Goal: Task Accomplishment & Management: Manage account settings

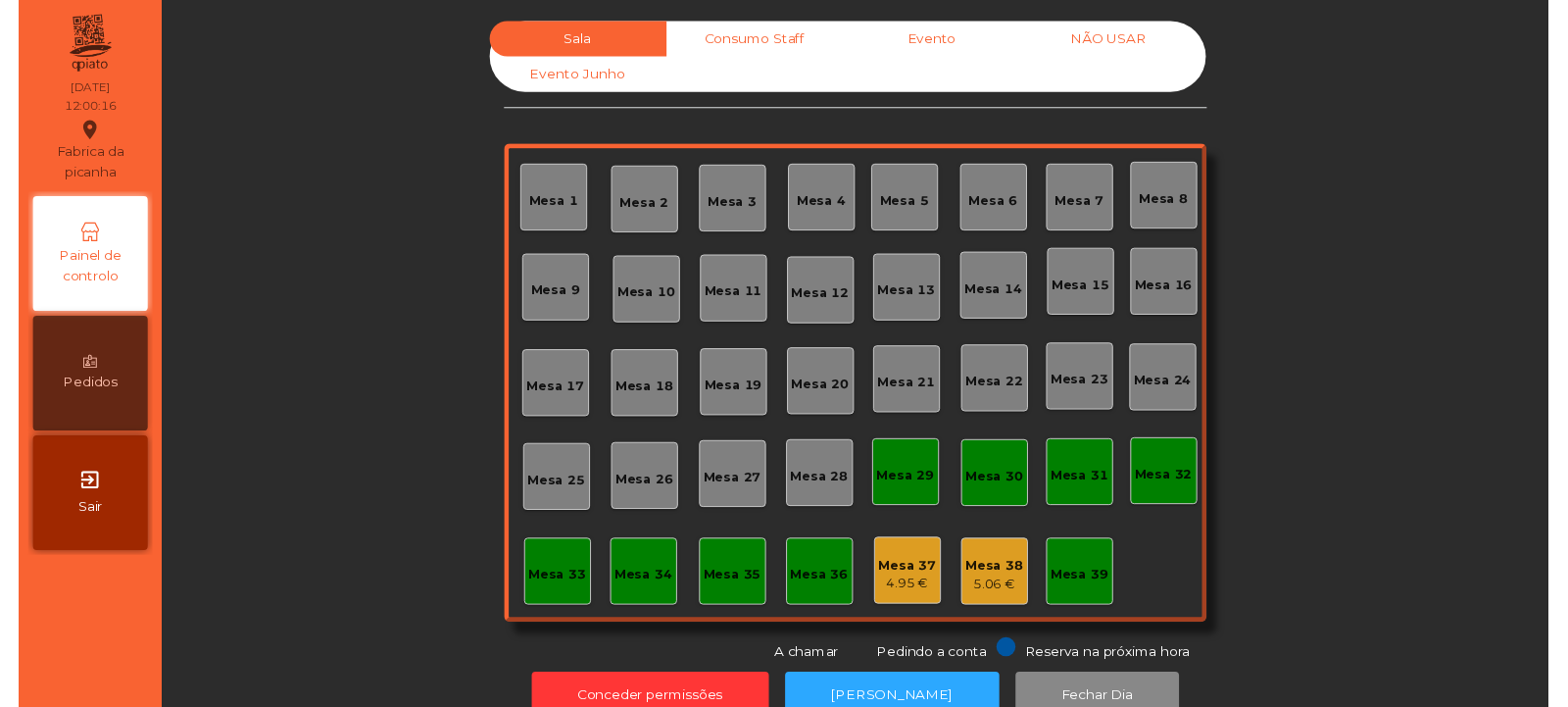
scroll to position [48, 0]
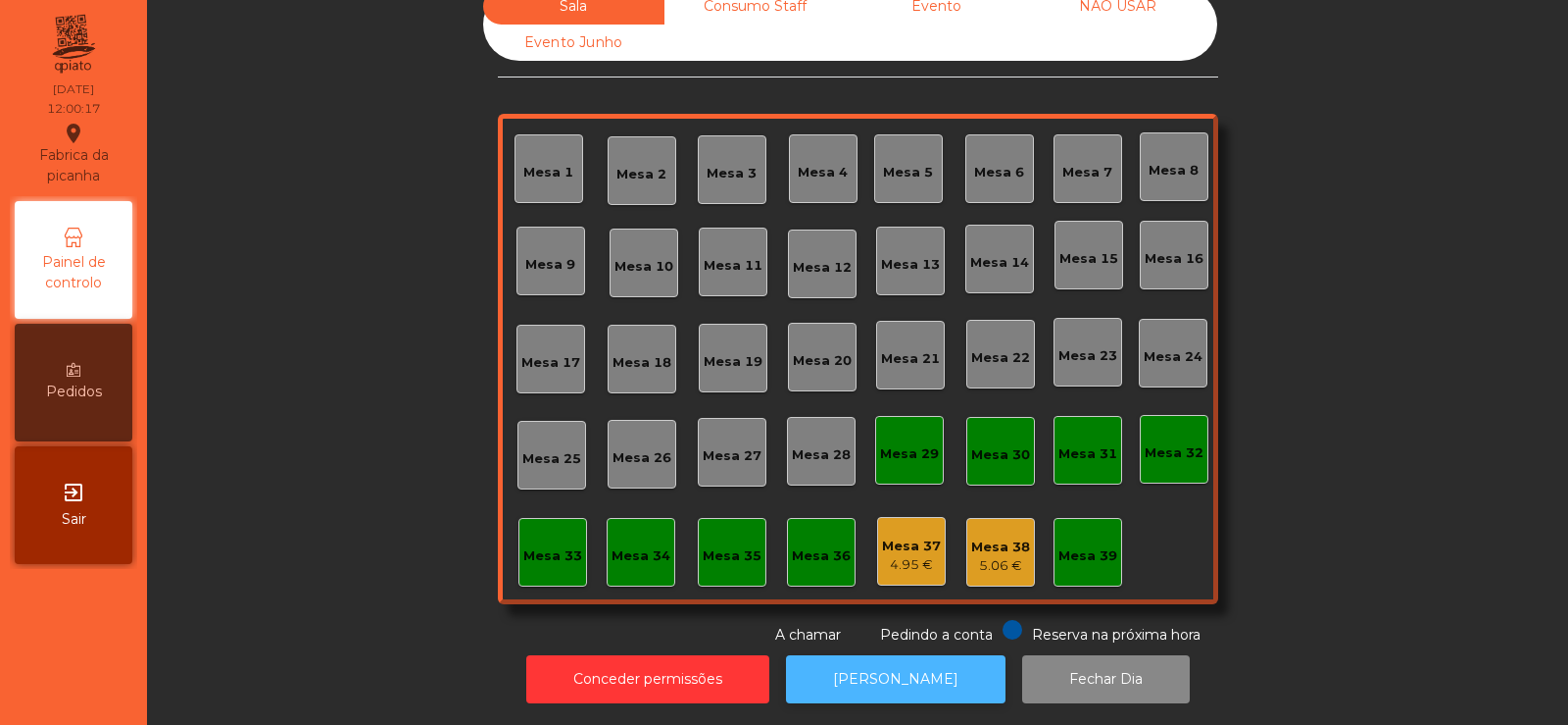
click at [876, 659] on button "[PERSON_NAME]" at bounding box center [896, 679] width 220 height 48
click at [889, 680] on button "[PERSON_NAME]" at bounding box center [896, 679] width 220 height 48
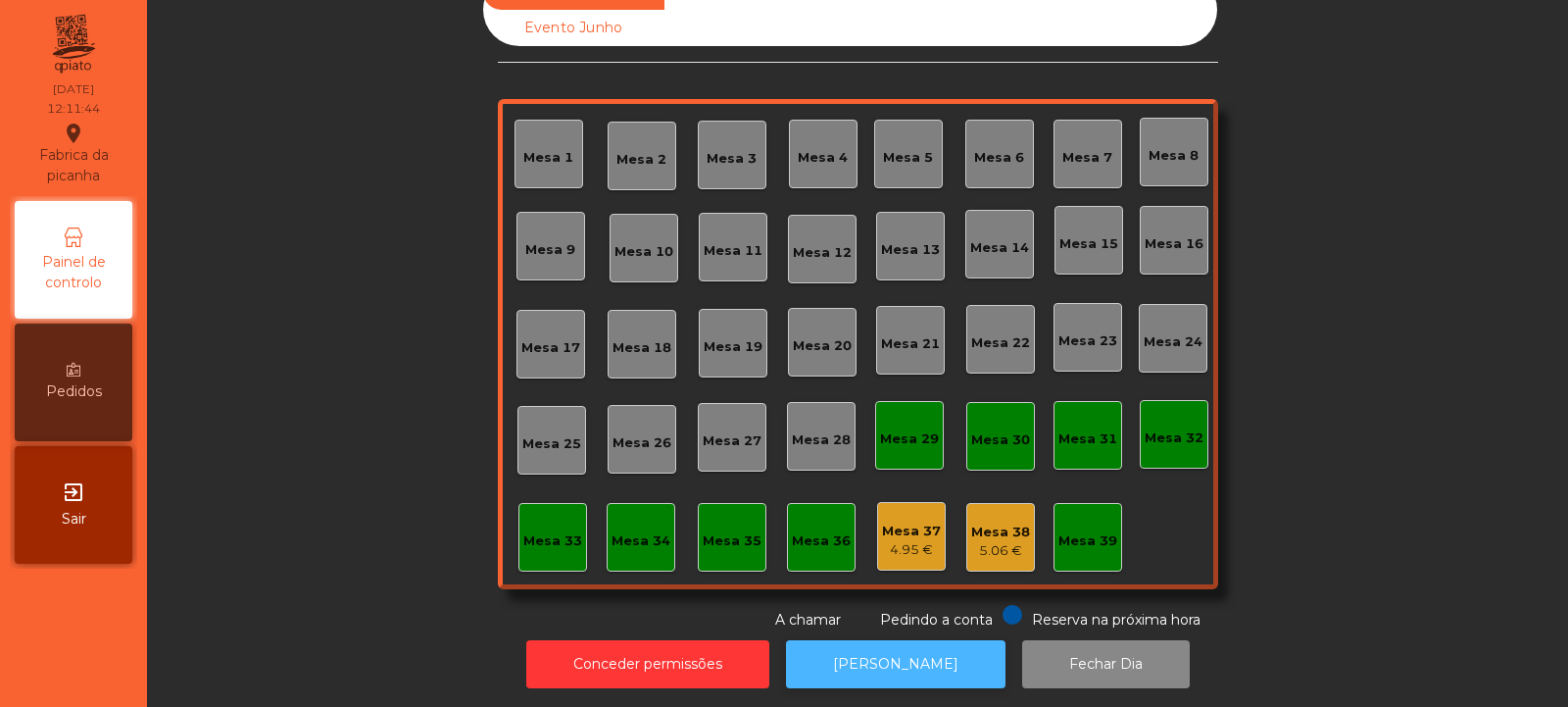
scroll to position [66, 0]
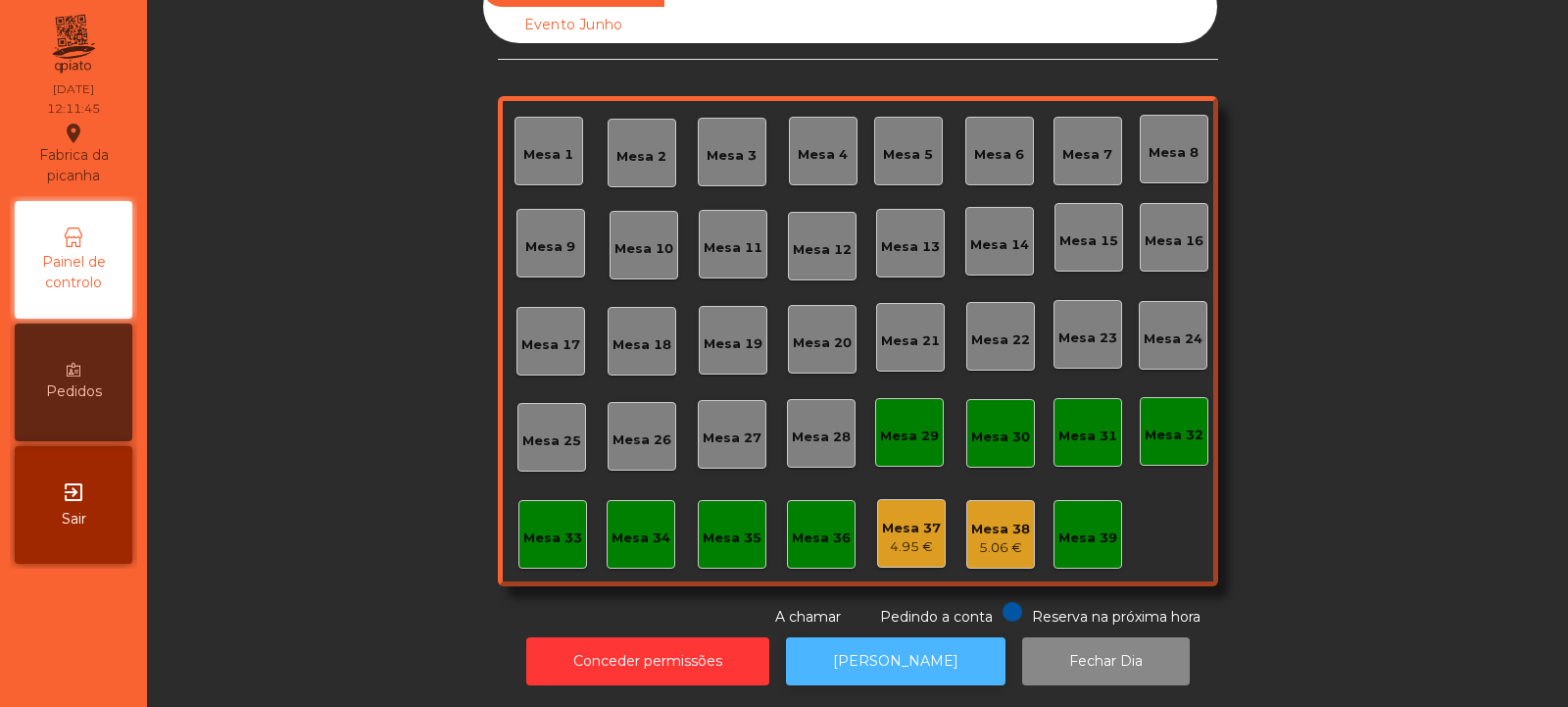
click at [828, 637] on button "[PERSON_NAME]" at bounding box center [896, 661] width 220 height 48
click at [1147, 447] on div "Mesa 32" at bounding box center [1175, 431] width 69 height 69
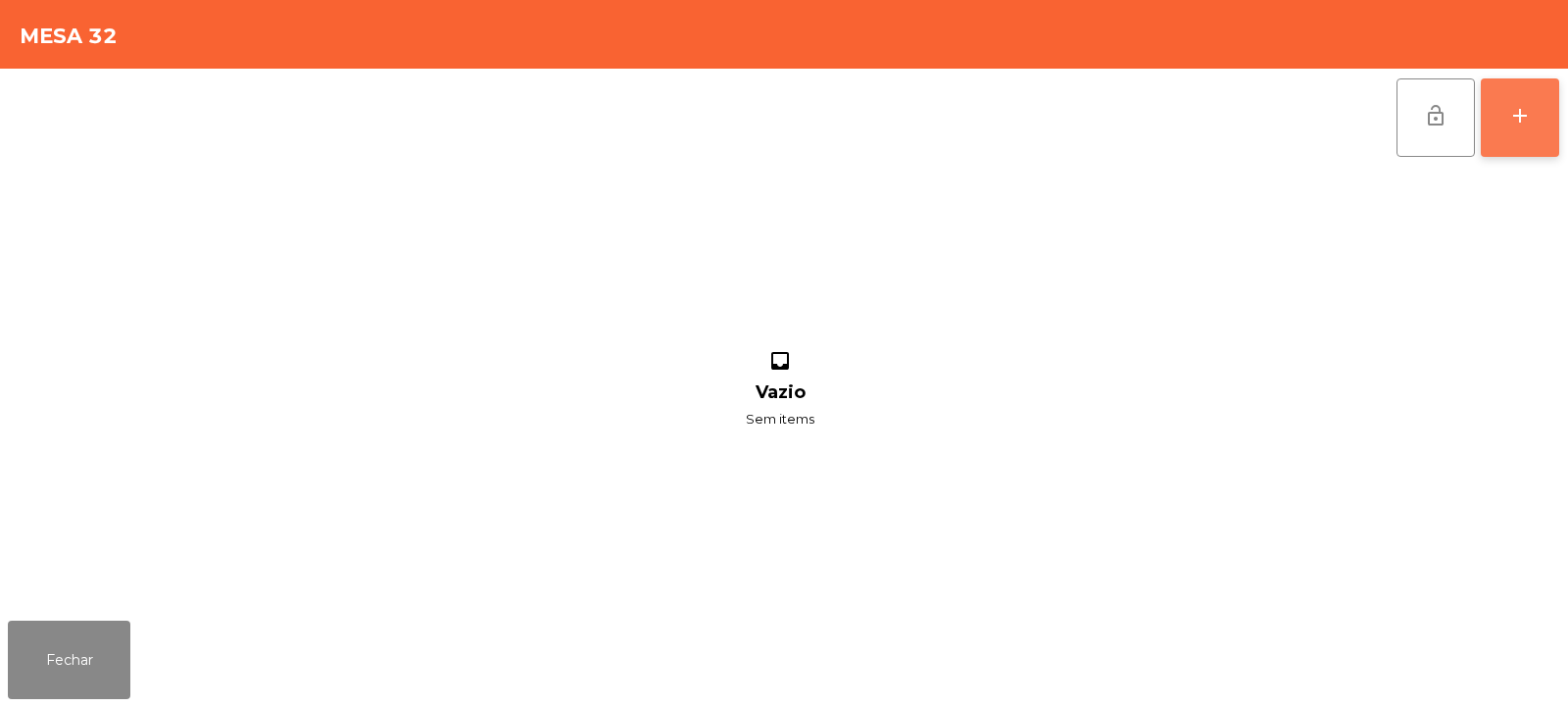
click at [1521, 131] on button "add" at bounding box center [1520, 118] width 78 height 78
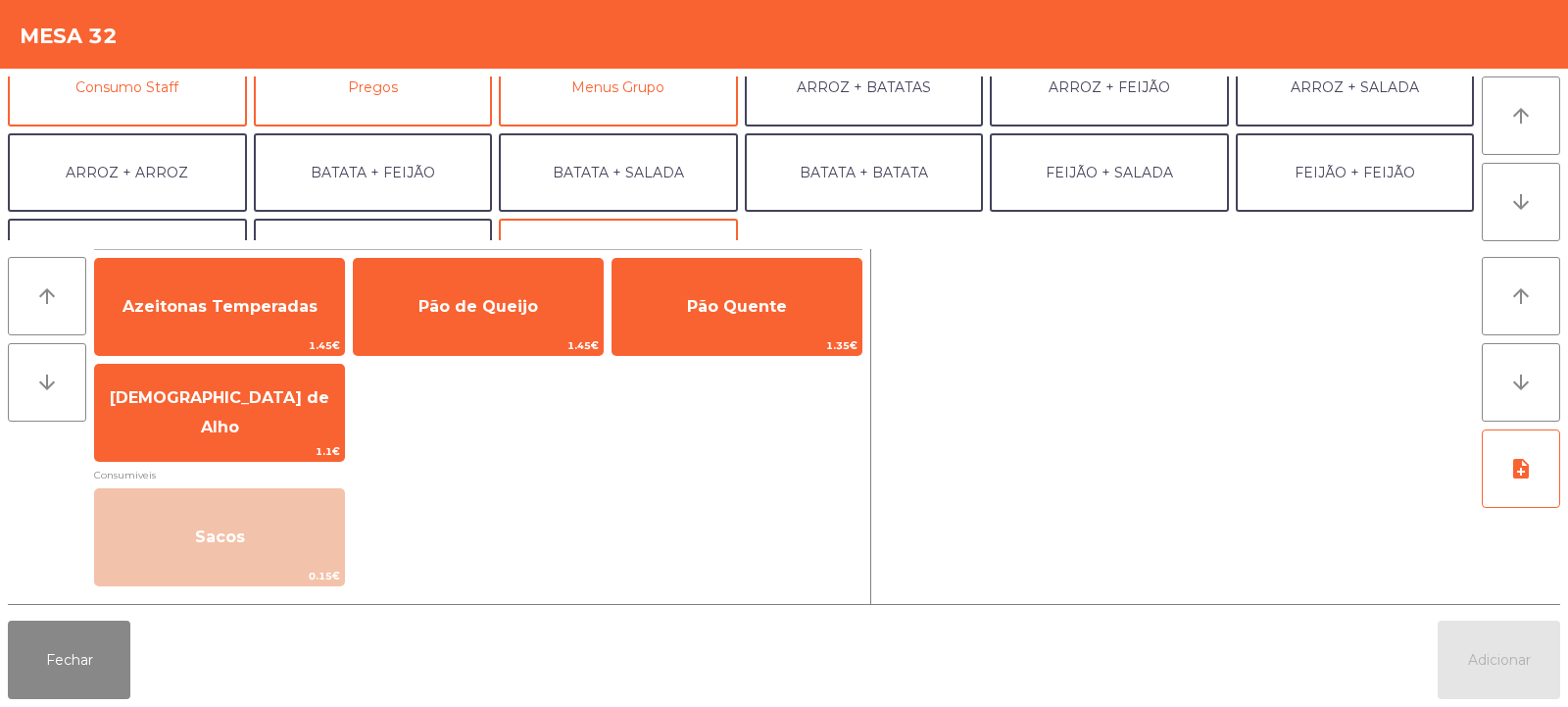
scroll to position [256, 0]
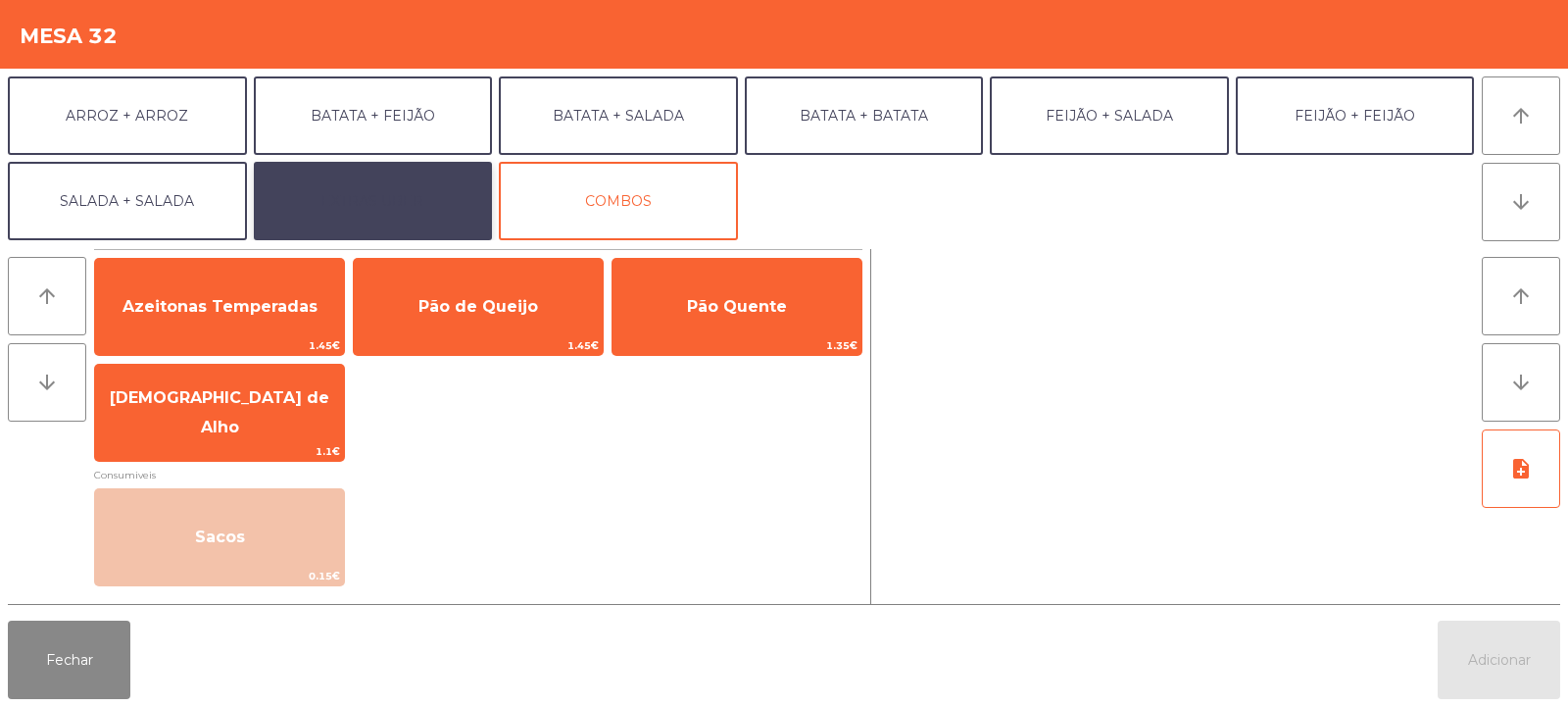
click at [334, 206] on button "EXTRAS UBER" at bounding box center [374, 201] width 239 height 78
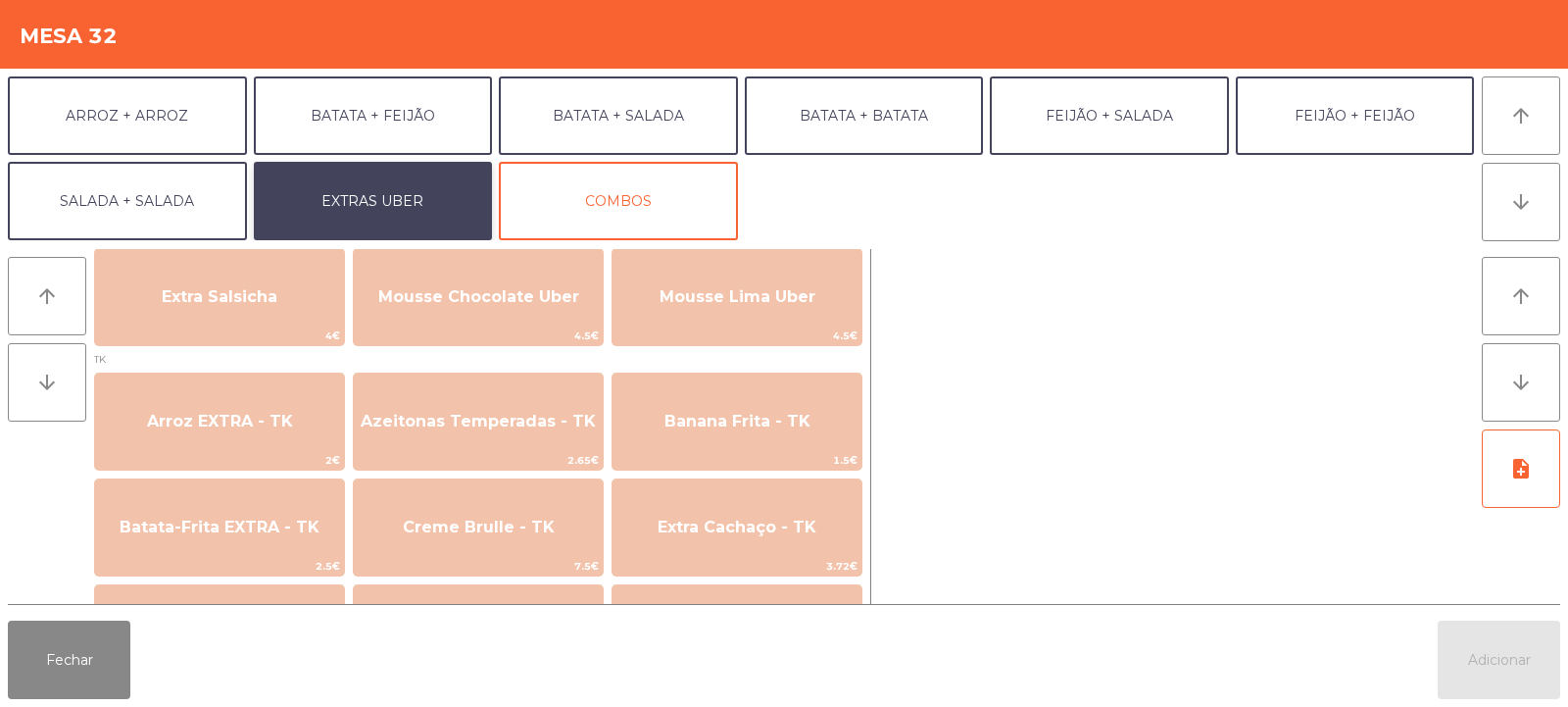
scroll to position [798, 0]
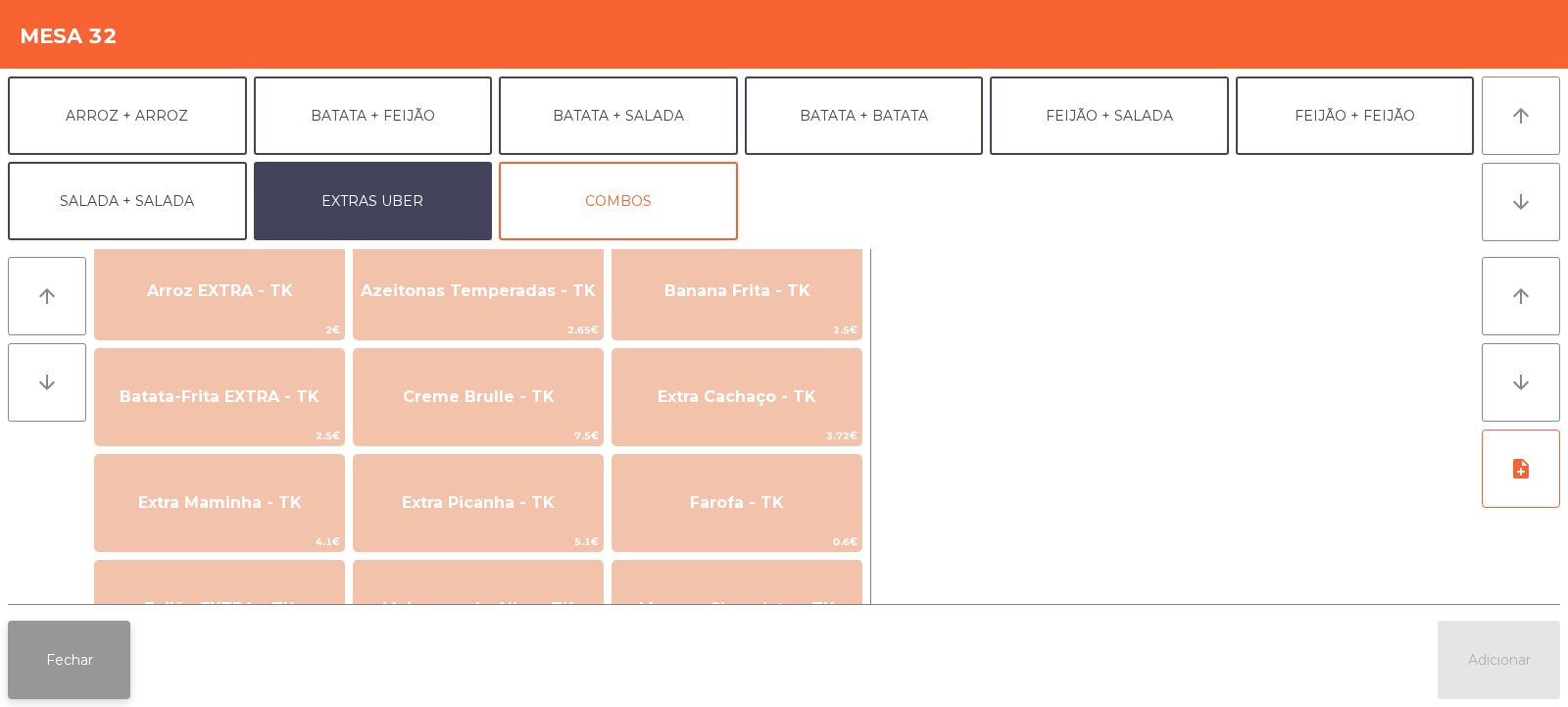
click at [94, 690] on button "Fechar" at bounding box center [69, 660] width 123 height 78
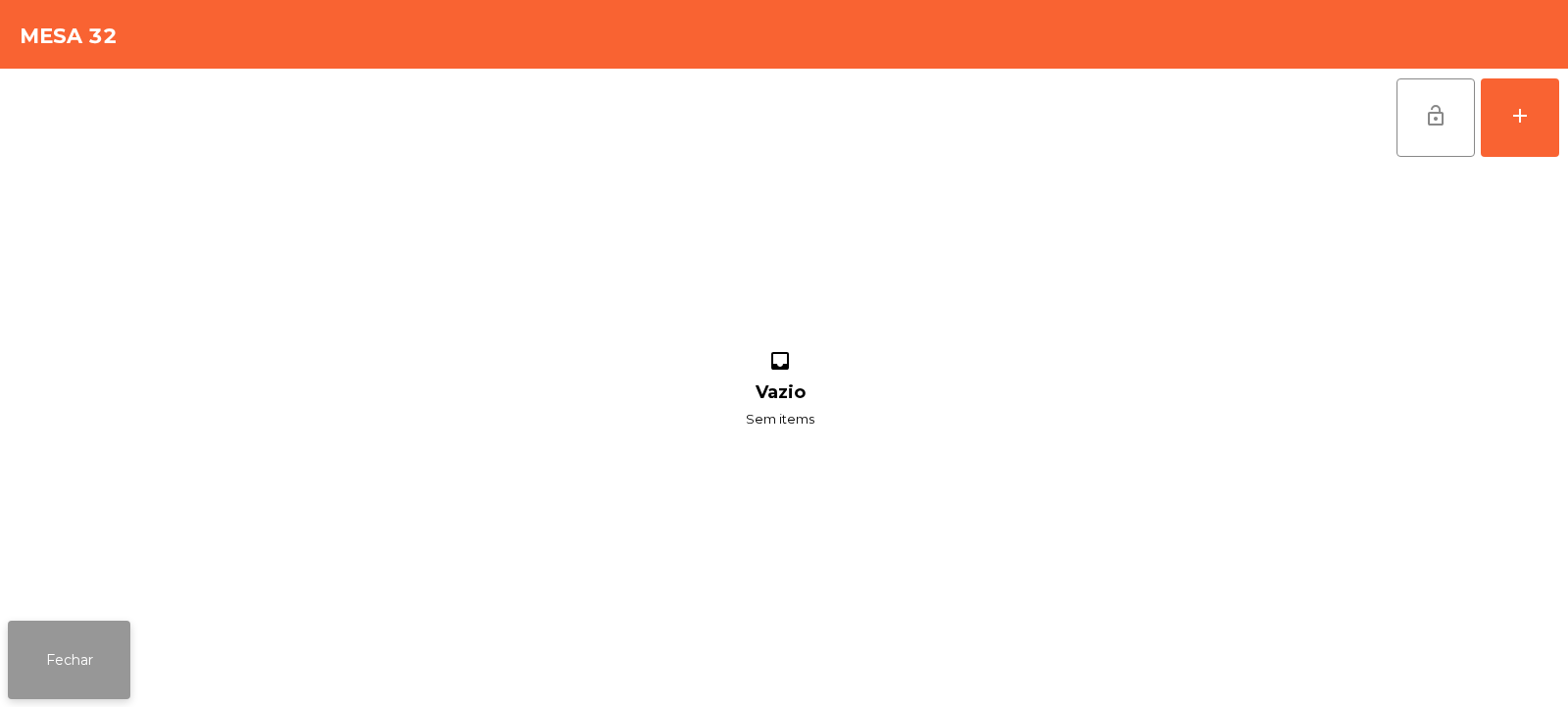
click at [91, 662] on button "Fechar" at bounding box center [69, 660] width 123 height 78
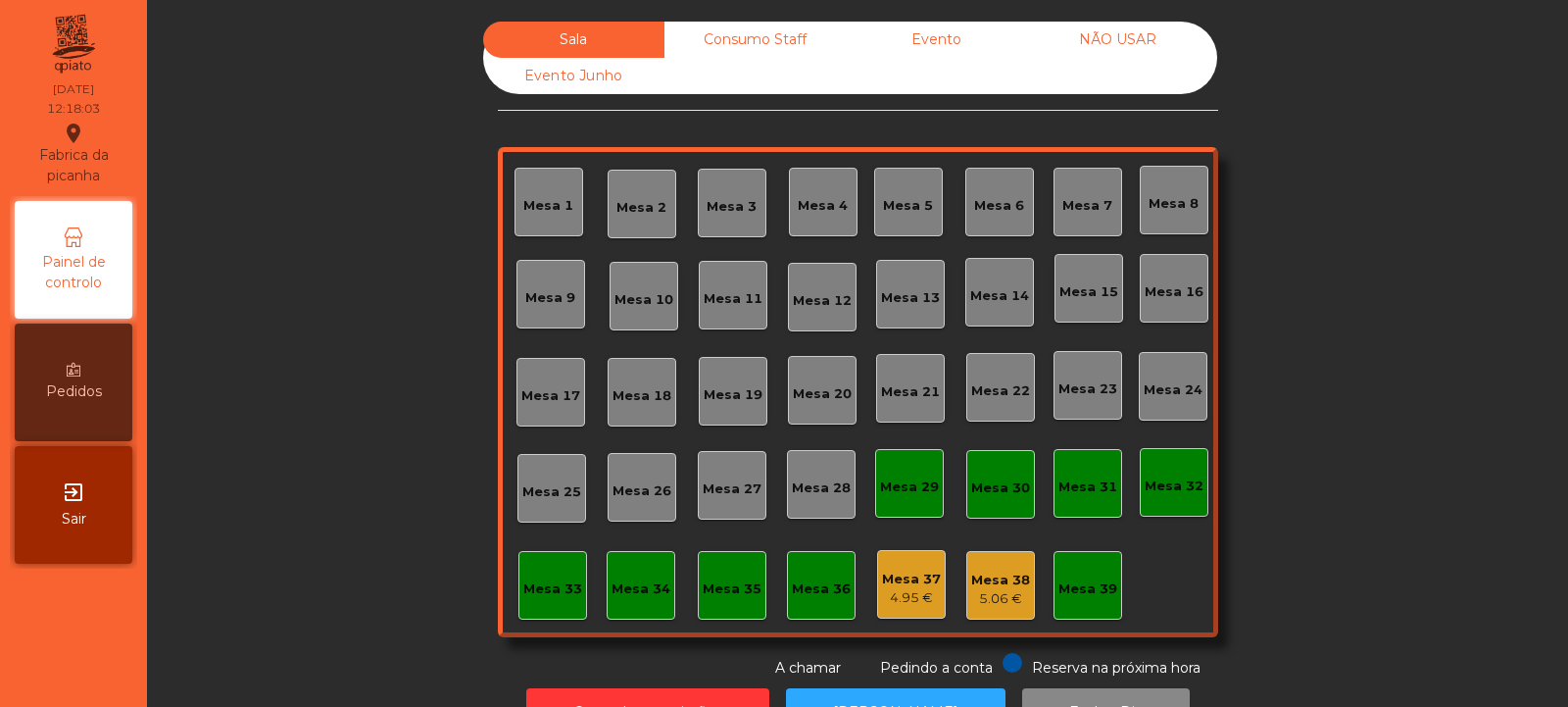
scroll to position [66, 0]
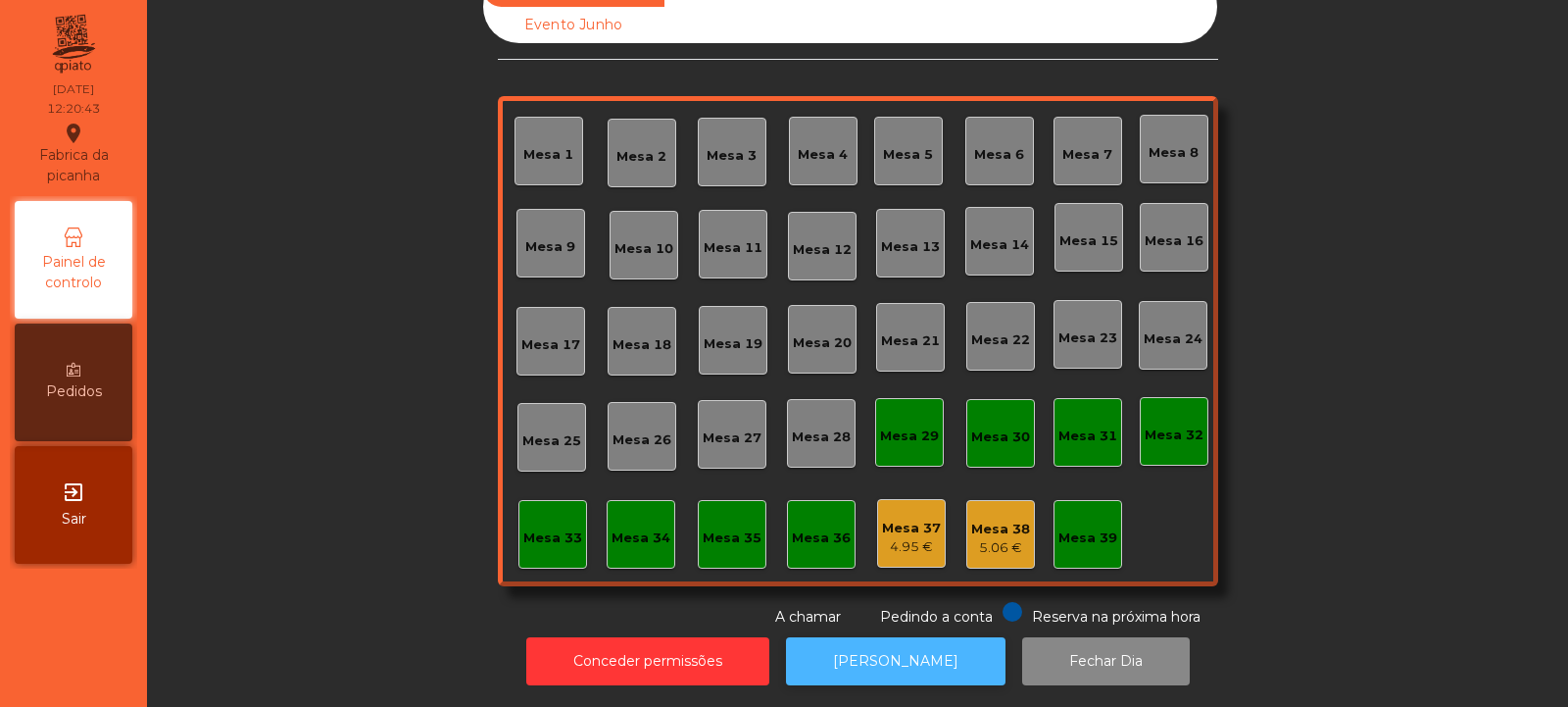
click at [899, 637] on button "[PERSON_NAME]" at bounding box center [896, 661] width 220 height 48
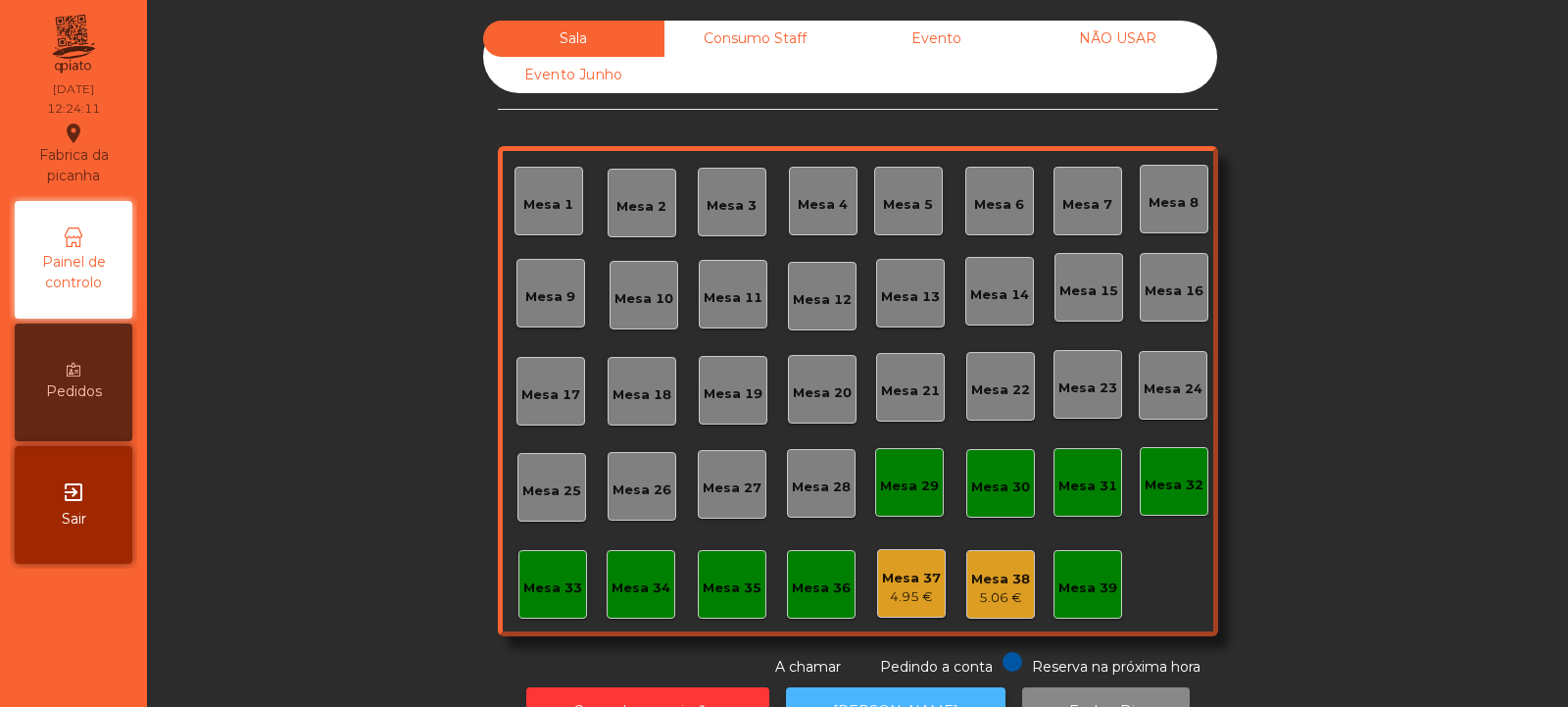
scroll to position [0, 0]
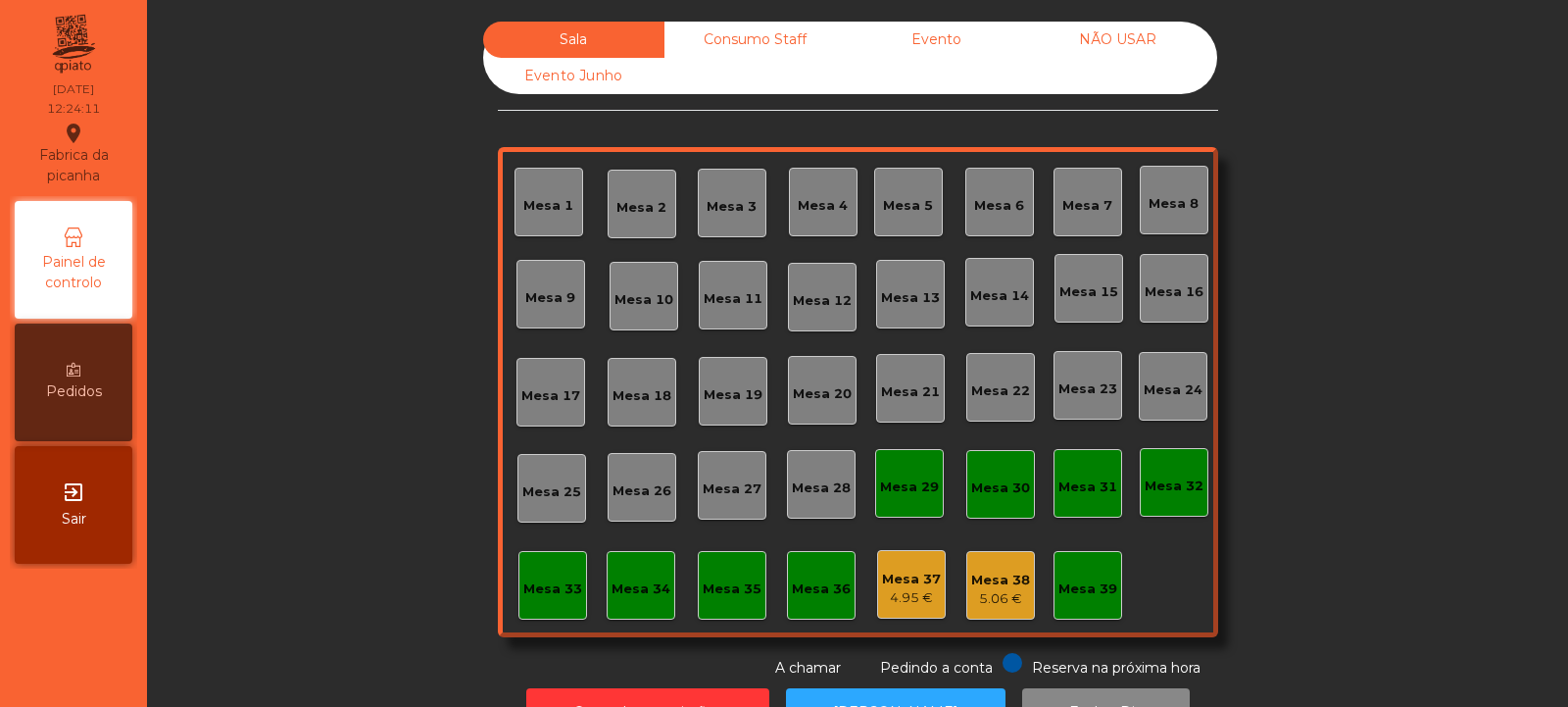
click at [758, 36] on div "Consumo Staff" at bounding box center [755, 39] width 181 height 36
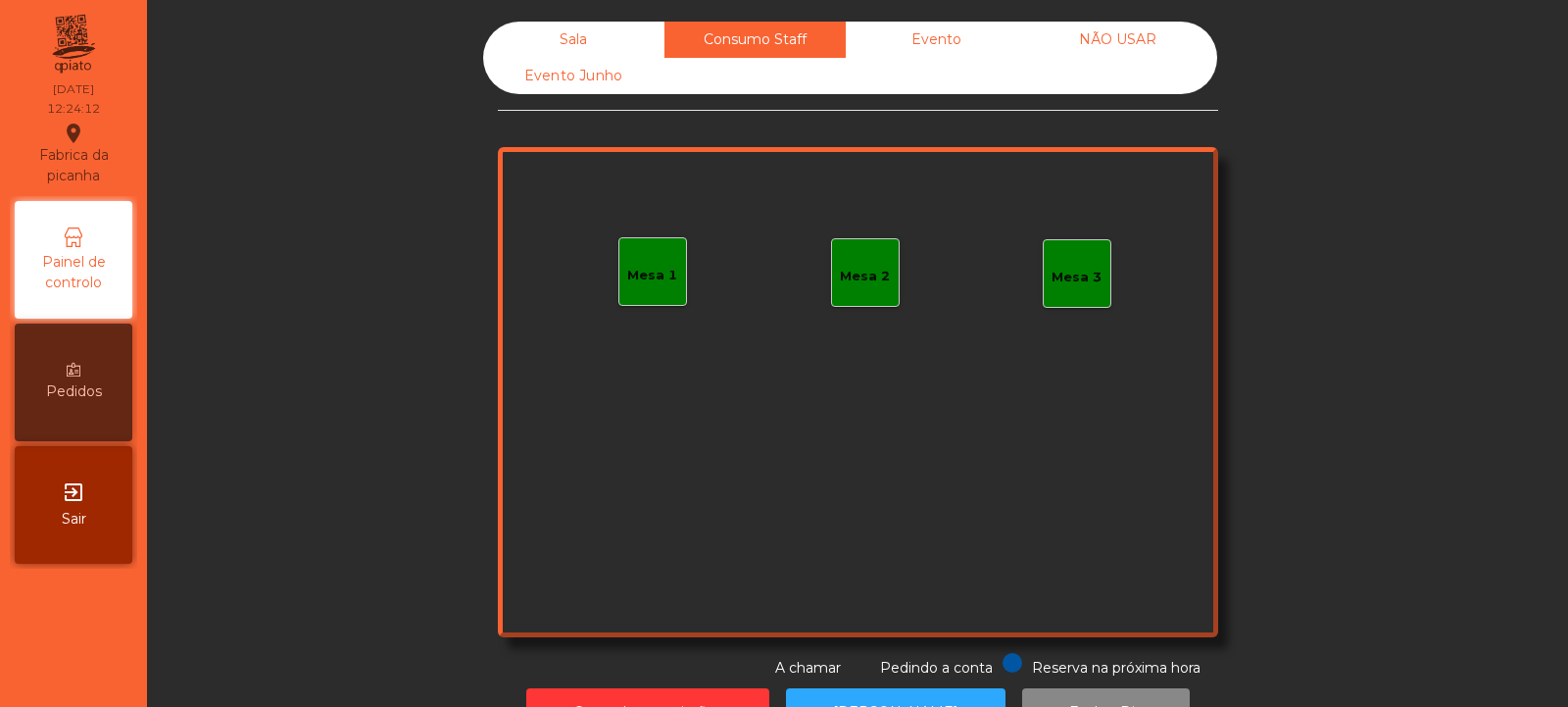
click at [659, 280] on div "Mesa 1" at bounding box center [652, 276] width 50 height 20
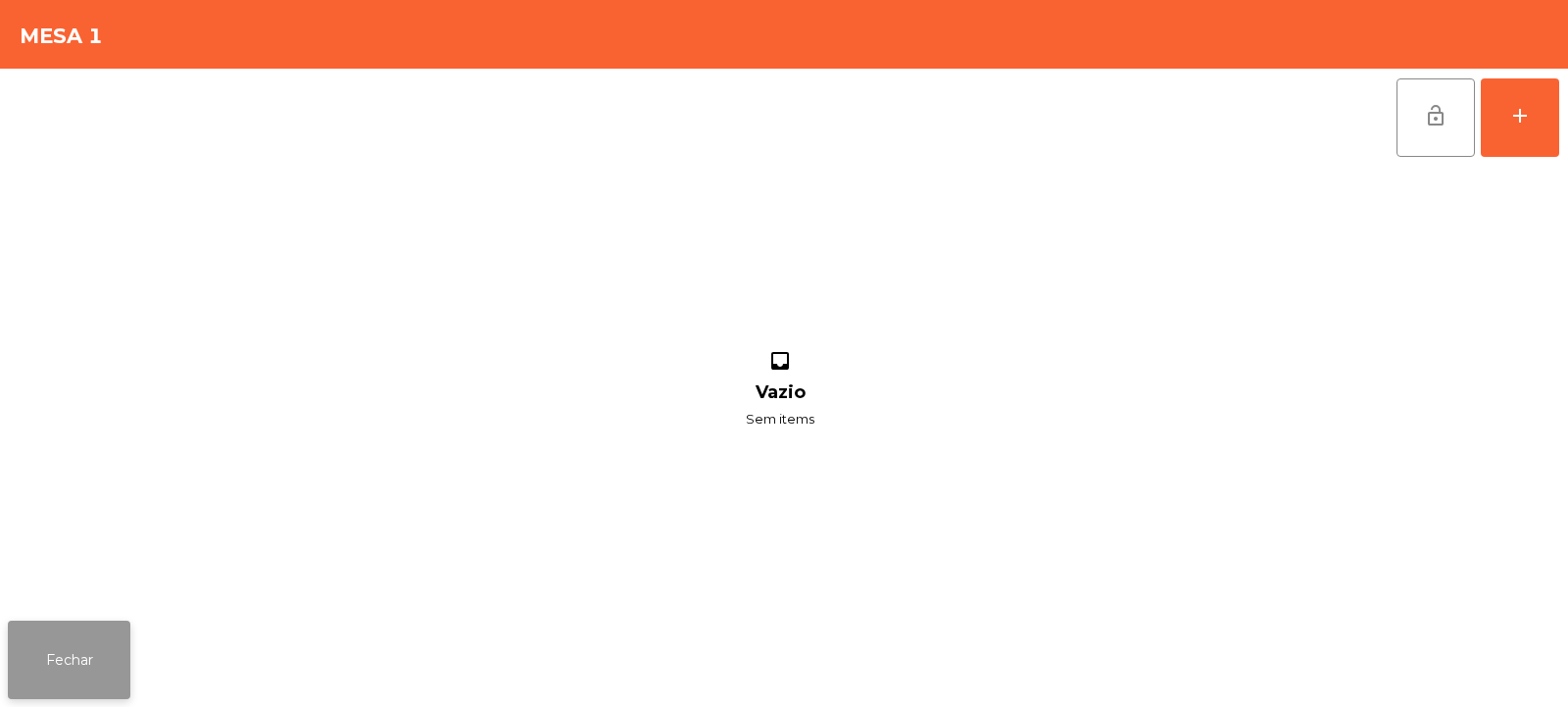
click at [85, 663] on button "Fechar" at bounding box center [69, 660] width 123 height 78
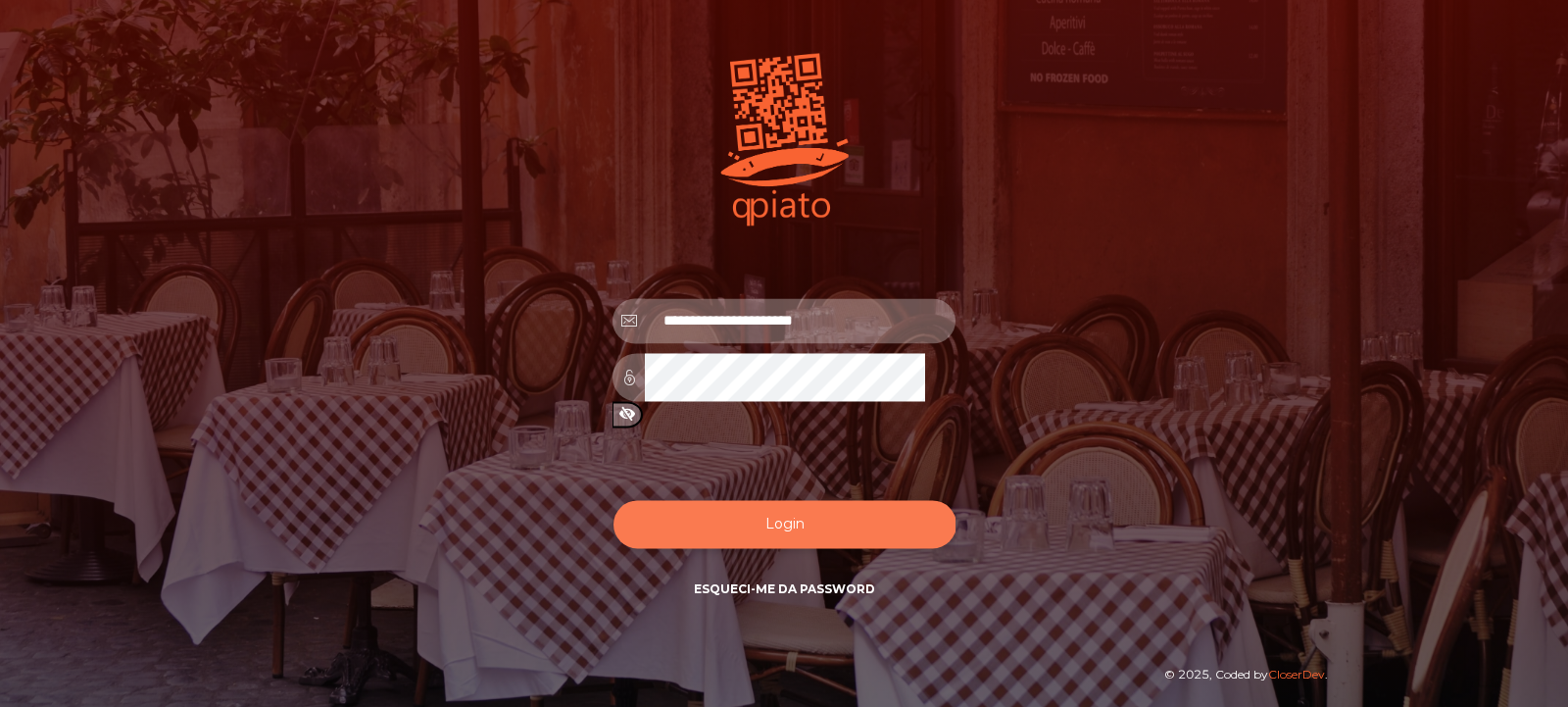
click at [742, 517] on button "Login" at bounding box center [785, 525] width 343 height 48
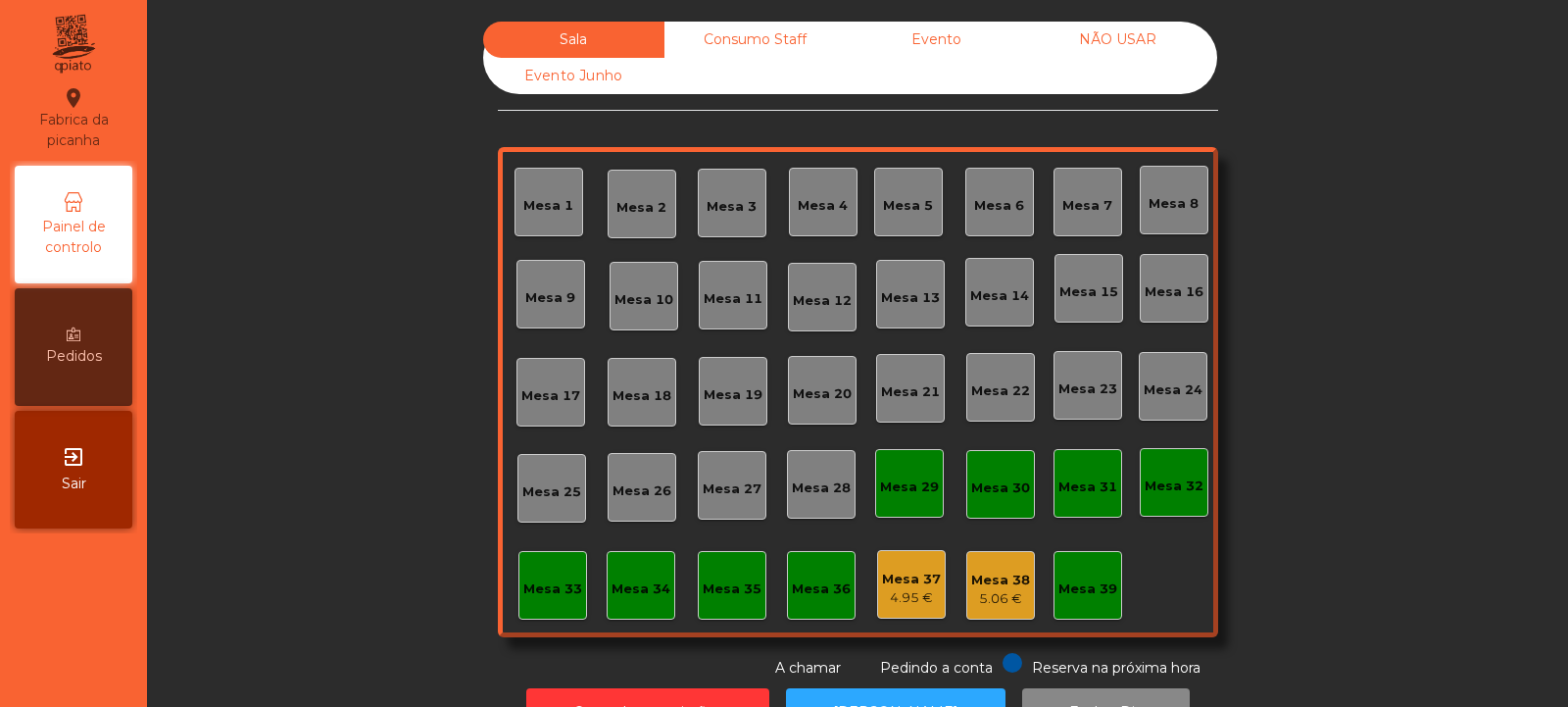
click at [1079, 585] on div "Mesa 39" at bounding box center [1088, 589] width 59 height 20
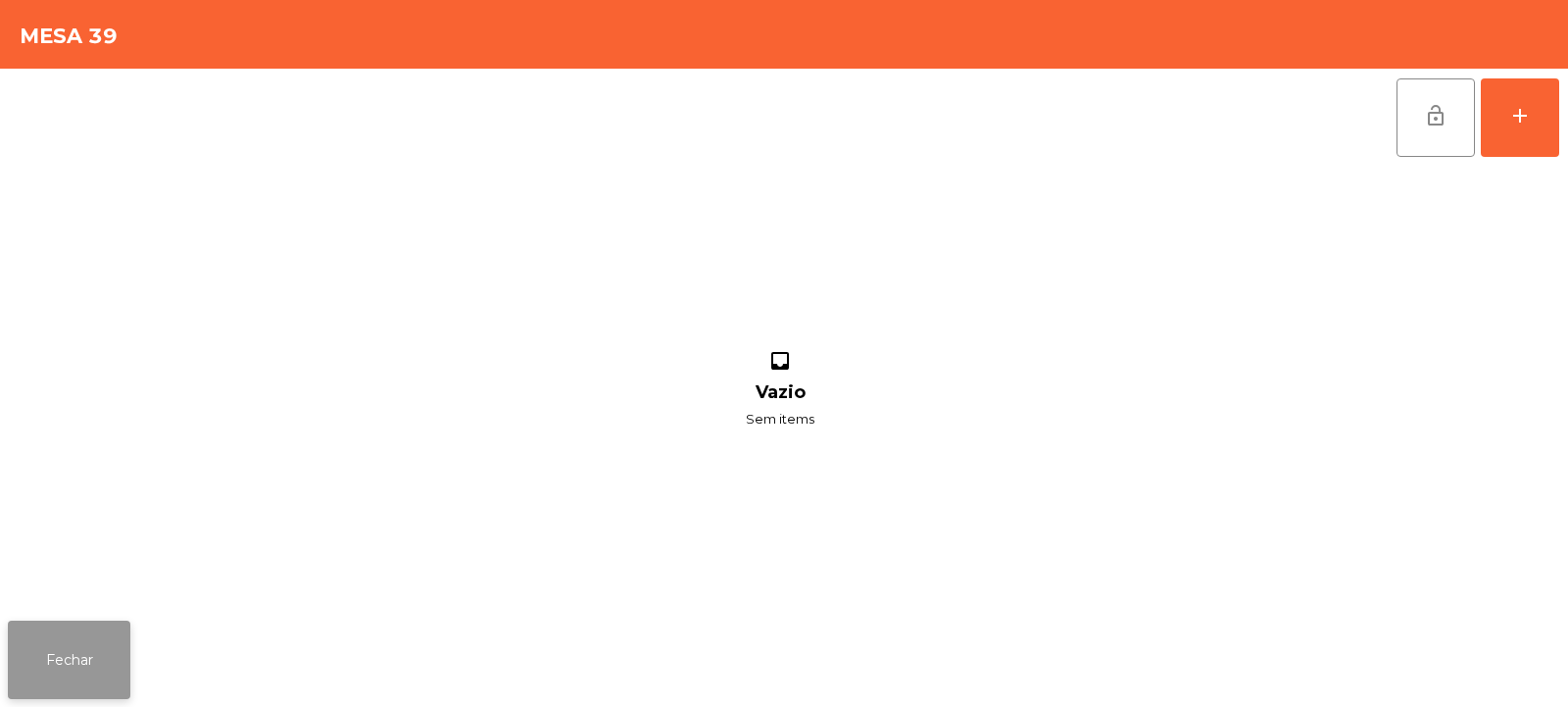
click at [96, 643] on button "Fechar" at bounding box center [69, 660] width 123 height 78
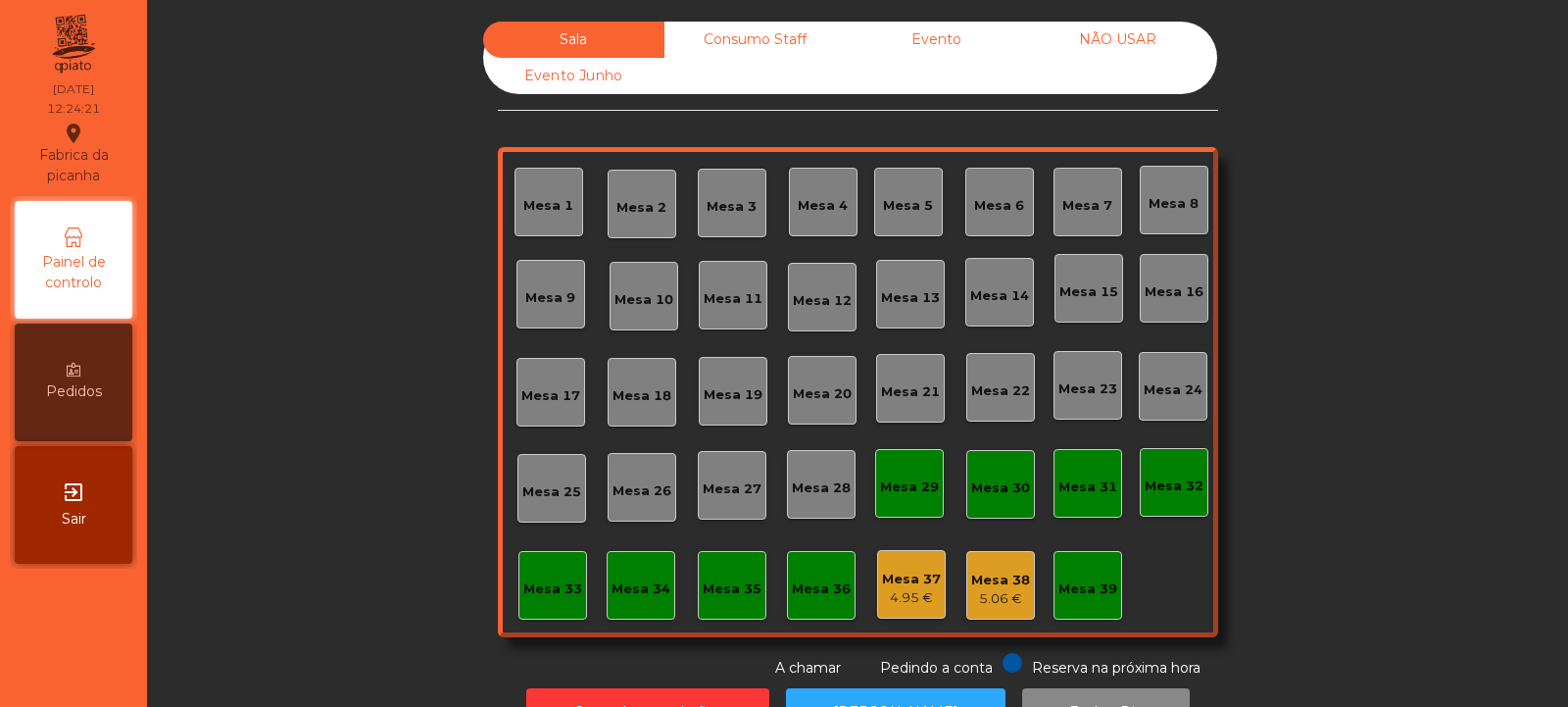
click at [1001, 600] on div "5.06 €" at bounding box center [1001, 599] width 59 height 20
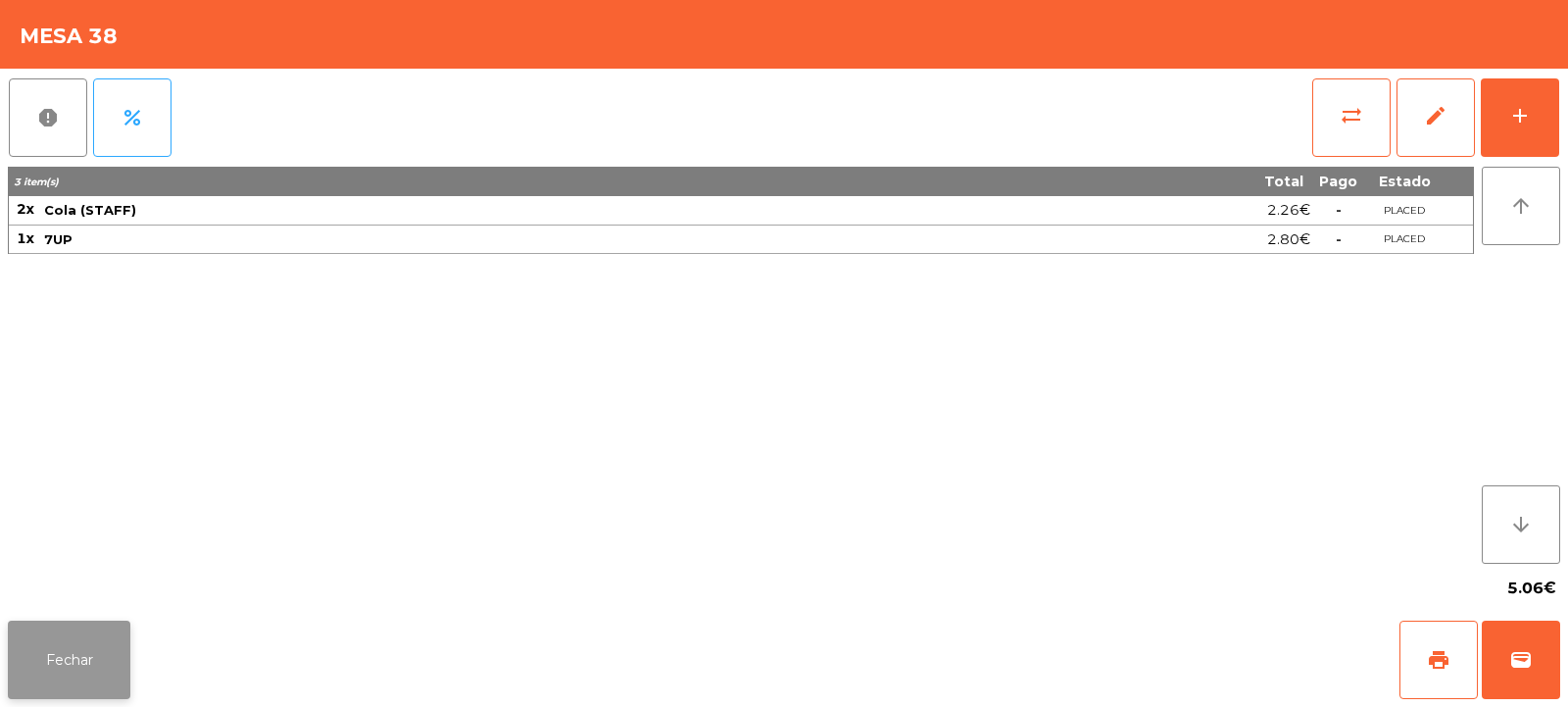
click at [102, 632] on button "Fechar" at bounding box center [69, 660] width 123 height 78
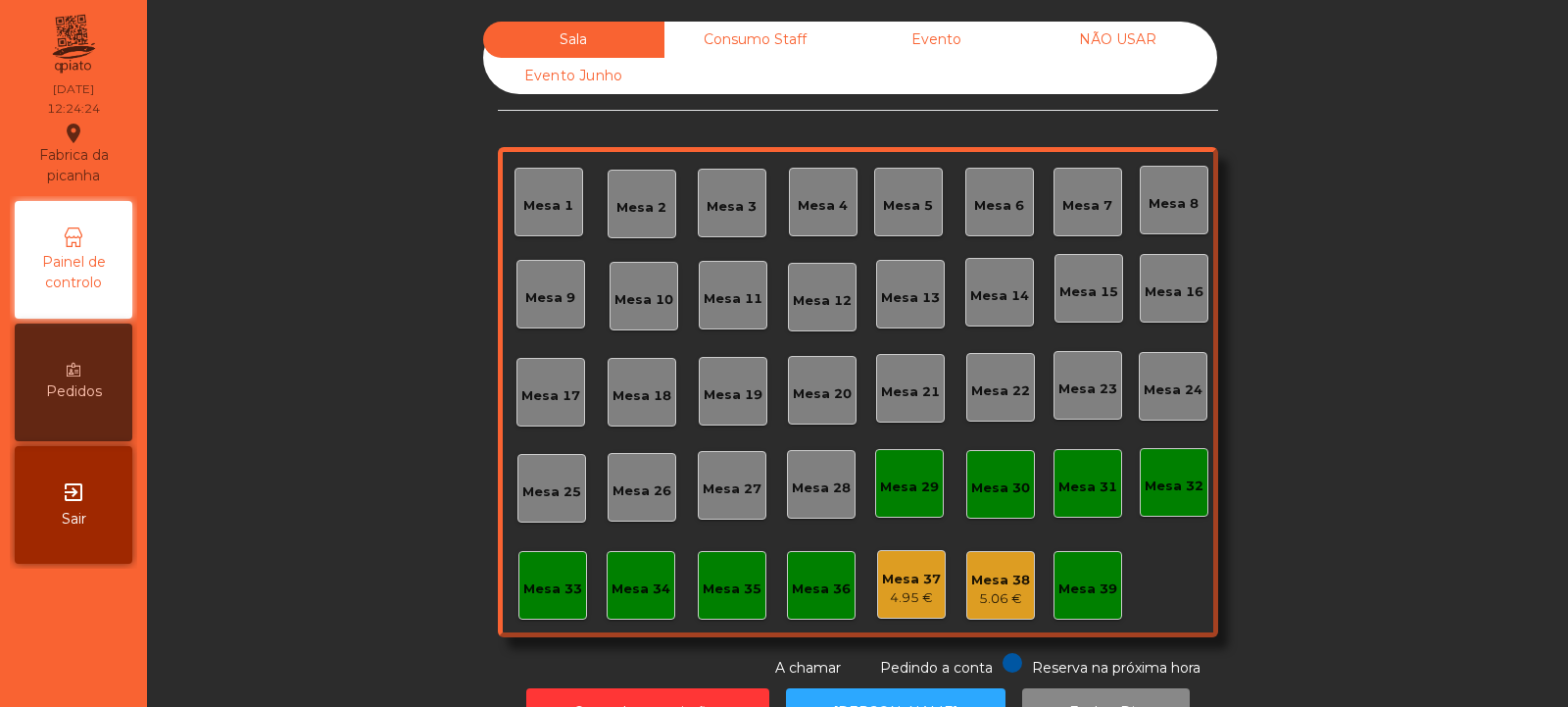
click at [898, 602] on div "4.95 €" at bounding box center [912, 598] width 59 height 20
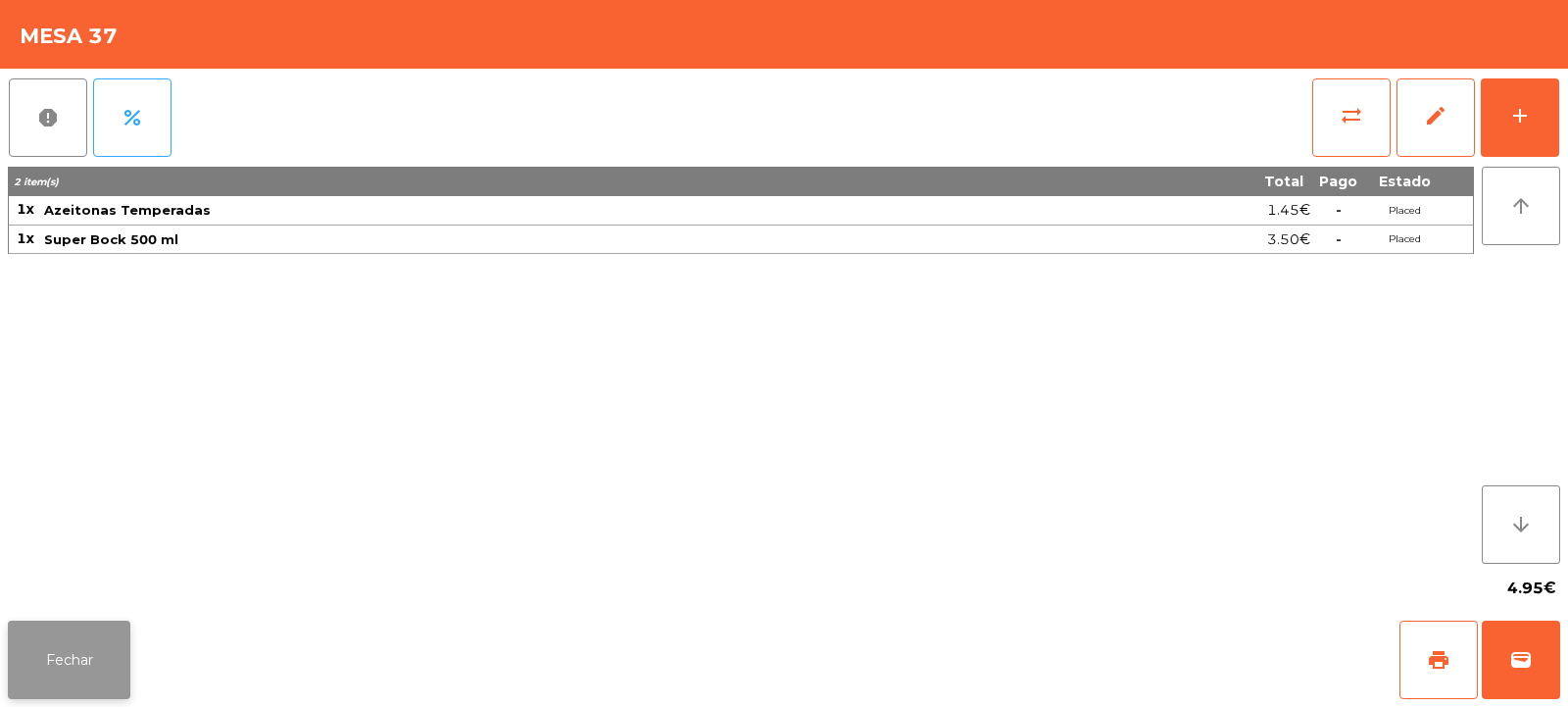
click at [91, 635] on button "Fechar" at bounding box center [69, 660] width 123 height 78
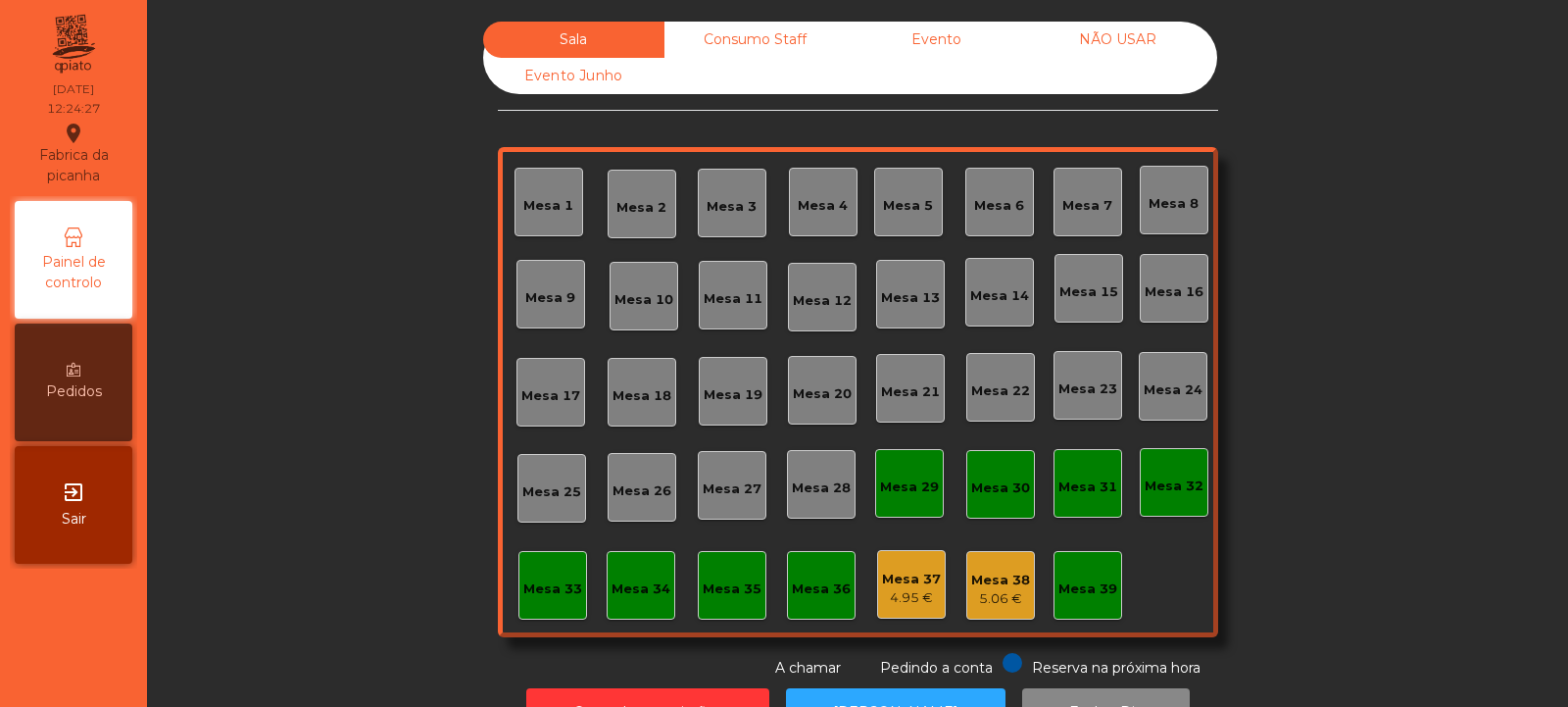
click at [888, 591] on div "4.95 €" at bounding box center [912, 598] width 59 height 20
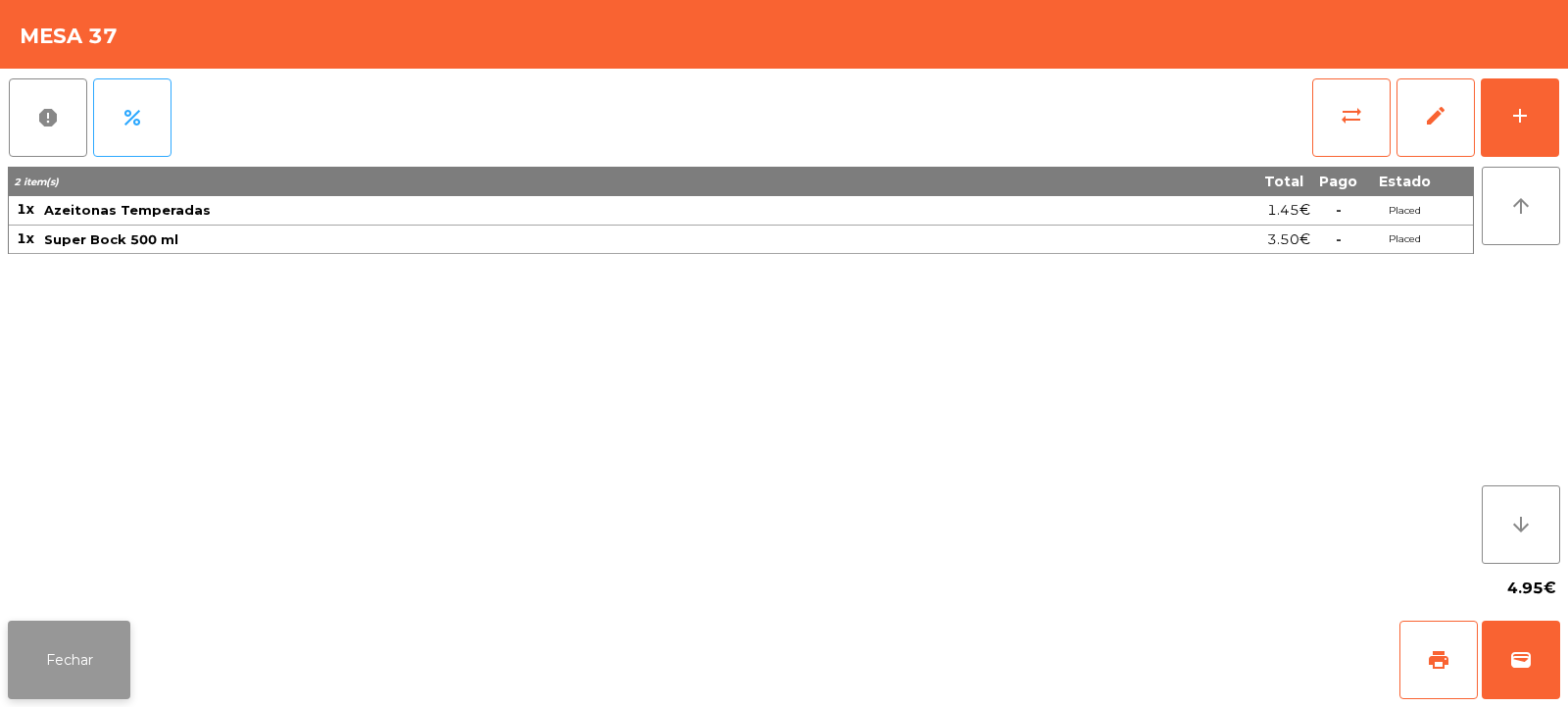
click at [117, 635] on button "Fechar" at bounding box center [69, 660] width 123 height 78
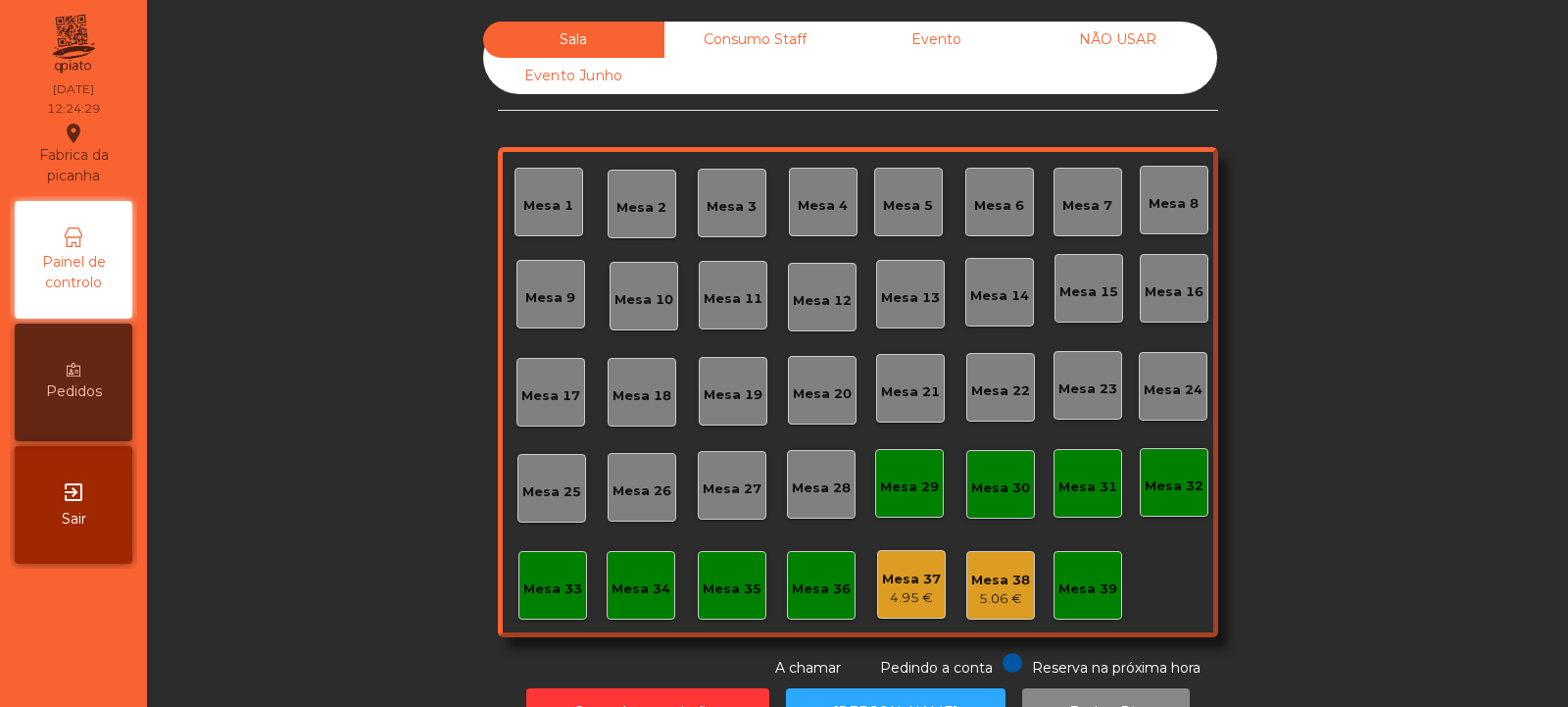
click at [1085, 606] on div "Mesa 39" at bounding box center [1088, 585] width 69 height 69
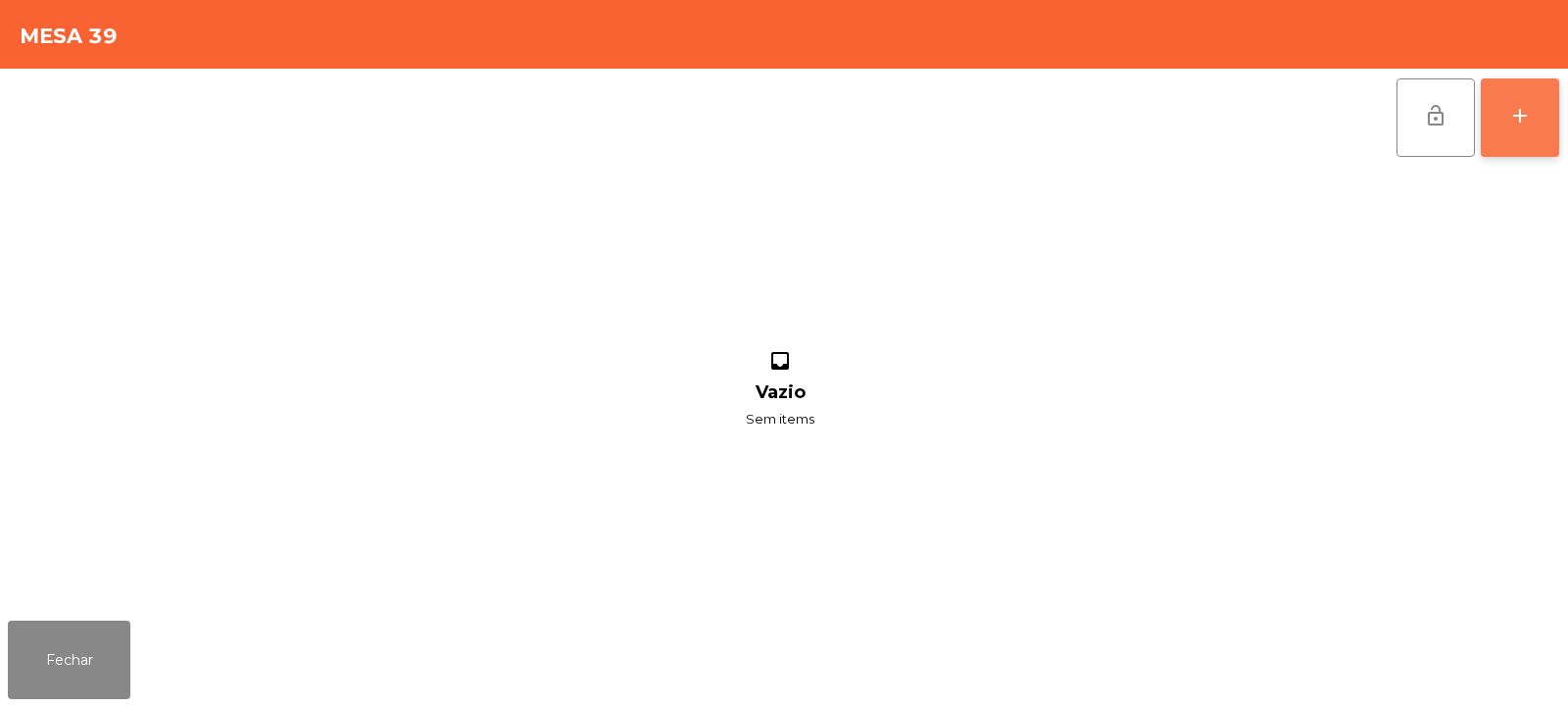
click at [1528, 116] on div "add" at bounding box center [1520, 116] width 24 height 24
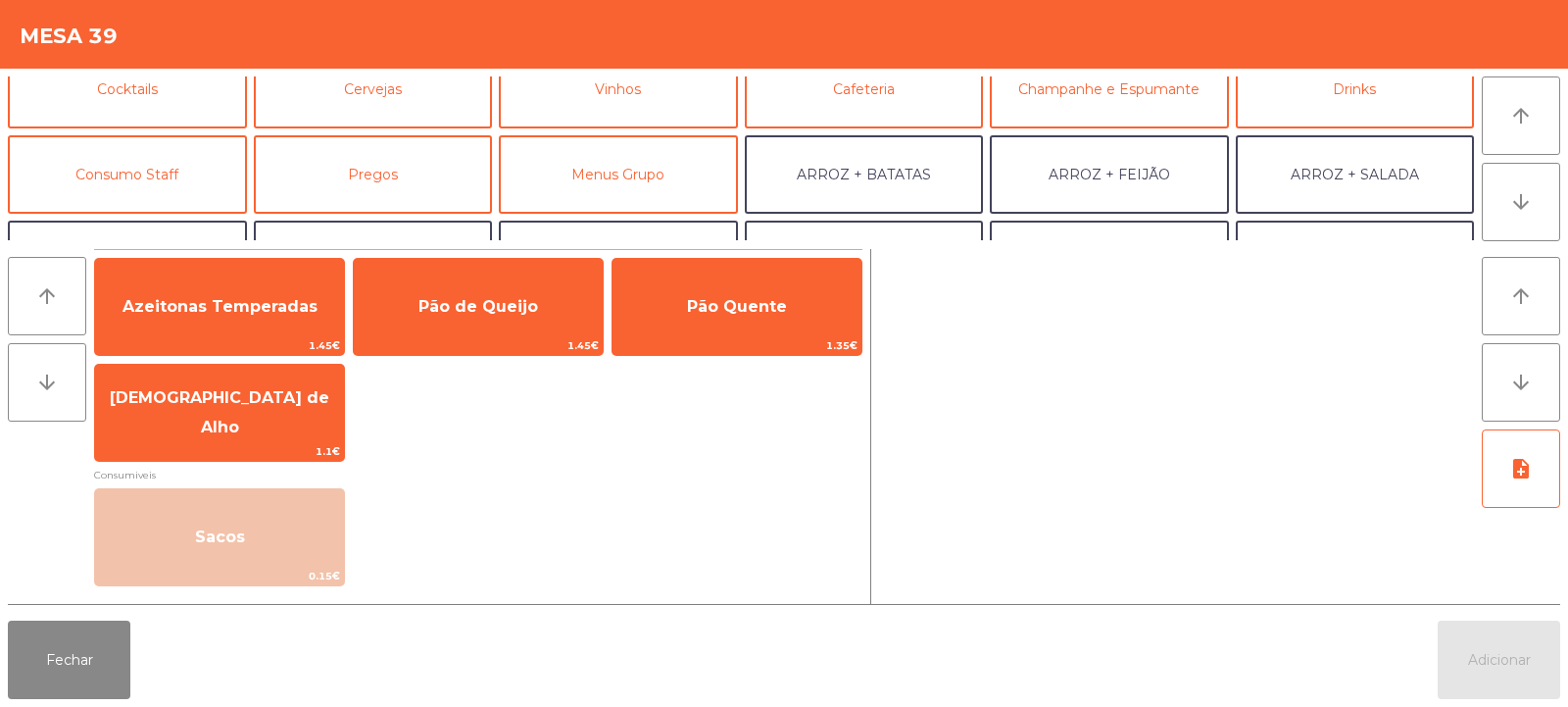
scroll to position [89, 0]
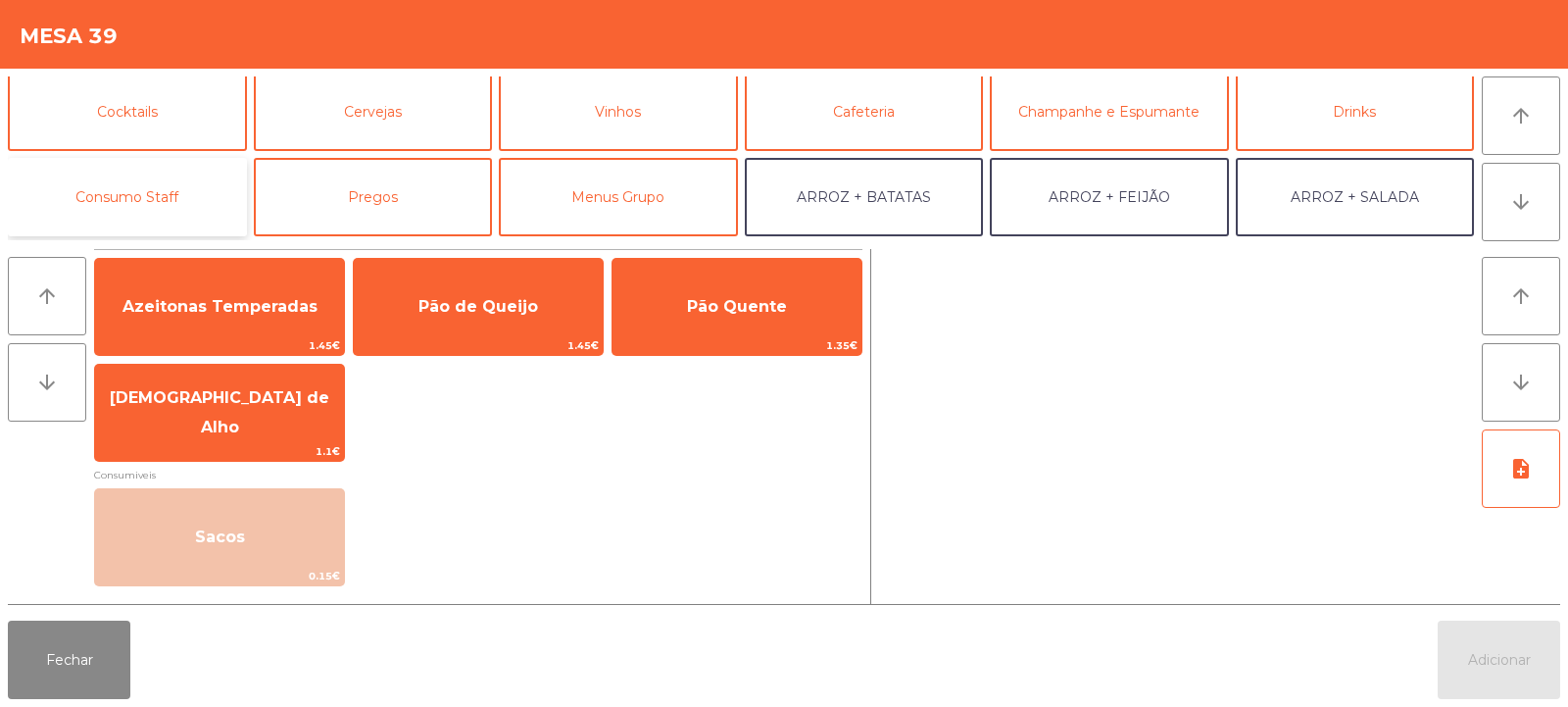
click at [192, 198] on button "Consumo Staff" at bounding box center [127, 197] width 239 height 78
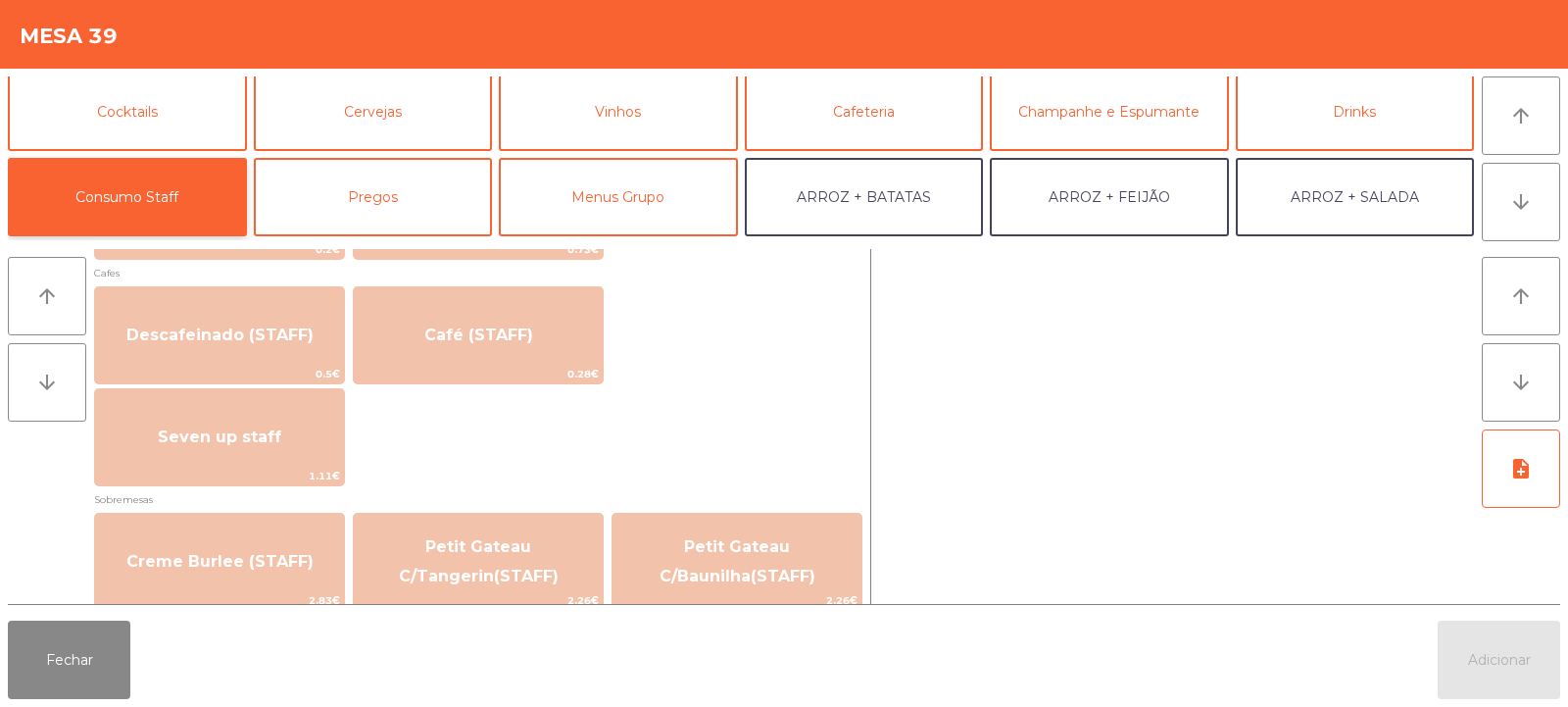
scroll to position [1137, 0]
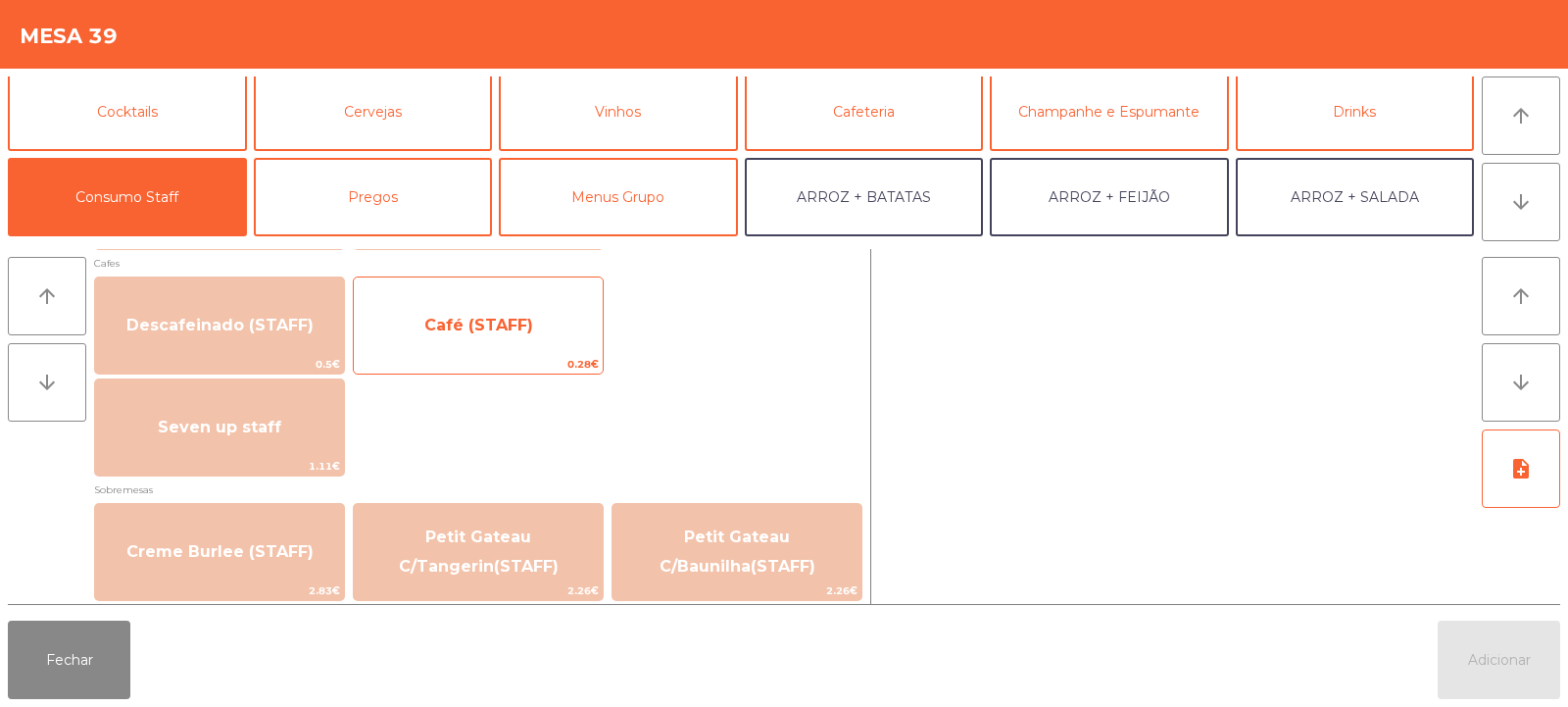
click at [511, 313] on span "Café (STAFF)" at bounding box center [479, 326] width 249 height 53
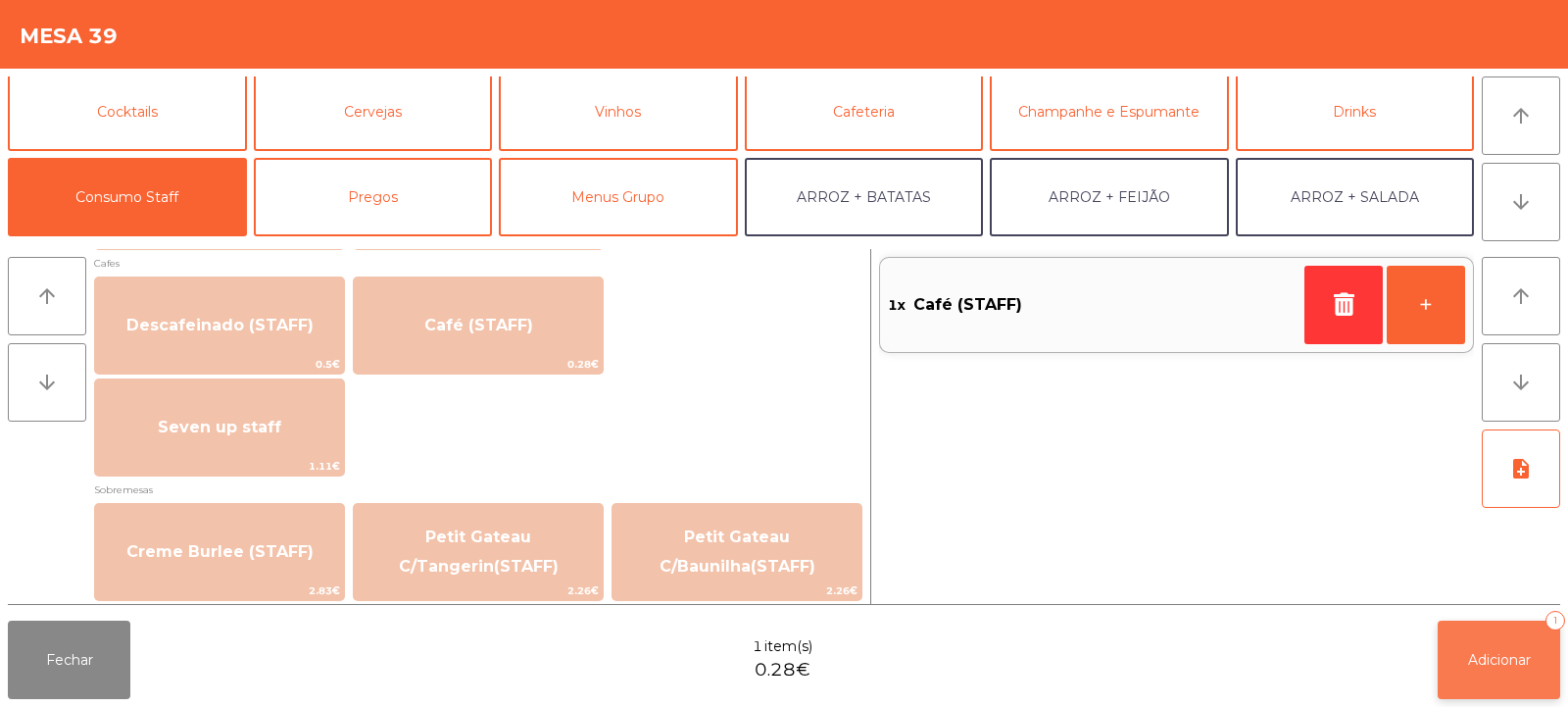
click at [1498, 667] on span "Adicionar" at bounding box center [1499, 660] width 63 height 18
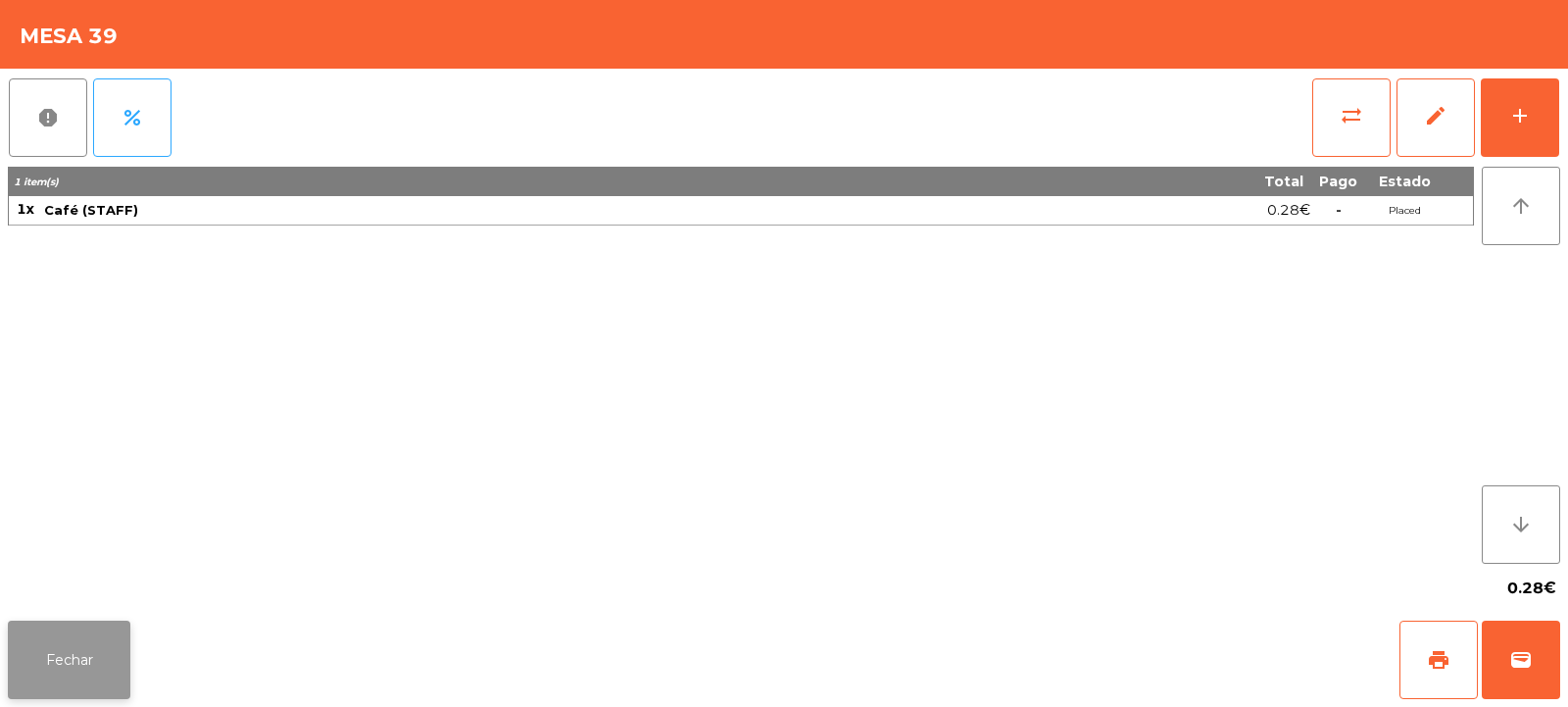
click at [76, 685] on button "Fechar" at bounding box center [69, 660] width 123 height 78
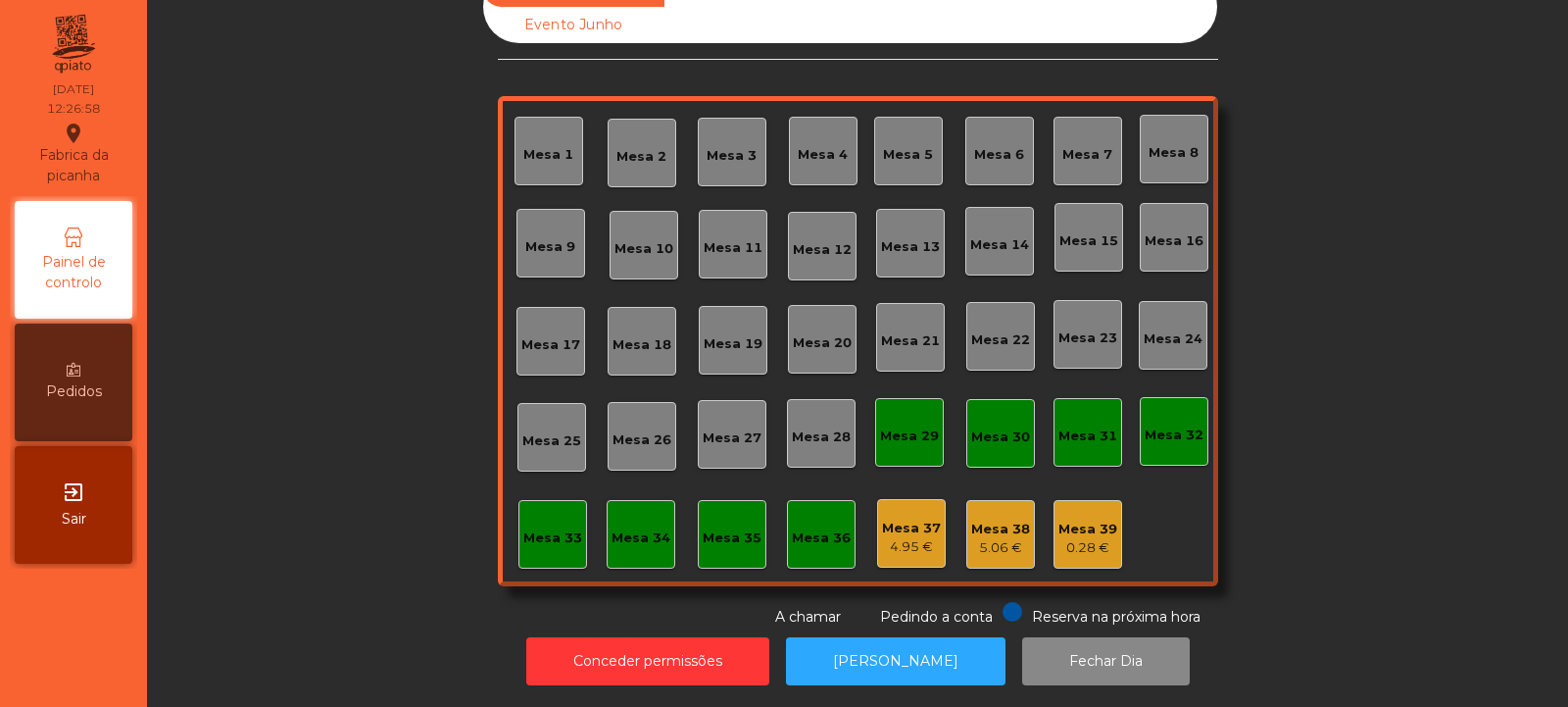
scroll to position [0, 0]
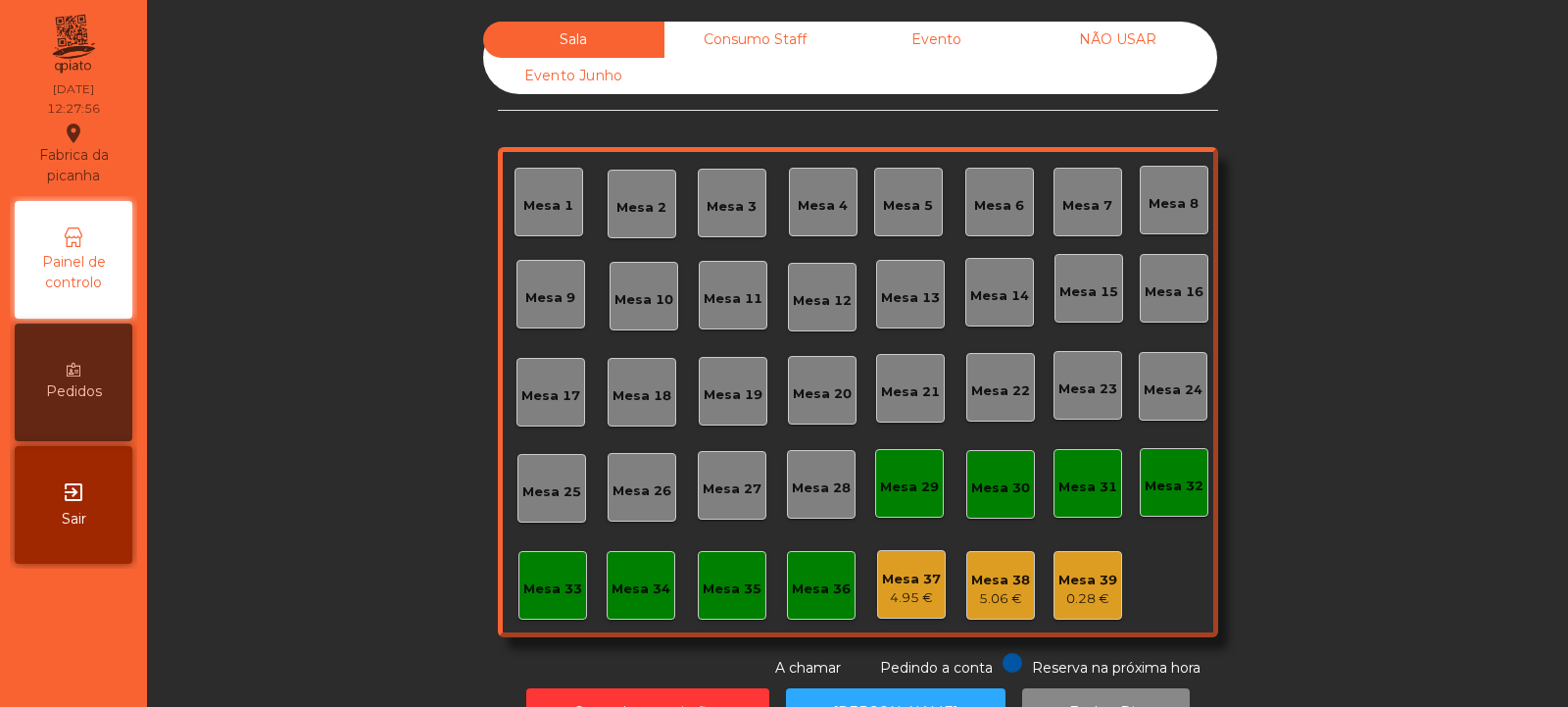
click at [1085, 592] on div "0.28 €" at bounding box center [1088, 599] width 59 height 20
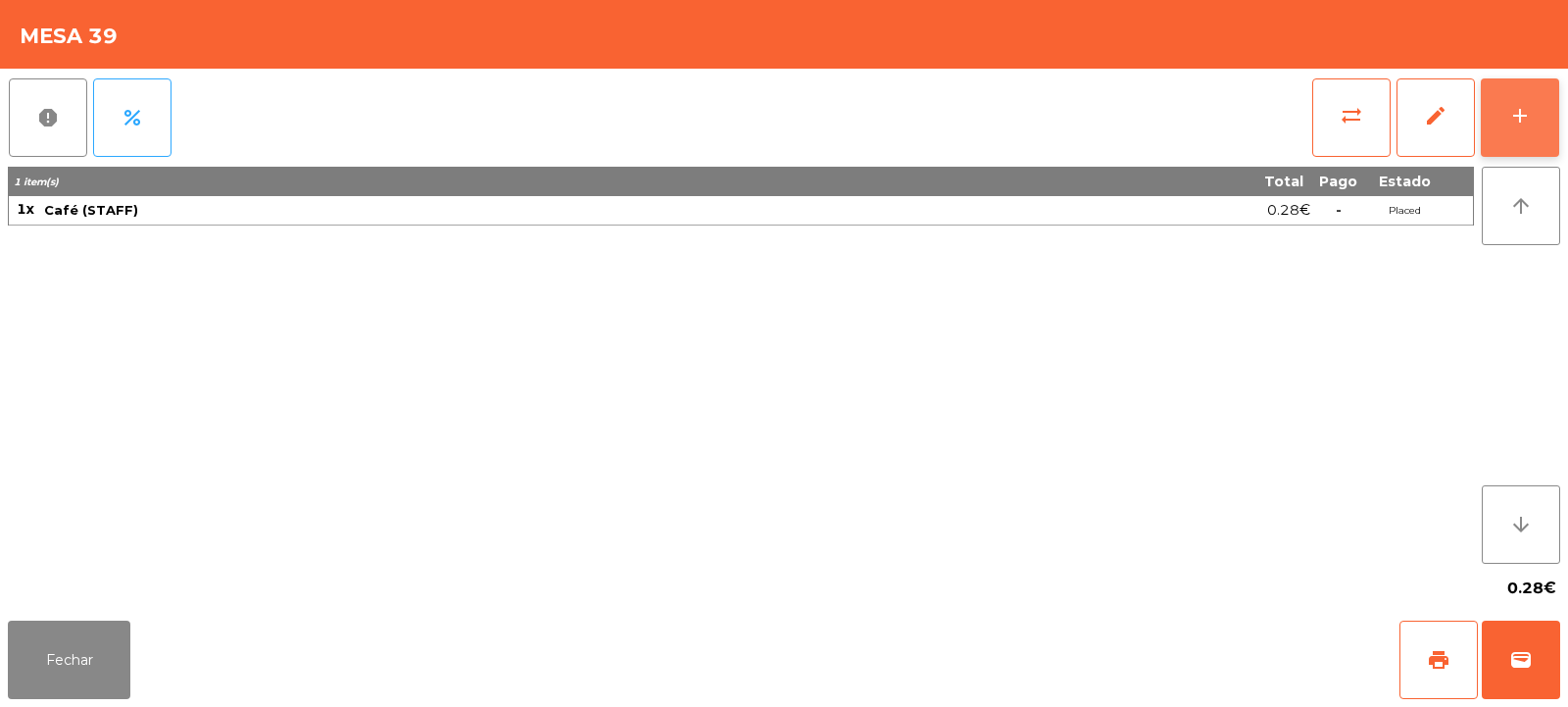
click at [1523, 132] on button "add" at bounding box center [1520, 118] width 78 height 78
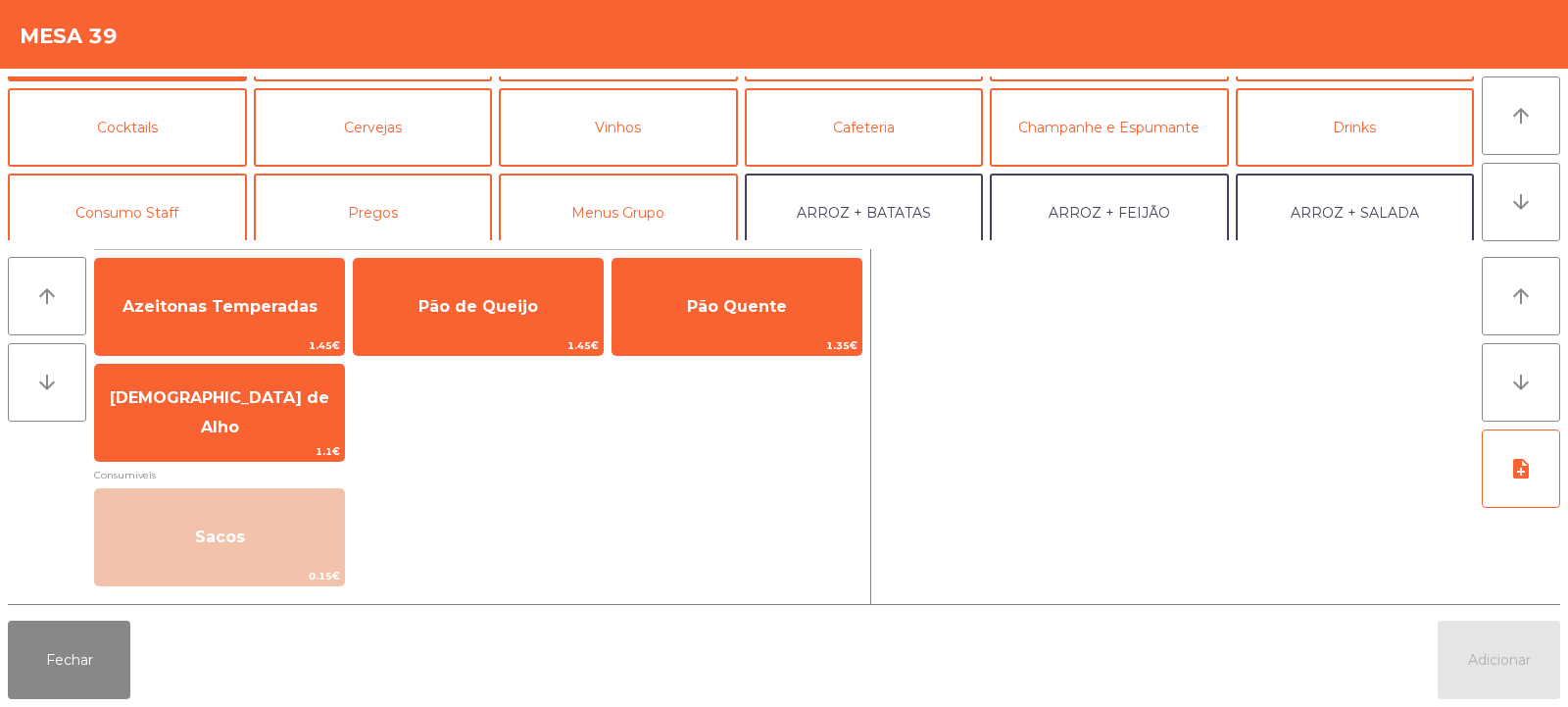
scroll to position [87, 0]
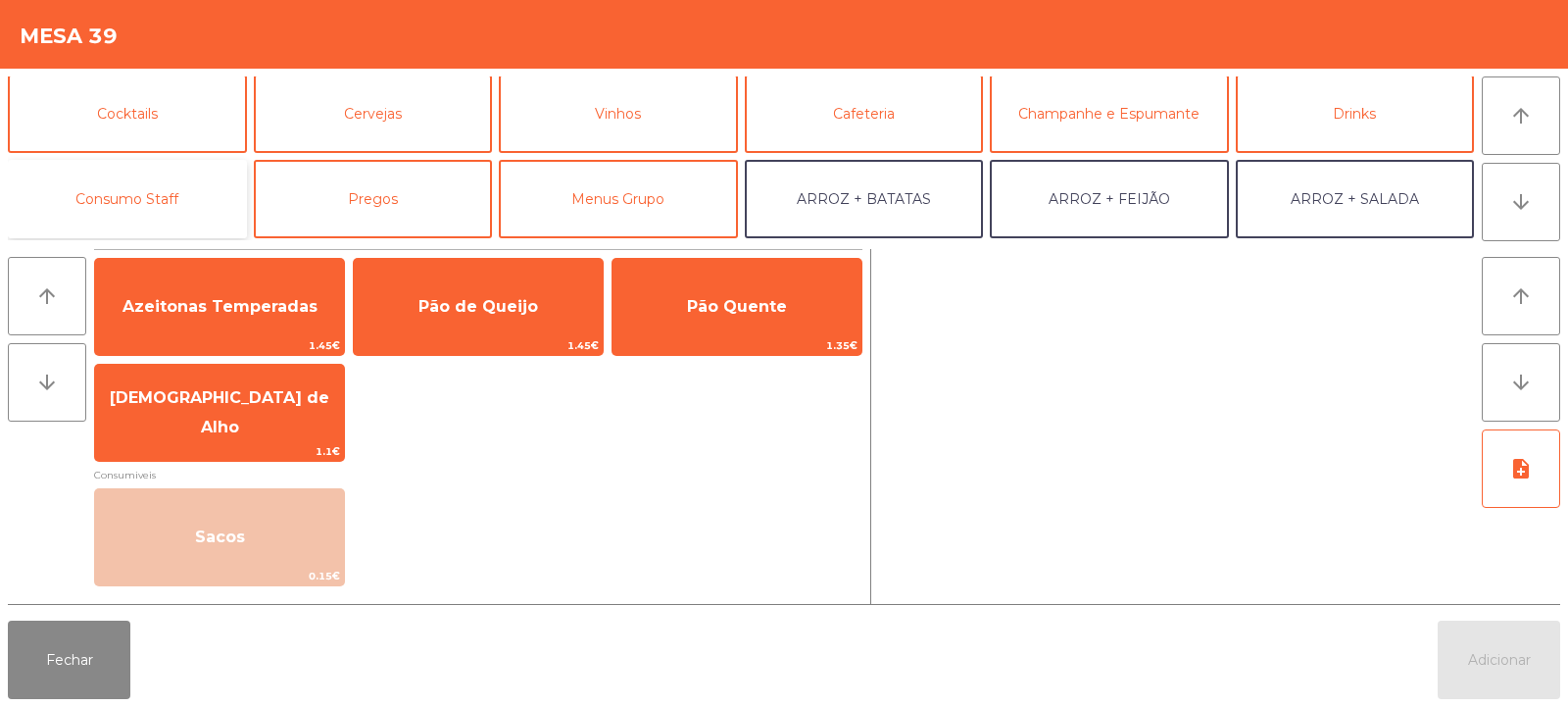
click at [172, 201] on button "Consumo Staff" at bounding box center [127, 199] width 239 height 78
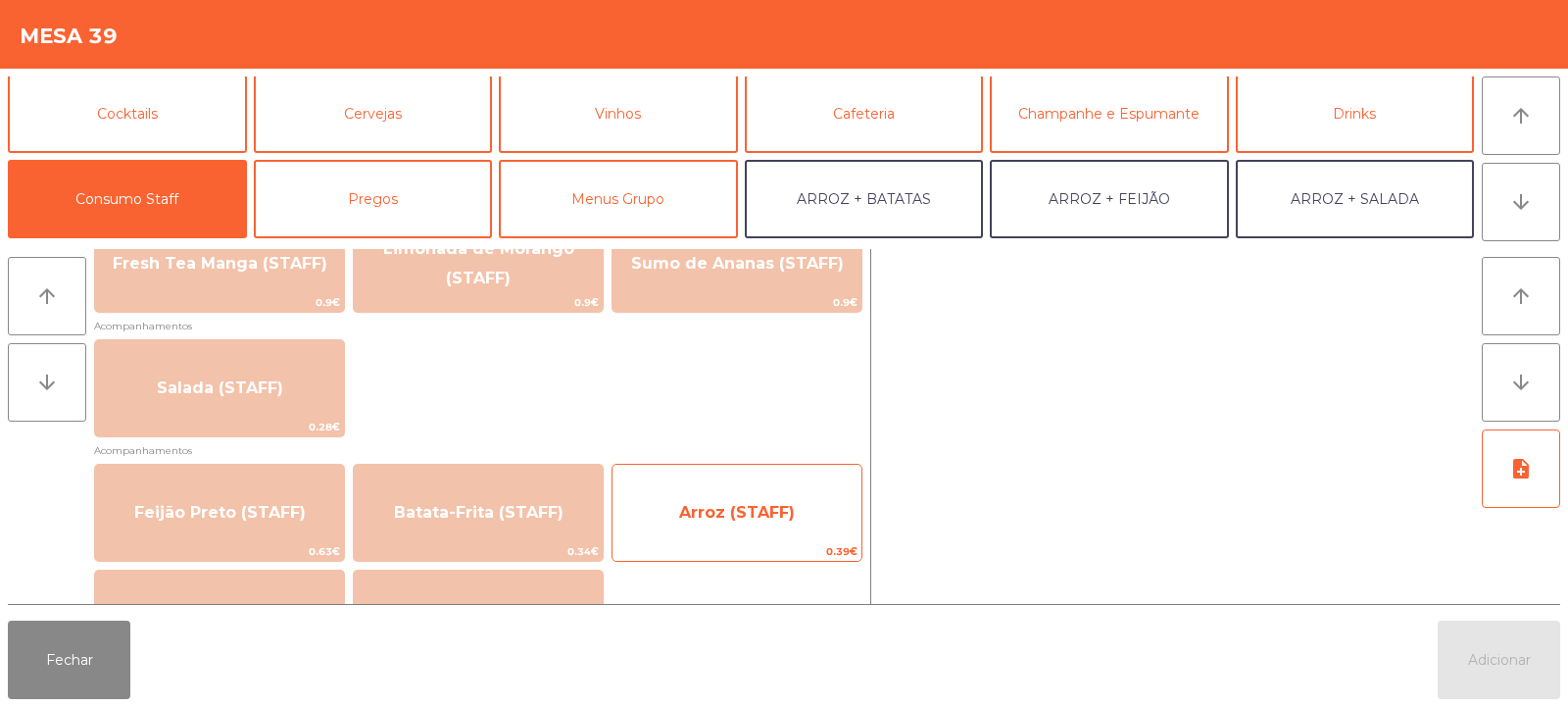
click at [784, 546] on span "0.39€" at bounding box center [737, 551] width 249 height 19
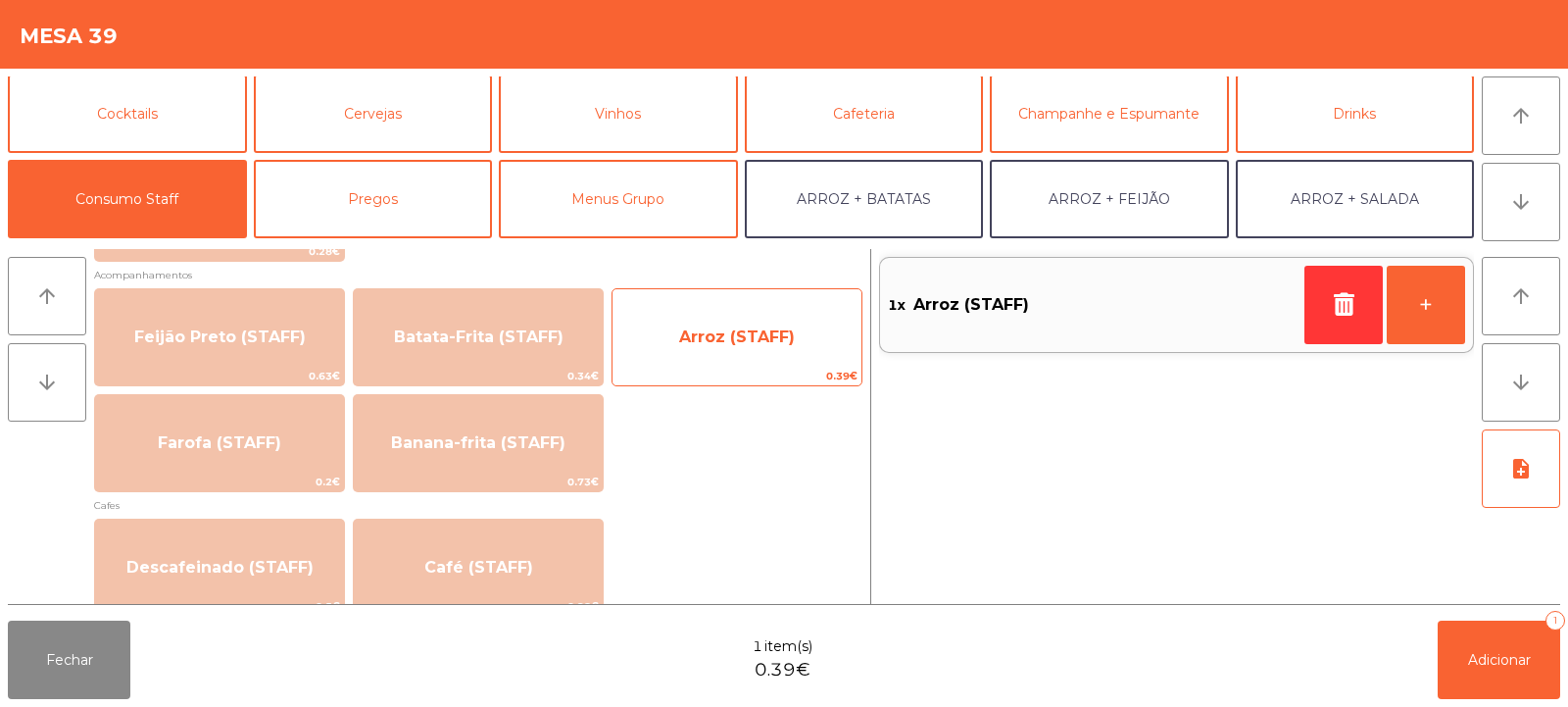
scroll to position [905, 0]
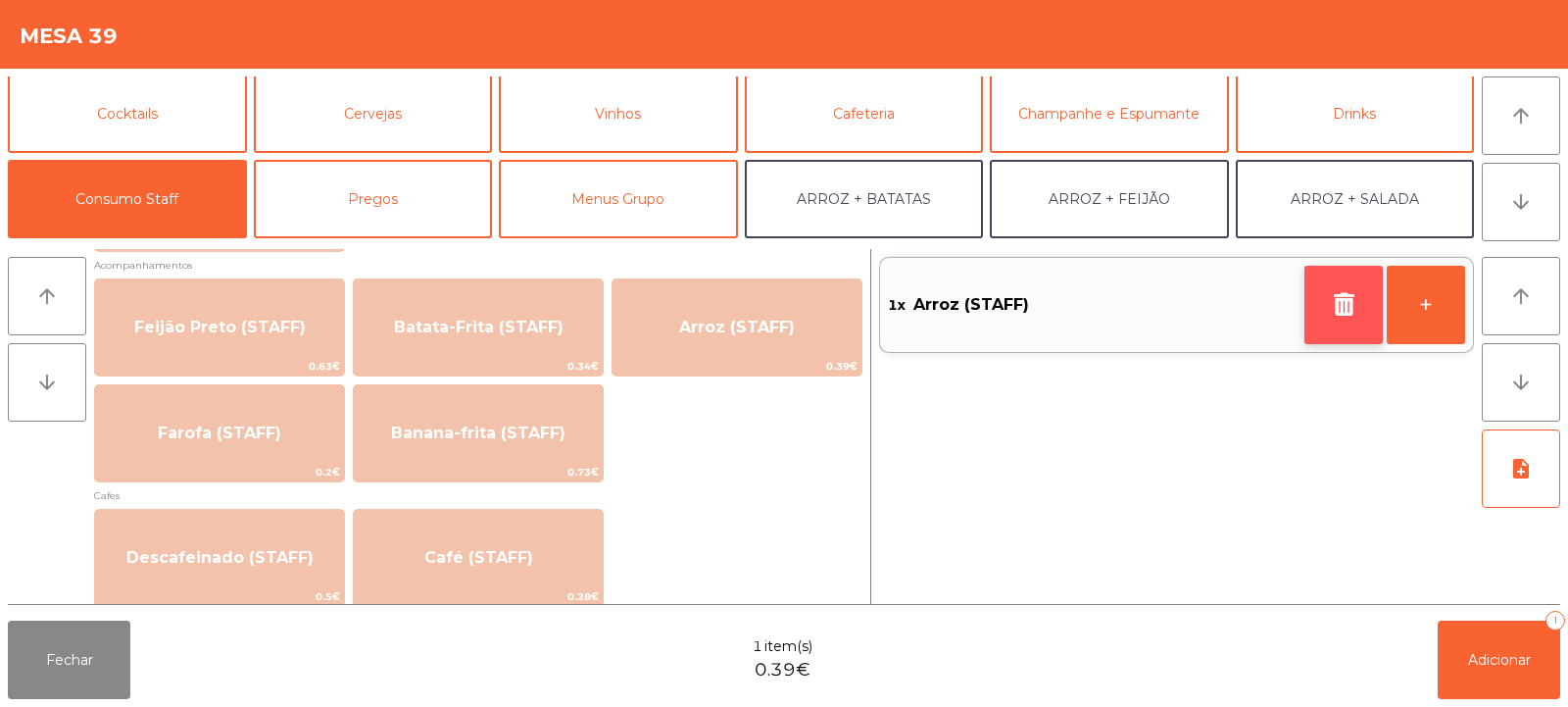
click at [1356, 312] on icon "button" at bounding box center [1344, 304] width 29 height 24
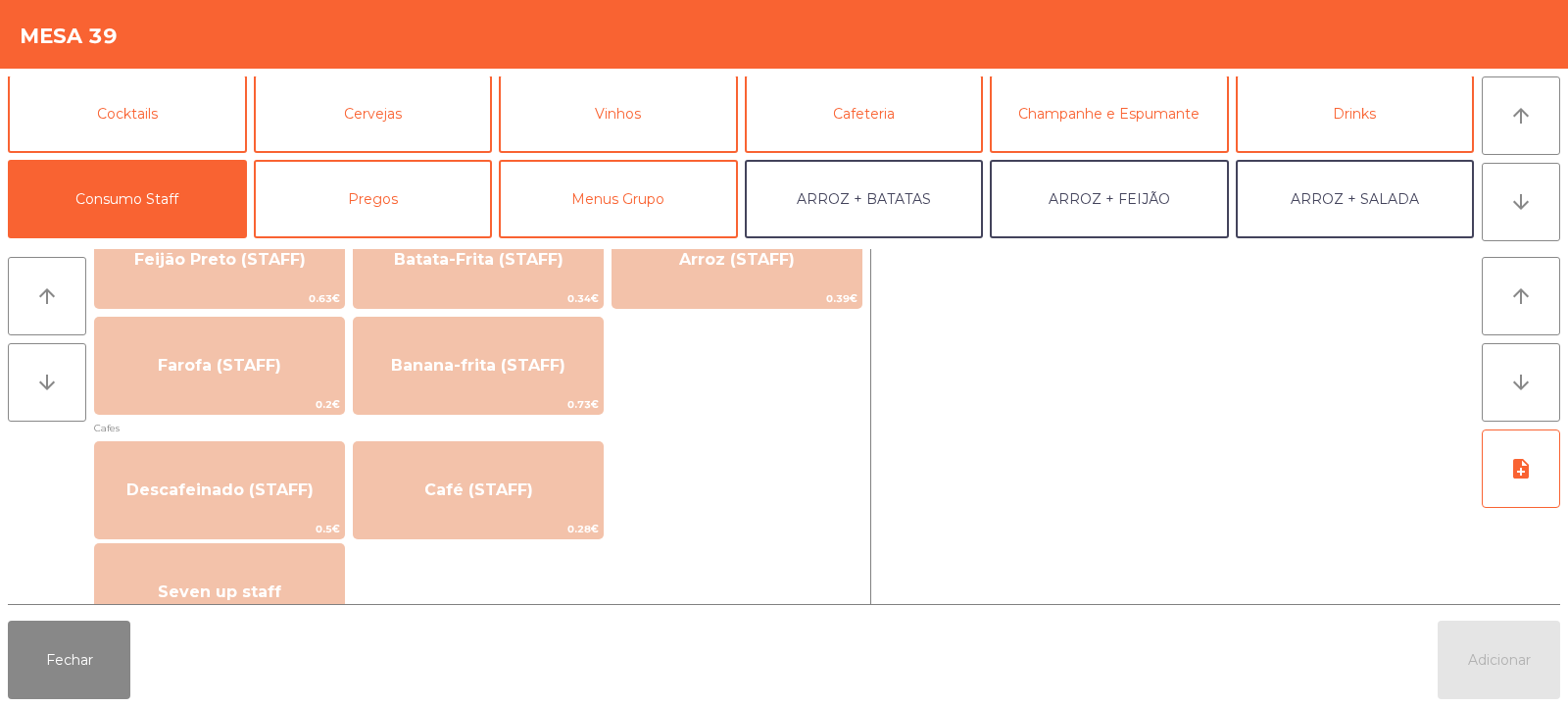
scroll to position [984, 0]
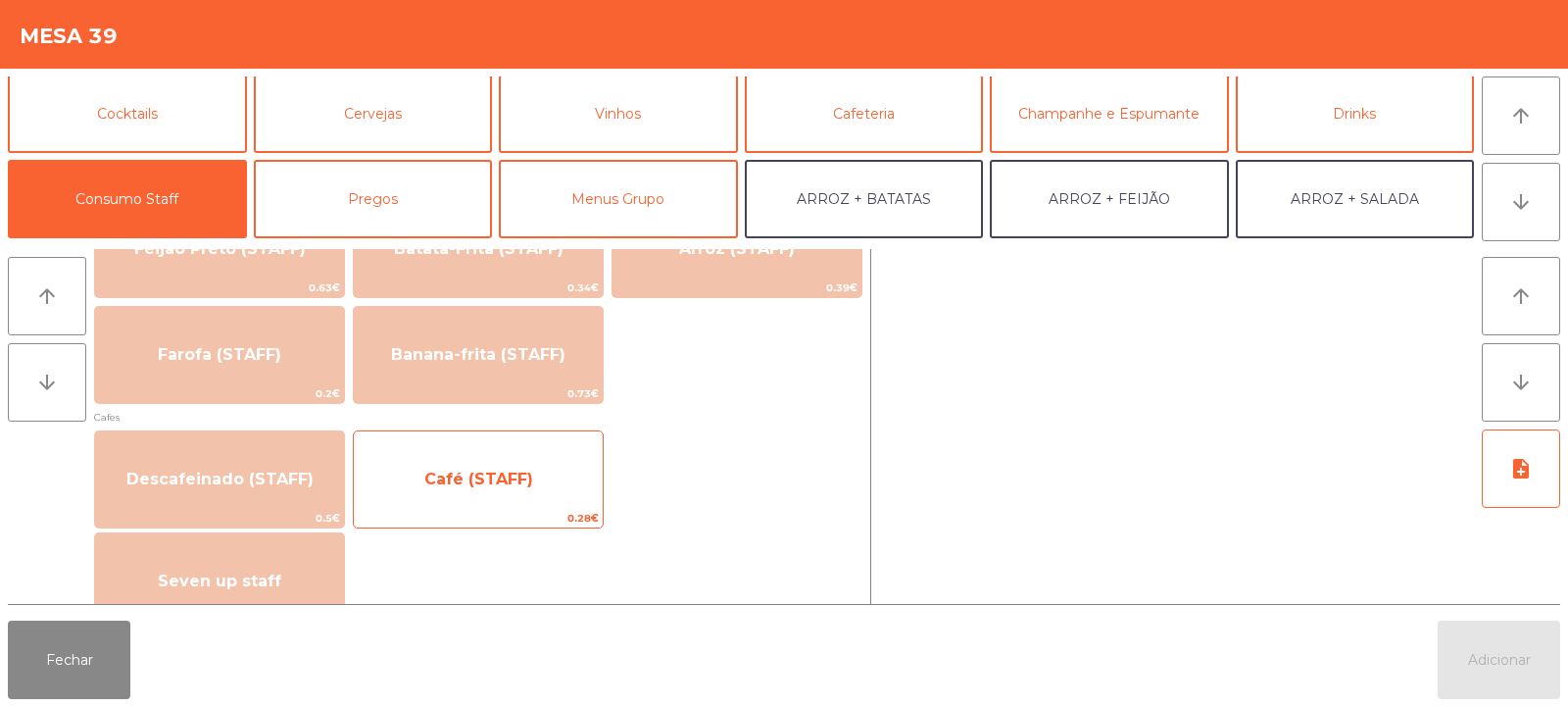
click at [563, 467] on span "Café (STAFF)" at bounding box center [479, 480] width 249 height 53
click at [563, 469] on span "Café (STAFF)" at bounding box center [479, 480] width 249 height 53
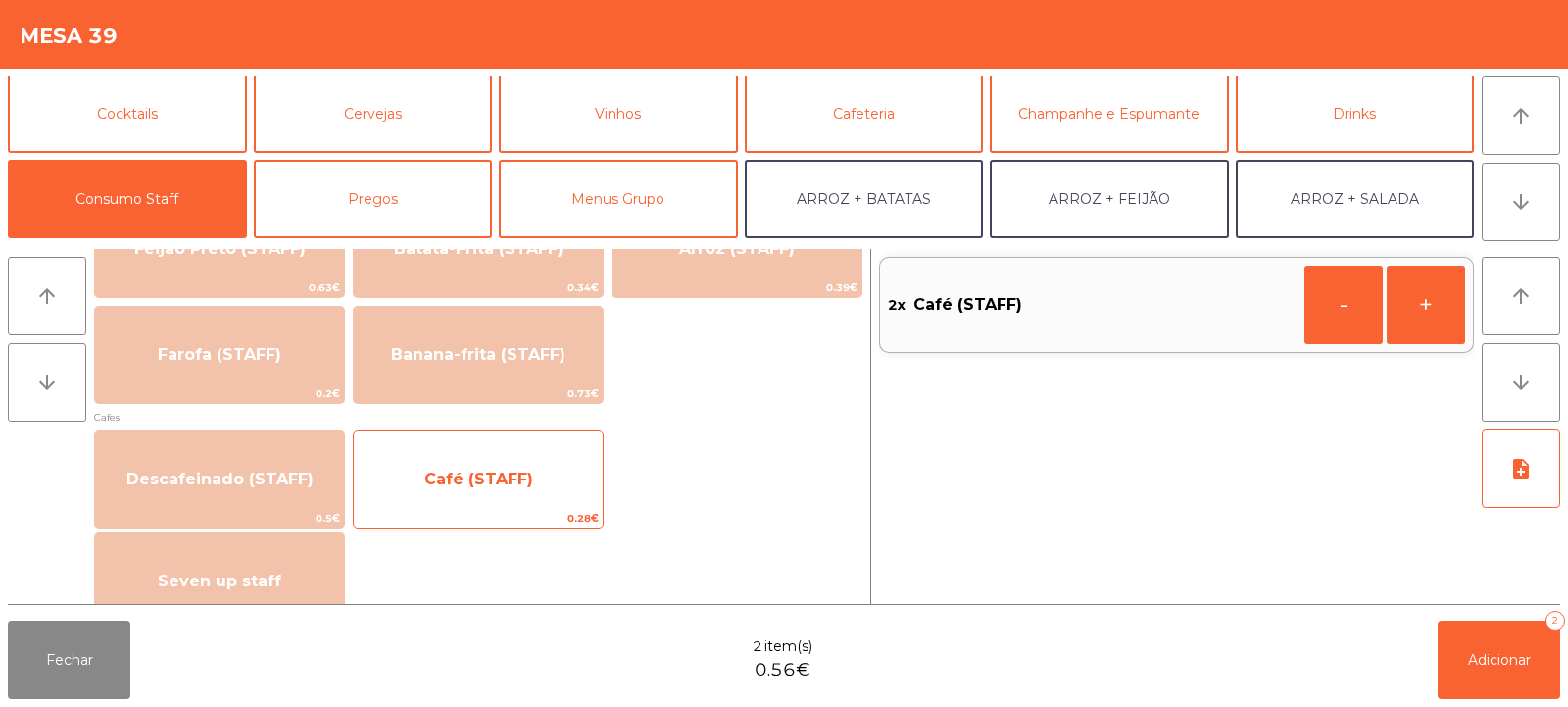
click at [564, 466] on span "Café (STAFF)" at bounding box center [479, 480] width 249 height 53
click at [558, 469] on span "Café (STAFF)" at bounding box center [479, 480] width 249 height 53
click at [531, 480] on span "Café (STAFF)" at bounding box center [479, 480] width 249 height 53
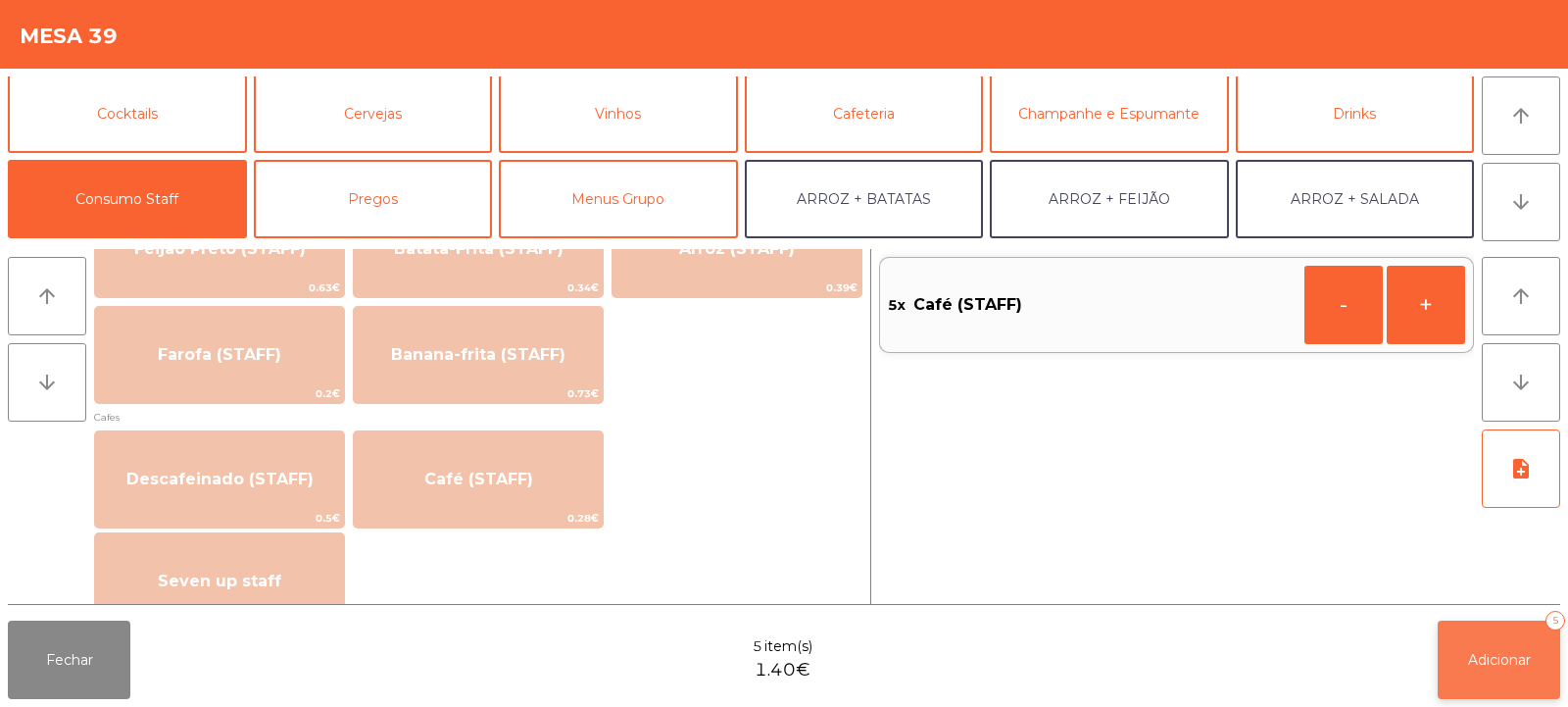
click at [1518, 656] on span "Adicionar" at bounding box center [1499, 660] width 63 height 18
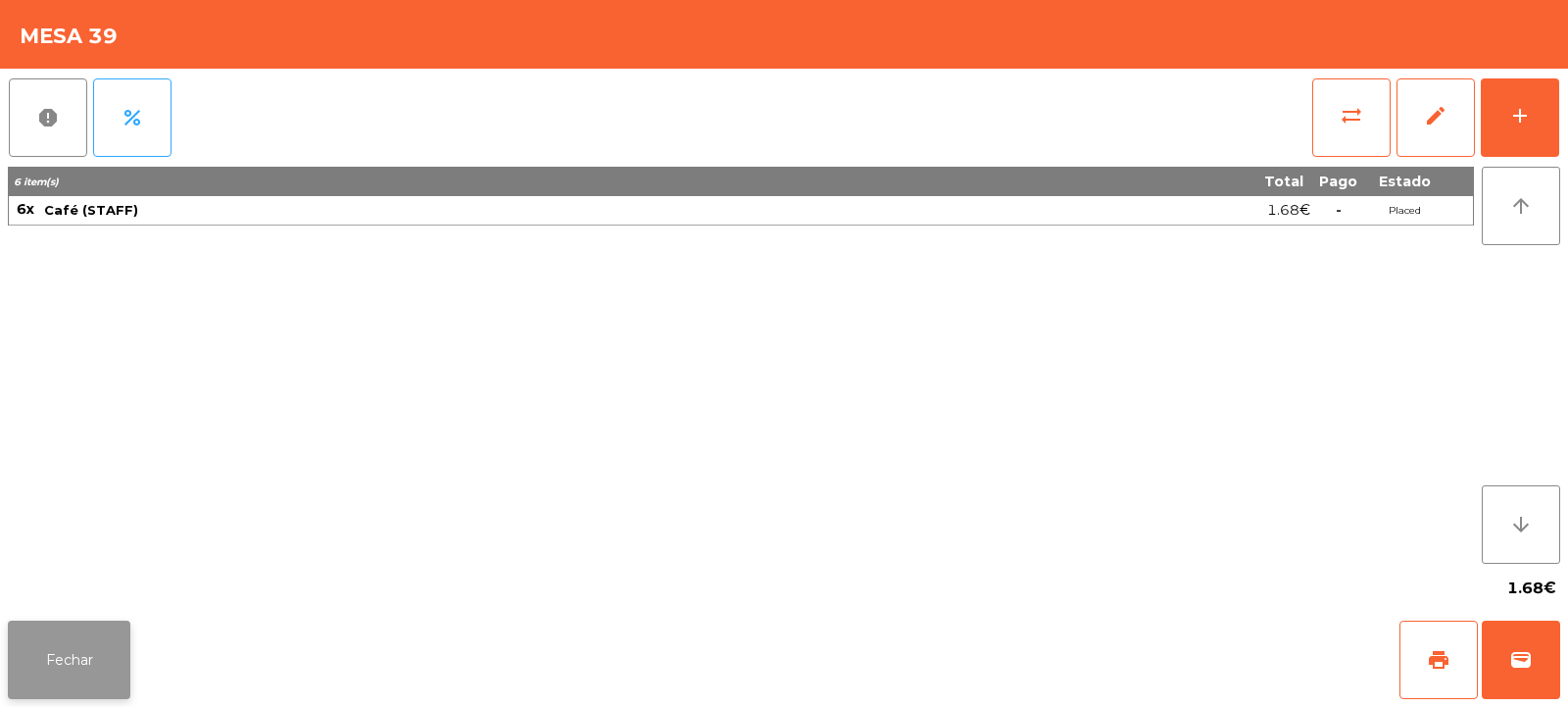
click at [84, 654] on button "Fechar" at bounding box center [69, 660] width 123 height 78
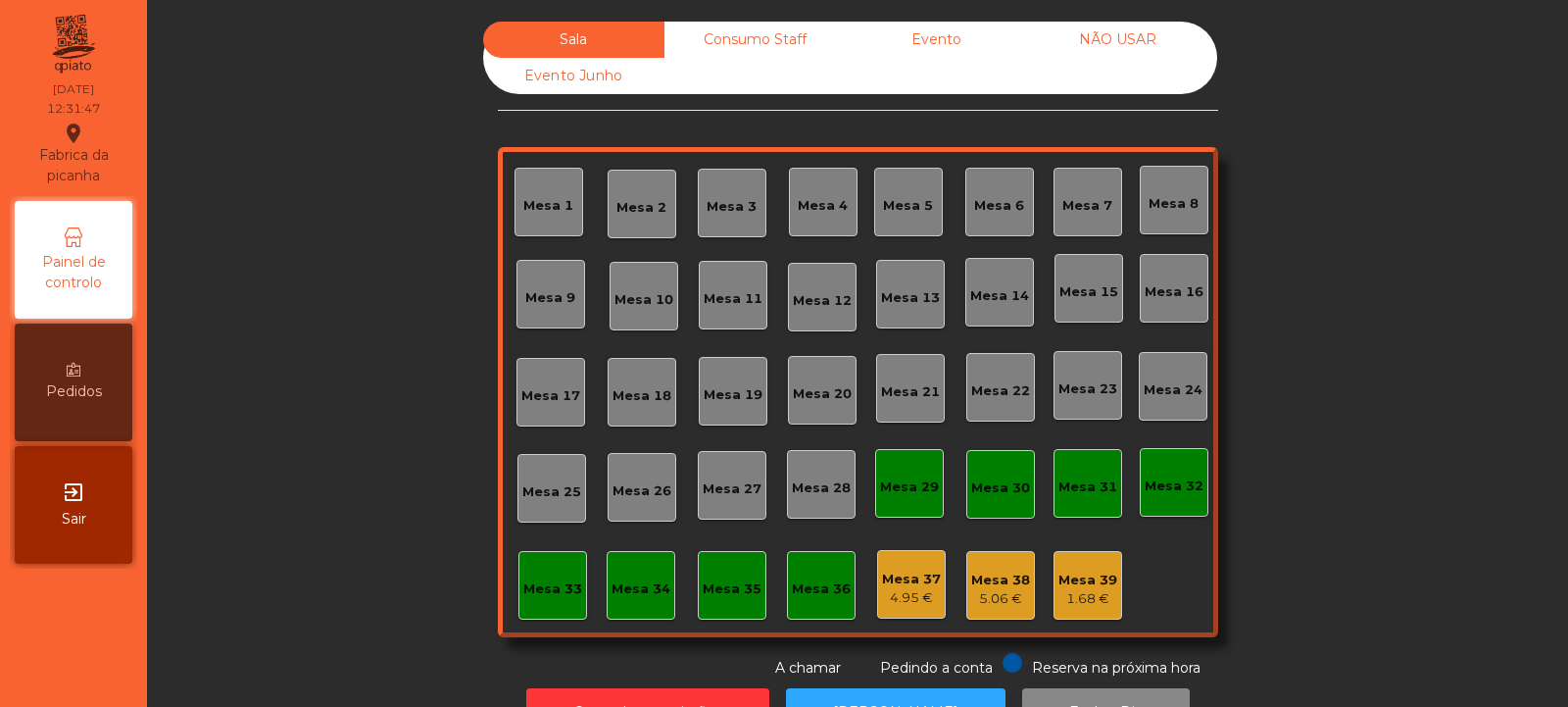
click at [1004, 312] on div "Mesa 14" at bounding box center [1000, 292] width 69 height 69
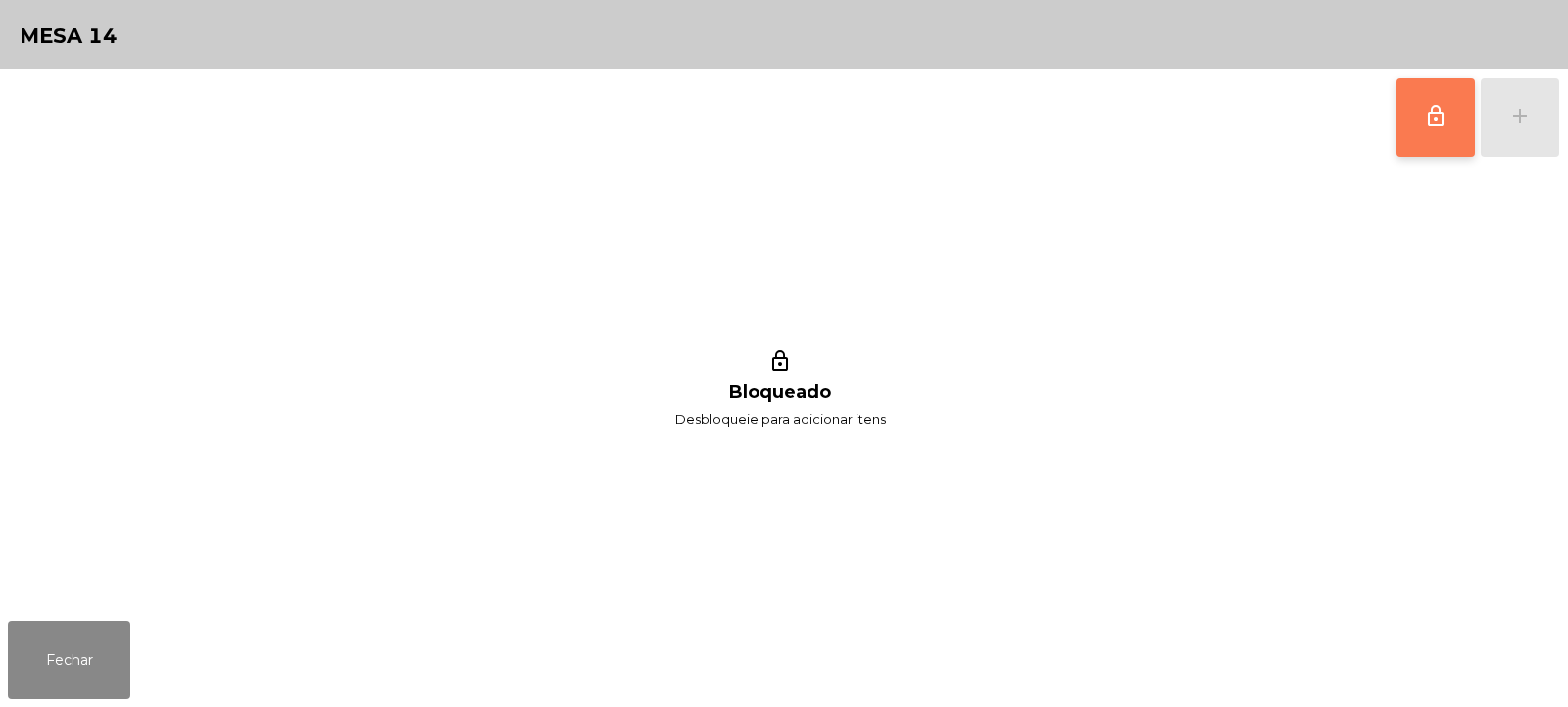
click at [1424, 110] on button "lock_outline" at bounding box center [1437, 118] width 78 height 78
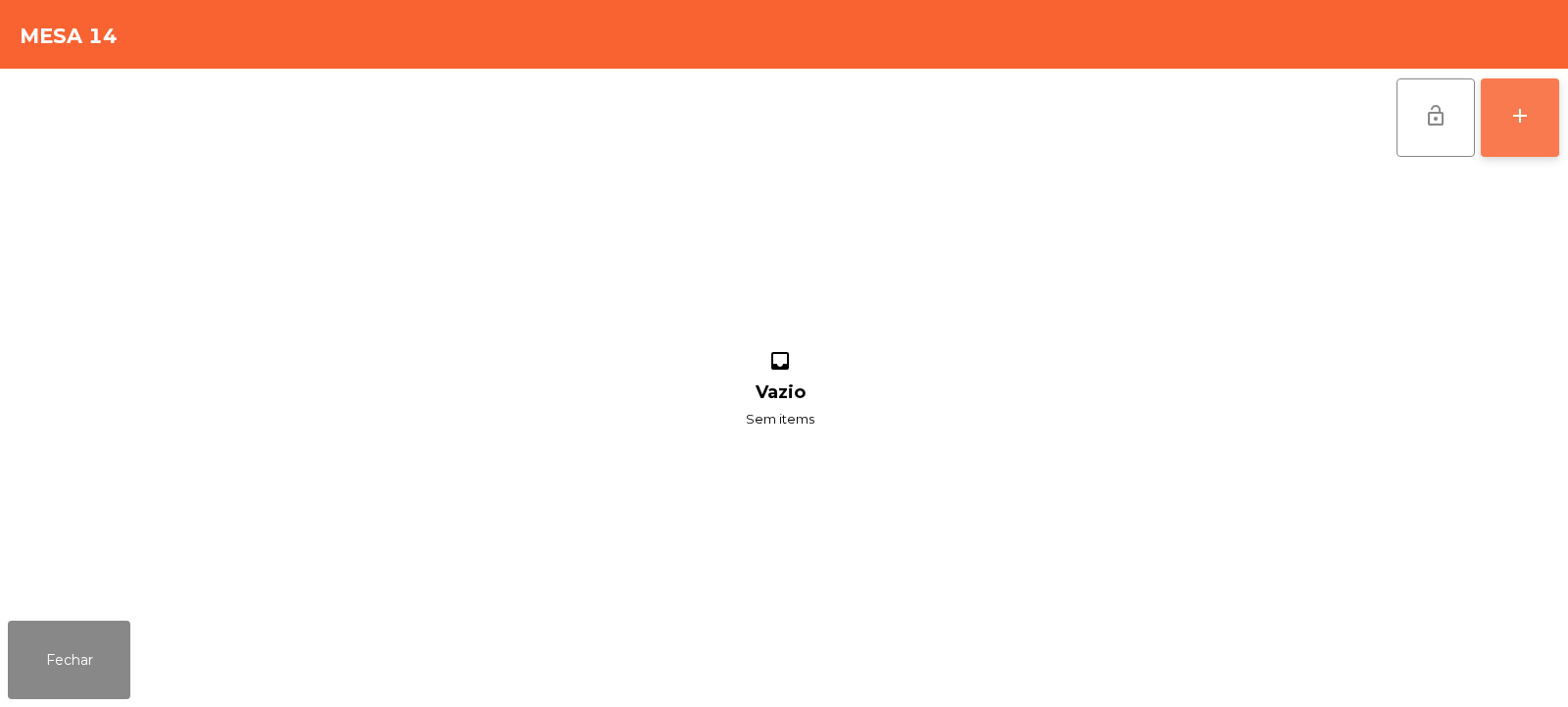
click at [1512, 135] on button "add" at bounding box center [1520, 118] width 78 height 78
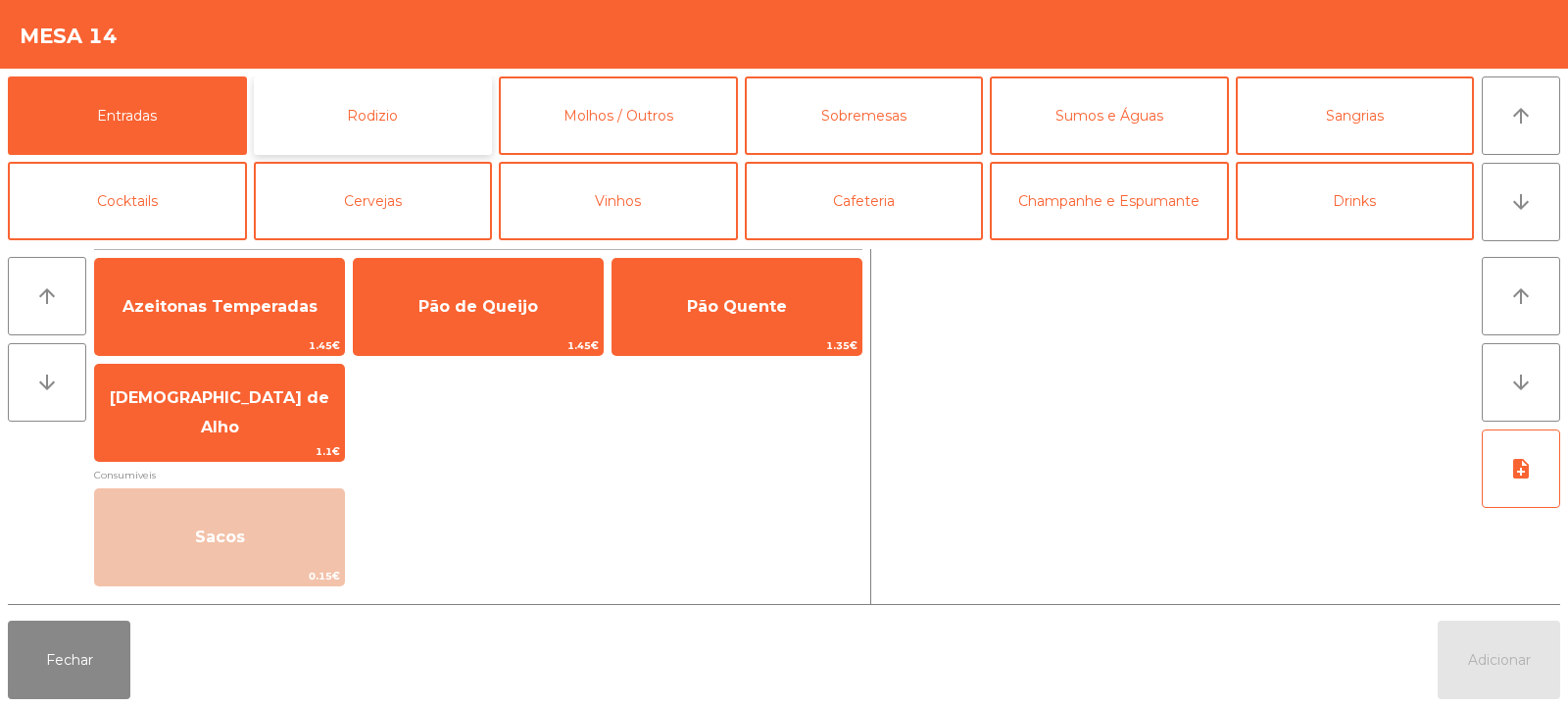
click at [462, 117] on button "Rodizio" at bounding box center [374, 116] width 239 height 78
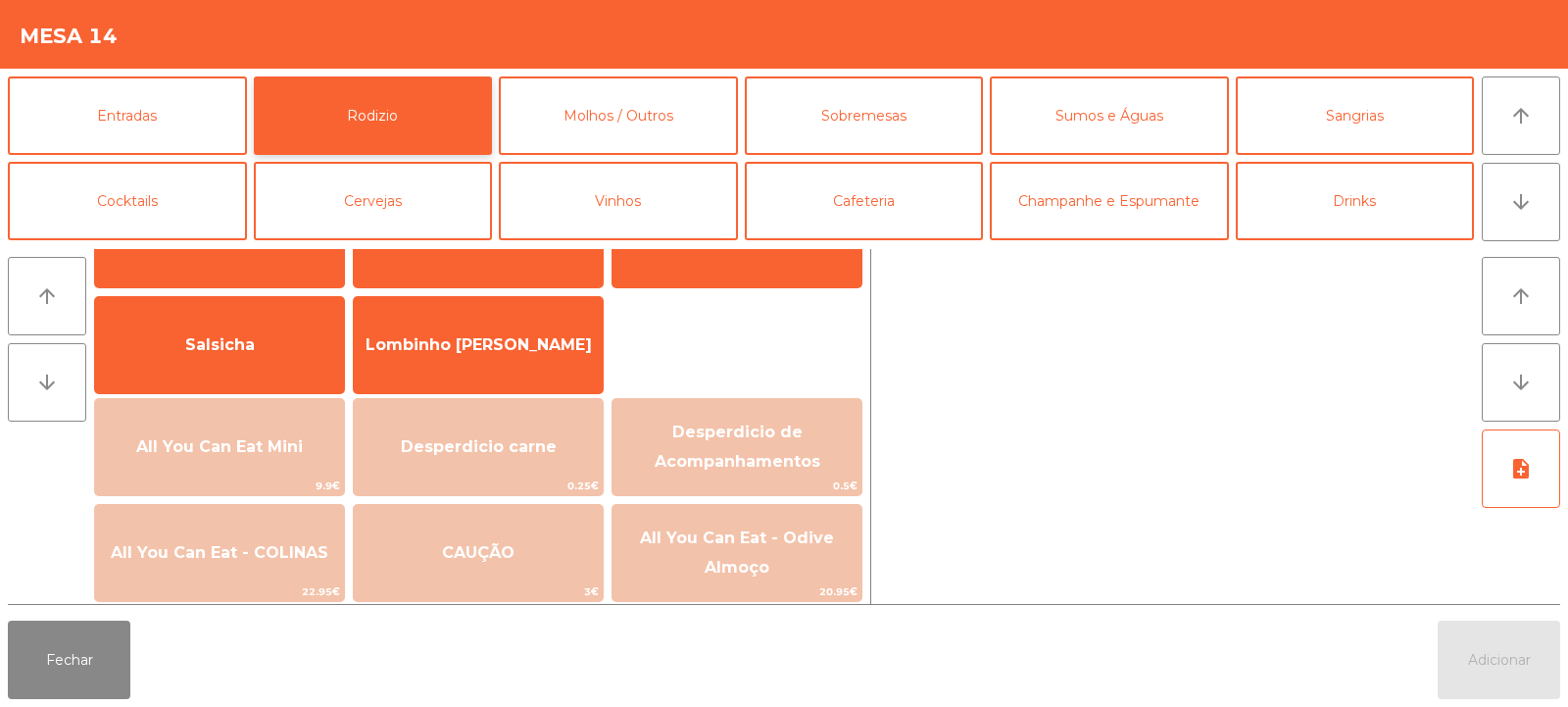
scroll to position [184, 0]
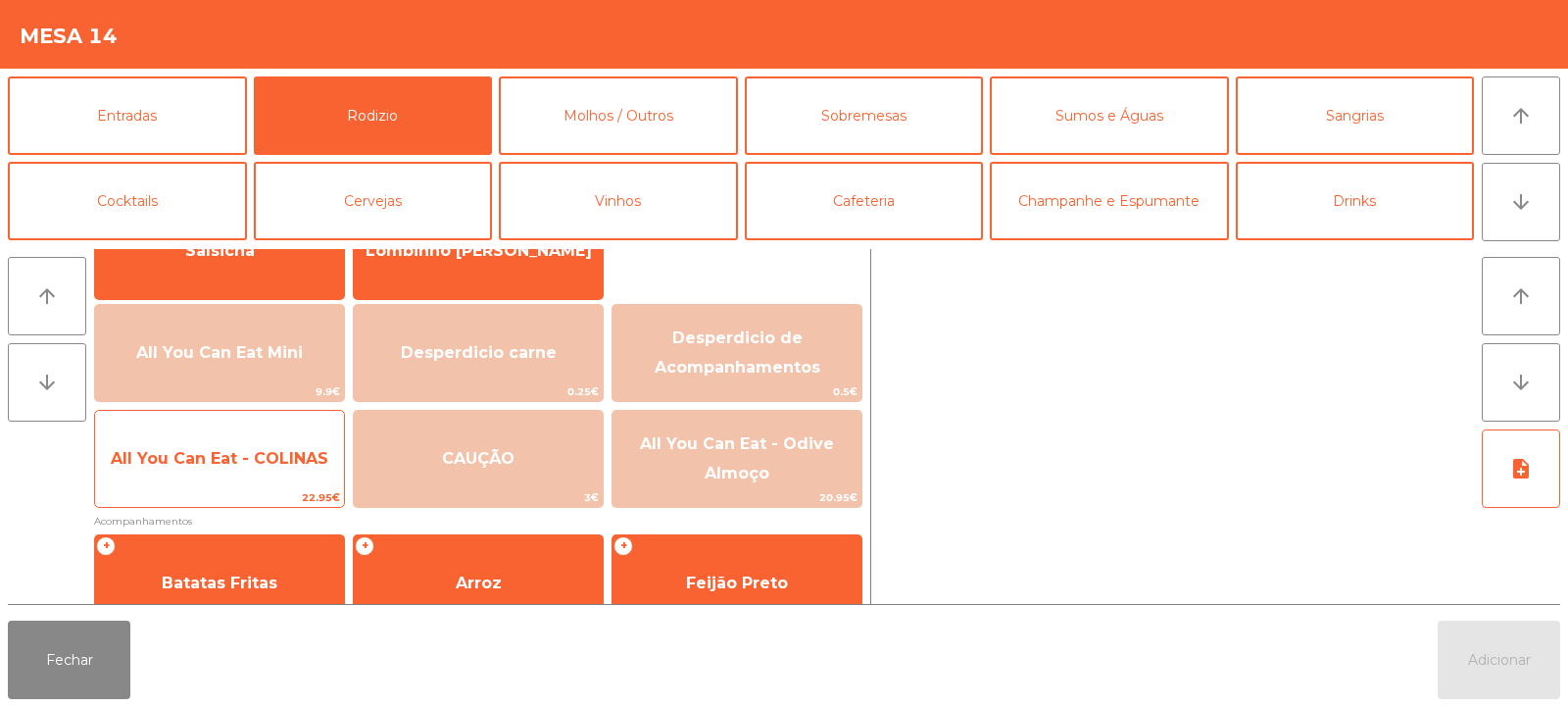
click at [303, 464] on span "All You Can Eat - COLINAS" at bounding box center [220, 458] width 218 height 19
click at [314, 466] on span "All You Can Eat - COLINAS" at bounding box center [220, 458] width 218 height 19
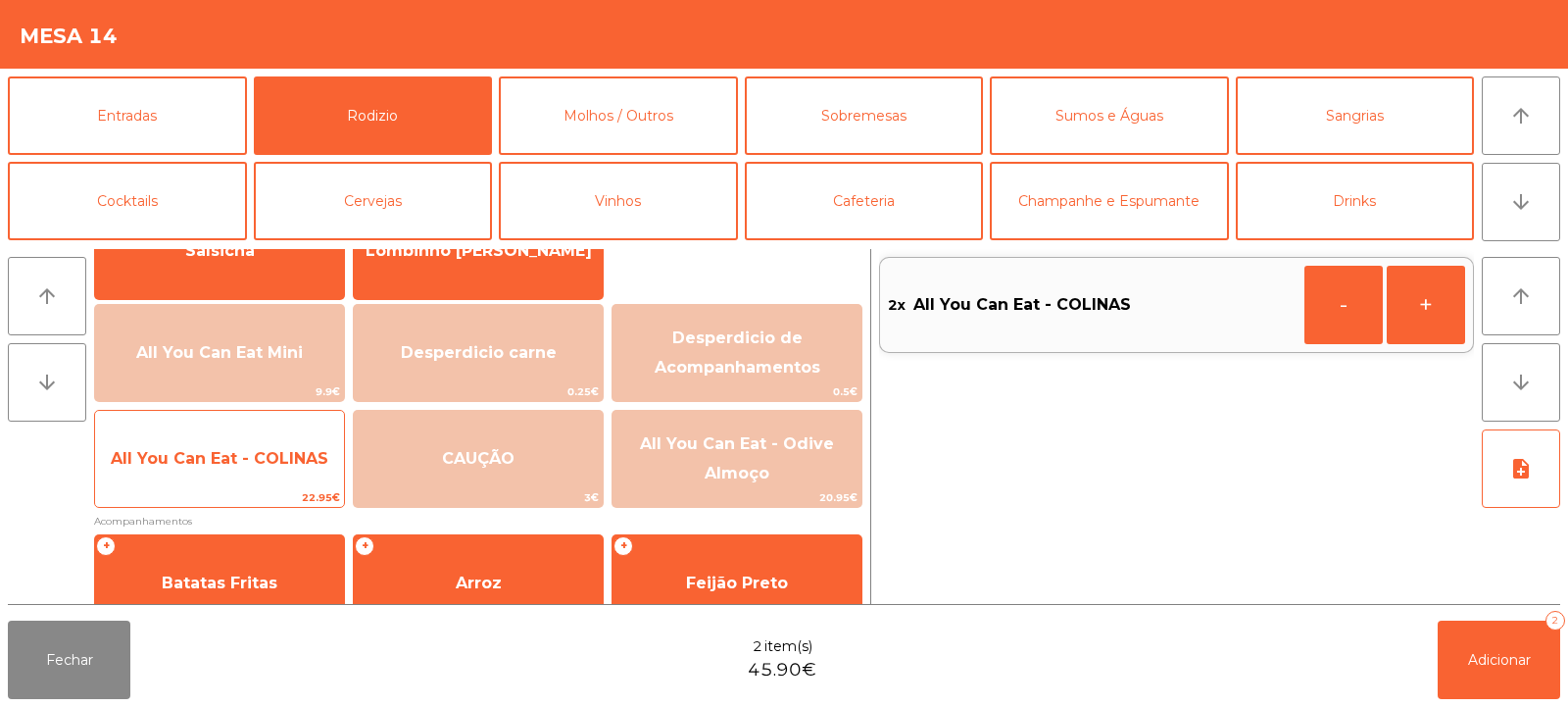
click at [312, 470] on span "All You Can Eat - COLINAS" at bounding box center [220, 459] width 249 height 53
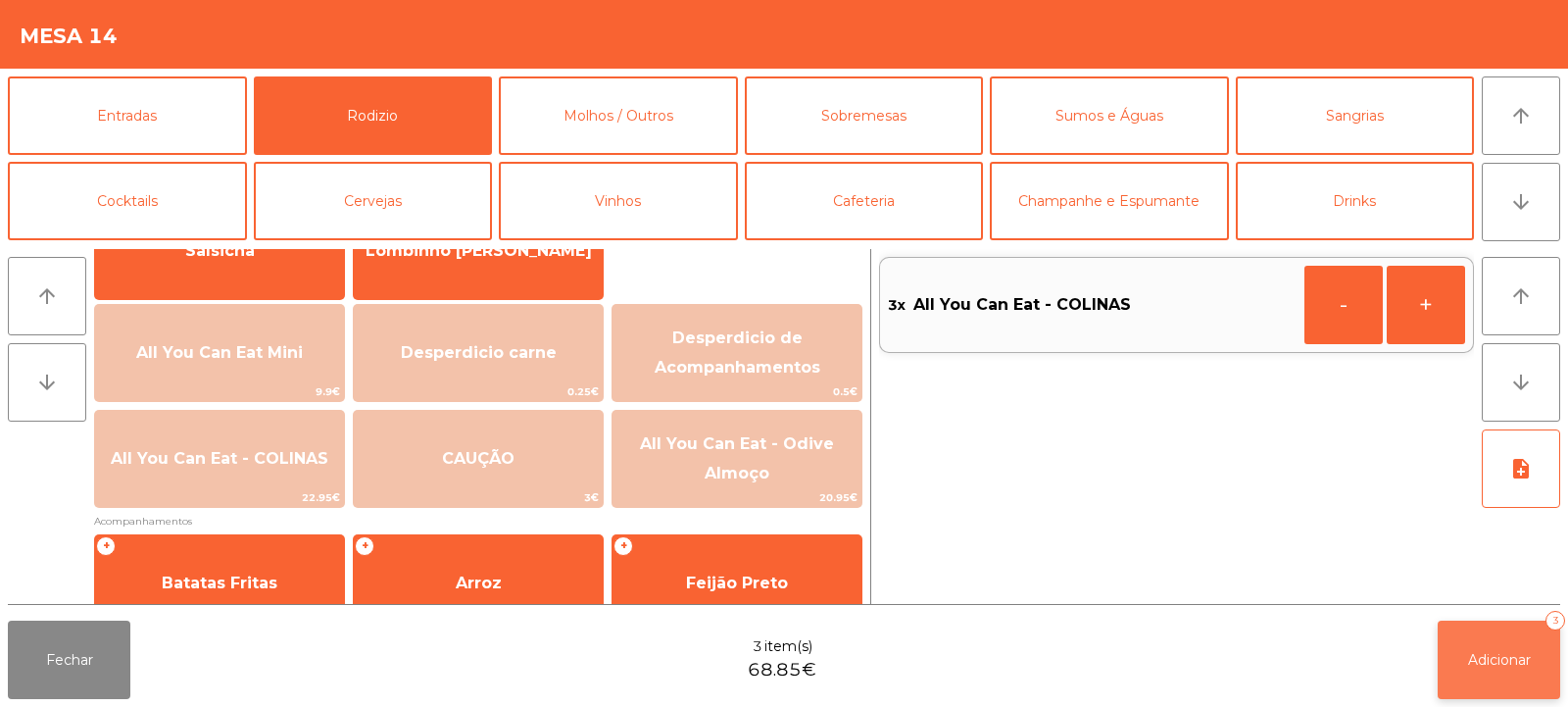
click at [1522, 688] on button "Adicionar 3" at bounding box center [1499, 660] width 123 height 78
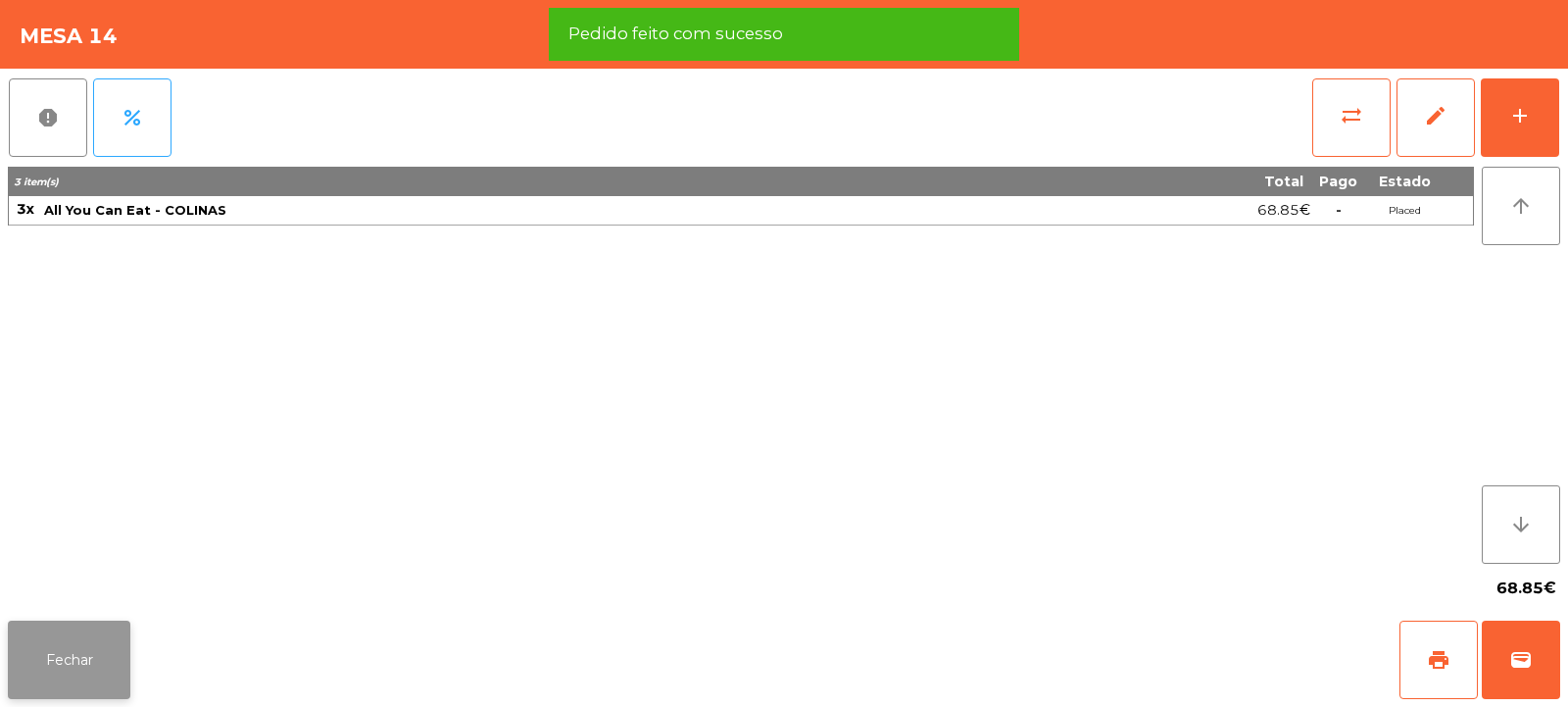
click at [89, 659] on button "Fechar" at bounding box center [69, 660] width 123 height 78
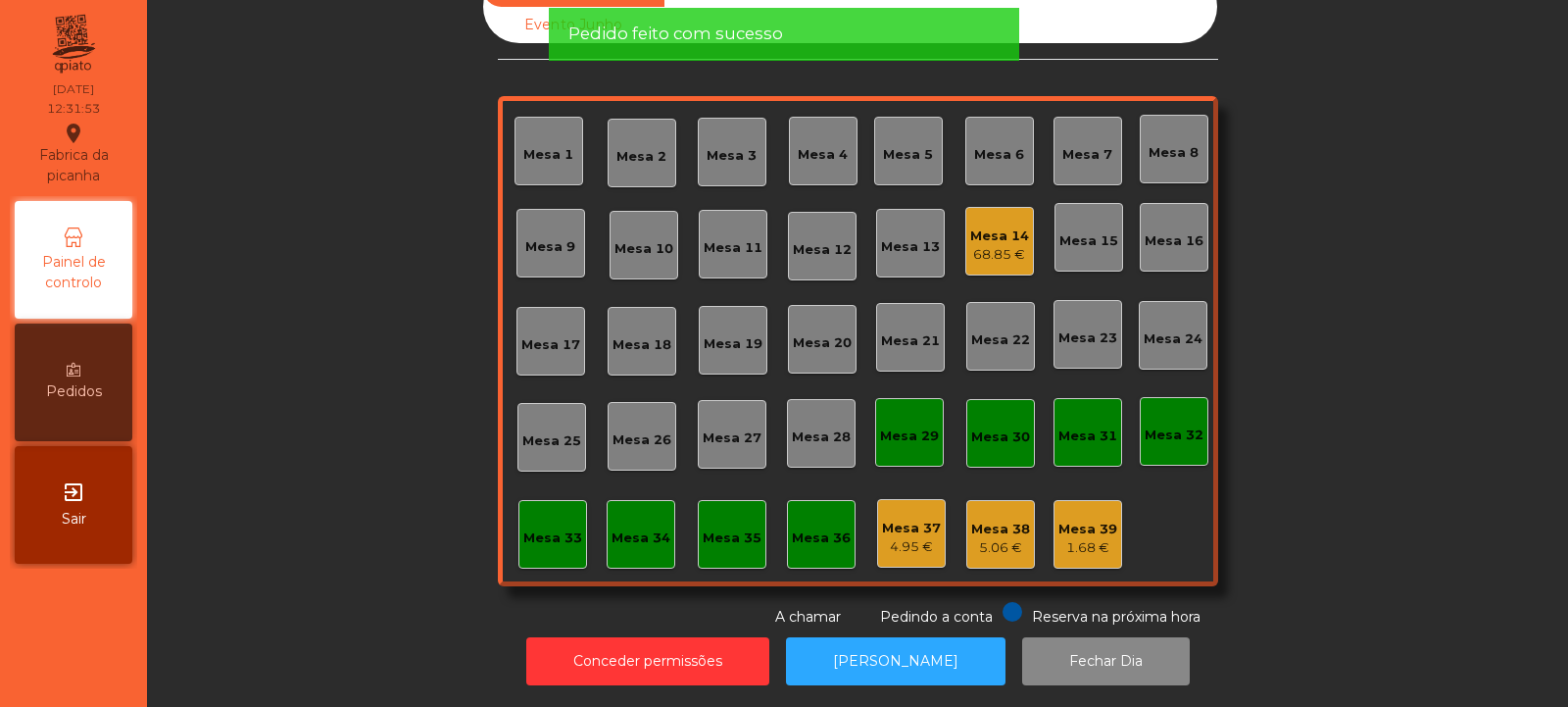
scroll to position [0, 0]
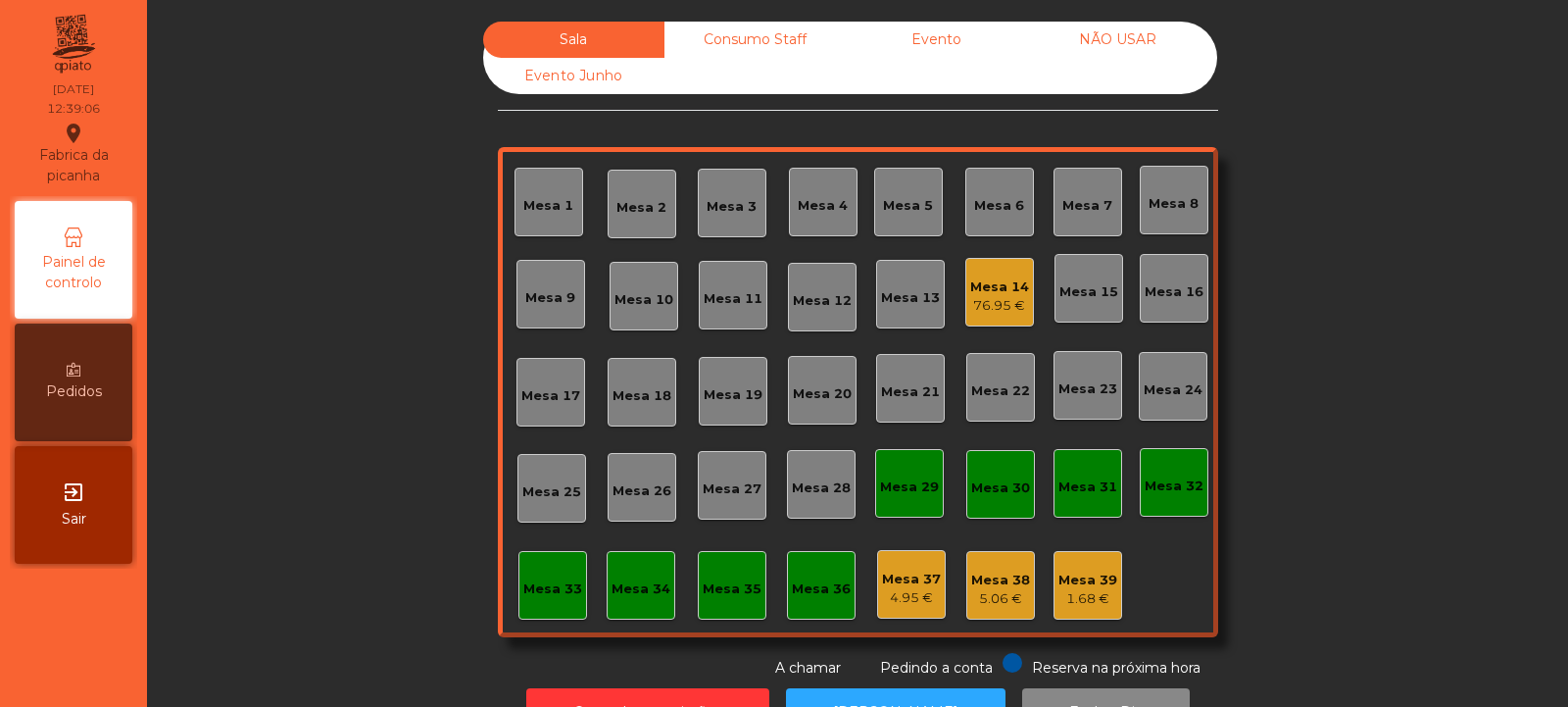
click at [1154, 482] on div "Mesa 32" at bounding box center [1175, 486] width 59 height 20
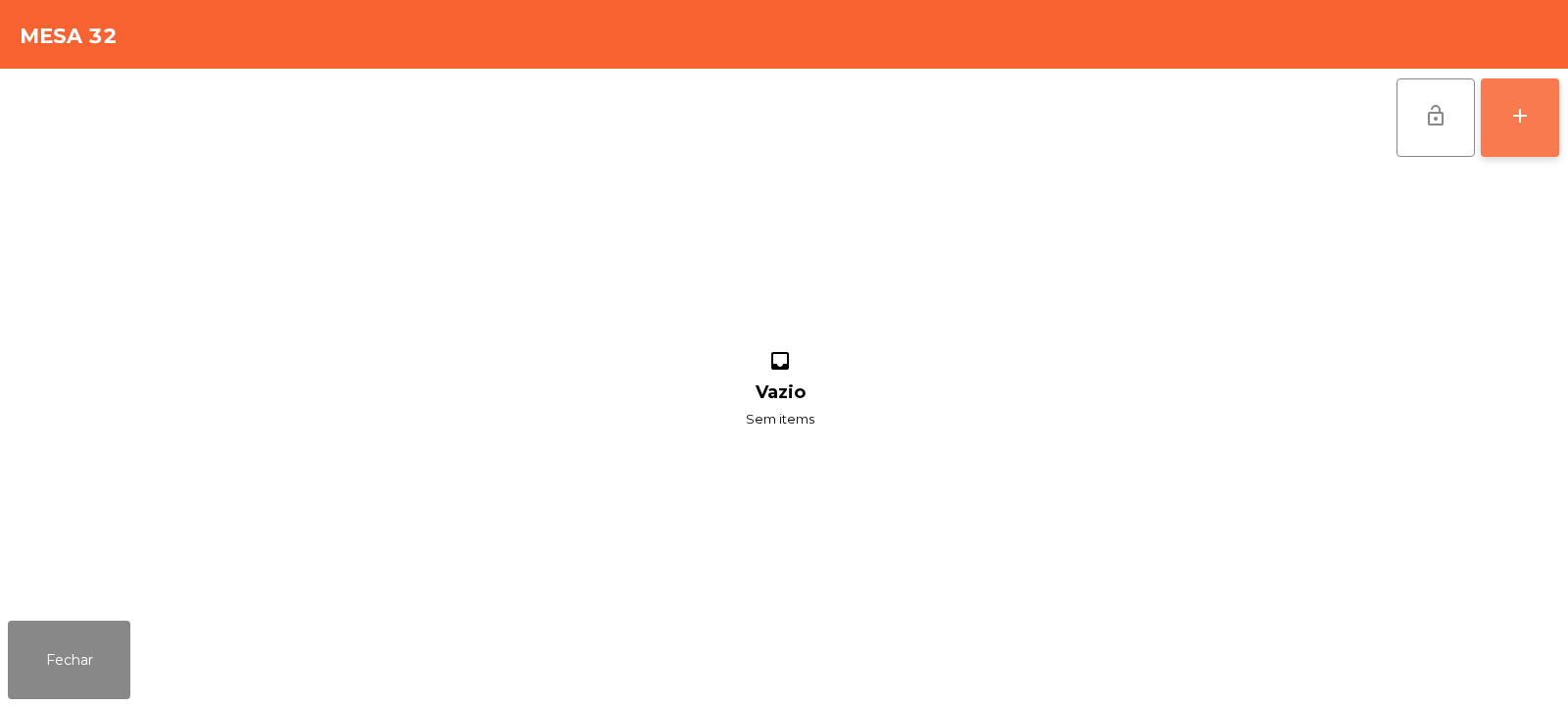
click at [1521, 118] on div "add" at bounding box center [1520, 116] width 24 height 24
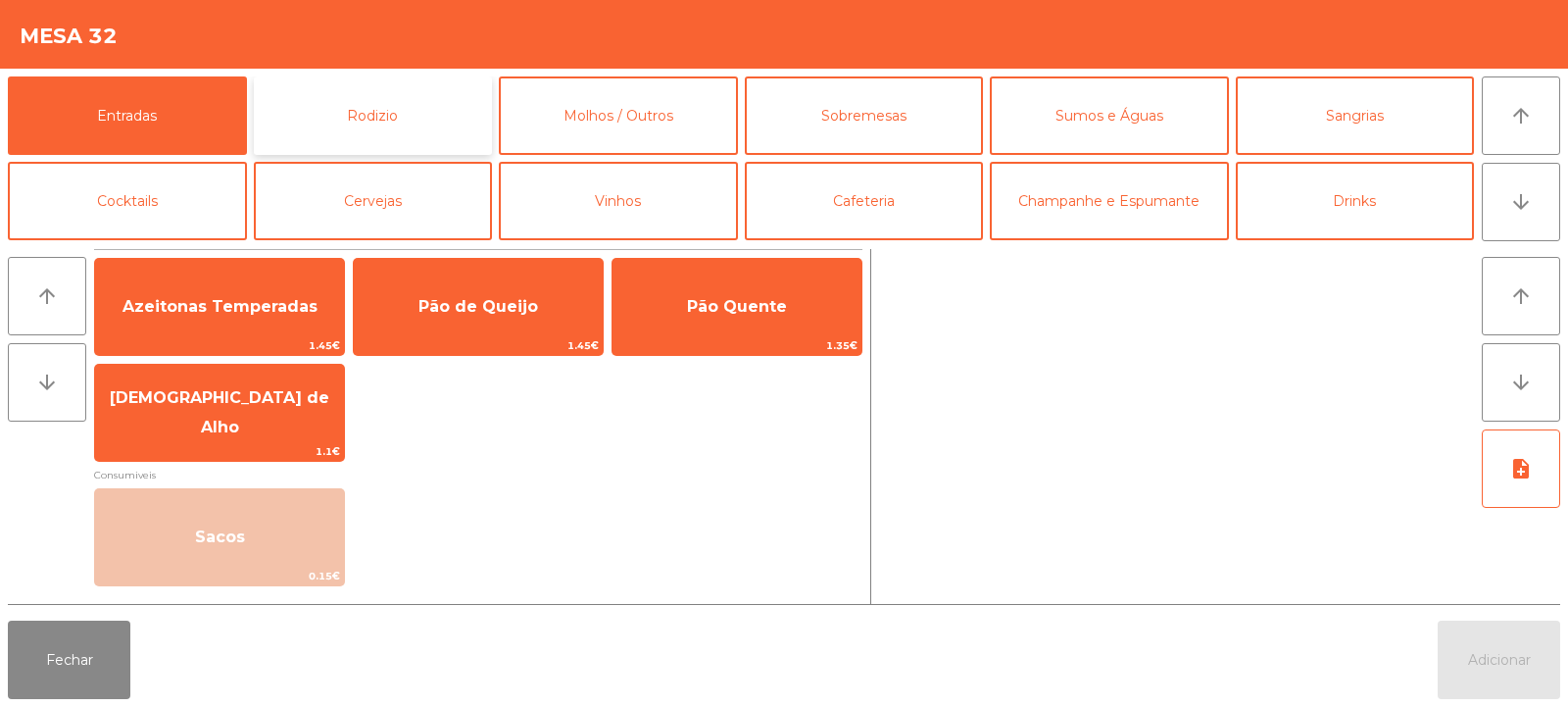
click at [334, 124] on button "Rodizio" at bounding box center [374, 116] width 239 height 78
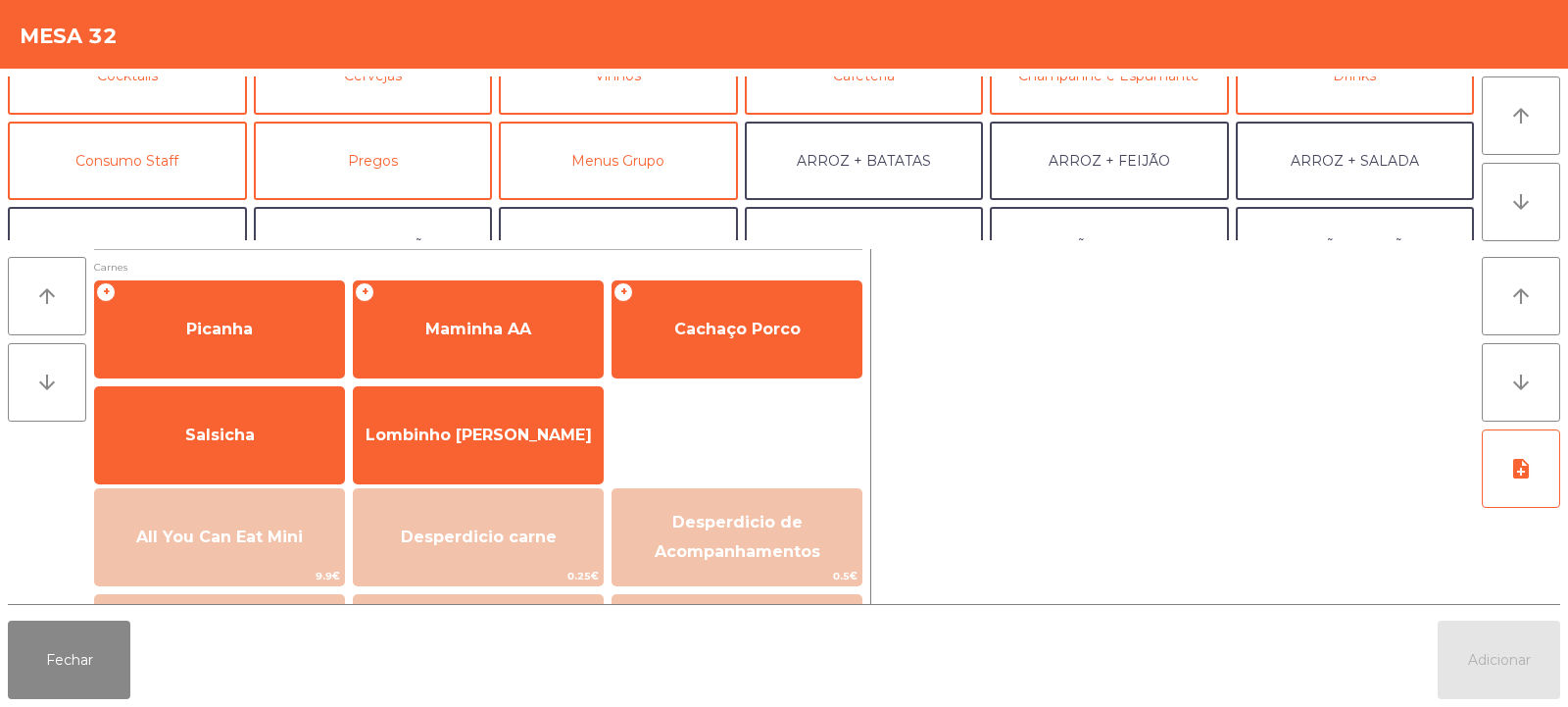
scroll to position [130, 0]
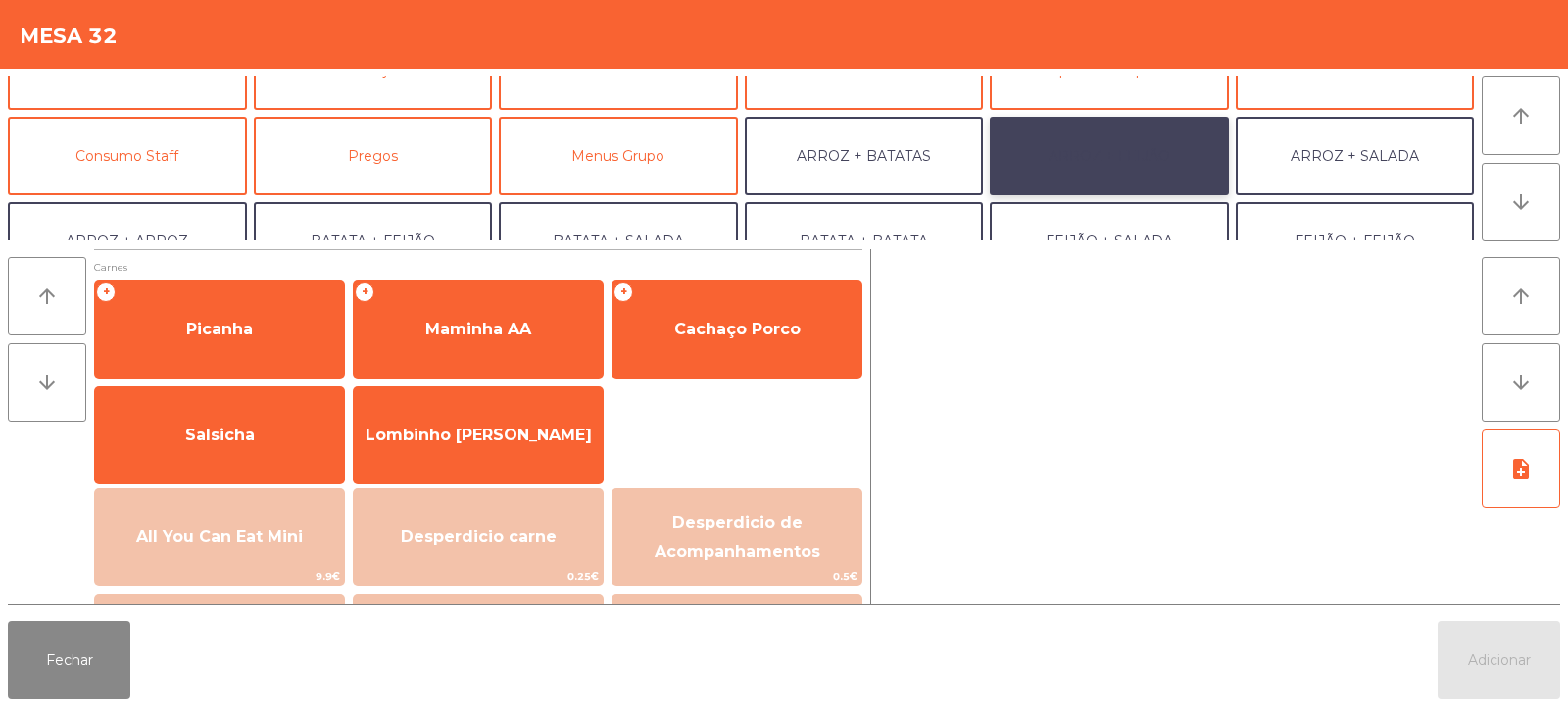
click at [1050, 155] on button "ARROZ + FEIJÃO" at bounding box center [1110, 156] width 239 height 78
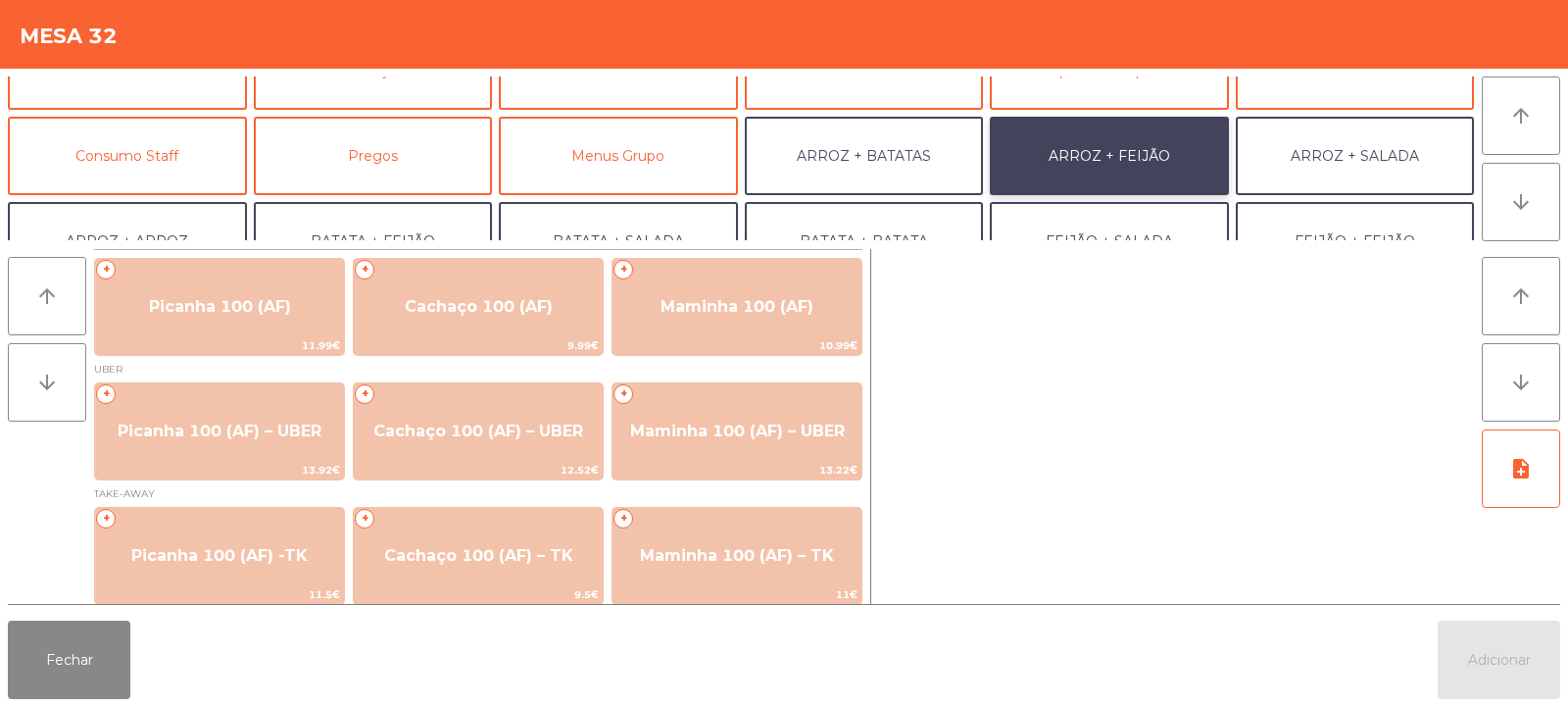
scroll to position [9, 0]
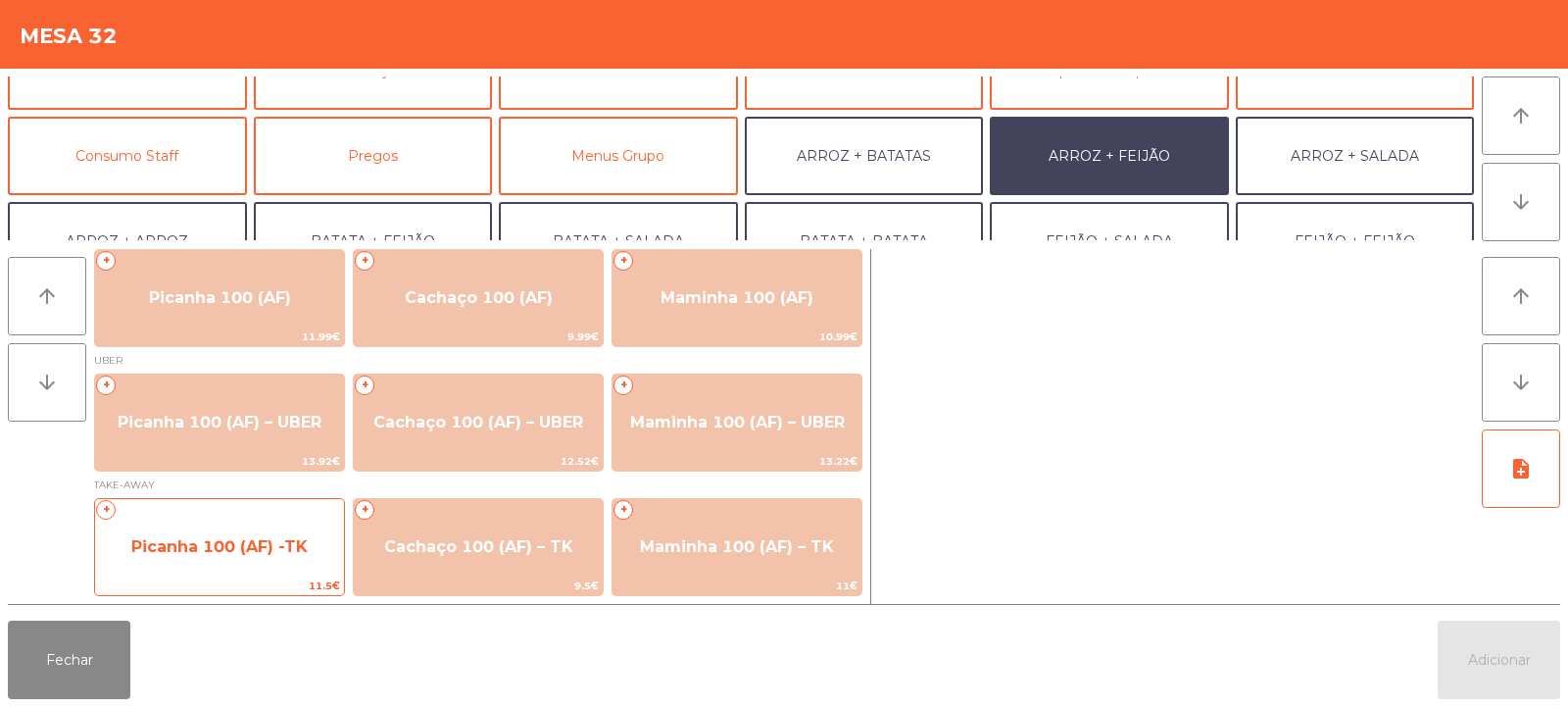
click at [205, 563] on span "Picanha 100 (AF) -TK" at bounding box center [220, 547] width 249 height 53
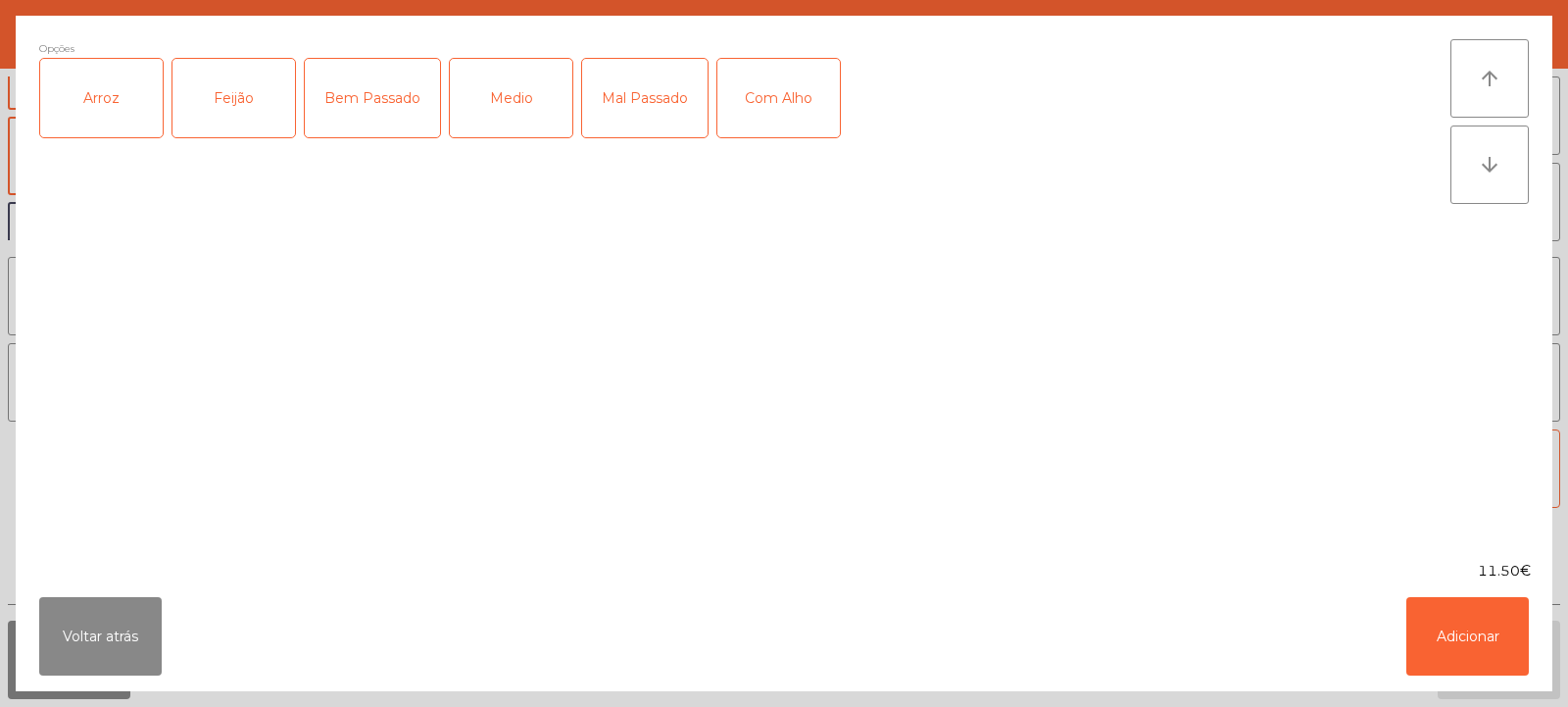
click at [113, 109] on div "Arroz" at bounding box center [101, 98] width 123 height 78
click at [223, 109] on div "Feijão" at bounding box center [233, 98] width 123 height 78
click at [496, 114] on div "Medio" at bounding box center [511, 98] width 123 height 78
click at [757, 109] on div "Com Alho" at bounding box center [779, 98] width 123 height 78
click at [1448, 635] on button "Adicionar" at bounding box center [1468, 636] width 123 height 78
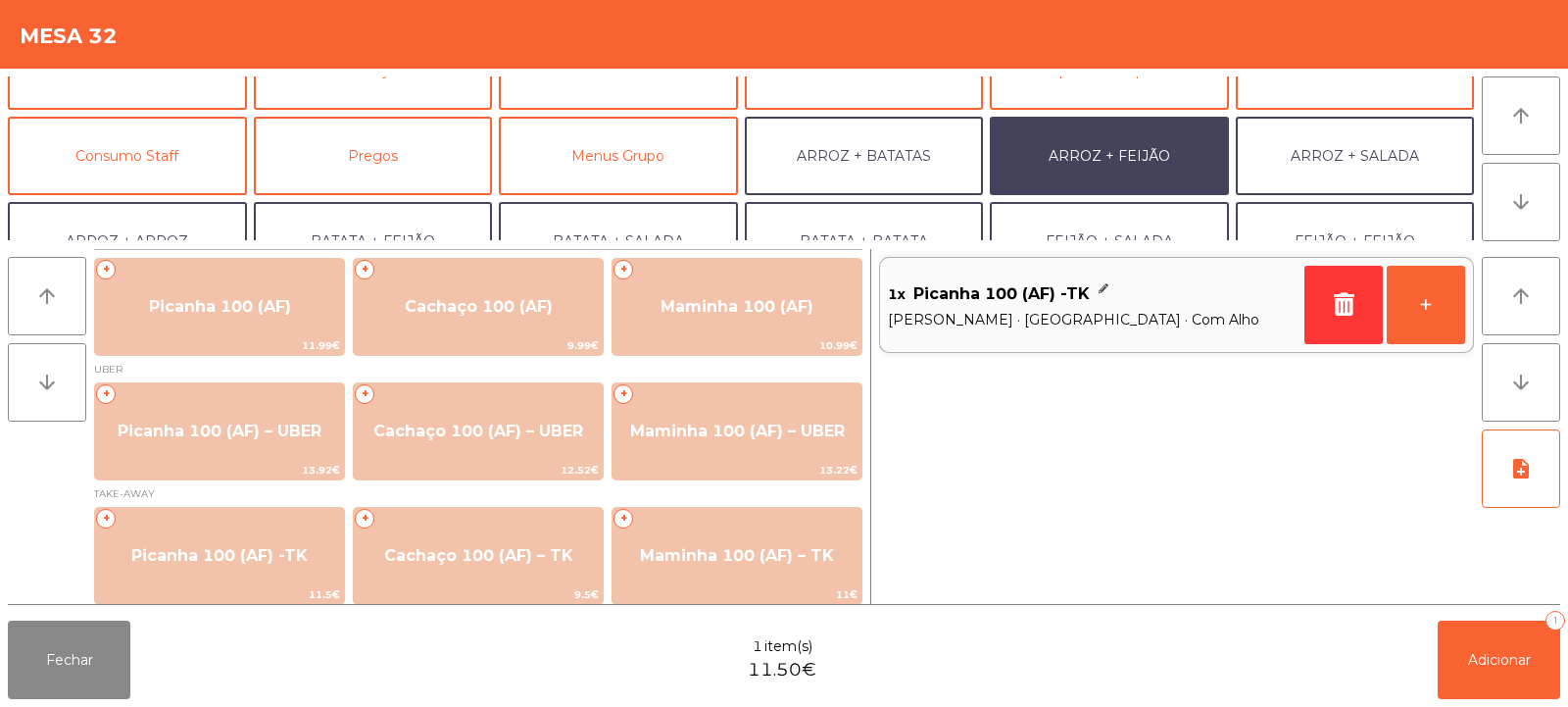
scroll to position [256, 0]
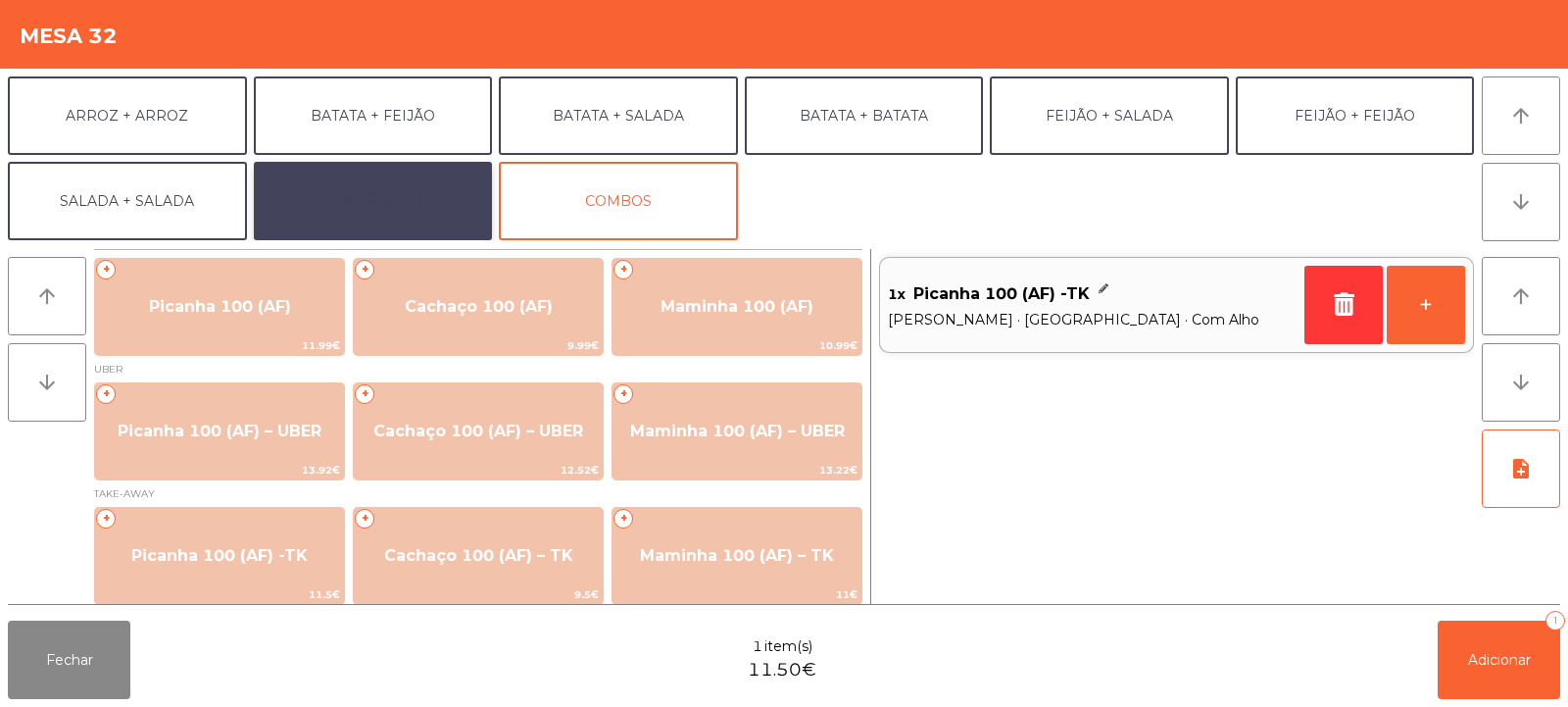
click at [351, 214] on button "EXTRAS UBER" at bounding box center [374, 201] width 239 height 78
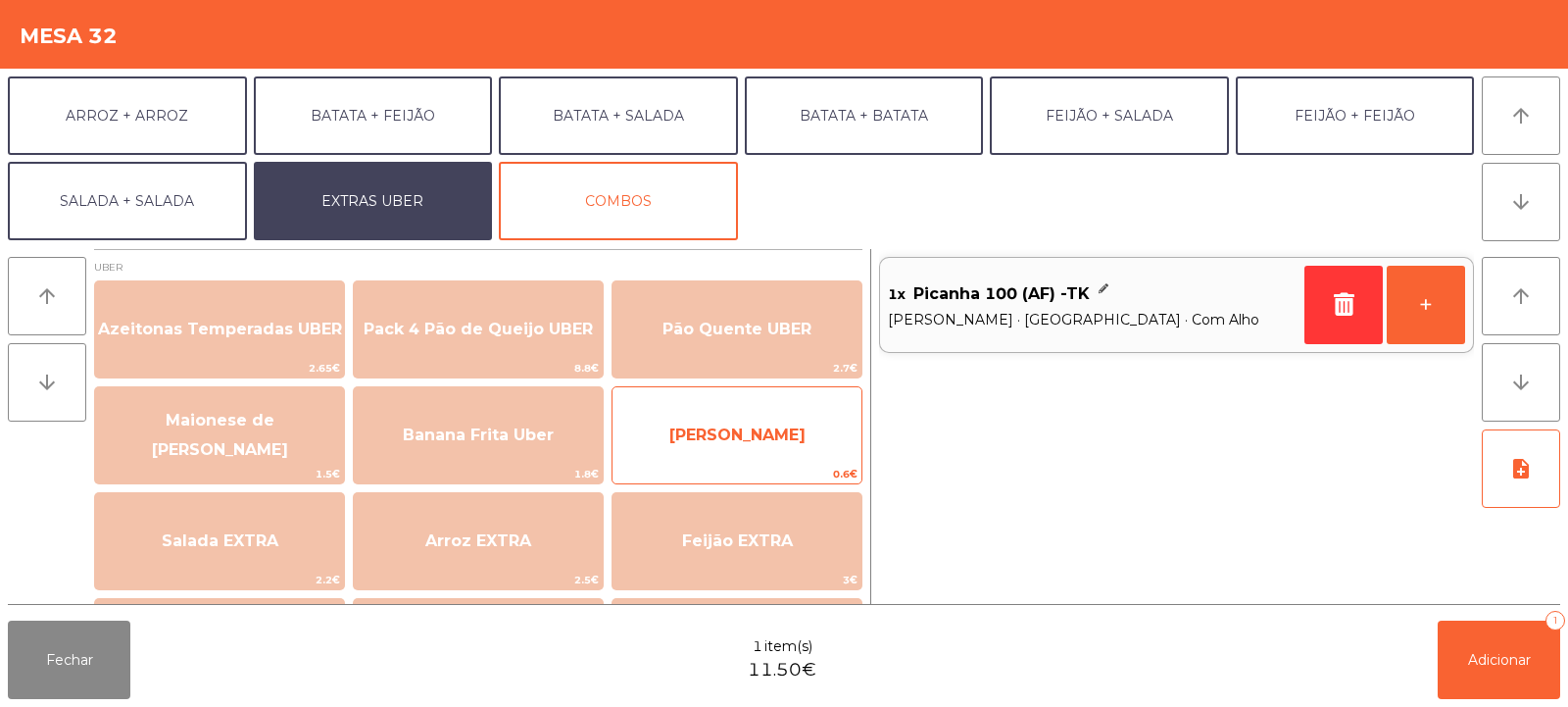
click at [697, 436] on span "[PERSON_NAME]" at bounding box center [737, 434] width 136 height 19
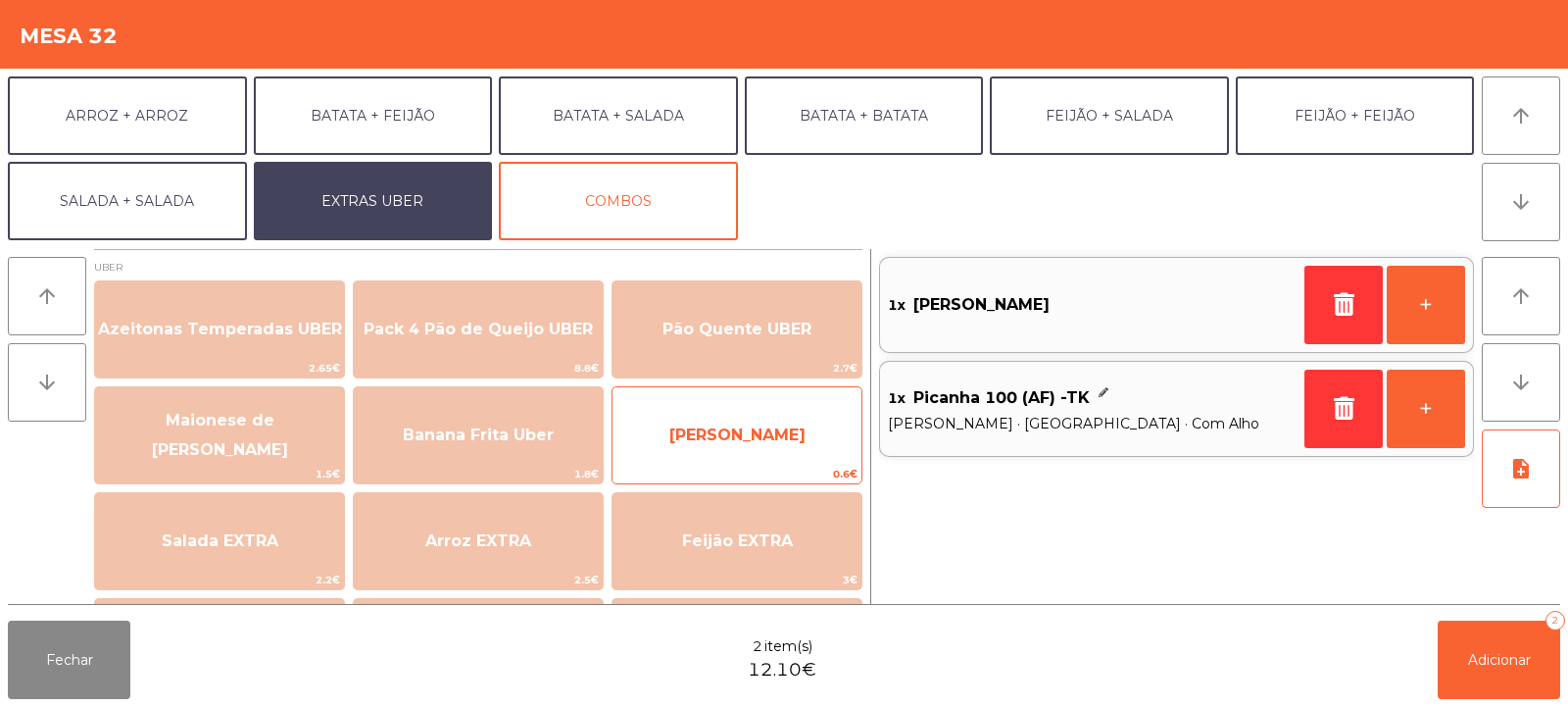
click at [701, 431] on span "[PERSON_NAME]" at bounding box center [737, 434] width 136 height 19
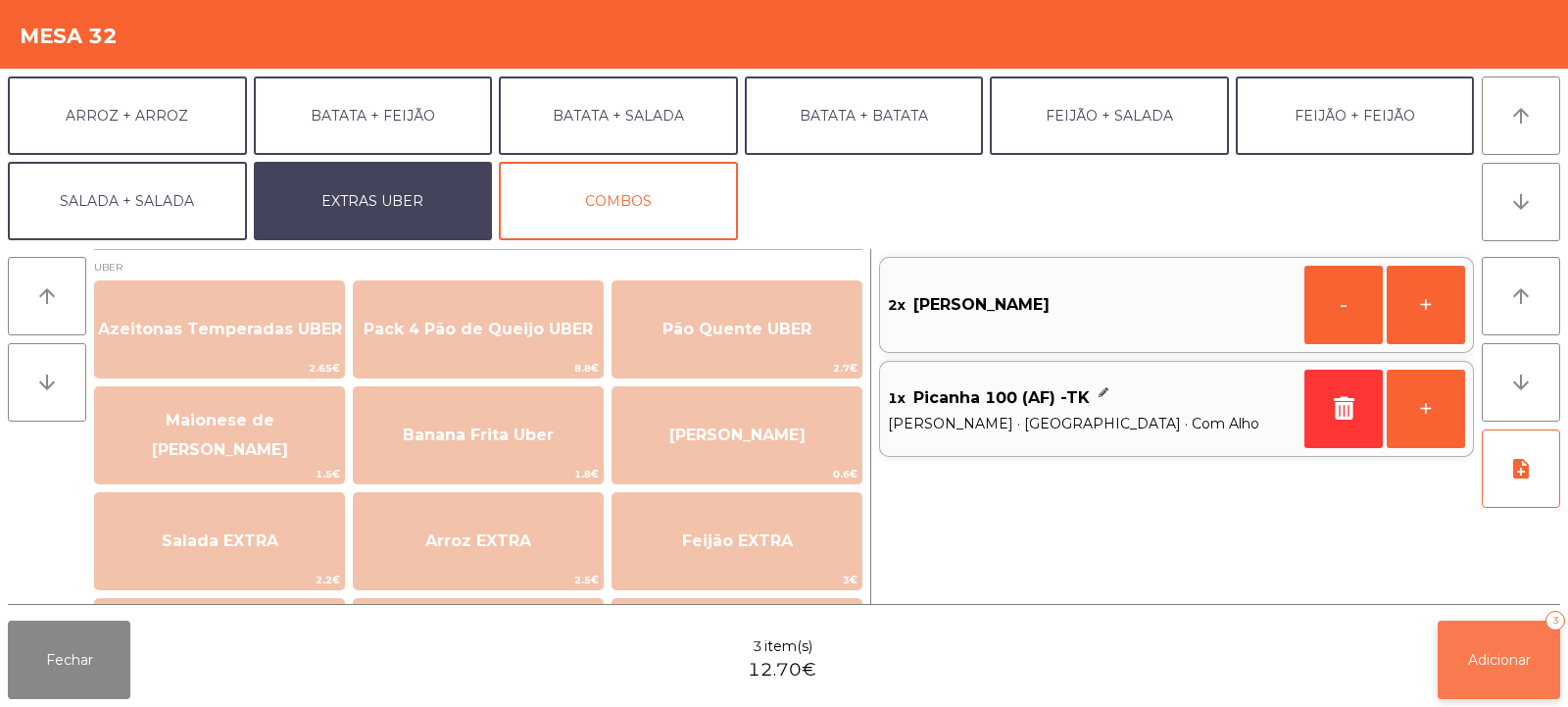
click at [1468, 660] on span "Adicionar" at bounding box center [1499, 660] width 63 height 18
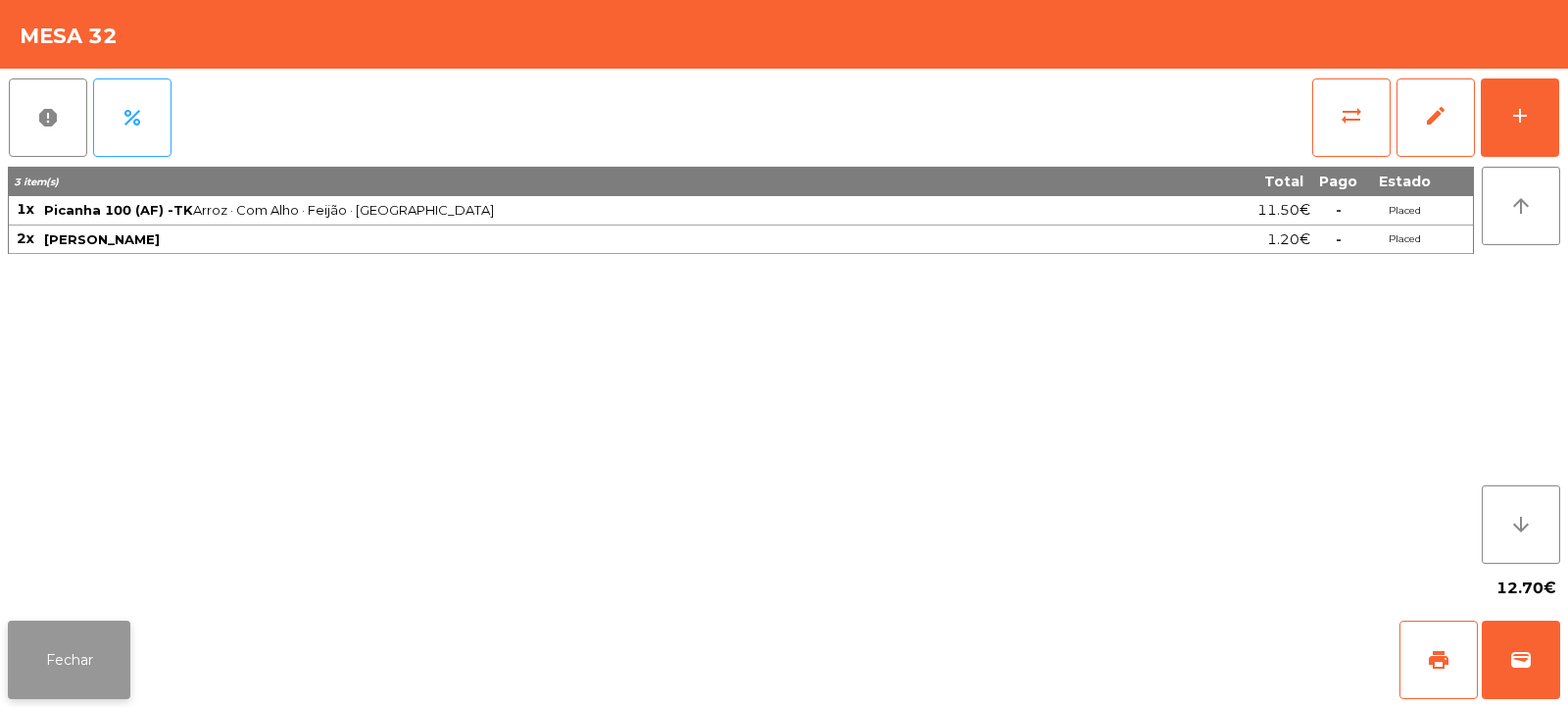
click at [42, 656] on button "Fechar" at bounding box center [69, 660] width 123 height 78
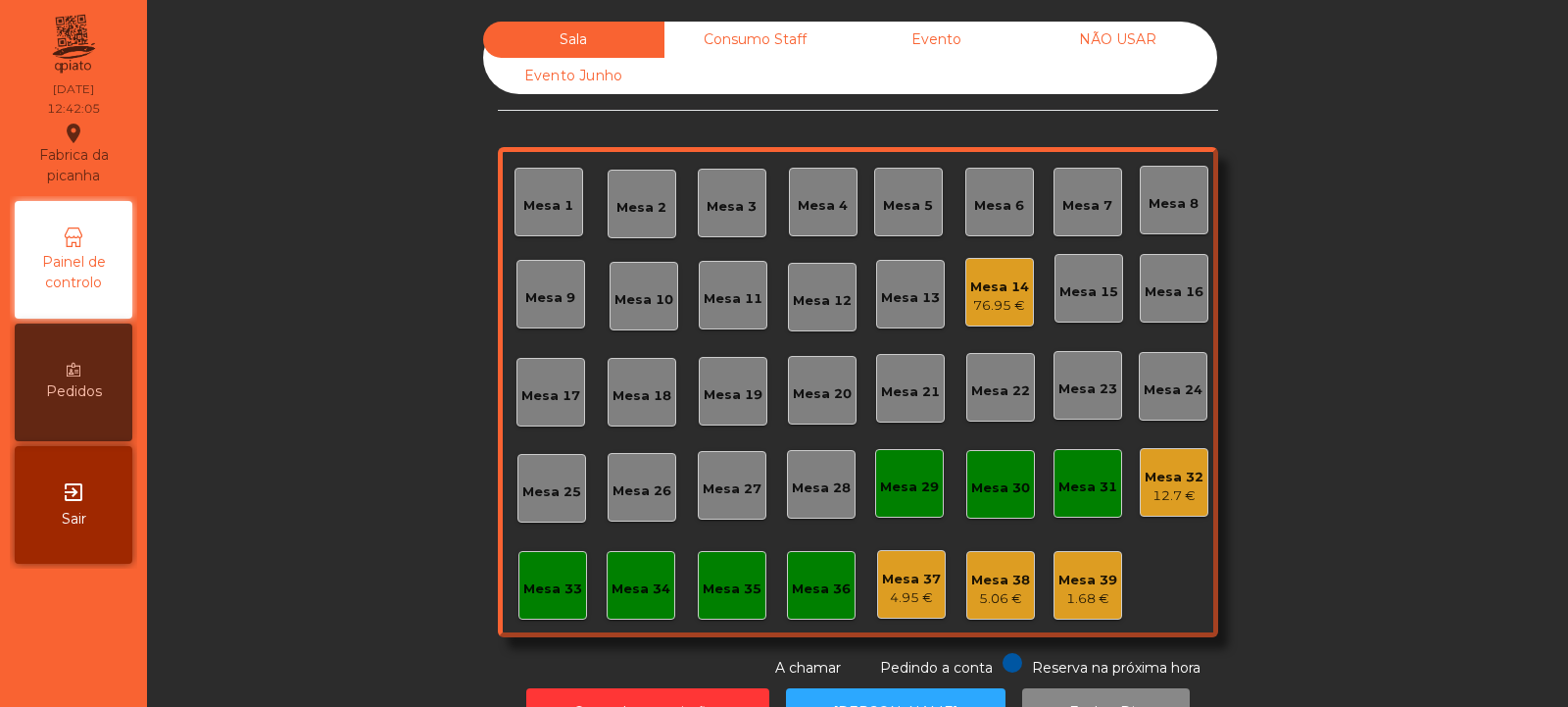
click at [1158, 210] on div "Mesa 8" at bounding box center [1174, 204] width 50 height 20
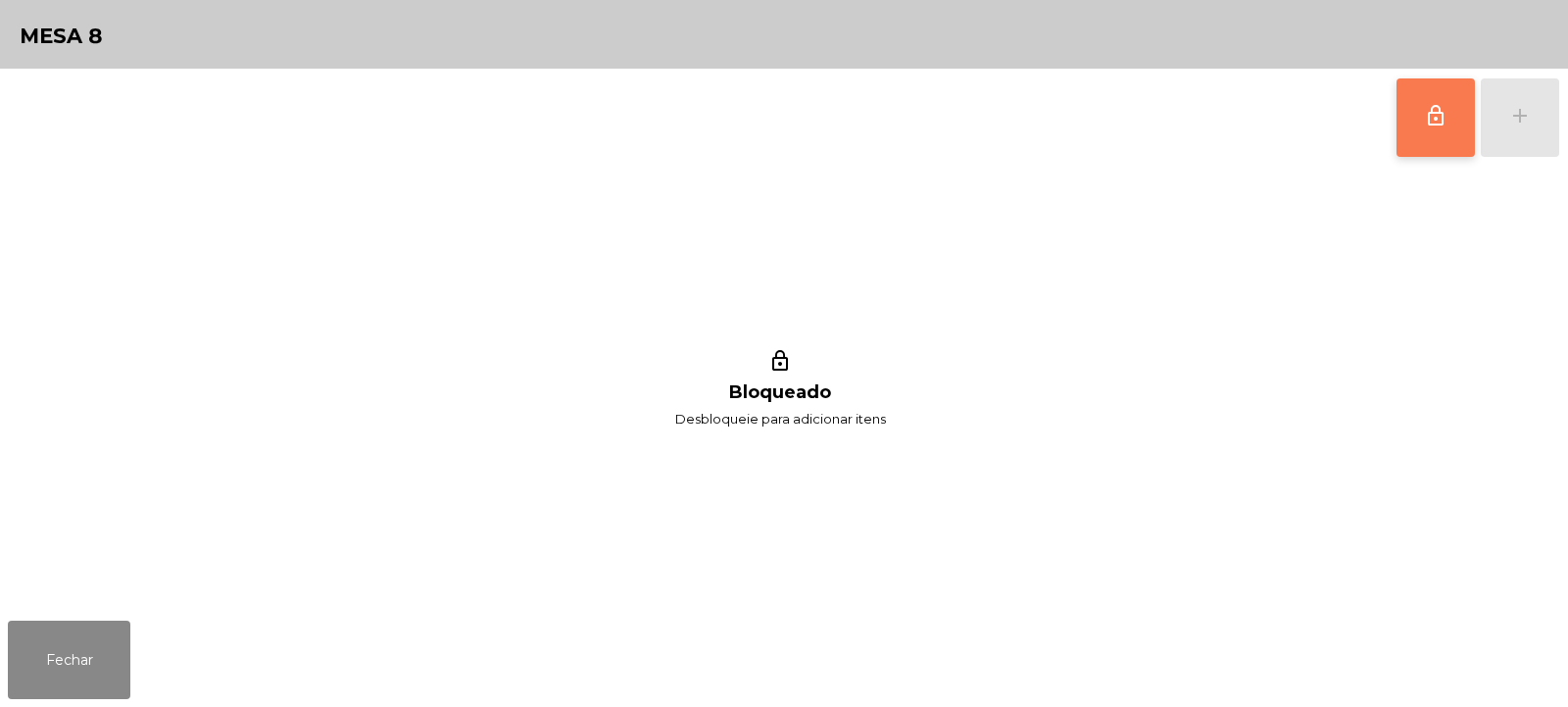
click at [1433, 122] on span "lock_outline" at bounding box center [1437, 116] width 24 height 24
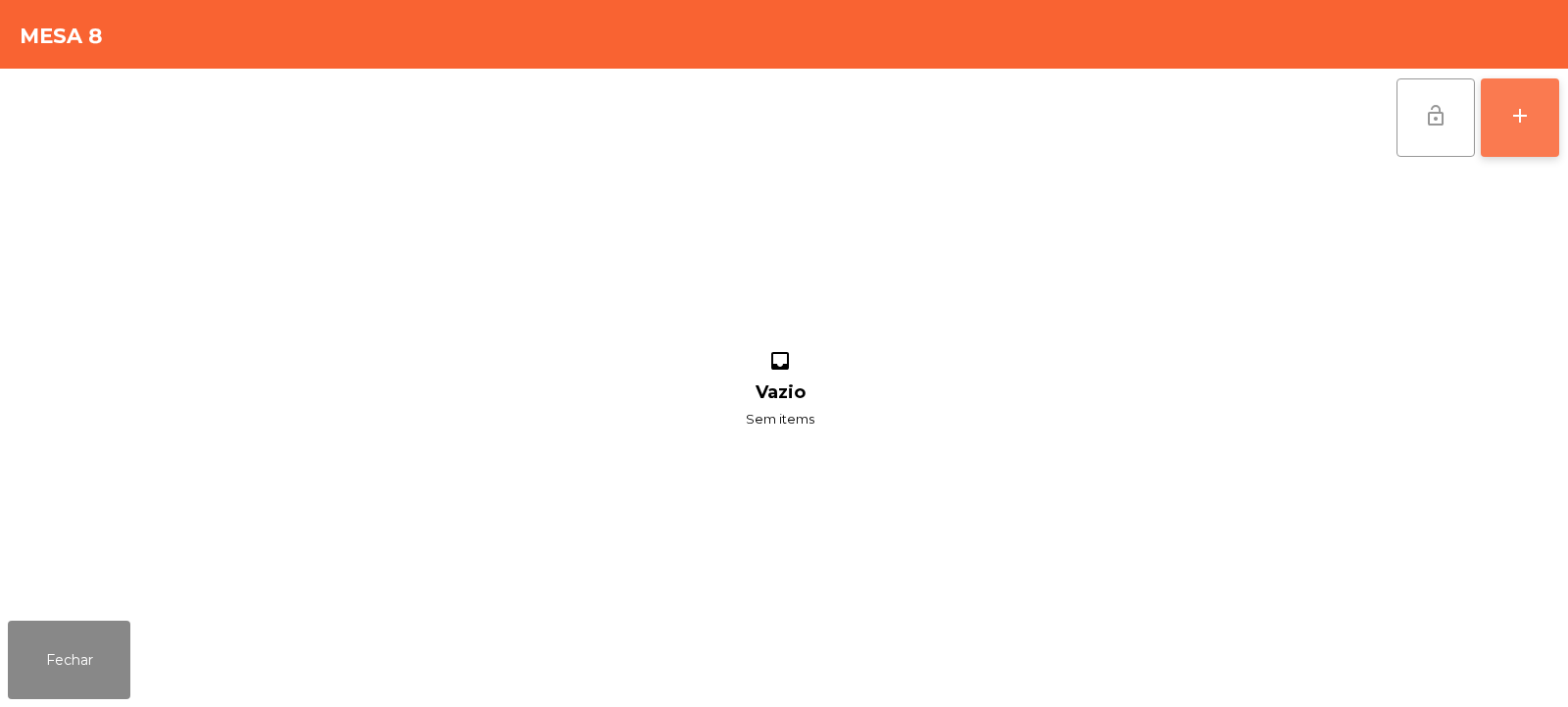
click at [1528, 122] on div "add" at bounding box center [1520, 116] width 24 height 24
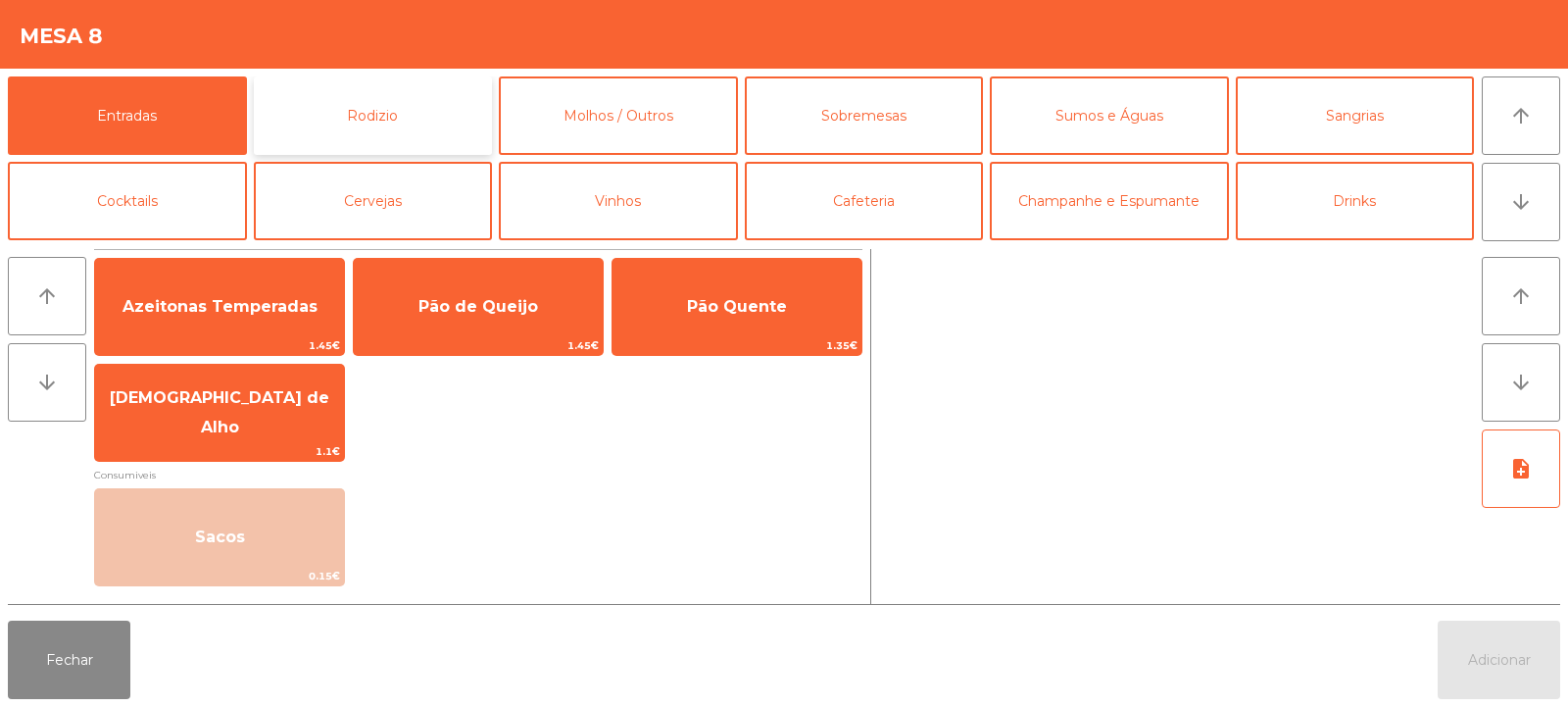
click at [467, 120] on button "Rodizio" at bounding box center [374, 116] width 239 height 78
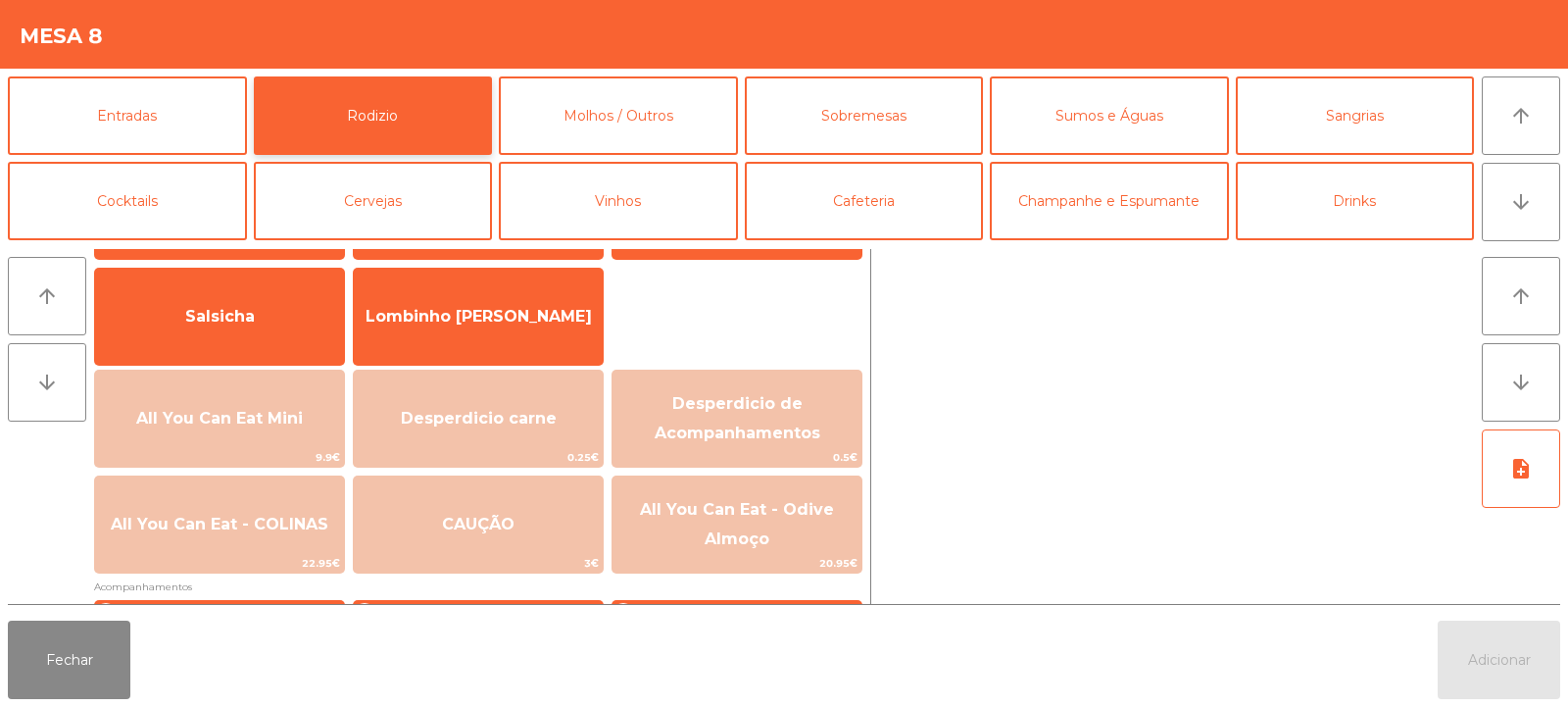
scroll to position [125, 0]
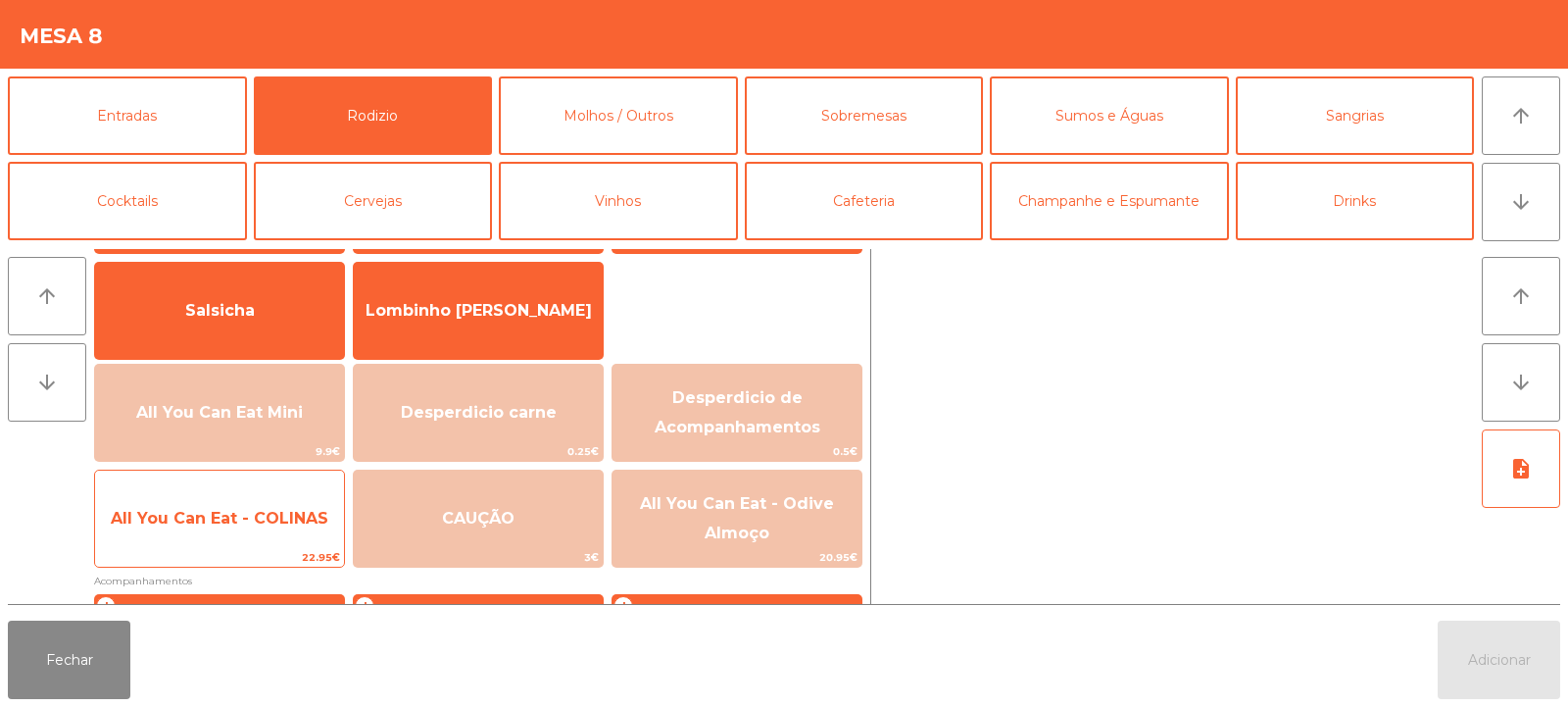
click at [277, 532] on span "All You Can Eat - COLINAS" at bounding box center [220, 519] width 249 height 53
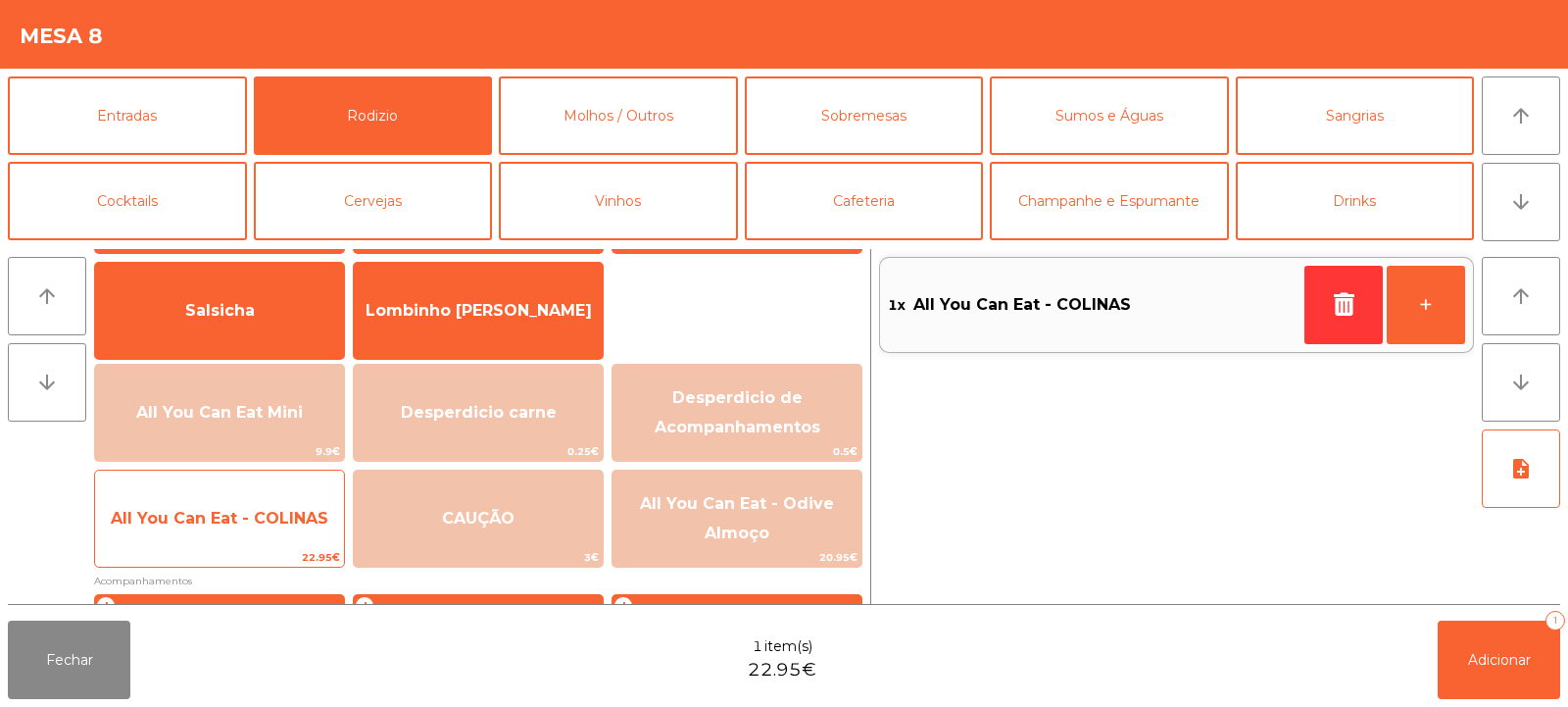
click at [279, 534] on span "All You Can Eat - COLINAS" at bounding box center [220, 519] width 249 height 53
click at [281, 535] on span "All You Can Eat - COLINAS" at bounding box center [220, 519] width 249 height 53
click at [288, 533] on span "All You Can Eat - COLINAS" at bounding box center [220, 519] width 249 height 53
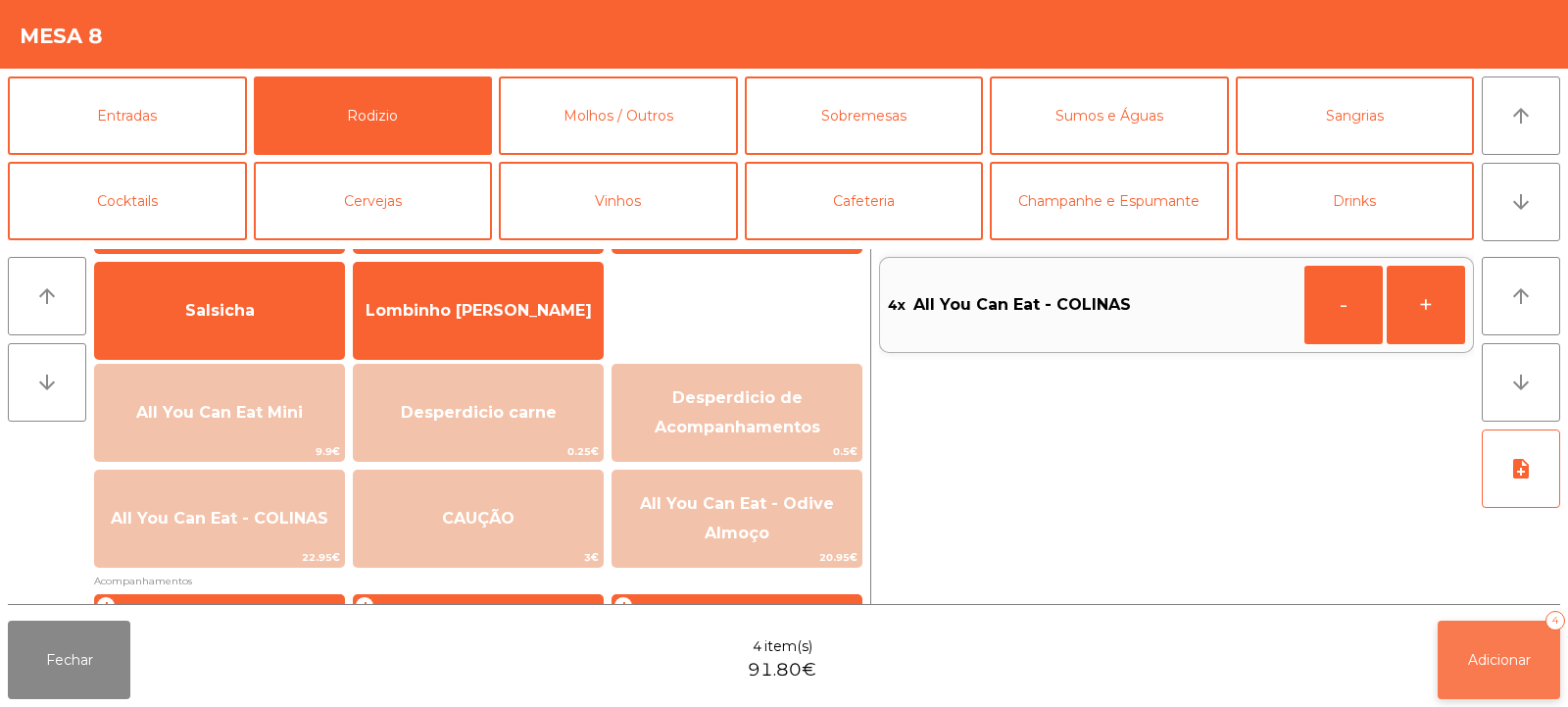
click at [1501, 651] on span "Adicionar" at bounding box center [1499, 660] width 63 height 18
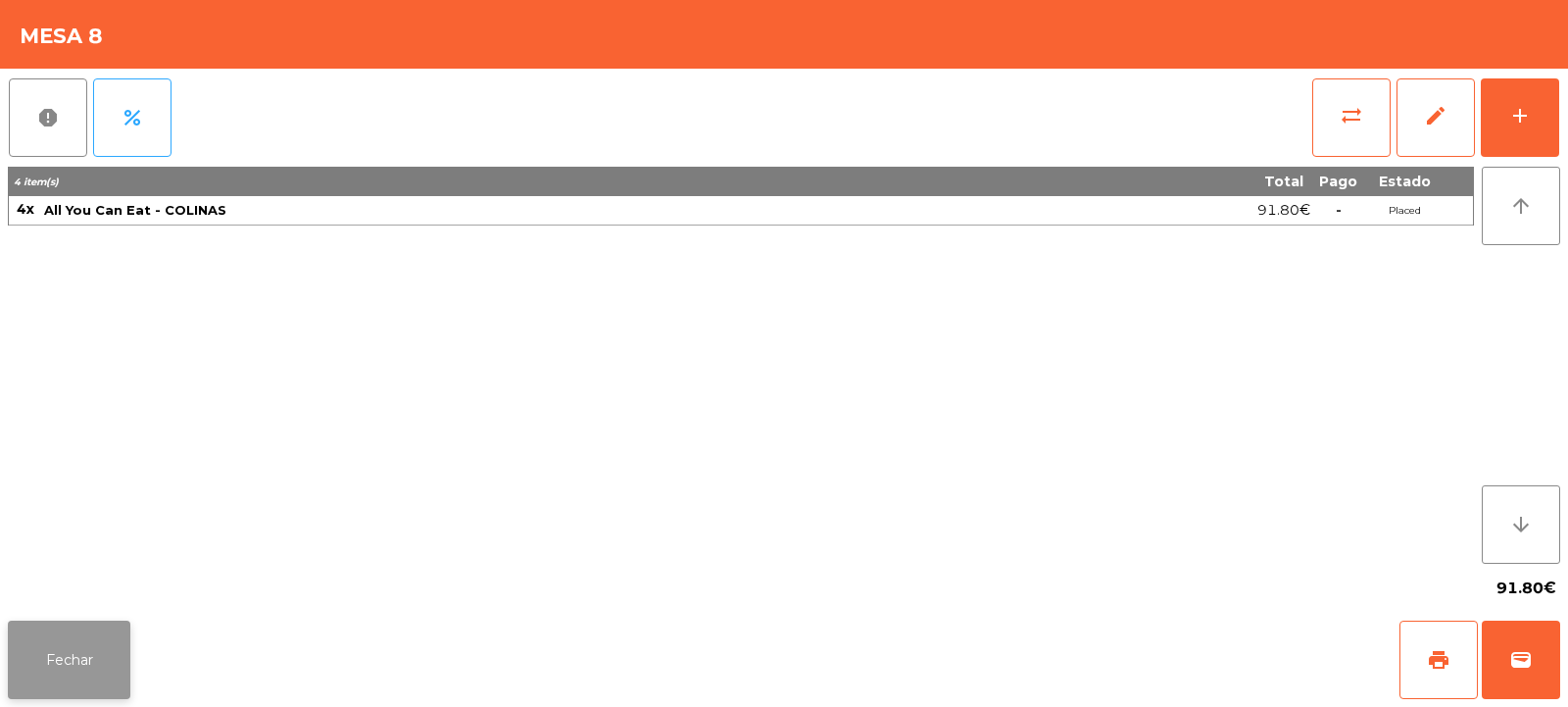
click at [109, 652] on button "Fechar" at bounding box center [69, 660] width 123 height 78
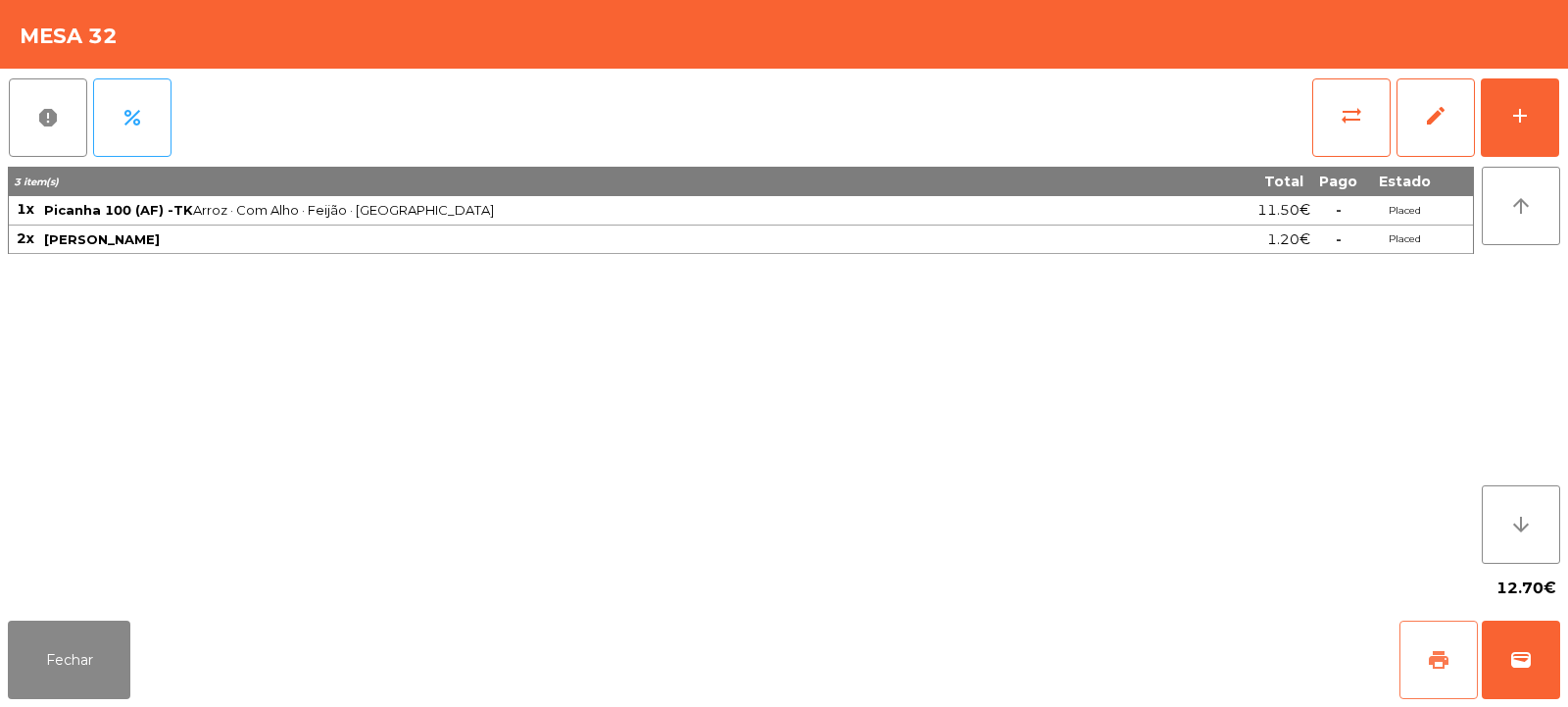
click at [1435, 665] on span "print" at bounding box center [1440, 660] width 24 height 24
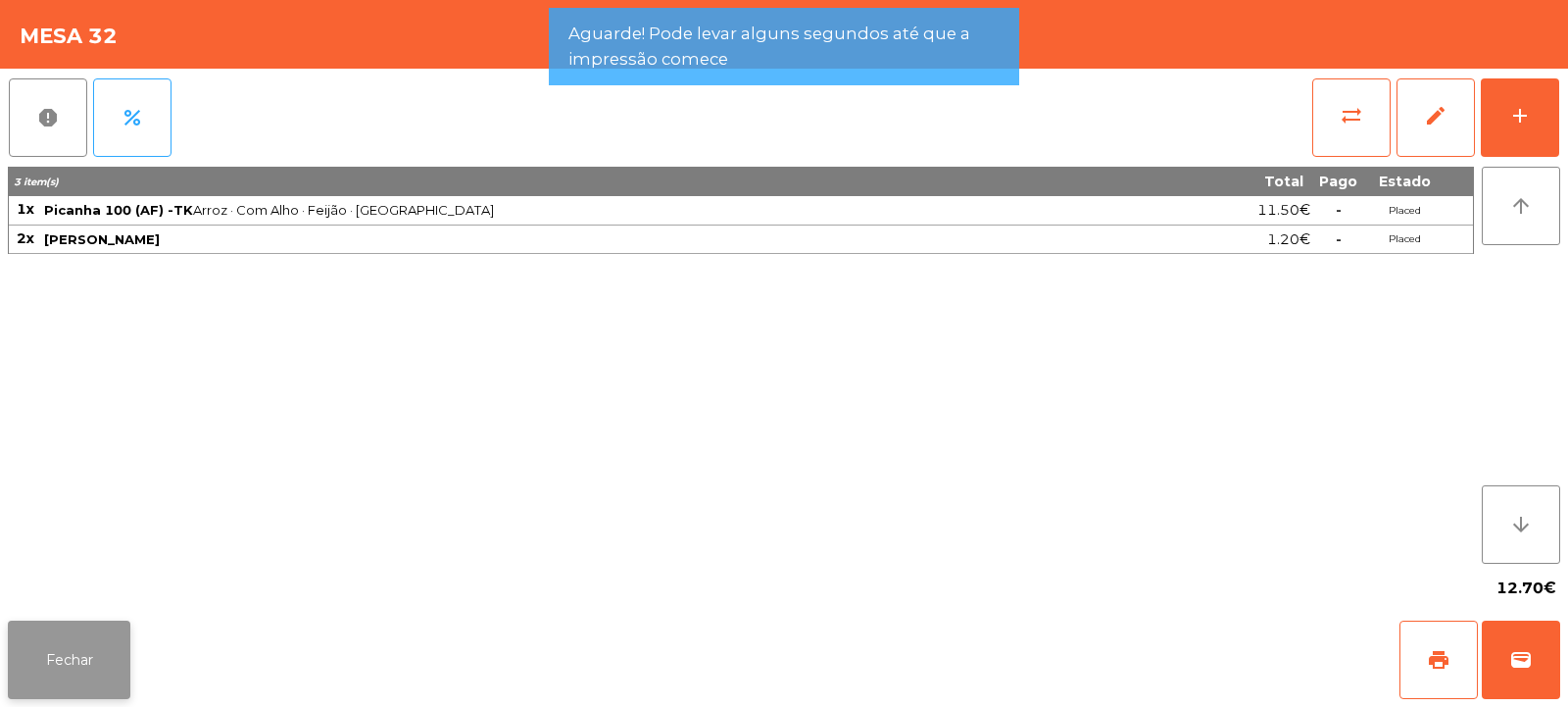
click at [91, 688] on button "Fechar" at bounding box center [69, 660] width 123 height 78
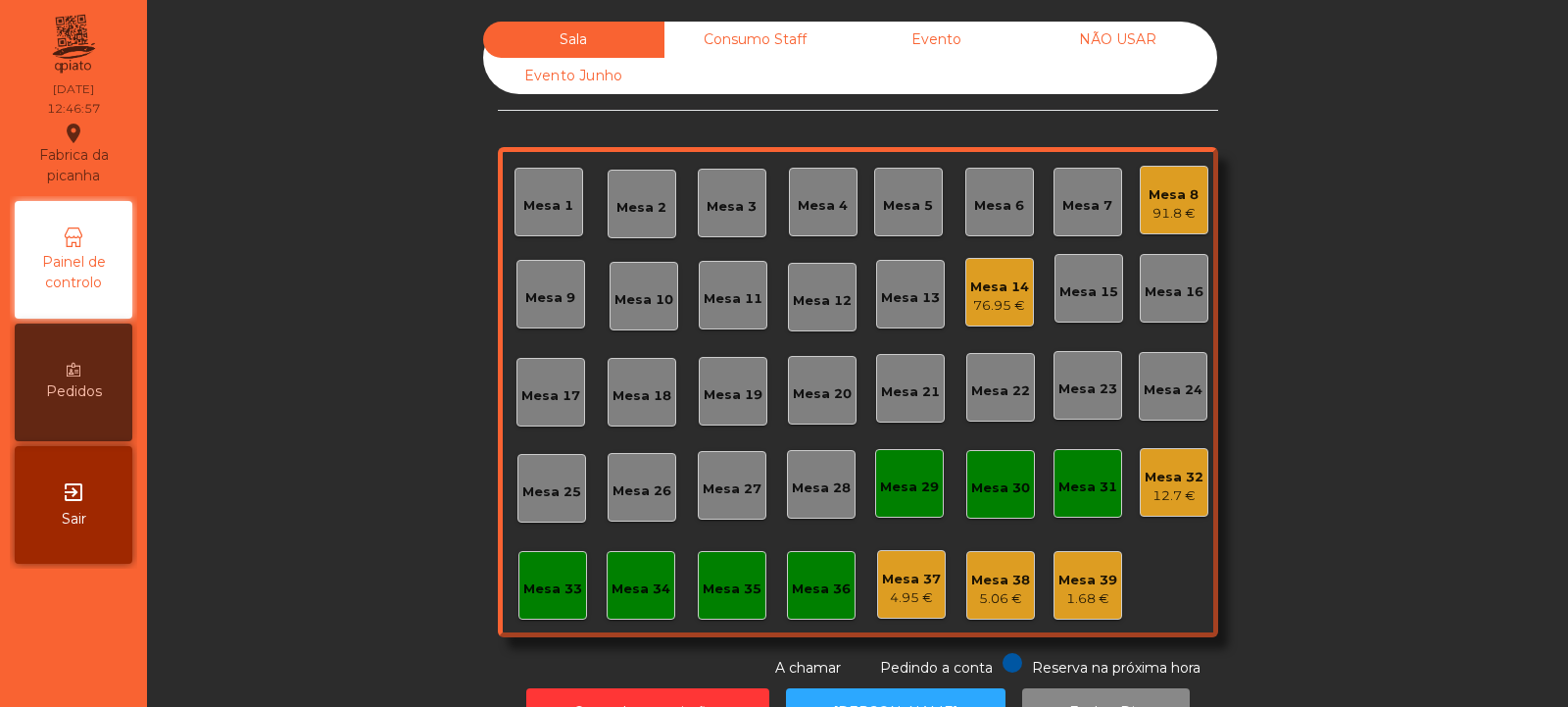
scroll to position [66, 0]
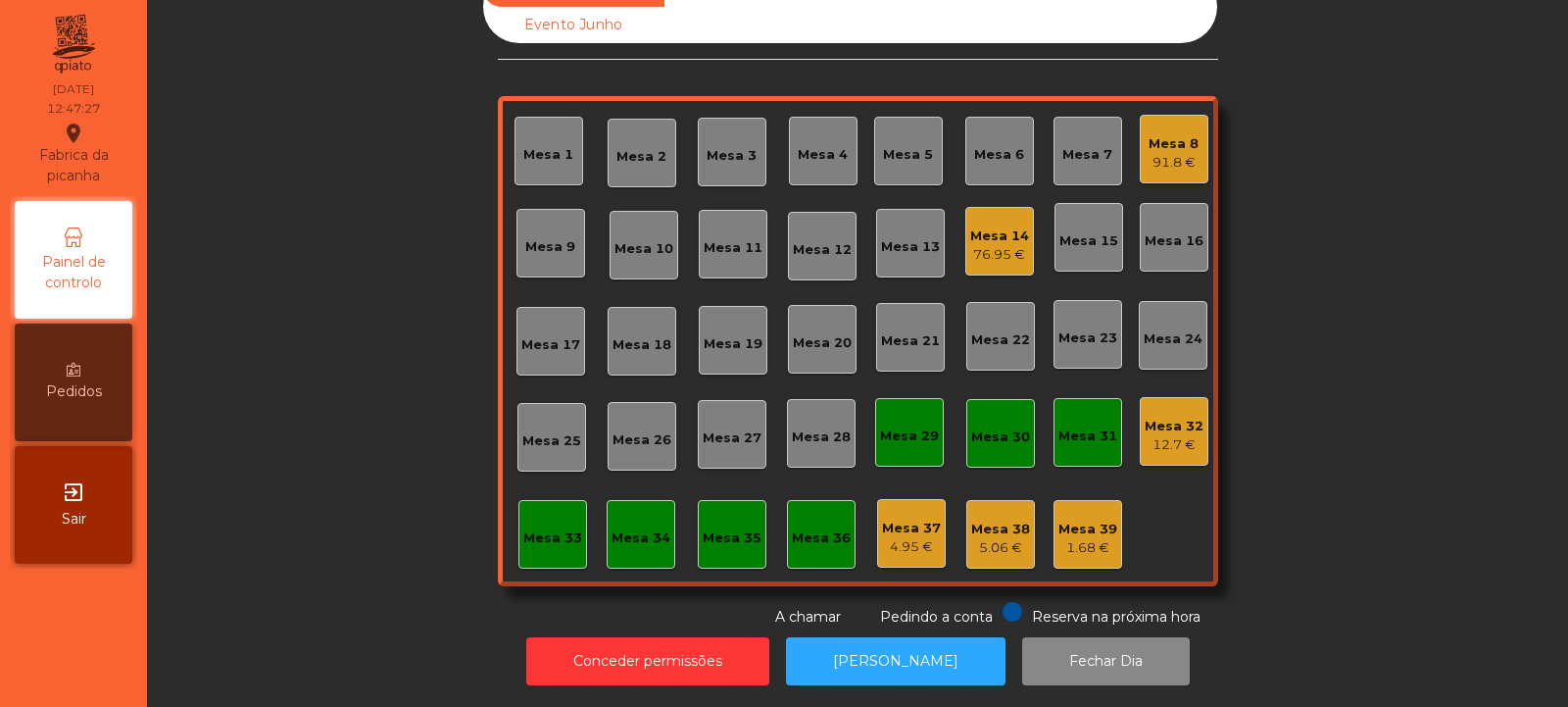
click at [650, 239] on div "Mesa 10" at bounding box center [644, 249] width 59 height 20
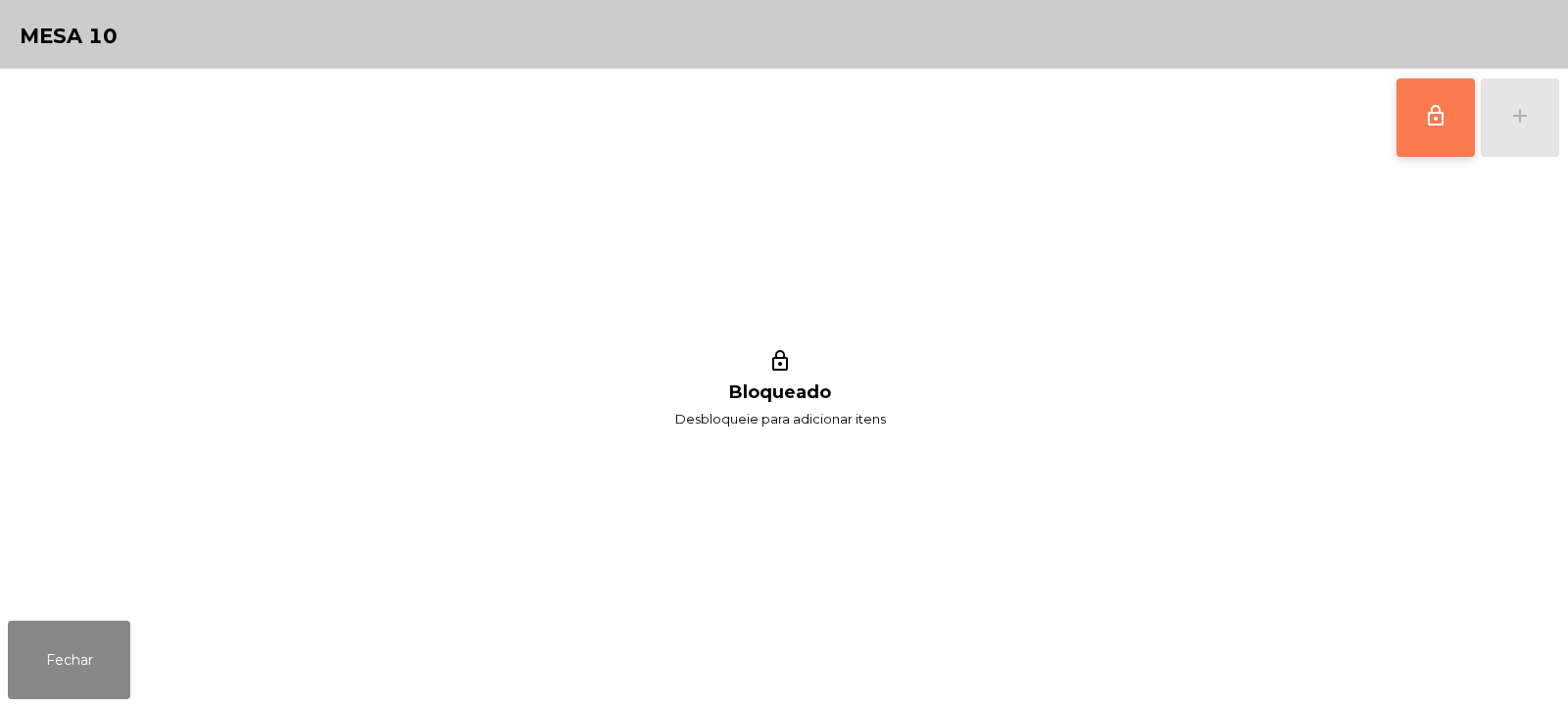
click at [1426, 115] on span "lock_outline" at bounding box center [1437, 116] width 24 height 24
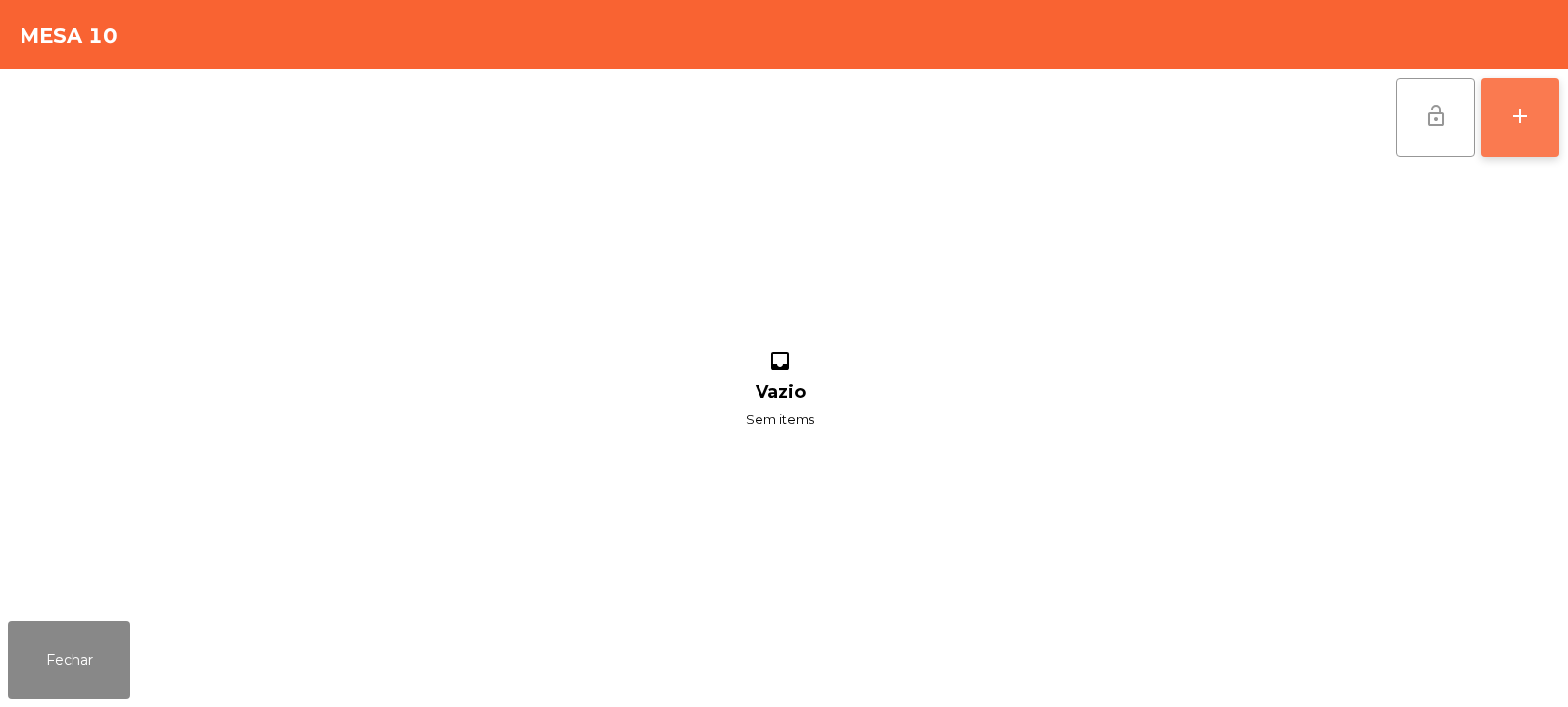
click at [1542, 129] on button "add" at bounding box center [1520, 118] width 78 height 78
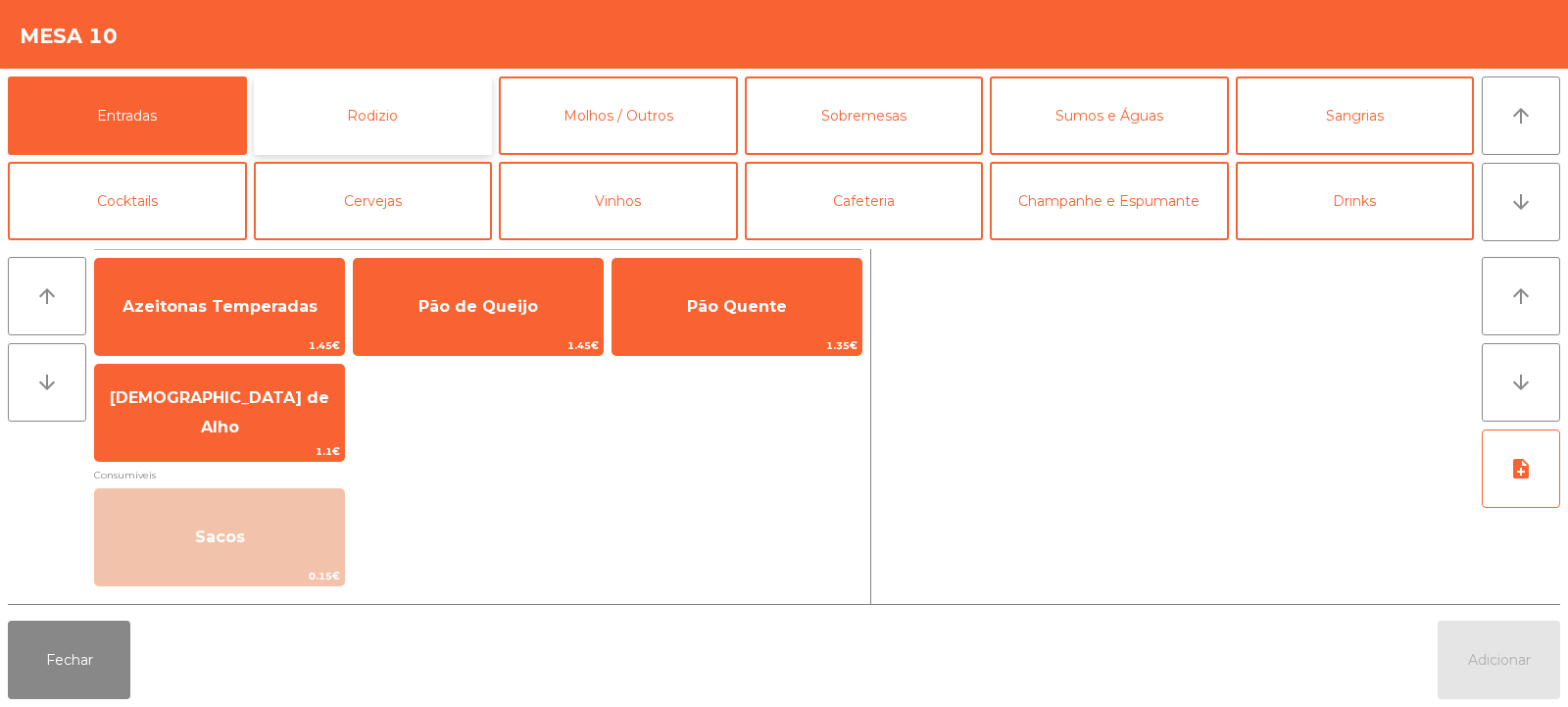
click at [383, 120] on button "Rodizio" at bounding box center [374, 116] width 239 height 78
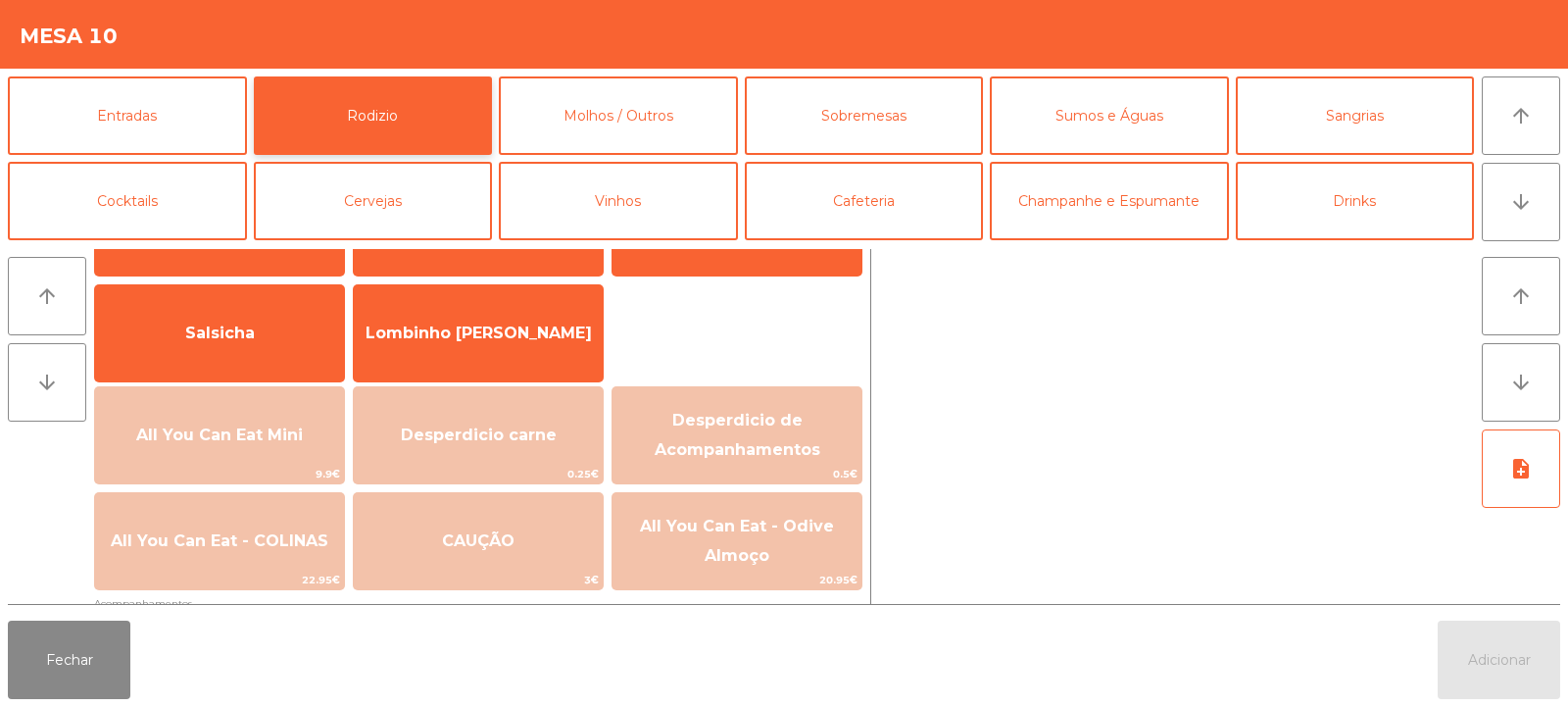
scroll to position [147, 0]
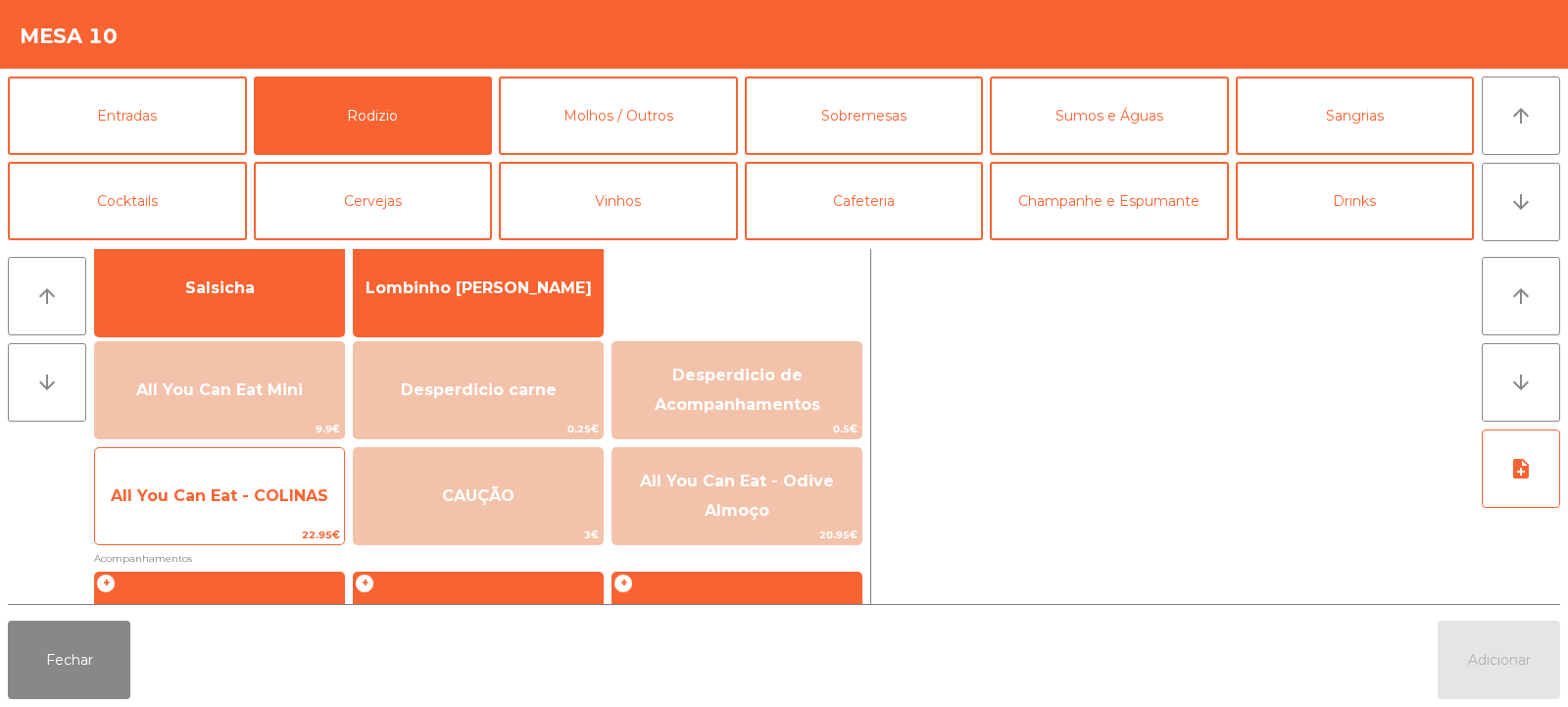
click at [297, 504] on span "All You Can Eat - COLINAS" at bounding box center [220, 495] width 218 height 19
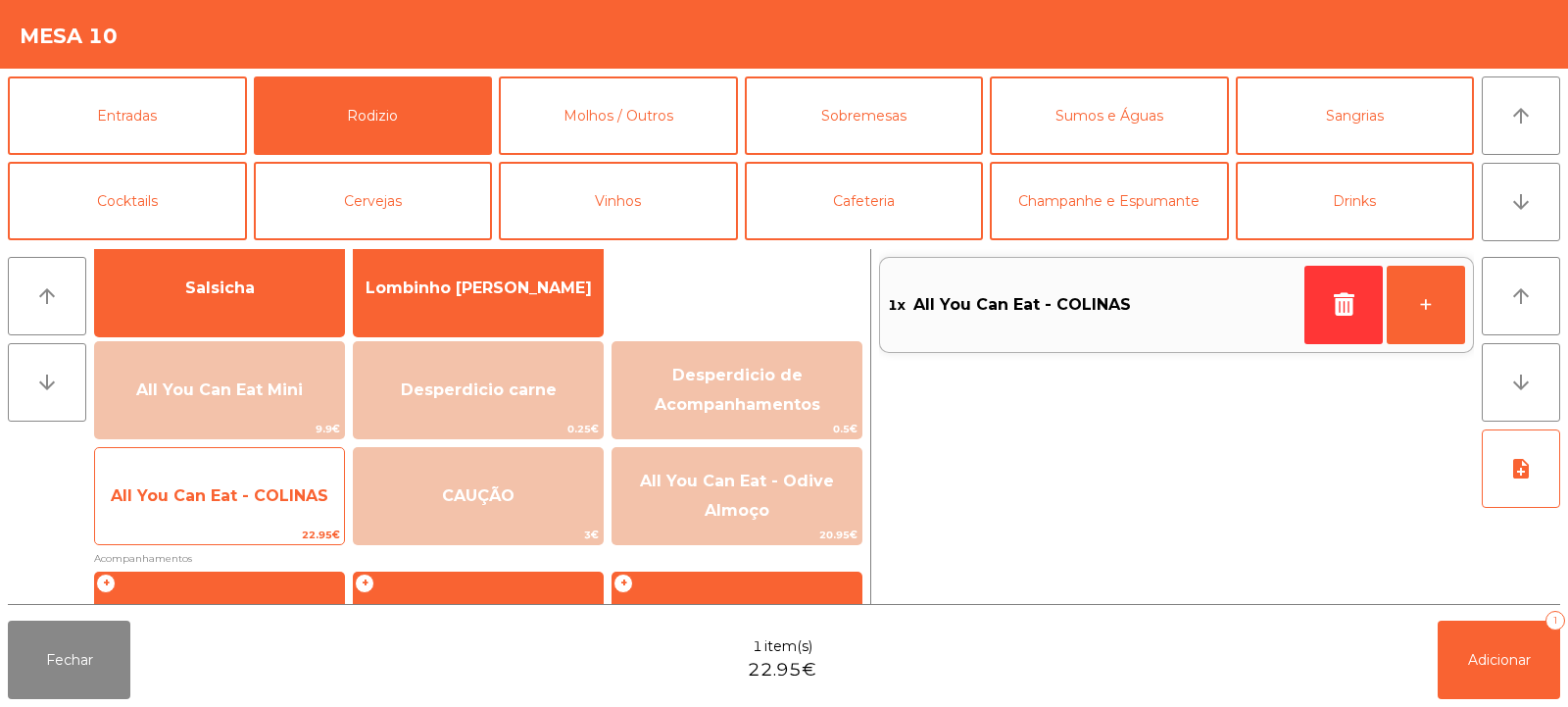
click at [295, 504] on span "All You Can Eat - COLINAS" at bounding box center [220, 495] width 218 height 19
click at [297, 495] on span "All You Can Eat - COLINAS" at bounding box center [220, 495] width 218 height 19
click at [310, 503] on span "All You Can Eat - COLINAS" at bounding box center [220, 495] width 218 height 19
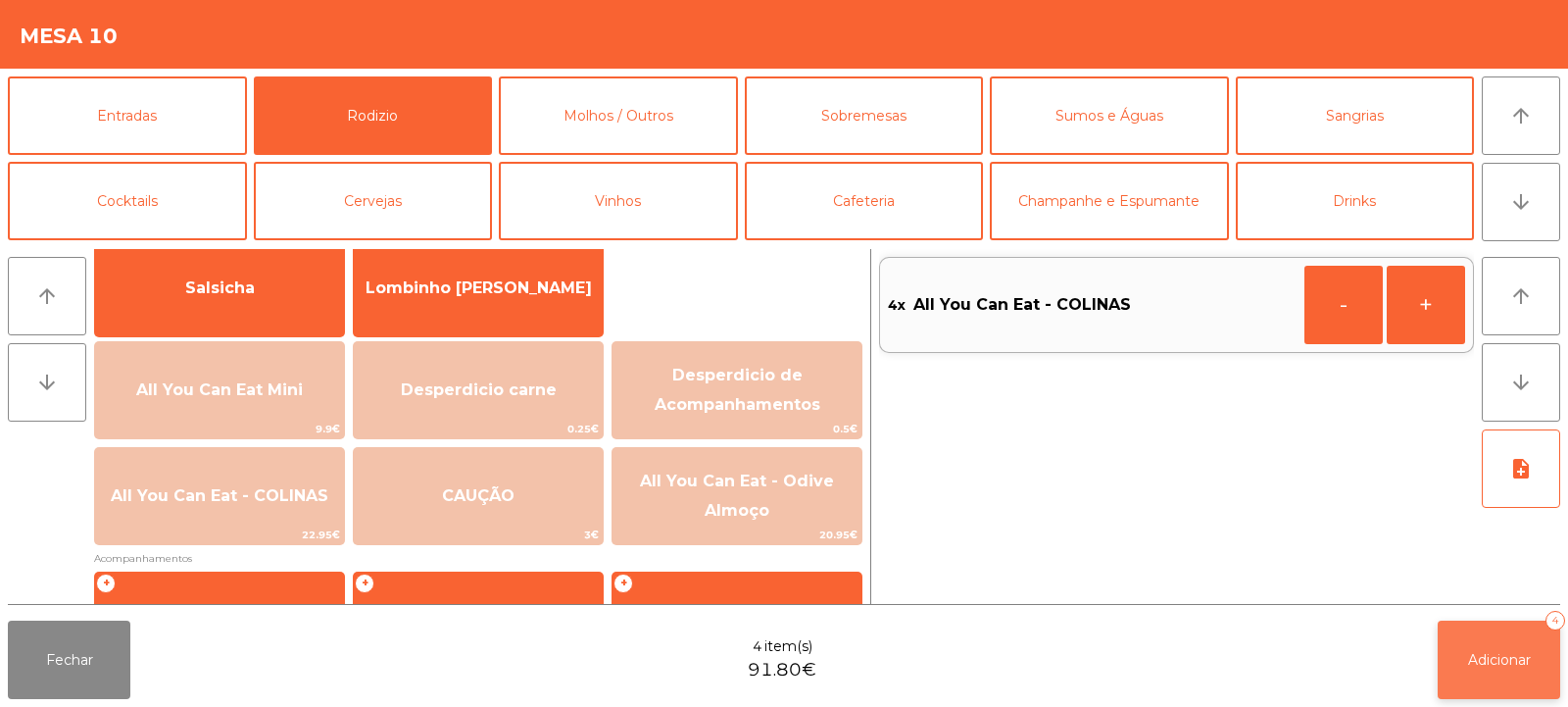
click at [1498, 654] on span "Adicionar" at bounding box center [1499, 660] width 63 height 18
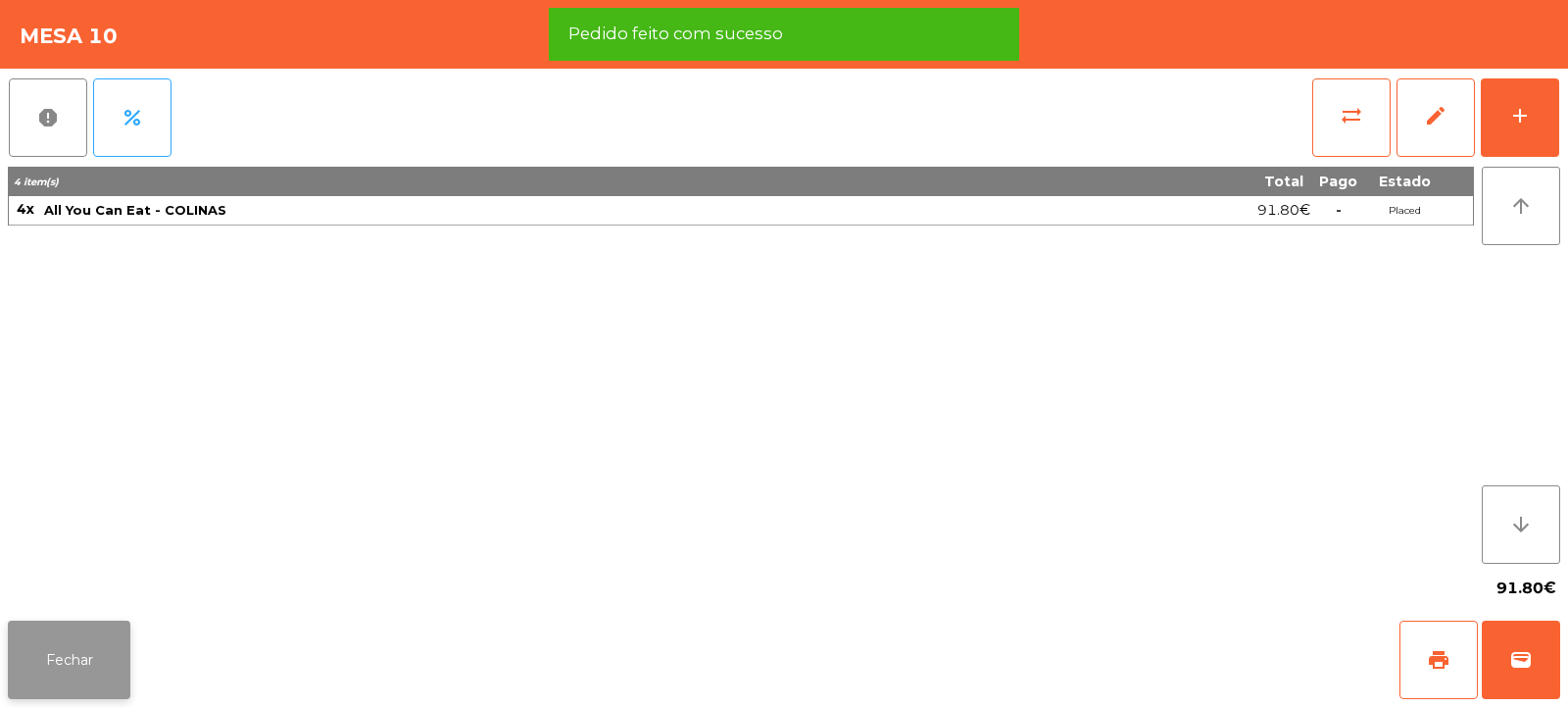
click at [84, 664] on button "Fechar" at bounding box center [69, 660] width 123 height 78
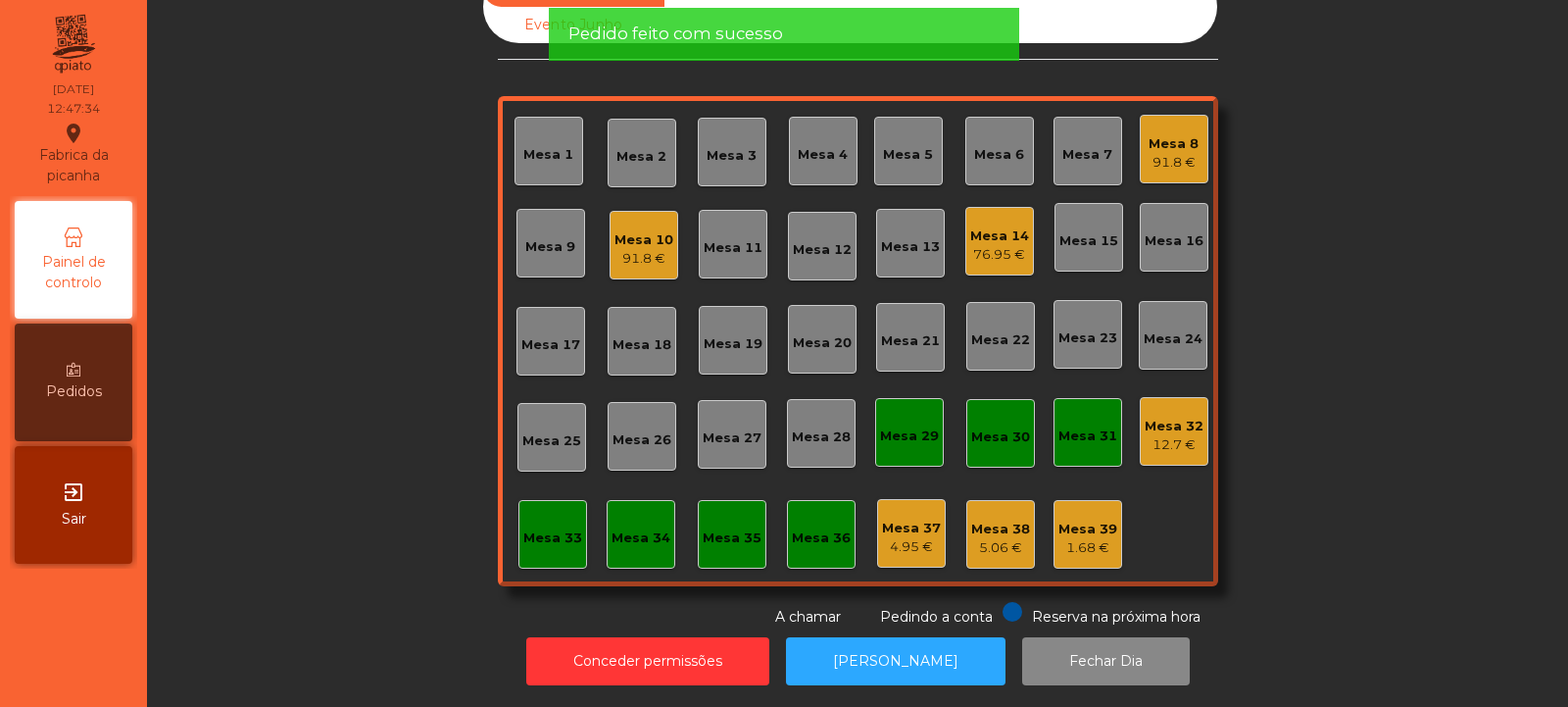
scroll to position [0, 0]
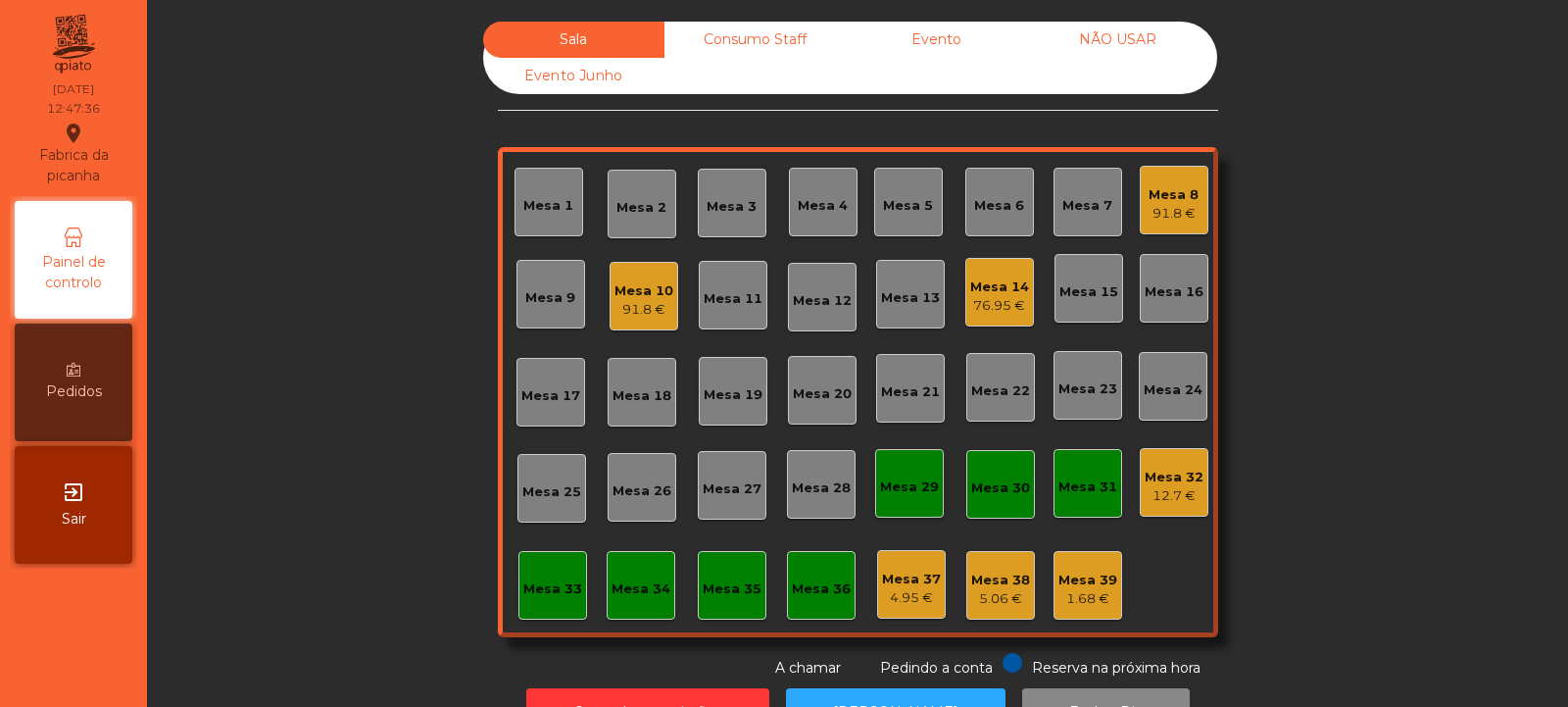
click at [1160, 494] on div "12.7 €" at bounding box center [1175, 496] width 59 height 20
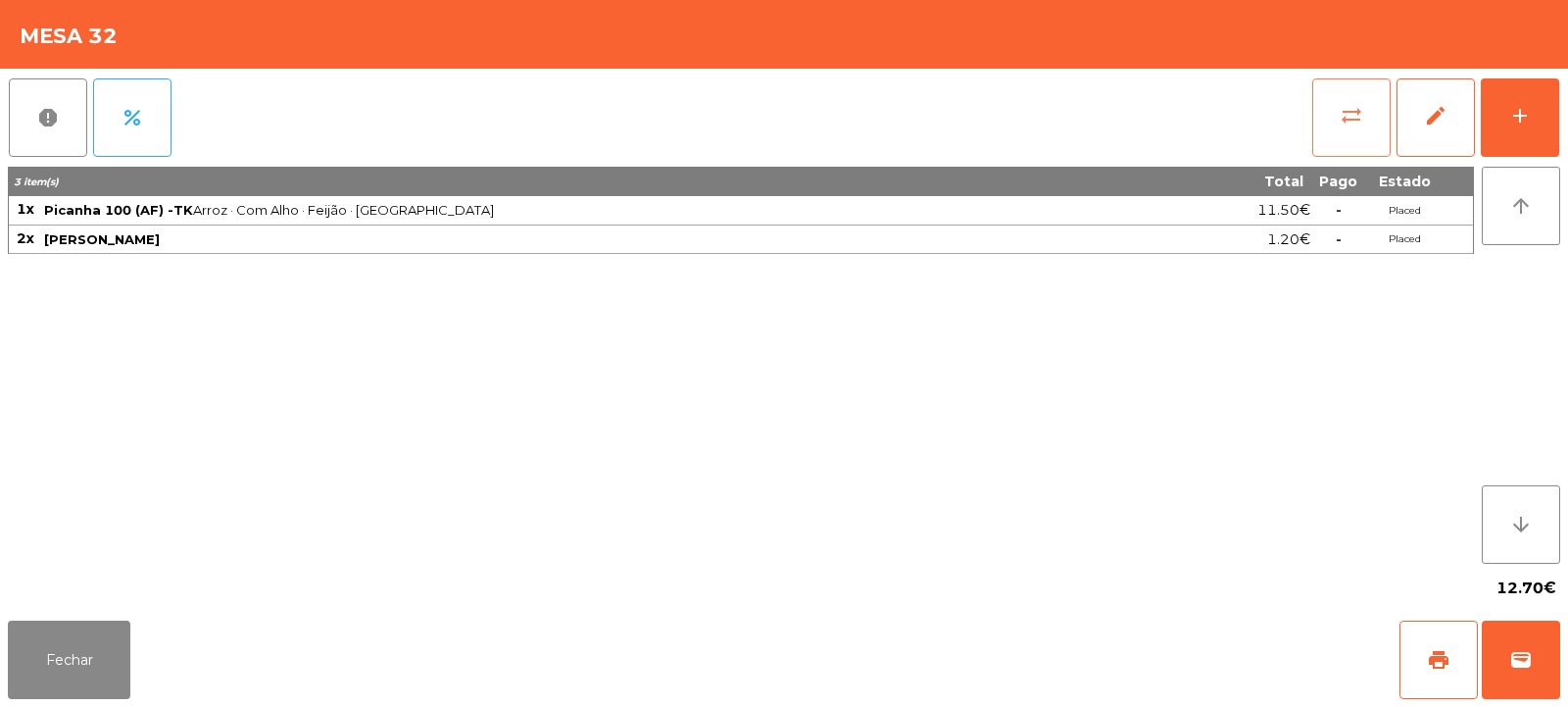
click at [1342, 110] on span "sync_alt" at bounding box center [1352, 116] width 24 height 24
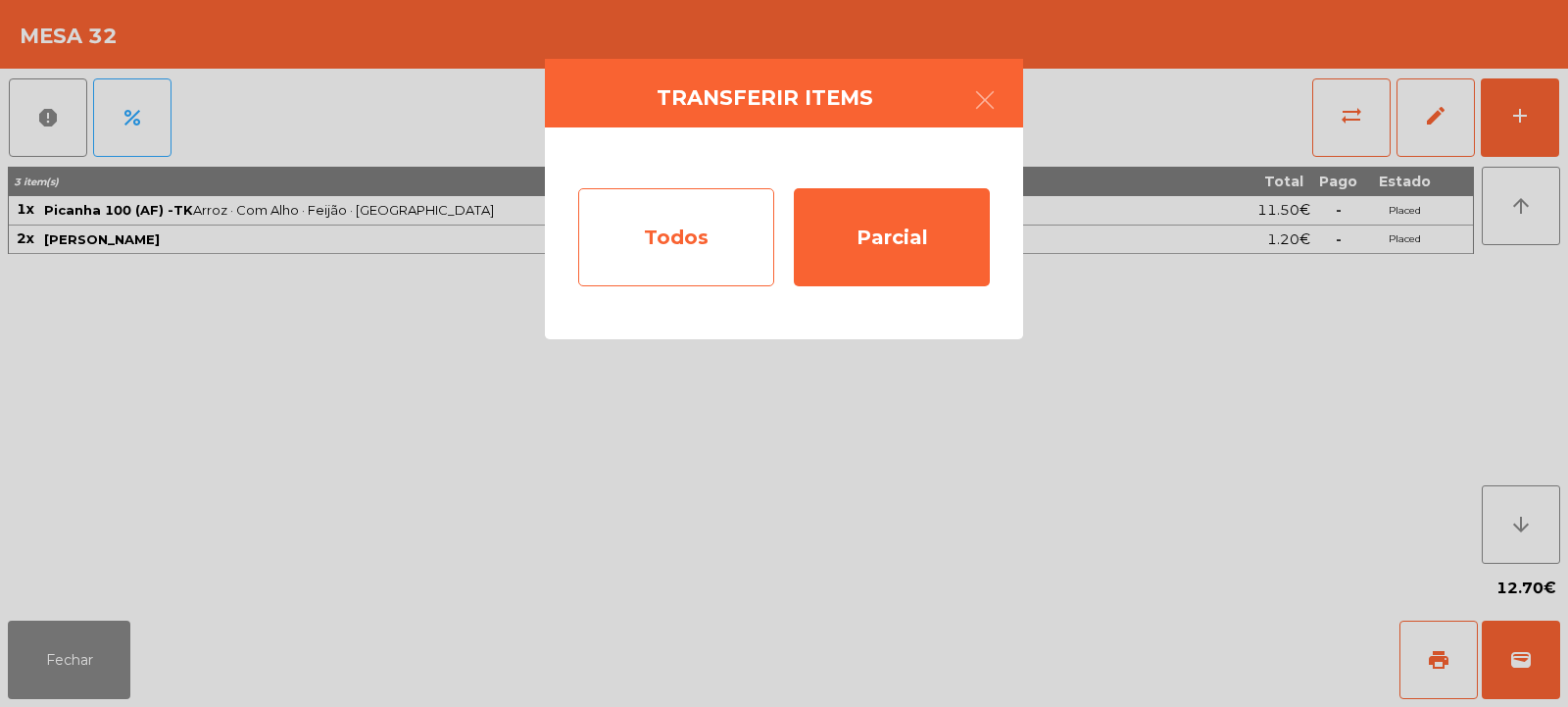
click at [695, 228] on div "Todos" at bounding box center [677, 237] width 196 height 98
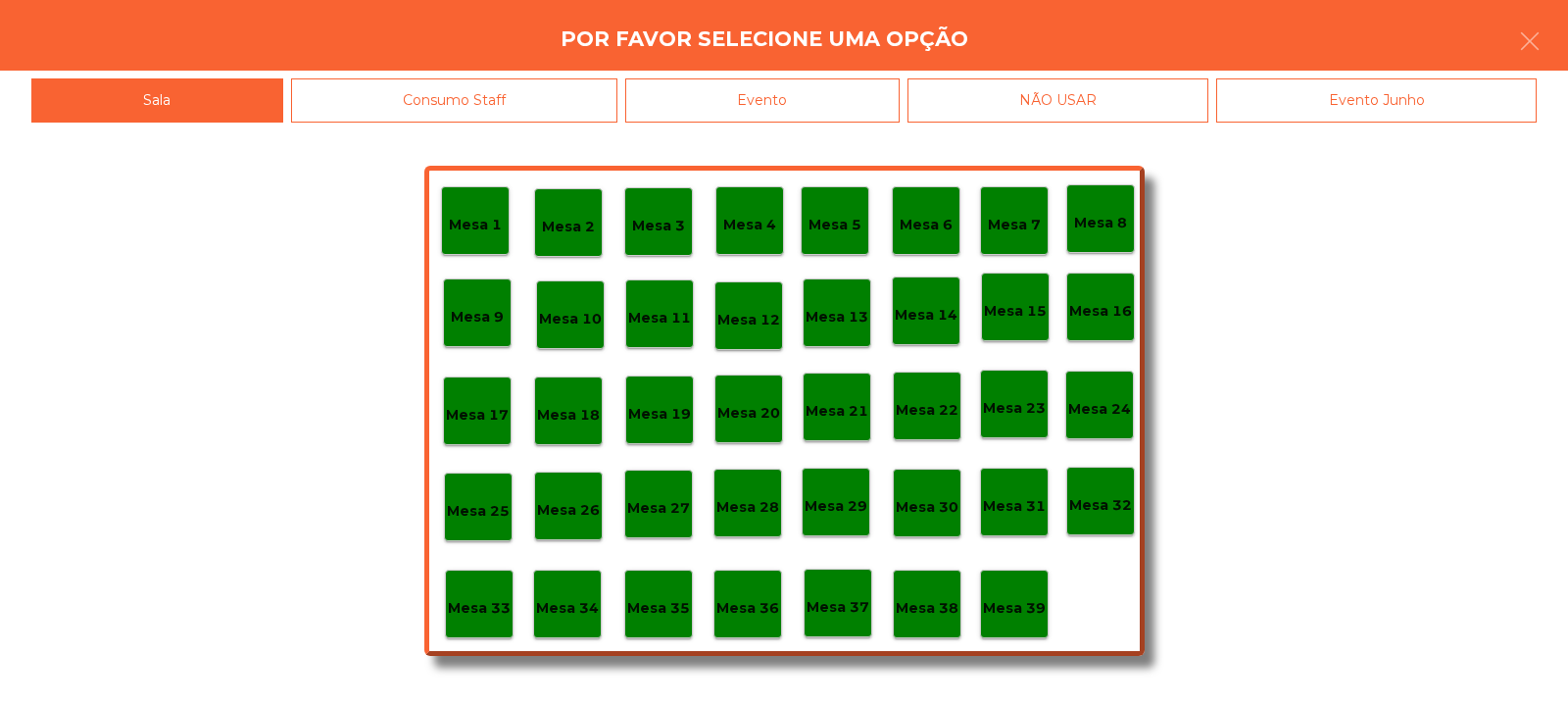
click at [796, 96] on div "Evento" at bounding box center [763, 100] width 275 height 44
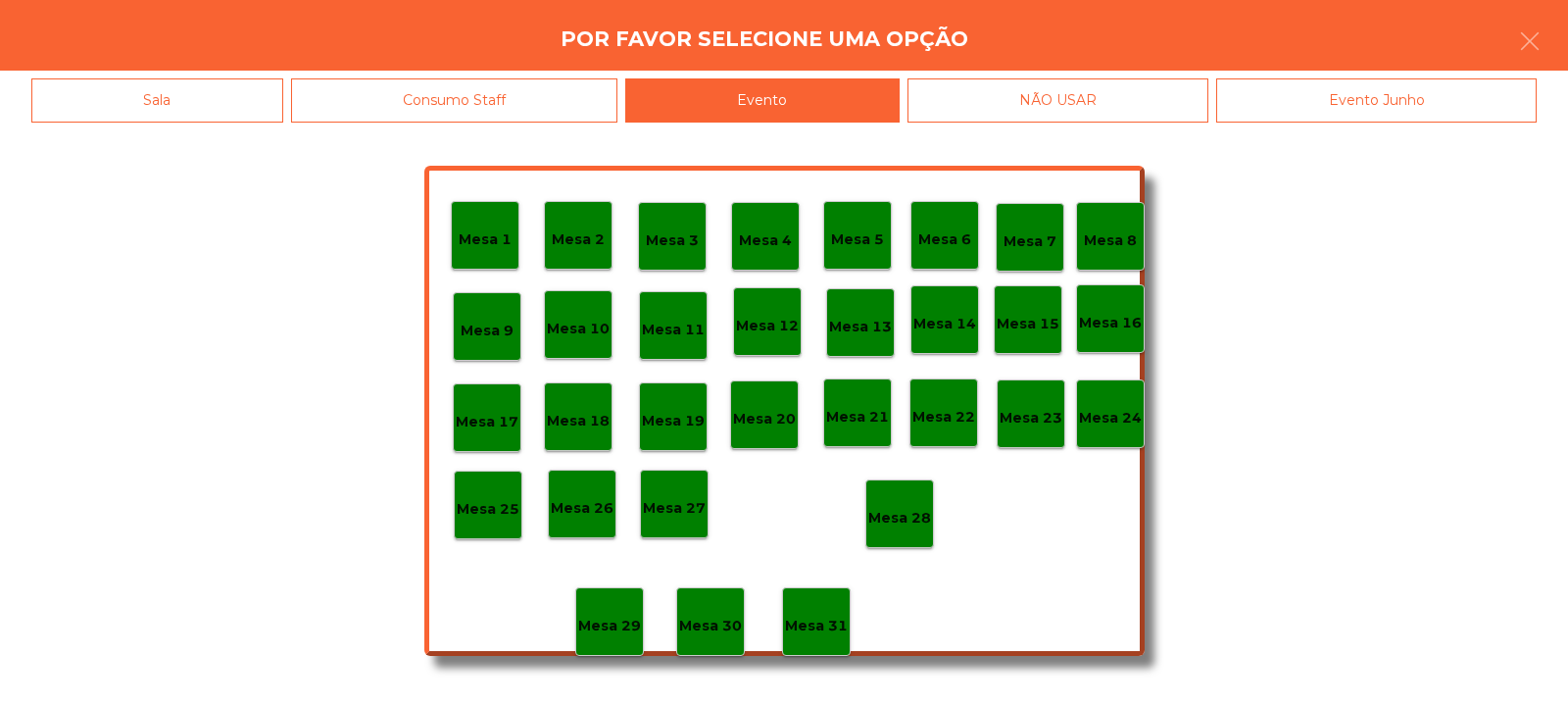
click at [902, 507] on p "Mesa 28" at bounding box center [900, 518] width 63 height 23
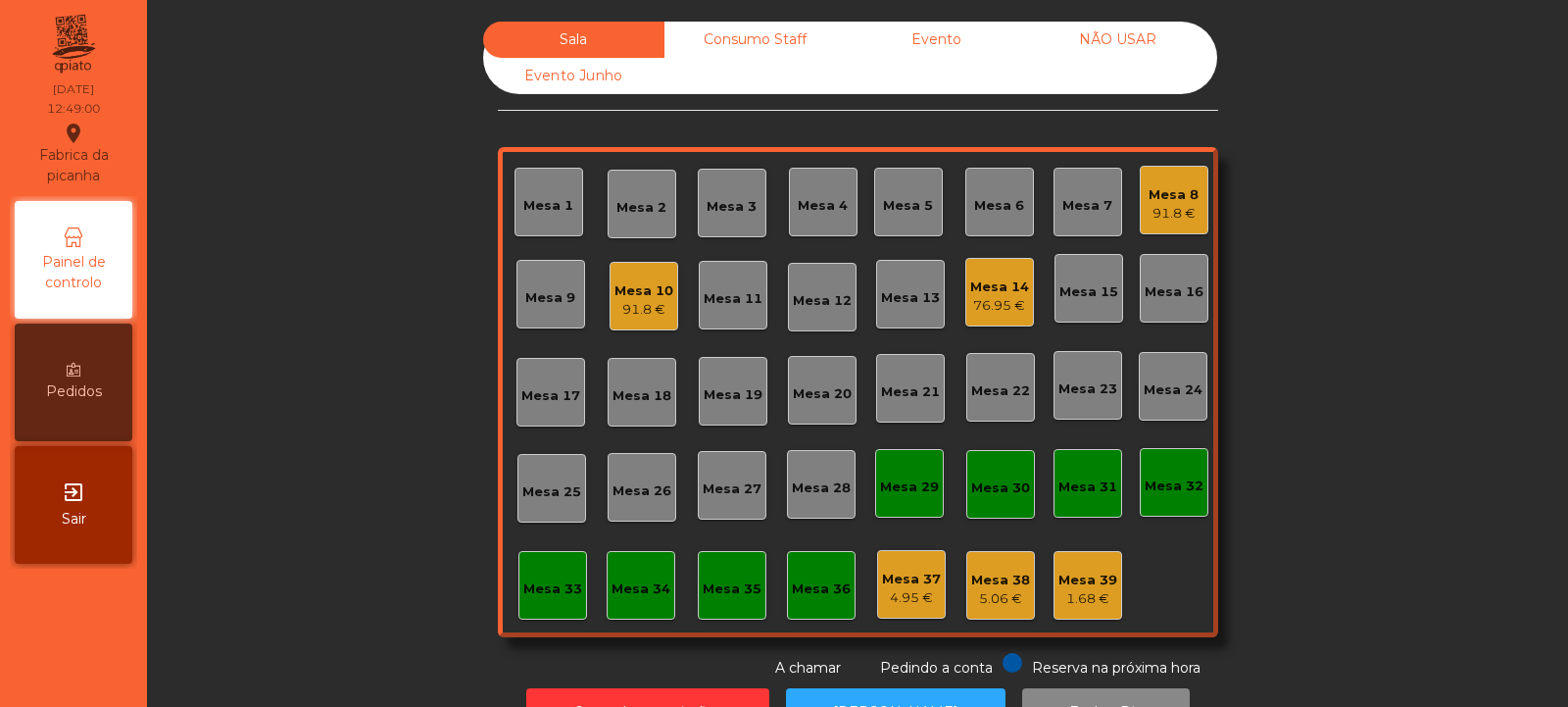
click at [913, 305] on div "Mesa 13" at bounding box center [911, 298] width 59 height 20
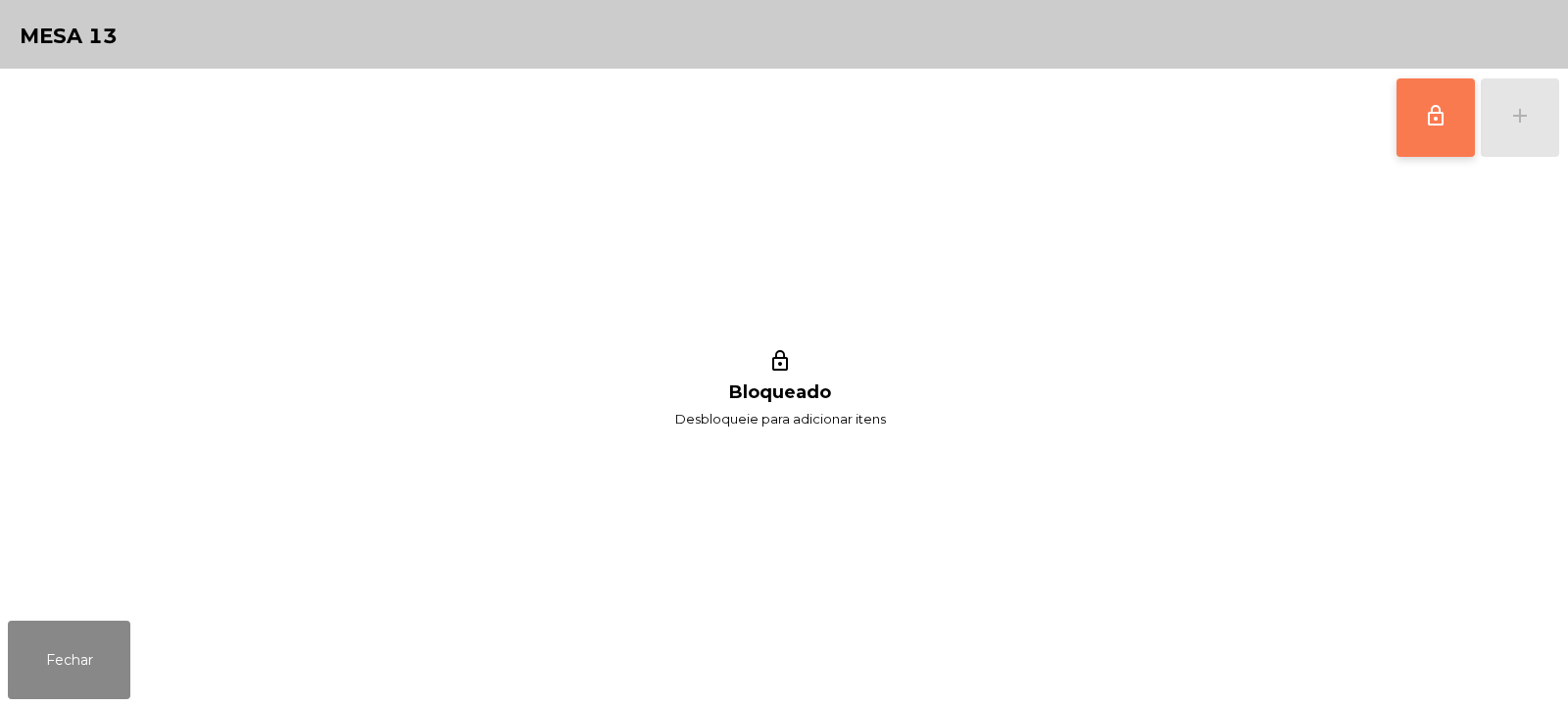
click at [1442, 133] on button "lock_outline" at bounding box center [1437, 118] width 78 height 78
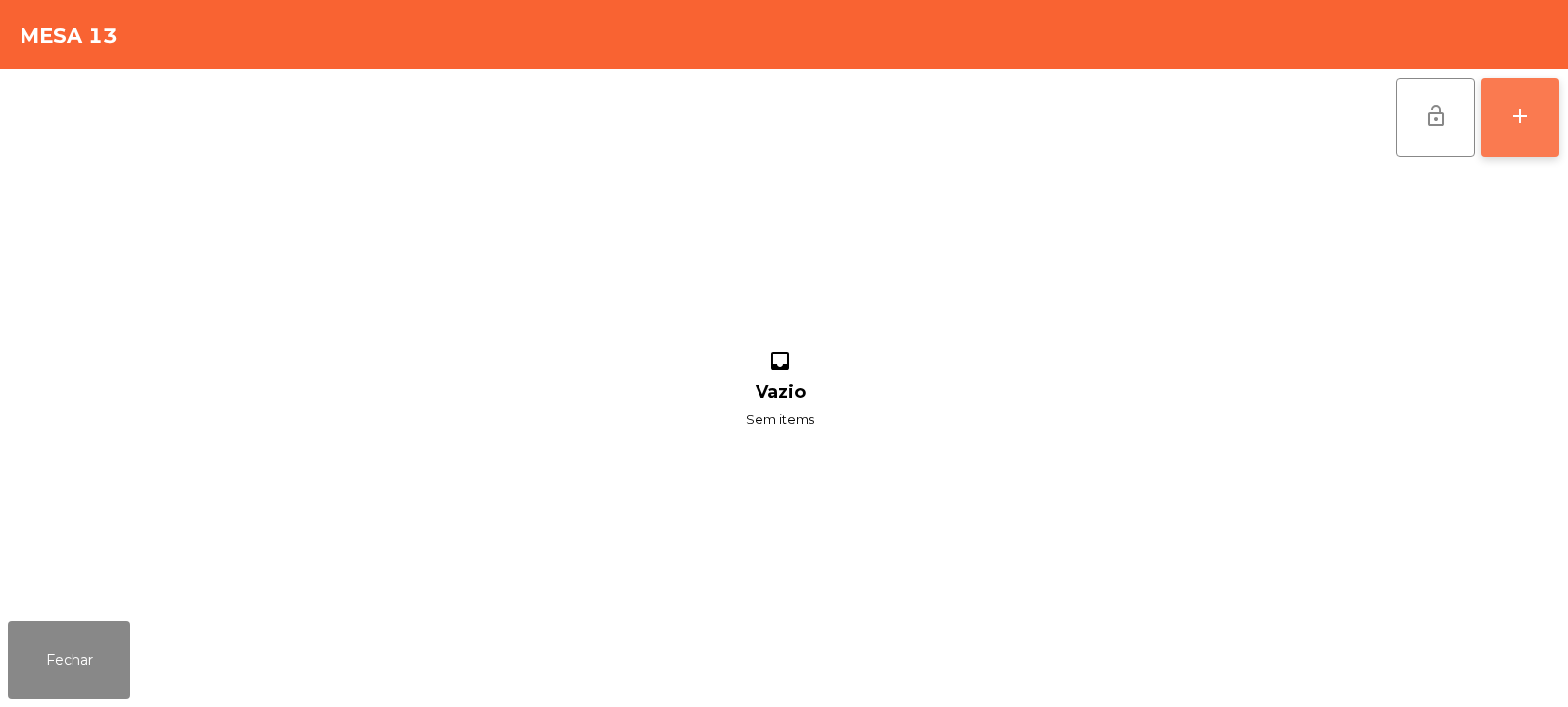
click at [1513, 133] on button "add" at bounding box center [1520, 118] width 78 height 78
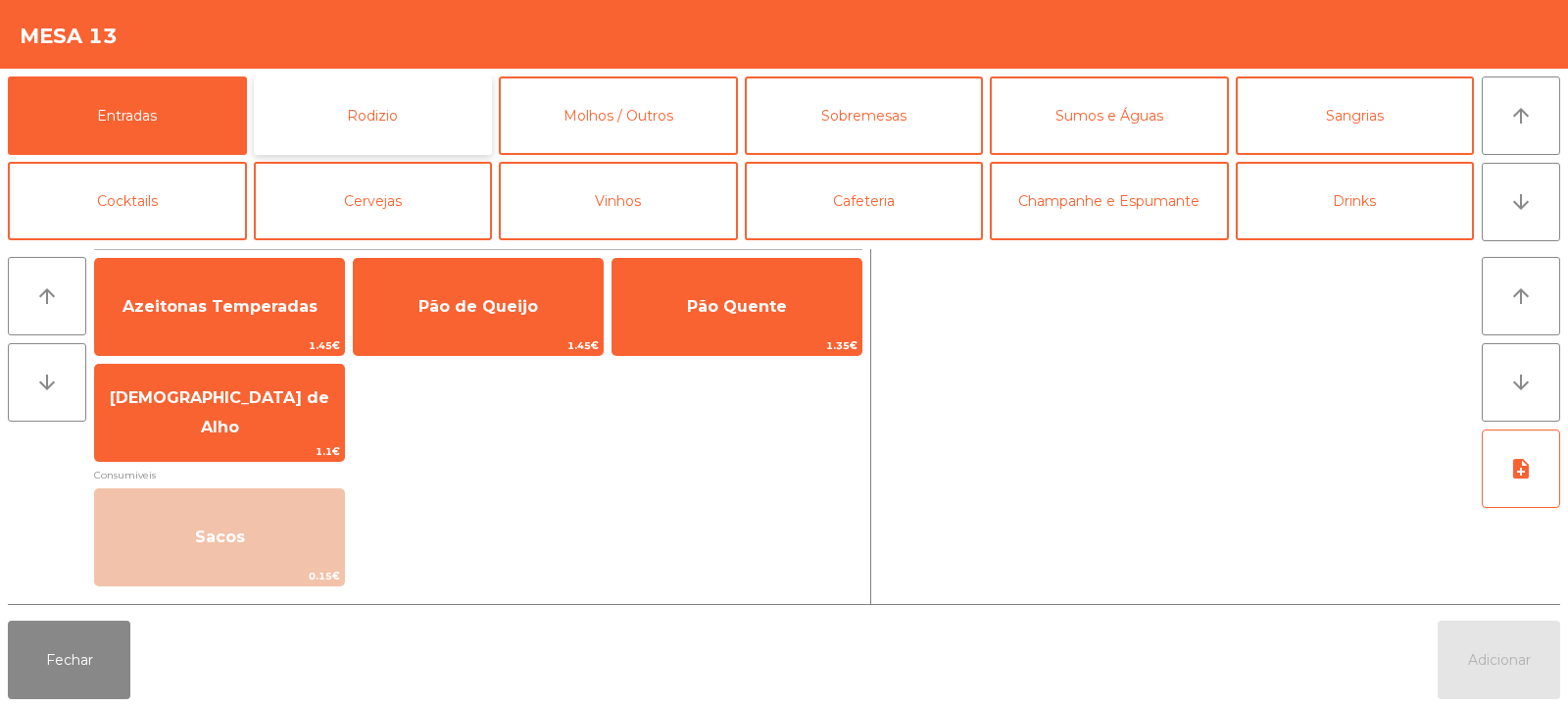
click at [393, 134] on button "Rodizio" at bounding box center [374, 116] width 239 height 78
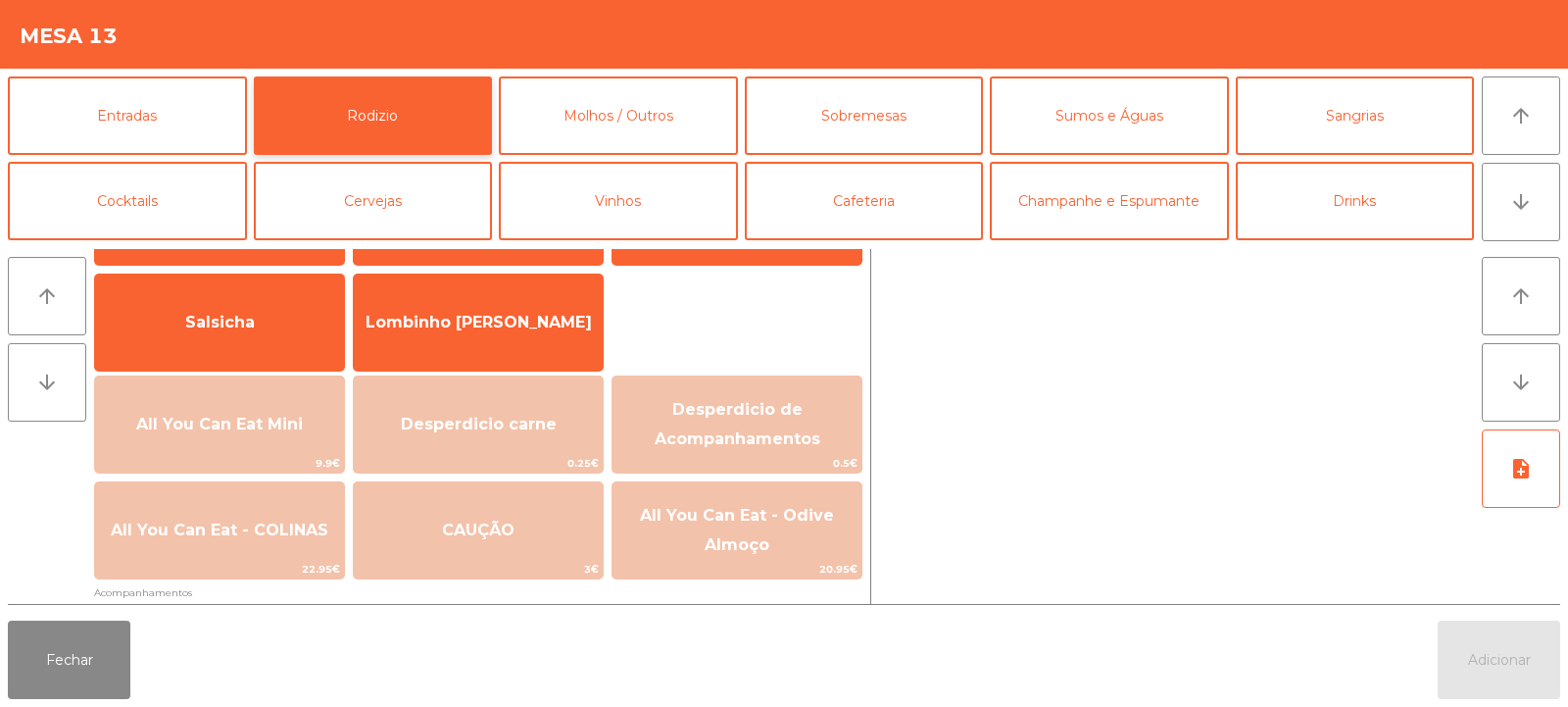
scroll to position [128, 0]
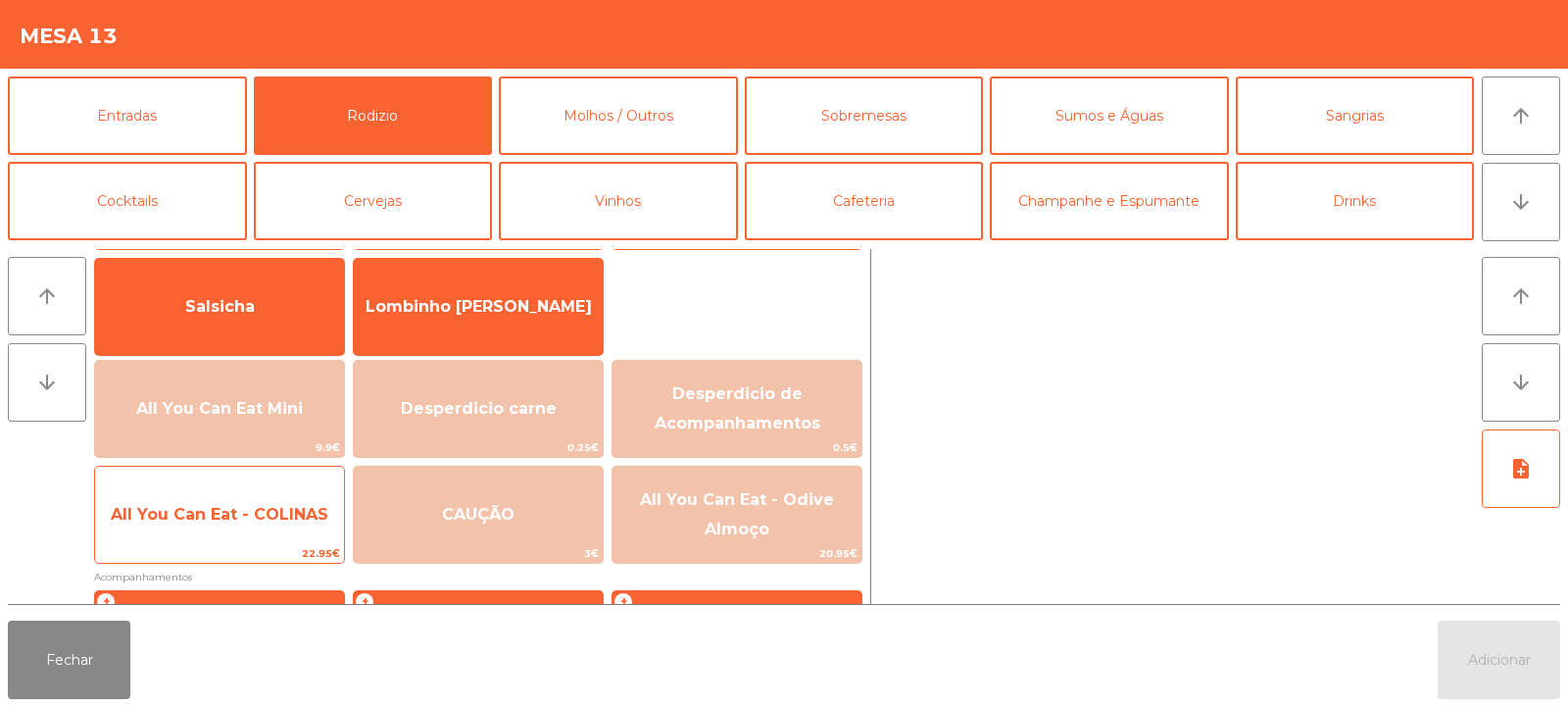
click at [271, 531] on span "All You Can Eat - COLINAS" at bounding box center [220, 515] width 249 height 53
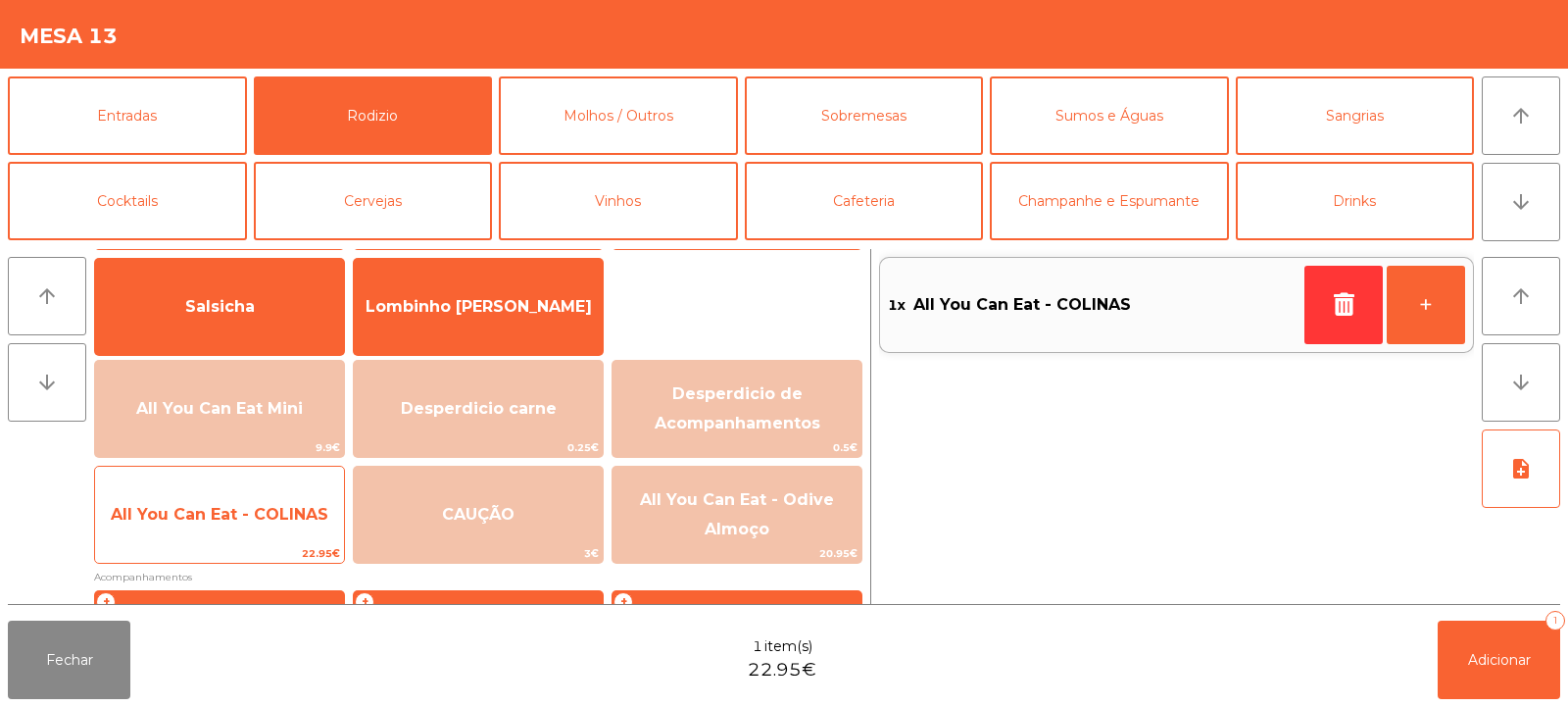
click at [268, 541] on span "All You Can Eat - COLINAS" at bounding box center [220, 515] width 249 height 53
click at [276, 546] on span "22.95€" at bounding box center [220, 553] width 249 height 19
click at [287, 536] on span "All You Can Eat - COLINAS" at bounding box center [220, 515] width 249 height 53
click at [280, 536] on span "All You Can Eat - COLINAS" at bounding box center [220, 515] width 249 height 53
click at [305, 530] on span "All You Can Eat - COLINAS" at bounding box center [220, 515] width 249 height 53
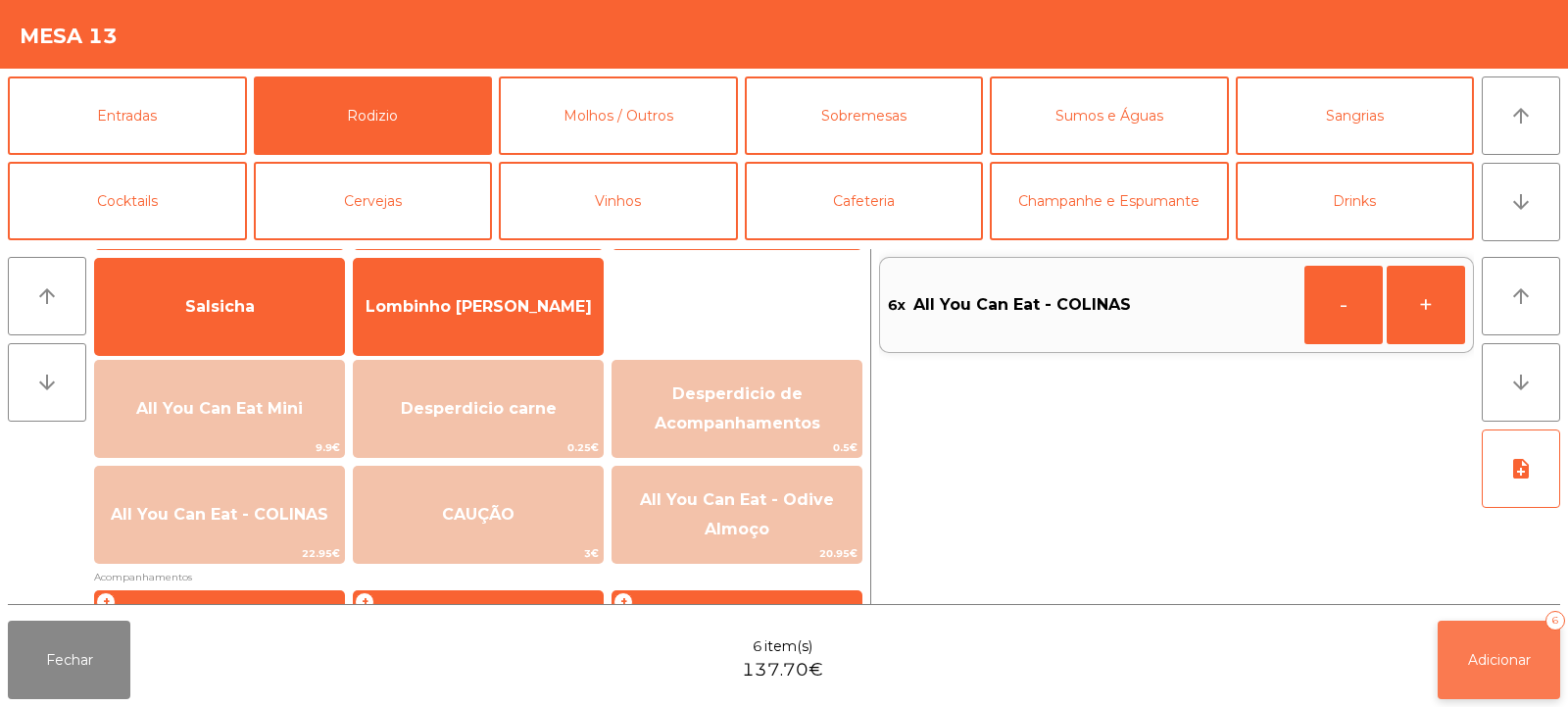
click at [1493, 655] on span "Adicionar" at bounding box center [1499, 660] width 63 height 18
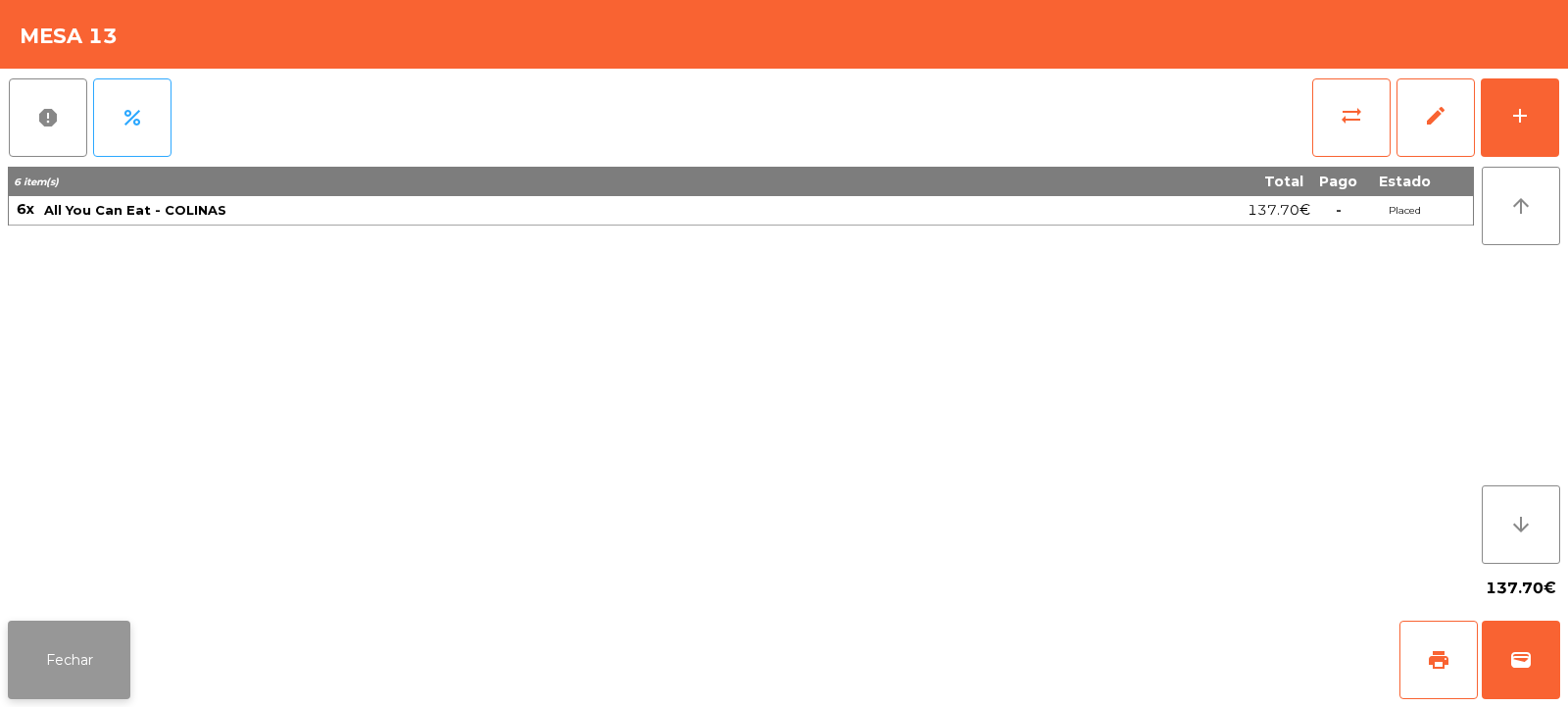
click at [89, 656] on button "Fechar" at bounding box center [69, 660] width 123 height 78
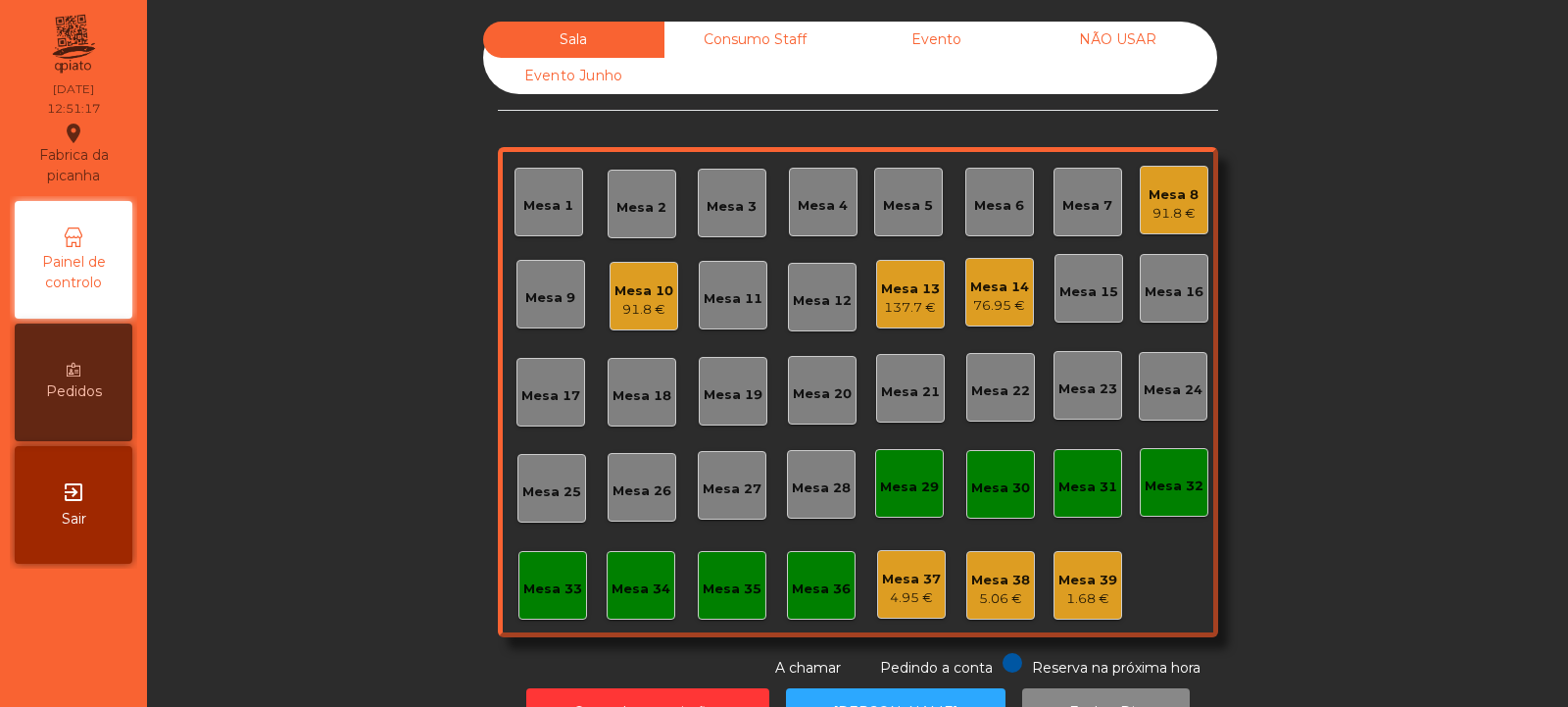
click at [1161, 495] on div "Mesa 32" at bounding box center [1175, 486] width 59 height 20
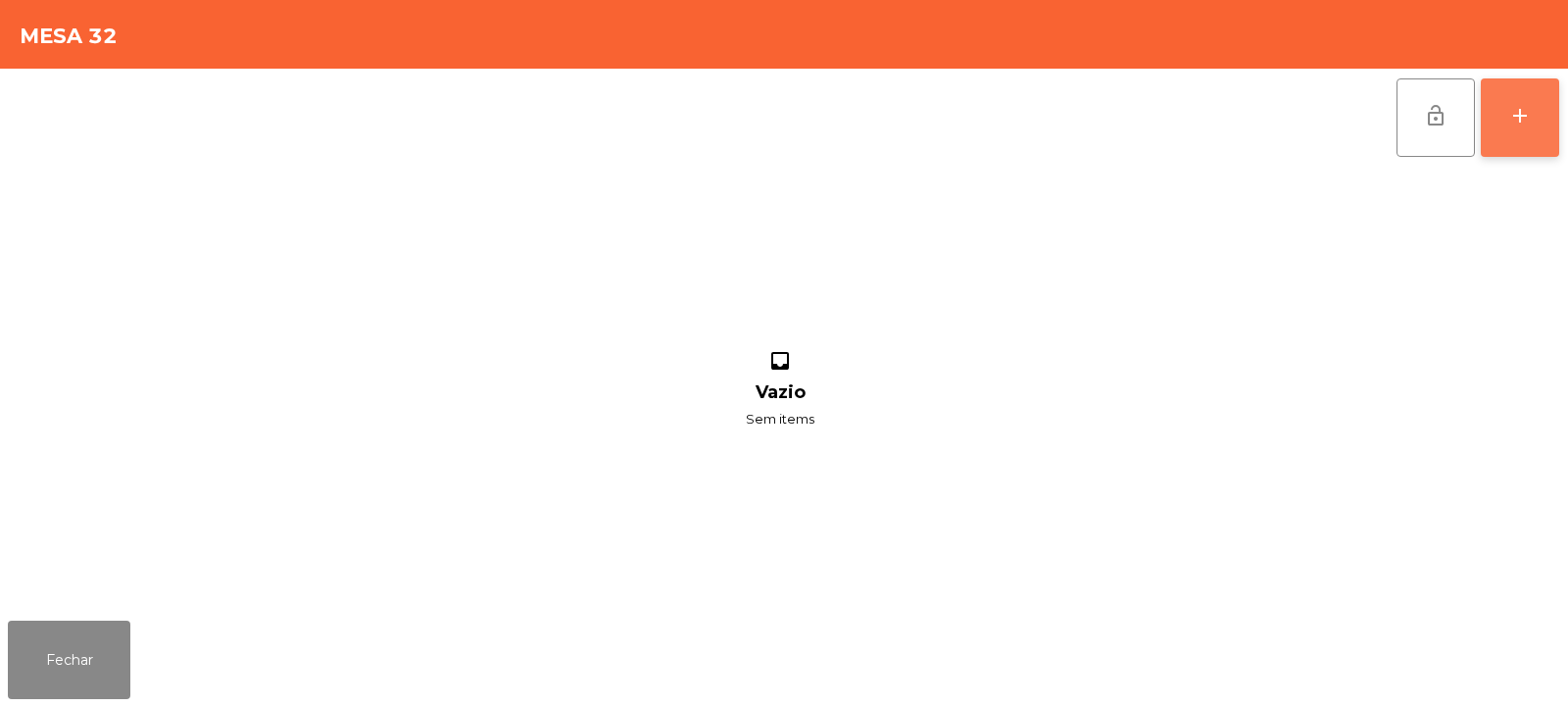
click at [1519, 117] on div "add" at bounding box center [1520, 116] width 24 height 24
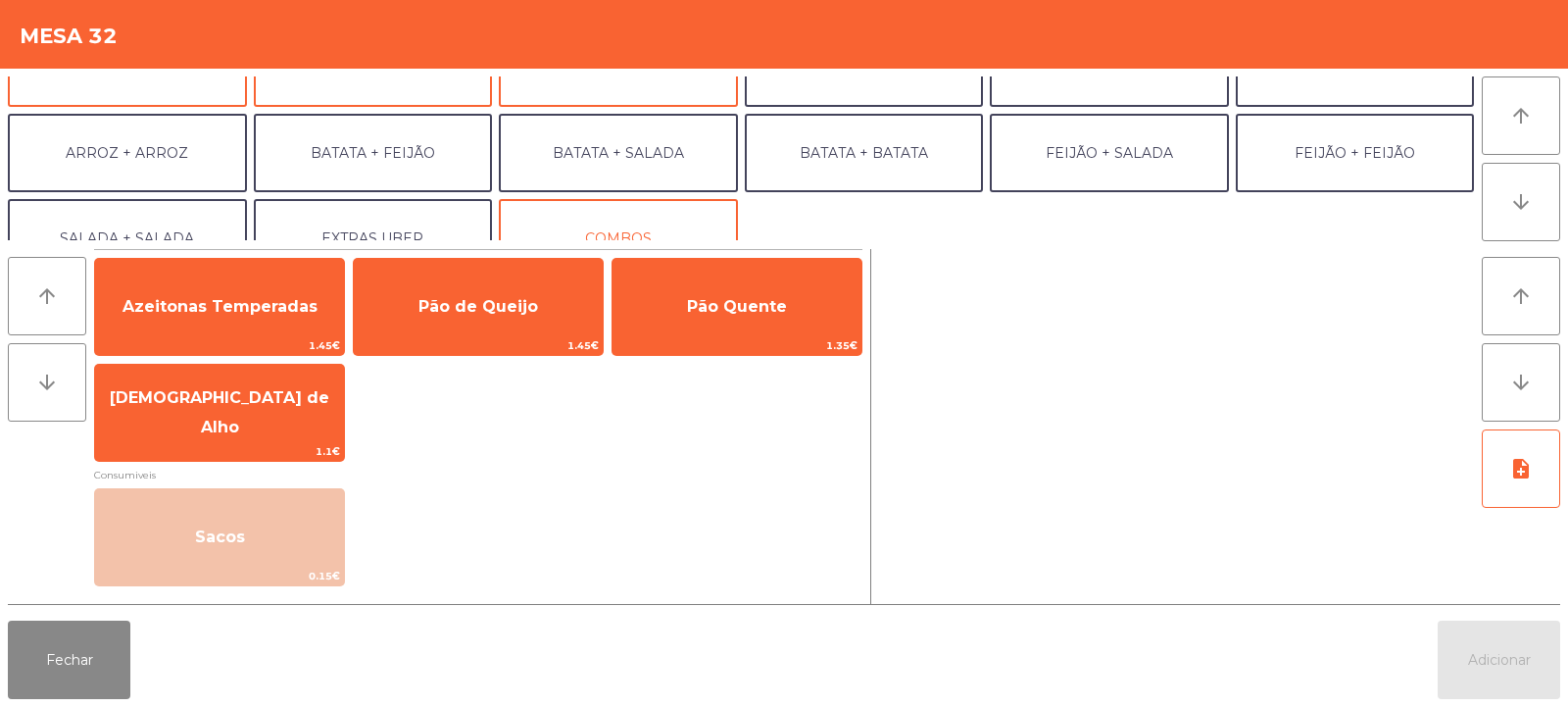
scroll to position [256, 0]
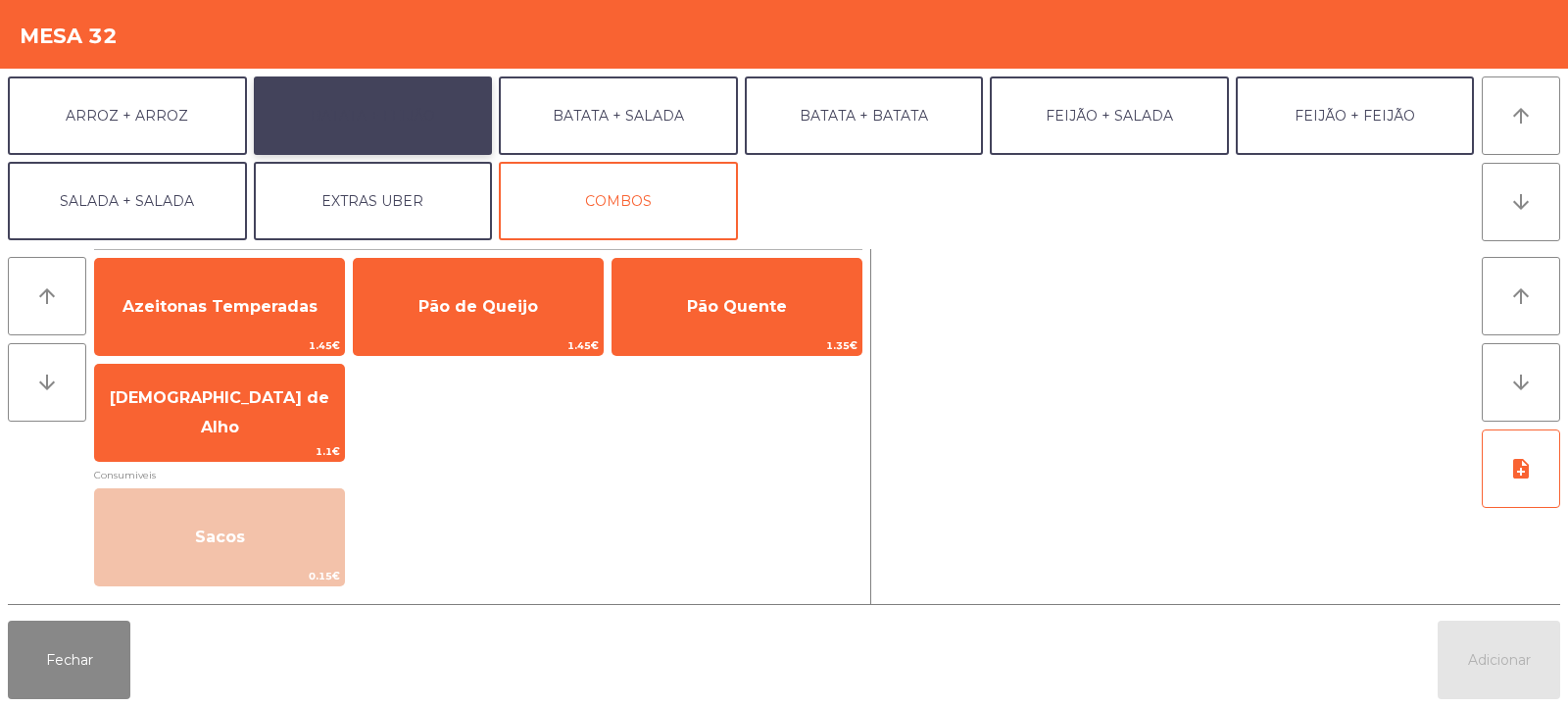
click at [434, 115] on button "BATATA + FEIJÃO" at bounding box center [374, 116] width 239 height 78
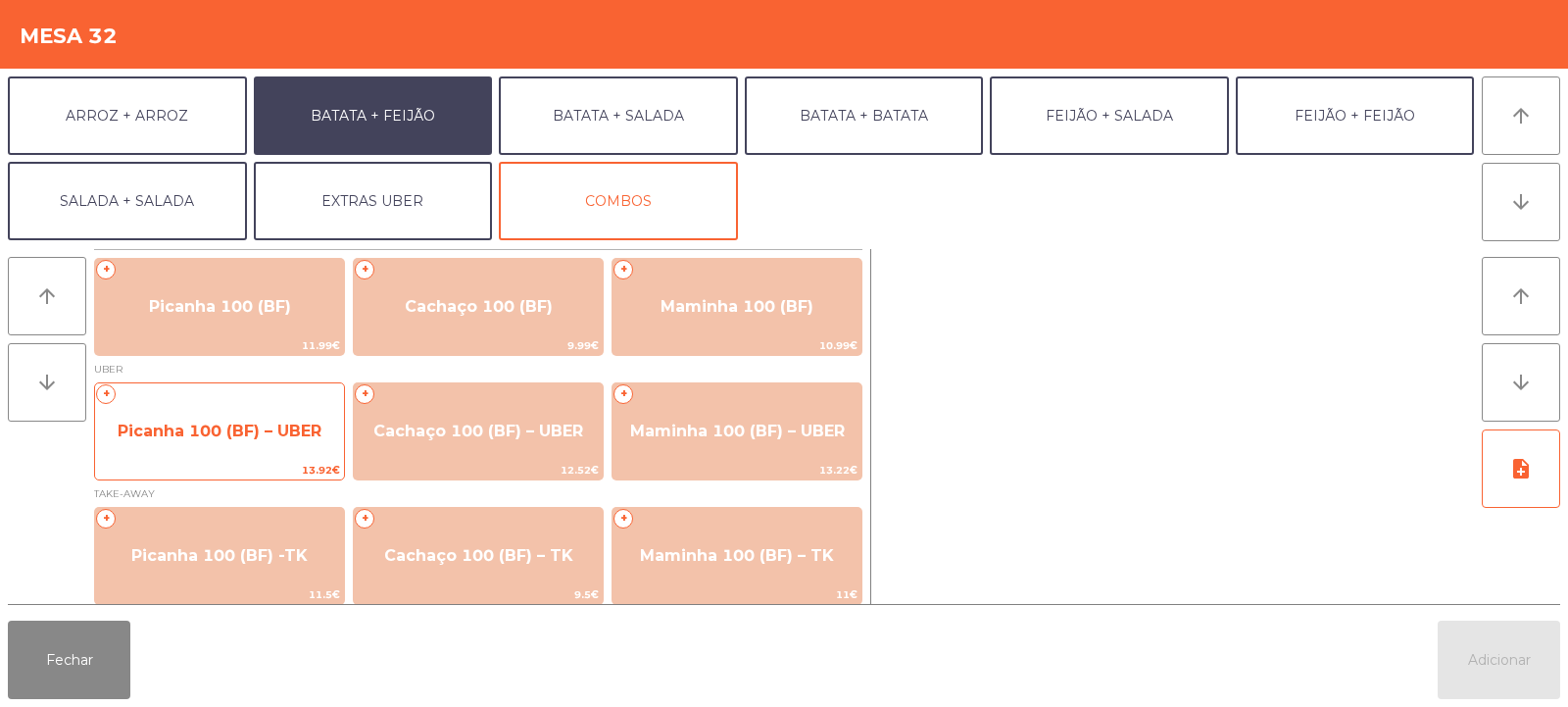
click at [166, 428] on span "Picanha 100 (BF) – UBER" at bounding box center [220, 430] width 204 height 19
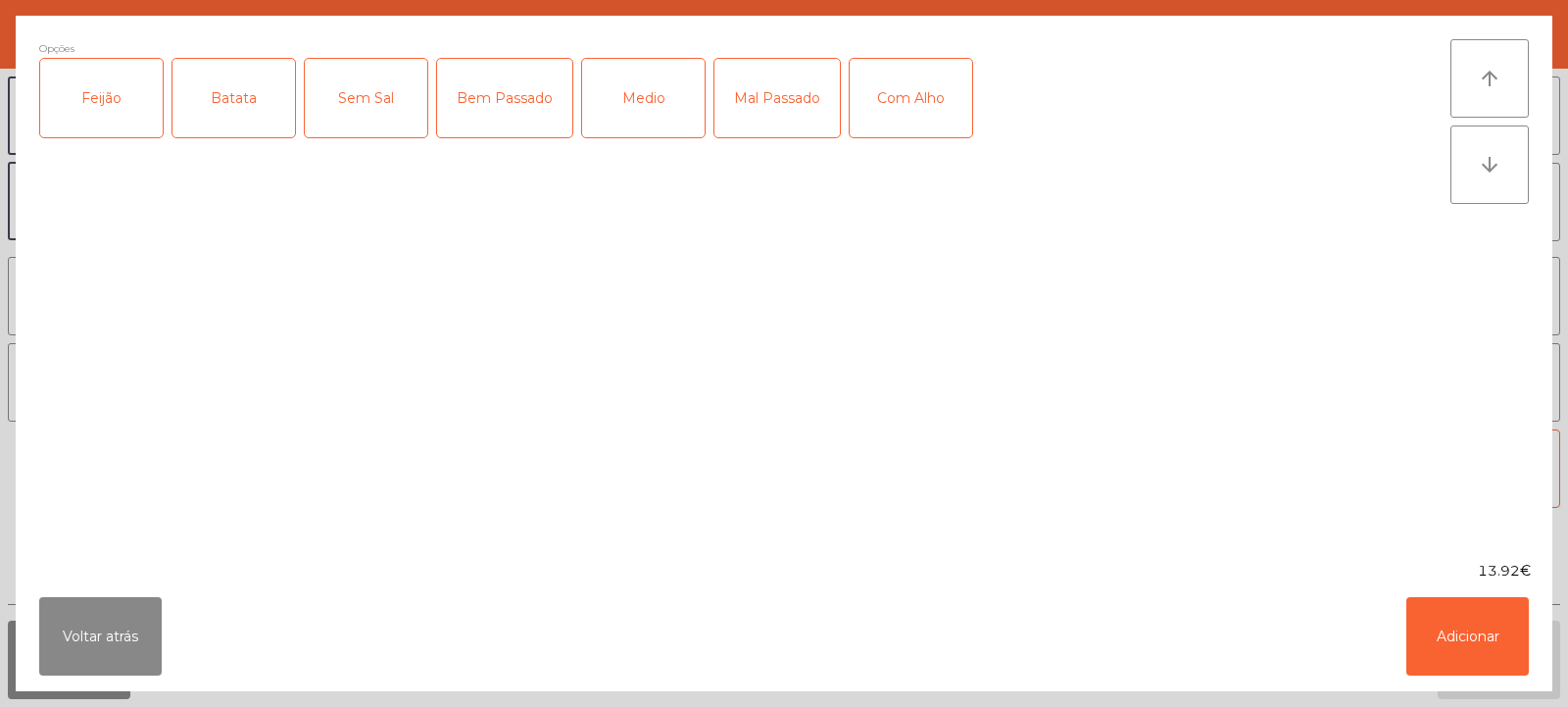
click at [112, 113] on div "Feijão" at bounding box center [101, 98] width 123 height 78
click at [211, 128] on div "Batata" at bounding box center [233, 98] width 123 height 78
click at [649, 81] on div "Medio" at bounding box center [643, 98] width 123 height 78
click at [906, 128] on div "Com Alho" at bounding box center [911, 98] width 123 height 78
click at [1433, 634] on button "Adicionar" at bounding box center [1468, 636] width 123 height 78
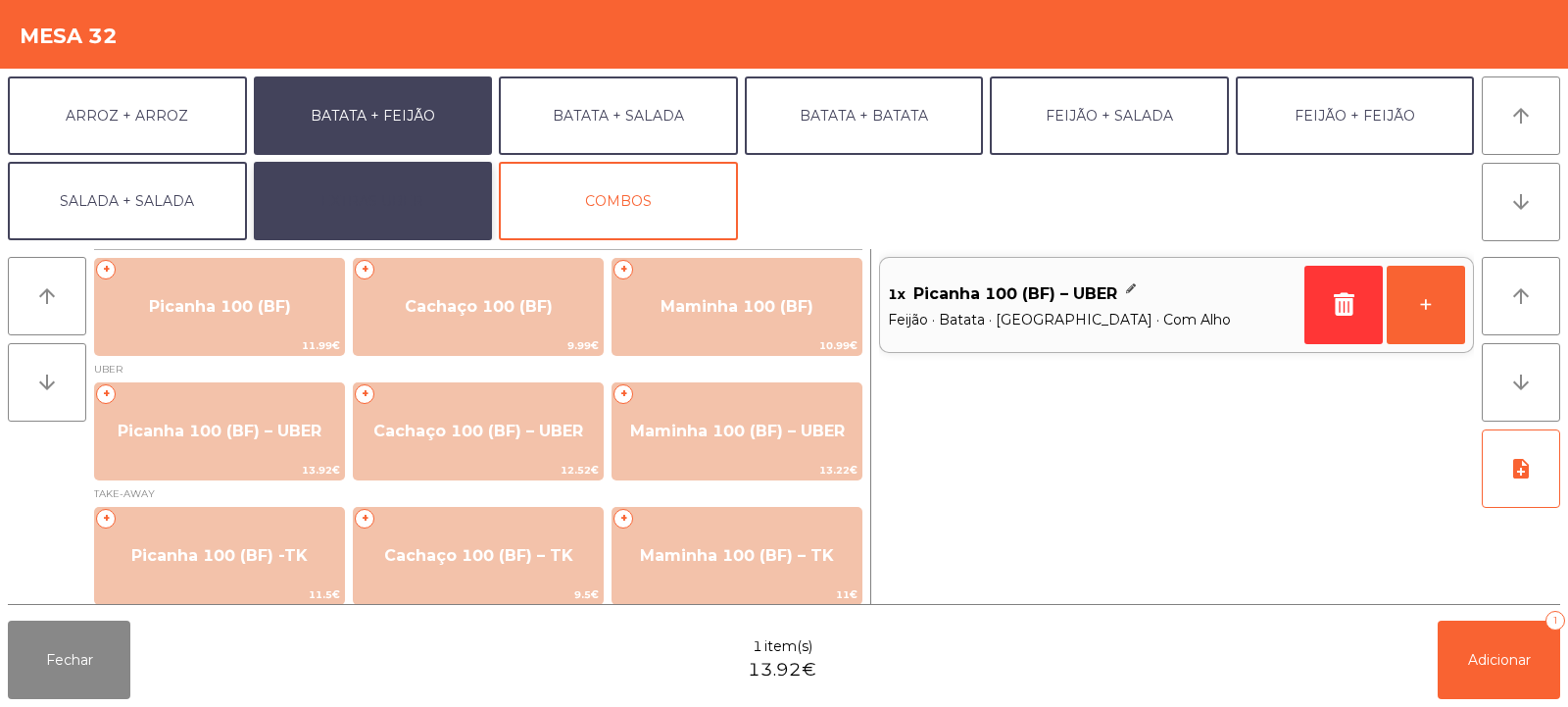
click at [367, 215] on button "EXTRAS UBER" at bounding box center [374, 201] width 239 height 78
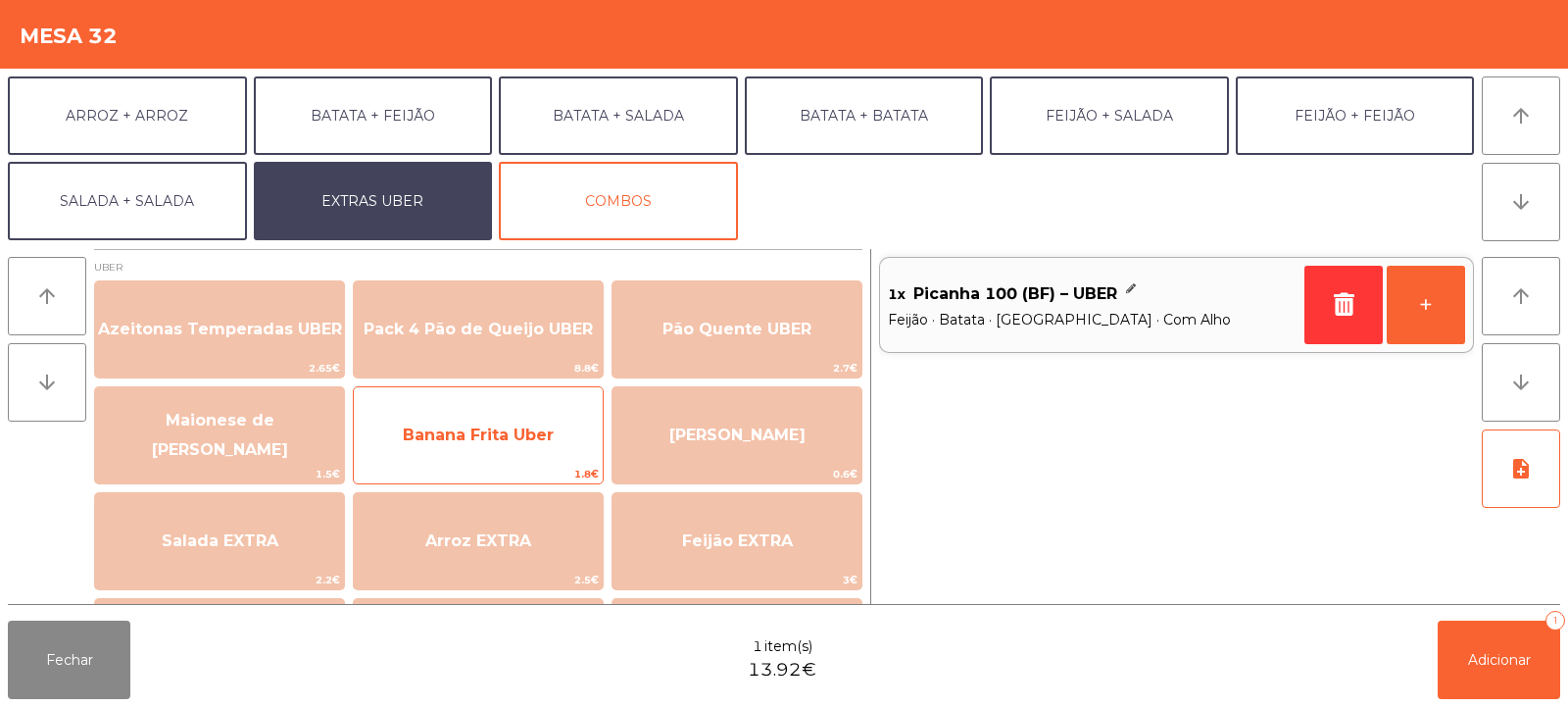
click at [439, 431] on span "Banana Frita Uber" at bounding box center [479, 434] width 151 height 19
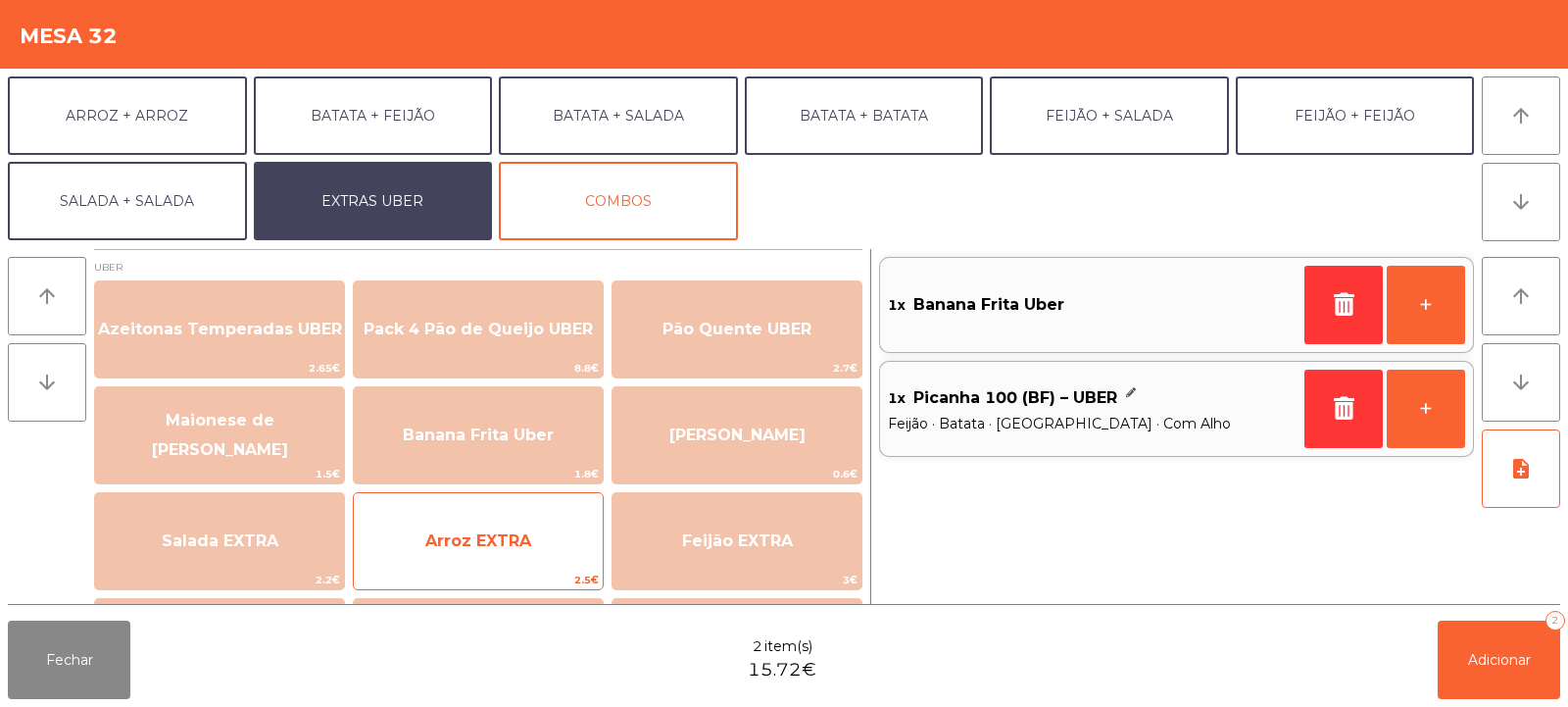
click at [554, 554] on span "Arroz EXTRA" at bounding box center [479, 541] width 249 height 53
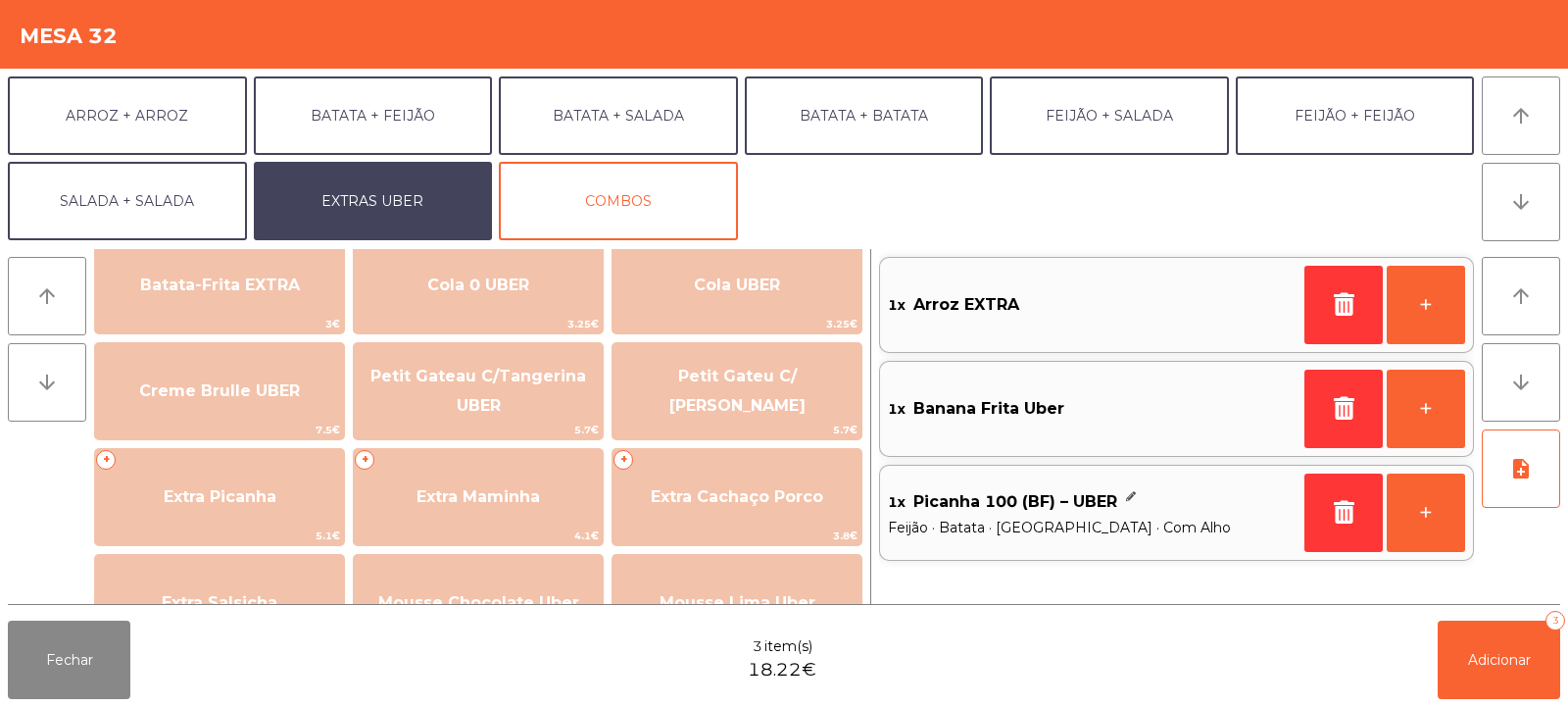
scroll to position [420, 0]
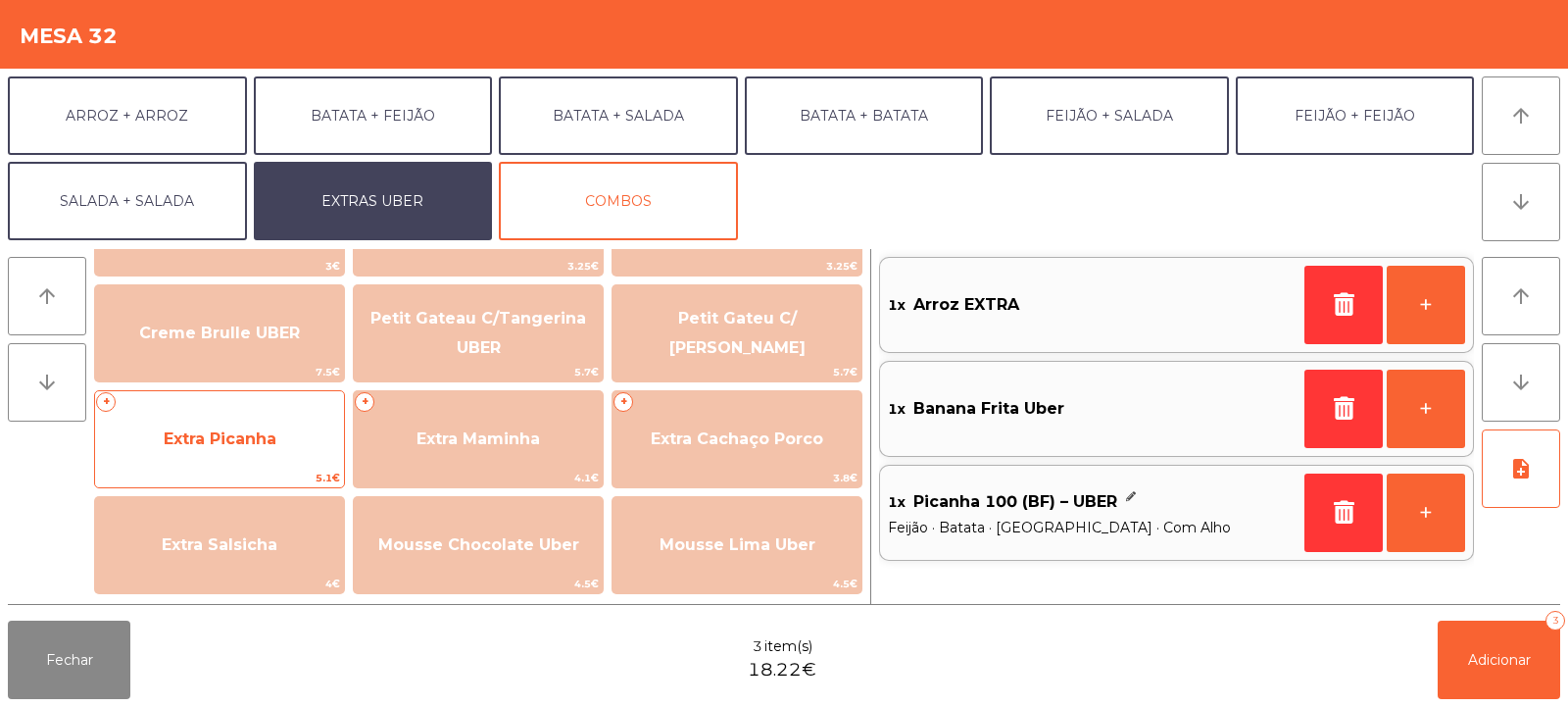
click at [162, 439] on span "Extra Picanha" at bounding box center [220, 439] width 249 height 53
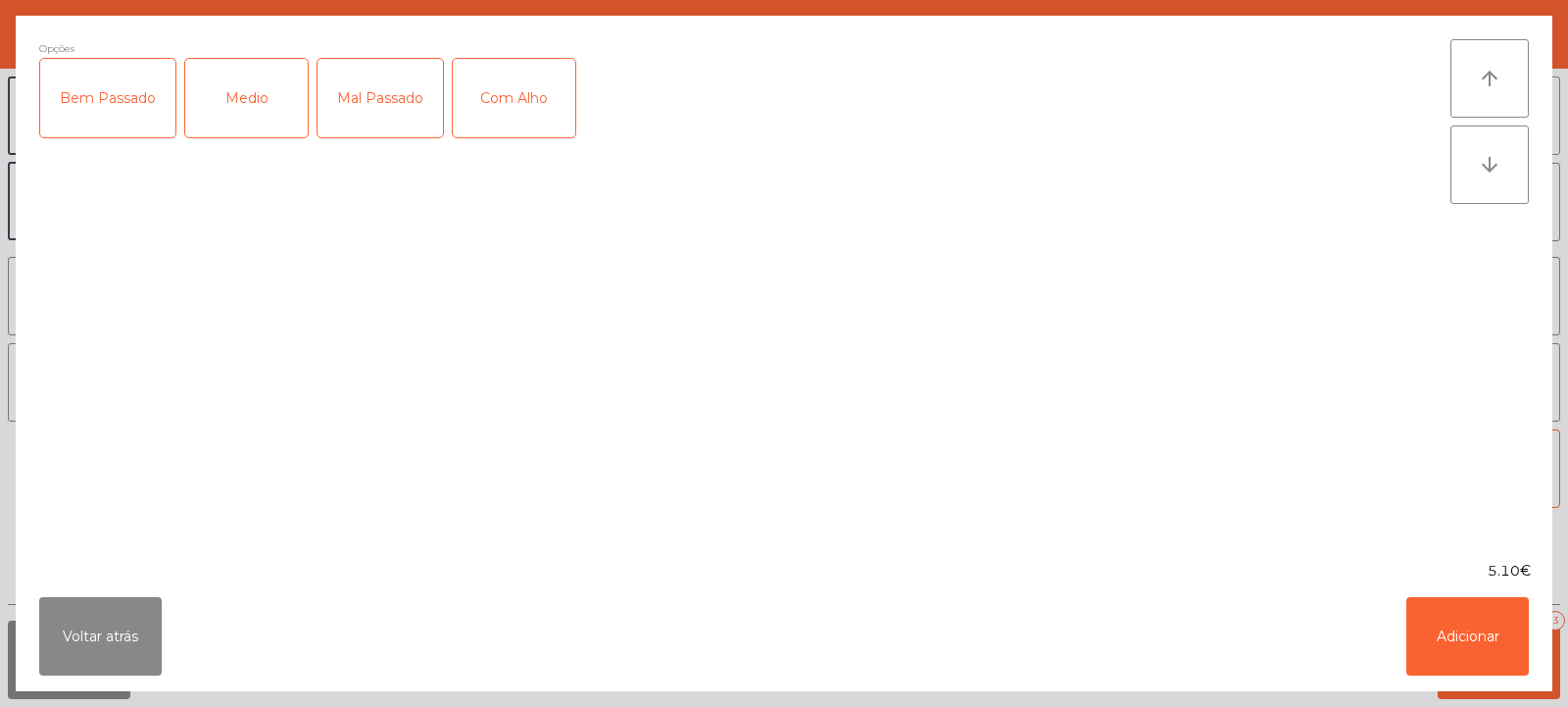
click at [232, 109] on div "Medio" at bounding box center [246, 98] width 123 height 78
click at [1482, 629] on button "Adicionar" at bounding box center [1468, 636] width 123 height 78
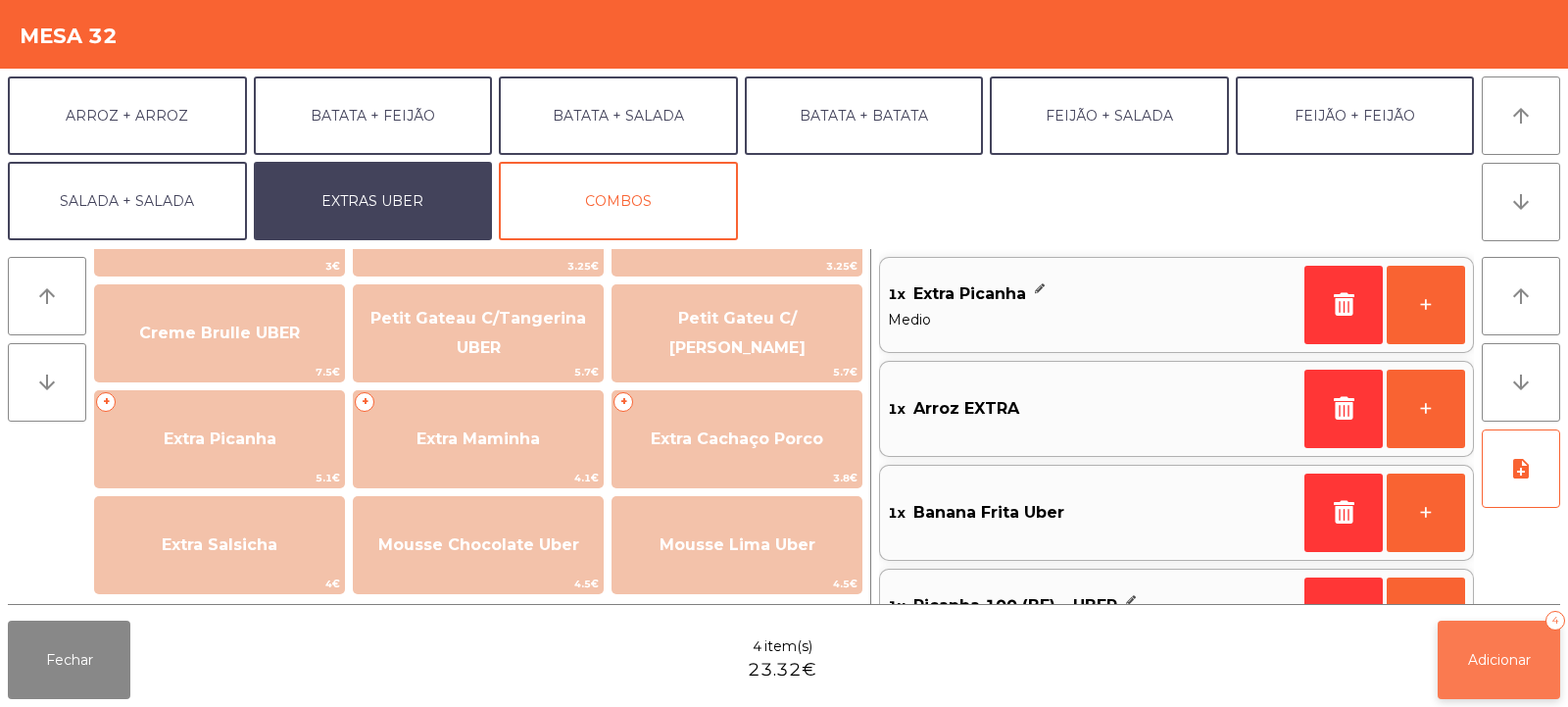
click at [1508, 667] on span "Adicionar" at bounding box center [1499, 660] width 63 height 18
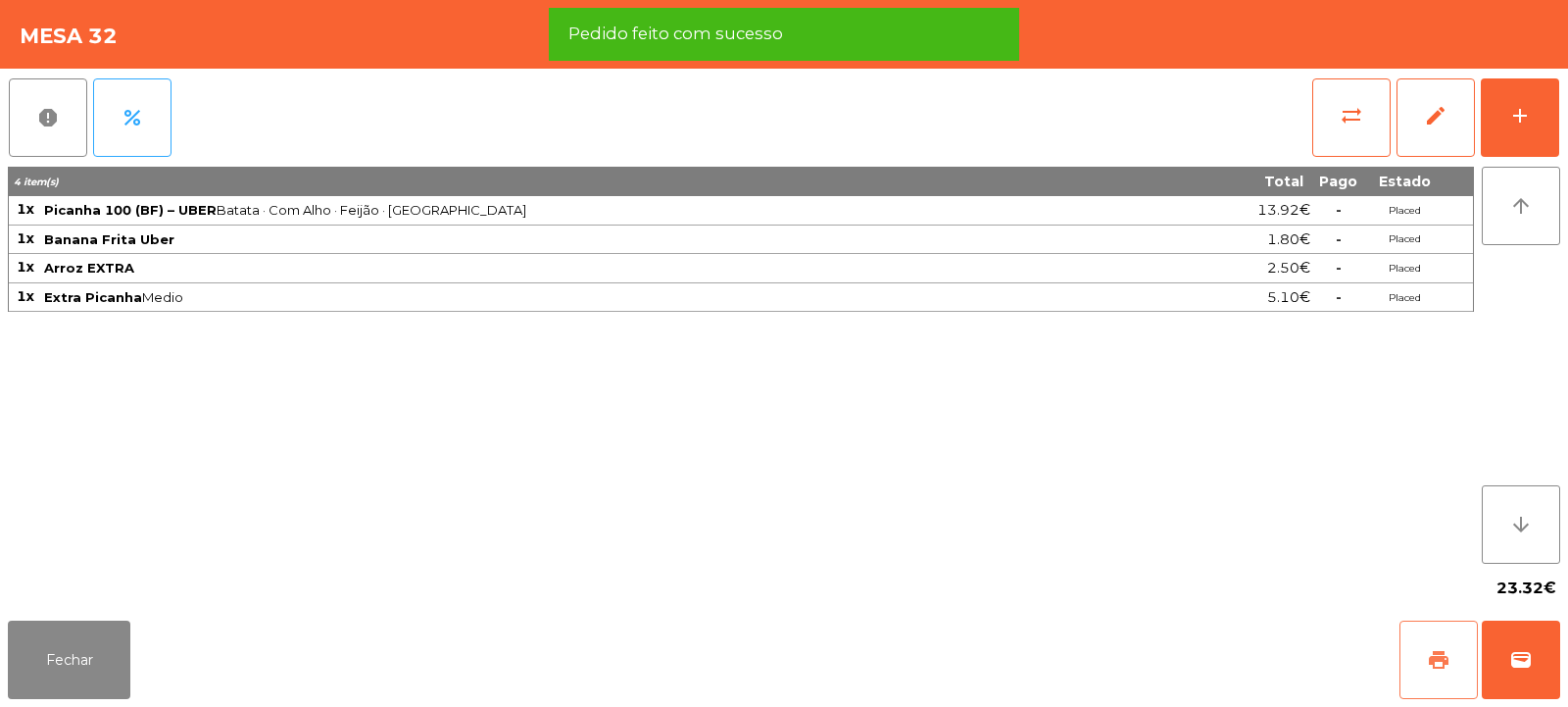
click at [1447, 655] on span "print" at bounding box center [1440, 660] width 24 height 24
click at [1517, 661] on span "wallet" at bounding box center [1521, 660] width 24 height 24
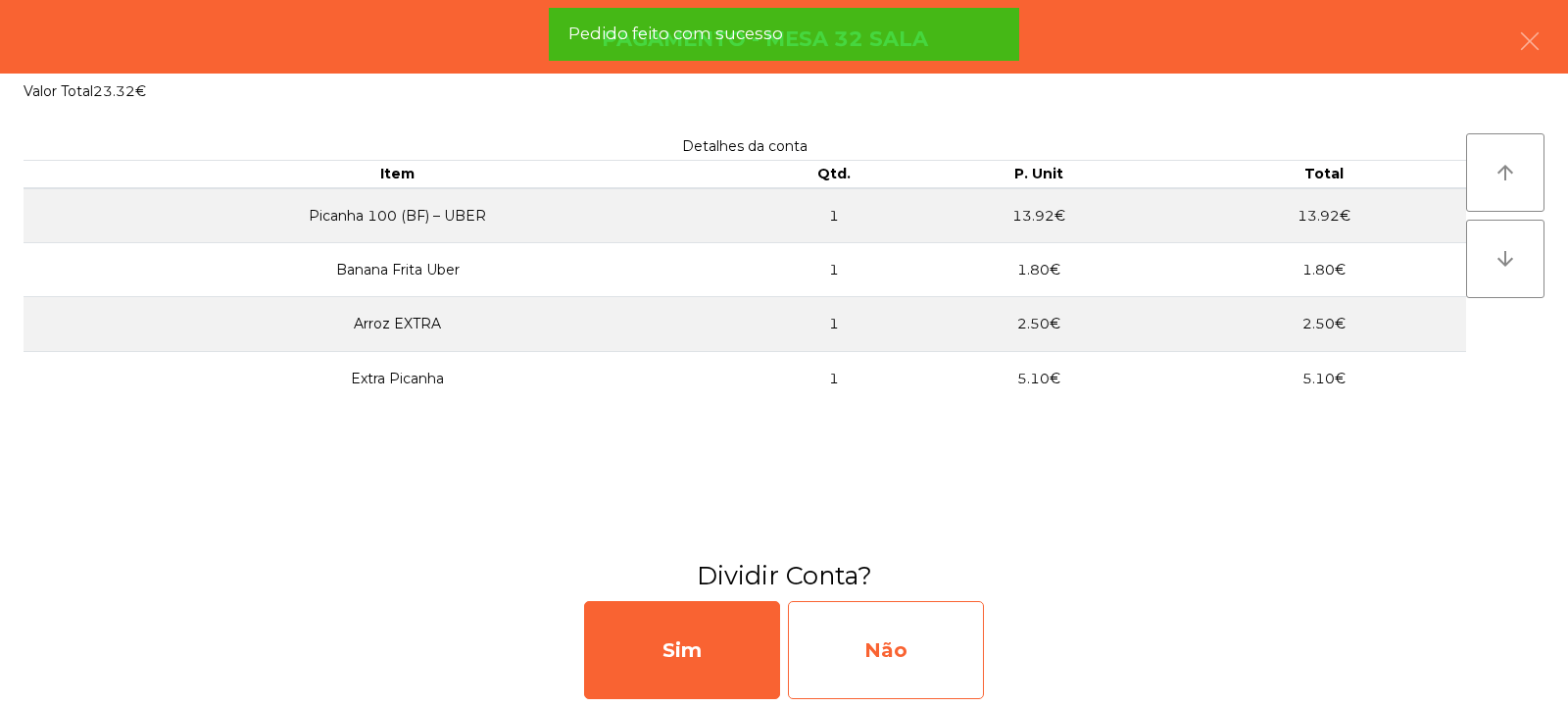
click at [939, 645] on div "Não" at bounding box center [886, 650] width 196 height 98
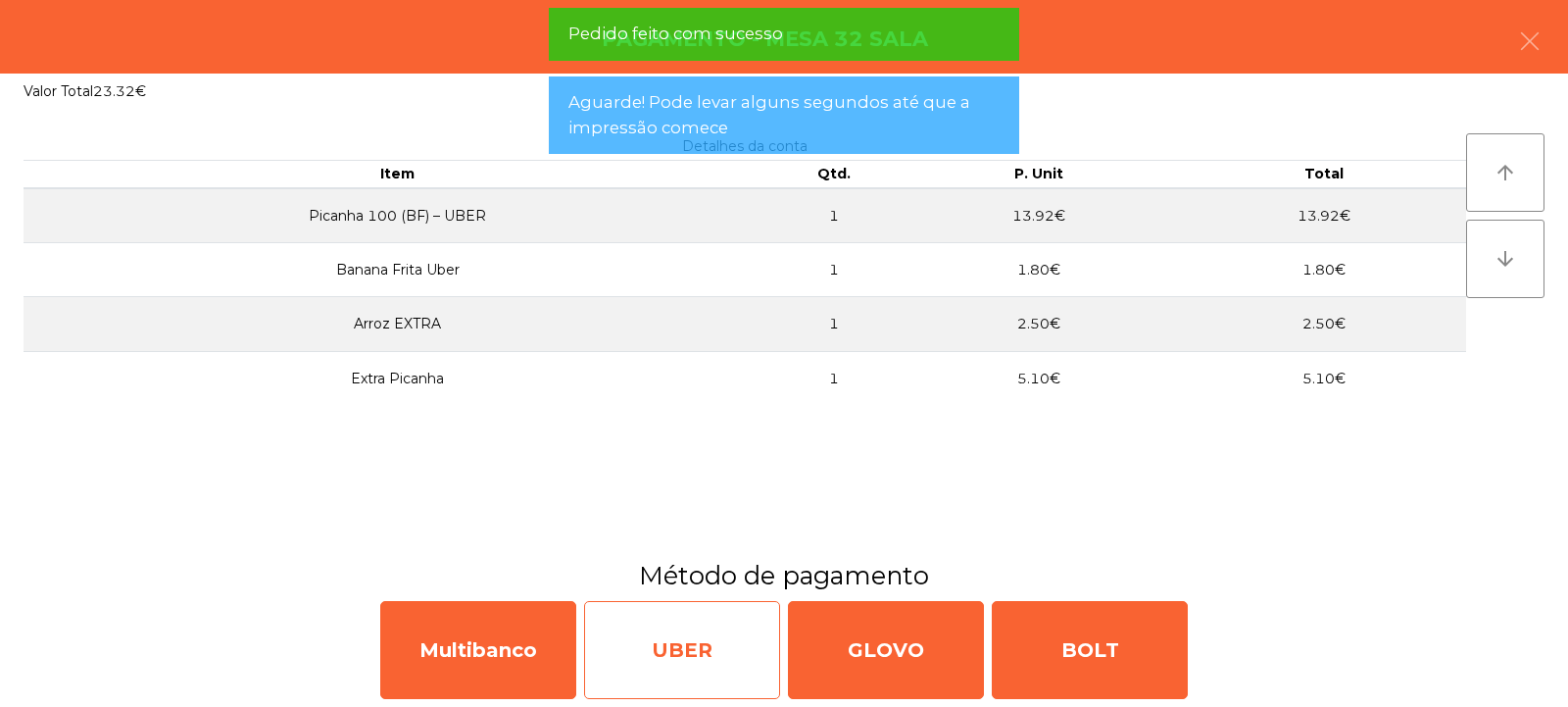
click at [709, 669] on div "UBER" at bounding box center [683, 650] width 196 height 98
select select "**"
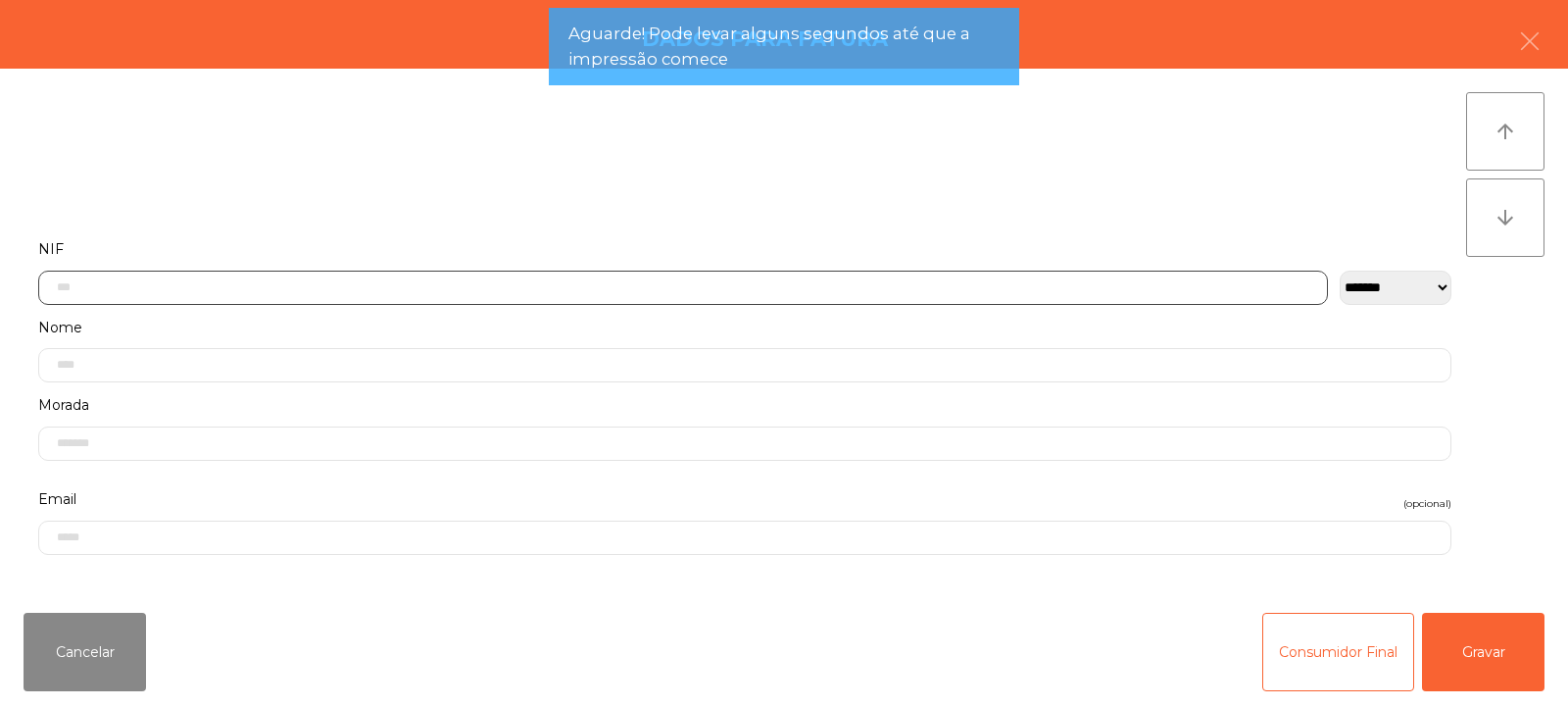
click at [791, 280] on input "text" at bounding box center [683, 287] width 1290 height 34
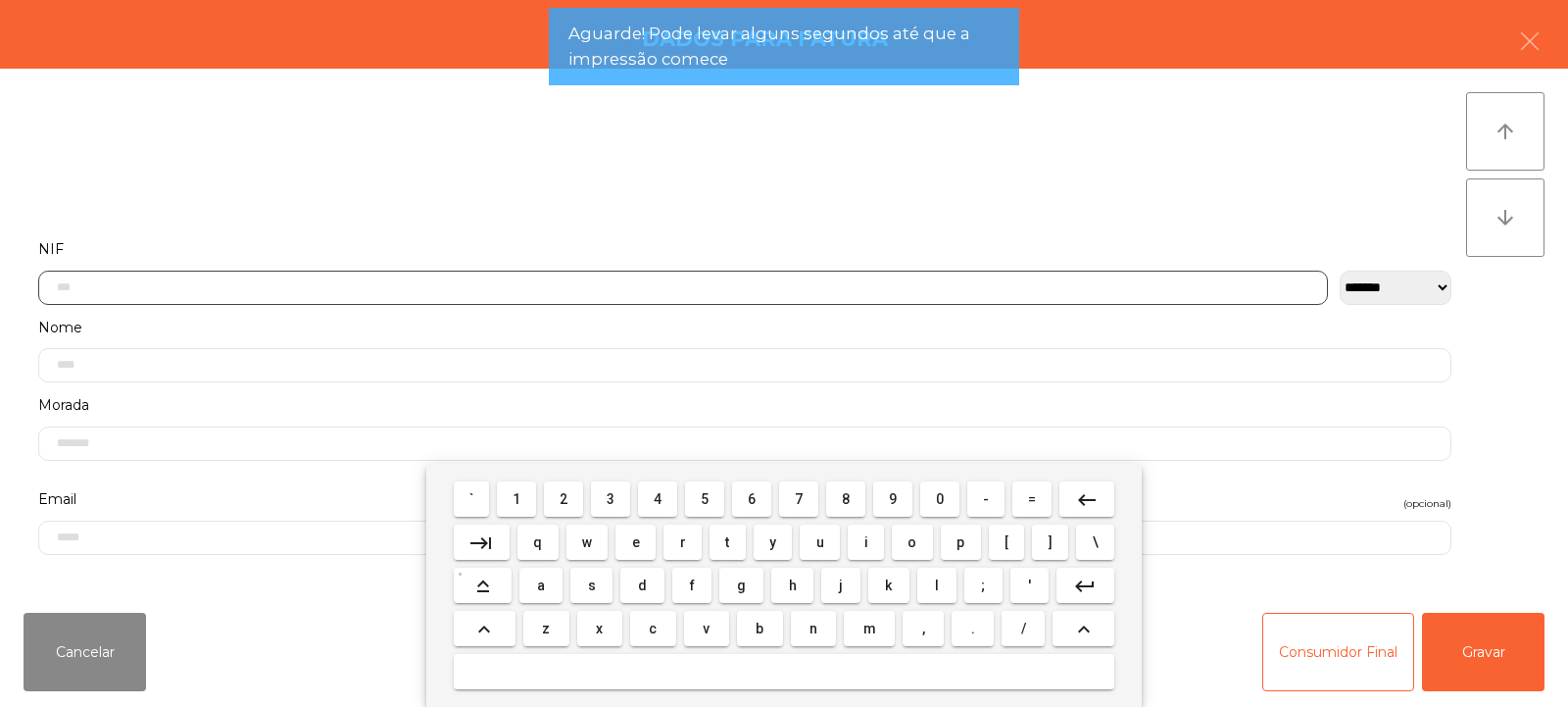
scroll to position [143, 0]
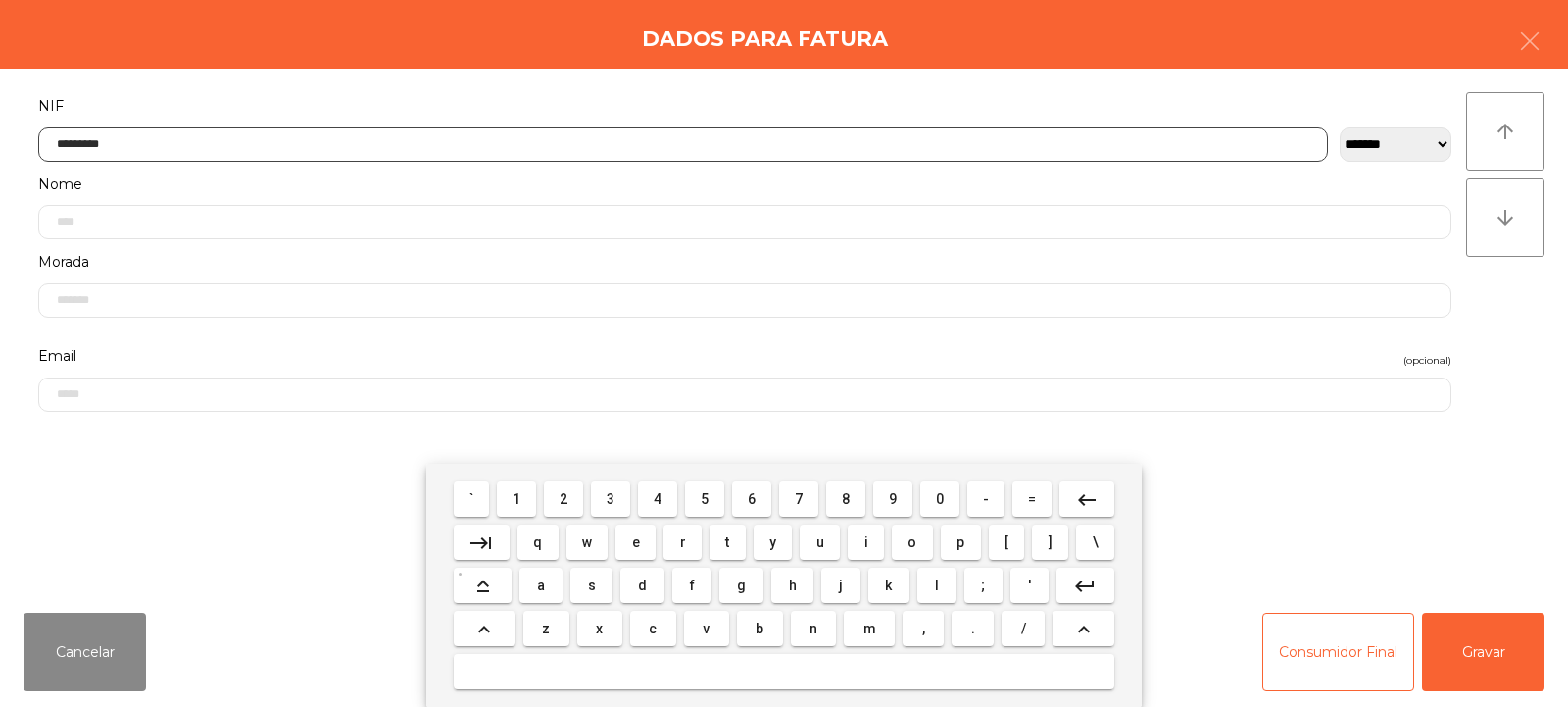
type input "*********"
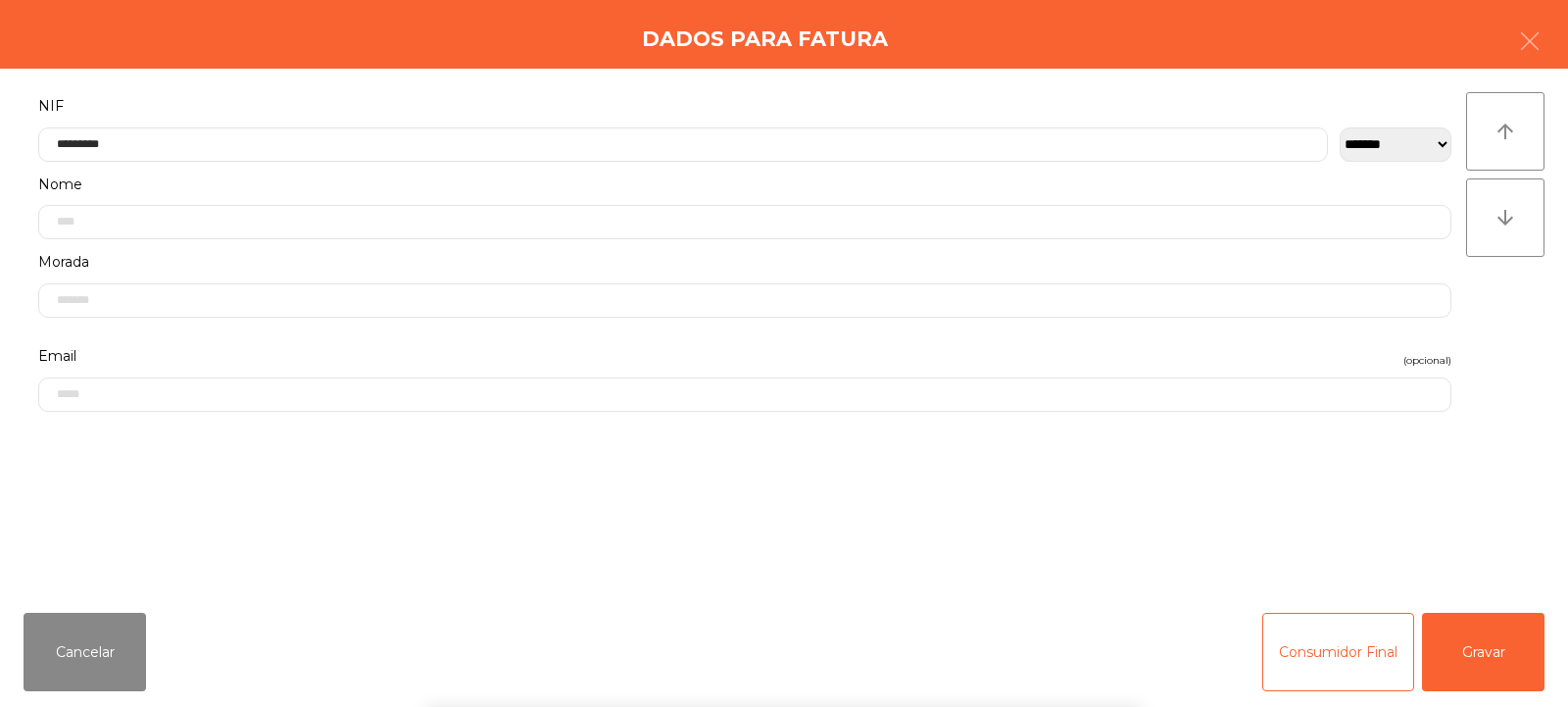
click at [1461, 648] on div "` 1 2 3 4 5 6 7 8 9 0 - = keyboard_backspace keyboard_tab q w e r t y u i o p […" at bounding box center [784, 585] width 1568 height 243
click at [1496, 663] on button "Gravar" at bounding box center [1484, 652] width 123 height 78
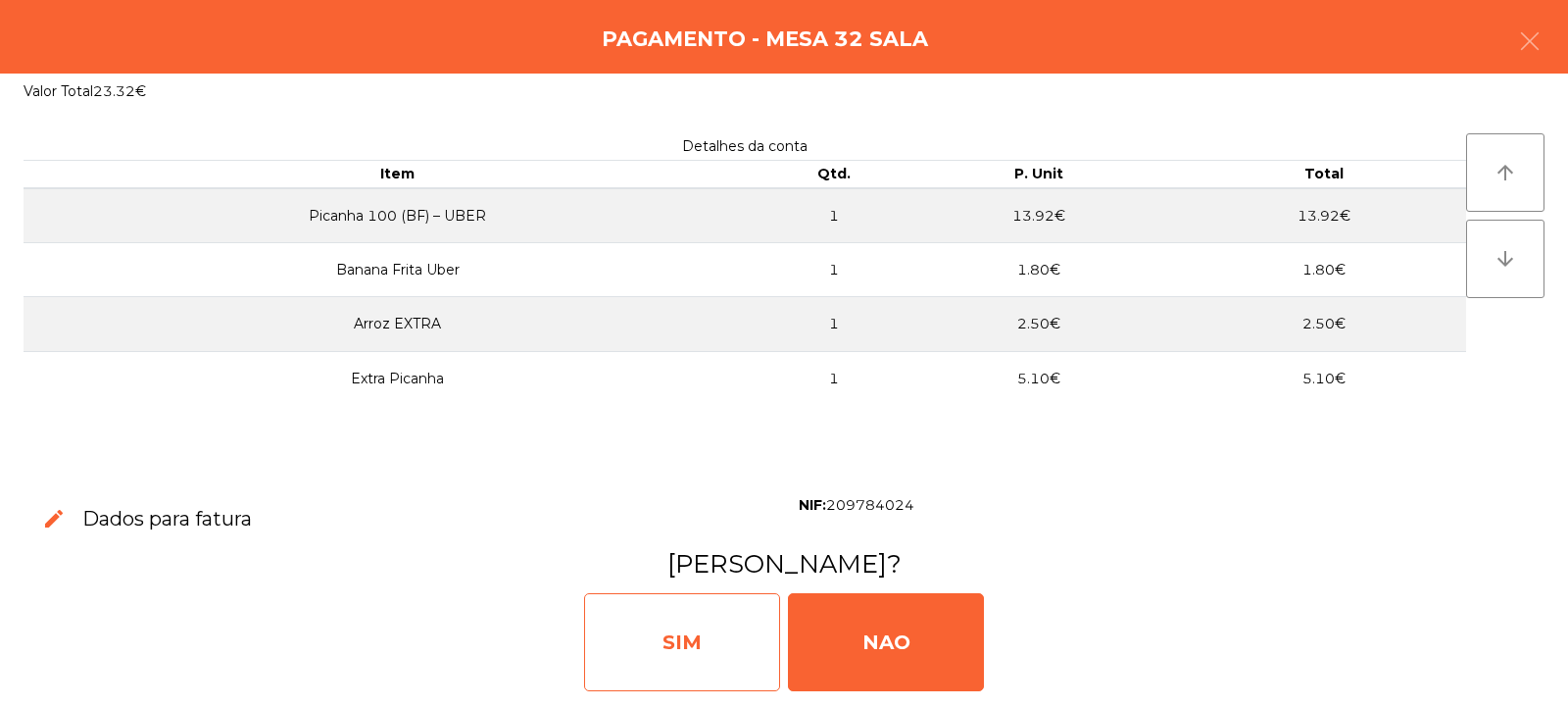
click at [736, 643] on div "SIM" at bounding box center [683, 642] width 196 height 98
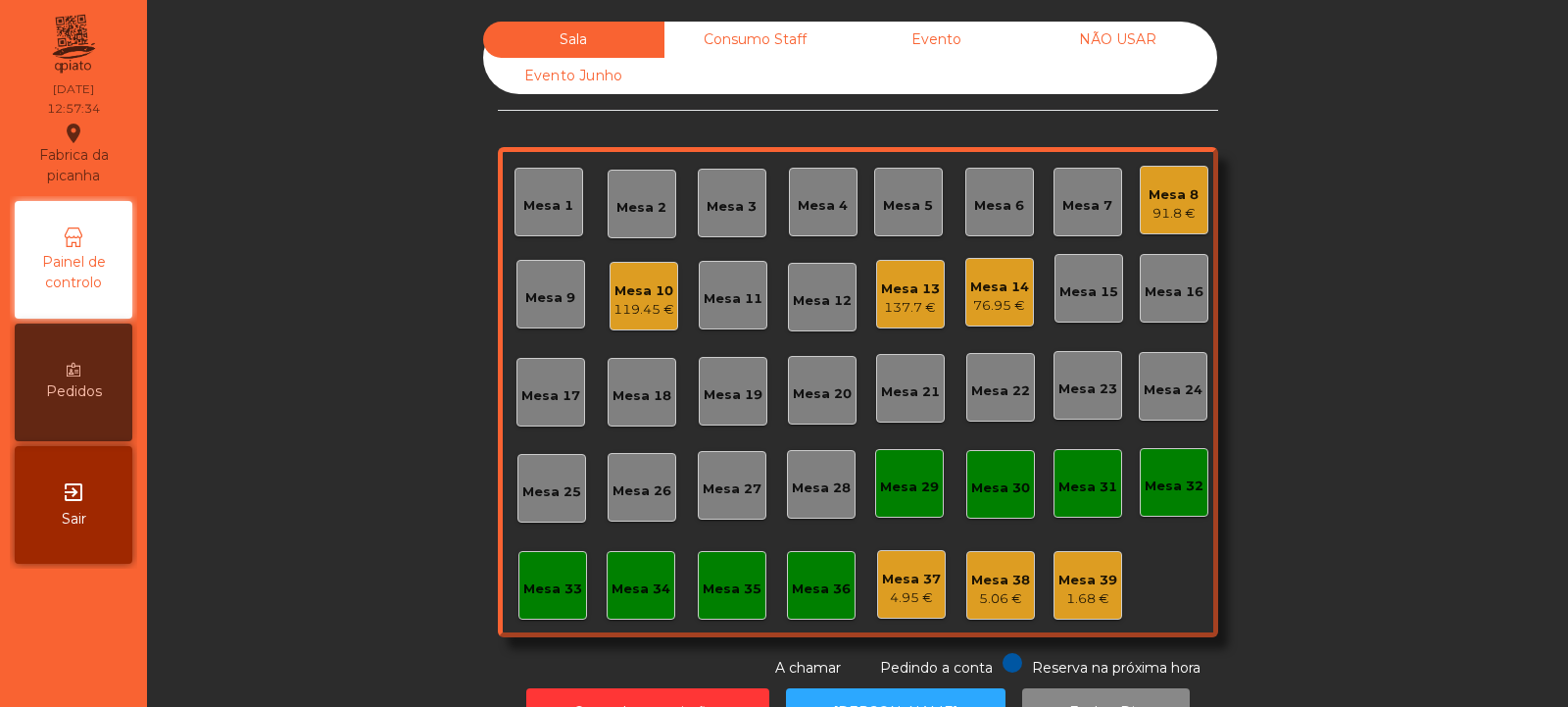
scroll to position [66, 0]
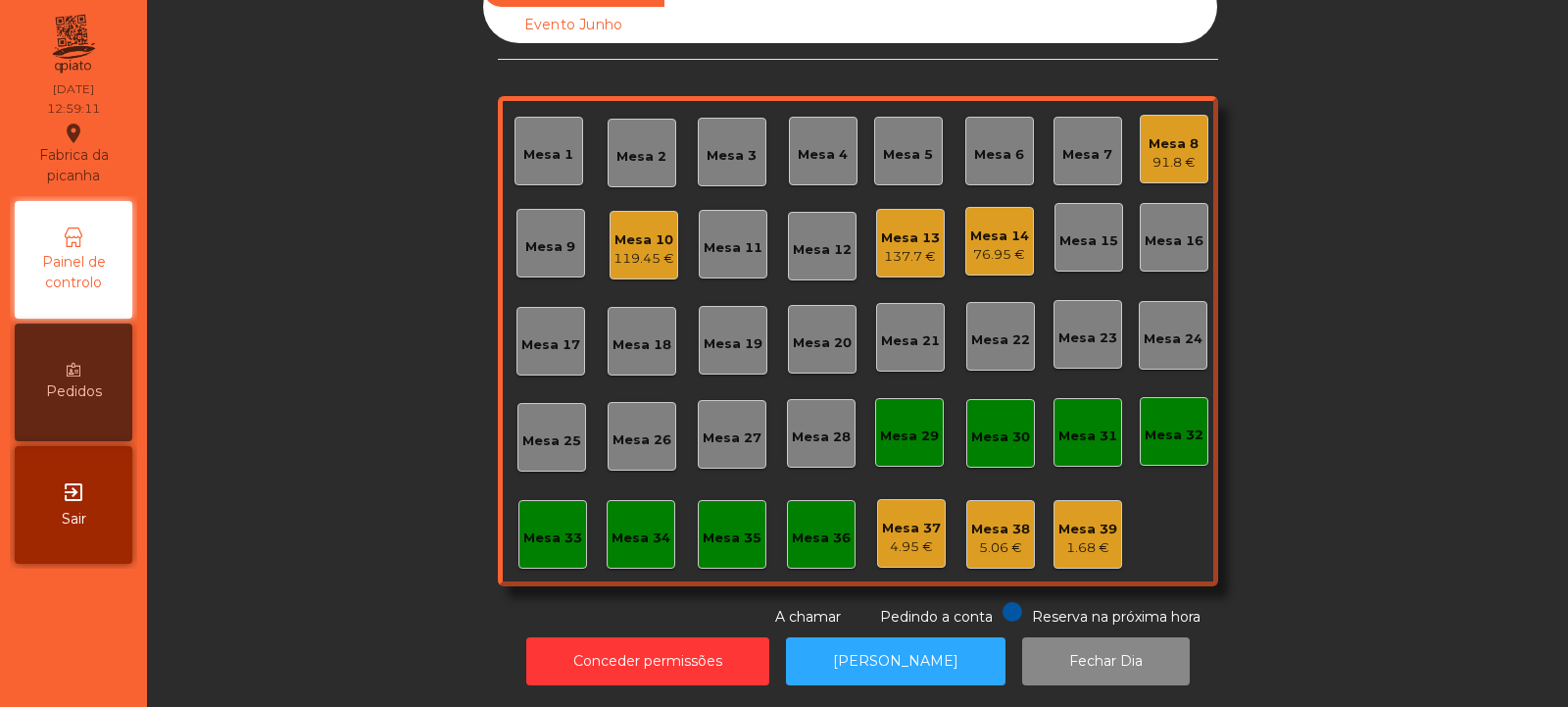
click at [834, 145] on div "Mesa 4" at bounding box center [823, 155] width 50 height 20
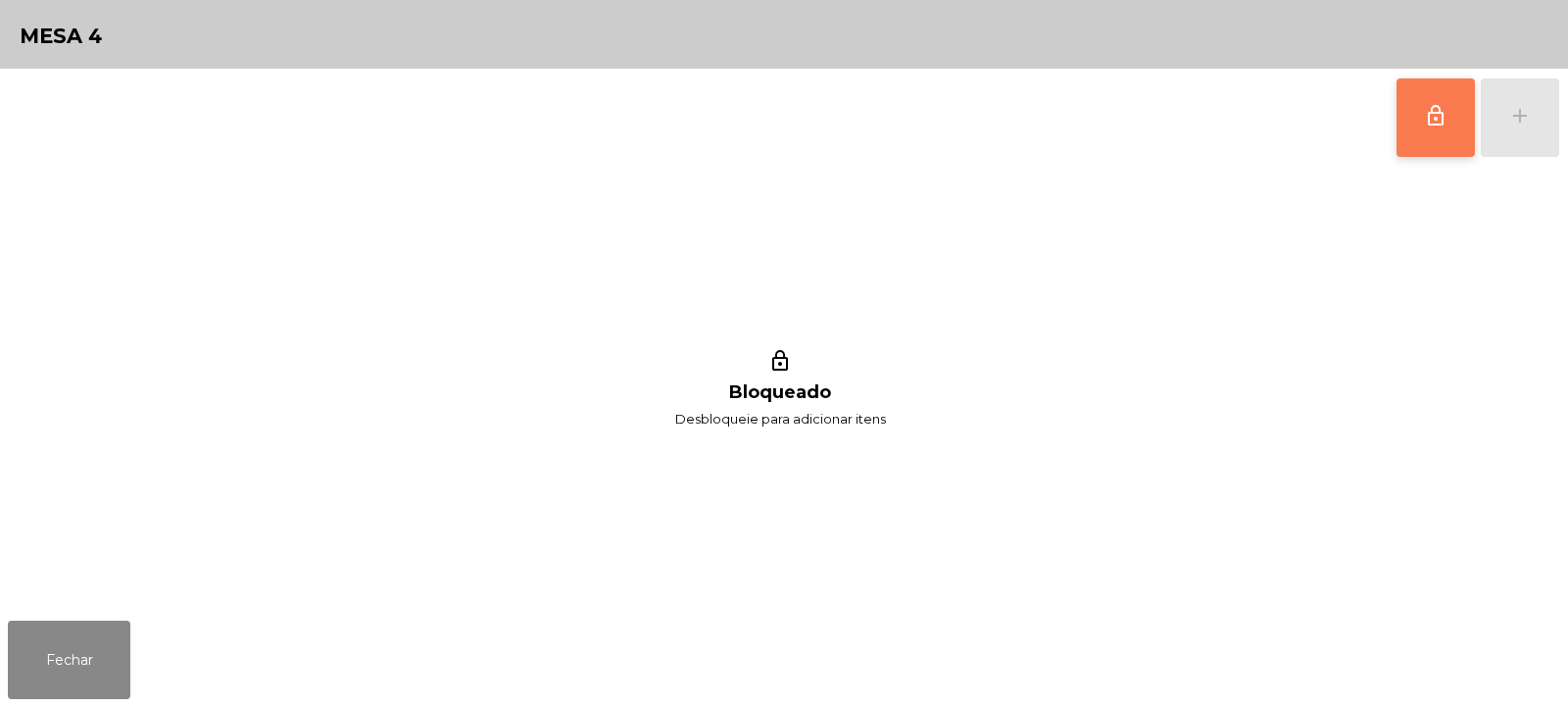
click at [1440, 128] on button "lock_outline" at bounding box center [1437, 118] width 78 height 78
click at [1530, 127] on button "add" at bounding box center [1520, 118] width 78 height 78
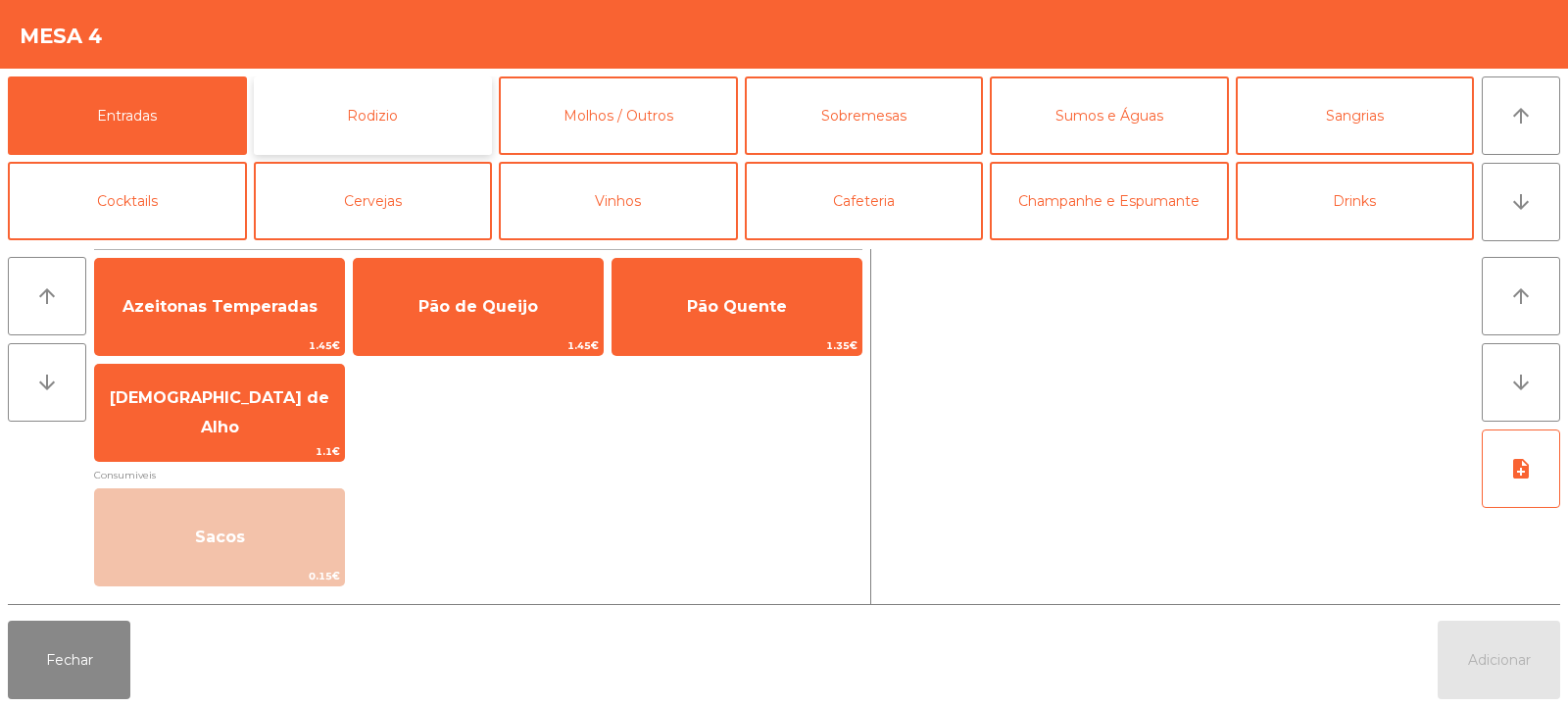
click at [399, 107] on button "Rodizio" at bounding box center [374, 116] width 239 height 78
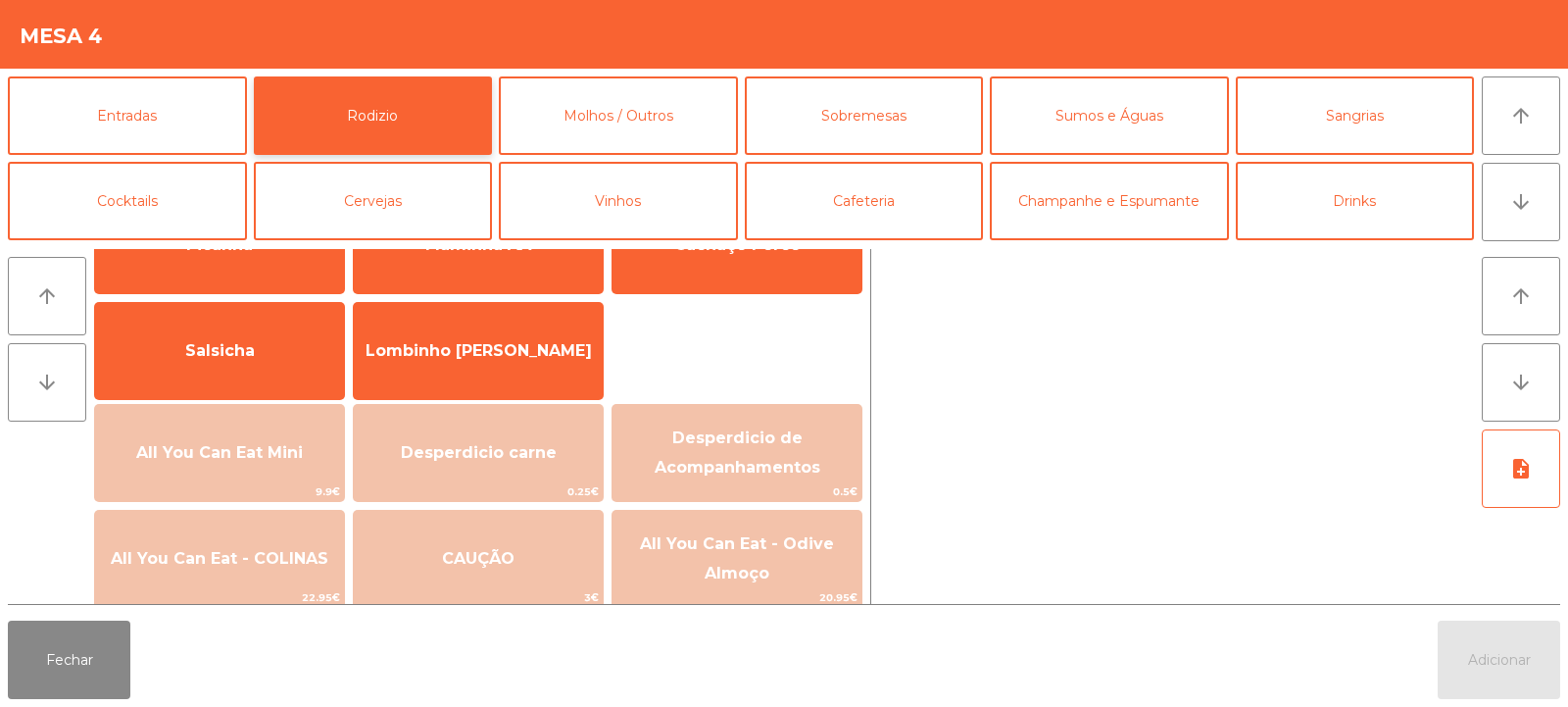
scroll to position [111, 0]
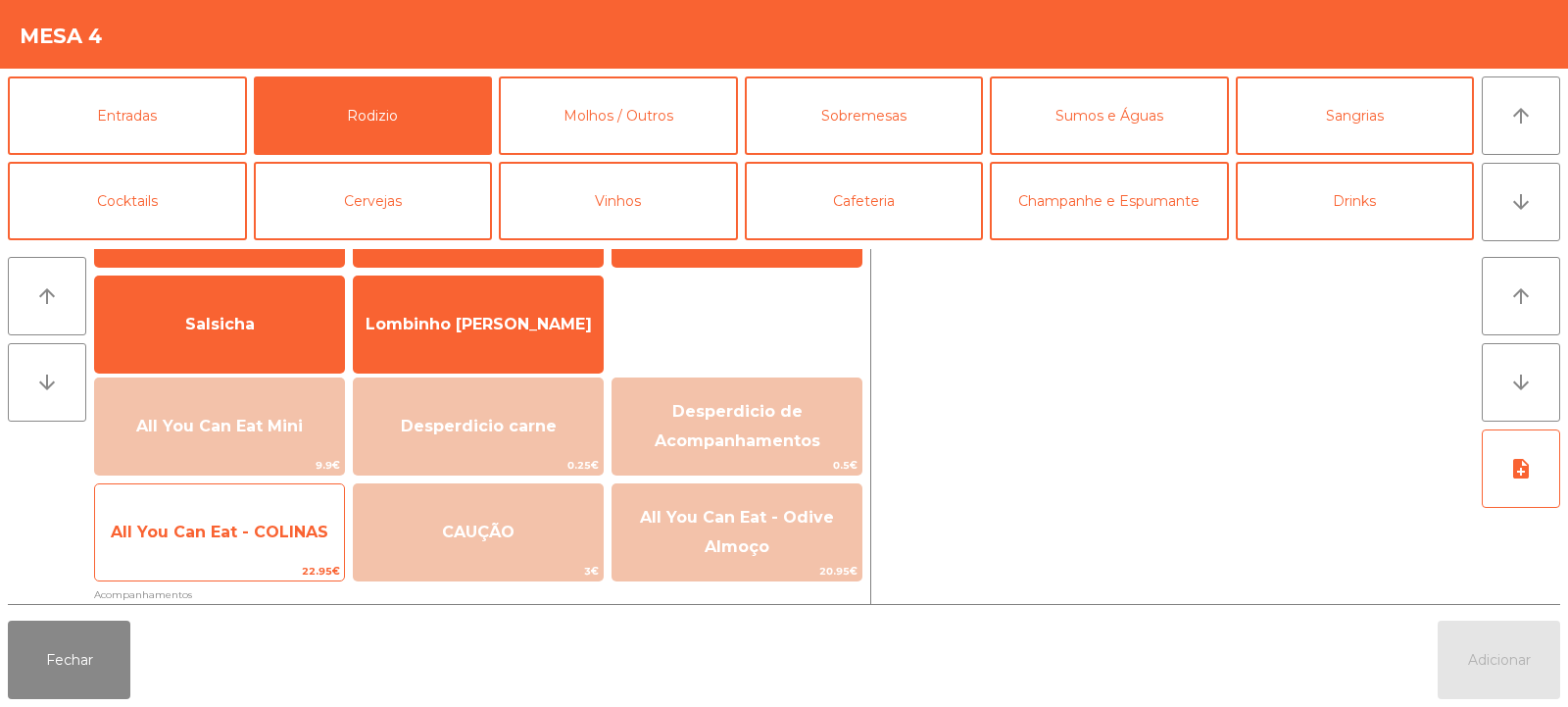
click at [262, 536] on span "All You Can Eat - COLINAS" at bounding box center [220, 531] width 218 height 19
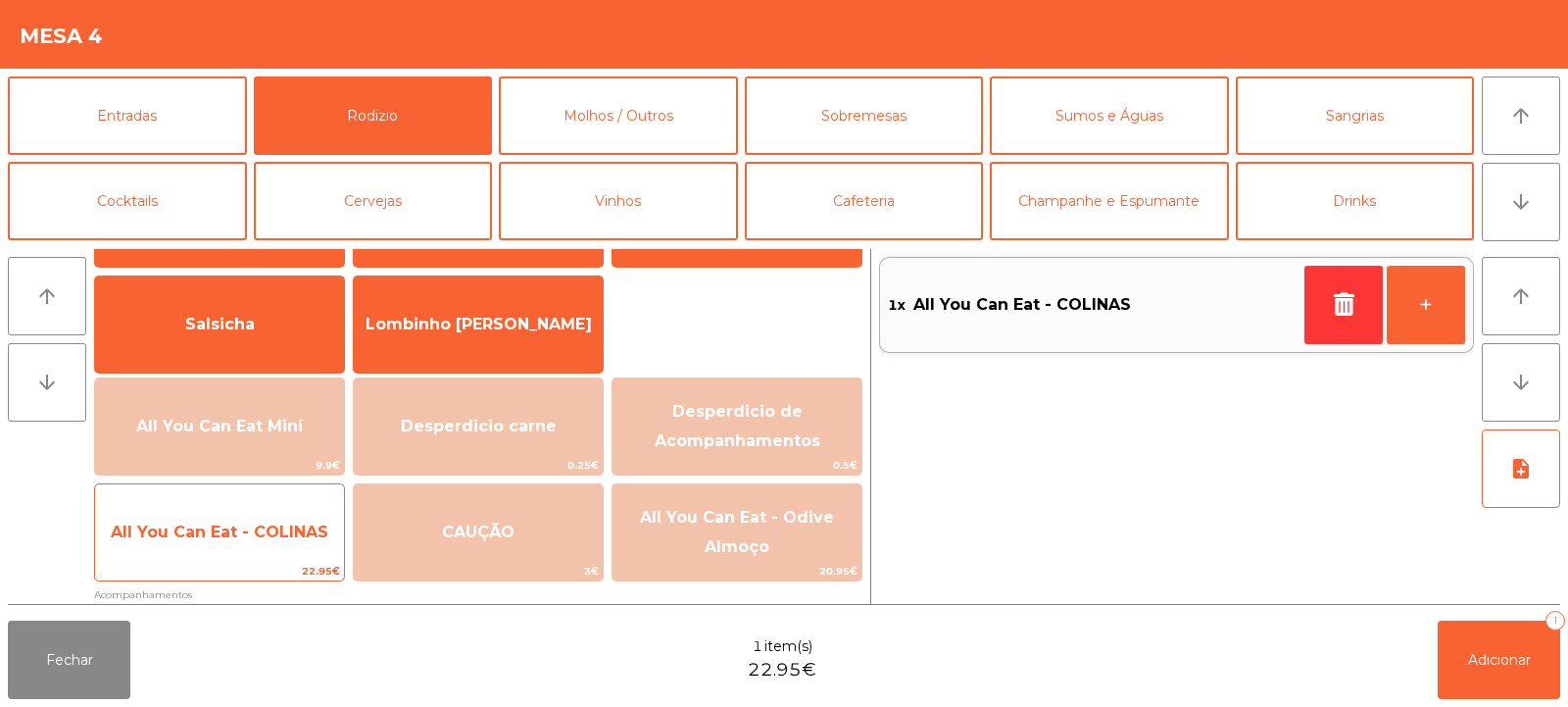
click at [257, 533] on span "All You Can Eat - COLINAS" at bounding box center [220, 531] width 218 height 19
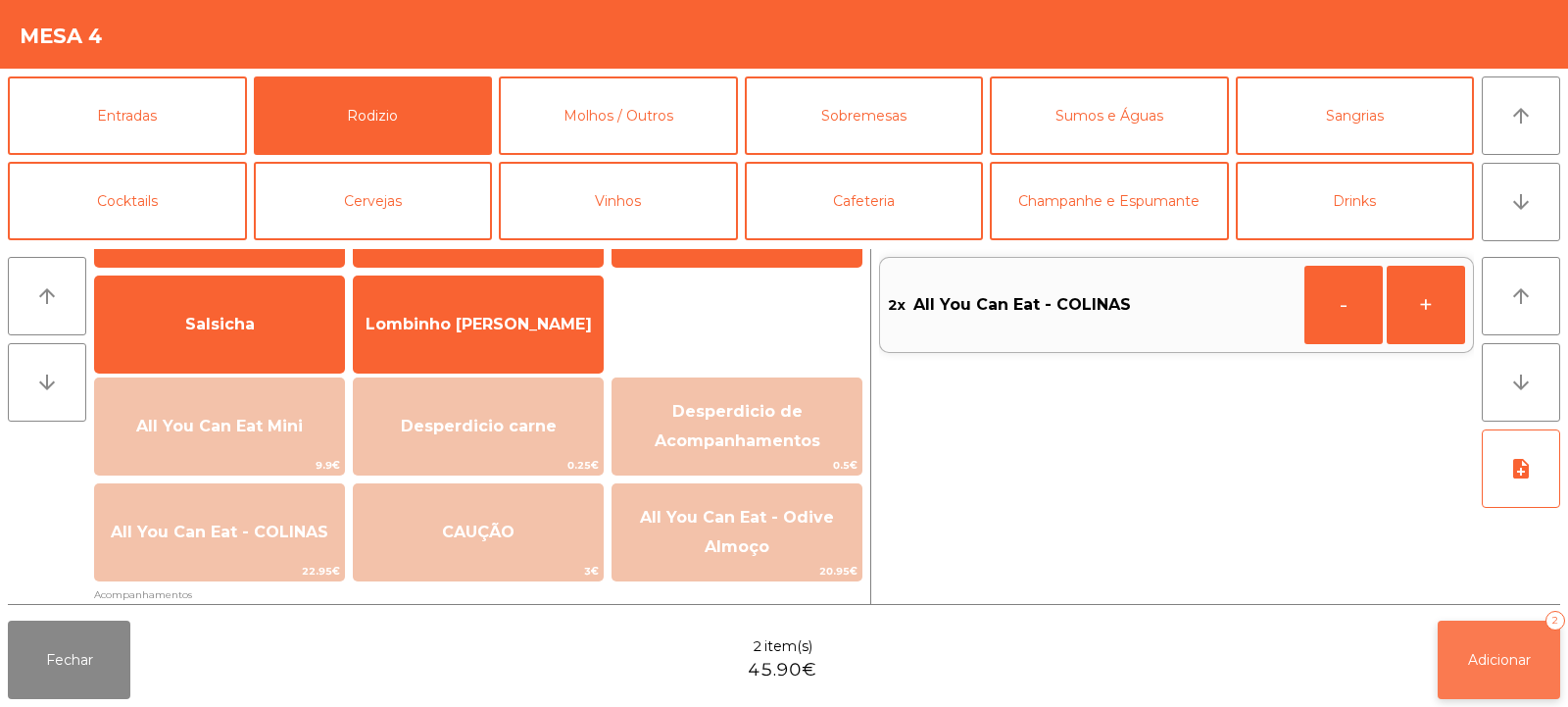
click at [1490, 659] on span "Adicionar" at bounding box center [1499, 660] width 63 height 18
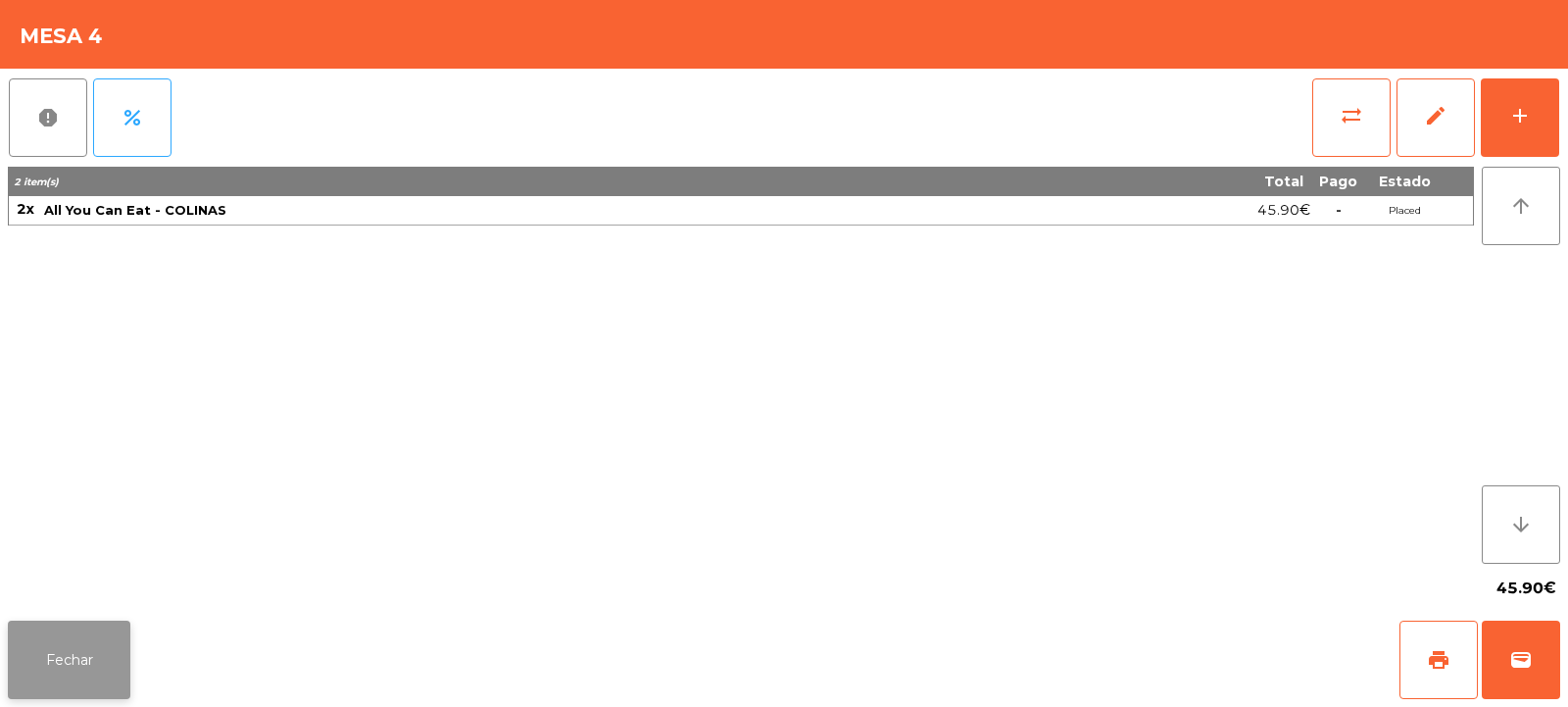
click at [87, 665] on button "Fechar" at bounding box center [69, 660] width 123 height 78
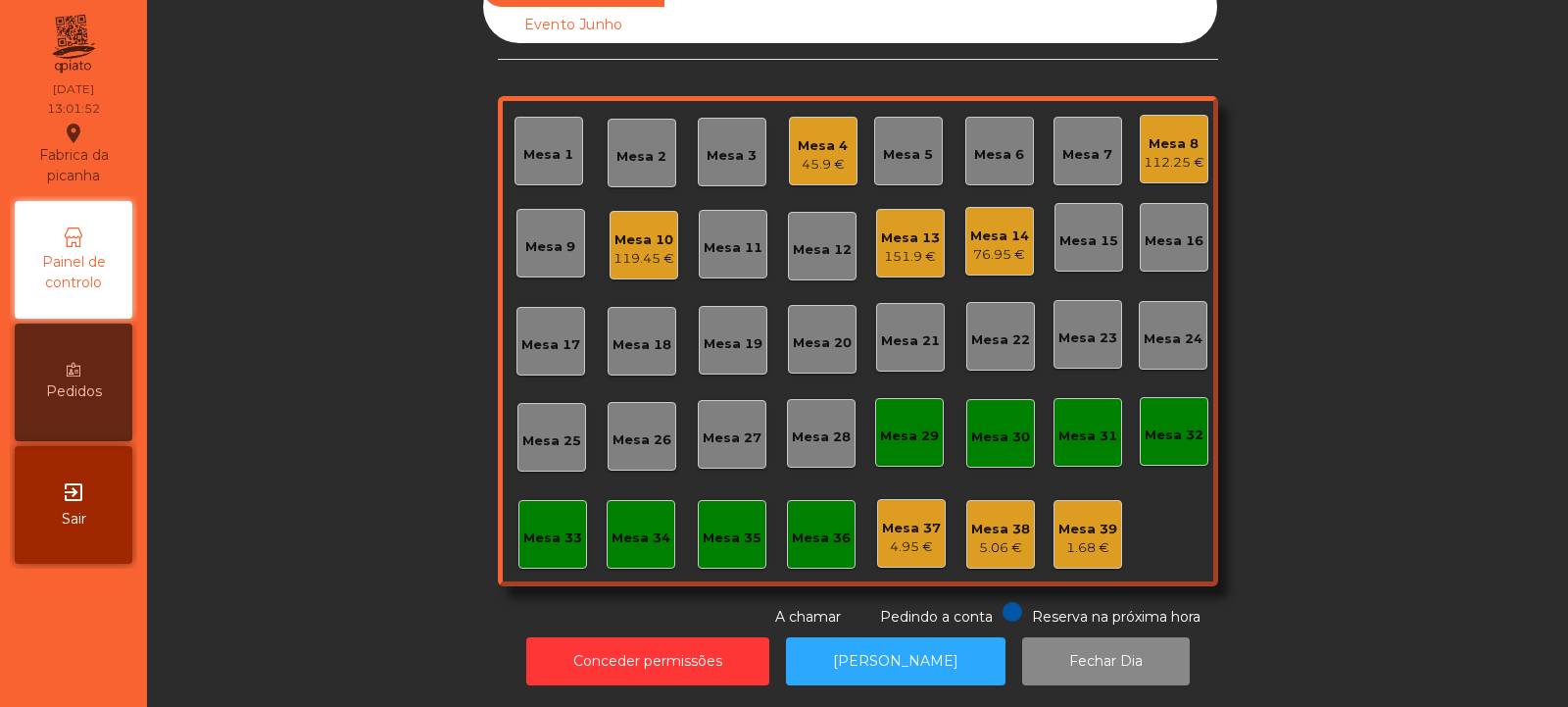
scroll to position [0, 0]
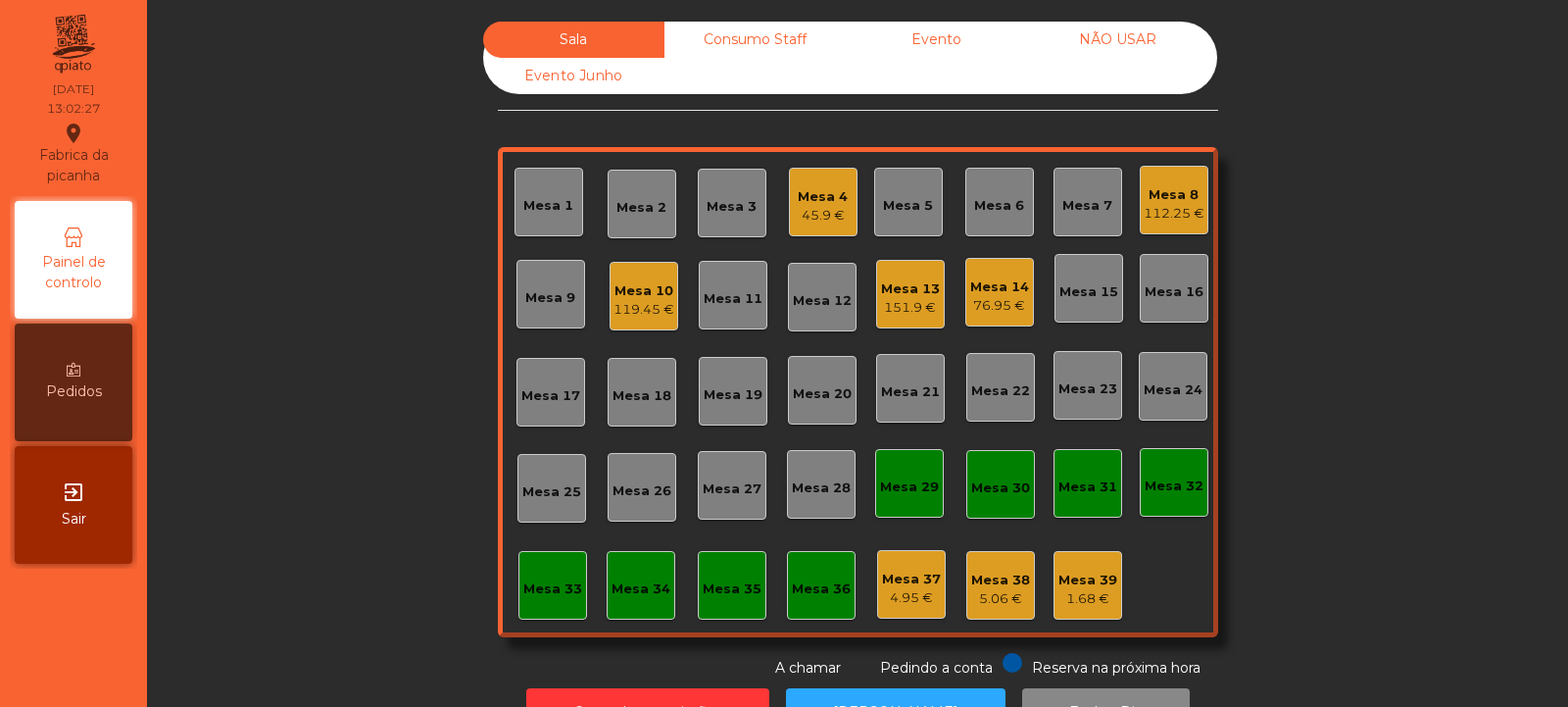
click at [543, 398] on div "Mesa 17" at bounding box center [551, 396] width 59 height 20
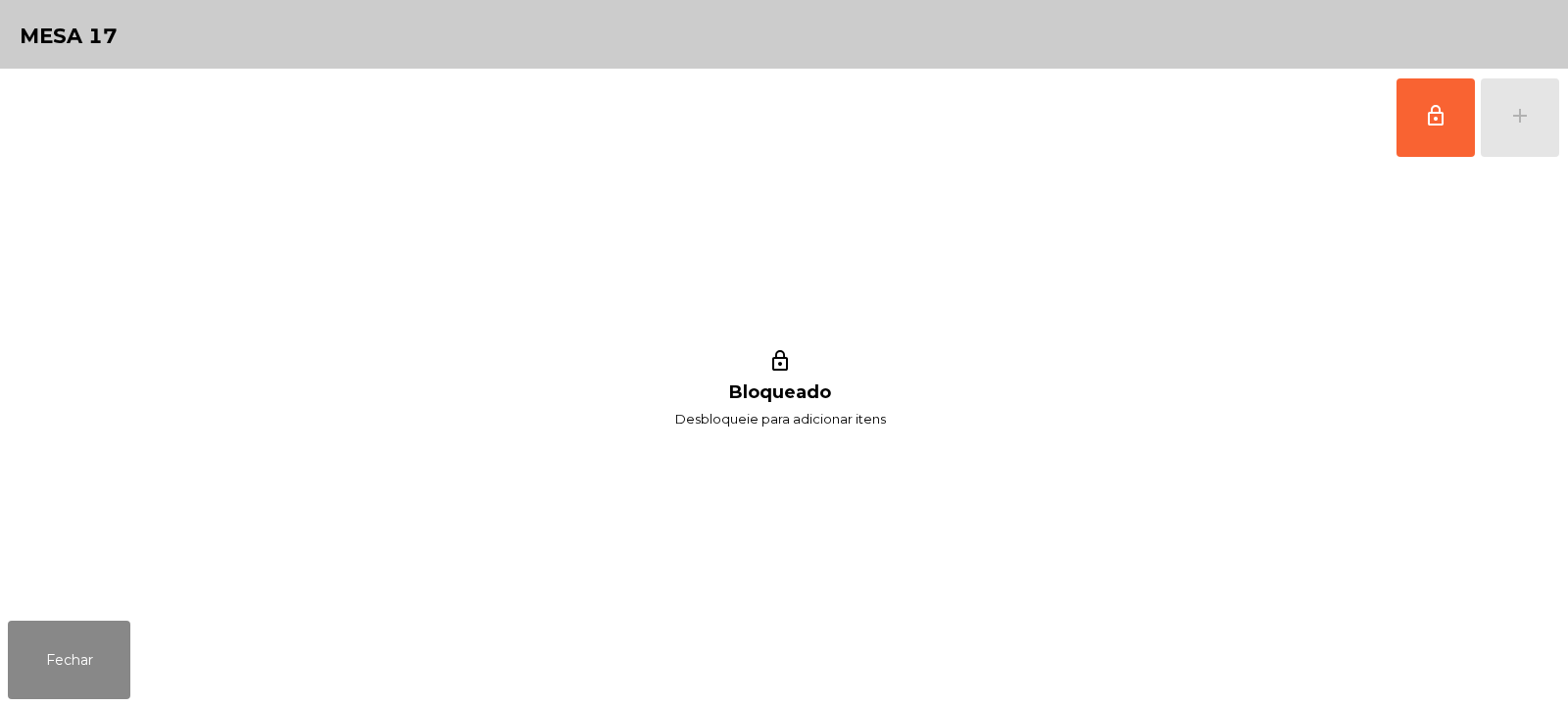
click at [1517, 120] on div "lock_outline add" at bounding box center [1479, 118] width 165 height 98
click at [1442, 135] on button "lock_outline" at bounding box center [1437, 118] width 78 height 78
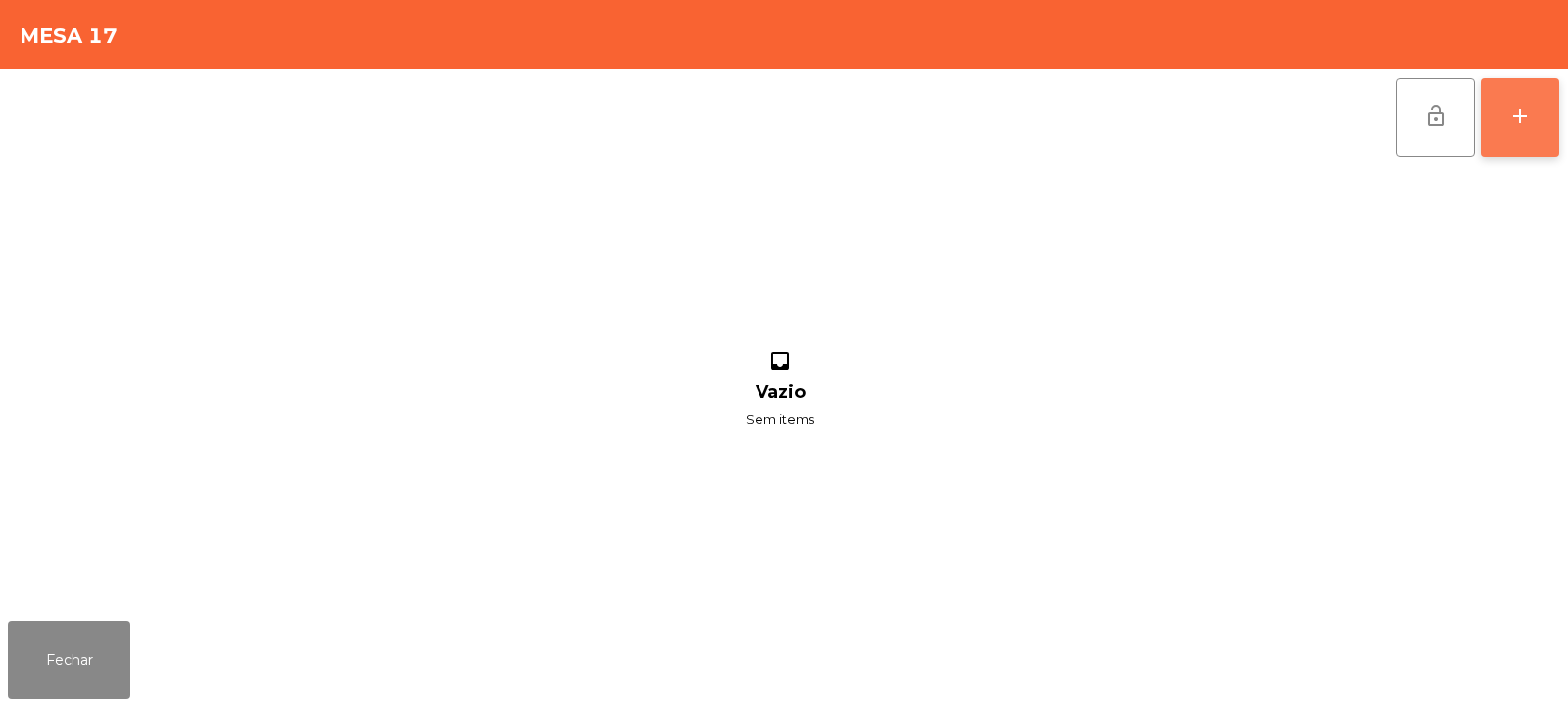
click at [1518, 130] on button "add" at bounding box center [1520, 118] width 78 height 78
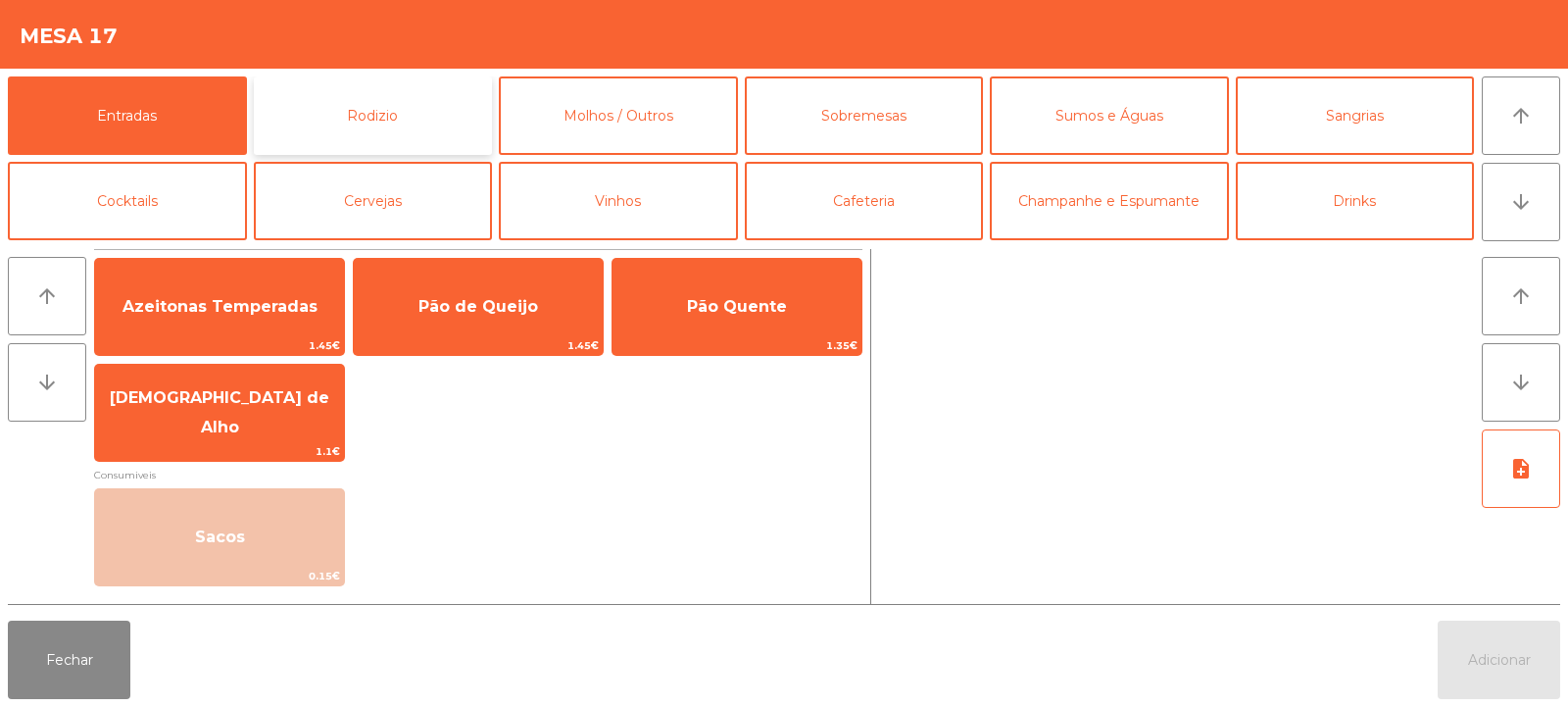
click at [366, 114] on button "Rodizio" at bounding box center [374, 116] width 239 height 78
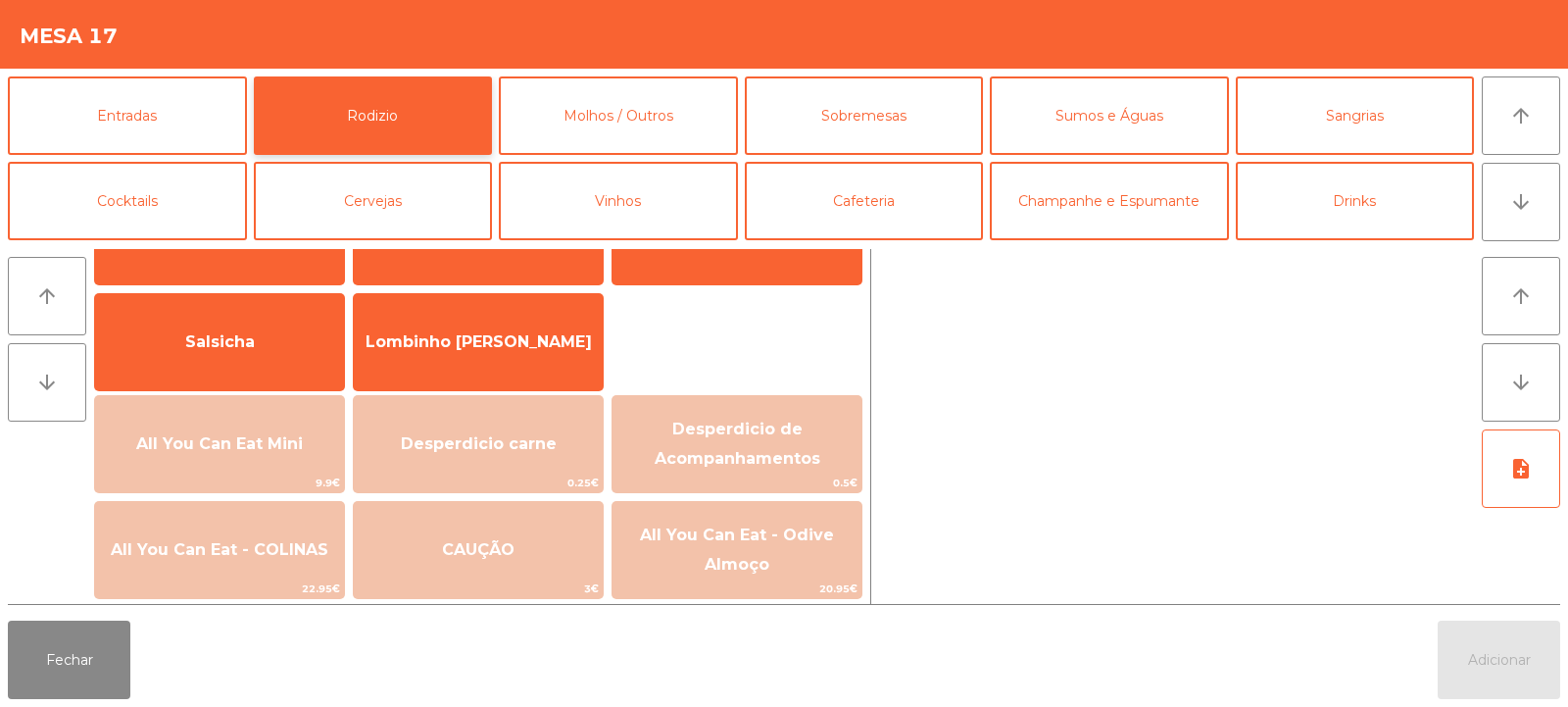
scroll to position [109, 0]
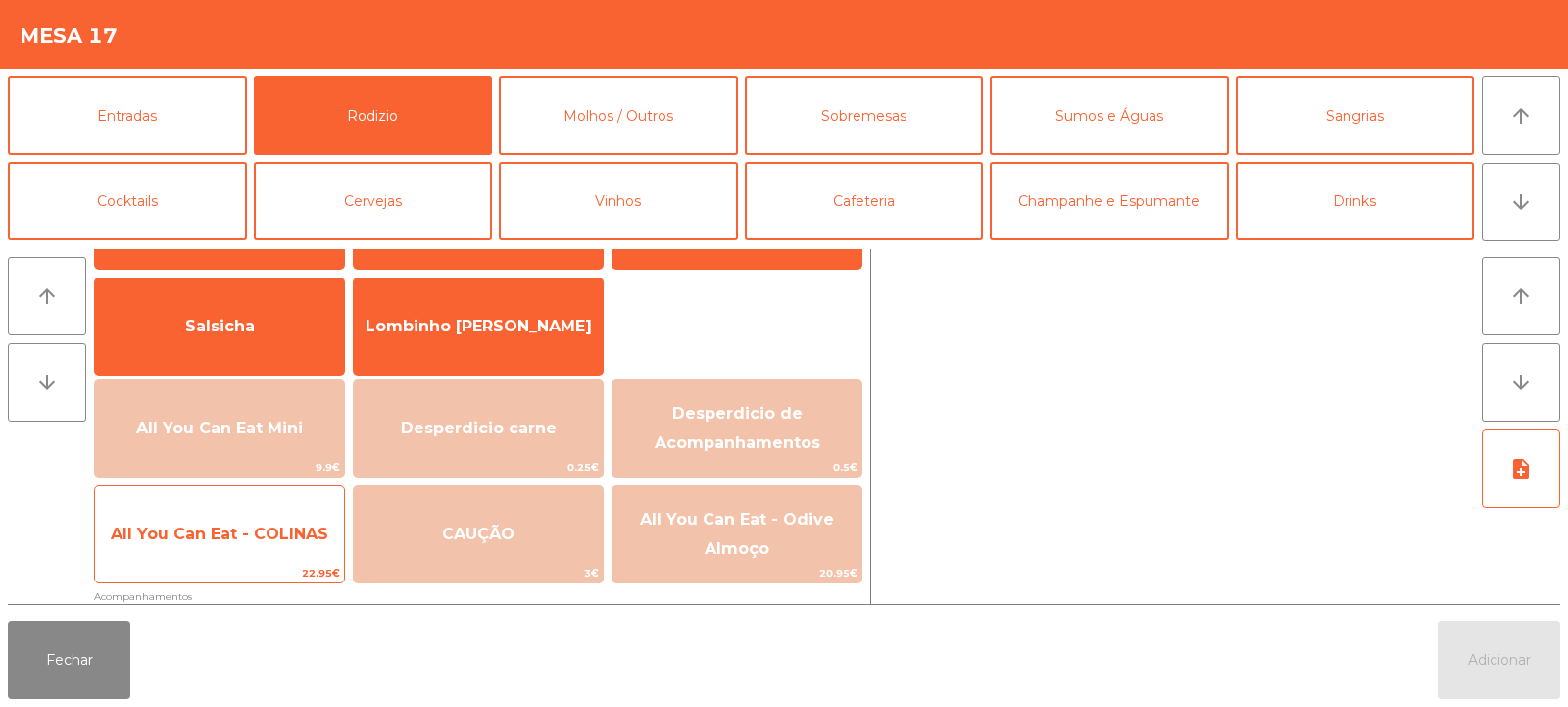
click at [228, 531] on span "All You Can Eat - COLINAS" at bounding box center [220, 533] width 218 height 19
click at [227, 531] on span "All You Can Eat - COLINAS" at bounding box center [220, 533] width 218 height 19
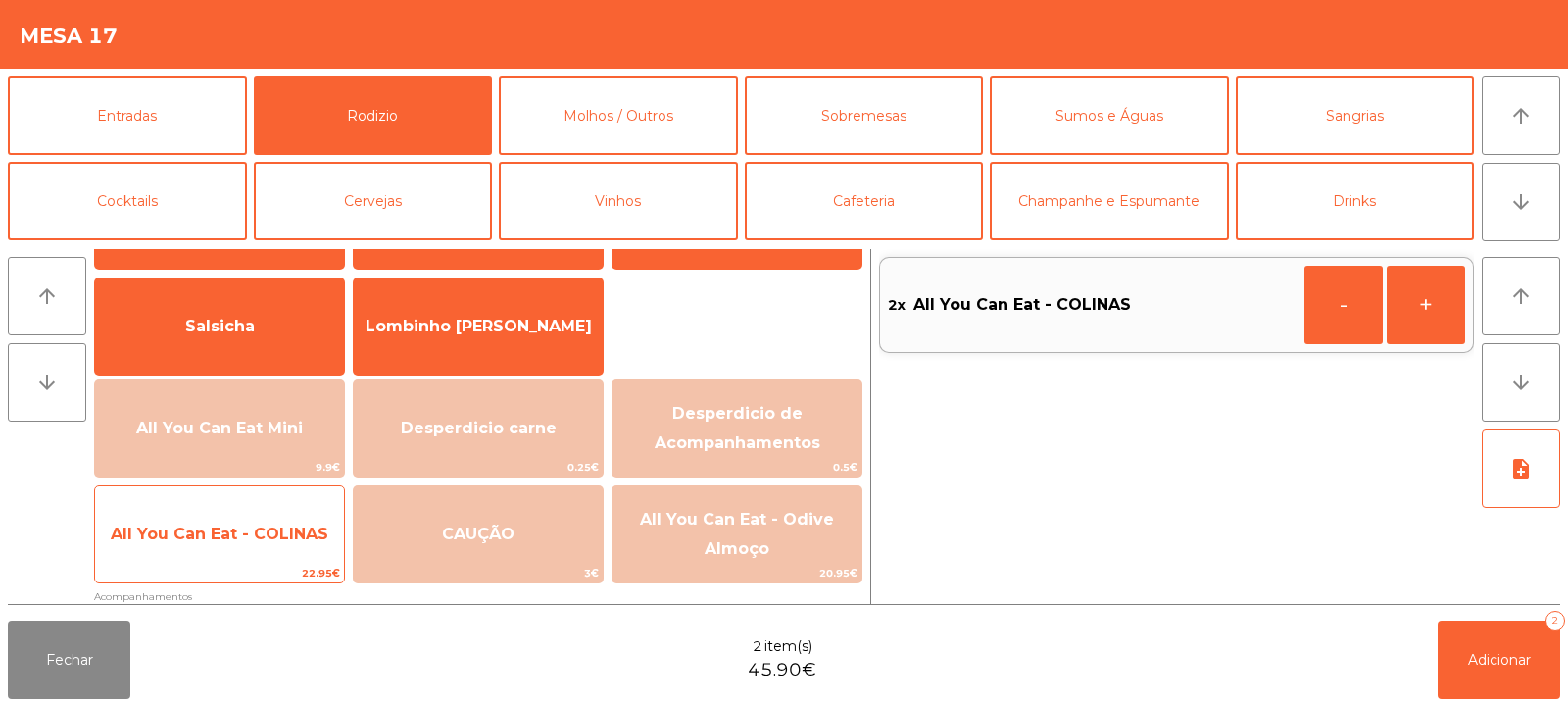
click at [236, 539] on span "All You Can Eat - COLINAS" at bounding box center [220, 533] width 218 height 19
click at [254, 549] on span "All You Can Eat - COLINAS" at bounding box center [220, 534] width 249 height 53
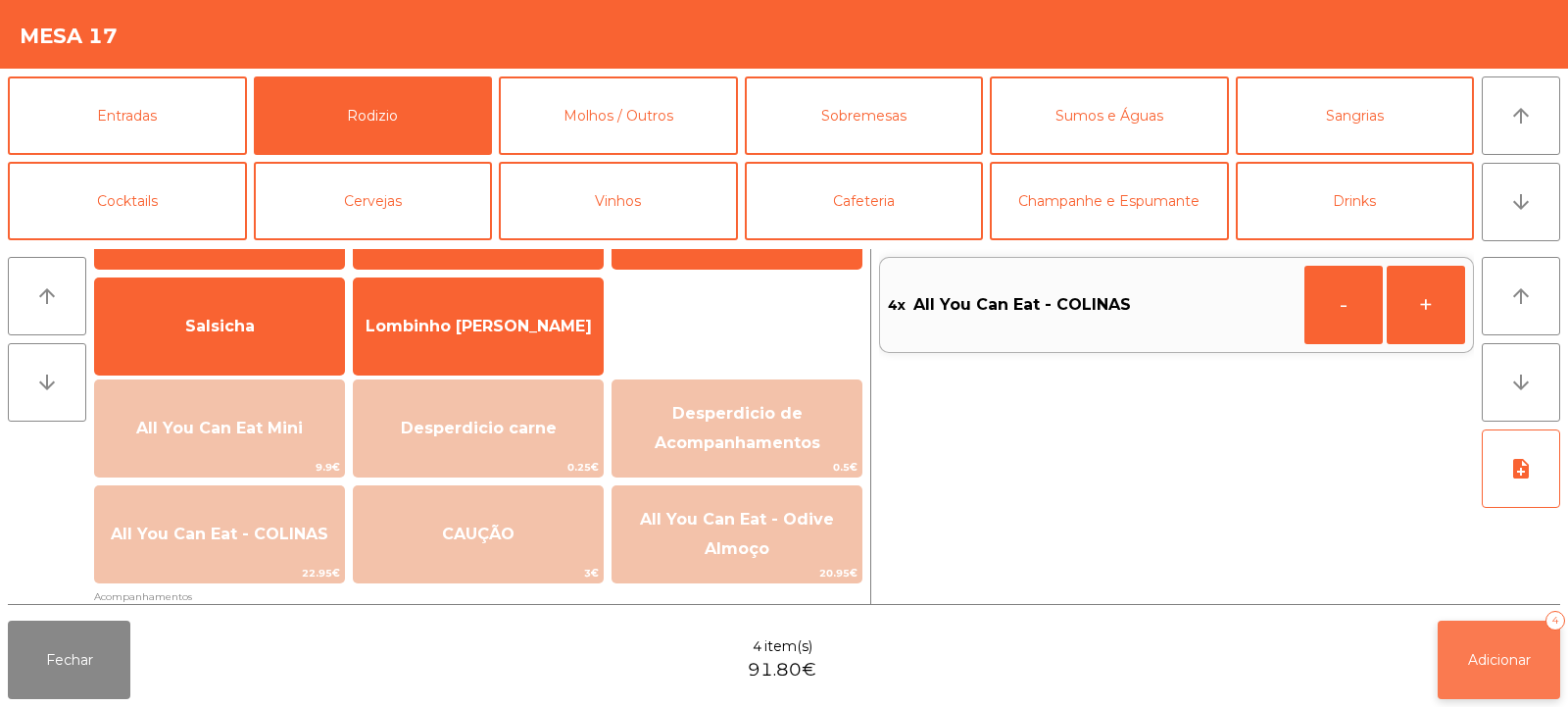
click at [1459, 652] on button "Adicionar 4" at bounding box center [1499, 660] width 123 height 78
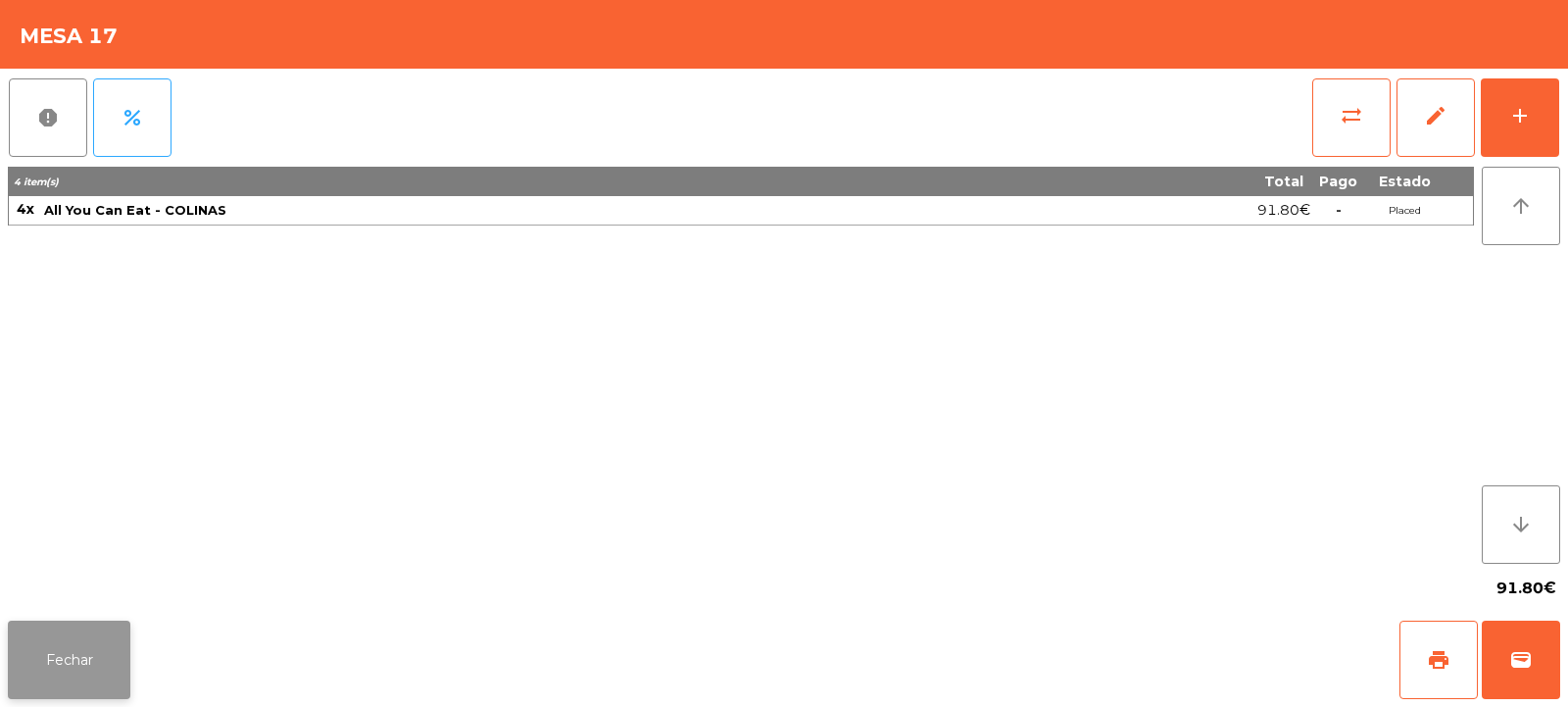
click at [71, 674] on button "Fechar" at bounding box center [69, 660] width 123 height 78
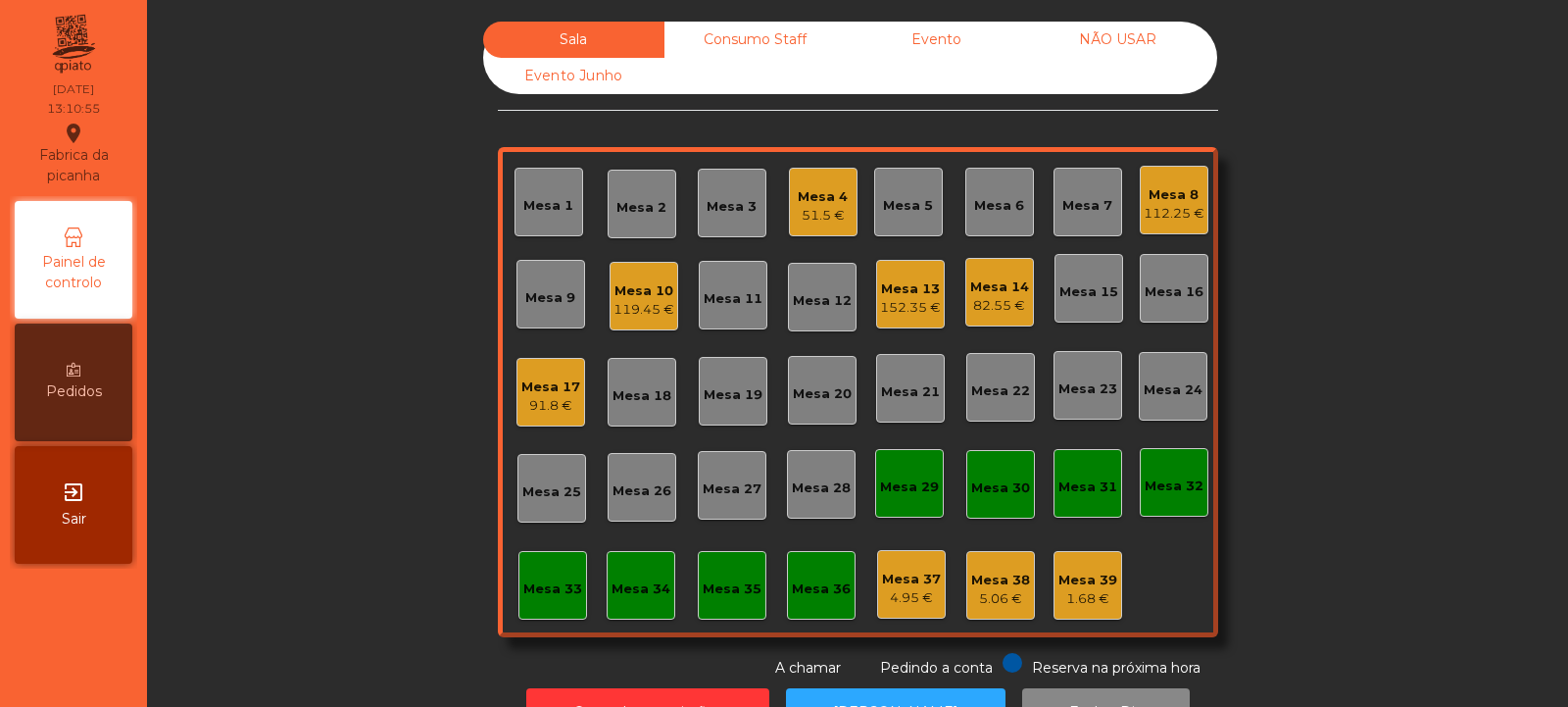
scroll to position [66, 0]
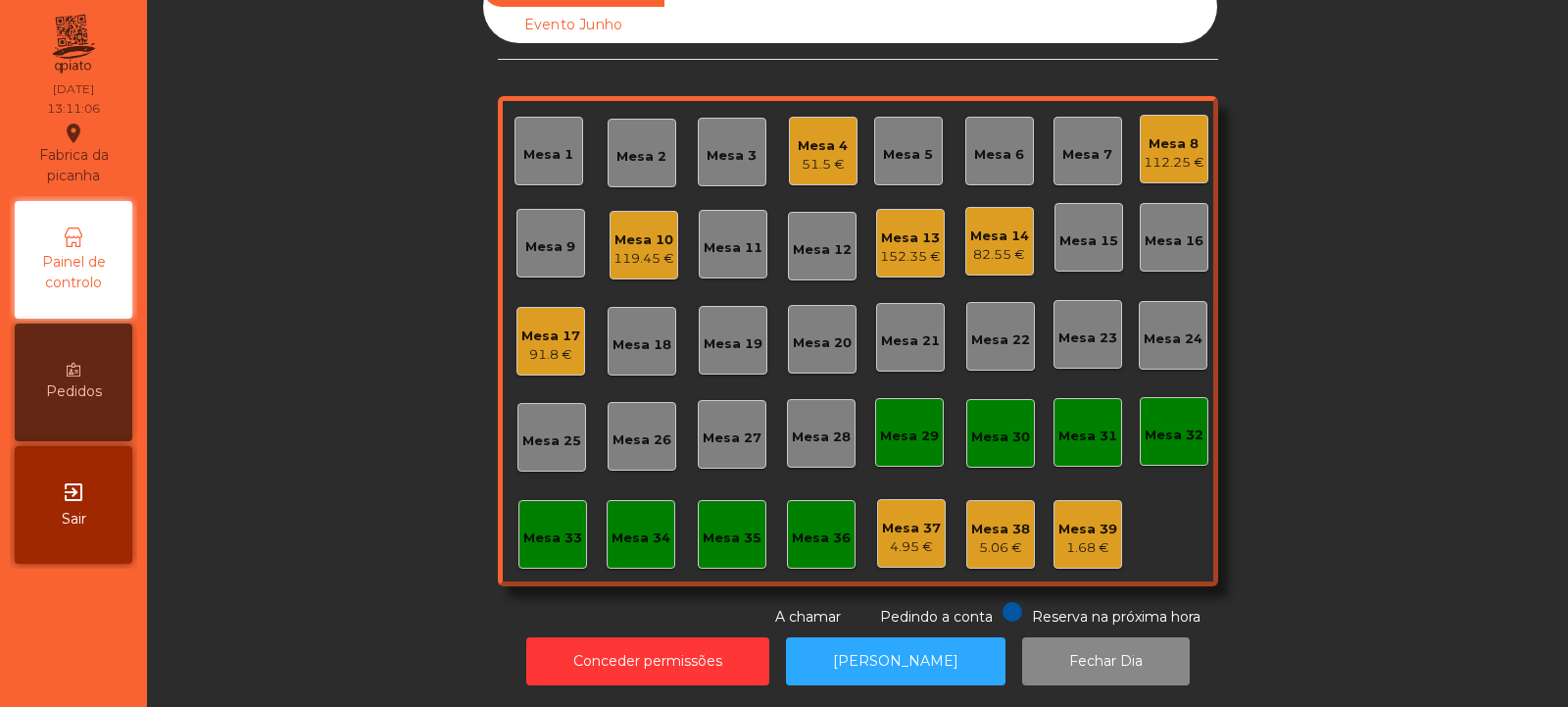
click at [1194, 438] on div "Mesa 32" at bounding box center [1175, 431] width 69 height 69
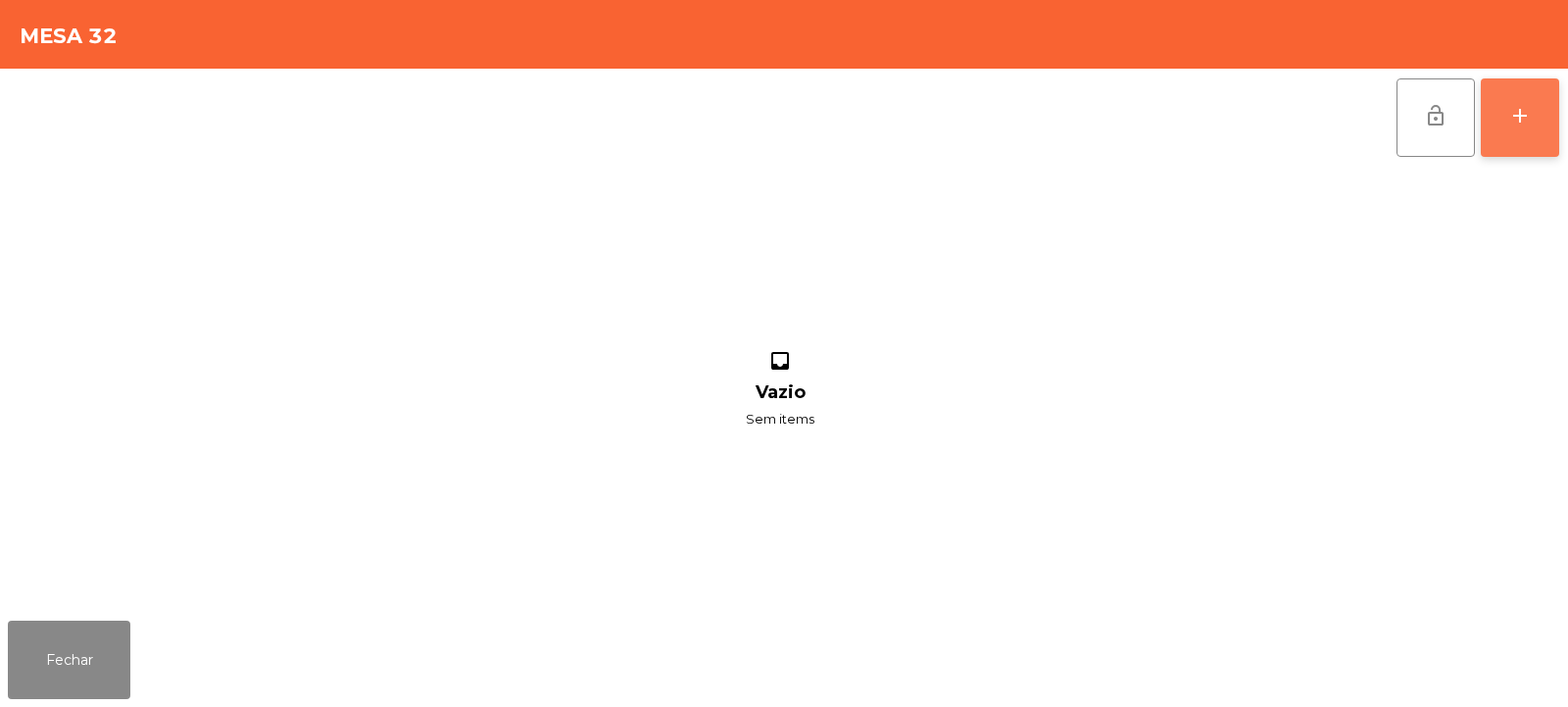
click at [1543, 110] on button "add" at bounding box center [1520, 118] width 78 height 78
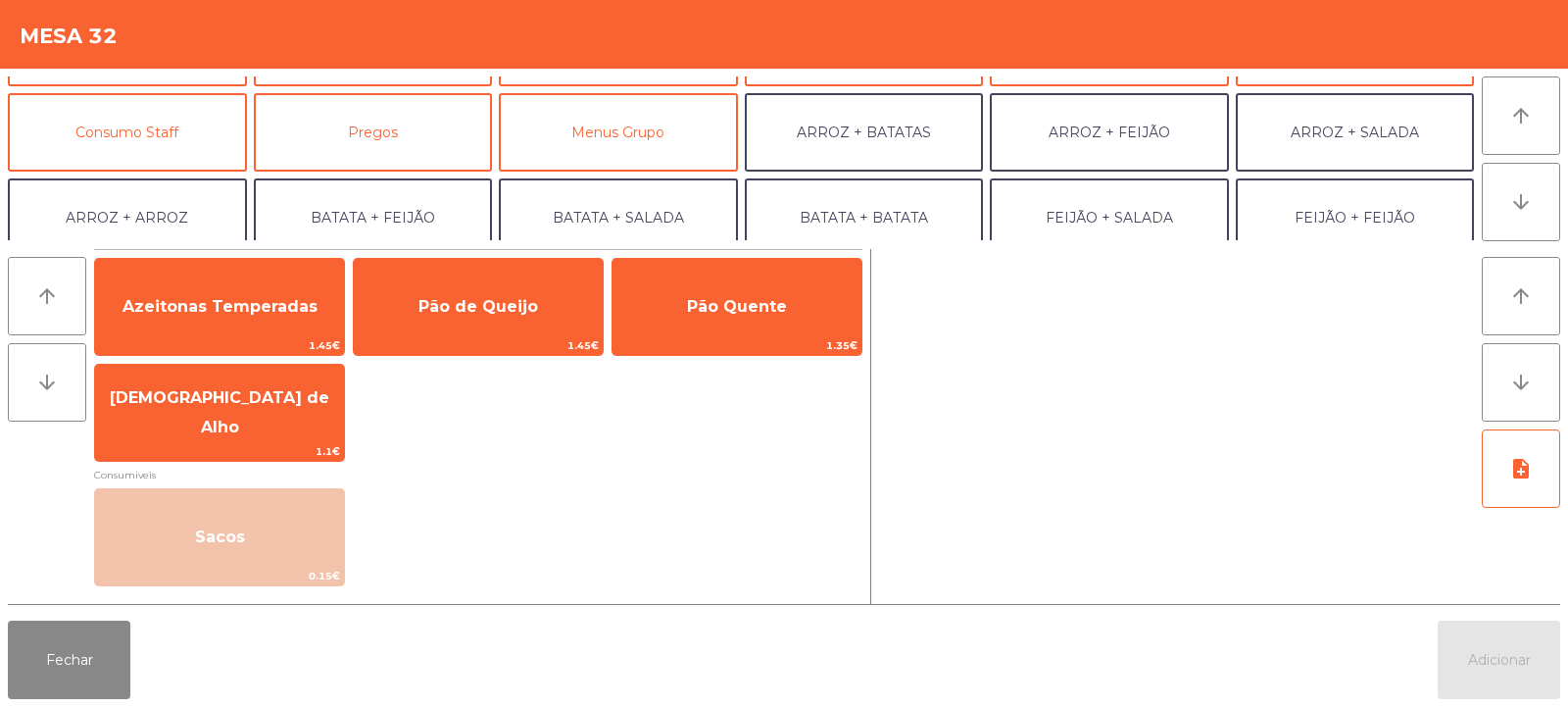
scroll to position [156, 0]
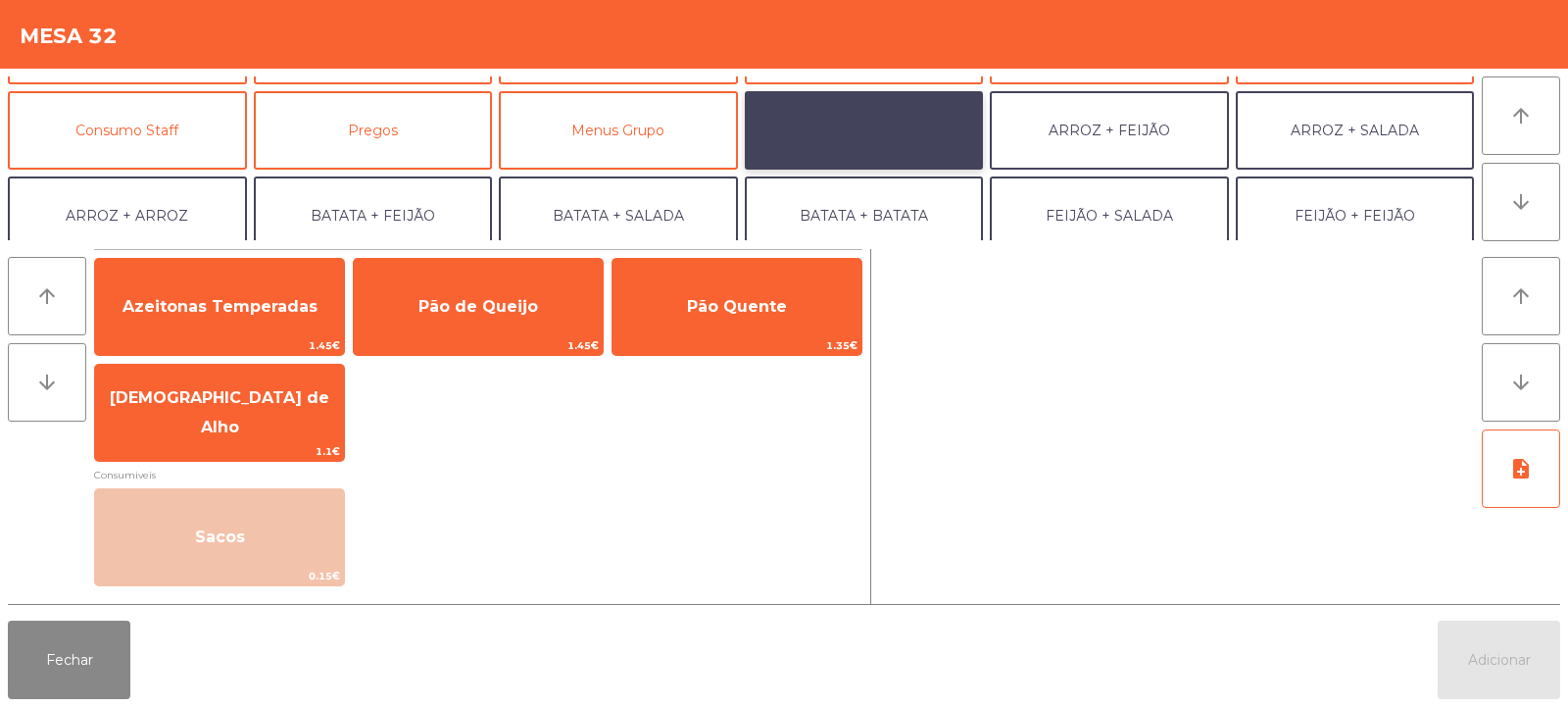
click at [934, 130] on button "ARROZ + BATATAS" at bounding box center [865, 130] width 239 height 78
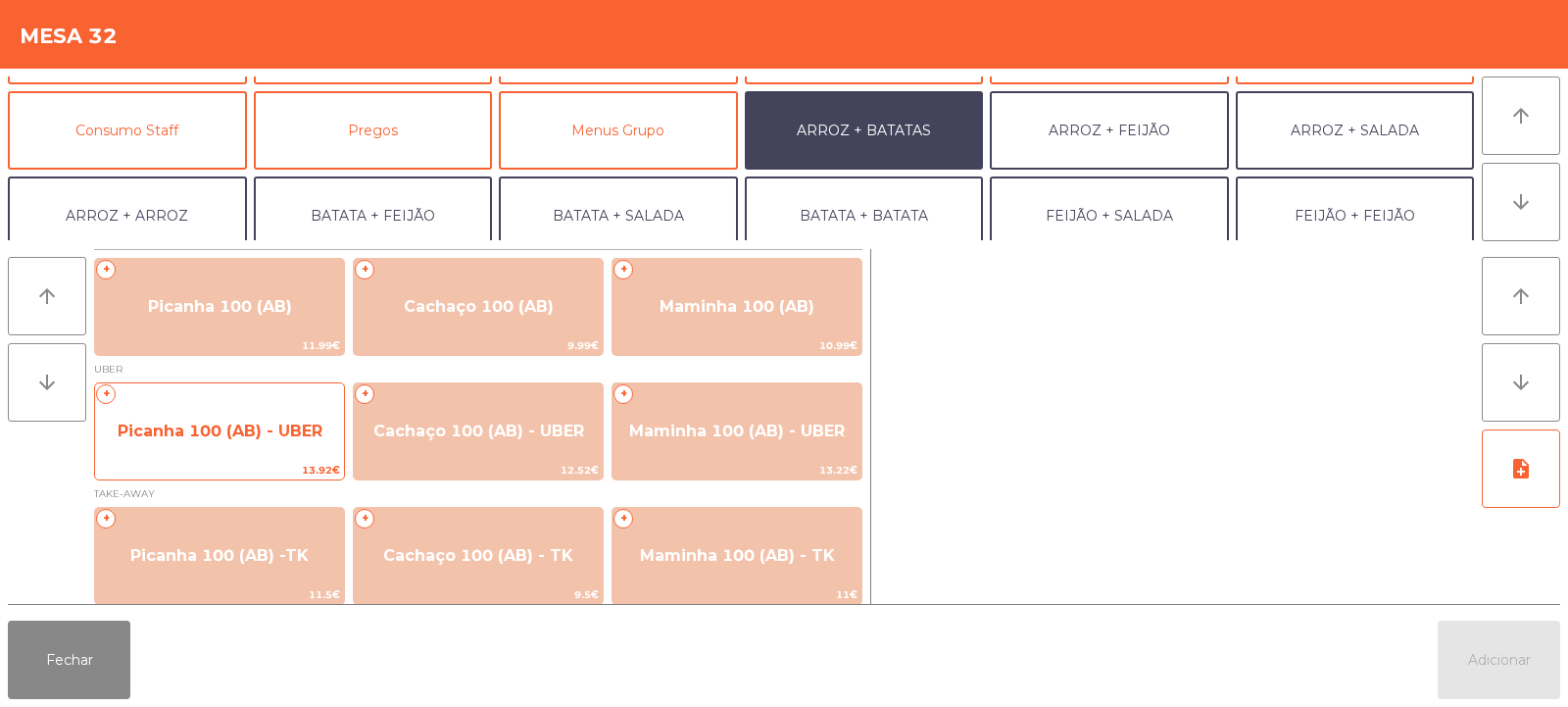
click at [196, 431] on span "Picanha 100 (AB) - UBER" at bounding box center [220, 430] width 205 height 19
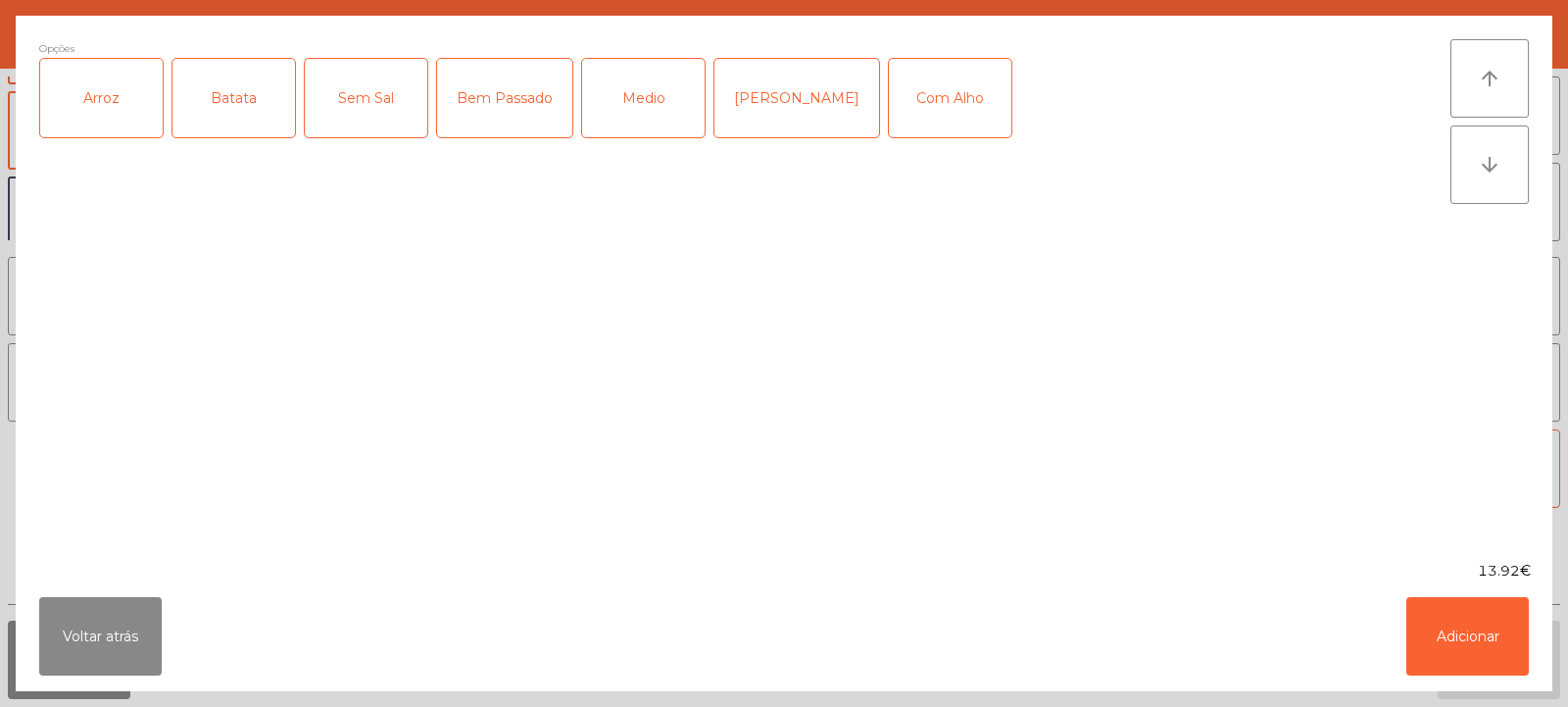
click at [92, 120] on div "Arroz" at bounding box center [101, 98] width 123 height 78
click at [218, 109] on div "Batata" at bounding box center [233, 98] width 123 height 78
click at [652, 123] on div "Medio" at bounding box center [643, 98] width 123 height 78
click at [926, 104] on div "Com Alho" at bounding box center [950, 98] width 123 height 78
click at [1467, 638] on button "Adicionar" at bounding box center [1468, 636] width 123 height 78
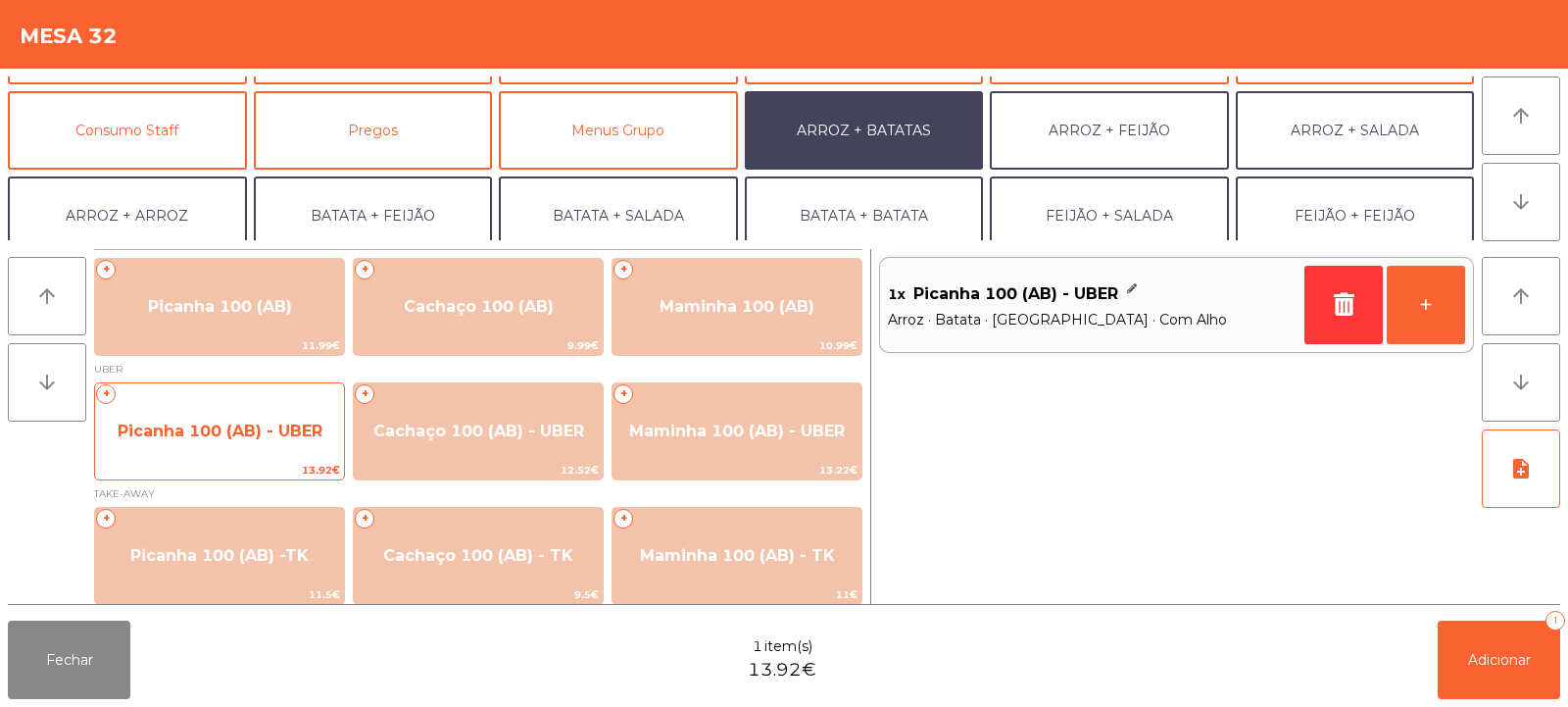
click at [176, 433] on span "Picanha 100 (AB) - UBER" at bounding box center [220, 430] width 205 height 19
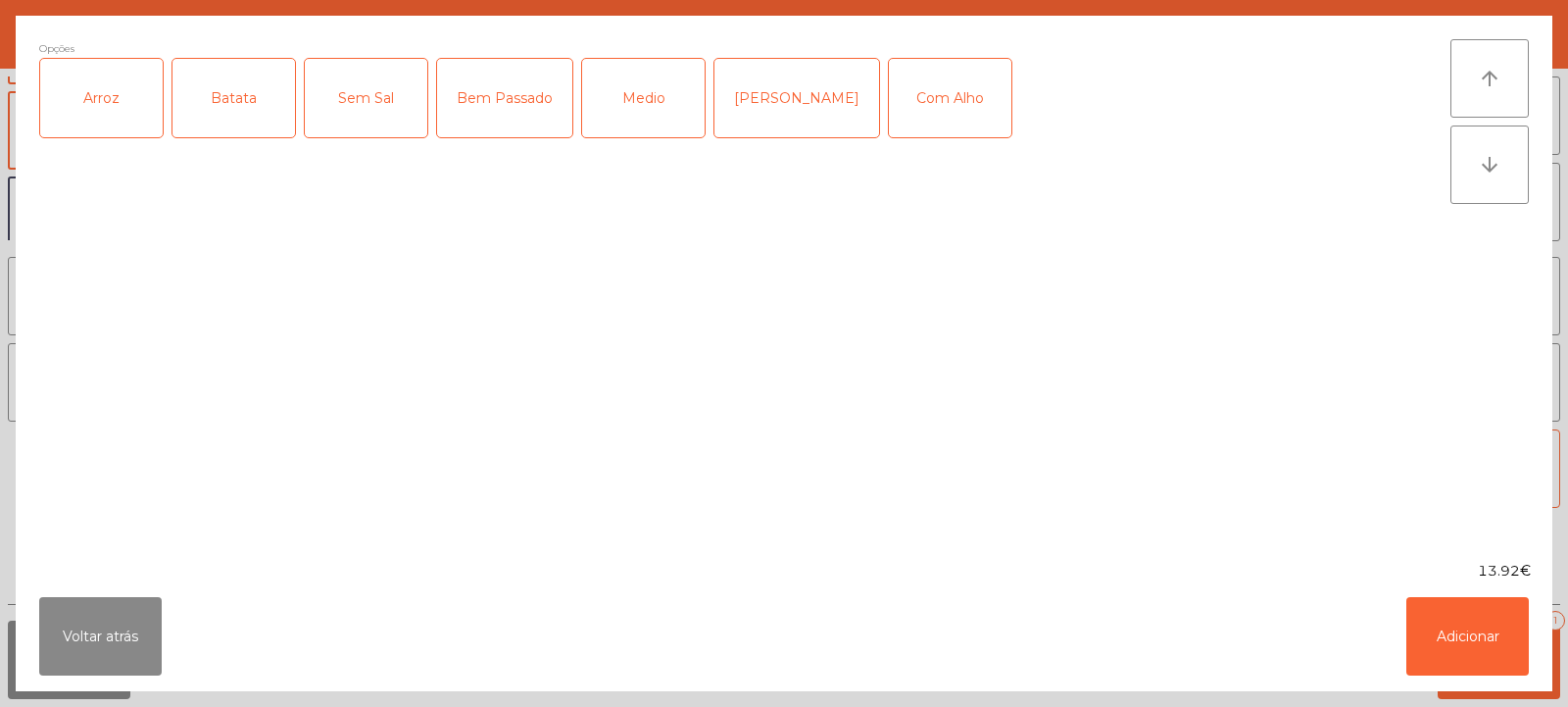
click at [103, 105] on div "Arroz" at bounding box center [101, 98] width 123 height 78
click at [231, 126] on div "Batata" at bounding box center [233, 98] width 123 height 78
click at [510, 100] on div "Bem Passado" at bounding box center [505, 98] width 135 height 78
click at [899, 109] on div "Com Alho" at bounding box center [950, 98] width 123 height 78
click at [1456, 623] on button "Adicionar" at bounding box center [1468, 636] width 123 height 78
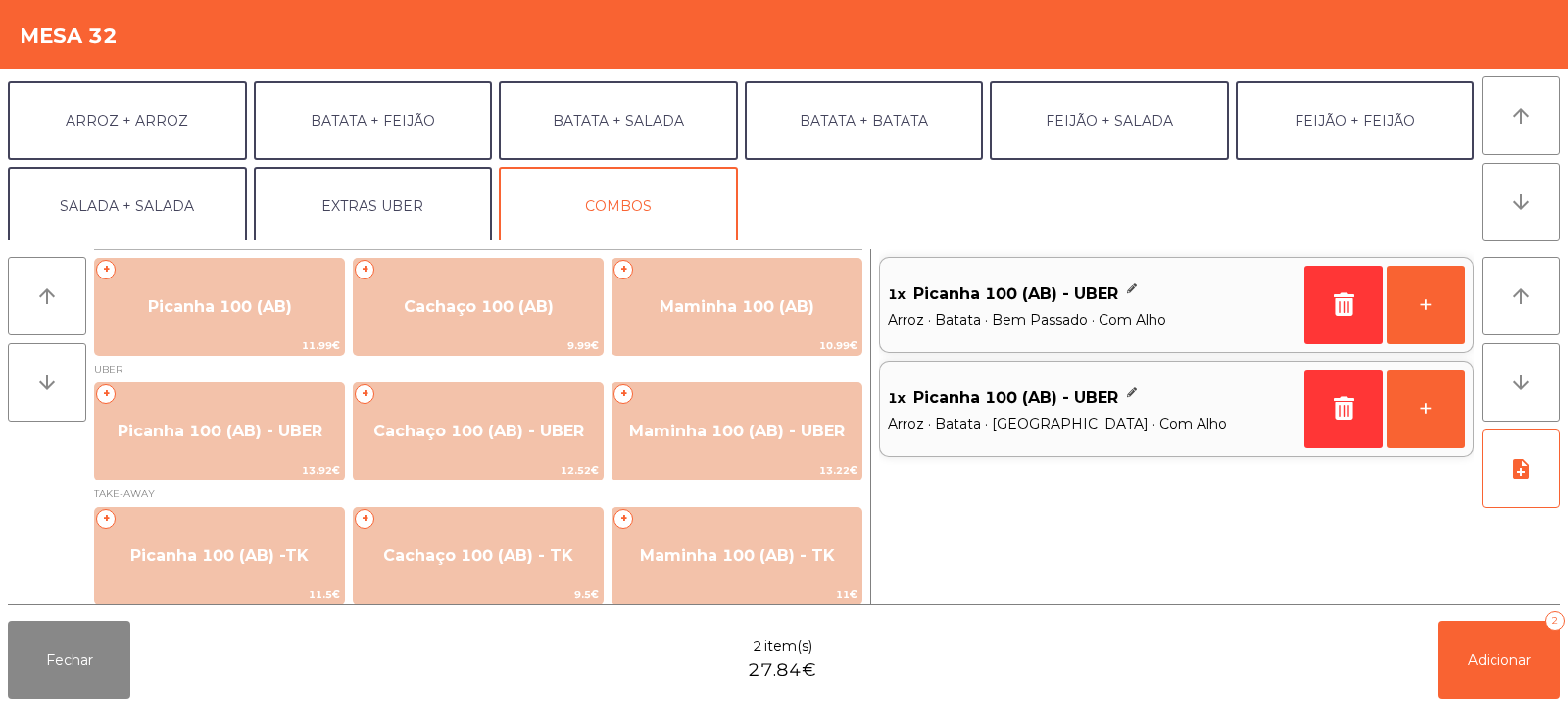
scroll to position [256, 0]
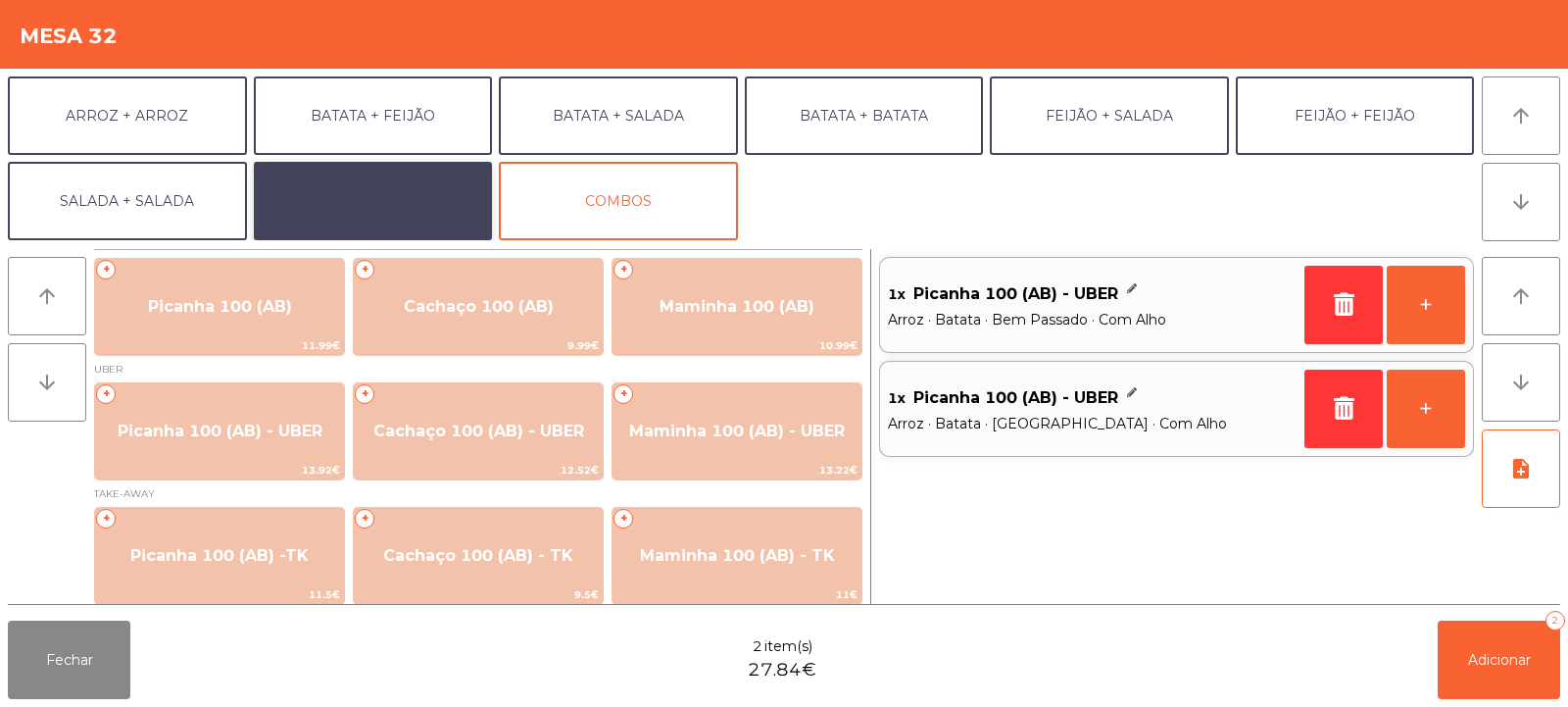
click at [308, 189] on button "EXTRAS UBER" at bounding box center [374, 201] width 239 height 78
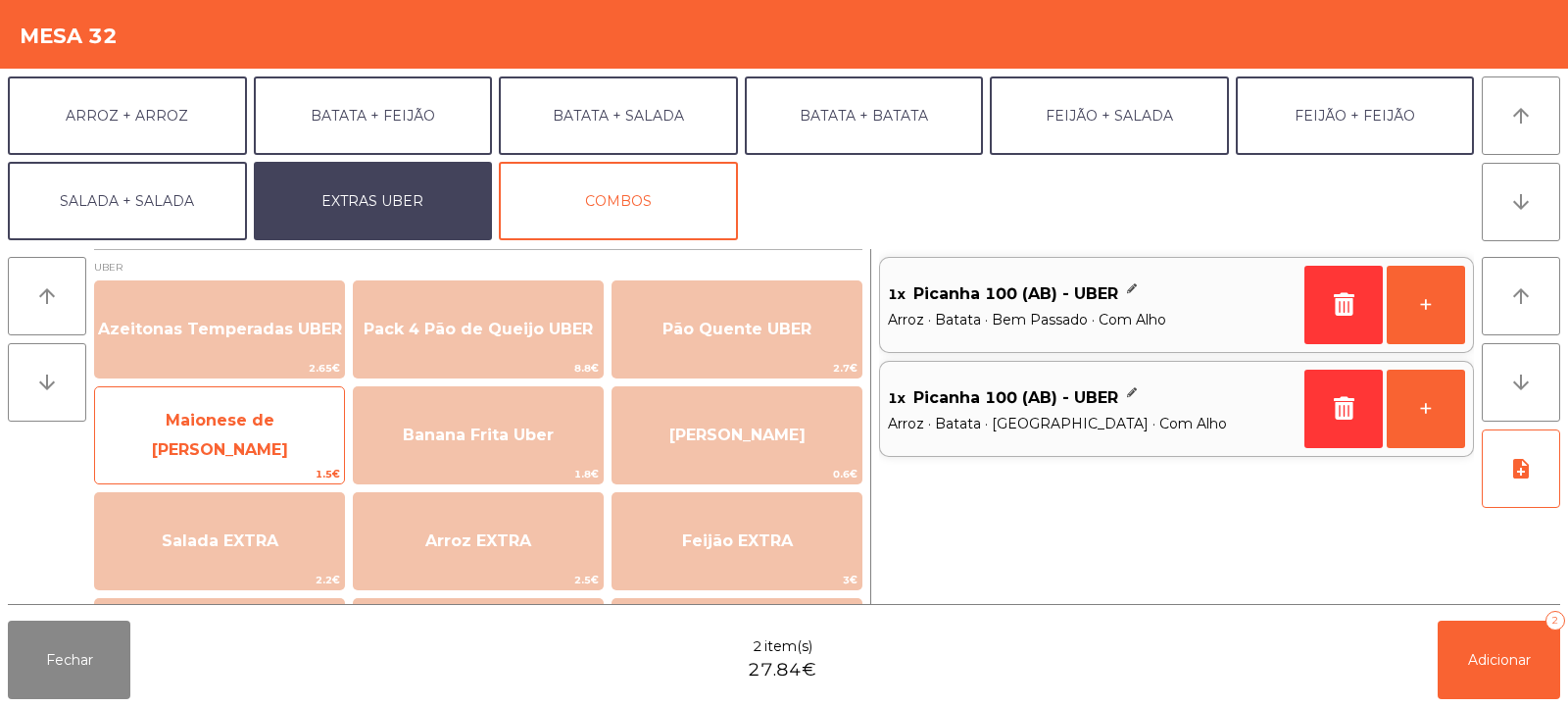
click at [217, 428] on span "Maionese de Alho UBER" at bounding box center [220, 434] width 136 height 48
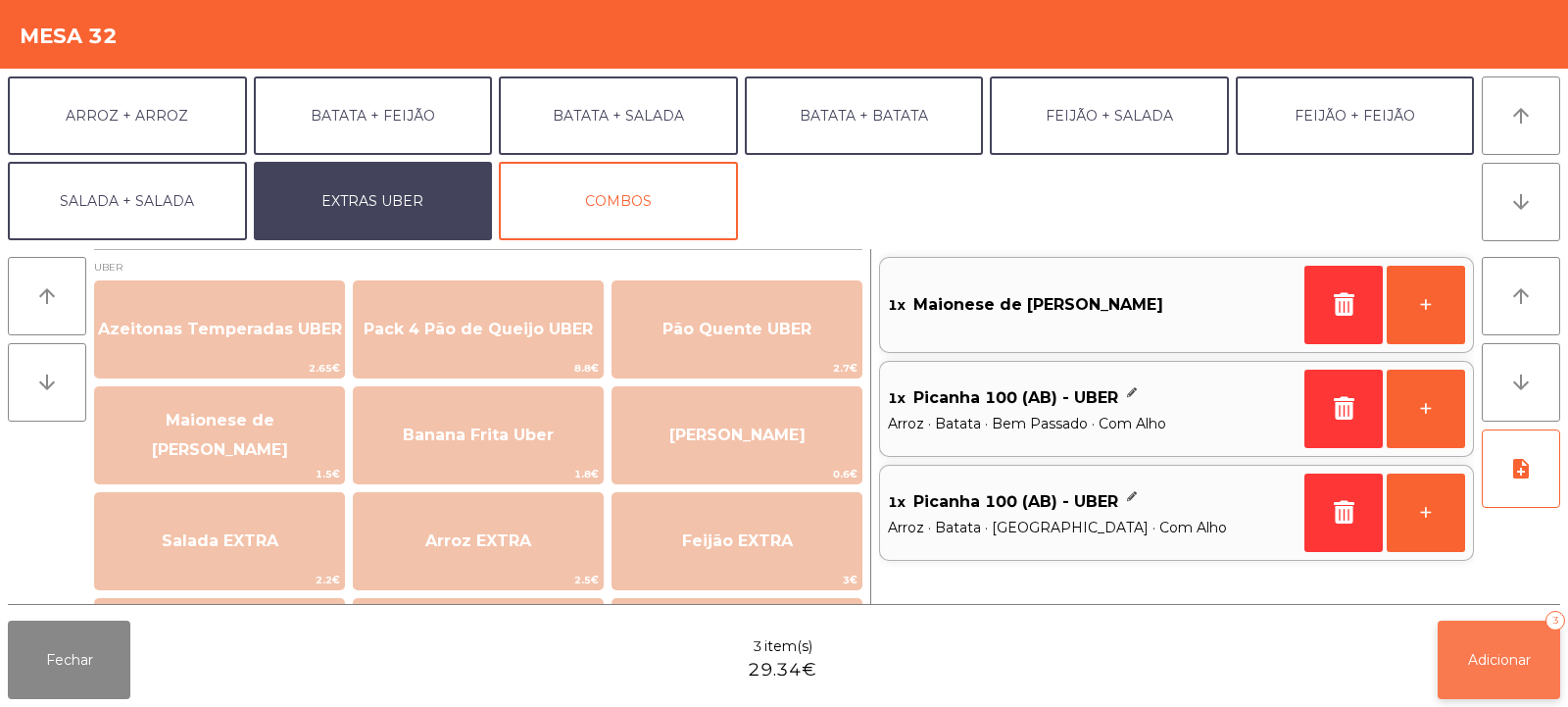
click at [1495, 665] on span "Adicionar" at bounding box center [1499, 660] width 63 height 18
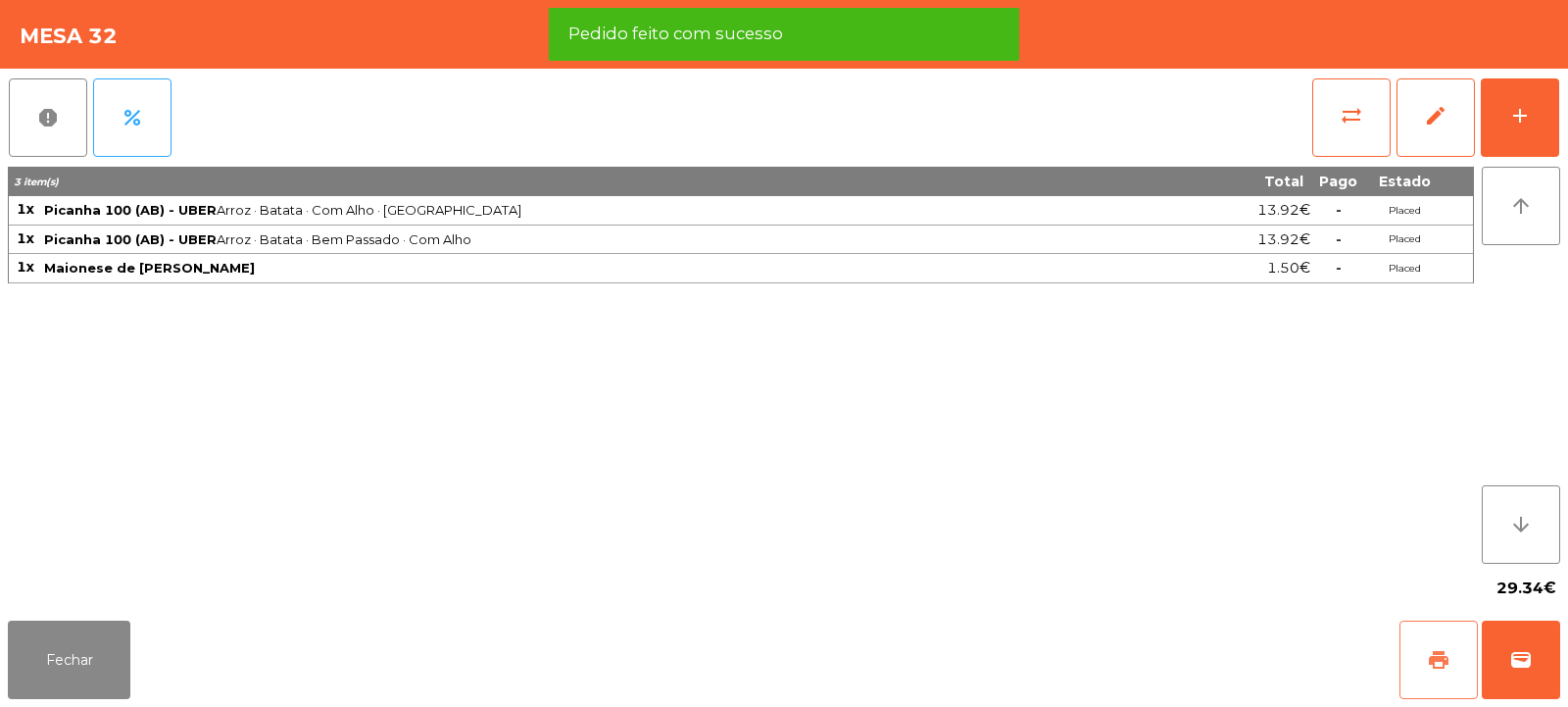
click at [1440, 656] on span "print" at bounding box center [1440, 660] width 24 height 24
click at [1539, 673] on button "wallet" at bounding box center [1521, 660] width 78 height 78
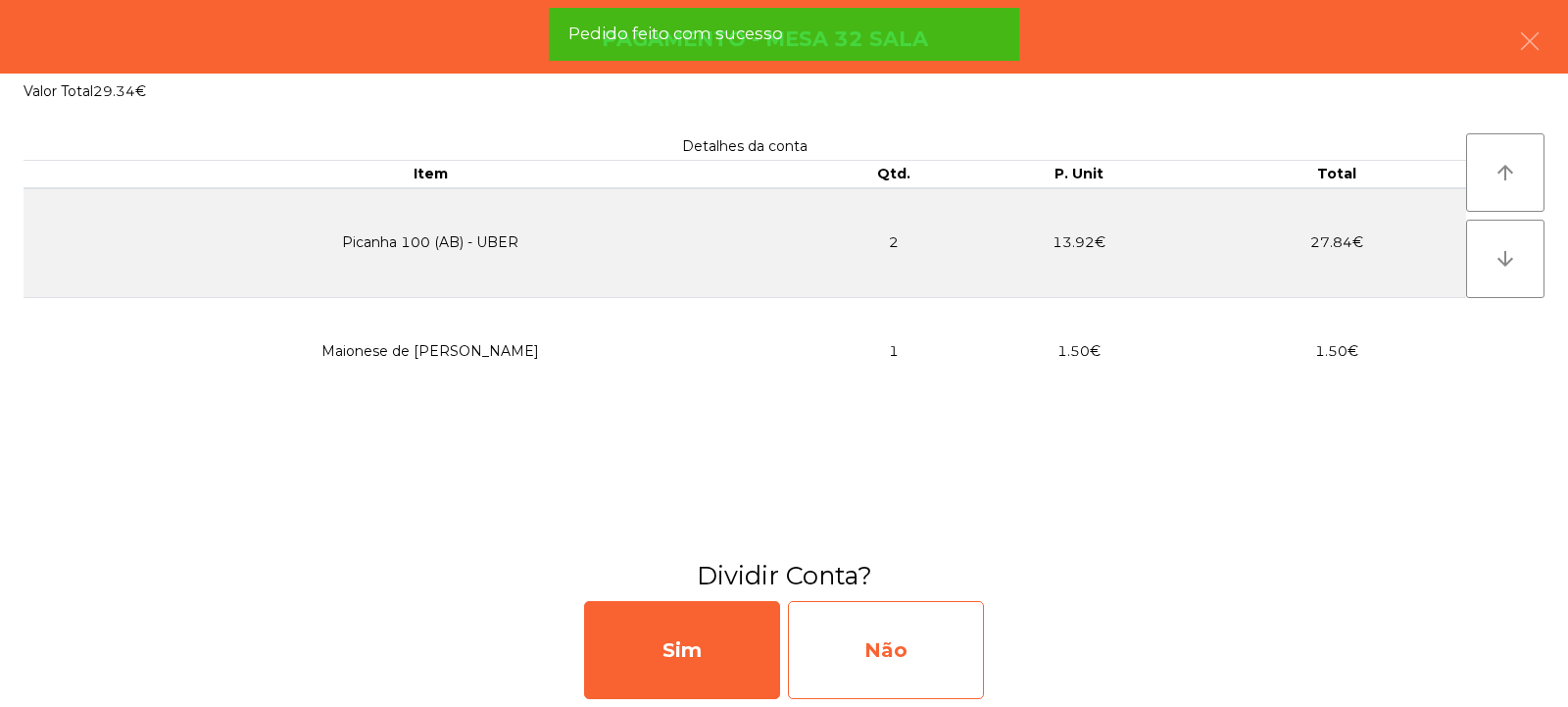
click at [918, 663] on div "Não" at bounding box center [886, 650] width 196 height 98
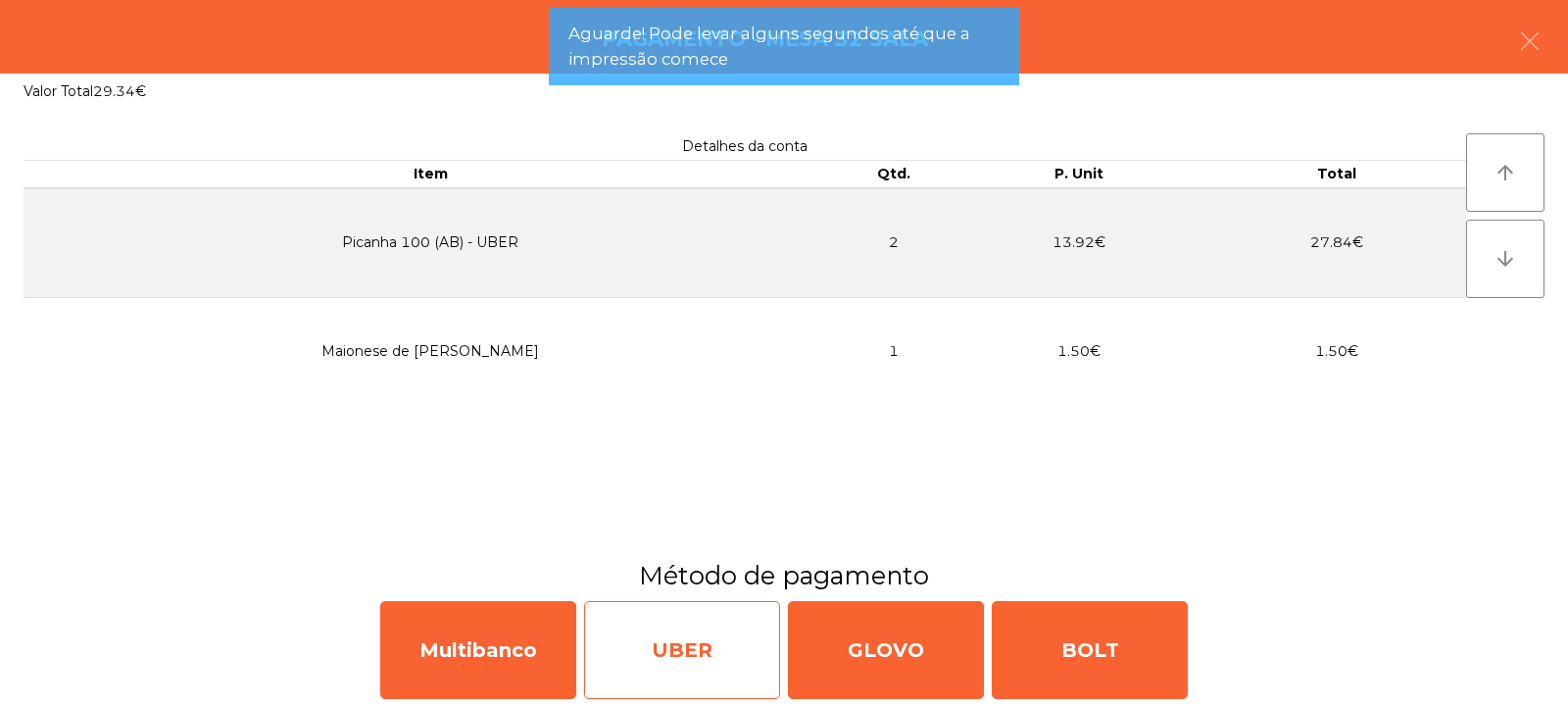
click at [707, 663] on div "UBER" at bounding box center [683, 650] width 196 height 98
select select "**"
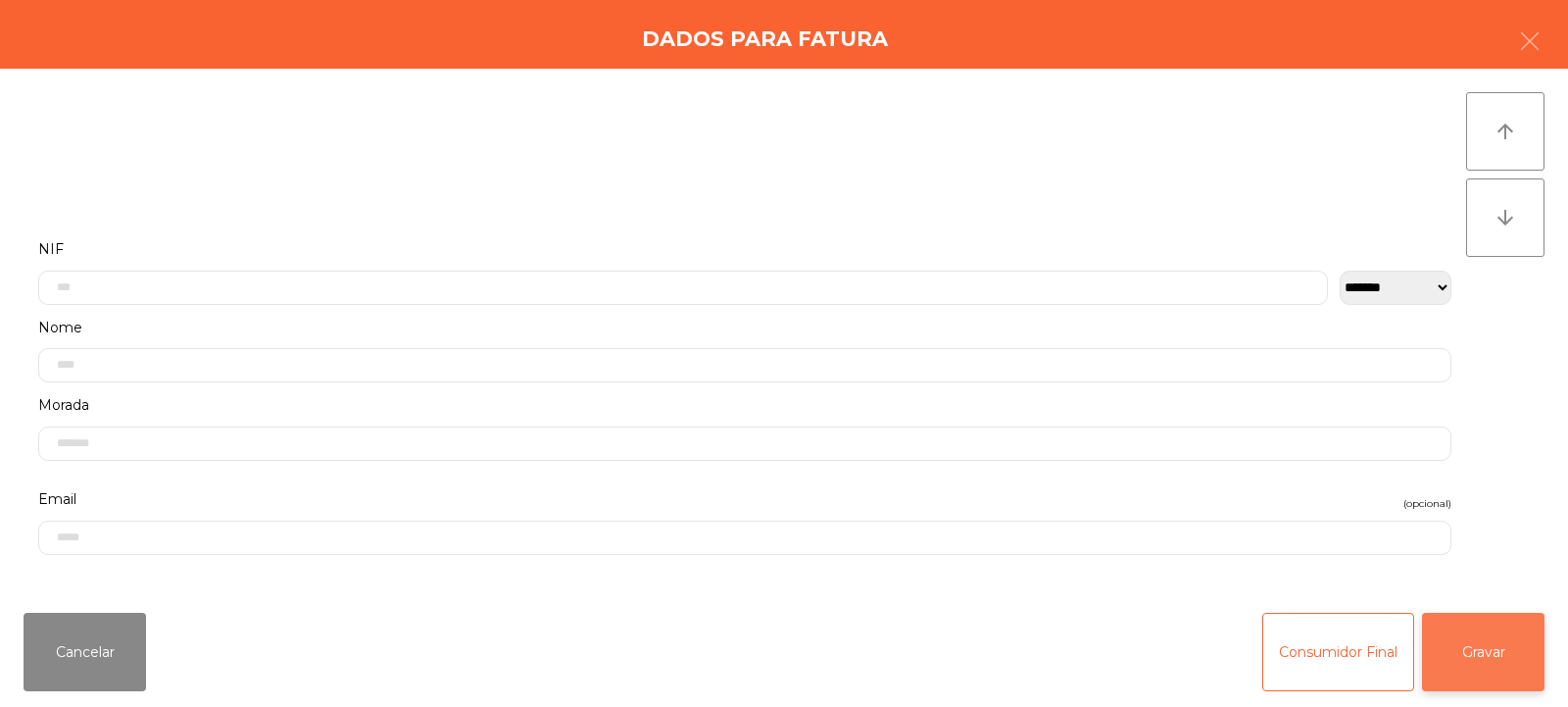
click at [1478, 663] on button "Gravar" at bounding box center [1484, 652] width 123 height 78
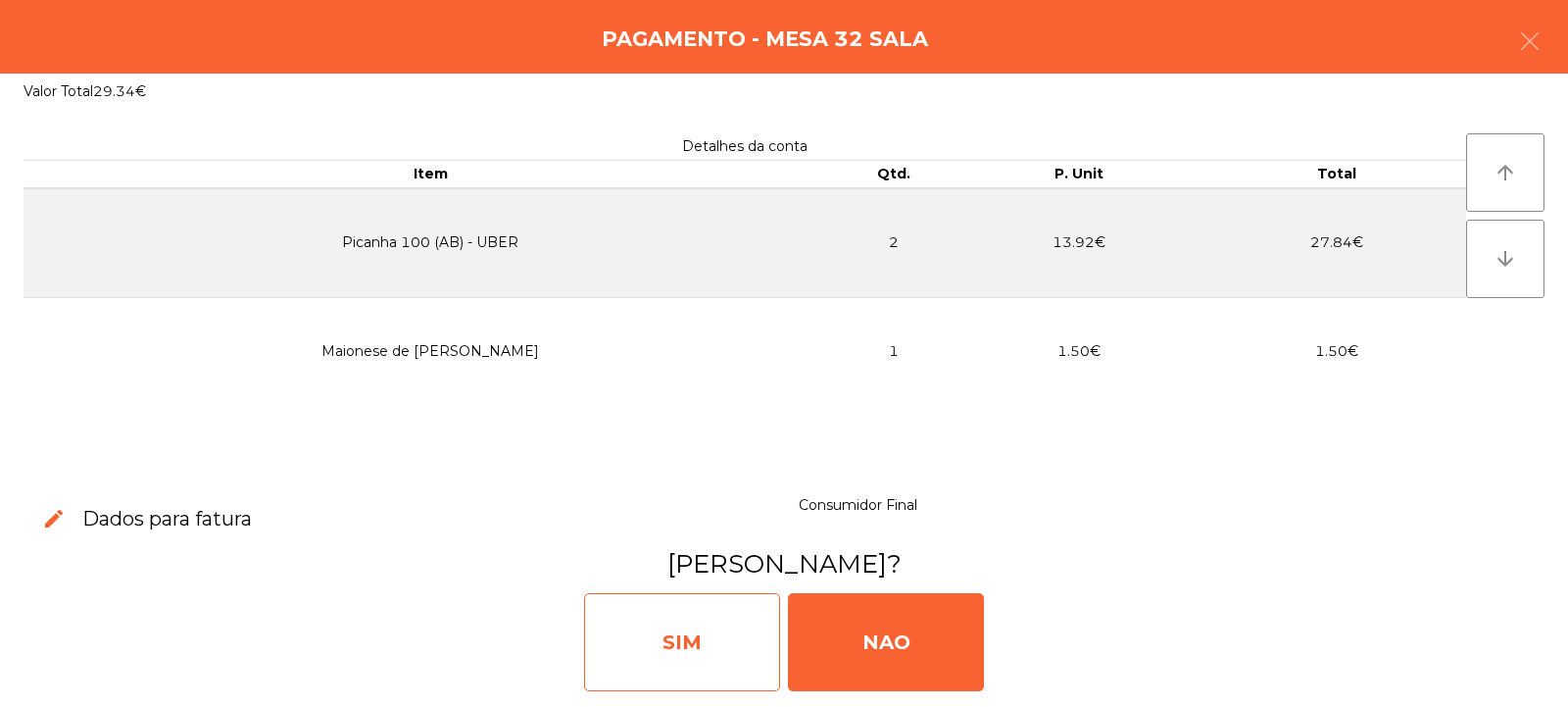
click at [746, 648] on div "SIM" at bounding box center [683, 642] width 196 height 98
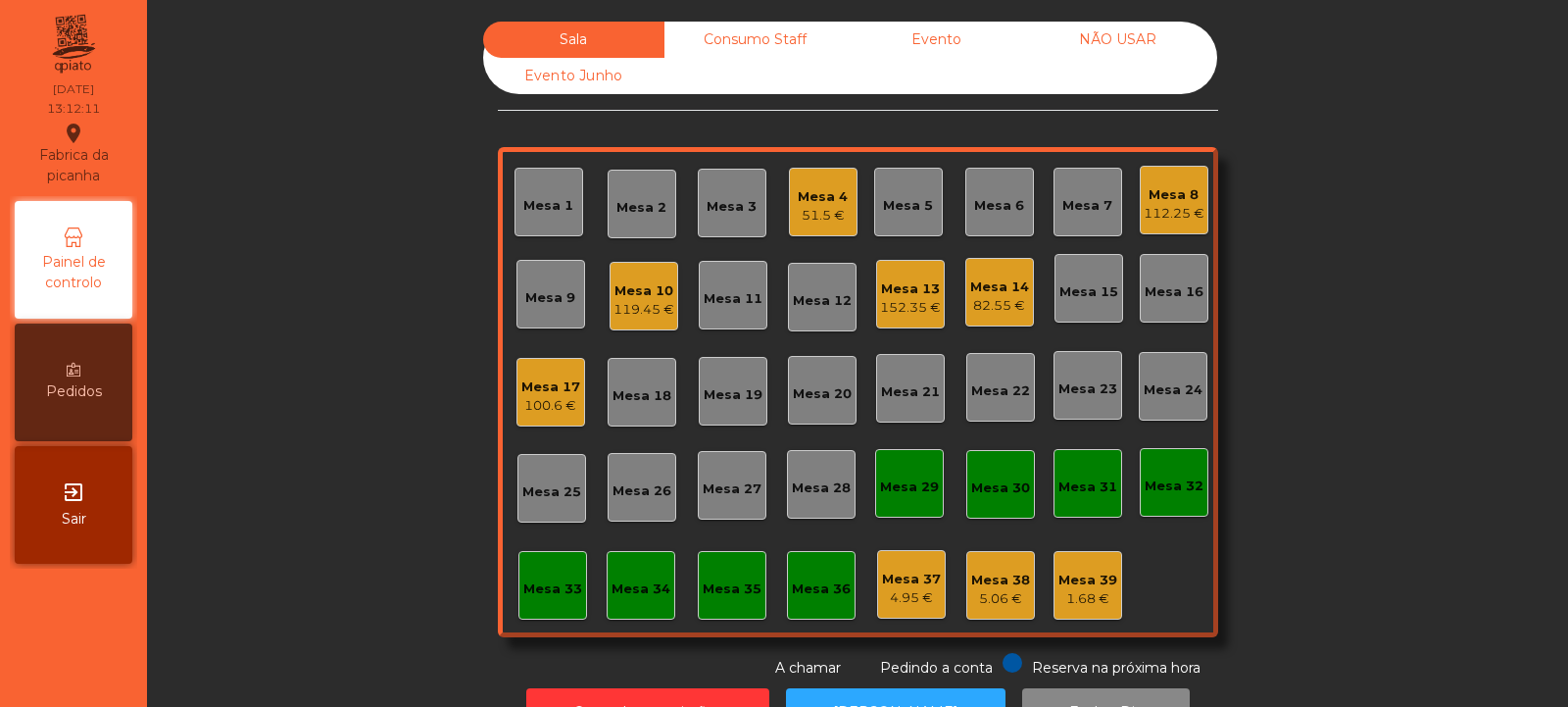
scroll to position [66, 0]
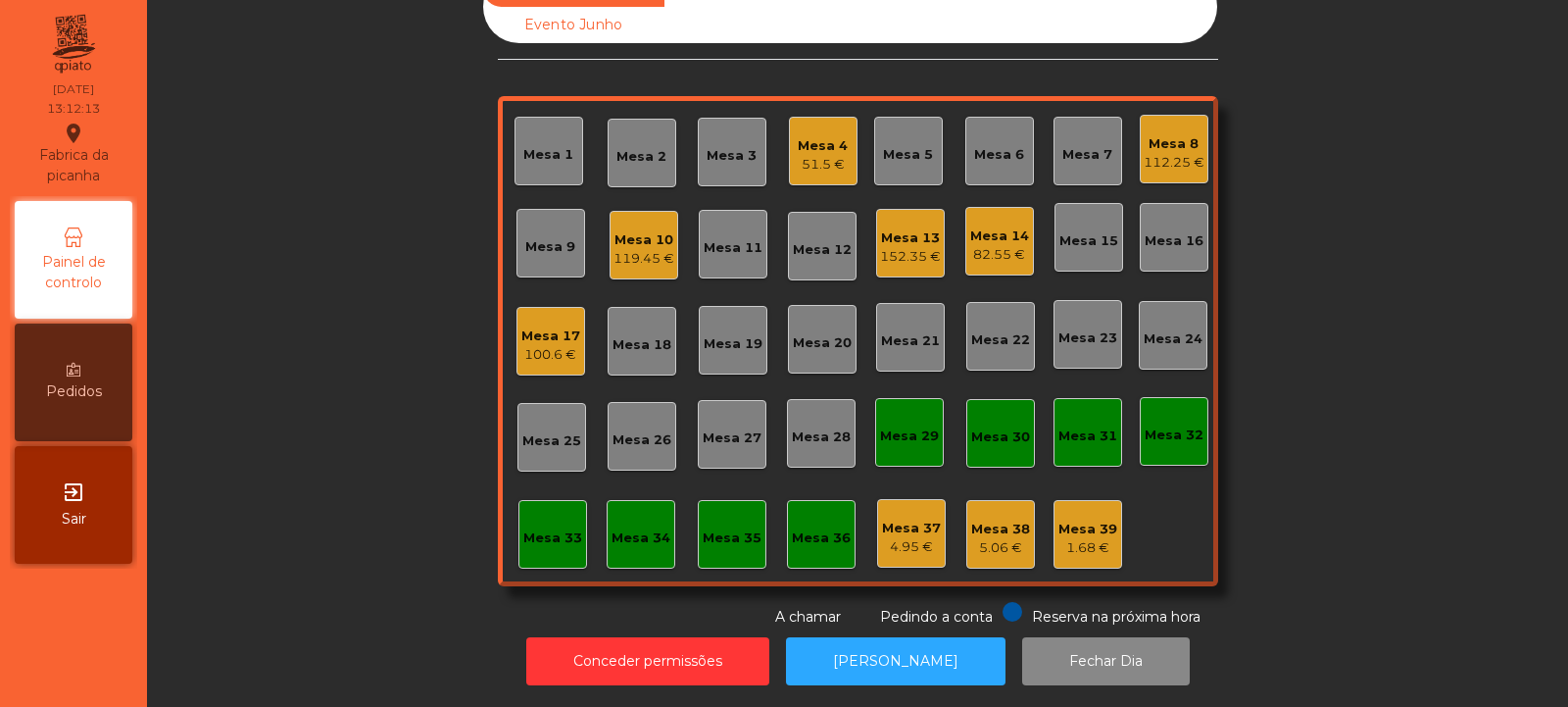
click at [919, 230] on div "Mesa 13" at bounding box center [911, 238] width 61 height 20
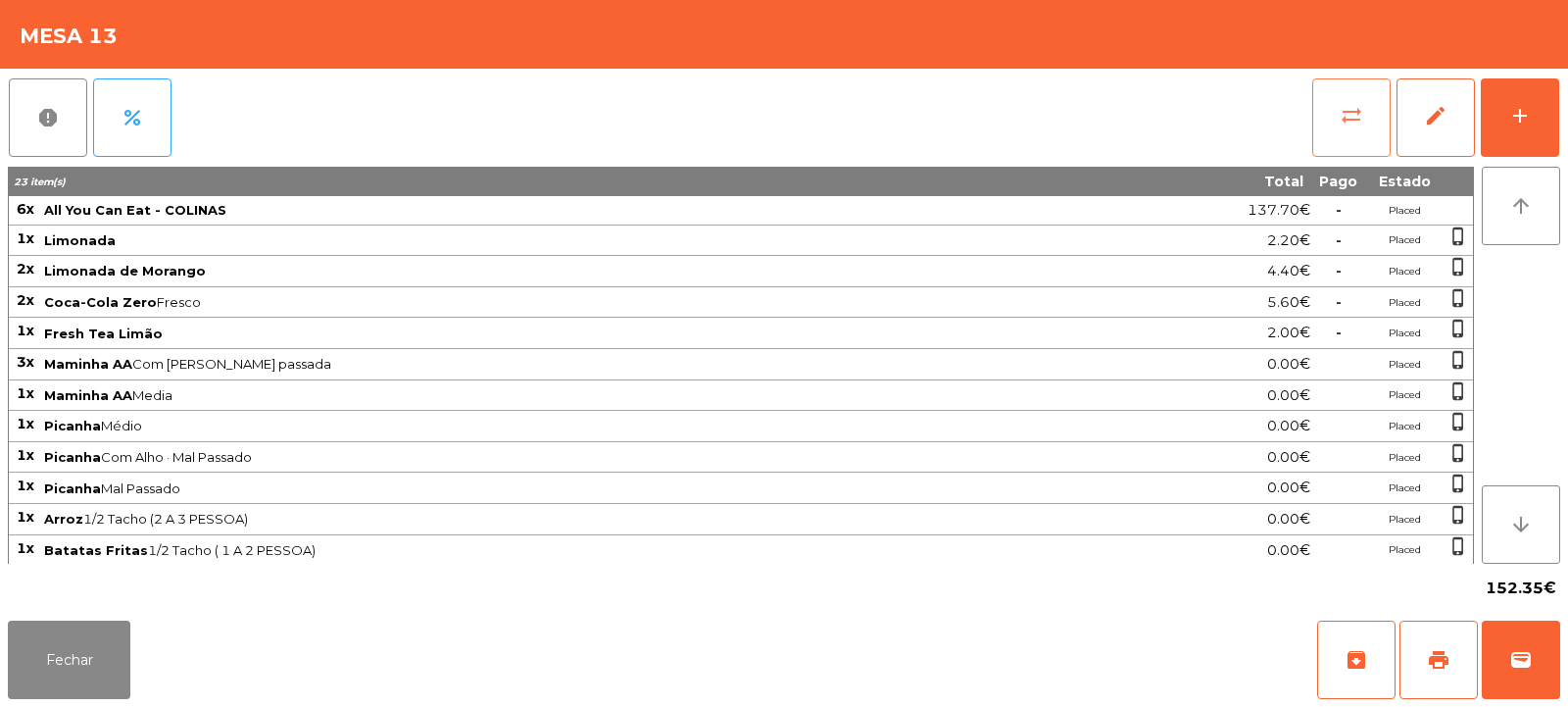
click at [1355, 123] on span "sync_alt" at bounding box center [1352, 116] width 24 height 24
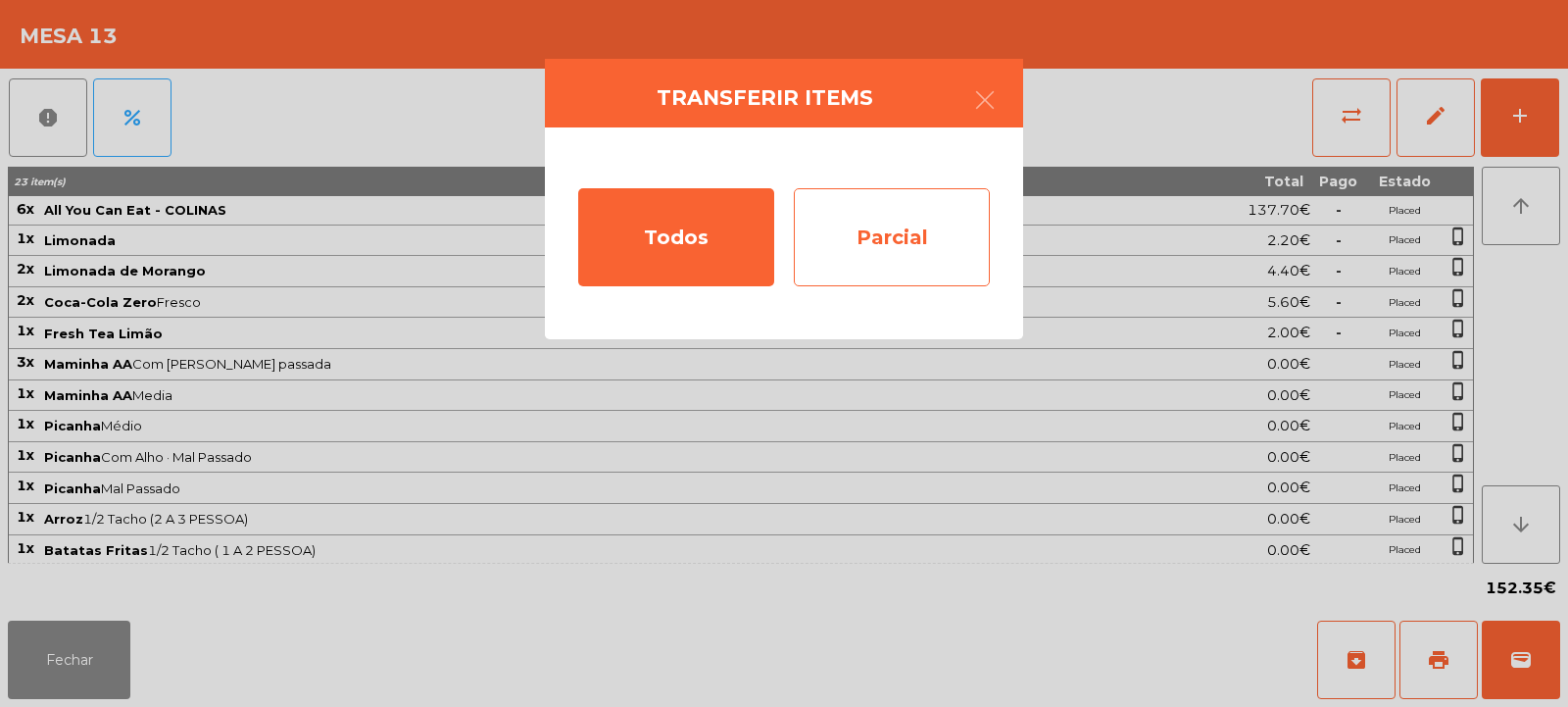
click at [899, 217] on div "Parcial" at bounding box center [892, 237] width 196 height 98
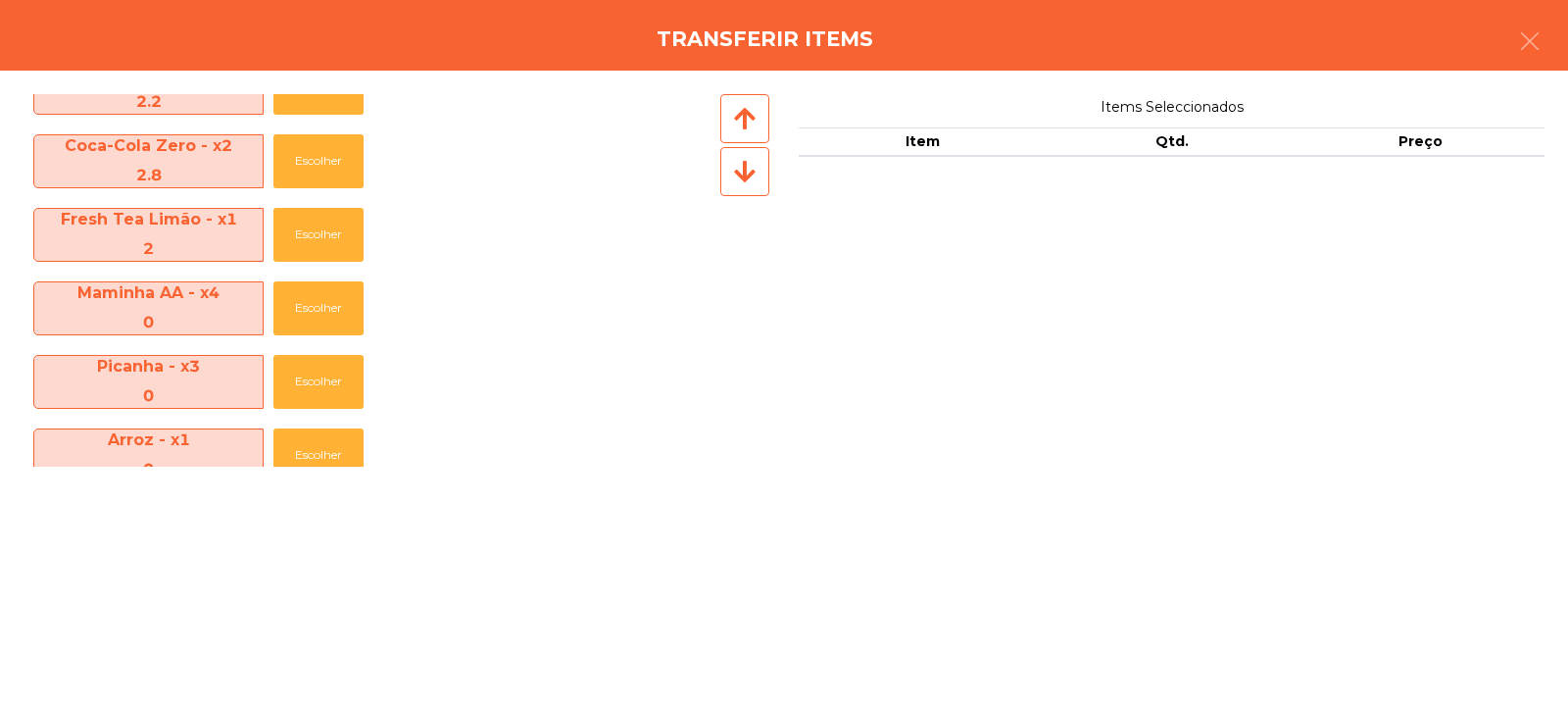
scroll to position [64, 0]
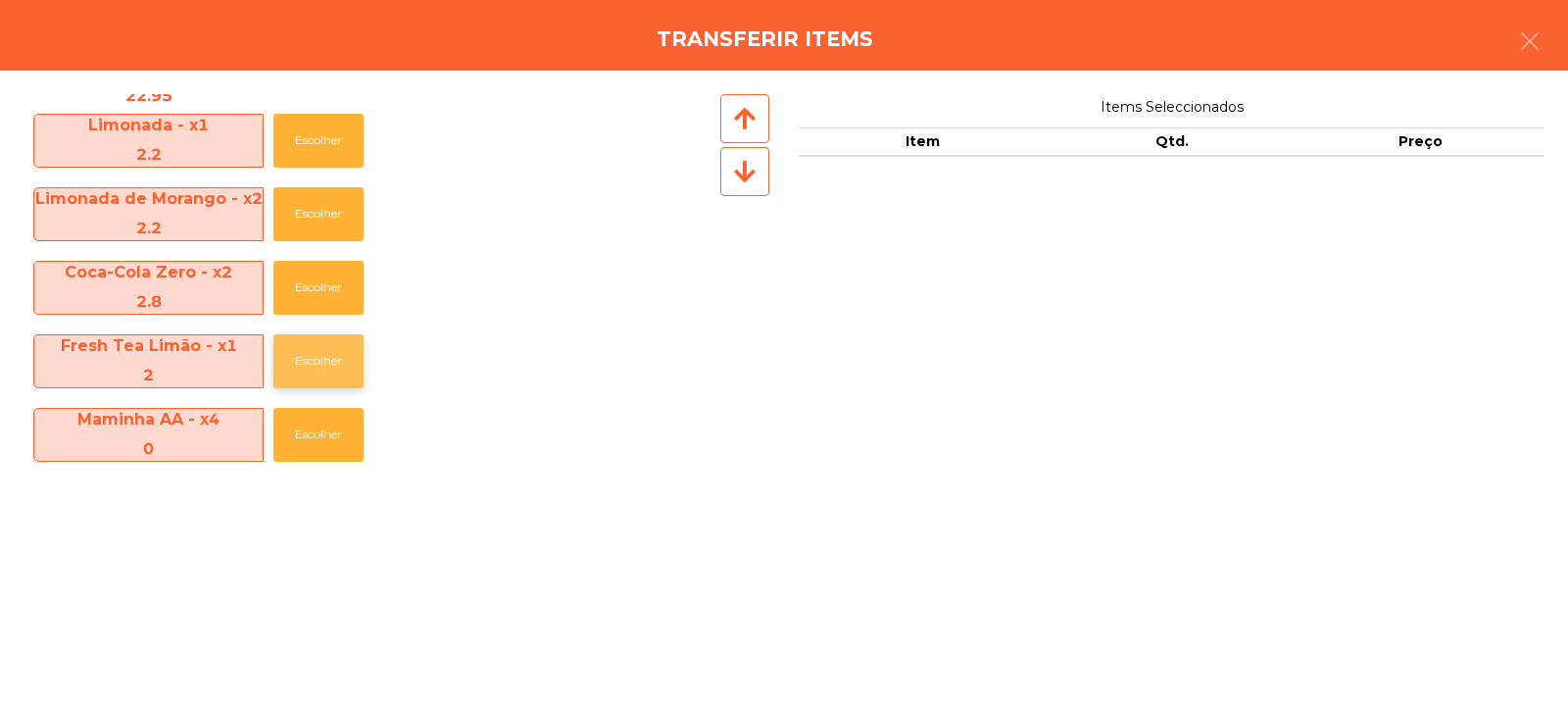
click at [319, 367] on button "Escolher" at bounding box center [319, 361] width 90 height 54
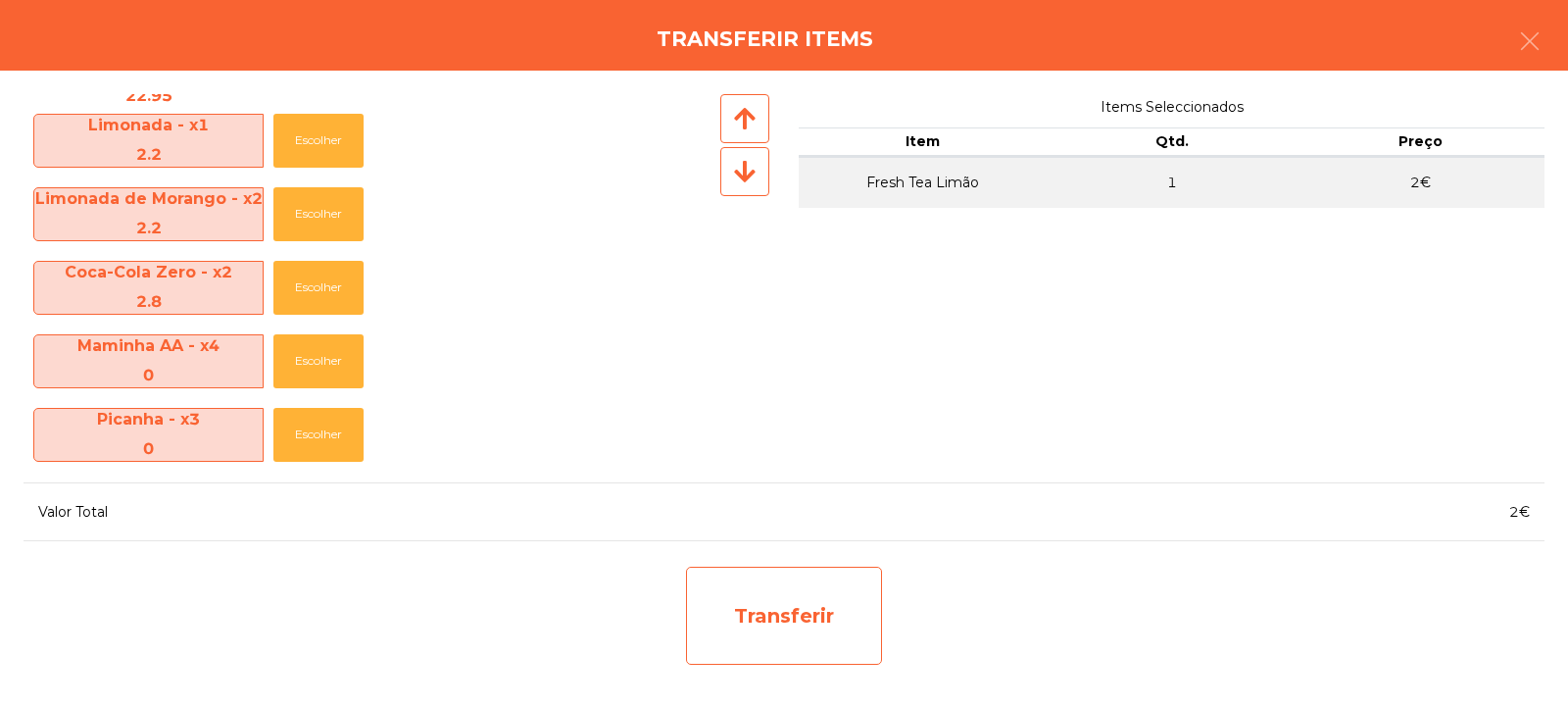
click at [764, 624] on div "Transferir" at bounding box center [784, 616] width 196 height 98
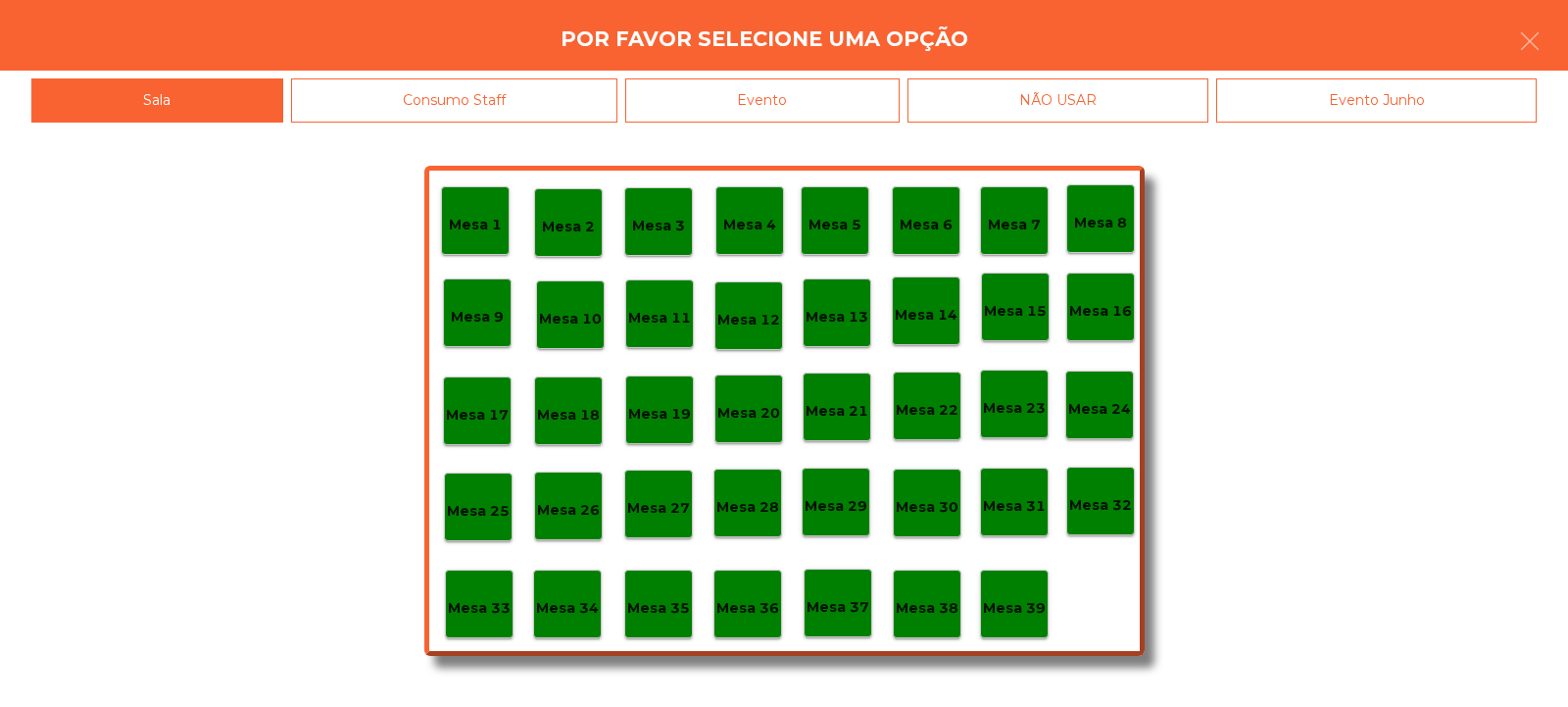
click at [863, 614] on p "Mesa 37" at bounding box center [838, 607] width 63 height 23
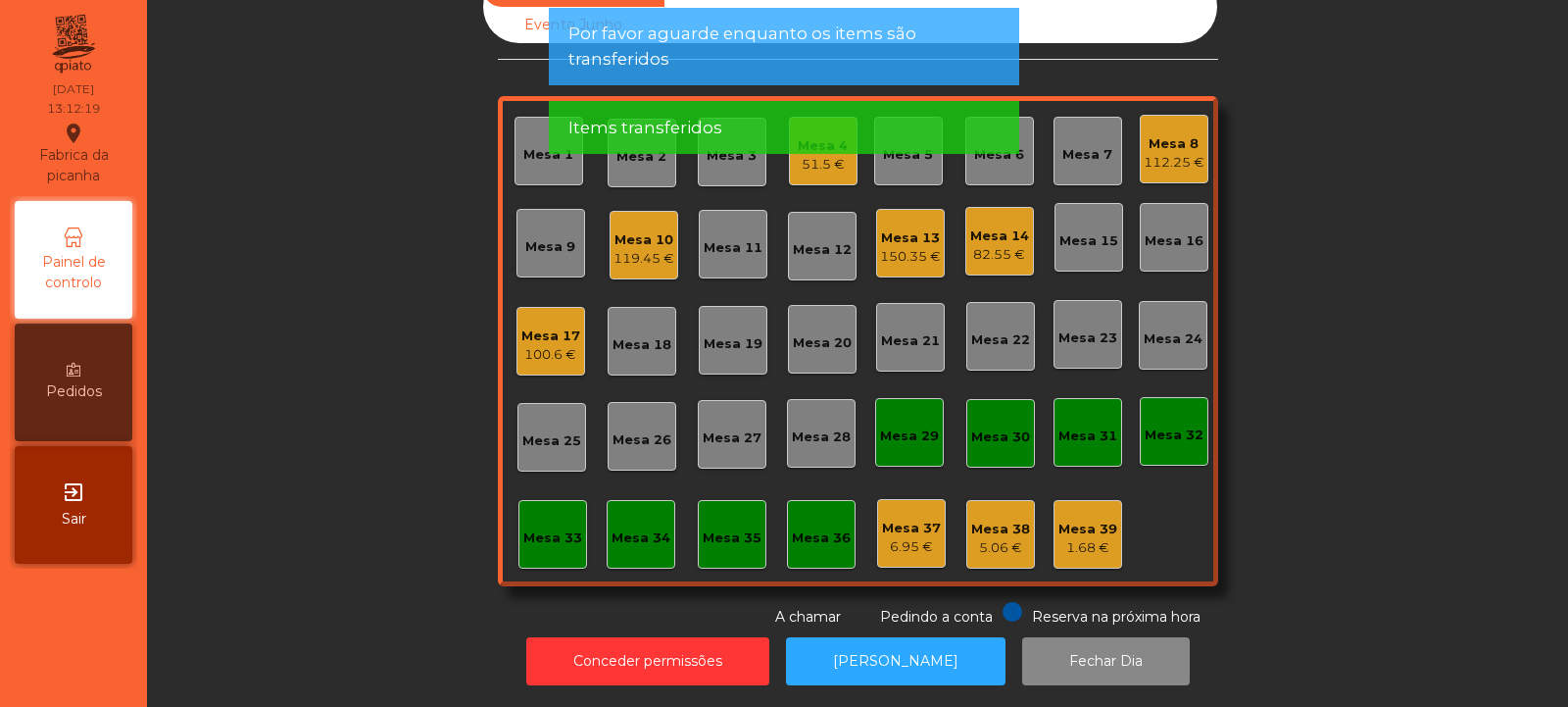
click at [1009, 245] on div "82.55 €" at bounding box center [1000, 255] width 59 height 20
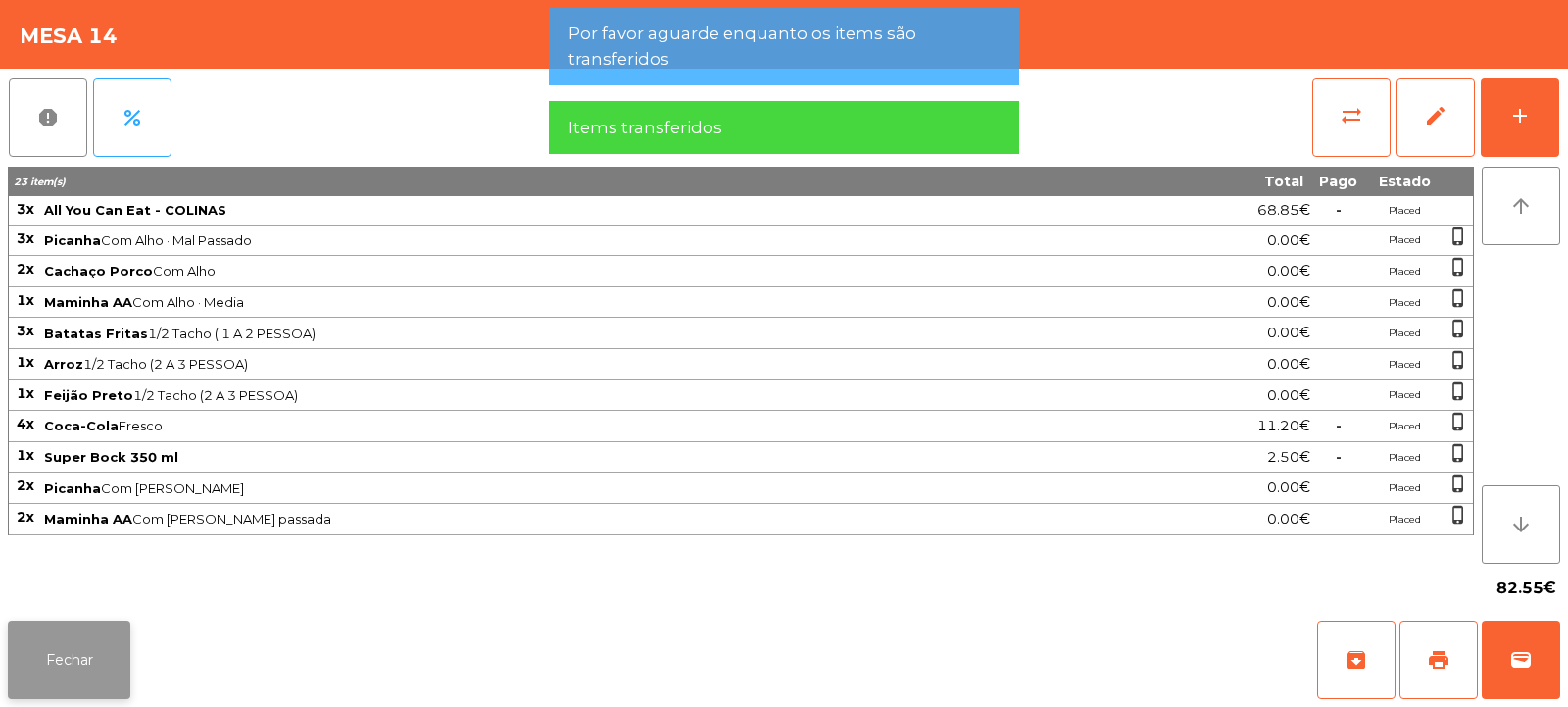
click at [129, 650] on button "Fechar" at bounding box center [69, 660] width 123 height 78
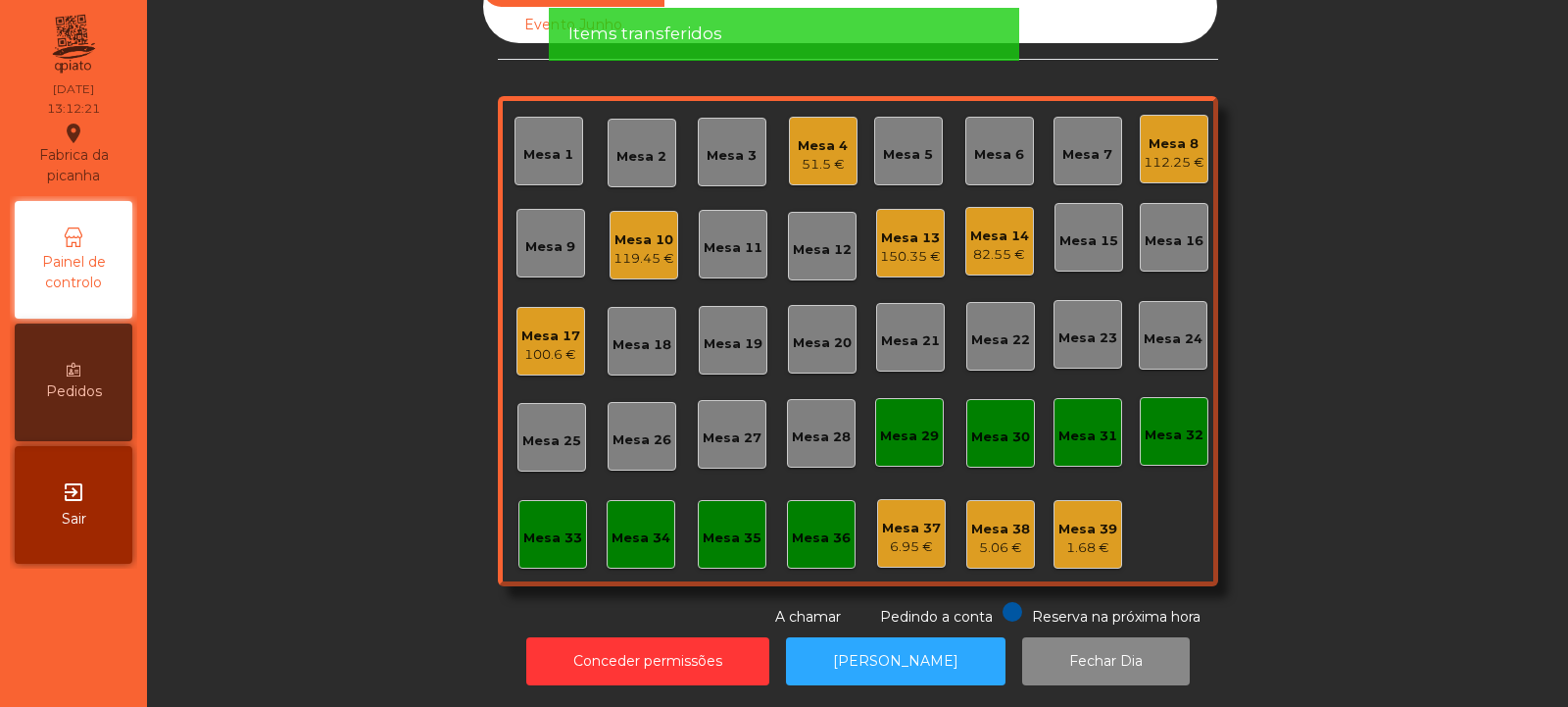
click at [917, 247] on div "150.35 €" at bounding box center [911, 257] width 61 height 20
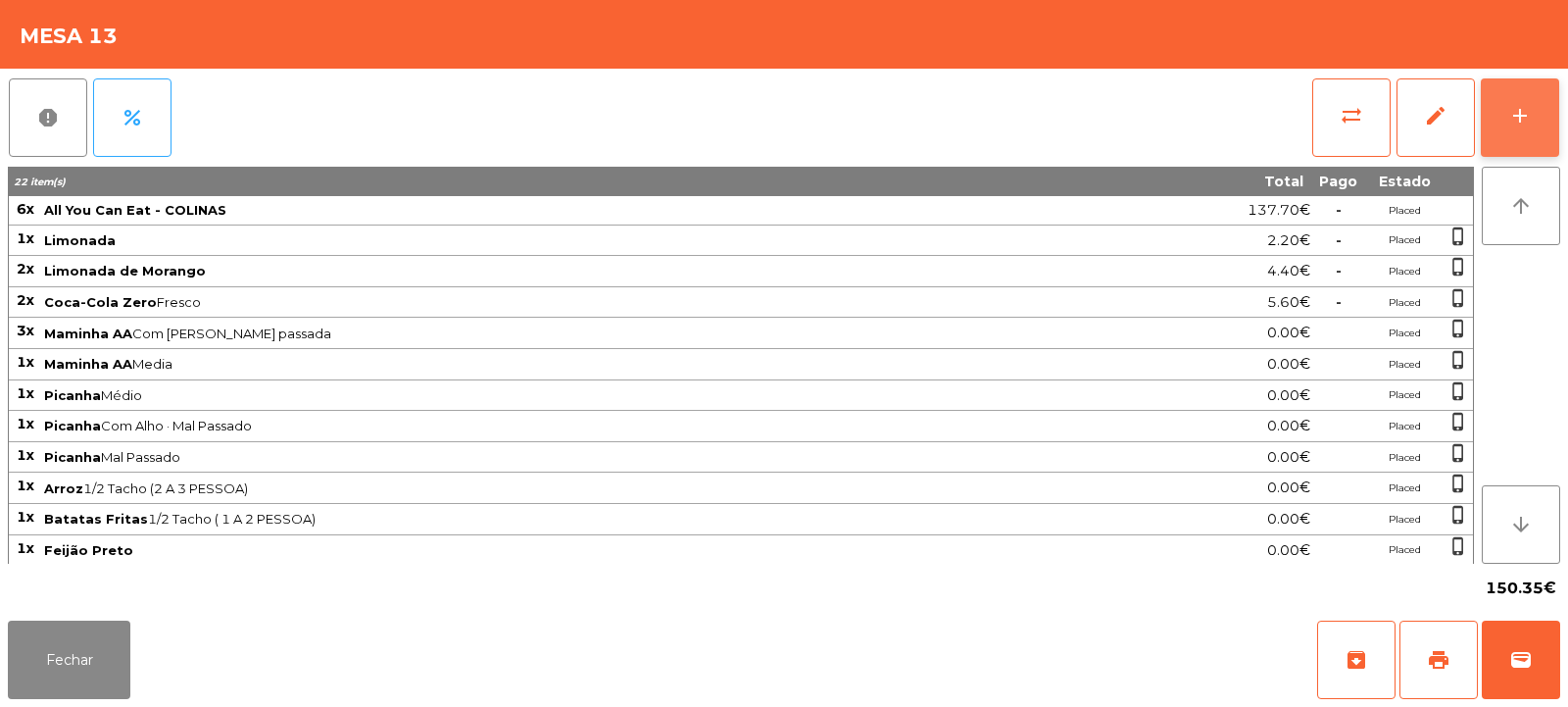
click at [1526, 118] on div "add" at bounding box center [1520, 116] width 24 height 24
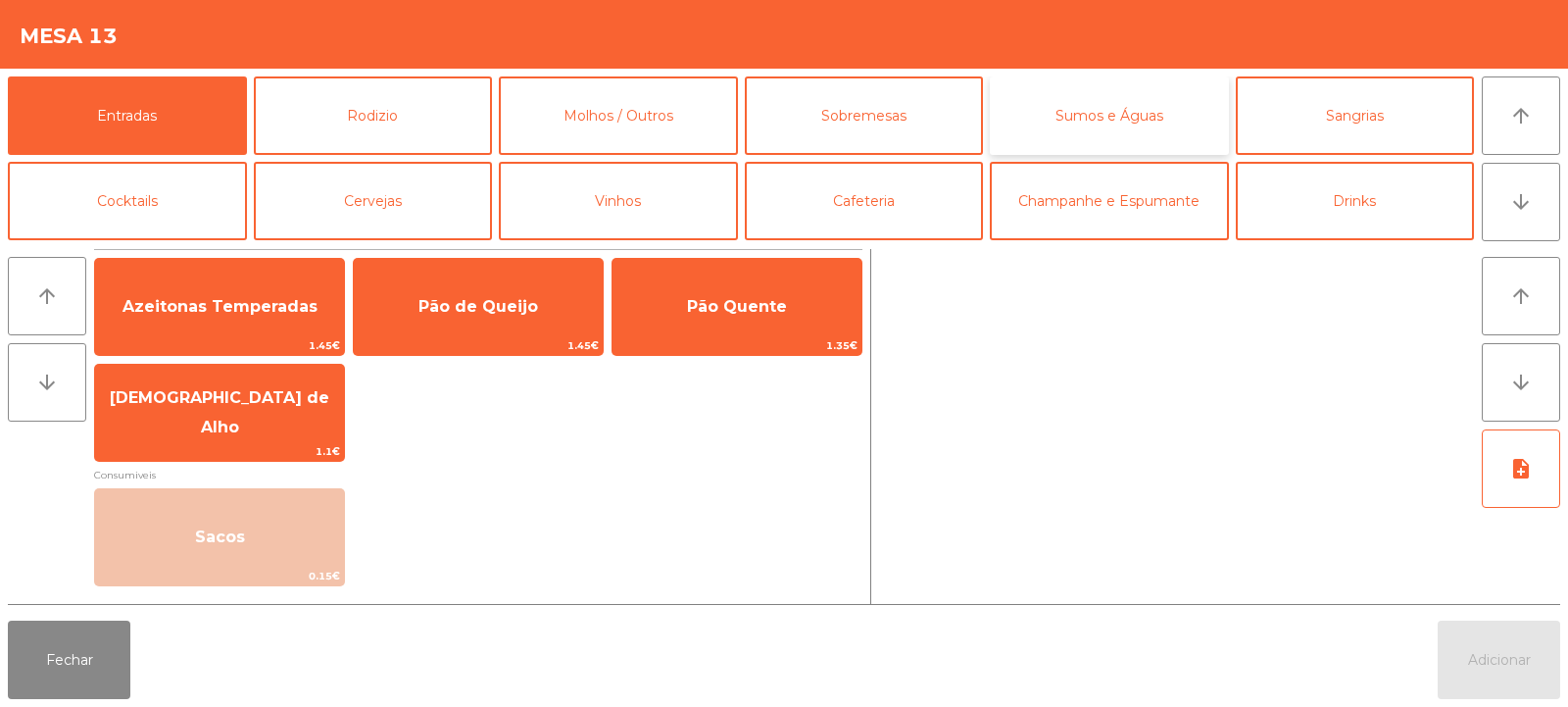
click at [1191, 121] on button "Sumos e Águas" at bounding box center [1110, 116] width 239 height 78
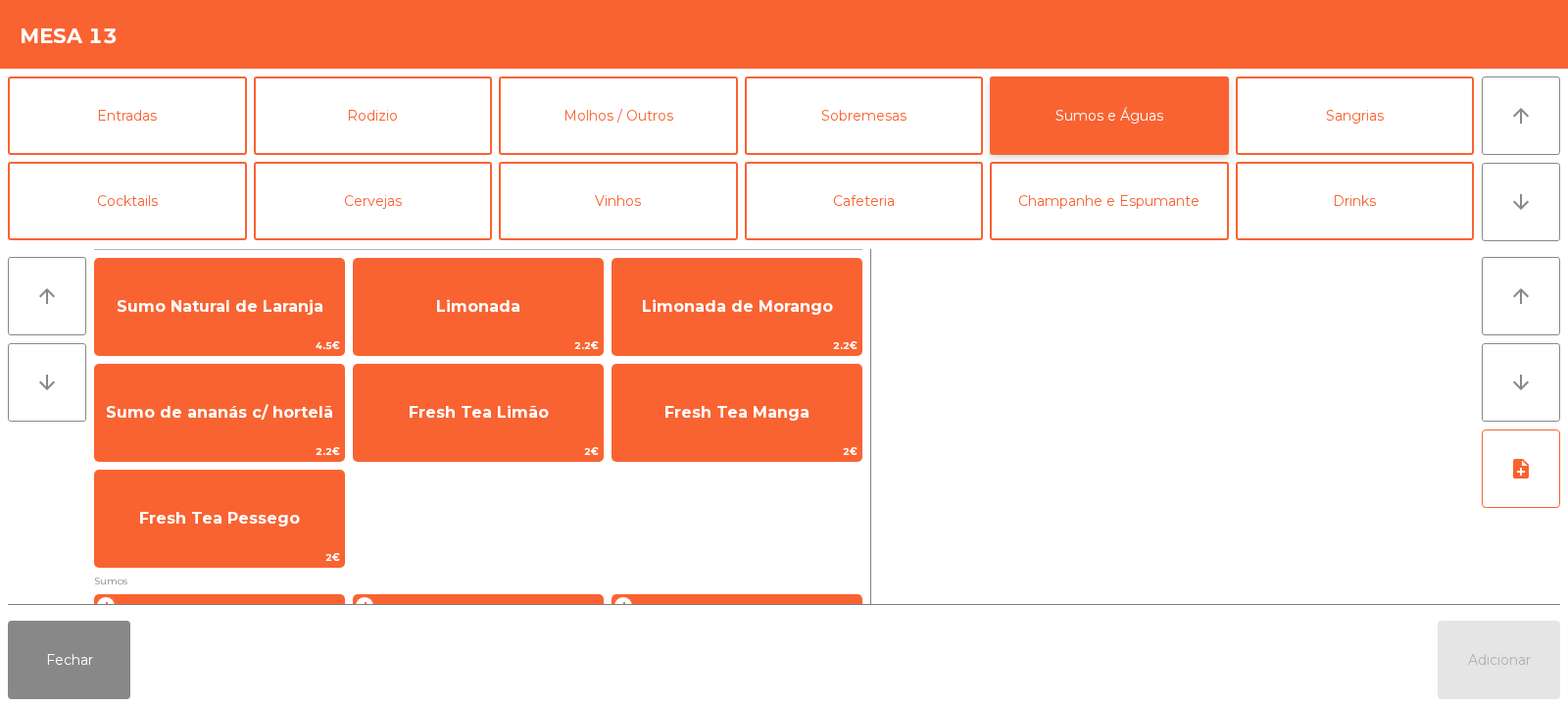
scroll to position [0, 0]
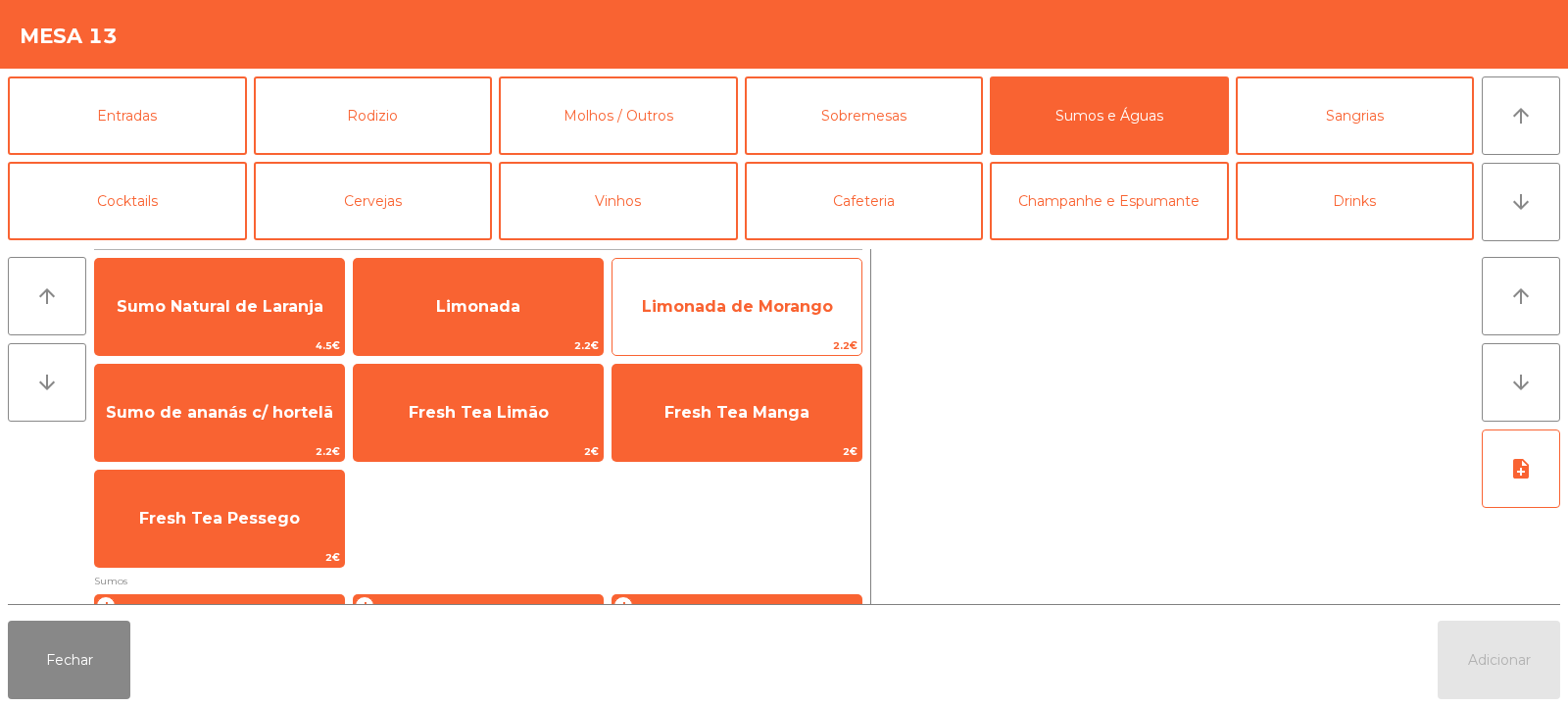
click at [784, 305] on span "Limonada de Morango" at bounding box center [737, 306] width 191 height 19
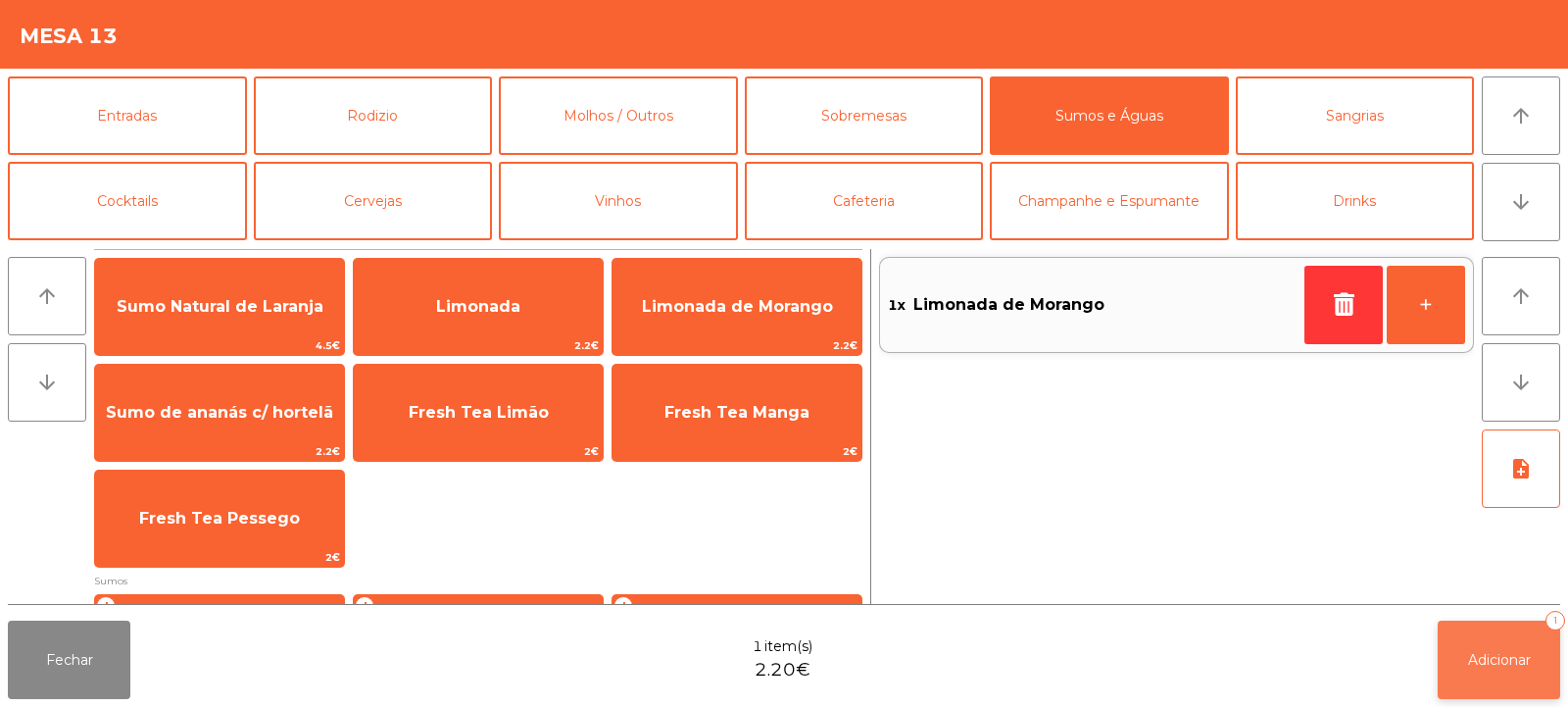
click at [1481, 694] on button "Adicionar 1" at bounding box center [1499, 660] width 123 height 78
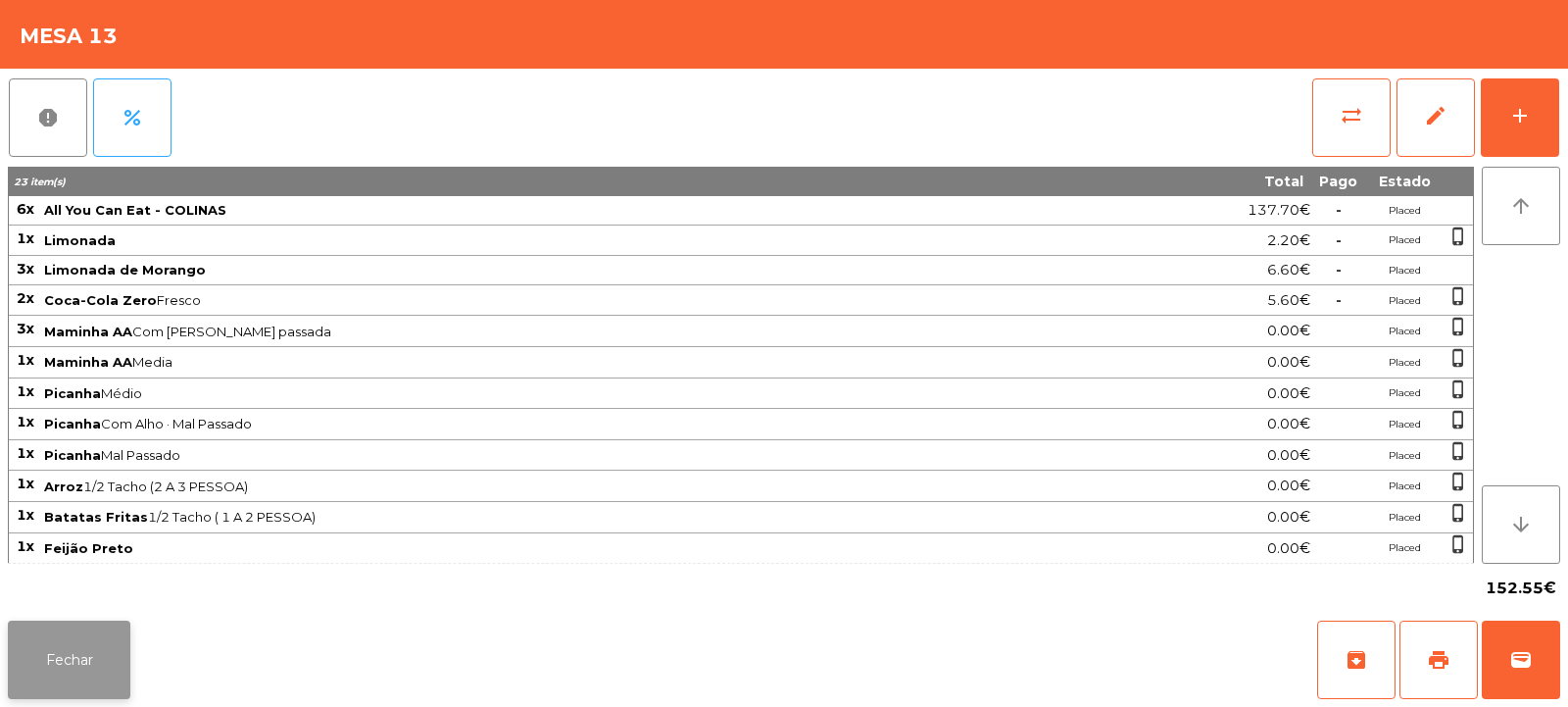
click at [100, 681] on button "Fechar" at bounding box center [69, 660] width 123 height 78
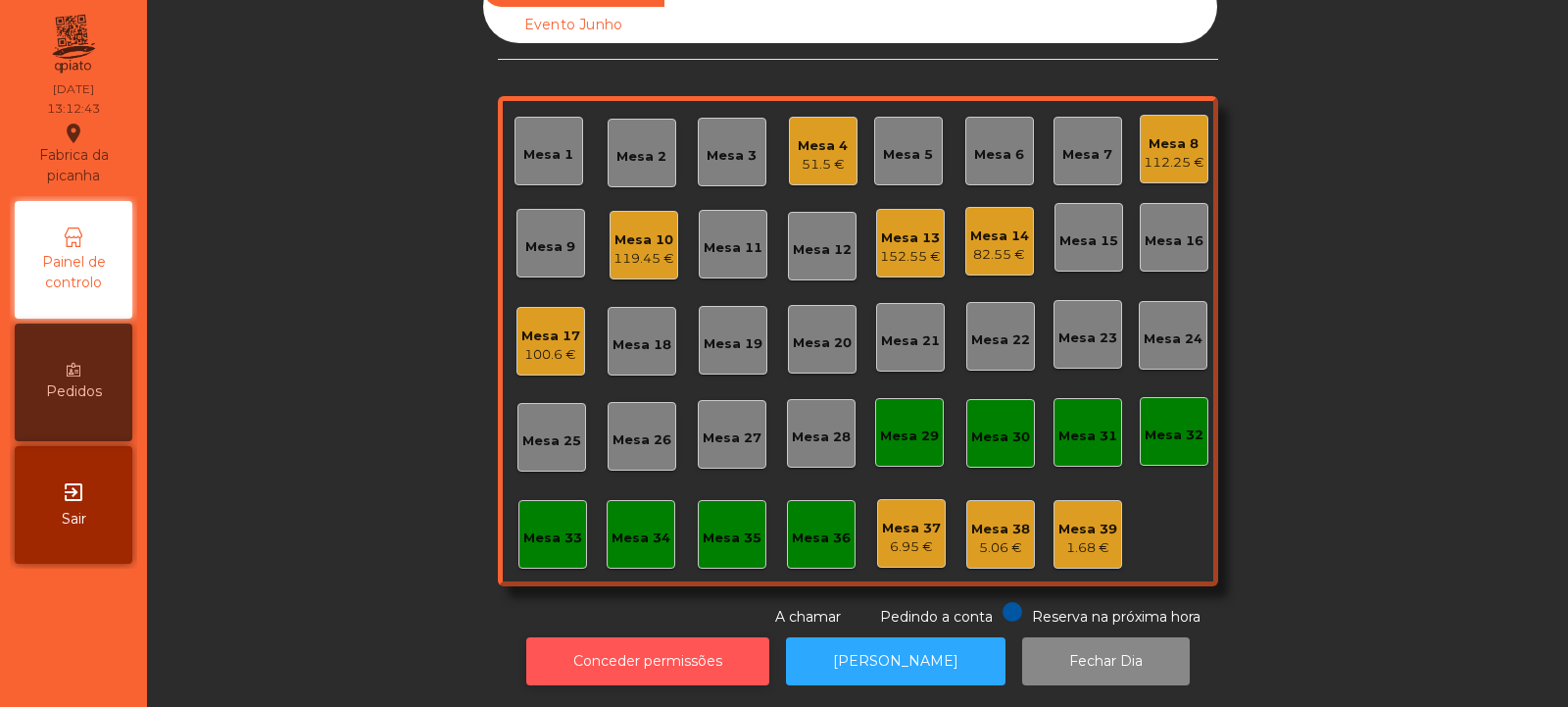
click at [621, 637] on button "Conceder permissões" at bounding box center [648, 661] width 243 height 48
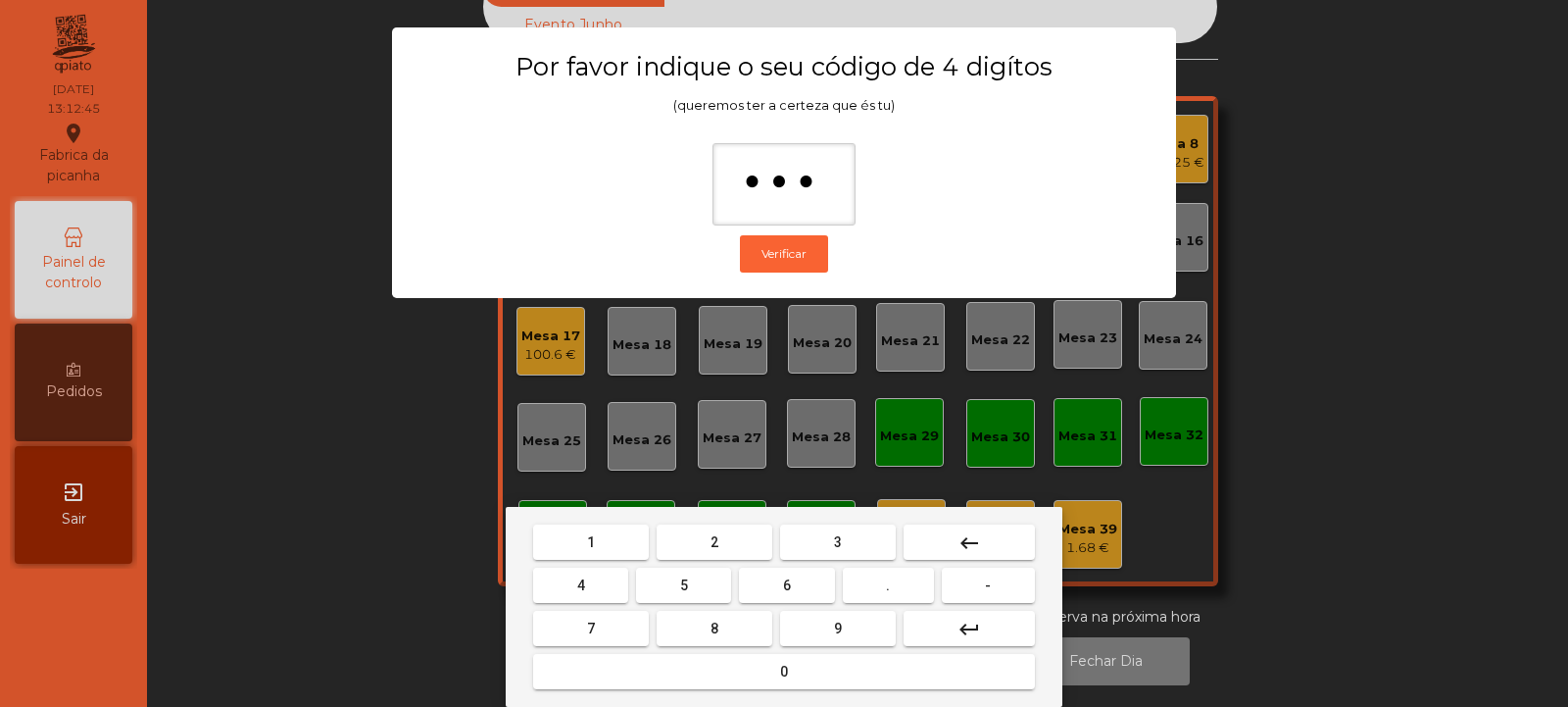
type input "****"
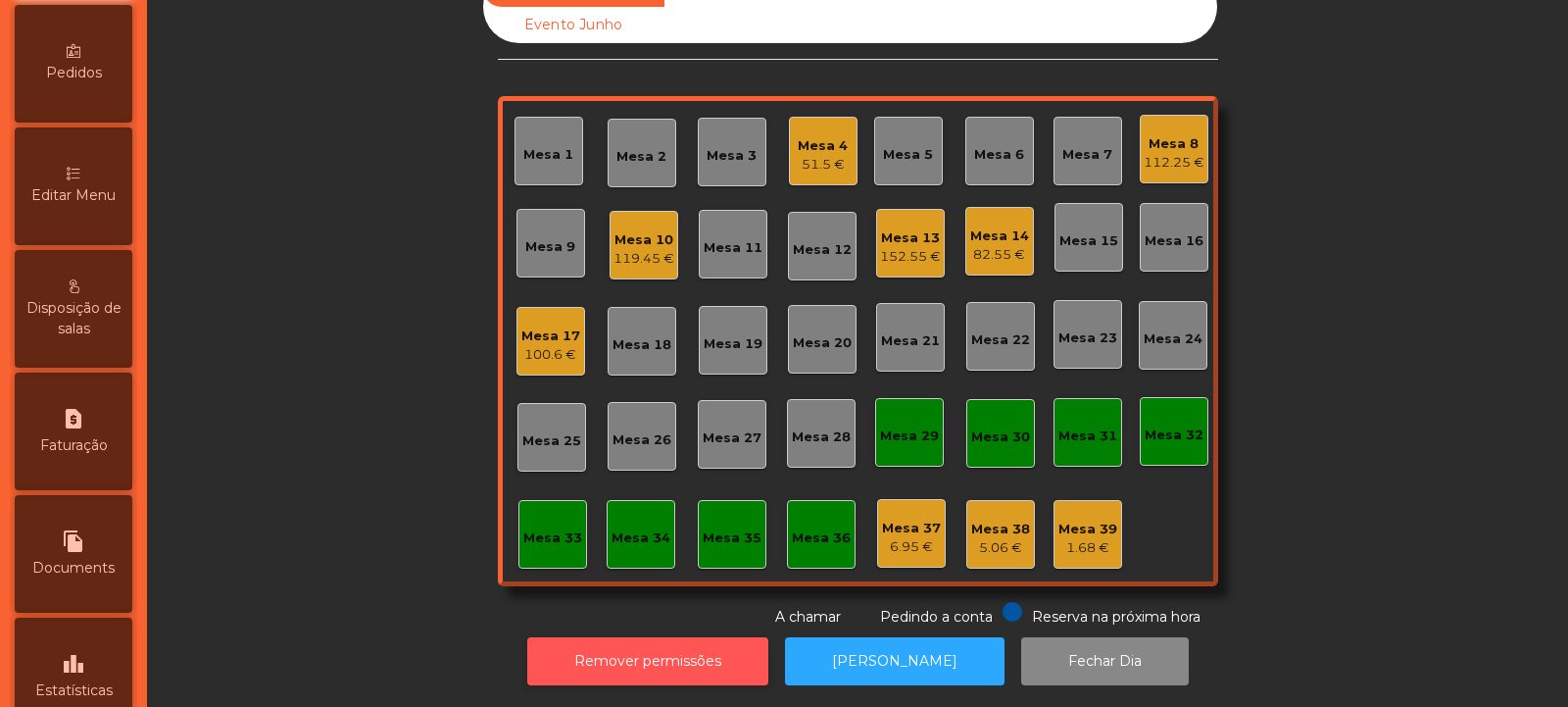
scroll to position [310, 0]
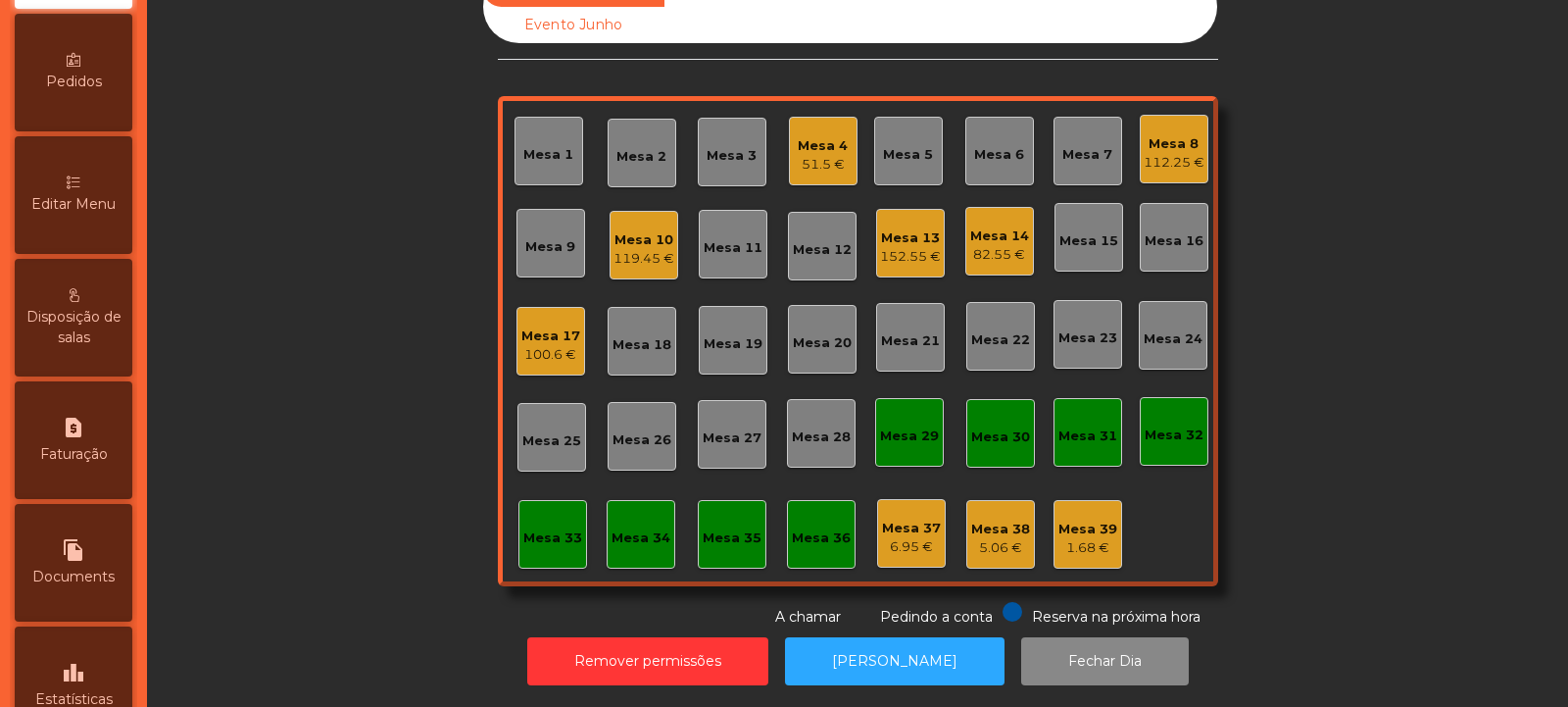
click at [76, 226] on div "Editar Menu" at bounding box center [74, 195] width 118 height 118
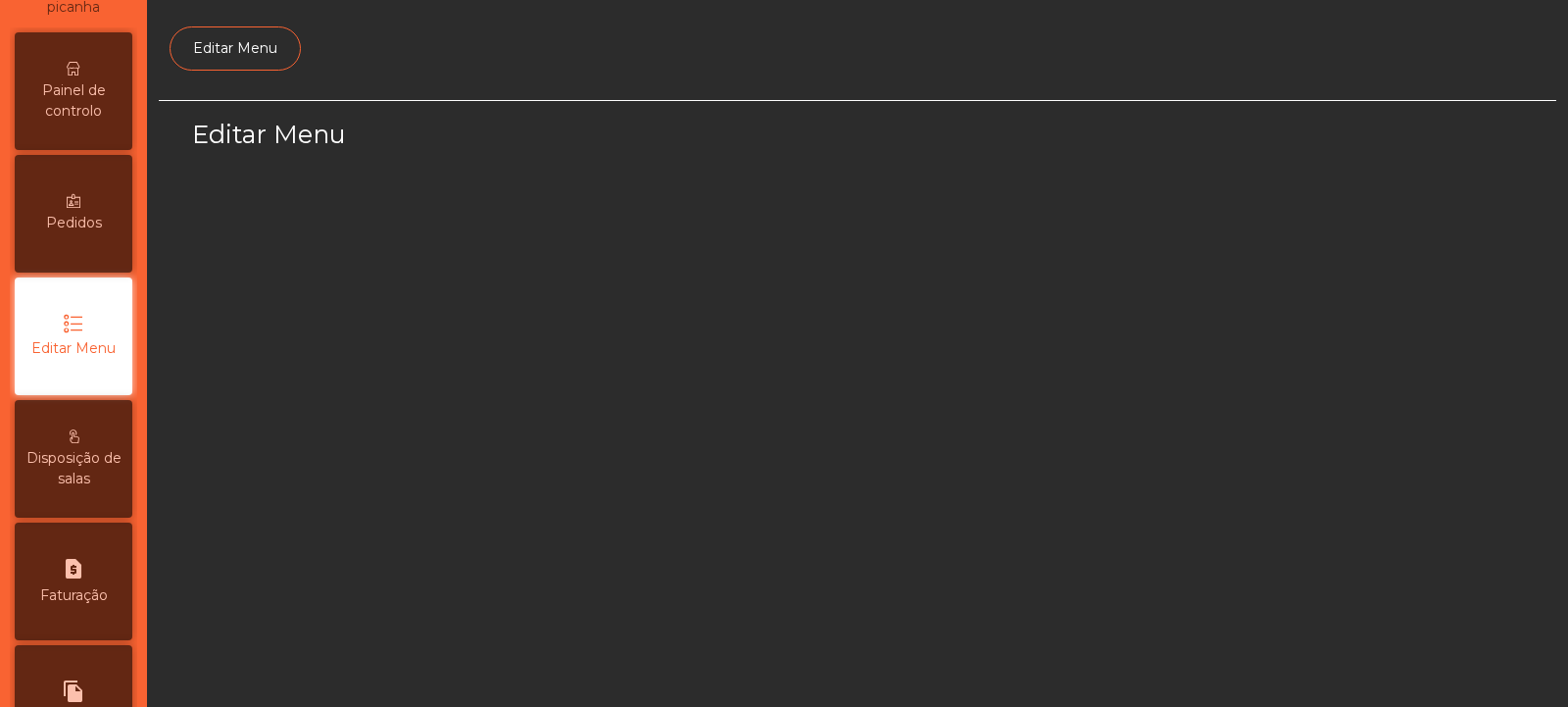
select select "*"
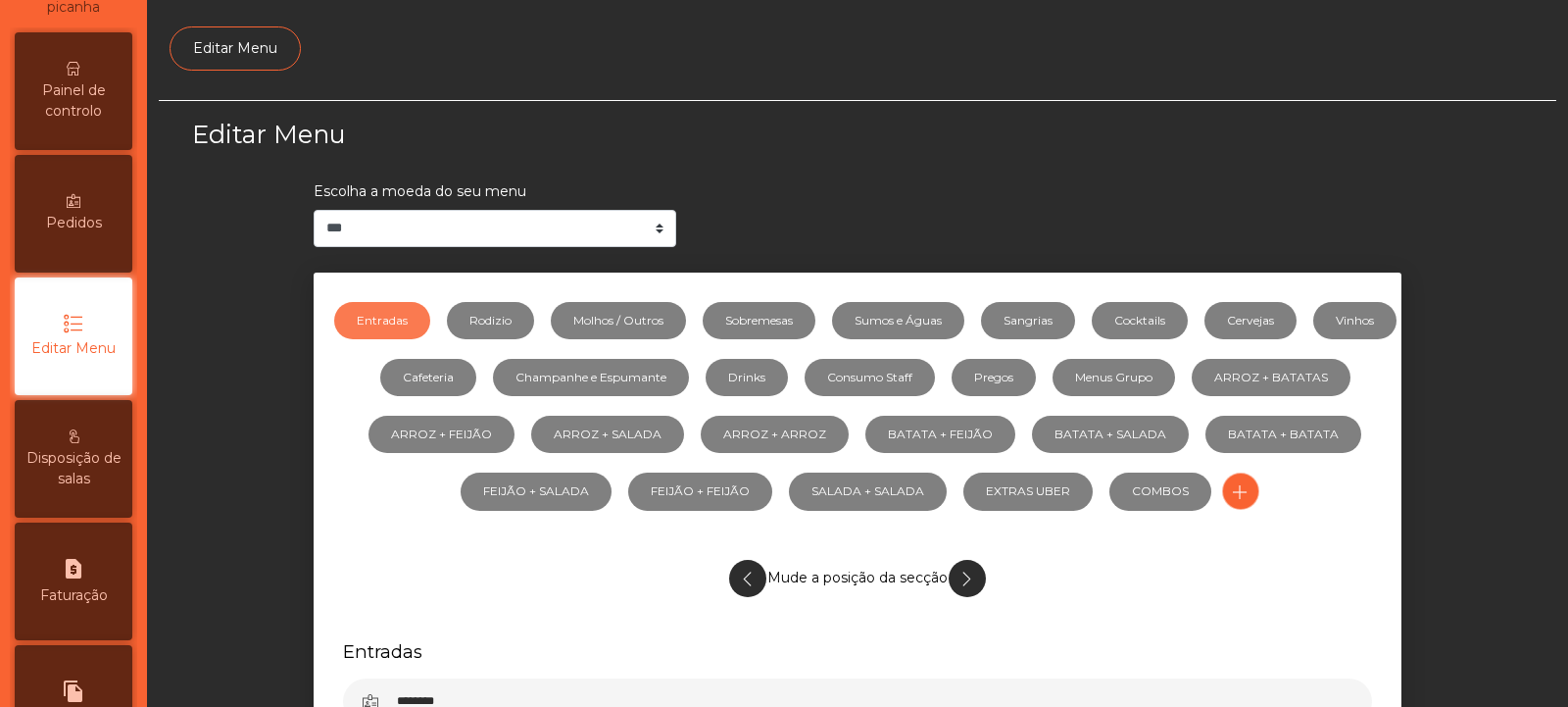
scroll to position [152, 0]
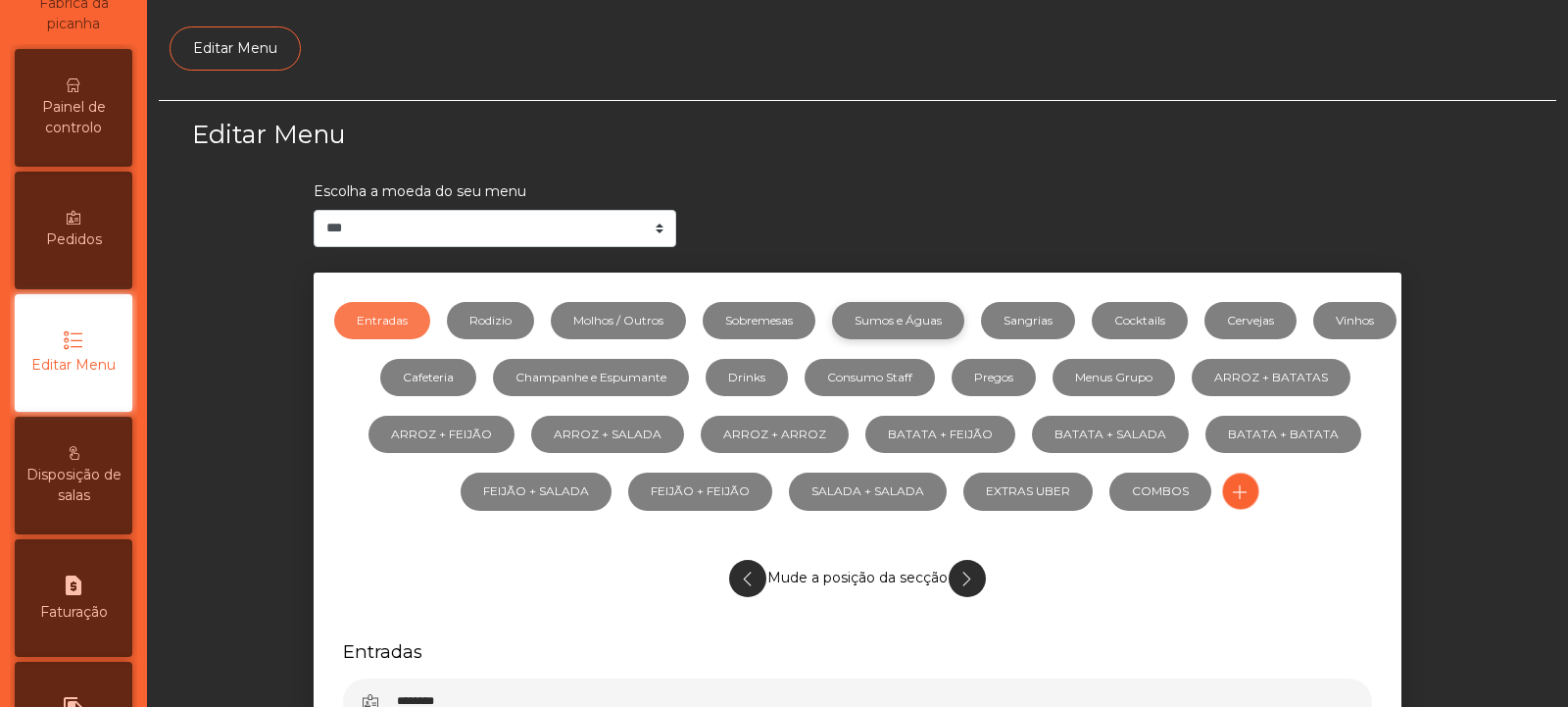
click at [958, 320] on link "Sumos e Águas" at bounding box center [898, 321] width 132 height 37
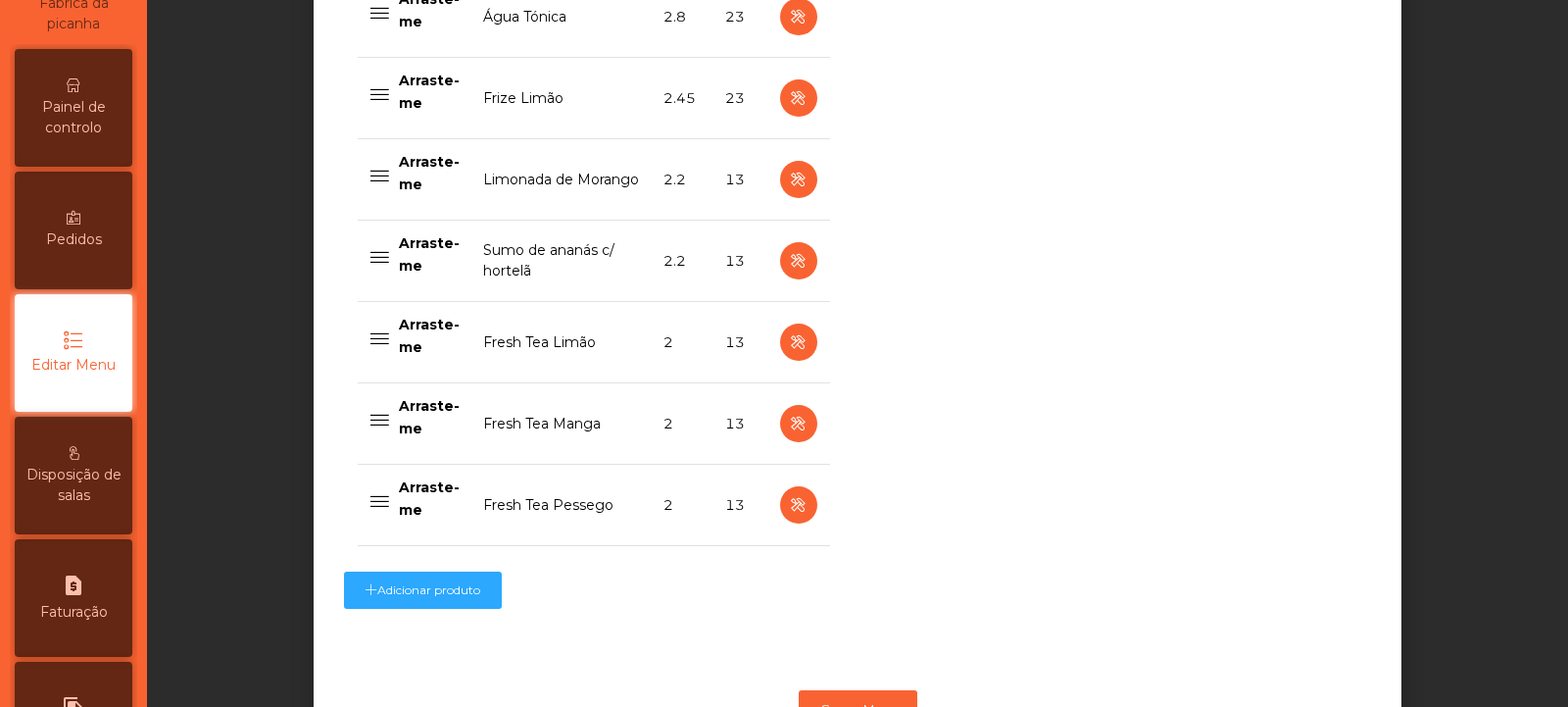
scroll to position [1917, 0]
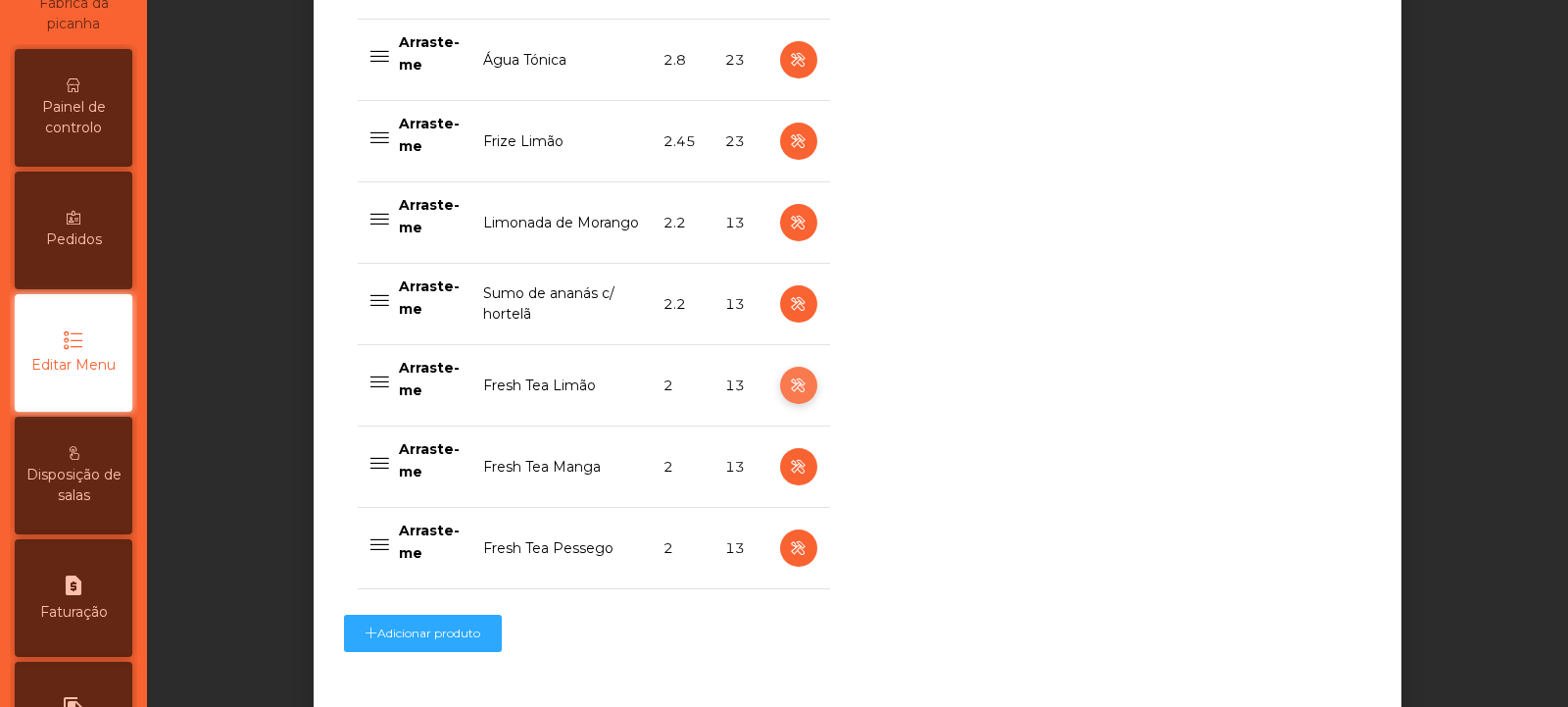
click at [796, 385] on icon "button" at bounding box center [798, 385] width 23 height 25
select select "***"
select select "**"
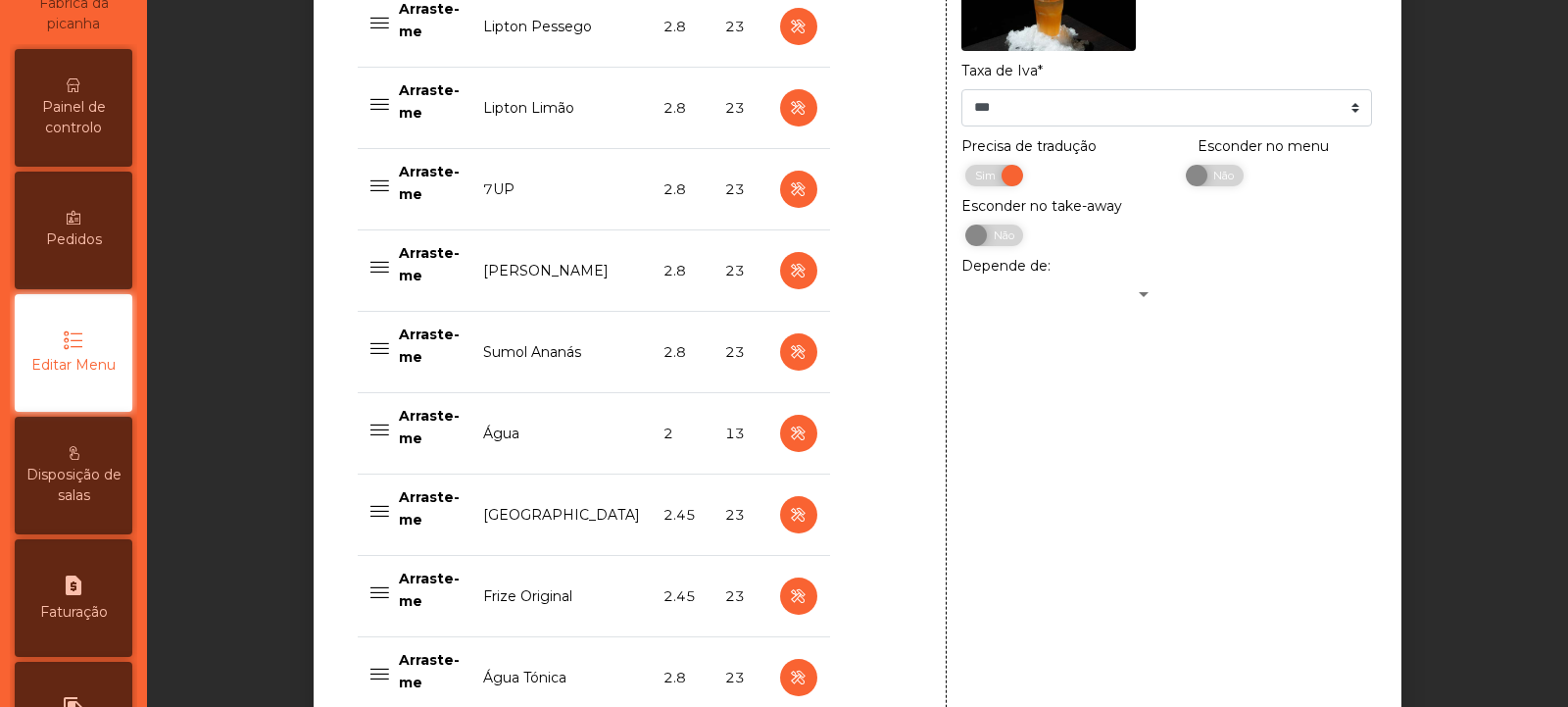
scroll to position [1299, 0]
click at [1214, 187] on span "Não" at bounding box center [1222, 177] width 49 height 22
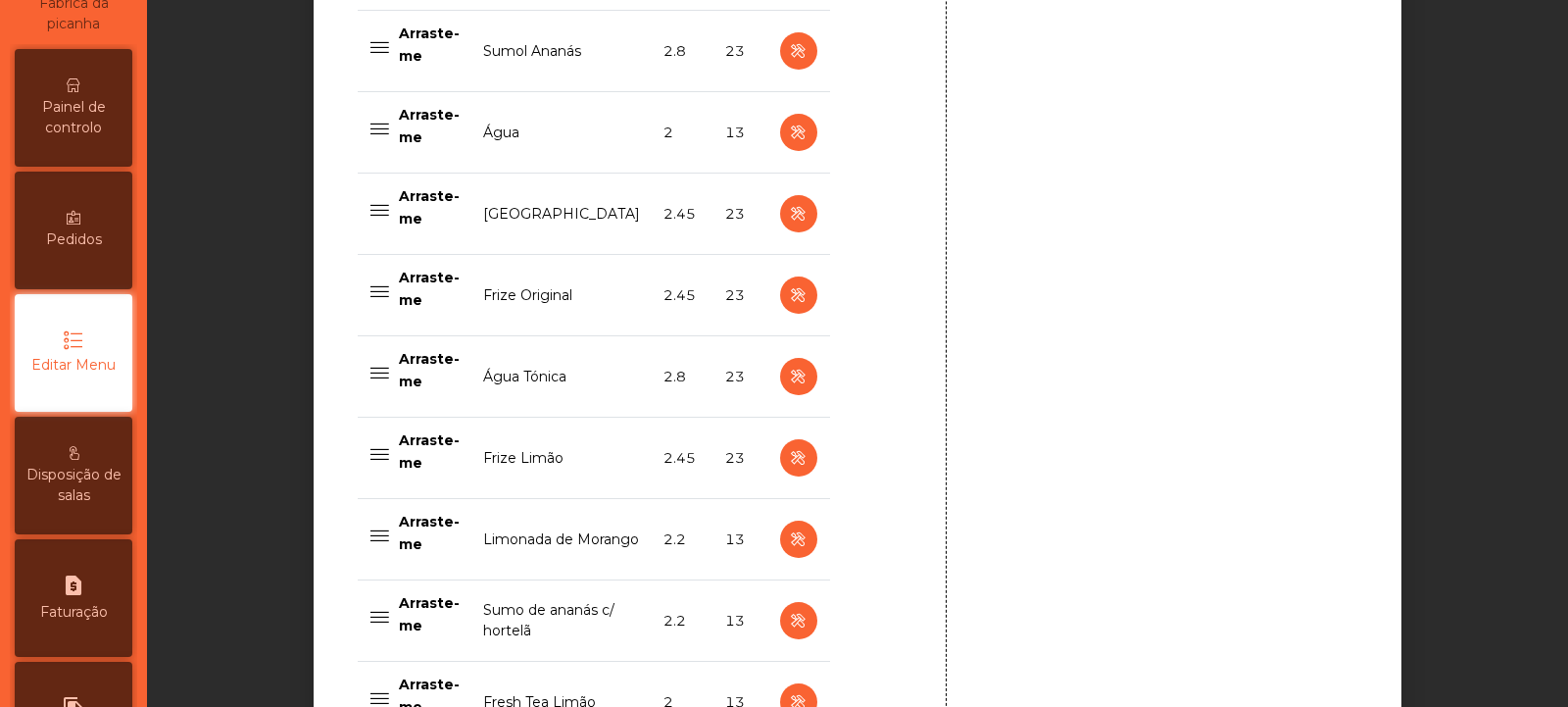
scroll to position [2045, 0]
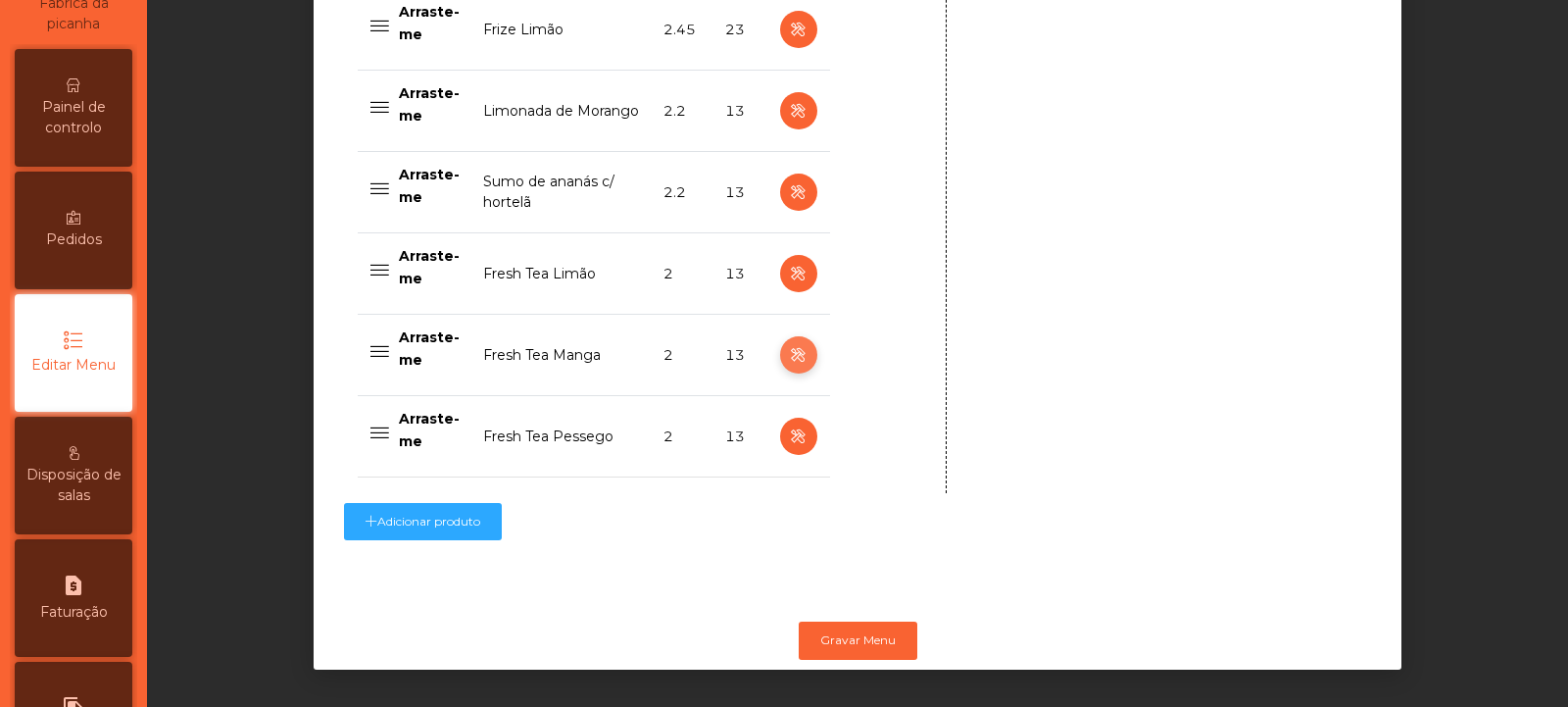
click at [791, 343] on icon "button" at bounding box center [798, 355] width 23 height 25
type input "**********"
select select "***"
select select "**"
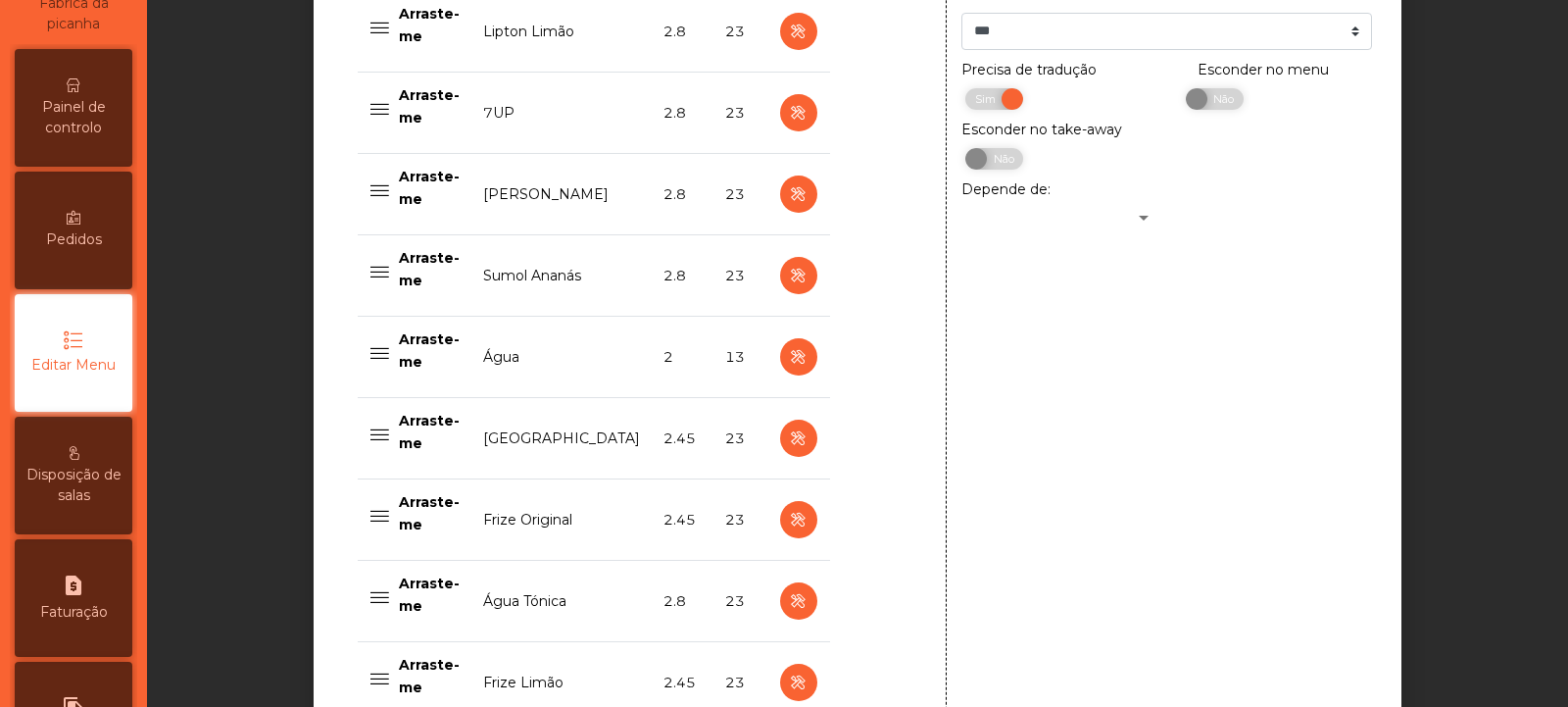
scroll to position [1310, 0]
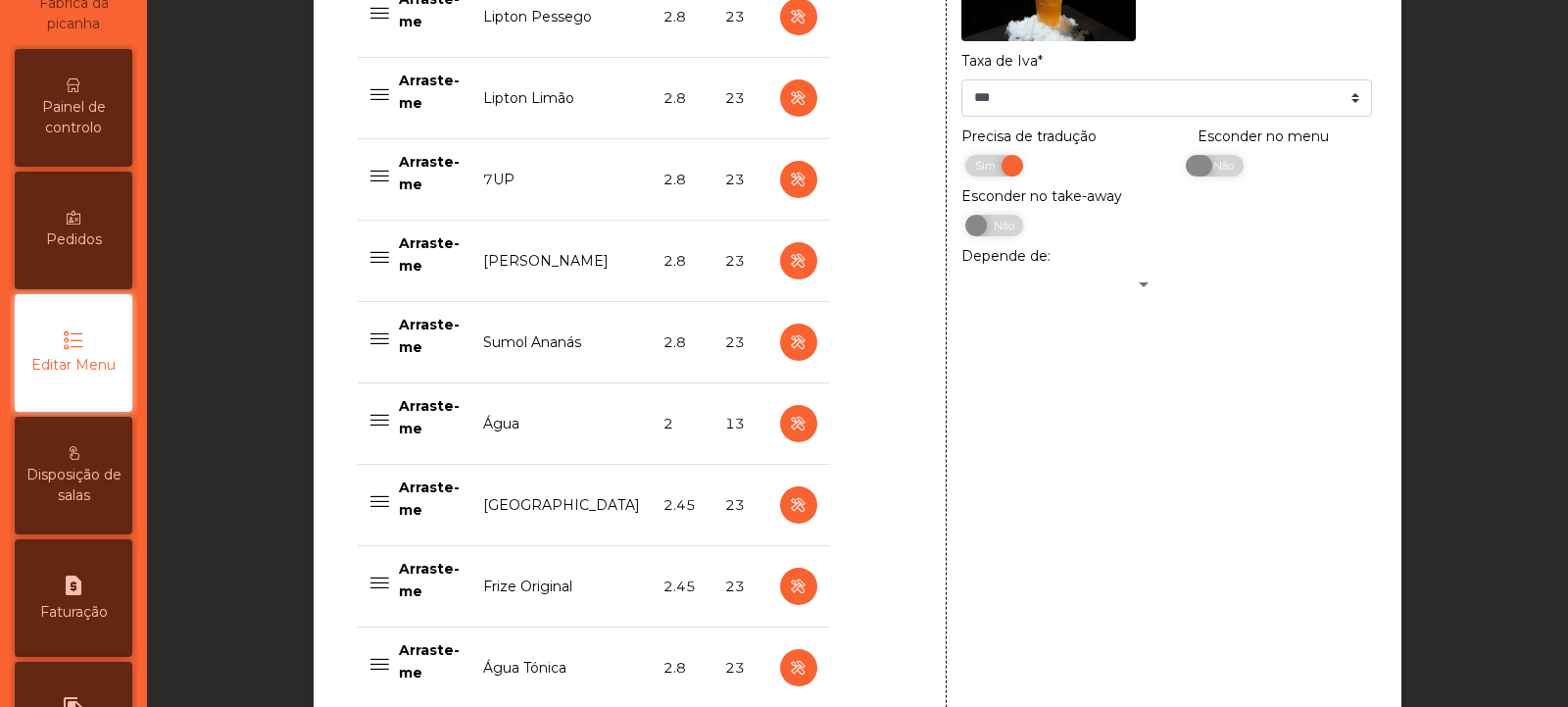
click at [1222, 174] on span "Não" at bounding box center [1222, 166] width 49 height 22
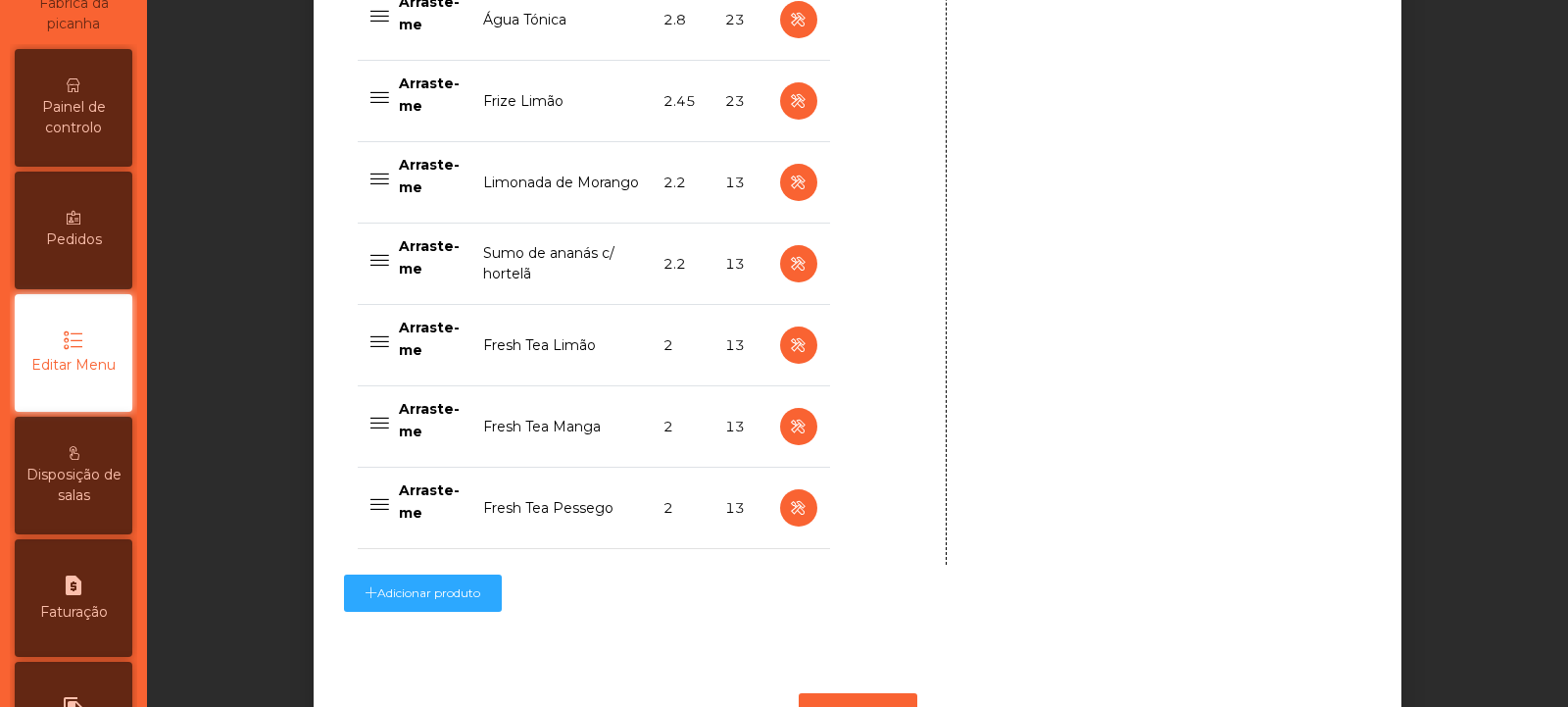
scroll to position [2045, 0]
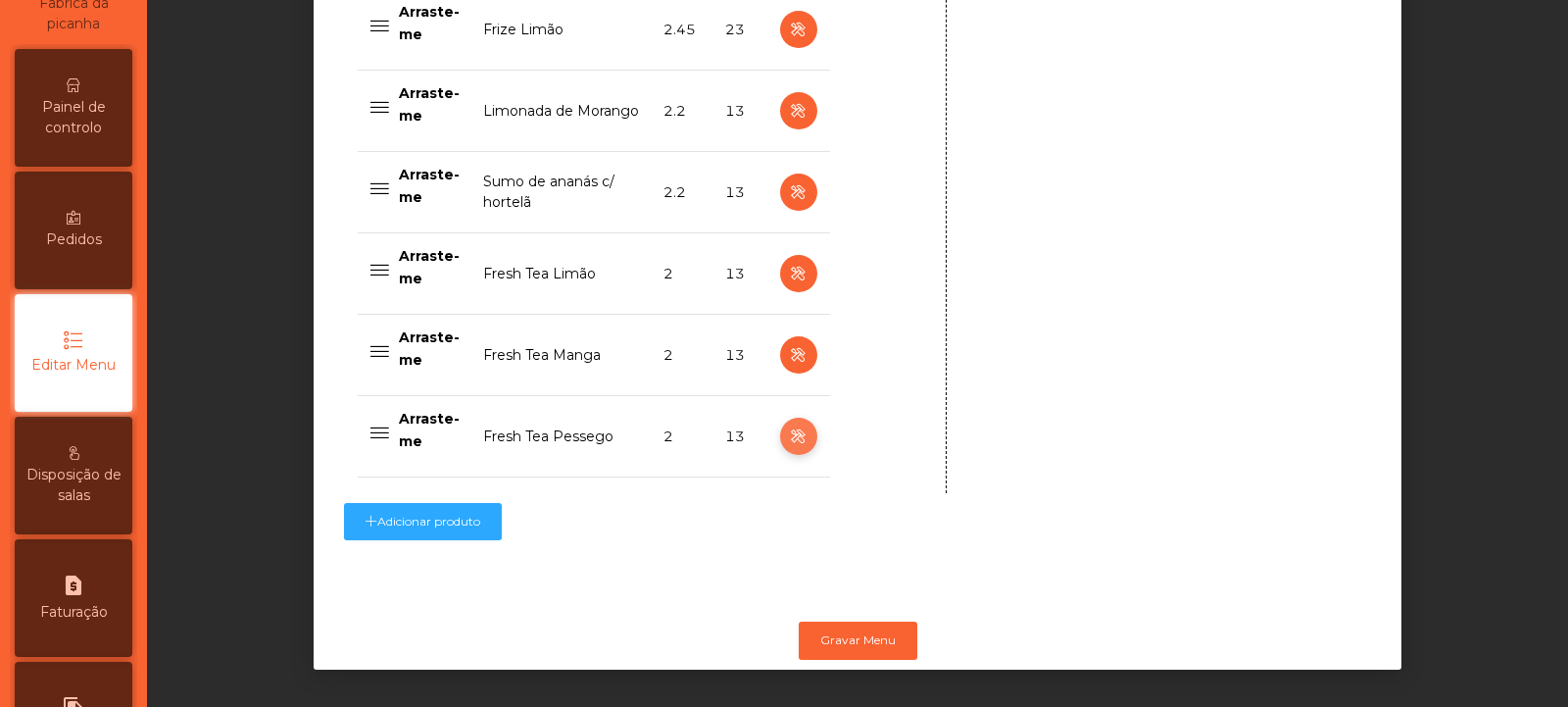
click at [787, 425] on icon "button" at bounding box center [798, 436] width 23 height 25
type input "**********"
select select "***"
select select "**"
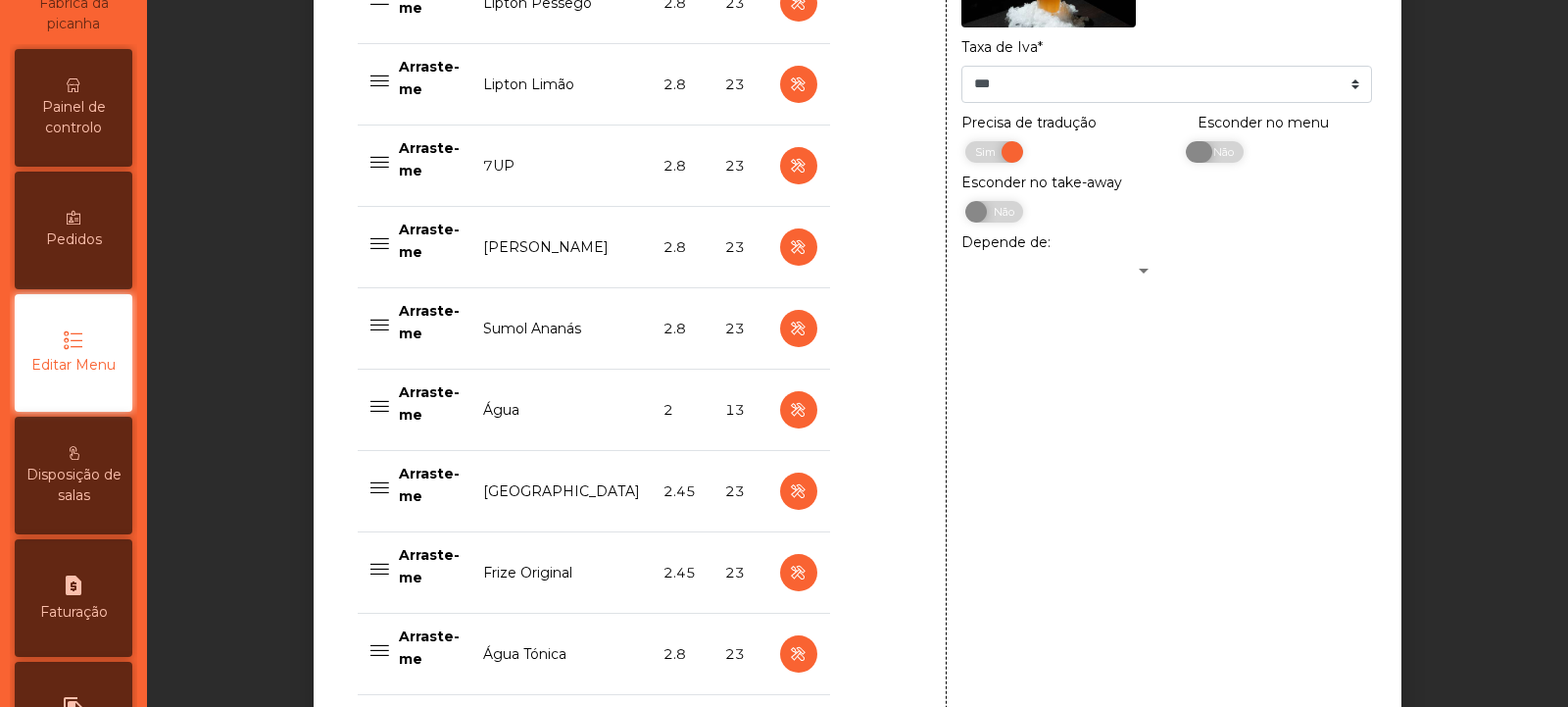
click at [1226, 161] on span "Não" at bounding box center [1222, 152] width 49 height 22
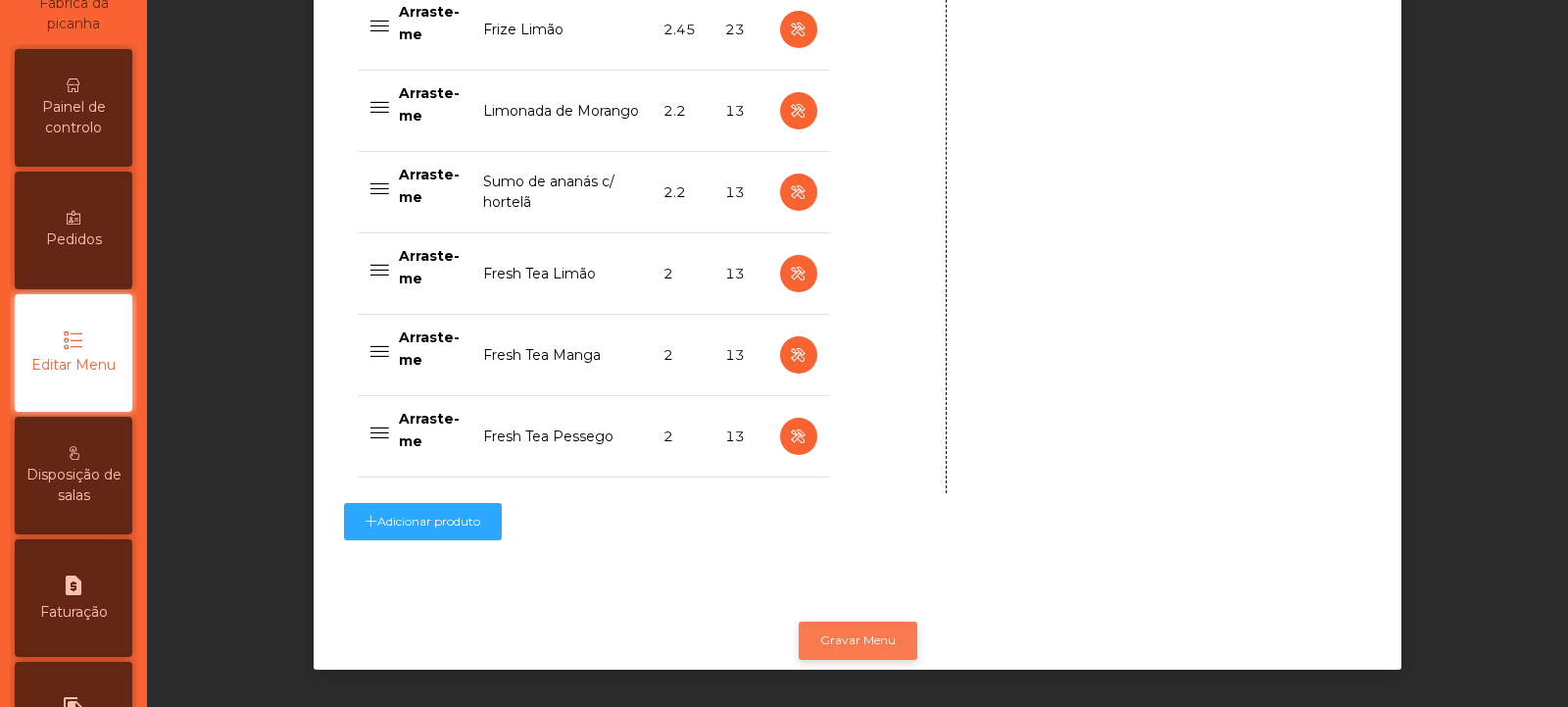
click at [892, 622] on button "Gravar Menu" at bounding box center [858, 640] width 119 height 37
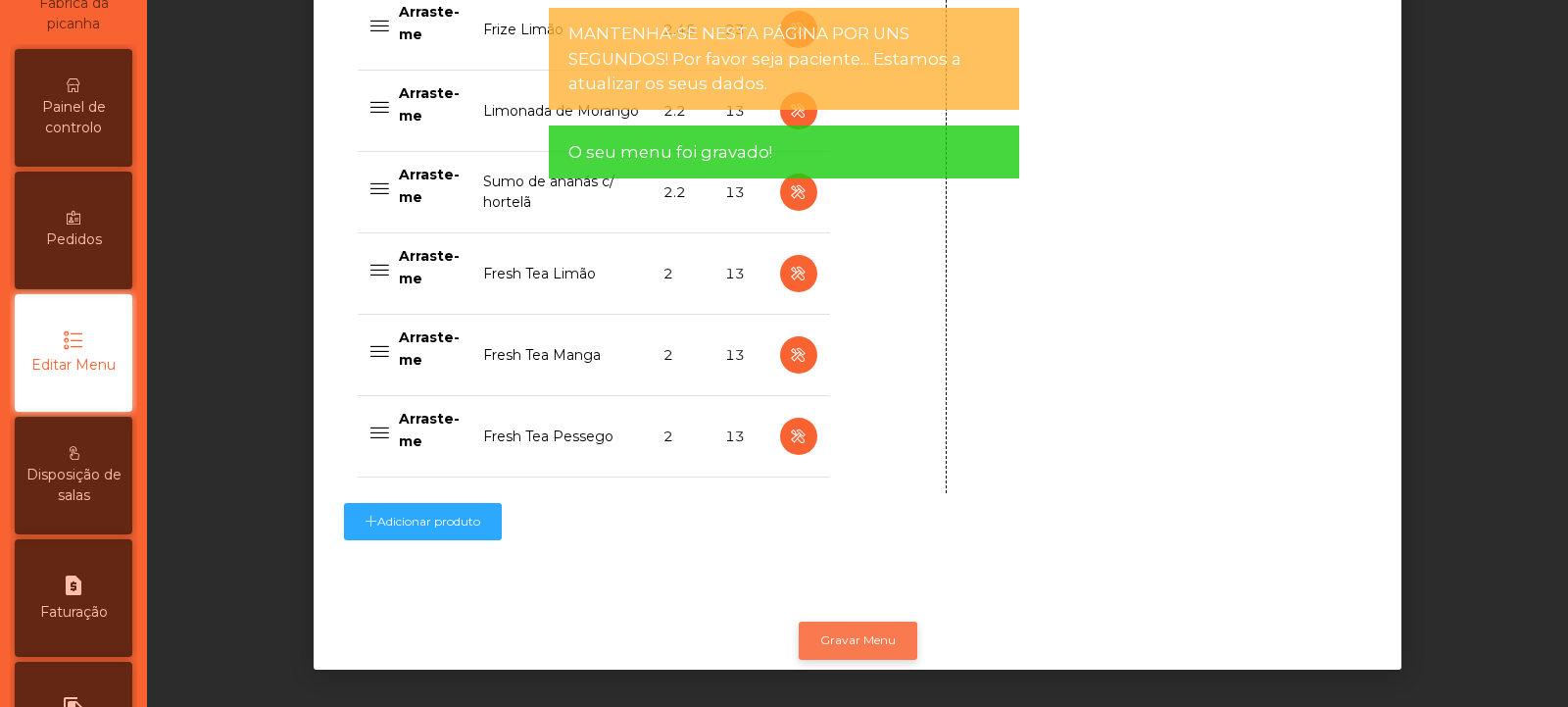
scroll to position [0, 0]
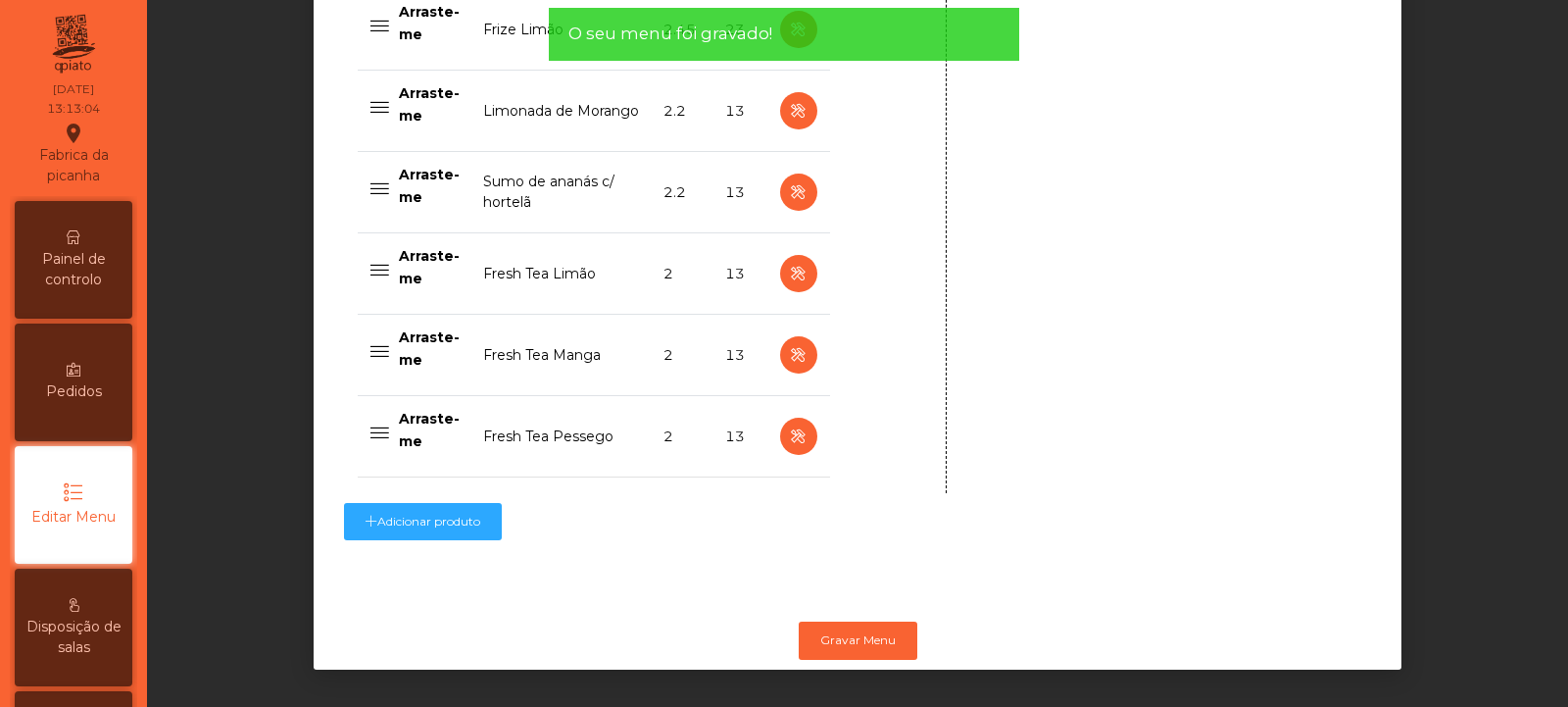
click at [82, 270] on span "Painel de controlo" at bounding box center [74, 270] width 108 height 41
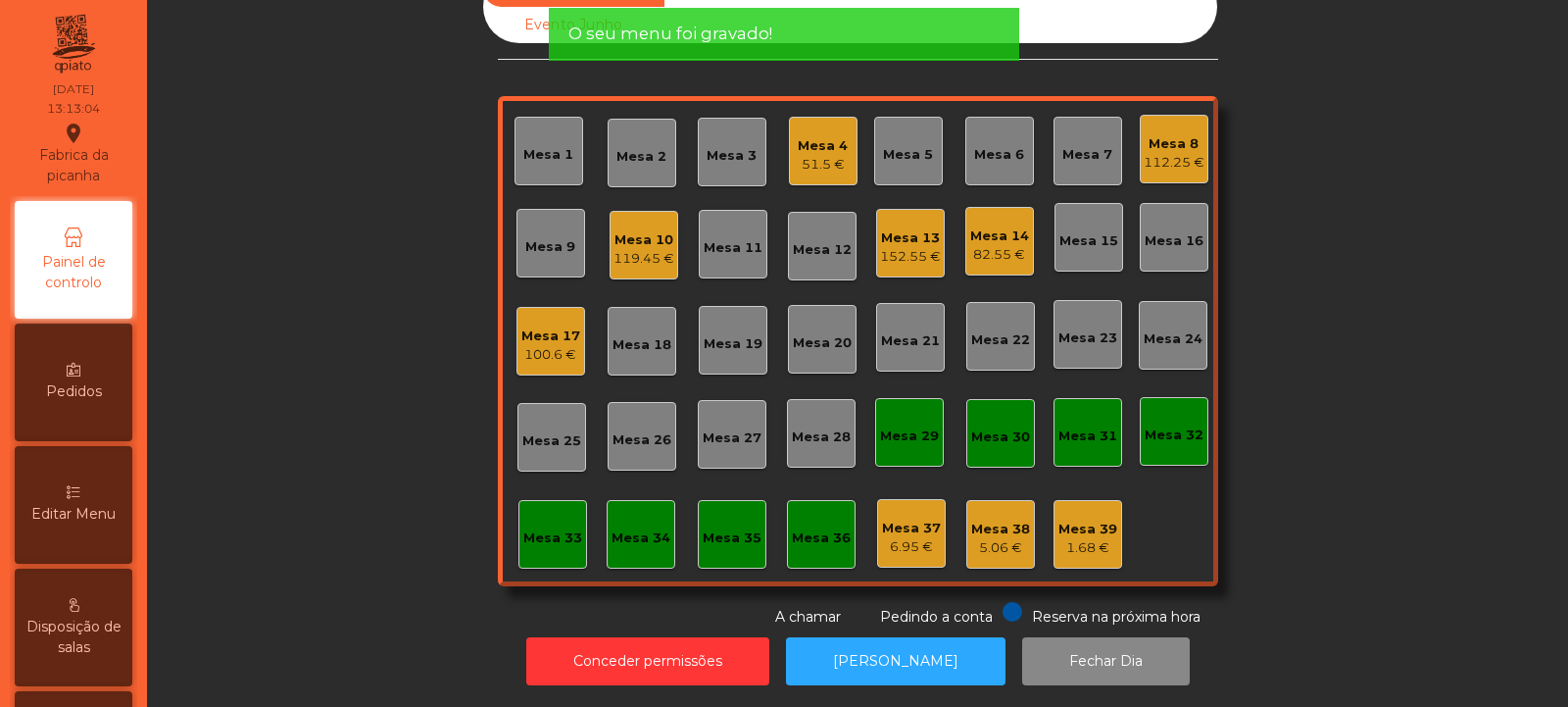
scroll to position [66, 0]
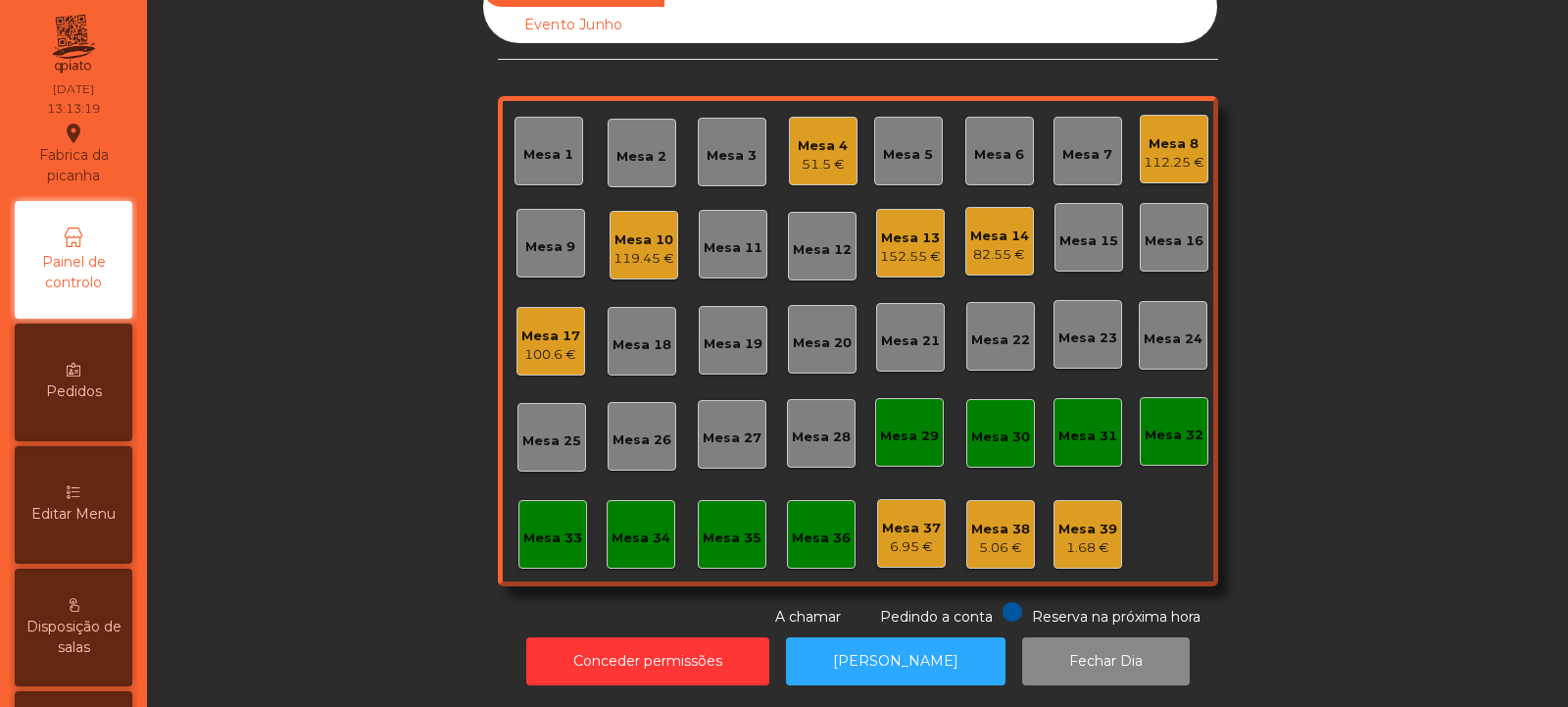
click at [805, 346] on div "Mesa 20" at bounding box center [823, 339] width 69 height 69
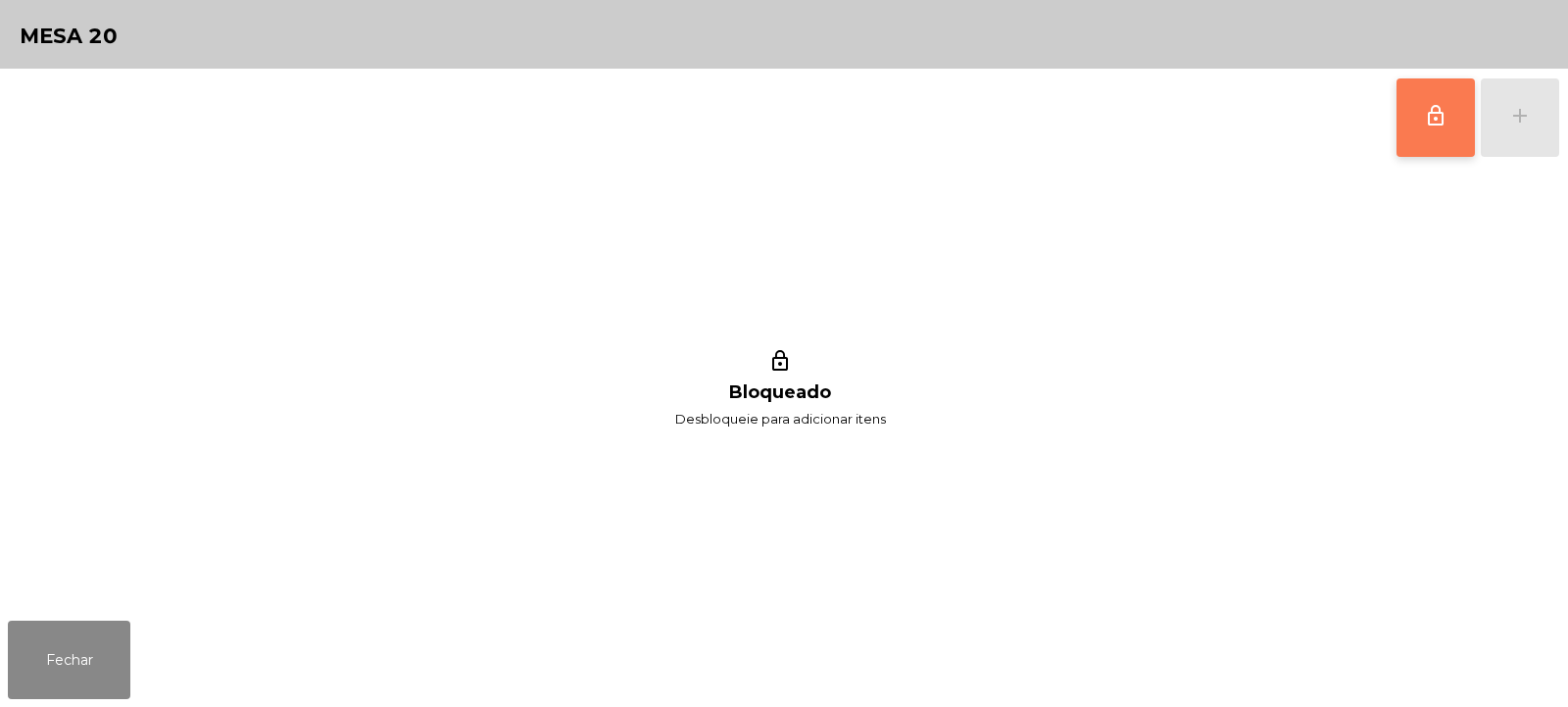
click at [1433, 142] on button "lock_outline" at bounding box center [1437, 118] width 78 height 78
click at [1518, 132] on button "add" at bounding box center [1520, 118] width 78 height 78
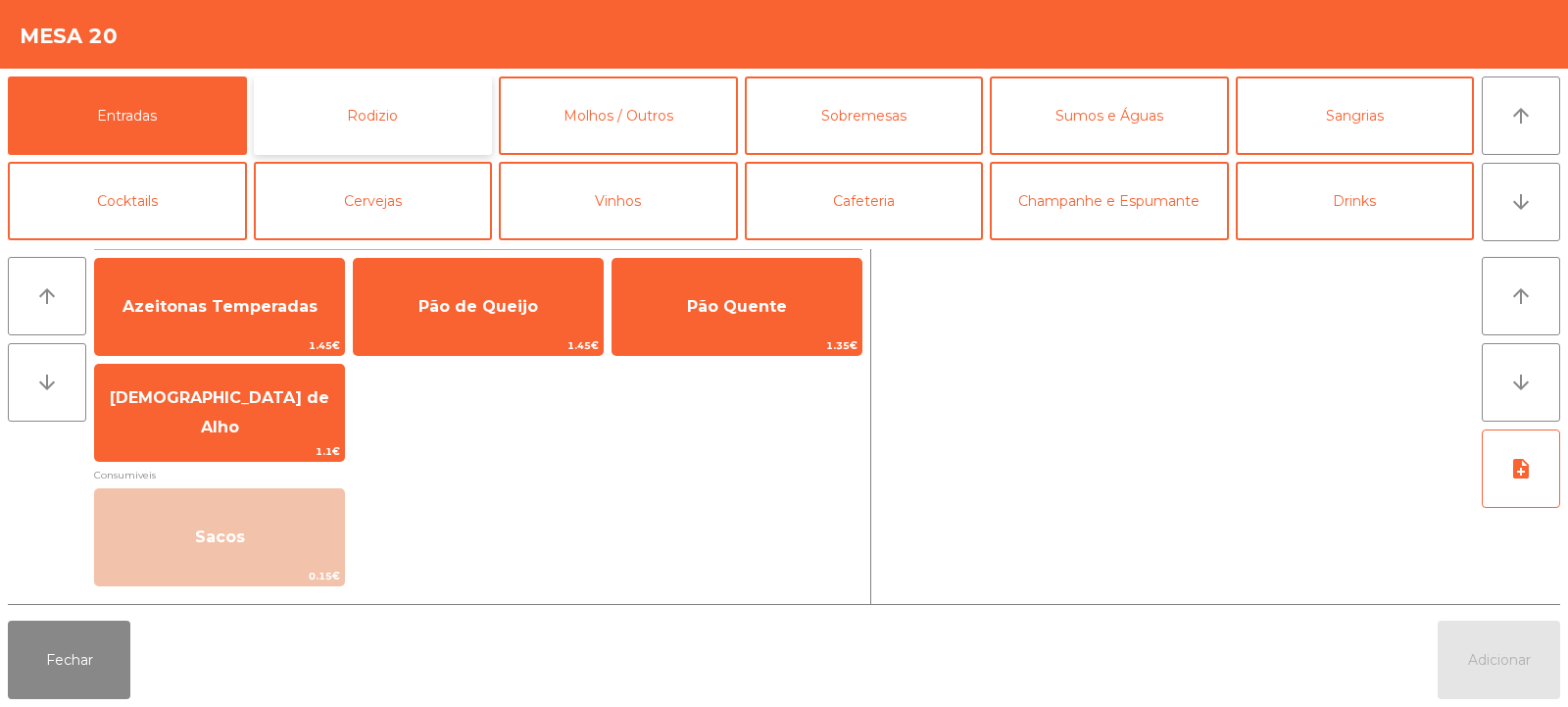
click at [388, 121] on button "Rodizio" at bounding box center [374, 116] width 239 height 78
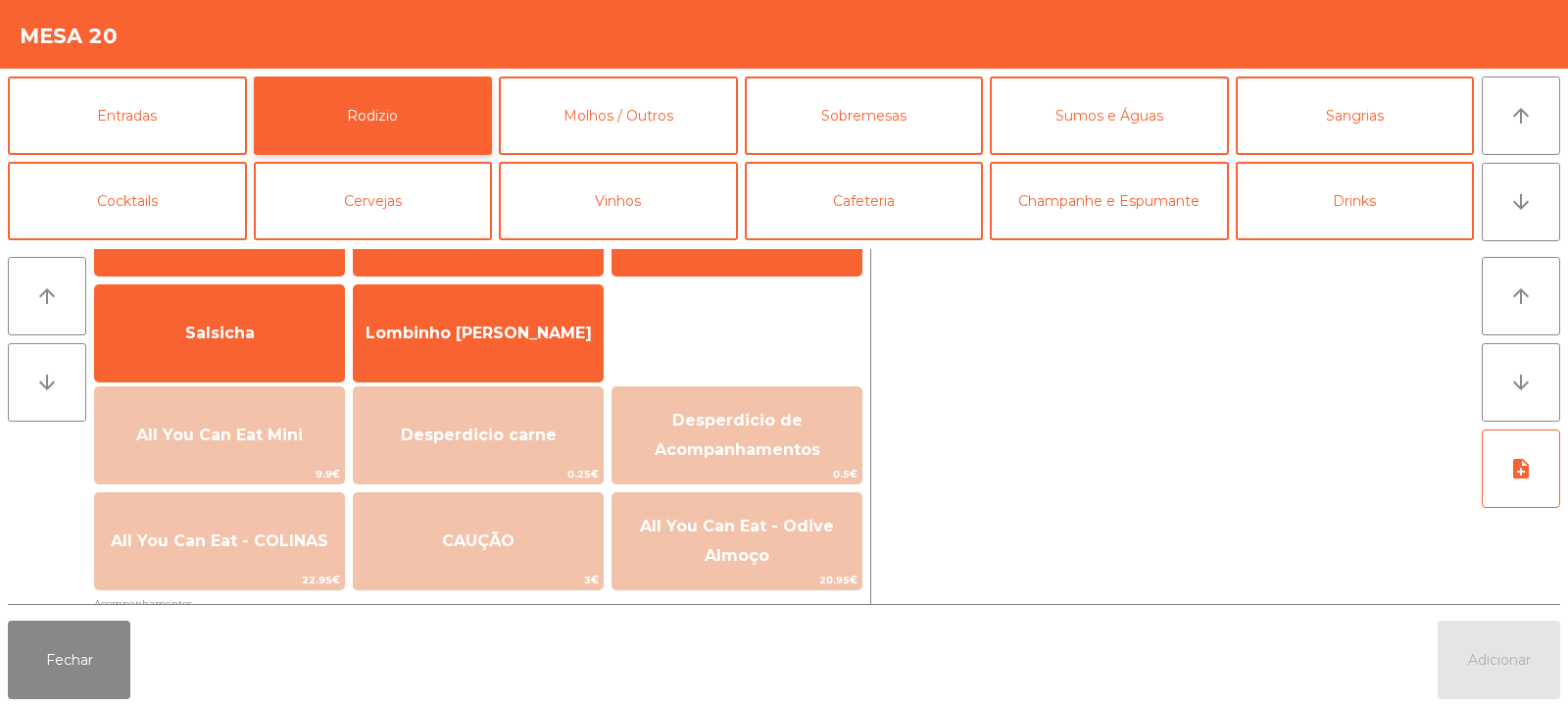
scroll to position [130, 0]
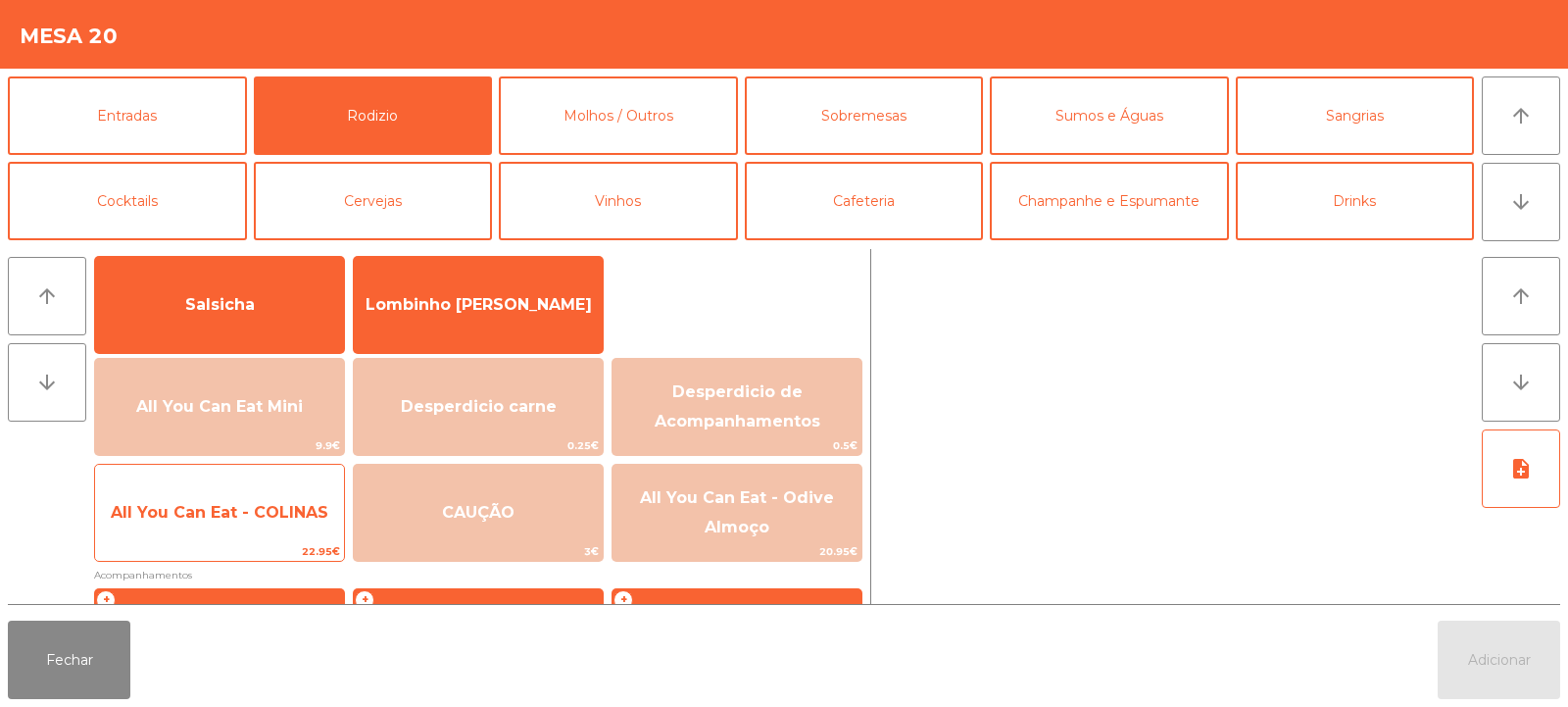
click at [254, 504] on span "All You Can Eat - COLINAS" at bounding box center [220, 512] width 218 height 19
click at [250, 503] on span "All You Can Eat - COLINAS" at bounding box center [220, 512] width 218 height 19
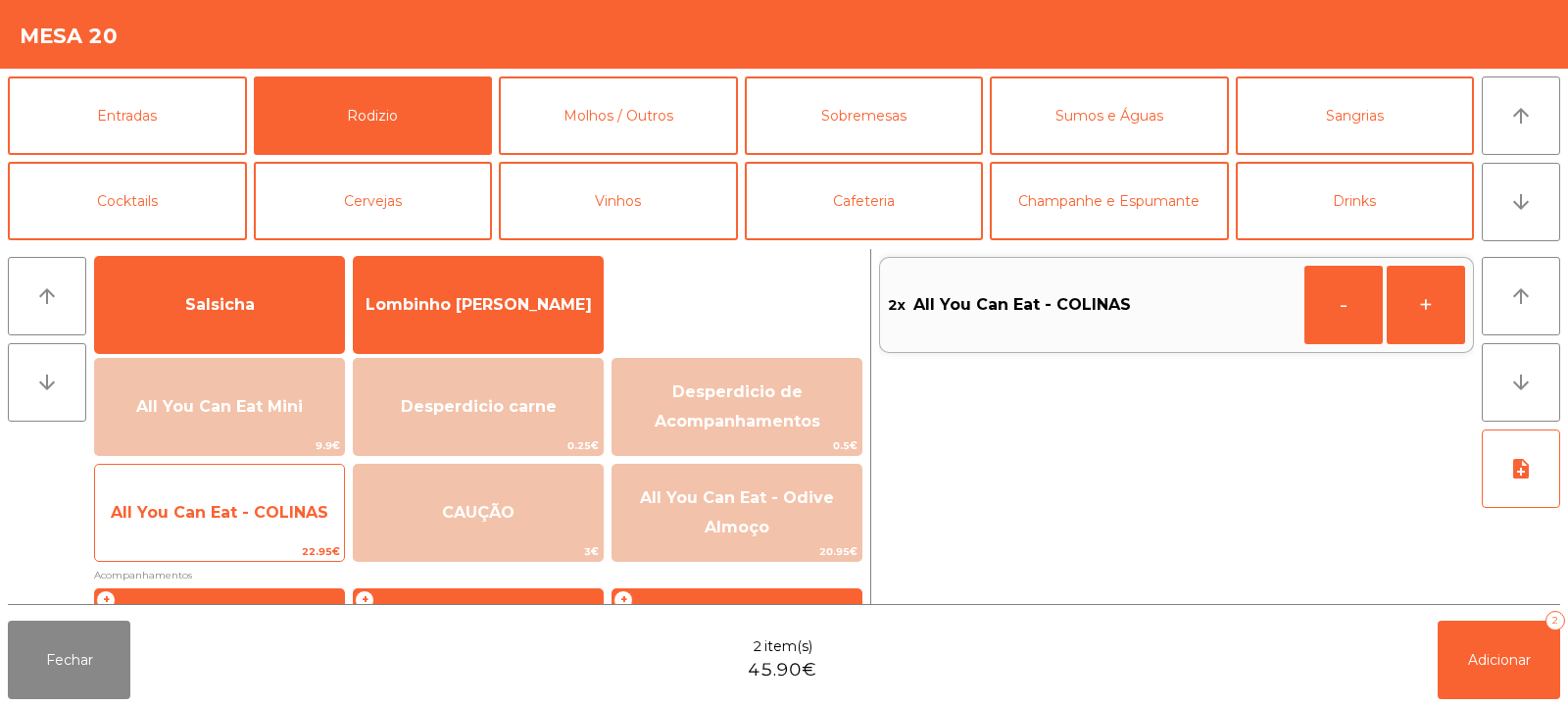
click at [259, 508] on span "All You Can Eat - COLINAS" at bounding box center [220, 512] width 218 height 19
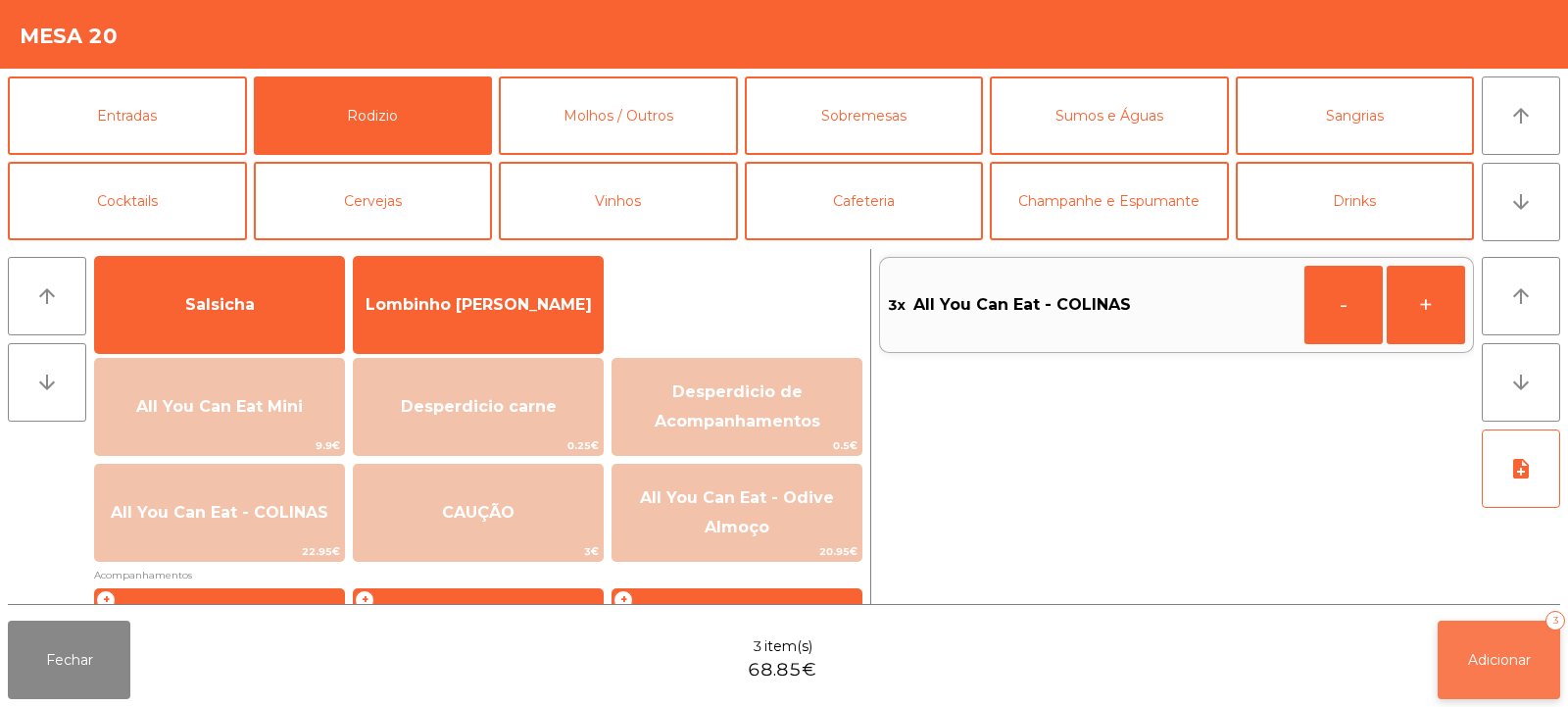
click at [1468, 663] on span "Adicionar" at bounding box center [1499, 660] width 63 height 18
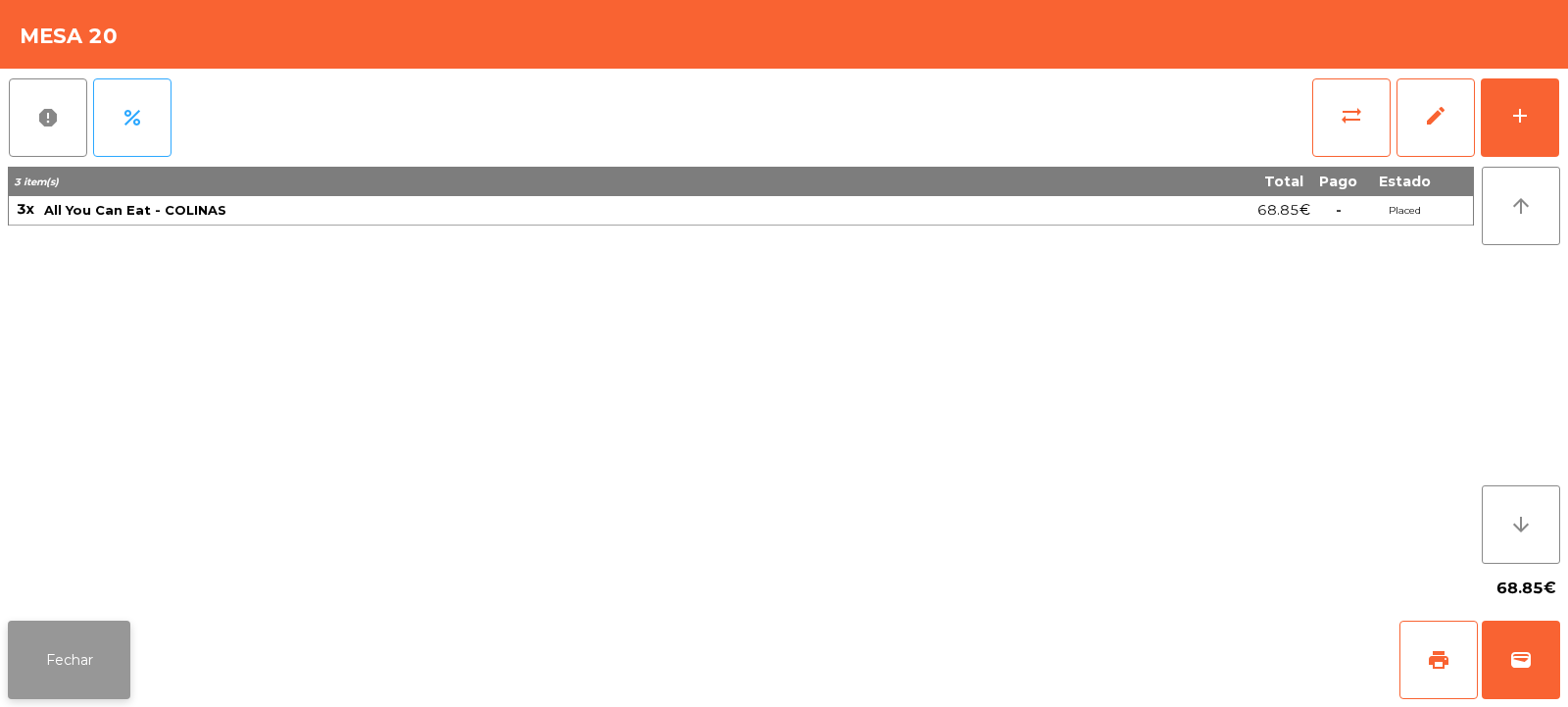
click at [89, 649] on button "Fechar" at bounding box center [69, 660] width 123 height 78
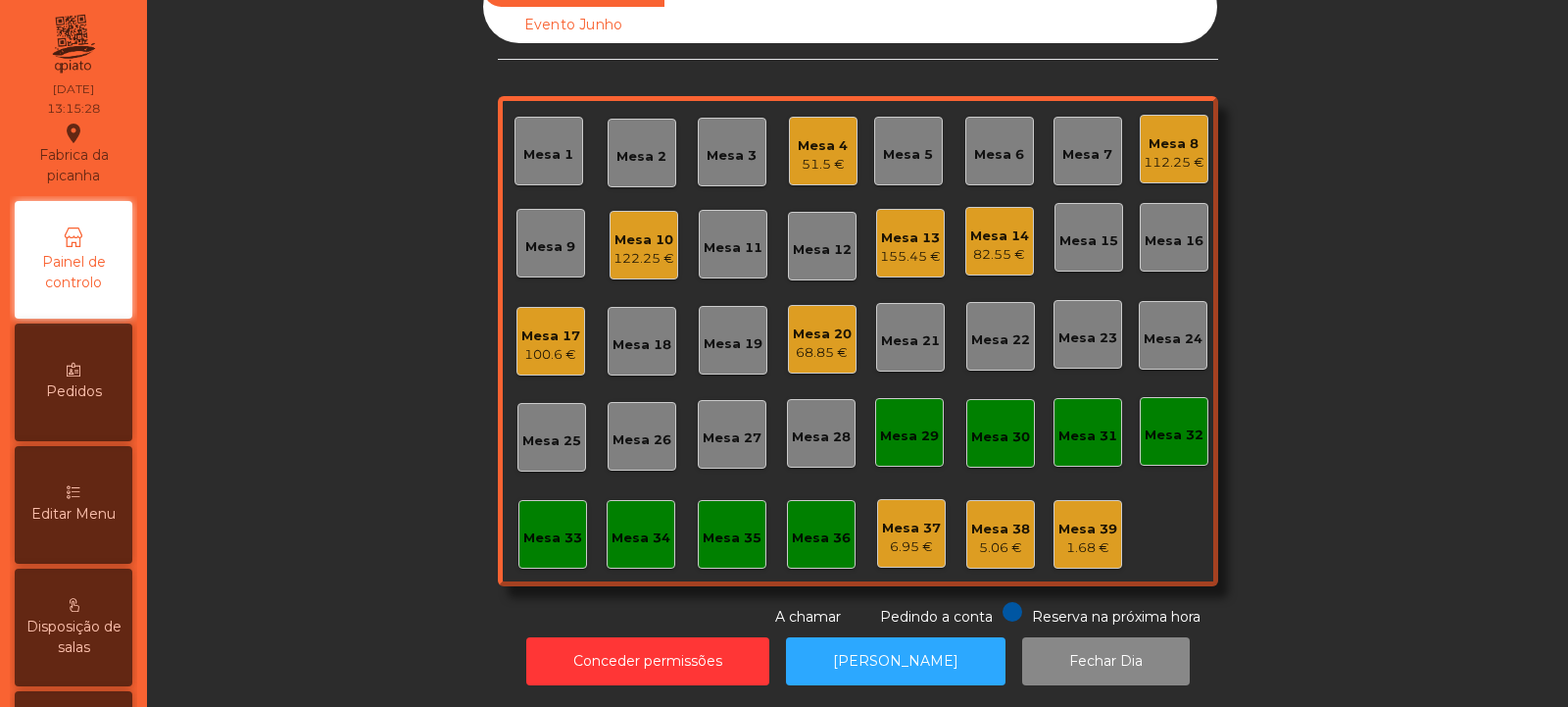
click at [558, 345] on div "100.6 €" at bounding box center [551, 355] width 59 height 20
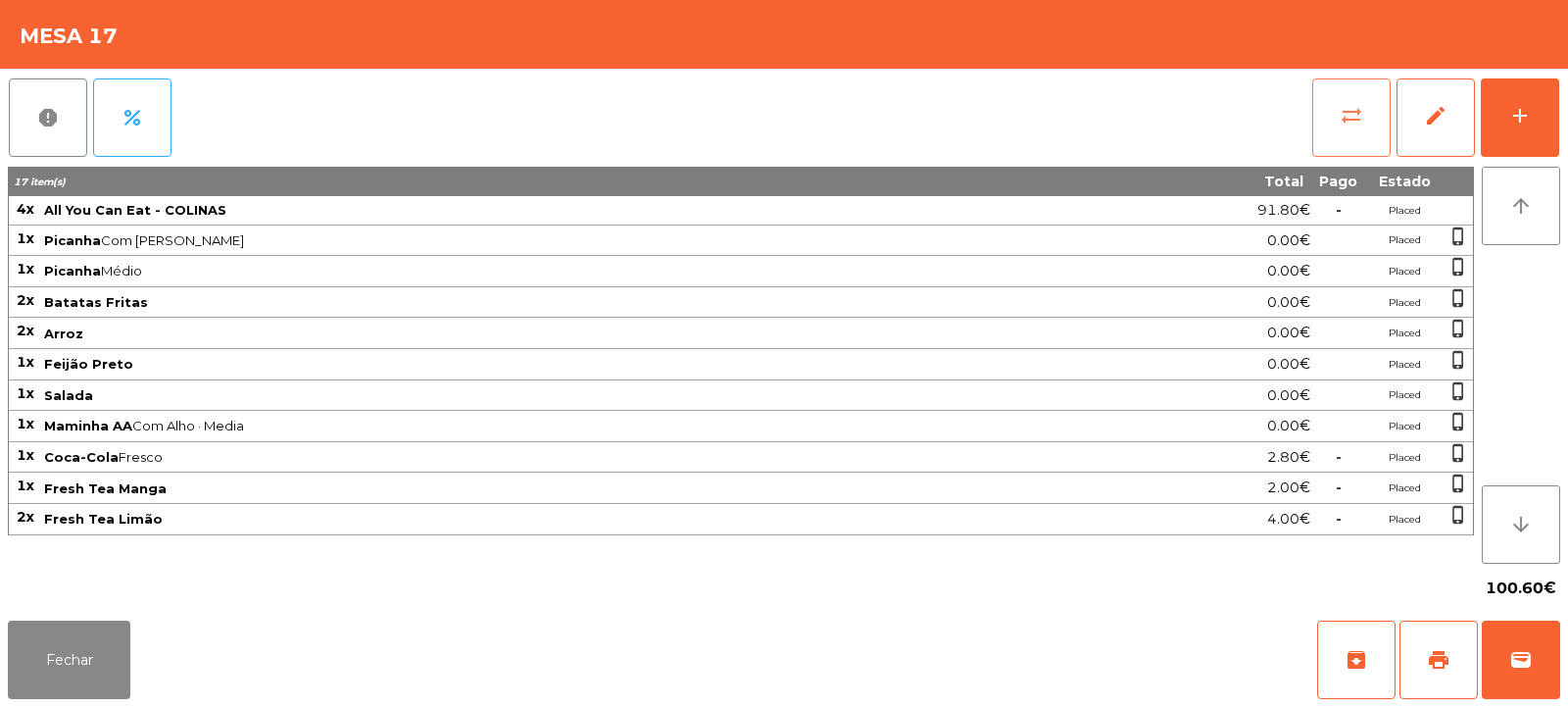
click at [1345, 119] on span "sync_alt" at bounding box center [1352, 116] width 24 height 24
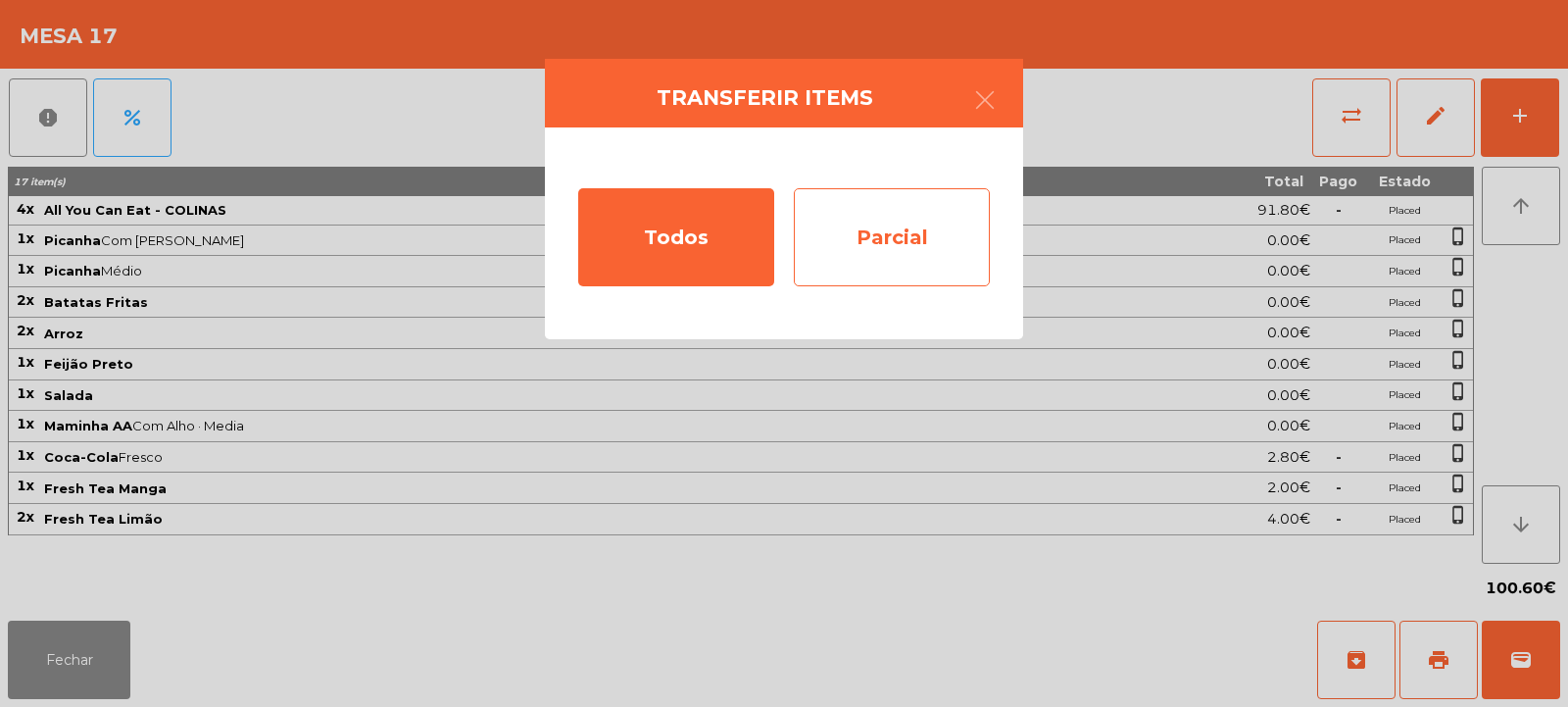
click at [904, 218] on div "Parcial" at bounding box center [892, 237] width 196 height 98
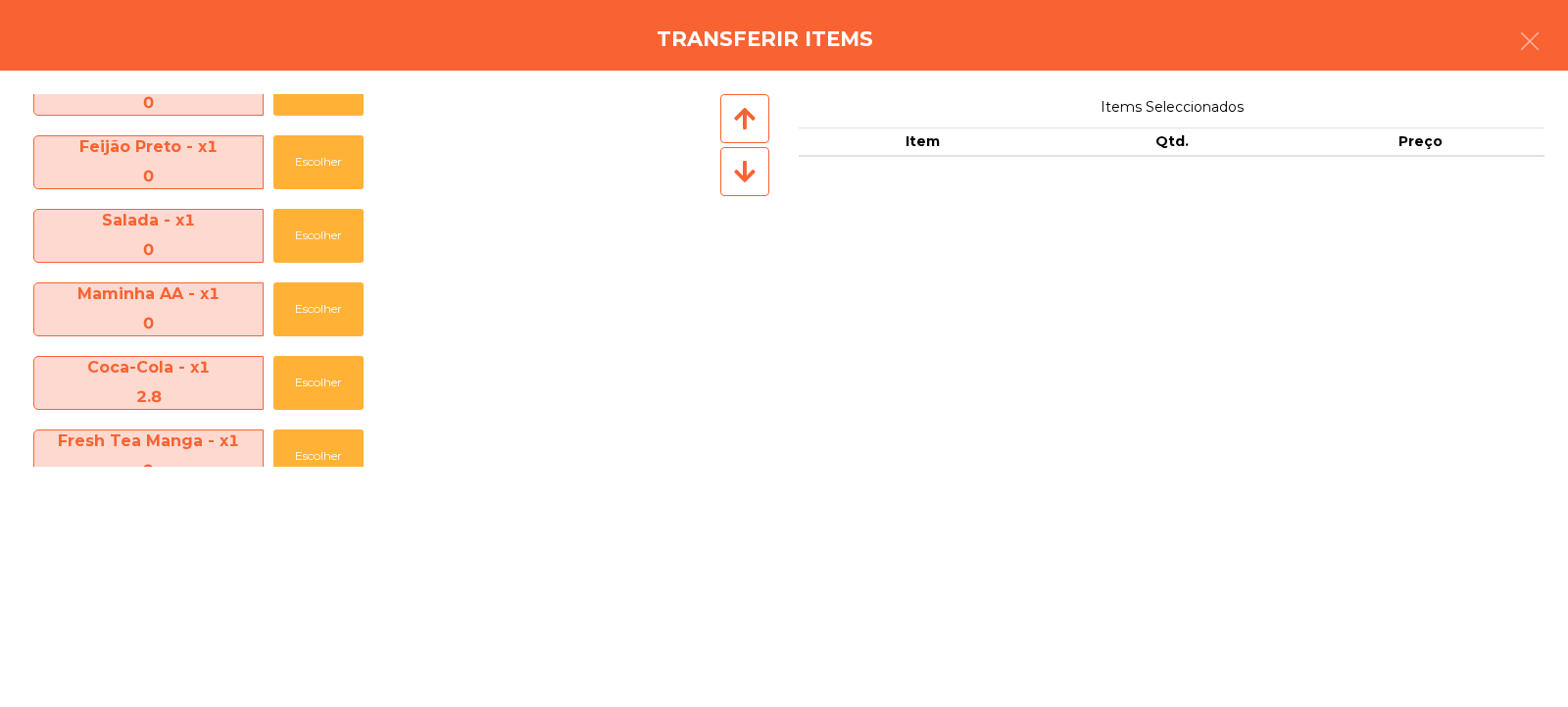
scroll to position [363, 0]
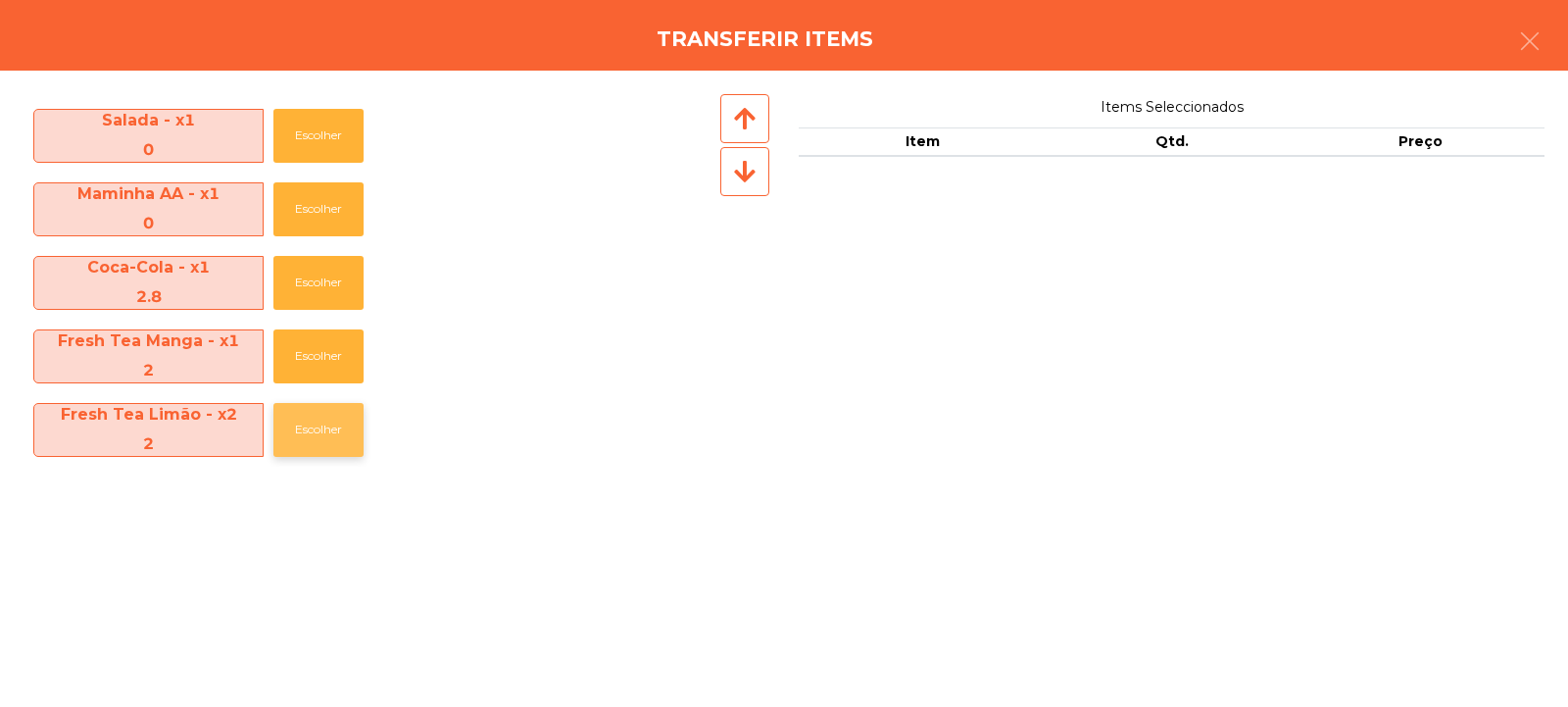
click at [308, 434] on button "Escolher" at bounding box center [319, 429] width 90 height 54
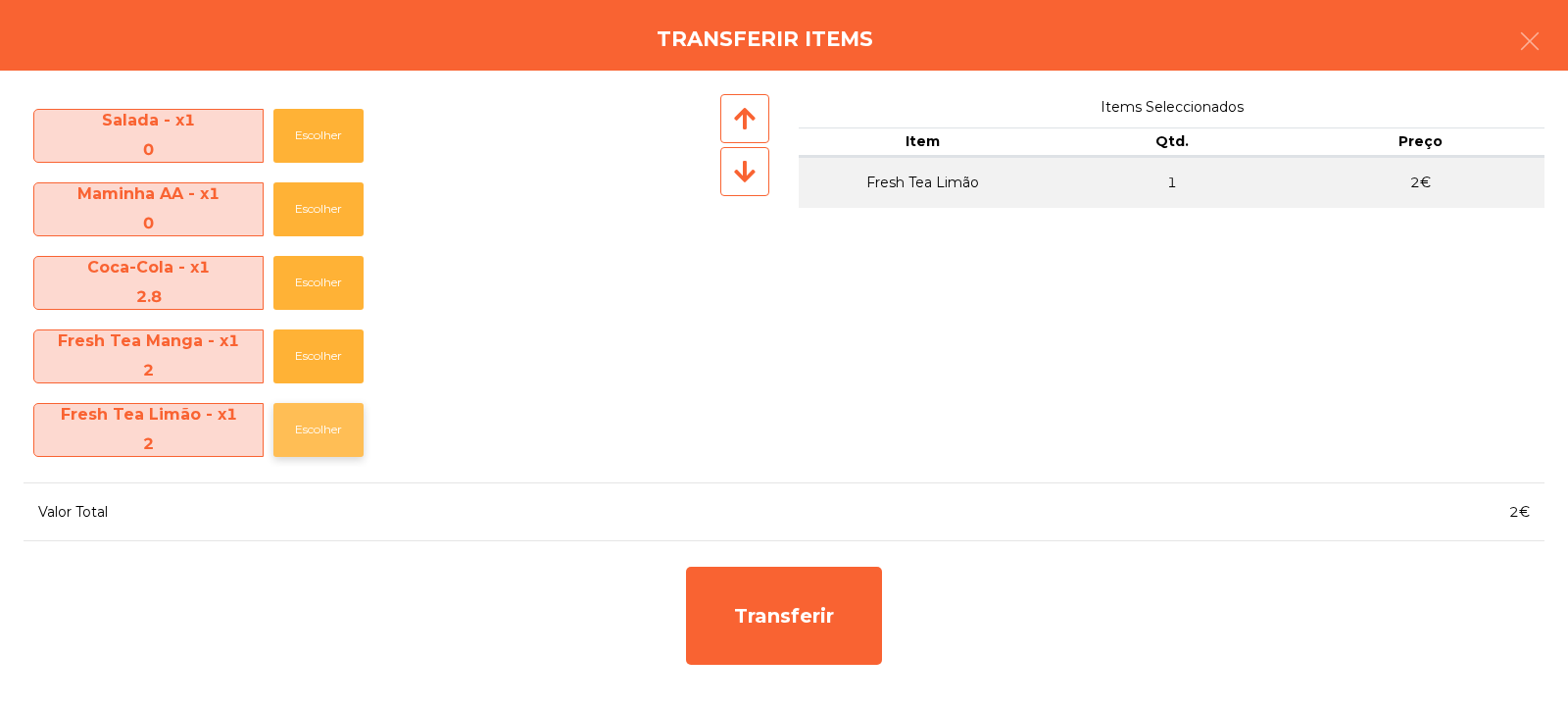
click at [321, 433] on button "Escolher" at bounding box center [319, 429] width 90 height 54
click at [328, 431] on button "Escolher" at bounding box center [319, 429] width 90 height 54
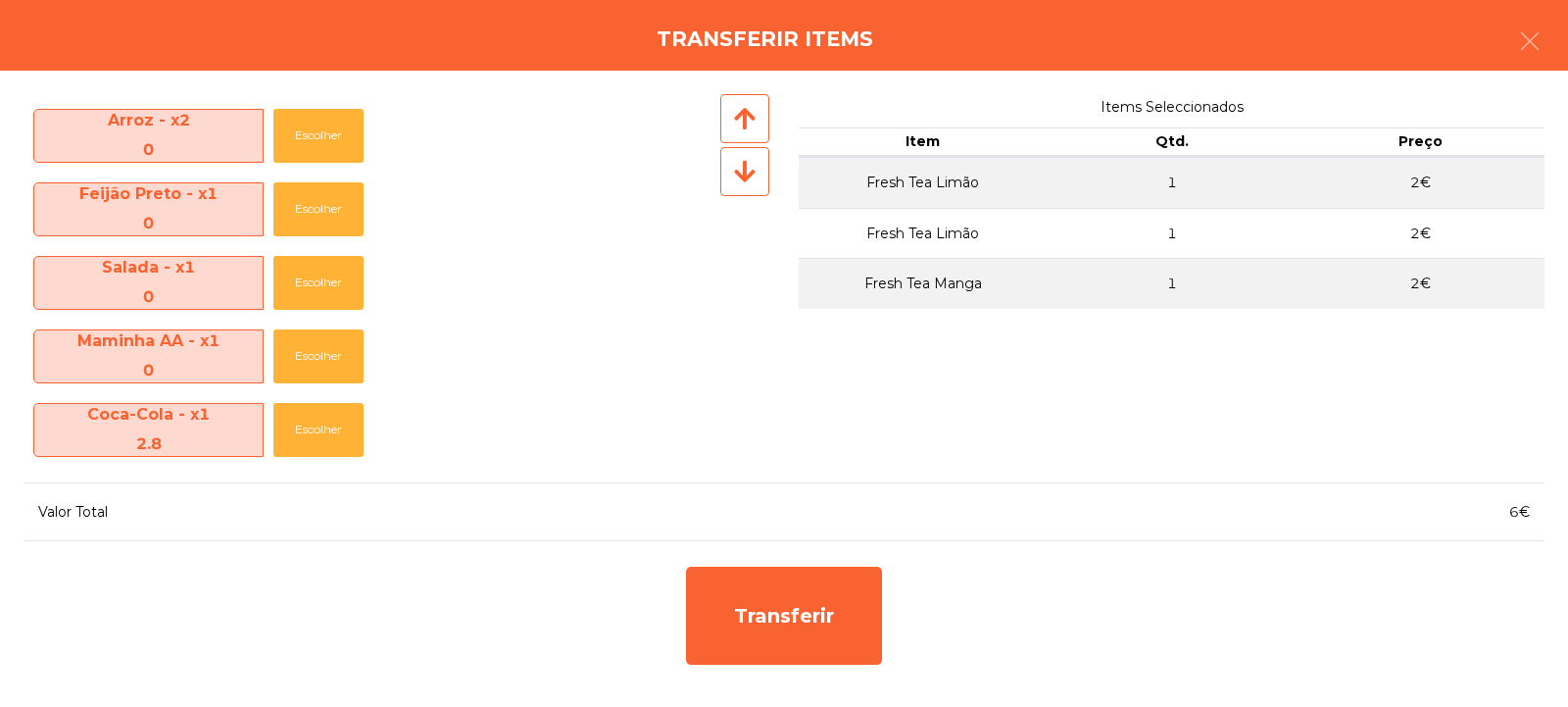
scroll to position [216, 0]
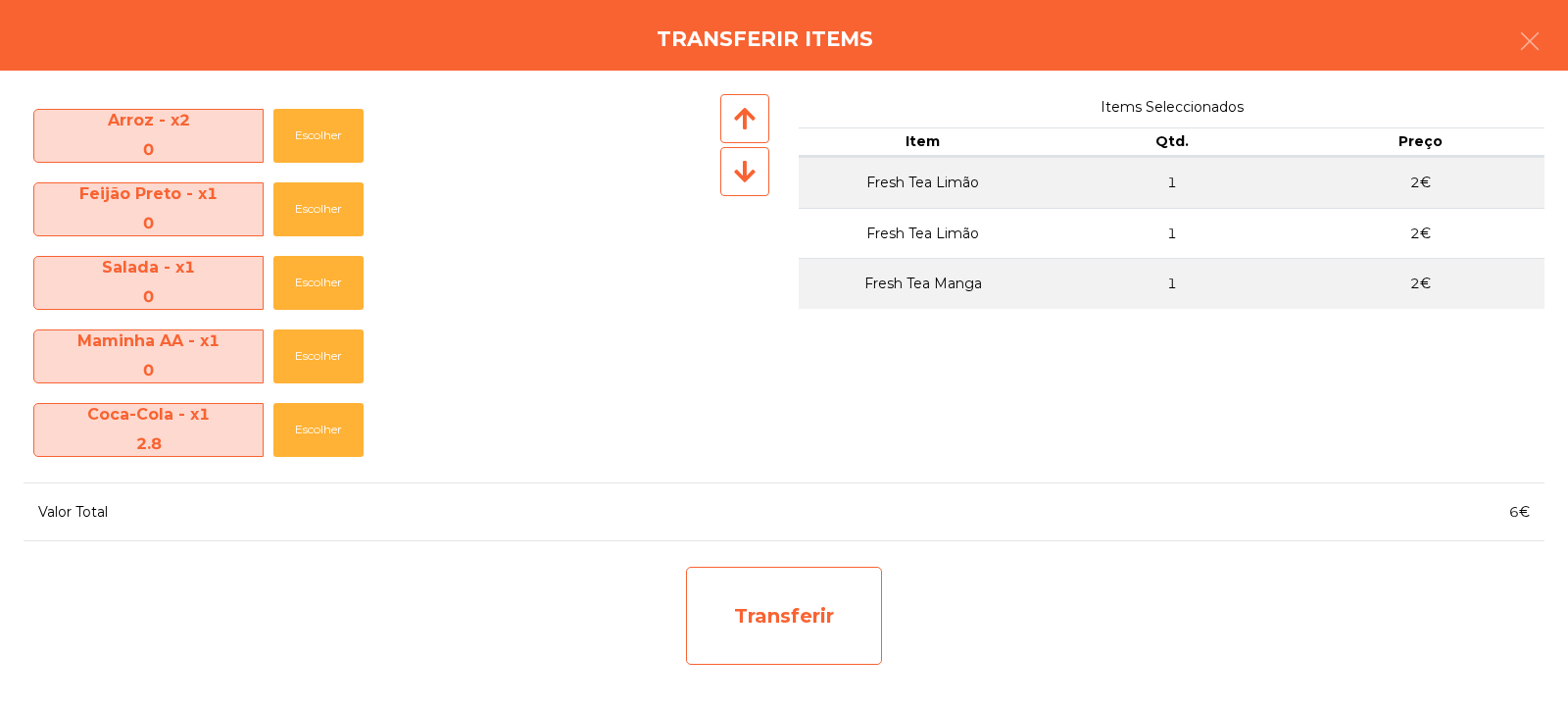
click at [758, 577] on div "Transferir" at bounding box center [784, 616] width 196 height 98
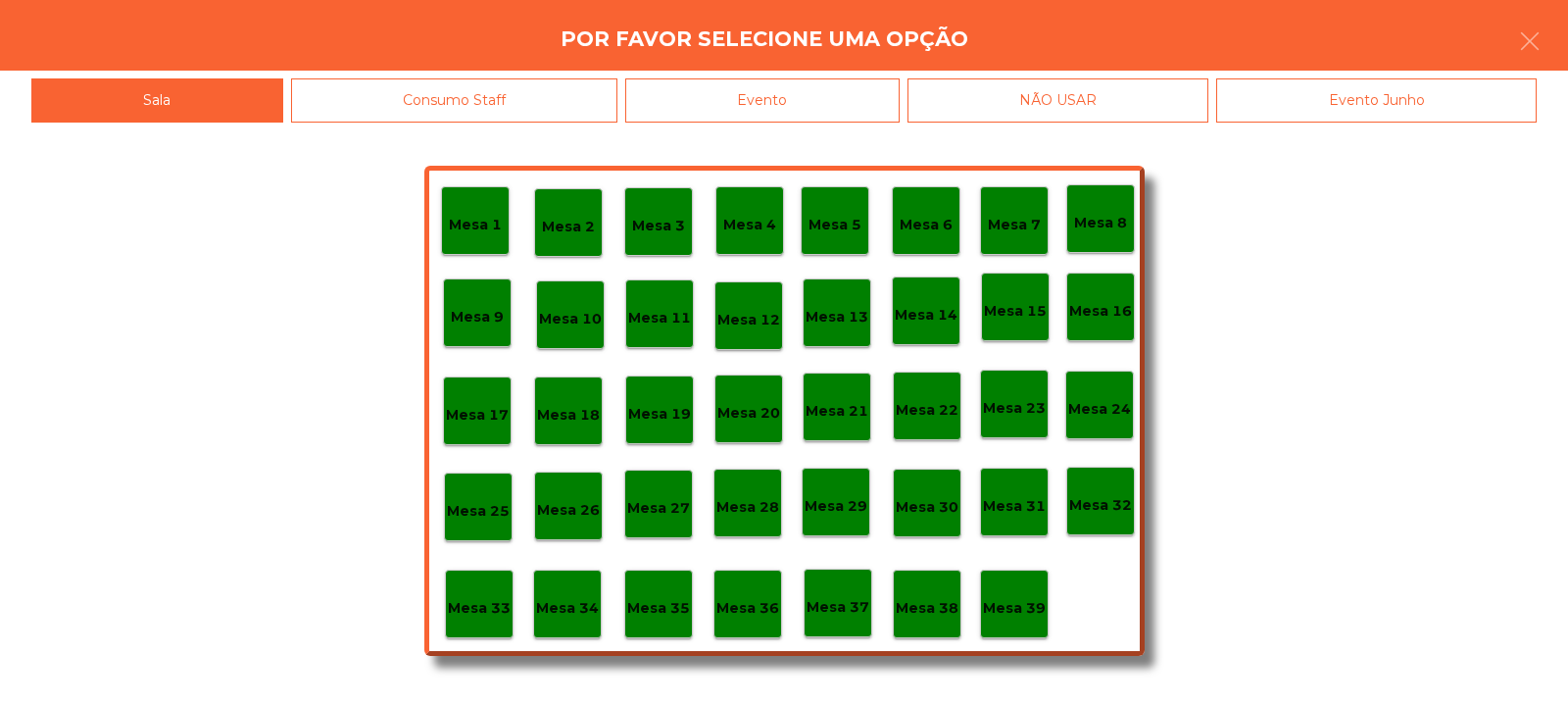
click at [849, 609] on p "Mesa 37" at bounding box center [838, 607] width 63 height 23
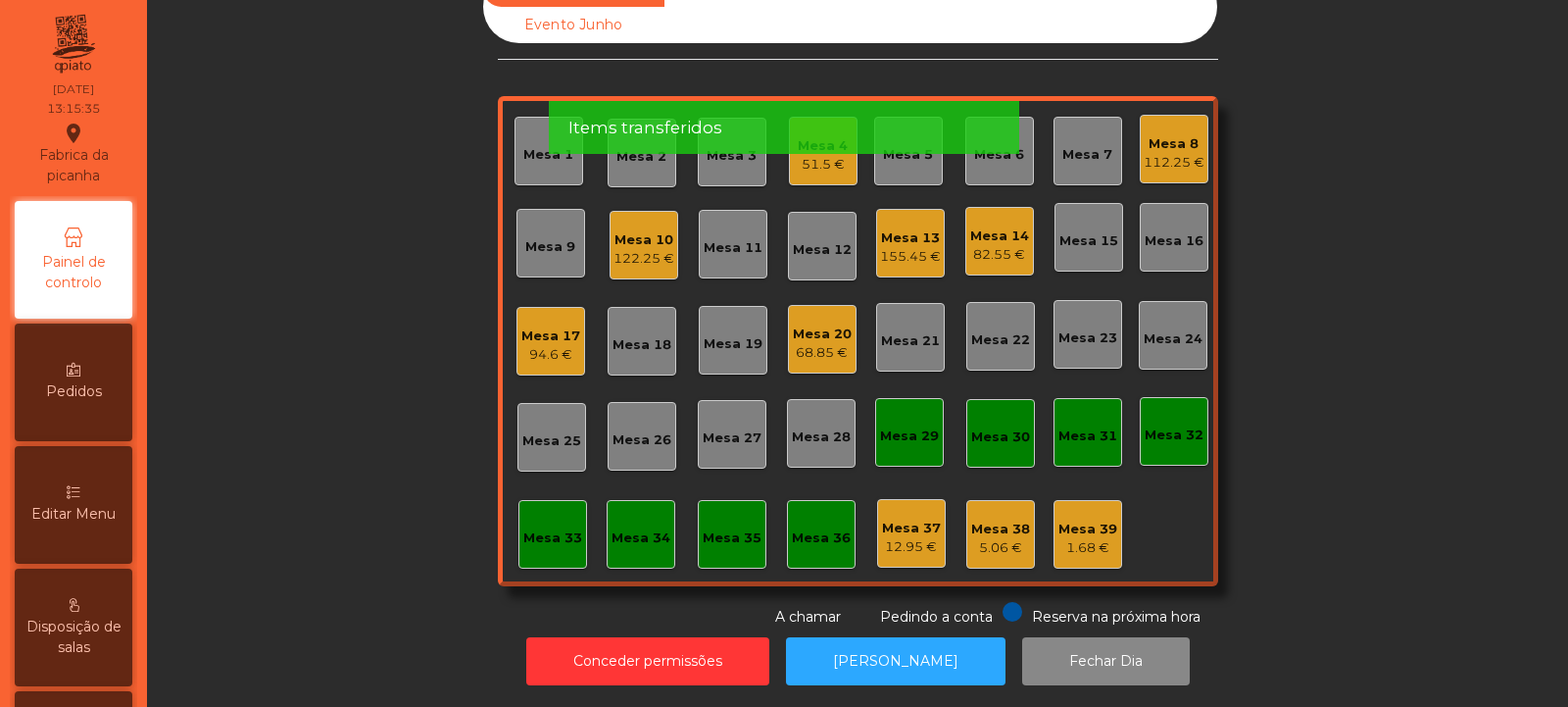
click at [544, 345] on div "94.6 €" at bounding box center [551, 355] width 59 height 20
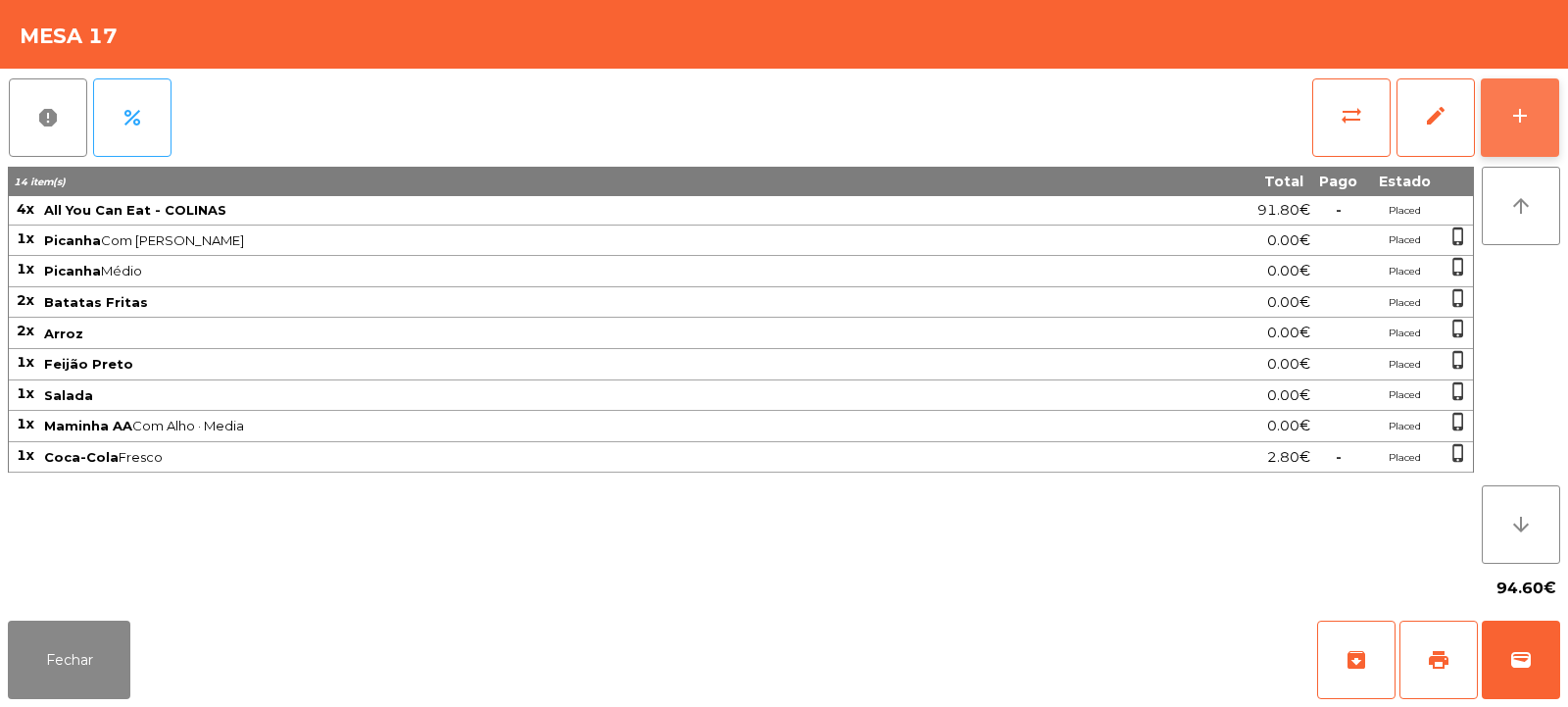
click at [1526, 120] on div "add" at bounding box center [1520, 116] width 24 height 24
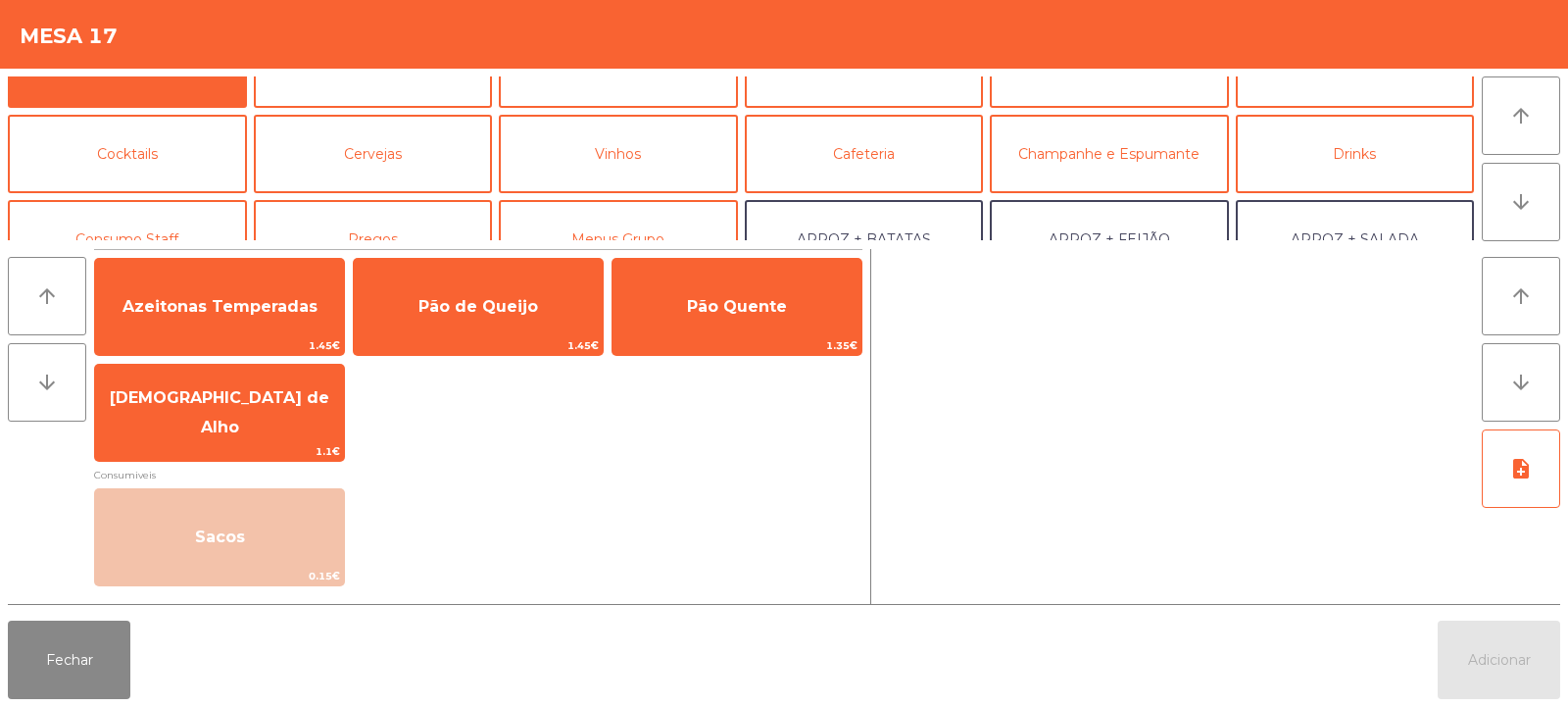
scroll to position [0, 0]
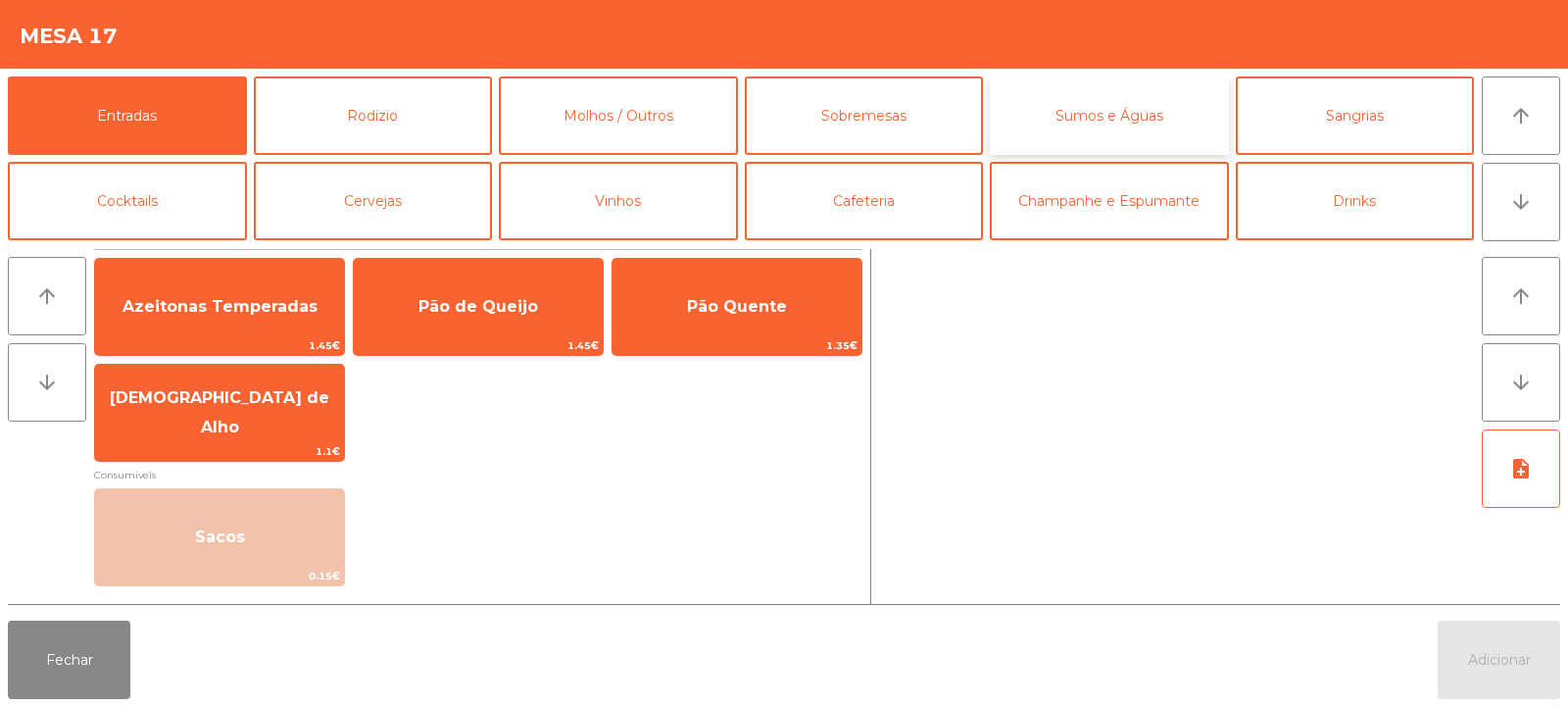
click at [1120, 111] on button "Sumos e Águas" at bounding box center [1110, 116] width 239 height 78
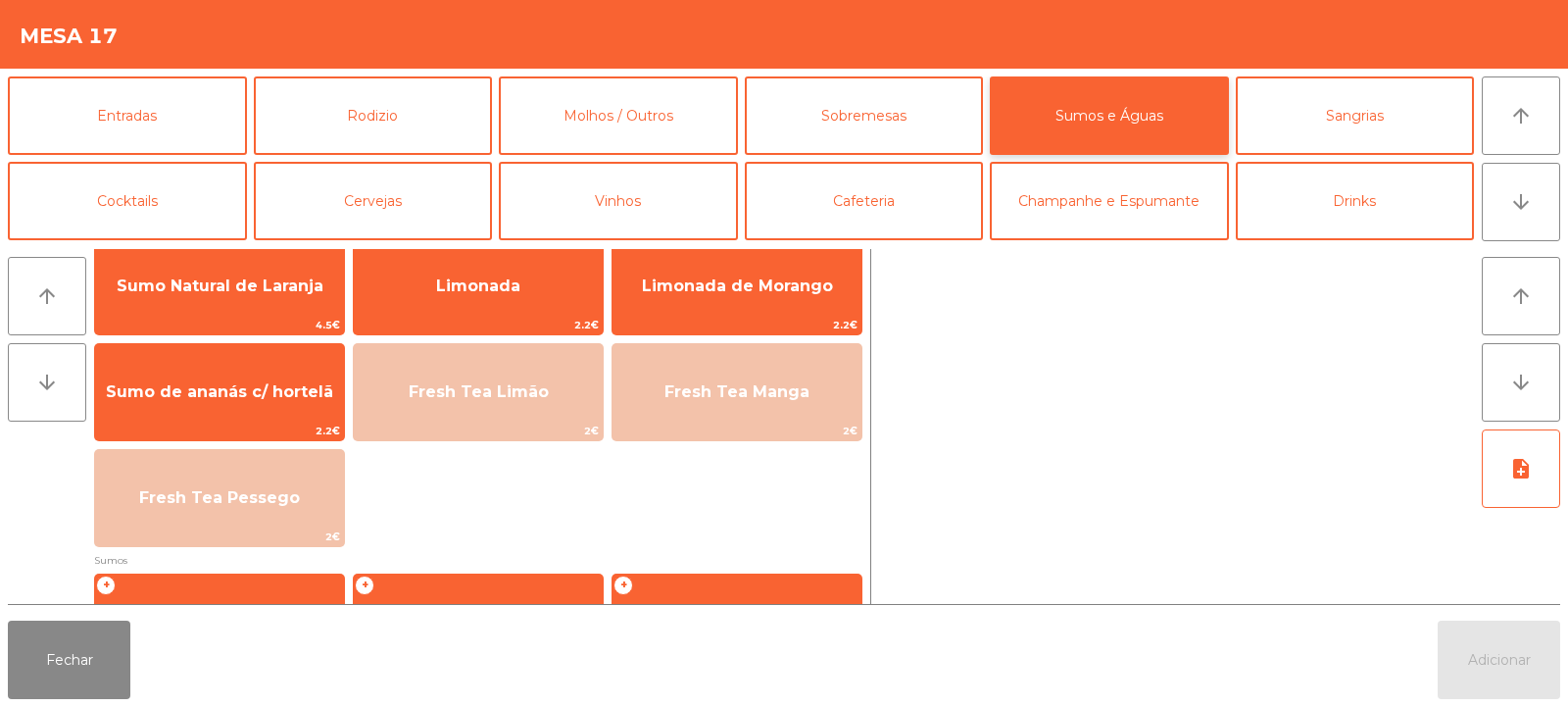
scroll to position [25, 0]
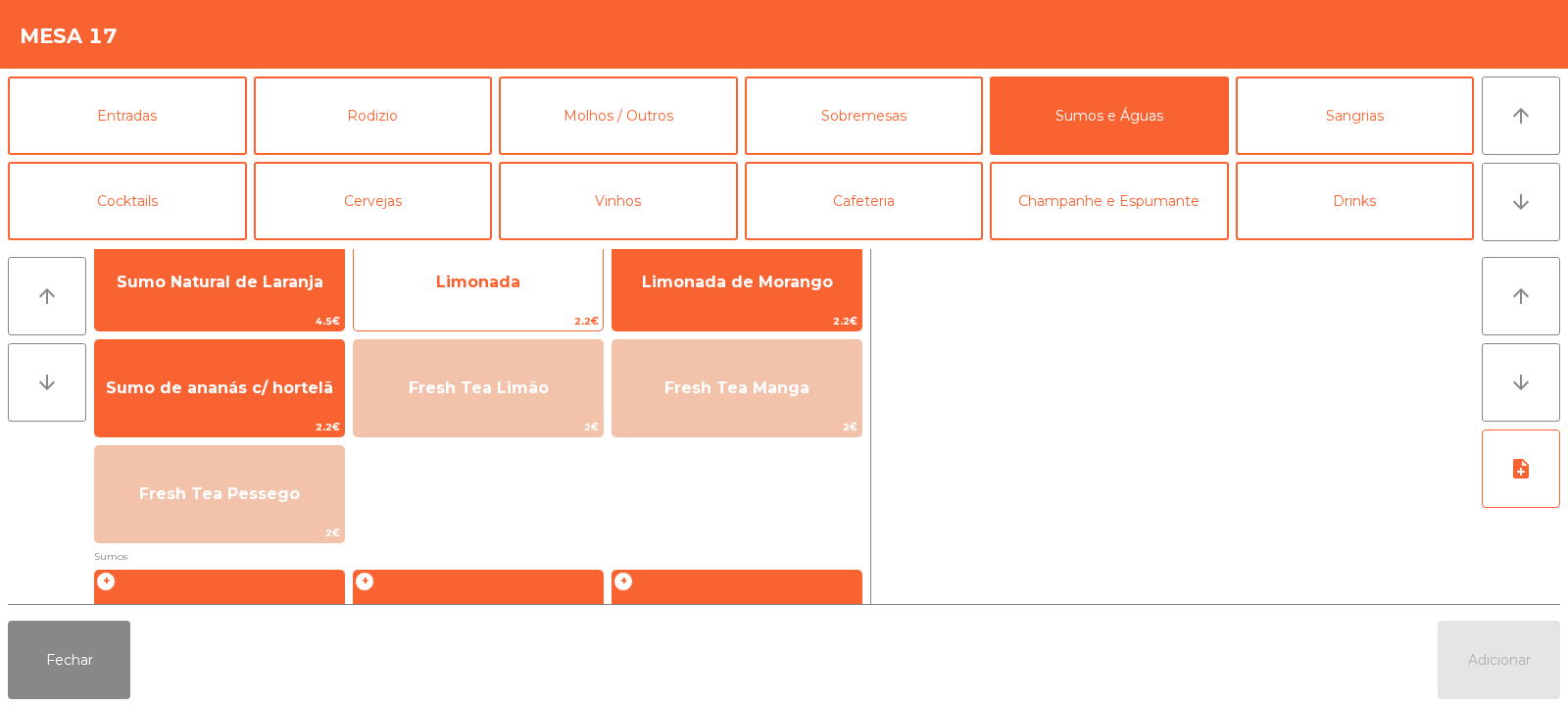
click at [555, 297] on span "Limonada" at bounding box center [479, 282] width 249 height 53
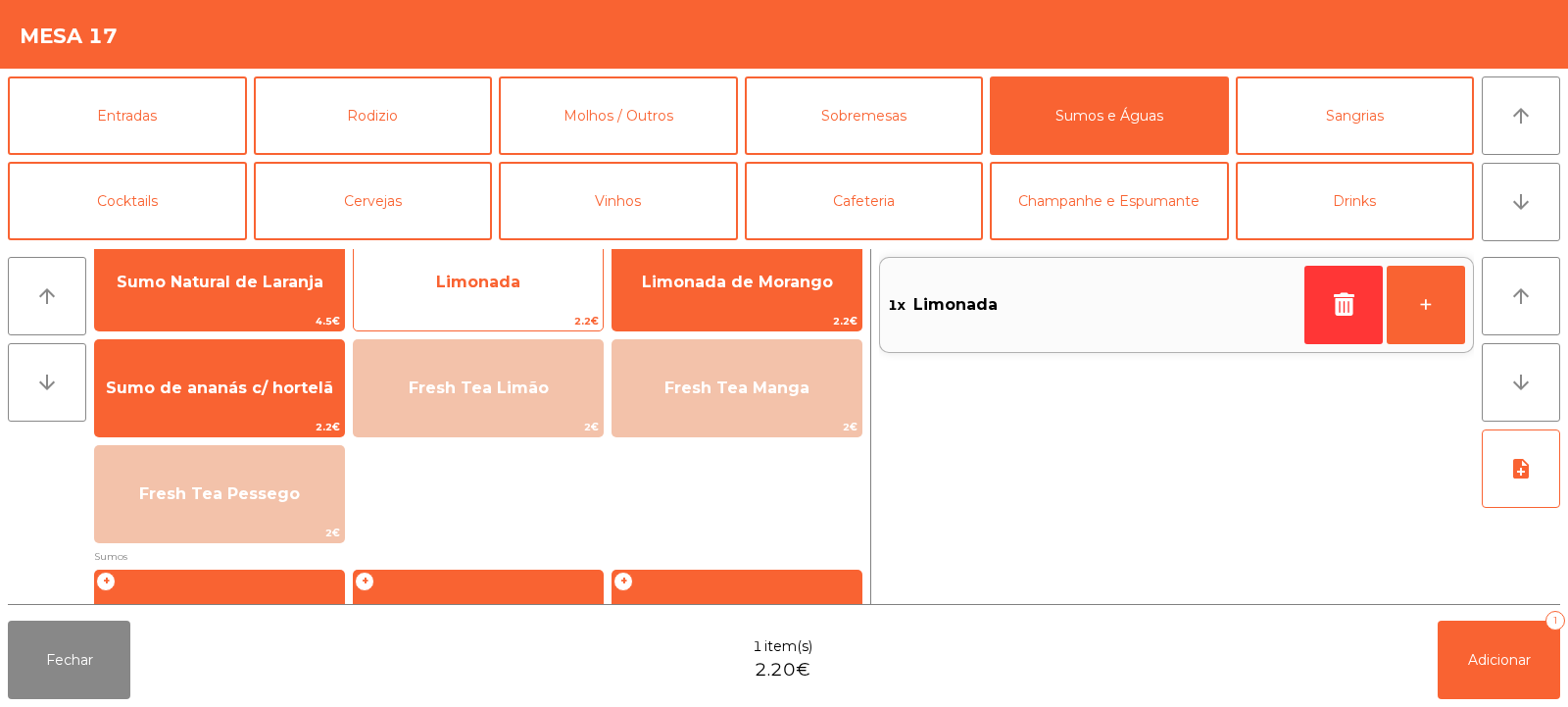
click at [555, 300] on span "Limonada" at bounding box center [479, 282] width 249 height 53
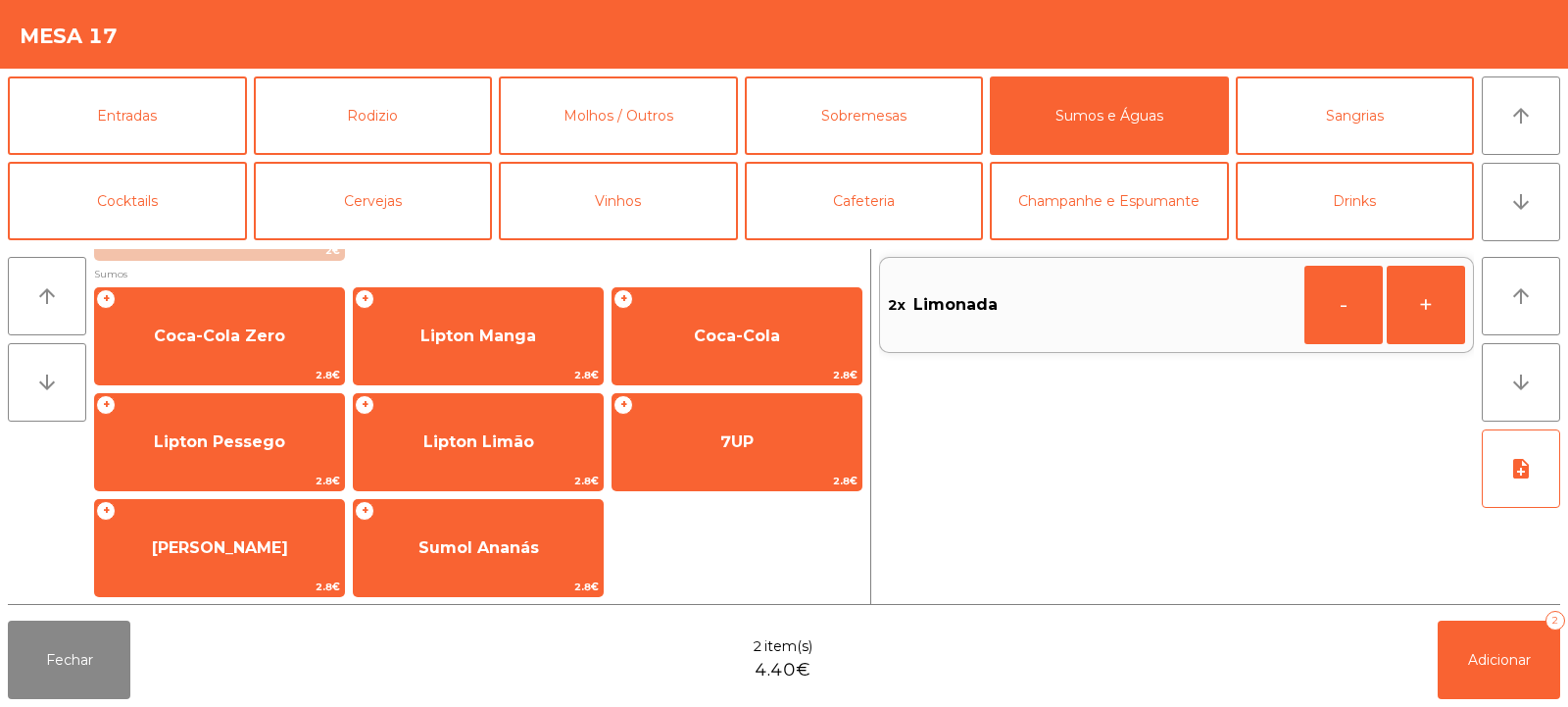
scroll to position [325, 0]
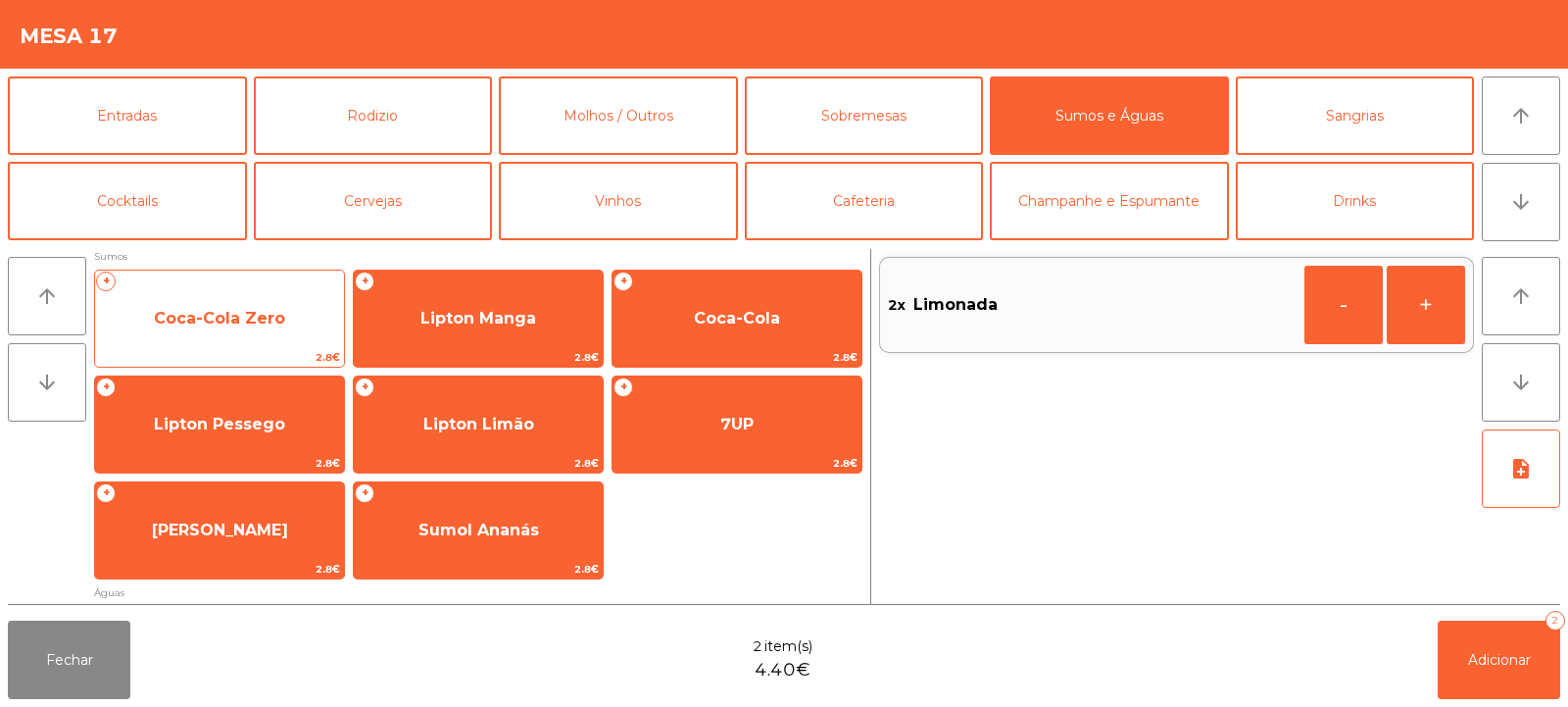
click at [287, 352] on span "2.8€" at bounding box center [220, 357] width 249 height 19
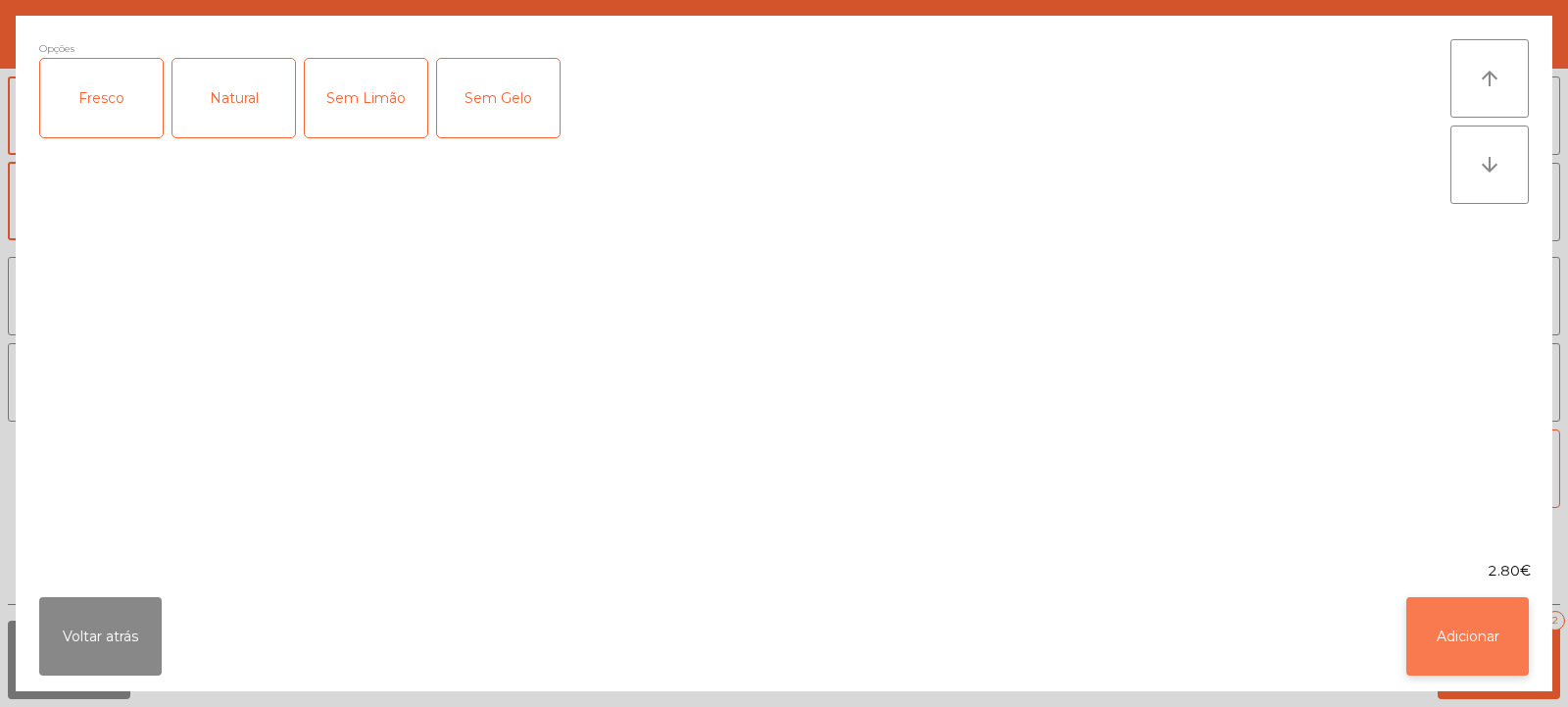
click at [1482, 645] on button "Adicionar" at bounding box center [1468, 636] width 123 height 78
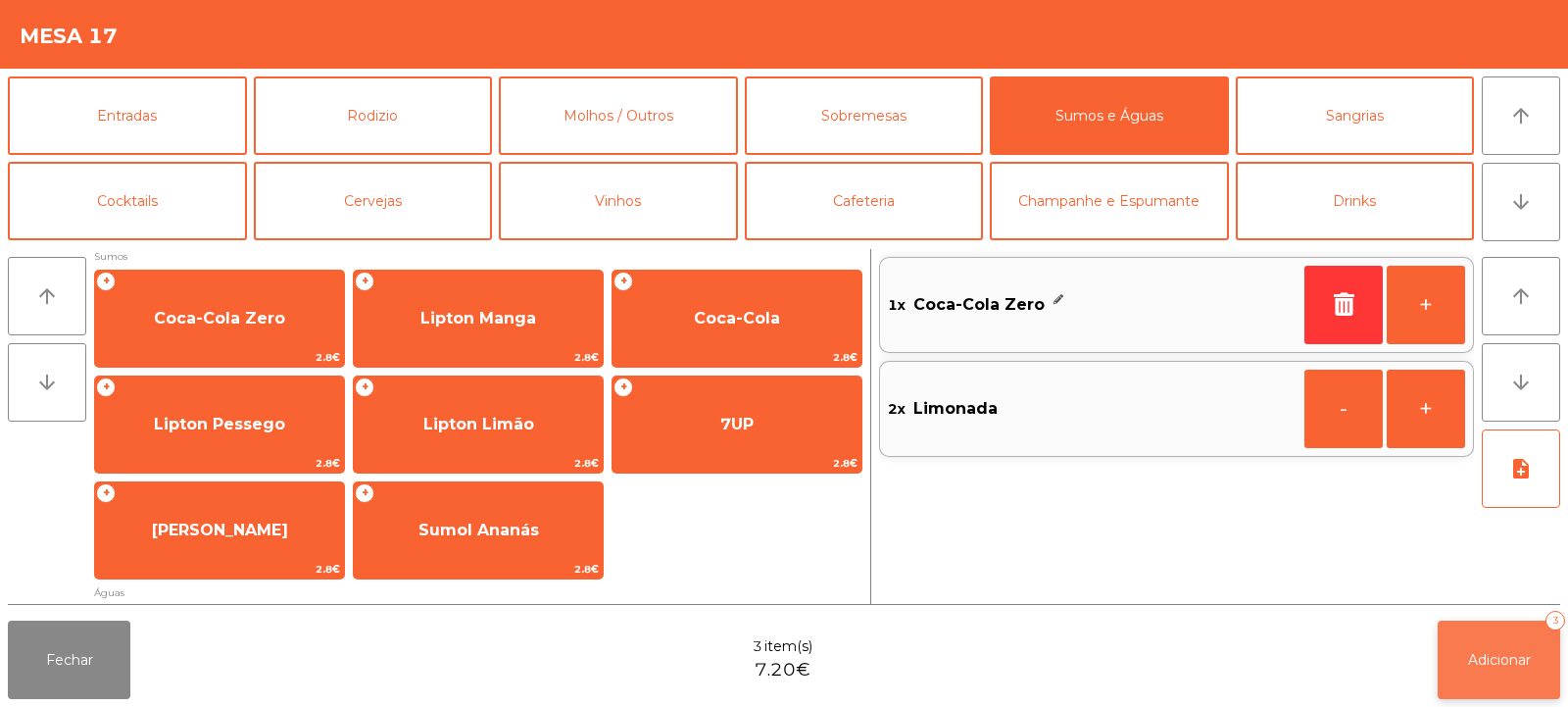
click at [1501, 653] on span "Adicionar" at bounding box center [1499, 660] width 63 height 18
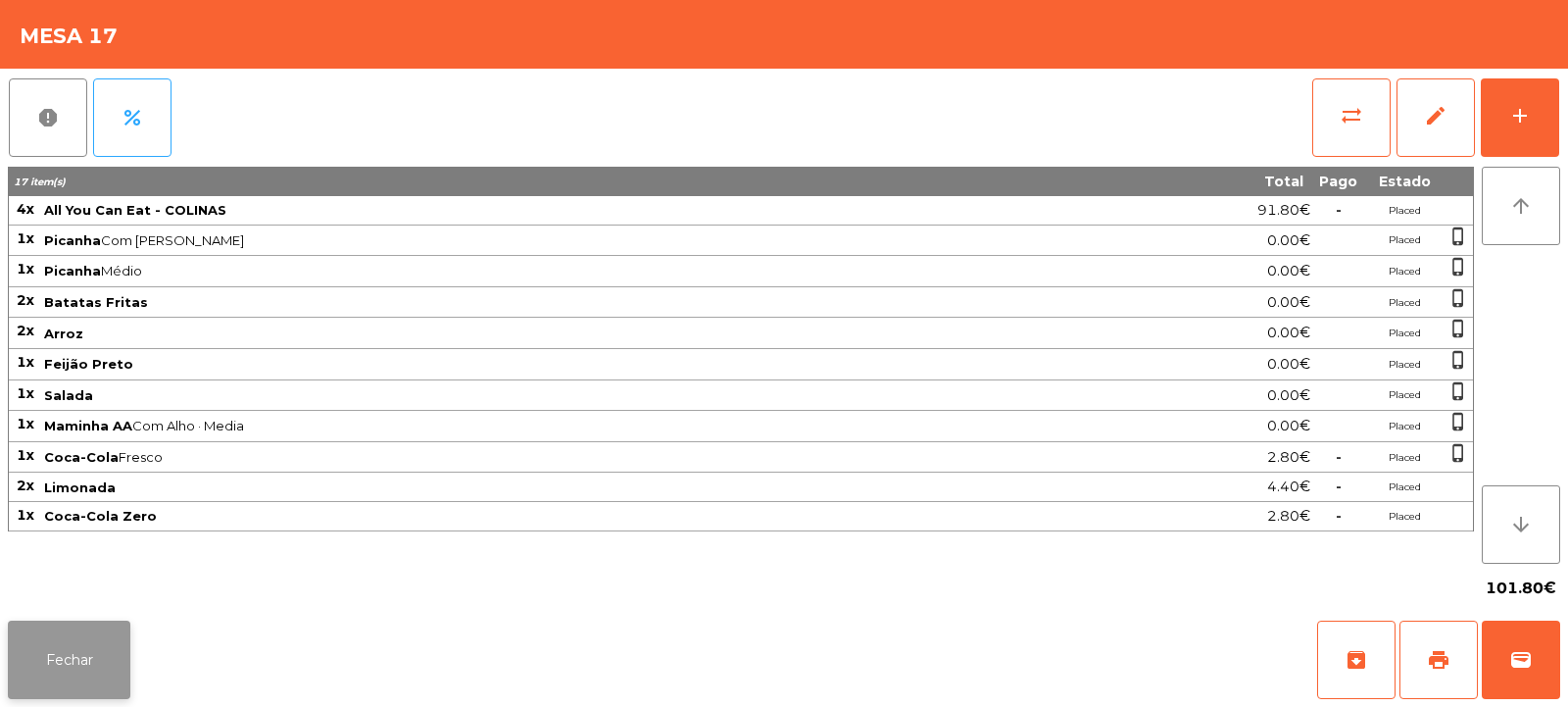
click at [100, 659] on button "Fechar" at bounding box center [69, 660] width 123 height 78
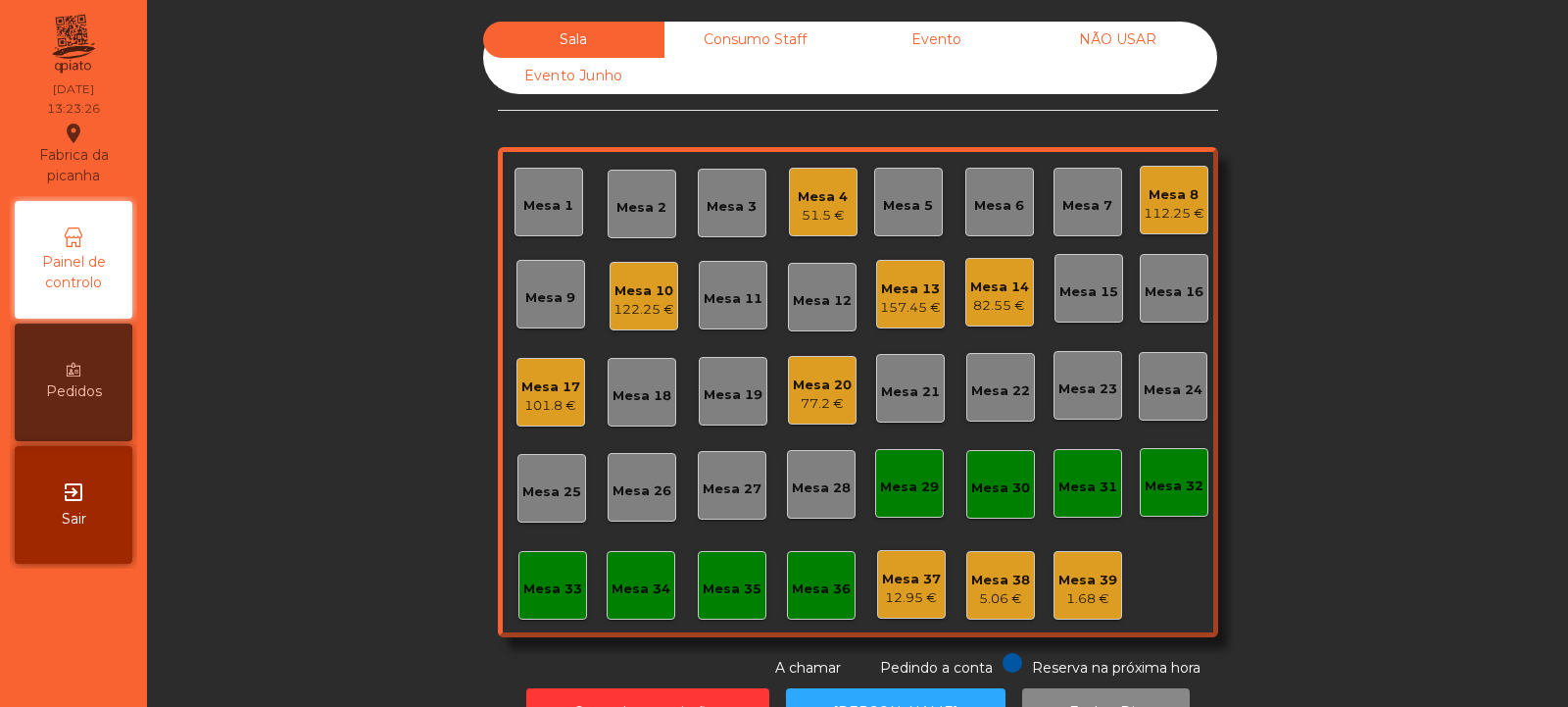
scroll to position [66, 0]
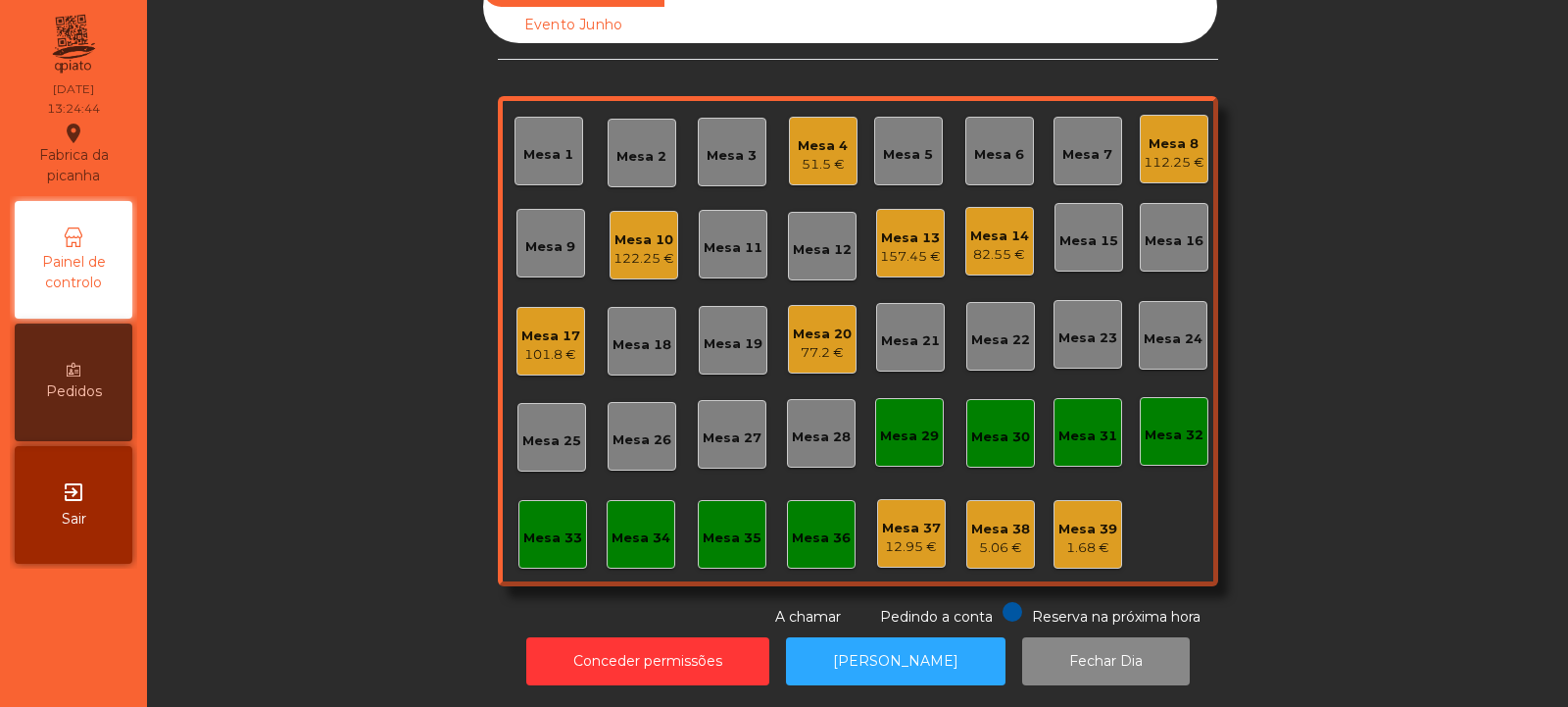
click at [732, 249] on div "Mesa 11" at bounding box center [733, 244] width 69 height 69
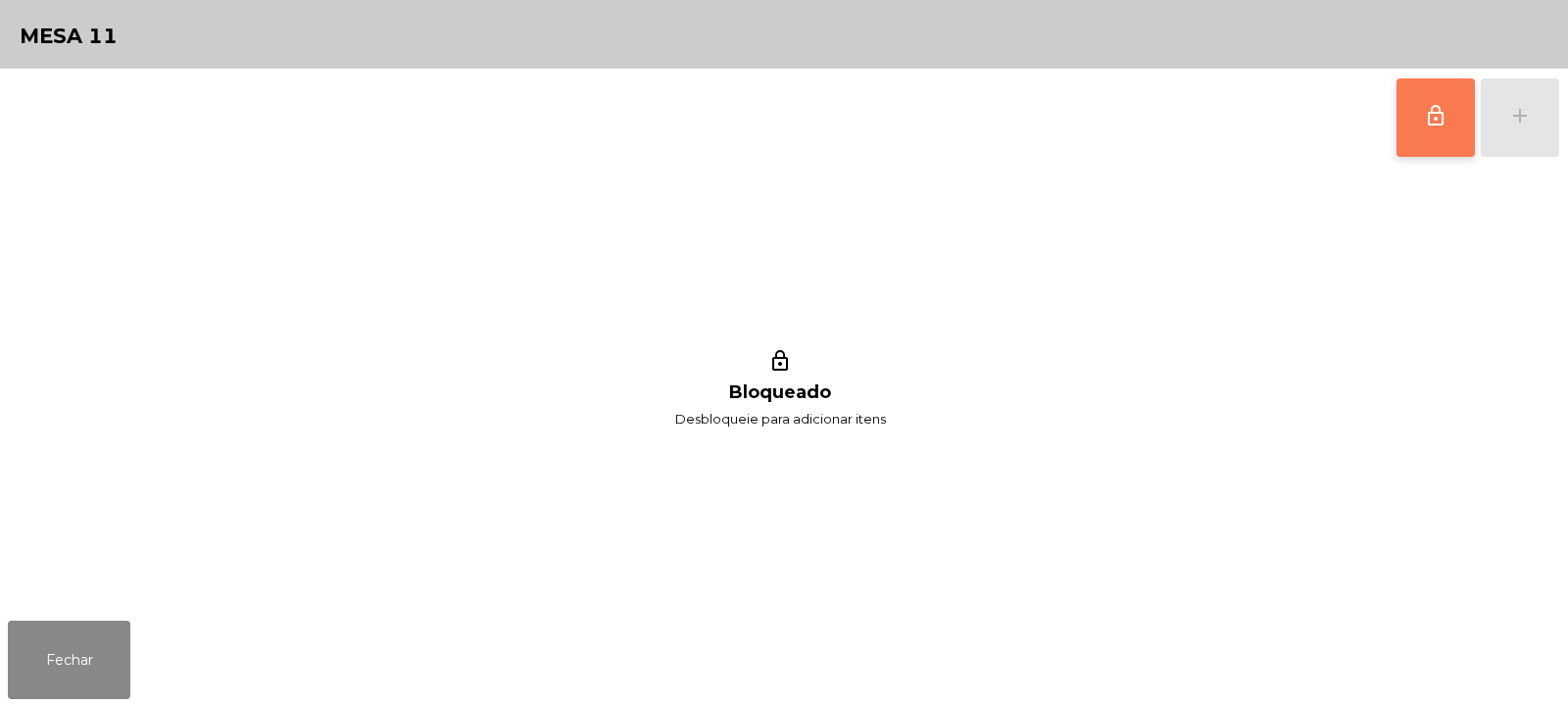
click at [1446, 121] on span "lock_outline" at bounding box center [1437, 116] width 24 height 24
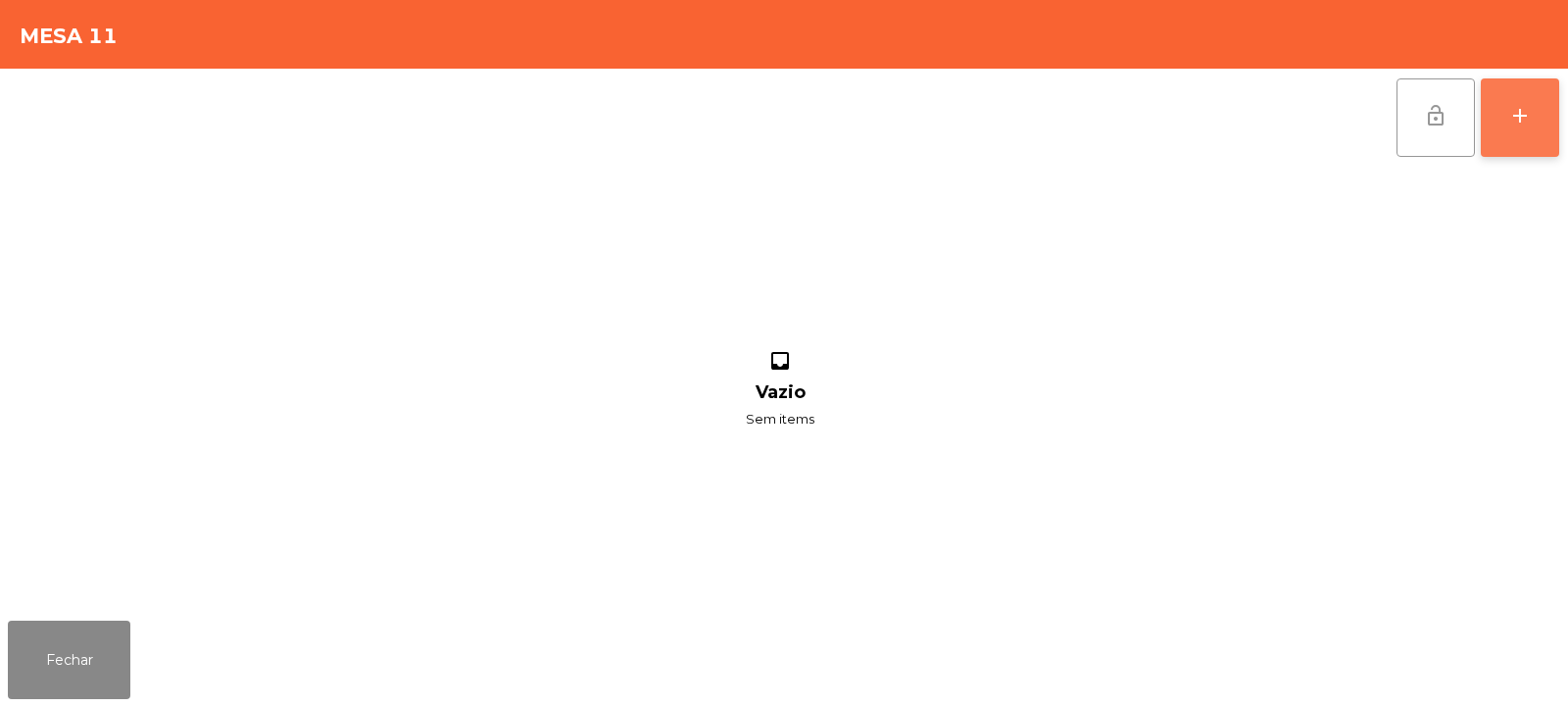
click at [1528, 134] on button "add" at bounding box center [1520, 118] width 78 height 78
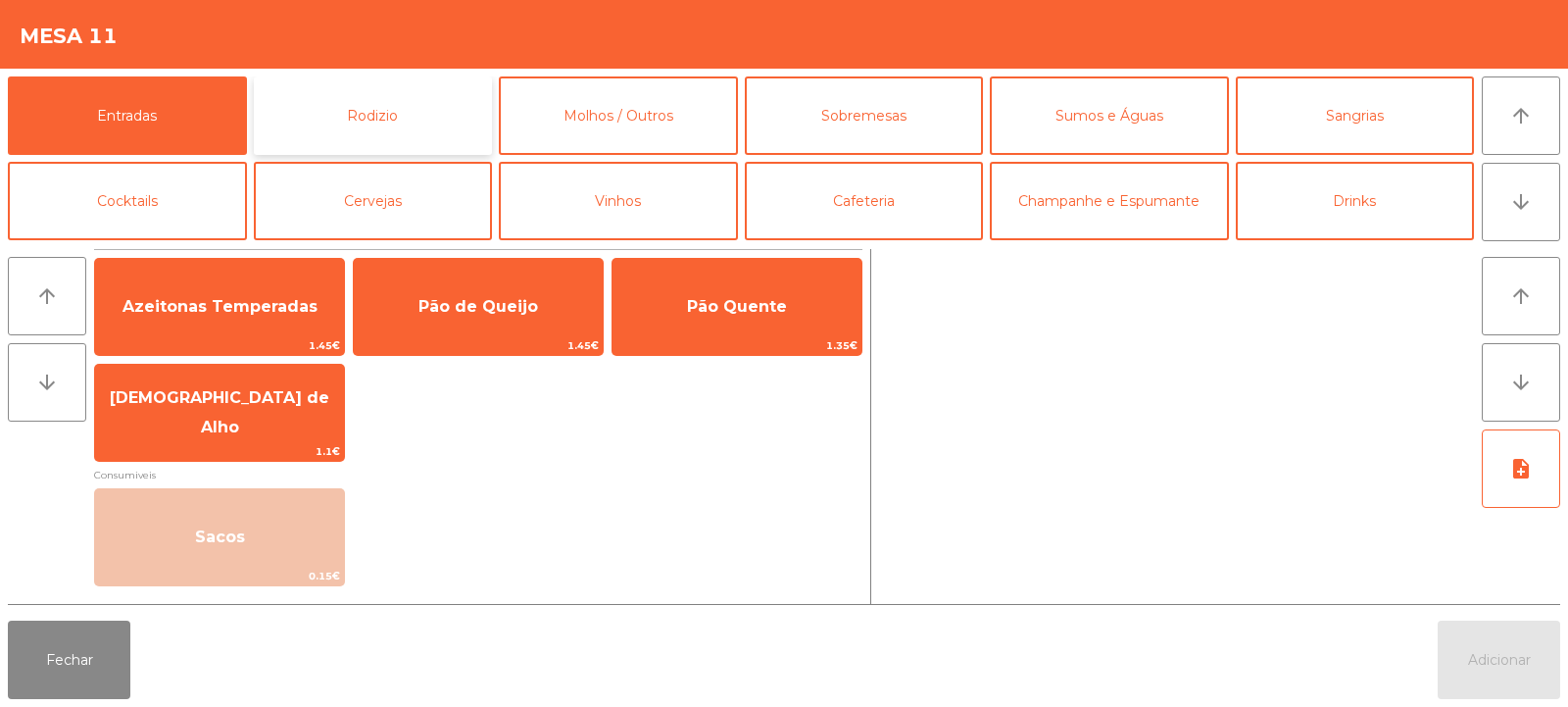
click at [439, 124] on button "Rodizio" at bounding box center [374, 116] width 239 height 78
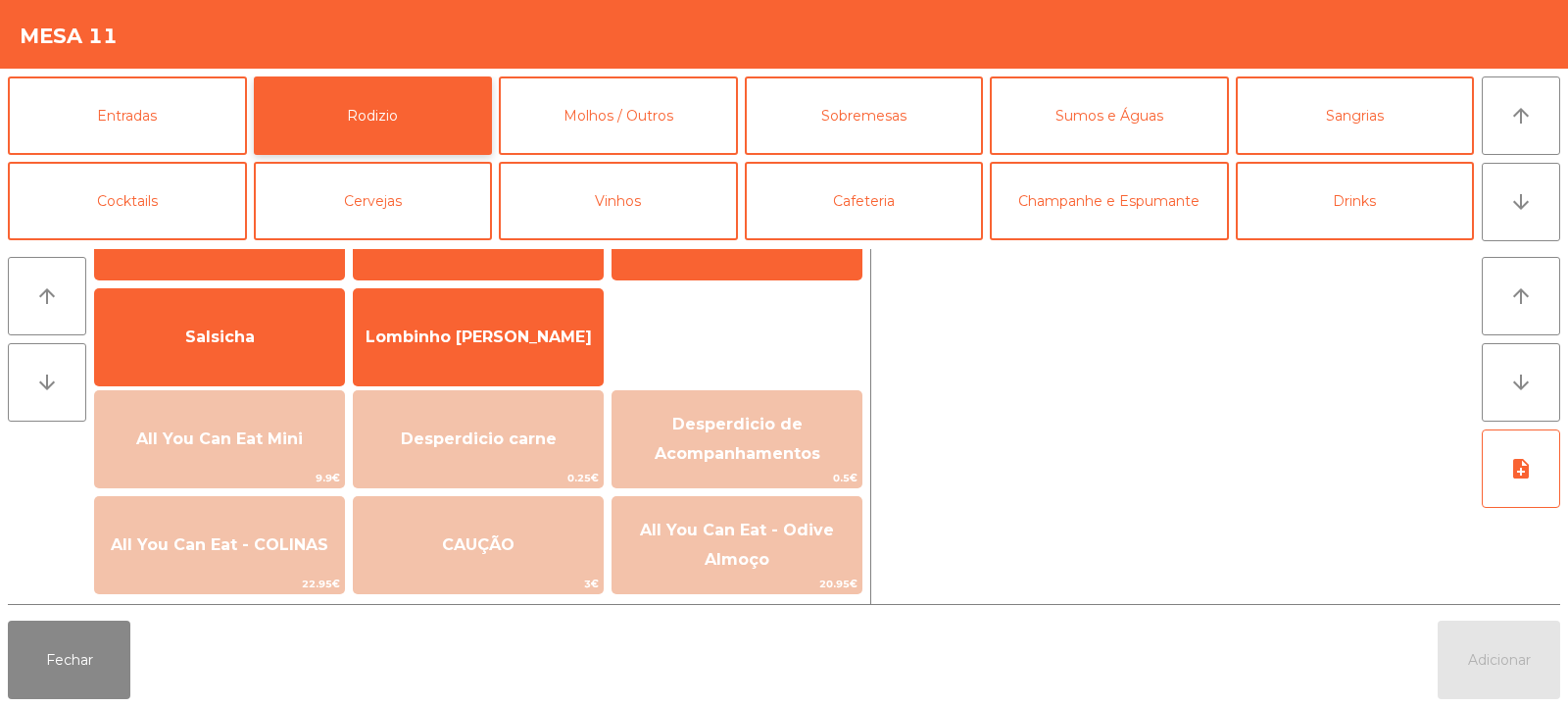
scroll to position [140, 0]
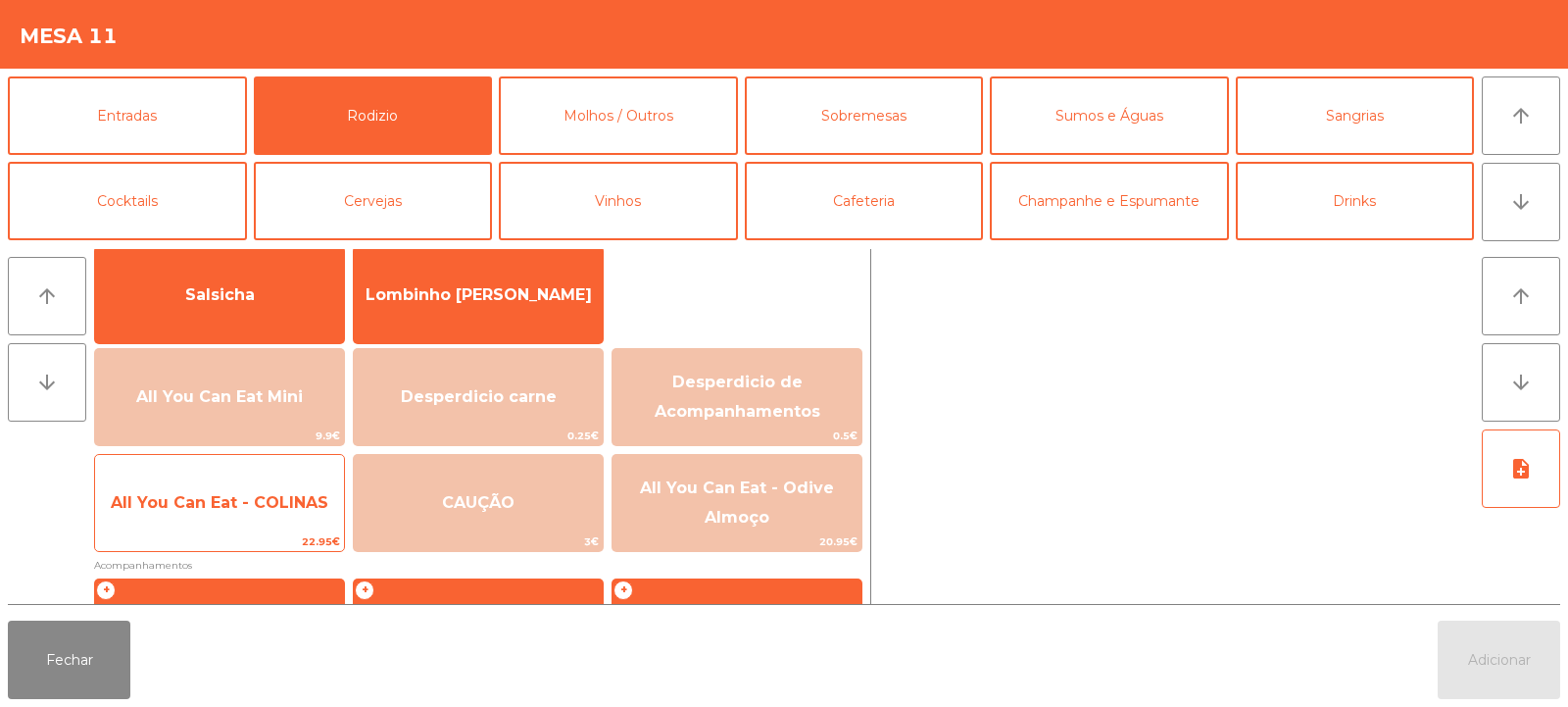
click at [250, 497] on span "All You Can Eat - COLINAS" at bounding box center [220, 502] width 218 height 19
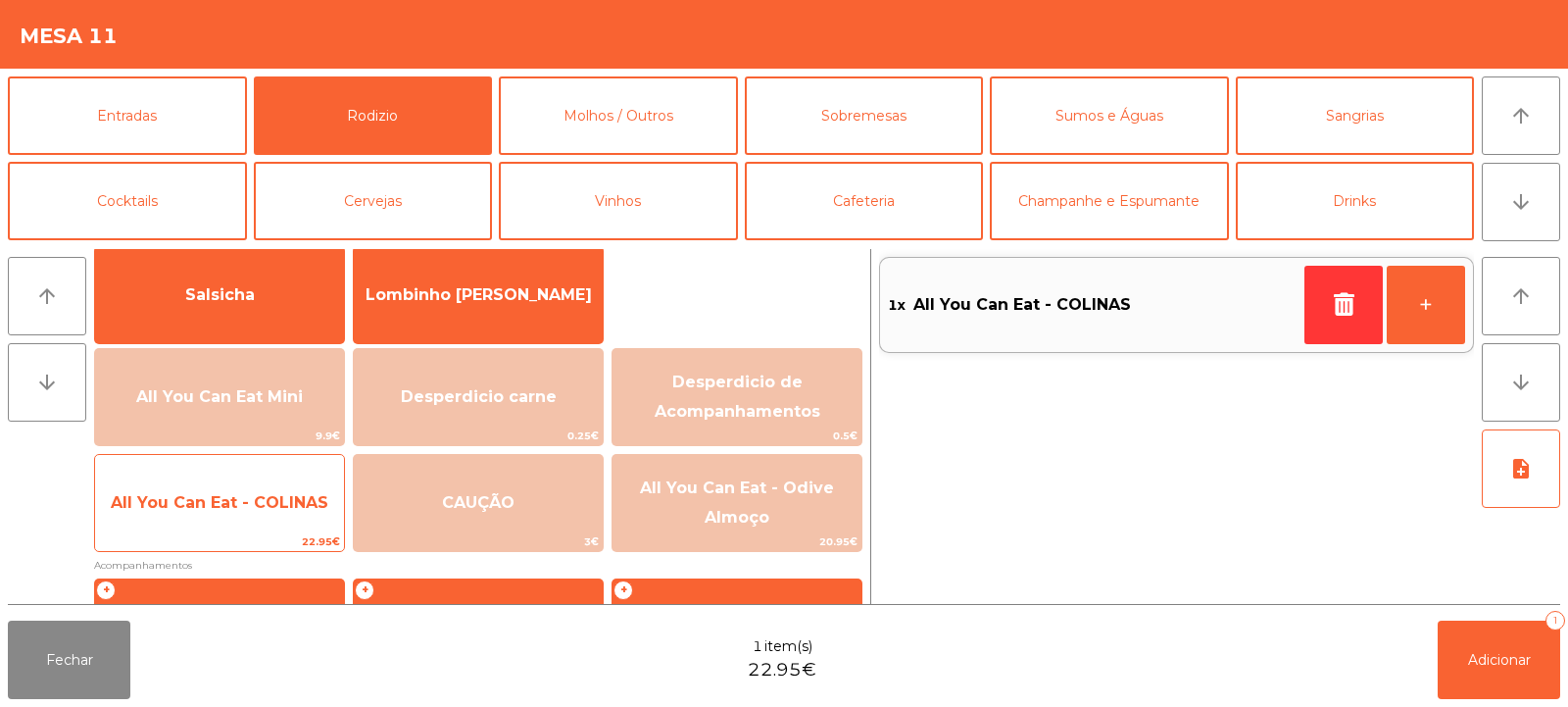
click at [250, 500] on span "All You Can Eat - COLINAS" at bounding box center [220, 502] width 218 height 19
click at [255, 504] on span "All You Can Eat - COLINAS" at bounding box center [220, 502] width 218 height 19
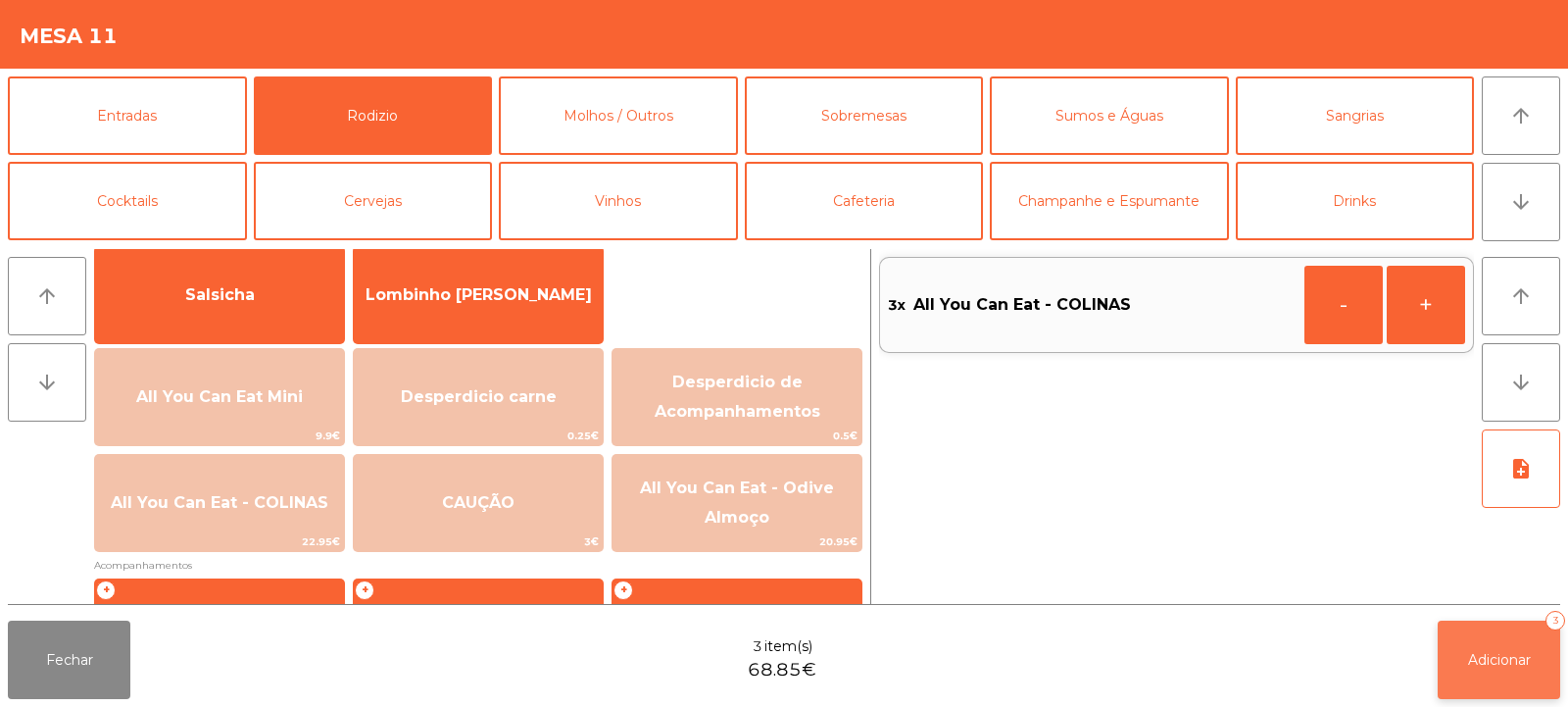
click at [1488, 637] on button "Adicionar 3" at bounding box center [1499, 660] width 123 height 78
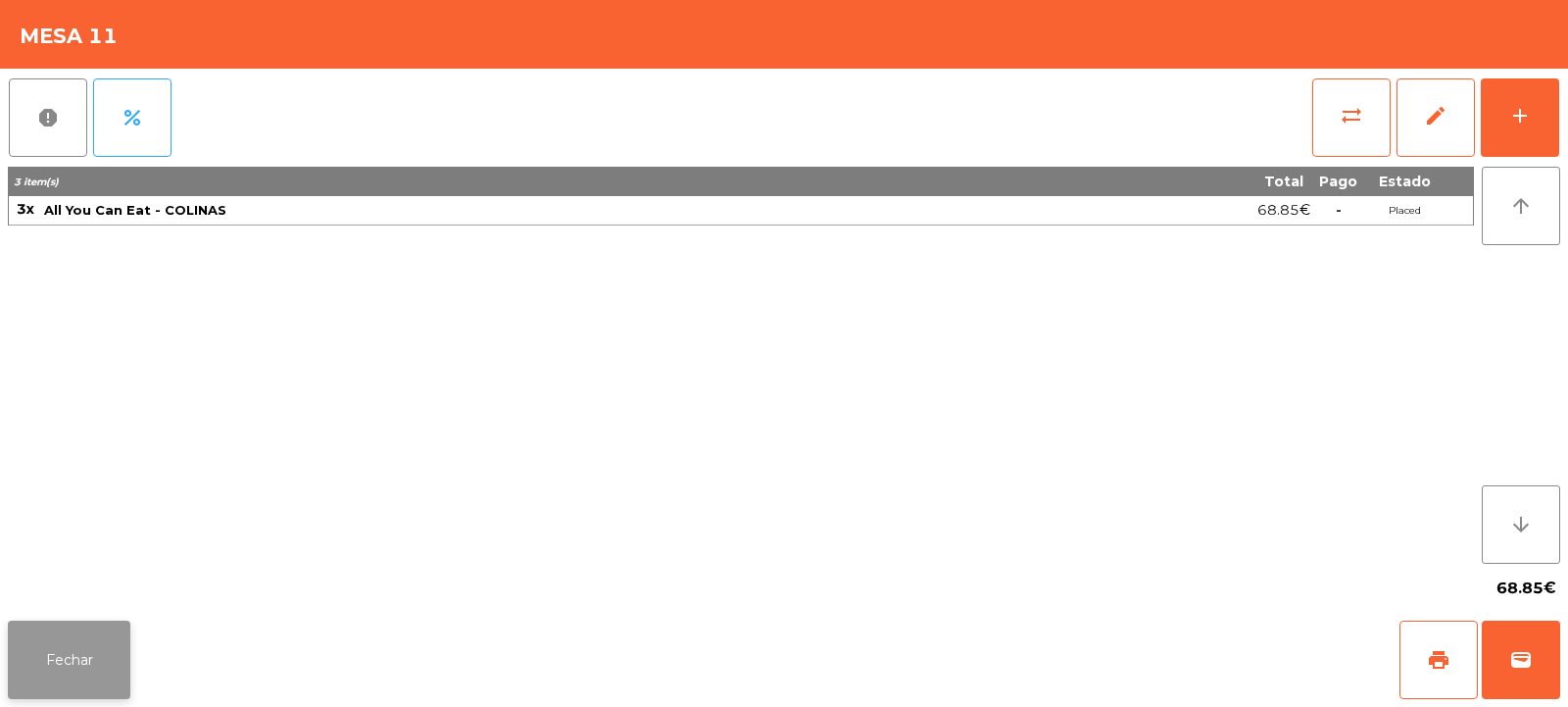
click at [78, 685] on button "Fechar" at bounding box center [69, 660] width 123 height 78
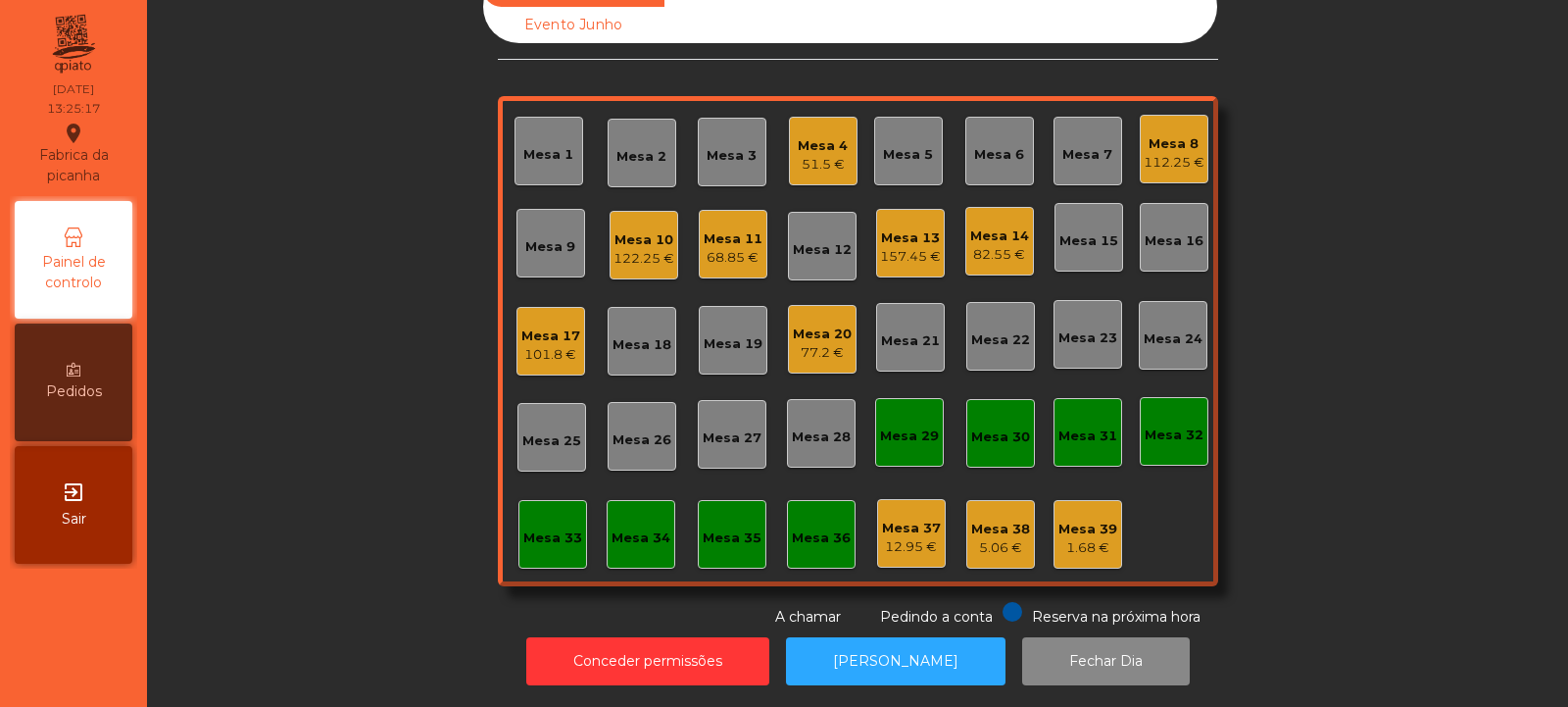
scroll to position [0, 0]
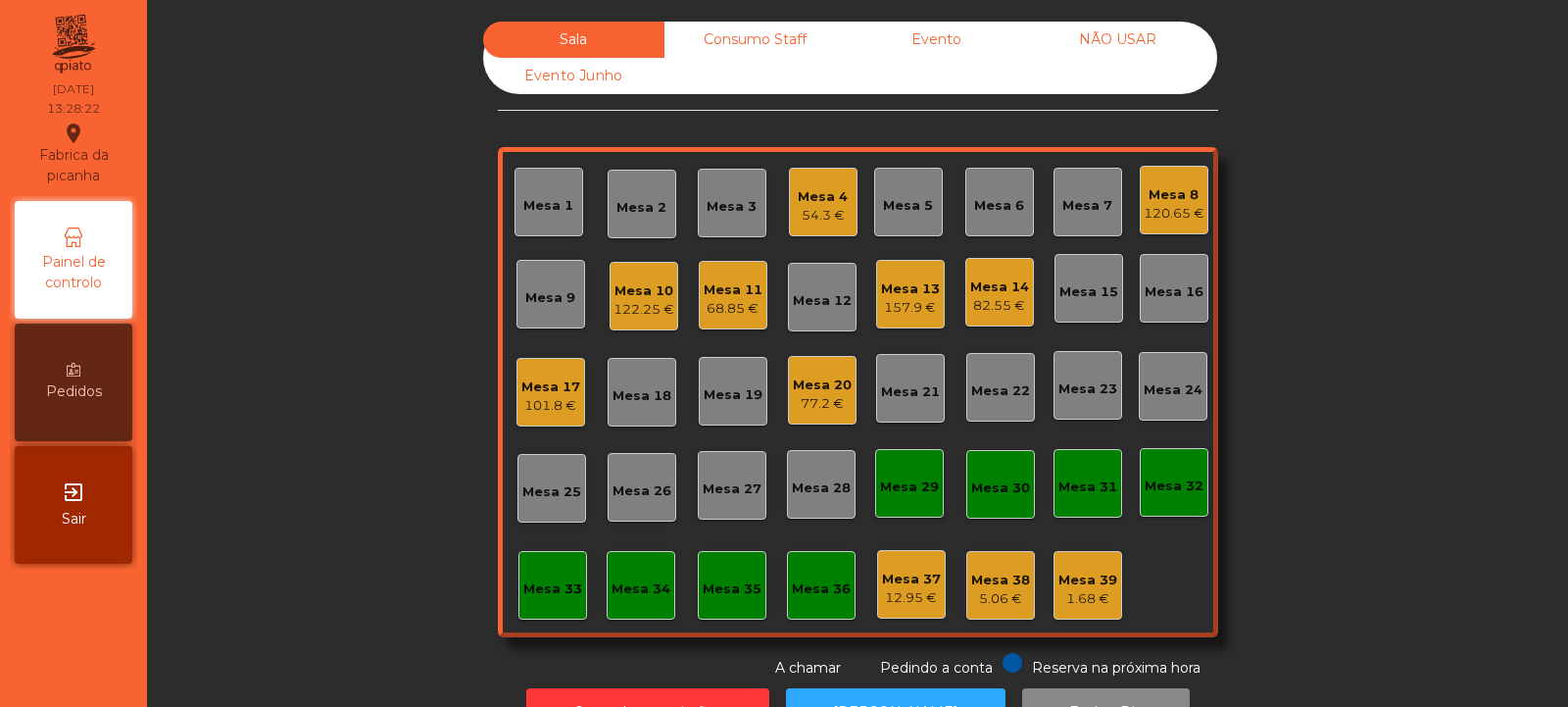
click at [1148, 471] on div "Mesa 32" at bounding box center [1175, 482] width 59 height 27
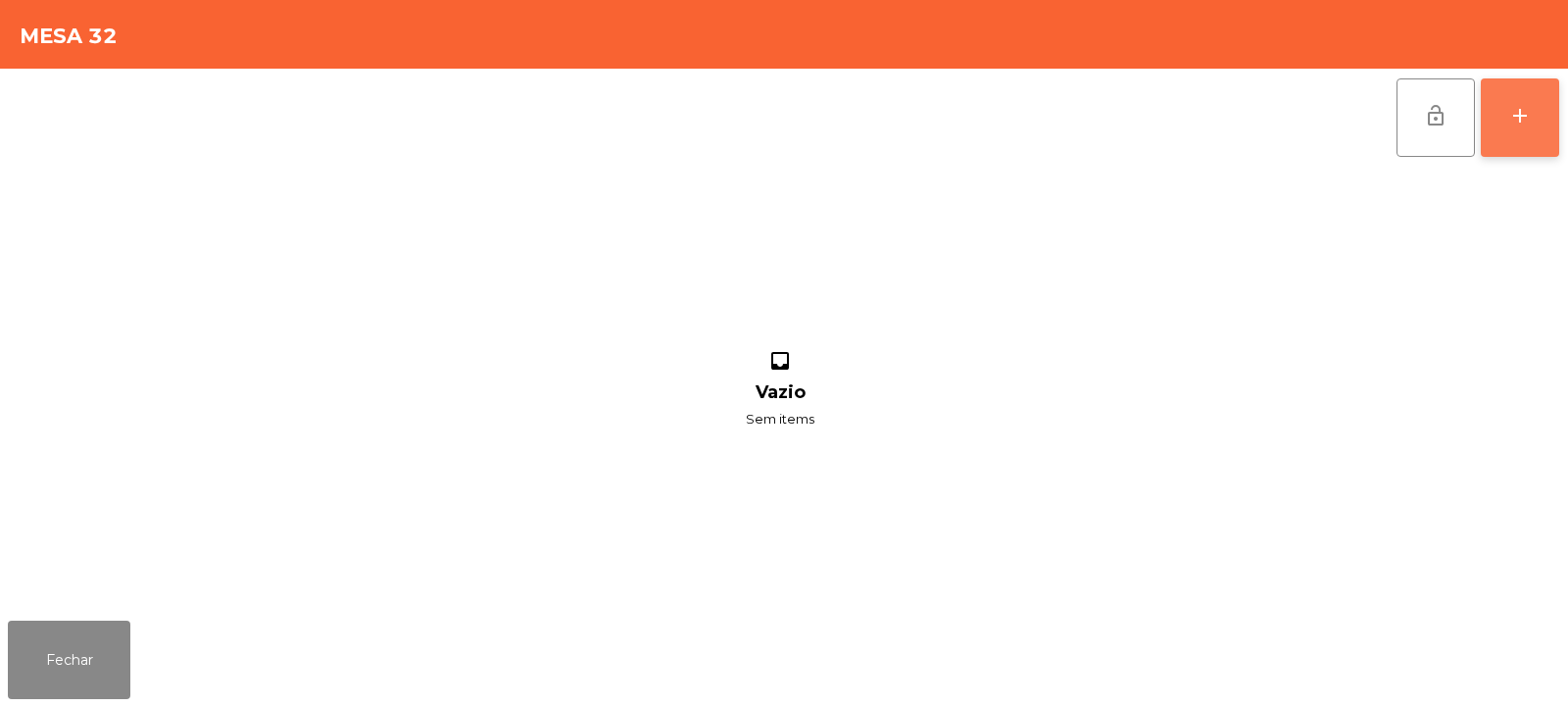
click at [1524, 134] on button "add" at bounding box center [1520, 118] width 78 height 78
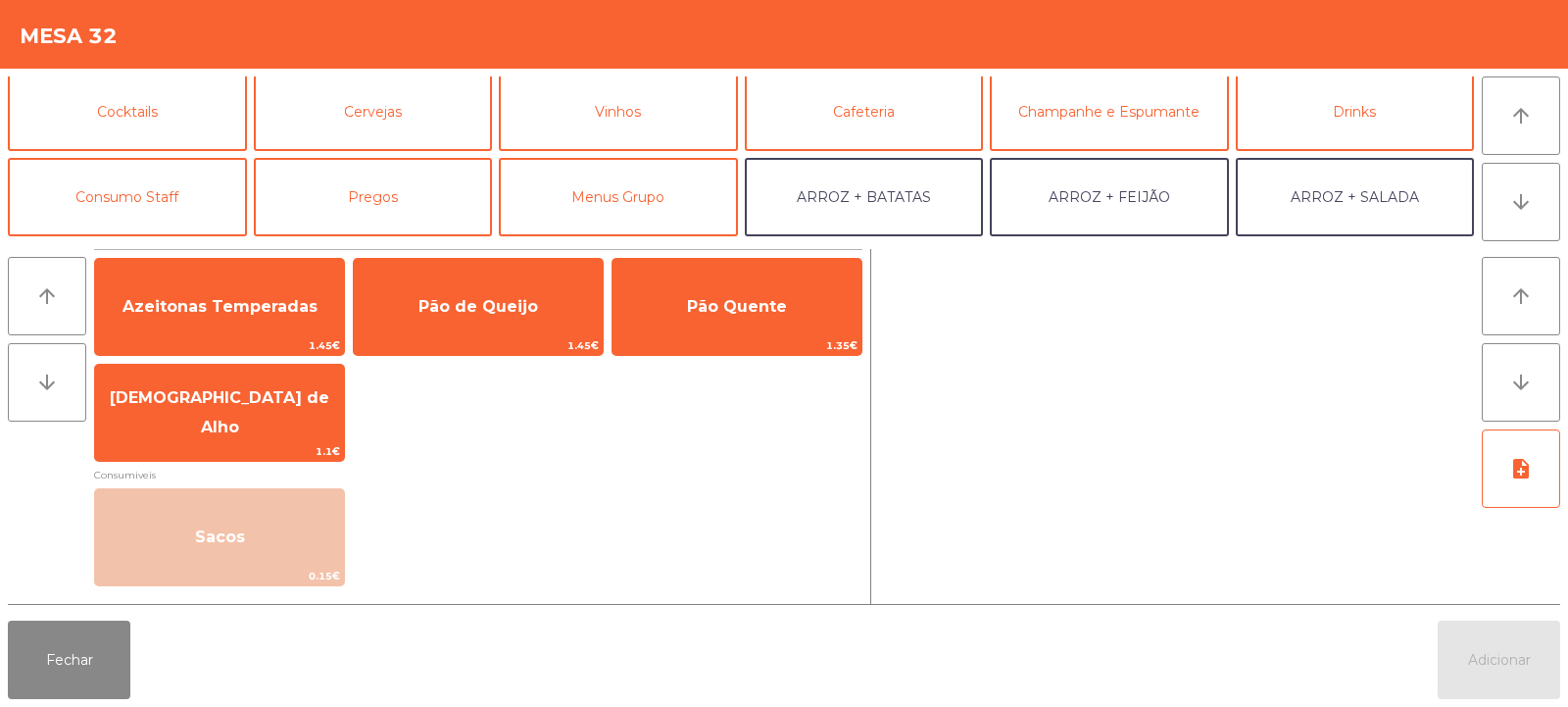
scroll to position [130, 0]
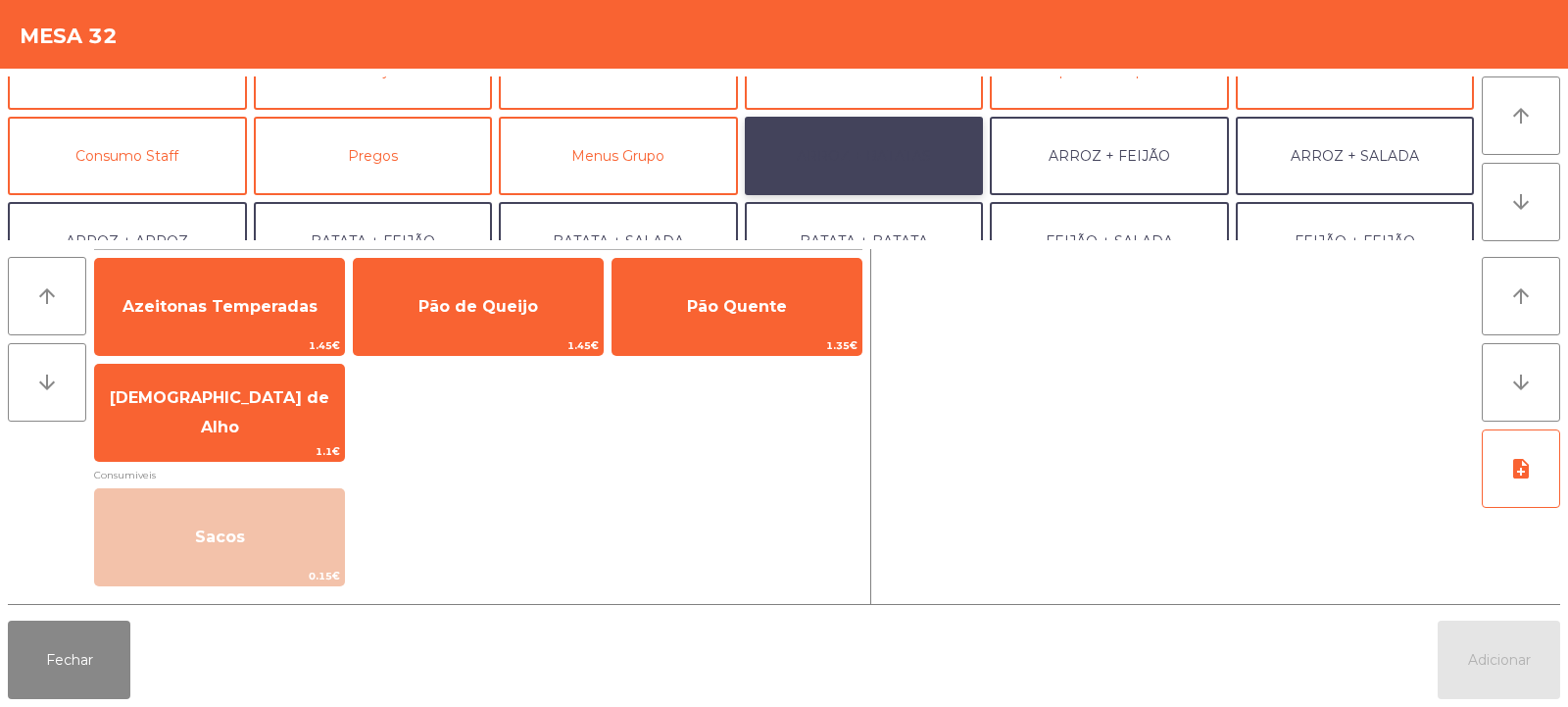
click at [938, 137] on button "ARROZ + BATATAS" at bounding box center [865, 156] width 239 height 78
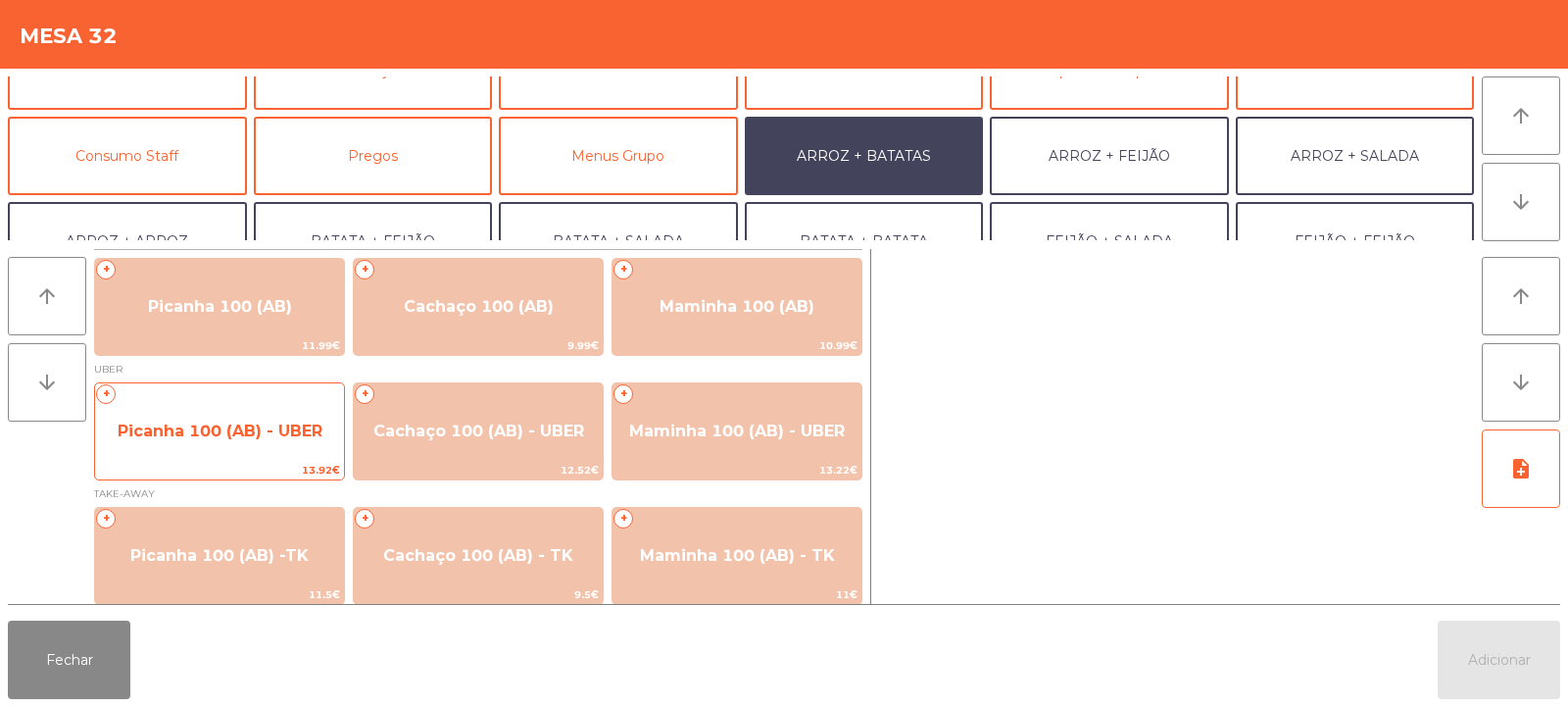
click at [219, 437] on span "Picanha 100 (AB) - UBER" at bounding box center [220, 430] width 205 height 19
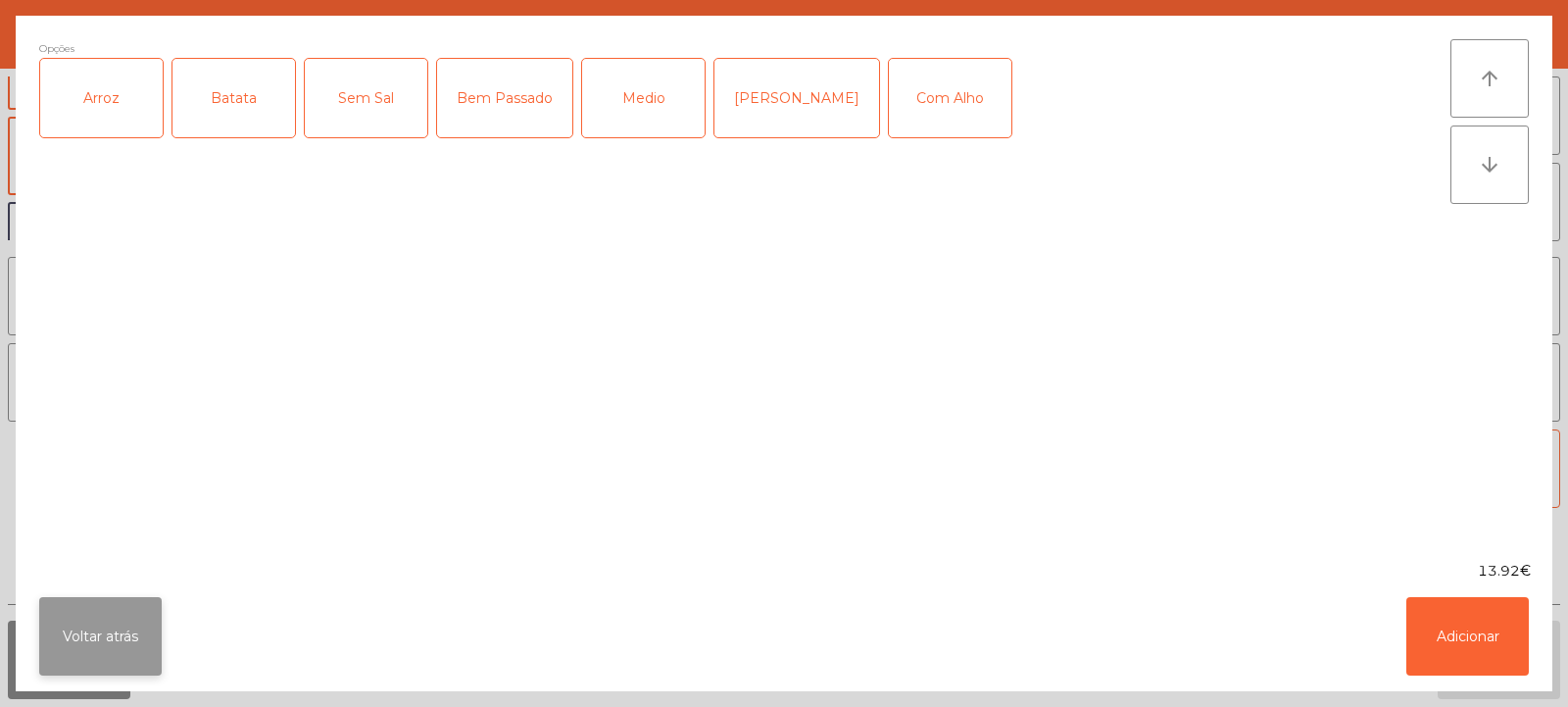
click at [102, 628] on button "Voltar atrás" at bounding box center [100, 636] width 123 height 78
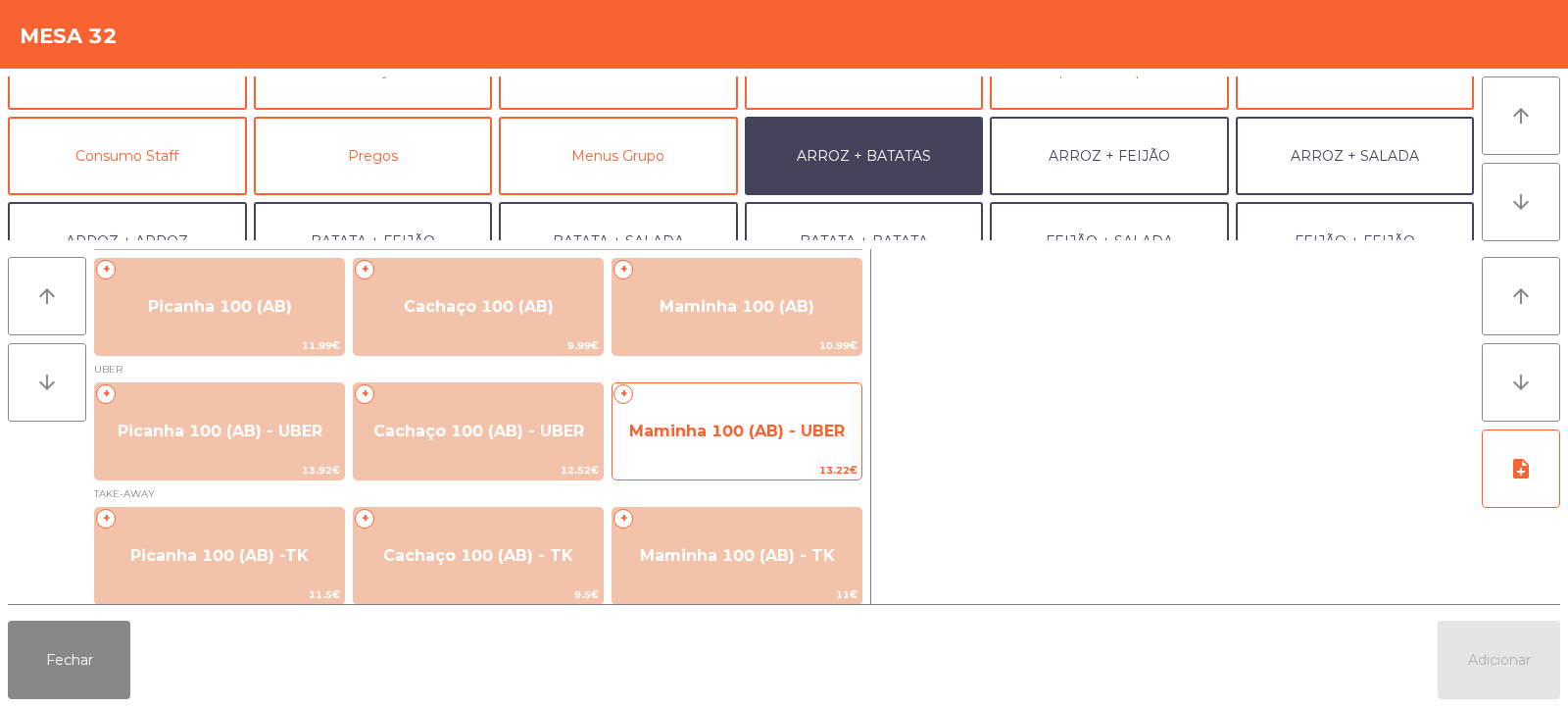
click at [763, 453] on span "Maminha 100 (AB) - UBER" at bounding box center [737, 431] width 249 height 53
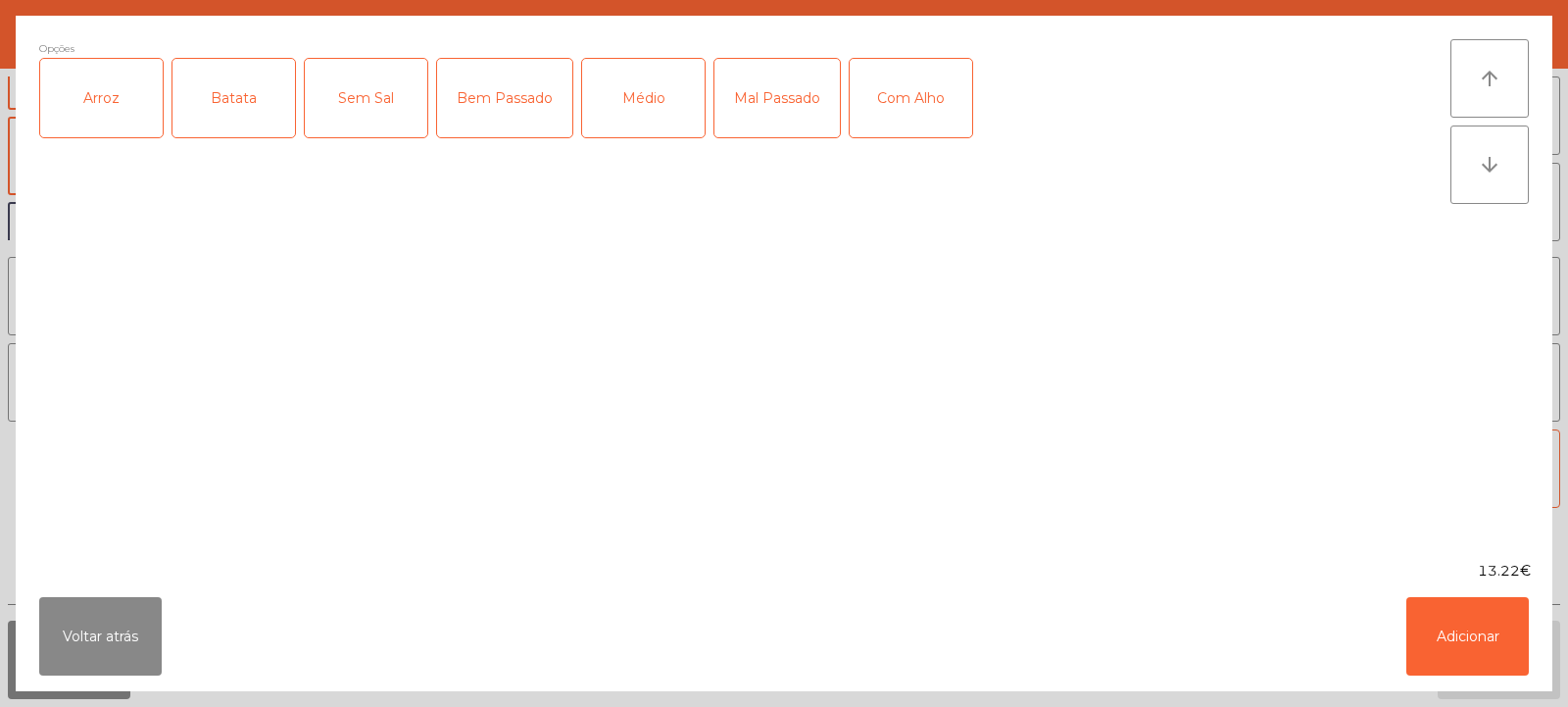
click at [113, 114] on div "Arroz" at bounding box center [101, 98] width 123 height 78
click at [219, 107] on div "Batata" at bounding box center [233, 98] width 123 height 78
click at [650, 104] on div "Médio" at bounding box center [643, 98] width 123 height 78
click at [1478, 651] on button "Adicionar" at bounding box center [1468, 636] width 123 height 78
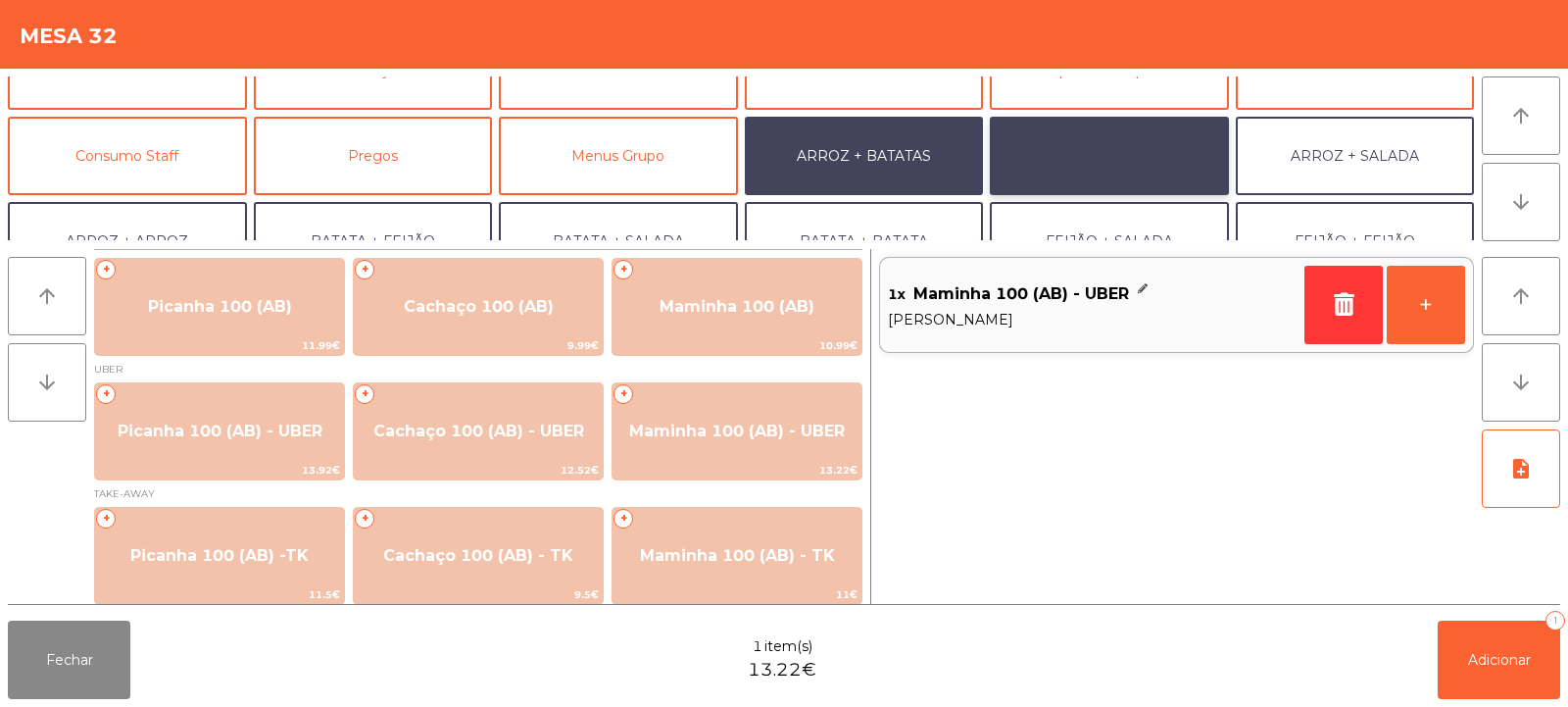
click at [1115, 157] on button "ARROZ + FEIJÃO" at bounding box center [1110, 156] width 239 height 78
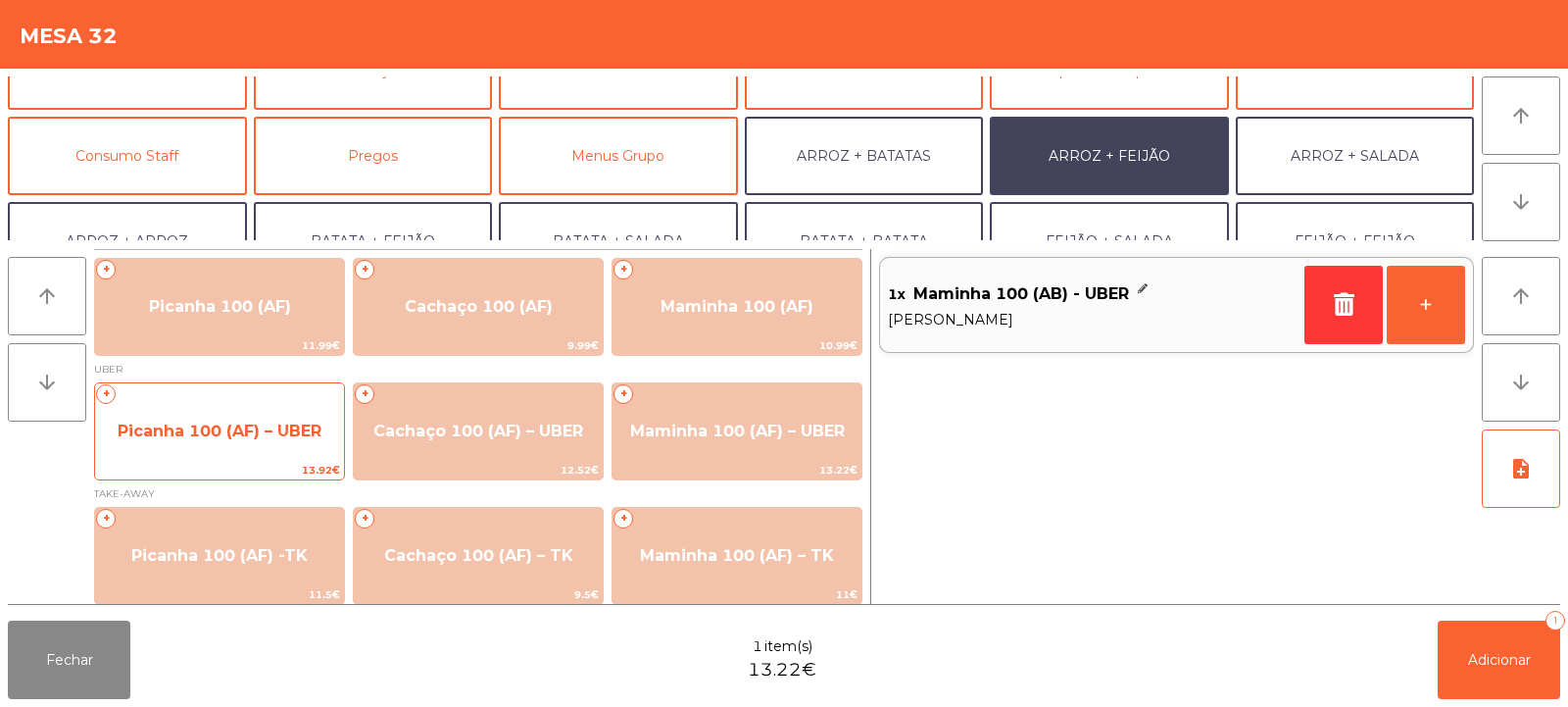
click at [211, 444] on span "Picanha 100 (AF) – UBER" at bounding box center [220, 431] width 249 height 53
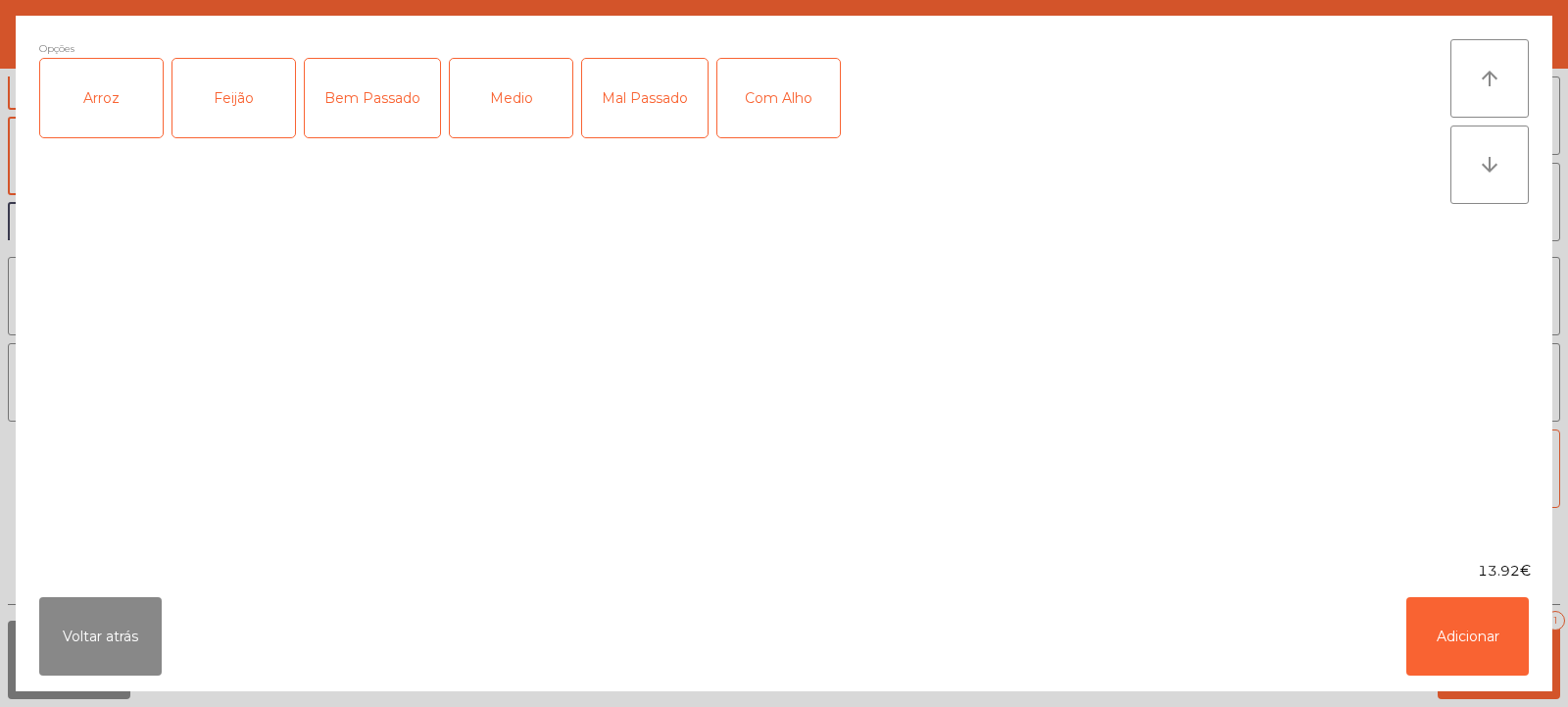
click at [93, 111] on div "Arroz" at bounding box center [101, 98] width 123 height 78
click at [210, 109] on div "Feijão" at bounding box center [233, 98] width 123 height 78
click at [508, 95] on div "Medio" at bounding box center [511, 98] width 123 height 78
click at [1472, 639] on button "Adicionar" at bounding box center [1468, 636] width 123 height 78
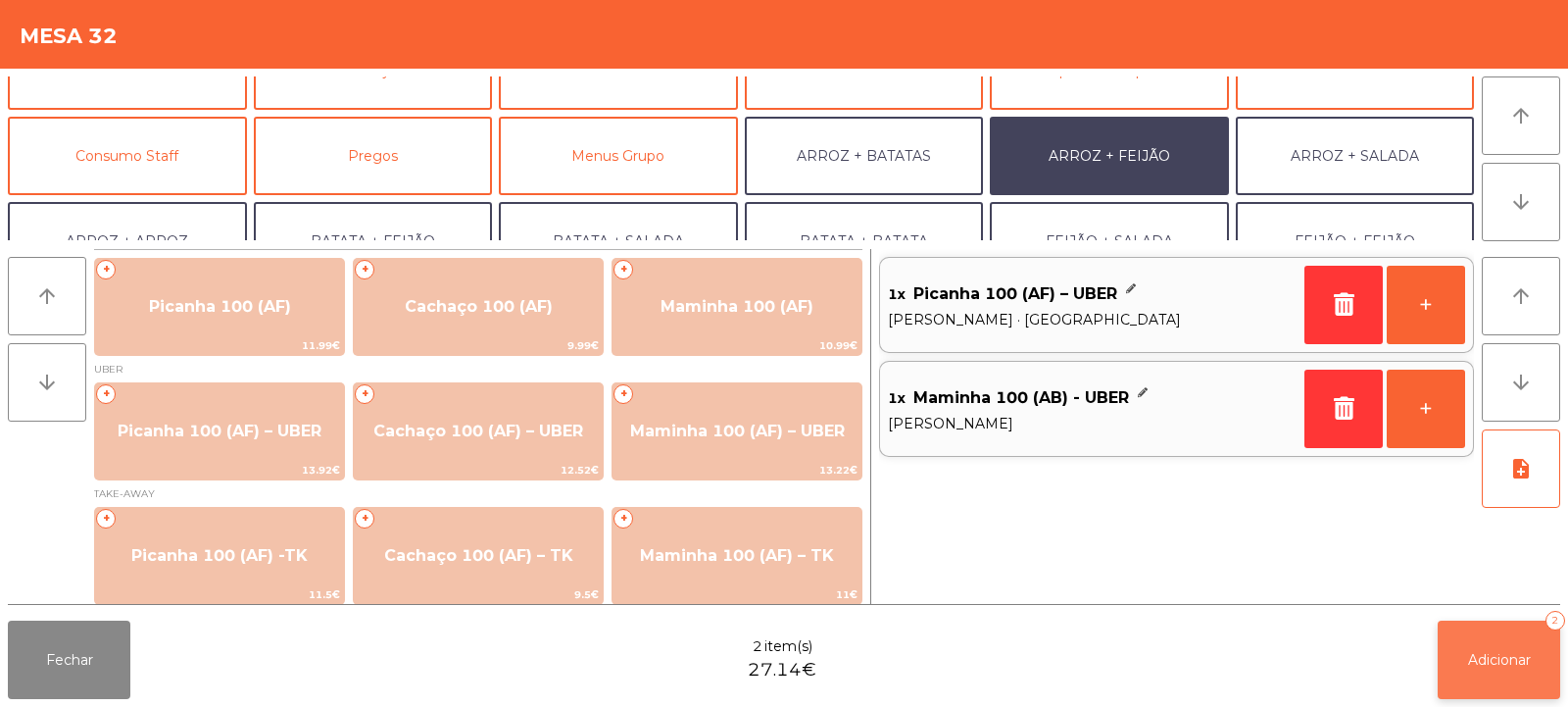
click at [1508, 652] on span "Adicionar" at bounding box center [1499, 660] width 63 height 18
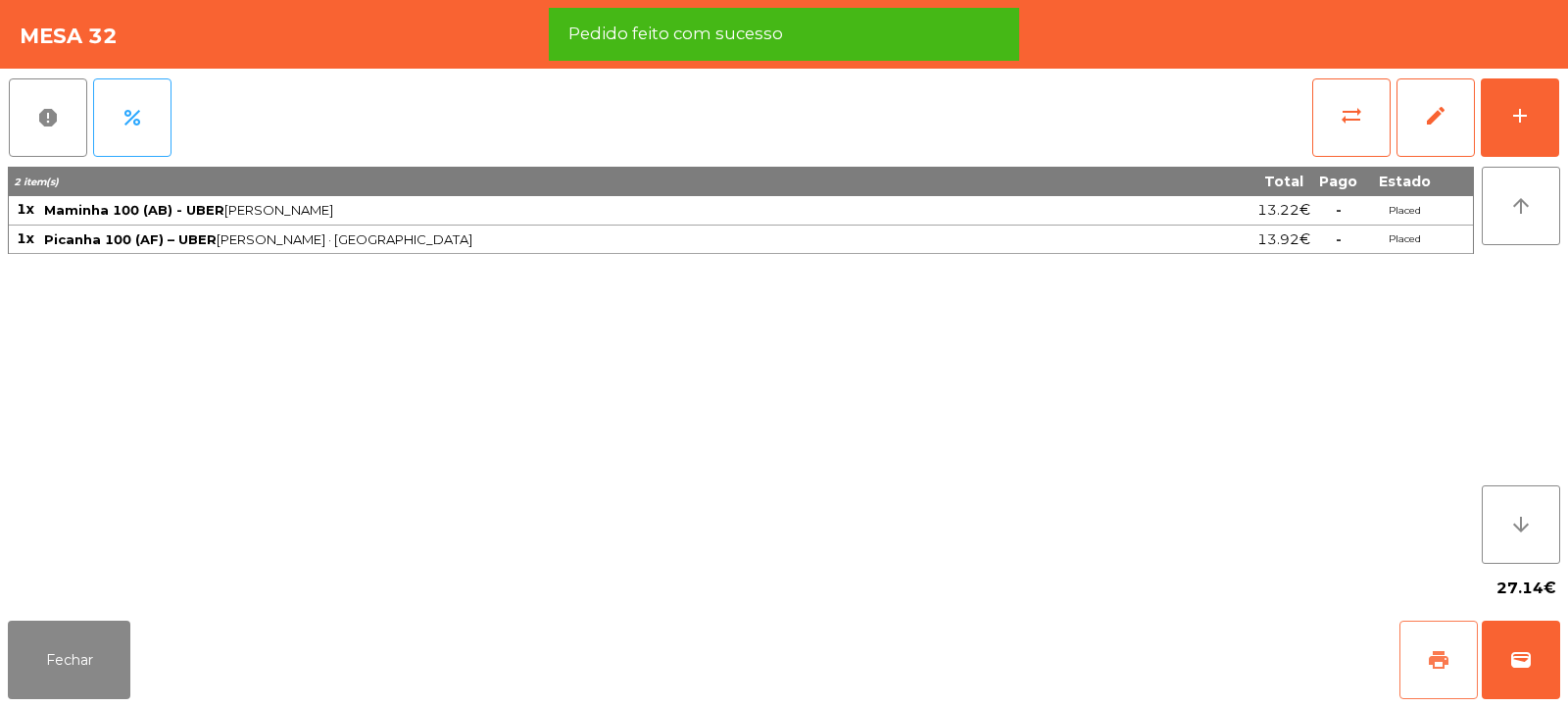
click at [1456, 663] on button "print" at bounding box center [1440, 660] width 78 height 78
click at [1521, 667] on span "wallet" at bounding box center [1521, 660] width 24 height 24
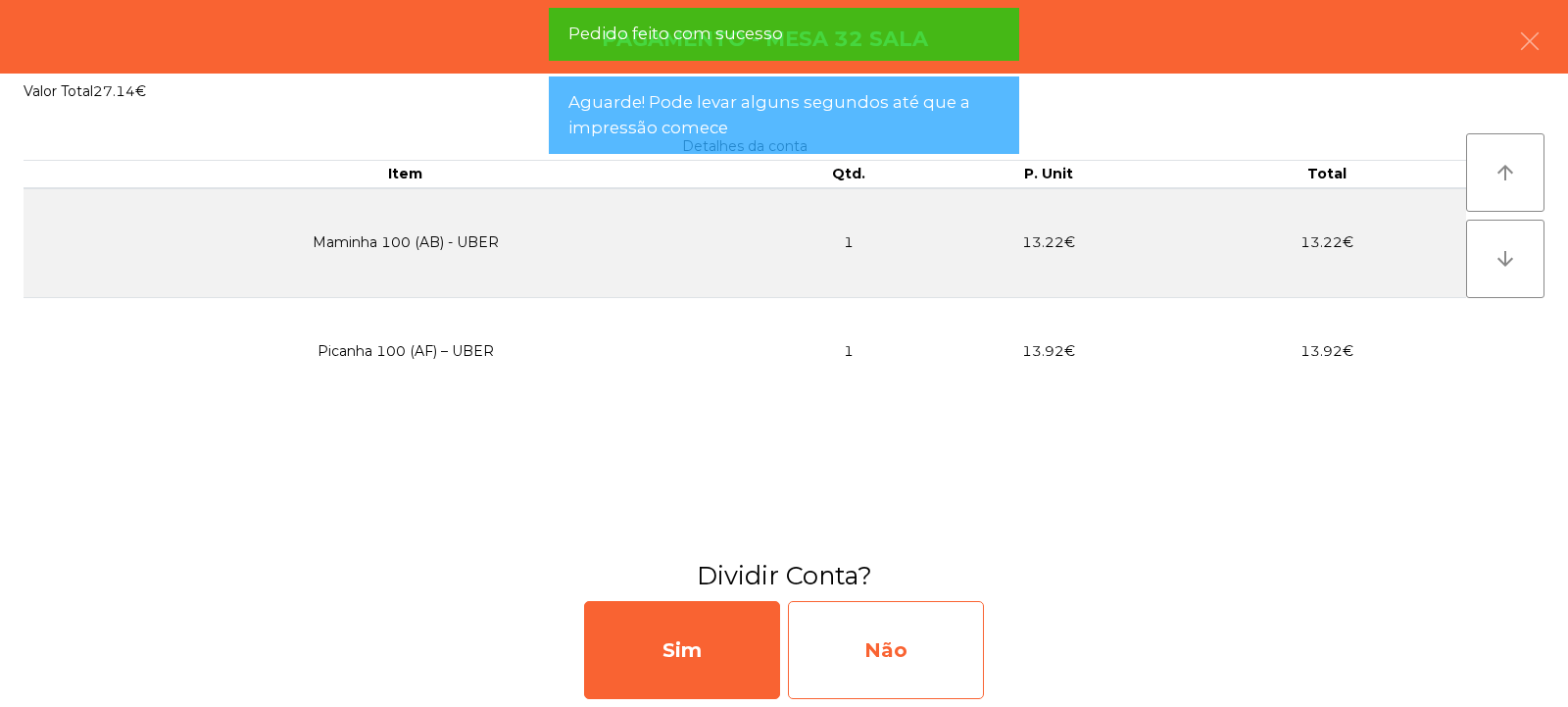
click at [930, 649] on div "Não" at bounding box center [886, 650] width 196 height 98
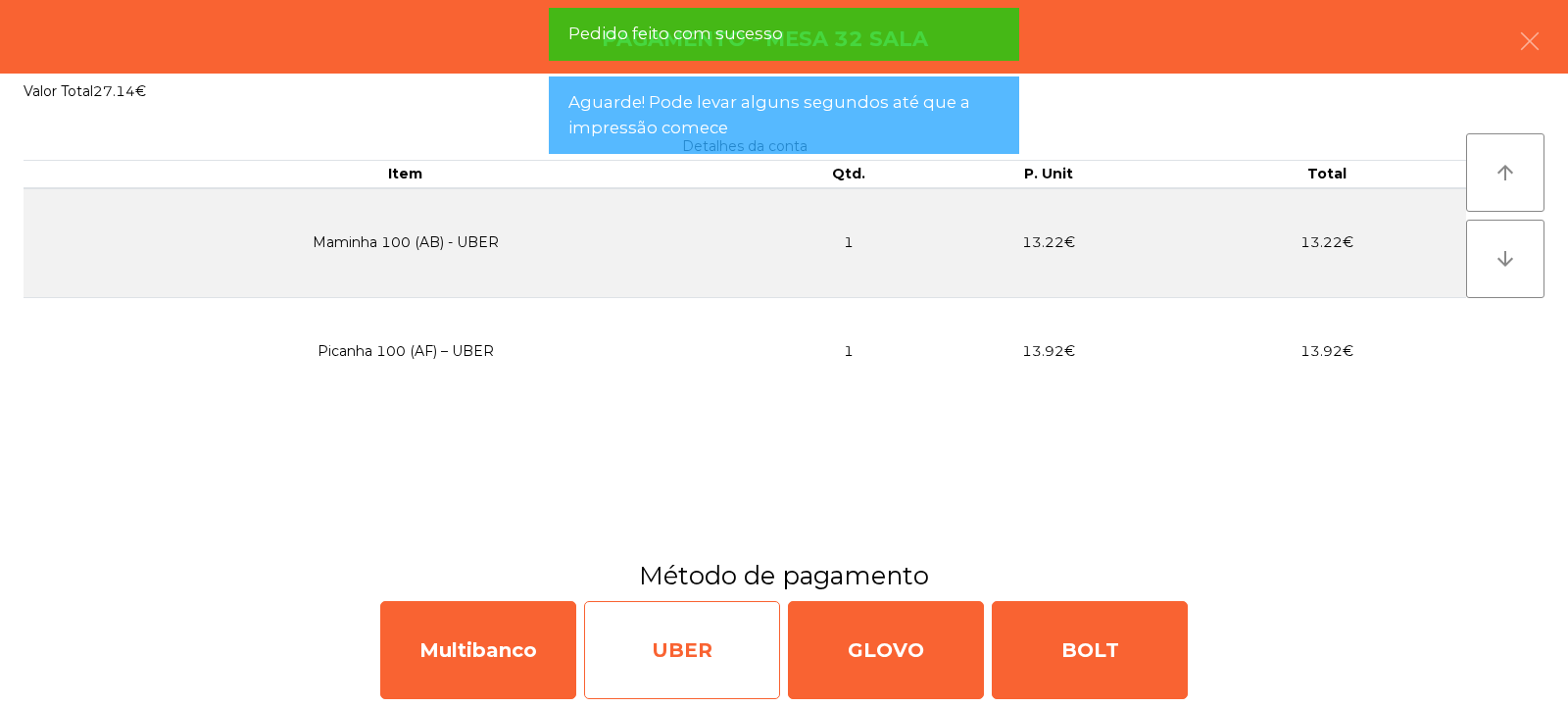
click at [704, 646] on div "UBER" at bounding box center [683, 650] width 196 height 98
select select "**"
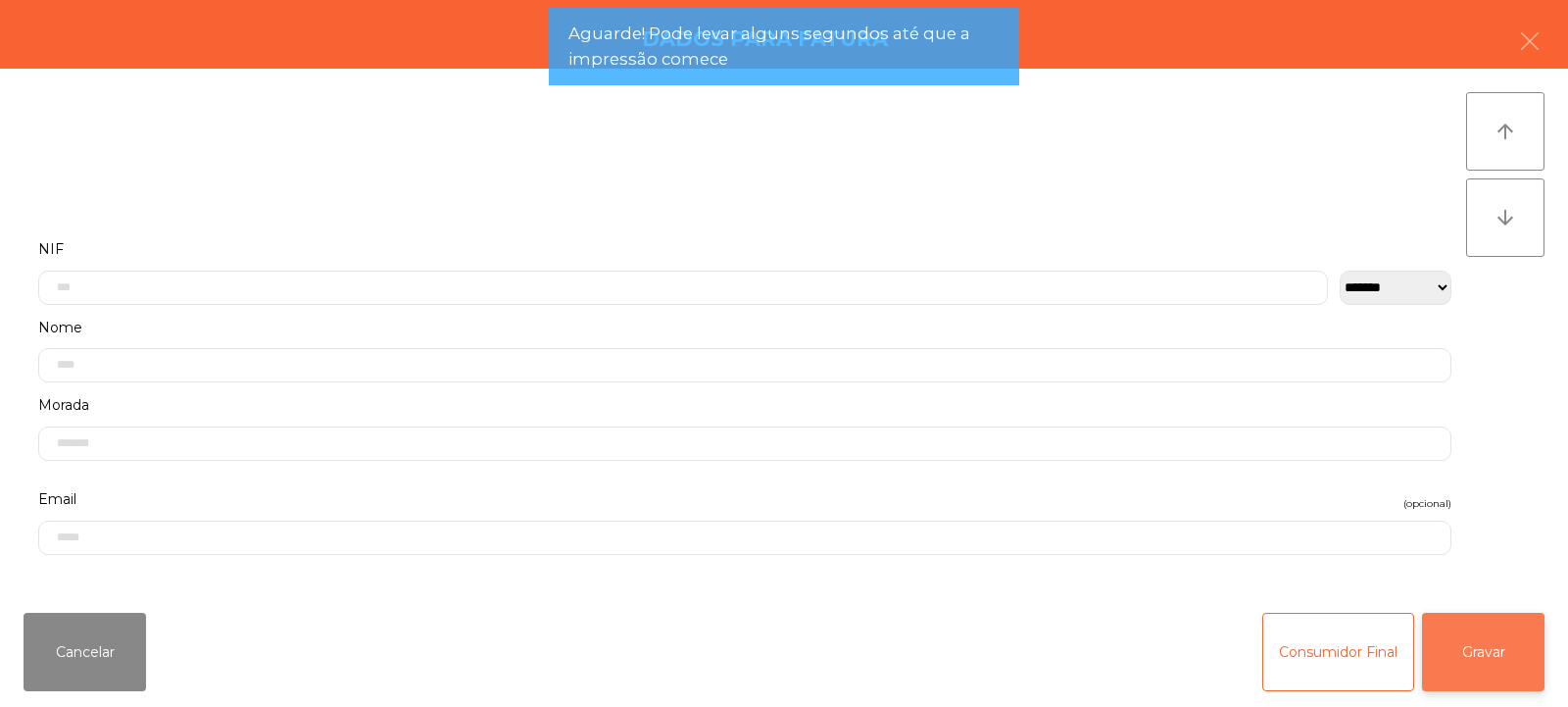
click at [1485, 670] on button "Gravar" at bounding box center [1484, 652] width 123 height 78
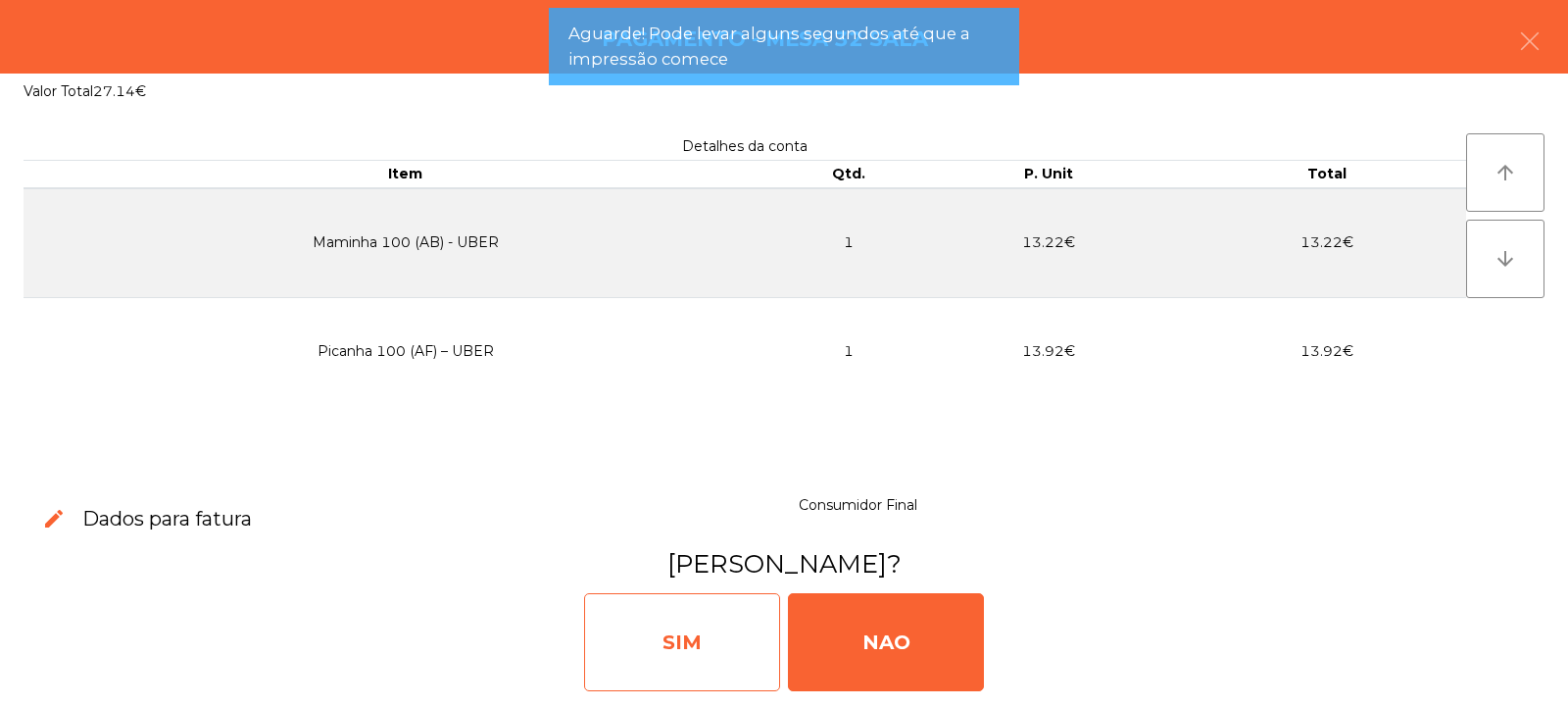
click at [738, 607] on div "SIM" at bounding box center [683, 642] width 196 height 98
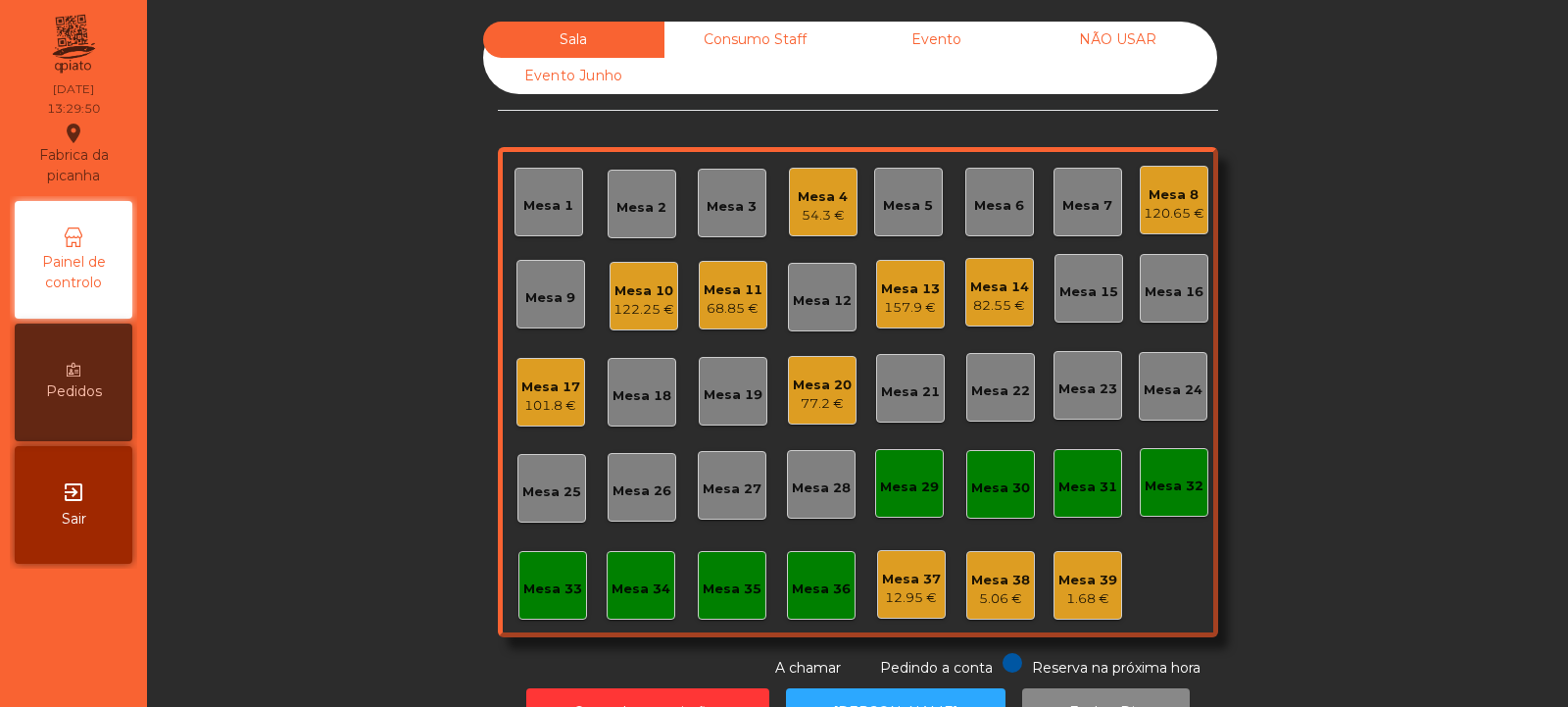
click at [742, 387] on div "Mesa 19" at bounding box center [733, 395] width 59 height 20
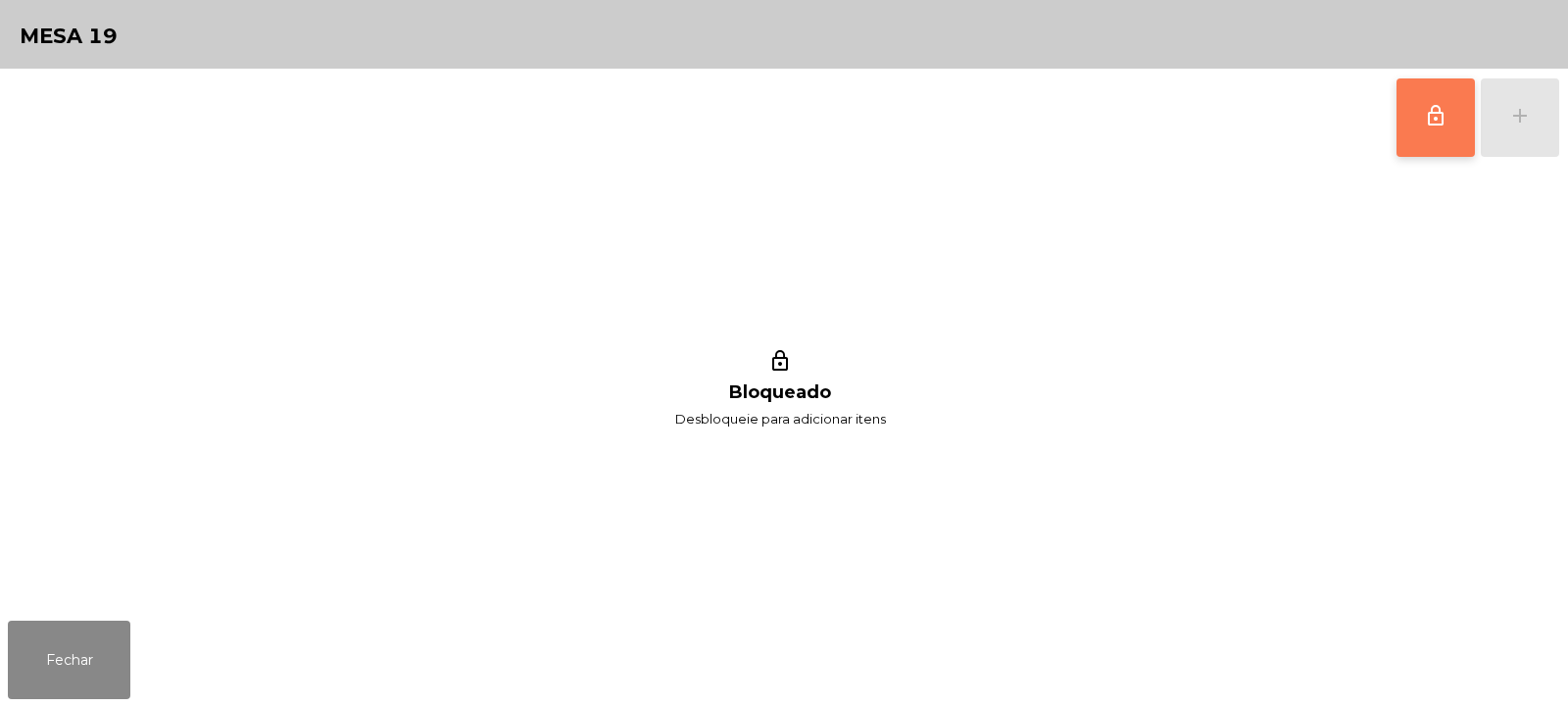
click at [1440, 120] on span "lock_outline" at bounding box center [1437, 116] width 24 height 24
click at [1505, 126] on div "lock_outline add" at bounding box center [1479, 118] width 165 height 98
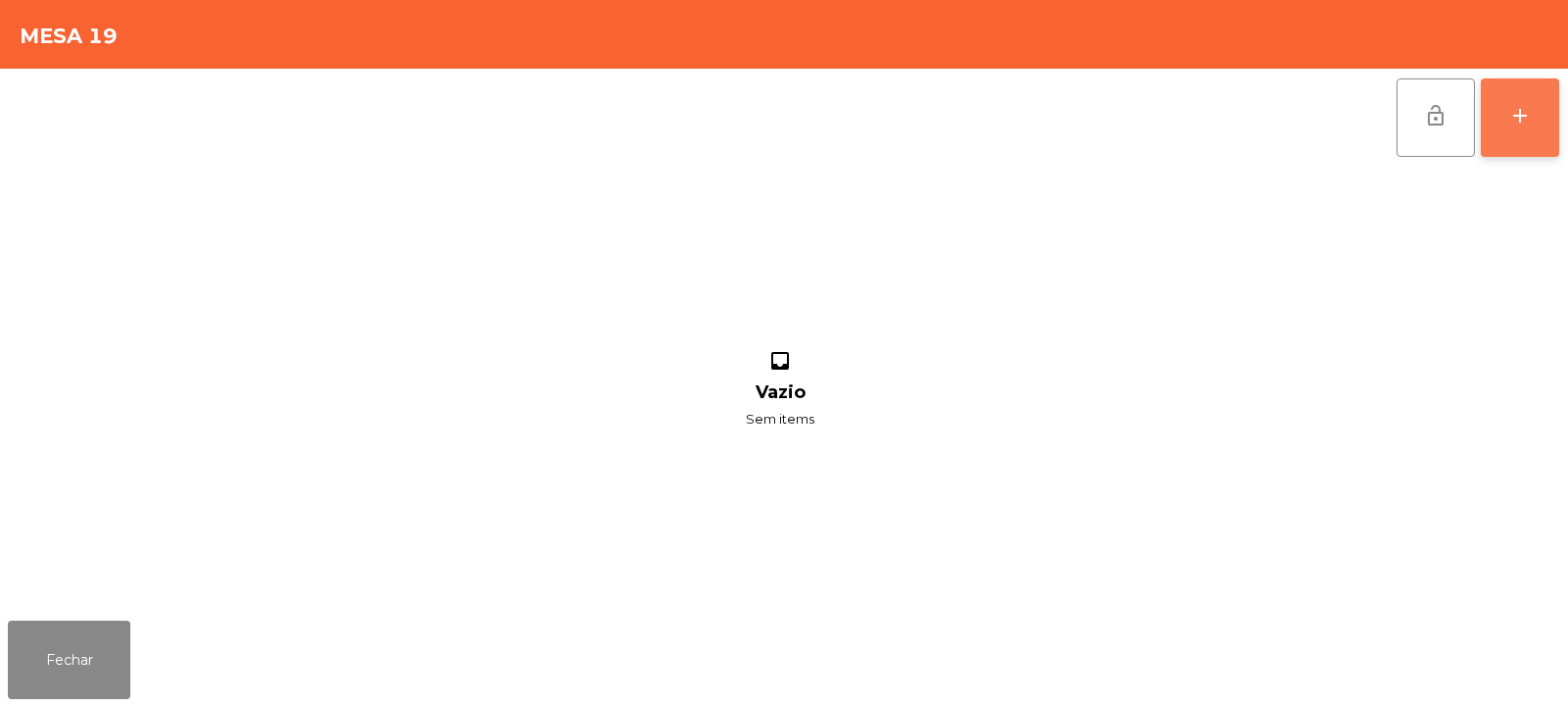
click at [1516, 119] on div "add" at bounding box center [1520, 116] width 24 height 24
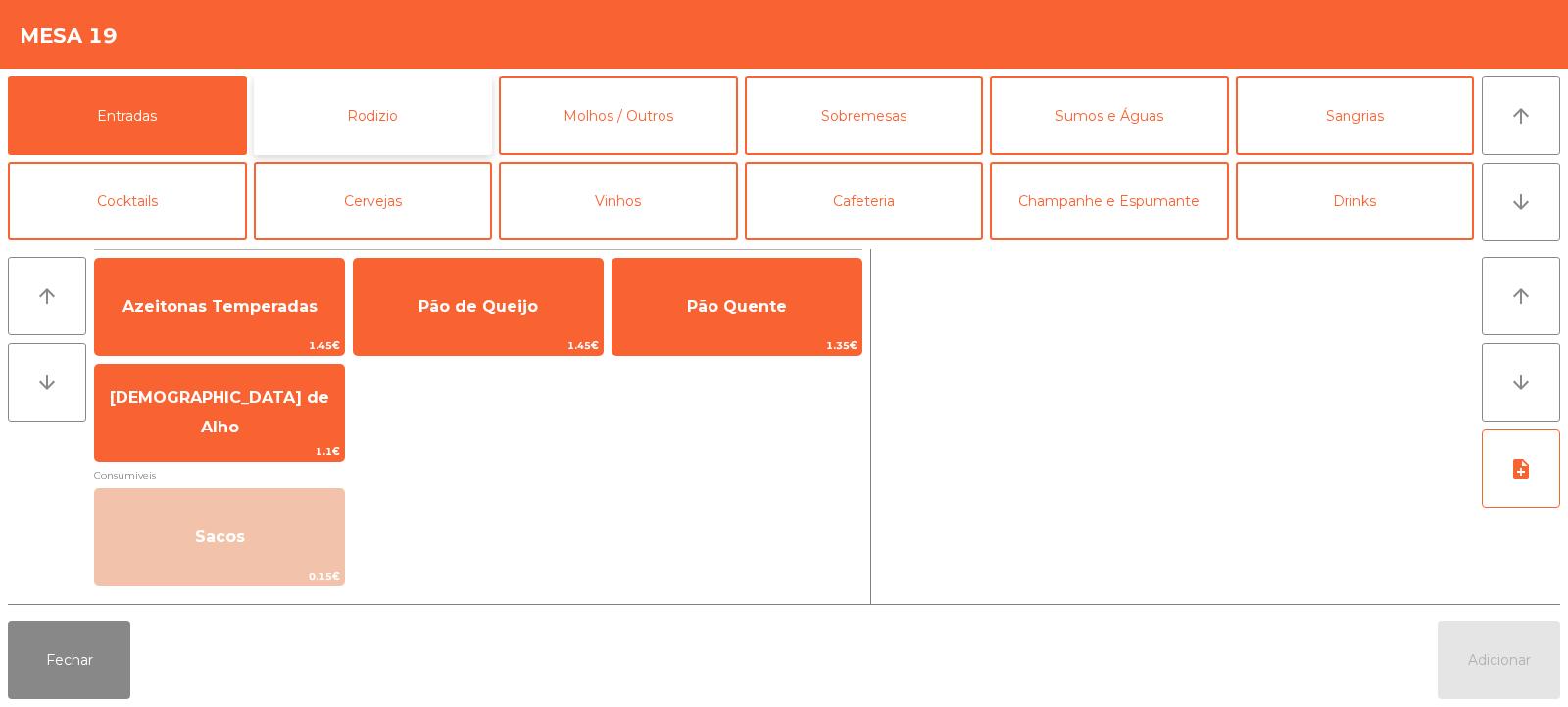
click at [307, 134] on button "Rodizio" at bounding box center [374, 116] width 239 height 78
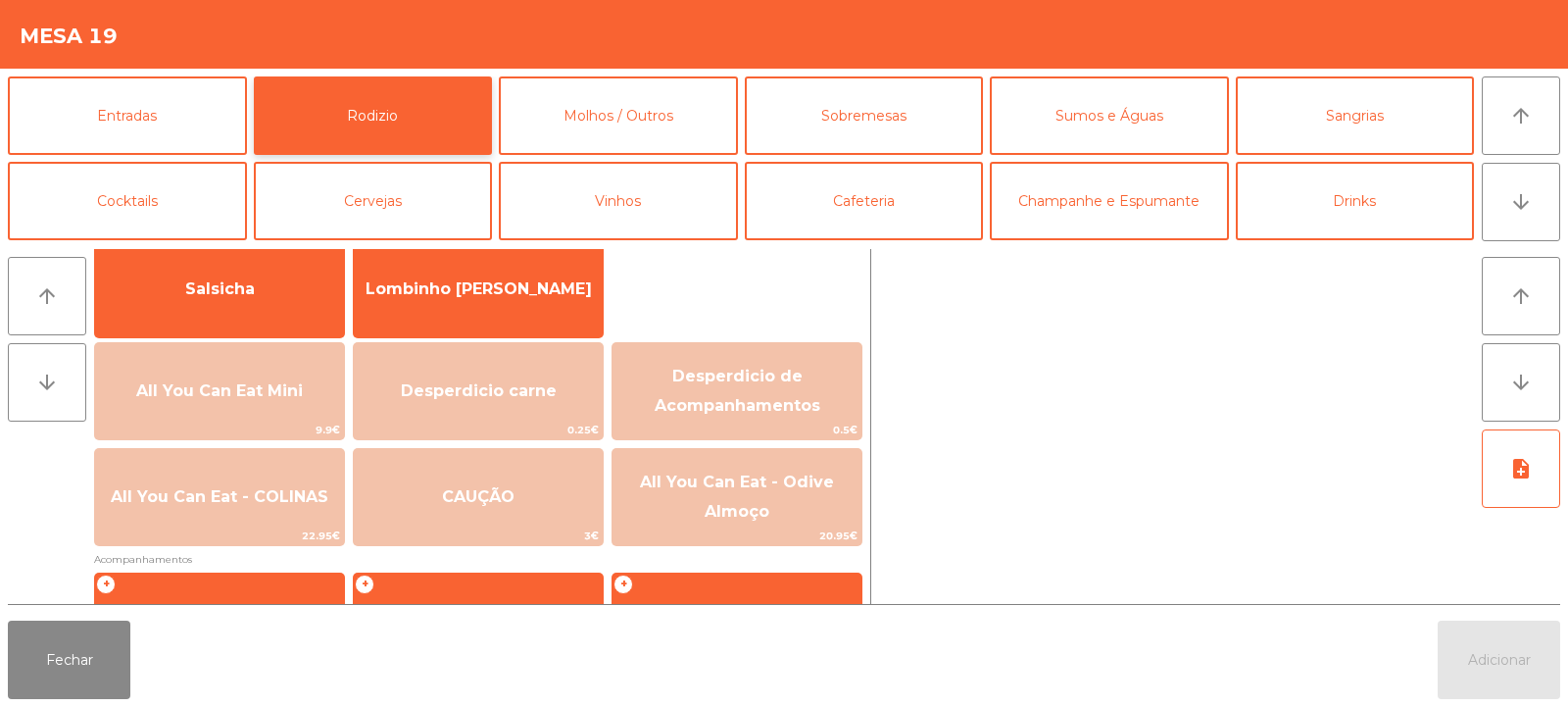
scroll to position [152, 0]
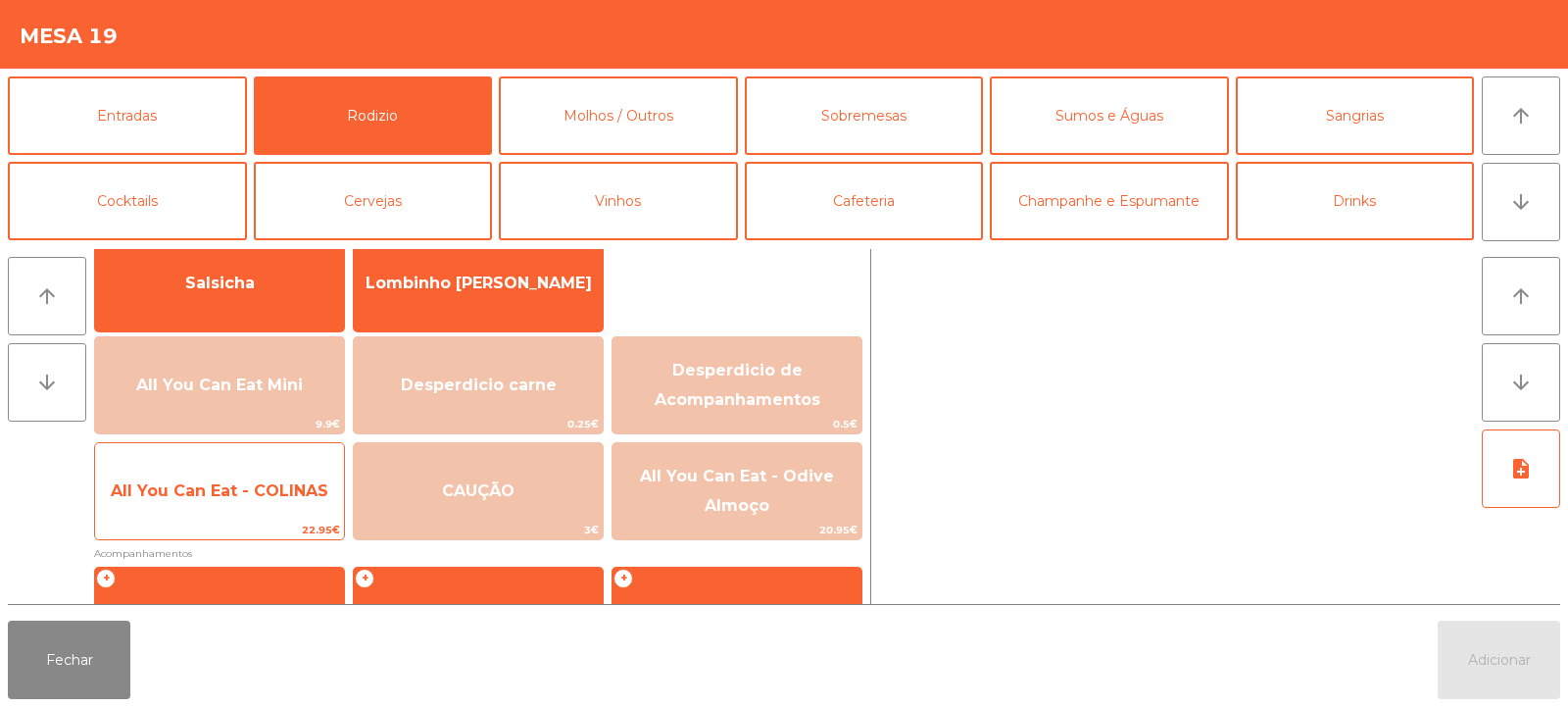
click at [235, 485] on span "All You Can Eat - COLINAS" at bounding box center [220, 490] width 218 height 19
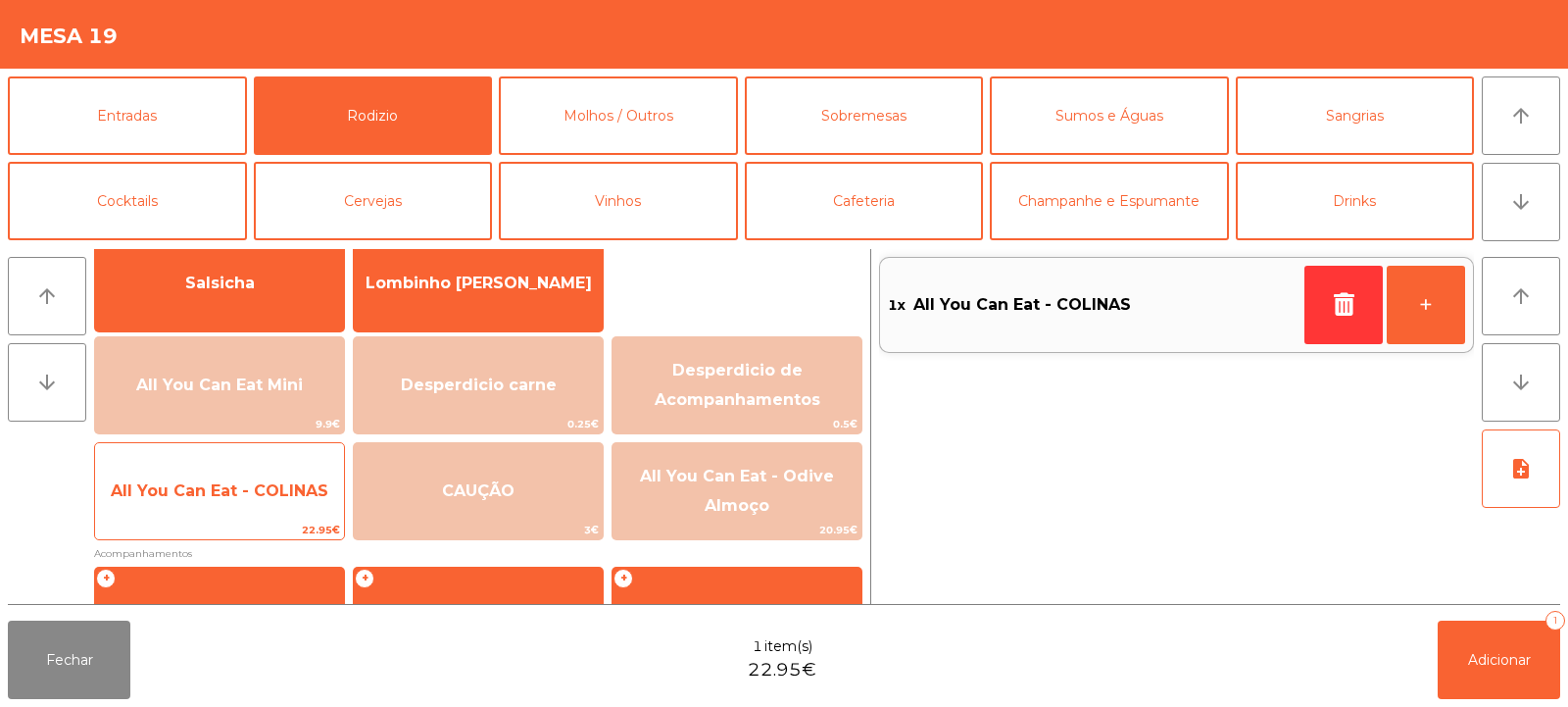
click at [228, 489] on span "All You Can Eat - COLINAS" at bounding box center [220, 490] width 218 height 19
click at [225, 487] on span "All You Can Eat - COLINAS" at bounding box center [220, 490] width 218 height 19
click at [230, 491] on span "All You Can Eat - COLINAS" at bounding box center [220, 490] width 218 height 19
click at [230, 507] on span "All You Can Eat - COLINAS" at bounding box center [220, 491] width 249 height 53
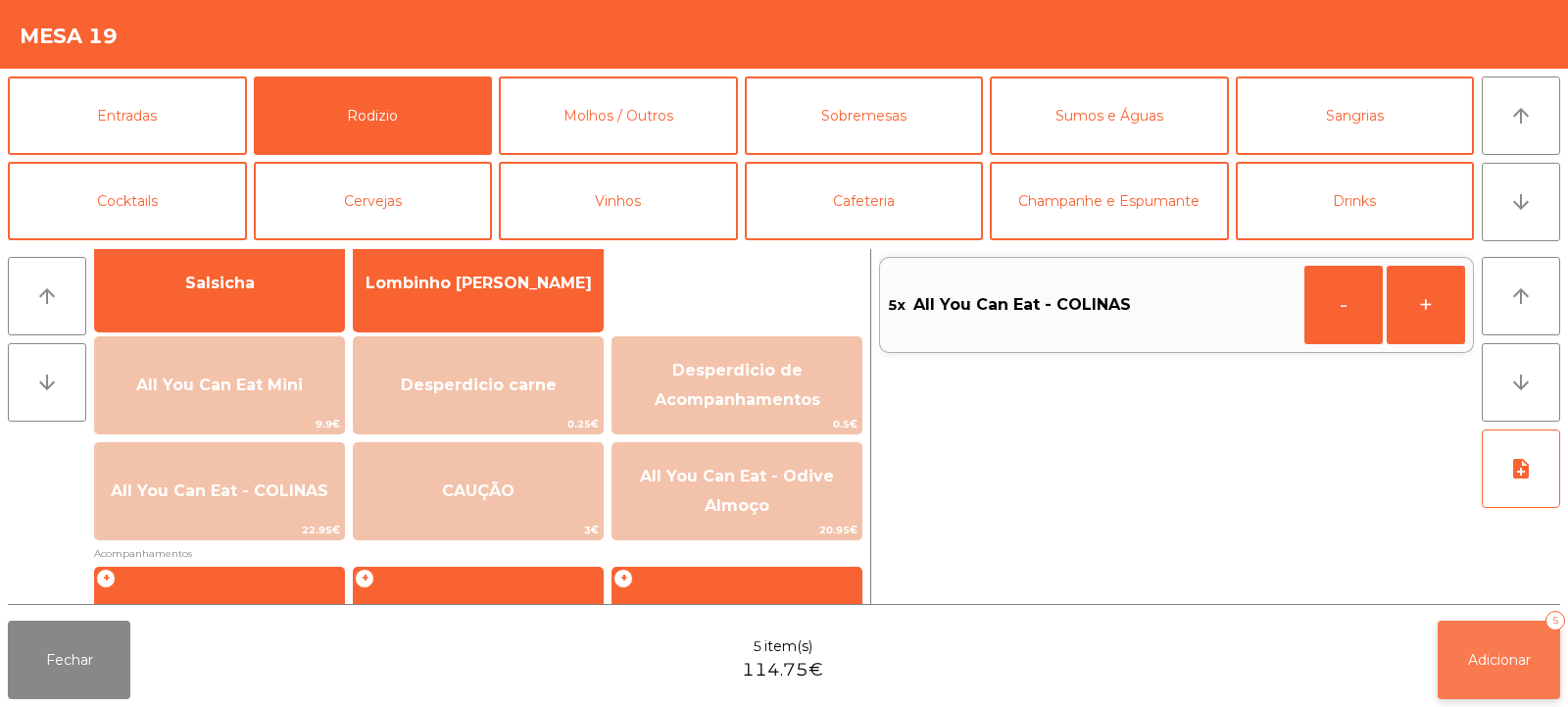
click at [1471, 658] on span "Adicionar" at bounding box center [1499, 660] width 63 height 18
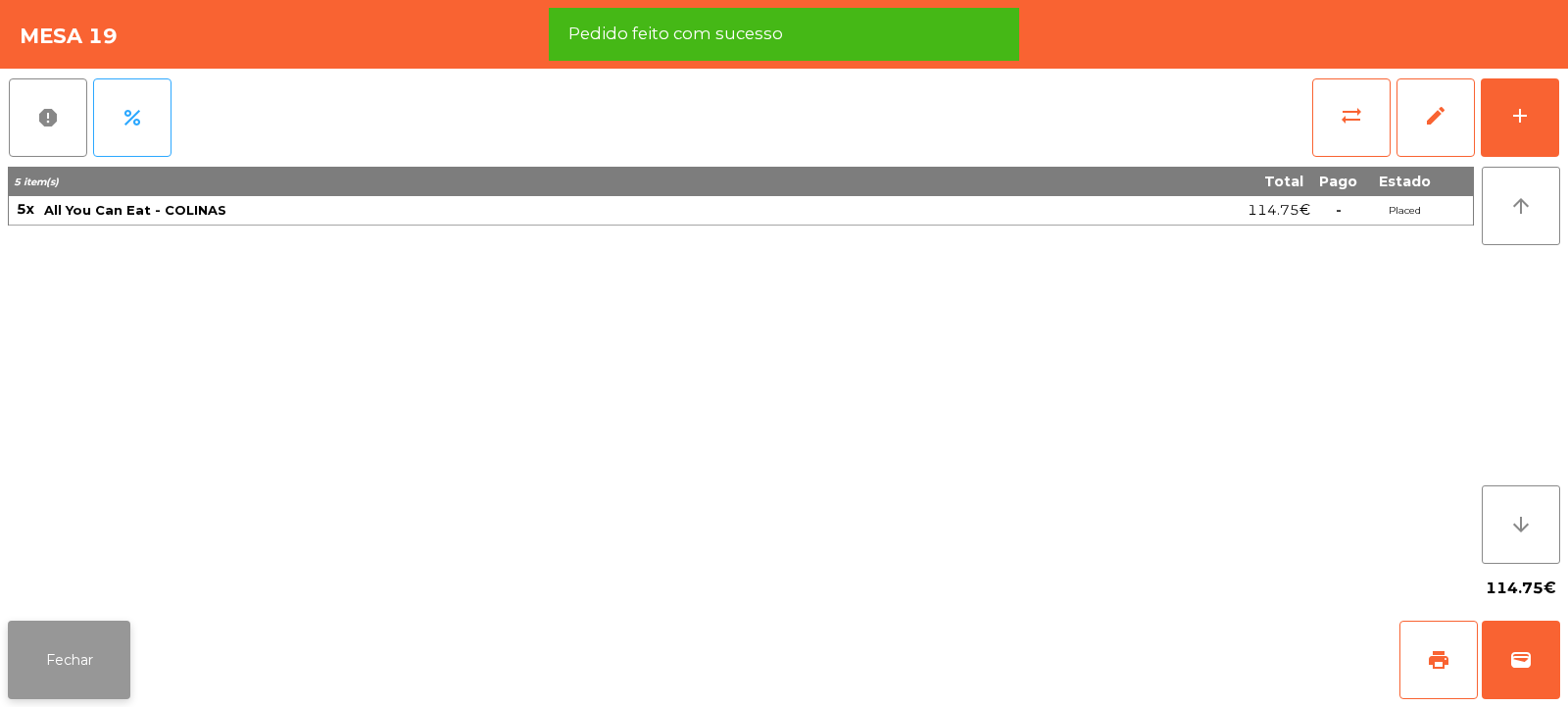
click at [93, 646] on button "Fechar" at bounding box center [69, 660] width 123 height 78
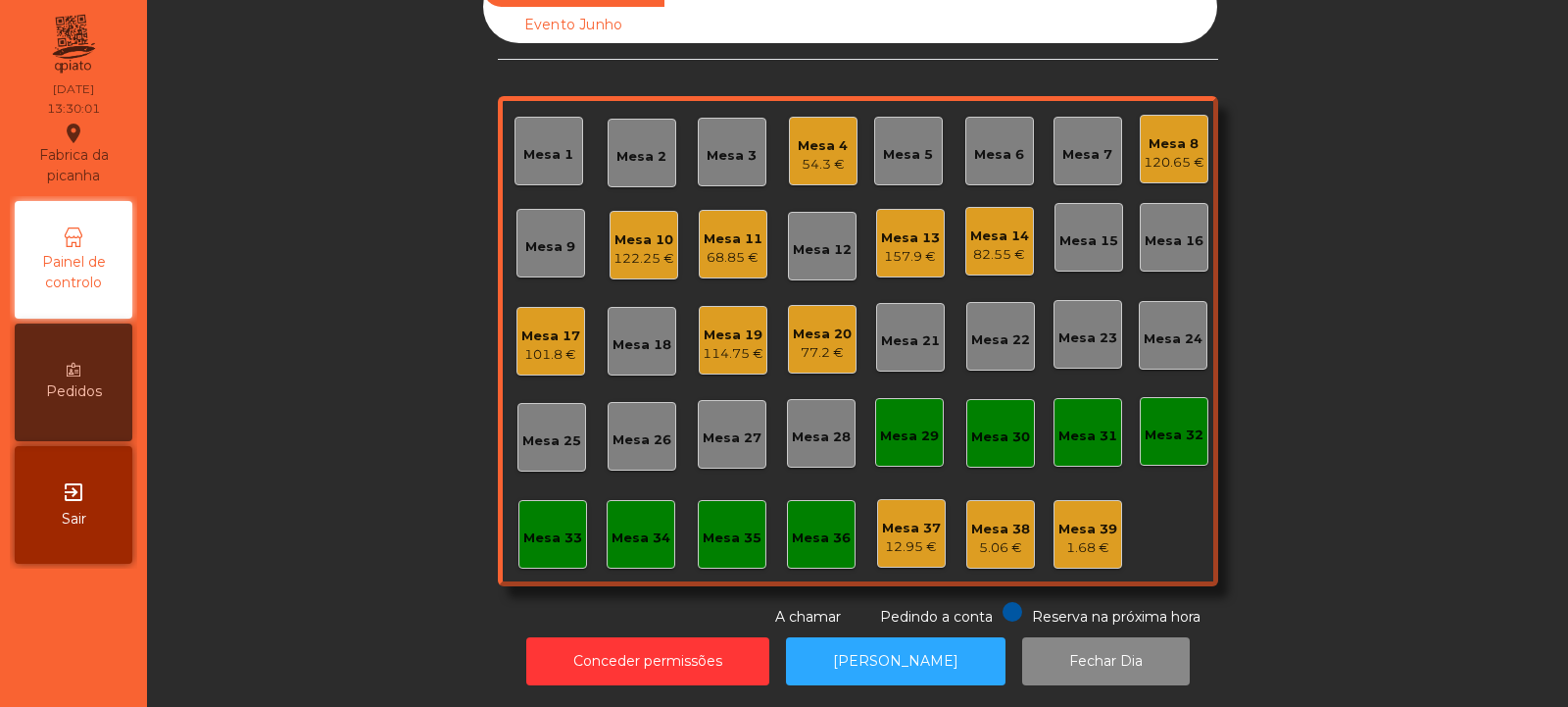
scroll to position [0, 0]
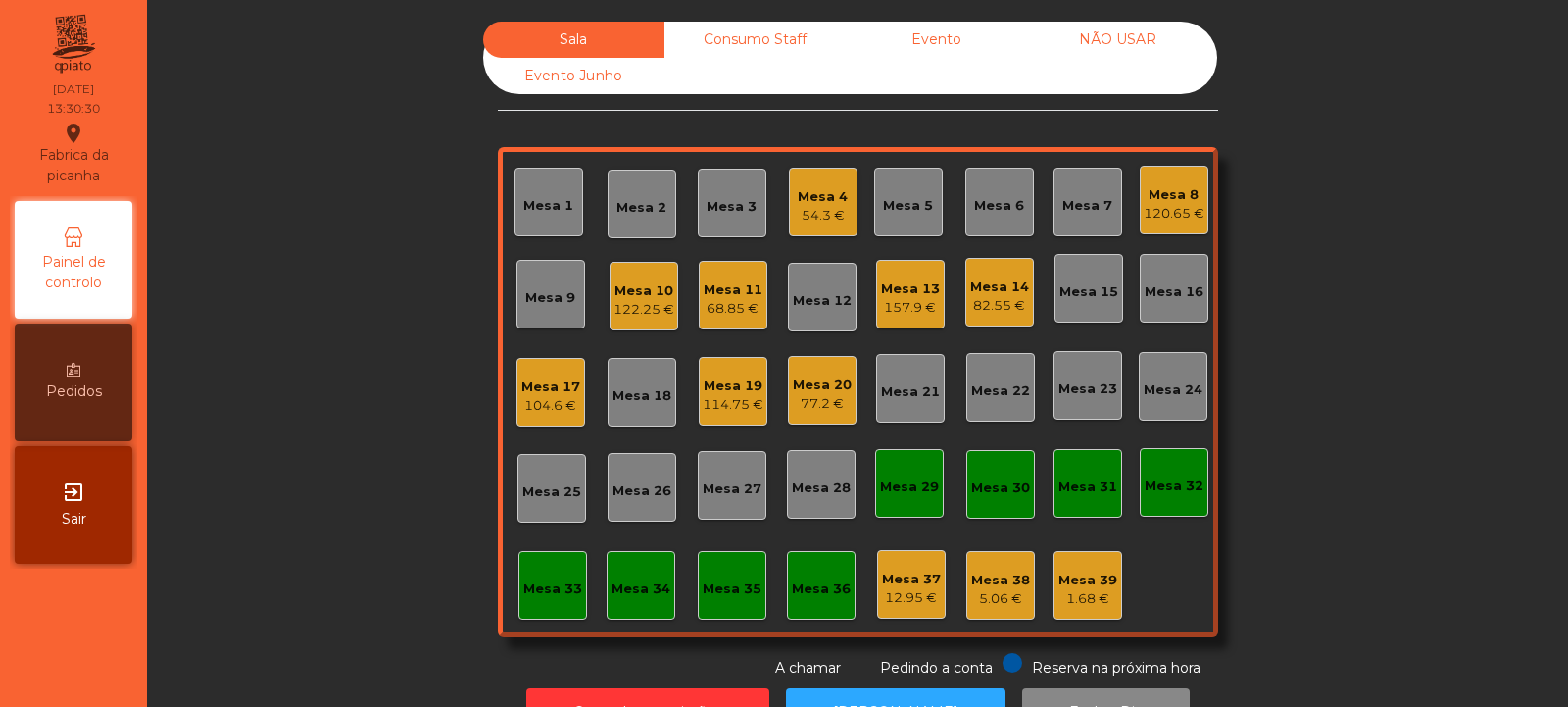
click at [750, 394] on div "Mesa 19" at bounding box center [733, 386] width 61 height 20
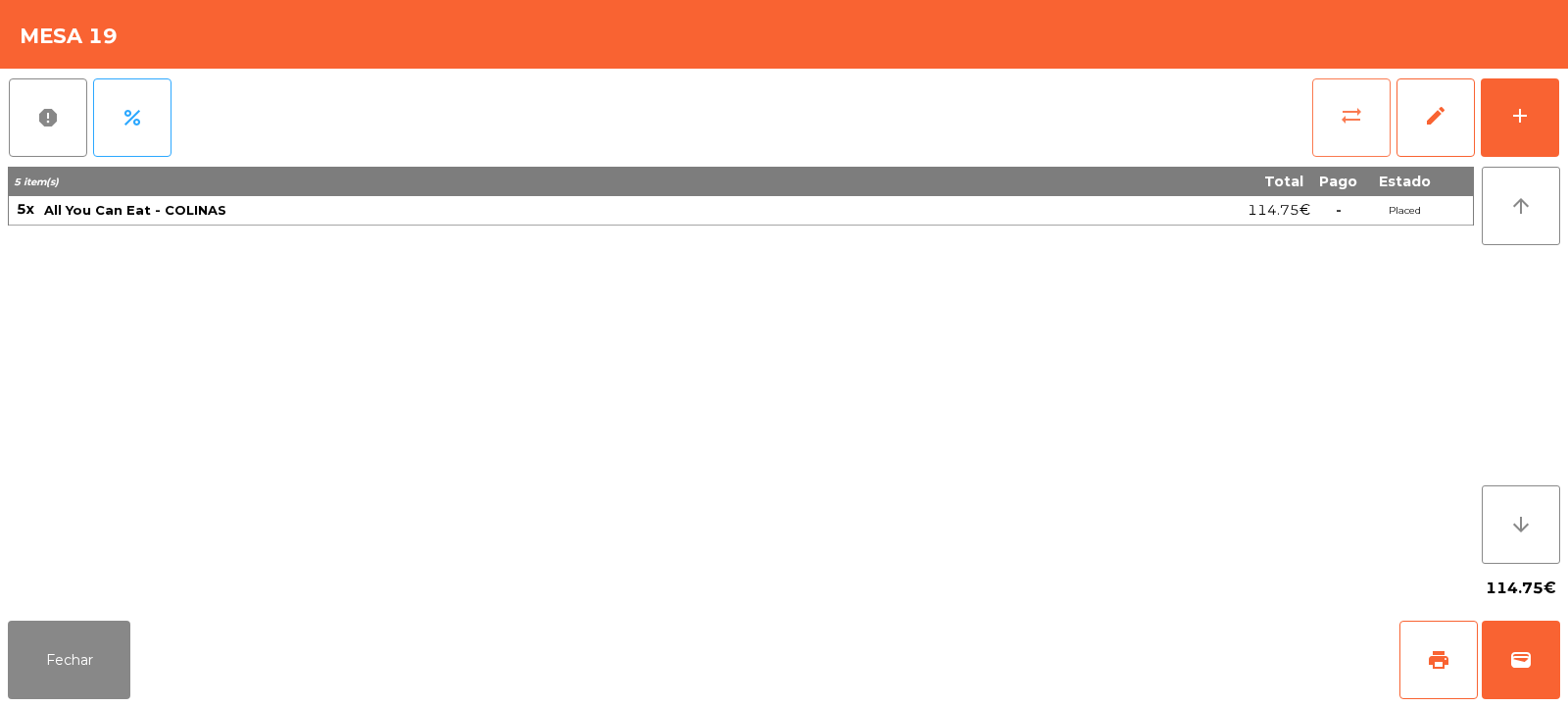
click at [1342, 126] on span "sync_alt" at bounding box center [1352, 116] width 24 height 24
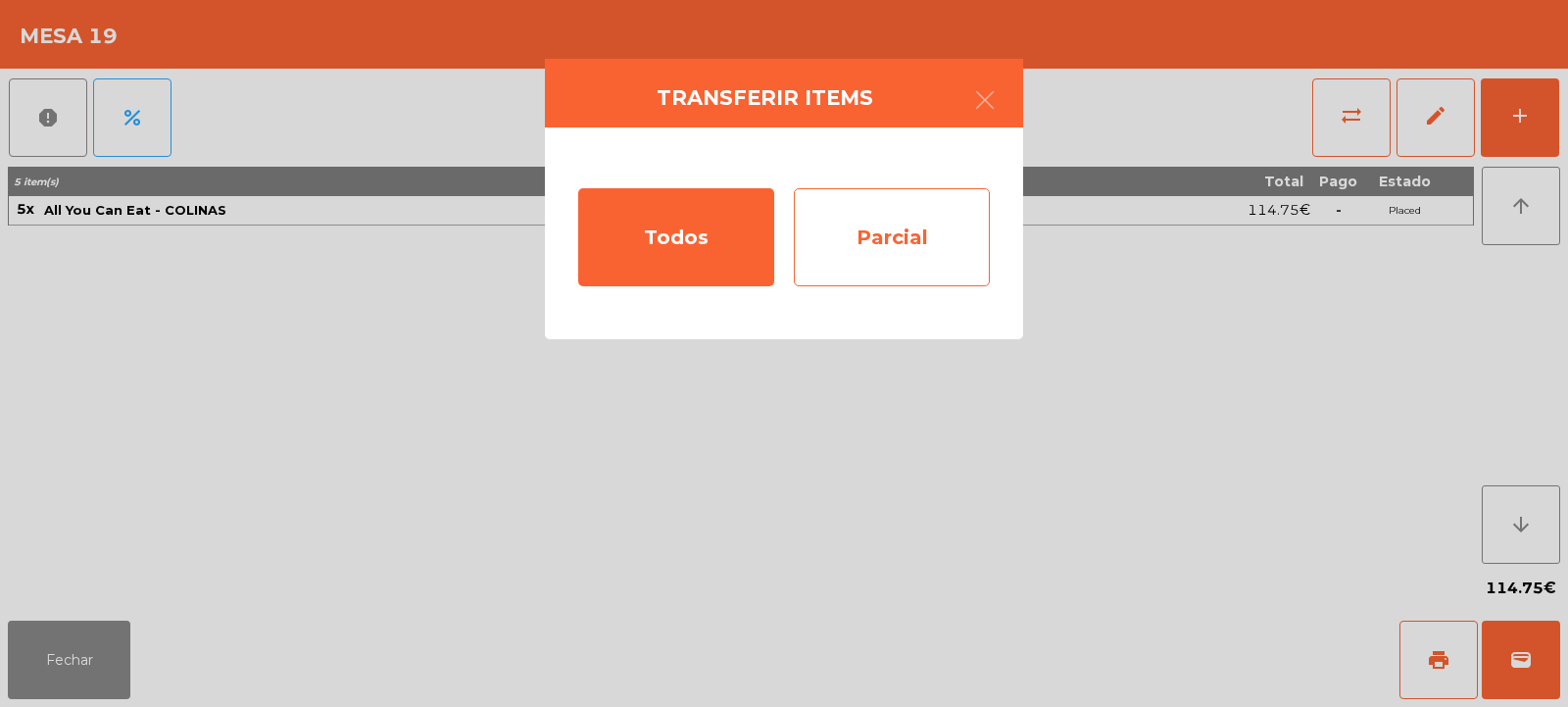
click at [931, 238] on div "Parcial" at bounding box center [892, 237] width 196 height 98
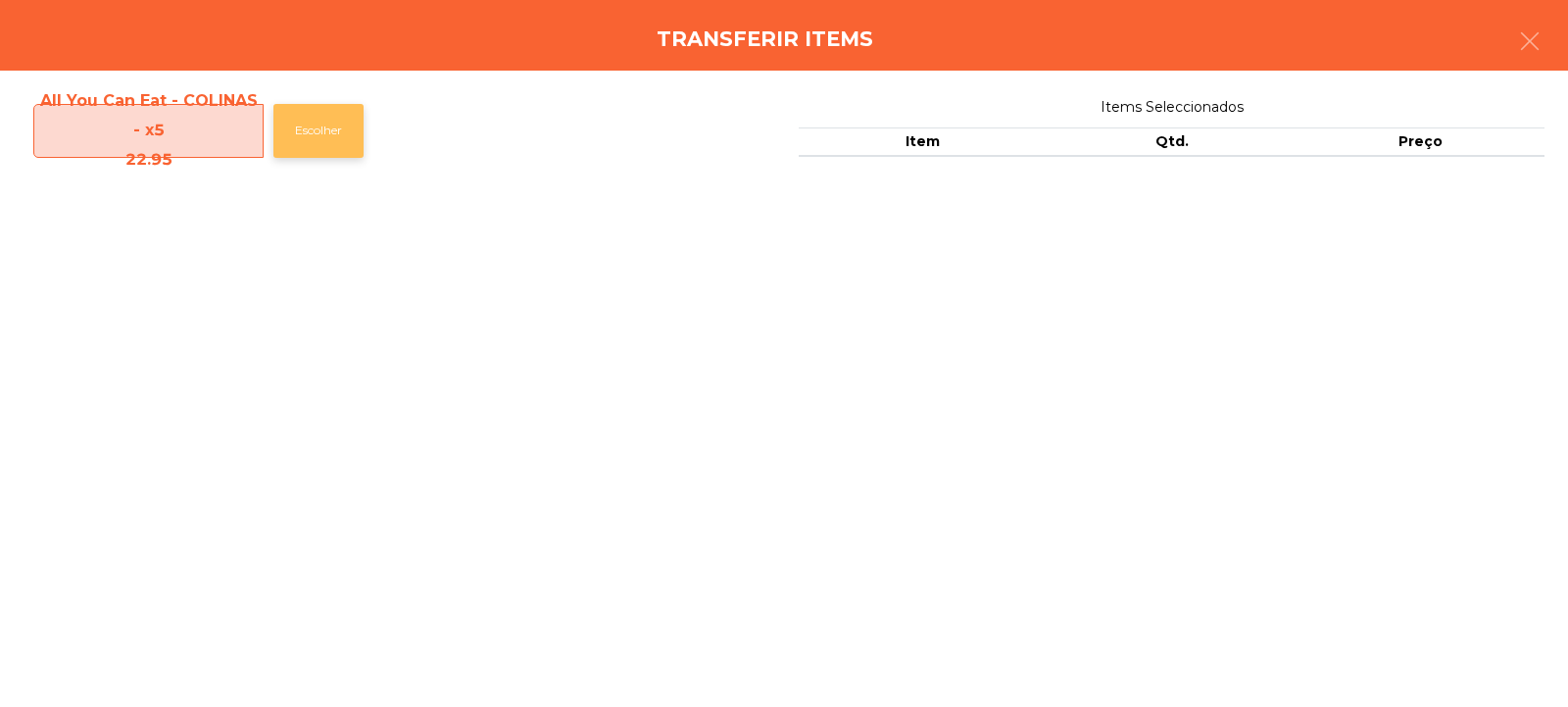
click at [329, 115] on button "Escolher" at bounding box center [319, 130] width 90 height 54
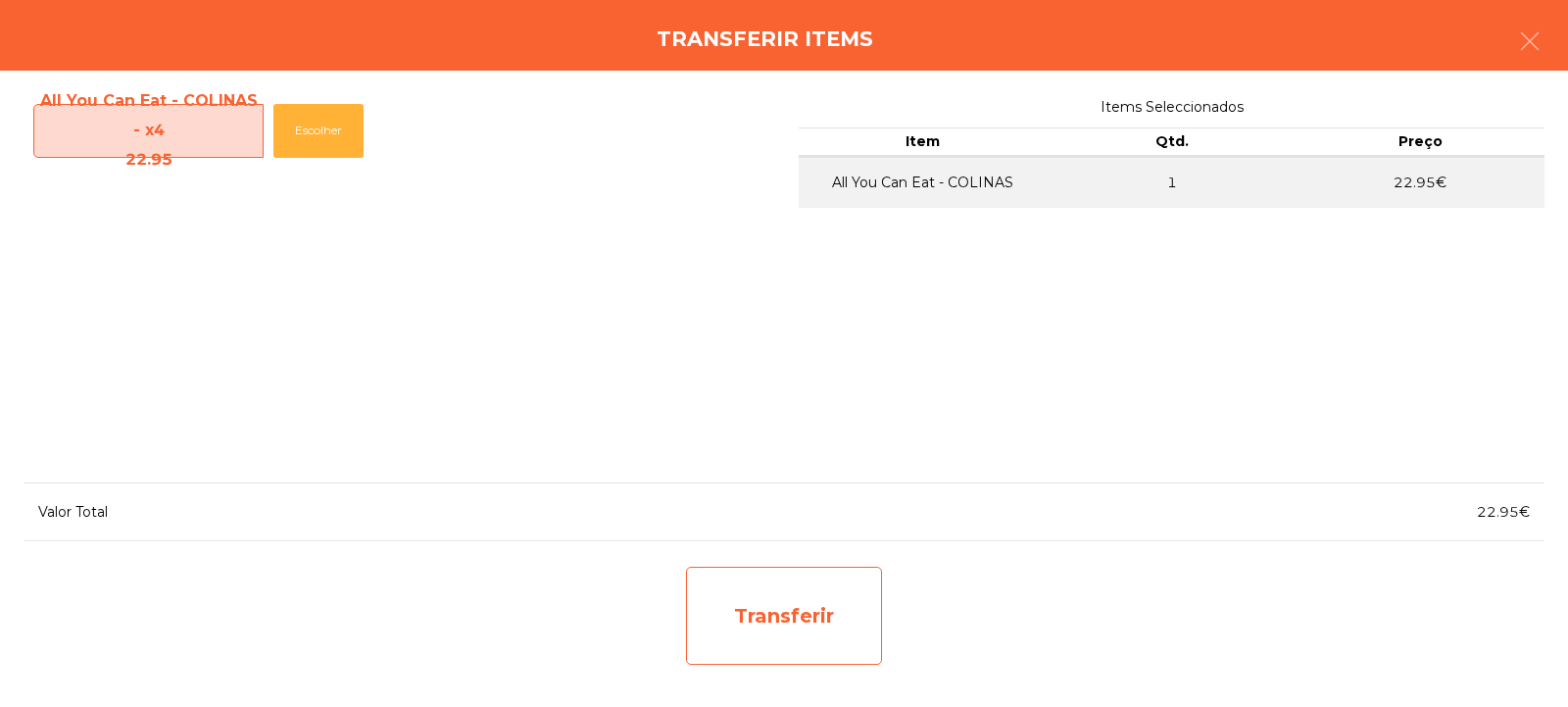
click at [776, 587] on div "Transferir" at bounding box center [784, 616] width 196 height 98
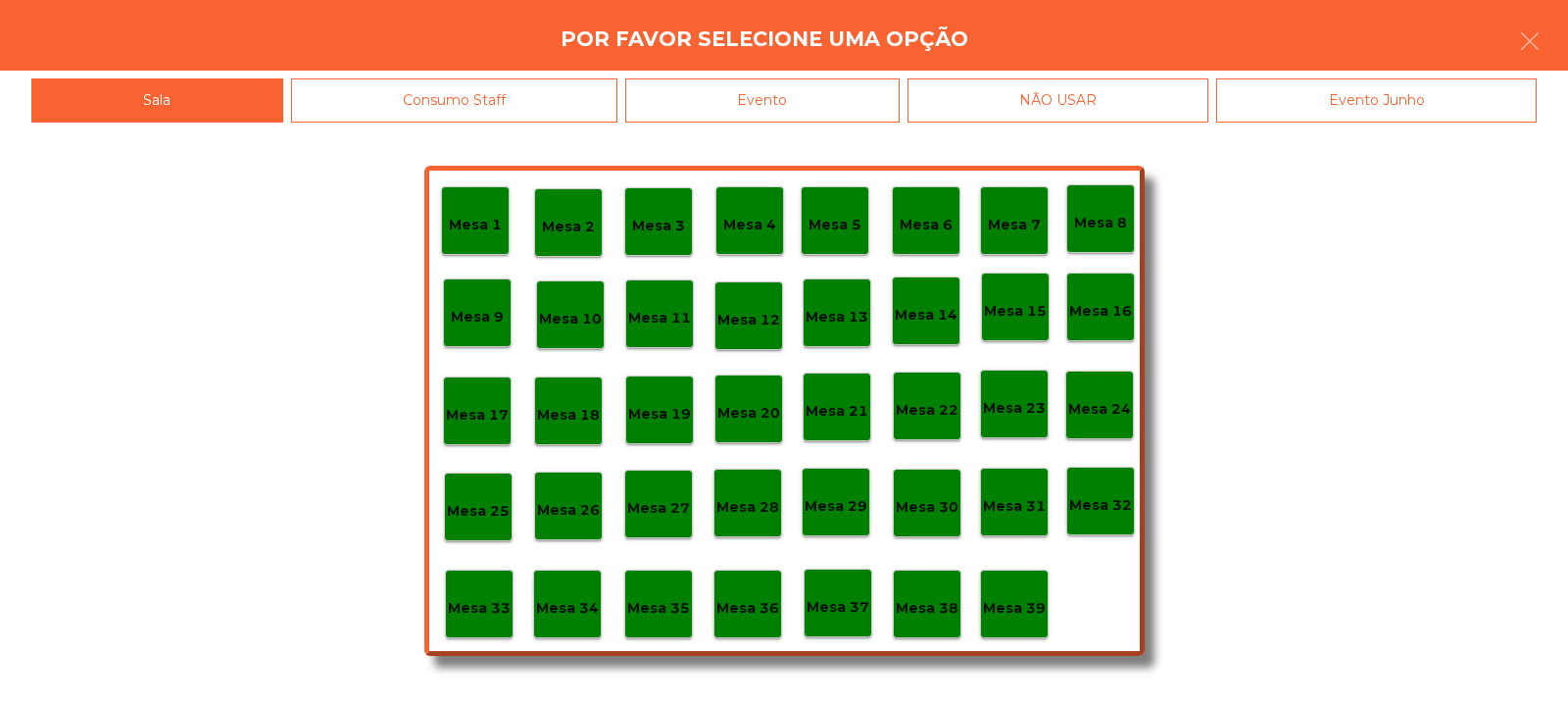
click at [839, 607] on p "Mesa 37" at bounding box center [838, 607] width 63 height 23
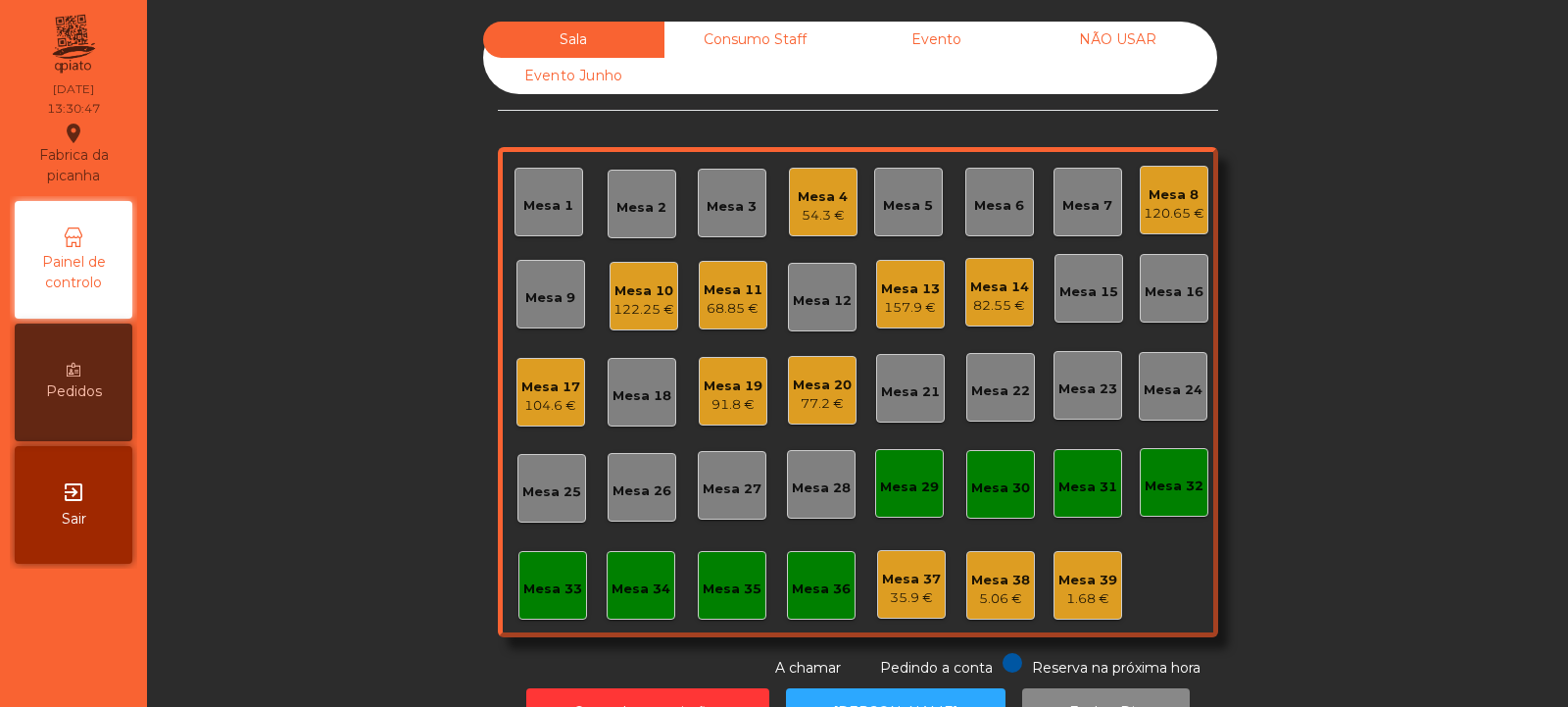
click at [550, 493] on div "Mesa 25" at bounding box center [552, 492] width 59 height 20
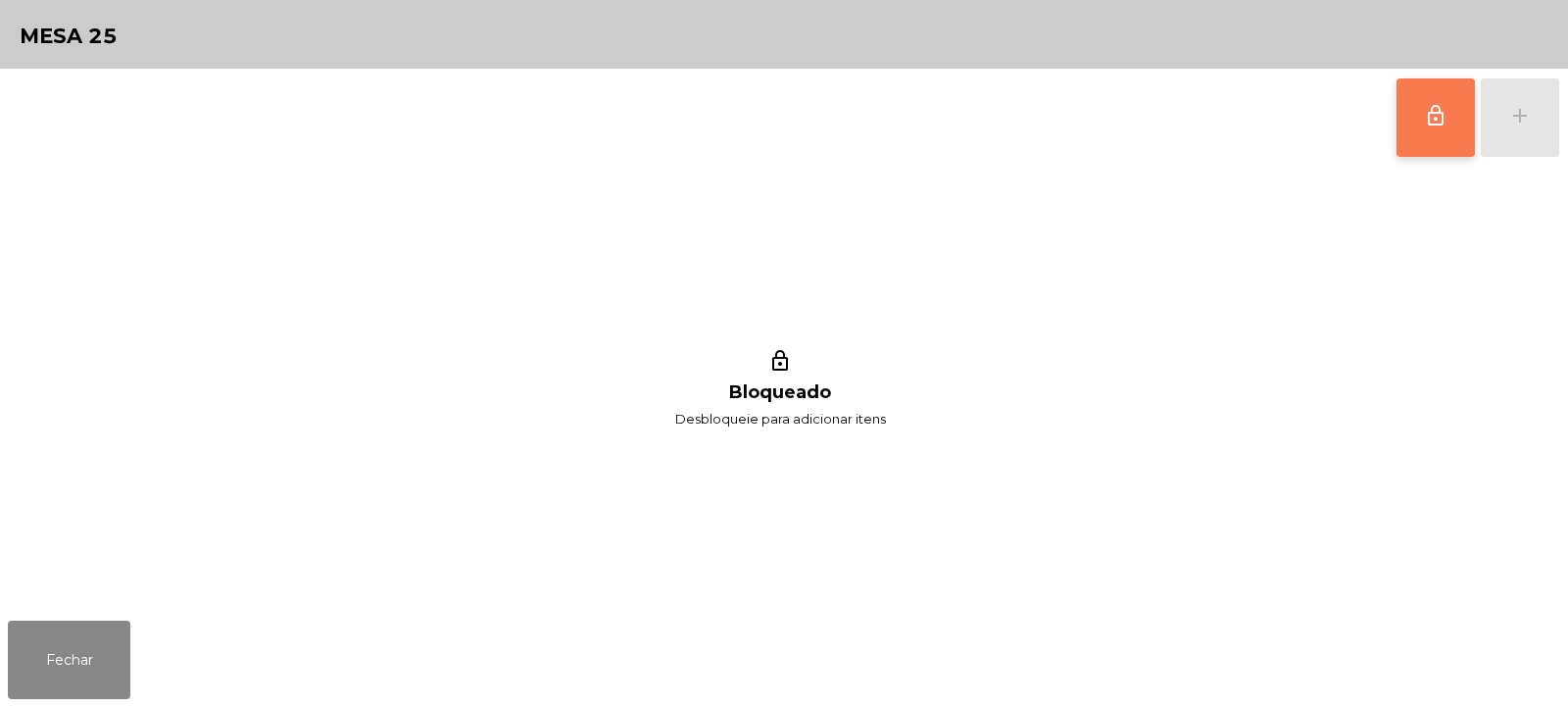
click at [1440, 121] on span "lock_outline" at bounding box center [1437, 116] width 24 height 24
click at [1523, 134] on button "add" at bounding box center [1520, 118] width 78 height 78
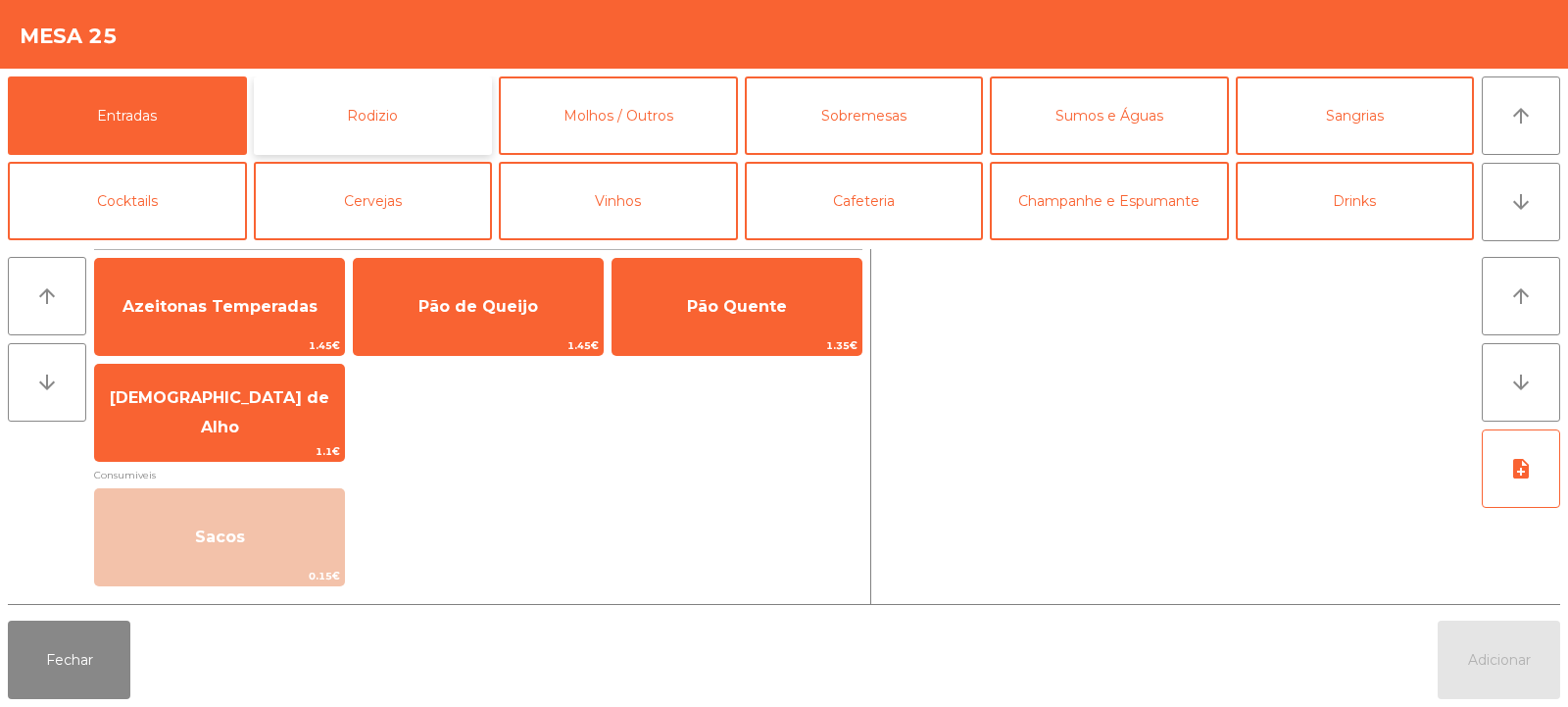
click at [330, 108] on button "Rodizio" at bounding box center [374, 116] width 239 height 78
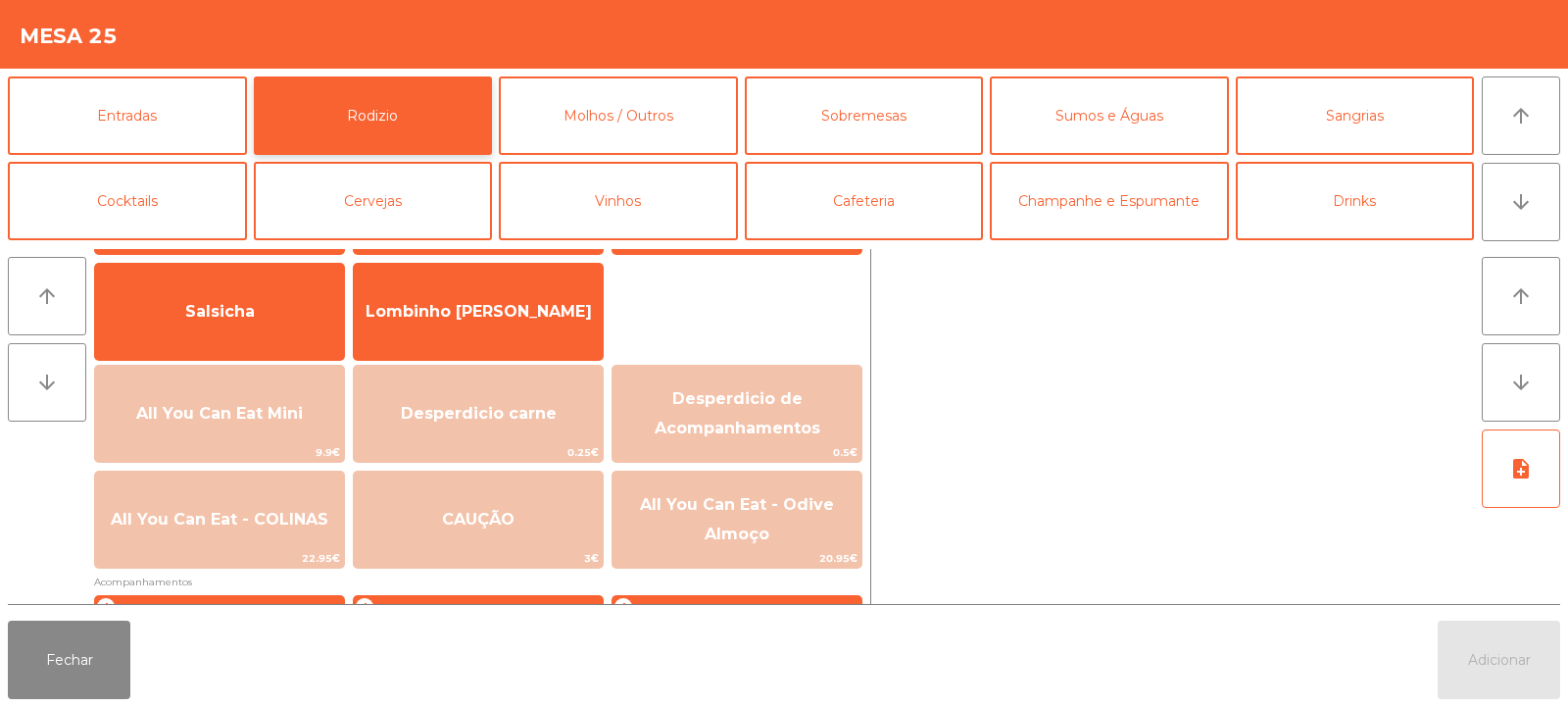
scroll to position [149, 0]
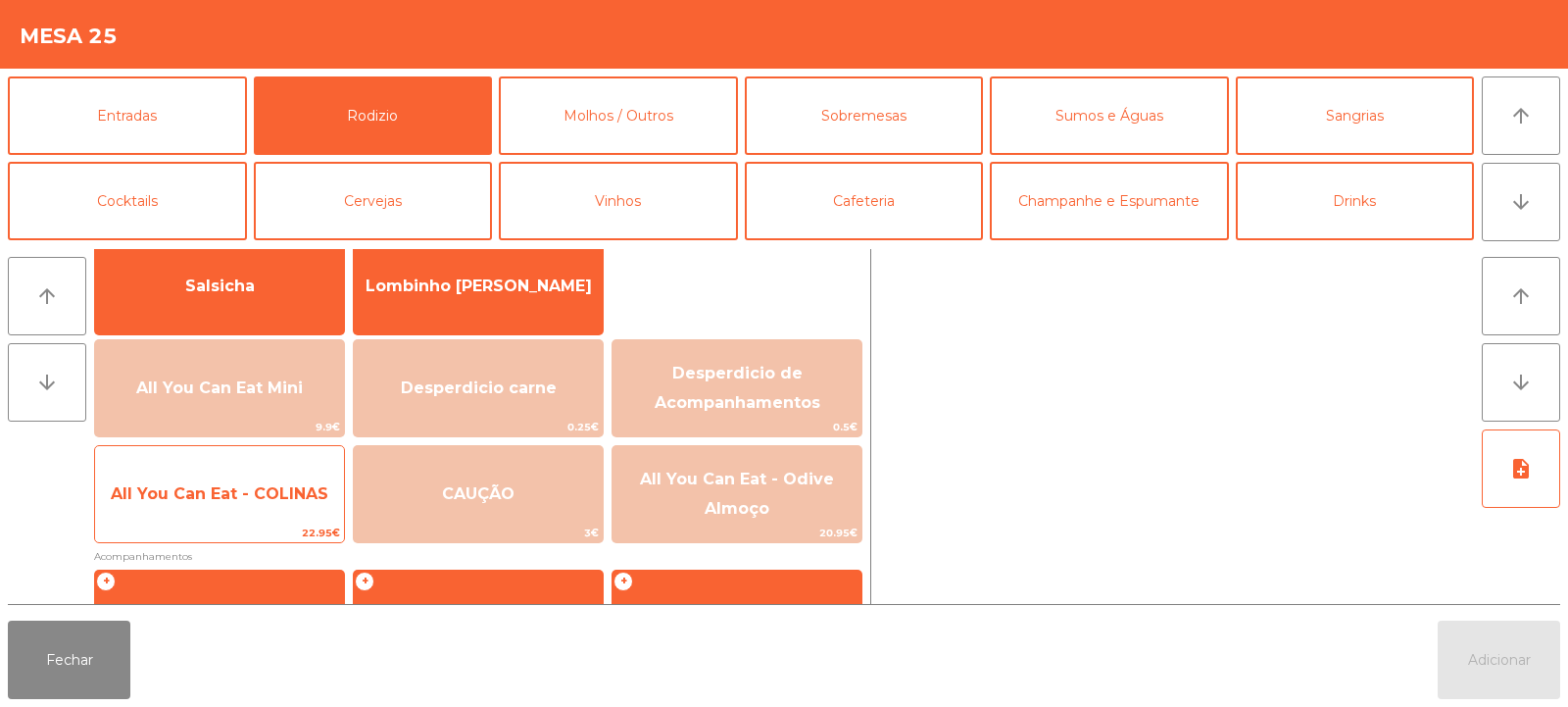
click at [252, 507] on span "All You Can Eat - COLINAS" at bounding box center [220, 494] width 249 height 53
click at [247, 512] on span "All You Can Eat - COLINAS" at bounding box center [220, 494] width 249 height 53
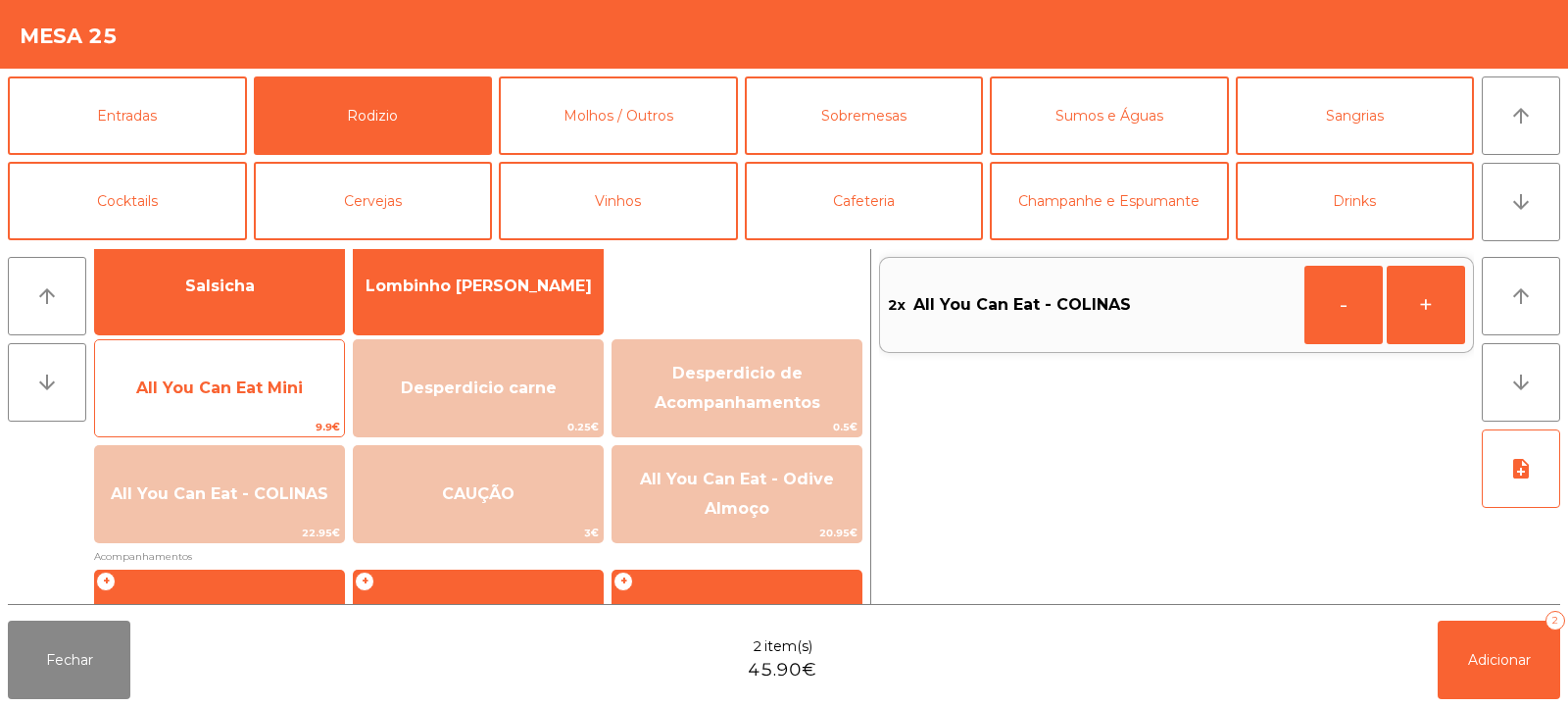
click at [248, 383] on span "All You Can Eat Mini" at bounding box center [220, 387] width 167 height 19
click at [252, 385] on span "All You Can Eat Mini" at bounding box center [220, 387] width 167 height 19
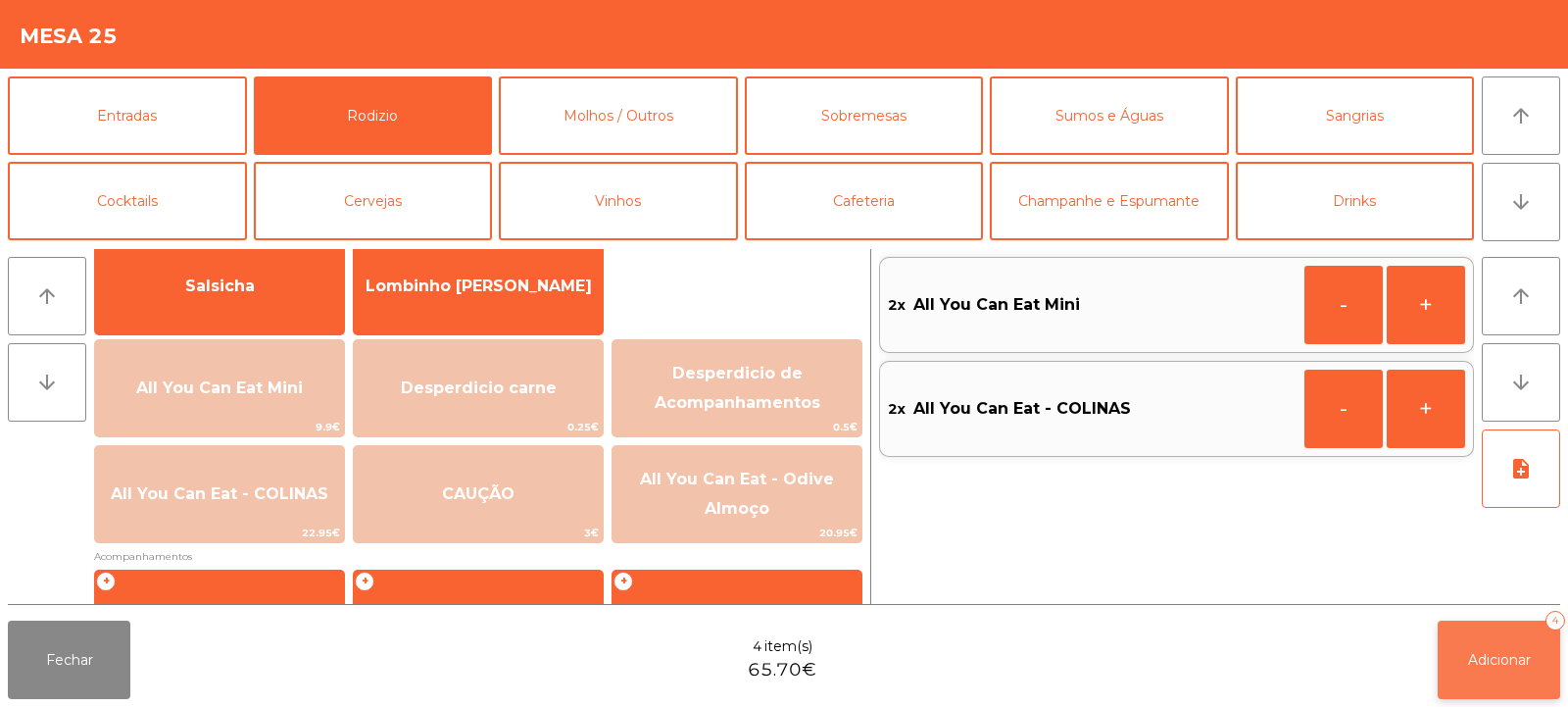
click at [1506, 677] on button "Adicionar 4" at bounding box center [1499, 660] width 123 height 78
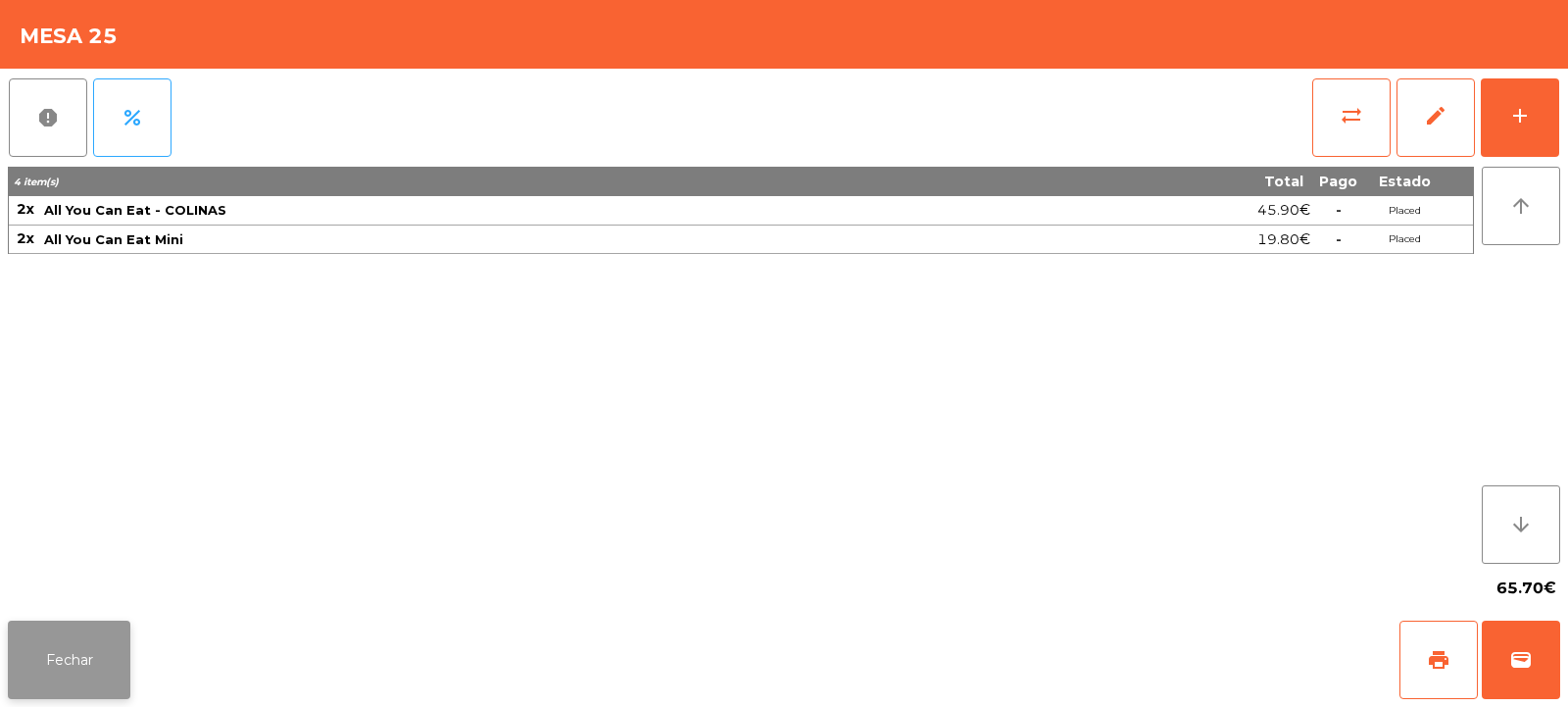
click at [76, 671] on button "Fechar" at bounding box center [69, 660] width 123 height 78
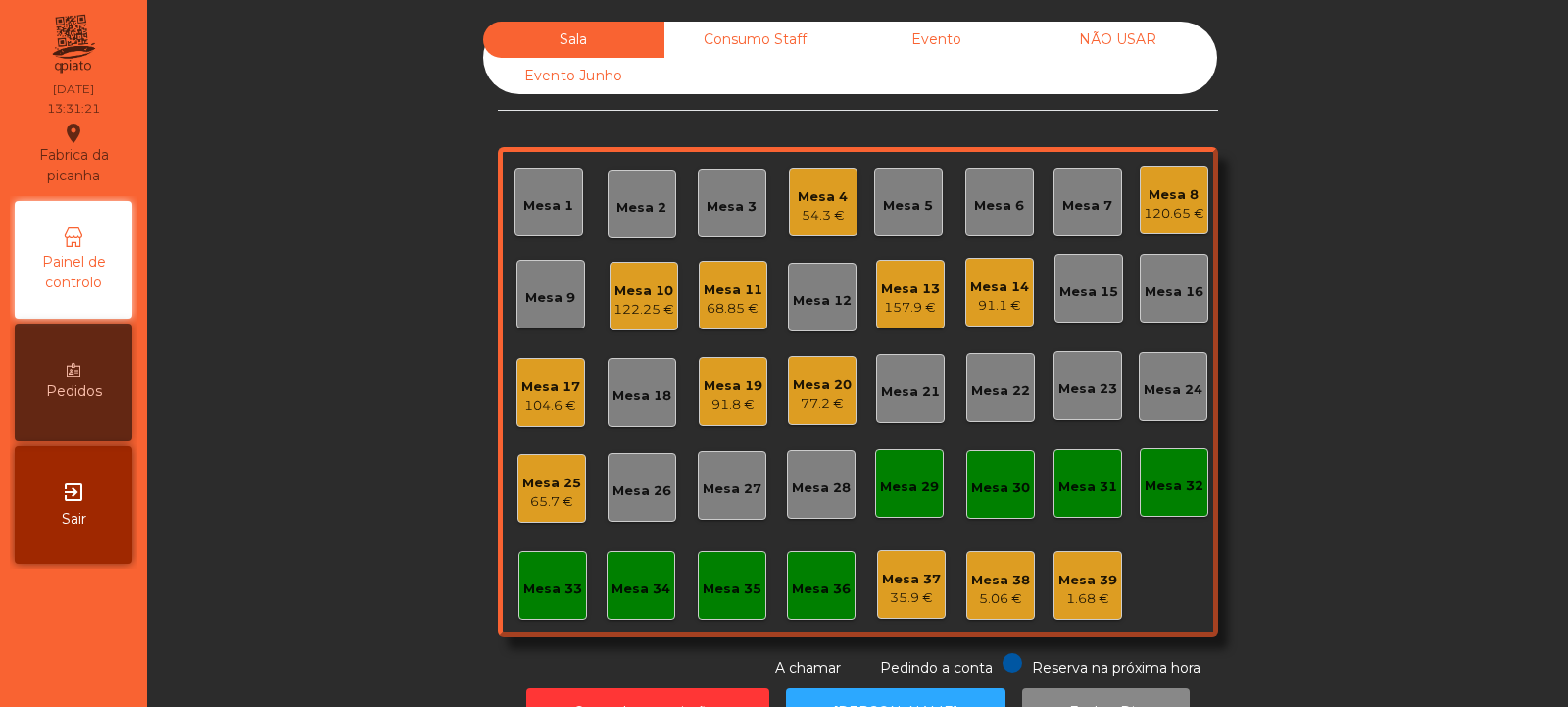
scroll to position [66, 0]
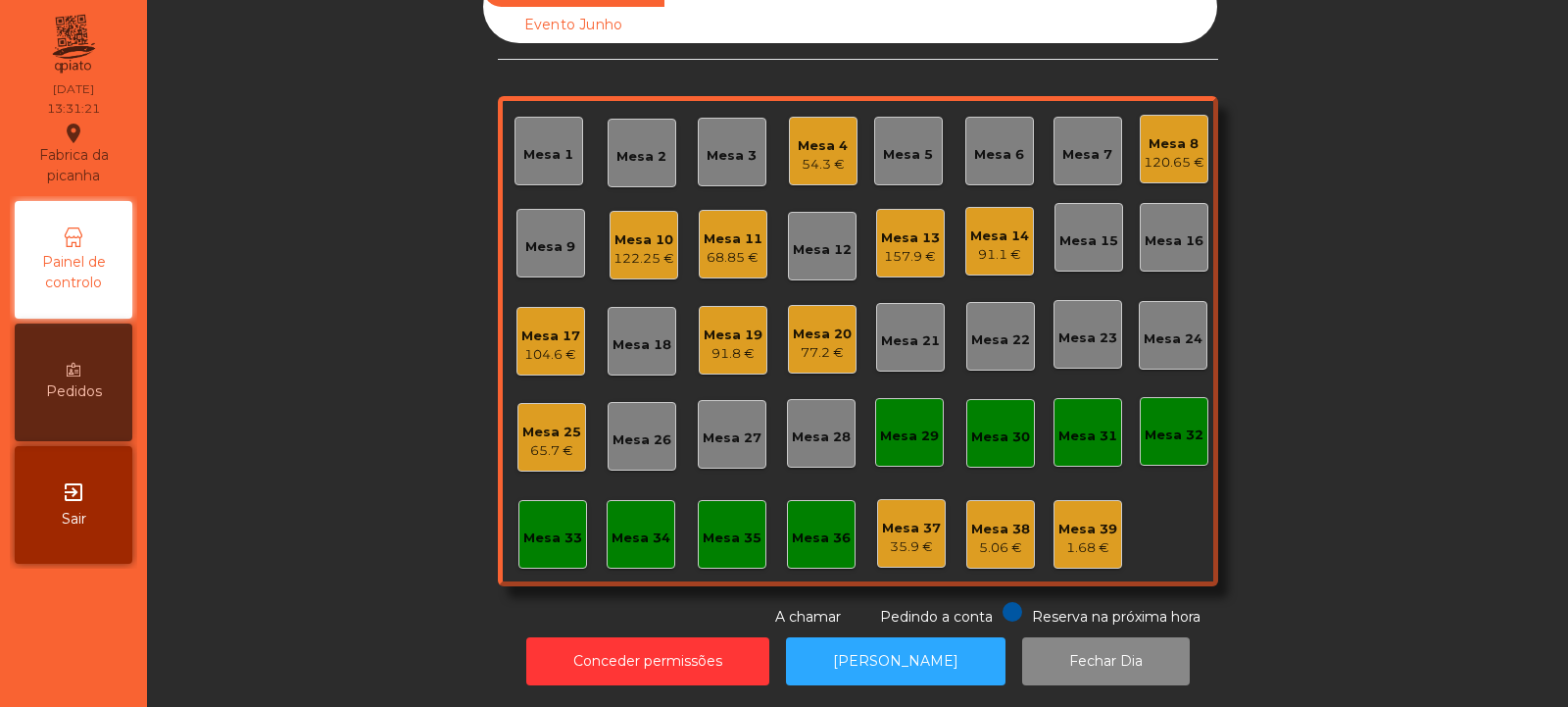
click at [640, 161] on div "Mesa 2" at bounding box center [642, 153] width 69 height 69
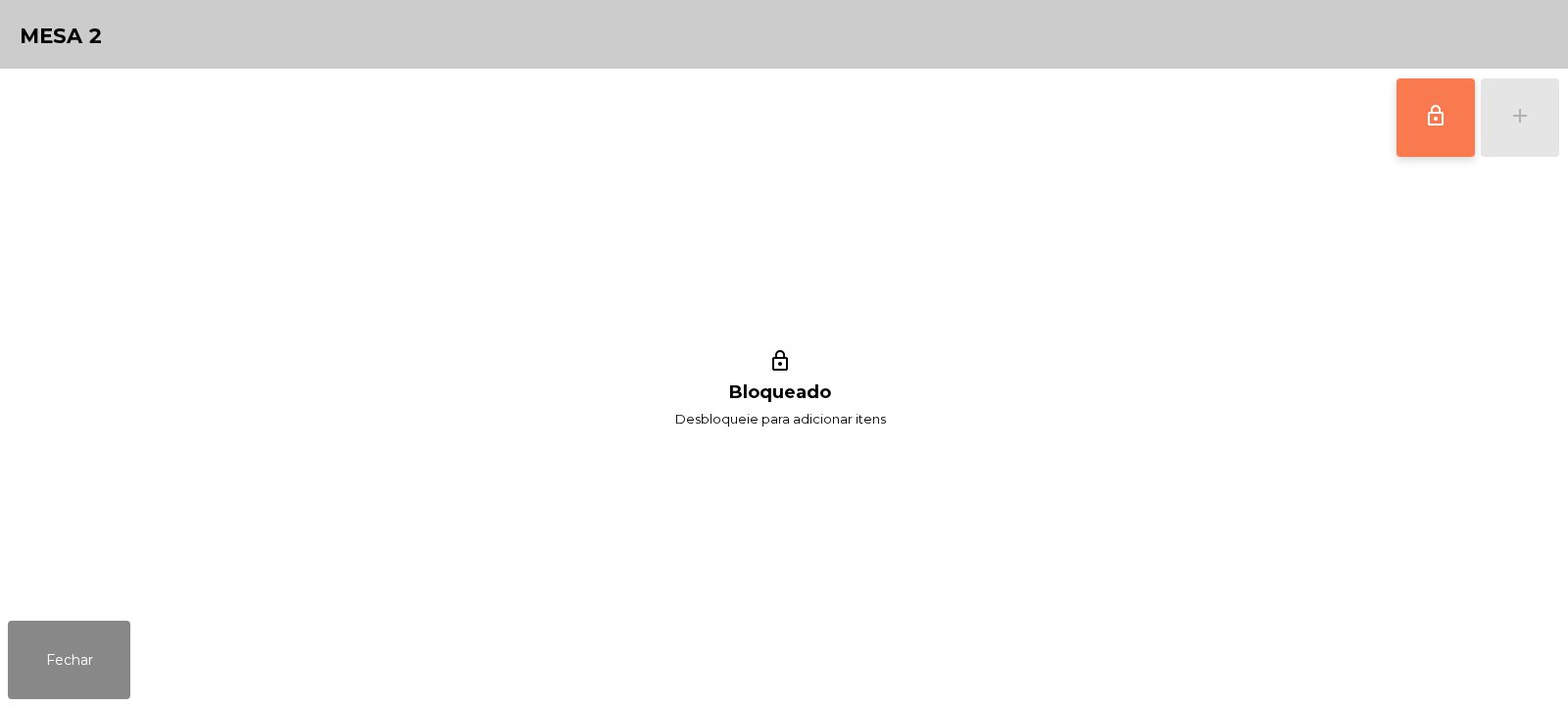
click at [1417, 125] on button "lock_outline" at bounding box center [1437, 118] width 78 height 78
click at [1519, 127] on button "add" at bounding box center [1520, 118] width 78 height 78
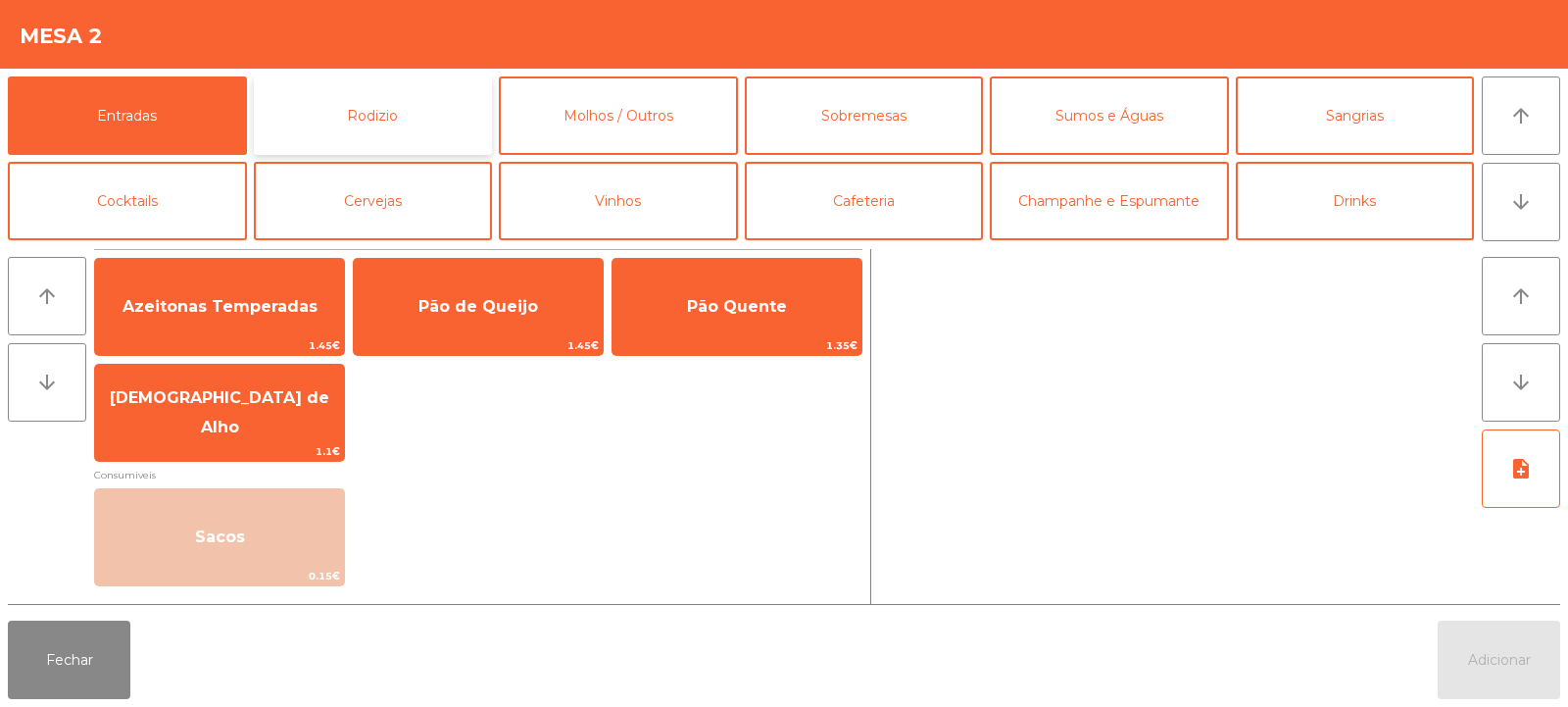
click at [400, 104] on button "Rodizio" at bounding box center [374, 116] width 239 height 78
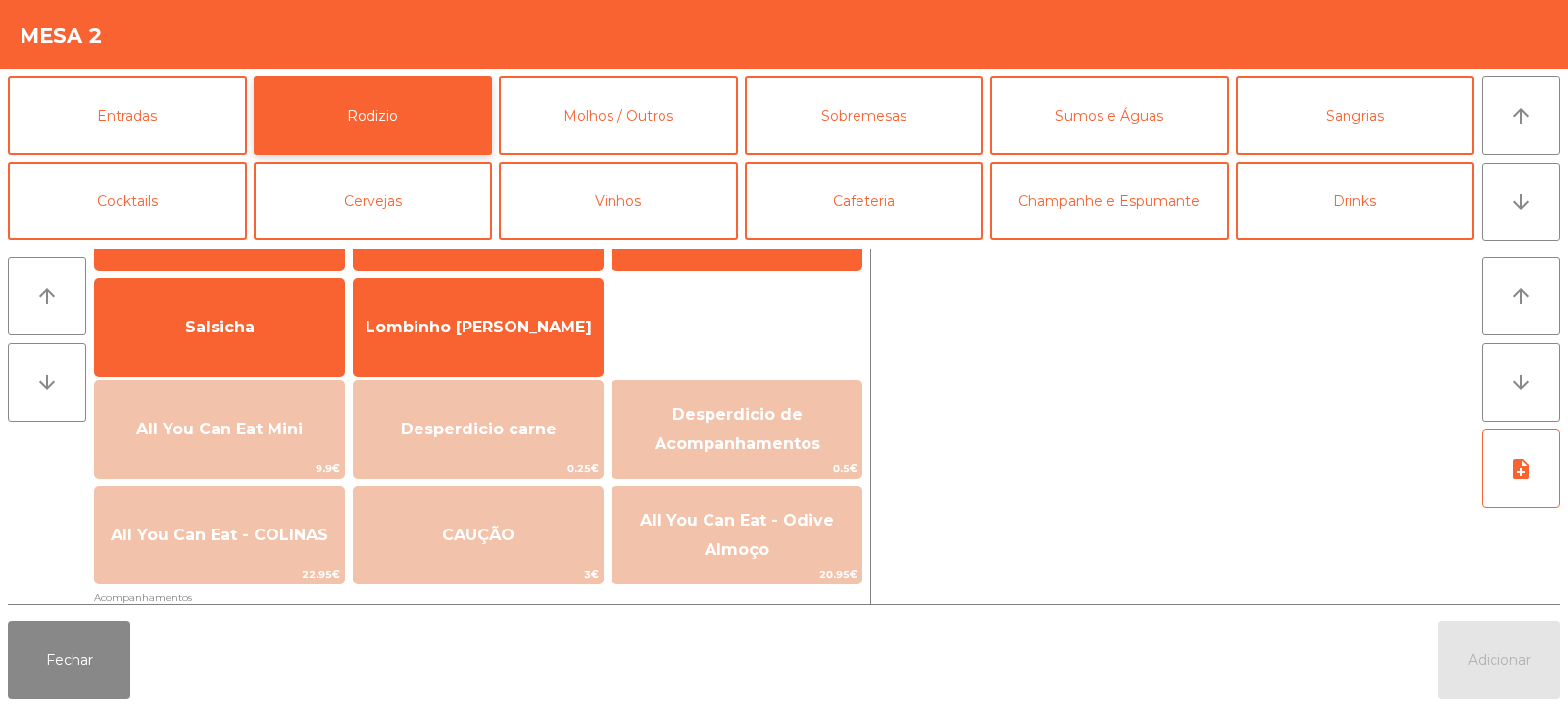
scroll to position [127, 0]
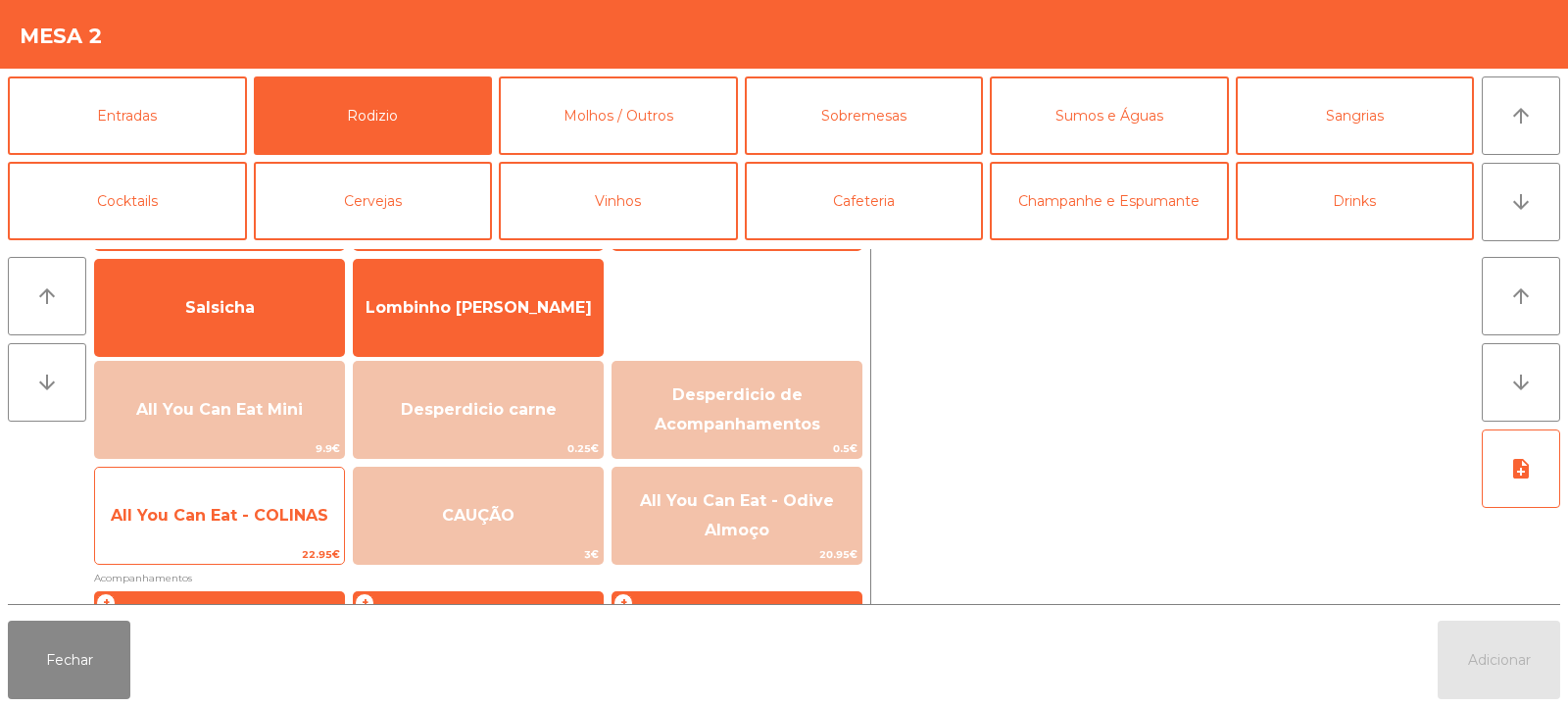
click at [254, 526] on span "All You Can Eat - COLINAS" at bounding box center [220, 516] width 249 height 53
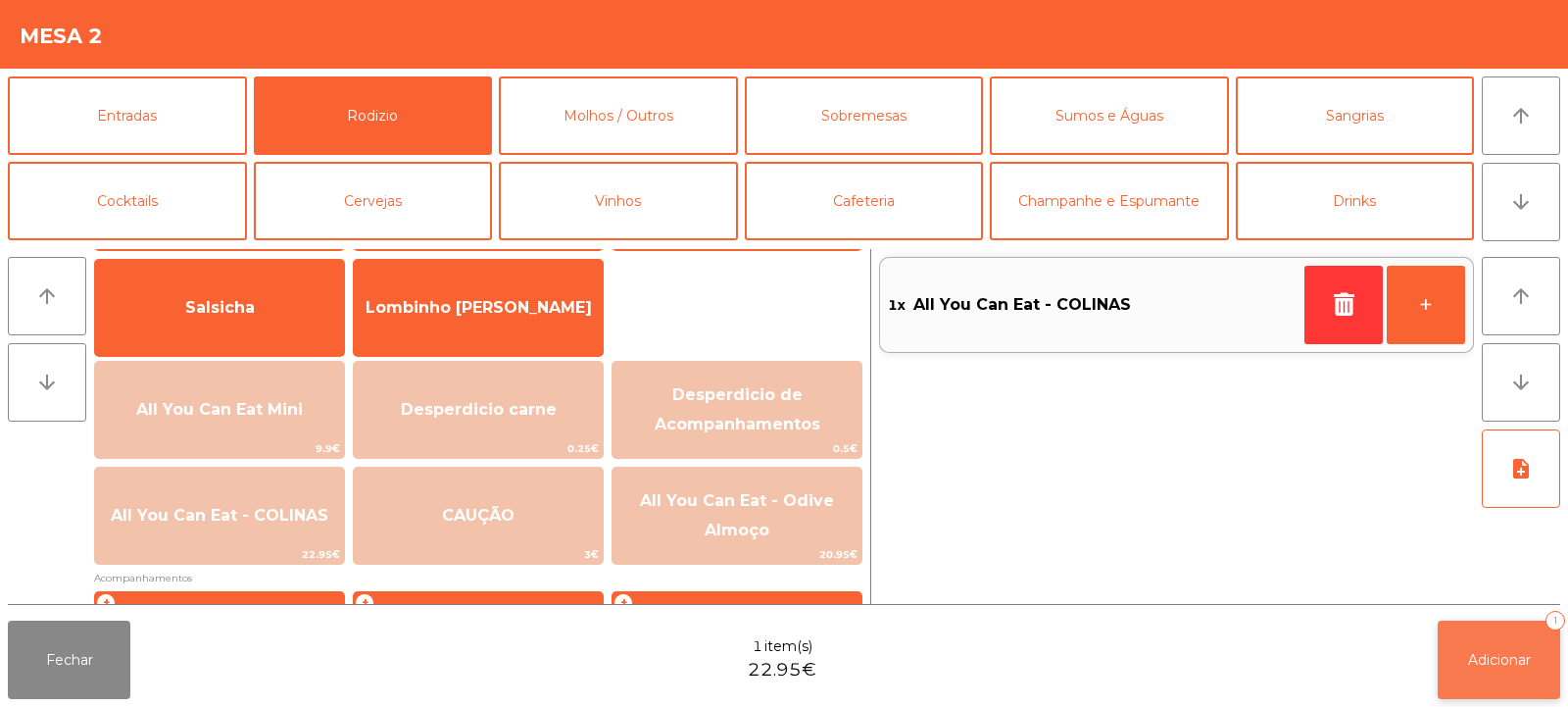
click at [1479, 659] on span "Adicionar" at bounding box center [1499, 660] width 63 height 18
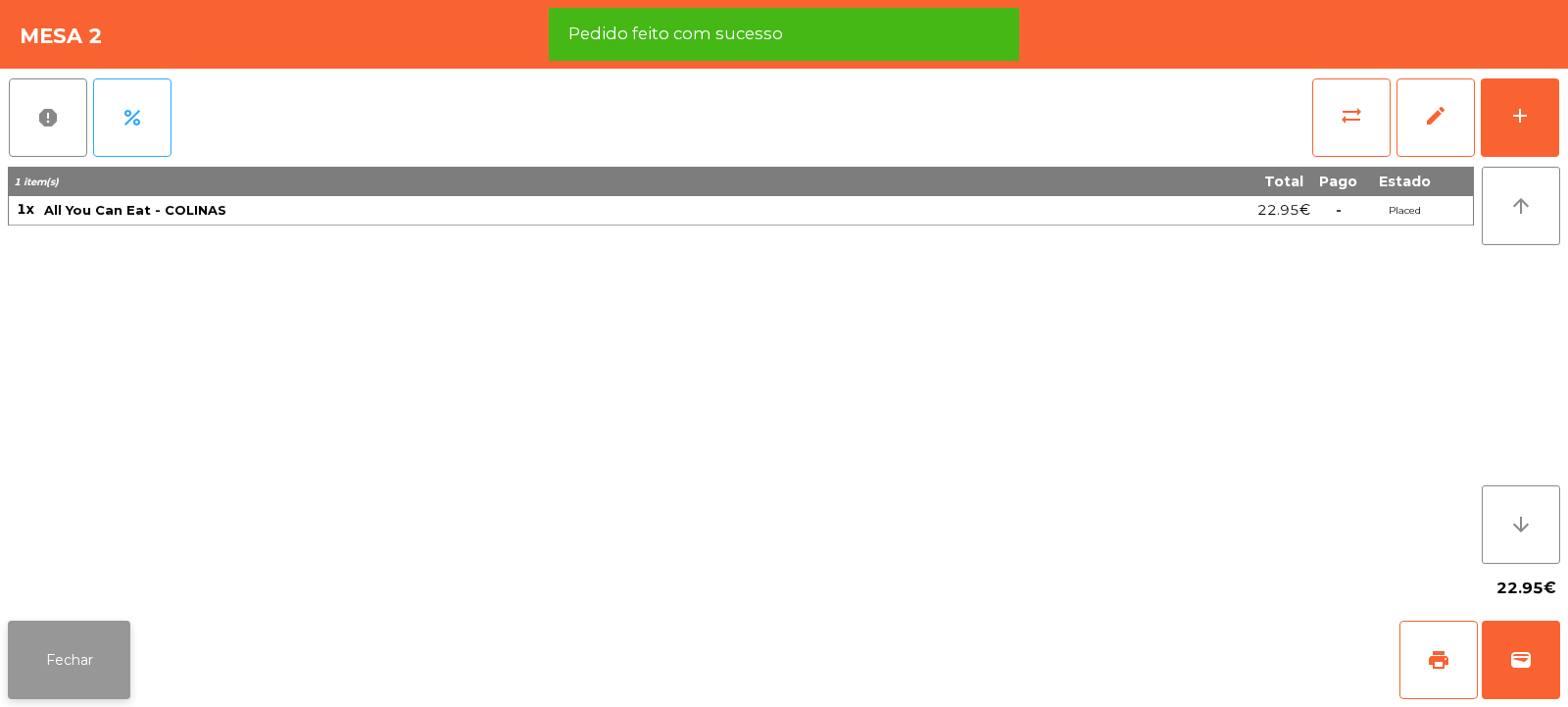
click at [37, 681] on button "Fechar" at bounding box center [69, 660] width 123 height 78
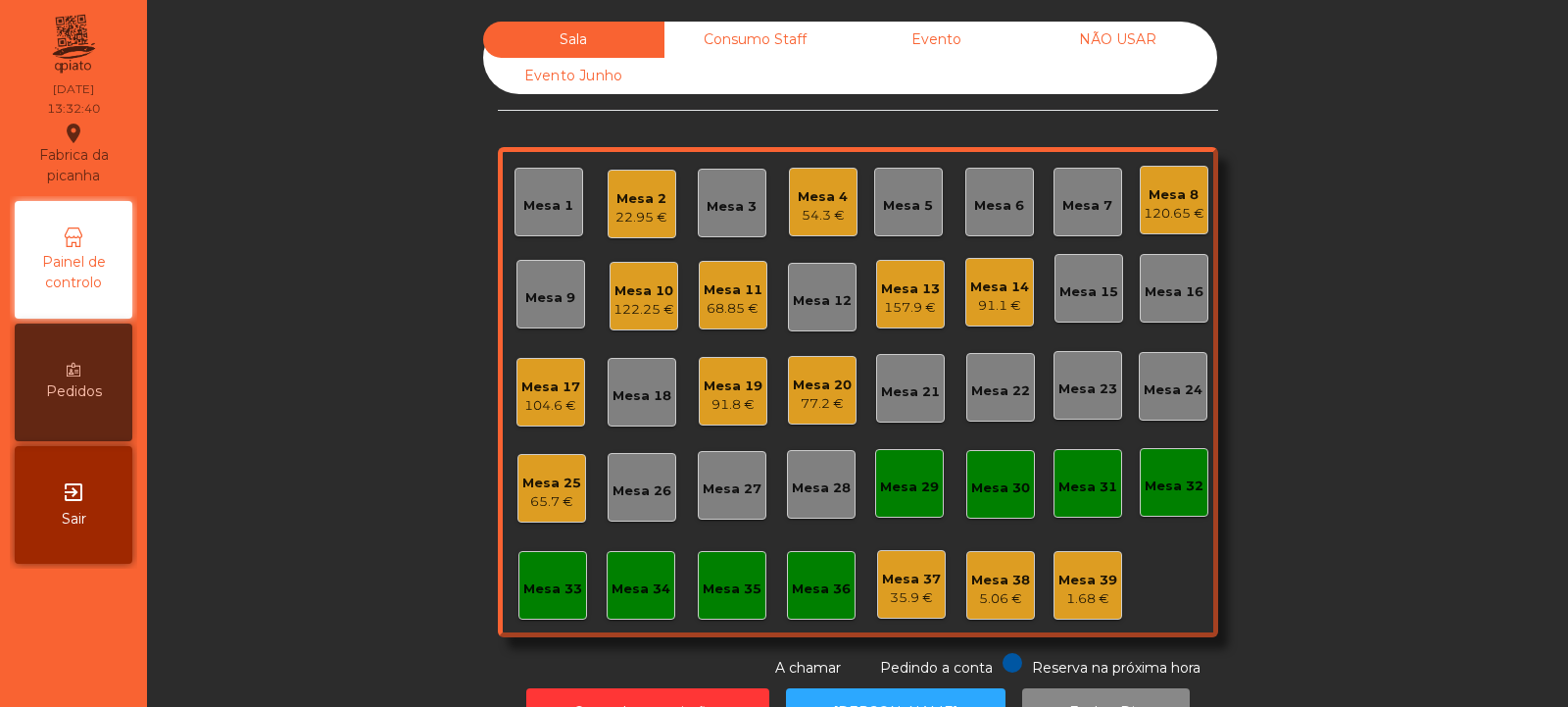
scroll to position [0, 0]
click at [1075, 406] on div "Mesa 23" at bounding box center [1088, 385] width 69 height 69
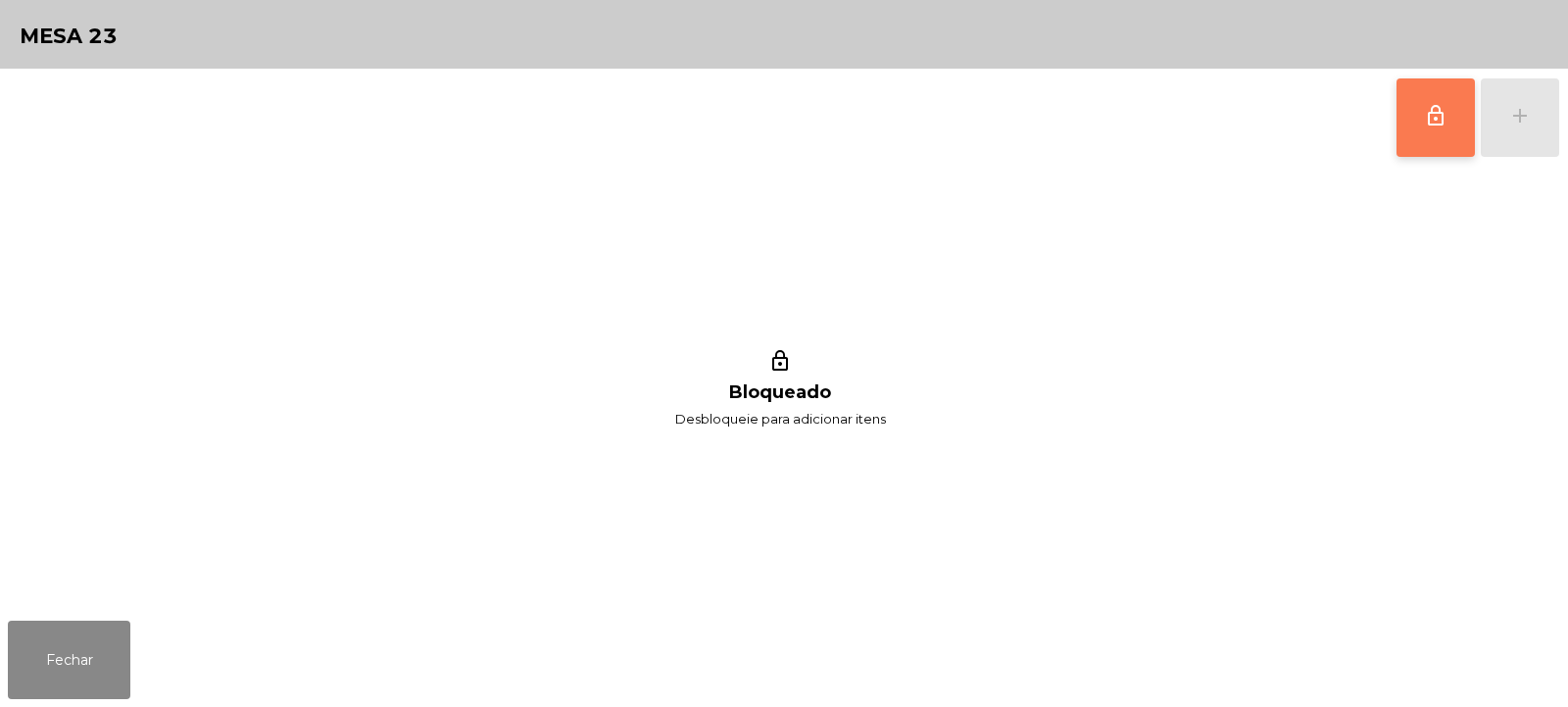
click at [1444, 148] on button "lock_outline" at bounding box center [1437, 118] width 78 height 78
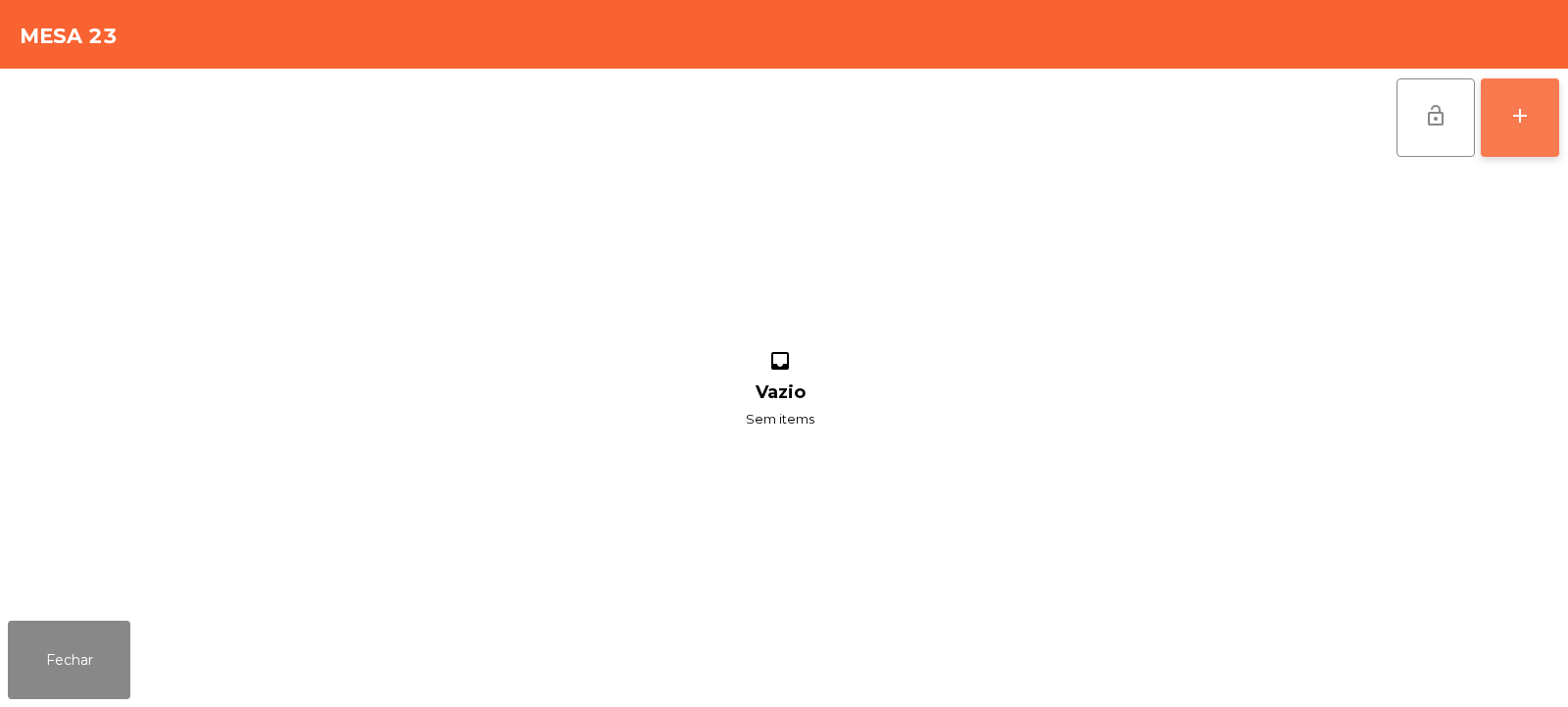
click at [1539, 125] on button "add" at bounding box center [1520, 118] width 78 height 78
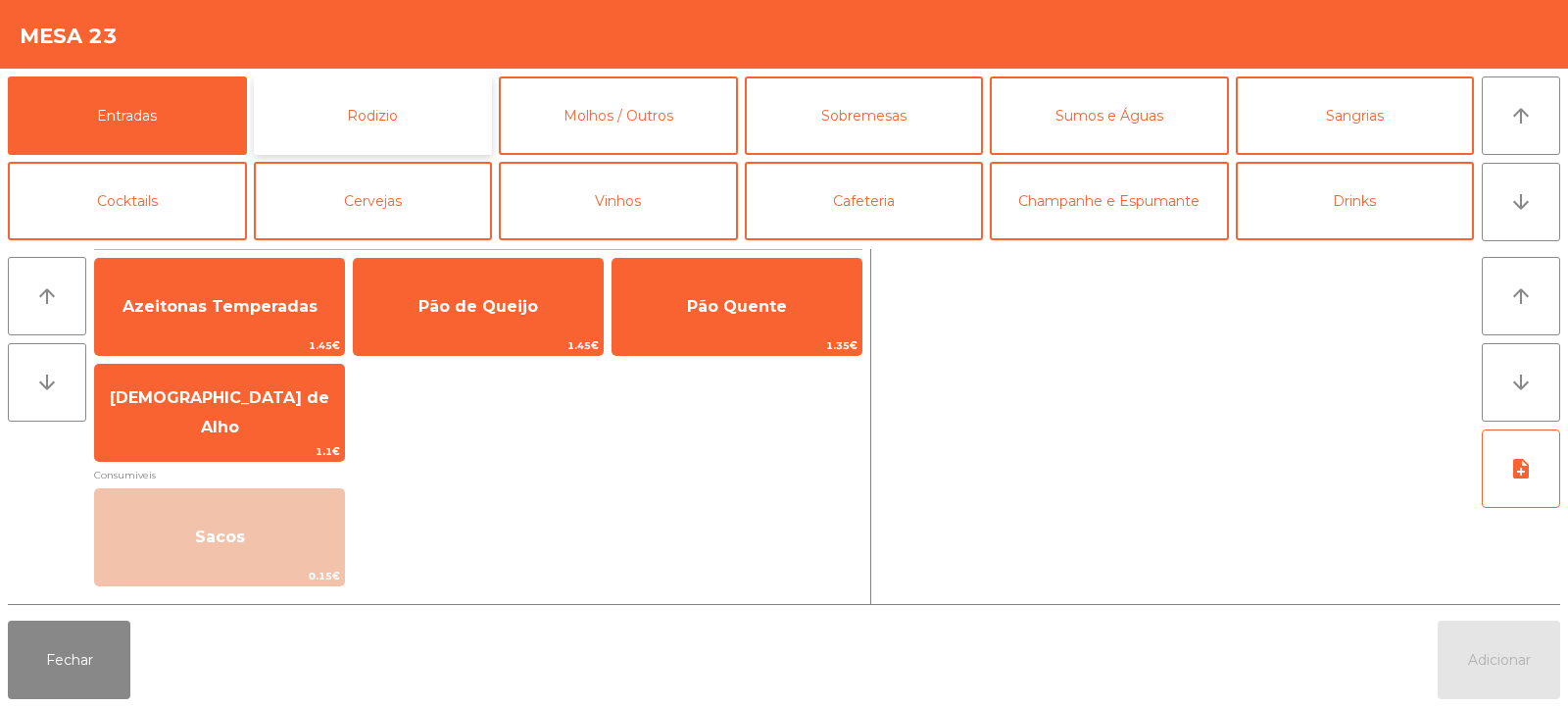
click at [393, 127] on button "Rodizio" at bounding box center [374, 116] width 239 height 78
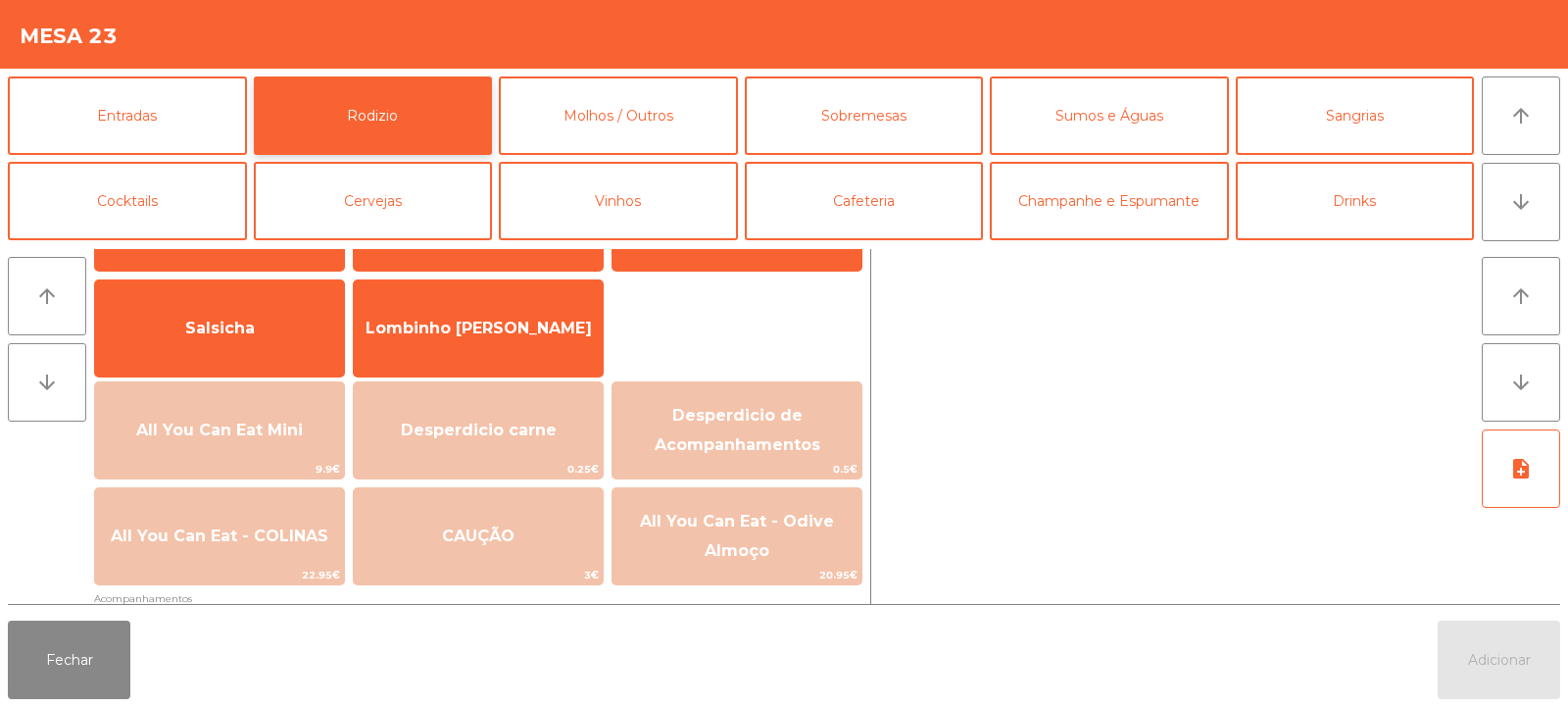
scroll to position [123, 0]
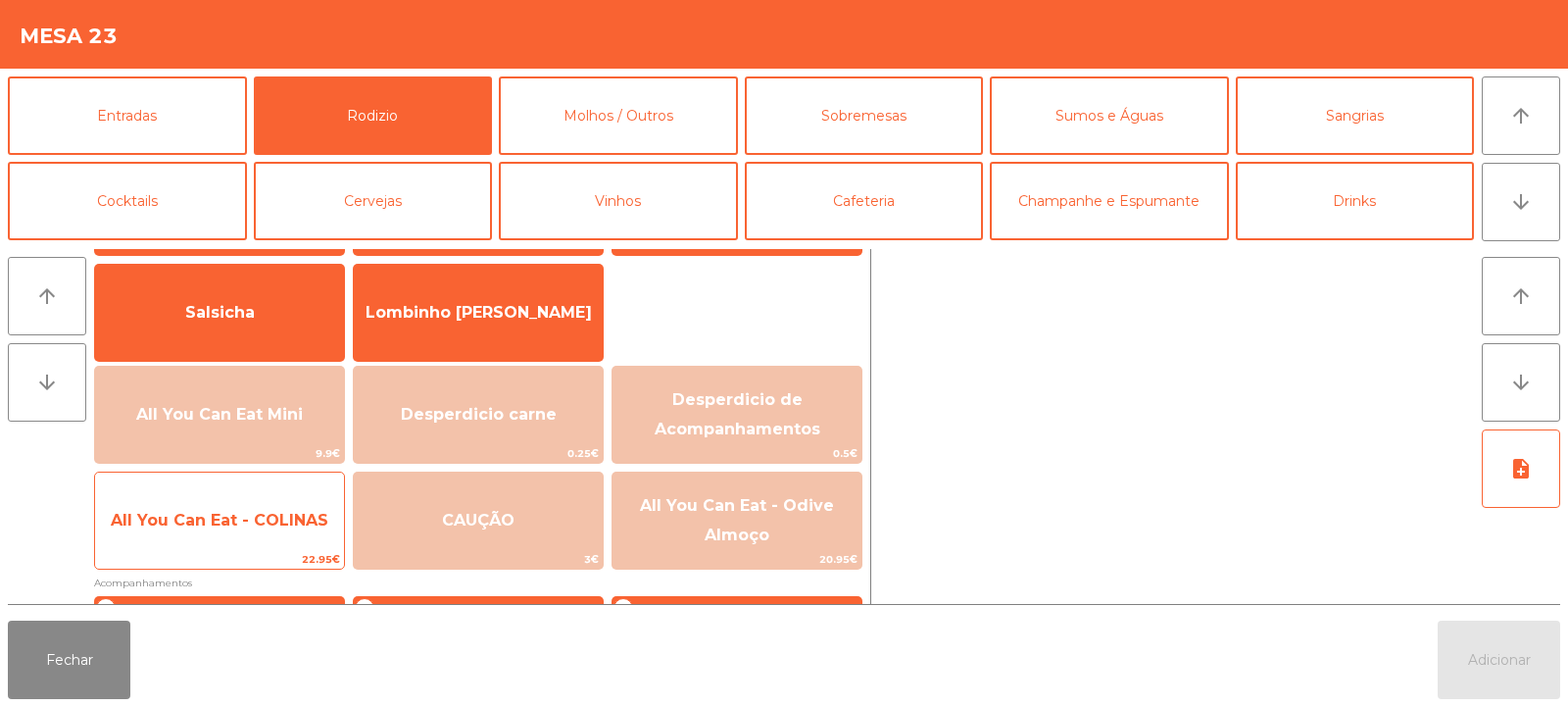
click at [265, 541] on span "All You Can Eat - COLINAS" at bounding box center [220, 521] width 249 height 53
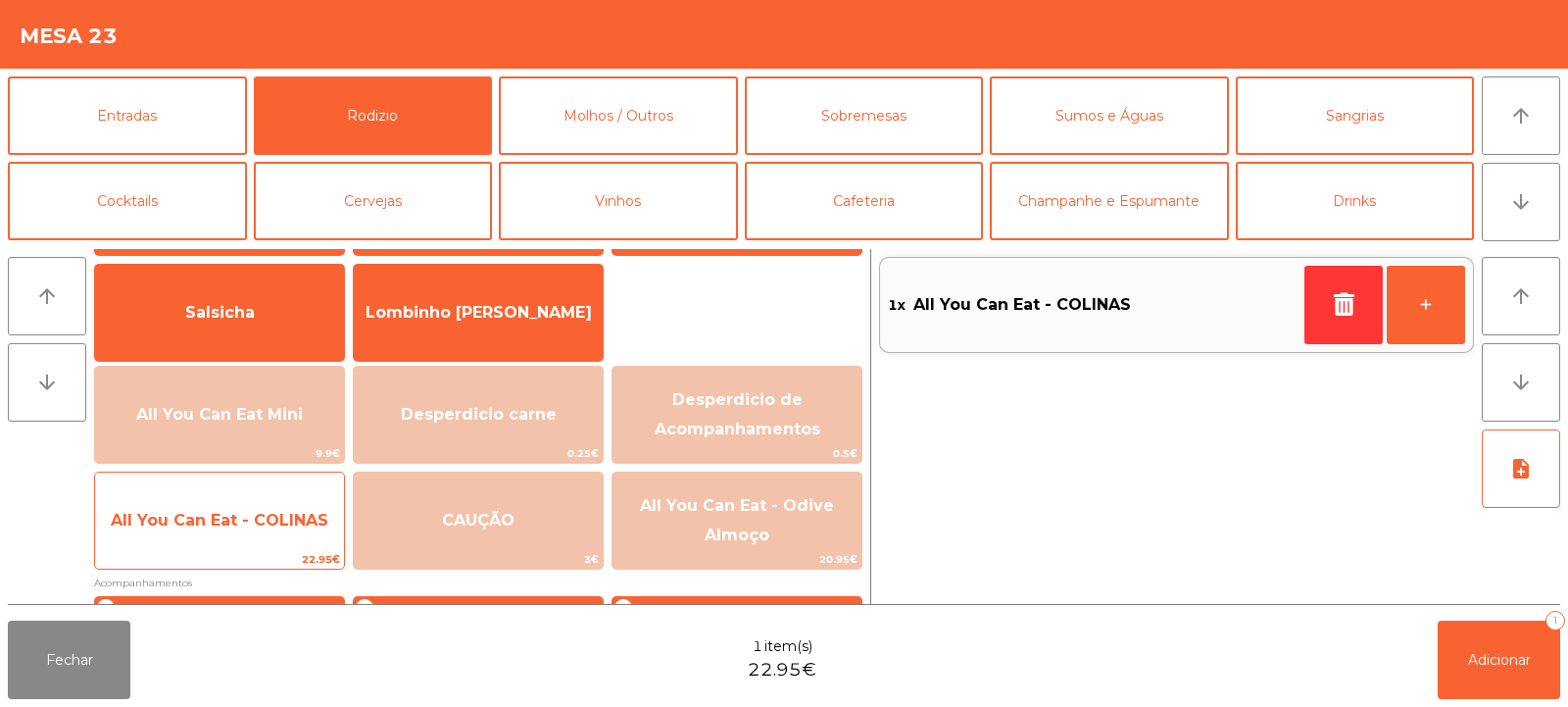
click at [277, 531] on span "All You Can Eat - COLINAS" at bounding box center [220, 521] width 249 height 53
click at [281, 530] on span "All You Can Eat - COLINAS" at bounding box center [220, 521] width 249 height 53
click at [266, 539] on span "All You Can Eat - COLINAS" at bounding box center [220, 521] width 249 height 53
click at [274, 531] on span "All You Can Eat - COLINAS" at bounding box center [220, 521] width 249 height 53
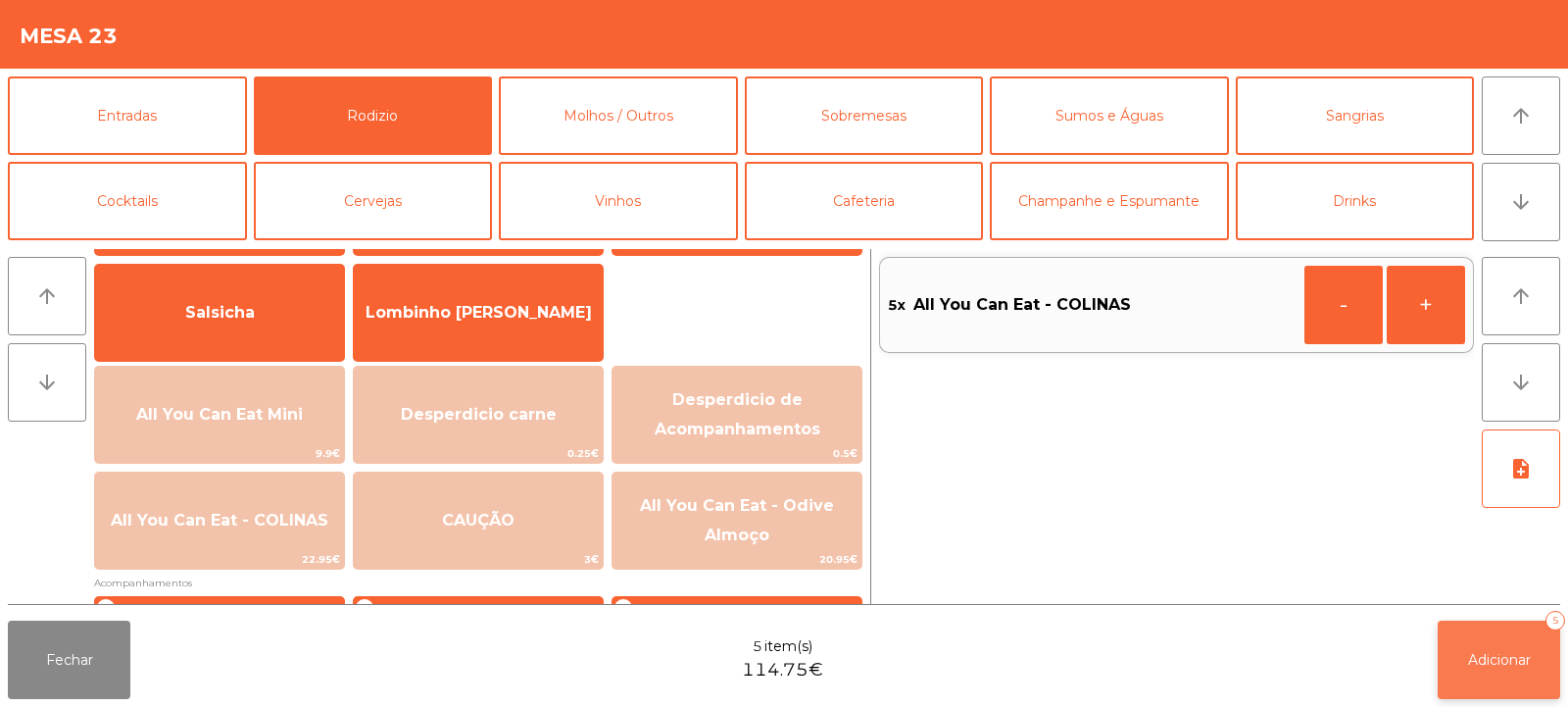
click at [1479, 660] on span "Adicionar" at bounding box center [1499, 660] width 63 height 18
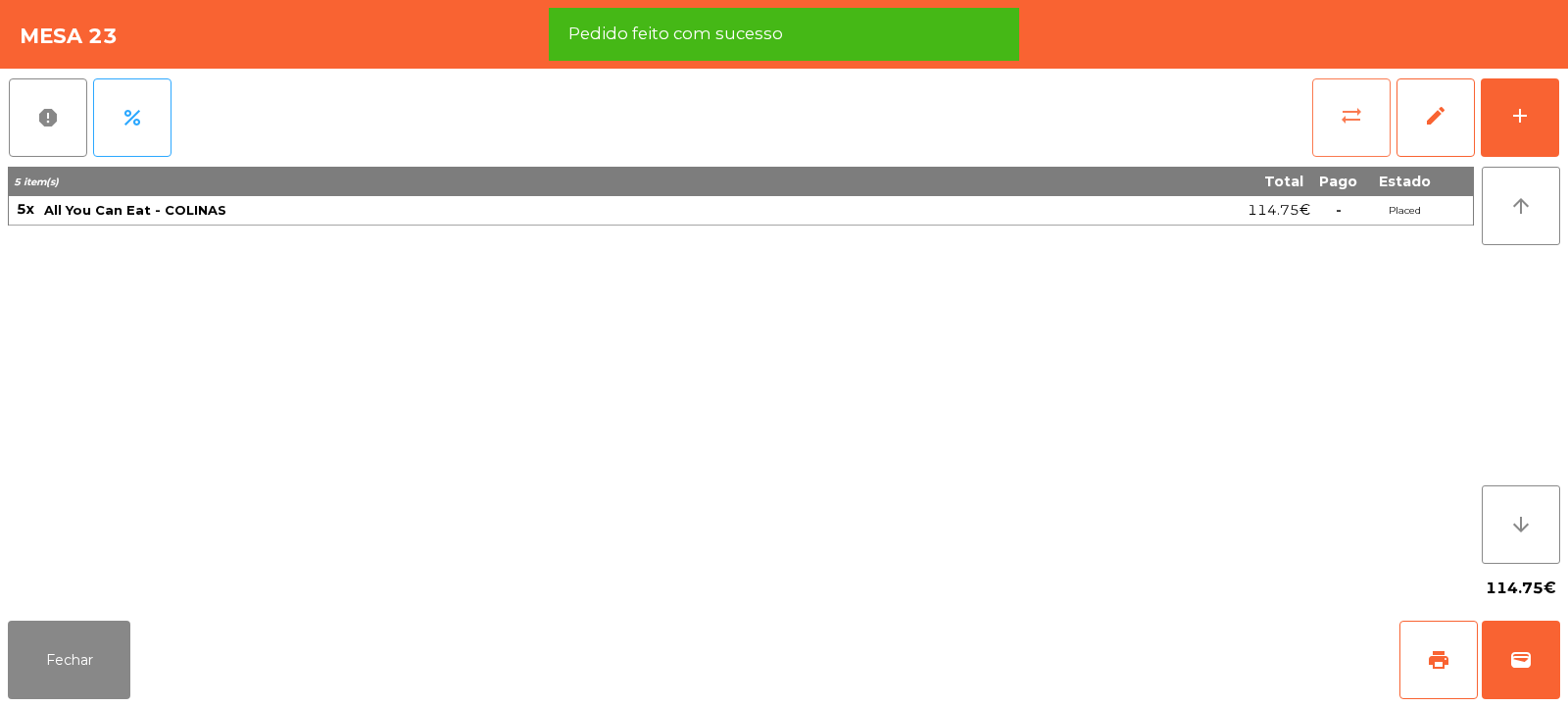
click at [1333, 126] on button "sync_alt" at bounding box center [1352, 118] width 78 height 78
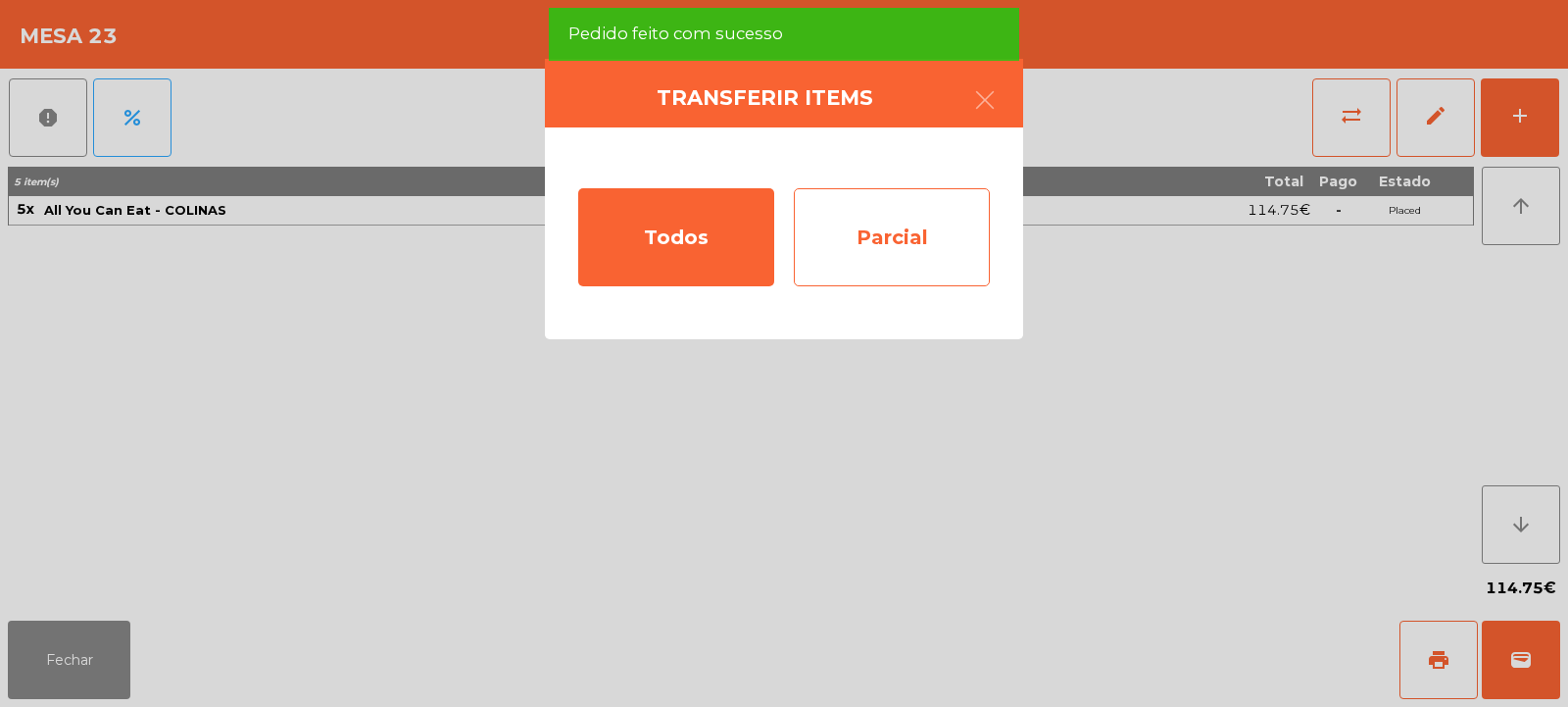
click at [881, 236] on div "Parcial" at bounding box center [892, 237] width 196 height 98
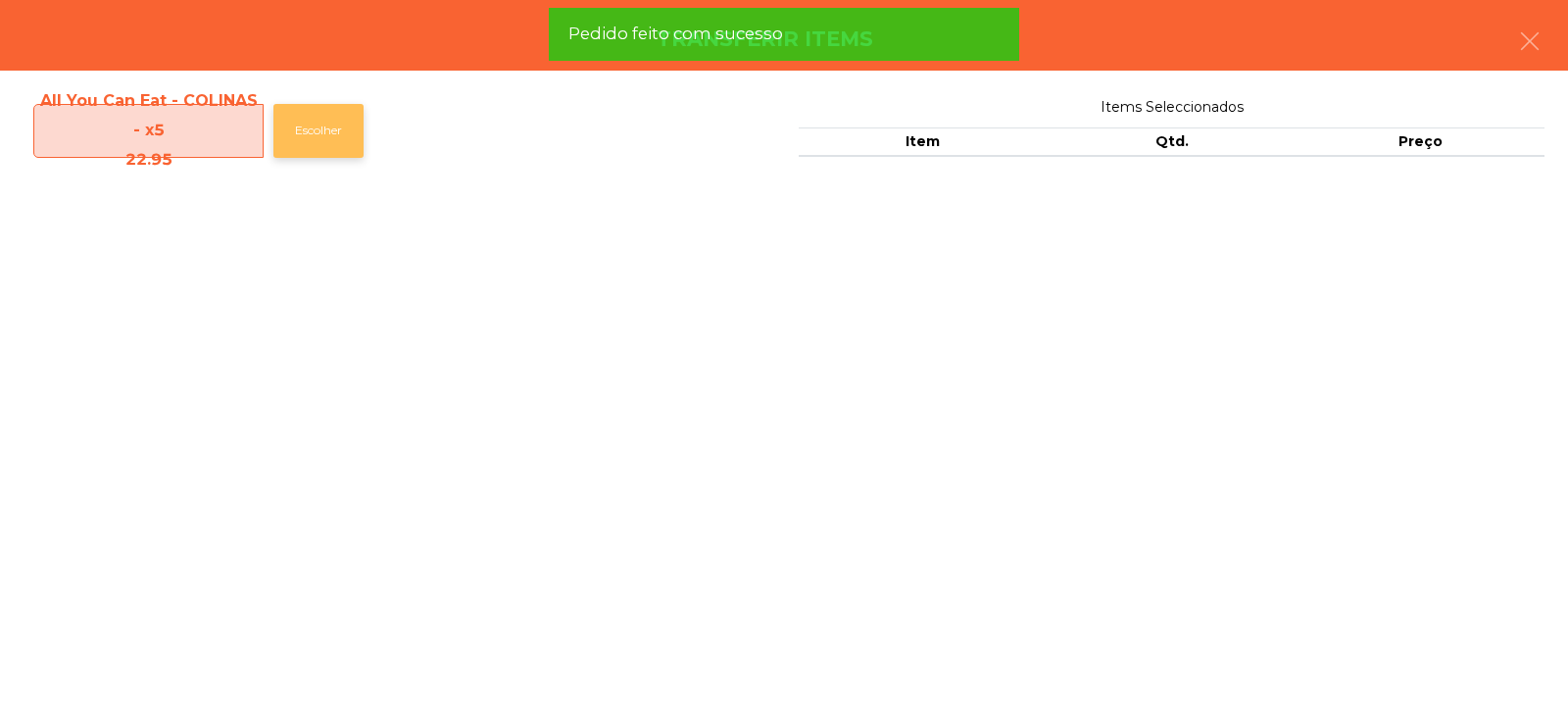
click at [338, 126] on button "Escolher" at bounding box center [319, 130] width 90 height 54
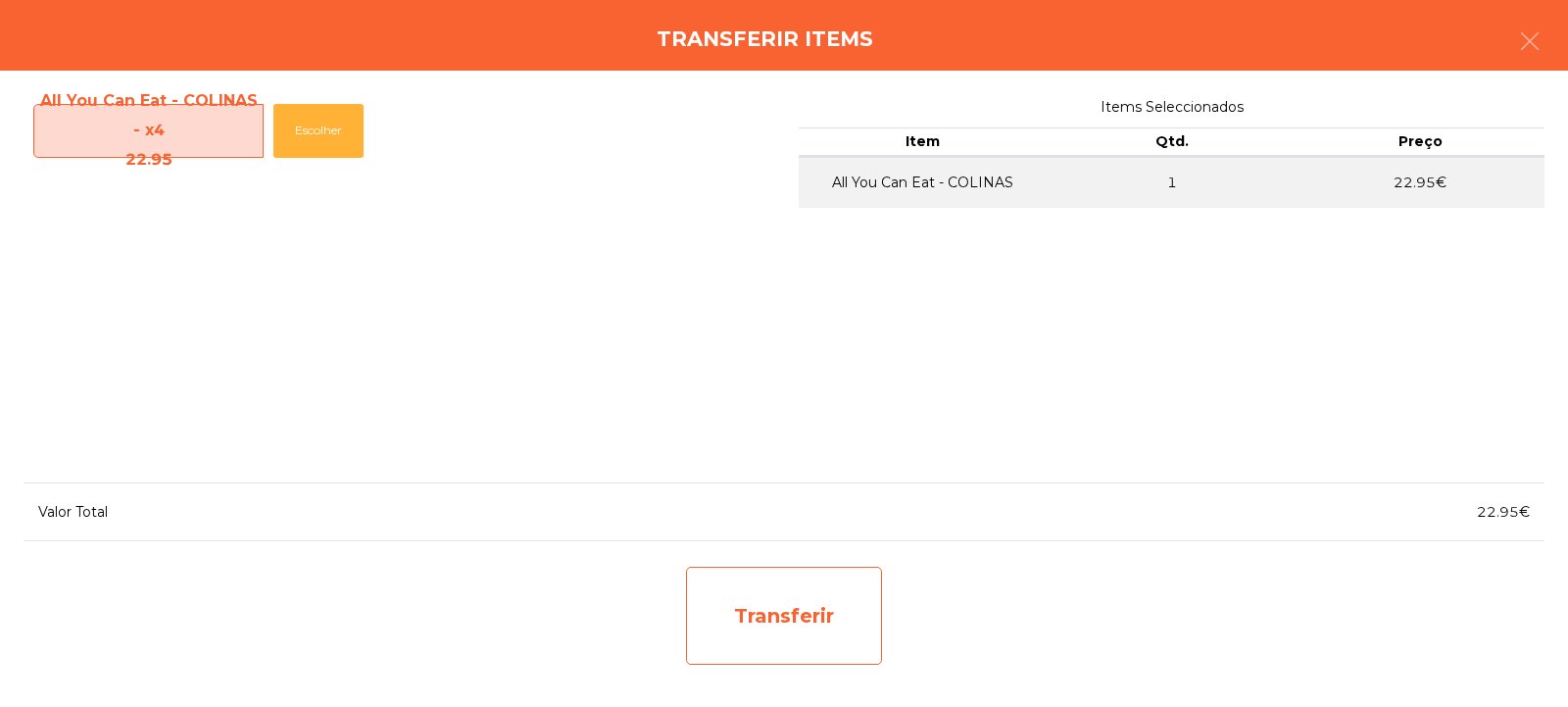
click at [781, 624] on div "Transferir" at bounding box center [784, 616] width 196 height 98
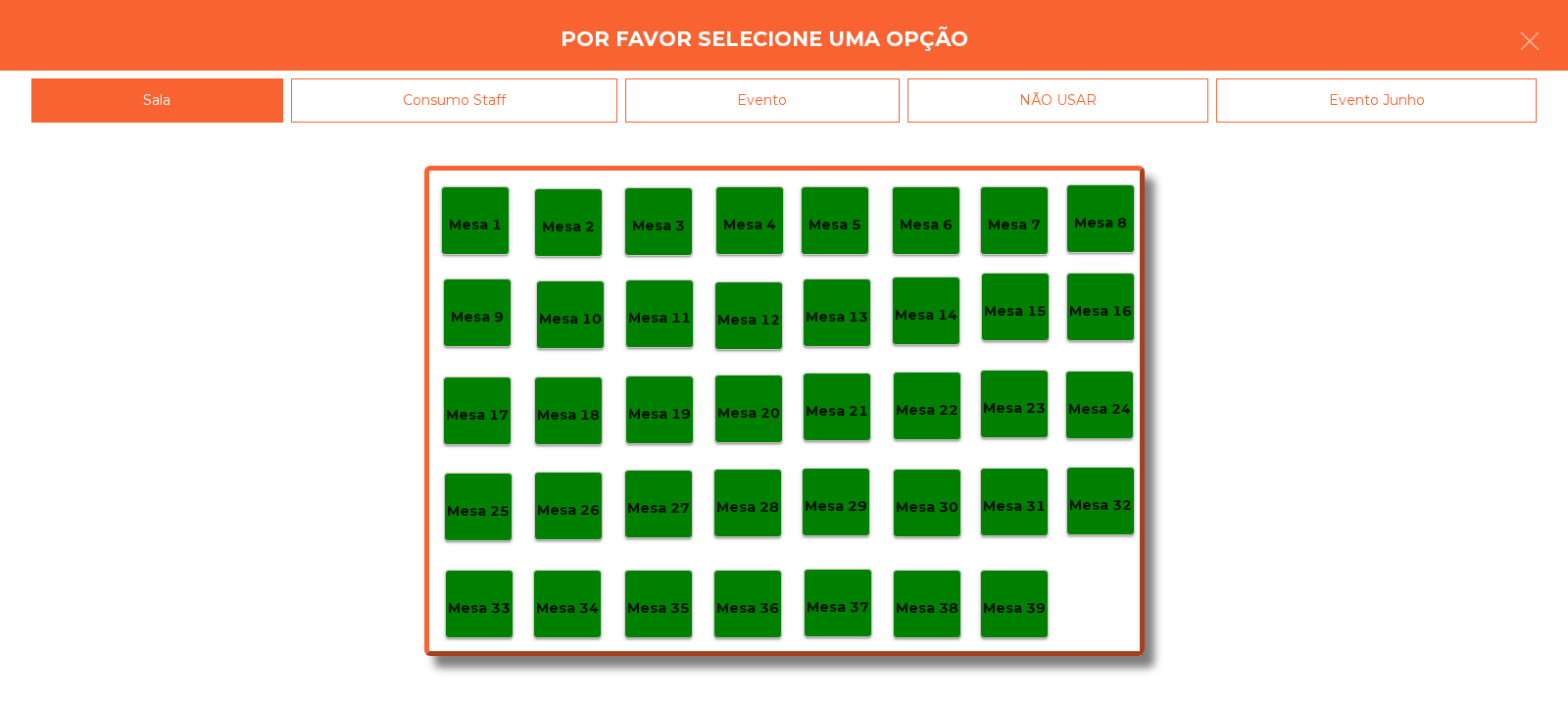
click at [842, 604] on p "Mesa 37" at bounding box center [838, 607] width 63 height 23
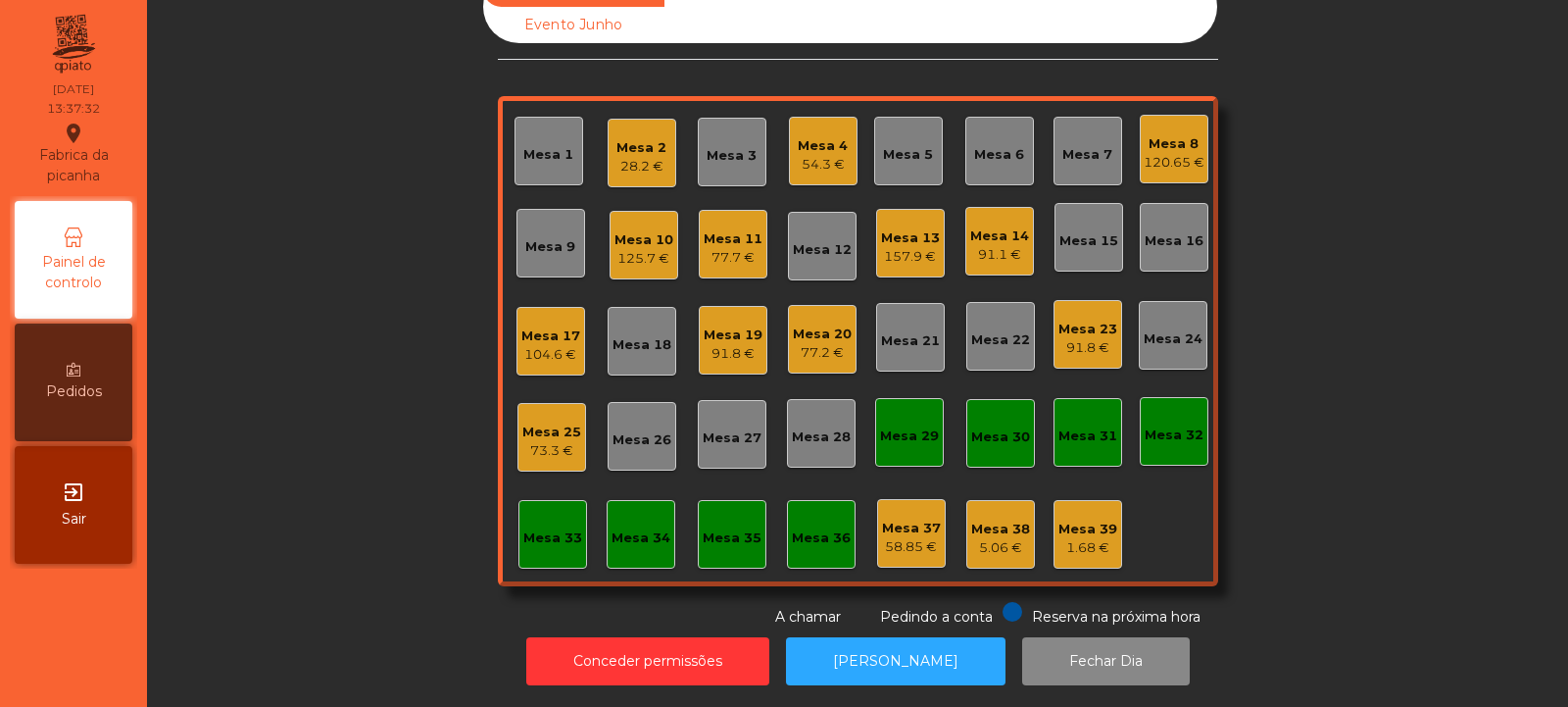
scroll to position [0, 0]
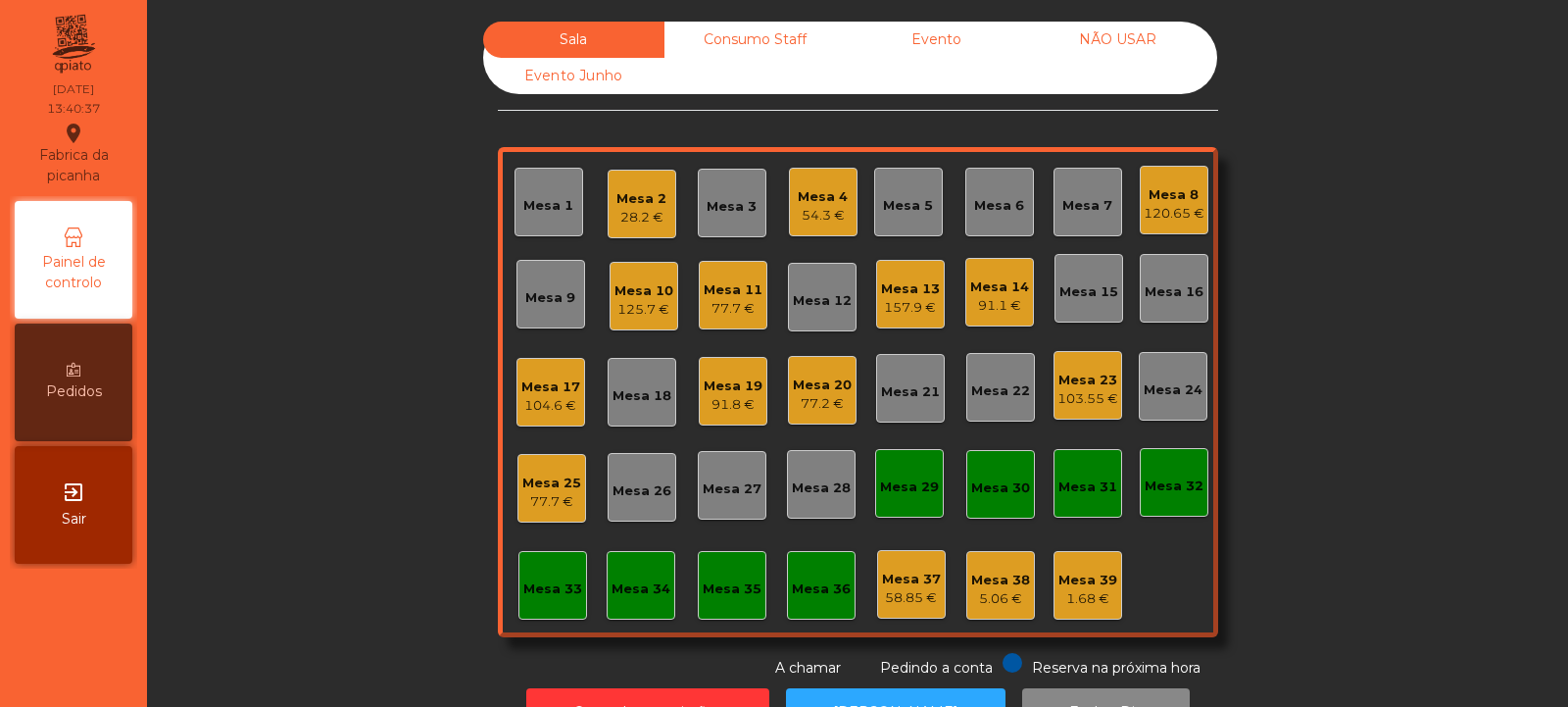
click at [655, 198] on div "Mesa 2" at bounding box center [641, 199] width 50 height 20
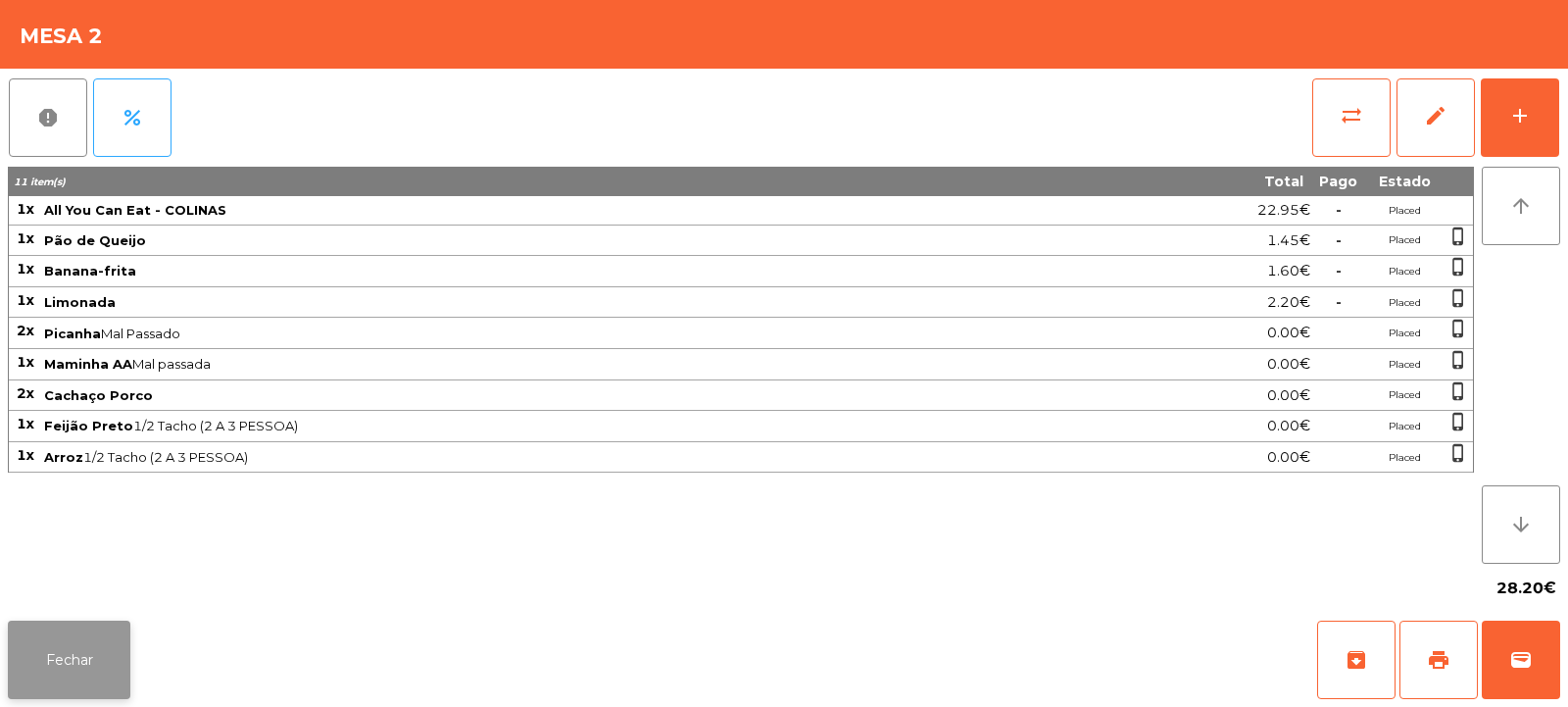
click at [57, 657] on button "Fechar" at bounding box center [69, 660] width 123 height 78
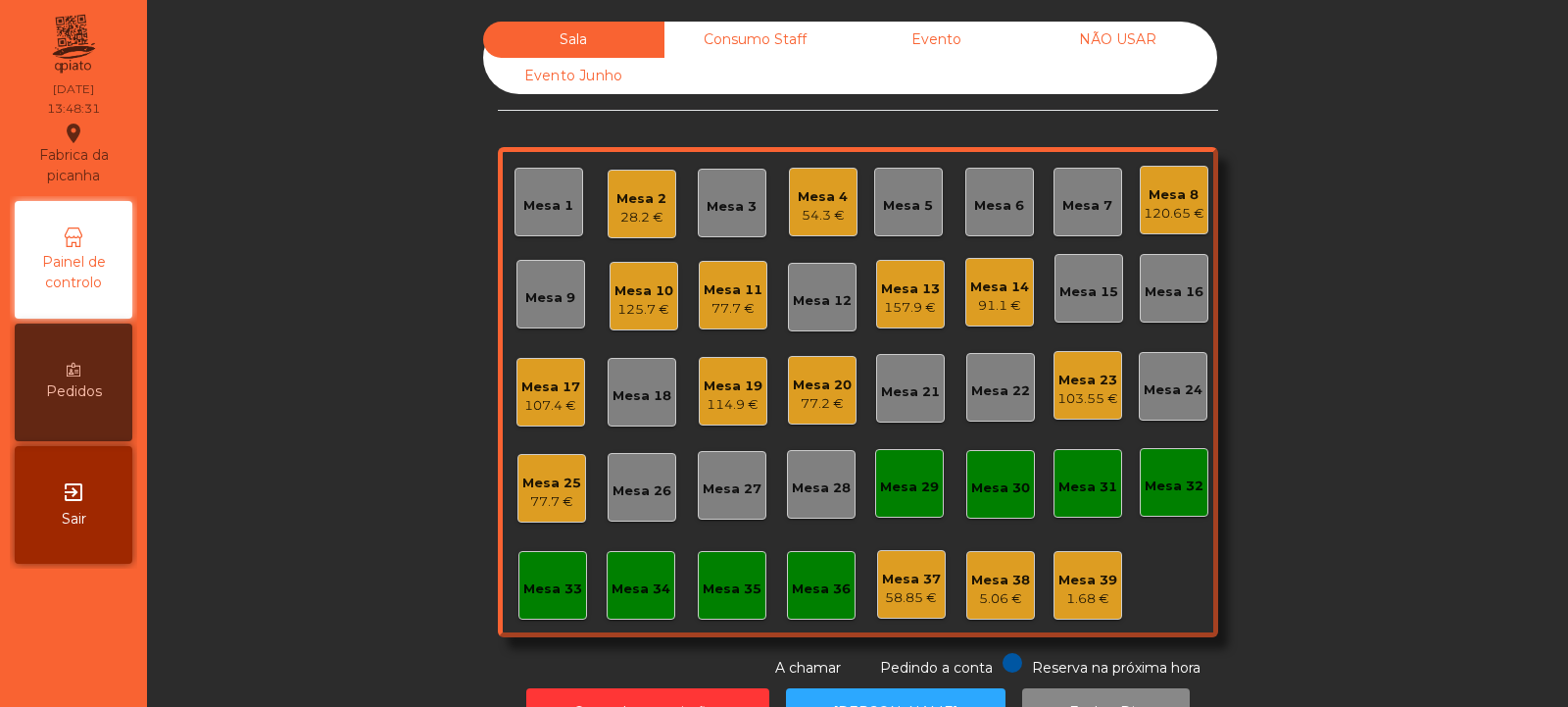
click at [1020, 315] on div "91.1 €" at bounding box center [1000, 306] width 59 height 20
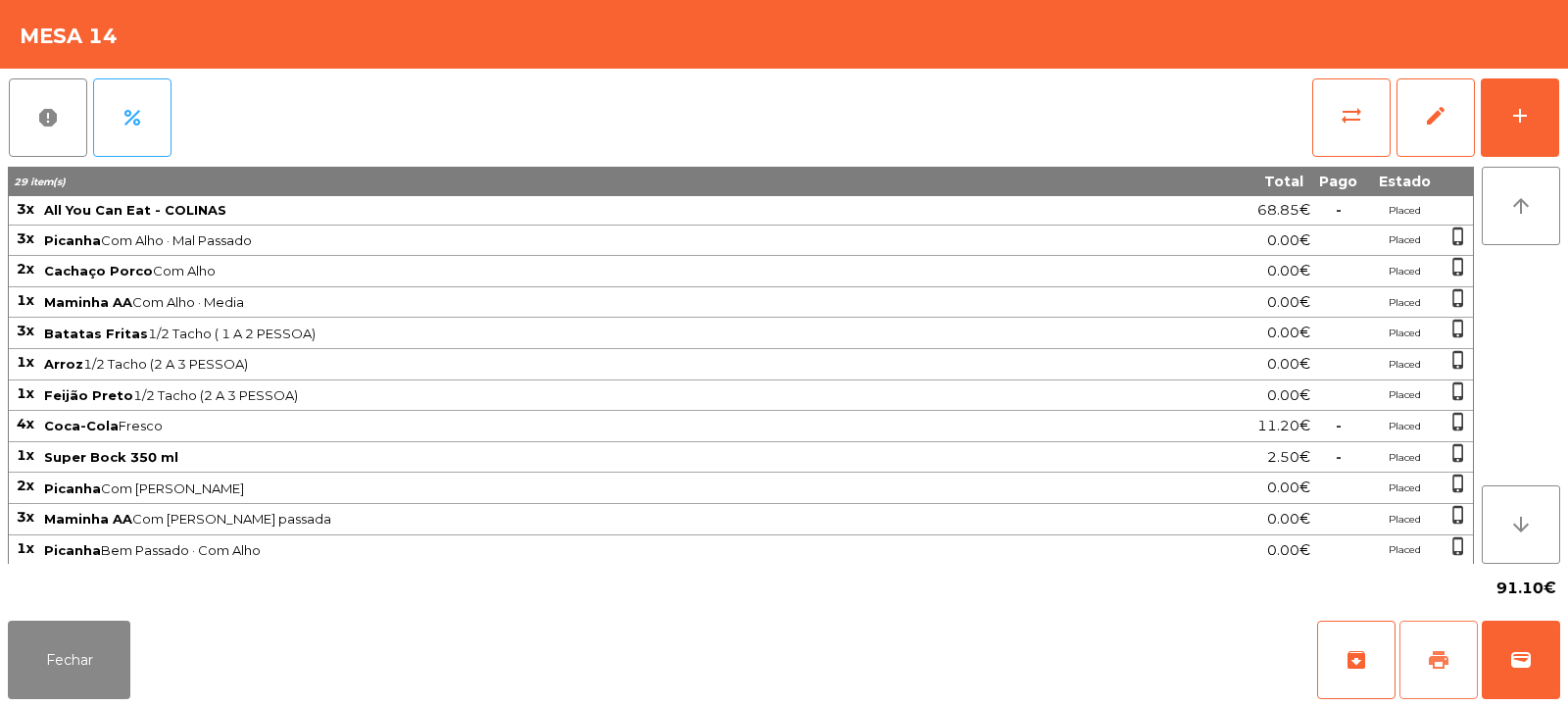
click at [1447, 667] on span "print" at bounding box center [1440, 660] width 24 height 24
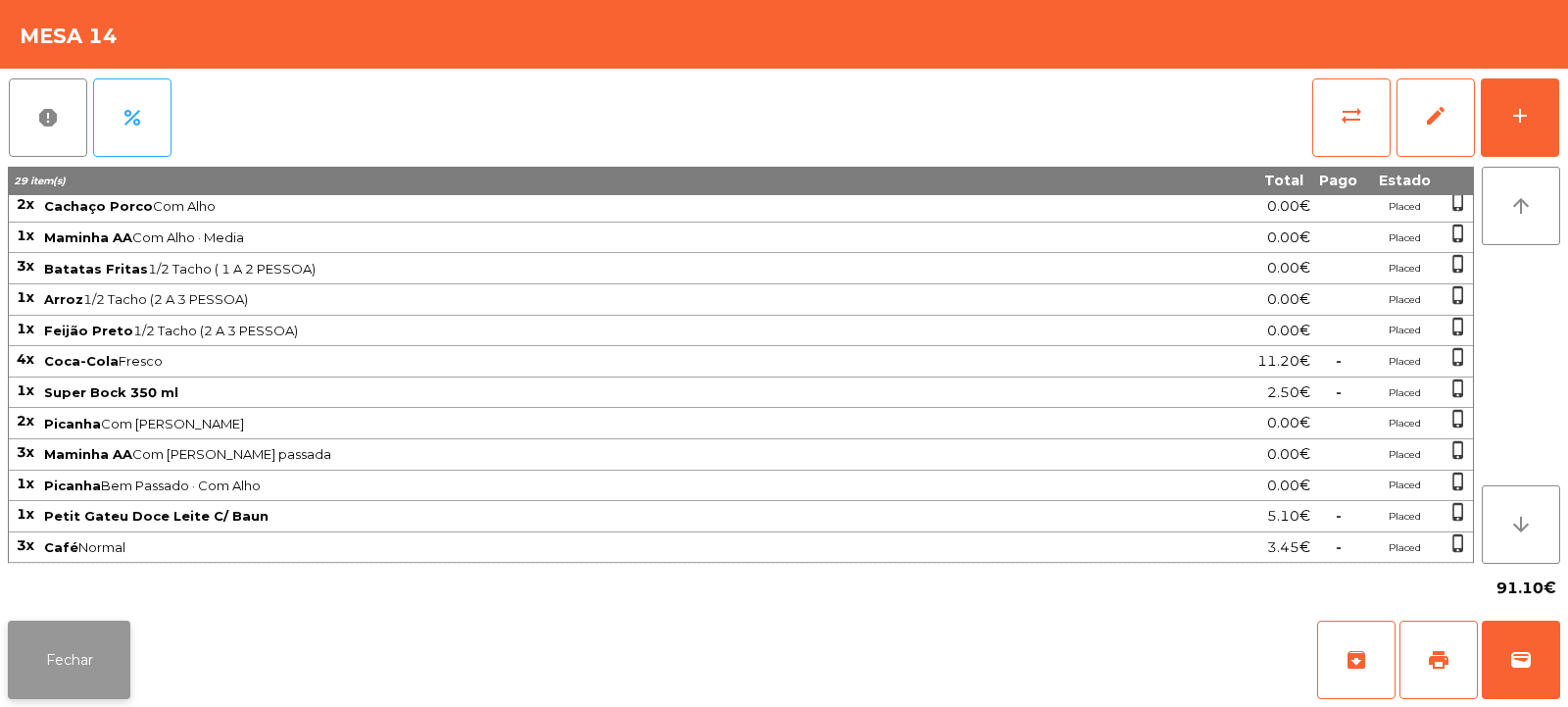
click at [110, 662] on button "Fechar" at bounding box center [69, 660] width 123 height 78
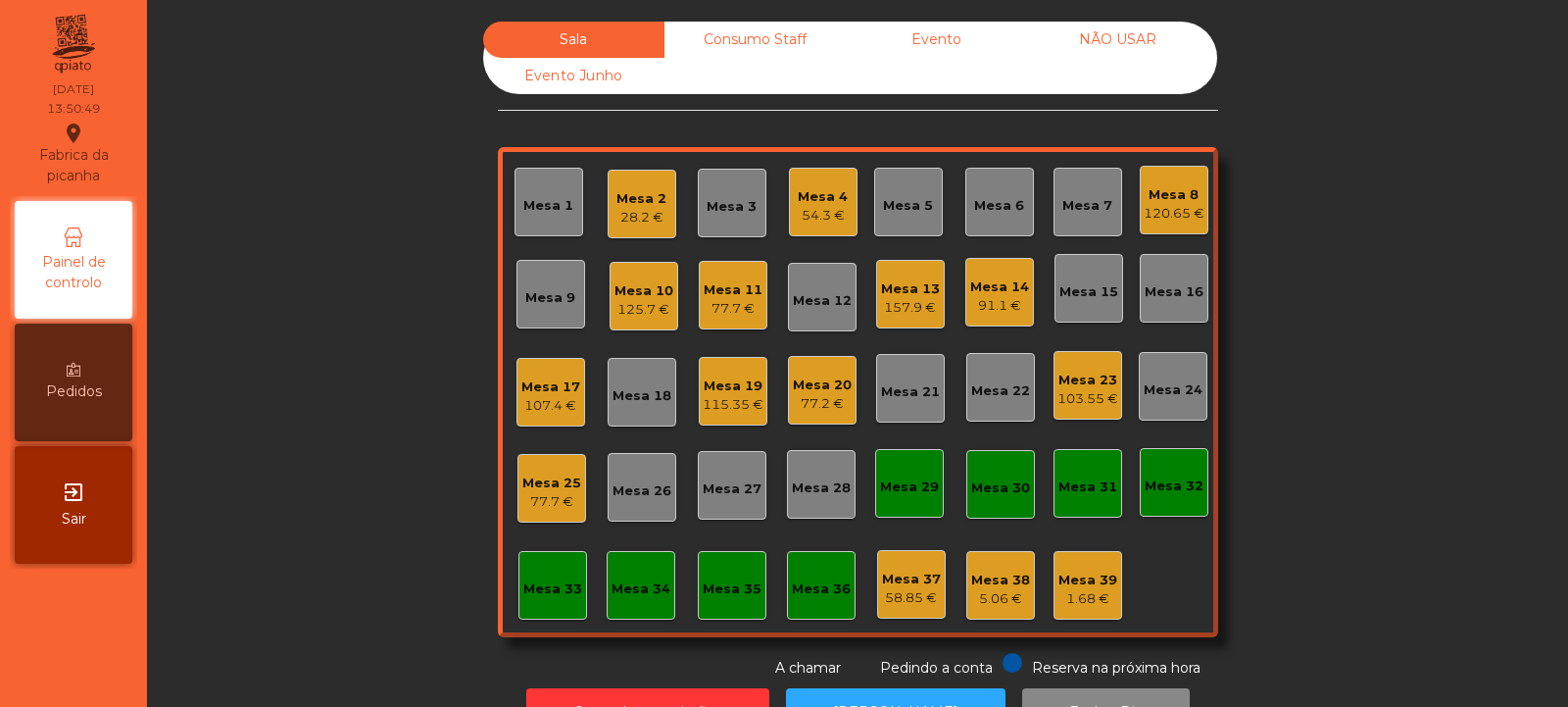
click at [642, 321] on div "Mesa 10 125.7 €" at bounding box center [644, 296] width 69 height 69
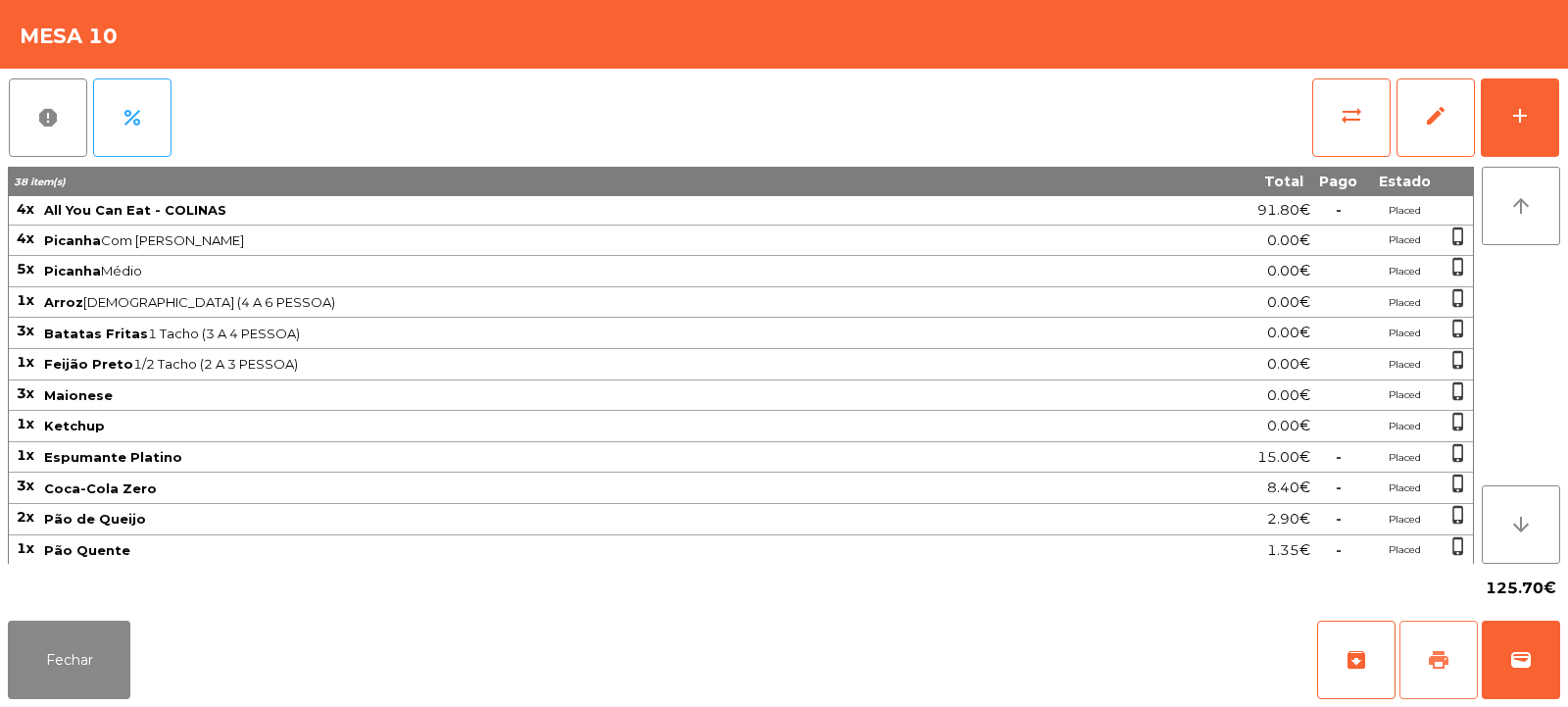
click at [1441, 676] on button "print" at bounding box center [1440, 660] width 78 height 78
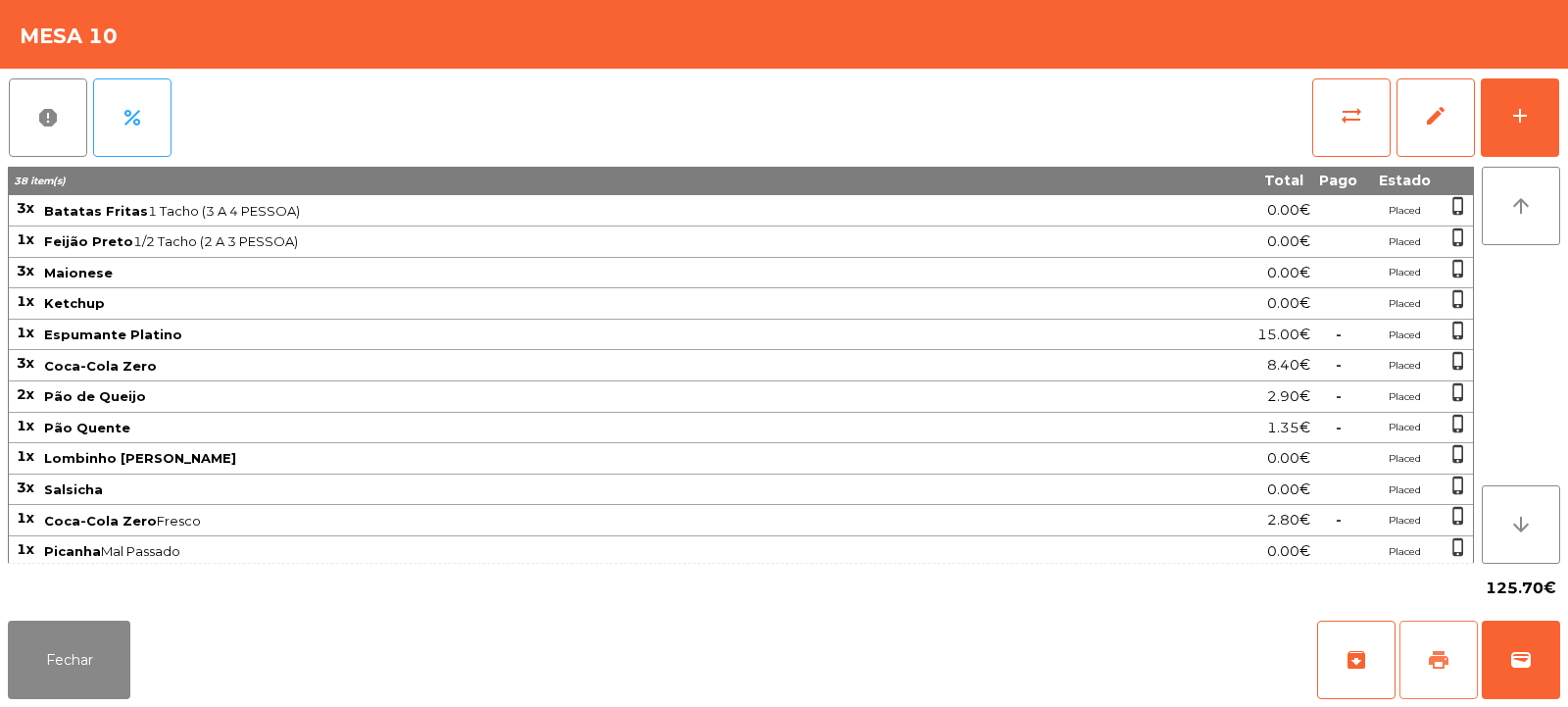
scroll to position [158, 0]
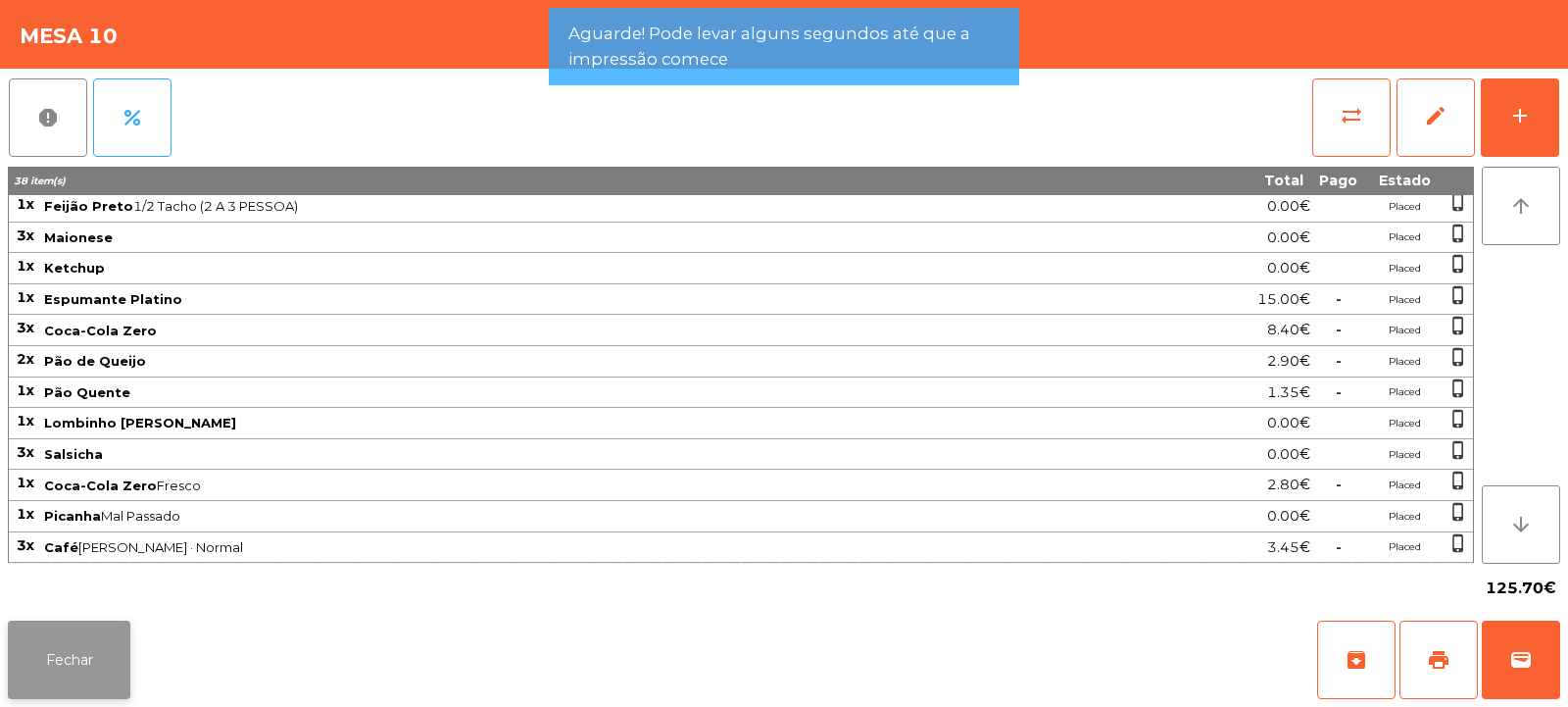
click at [95, 677] on button "Fechar" at bounding box center [69, 660] width 123 height 78
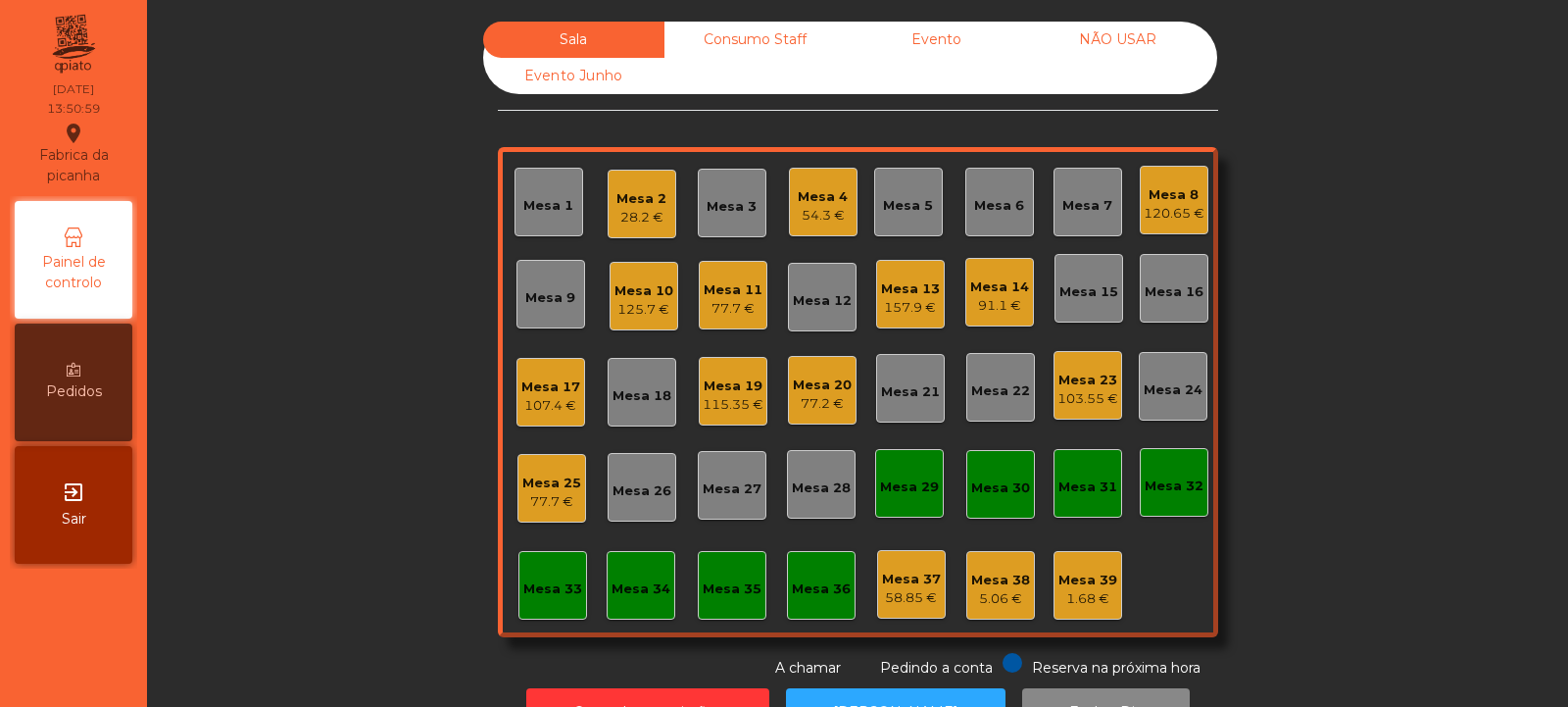
click at [984, 284] on div "Mesa 14" at bounding box center [1000, 287] width 59 height 20
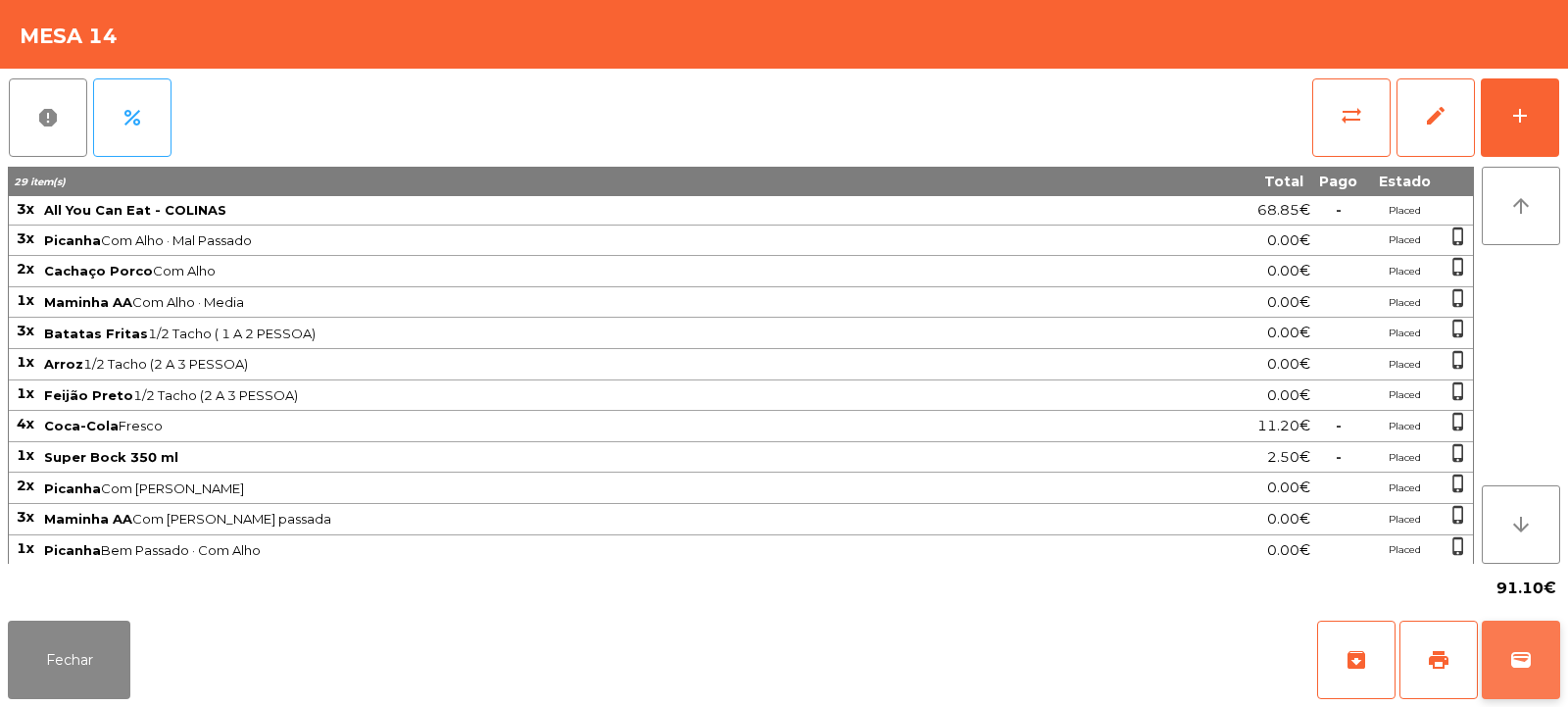
click at [1506, 657] on button "wallet" at bounding box center [1521, 660] width 78 height 78
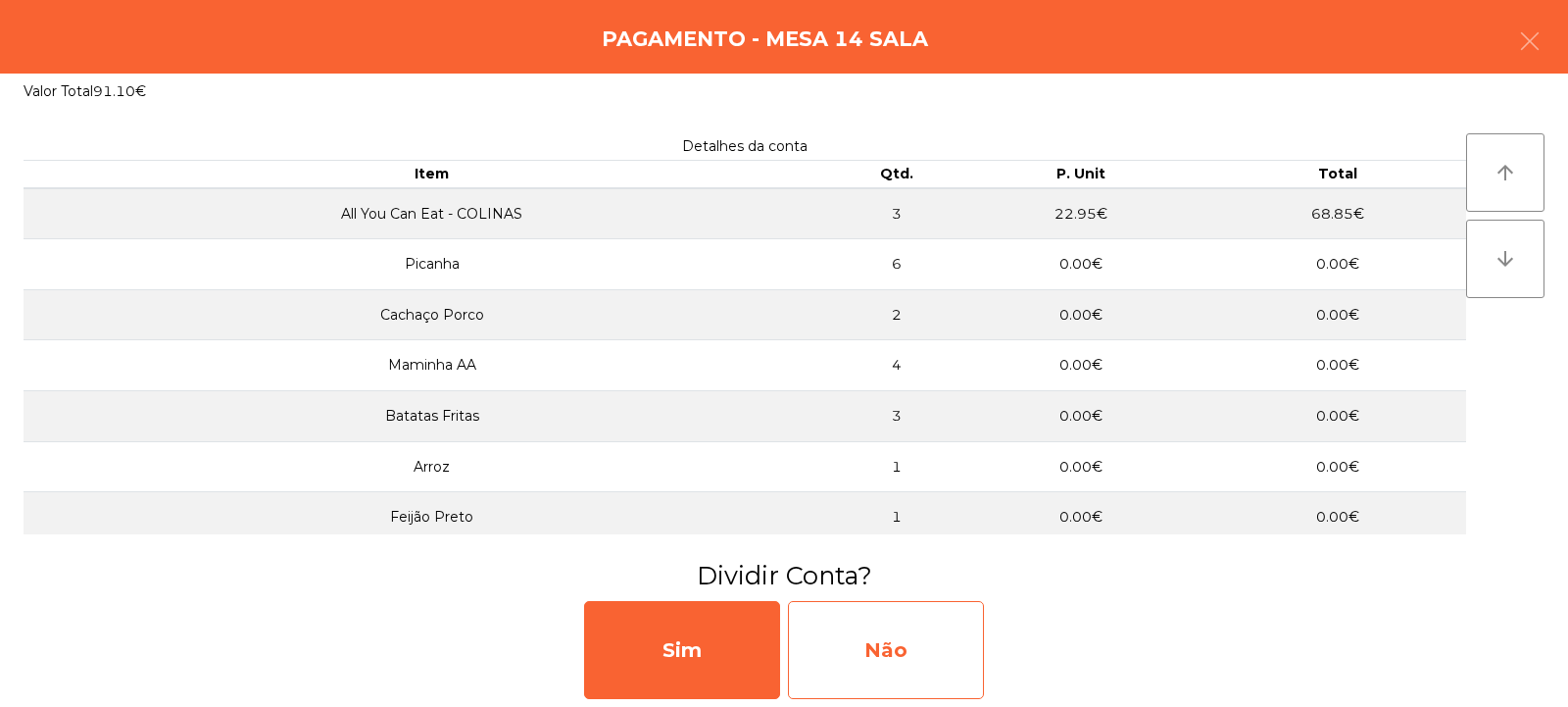
click at [926, 645] on div "Não" at bounding box center [886, 650] width 196 height 98
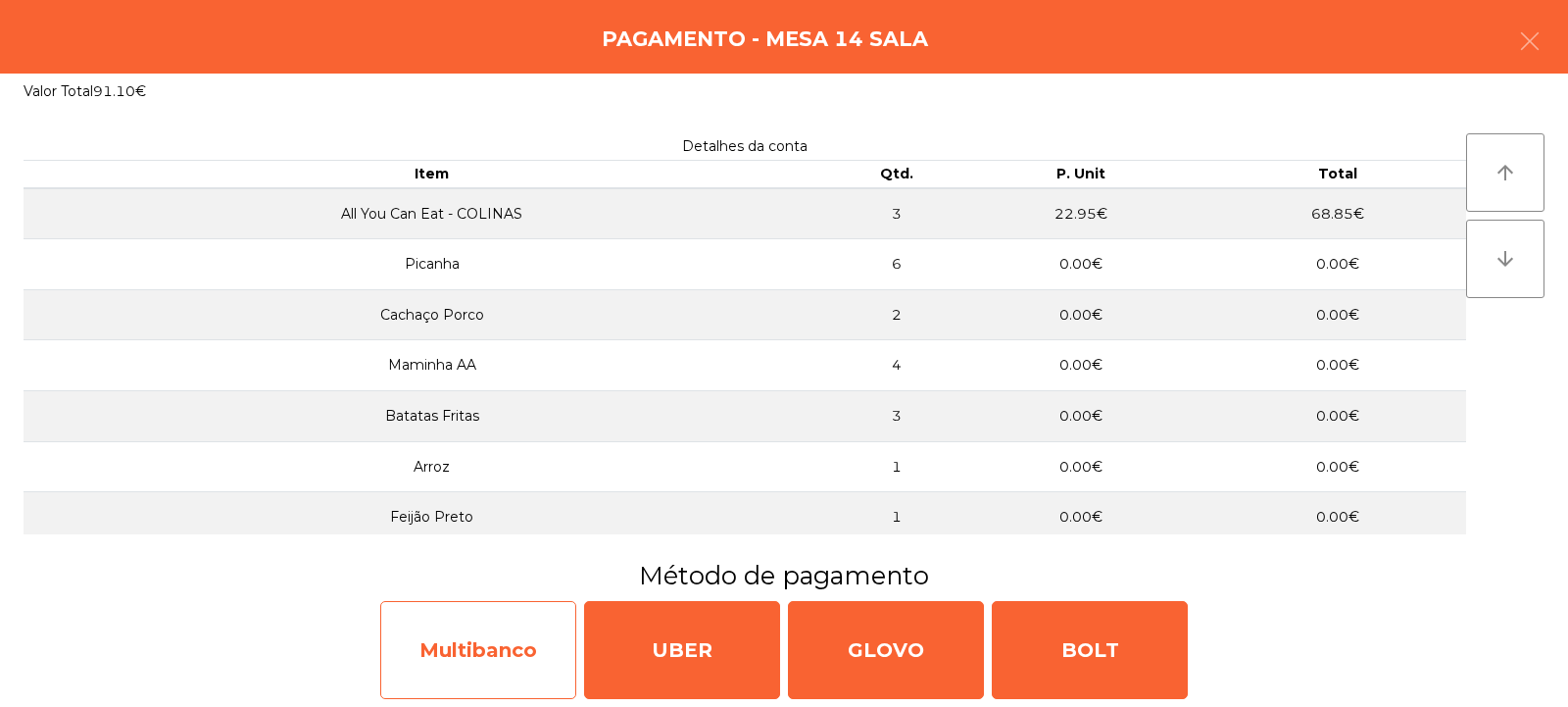
click at [479, 637] on div "Multibanco" at bounding box center [479, 650] width 196 height 98
select select "**"
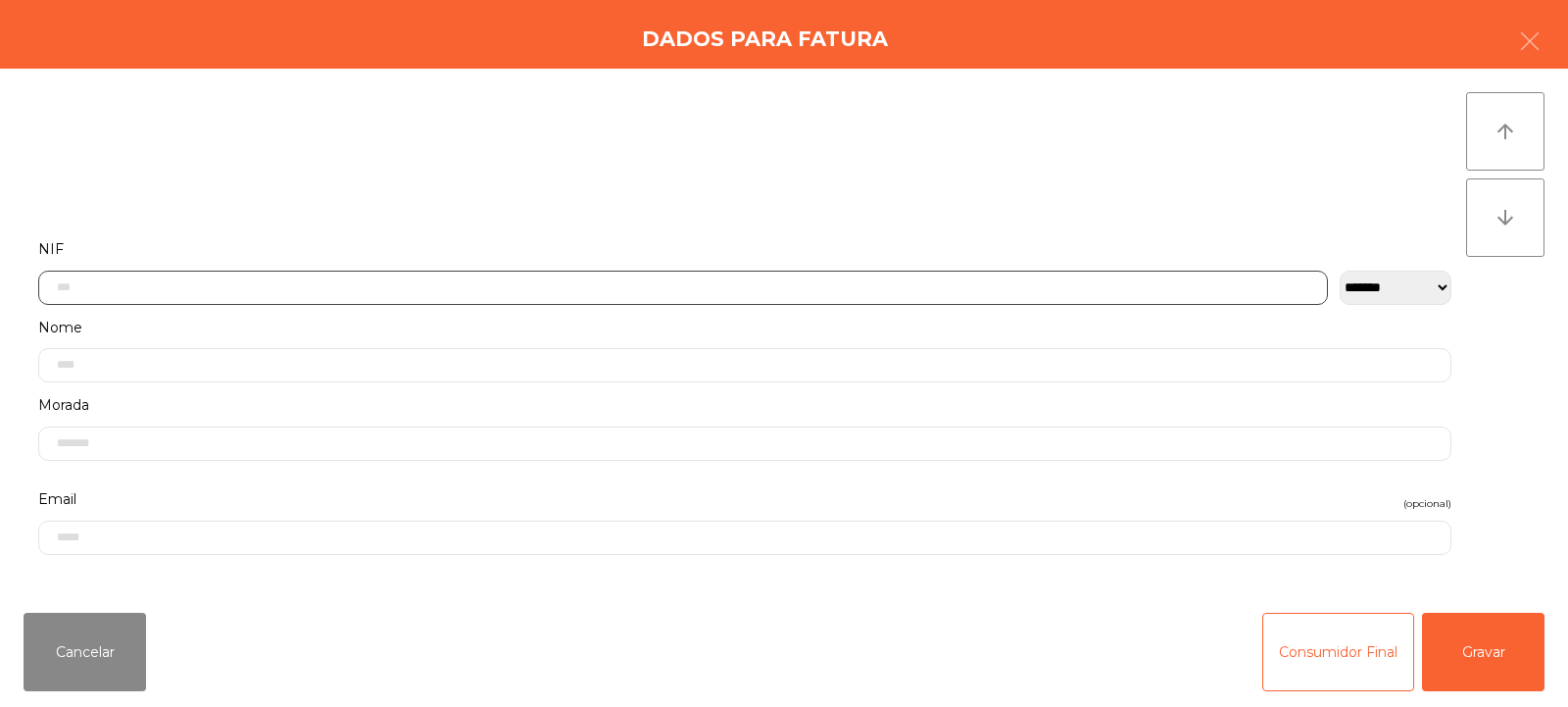
click at [683, 286] on input "text" at bounding box center [683, 287] width 1290 height 34
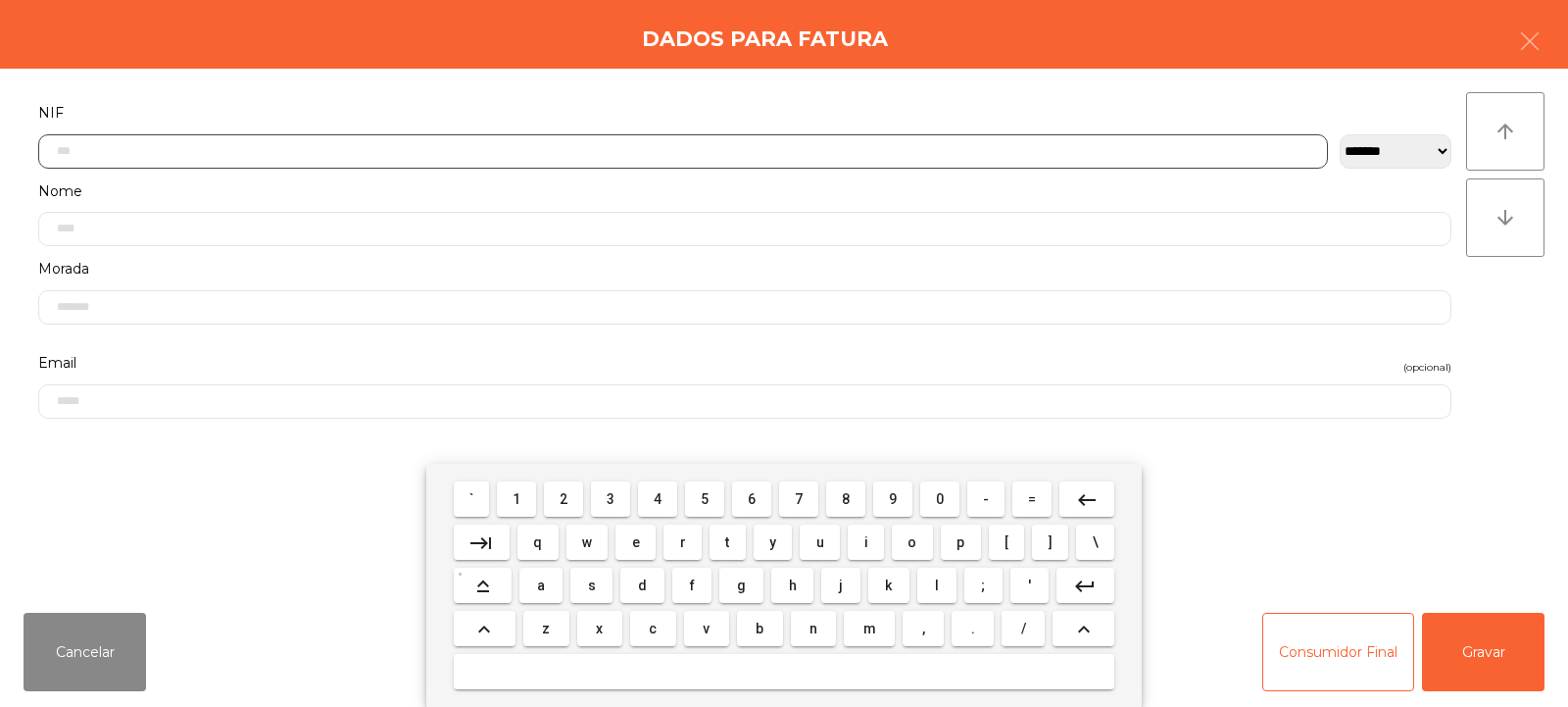
scroll to position [143, 0]
type input "*********"
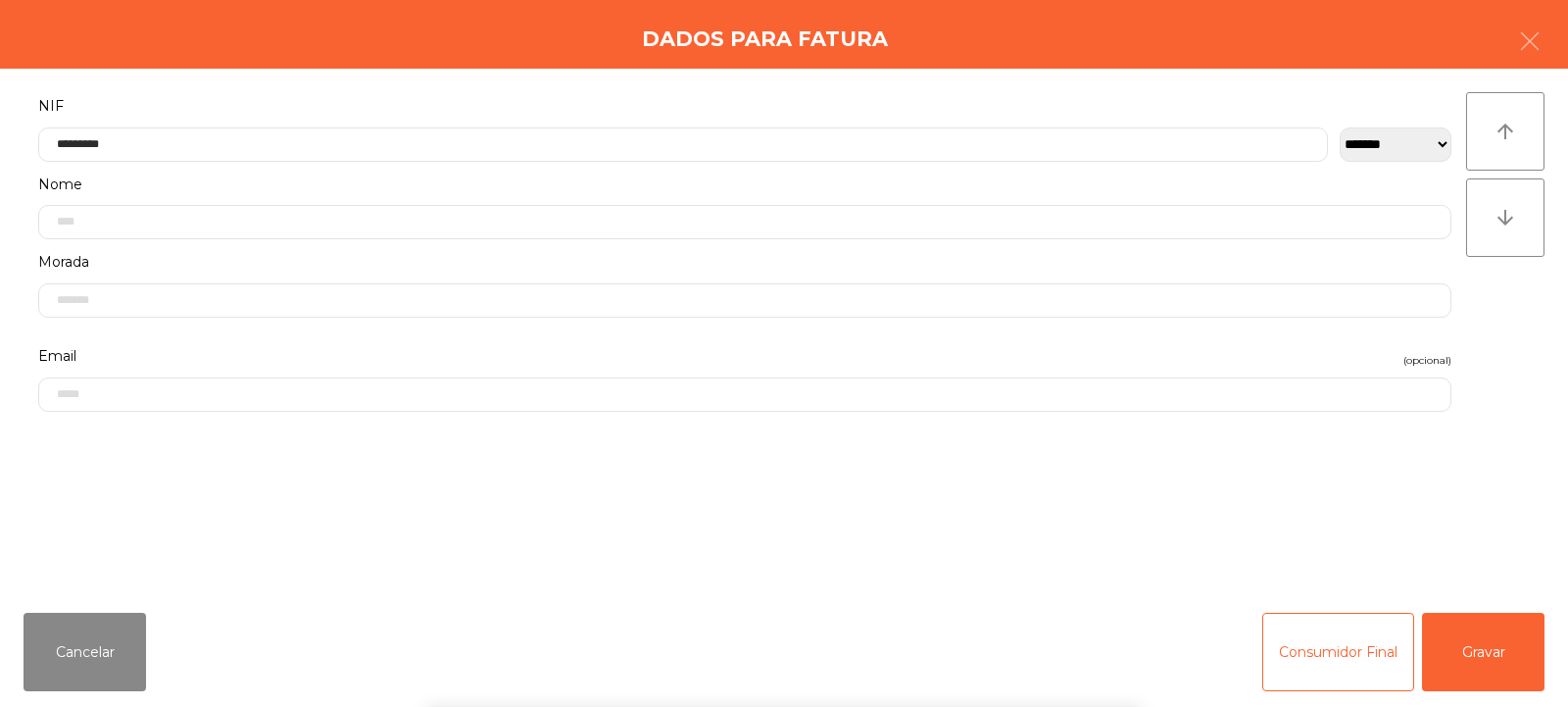
click at [1492, 657] on div "` 1 2 3 4 5 6 7 8 9 0 - = keyboard_backspace keyboard_tab q w e r t y u i o p […" at bounding box center [784, 585] width 1568 height 243
click at [1488, 663] on button "Gravar" at bounding box center [1484, 652] width 123 height 78
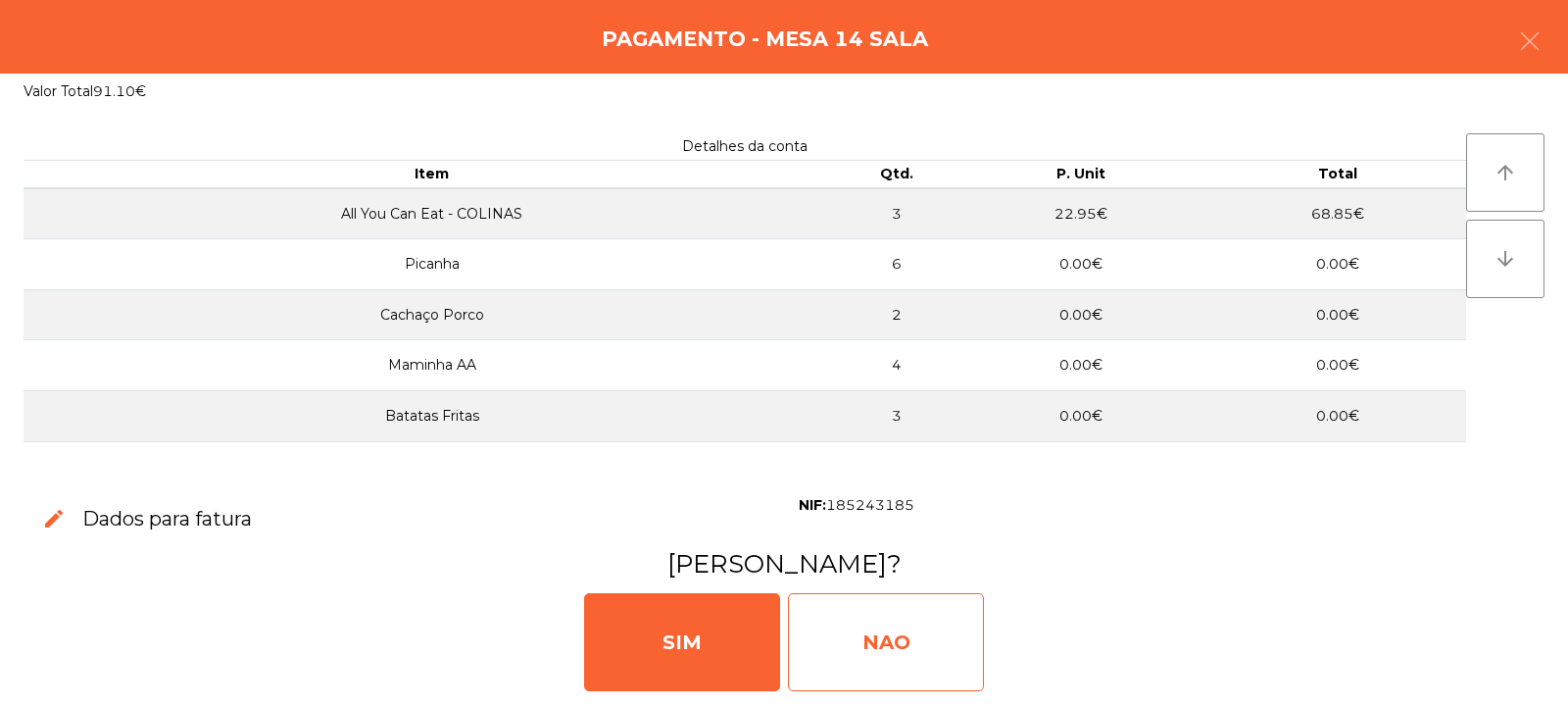
click at [930, 640] on div "NAO" at bounding box center [886, 642] width 196 height 98
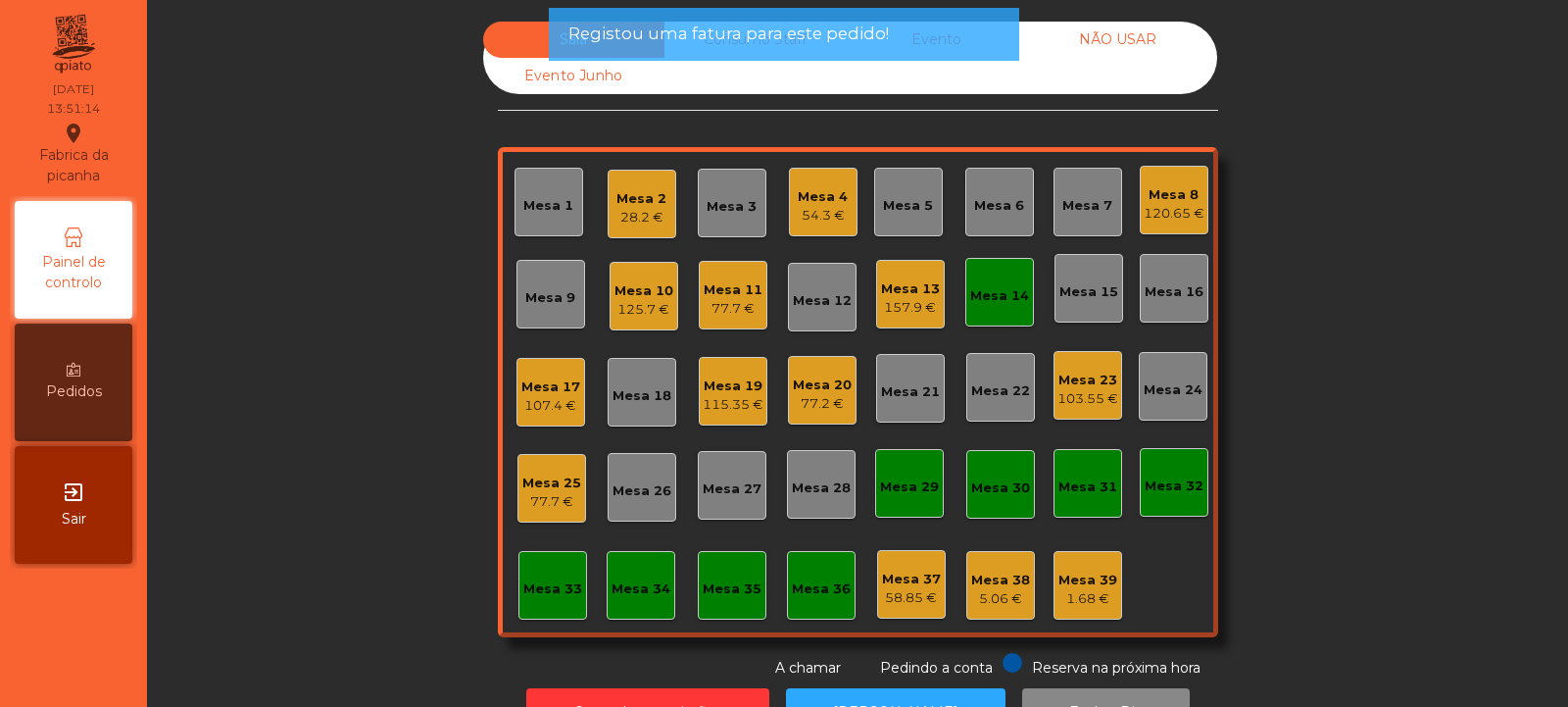
click at [991, 312] on div "Mesa 14" at bounding box center [1000, 292] width 69 height 69
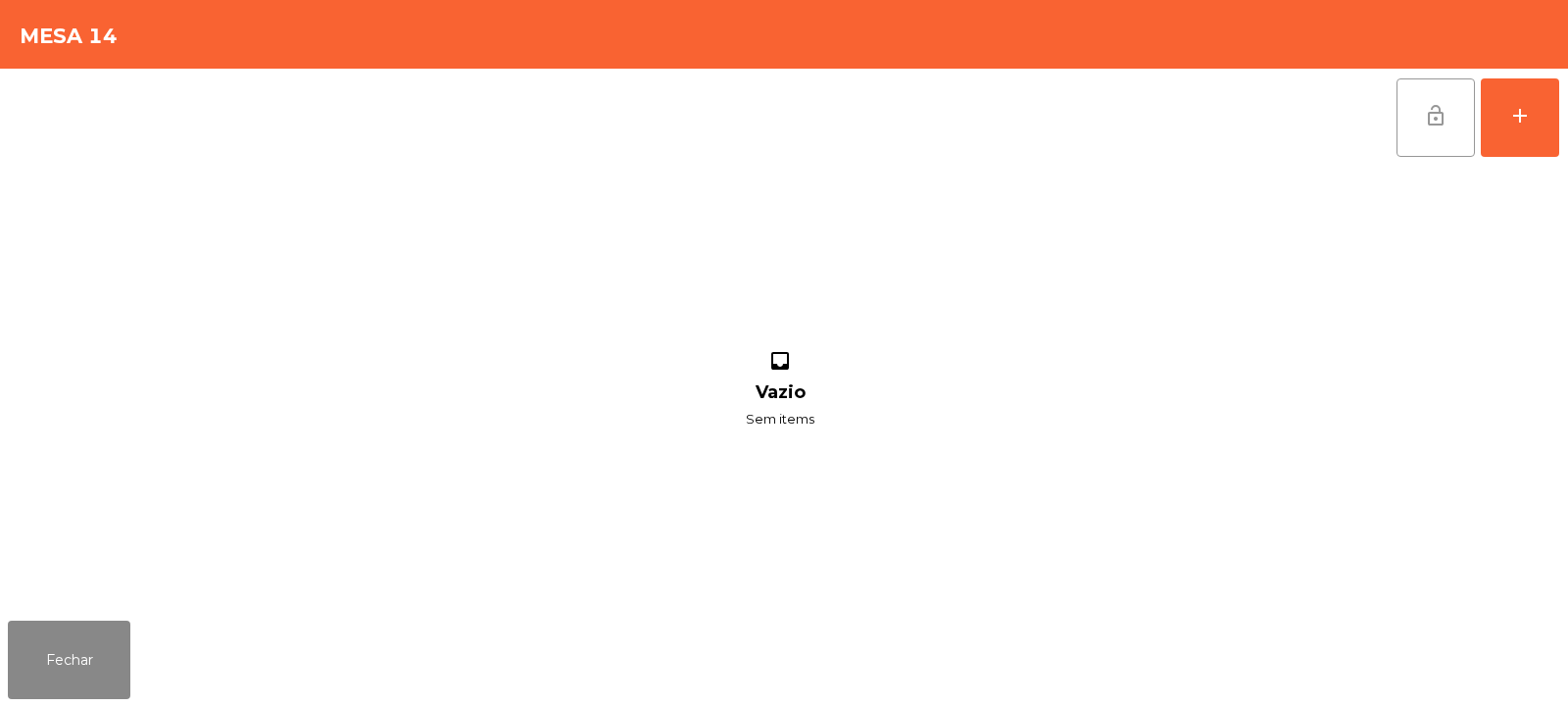
click at [1425, 122] on span "lock_open" at bounding box center [1437, 116] width 24 height 24
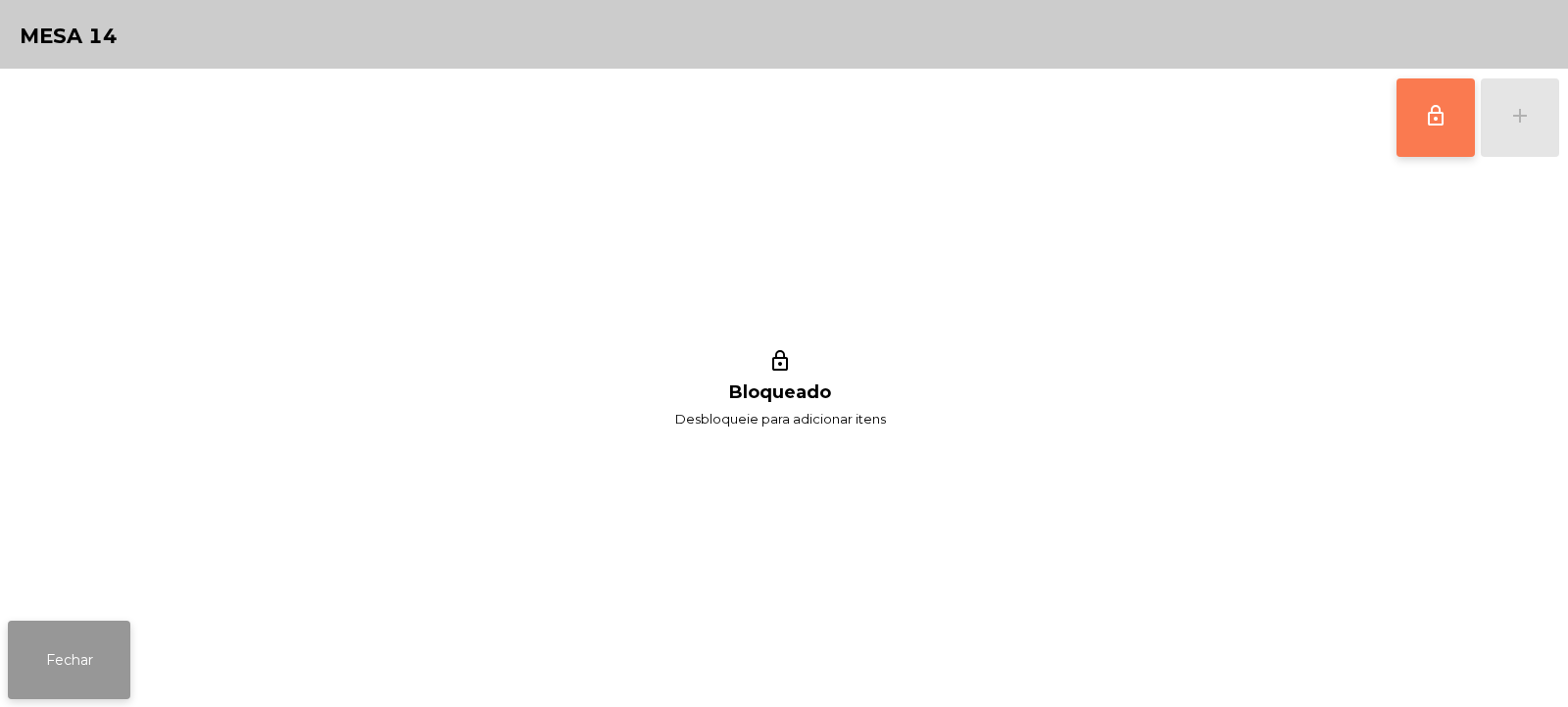
click at [80, 644] on button "Fechar" at bounding box center [69, 660] width 123 height 78
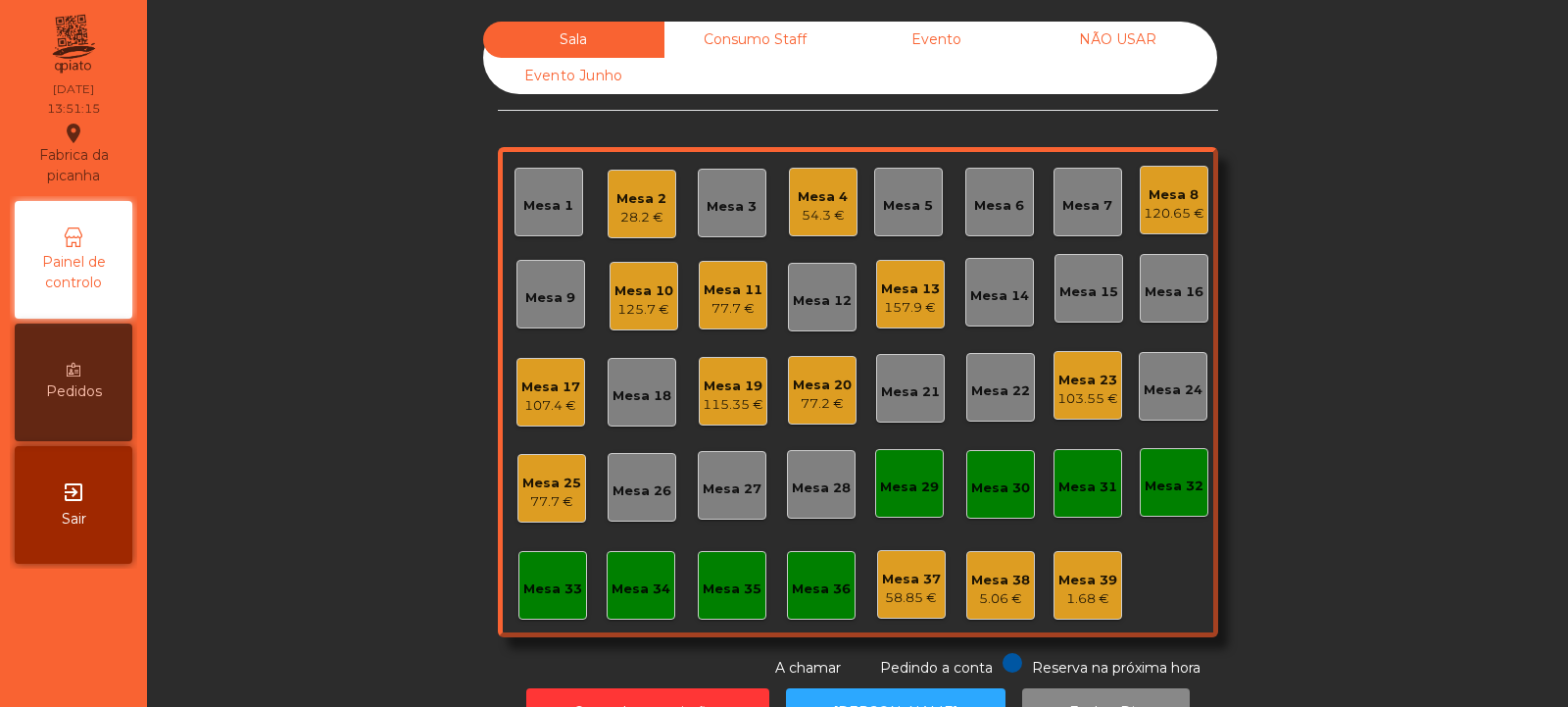
click at [642, 303] on div "125.7 €" at bounding box center [644, 310] width 59 height 20
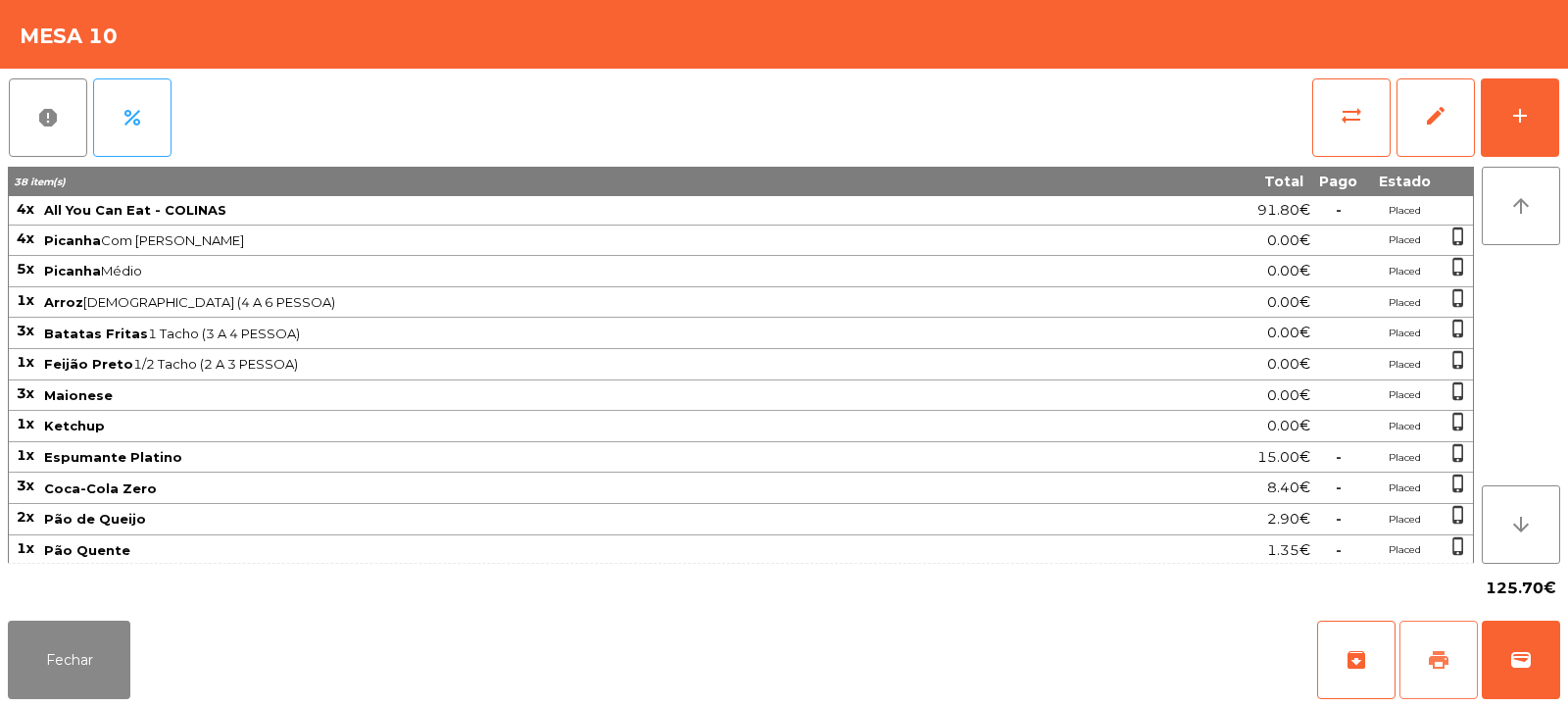
click at [1442, 673] on button "print" at bounding box center [1440, 660] width 78 height 78
click at [1345, 143] on button "sync_alt" at bounding box center [1352, 118] width 78 height 78
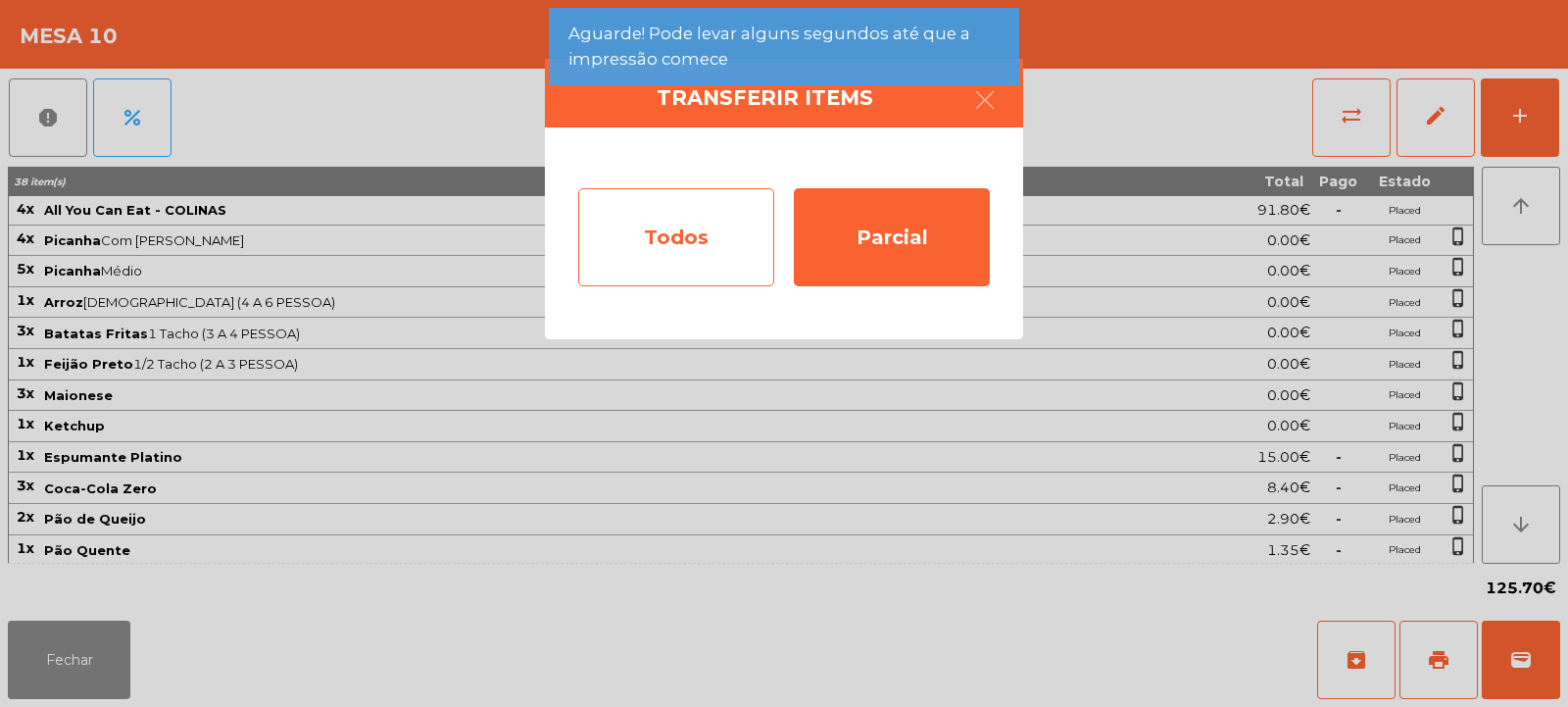
click at [700, 258] on div "Todos" at bounding box center [677, 237] width 196 height 98
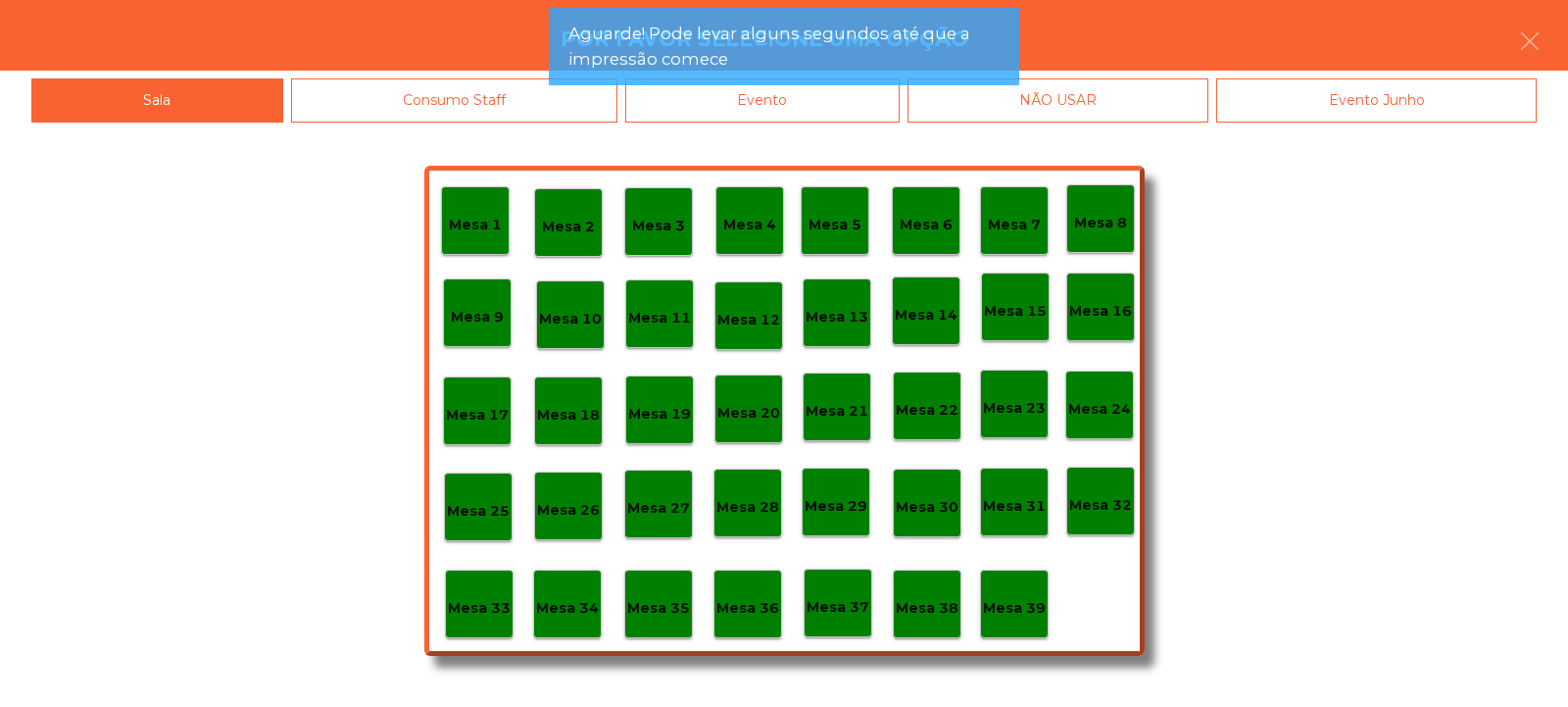
click at [862, 109] on div "Evento" at bounding box center [763, 100] width 275 height 44
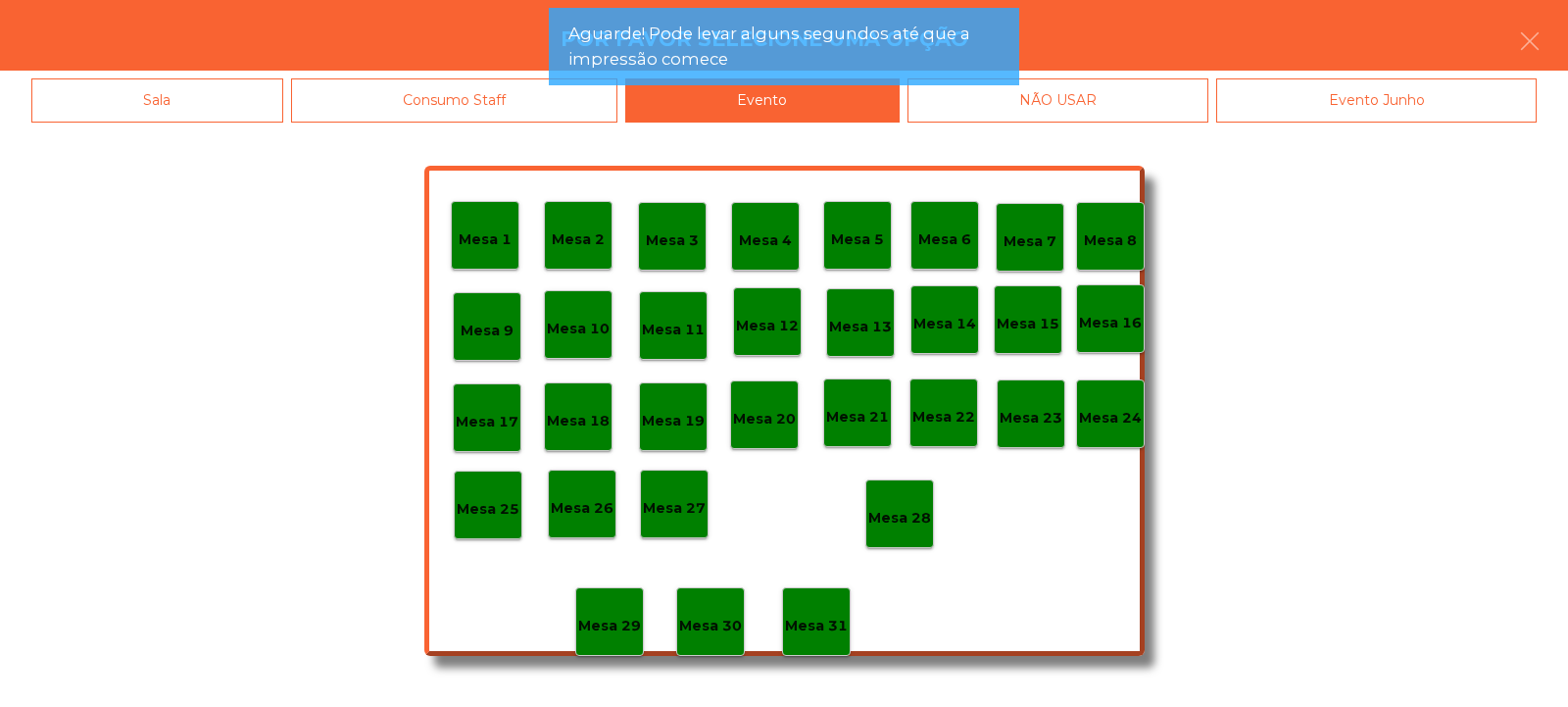
click at [916, 522] on p "Mesa 28" at bounding box center [900, 518] width 63 height 23
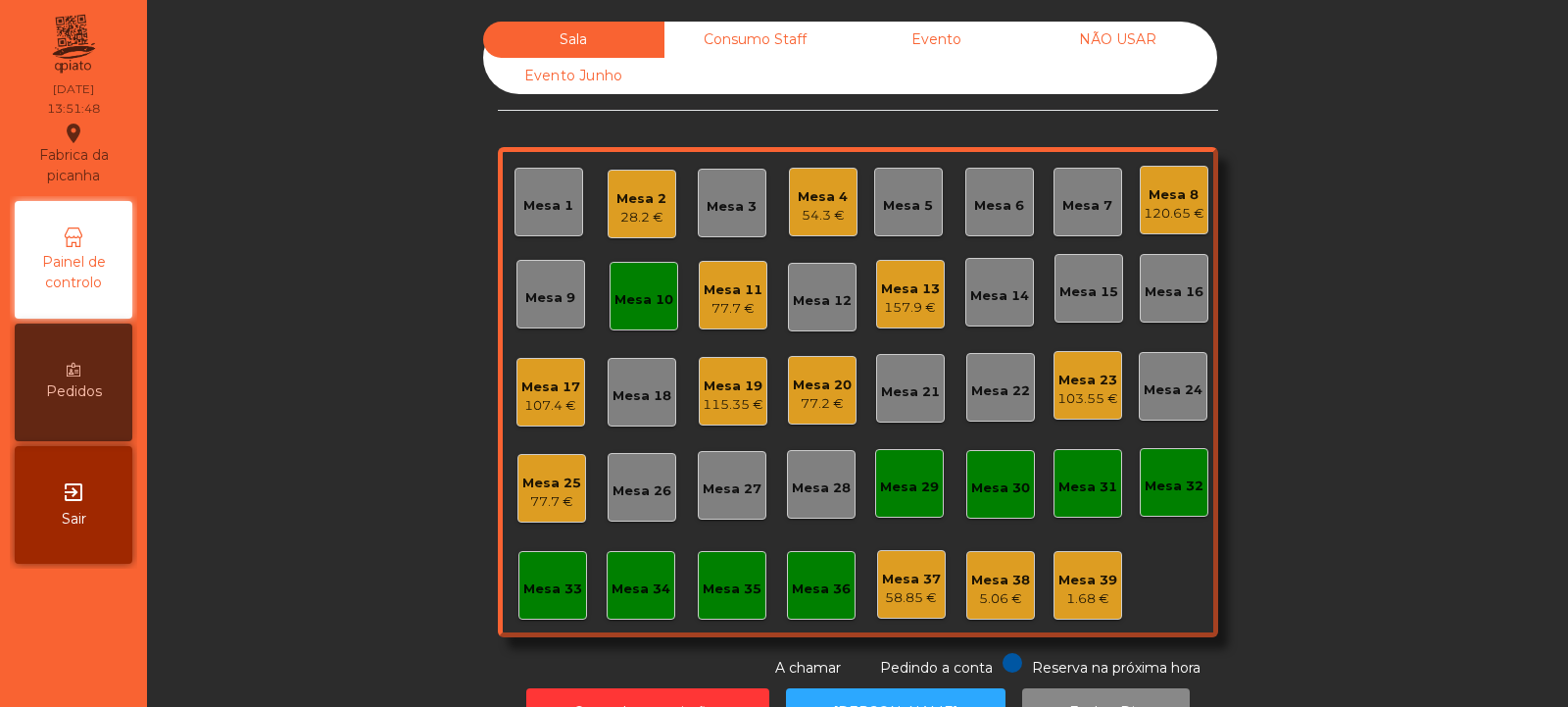
click at [638, 305] on div "Mesa 10" at bounding box center [644, 300] width 59 height 20
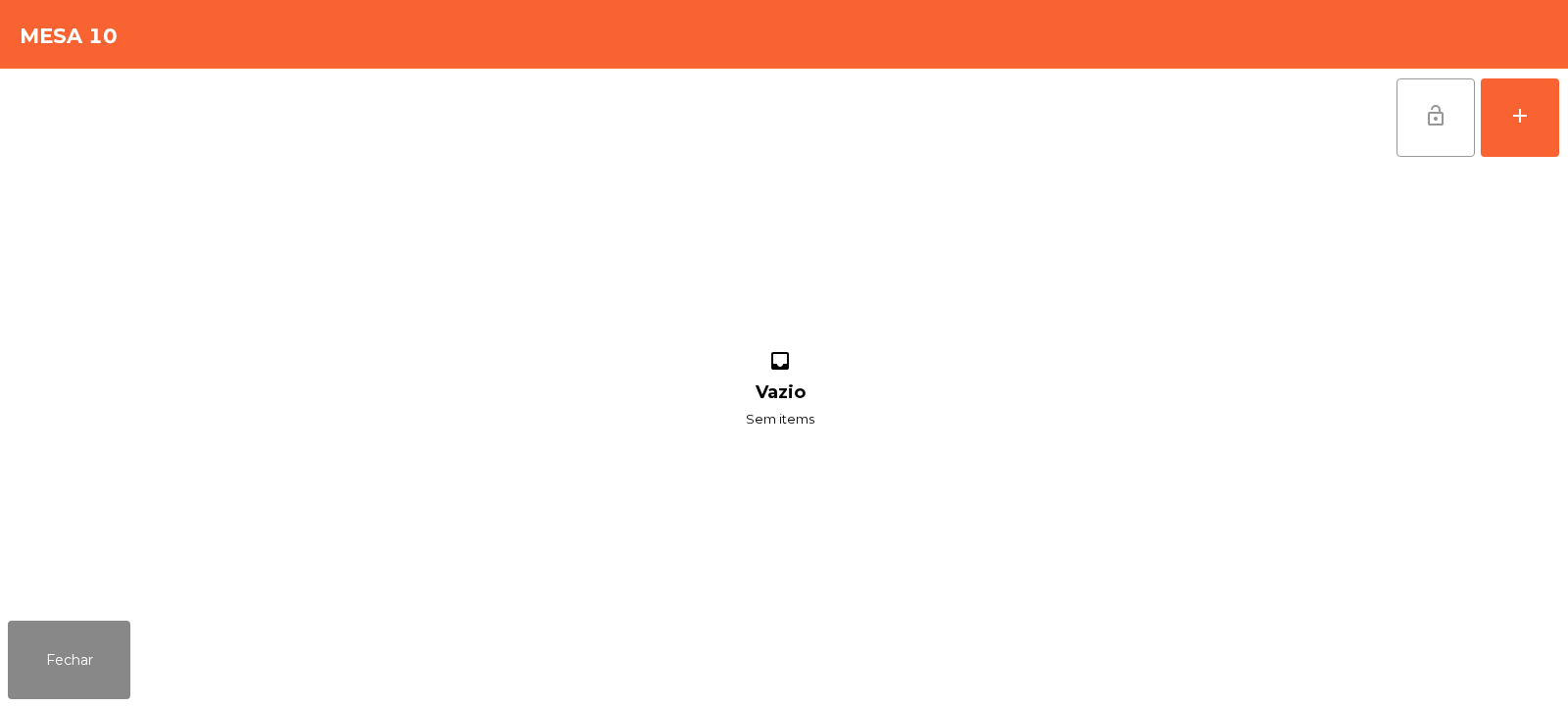
click at [1440, 134] on button "lock_open" at bounding box center [1437, 118] width 78 height 78
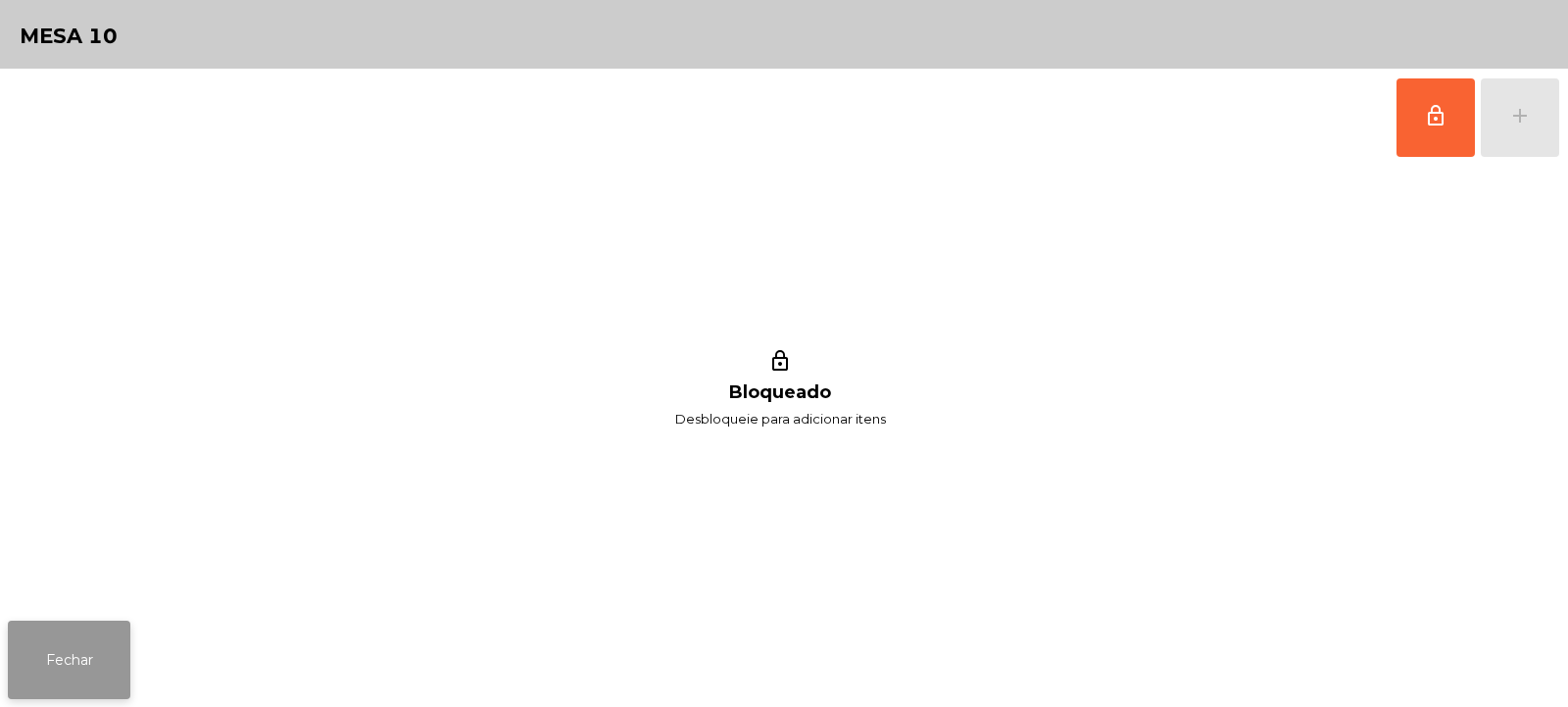
click at [104, 632] on button "Fechar" at bounding box center [69, 660] width 123 height 78
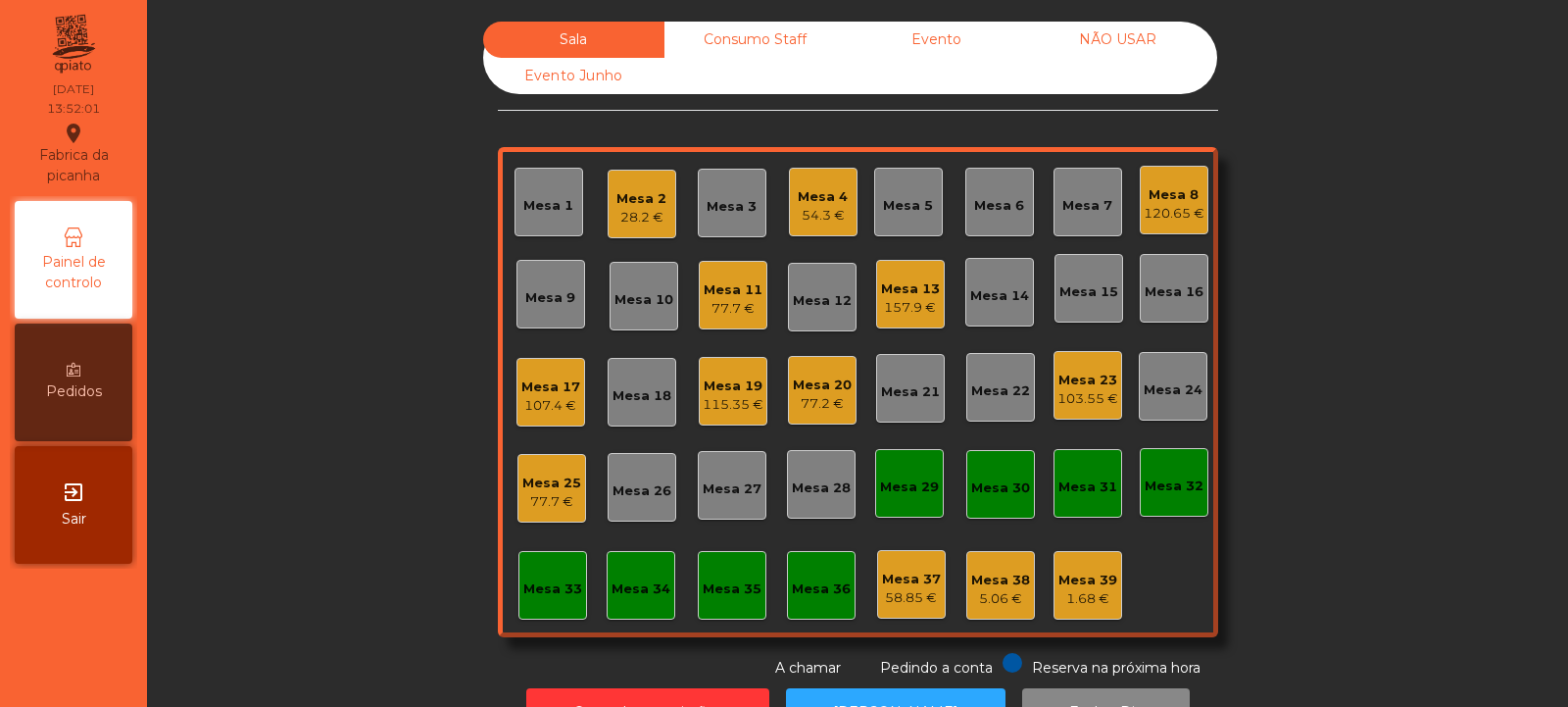
click at [725, 187] on div "Mesa 3" at bounding box center [733, 203] width 69 height 69
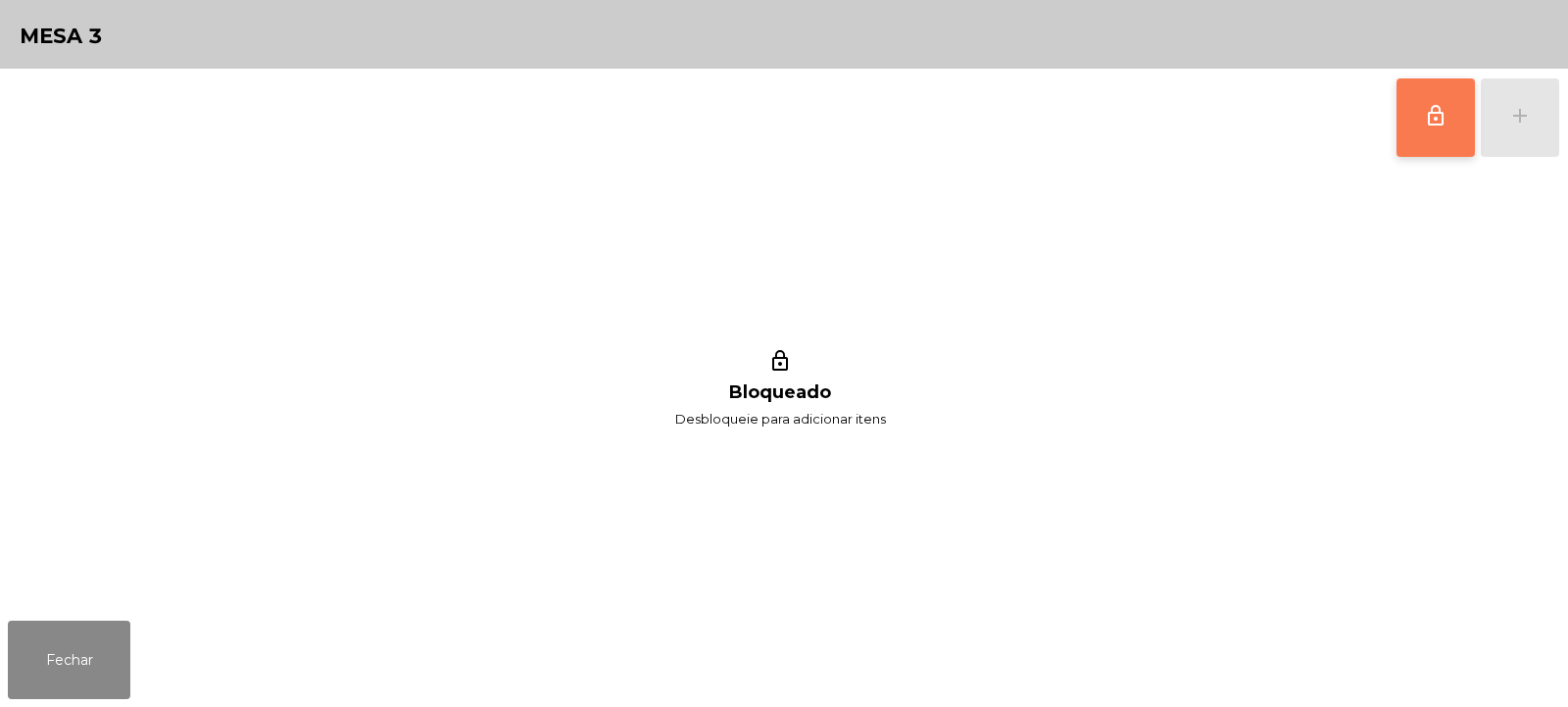
click at [1467, 121] on button "lock_outline" at bounding box center [1437, 118] width 78 height 78
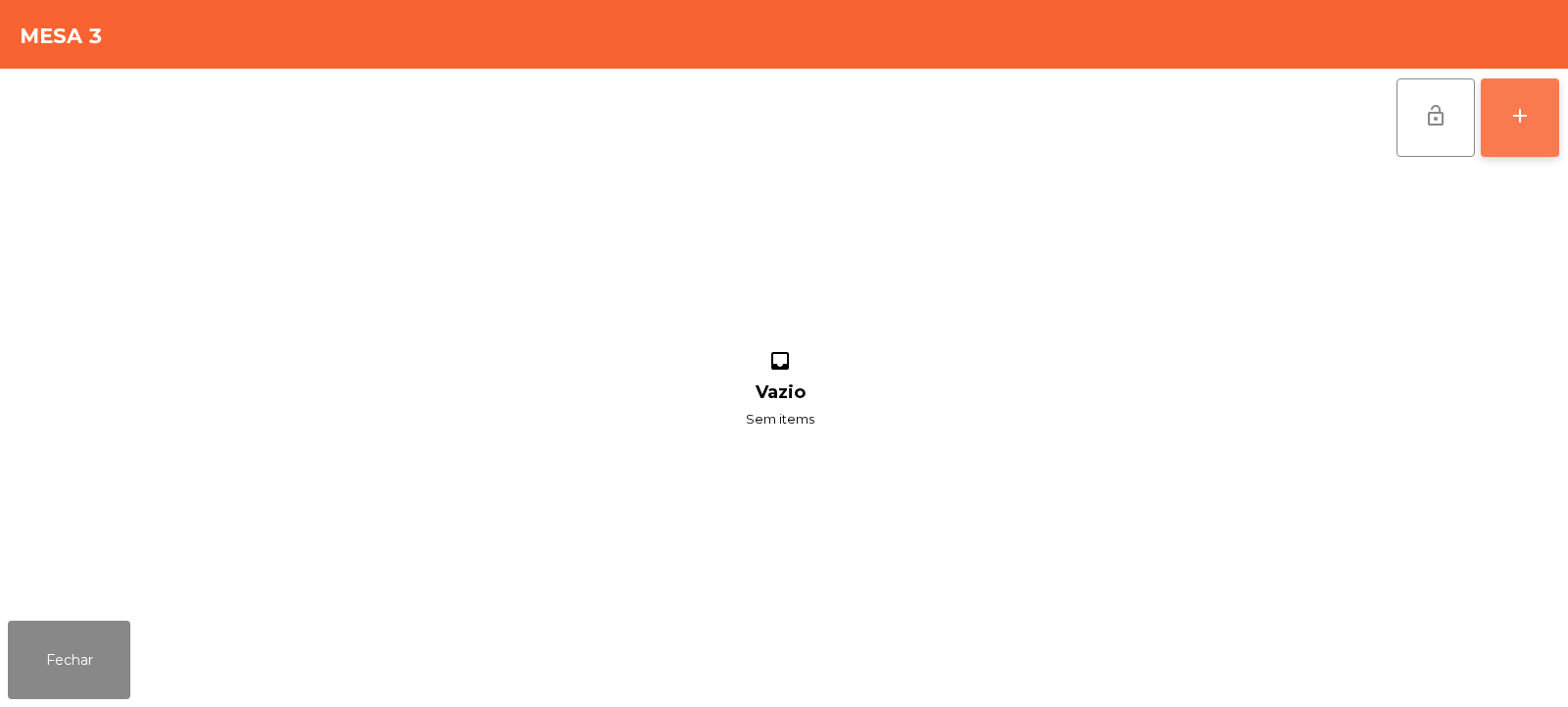
click at [1514, 126] on div "add" at bounding box center [1520, 116] width 24 height 24
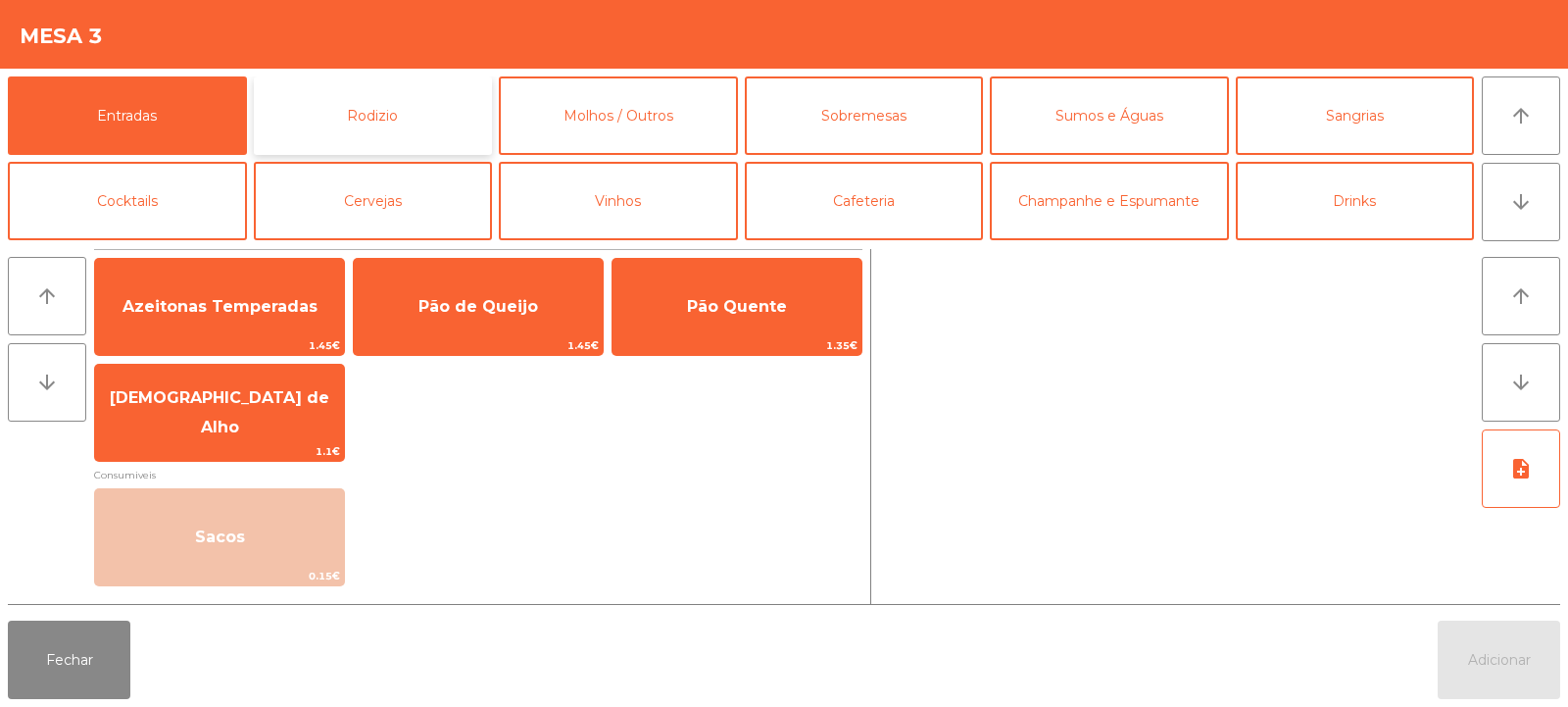
click at [422, 116] on button "Rodizio" at bounding box center [374, 116] width 239 height 78
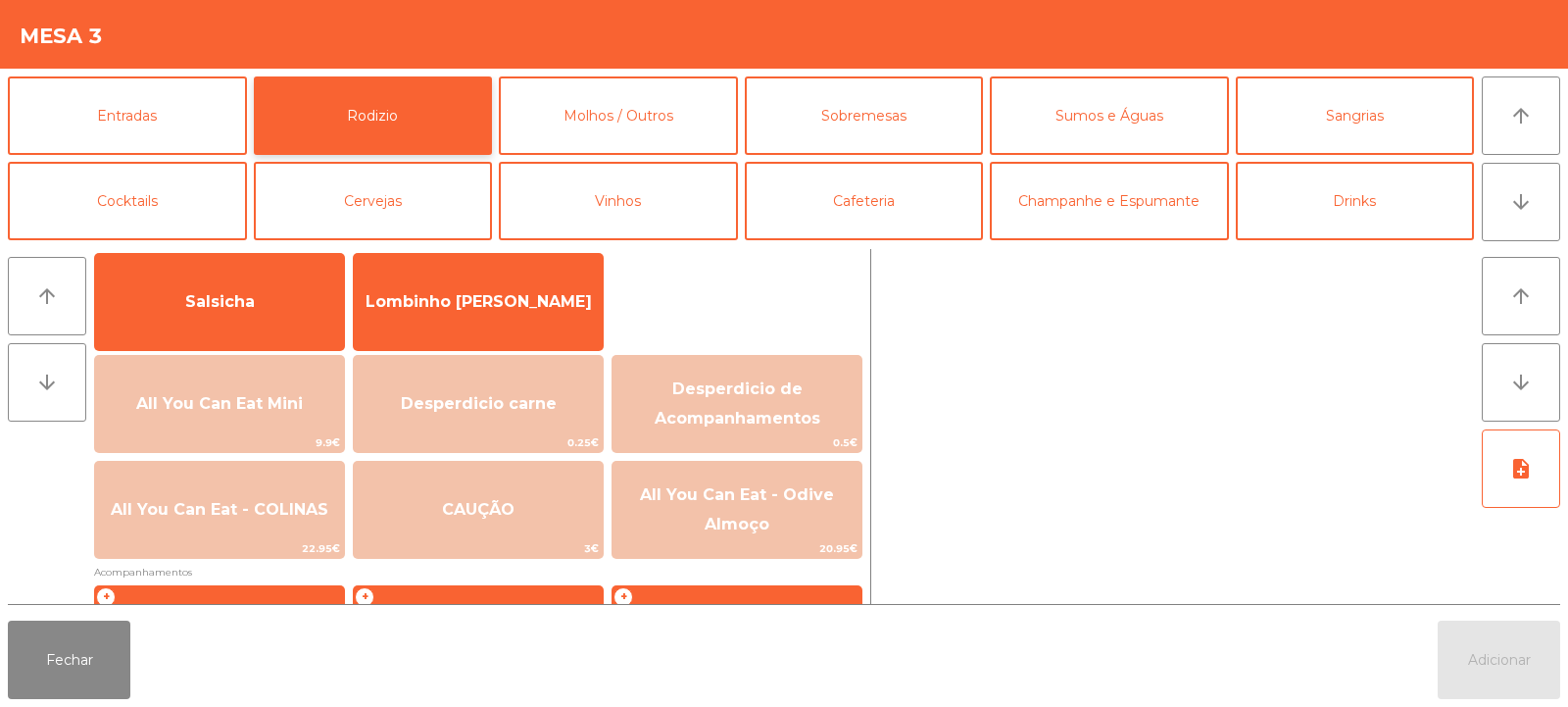
scroll to position [163, 0]
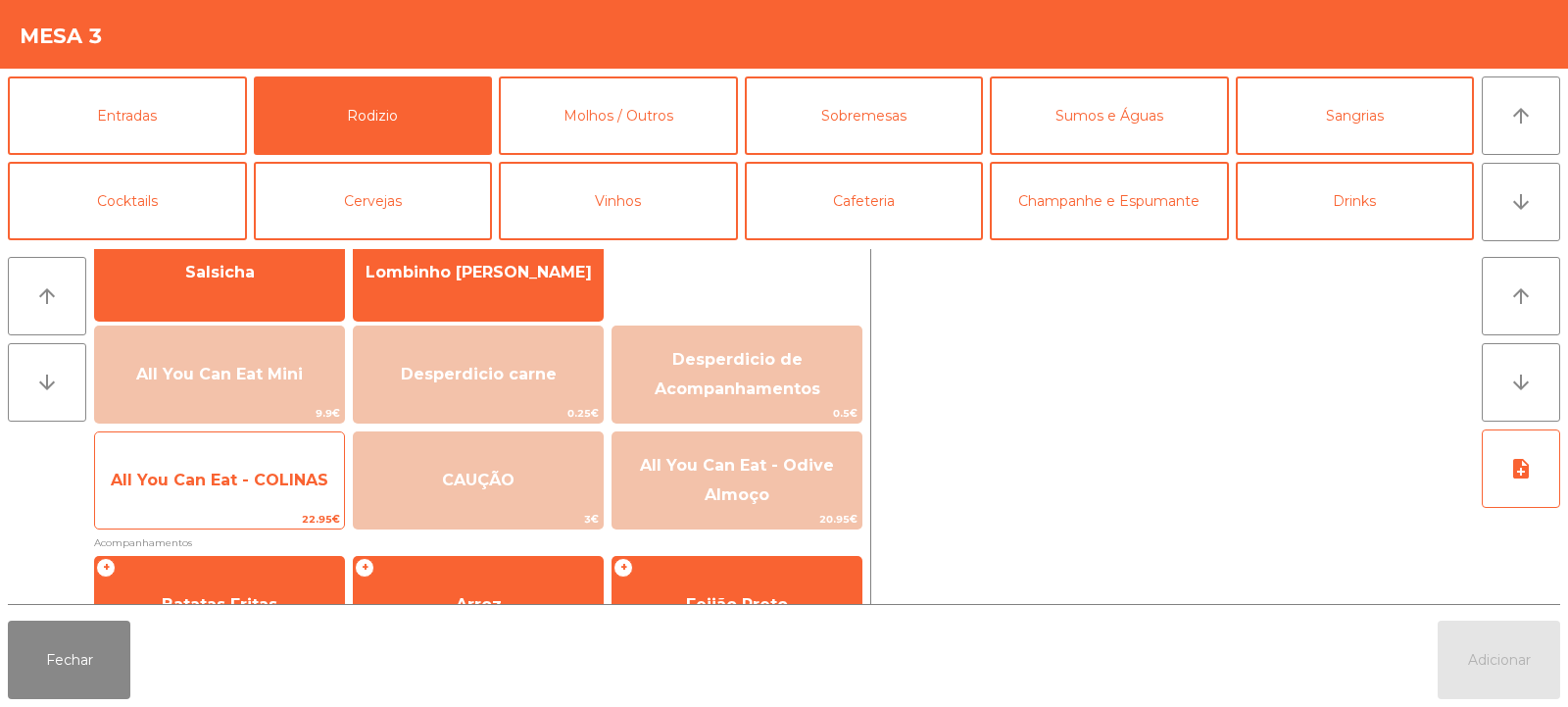
click at [295, 481] on span "All You Can Eat - COLINAS" at bounding box center [220, 480] width 218 height 19
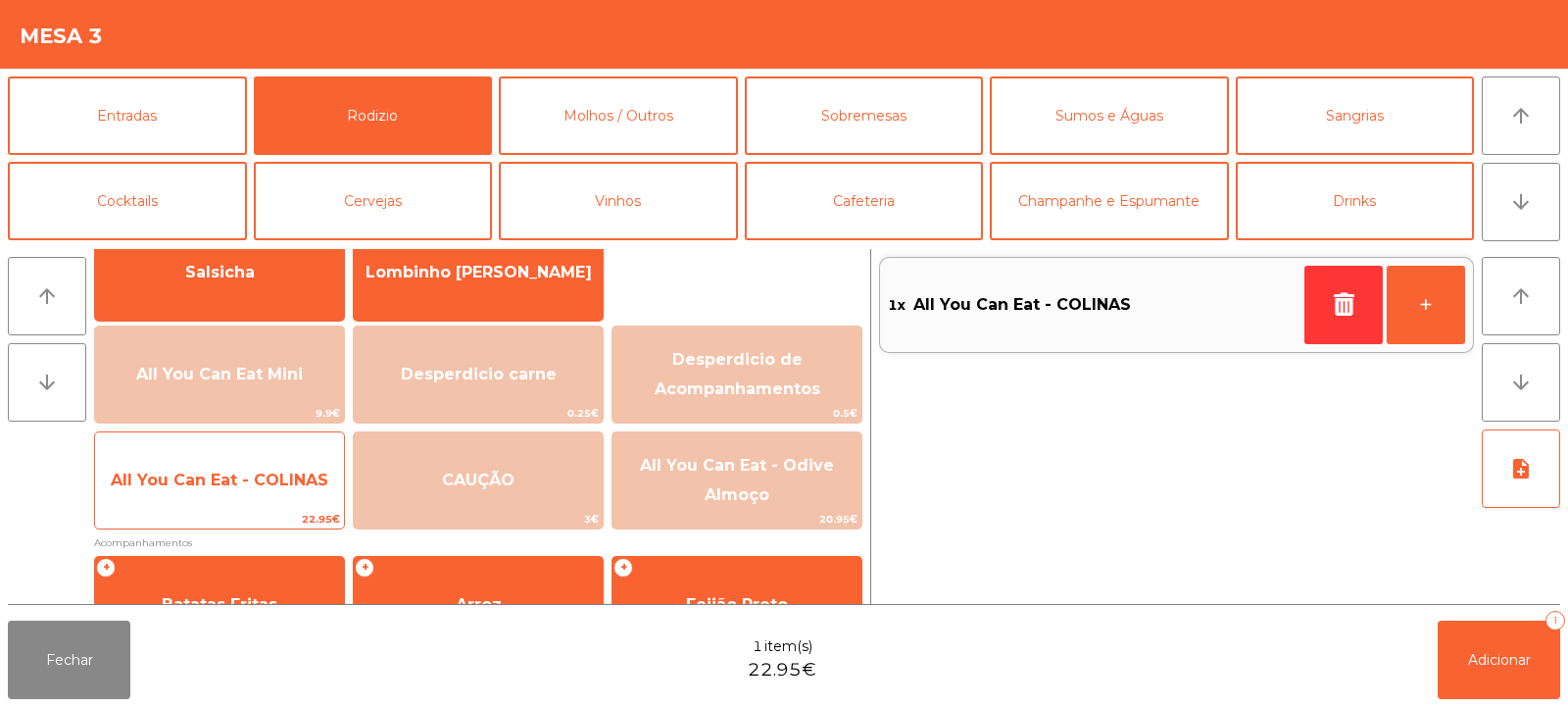
click at [291, 471] on span "All You Can Eat - COLINAS" at bounding box center [220, 480] width 218 height 19
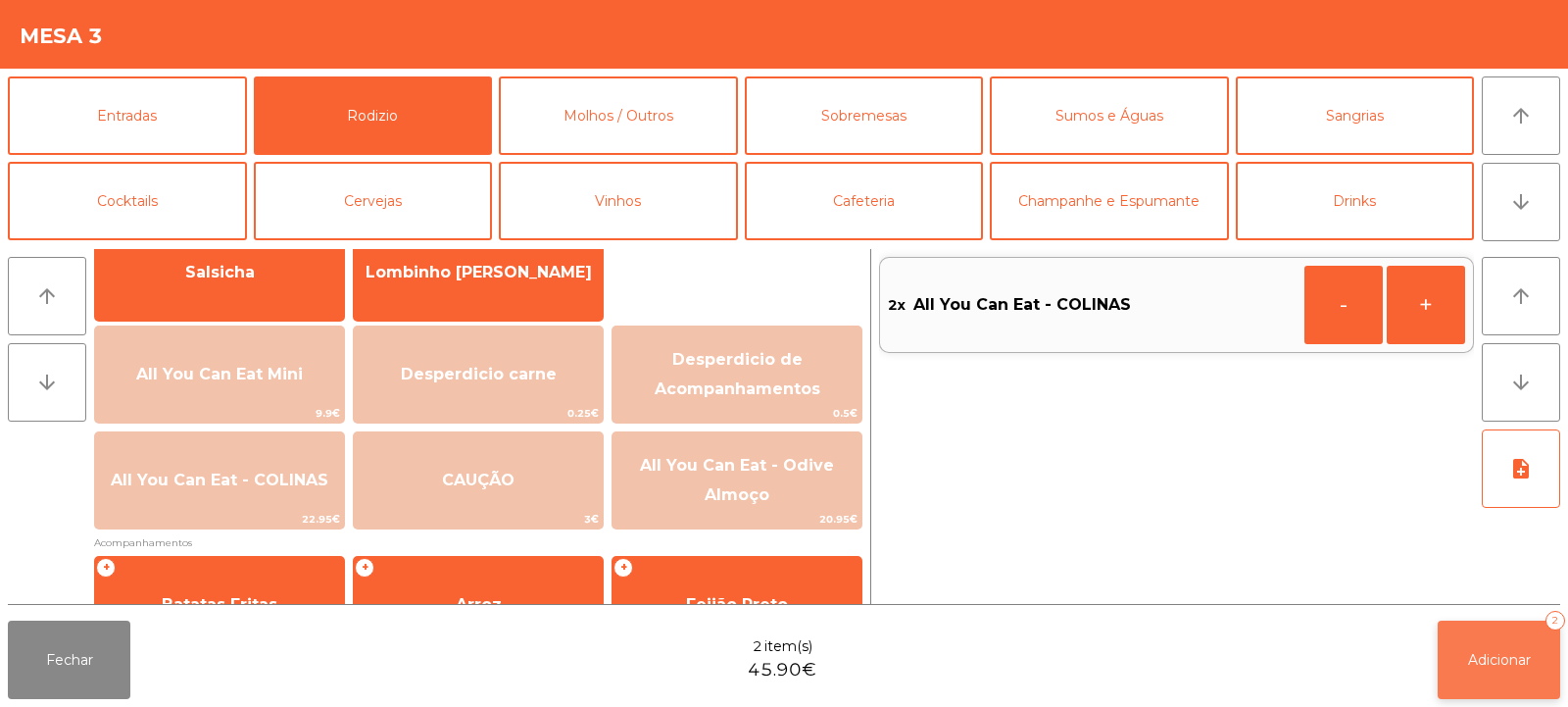
click at [1519, 633] on button "Adicionar 2" at bounding box center [1499, 660] width 123 height 78
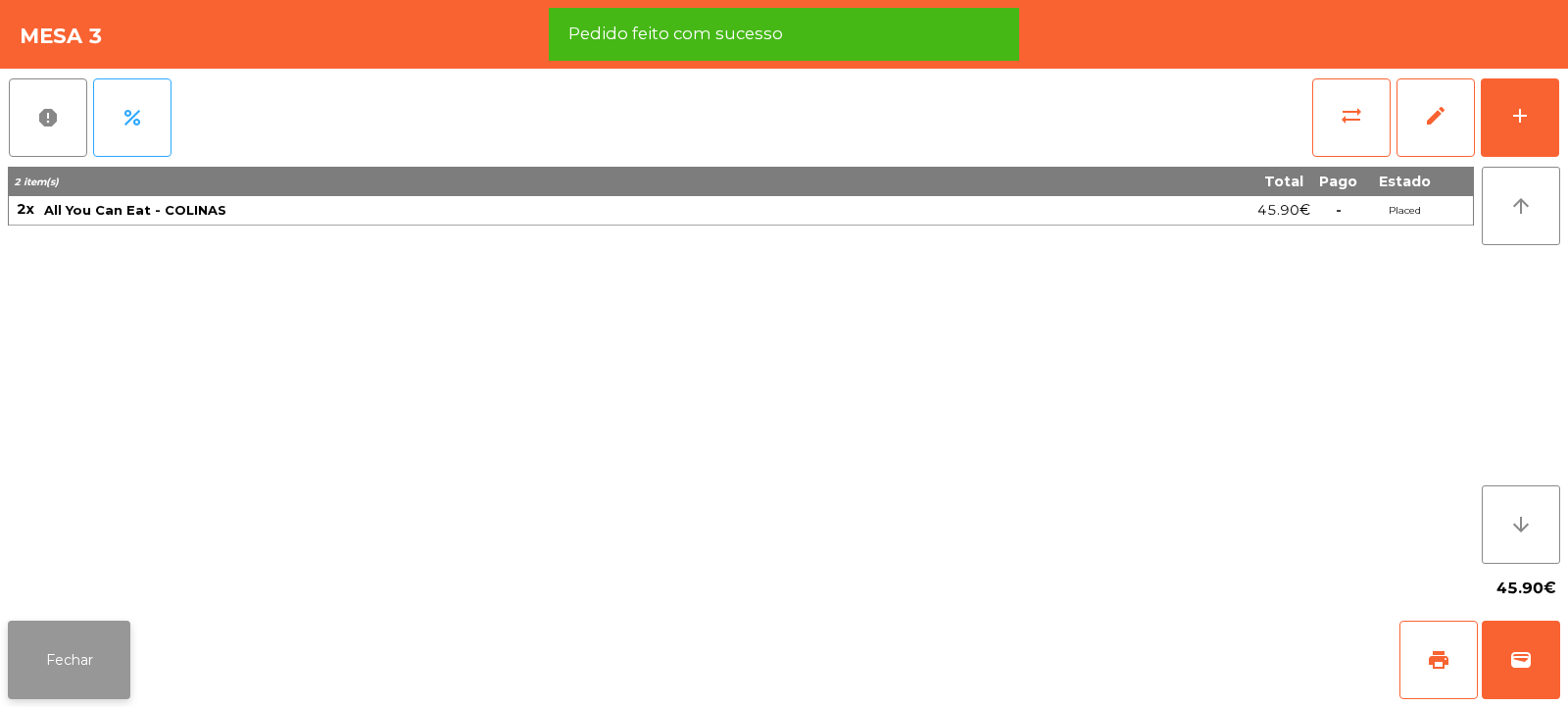
click at [93, 650] on button "Fechar" at bounding box center [69, 660] width 123 height 78
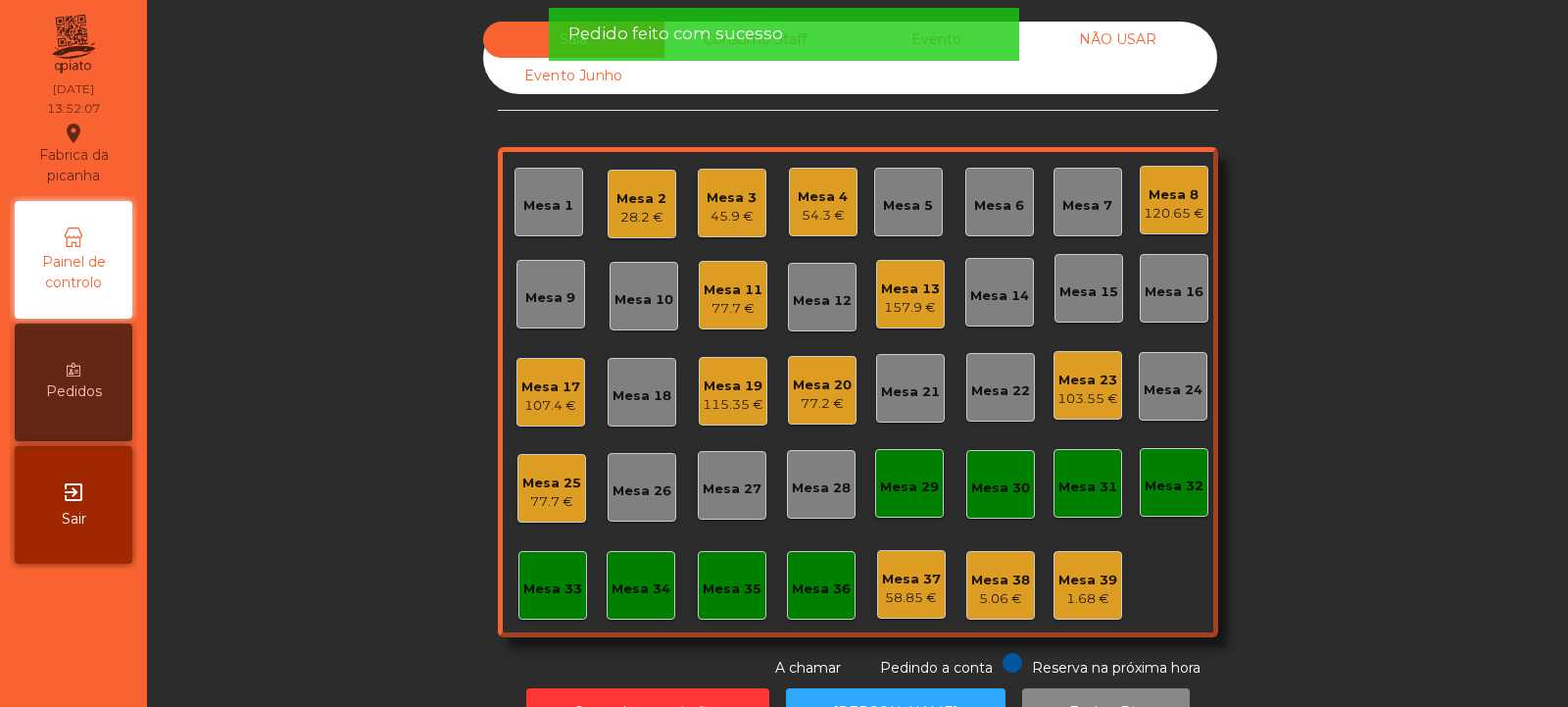
click at [837, 196] on div "Mesa 4" at bounding box center [823, 197] width 50 height 20
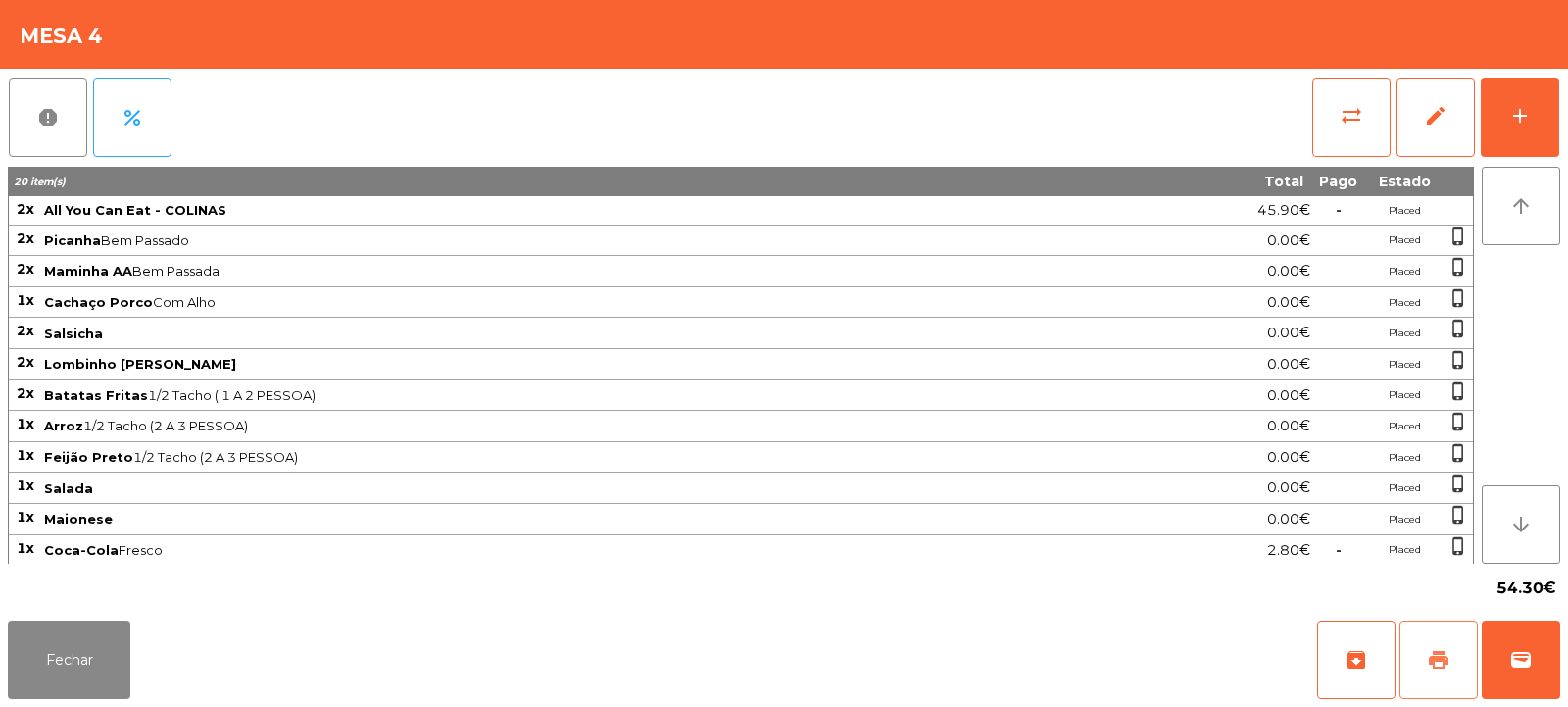
click at [1453, 663] on button "print" at bounding box center [1440, 660] width 78 height 78
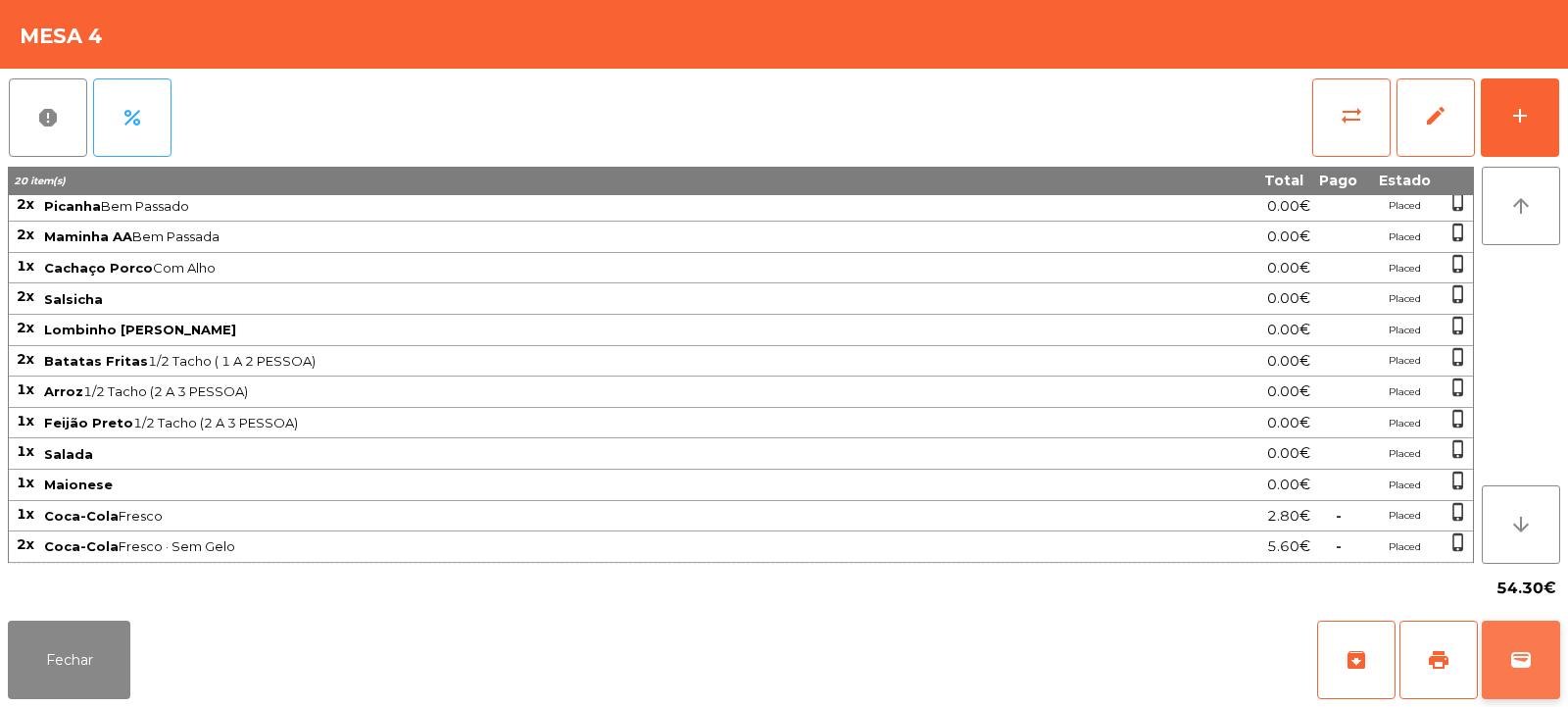
click at [1538, 674] on button "wallet" at bounding box center [1521, 660] width 78 height 78
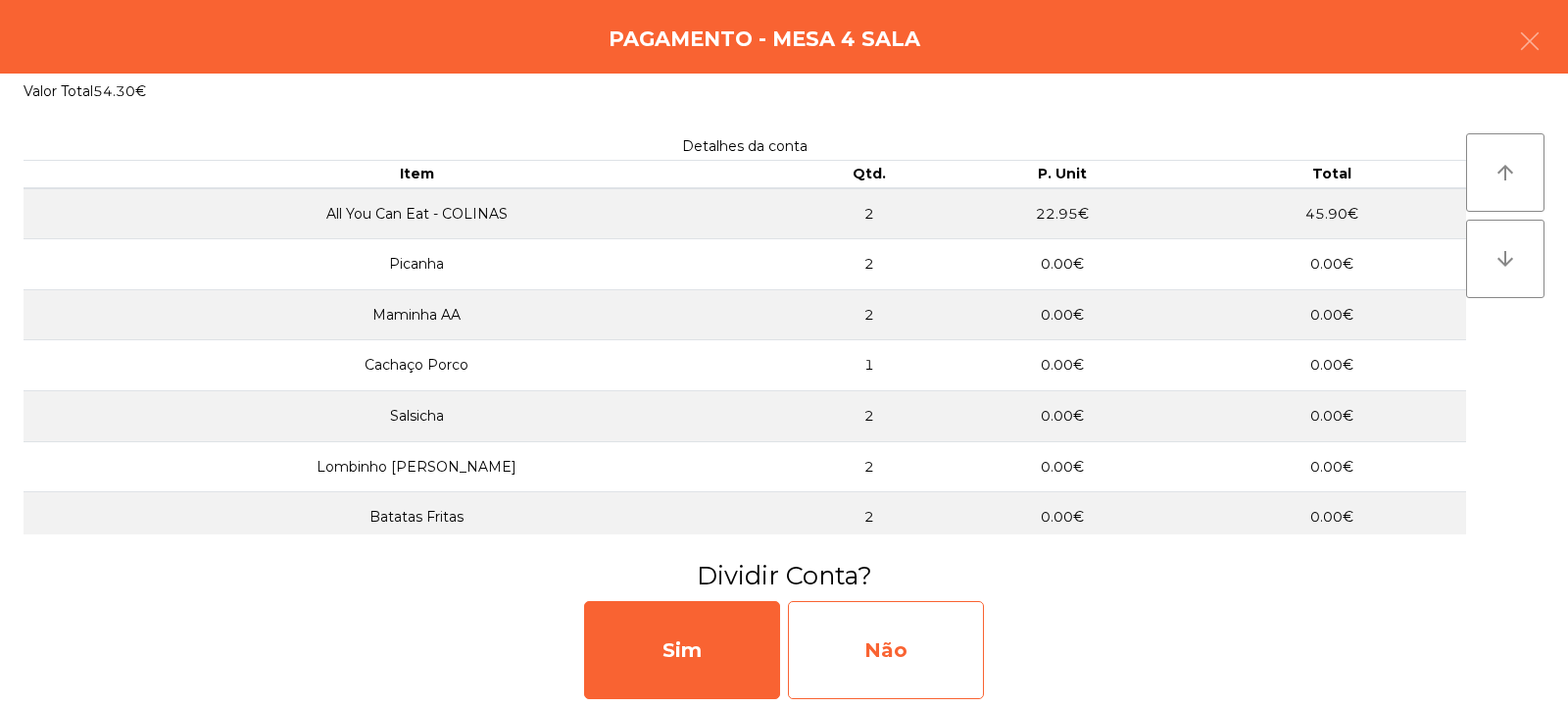
click at [919, 622] on div "Não" at bounding box center [886, 650] width 196 height 98
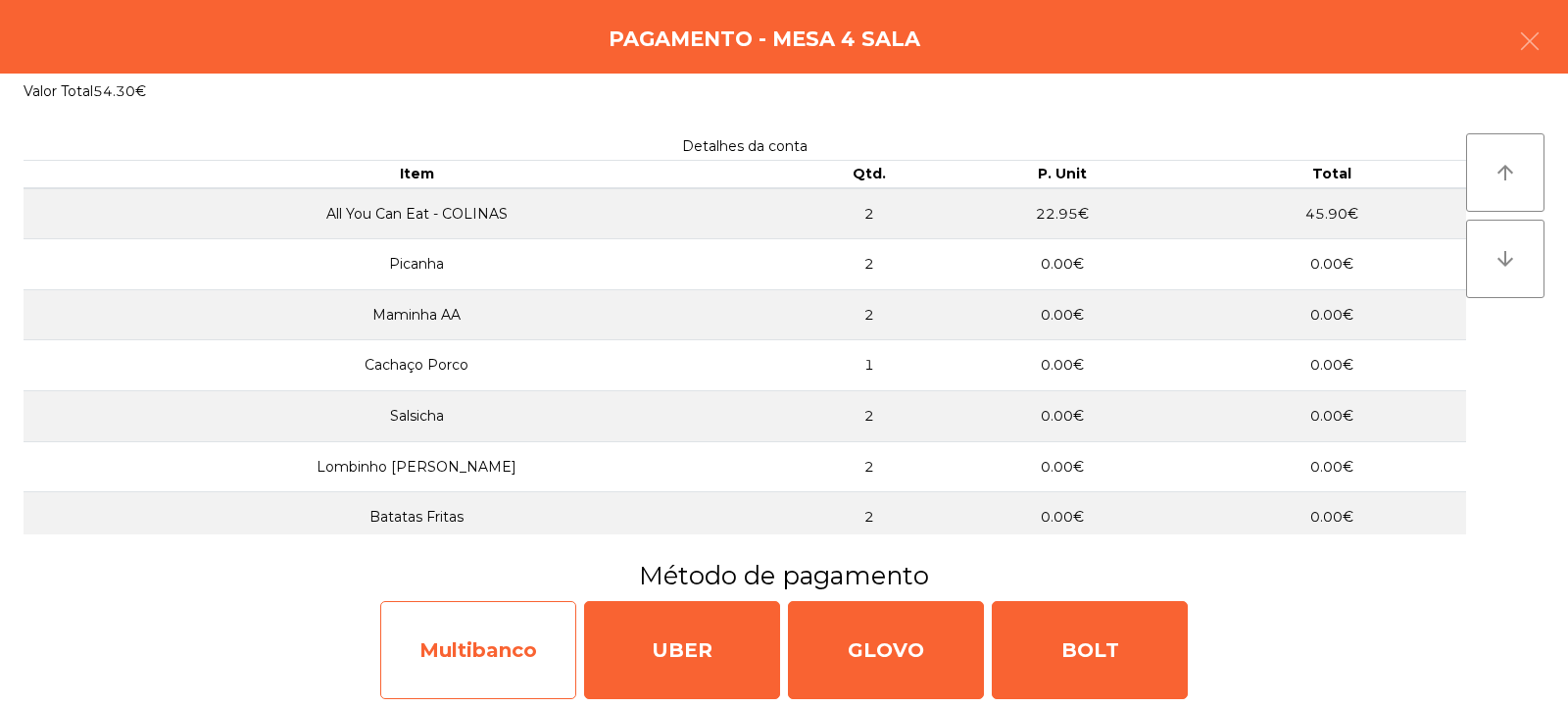
click at [481, 636] on div "Multibanco" at bounding box center [479, 650] width 196 height 98
select select "**"
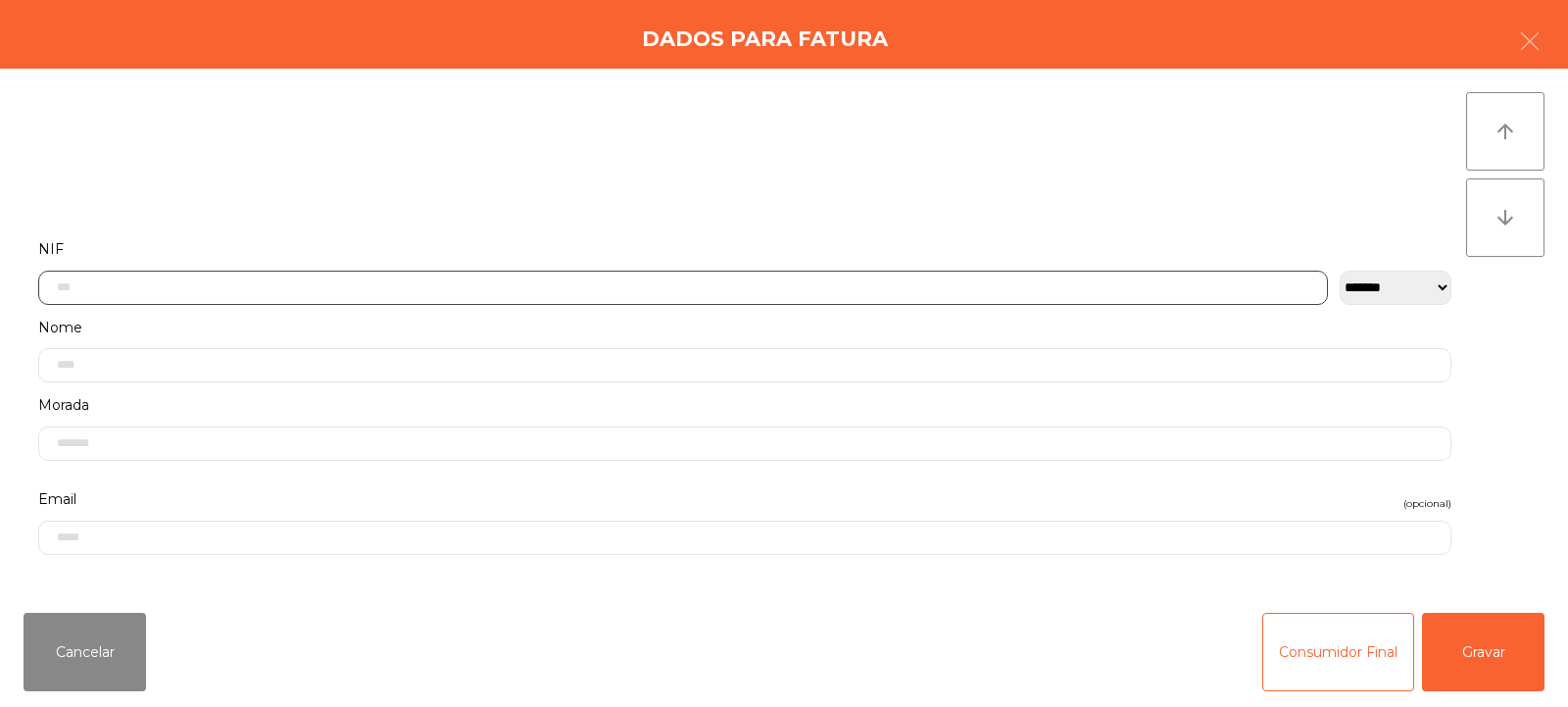
click at [710, 283] on input "text" at bounding box center [683, 287] width 1290 height 34
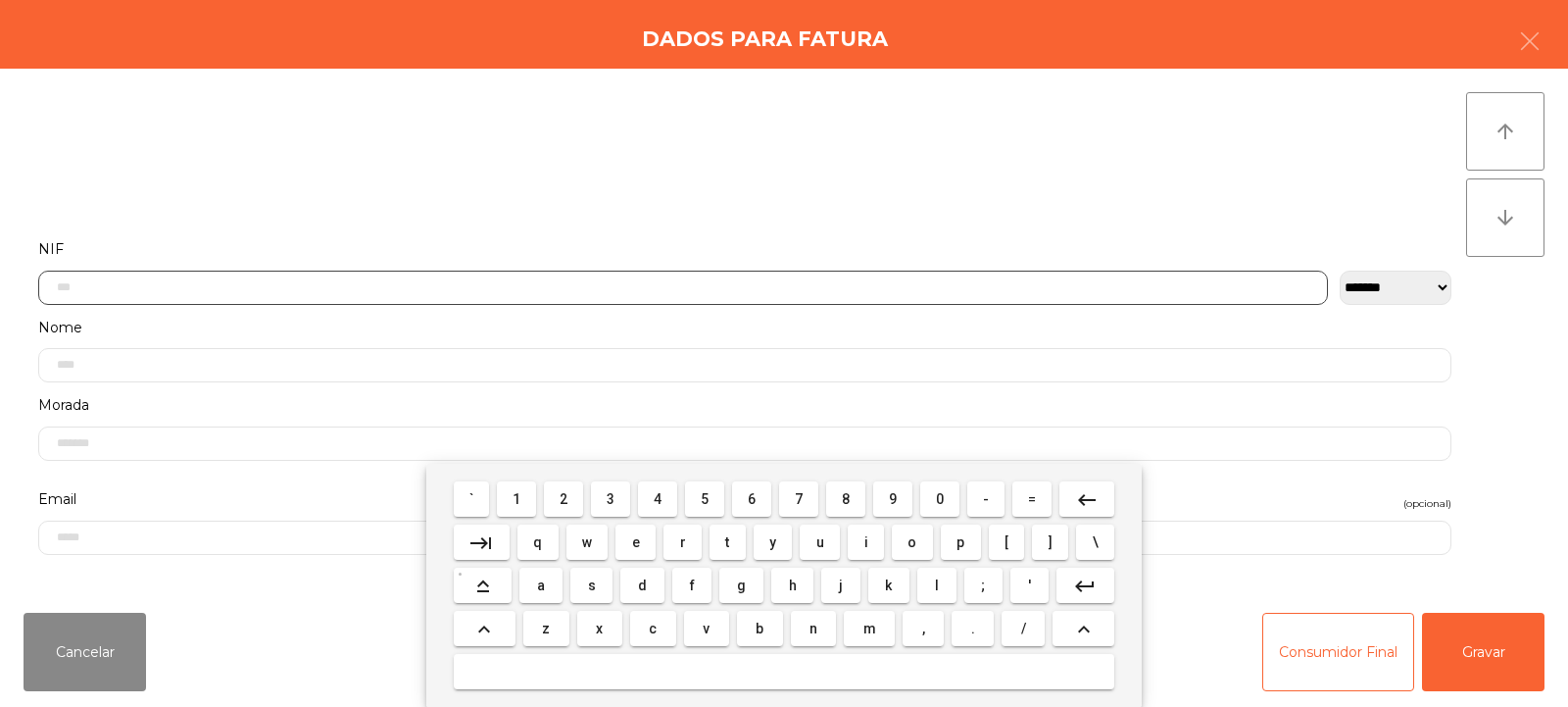
scroll to position [143, 0]
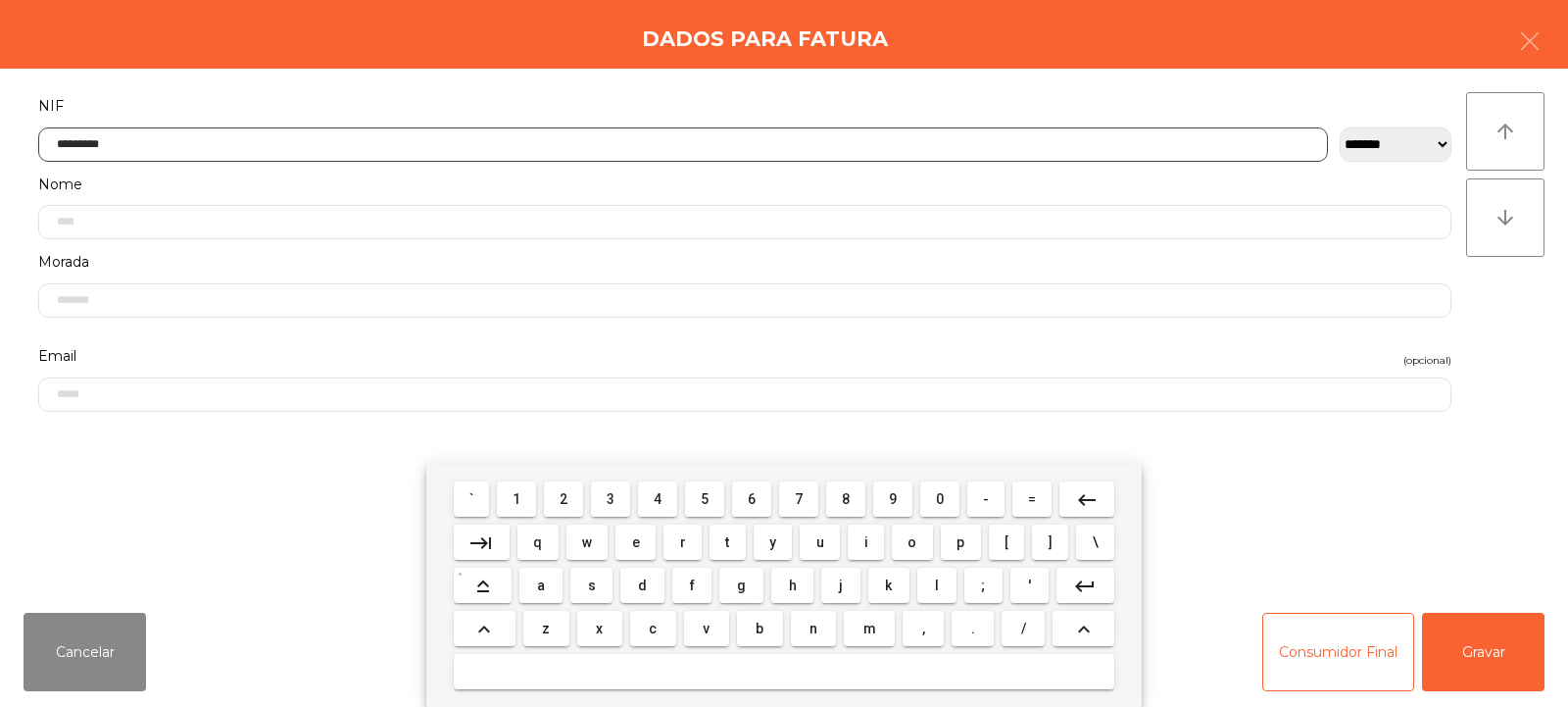
type input "*********"
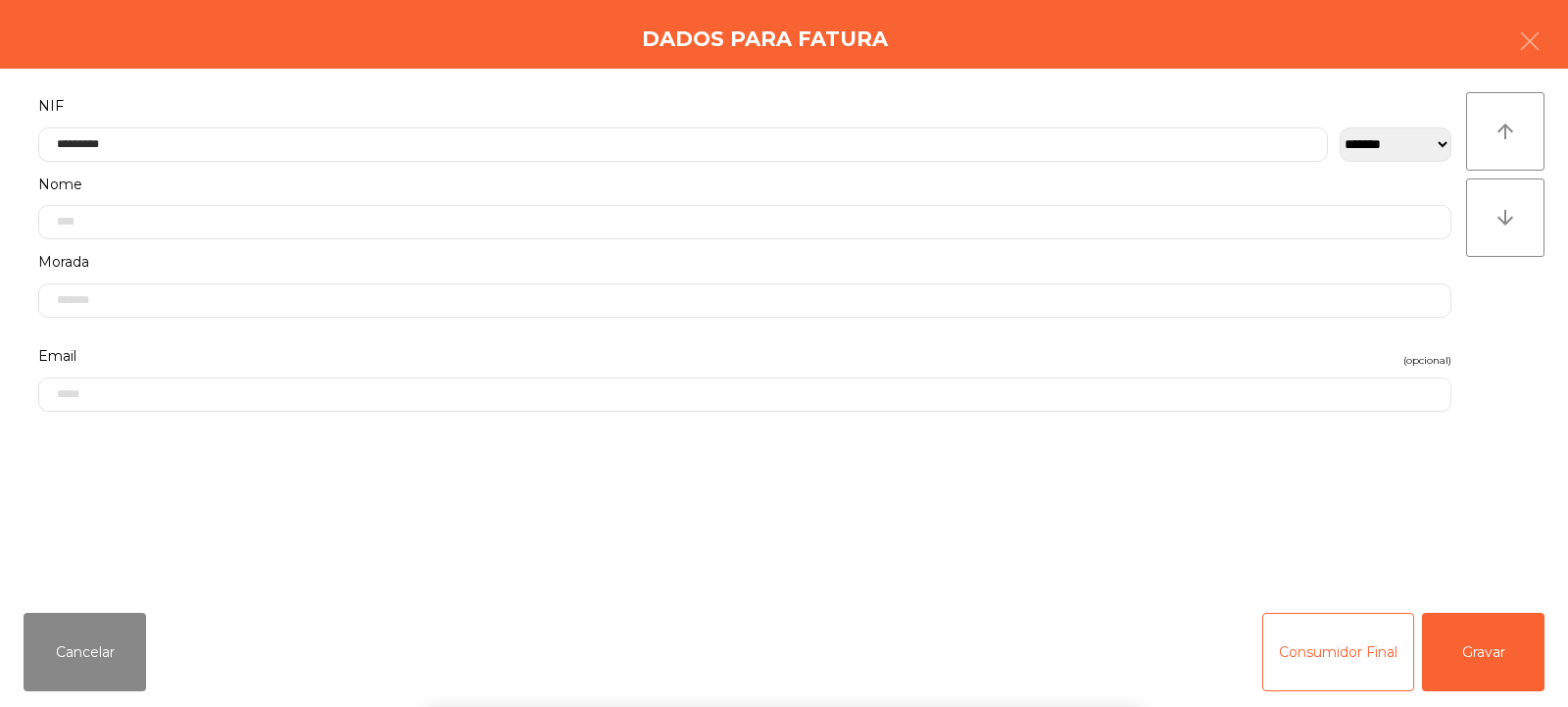
click at [1461, 660] on div "` 1 2 3 4 5 6 7 8 9 0 - = keyboard_backspace keyboard_tab q w e r t y u i o p […" at bounding box center [784, 585] width 1568 height 243
click at [1485, 656] on button "Gravar" at bounding box center [1484, 652] width 123 height 78
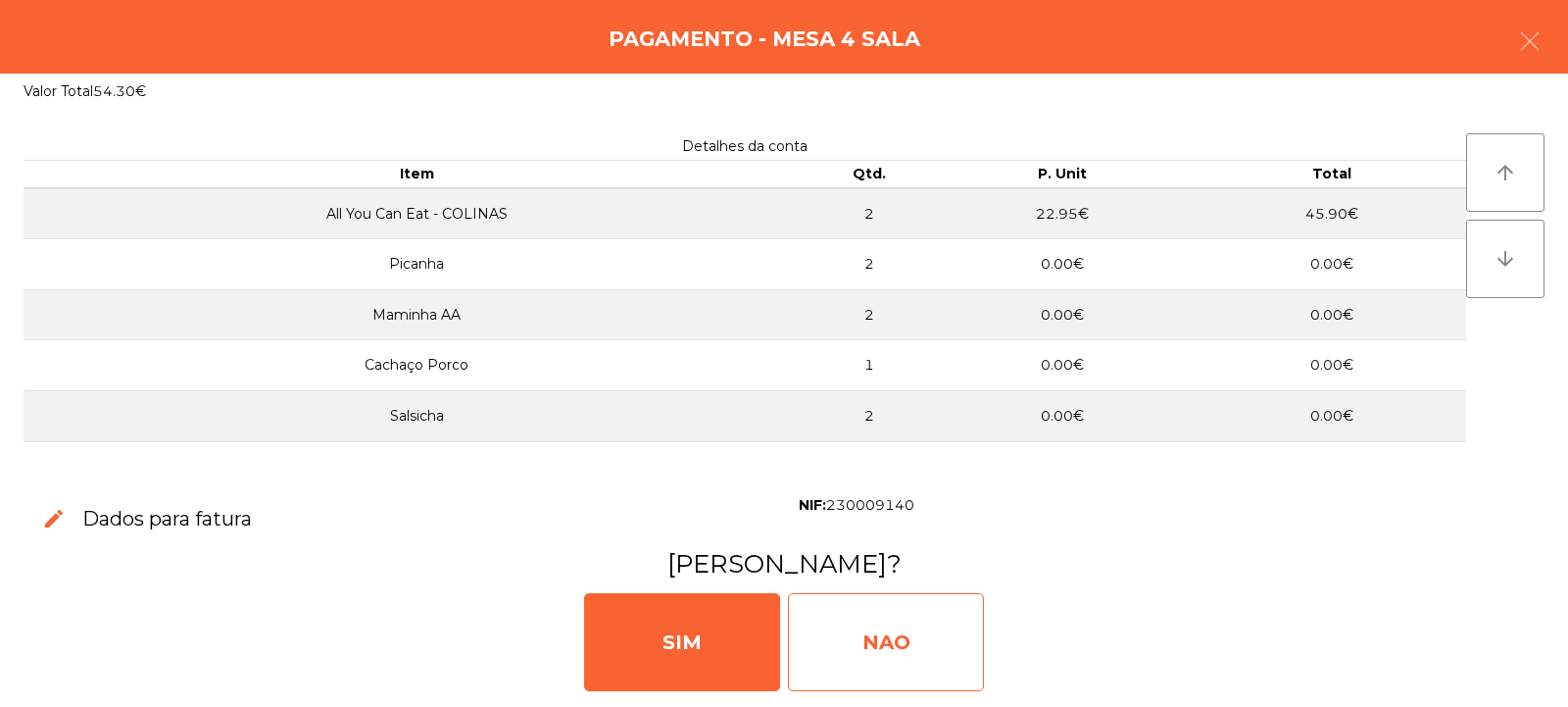
click at [935, 622] on div "NAO" at bounding box center [886, 642] width 196 height 98
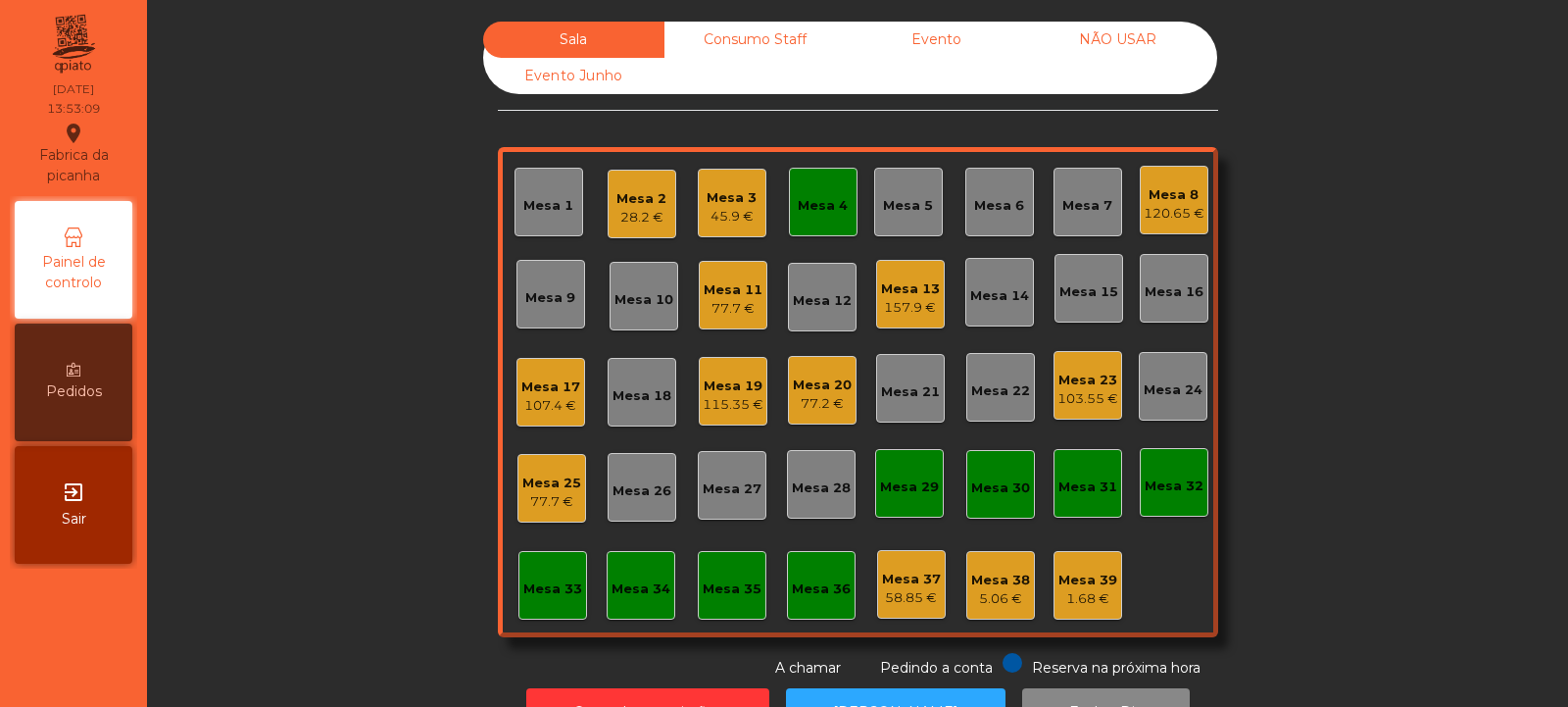
click at [823, 213] on div "Mesa 4" at bounding box center [823, 206] width 50 height 20
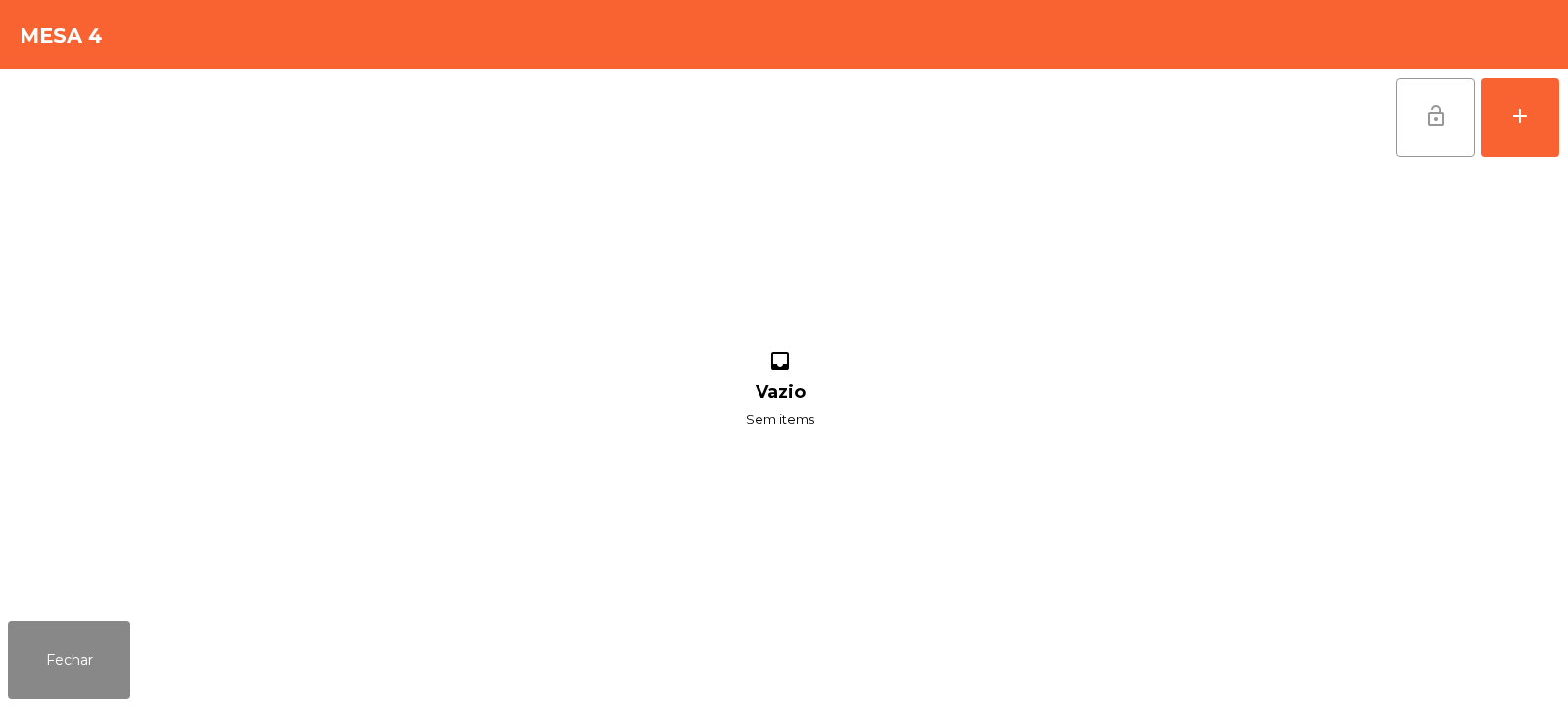
click at [1438, 116] on span "lock_open" at bounding box center [1437, 116] width 24 height 24
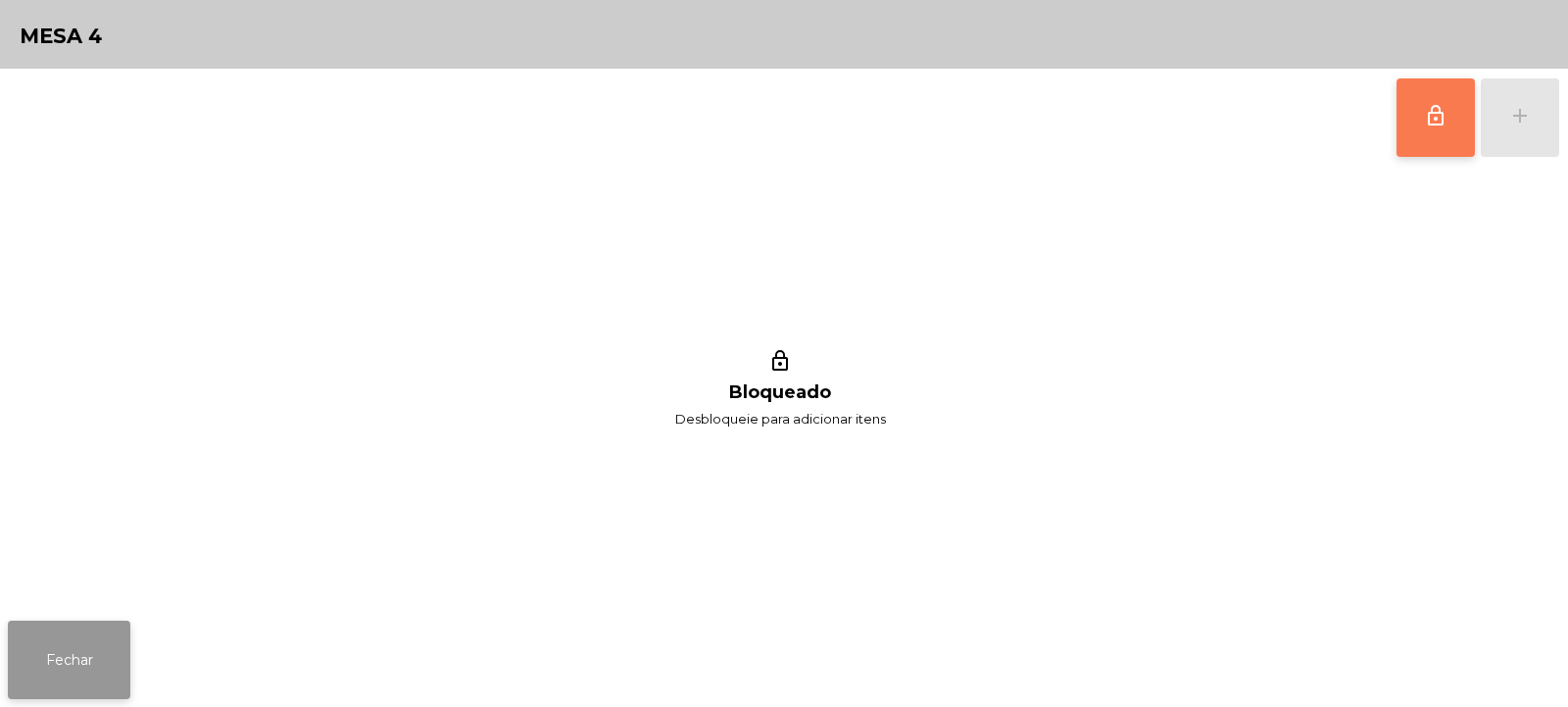
click at [85, 675] on button "Fechar" at bounding box center [69, 660] width 123 height 78
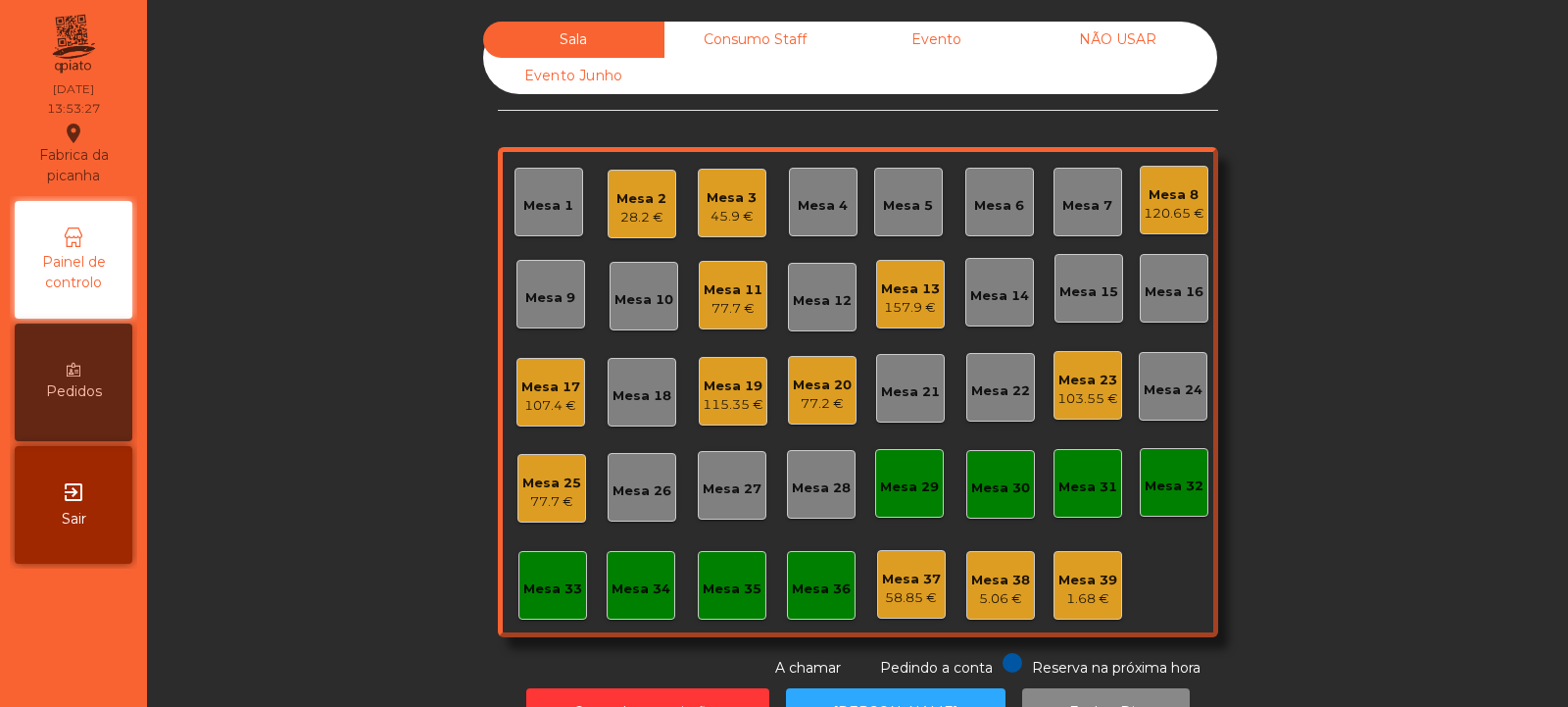
scroll to position [66, 0]
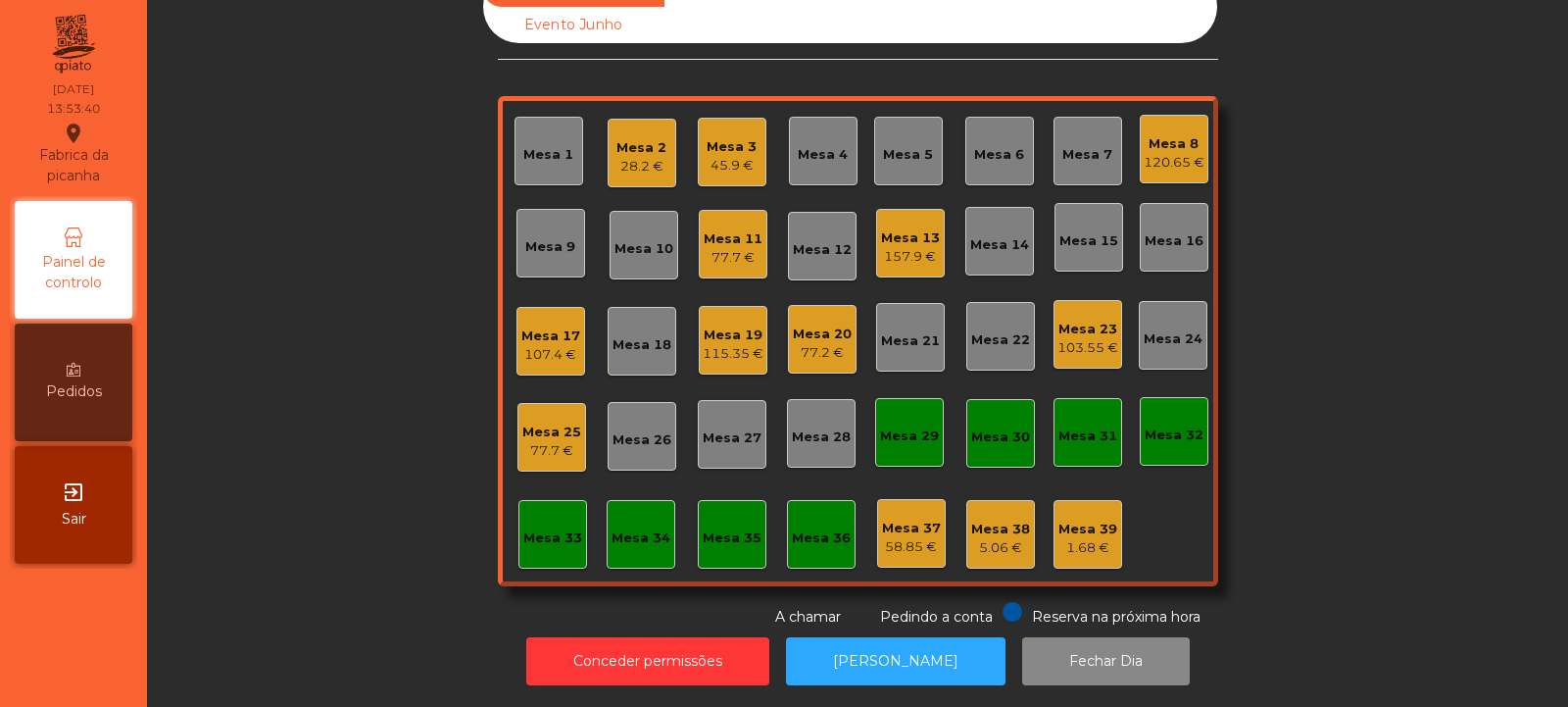
click at [642, 239] on div "Mesa 10" at bounding box center [644, 249] width 59 height 20
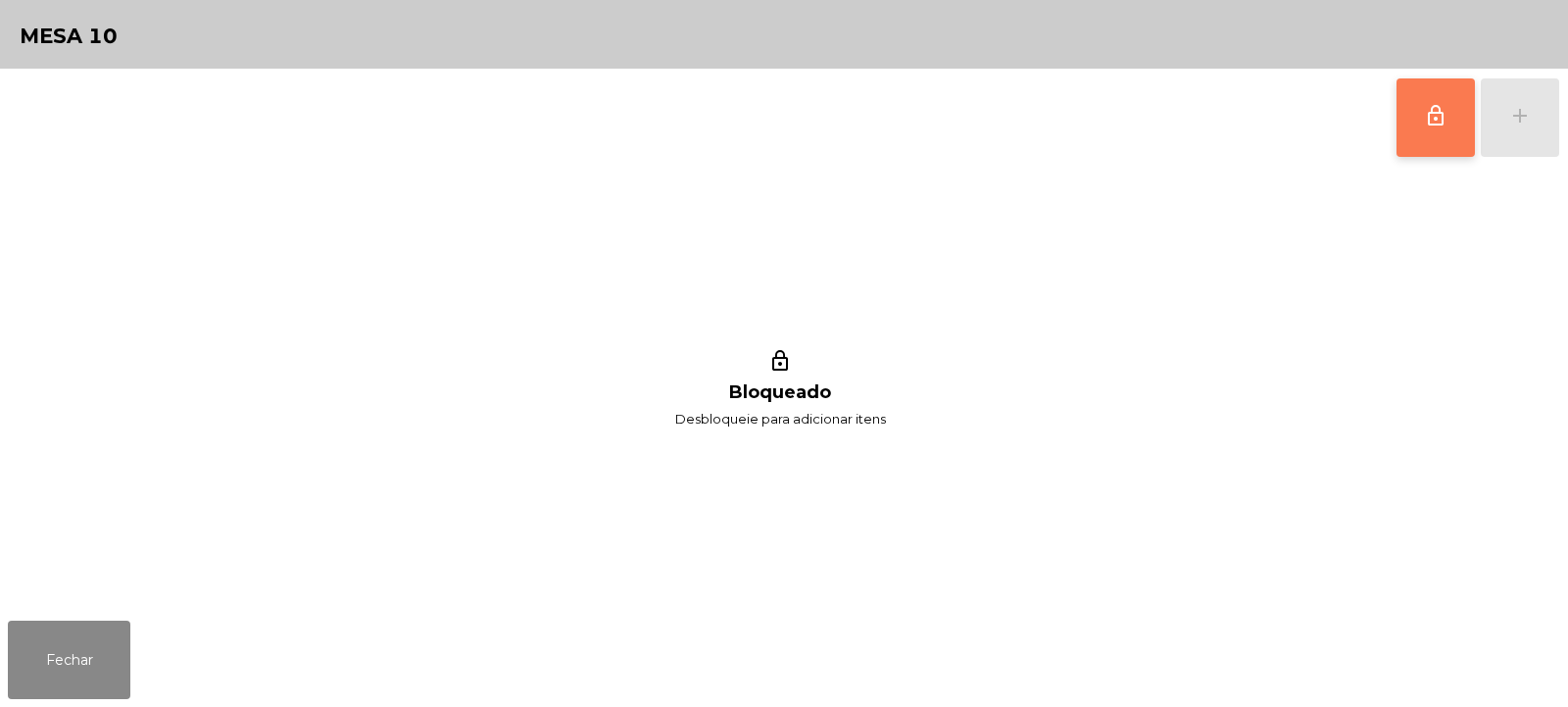
click at [1429, 126] on span "lock_outline" at bounding box center [1437, 116] width 24 height 24
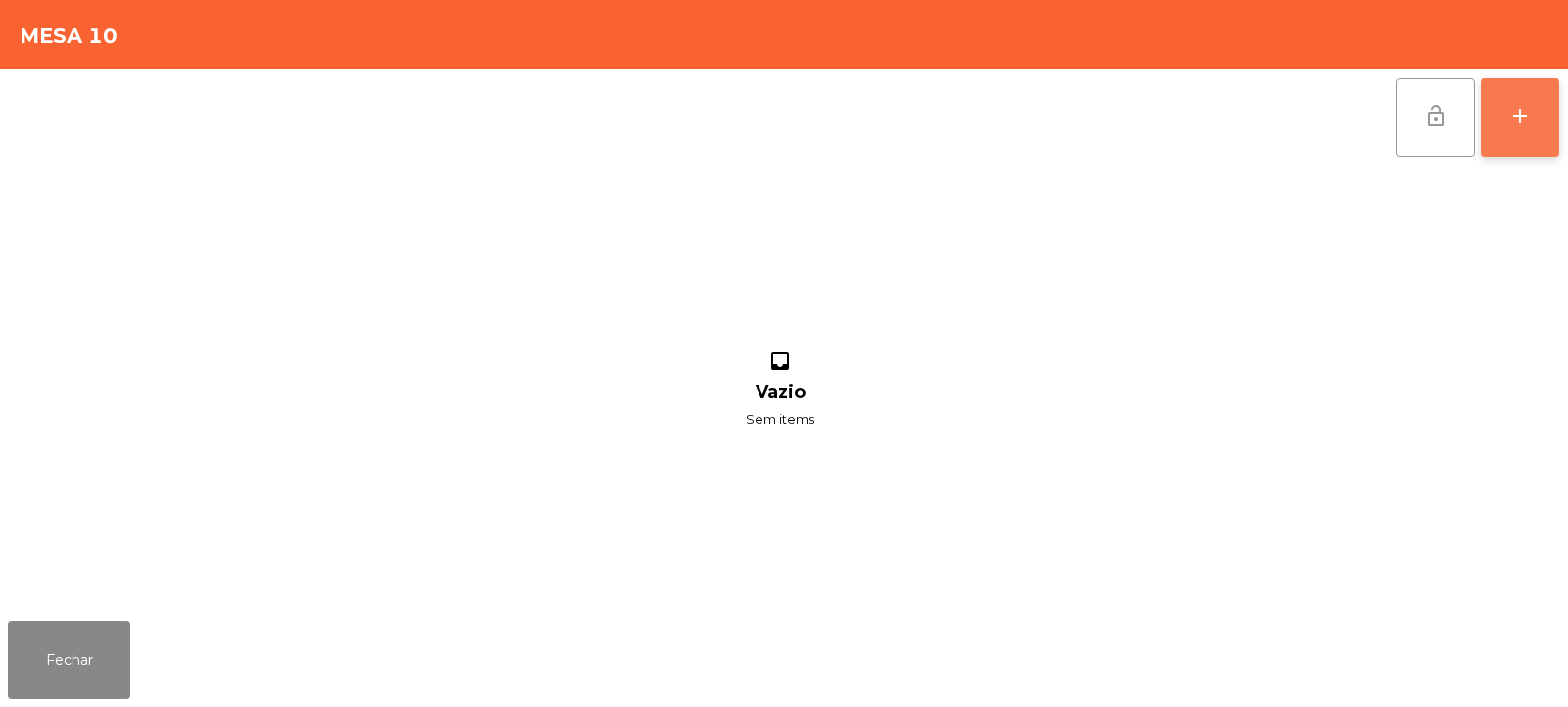
click at [1523, 130] on button "add" at bounding box center [1520, 118] width 78 height 78
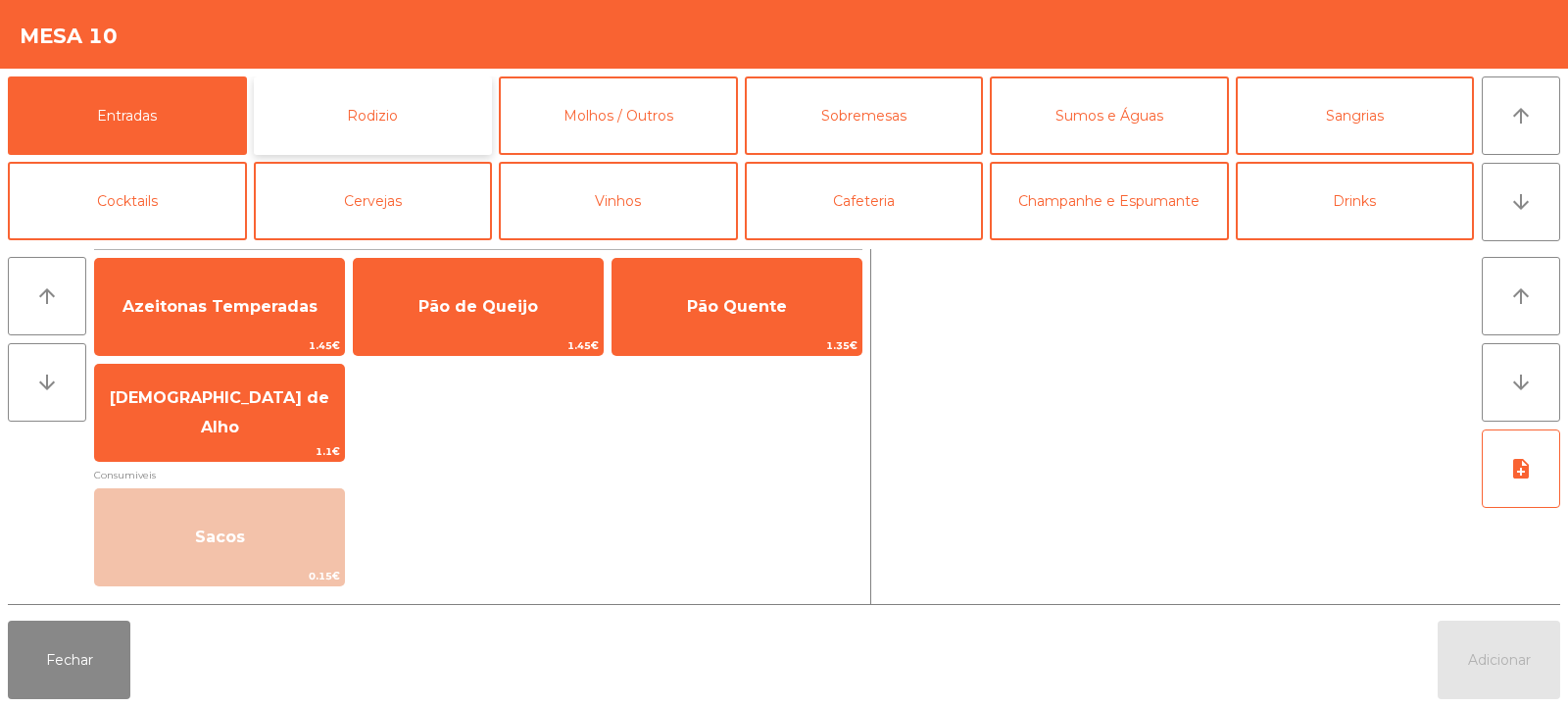
click at [362, 104] on button "Rodizio" at bounding box center [374, 116] width 239 height 78
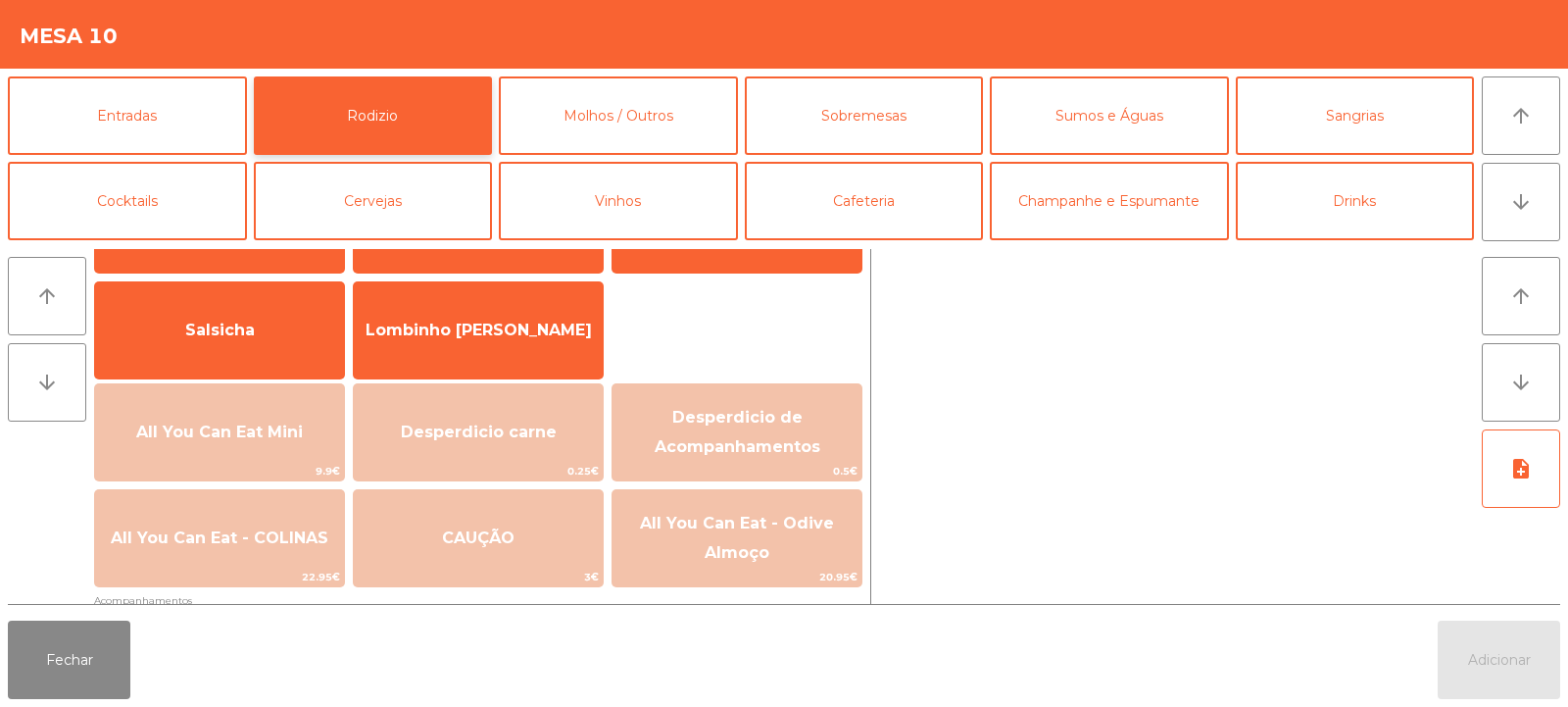
scroll to position [141, 0]
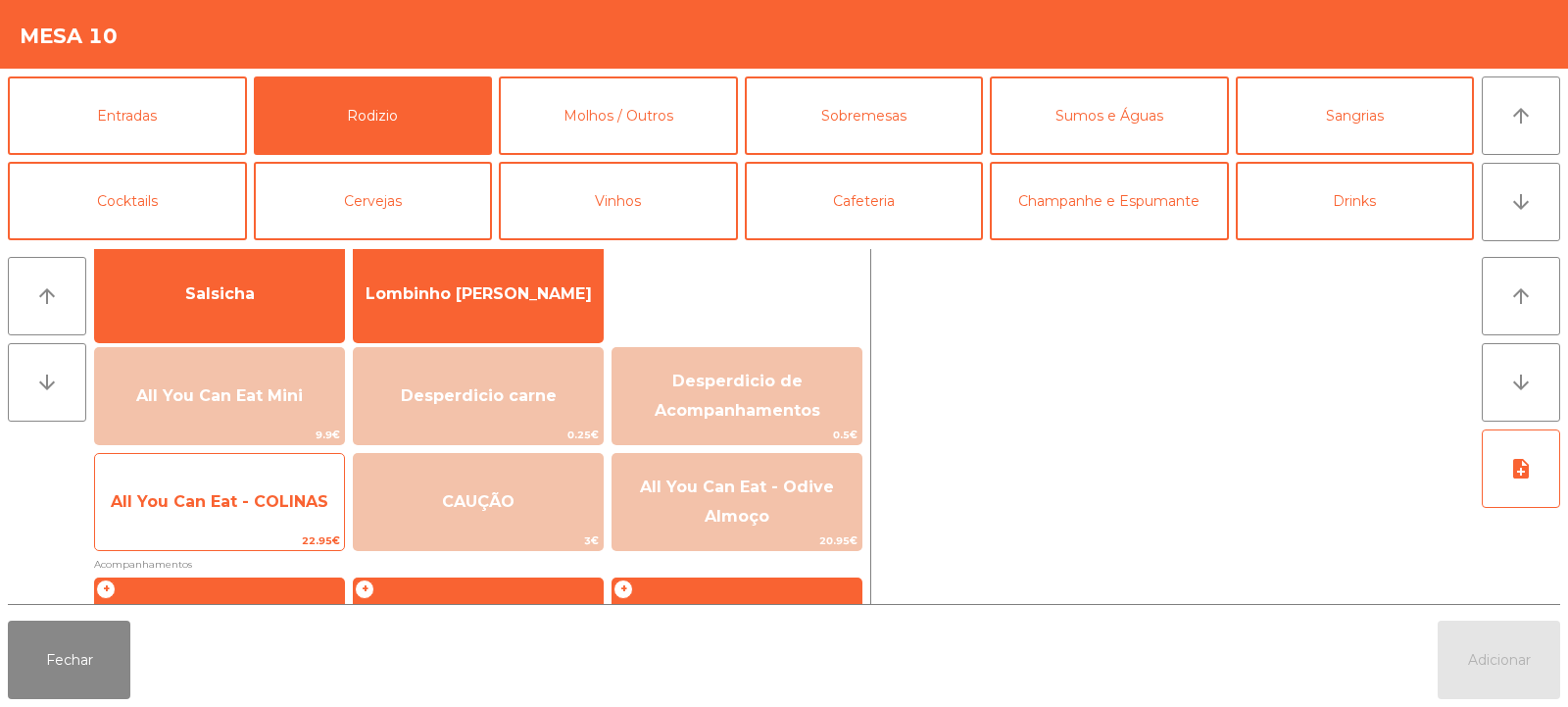
click at [245, 520] on span "All You Can Eat - COLINAS" at bounding box center [220, 502] width 249 height 53
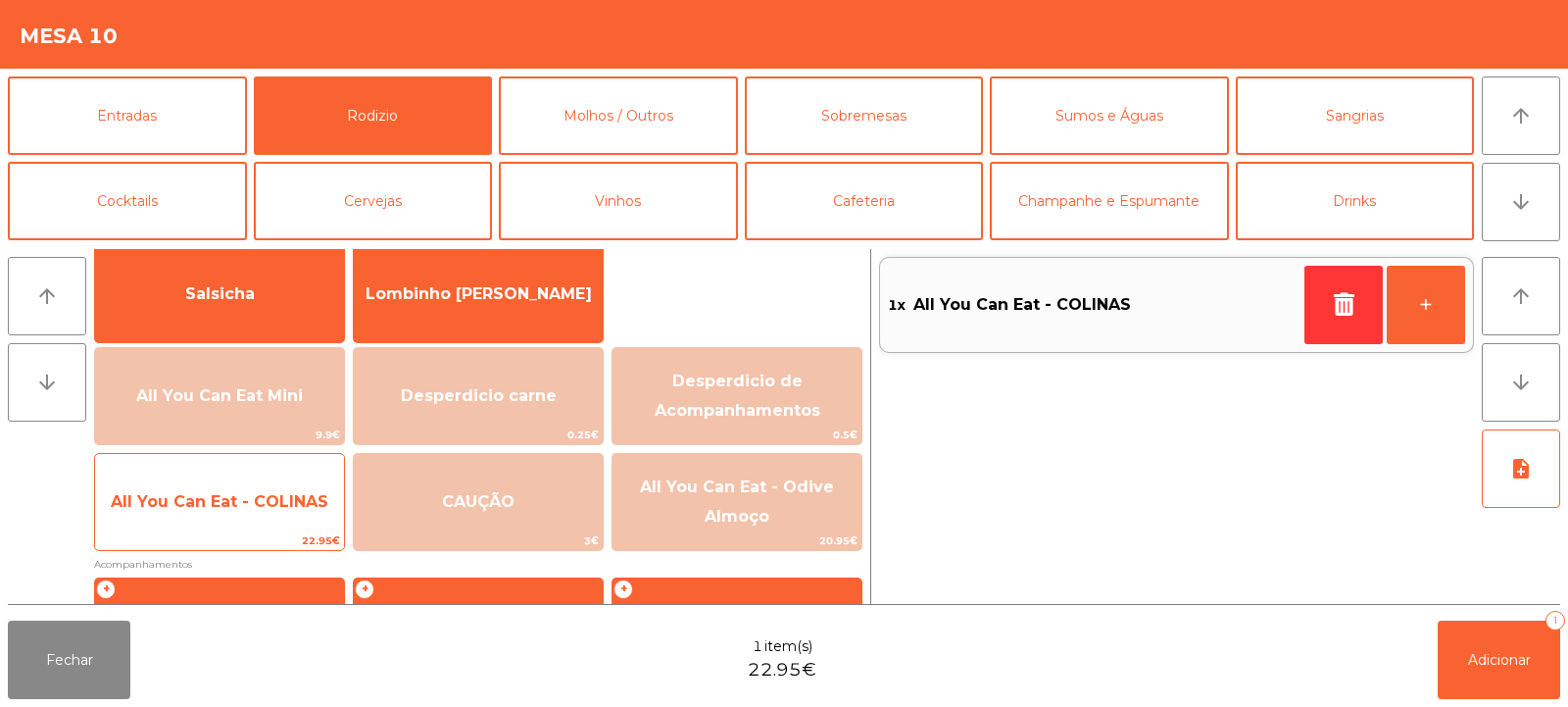
click at [261, 517] on span "All You Can Eat - COLINAS" at bounding box center [220, 502] width 249 height 53
click at [254, 510] on span "All You Can Eat - COLINAS" at bounding box center [220, 501] width 218 height 19
click at [270, 513] on span "All You Can Eat - COLINAS" at bounding box center [220, 502] width 249 height 53
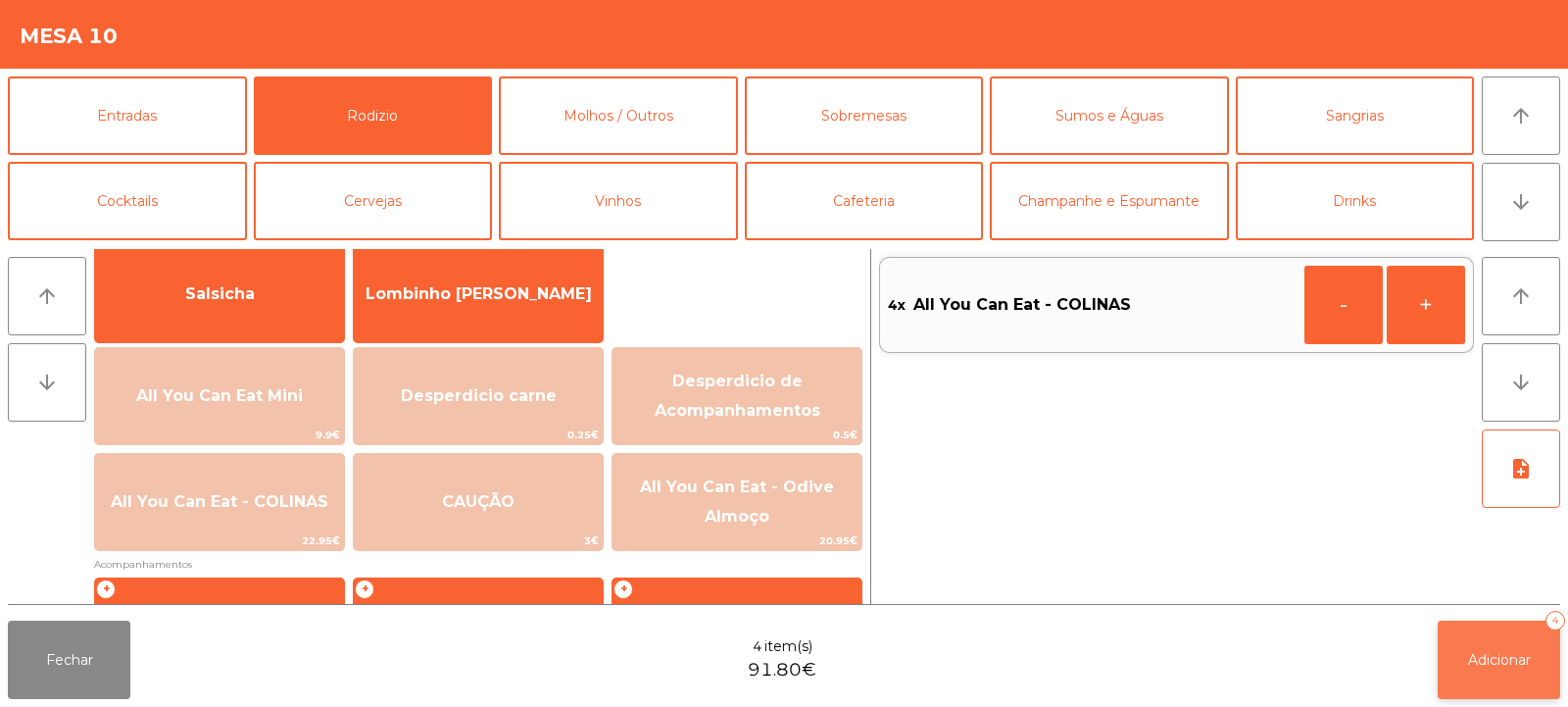
click at [1497, 666] on span "Adicionar" at bounding box center [1499, 660] width 63 height 18
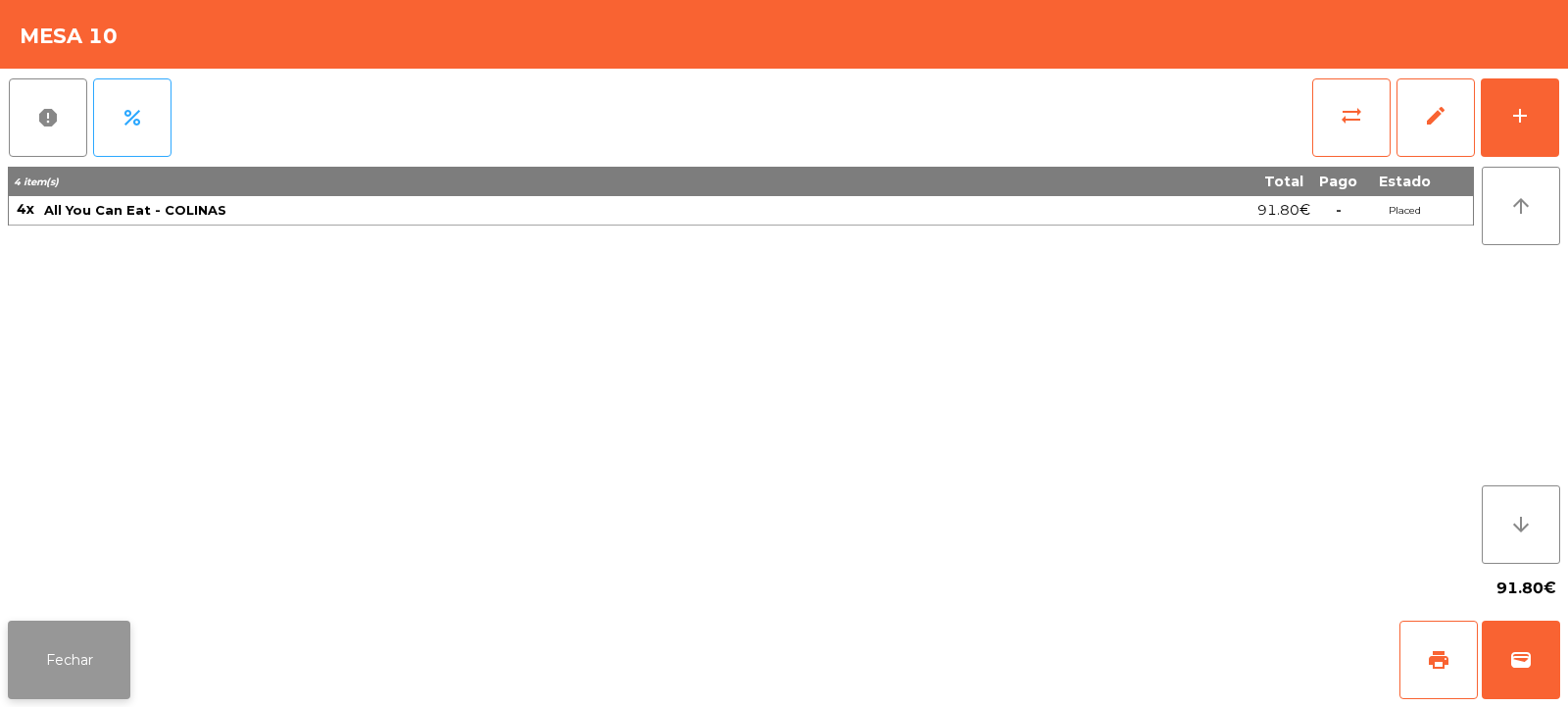
click at [78, 656] on button "Fechar" at bounding box center [69, 660] width 123 height 78
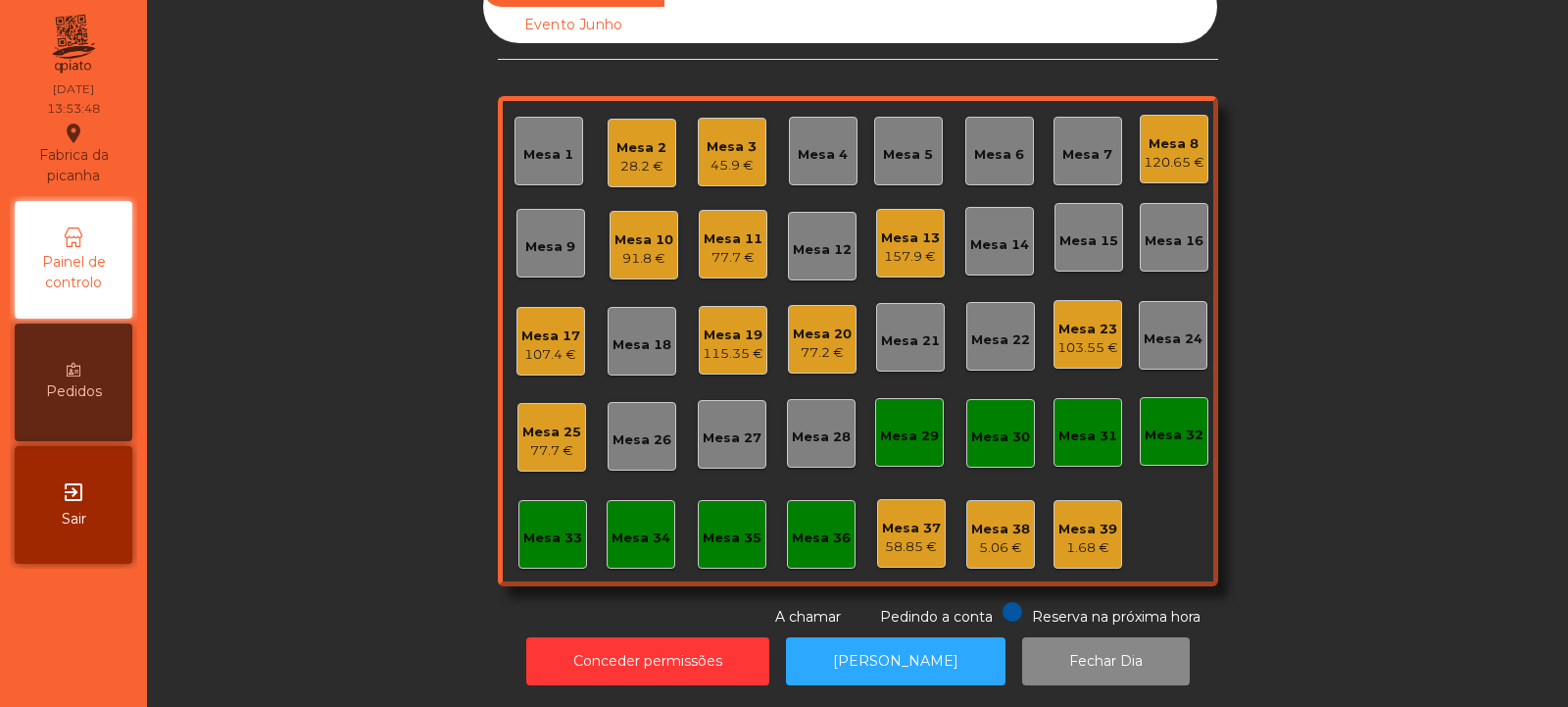
scroll to position [0, 0]
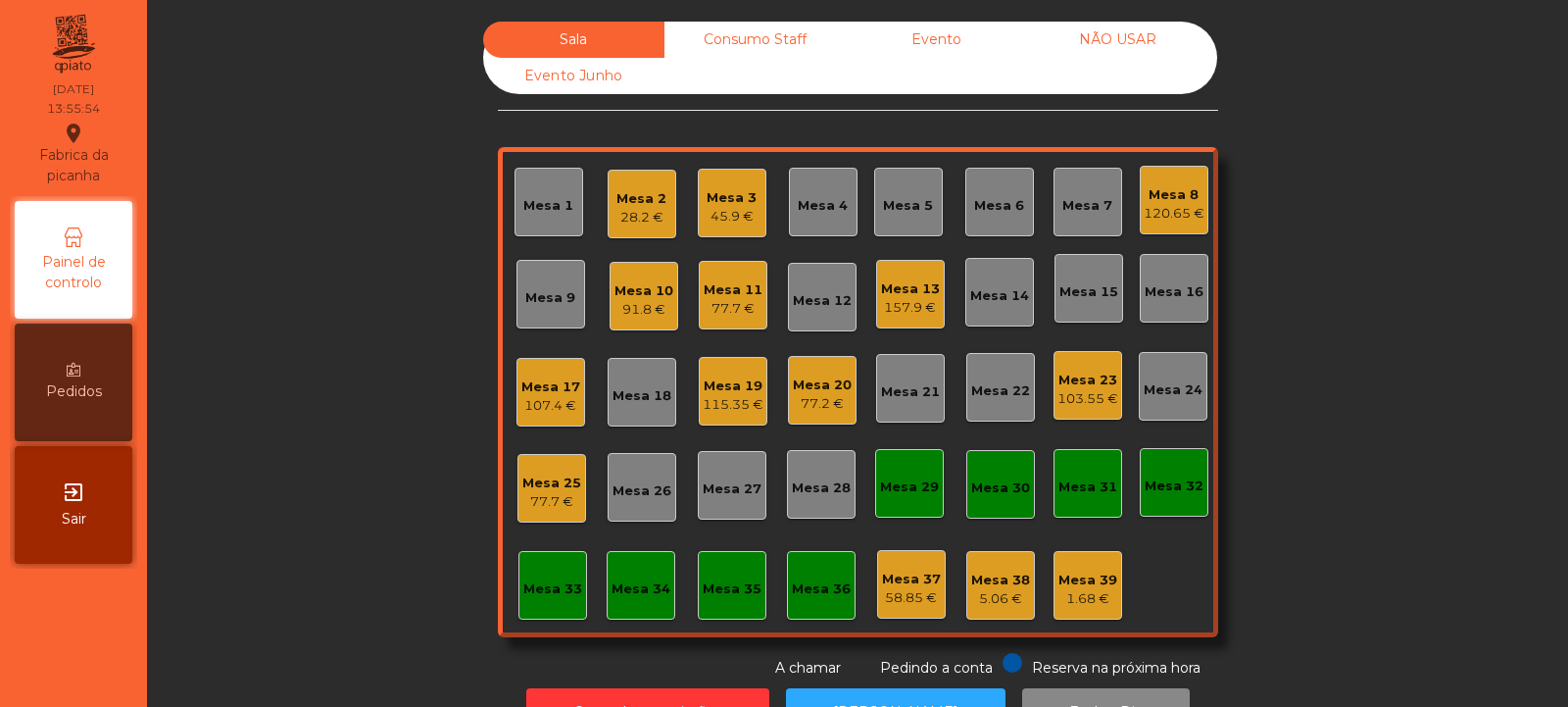
scroll to position [66, 0]
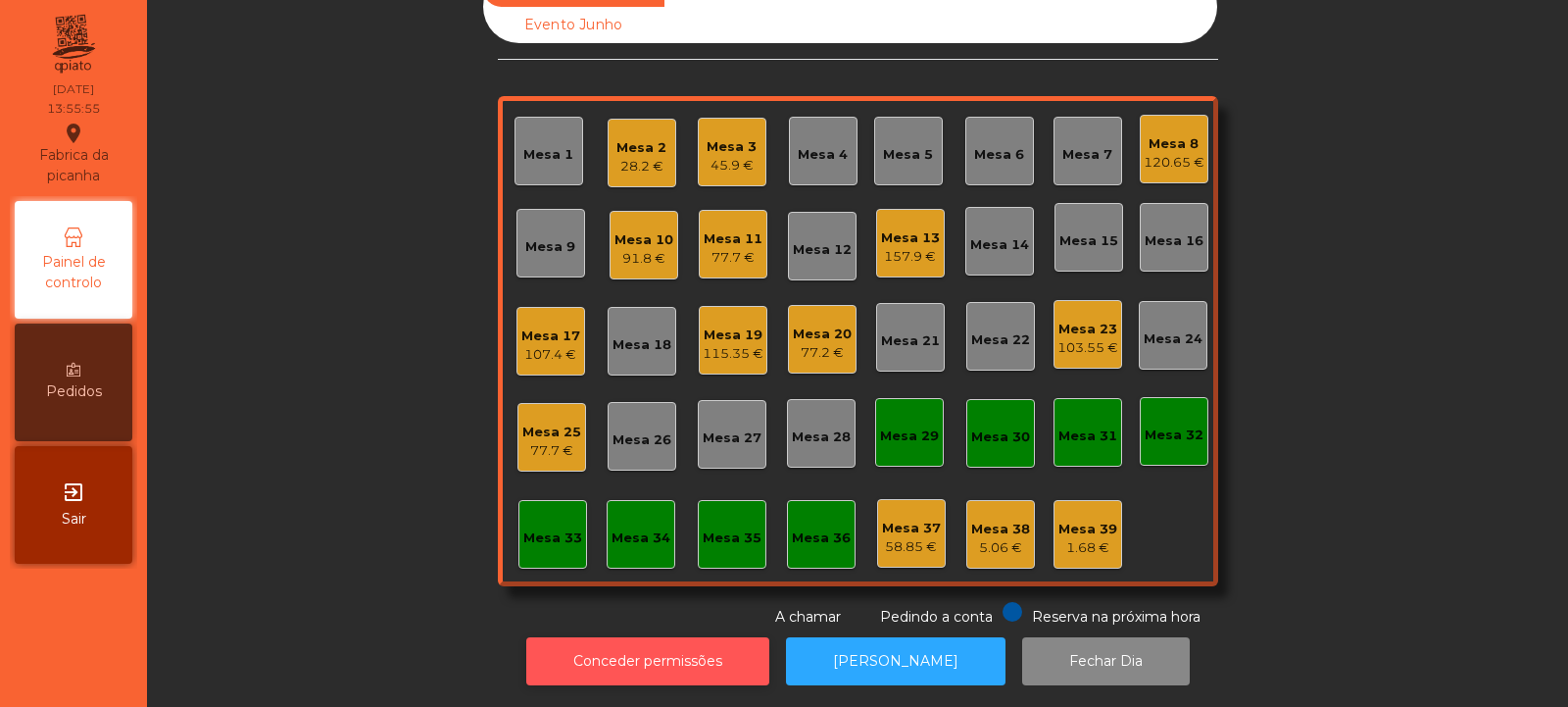
click at [684, 659] on button "Conceder permissões" at bounding box center [648, 661] width 243 height 48
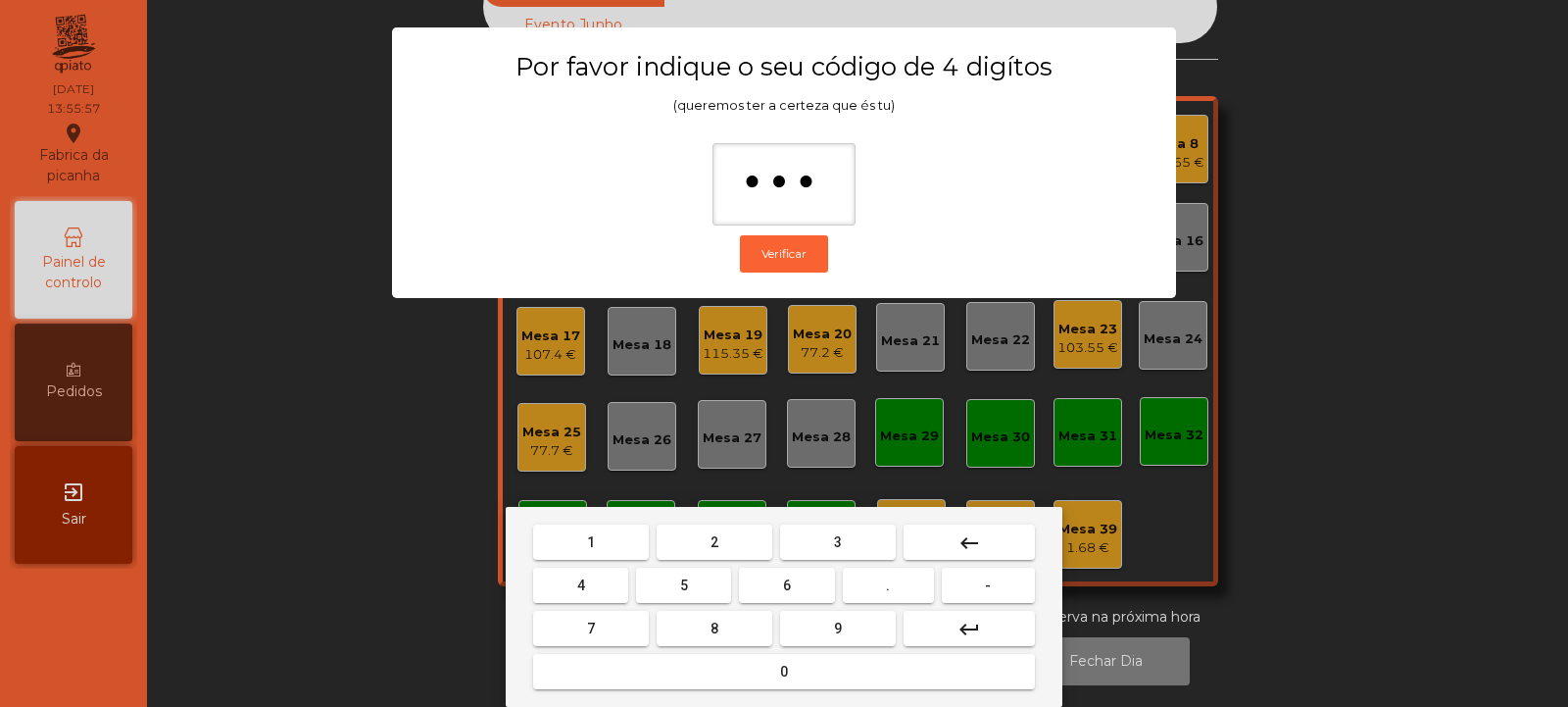
type input "****"
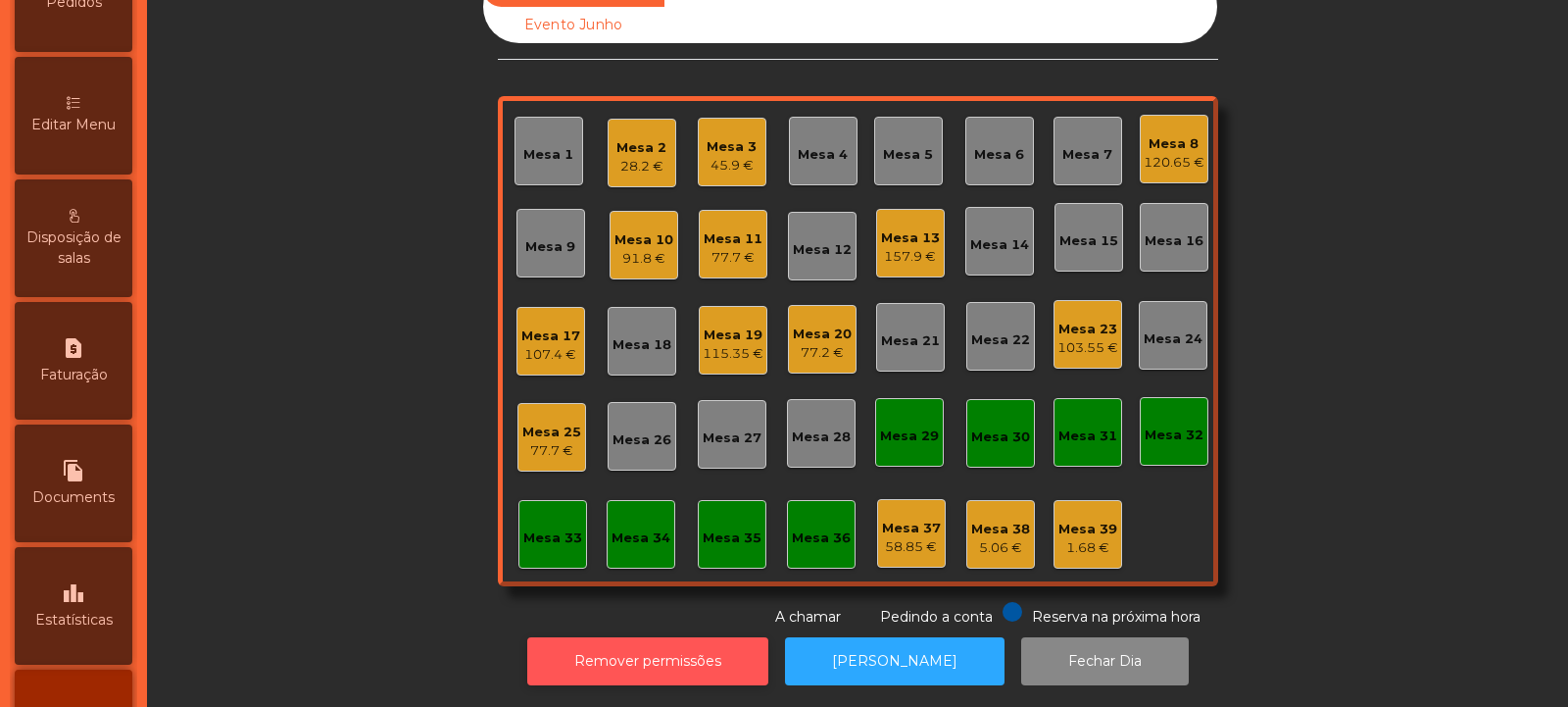
scroll to position [412, 0]
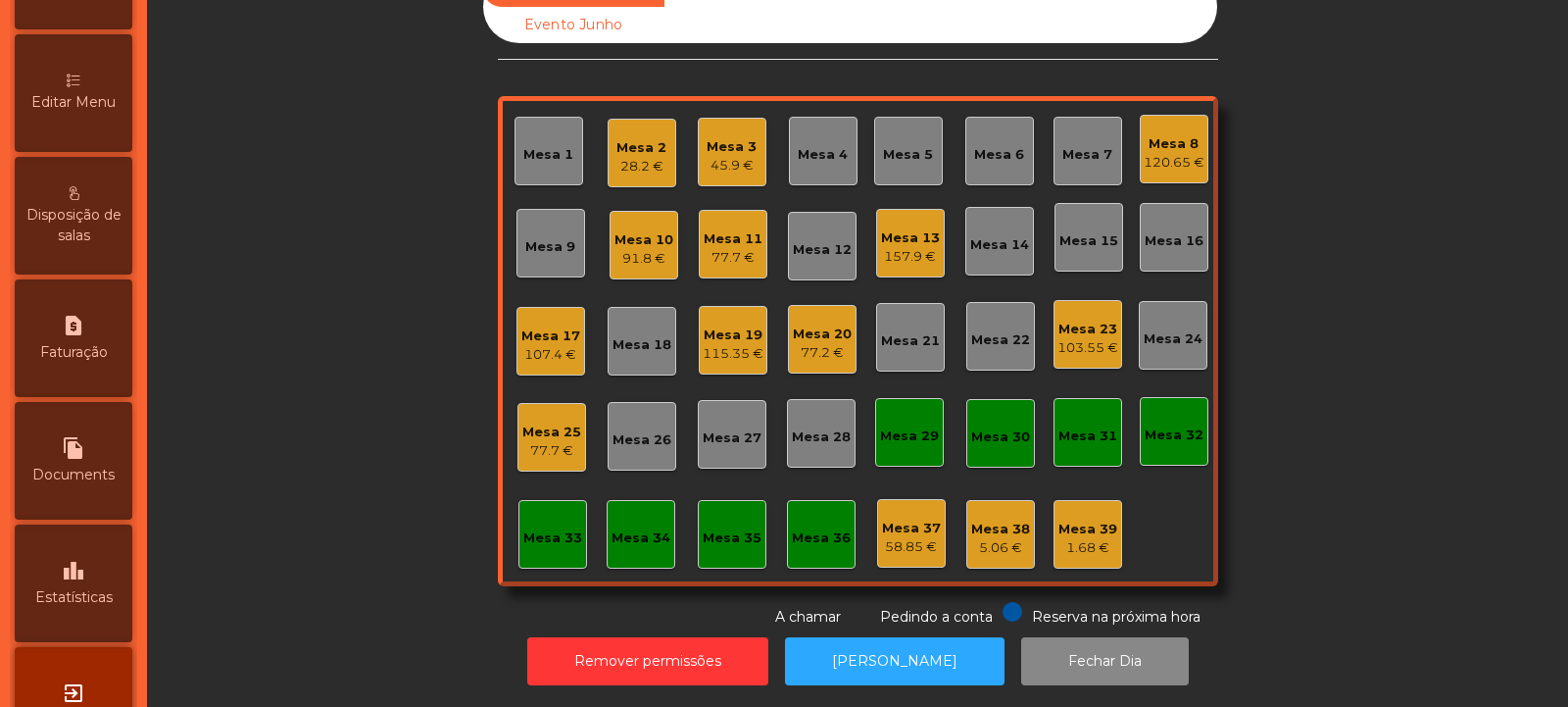
click at [100, 348] on span "Faturação" at bounding box center [74, 352] width 68 height 21
select select "*"
select select "****"
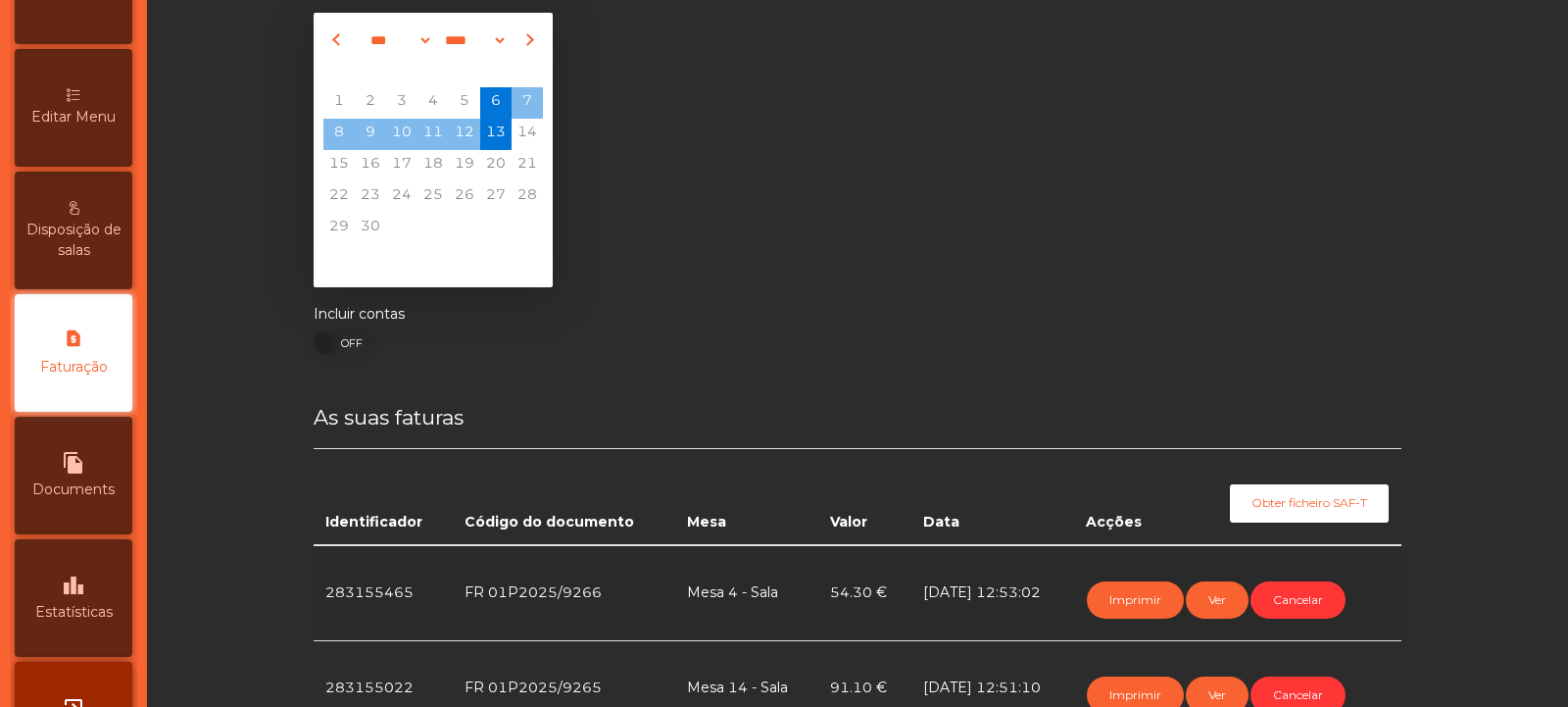
scroll to position [66, 0]
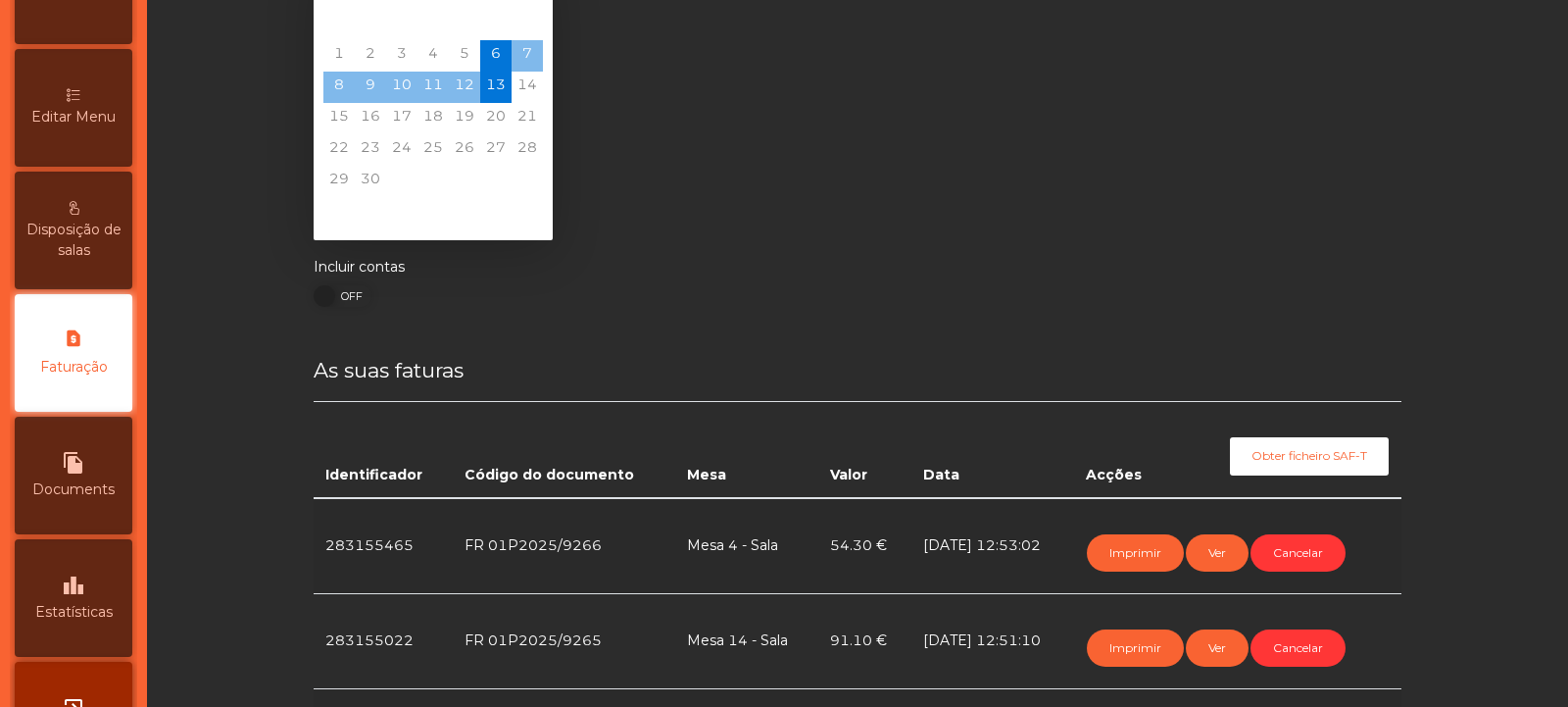
click at [97, 130] on div "Editar Menu" at bounding box center [74, 108] width 118 height 118
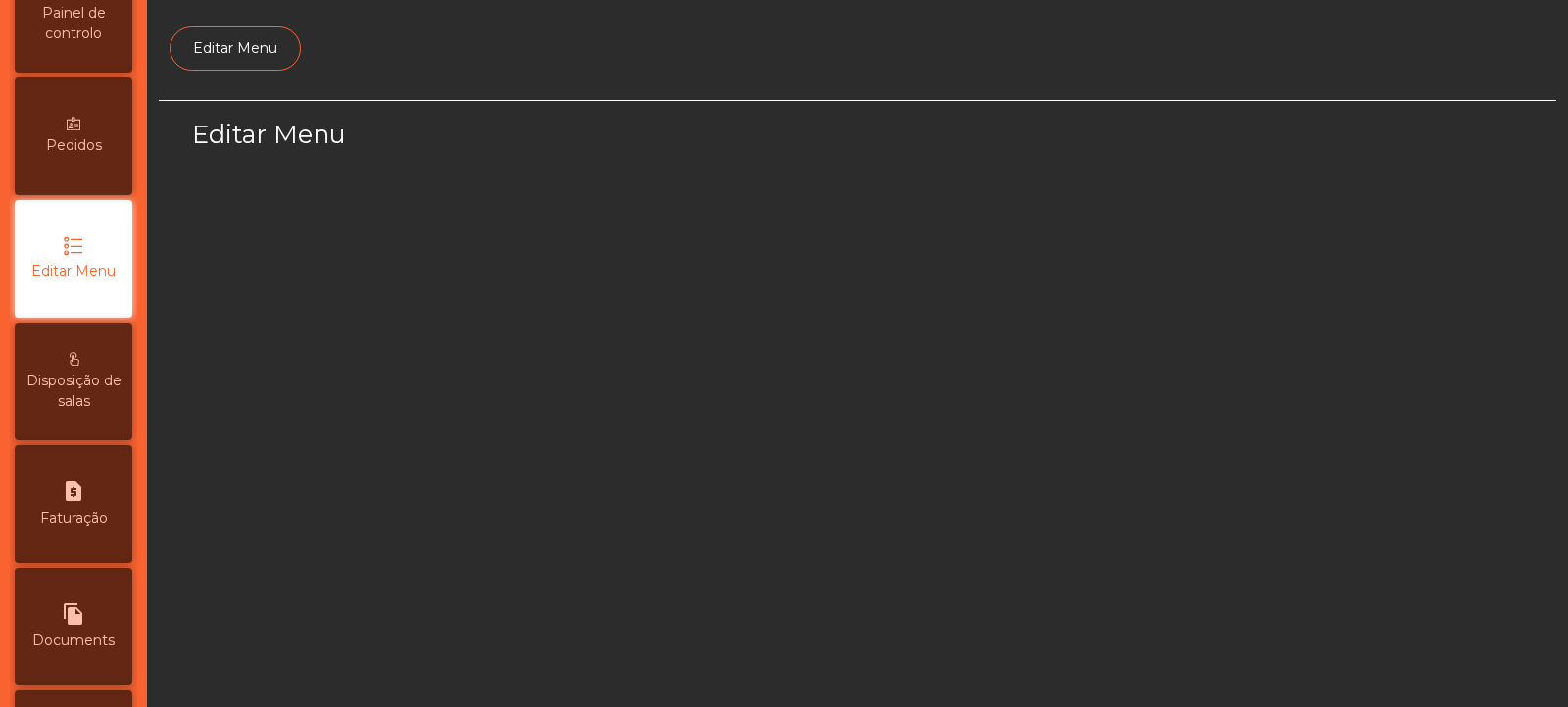
scroll to position [152, 0]
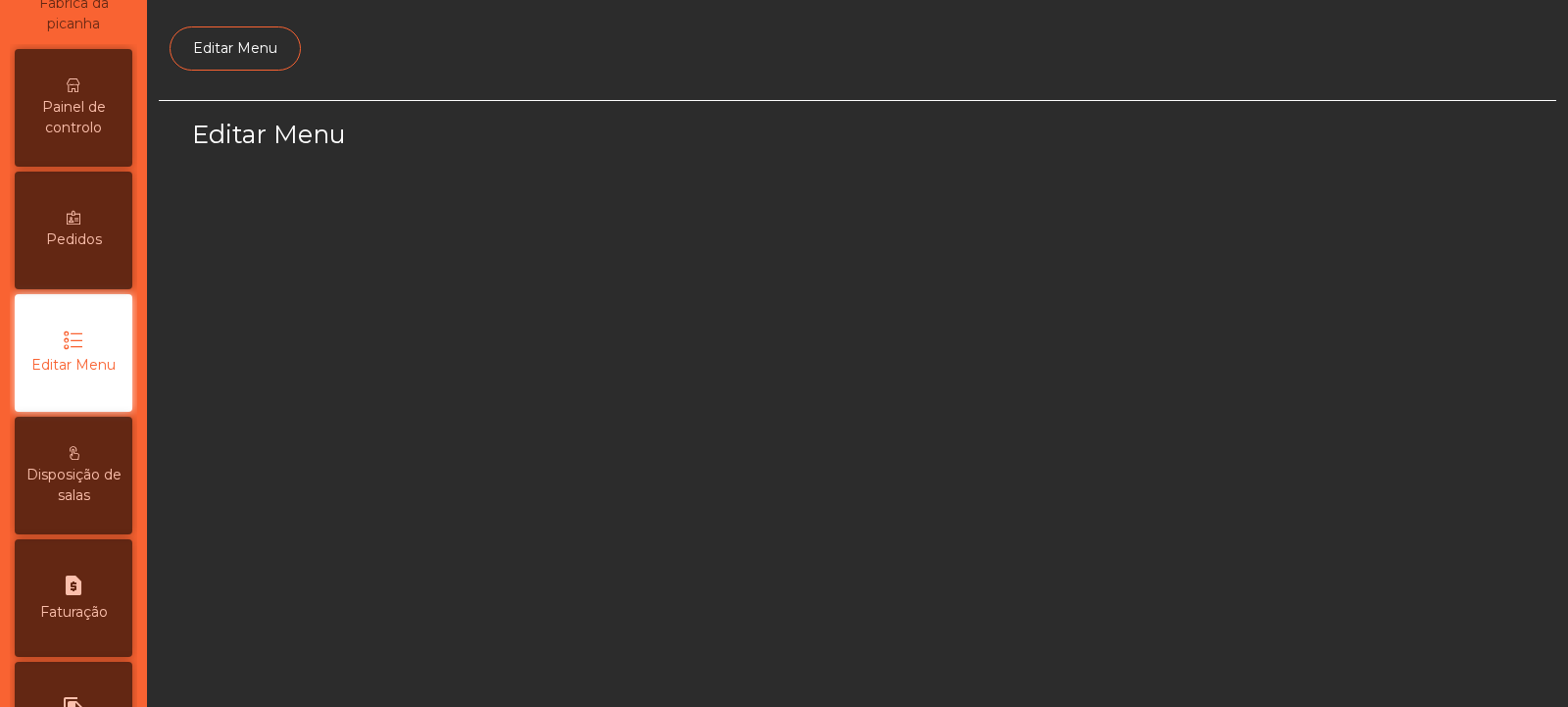
select select "*"
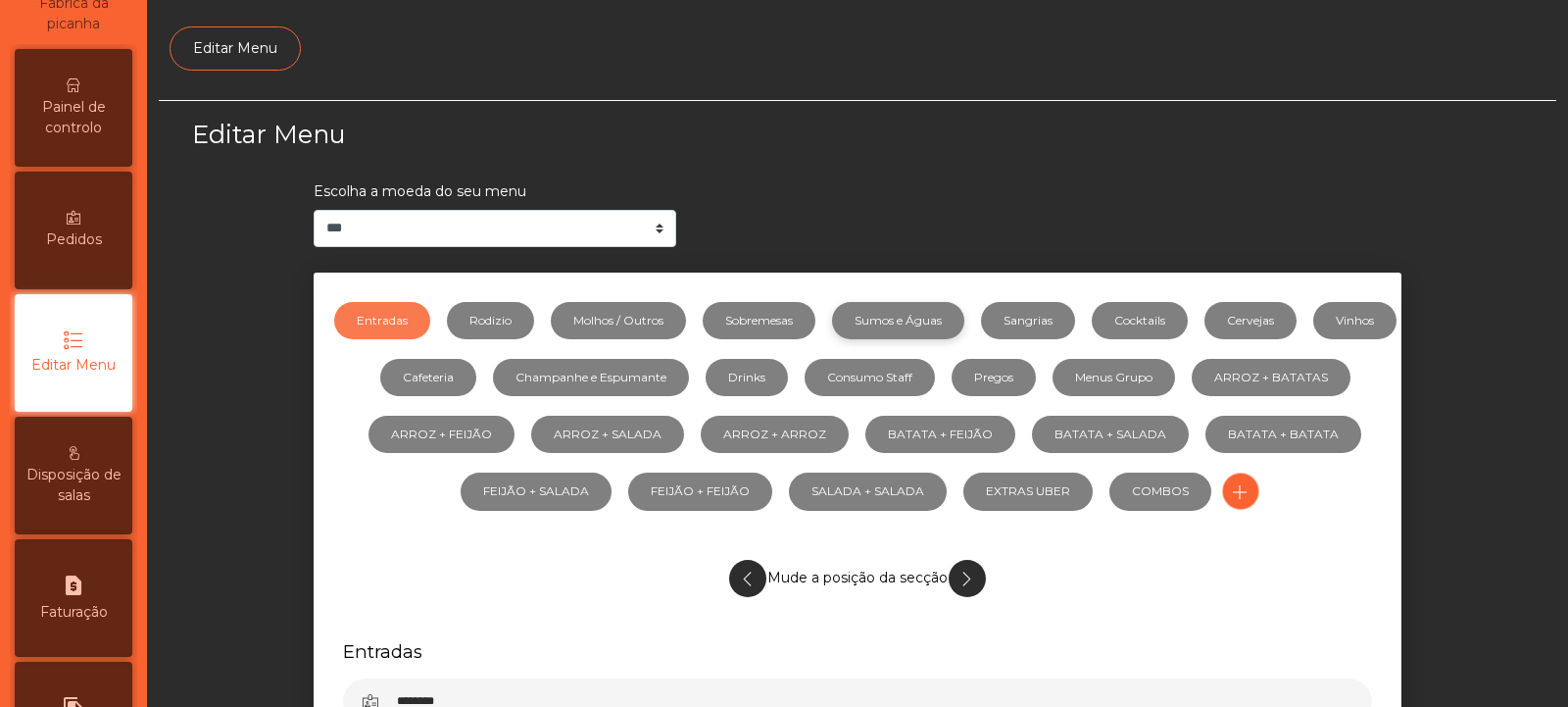
click at [965, 319] on link "Sumos e Águas" at bounding box center [898, 321] width 132 height 37
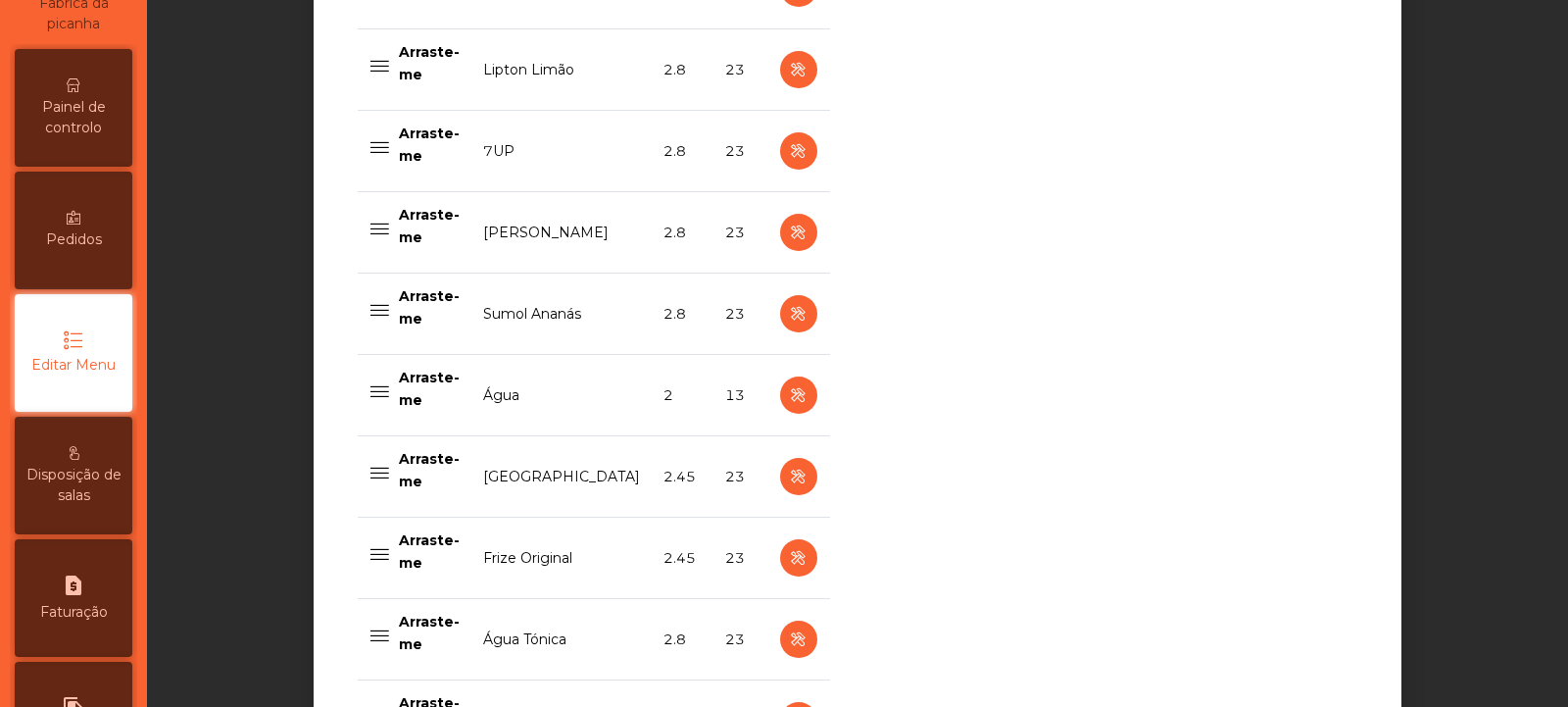
scroll to position [2045, 0]
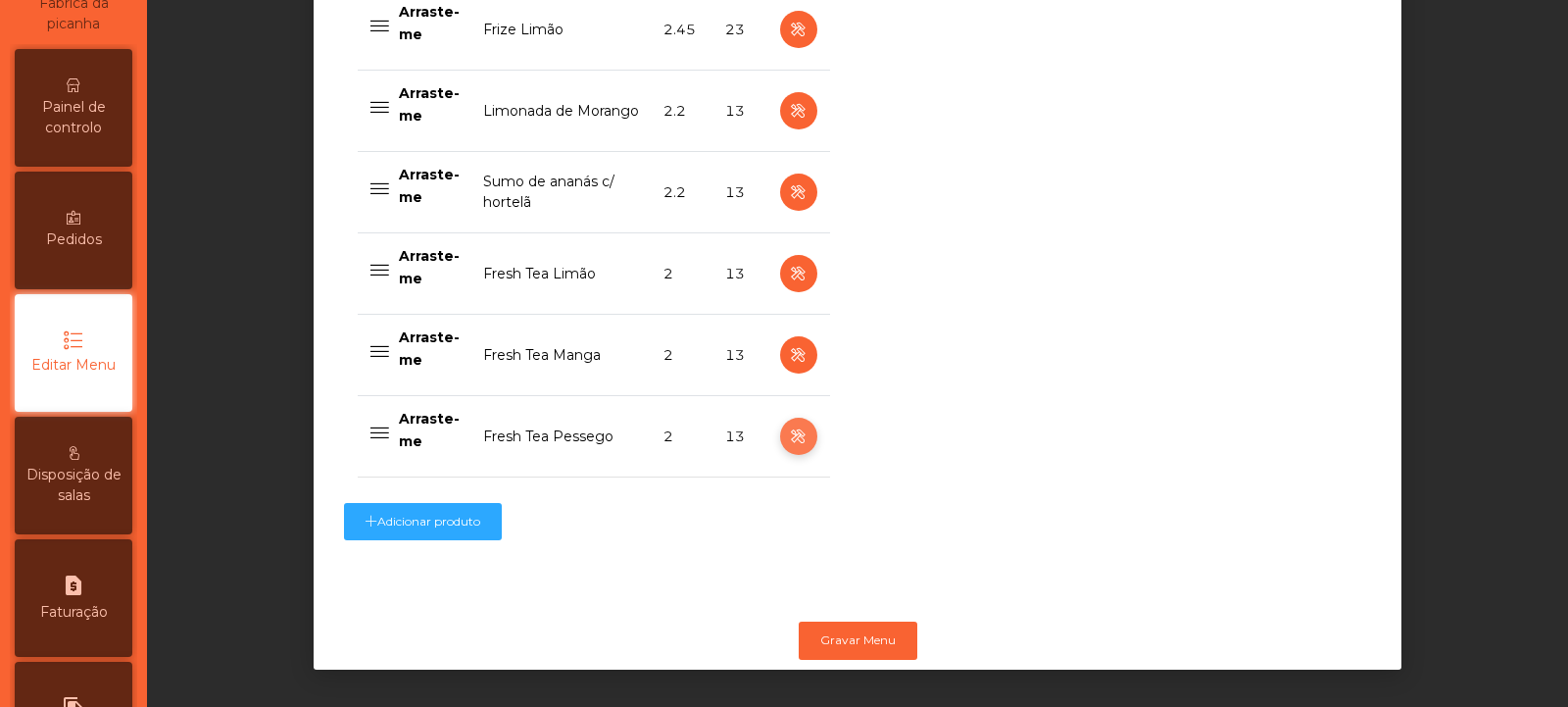
click at [787, 425] on icon "button" at bounding box center [798, 436] width 23 height 25
select select "***"
select select "**"
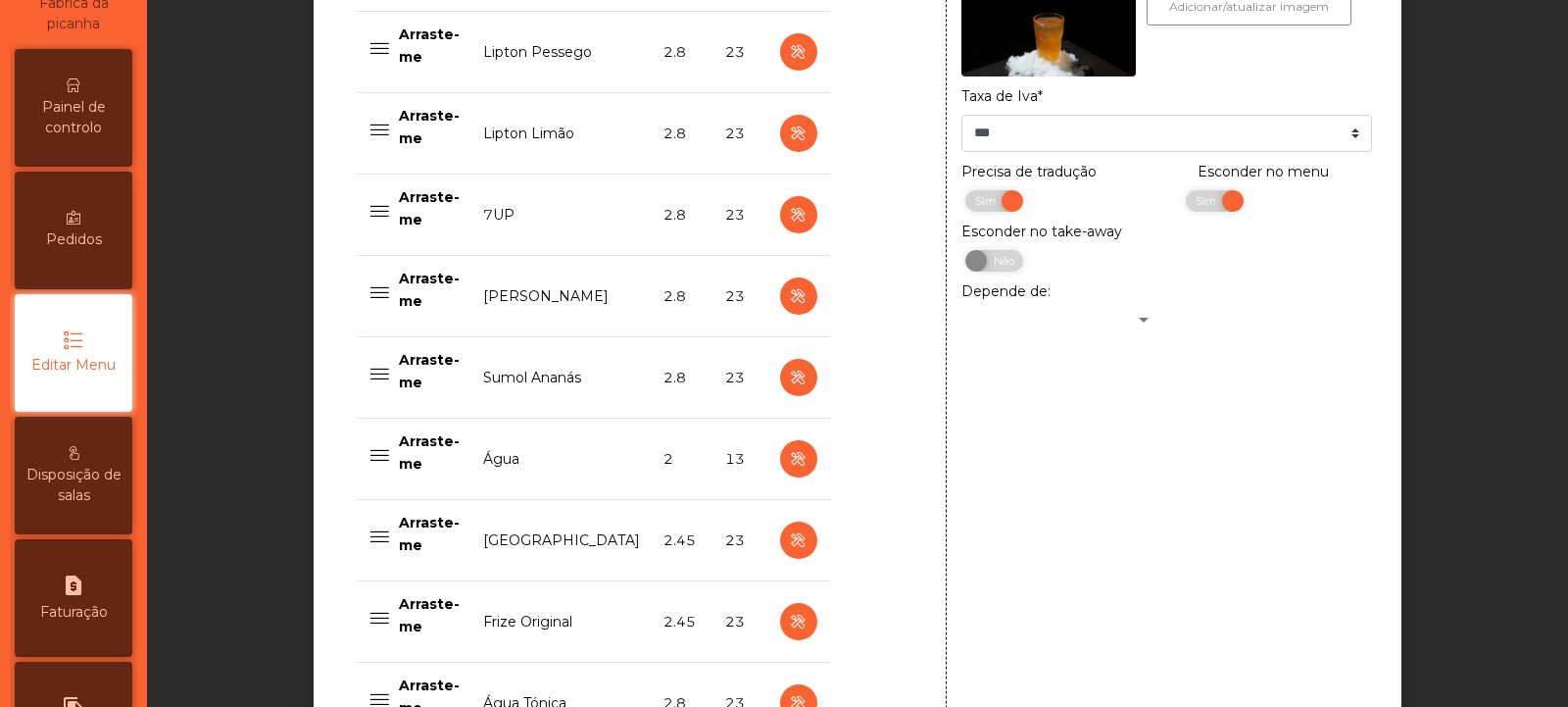
scroll to position [1278, 0]
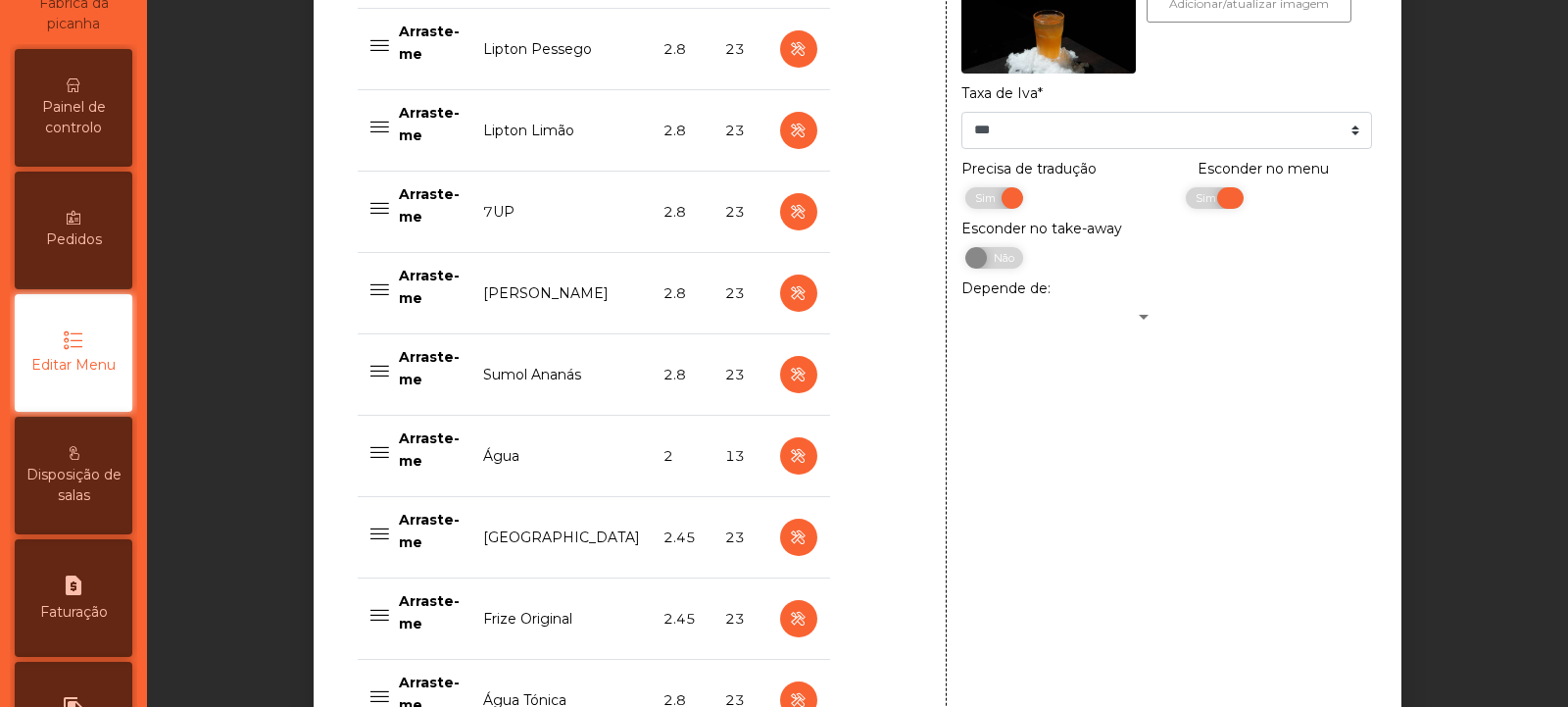
click at [1211, 209] on span "Sim" at bounding box center [1209, 198] width 49 height 22
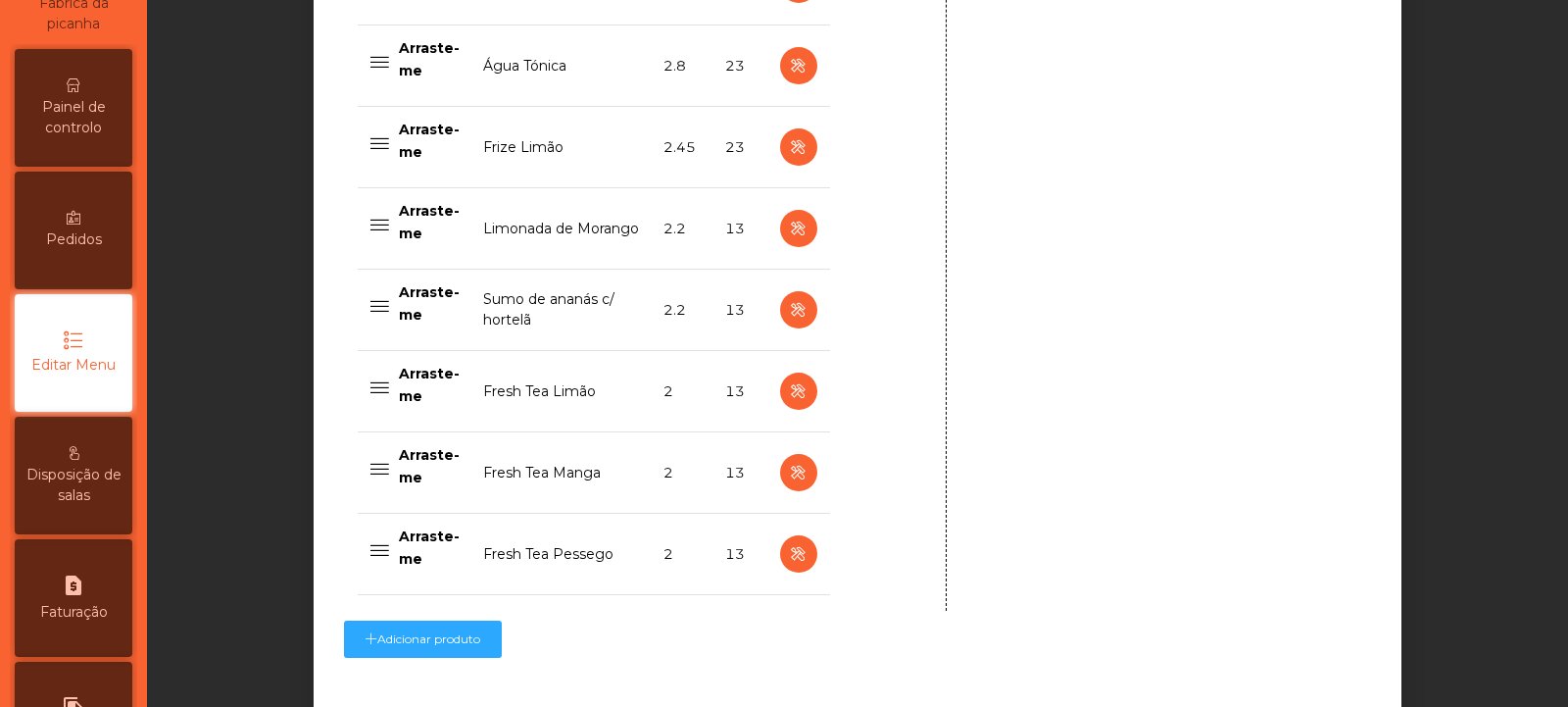
scroll to position [2045, 0]
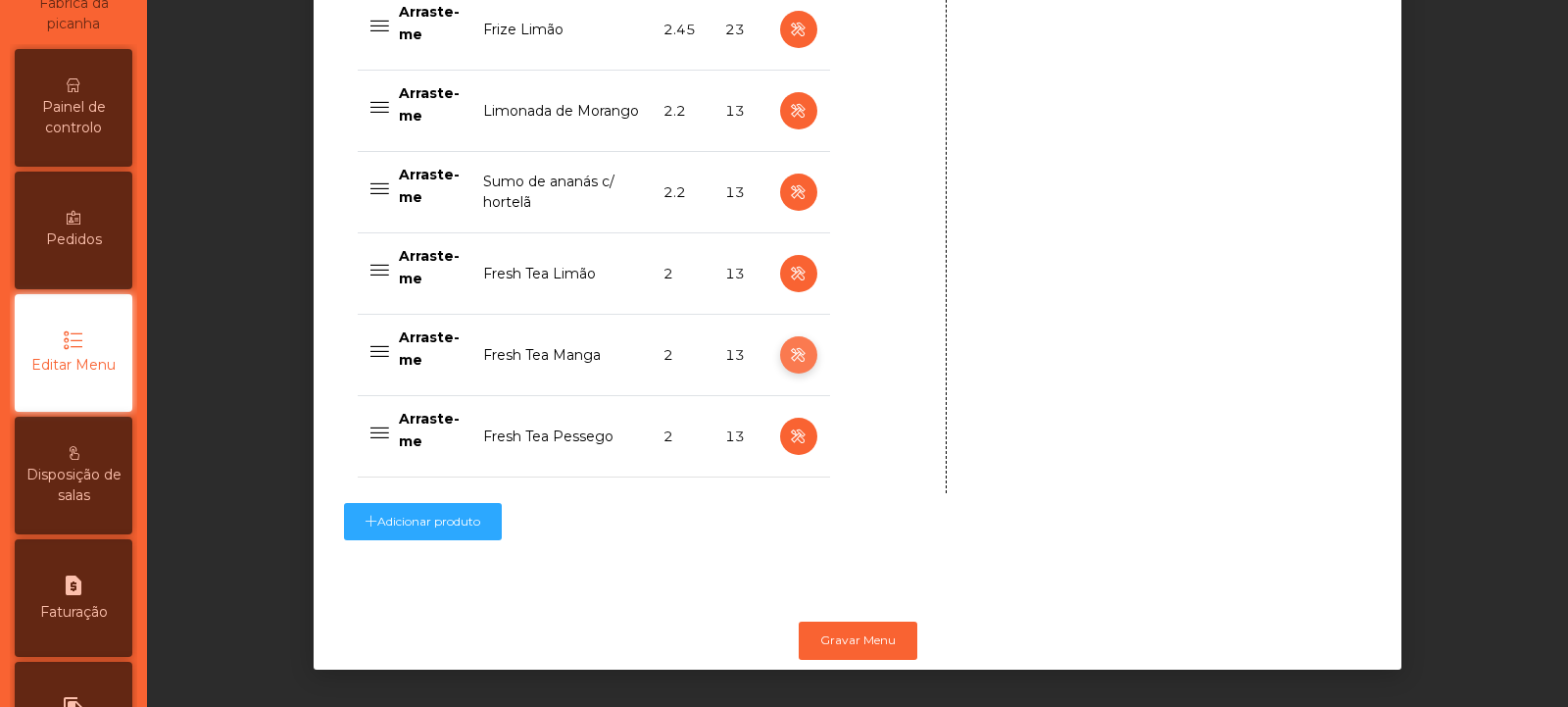
click at [787, 343] on icon "button" at bounding box center [798, 355] width 23 height 25
type input "**********"
select select "***"
select select "**"
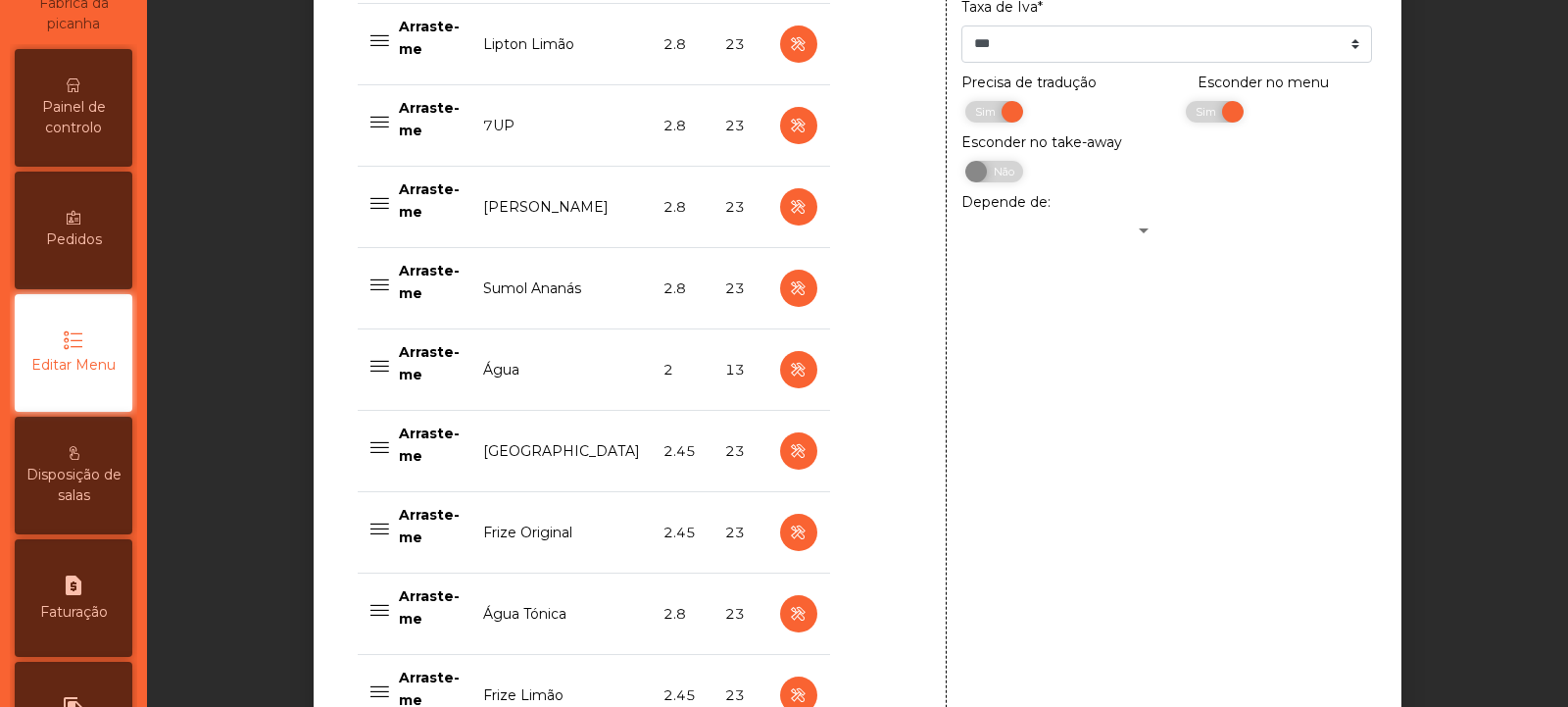
scroll to position [1320, 0]
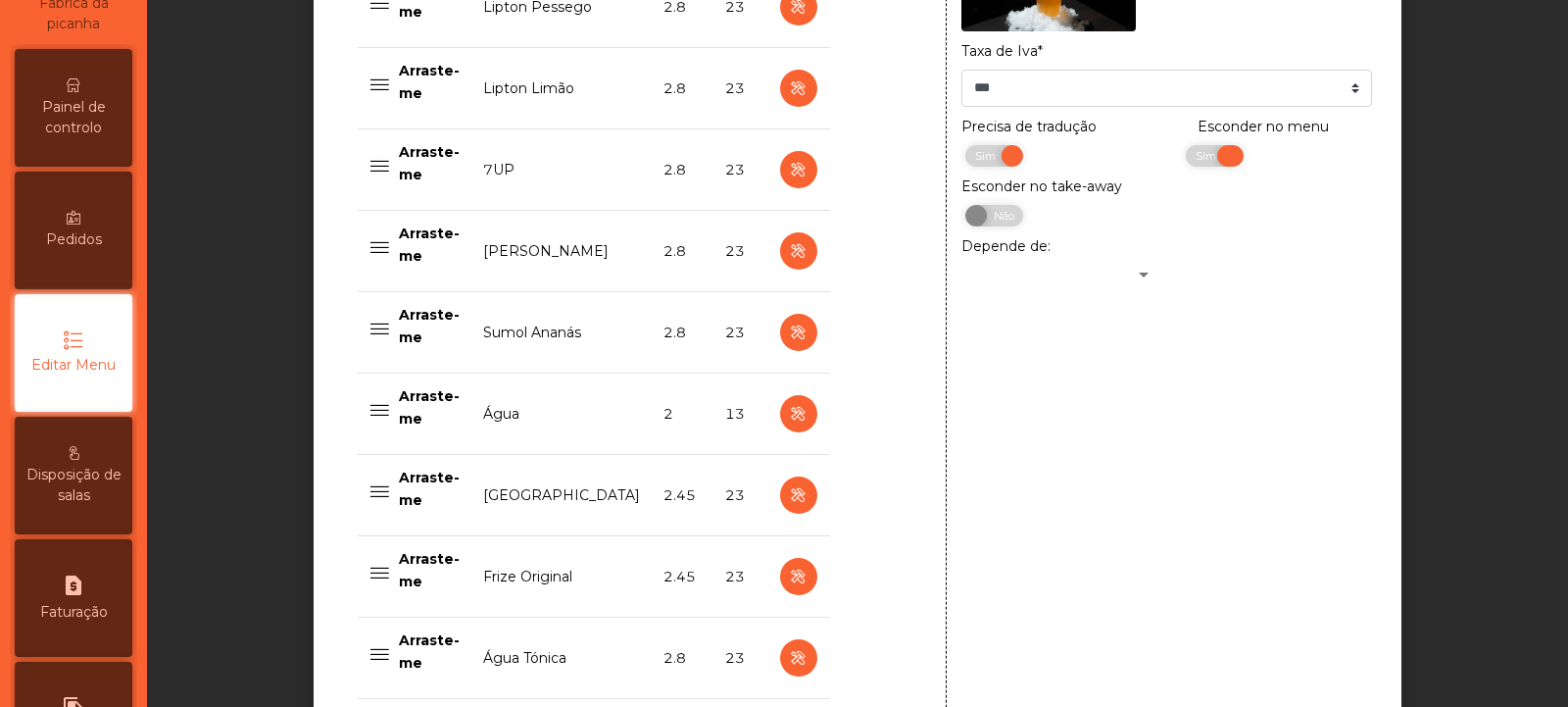
click at [1208, 167] on span "Sim" at bounding box center [1209, 156] width 49 height 22
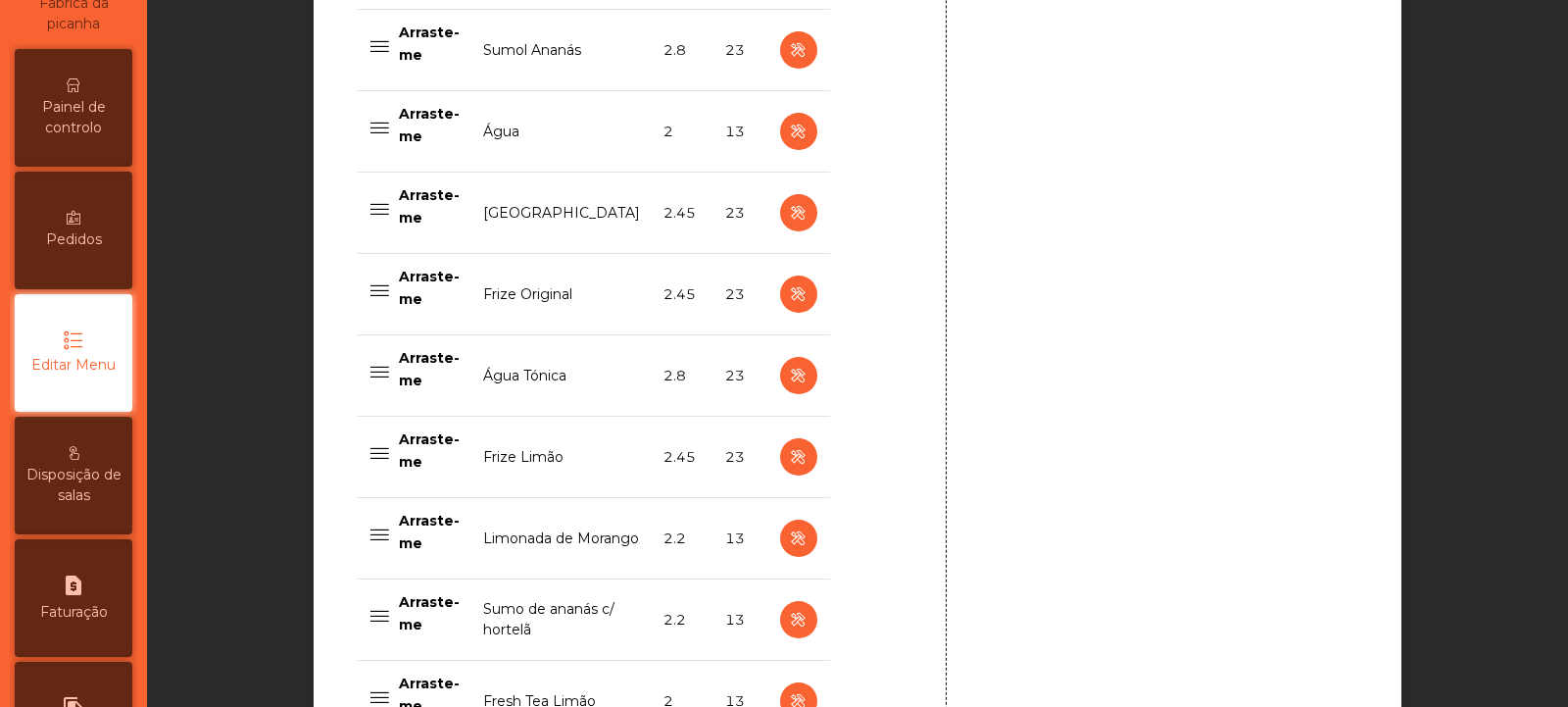
scroll to position [2045, 0]
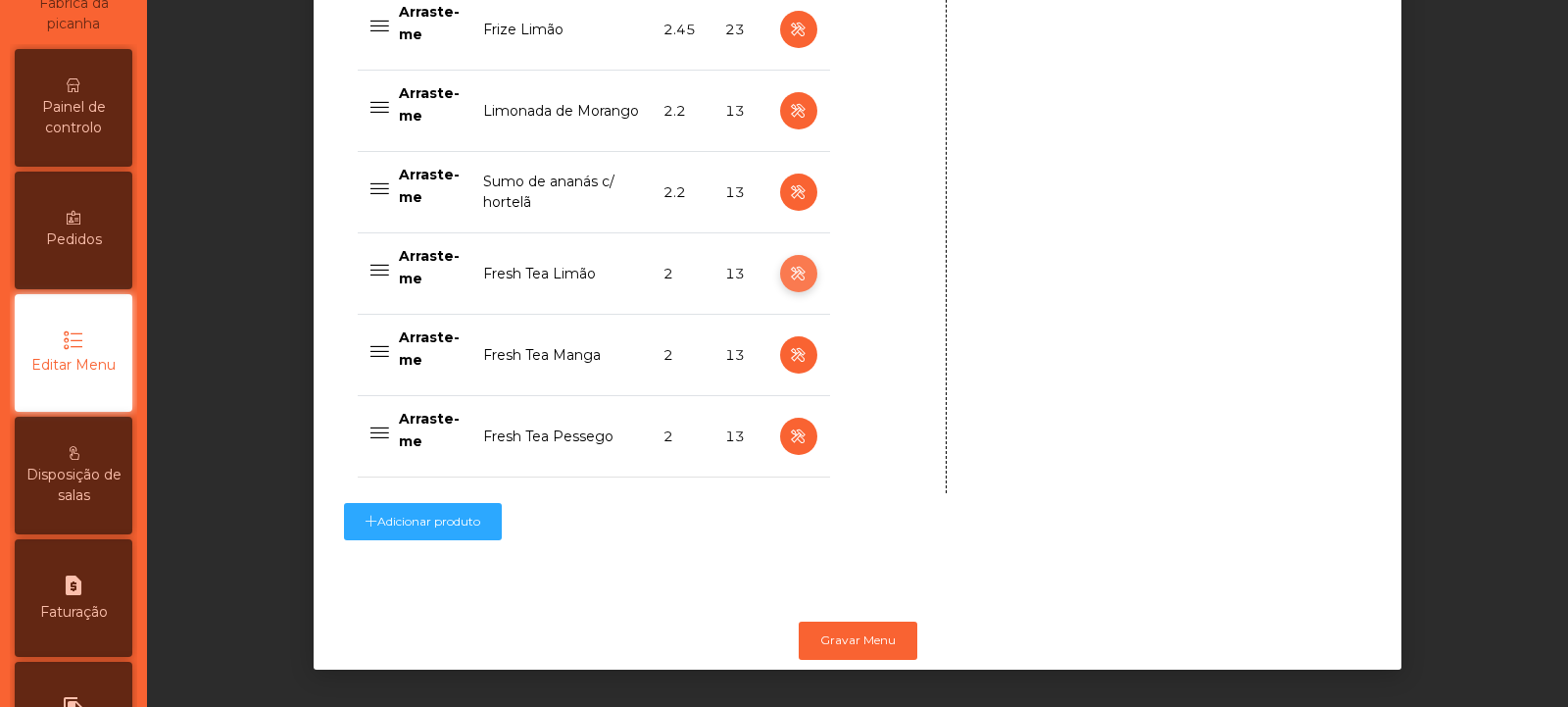
click at [781, 261] on button "button" at bounding box center [799, 274] width 37 height 37
type input "**********"
select select "***"
select select "**"
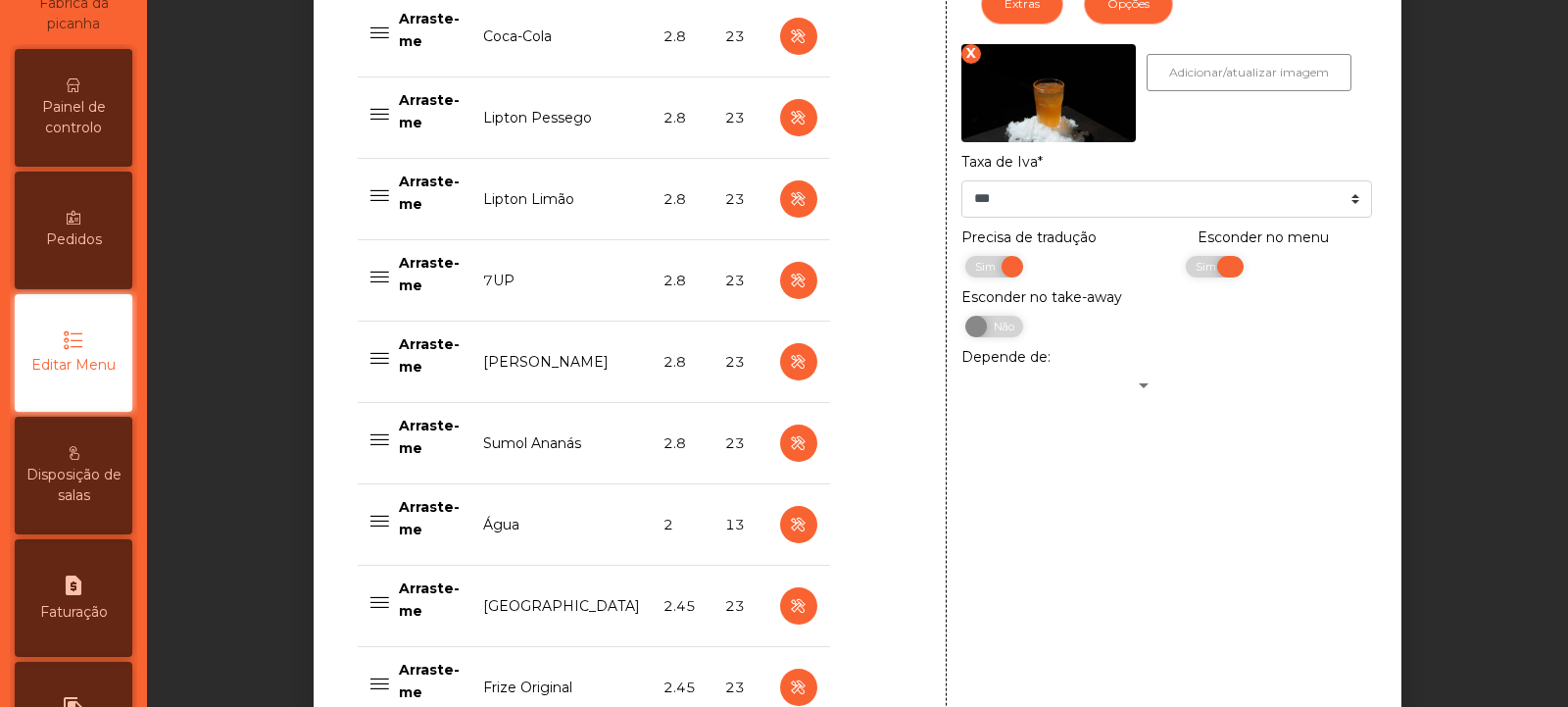
click at [1188, 271] on span "Sim" at bounding box center [1209, 267] width 49 height 22
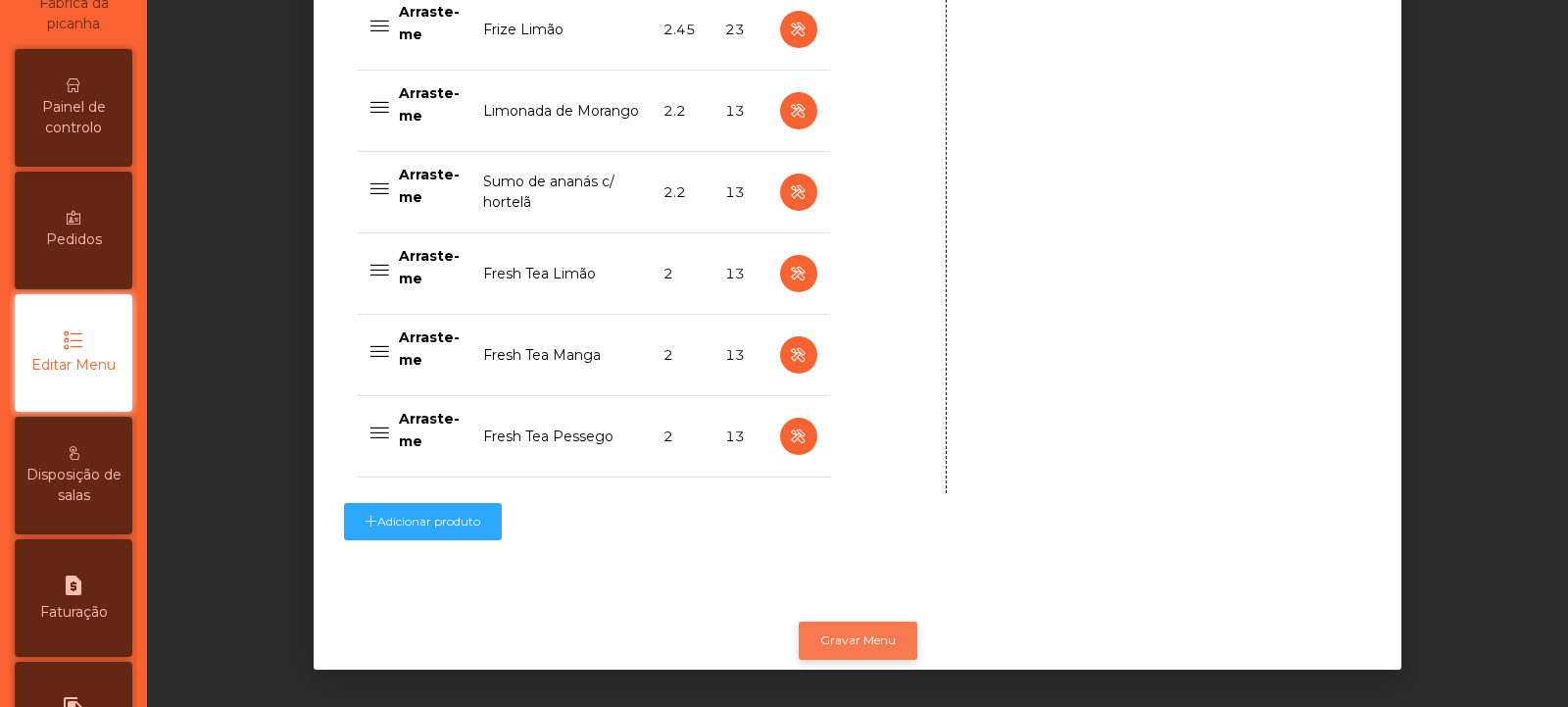
click at [845, 628] on button "Gravar Menu" at bounding box center [858, 640] width 119 height 37
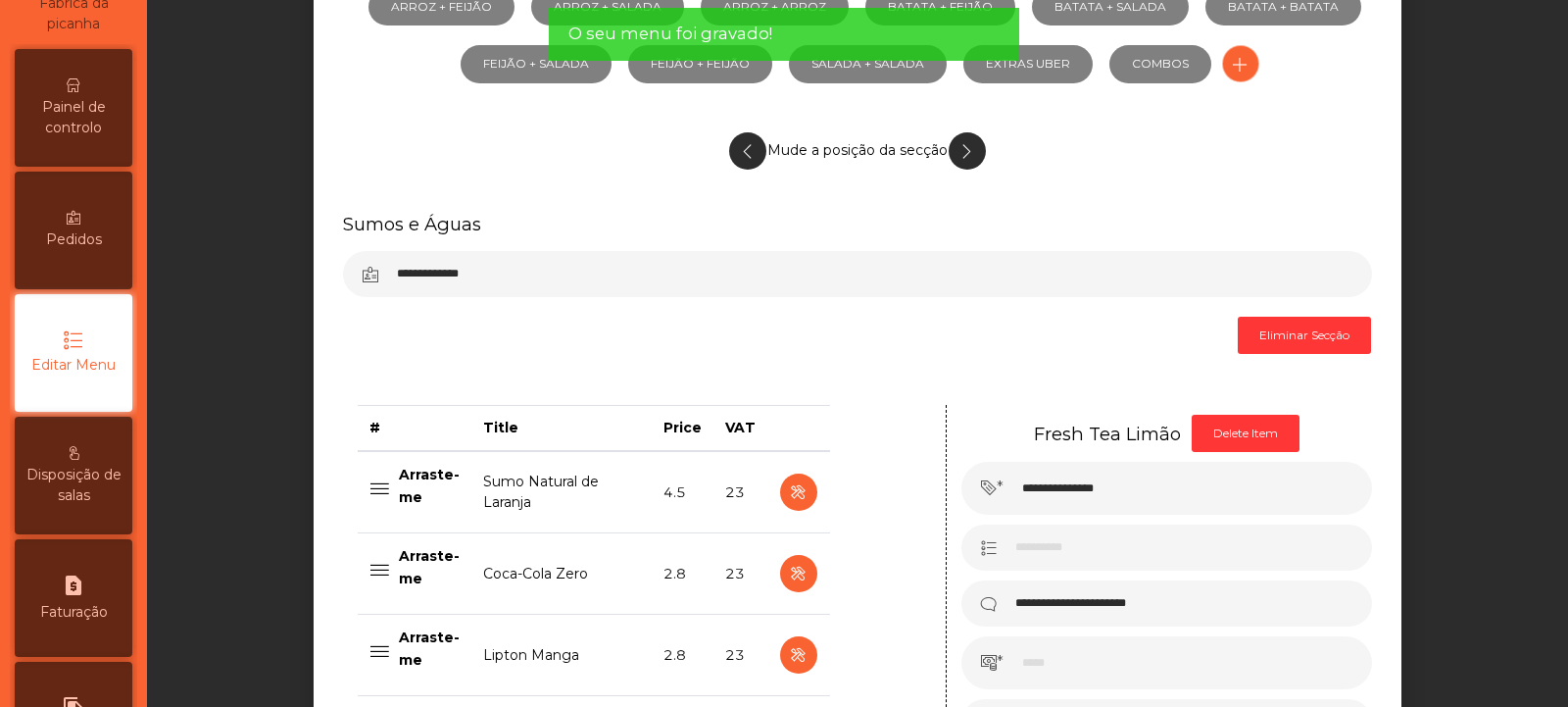
click at [70, 119] on span "Painel de controlo" at bounding box center [74, 118] width 108 height 41
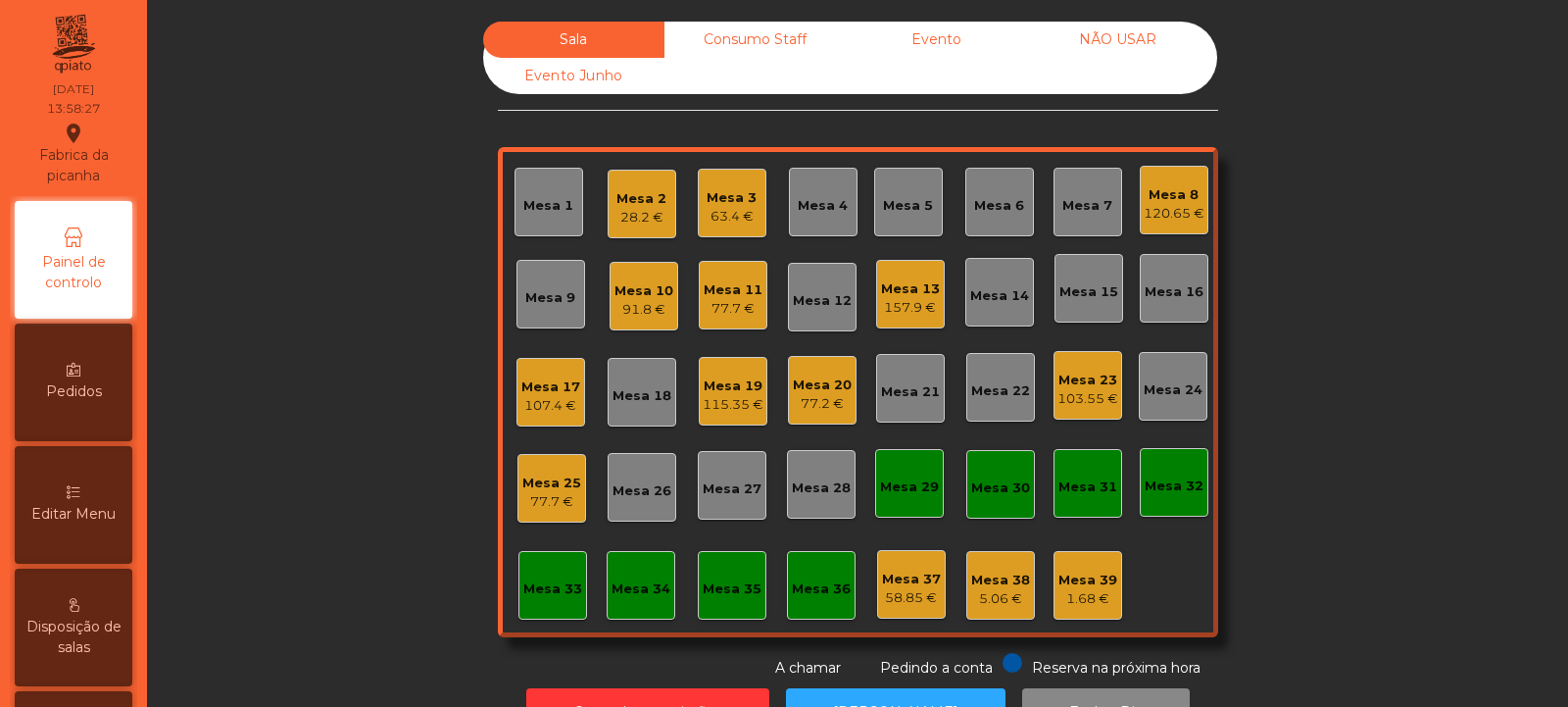
click at [644, 218] on div "28.2 €" at bounding box center [641, 218] width 50 height 20
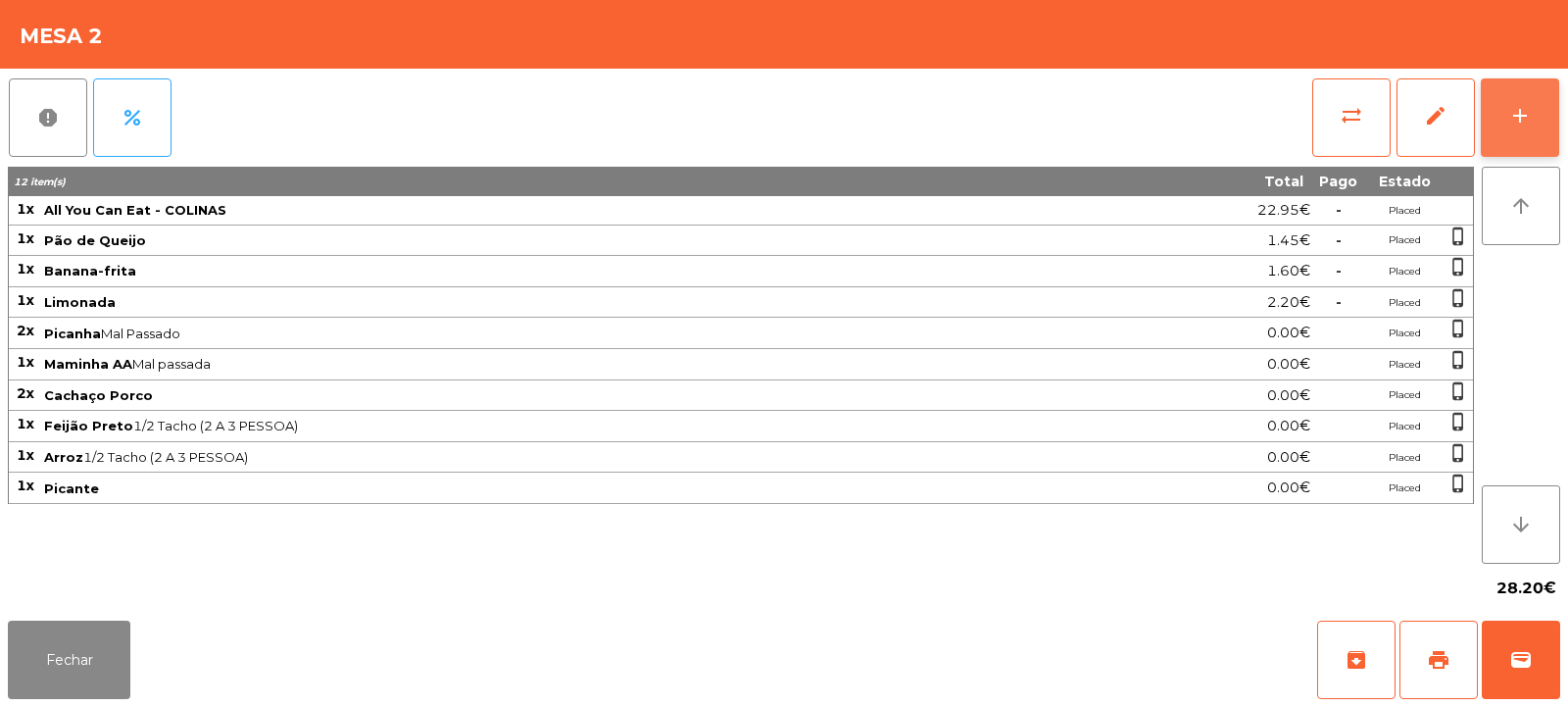
click at [1515, 132] on button "add" at bounding box center [1520, 118] width 78 height 78
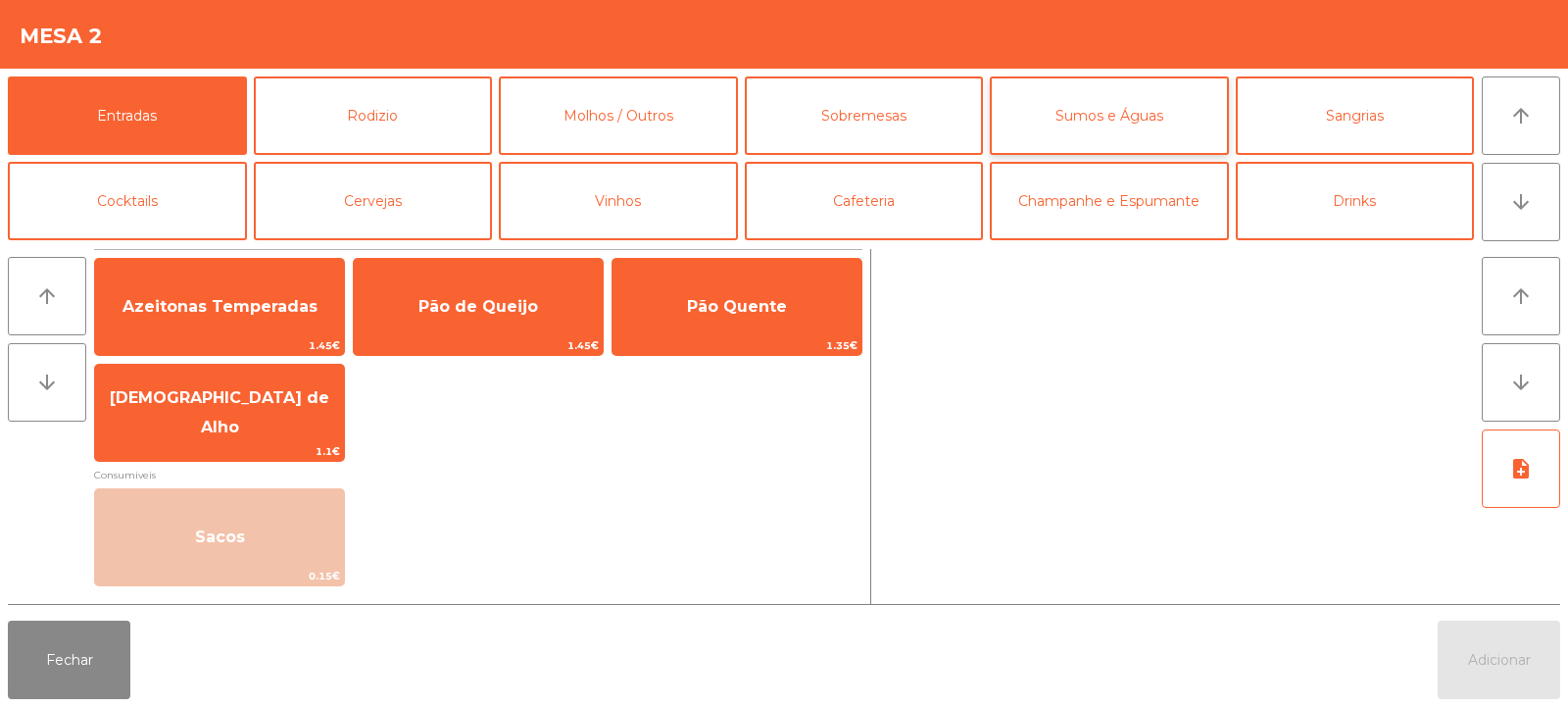
click at [1106, 121] on button "Sumos e Águas" at bounding box center [1110, 116] width 239 height 78
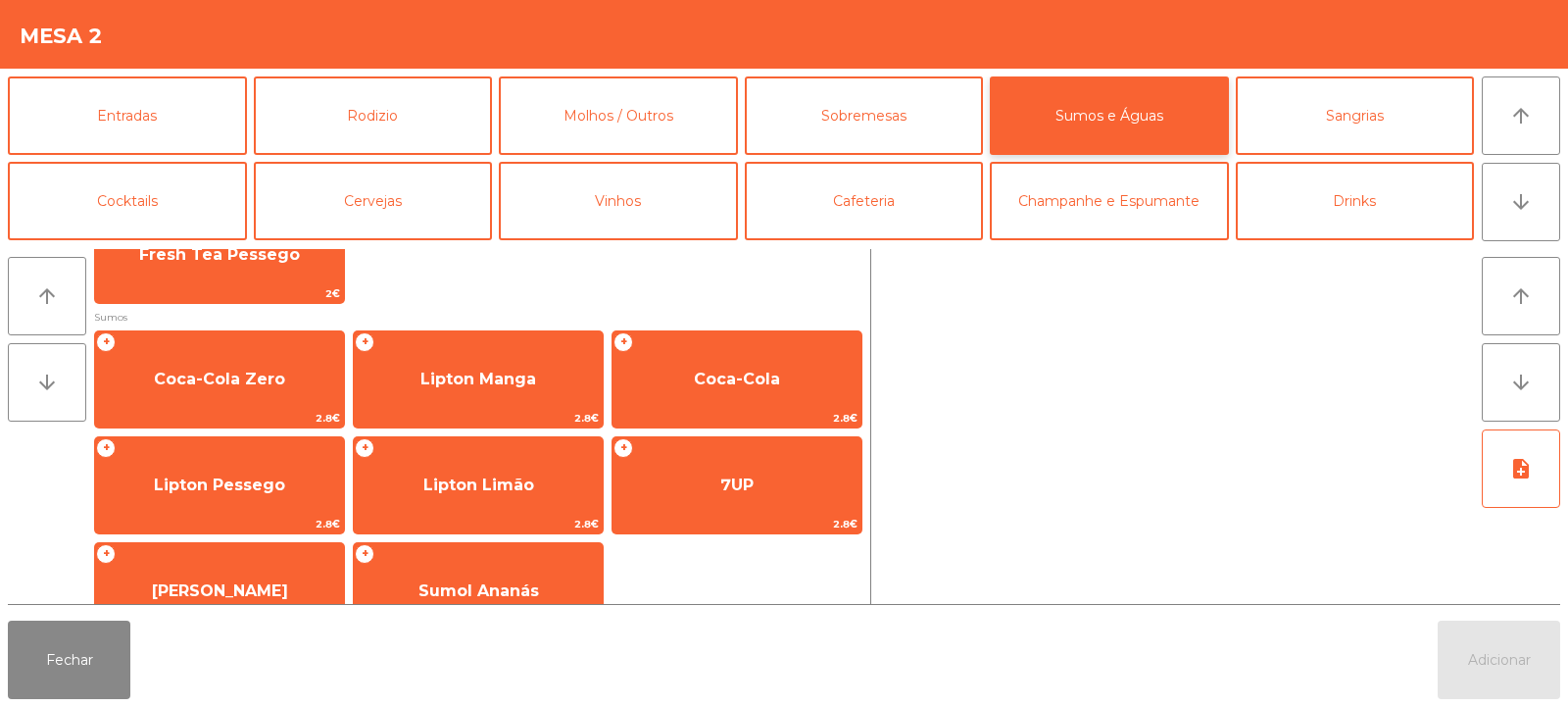
scroll to position [269, 0]
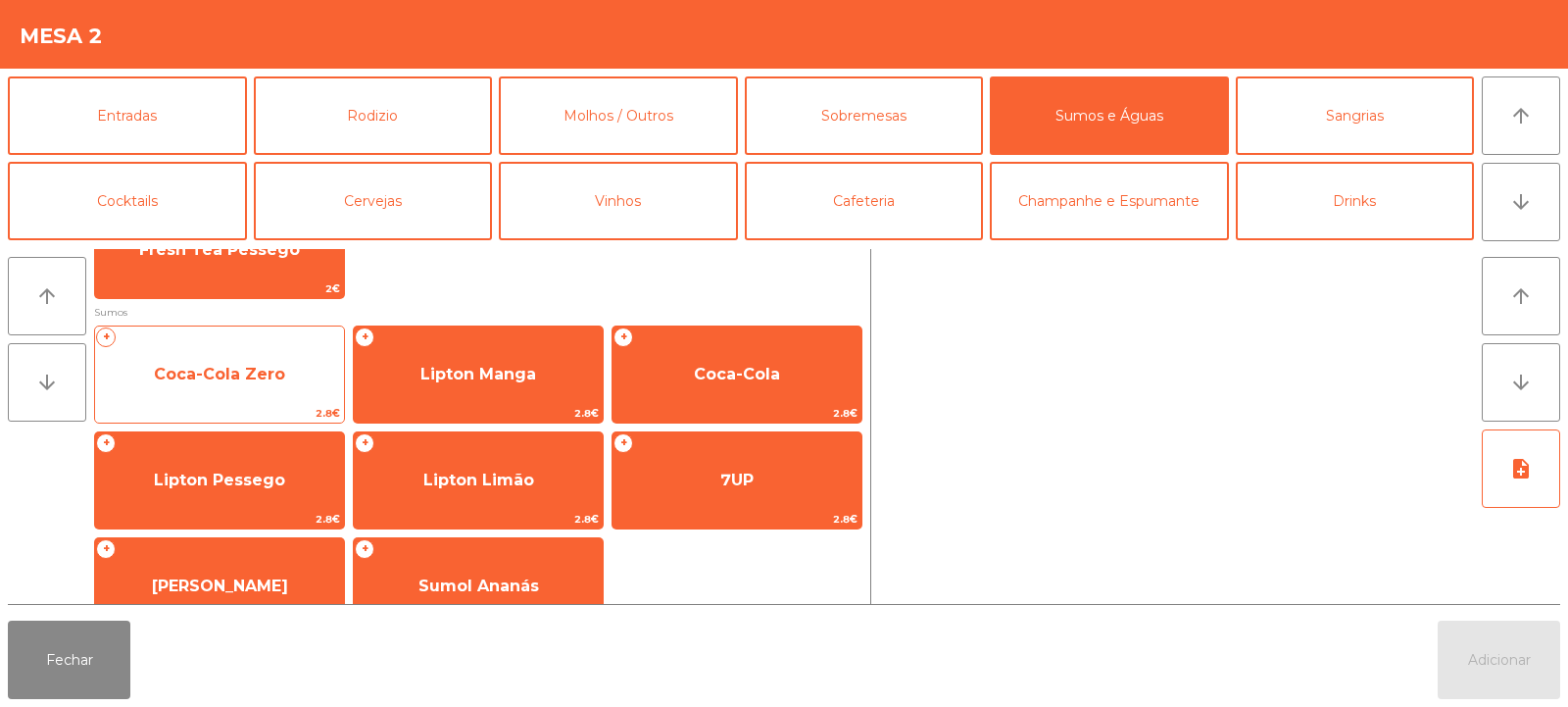
click at [287, 382] on span "Coca-Cola Zero" at bounding box center [220, 375] width 249 height 53
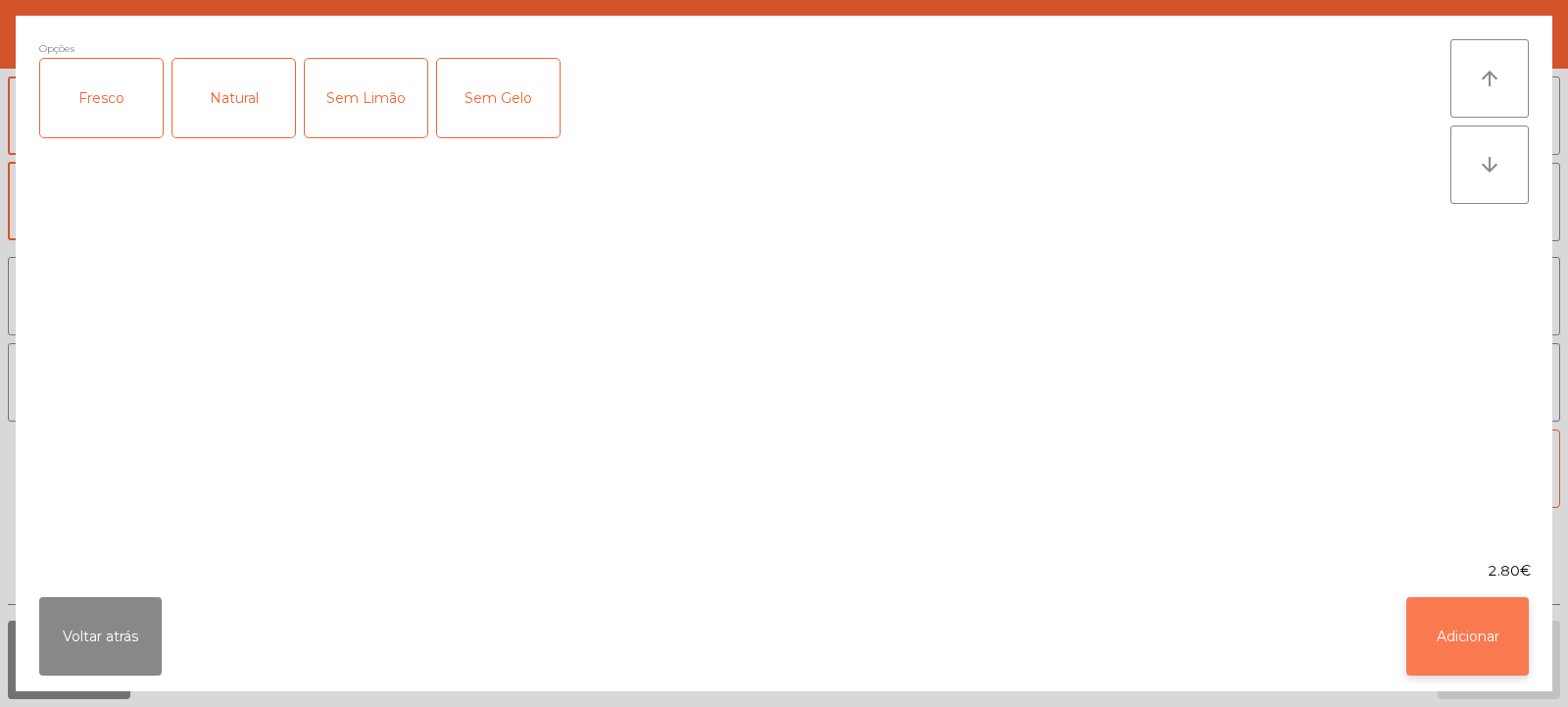
click at [1469, 635] on button "Adicionar" at bounding box center [1468, 636] width 123 height 78
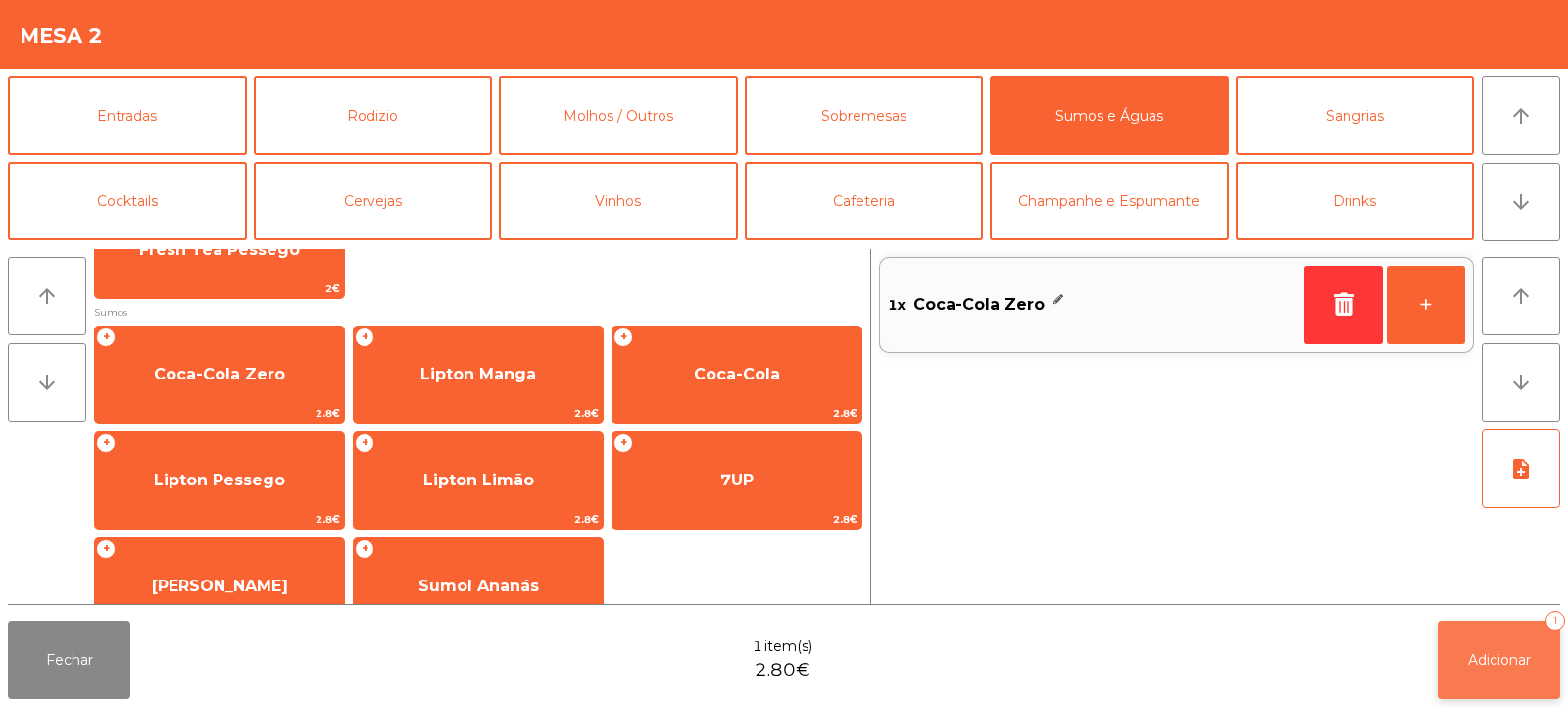
click at [1519, 655] on span "Adicionar" at bounding box center [1499, 660] width 63 height 18
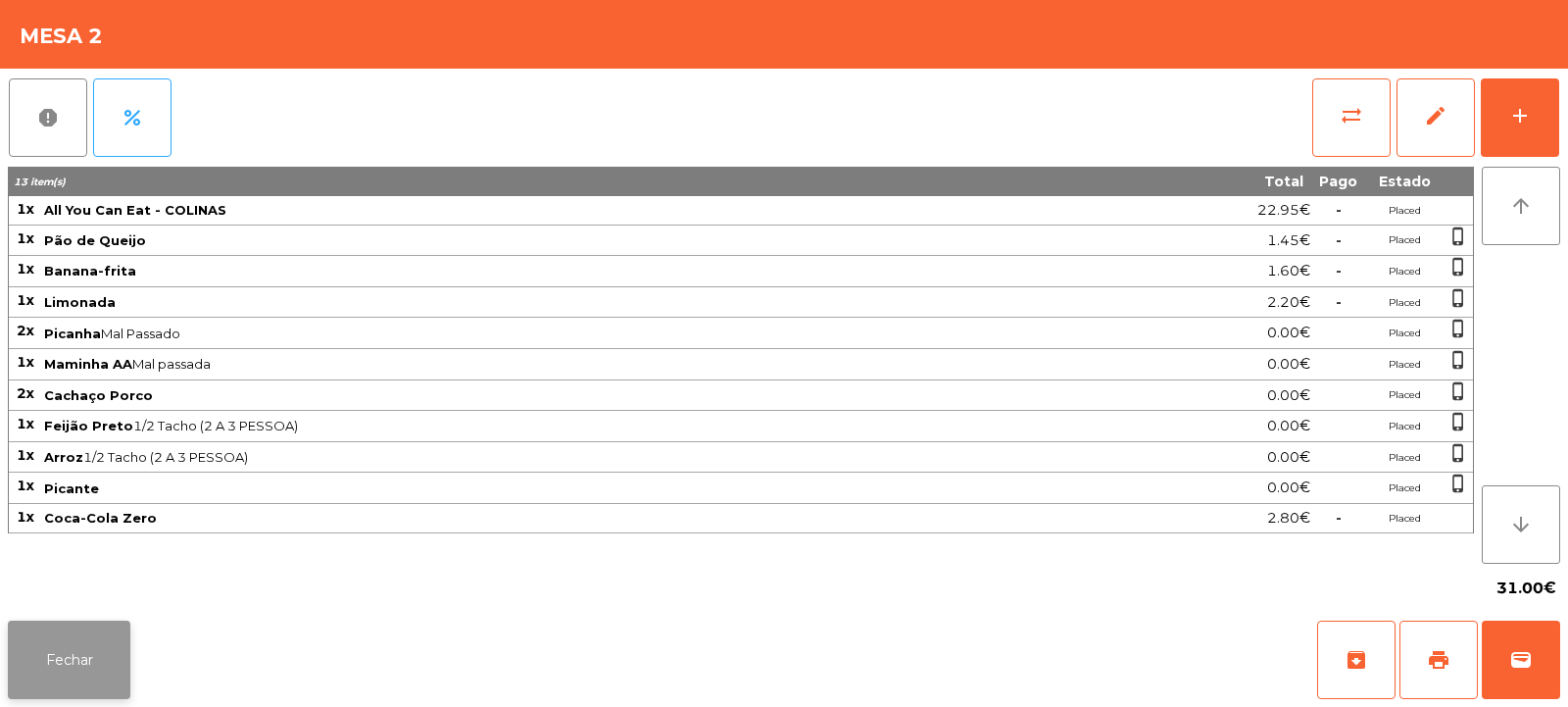
click at [77, 638] on button "Fechar" at bounding box center [69, 660] width 123 height 78
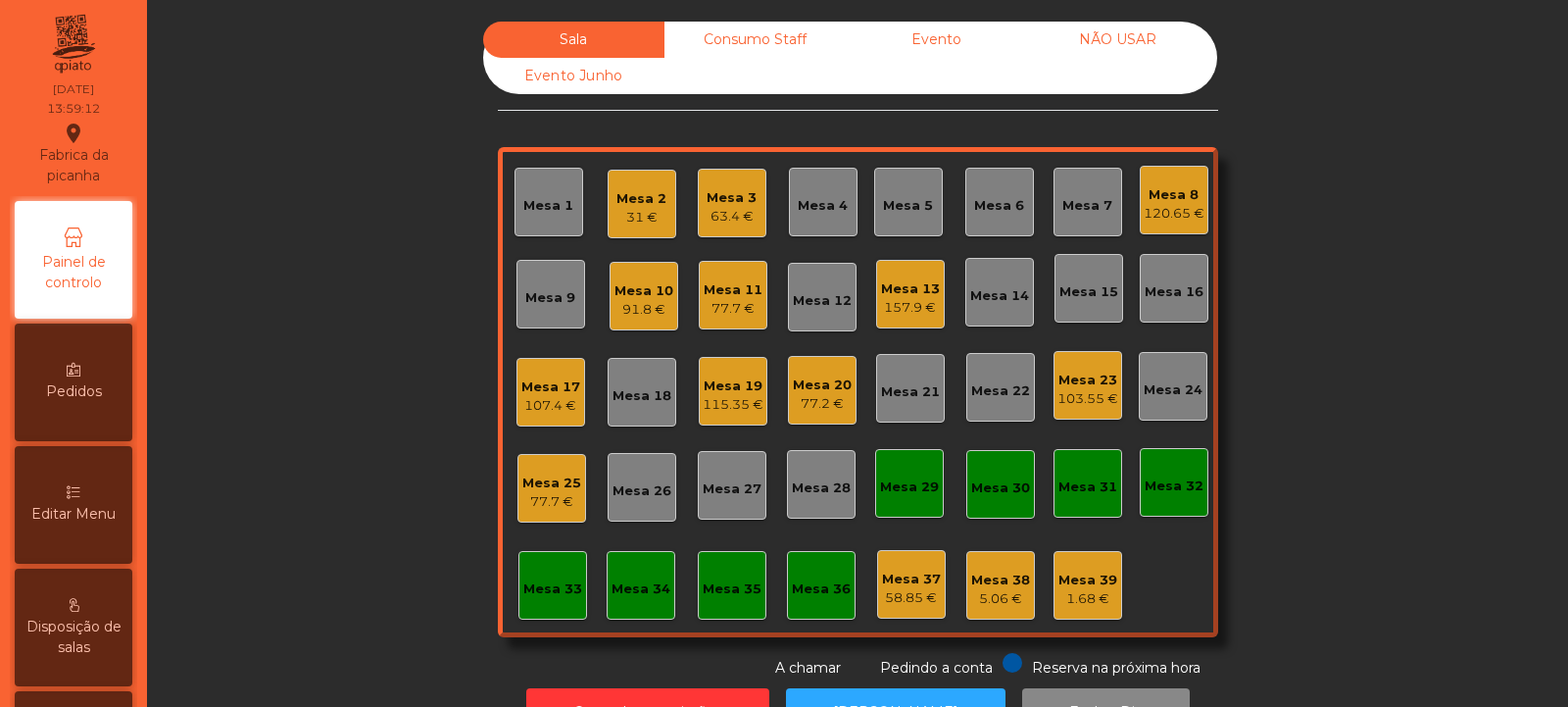
click at [905, 216] on div "Mesa 5" at bounding box center [909, 202] width 69 height 69
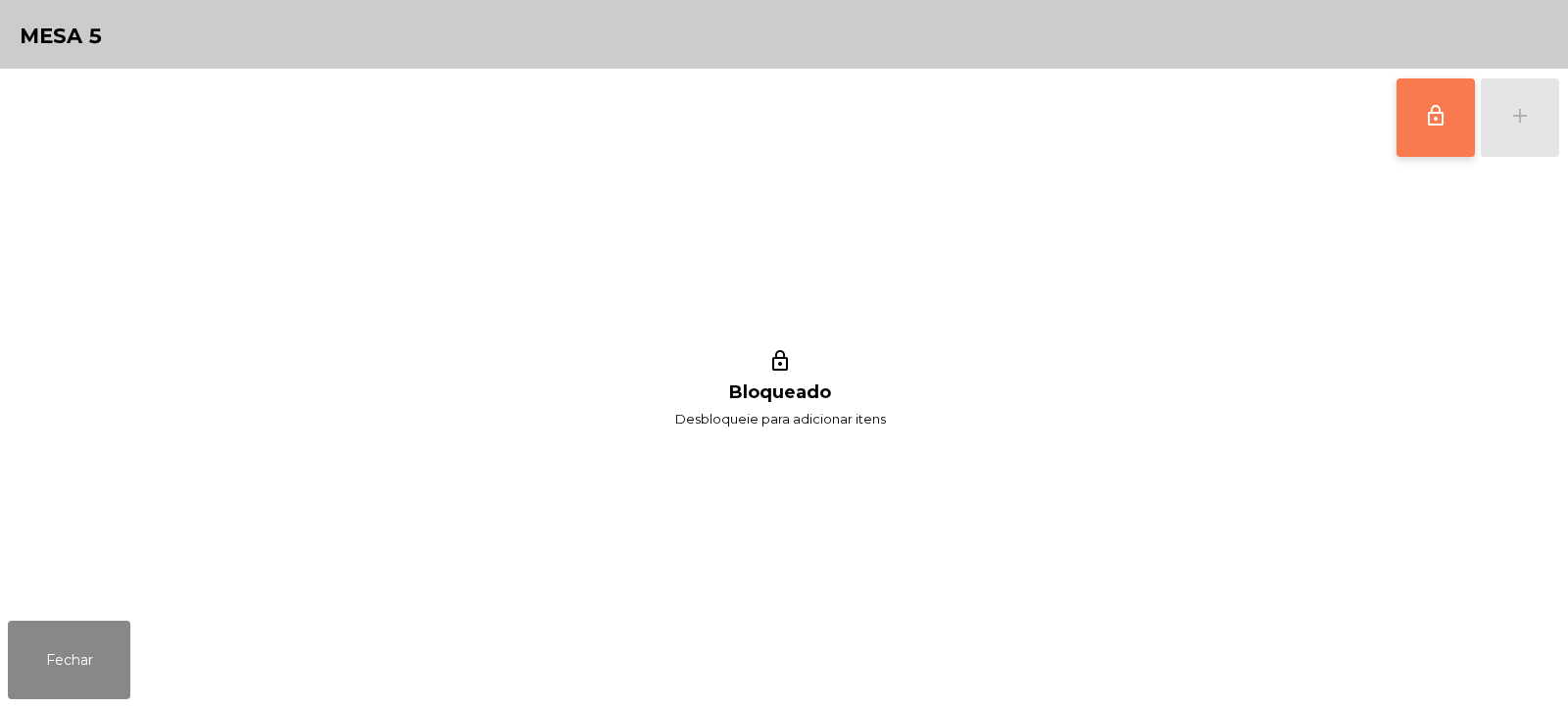
click at [1452, 115] on button "lock_outline" at bounding box center [1437, 118] width 78 height 78
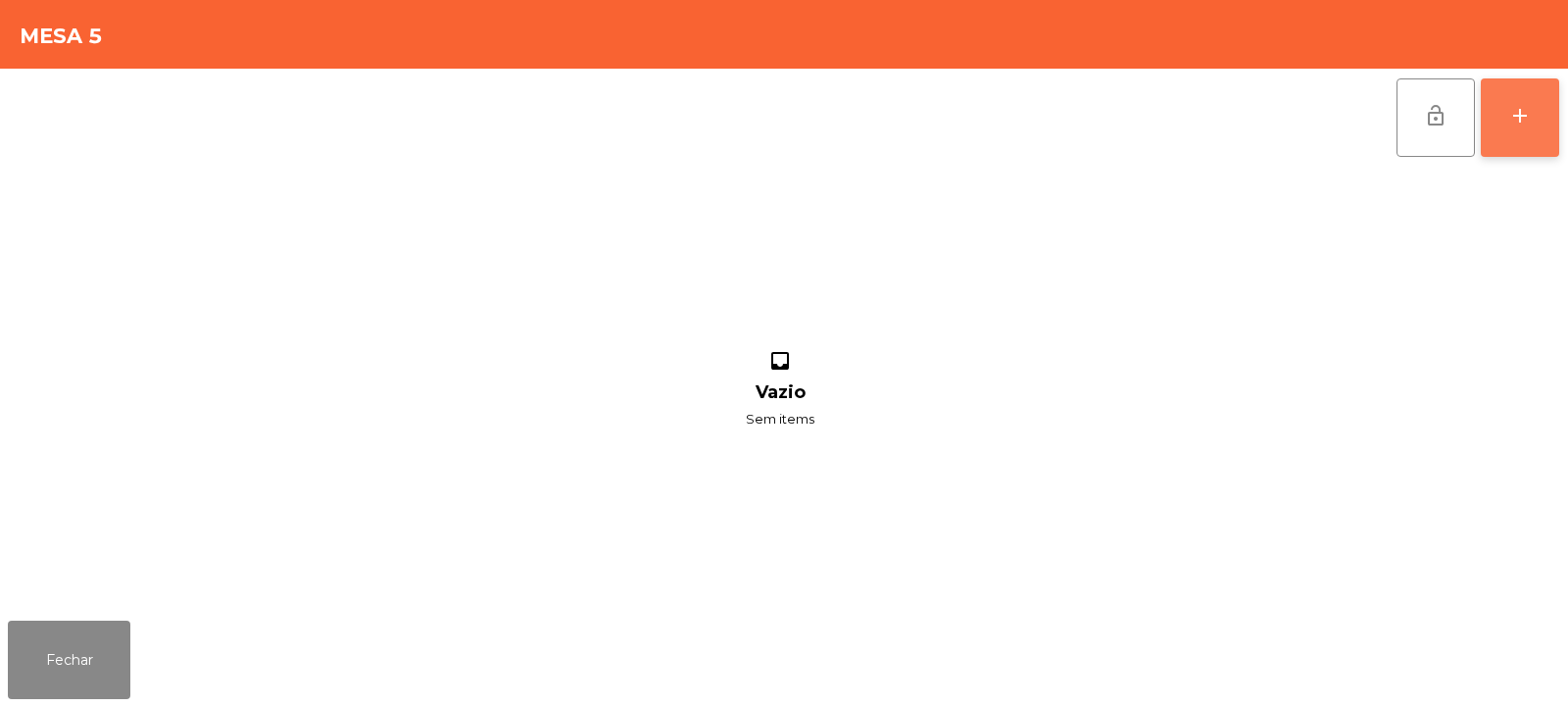
click at [1505, 113] on button "add" at bounding box center [1520, 118] width 78 height 78
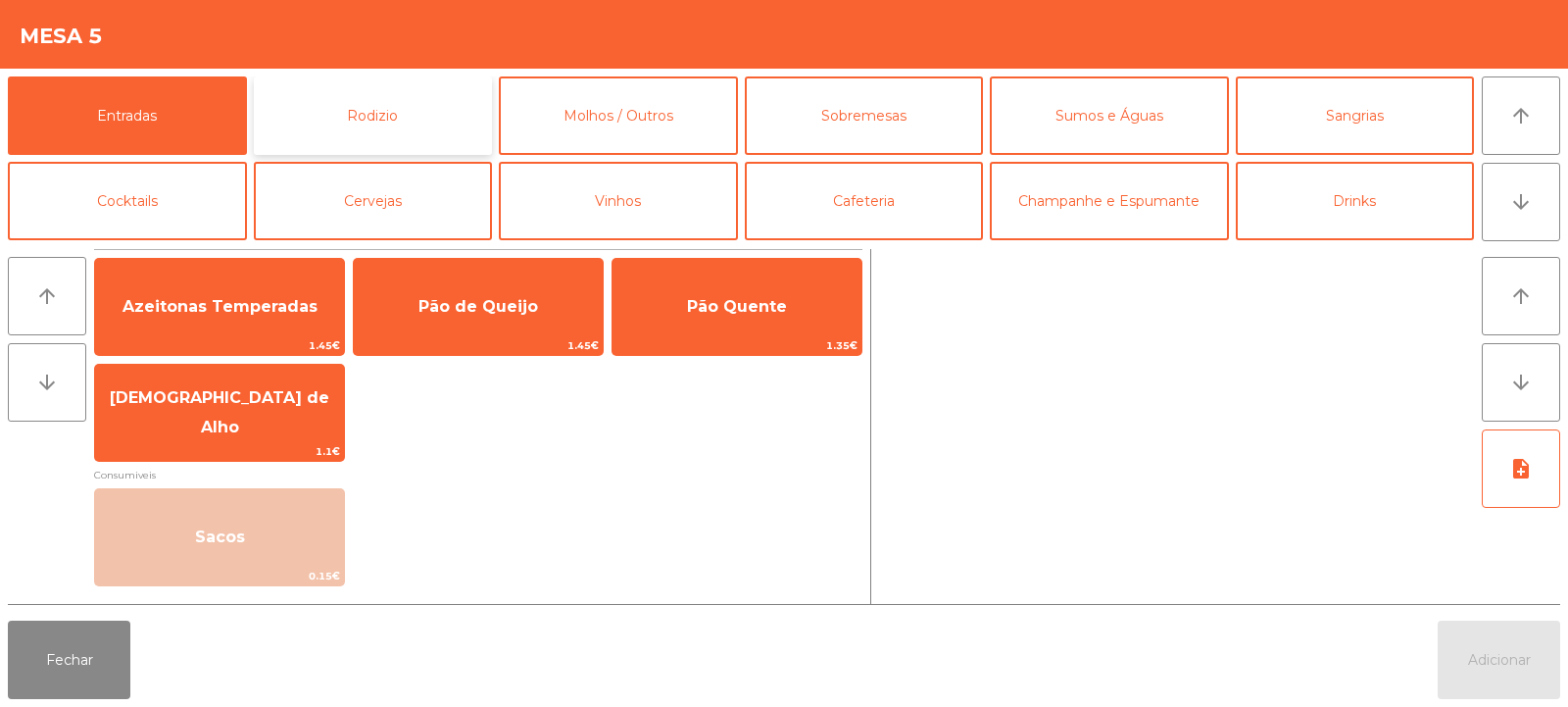
click at [415, 115] on button "Rodizio" at bounding box center [374, 116] width 239 height 78
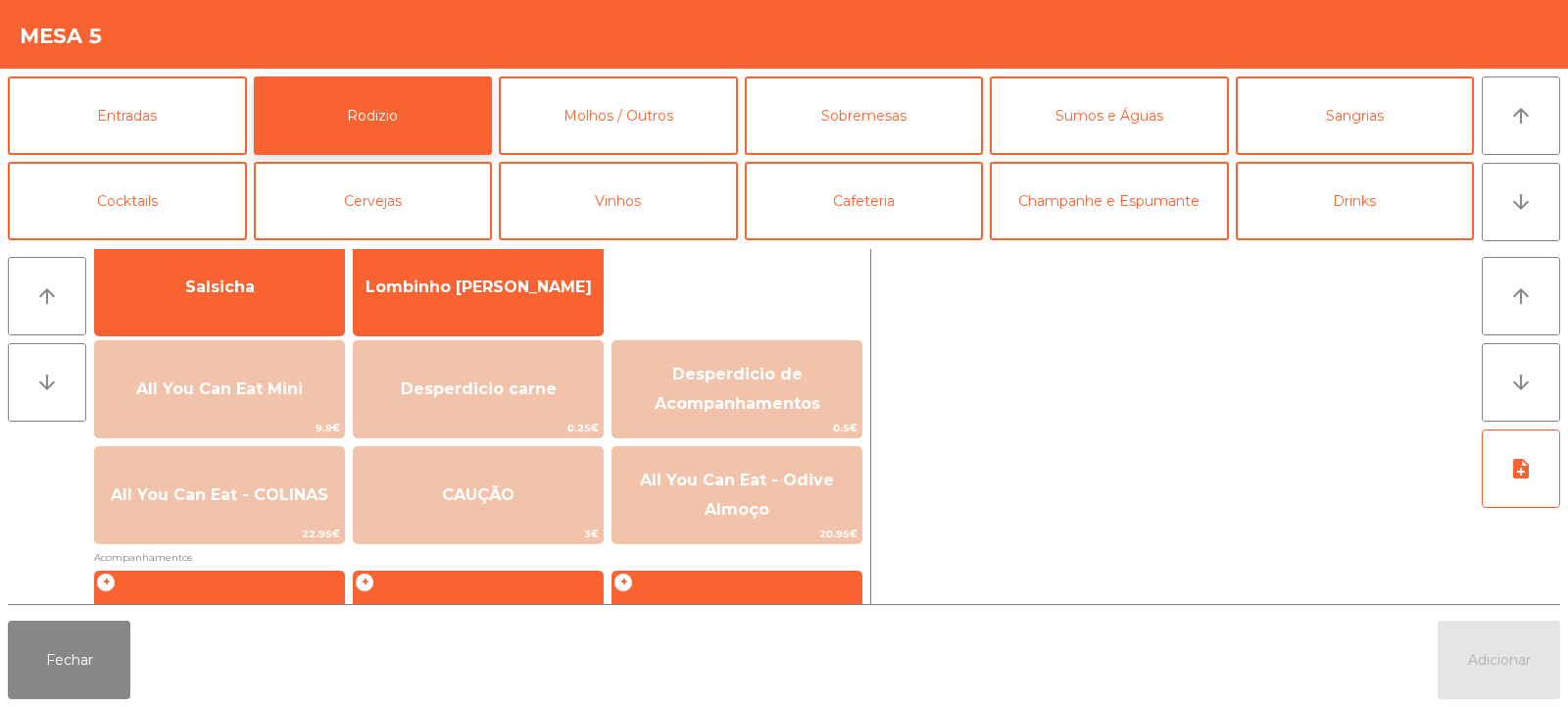
scroll to position [175, 0]
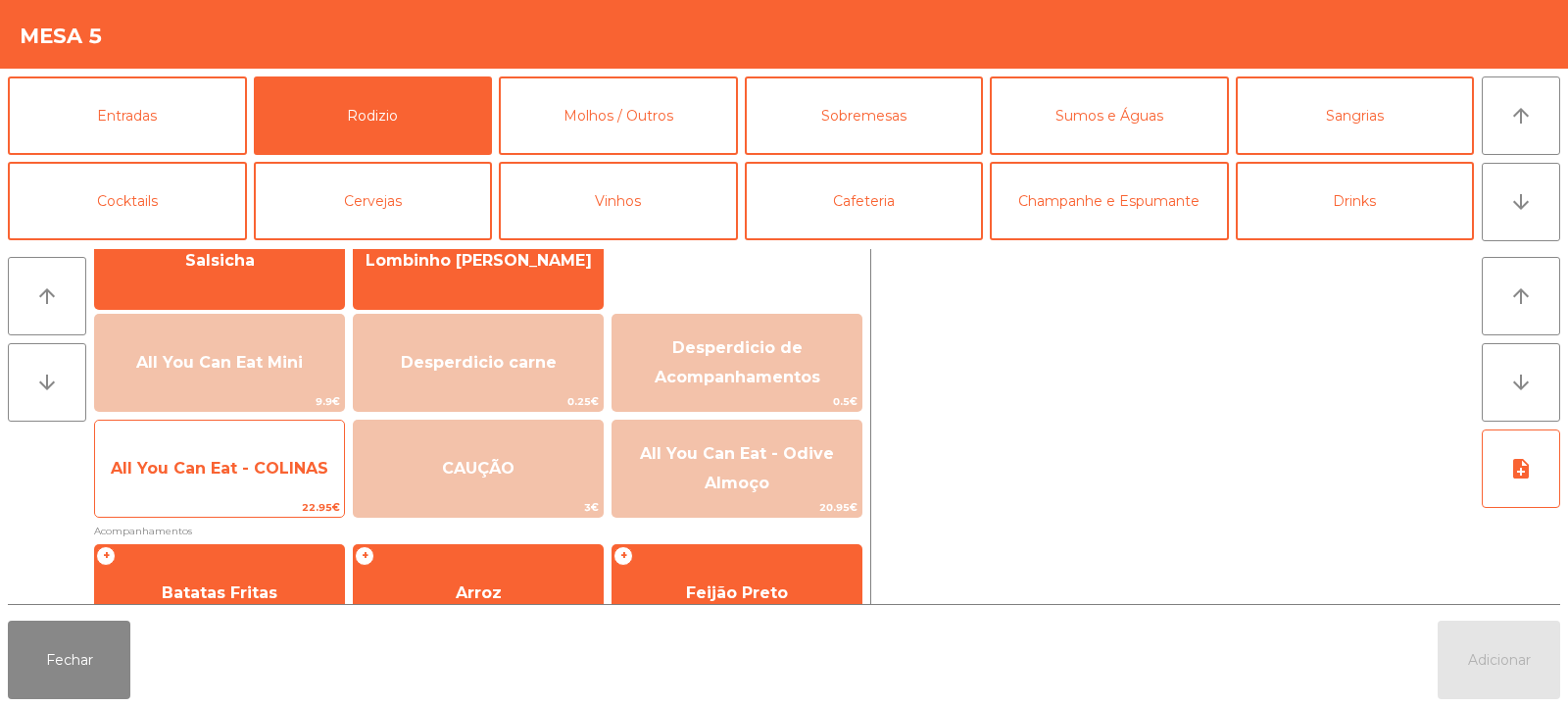
click at [256, 487] on span "All You Can Eat - COLINAS" at bounding box center [220, 469] width 249 height 53
click at [274, 495] on span "All You Can Eat - COLINAS" at bounding box center [220, 469] width 249 height 53
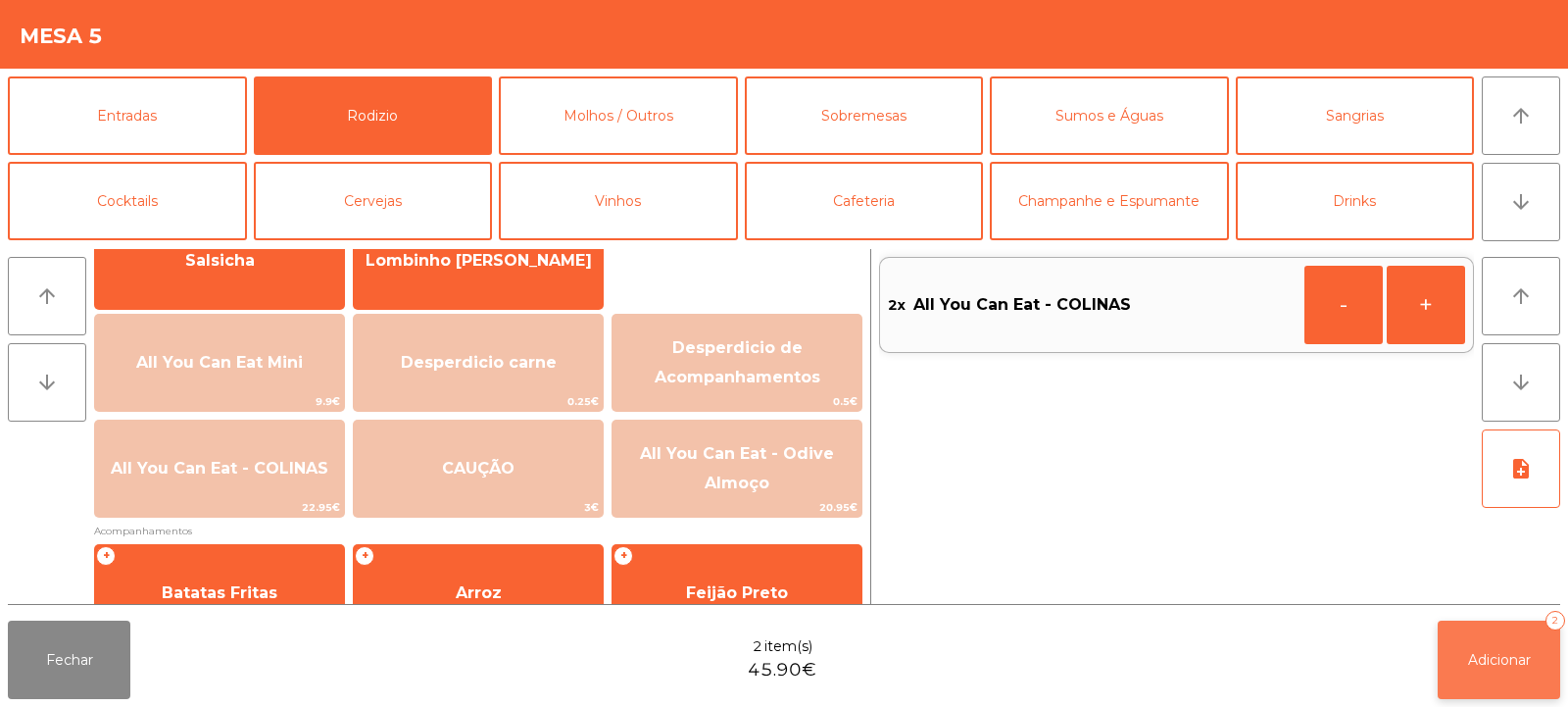
click at [1471, 653] on span "Adicionar" at bounding box center [1499, 660] width 63 height 18
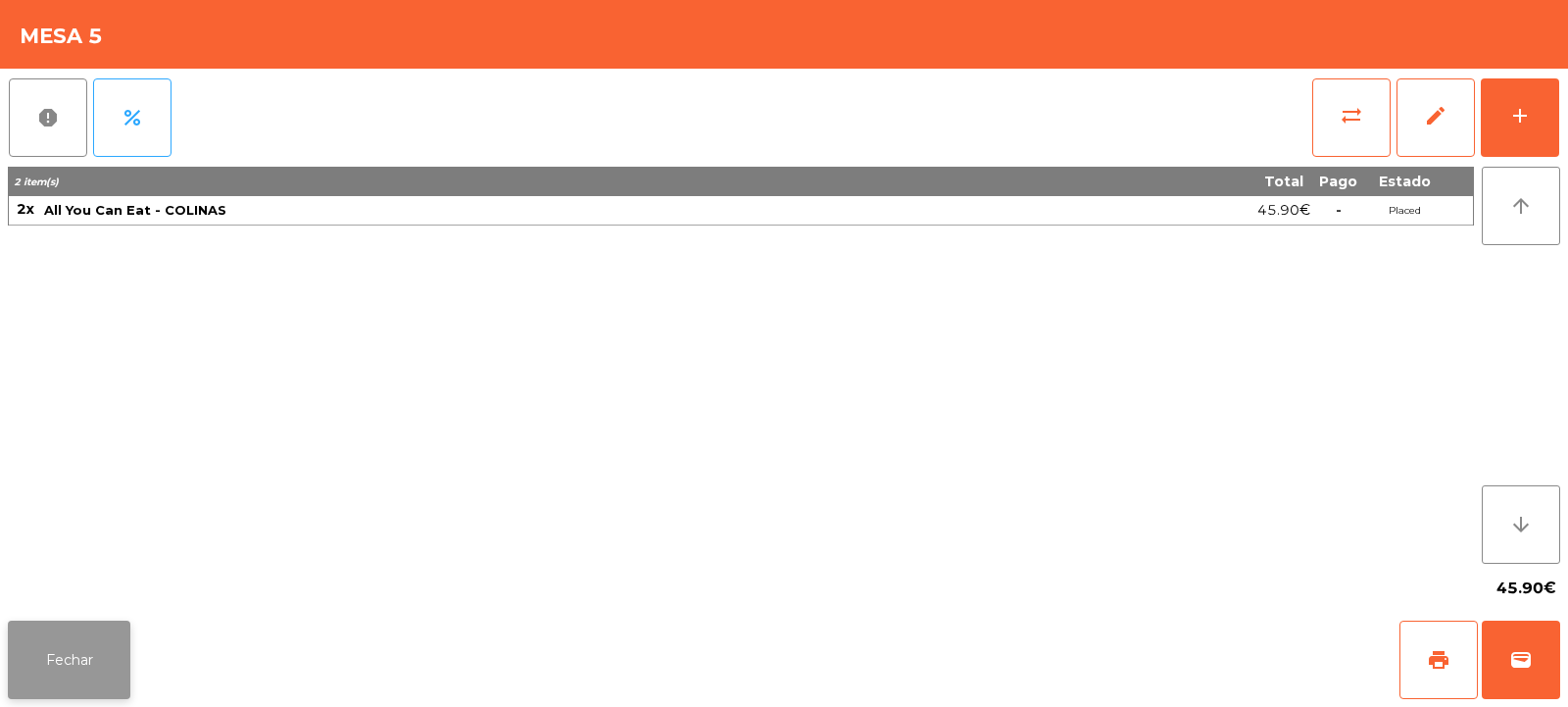
click at [58, 645] on button "Fechar" at bounding box center [69, 660] width 123 height 78
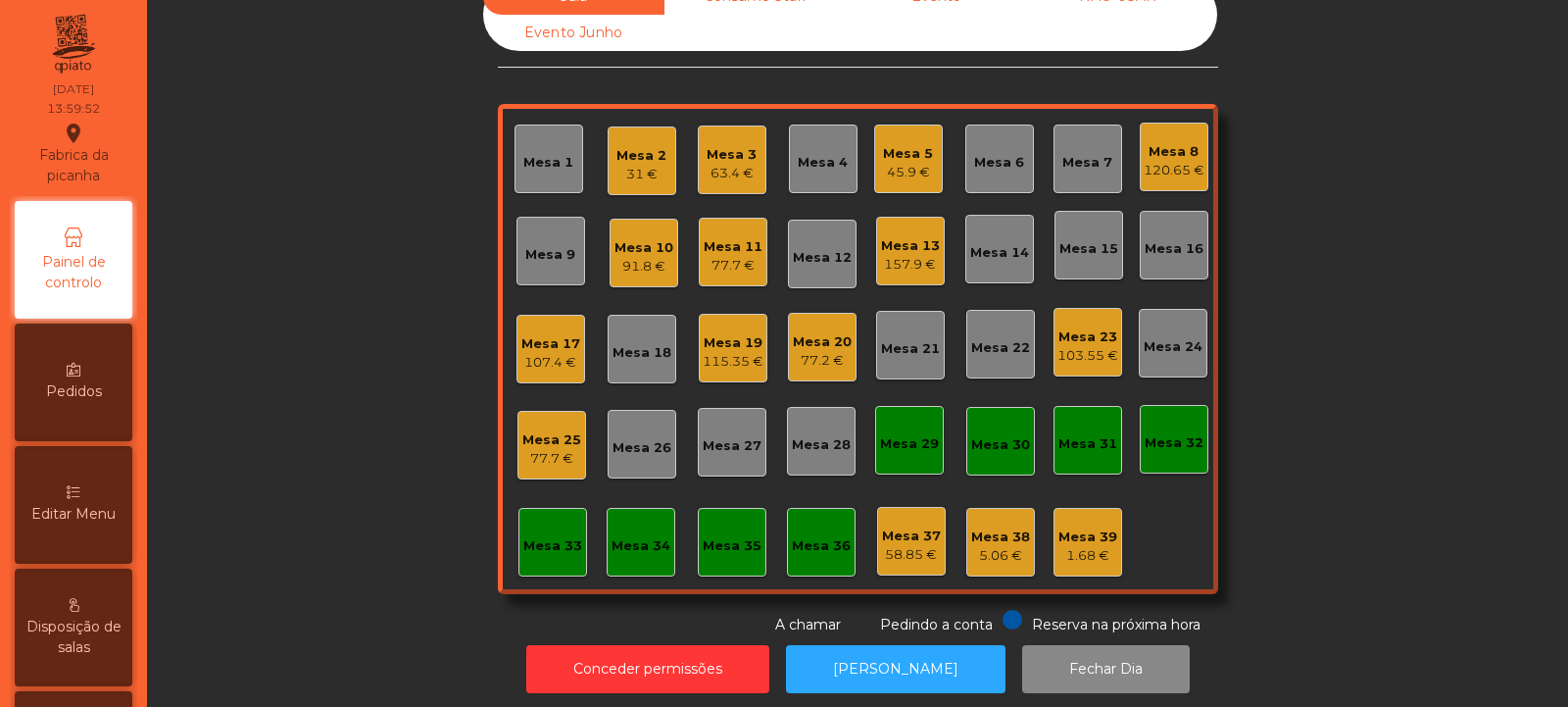
scroll to position [66, 0]
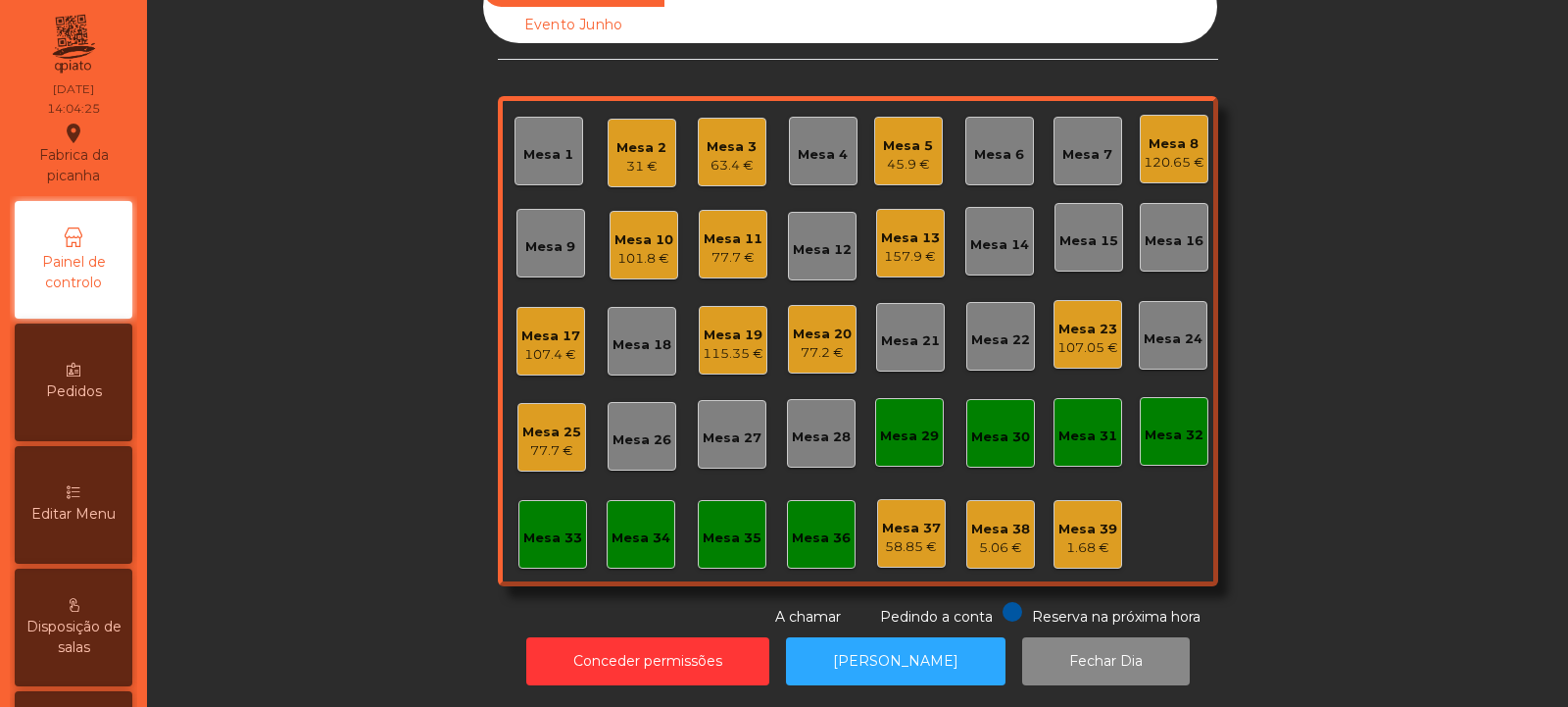
click at [809, 430] on div "Mesa 28" at bounding box center [822, 437] width 59 height 20
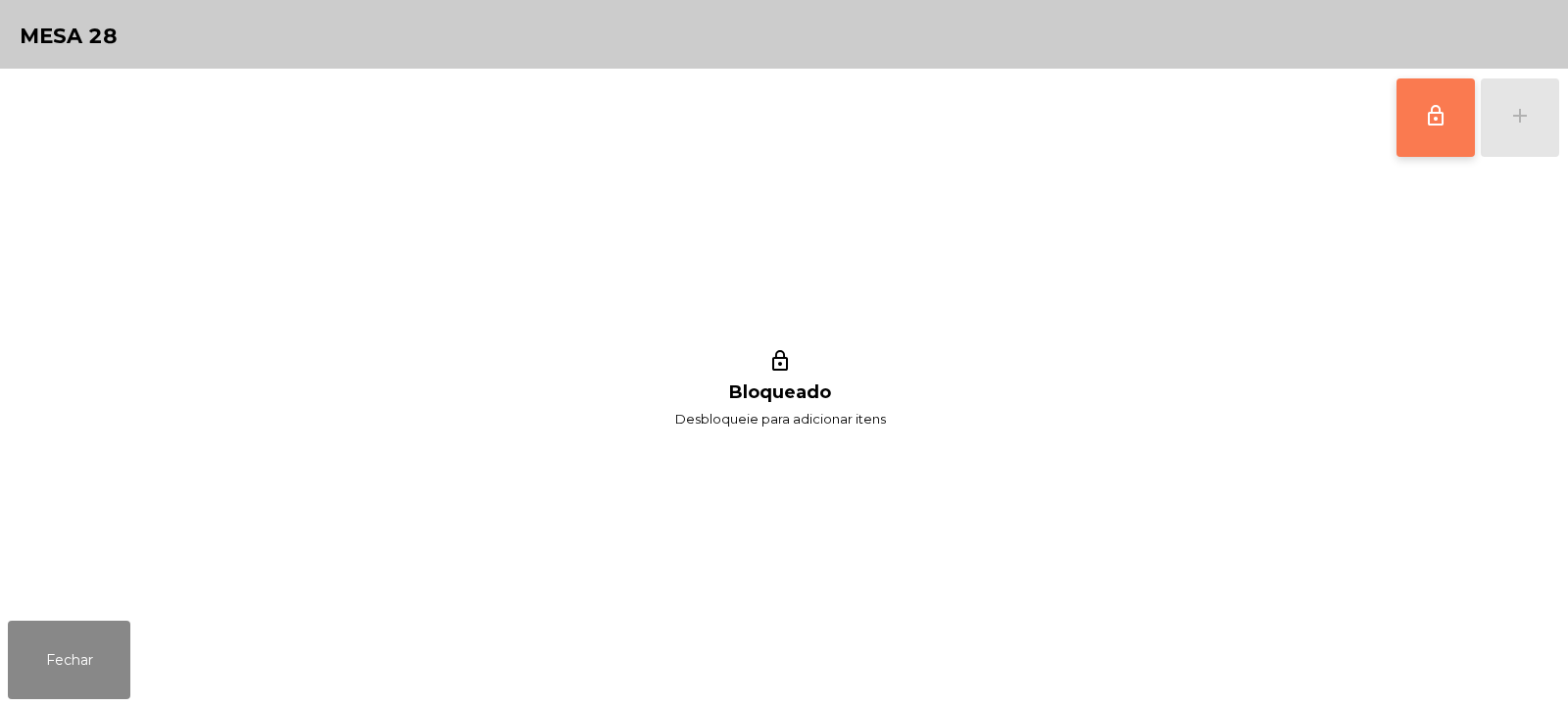
click at [1422, 111] on button "lock_outline" at bounding box center [1437, 118] width 78 height 78
click at [110, 641] on button "Fechar" at bounding box center [69, 660] width 123 height 78
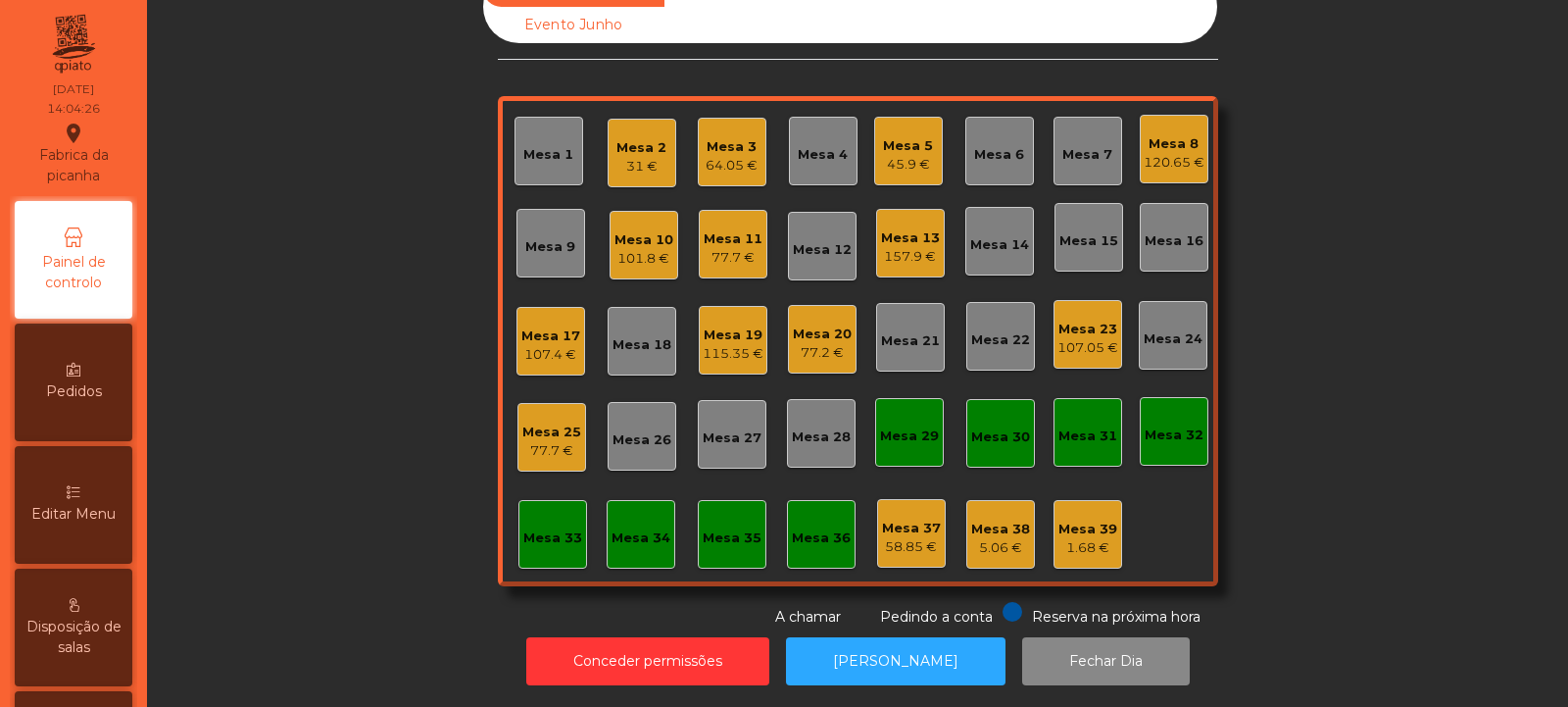
click at [729, 429] on div "Mesa 27" at bounding box center [733, 438] width 59 height 20
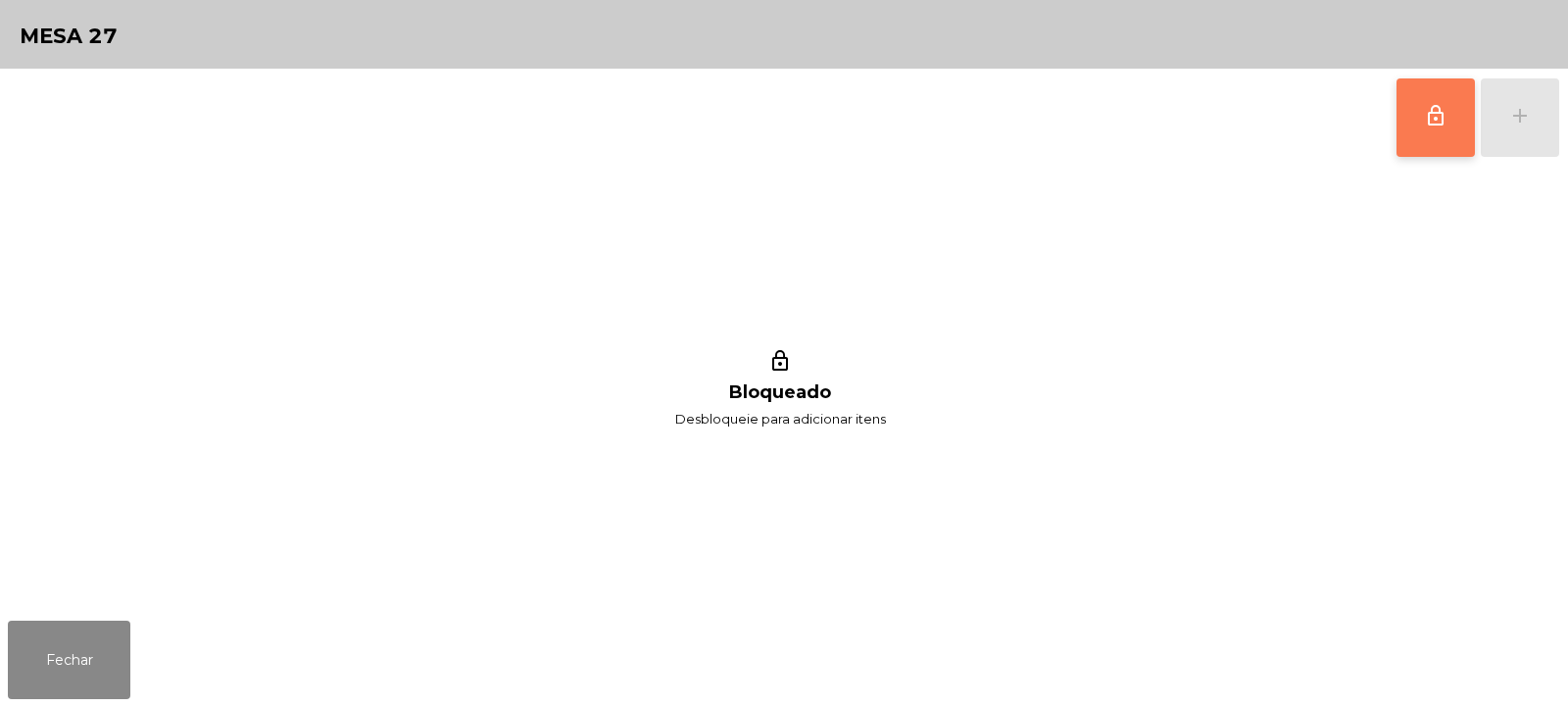
click at [1459, 113] on button "lock_outline" at bounding box center [1437, 118] width 78 height 78
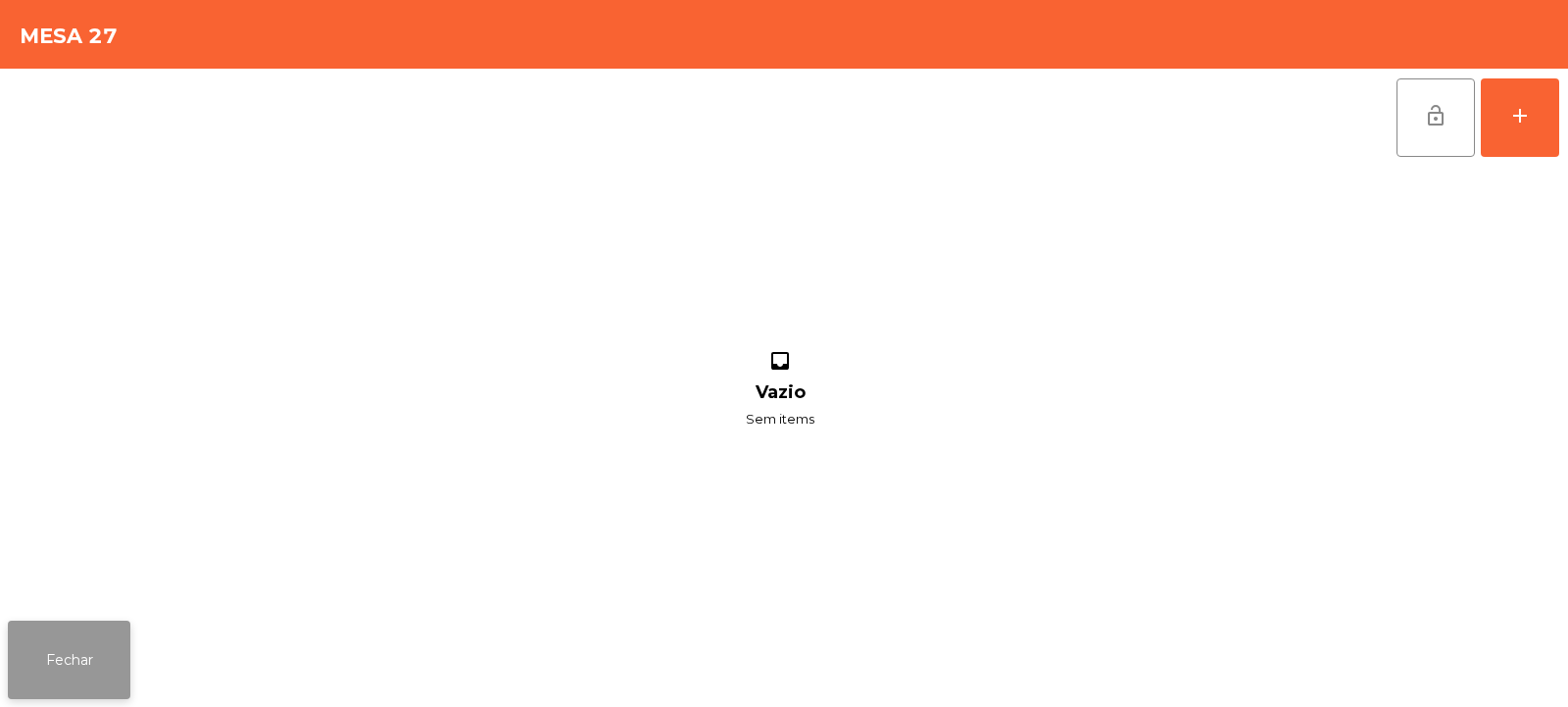
click at [121, 642] on button "Fechar" at bounding box center [69, 660] width 123 height 78
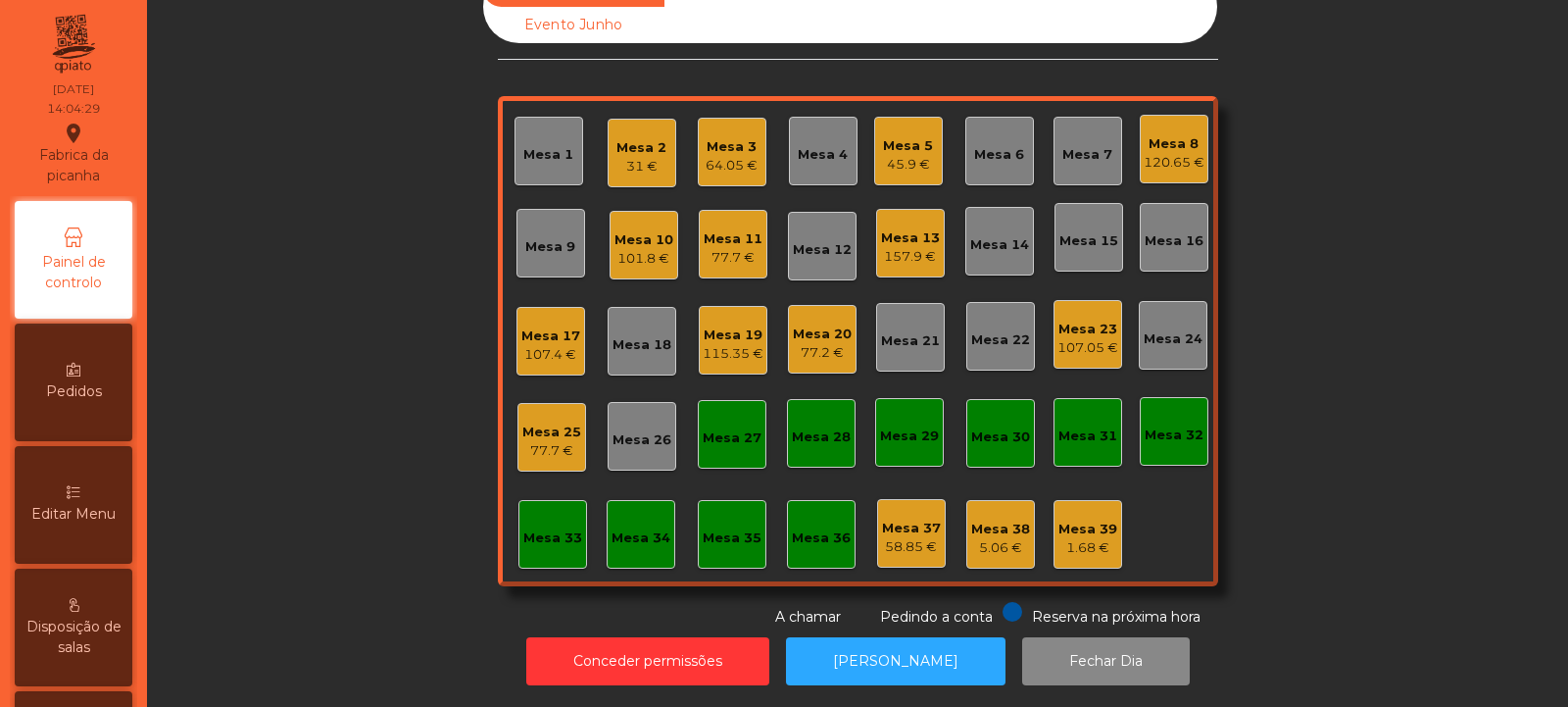
click at [911, 163] on div "Mesa 5 45.9 €" at bounding box center [909, 151] width 69 height 69
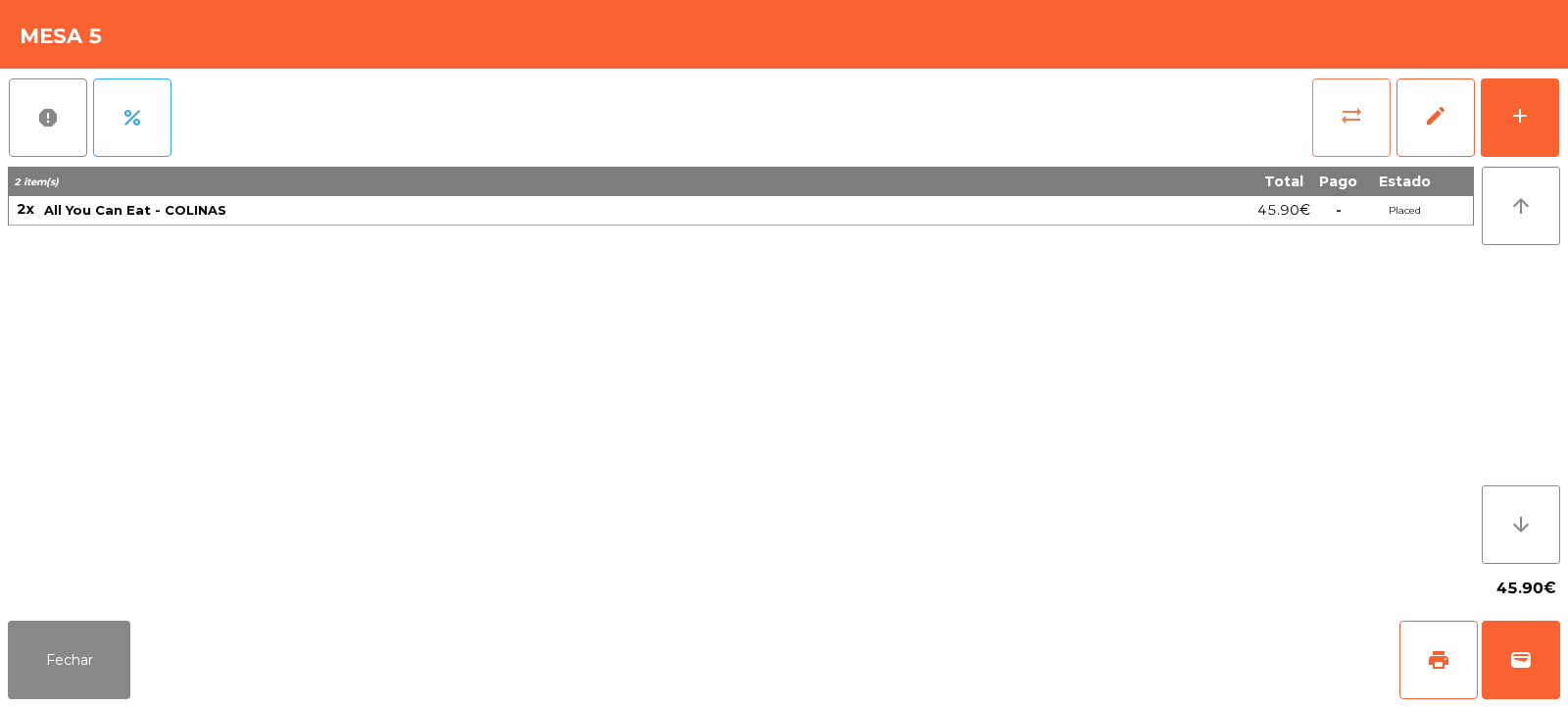
click at [1353, 128] on button "sync_alt" at bounding box center [1352, 118] width 78 height 78
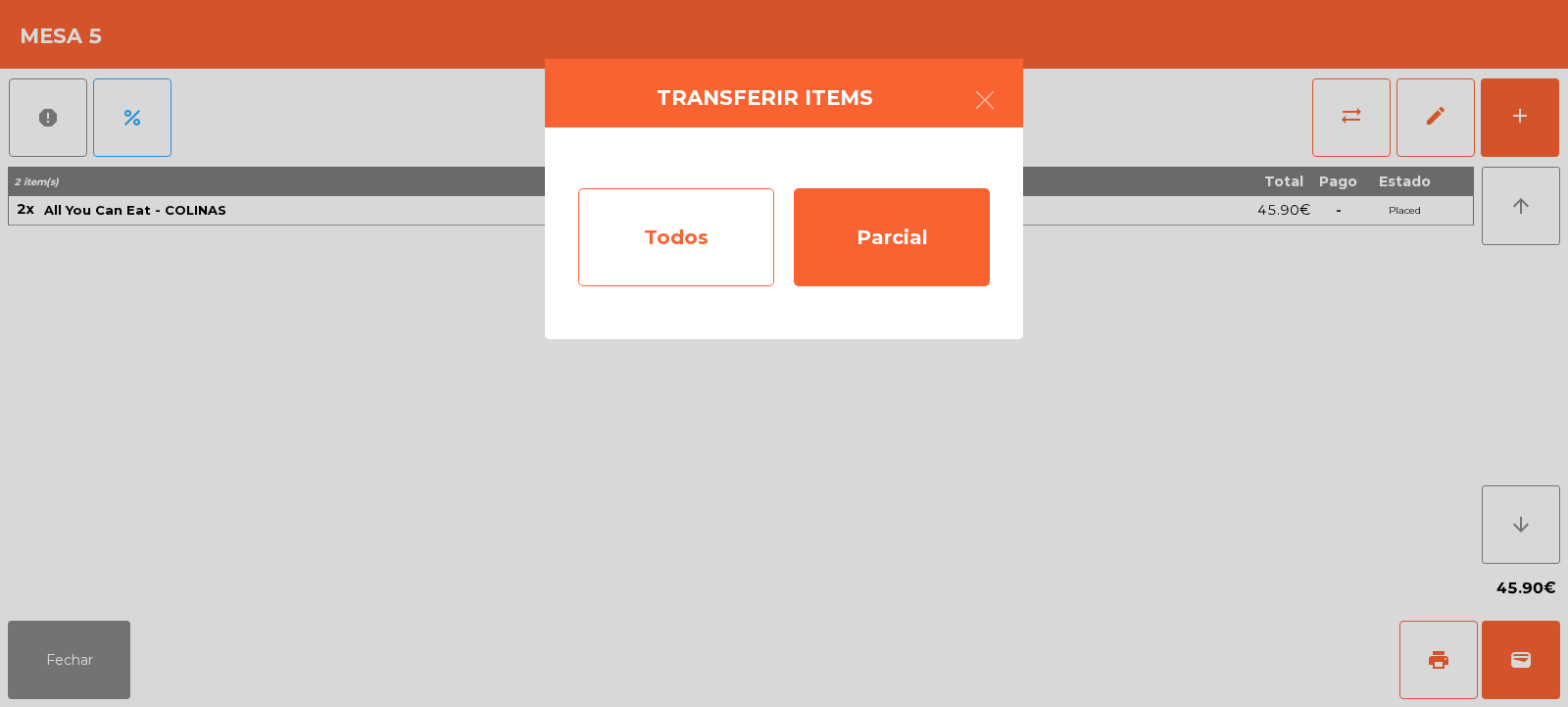
click at [675, 219] on div "Todos" at bounding box center [677, 237] width 196 height 98
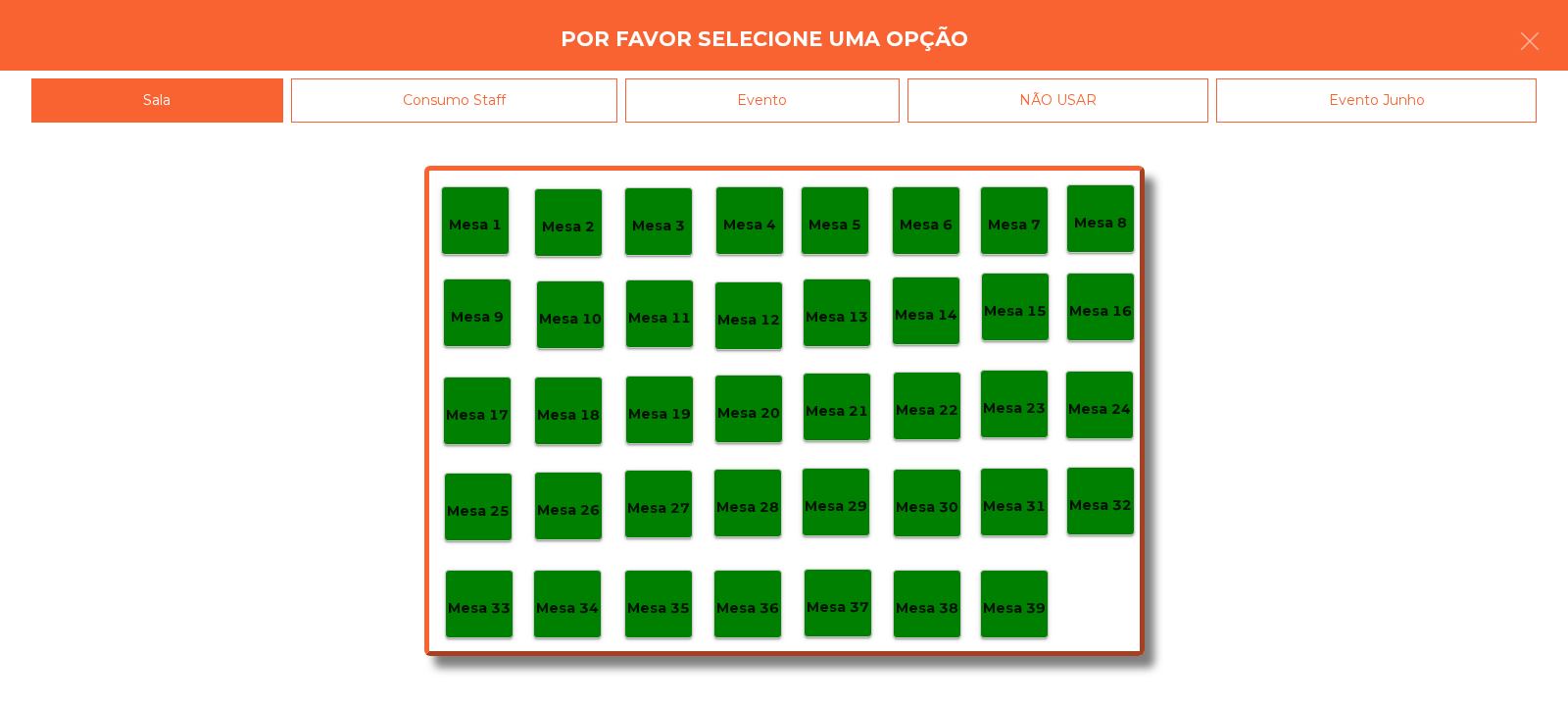
click at [655, 506] on p "Mesa 27" at bounding box center [659, 508] width 63 height 23
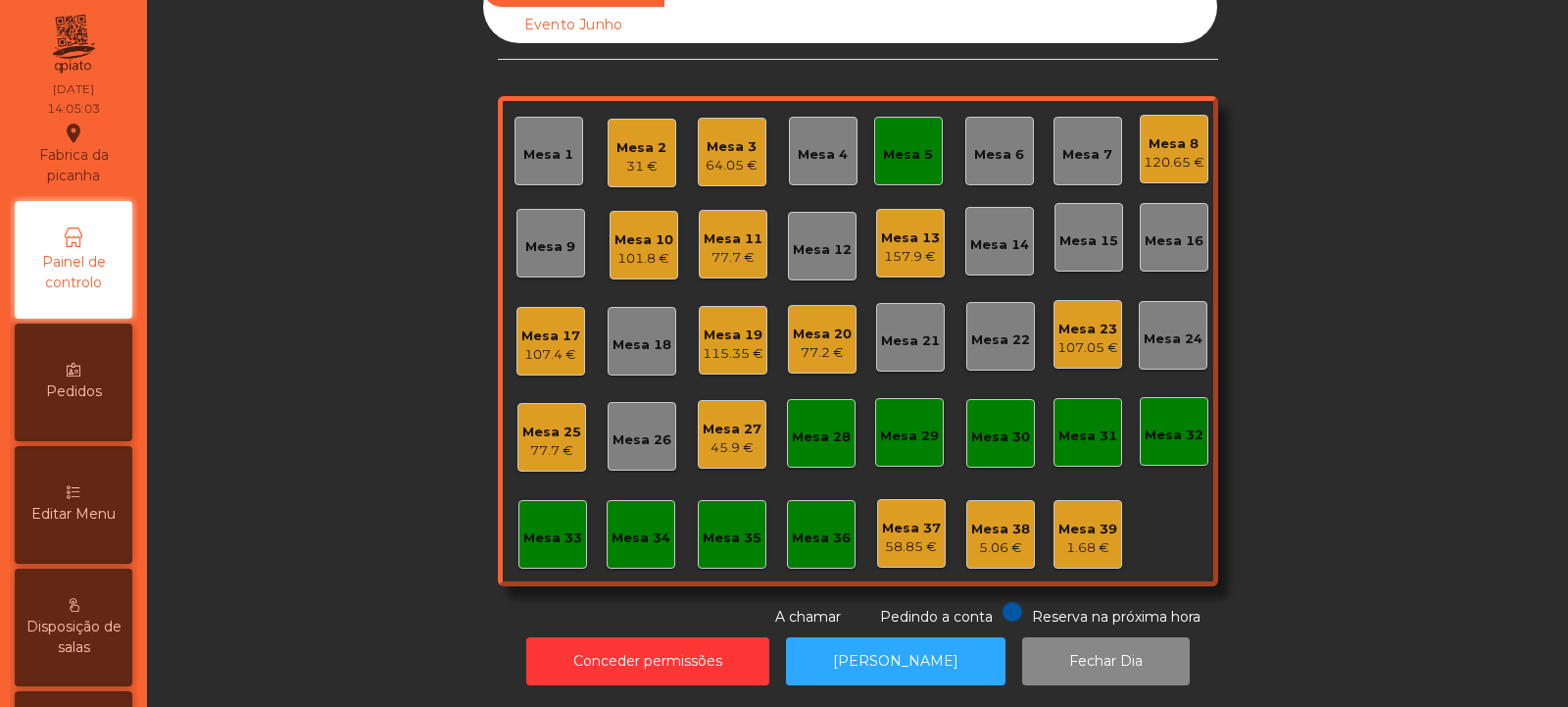
scroll to position [0, 0]
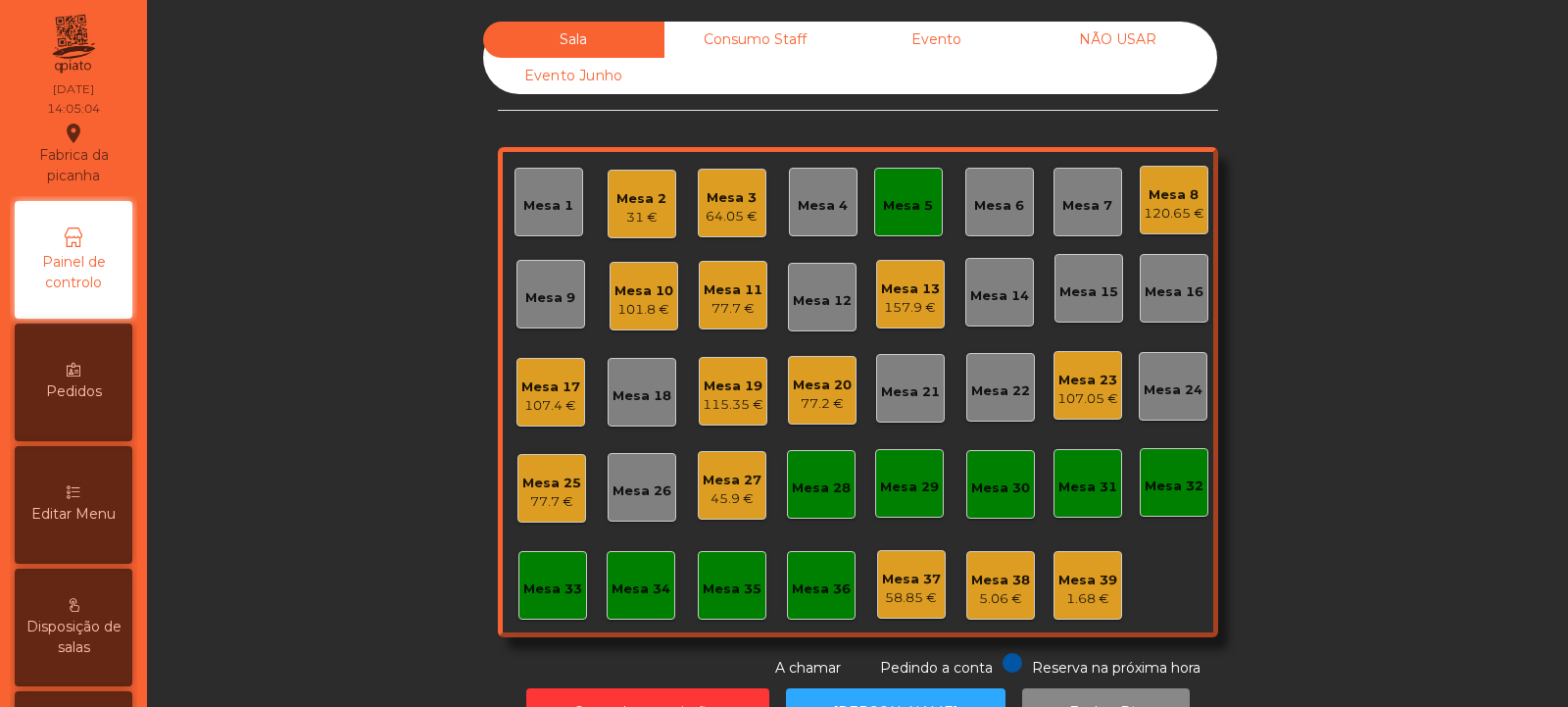
click at [898, 198] on div "Mesa 5" at bounding box center [908, 206] width 50 height 20
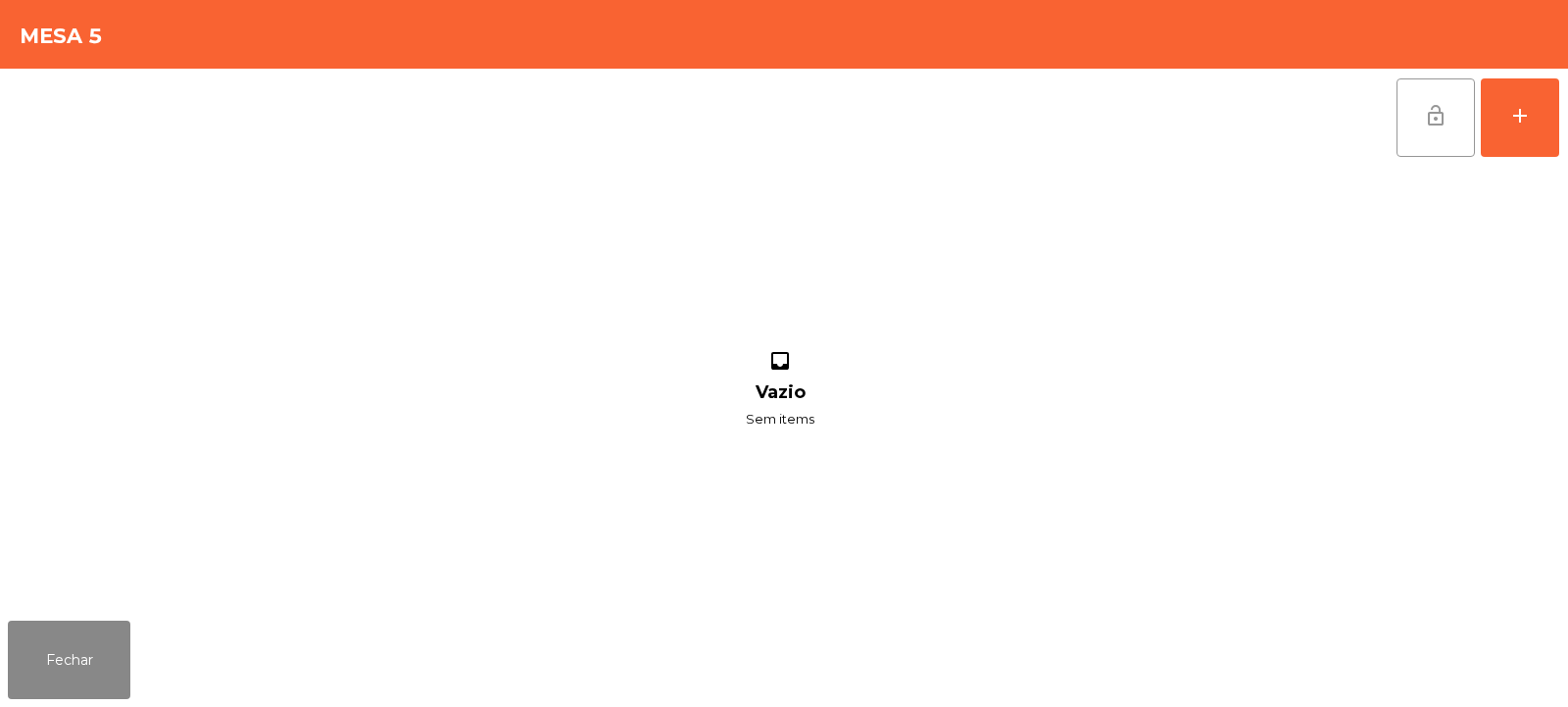
click at [1442, 124] on span "lock_open" at bounding box center [1437, 116] width 24 height 24
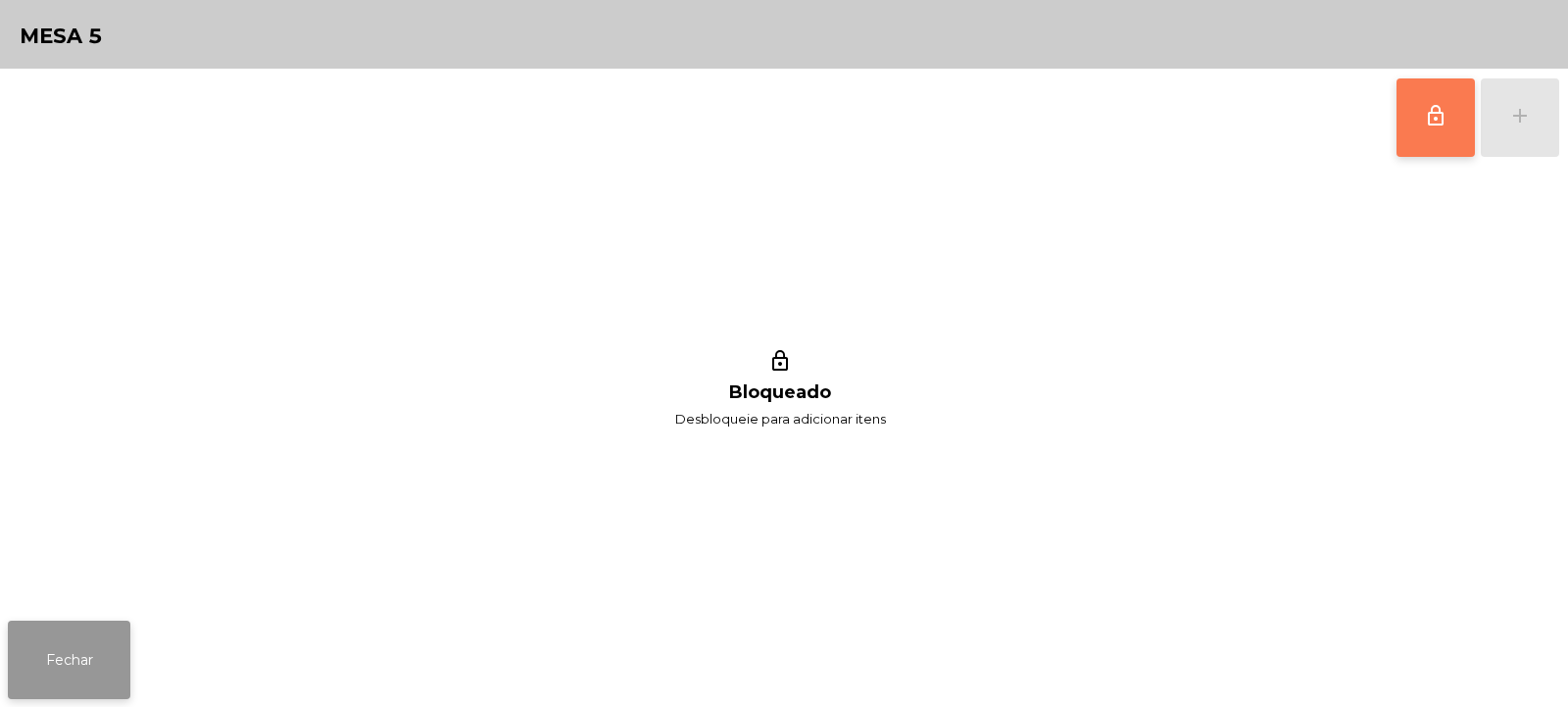
click at [84, 698] on button "Fechar" at bounding box center [69, 660] width 123 height 78
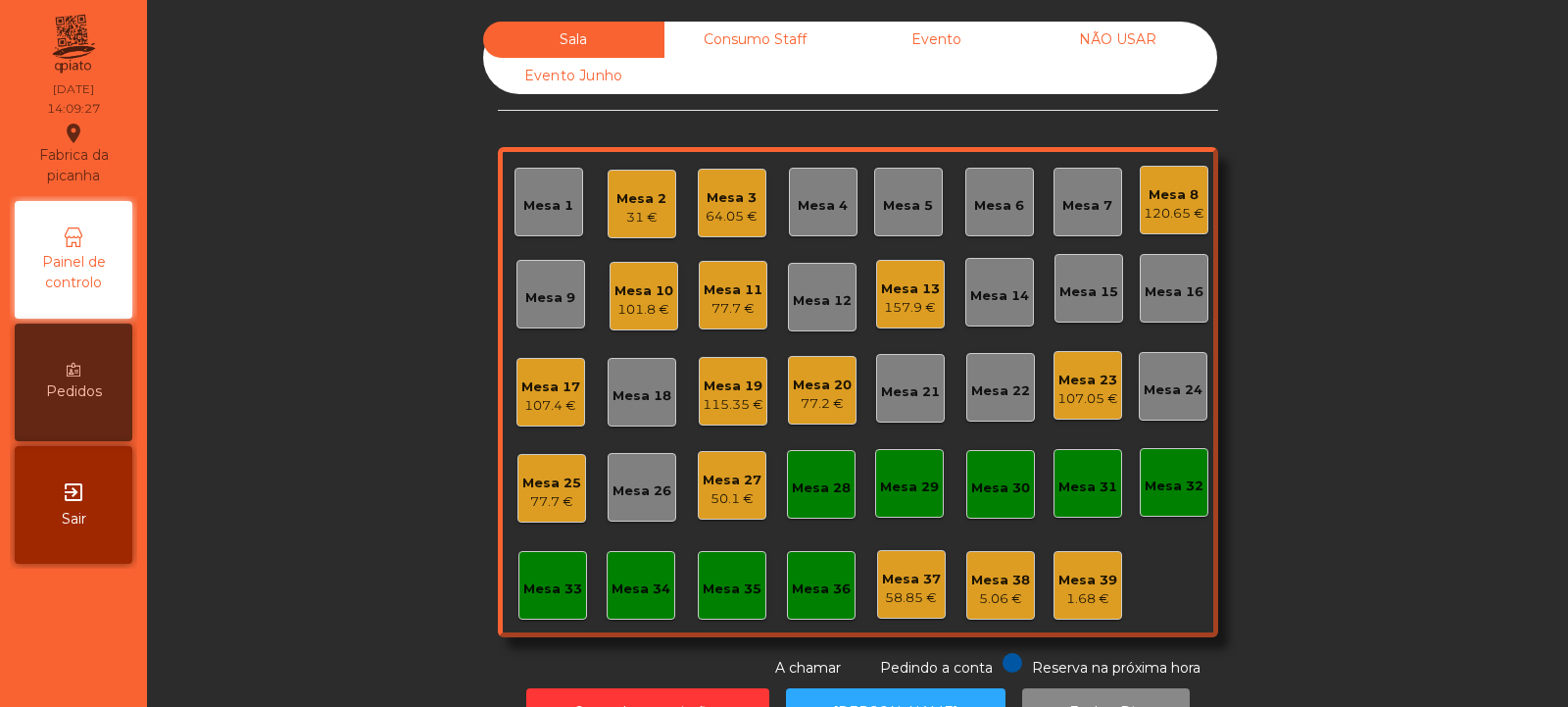
click at [992, 313] on div "Mesa 14" at bounding box center [1000, 292] width 69 height 69
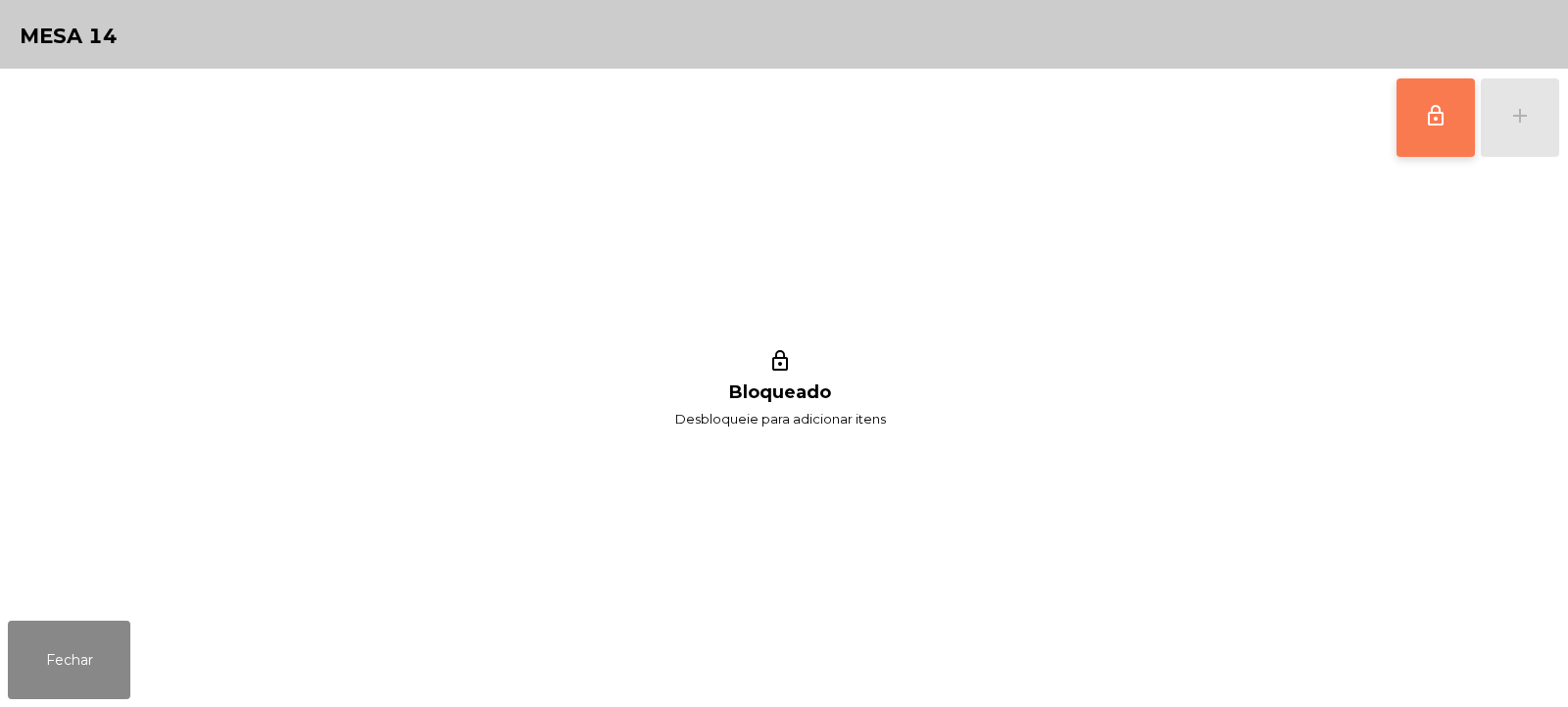
click at [1410, 147] on button "lock_outline" at bounding box center [1437, 118] width 78 height 78
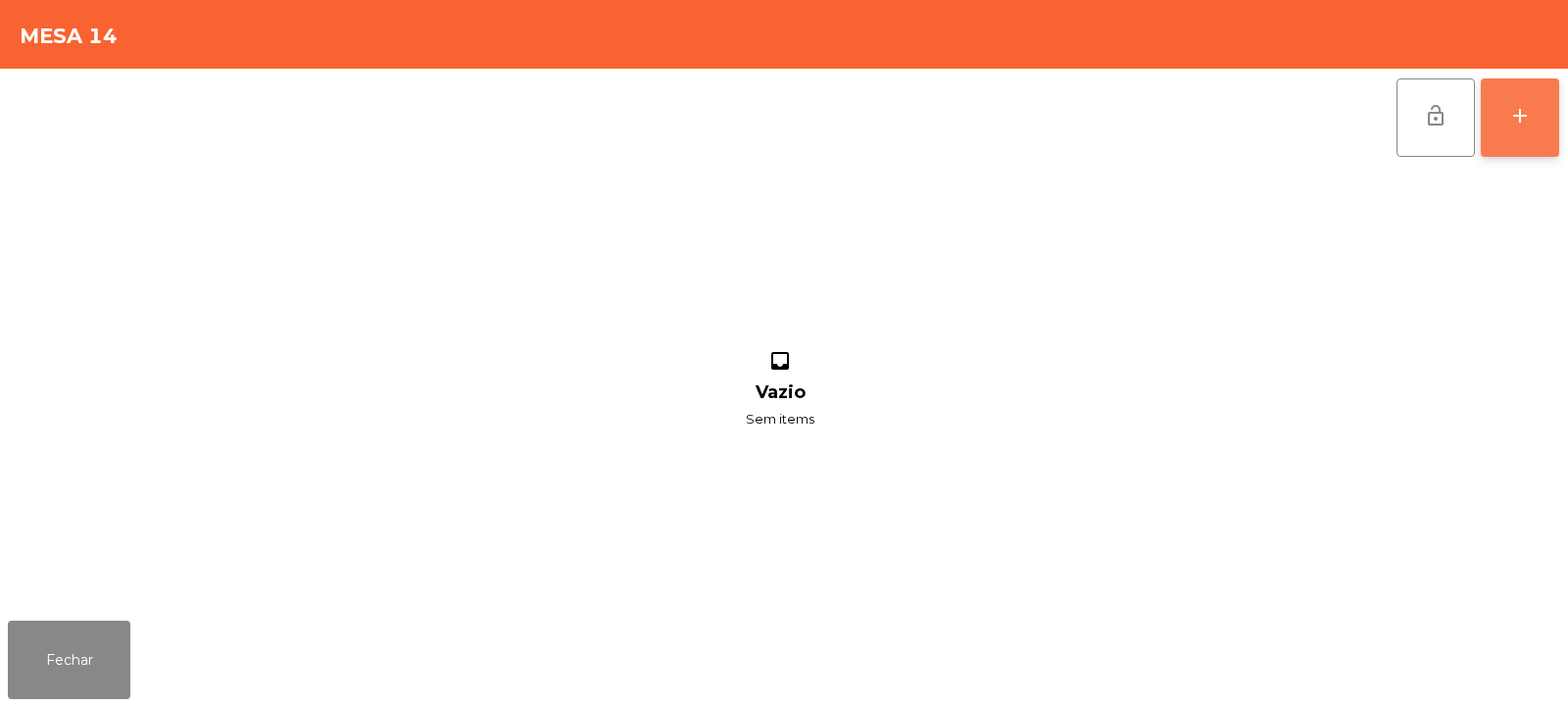
click at [1515, 135] on button "add" at bounding box center [1520, 118] width 78 height 78
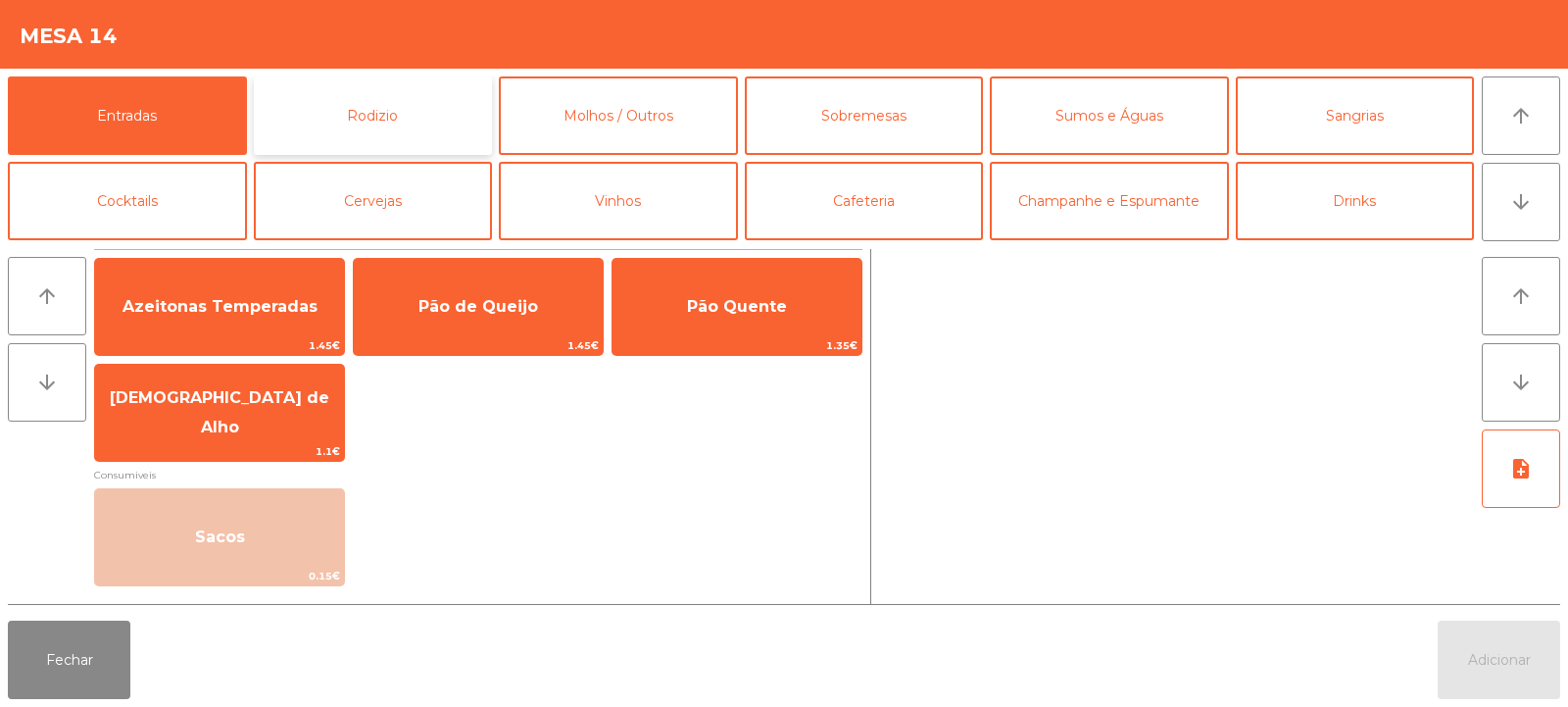
click at [379, 140] on button "Rodizio" at bounding box center [374, 116] width 239 height 78
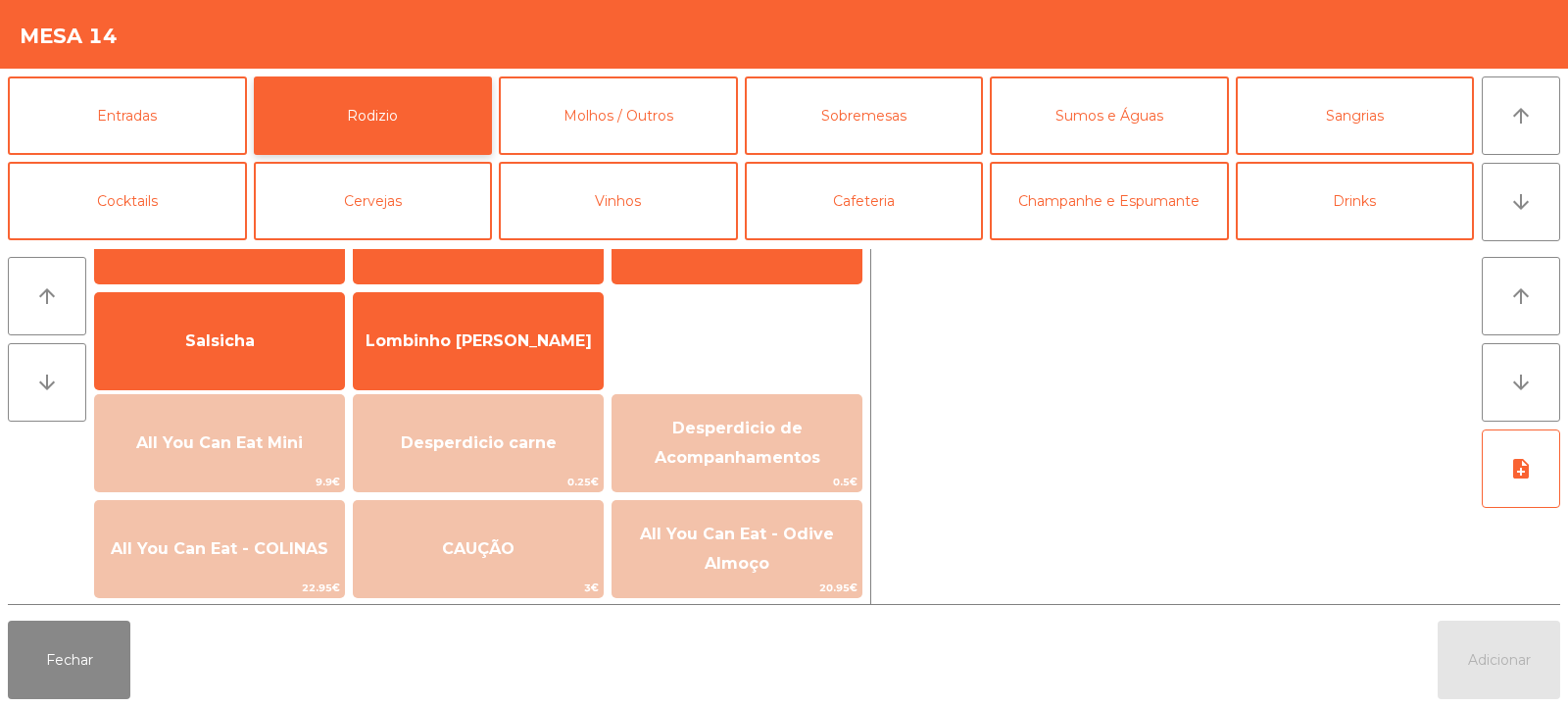
scroll to position [139, 0]
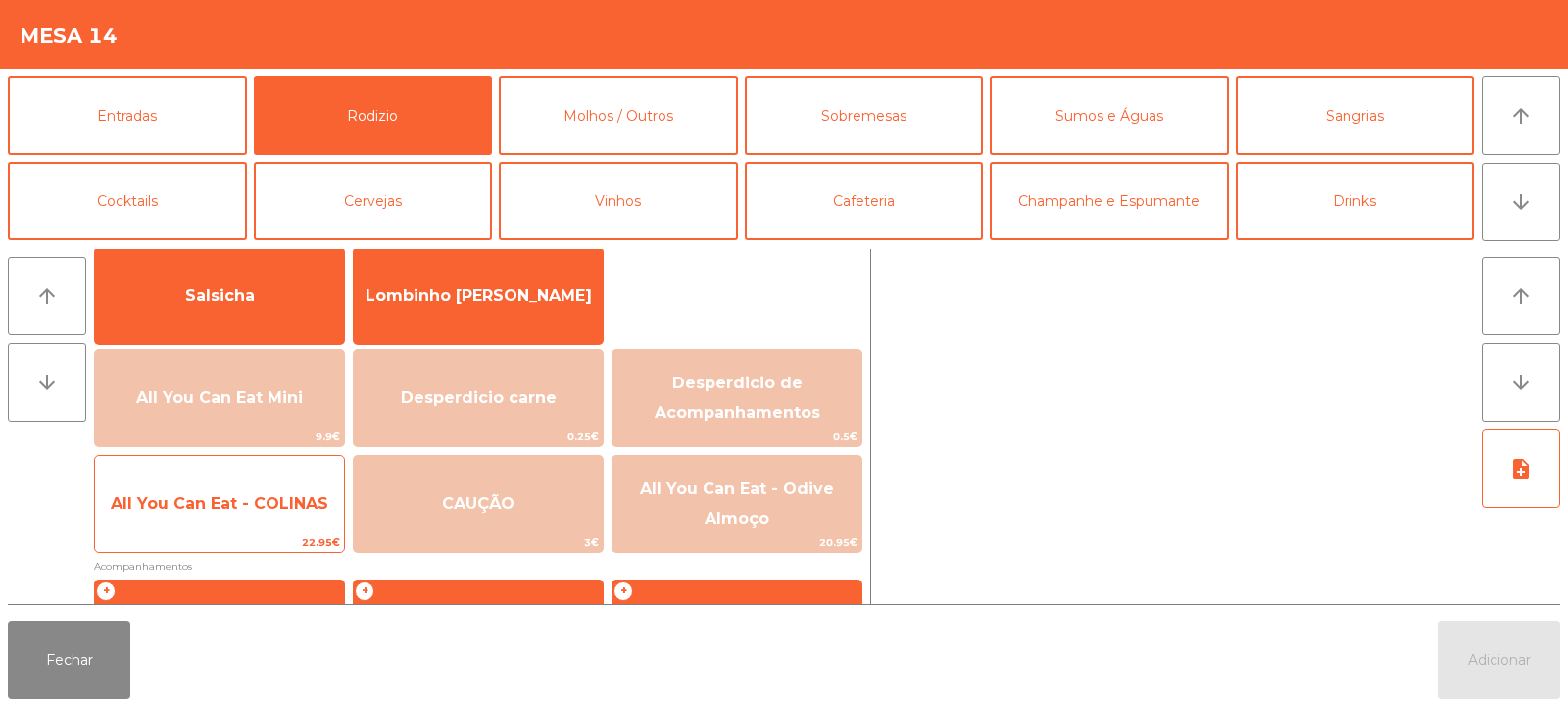
click at [269, 504] on span "All You Can Eat - COLINAS" at bounding box center [220, 503] width 218 height 19
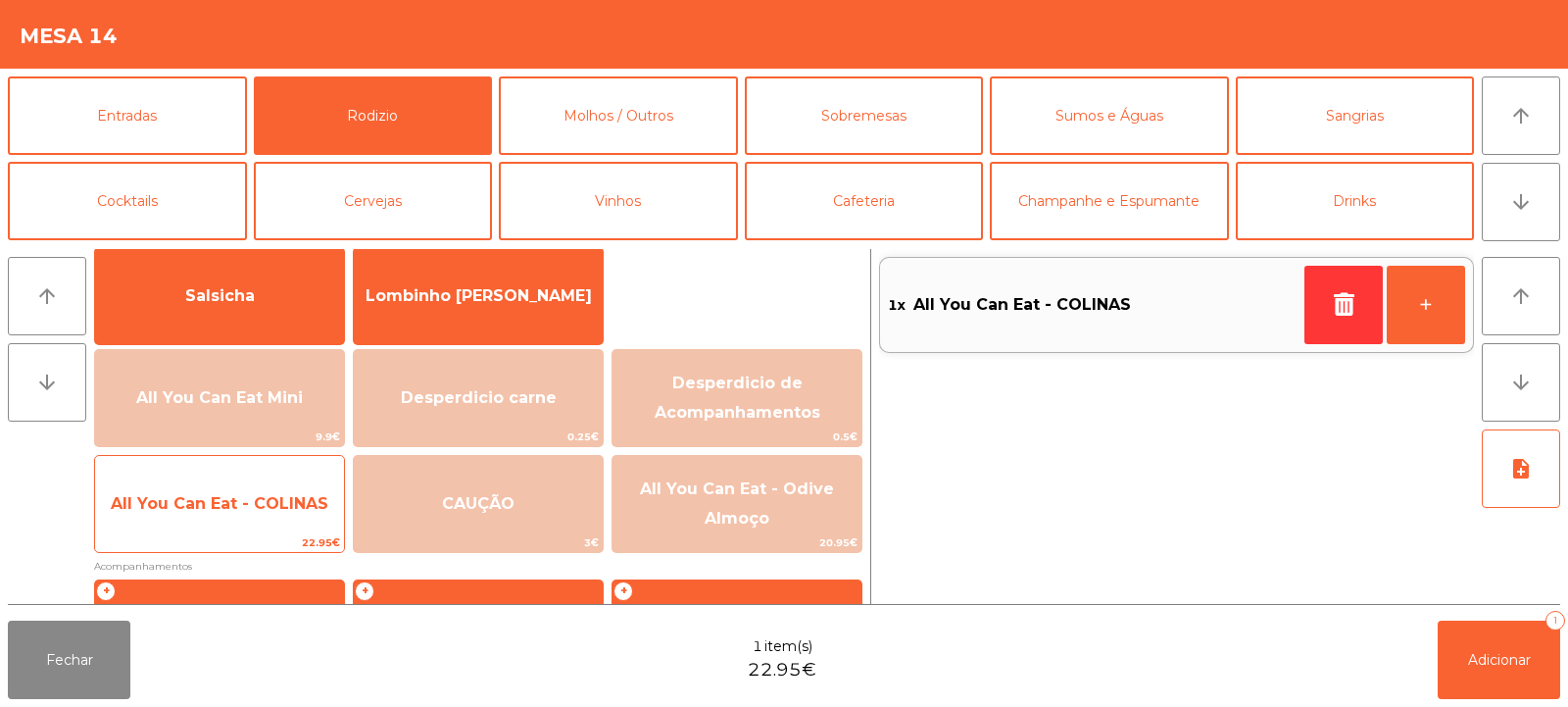
click at [271, 502] on span "All You Can Eat - COLINAS" at bounding box center [220, 503] width 218 height 19
click at [262, 502] on span "All You Can Eat - COLINAS" at bounding box center [220, 503] width 218 height 19
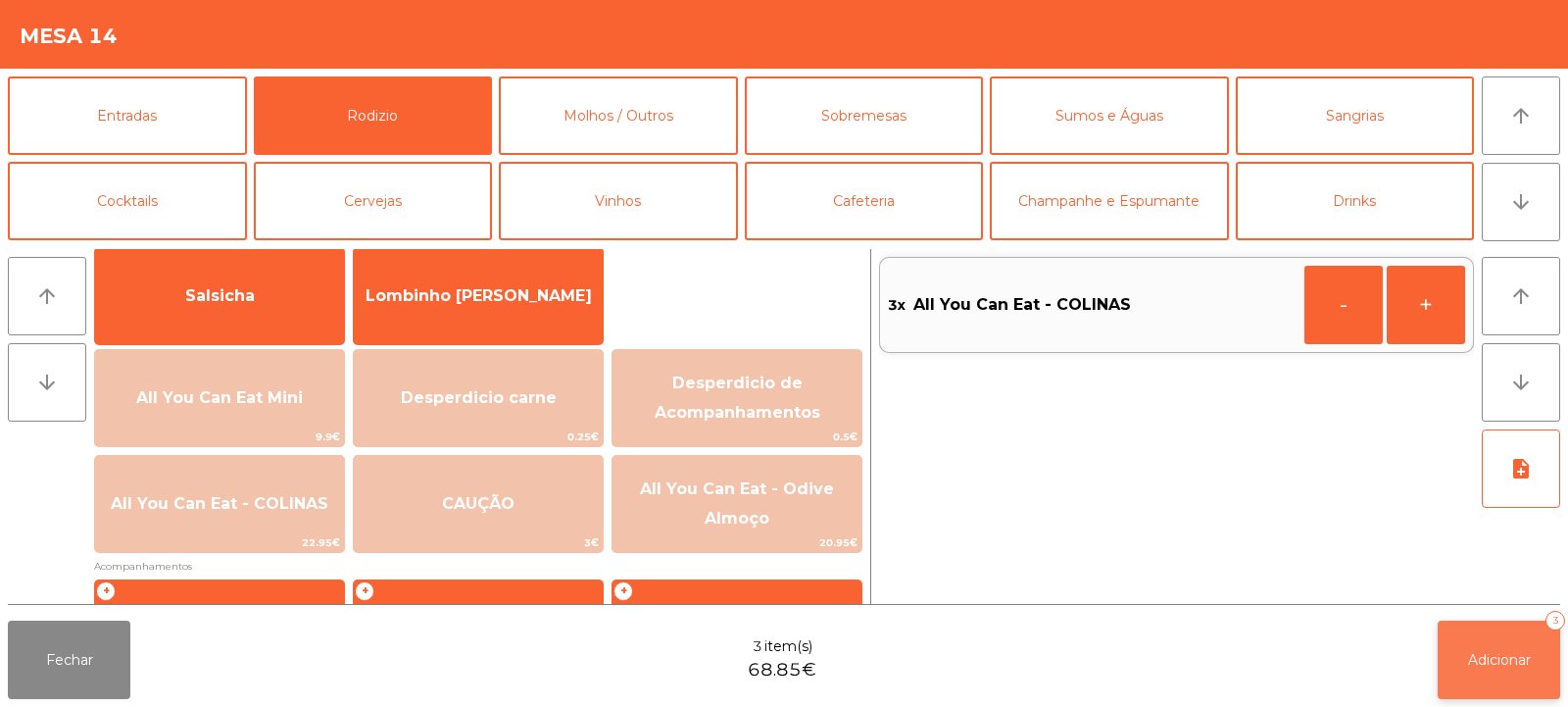
click at [1479, 647] on button "Adicionar 3" at bounding box center [1499, 660] width 123 height 78
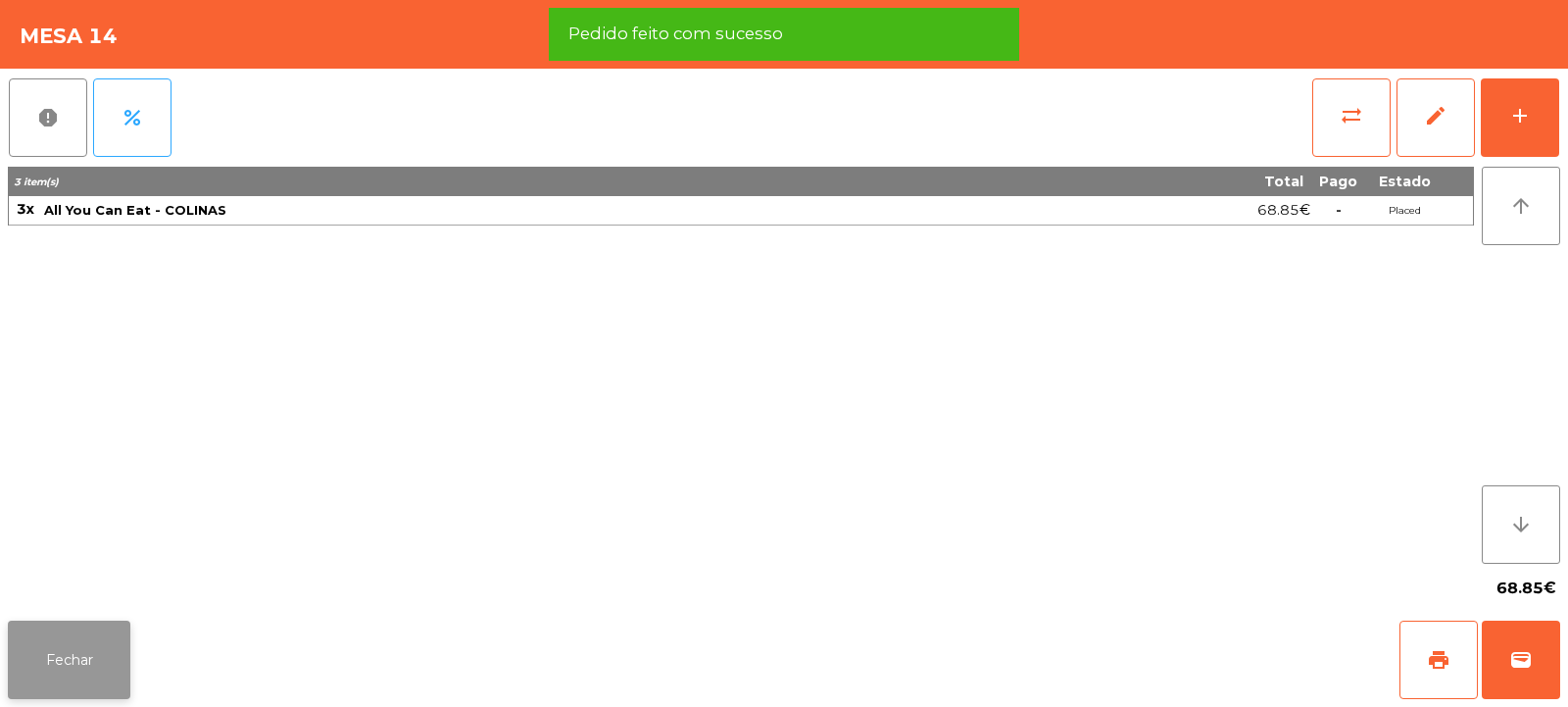
click at [68, 668] on button "Fechar" at bounding box center [69, 660] width 123 height 78
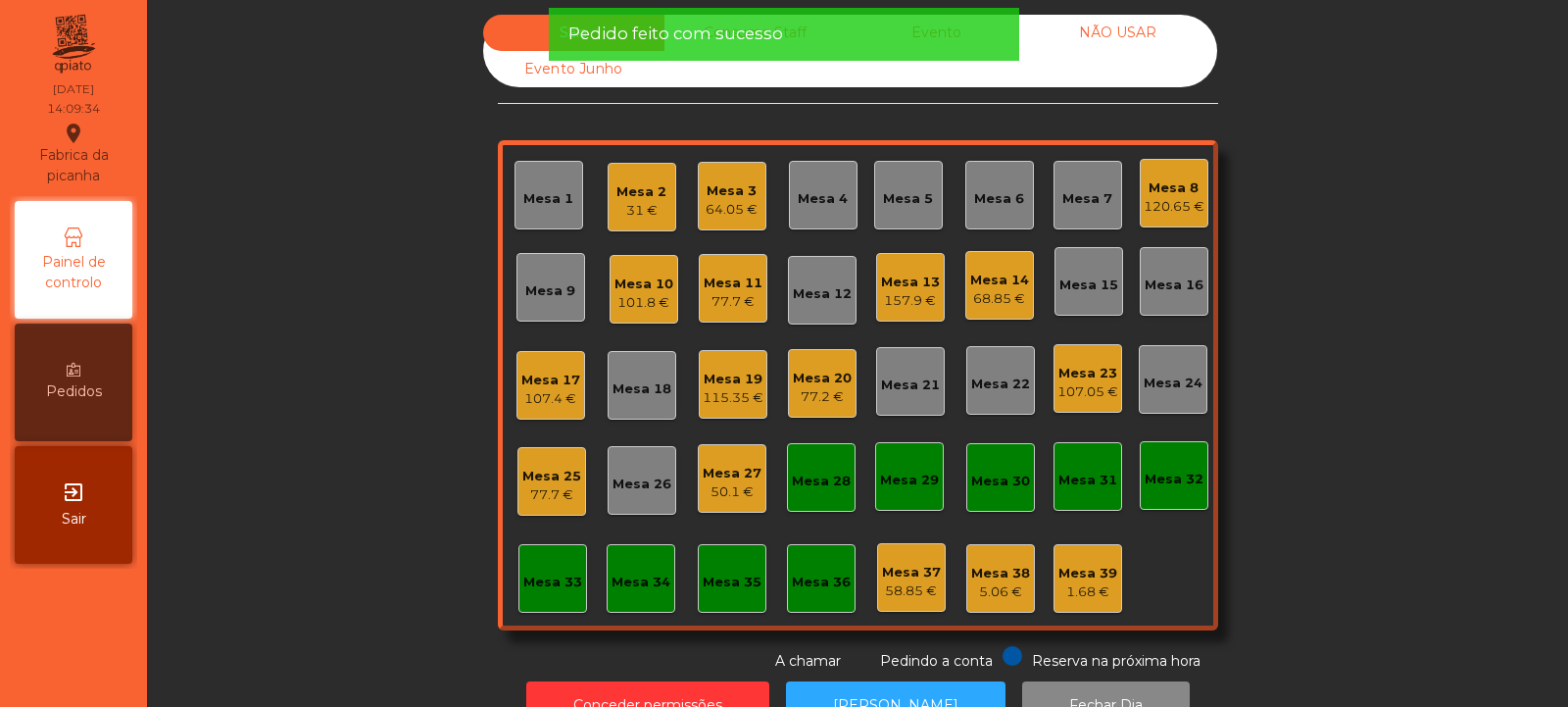
scroll to position [0, 0]
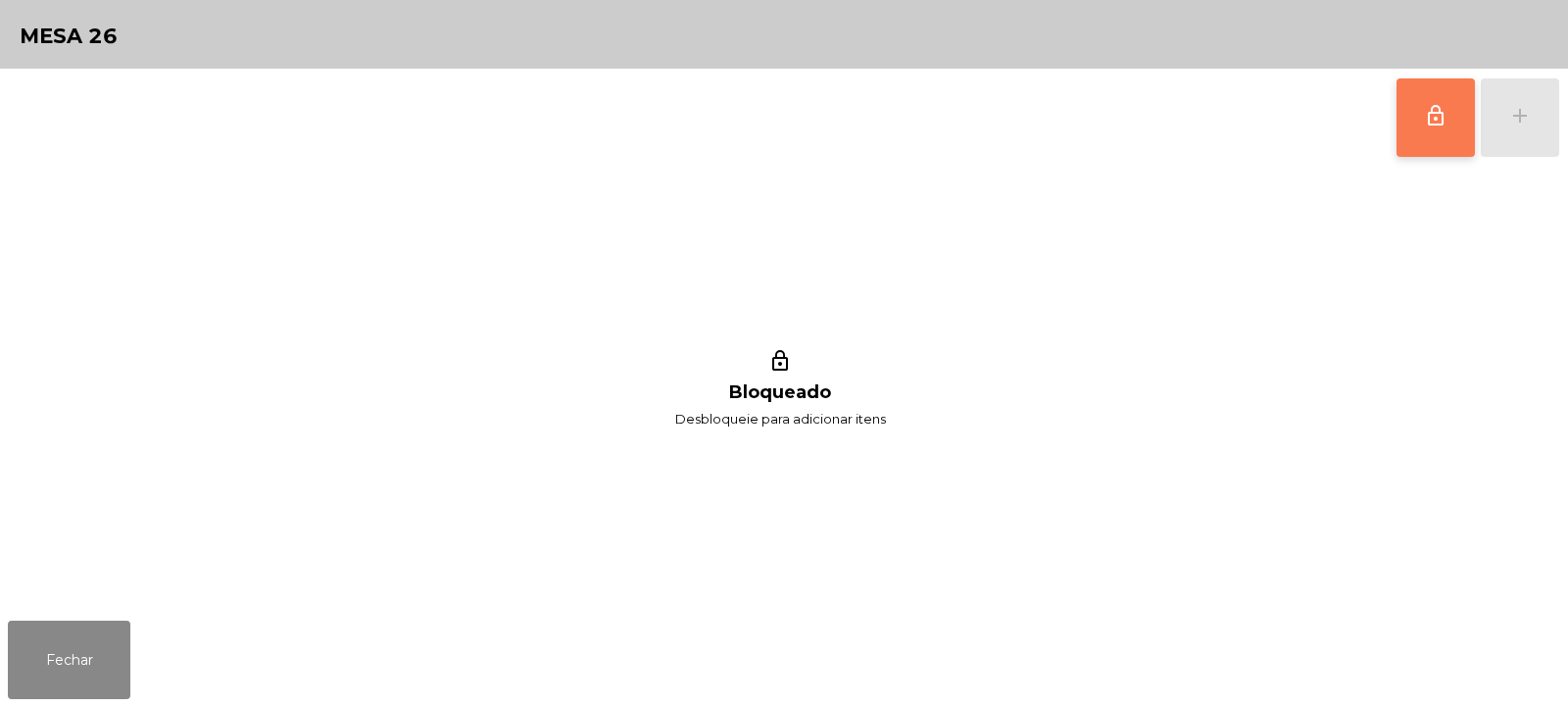
click at [1446, 110] on span "lock_outline" at bounding box center [1437, 116] width 24 height 24
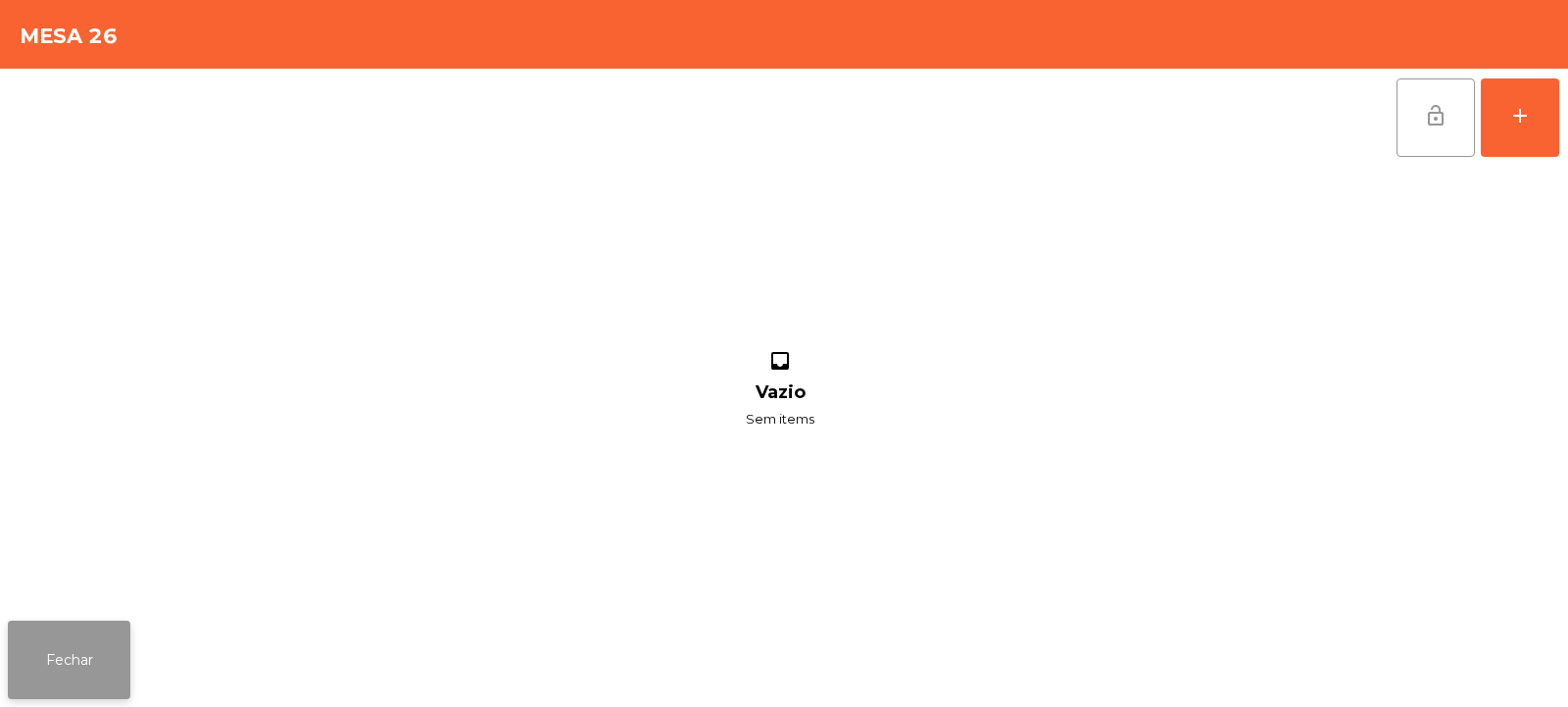
click at [118, 667] on button "Fechar" at bounding box center [69, 660] width 123 height 78
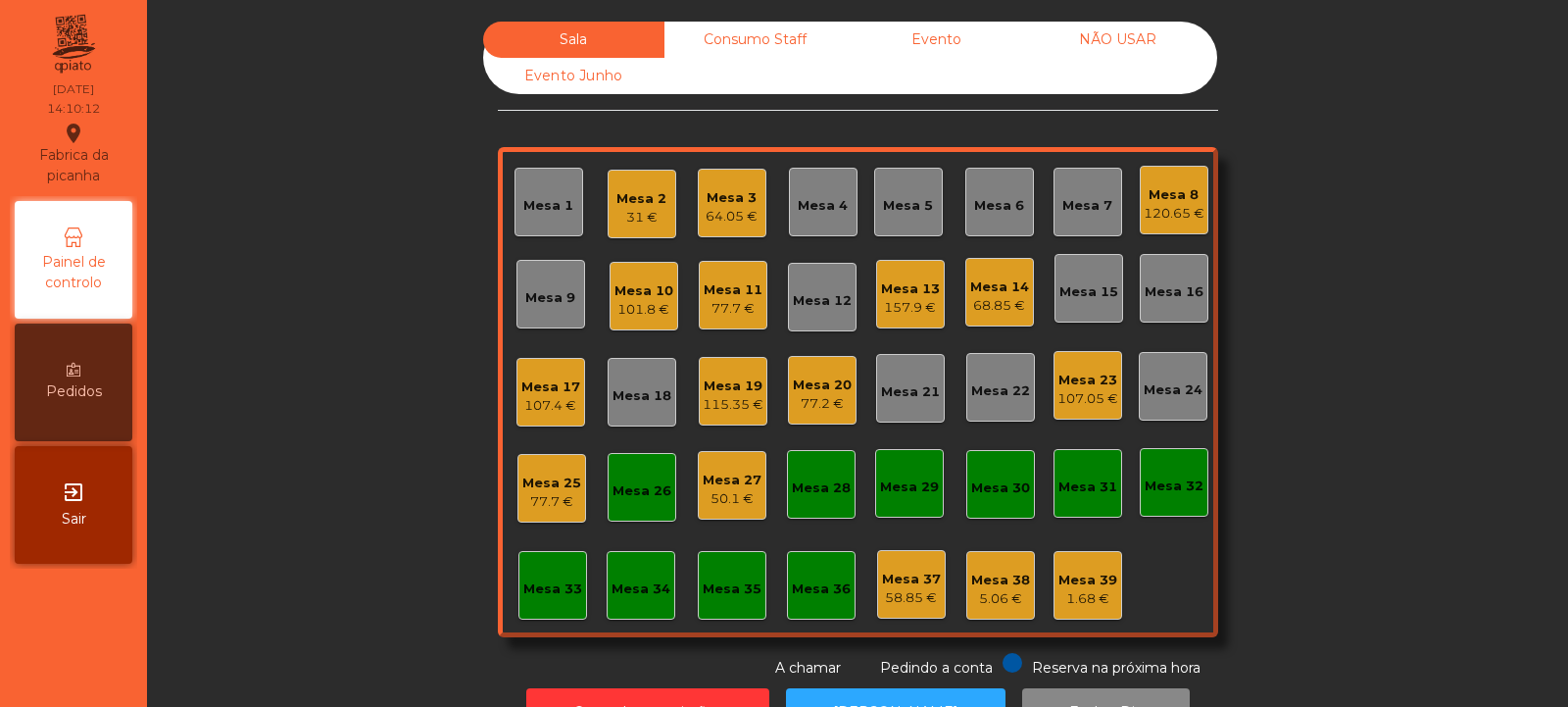
click at [995, 294] on div "Mesa 14" at bounding box center [1000, 287] width 59 height 20
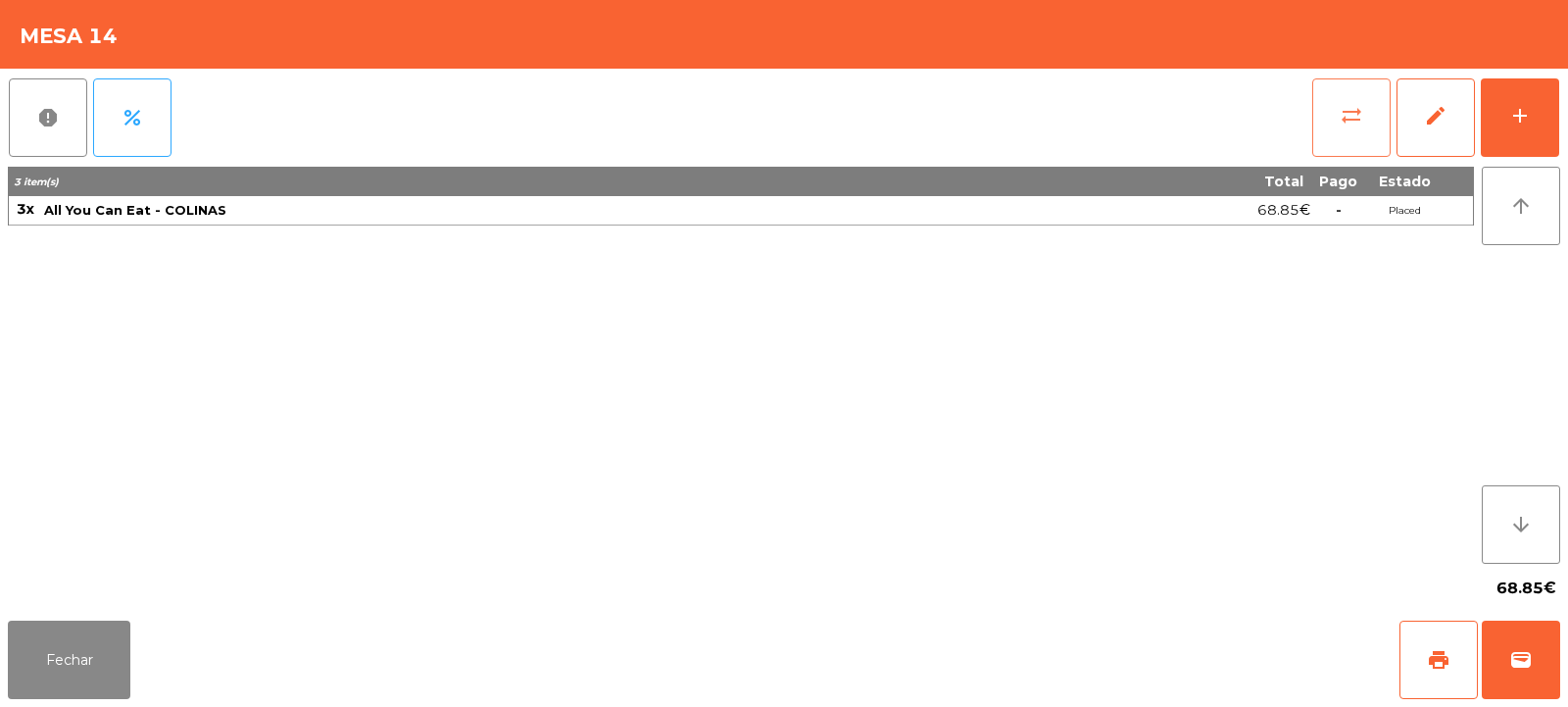
click at [1356, 119] on span "sync_alt" at bounding box center [1352, 116] width 24 height 24
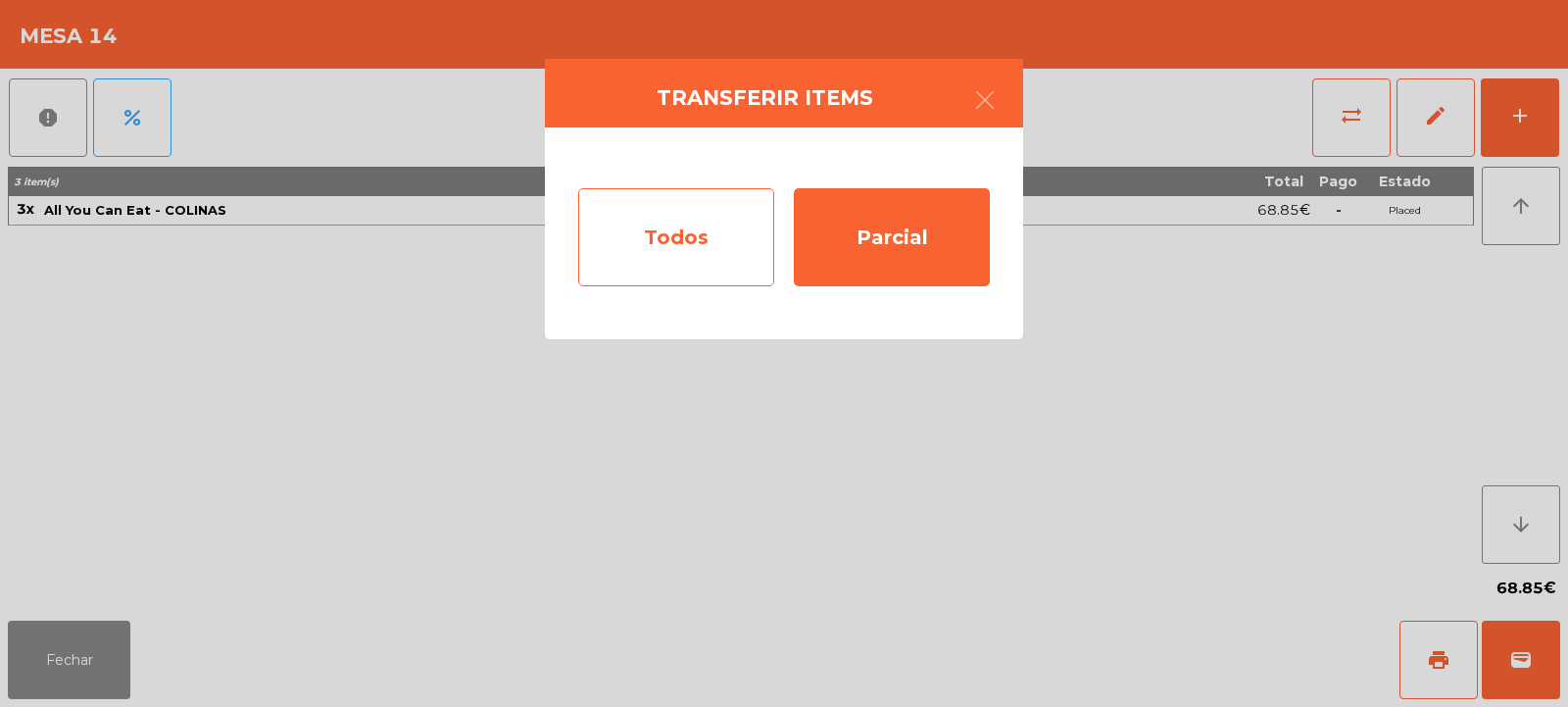
click at [705, 233] on div "Todos" at bounding box center [677, 237] width 196 height 98
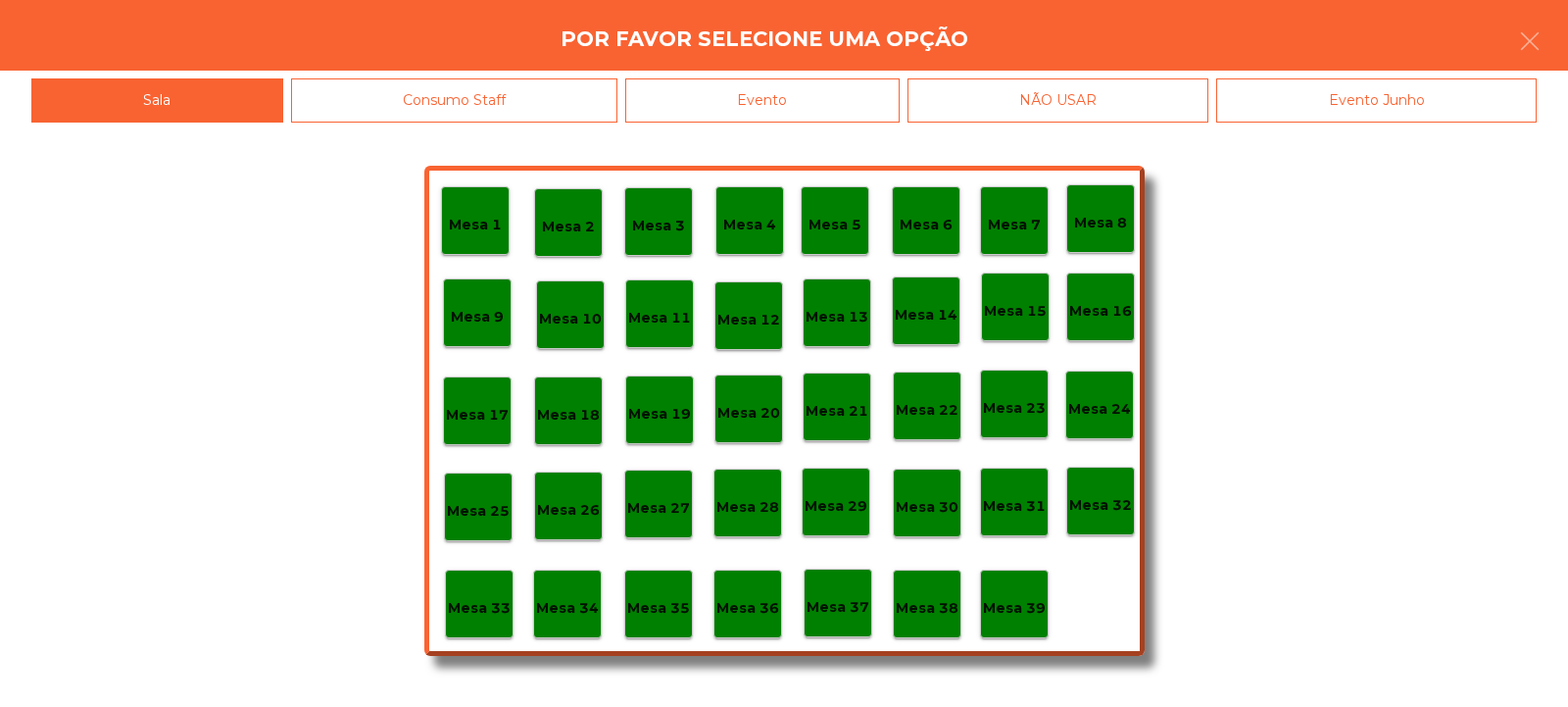
click at [573, 493] on div "Mesa 26" at bounding box center [569, 506] width 63 height 30
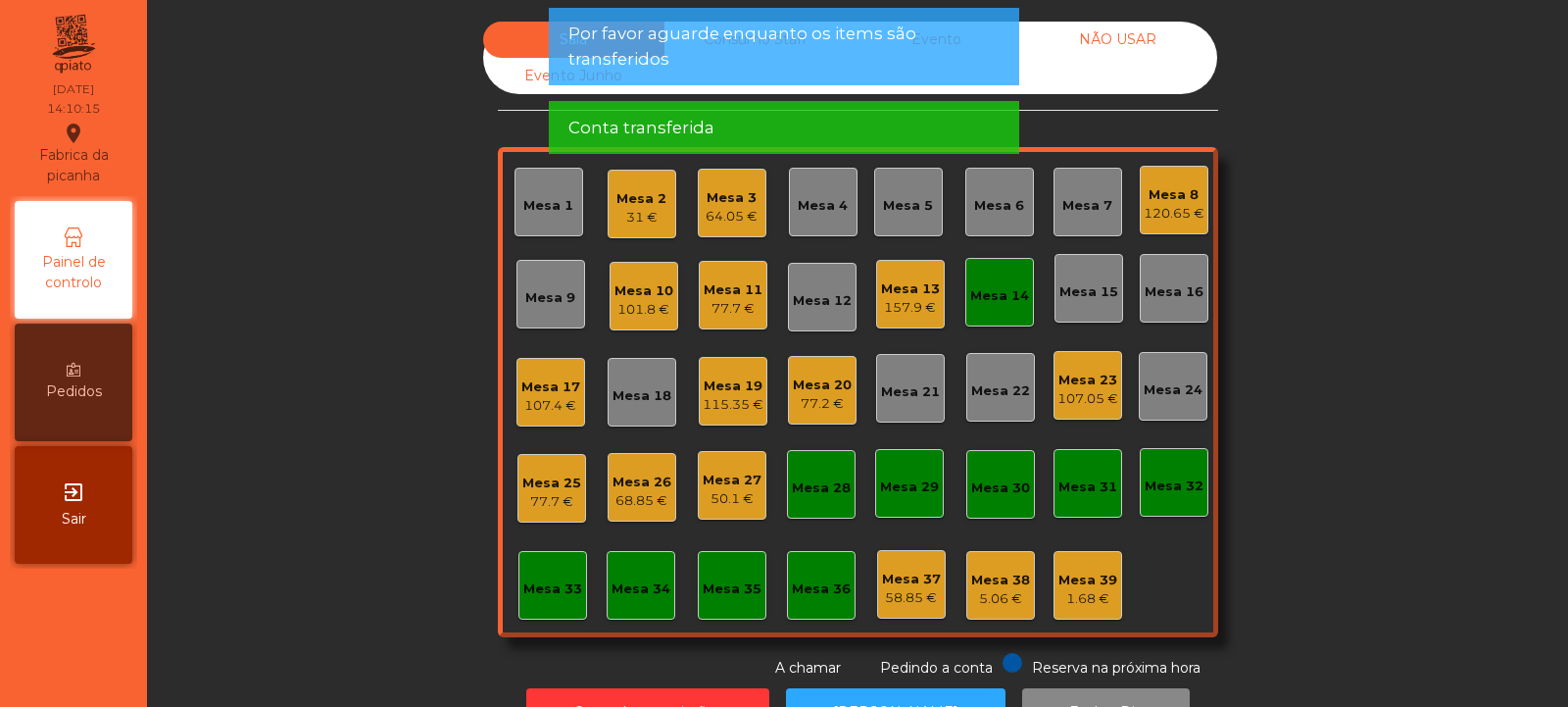
click at [1009, 294] on div "Mesa 14" at bounding box center [1000, 296] width 59 height 20
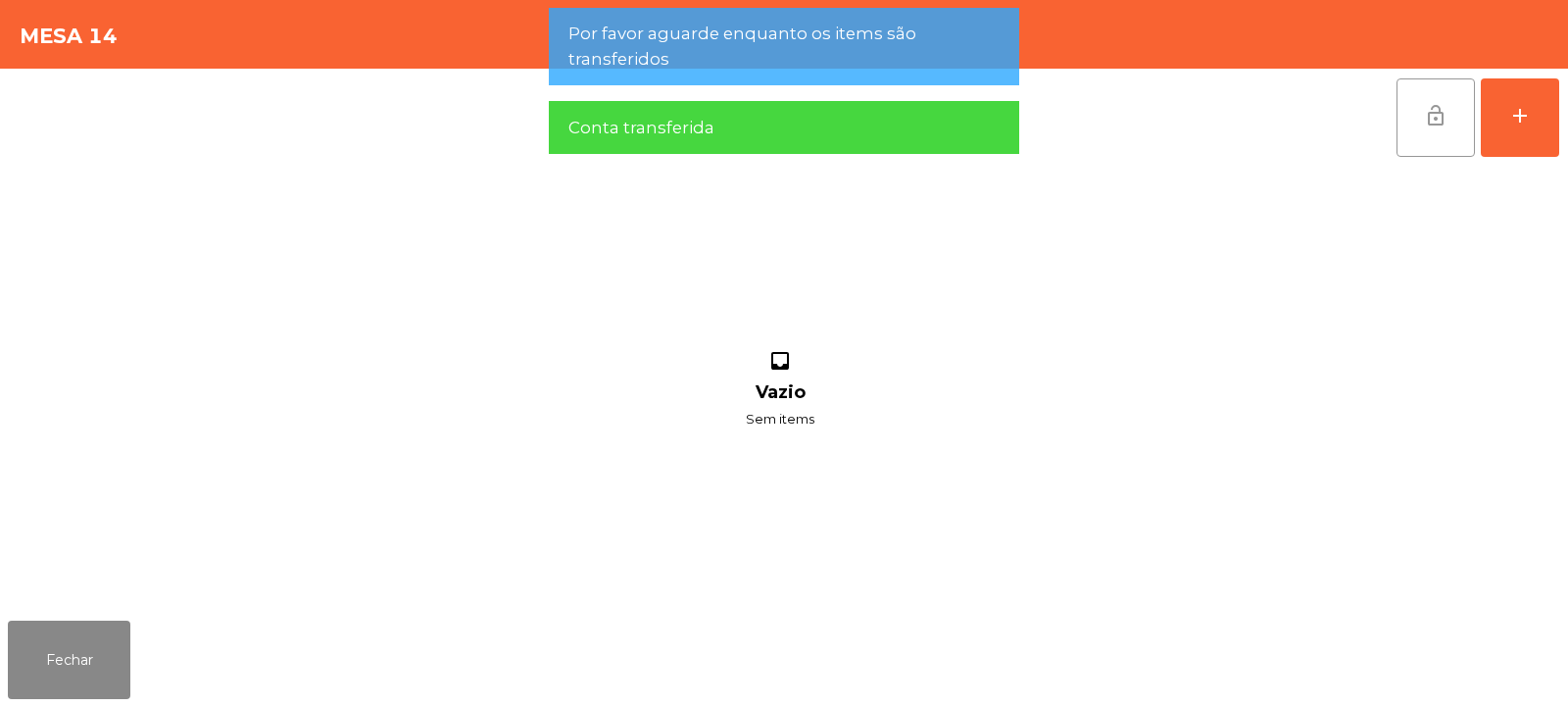
click at [1434, 122] on span "lock_open" at bounding box center [1437, 116] width 24 height 24
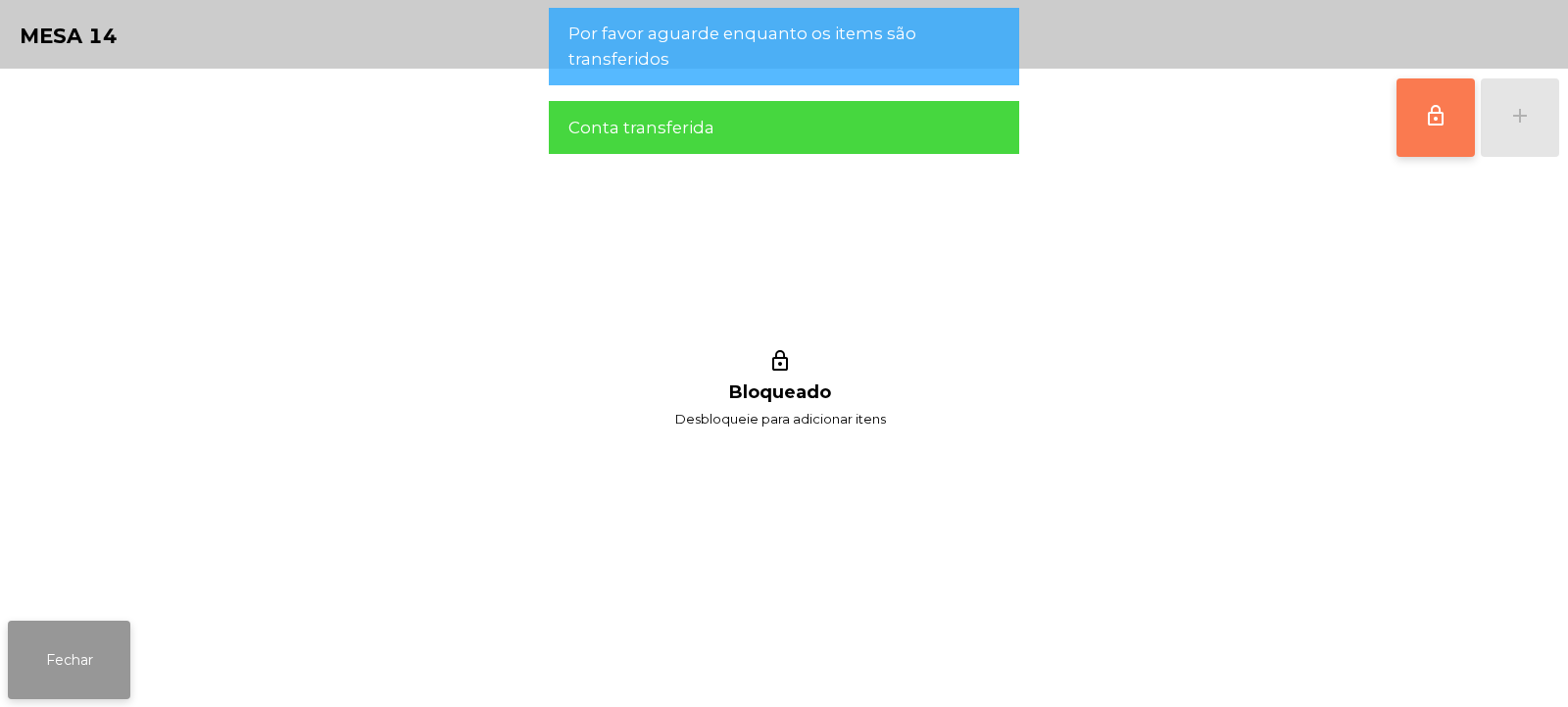
click at [104, 632] on button "Fechar" at bounding box center [69, 660] width 123 height 78
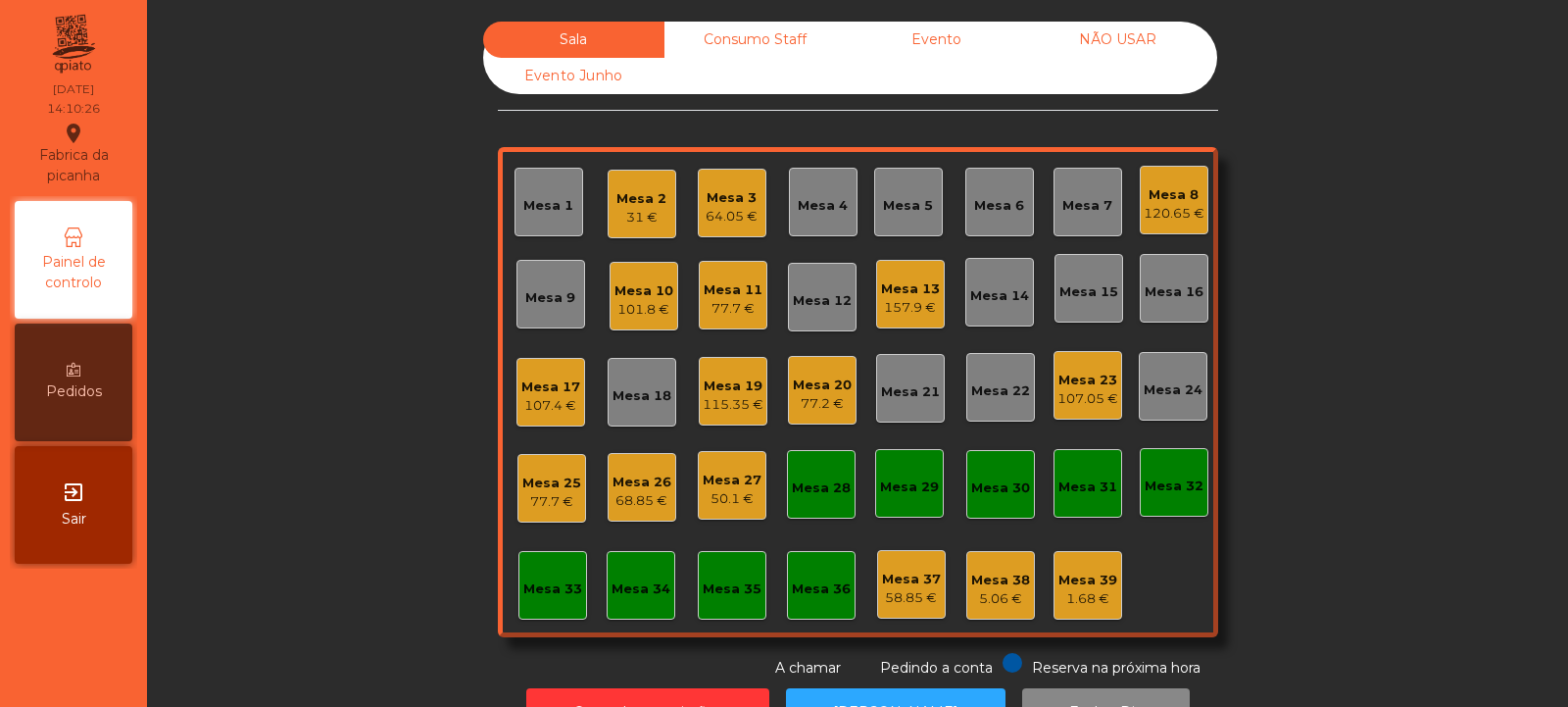
click at [821, 381] on div "Mesa 20" at bounding box center [823, 385] width 59 height 20
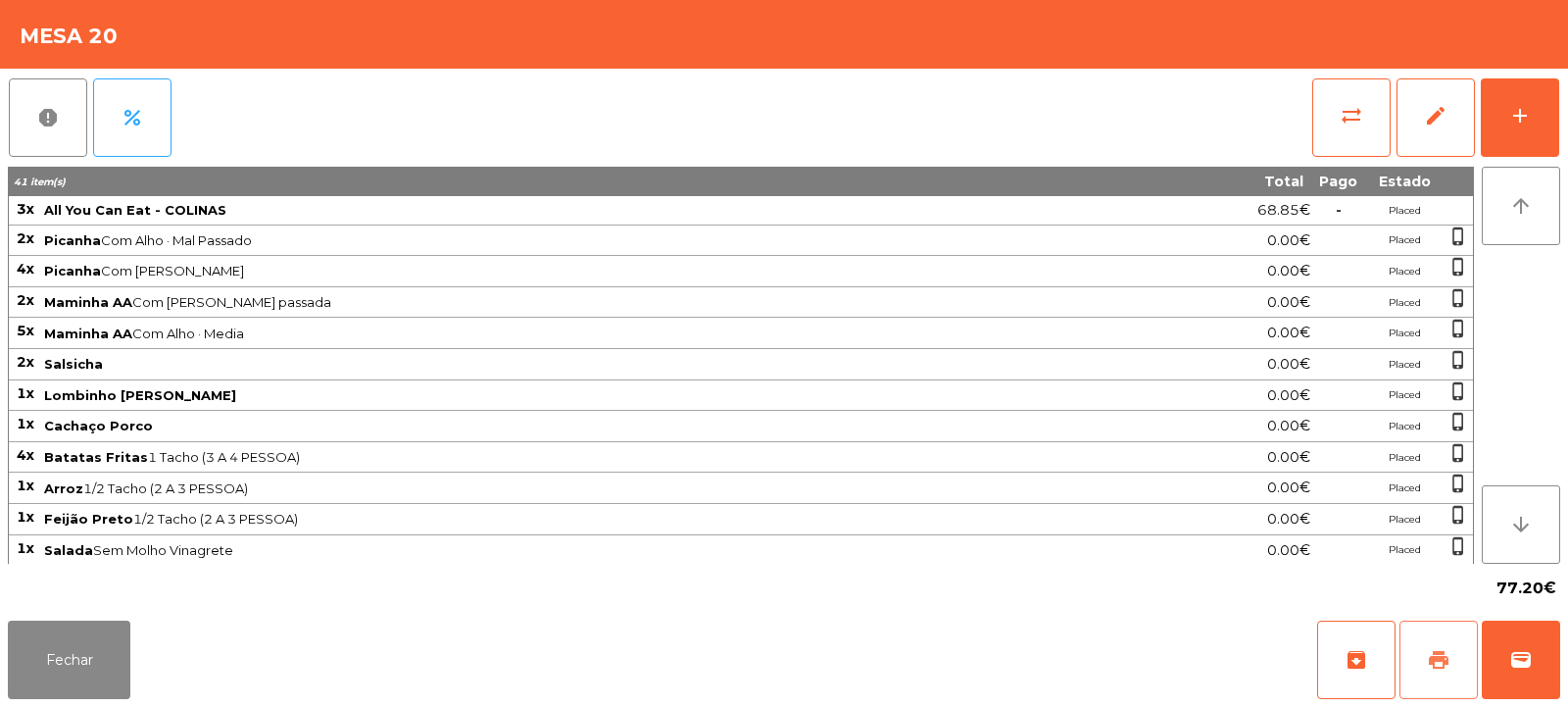
click at [1436, 658] on span "print" at bounding box center [1440, 660] width 24 height 24
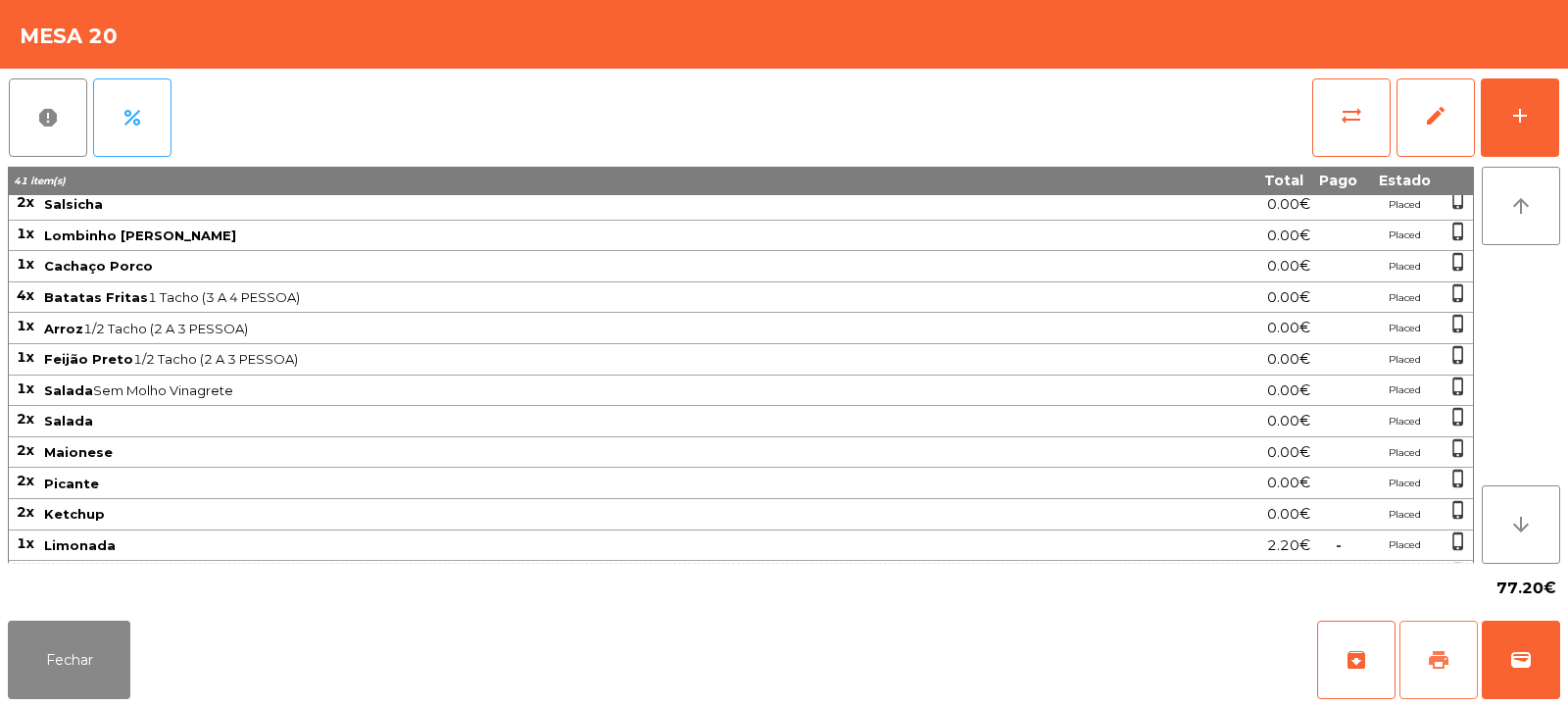
scroll to position [281, 0]
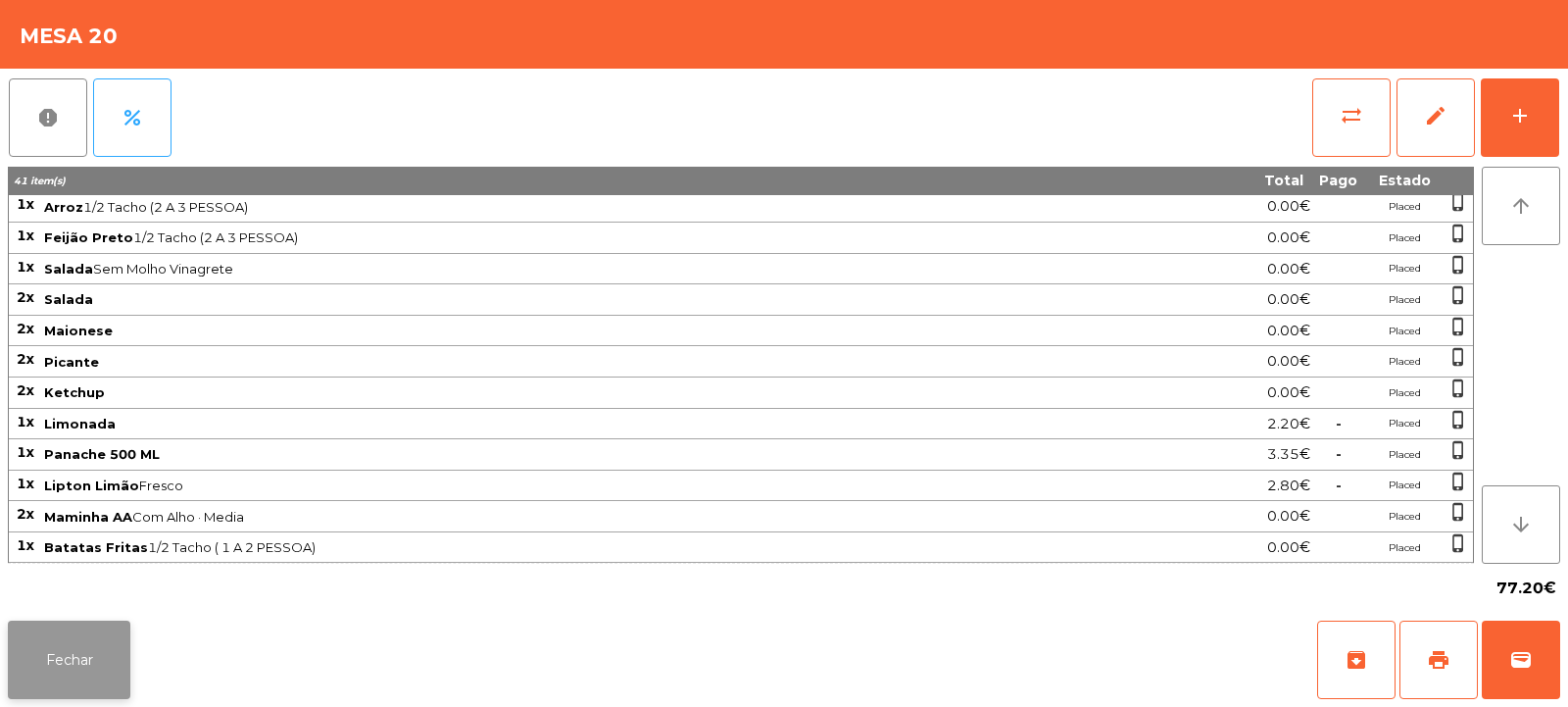
click at [93, 645] on button "Fechar" at bounding box center [69, 660] width 123 height 78
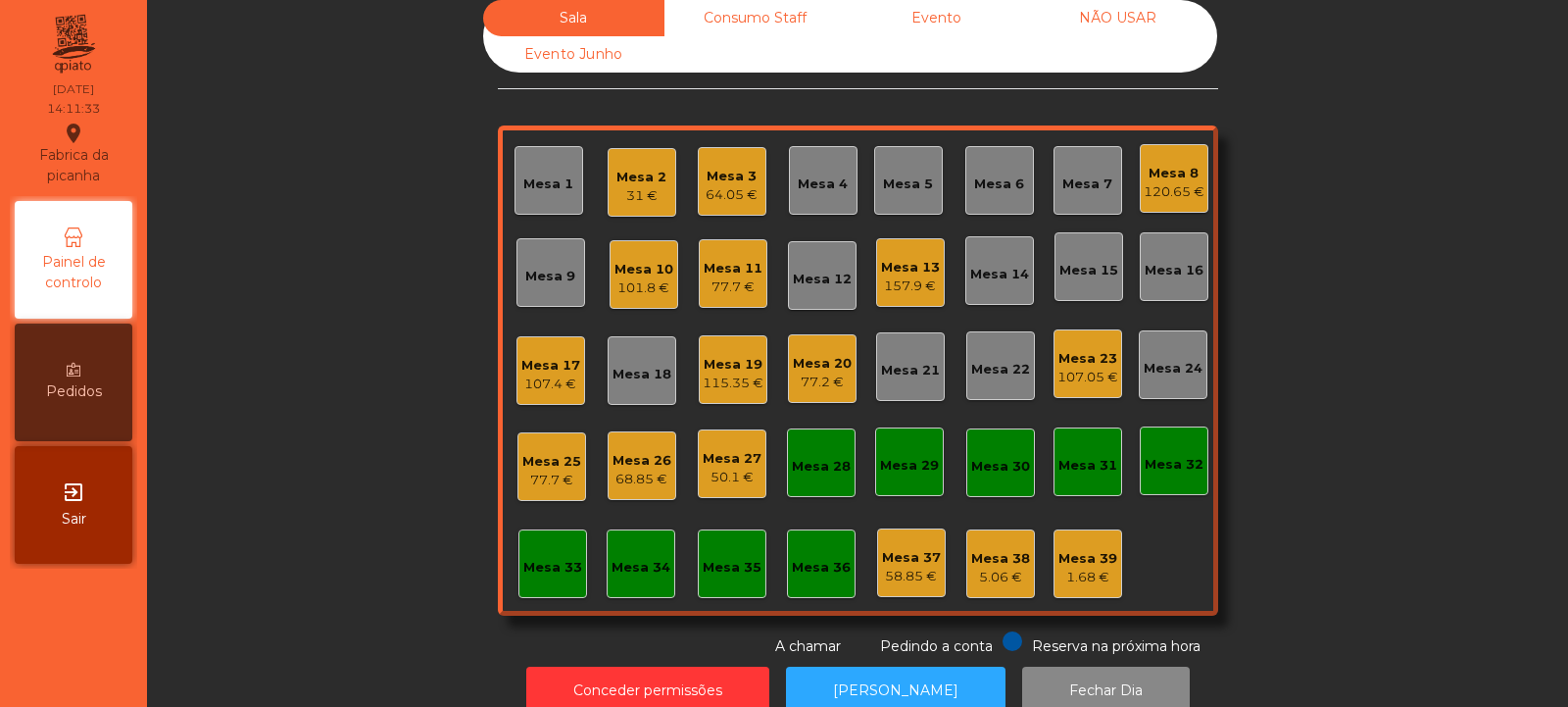
scroll to position [29, 0]
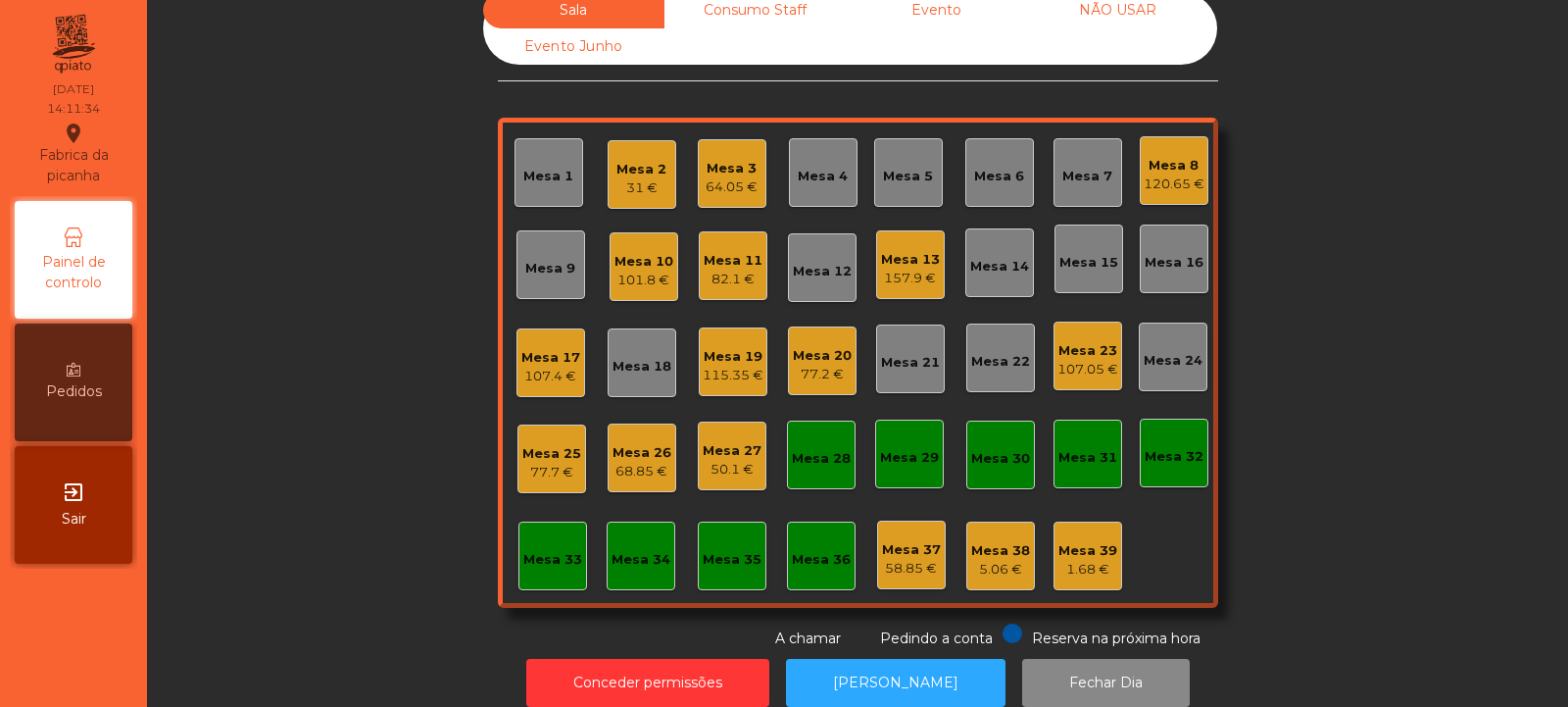
click at [821, 371] on div "77.2 €" at bounding box center [823, 375] width 59 height 20
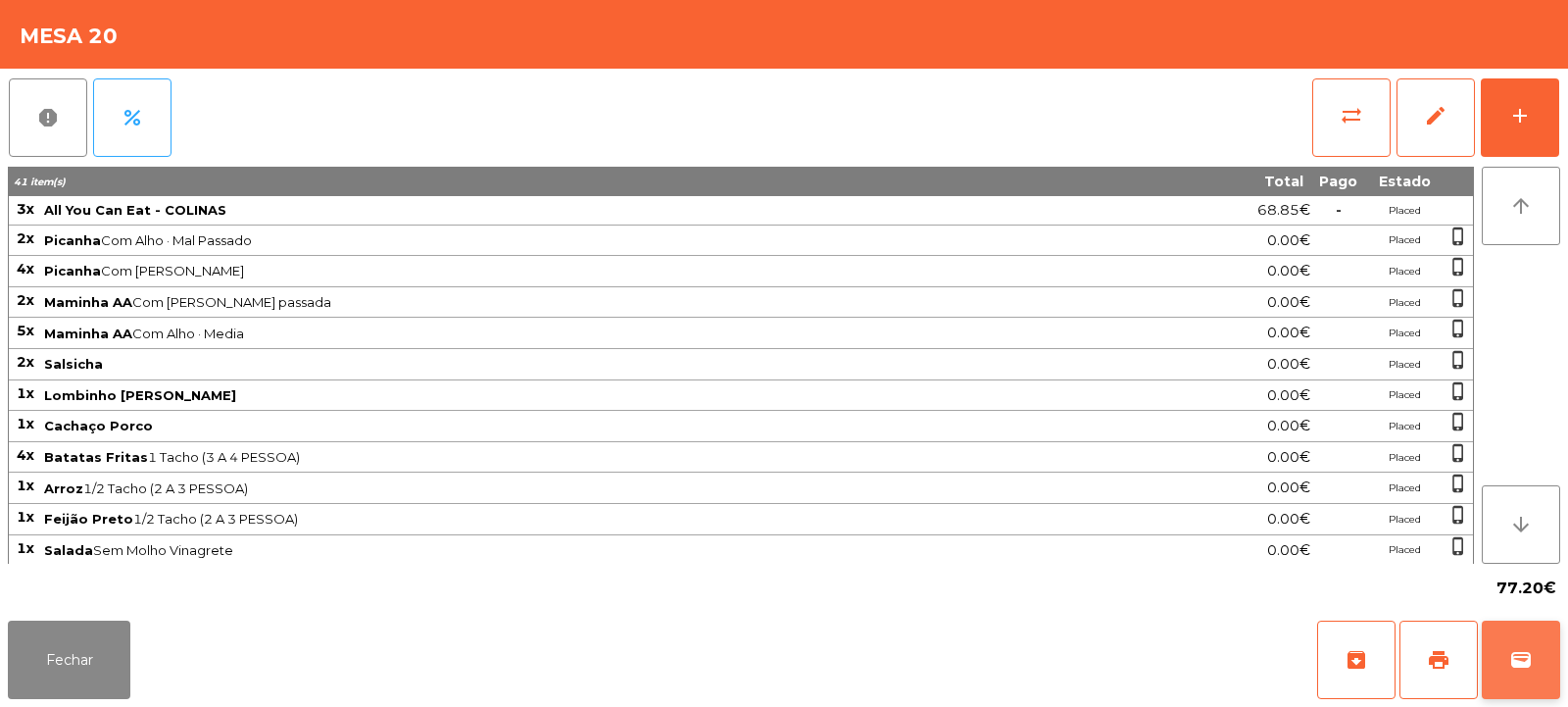
click at [1533, 661] on button "wallet" at bounding box center [1521, 660] width 78 height 78
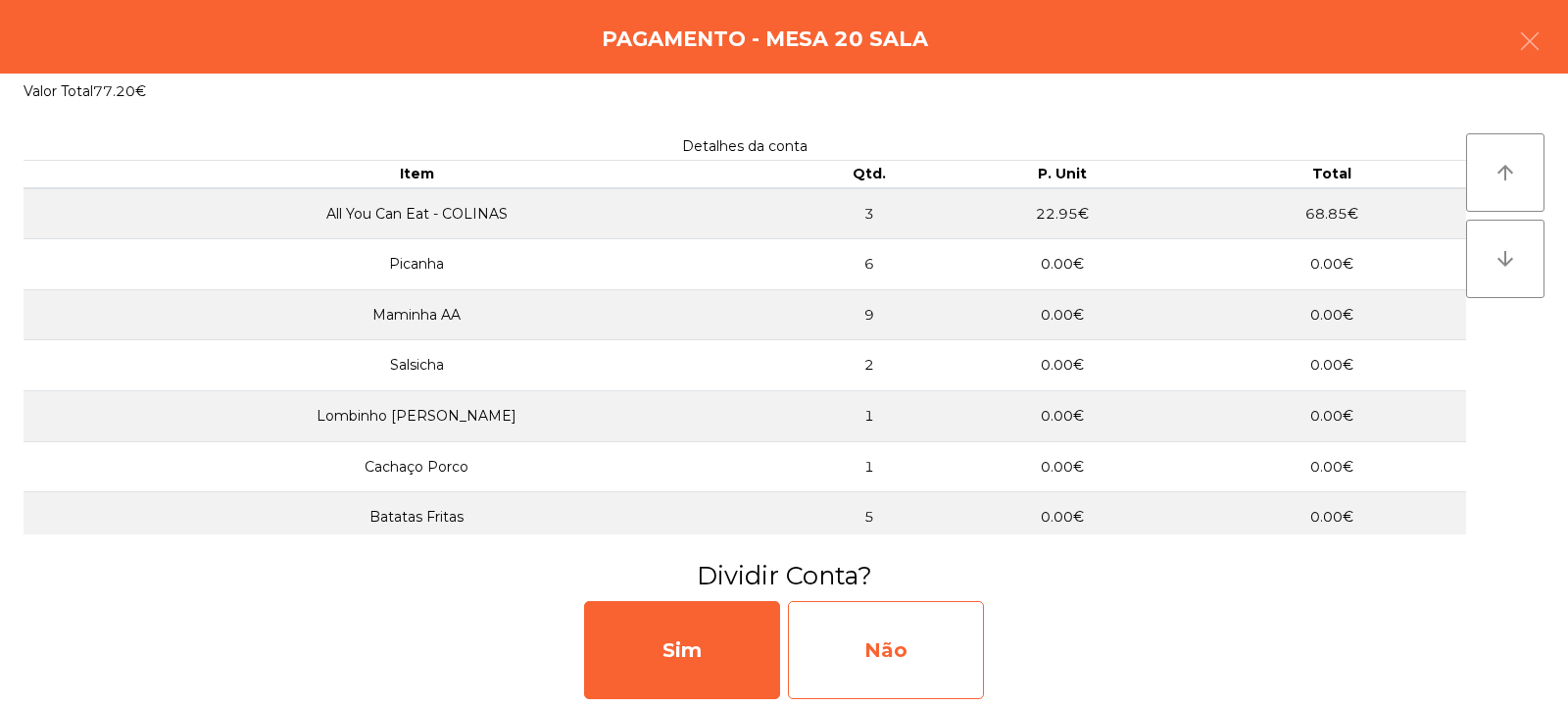
click at [925, 643] on div "Não" at bounding box center [886, 650] width 196 height 98
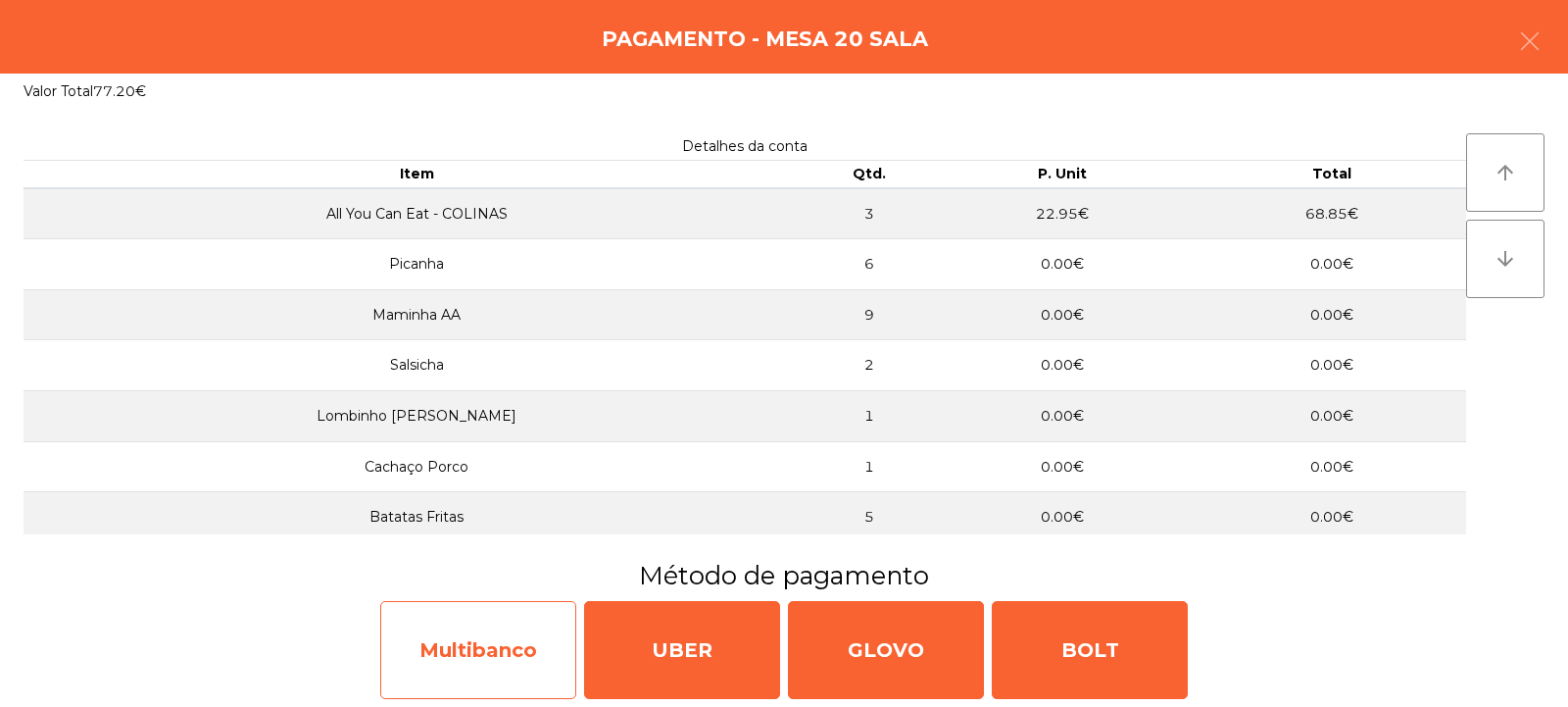
click at [544, 628] on div "Multibanco" at bounding box center [479, 650] width 196 height 98
select select "**"
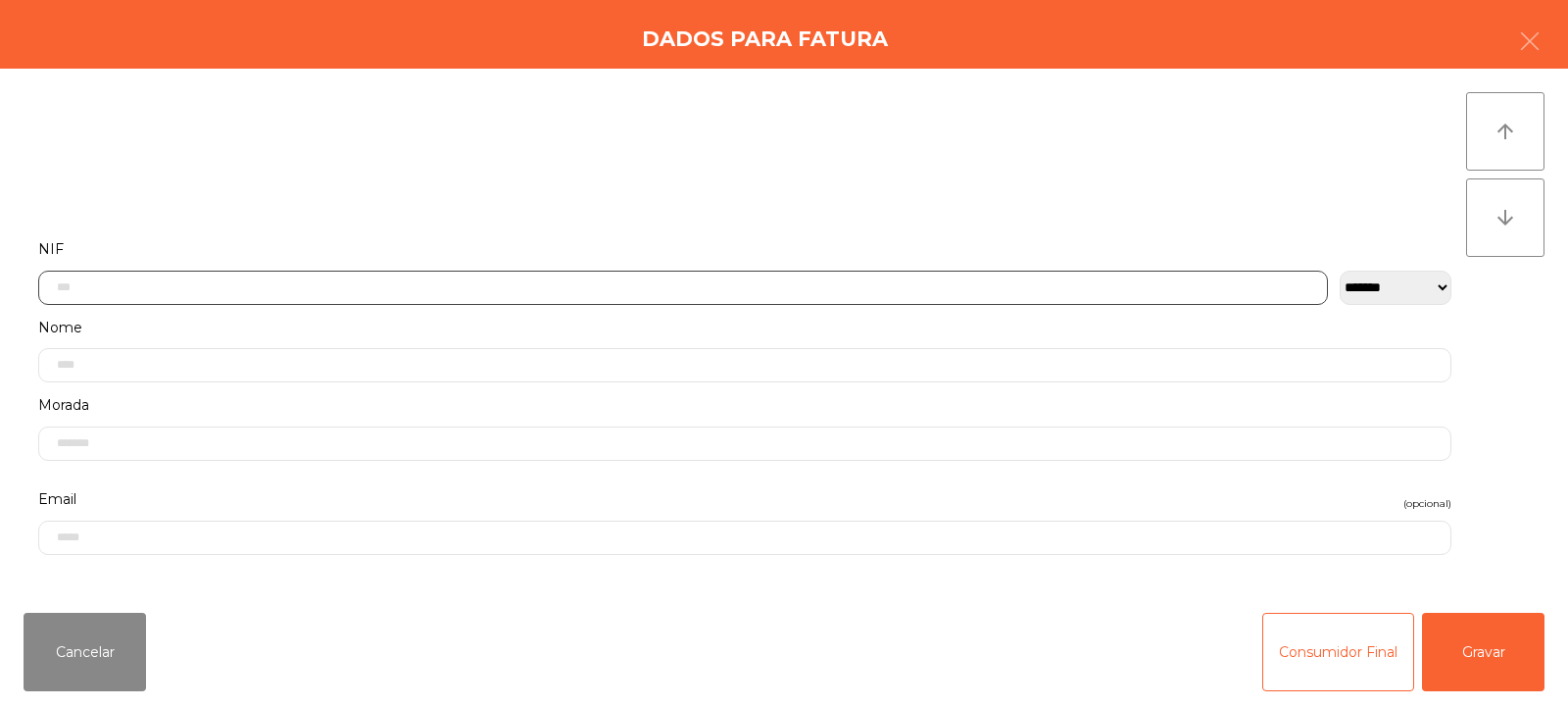
click at [682, 289] on input "text" at bounding box center [683, 287] width 1290 height 34
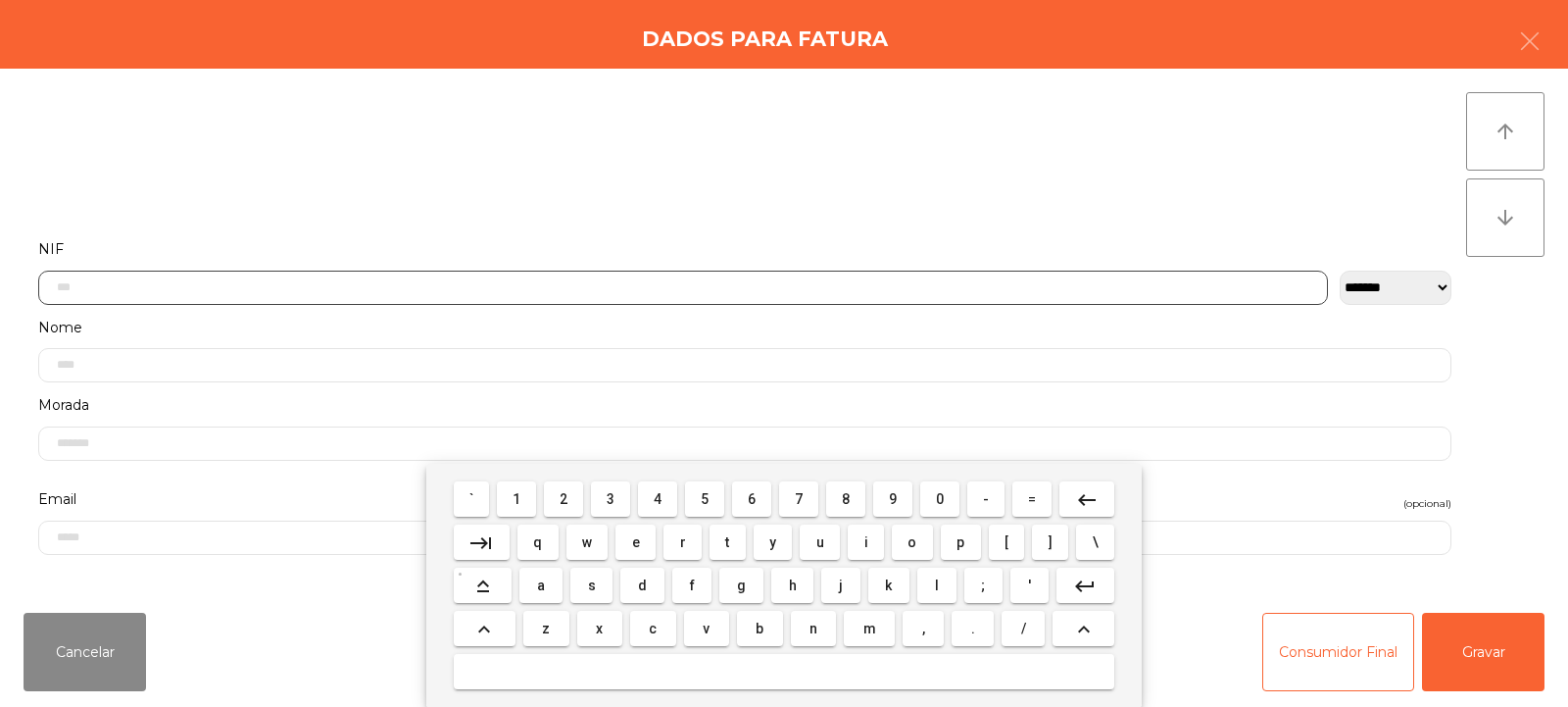
scroll to position [143, 0]
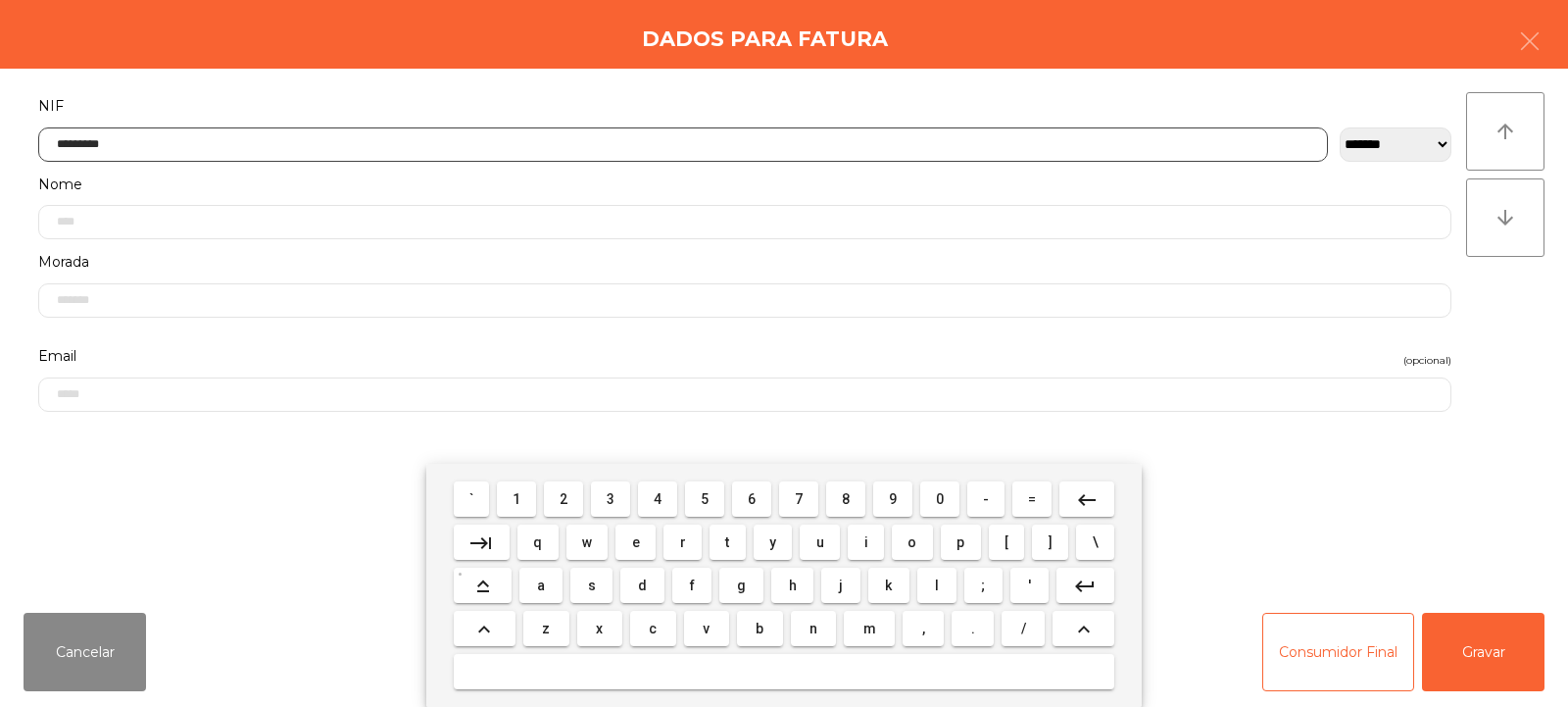
type input "*********"
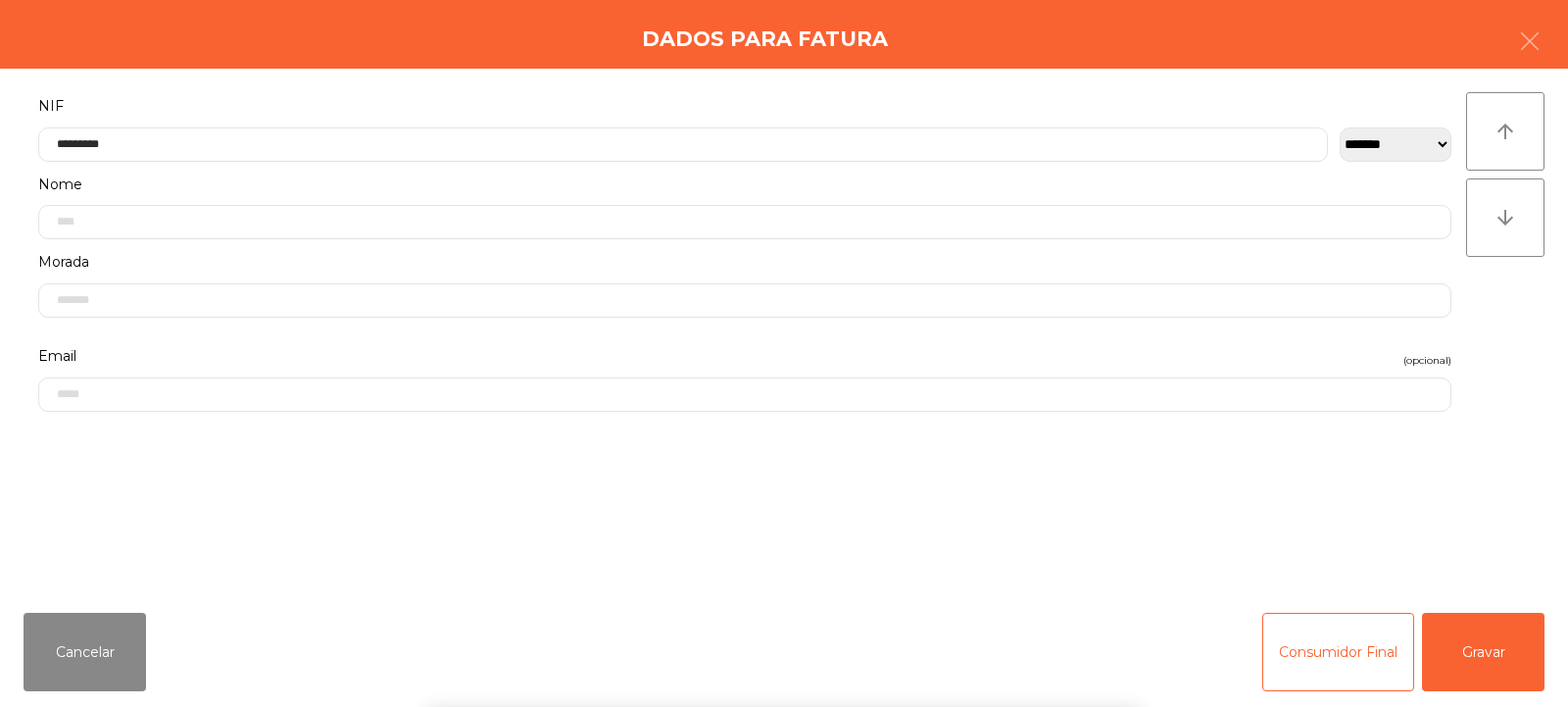
click at [1494, 645] on div "` 1 2 3 4 5 6 7 8 9 0 - = keyboard_backspace keyboard_tab q w e r t y u i o p […" at bounding box center [784, 585] width 1568 height 243
click at [1488, 655] on button "Gravar" at bounding box center [1484, 652] width 123 height 78
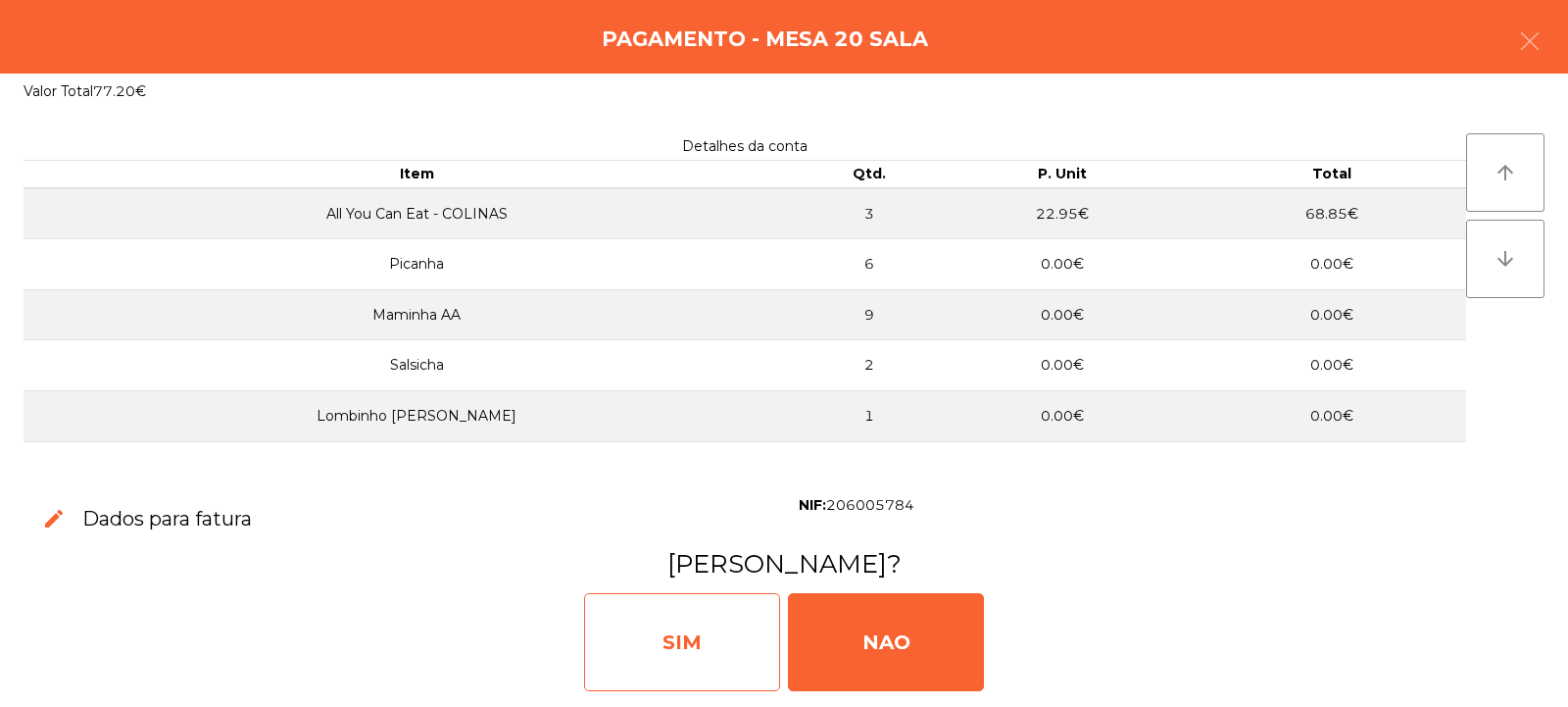
click at [706, 643] on div "SIM" at bounding box center [683, 642] width 196 height 98
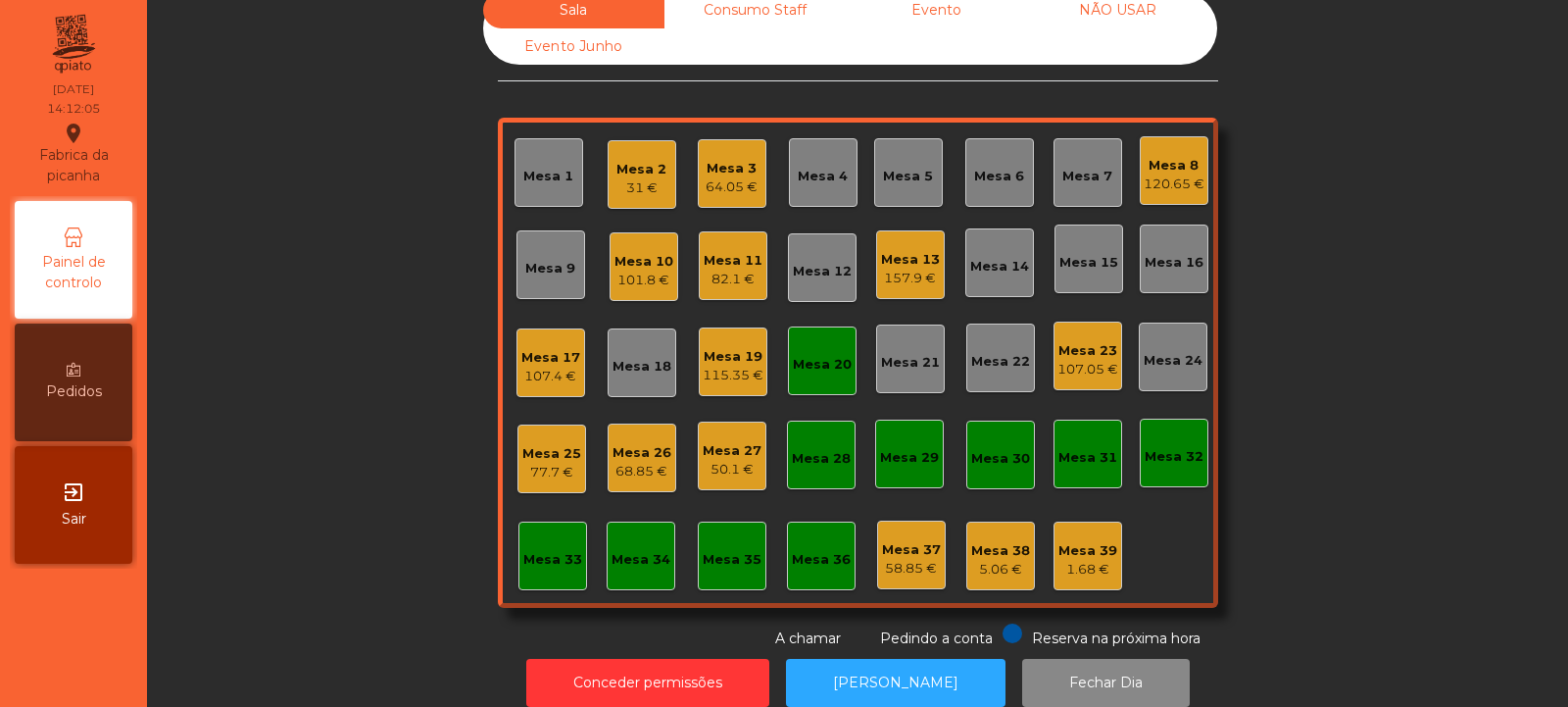
click at [806, 366] on div "Mesa 20" at bounding box center [823, 365] width 59 height 20
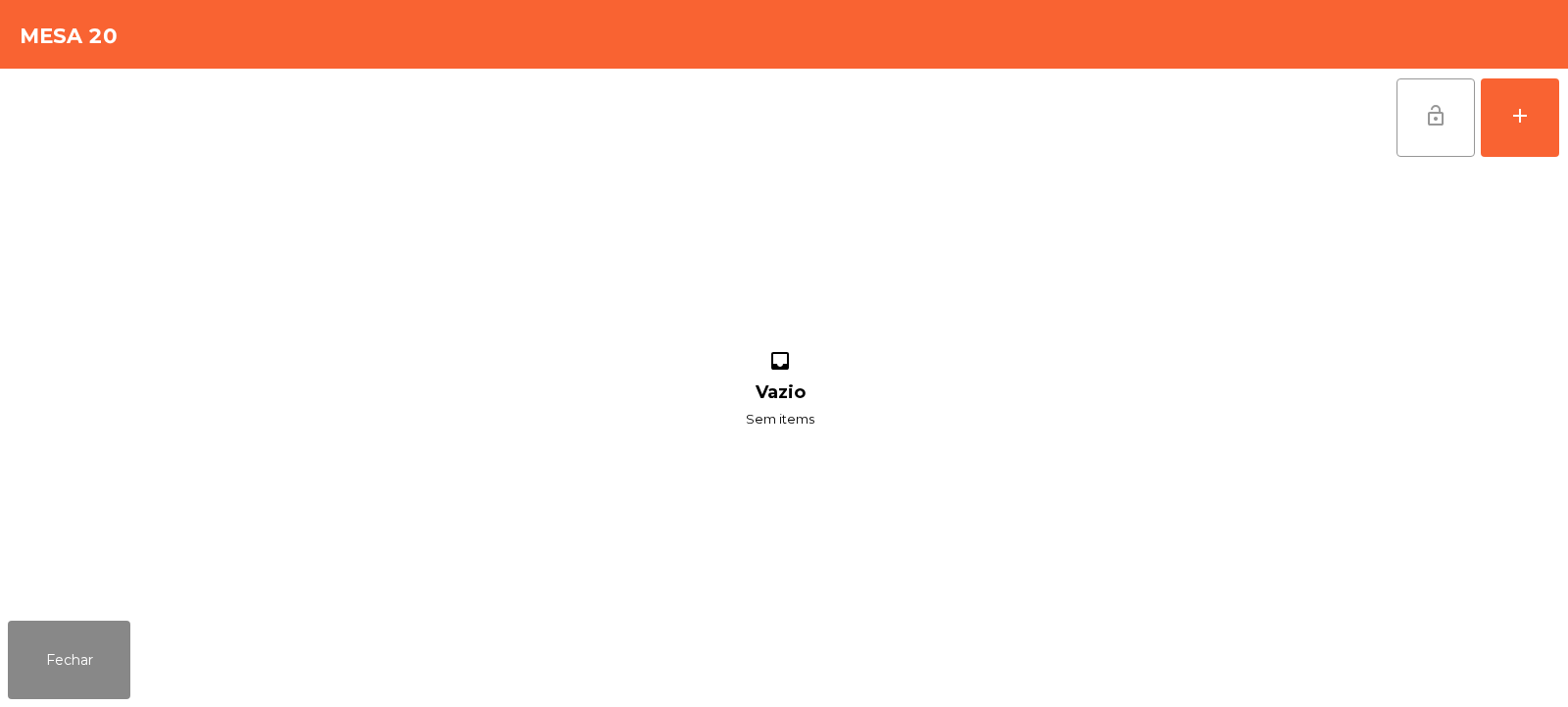
click at [1410, 121] on button "lock_open" at bounding box center [1437, 118] width 78 height 78
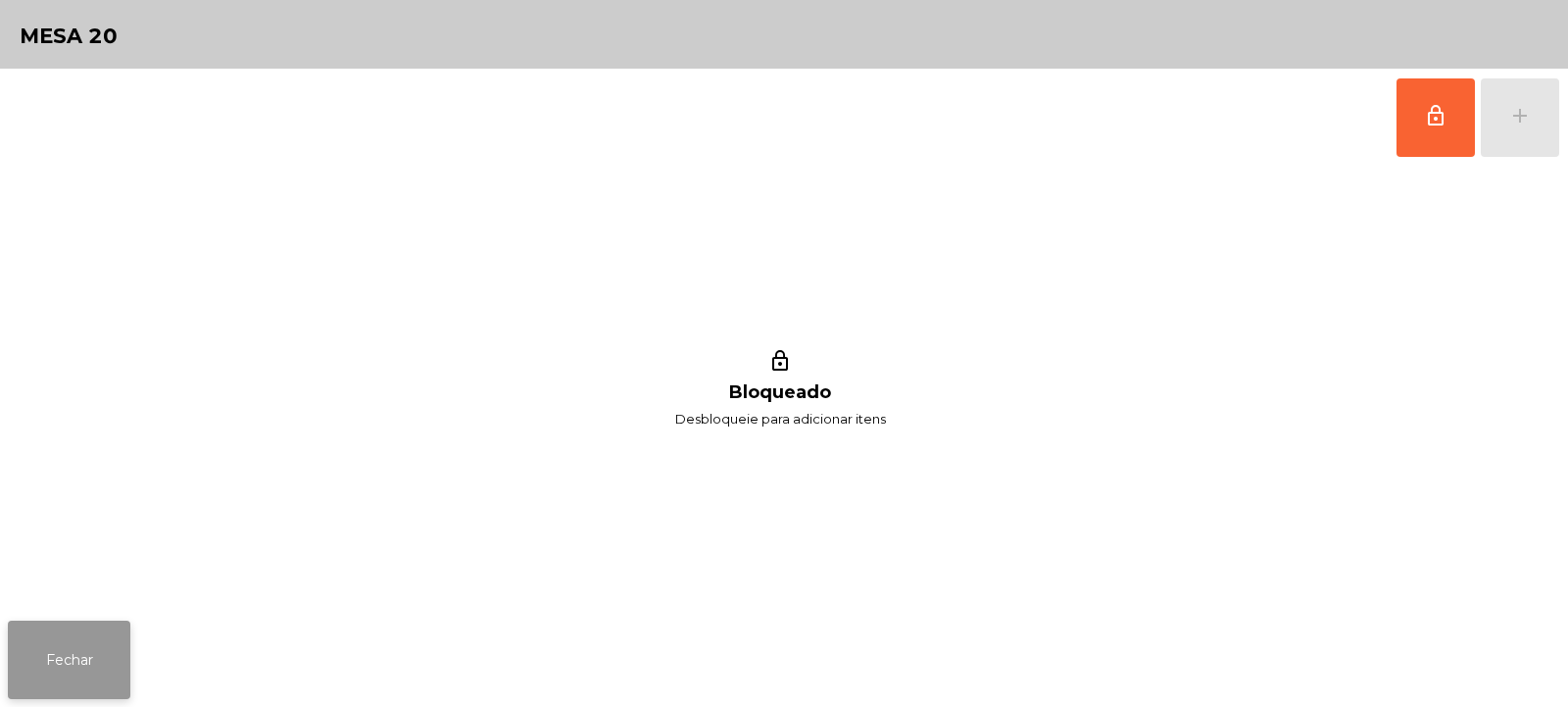
click at [108, 650] on button "Fechar" at bounding box center [69, 660] width 123 height 78
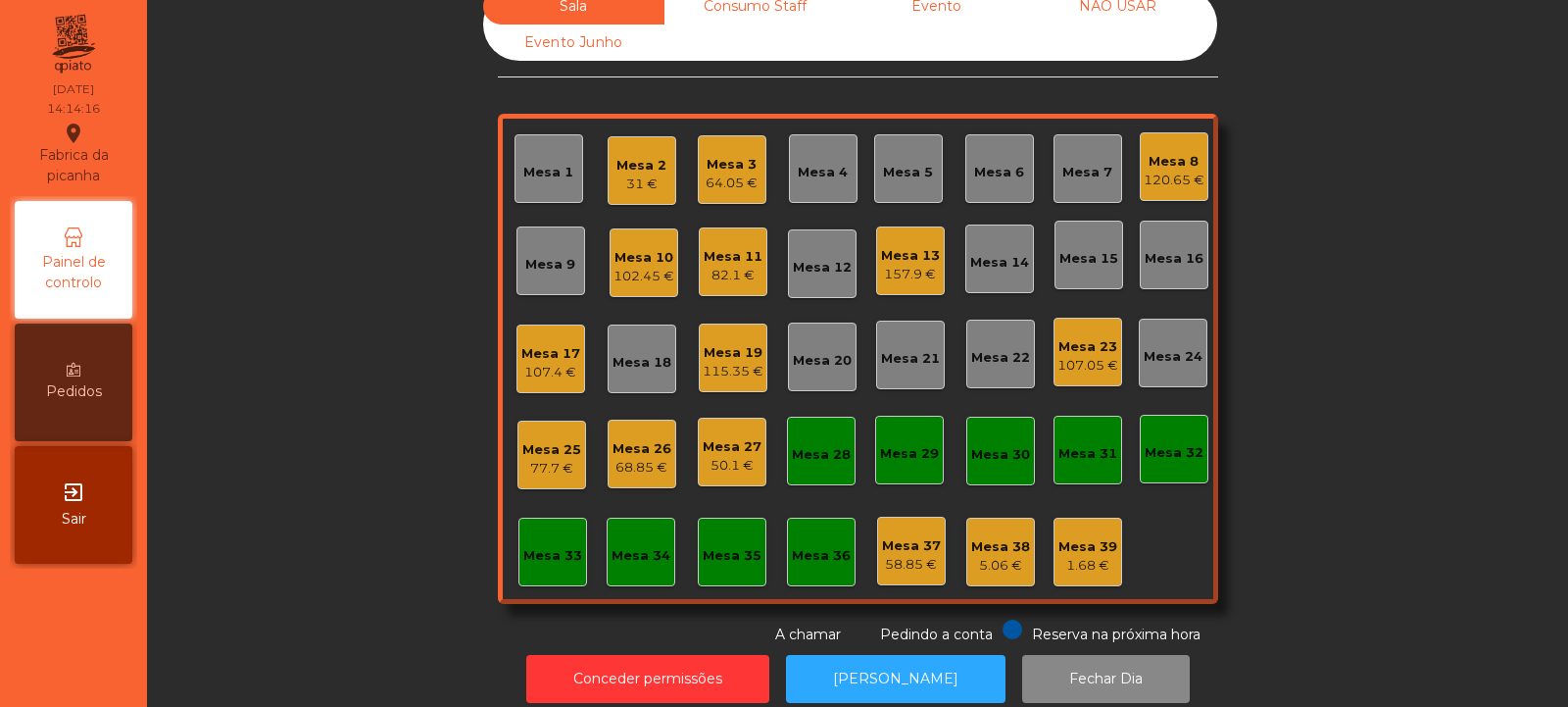
scroll to position [25, 0]
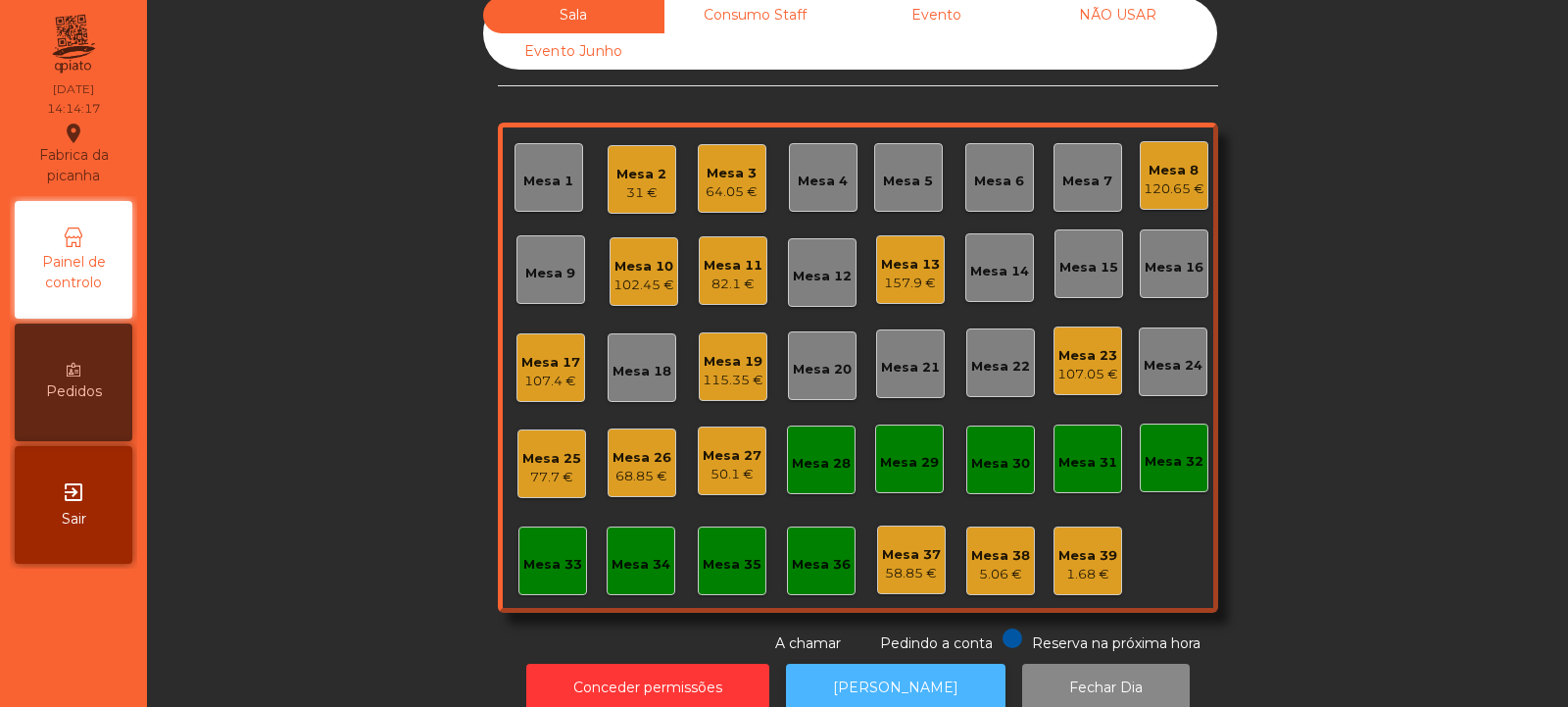
click at [908, 682] on button "[PERSON_NAME]" at bounding box center [896, 687] width 220 height 48
click at [617, 186] on div "31 €" at bounding box center [641, 193] width 50 height 20
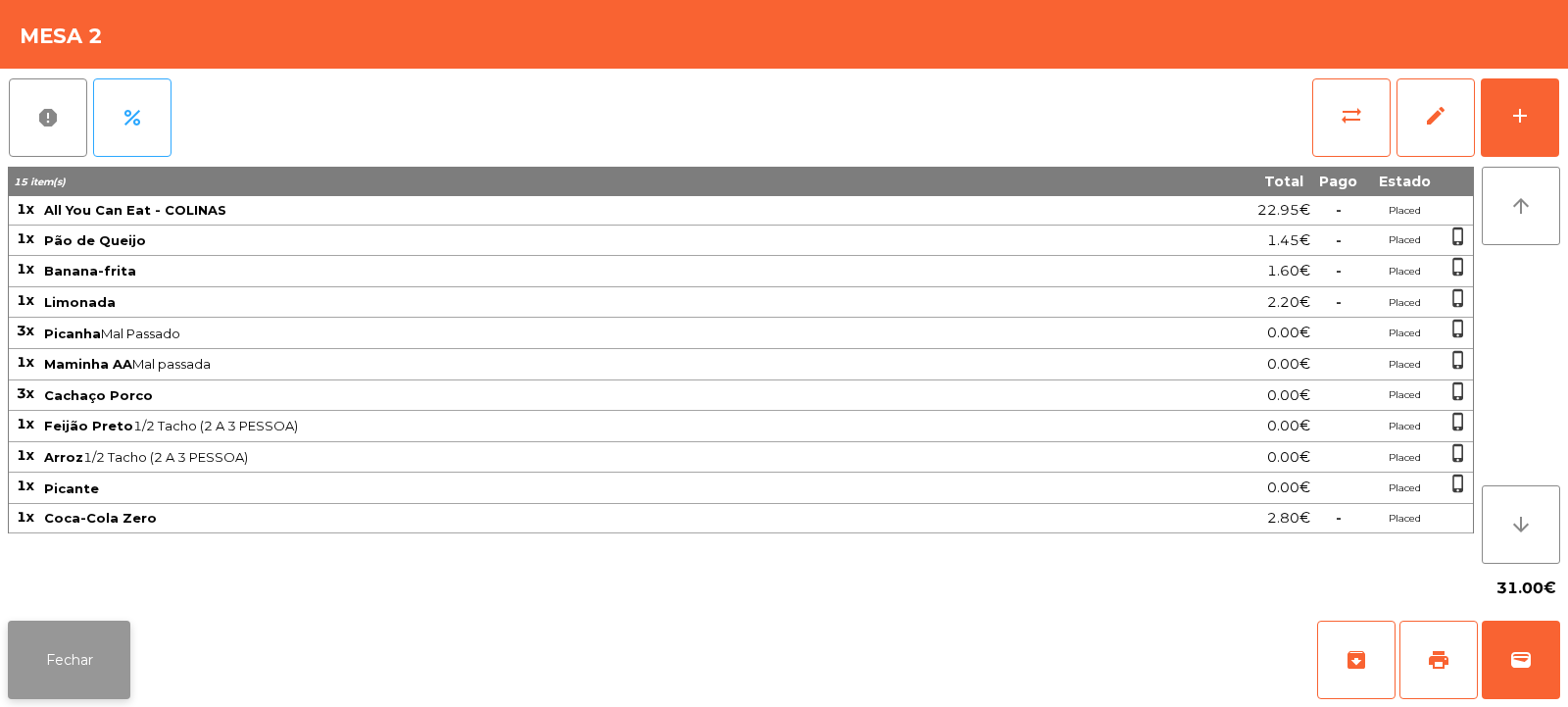
click at [76, 653] on button "Fechar" at bounding box center [69, 660] width 123 height 78
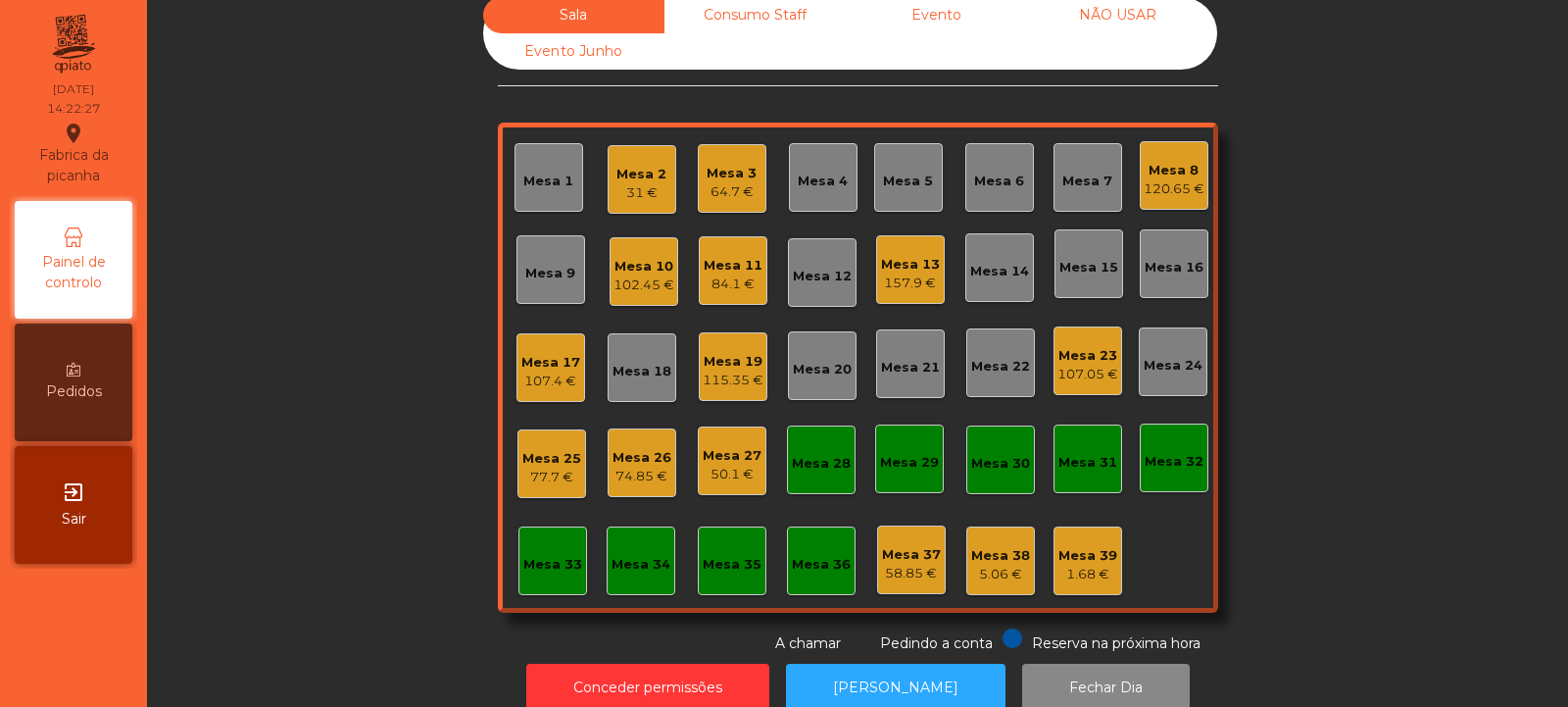
click at [705, 468] on div "50.1 €" at bounding box center [733, 475] width 59 height 20
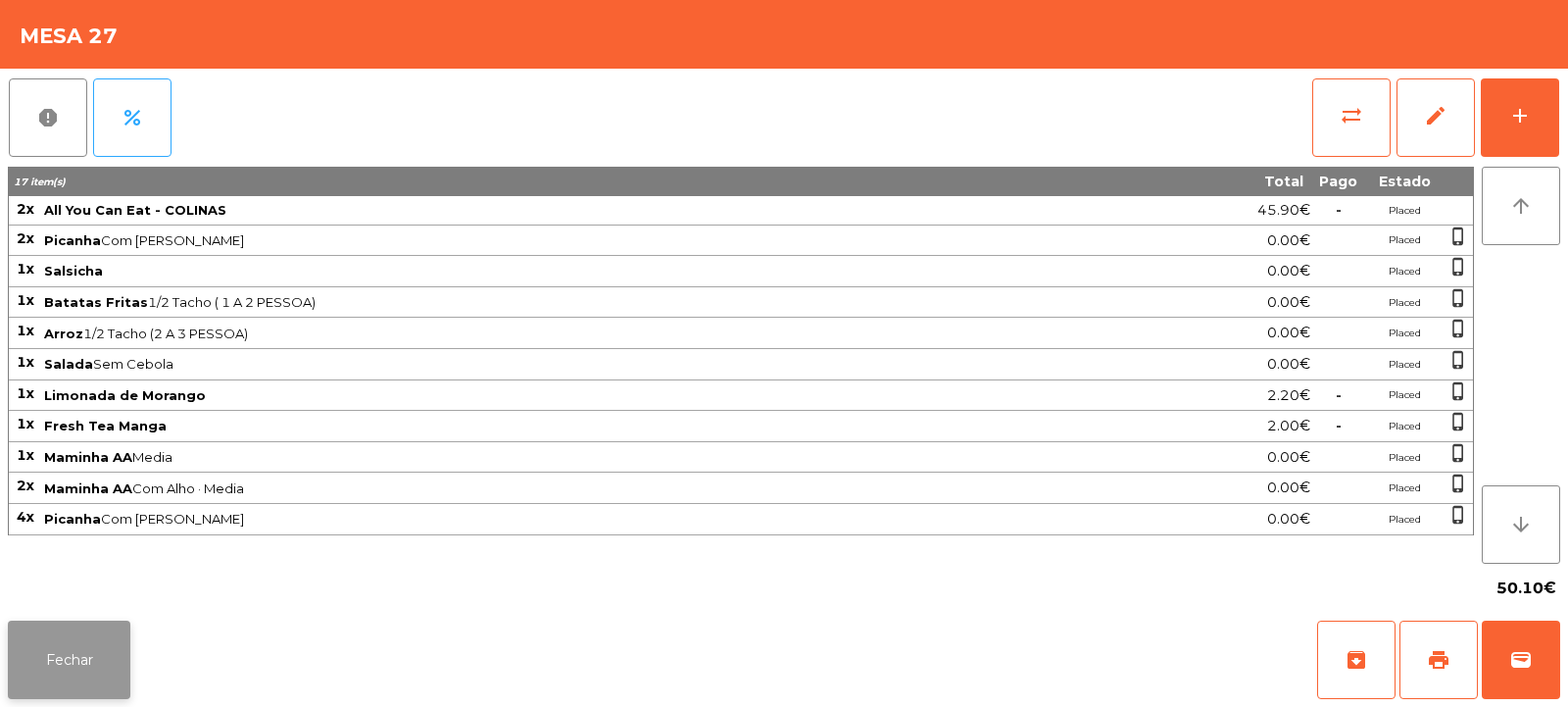
click at [105, 656] on button "Fechar" at bounding box center [69, 660] width 123 height 78
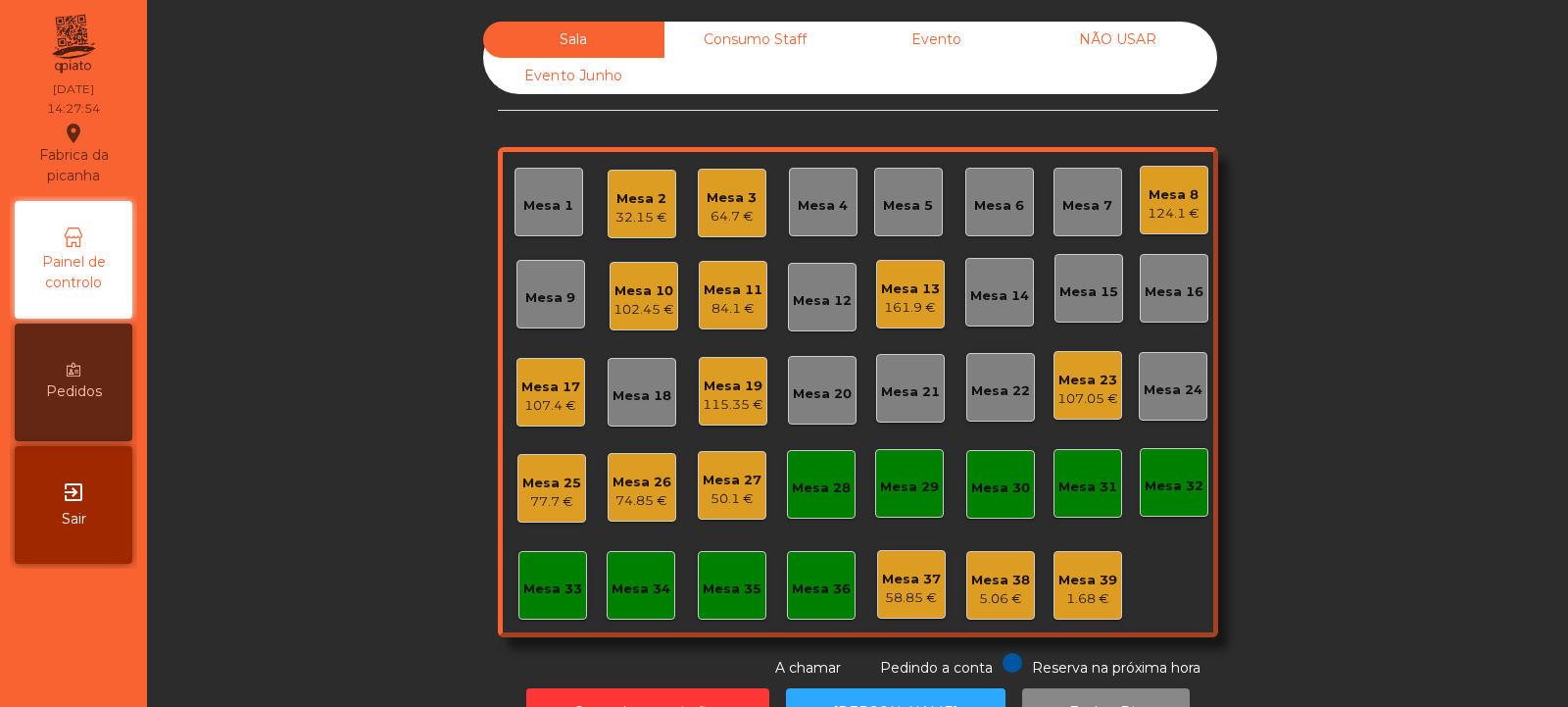
scroll to position [66, 0]
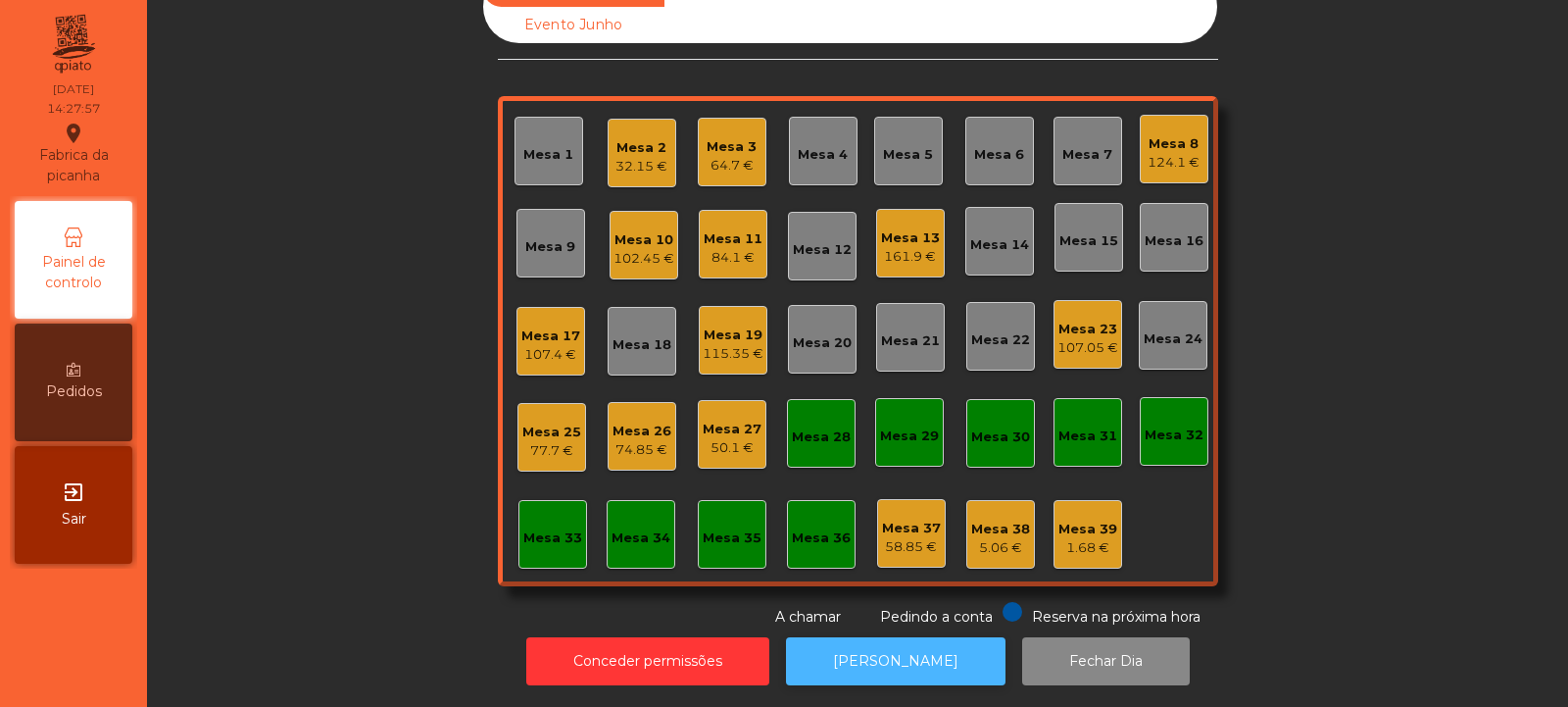
click at [891, 643] on button "[PERSON_NAME]" at bounding box center [896, 661] width 220 height 48
click at [1077, 538] on div "1.68 €" at bounding box center [1088, 548] width 59 height 20
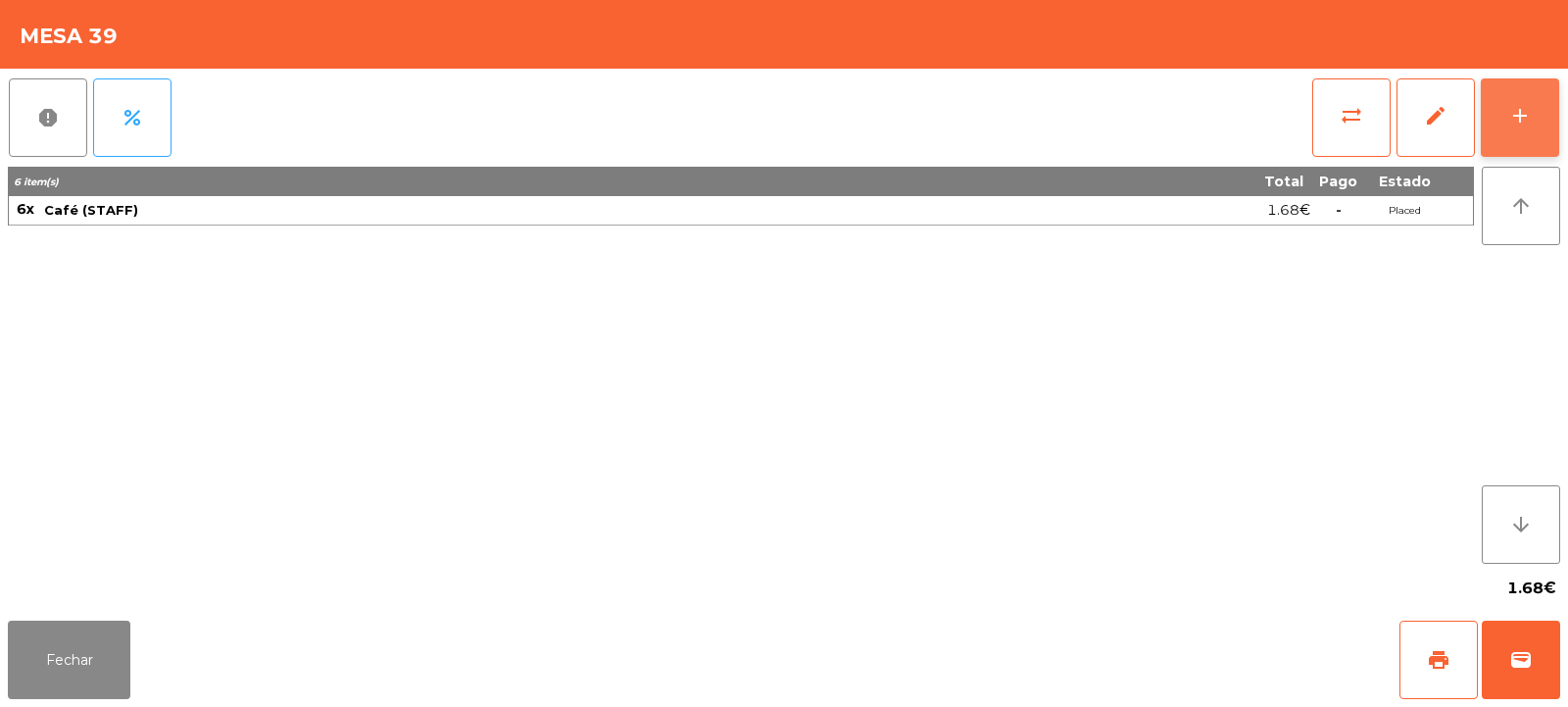
click at [1510, 100] on button "add" at bounding box center [1520, 118] width 78 height 78
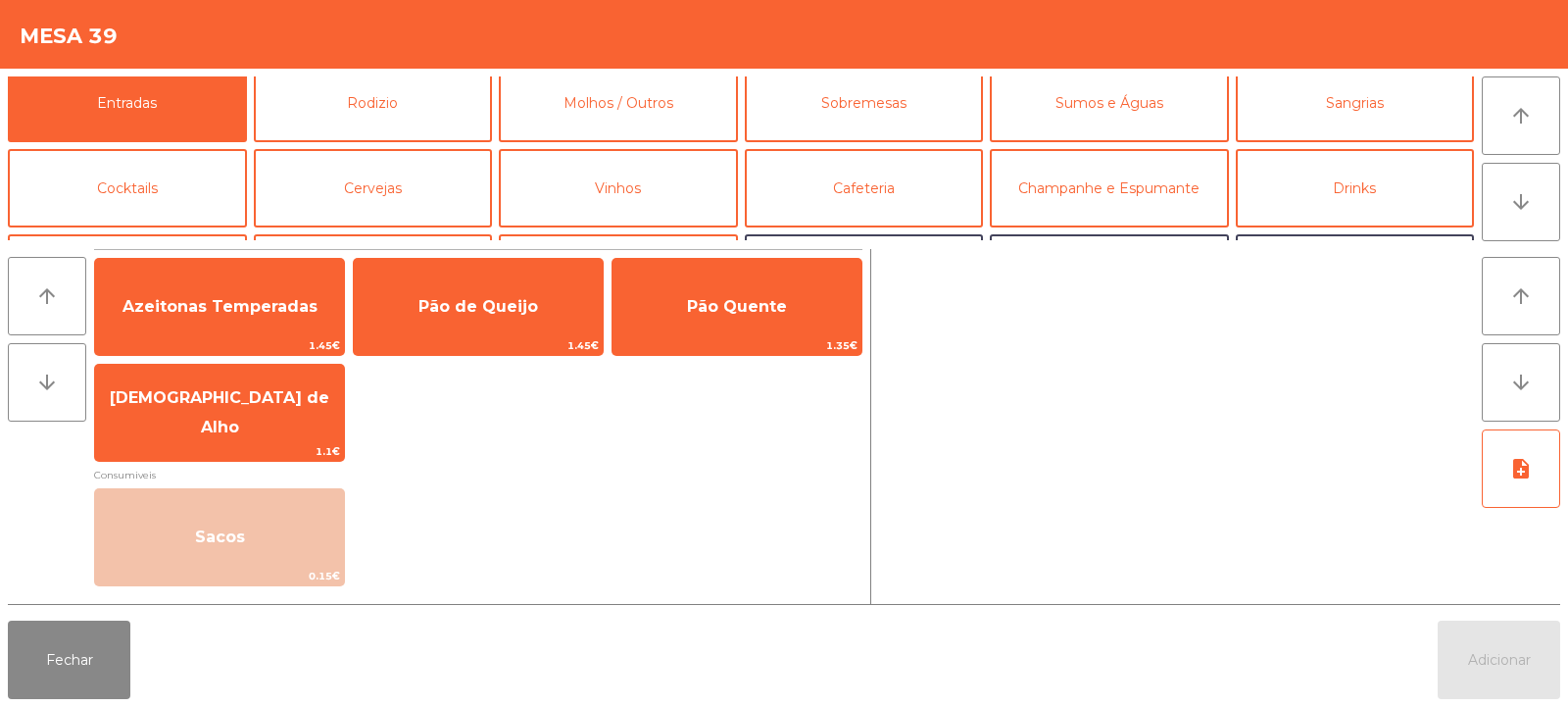
scroll to position [0, 0]
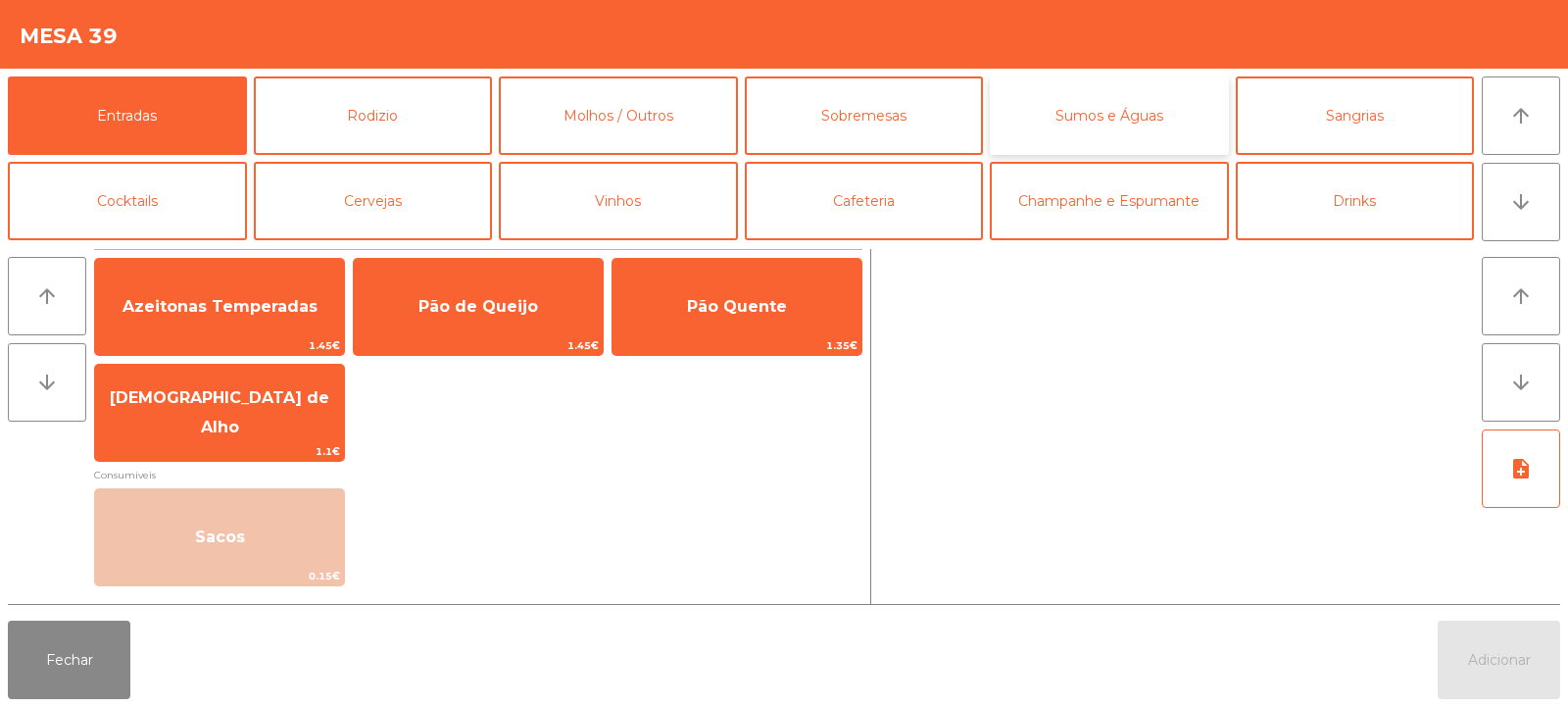
click at [1072, 118] on button "Sumos e Águas" at bounding box center [1110, 116] width 239 height 78
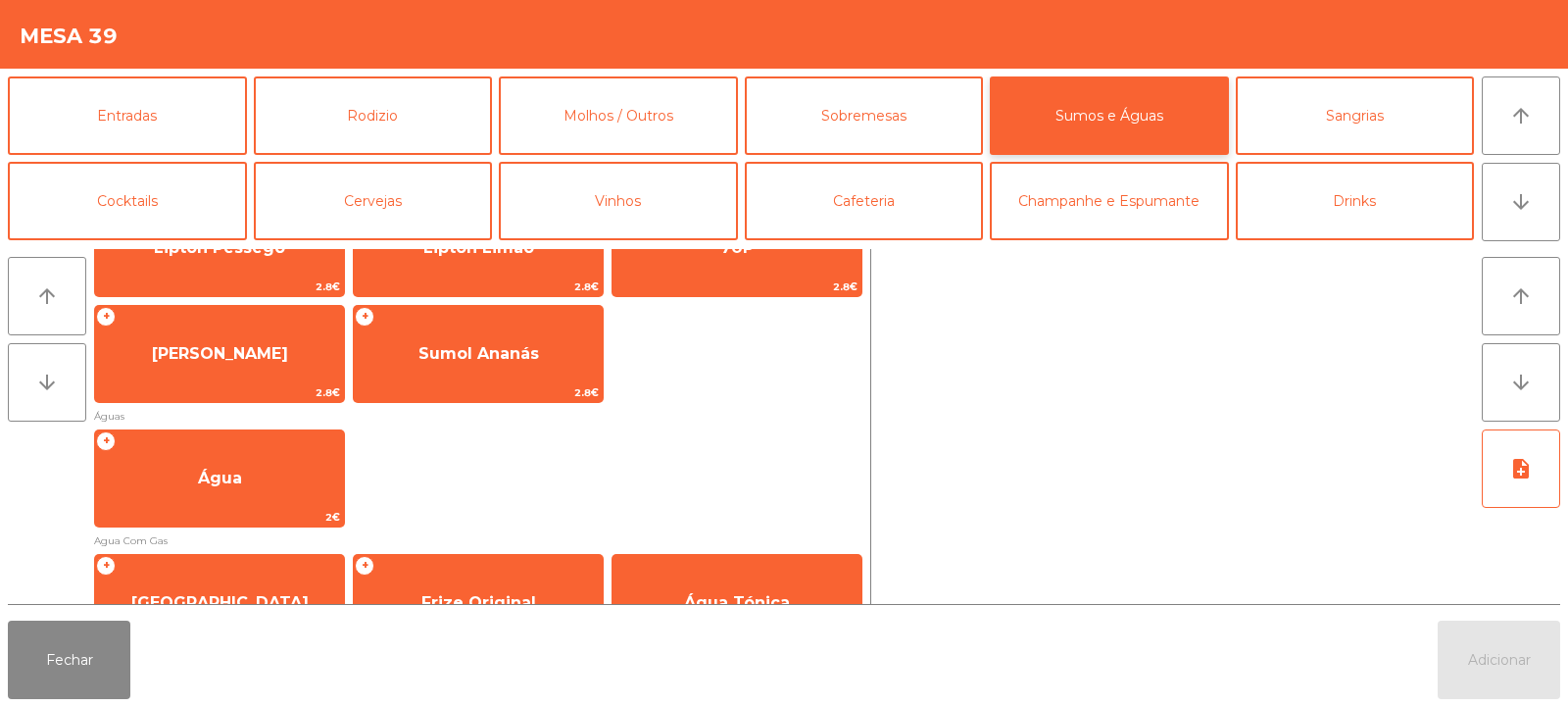
scroll to position [507, 0]
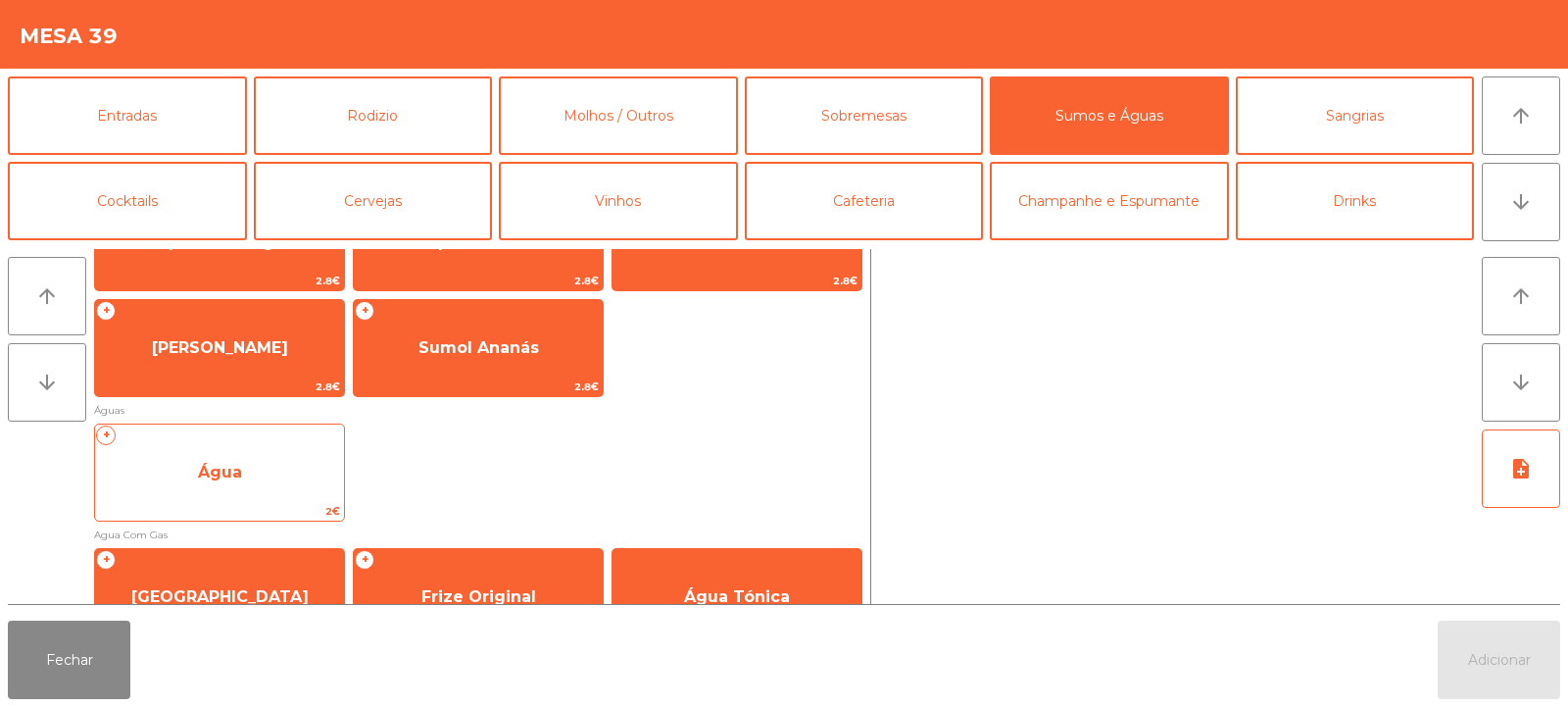
click at [223, 472] on span "Água" at bounding box center [220, 472] width 44 height 19
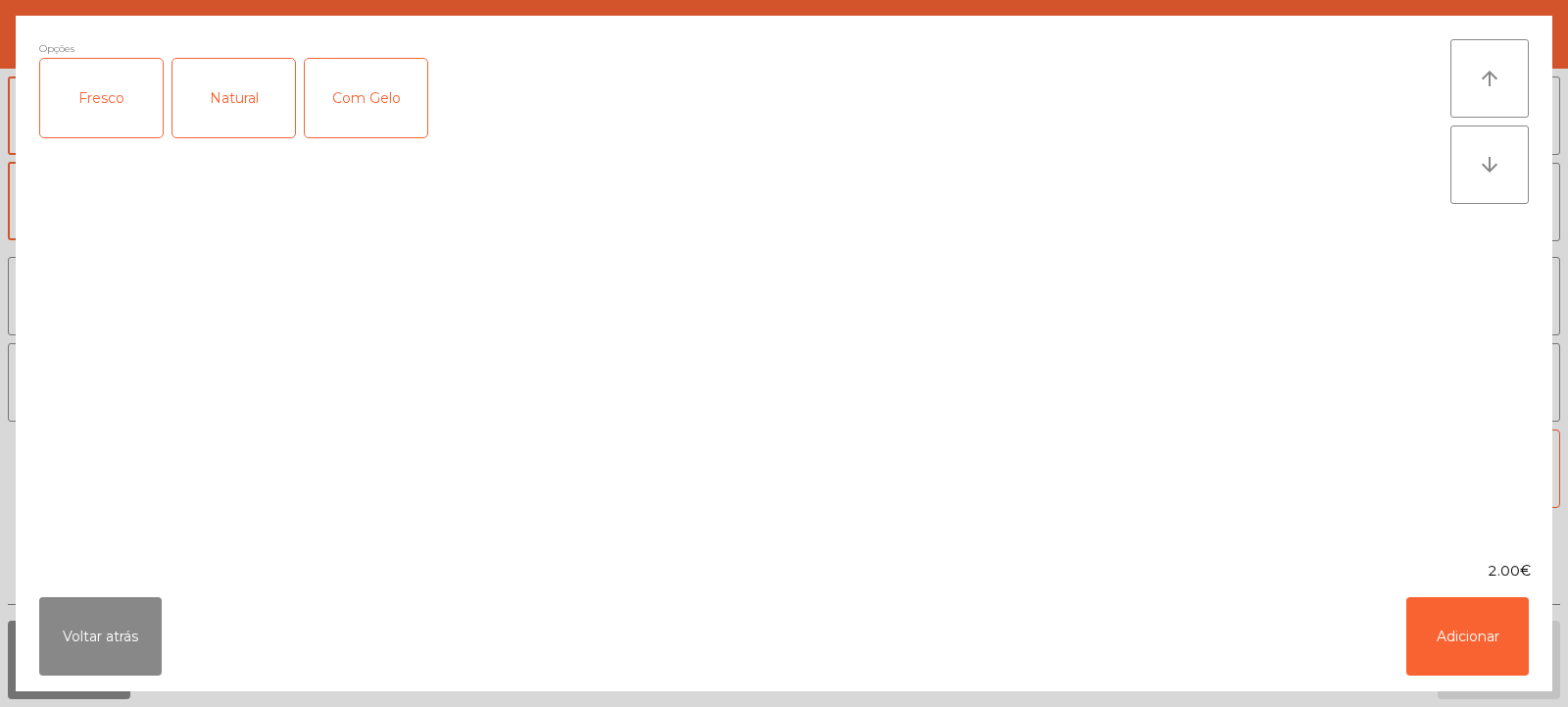
click at [109, 116] on div "Fresco" at bounding box center [101, 98] width 123 height 78
click at [1448, 659] on button "Adicionar" at bounding box center [1468, 636] width 123 height 78
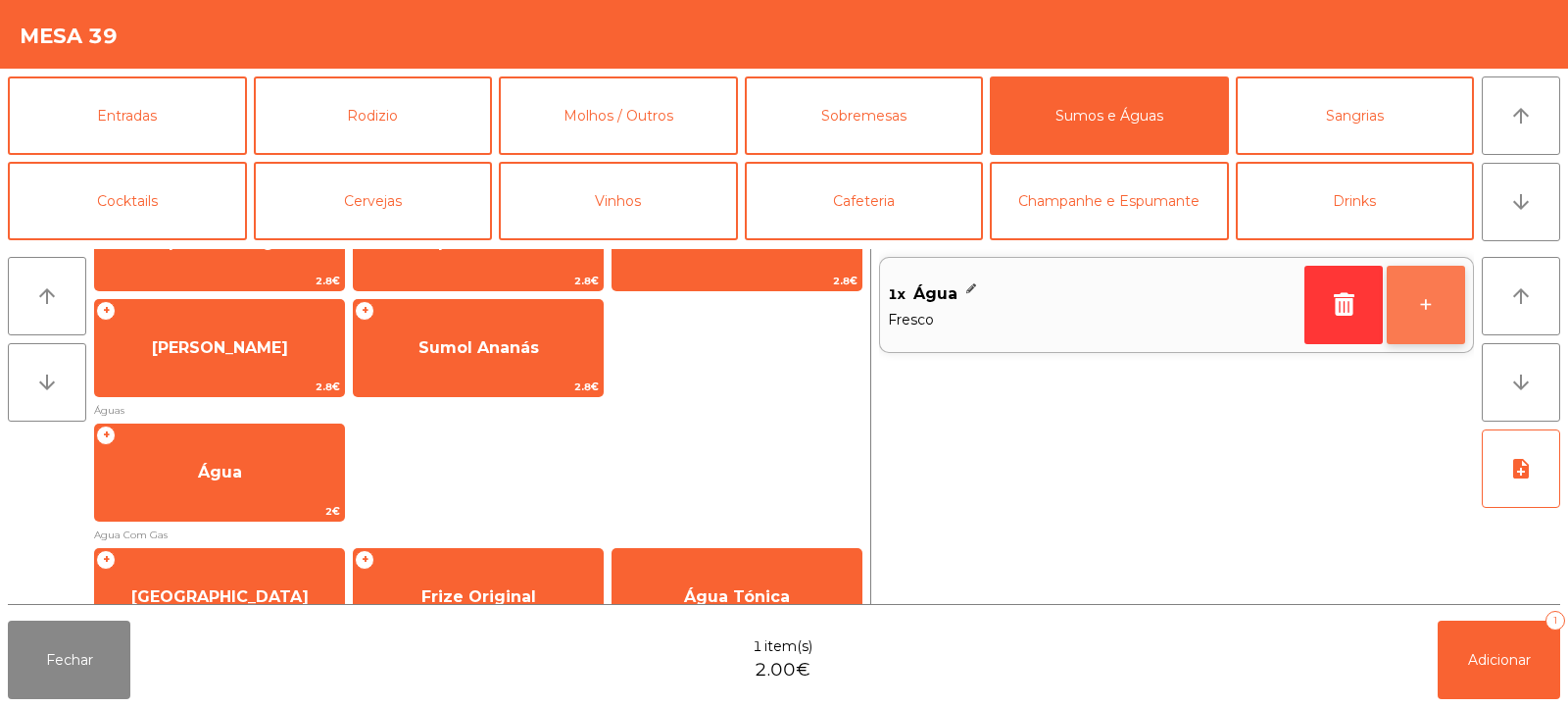
click at [1416, 313] on button "+" at bounding box center [1427, 305] width 78 height 78
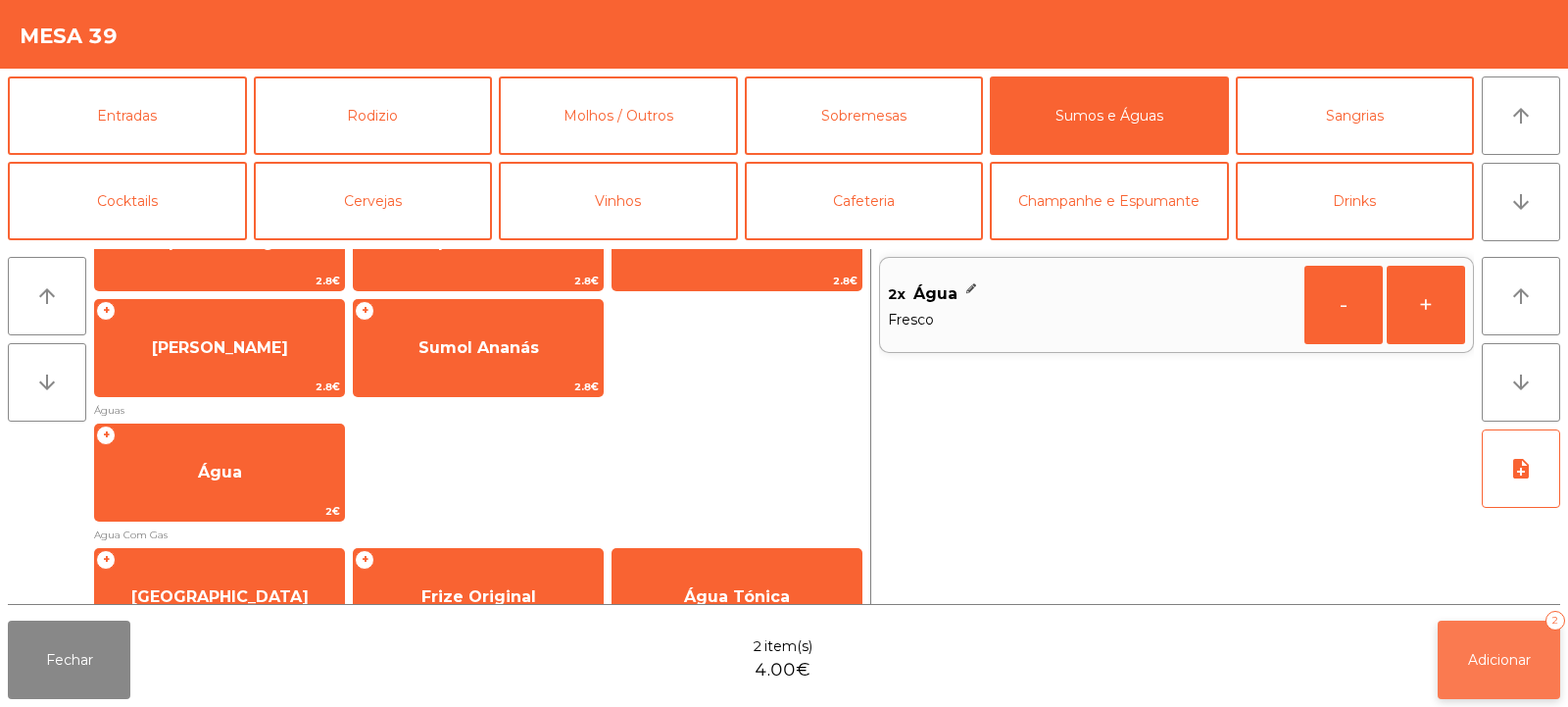
click at [1469, 644] on button "Adicionar 2" at bounding box center [1499, 660] width 123 height 78
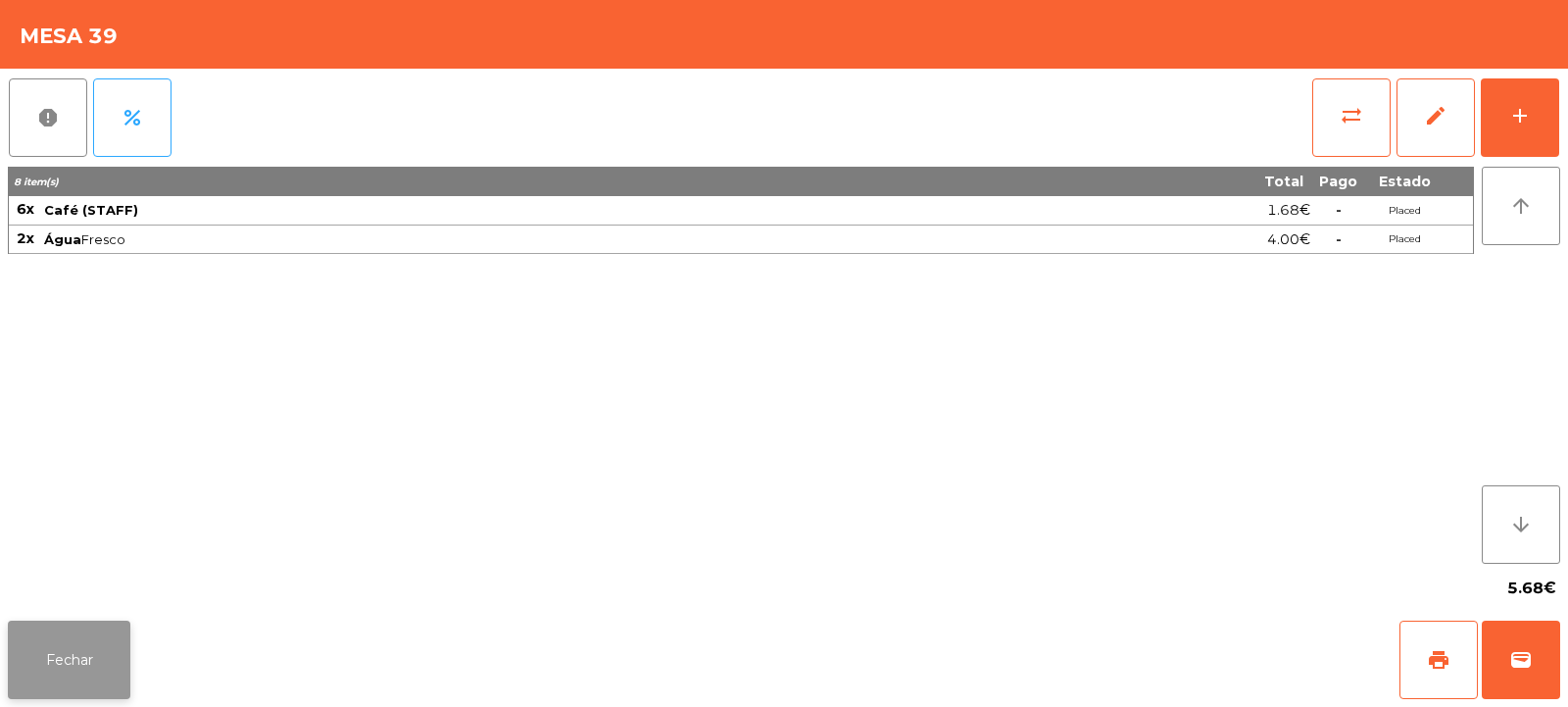
click at [123, 650] on button "Fechar" at bounding box center [69, 660] width 123 height 78
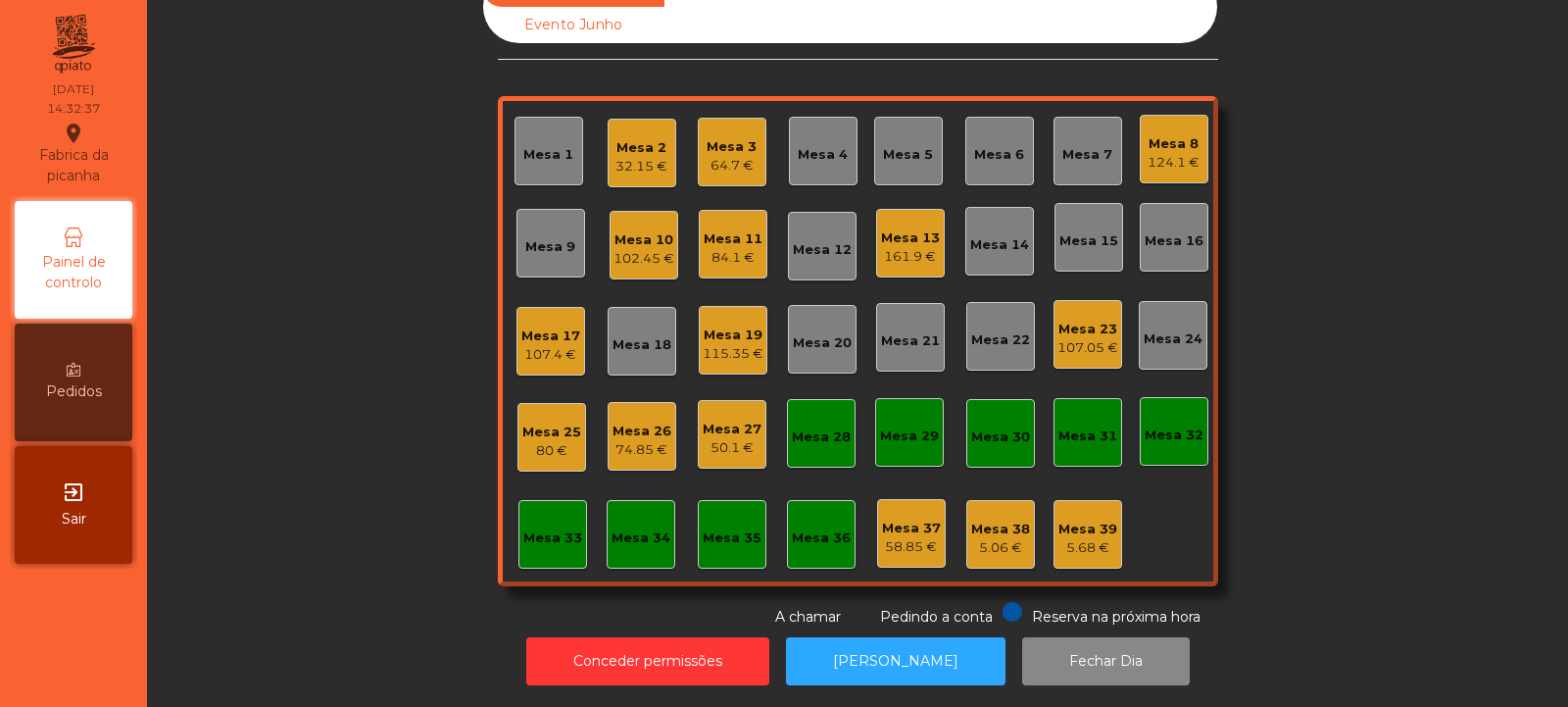
click at [825, 333] on div "Mesa 20" at bounding box center [823, 343] width 59 height 20
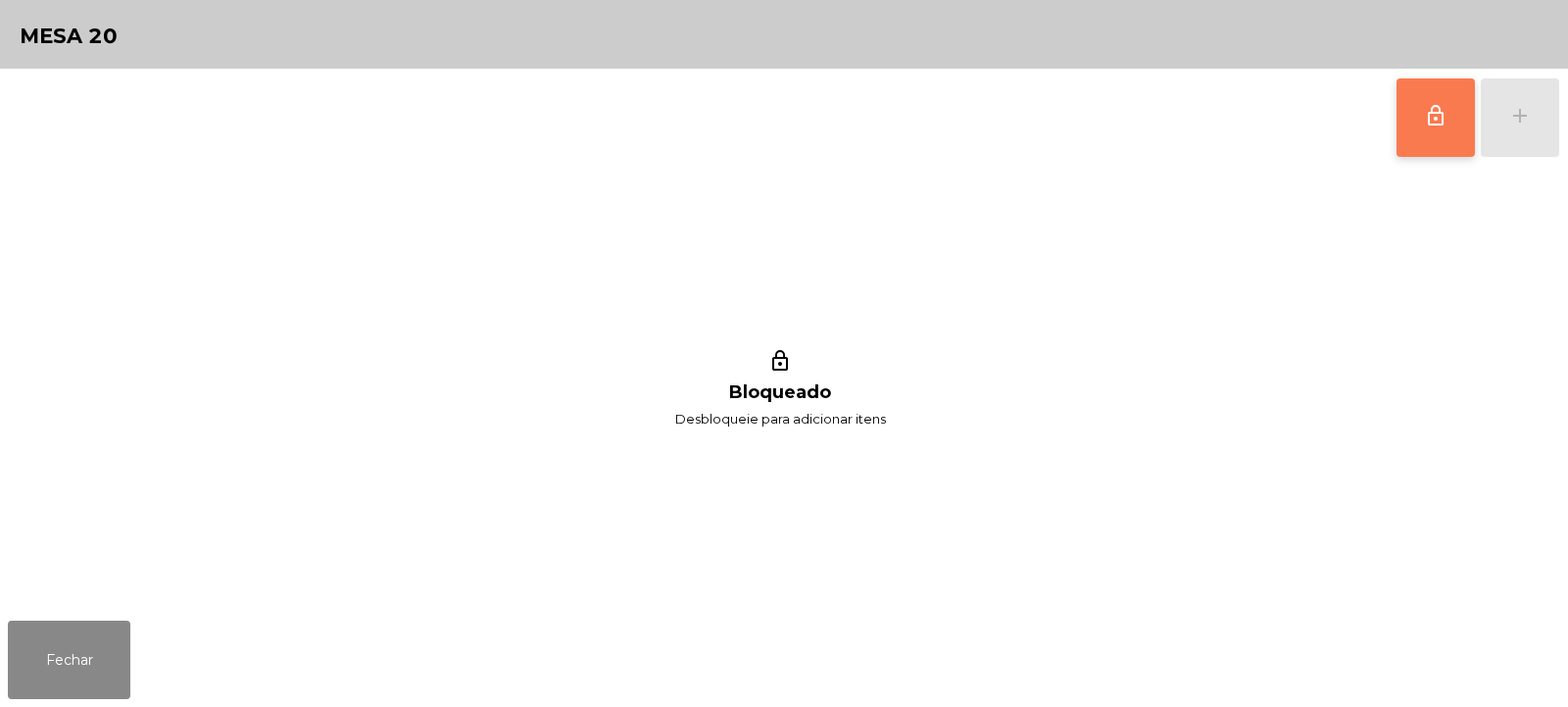
click at [1429, 120] on span "lock_outline" at bounding box center [1437, 116] width 24 height 24
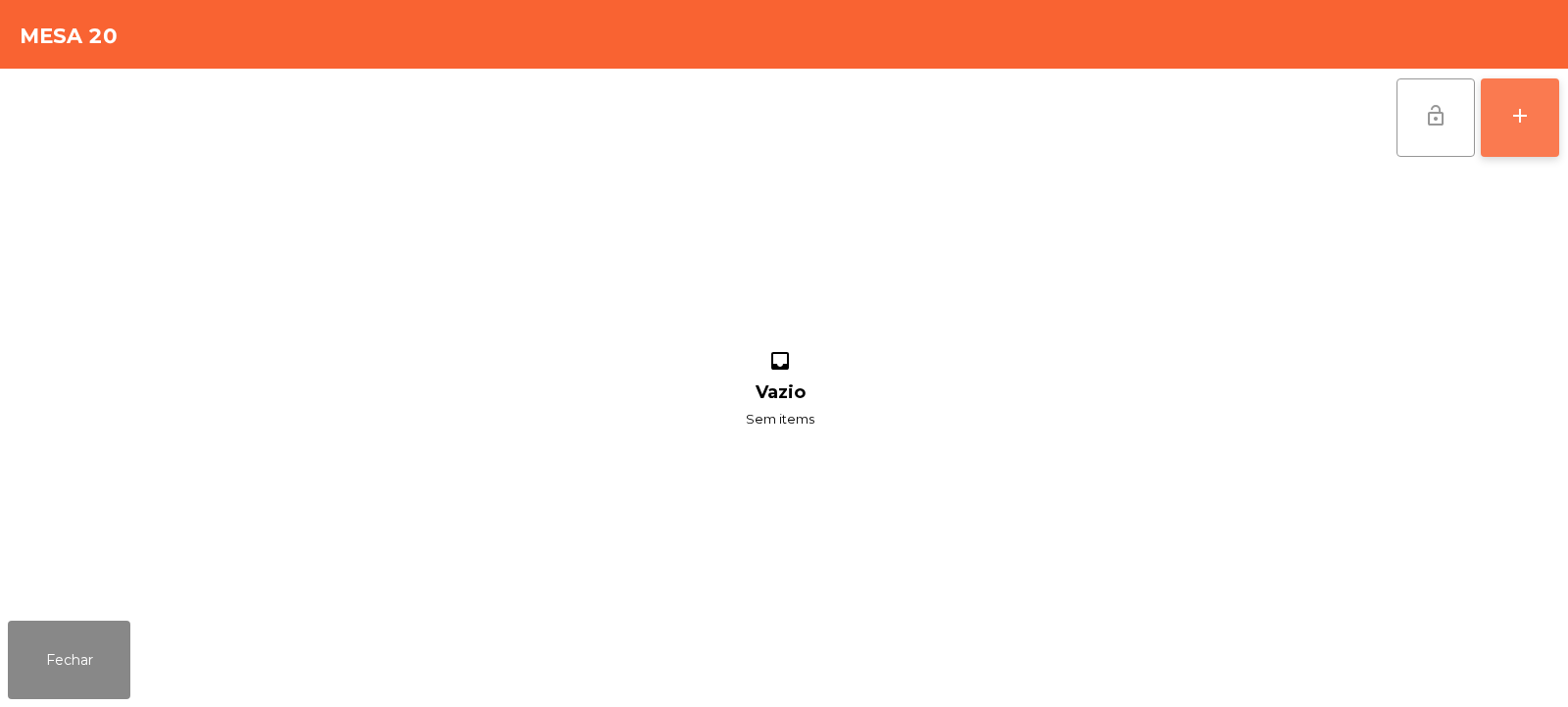
click at [1533, 100] on button "add" at bounding box center [1520, 118] width 78 height 78
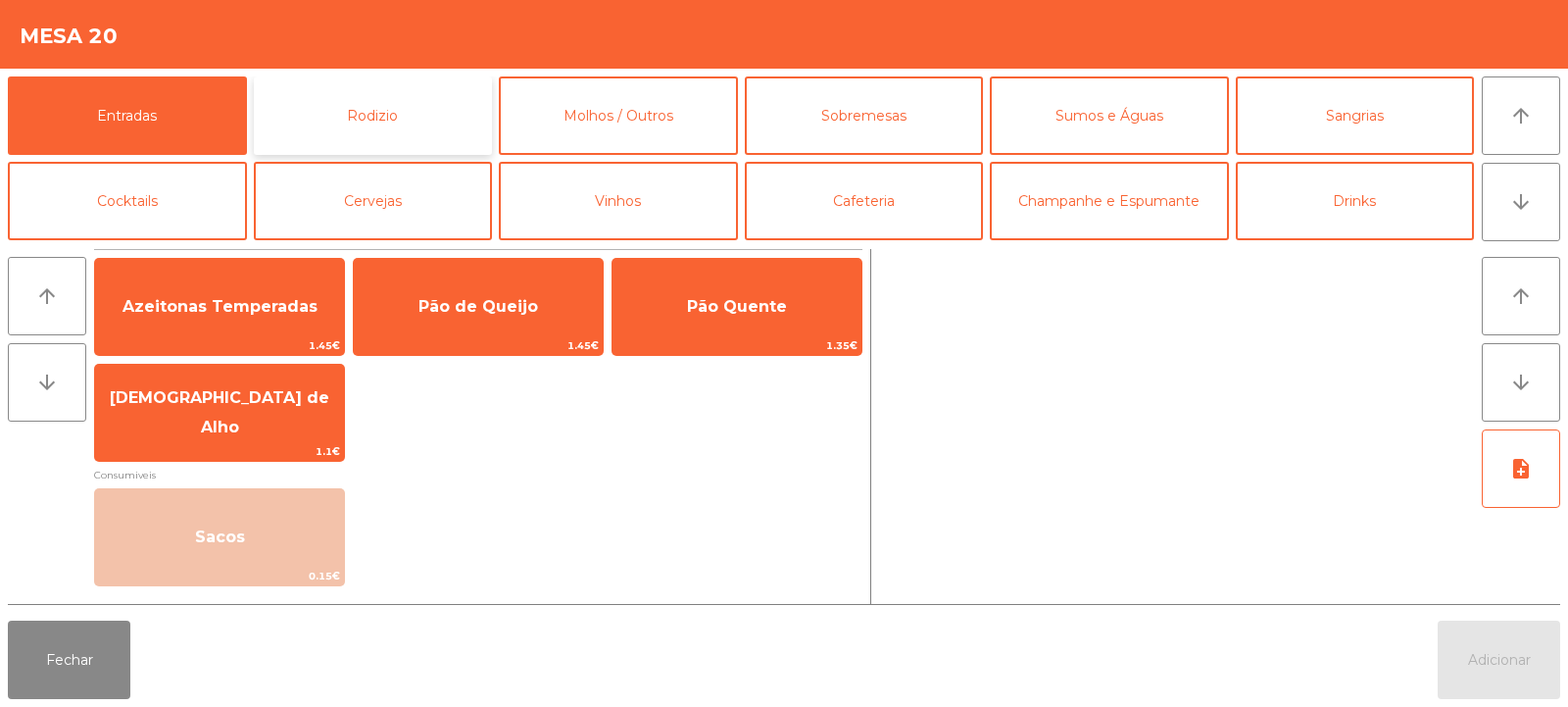
click at [371, 127] on button "Rodizio" at bounding box center [374, 116] width 239 height 78
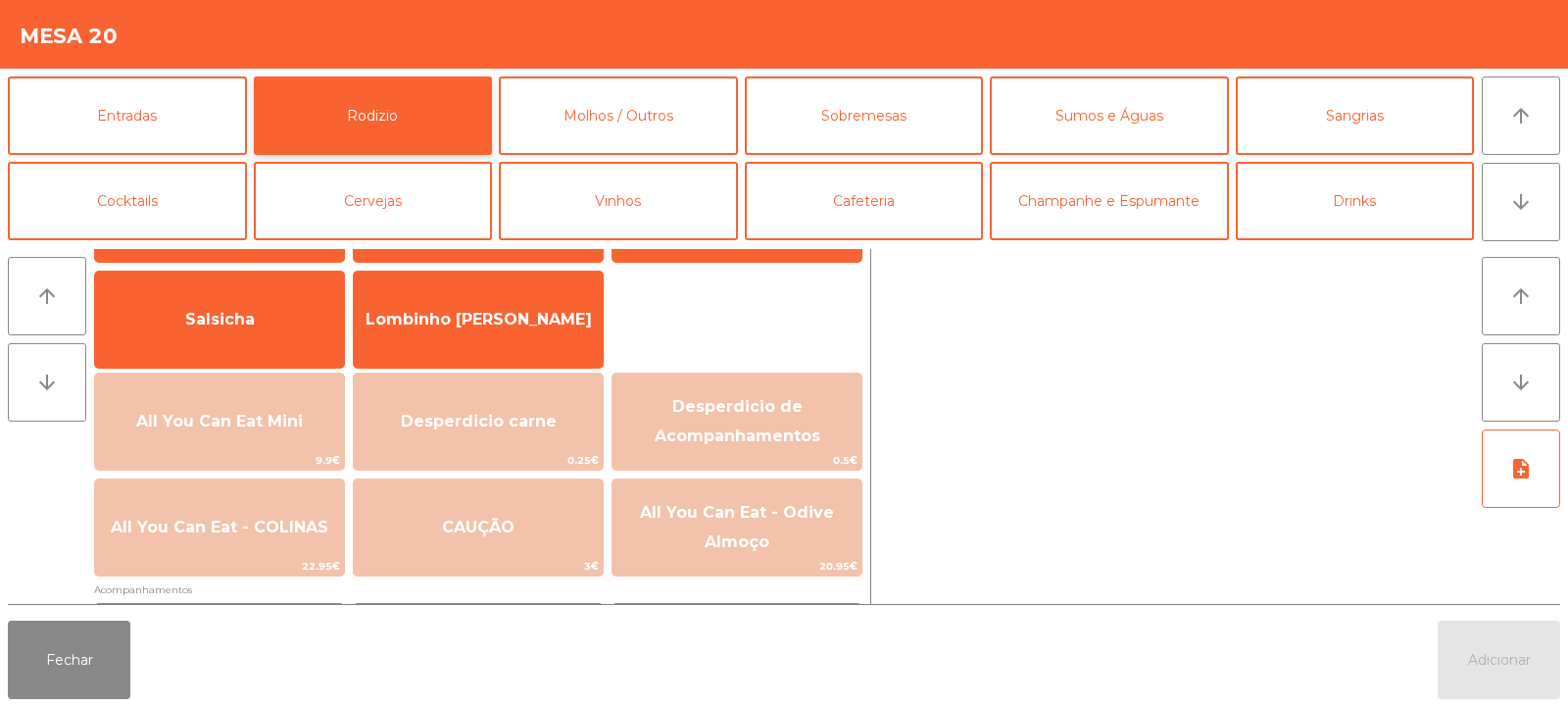
scroll to position [115, 0]
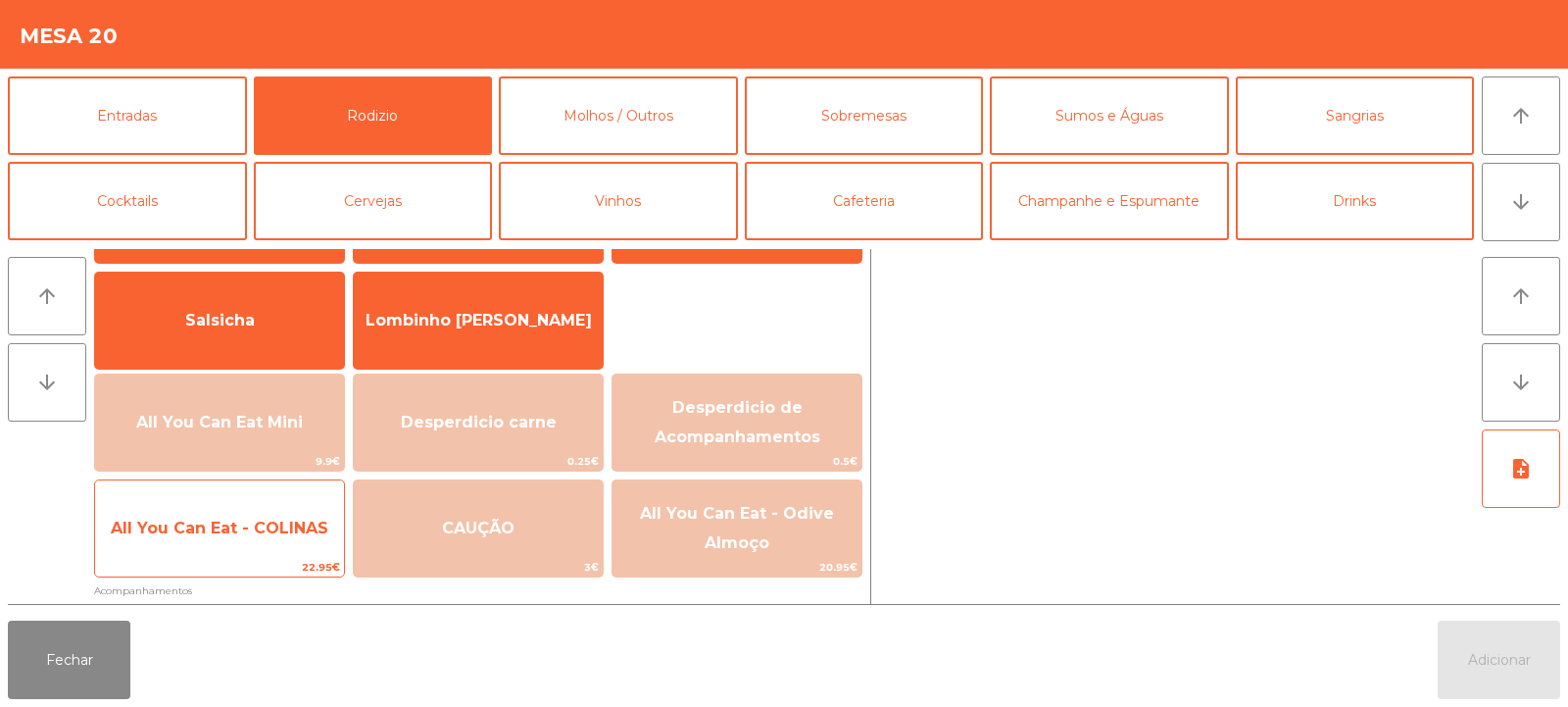
click at [231, 508] on span "All You Can Eat - COLINAS" at bounding box center [220, 529] width 249 height 53
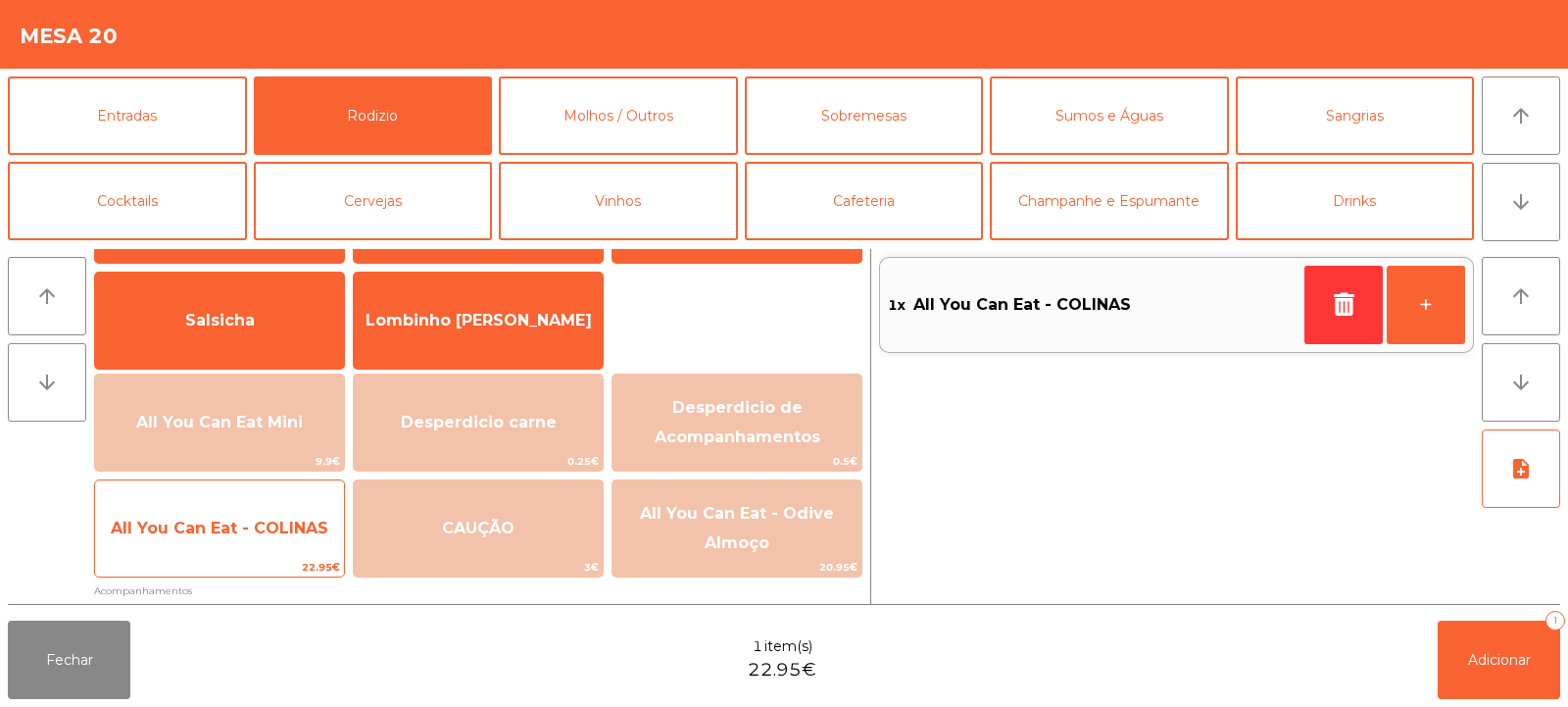
click at [240, 531] on span "All You Can Eat - COLINAS" at bounding box center [220, 528] width 218 height 19
click at [243, 533] on span "All You Can Eat - COLINAS" at bounding box center [220, 528] width 218 height 19
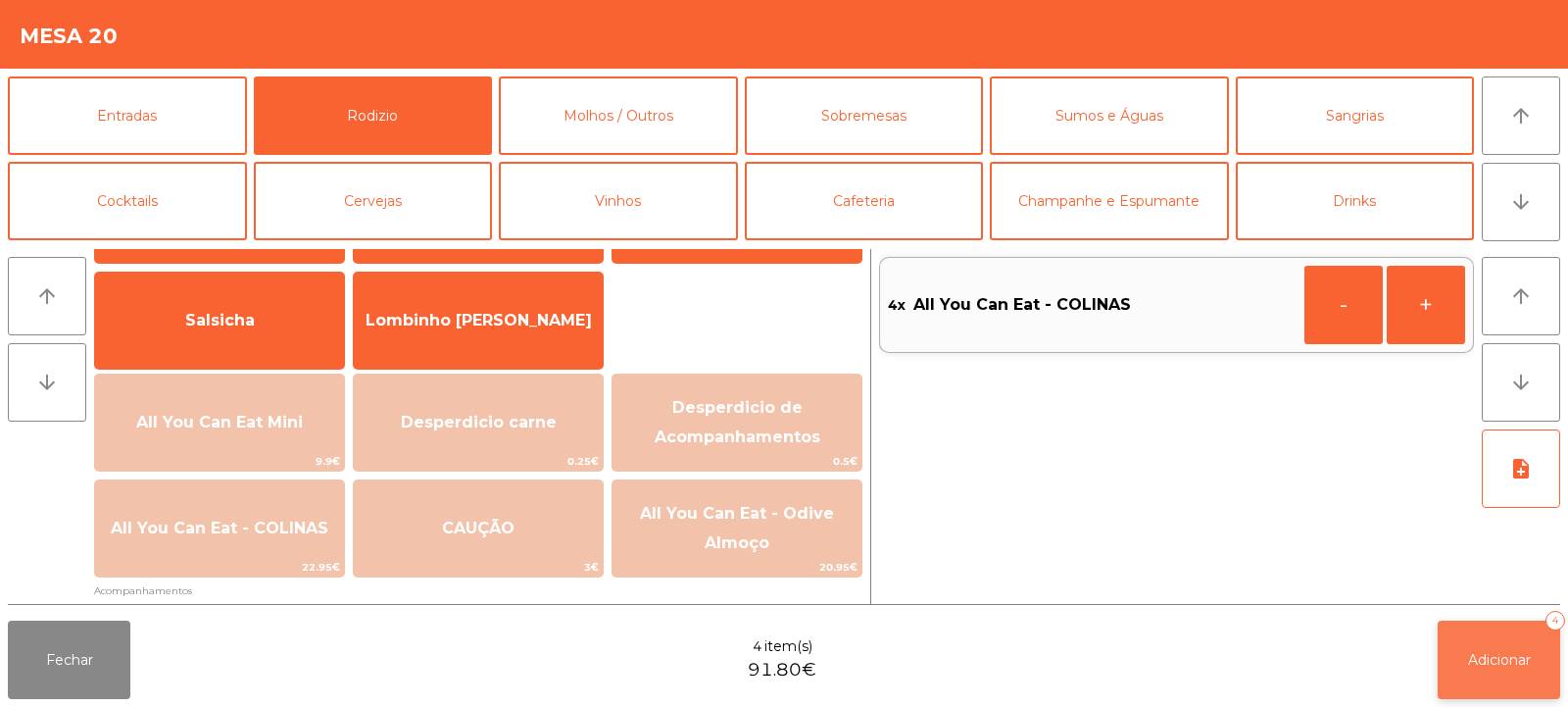
click at [1499, 664] on span "Adicionar" at bounding box center [1499, 660] width 63 height 18
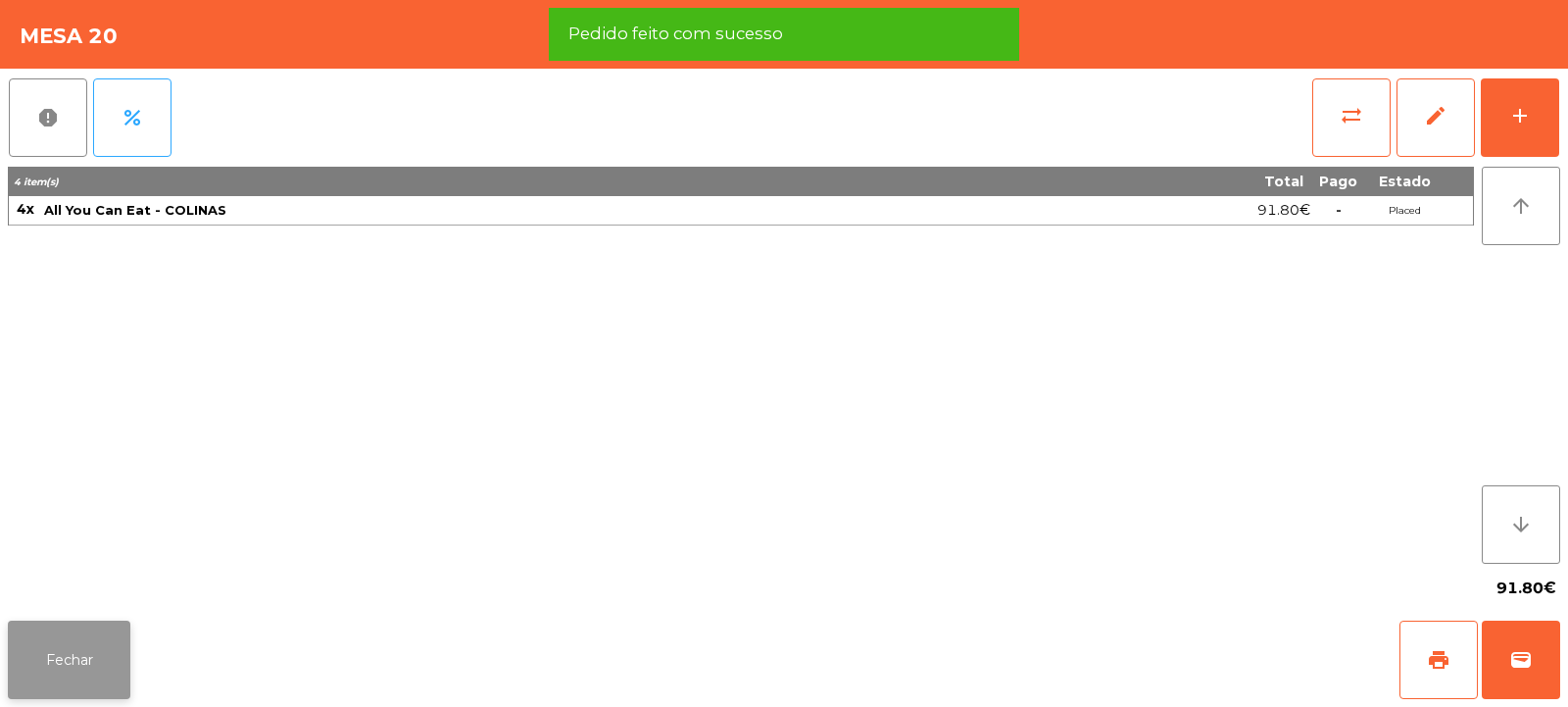
click at [80, 657] on button "Fechar" at bounding box center [69, 660] width 123 height 78
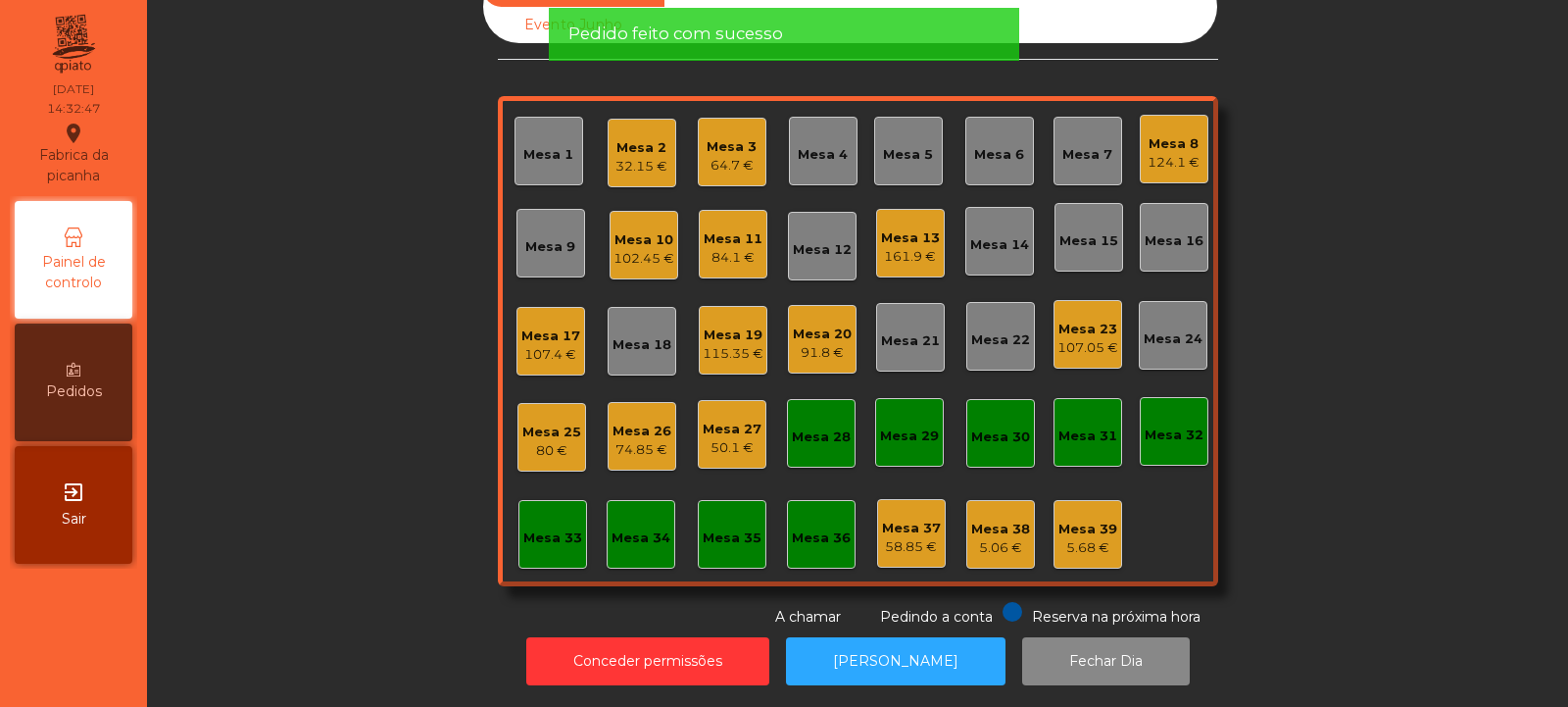
scroll to position [0, 0]
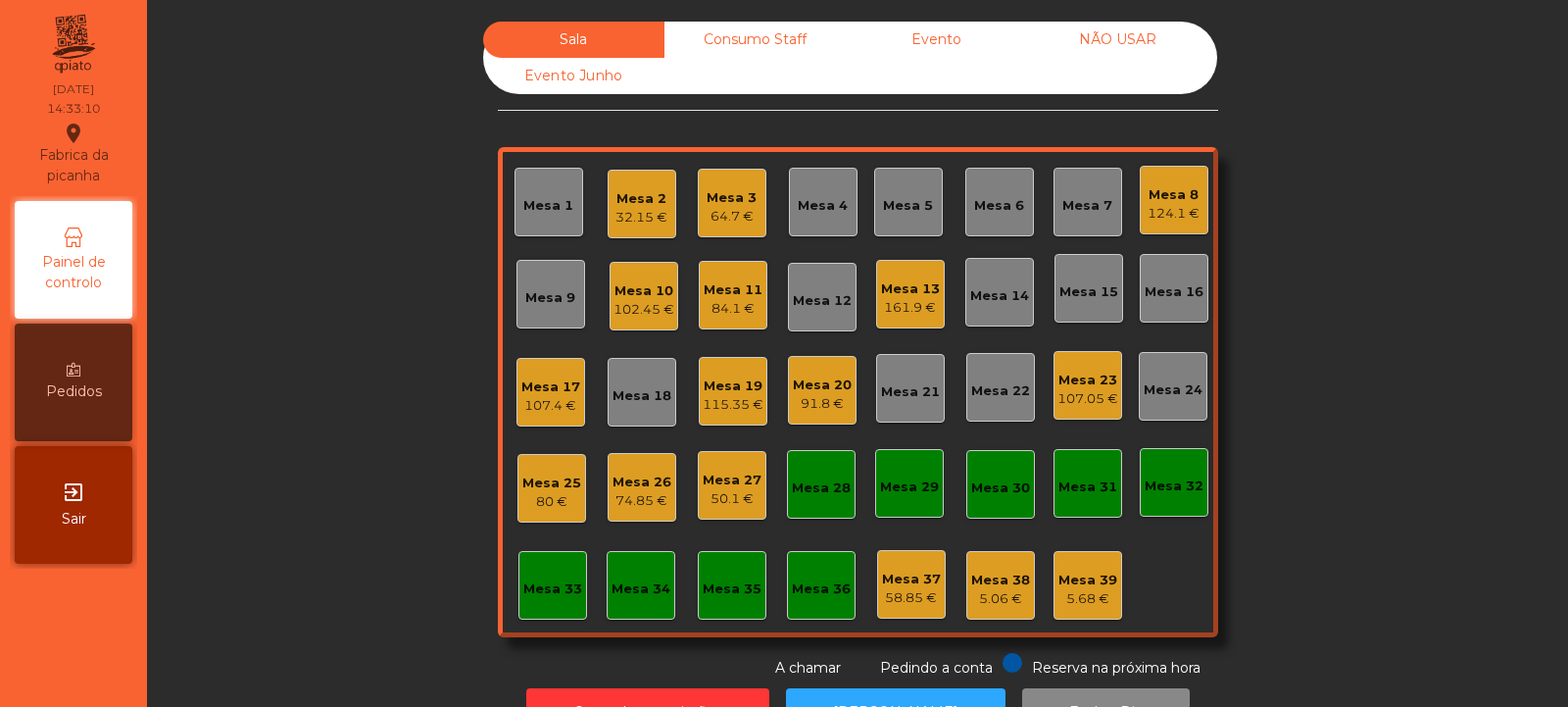
click at [1002, 282] on div "Mesa 14" at bounding box center [1000, 292] width 59 height 27
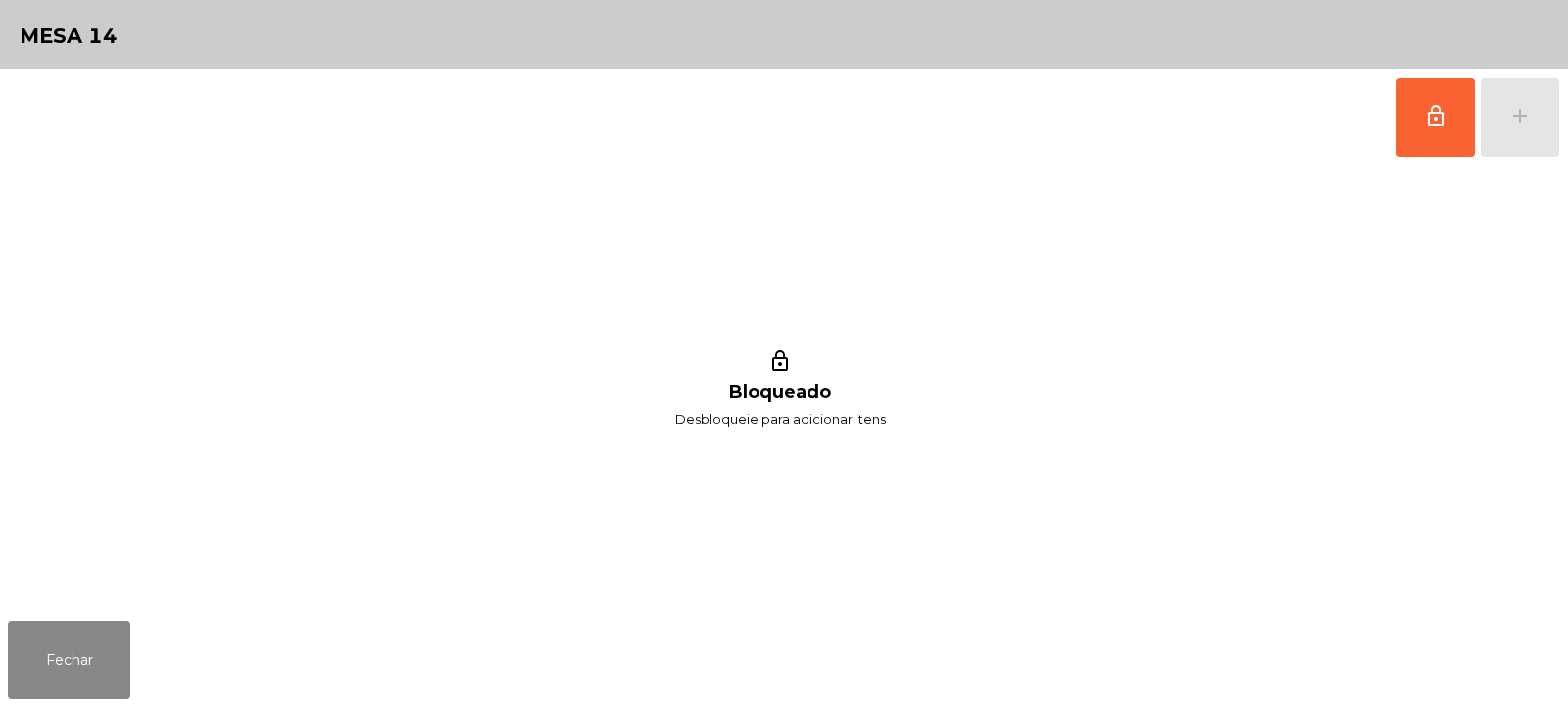
click at [1422, 112] on button "lock_outline" at bounding box center [1437, 118] width 78 height 78
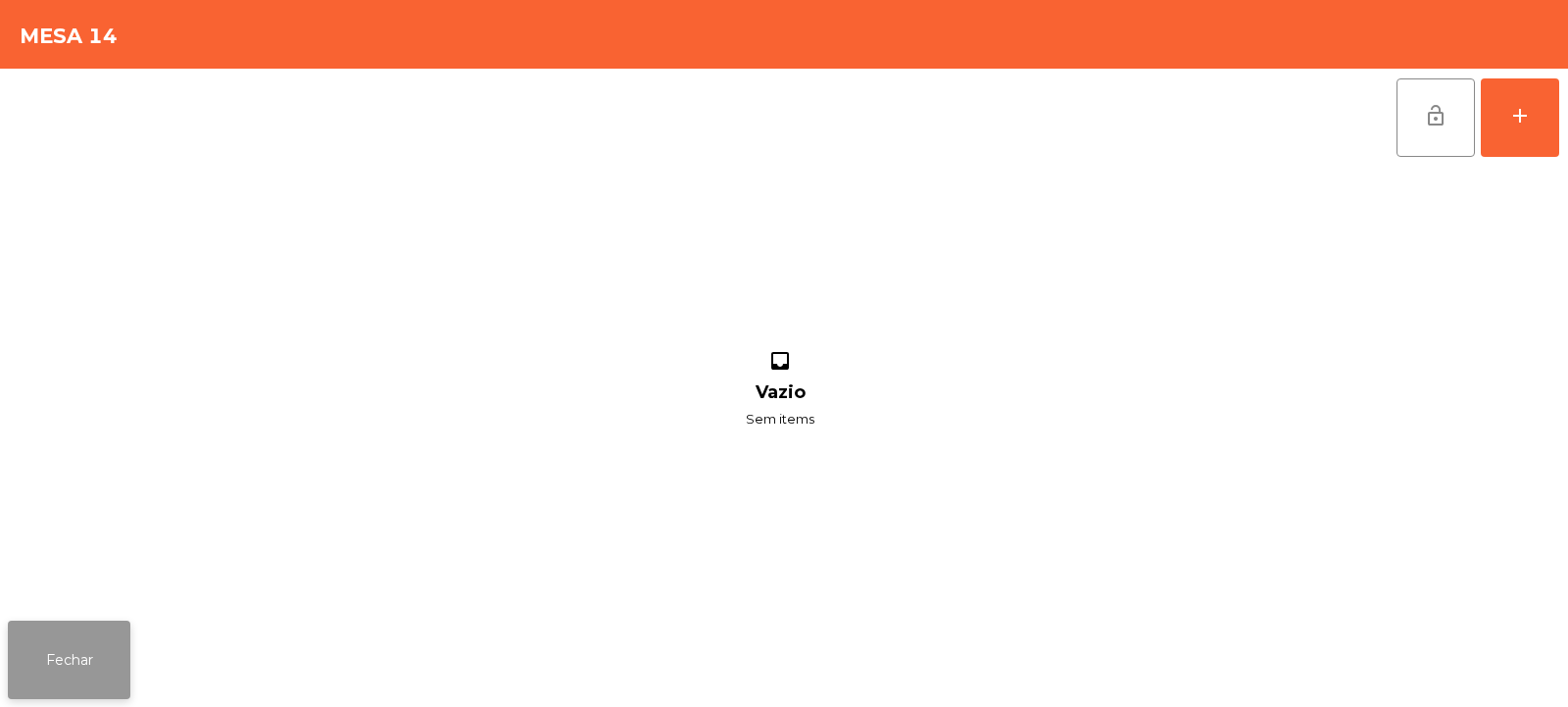
click at [114, 623] on button "Fechar" at bounding box center [69, 660] width 123 height 78
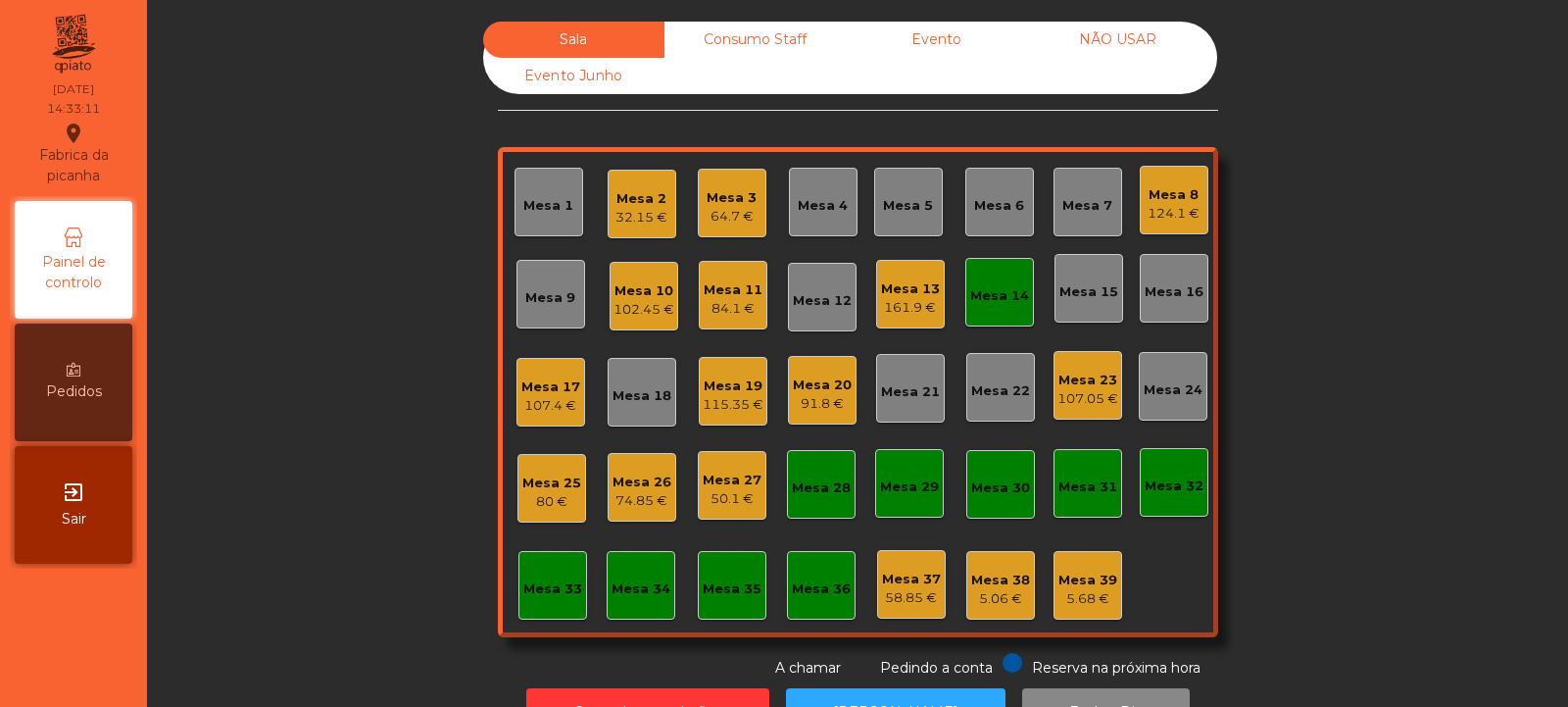
click at [906, 295] on div "Mesa 13" at bounding box center [911, 289] width 59 height 20
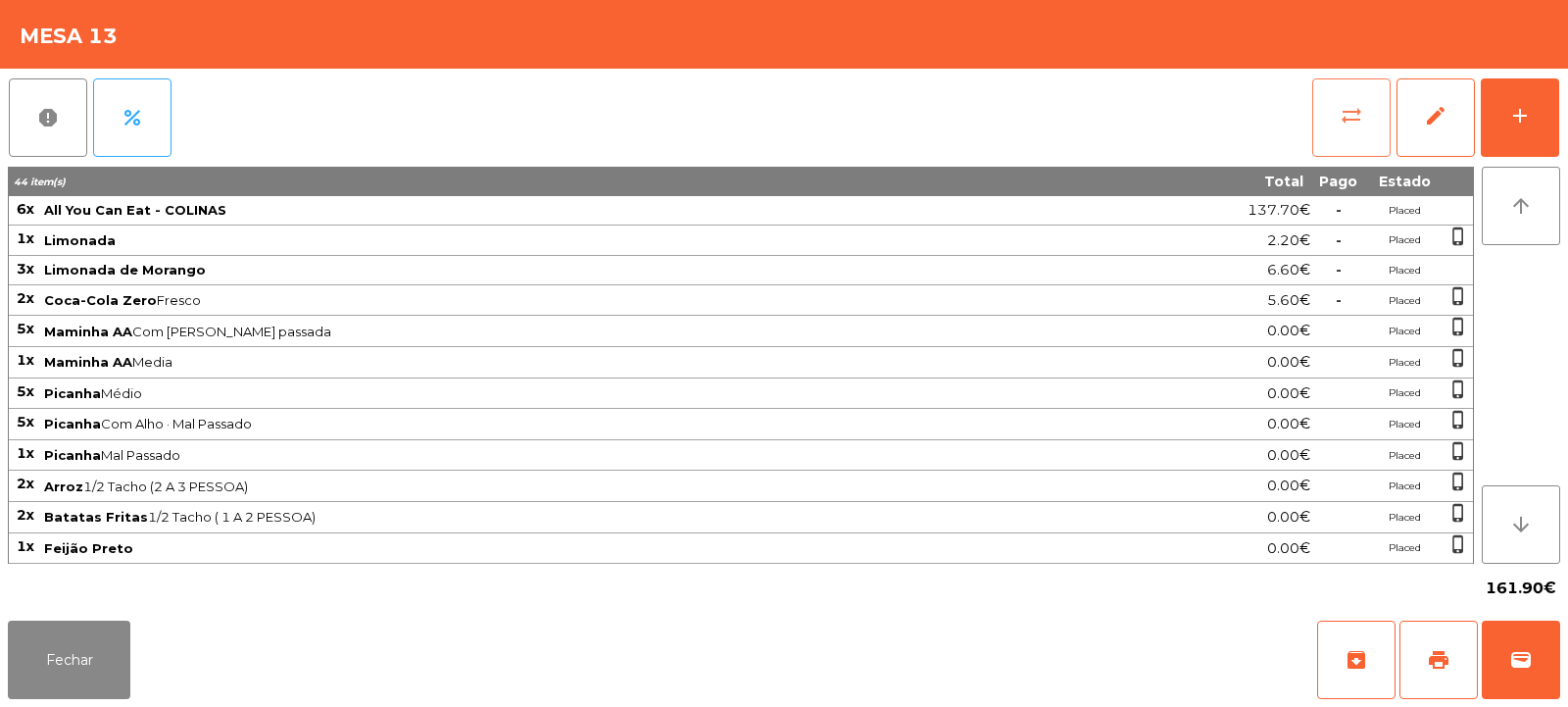
click at [1350, 120] on span "sync_alt" at bounding box center [1352, 116] width 24 height 24
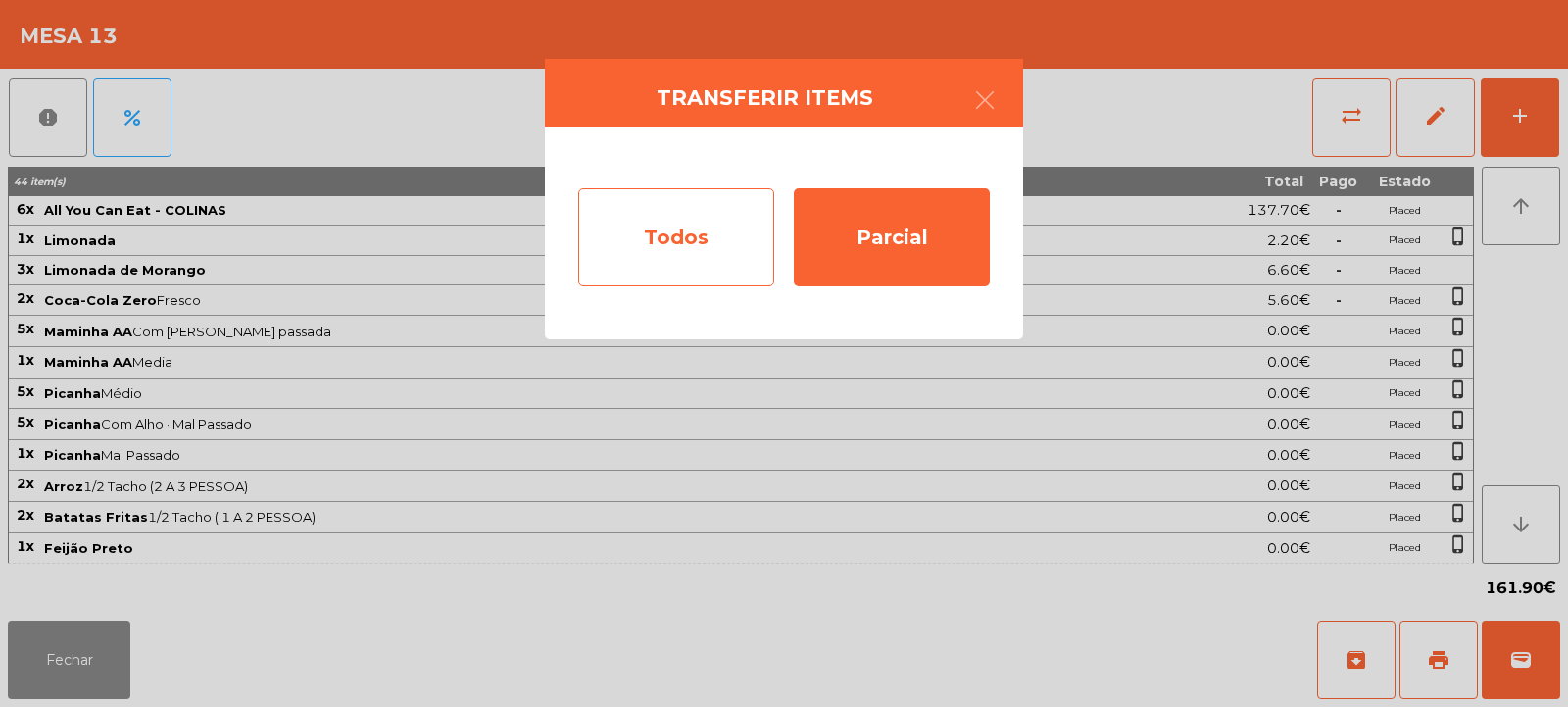
click at [725, 241] on div "Todos" at bounding box center [677, 237] width 196 height 98
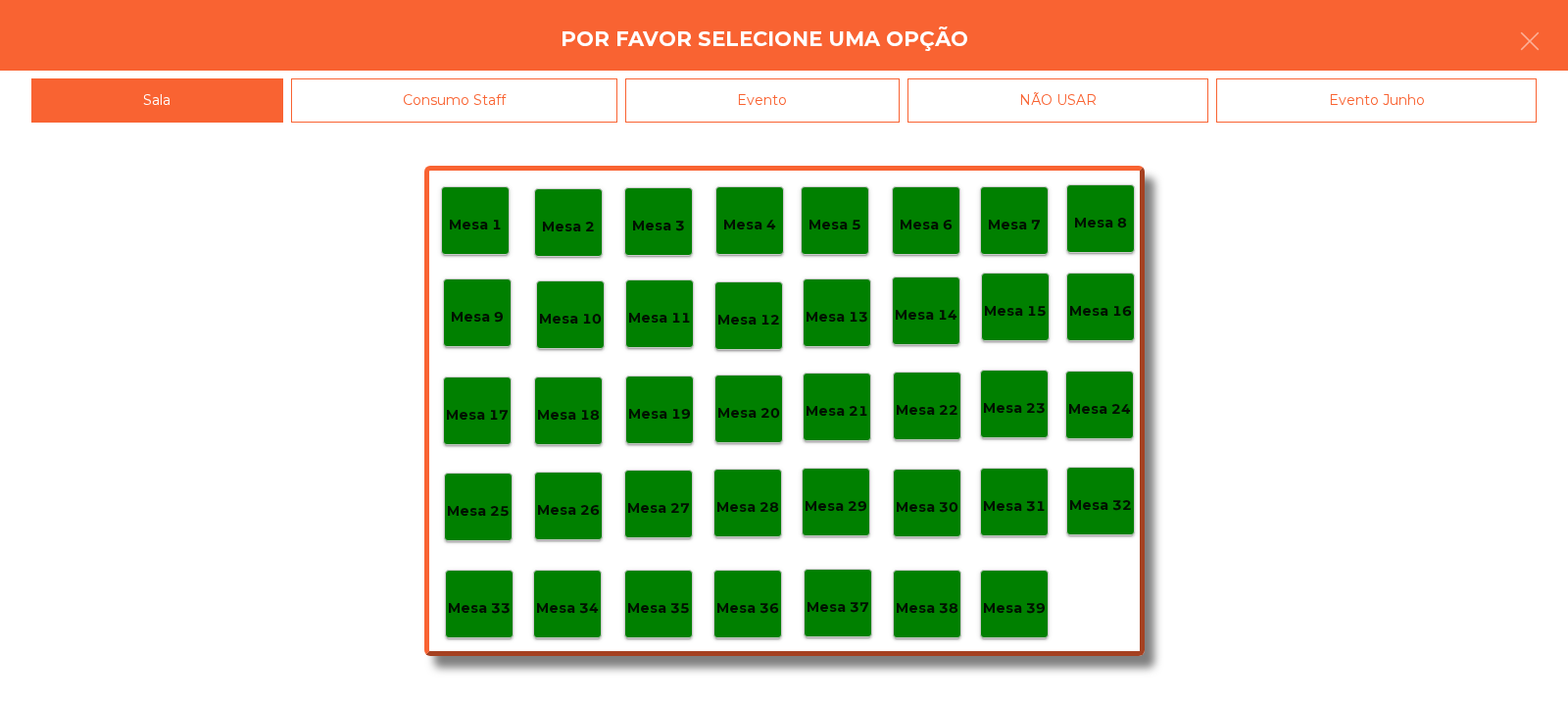
click at [943, 322] on p "Mesa 14" at bounding box center [927, 315] width 63 height 23
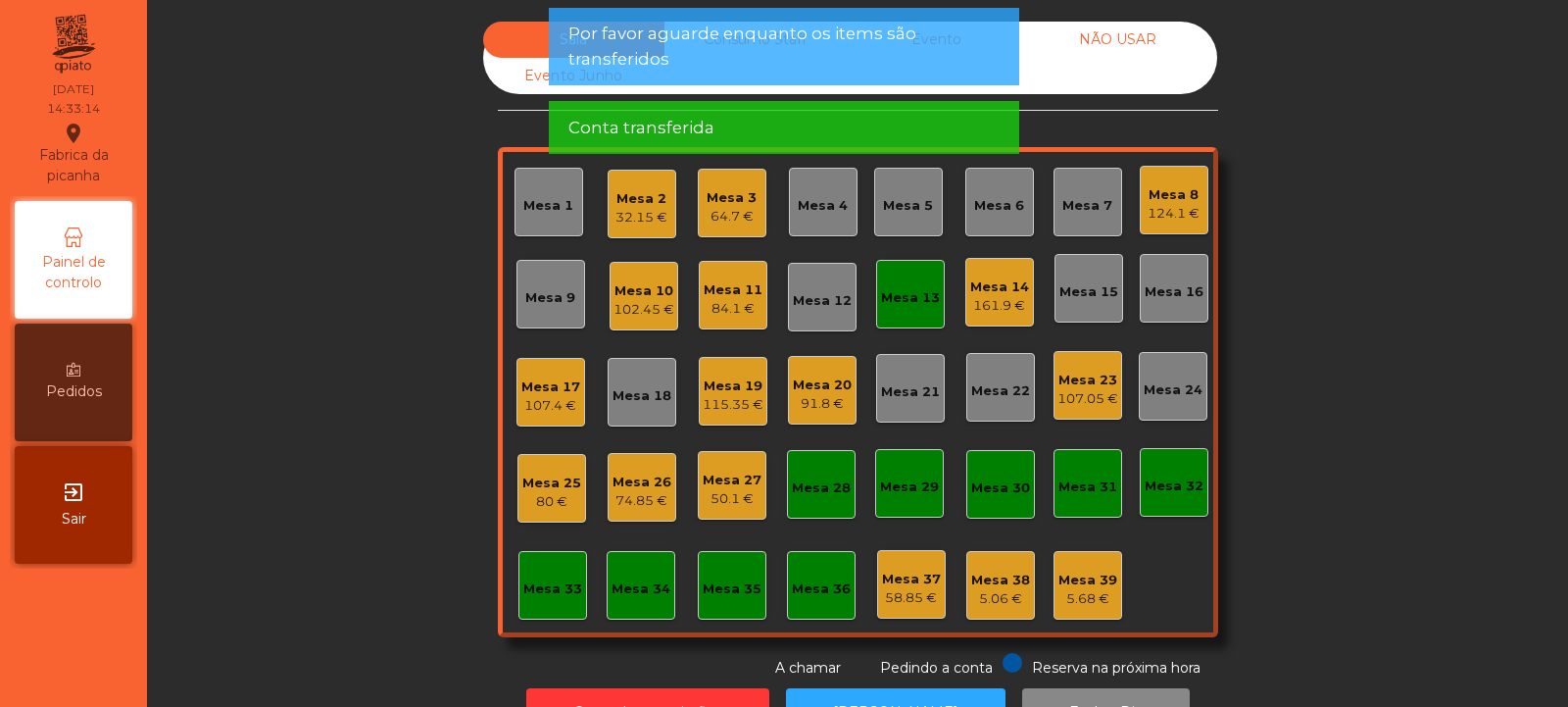
click at [904, 304] on div "Mesa 13" at bounding box center [911, 298] width 59 height 20
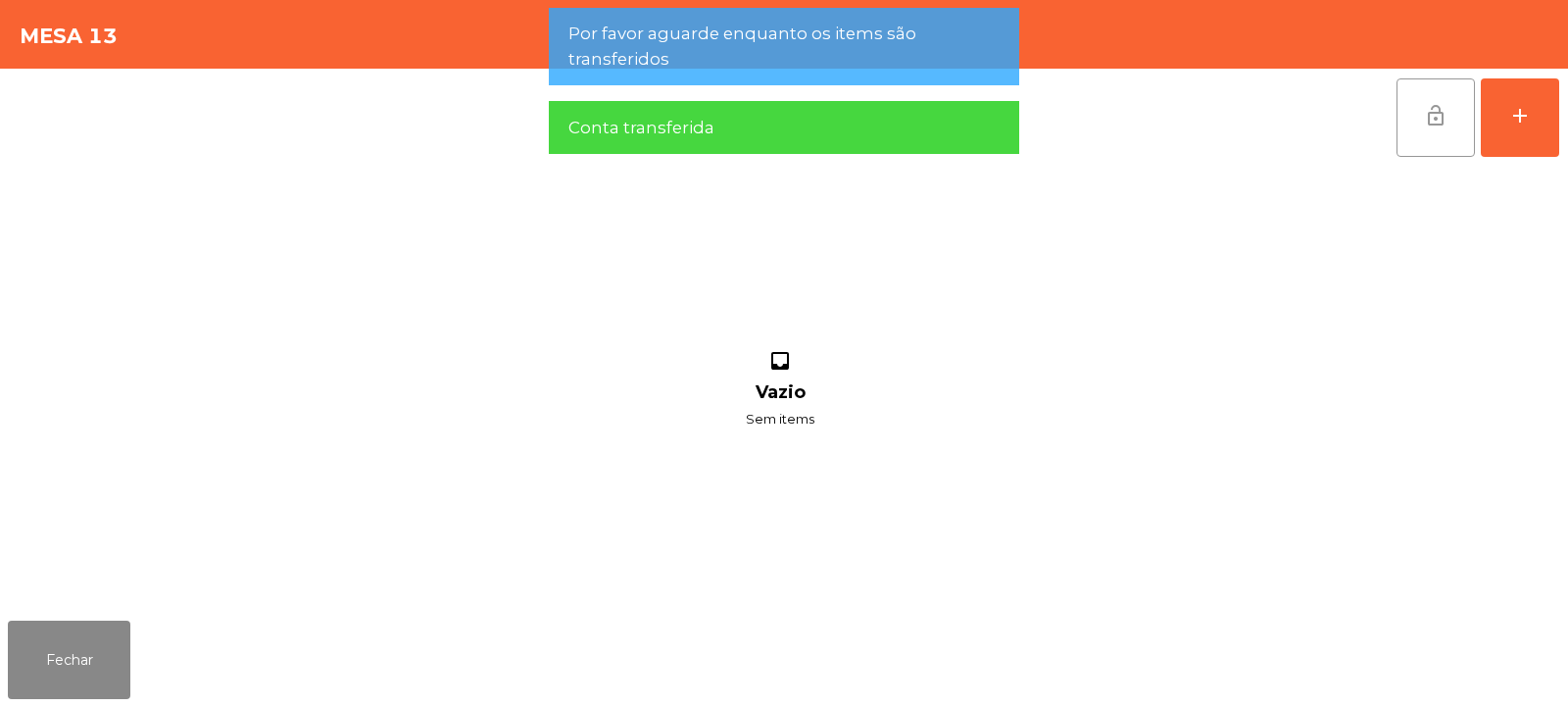
click at [1438, 117] on span "lock_open" at bounding box center [1437, 116] width 24 height 24
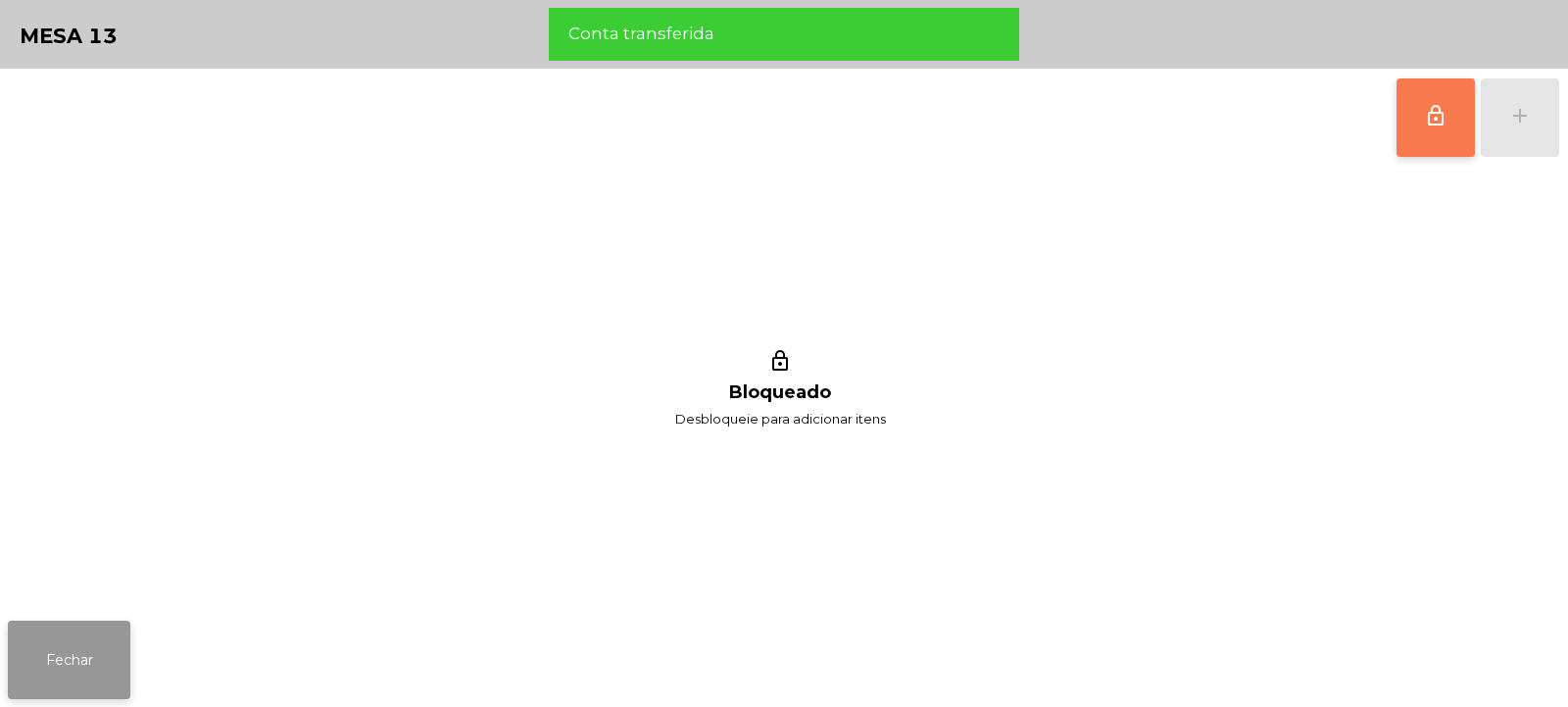
click at [123, 672] on button "Fechar" at bounding box center [69, 660] width 123 height 78
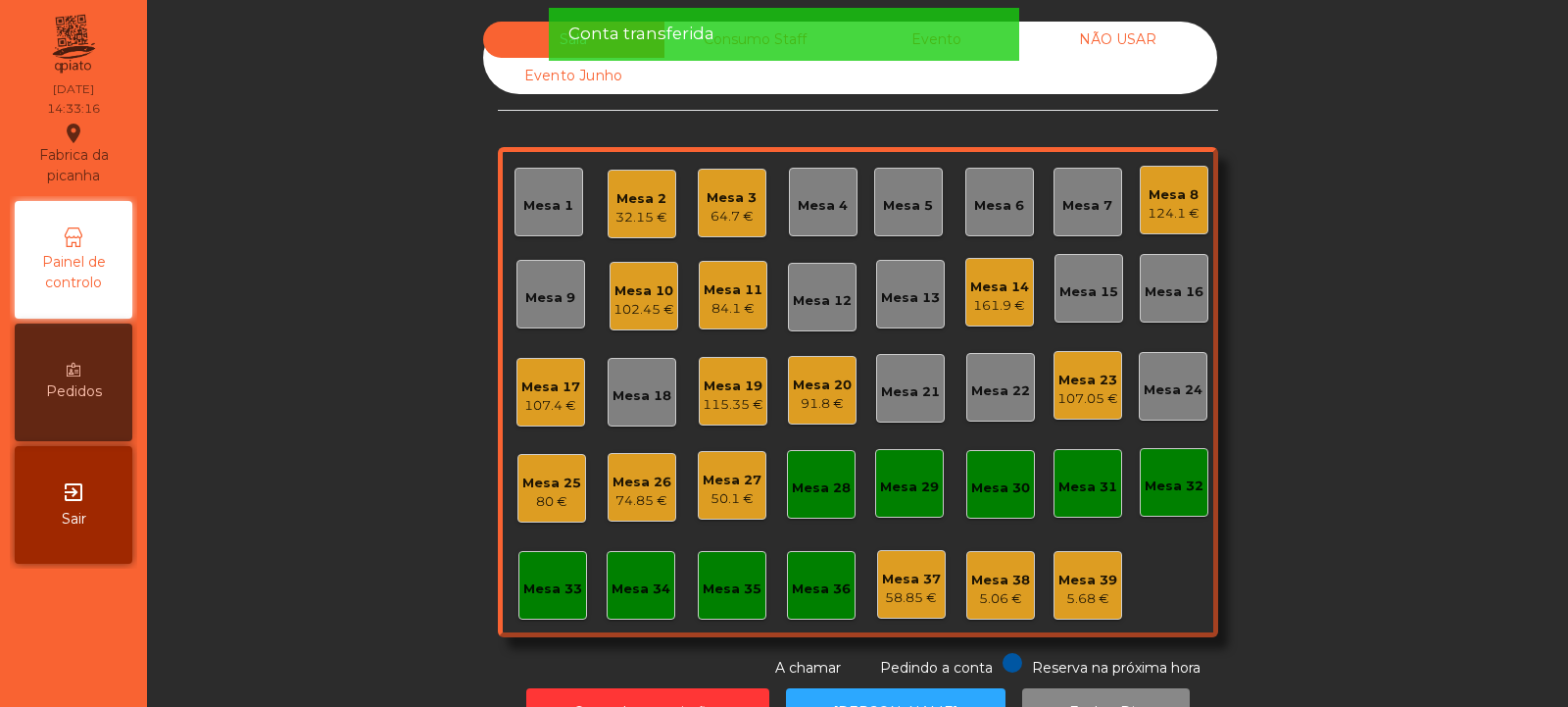
scroll to position [66, 0]
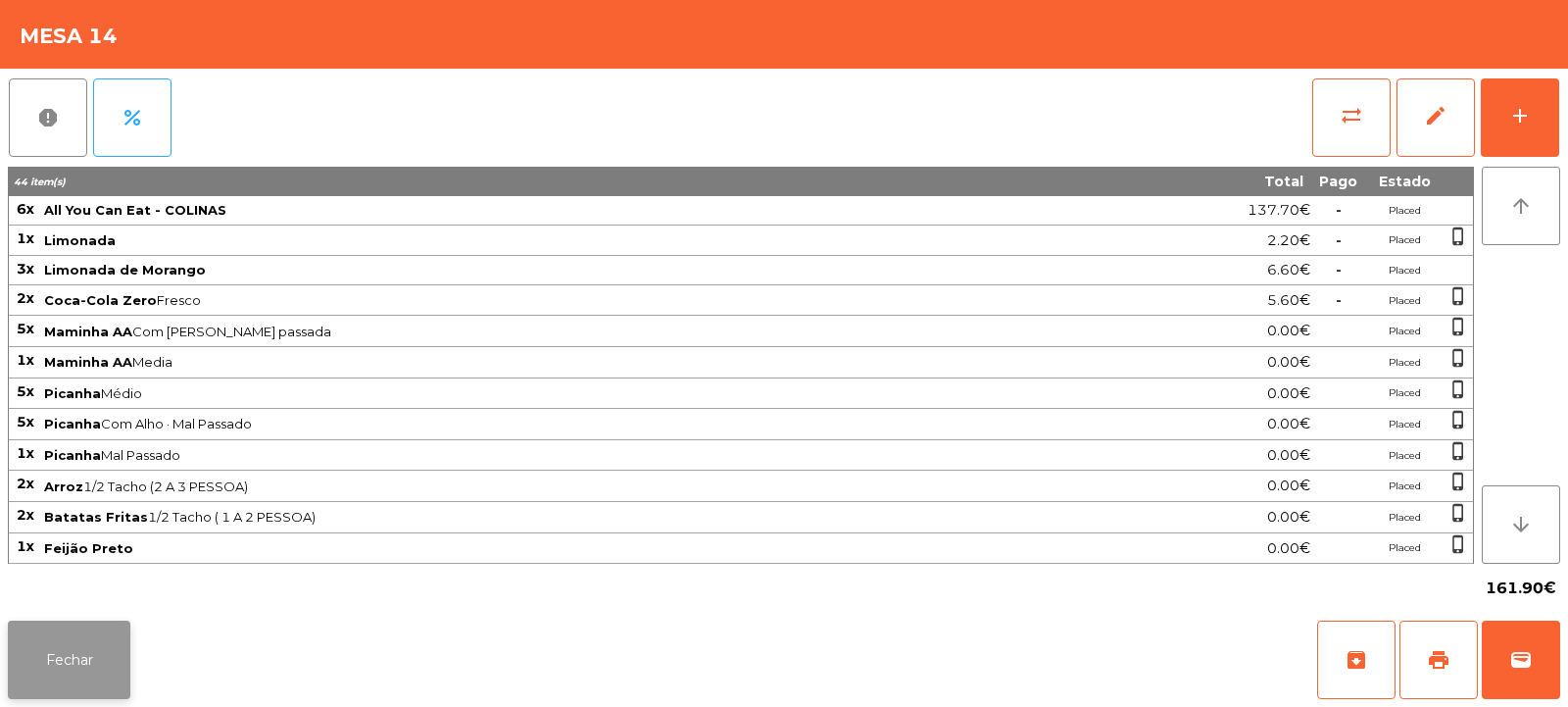
click at [98, 665] on button "Fechar" at bounding box center [69, 660] width 123 height 78
click at [94, 668] on button "Fechar" at bounding box center [69, 660] width 123 height 78
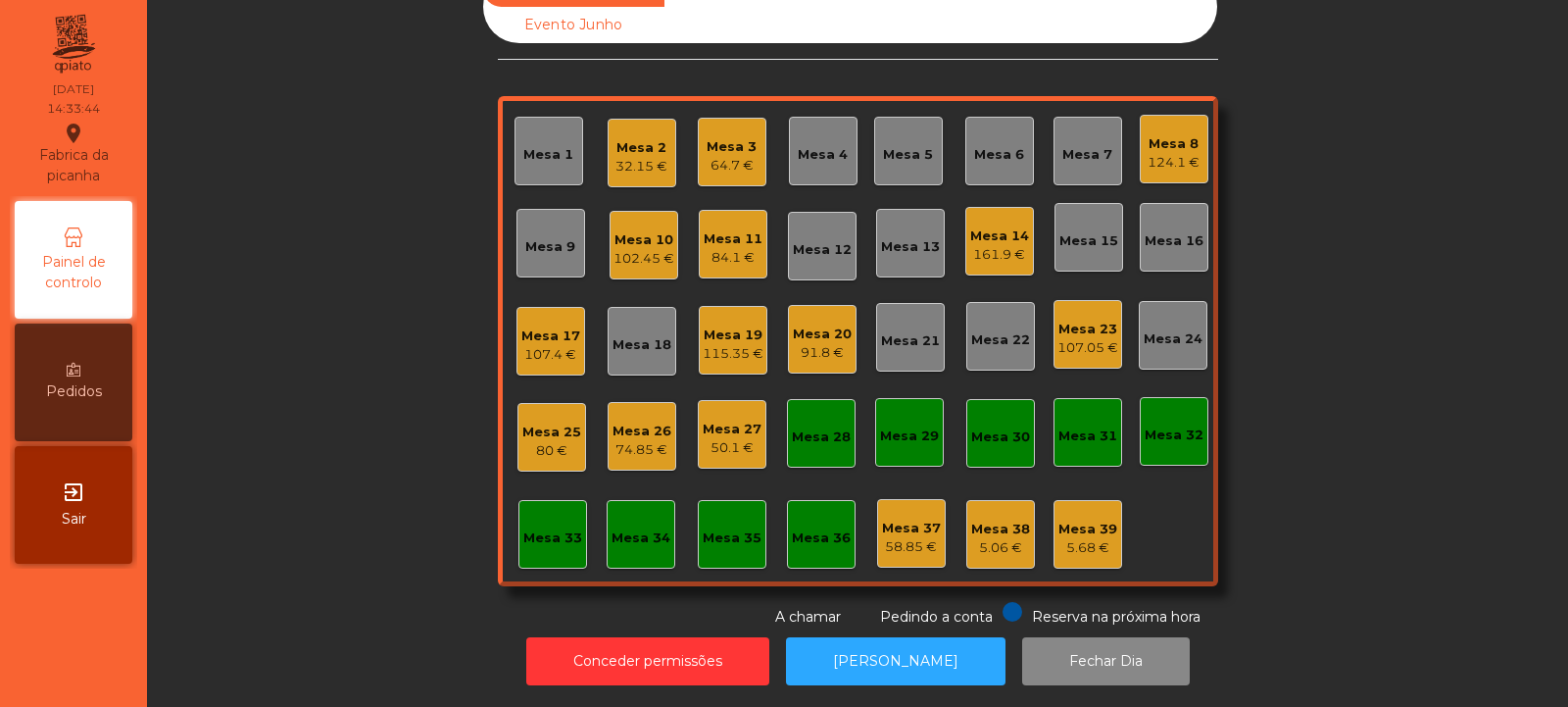
click at [907, 241] on div "Mesa 13" at bounding box center [911, 247] width 59 height 20
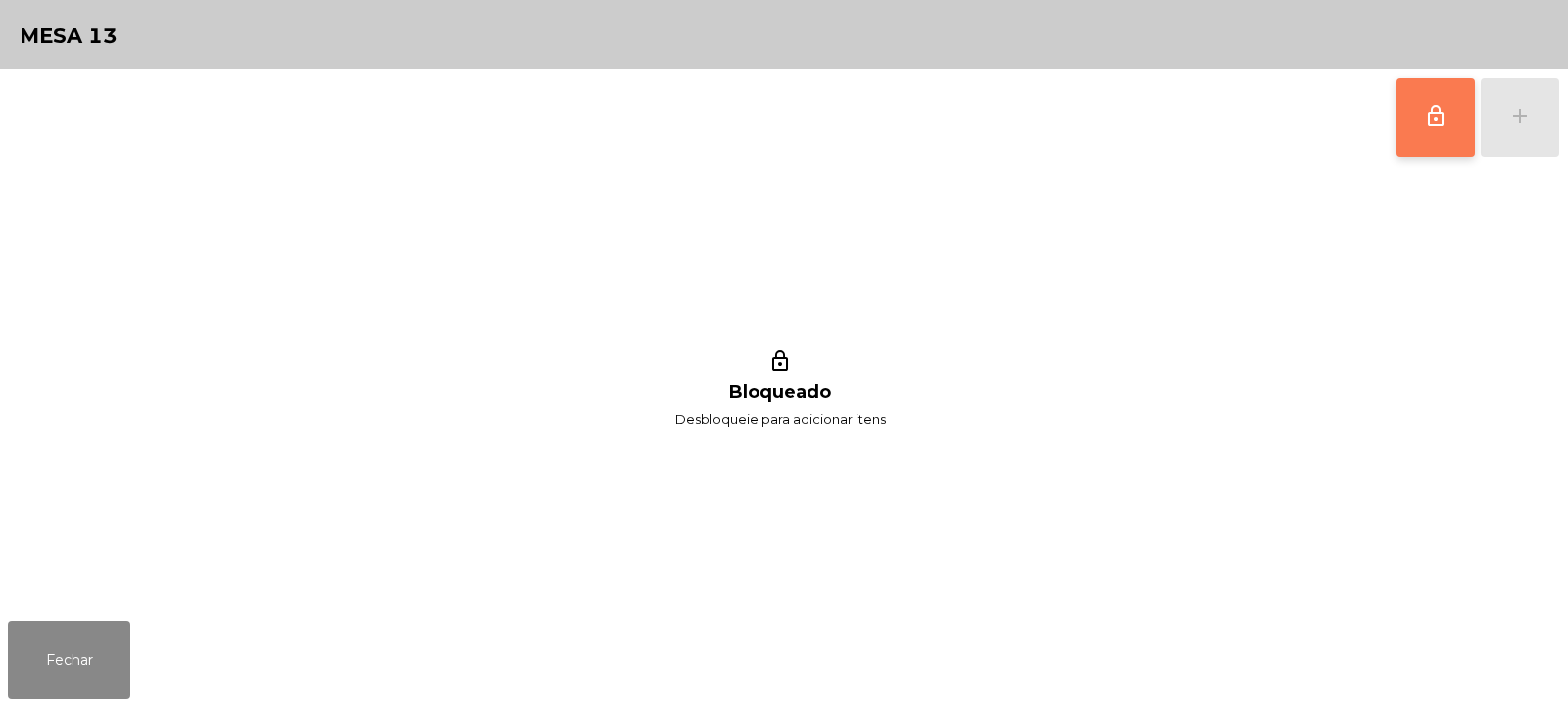
click at [1442, 126] on span "lock_outline" at bounding box center [1437, 116] width 24 height 24
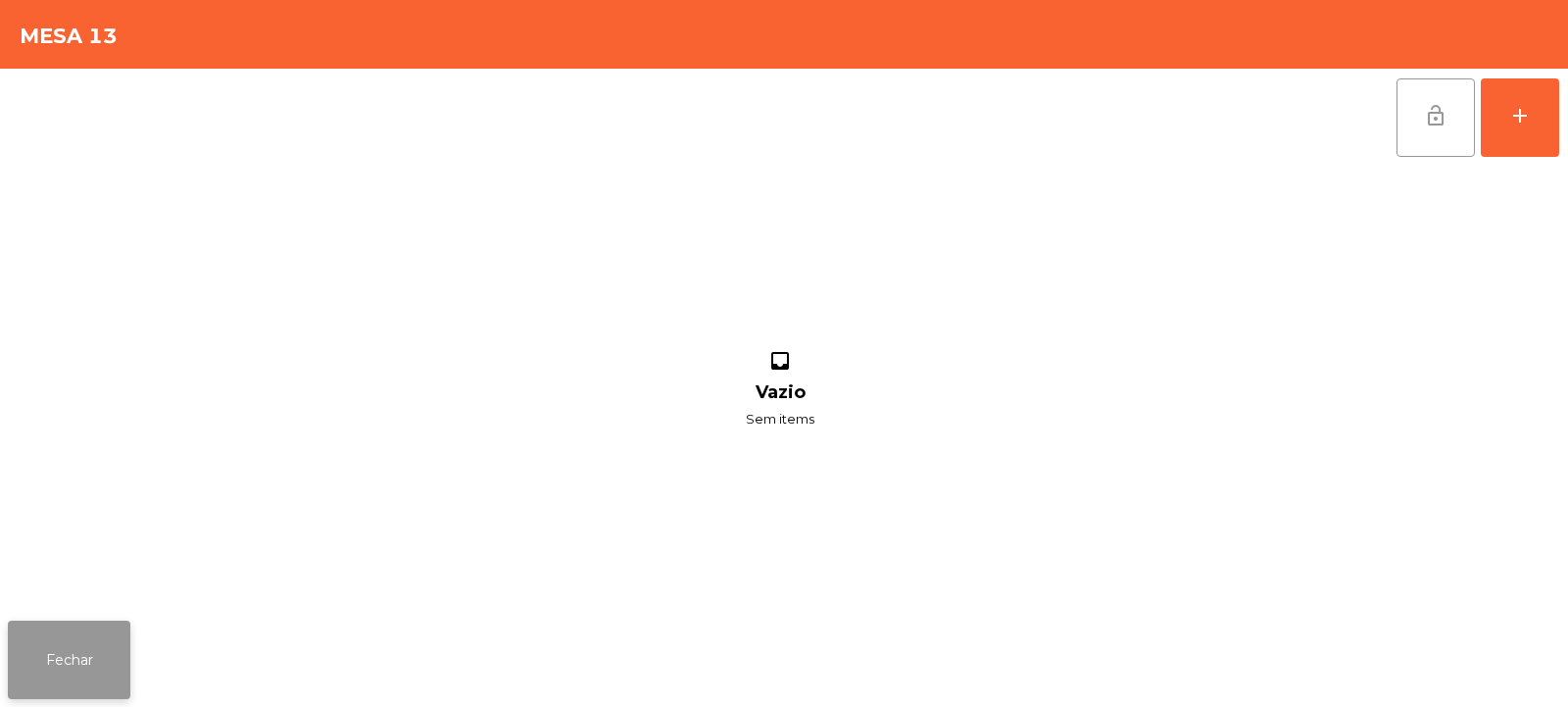
click at [85, 635] on button "Fechar" at bounding box center [69, 660] width 123 height 78
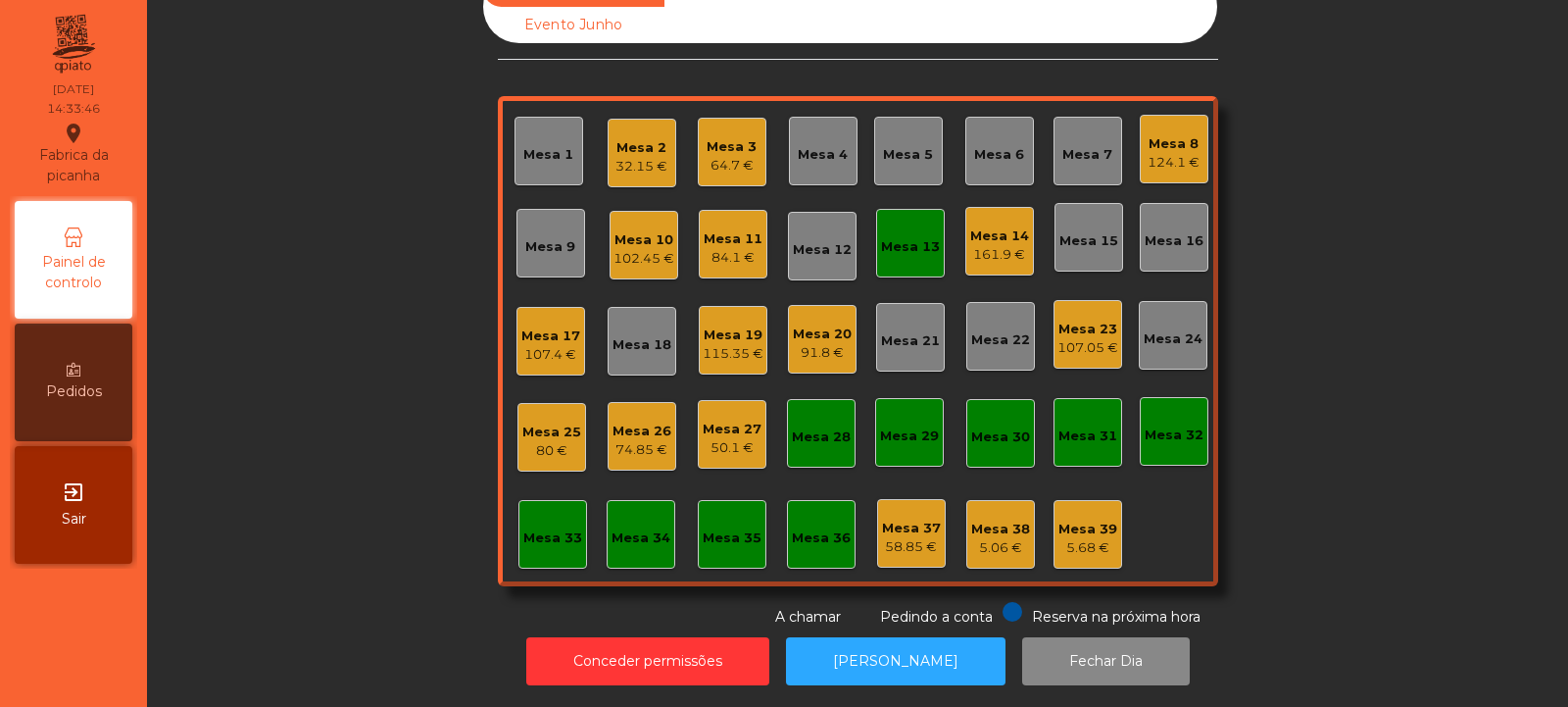
click at [1007, 245] on div "161.9 €" at bounding box center [1000, 255] width 59 height 20
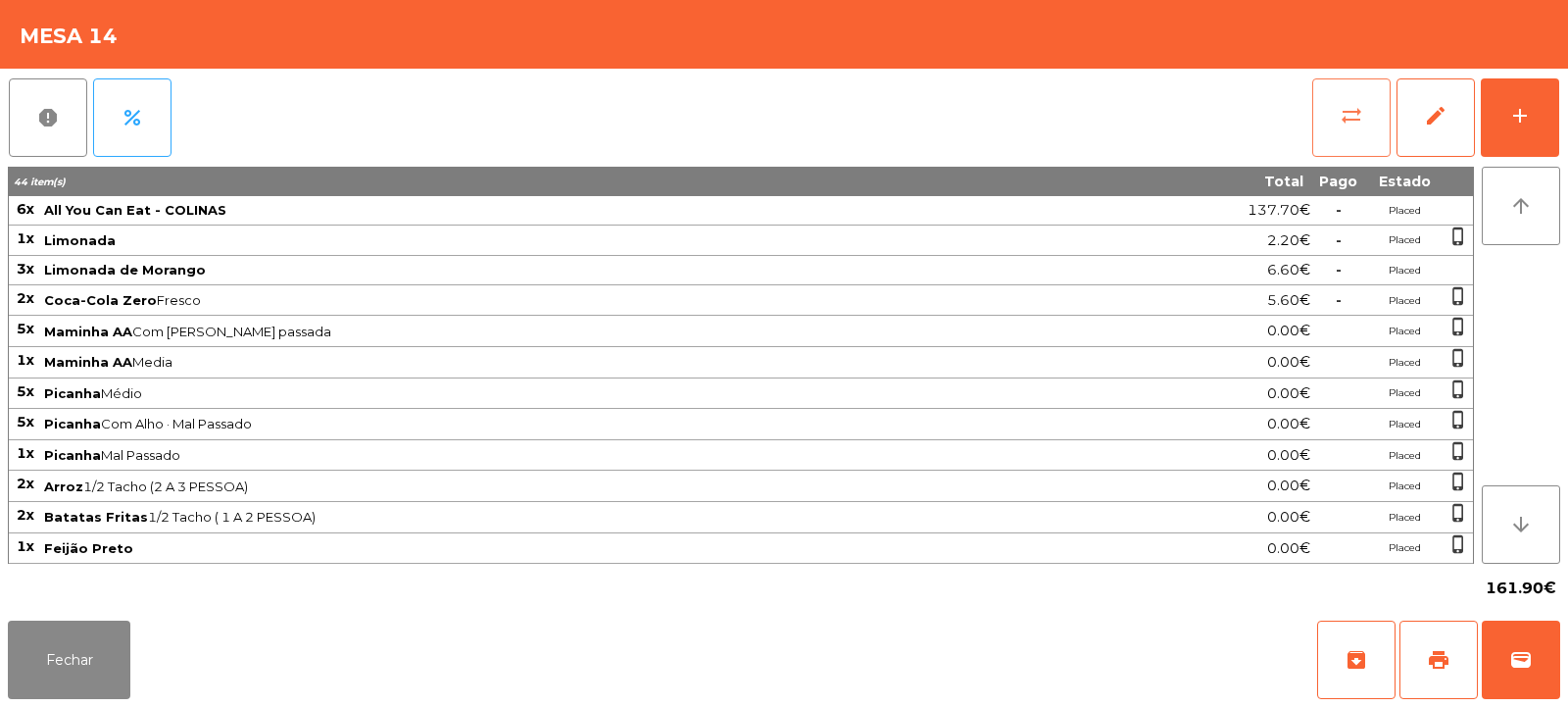
click at [1368, 120] on button "sync_alt" at bounding box center [1352, 118] width 78 height 78
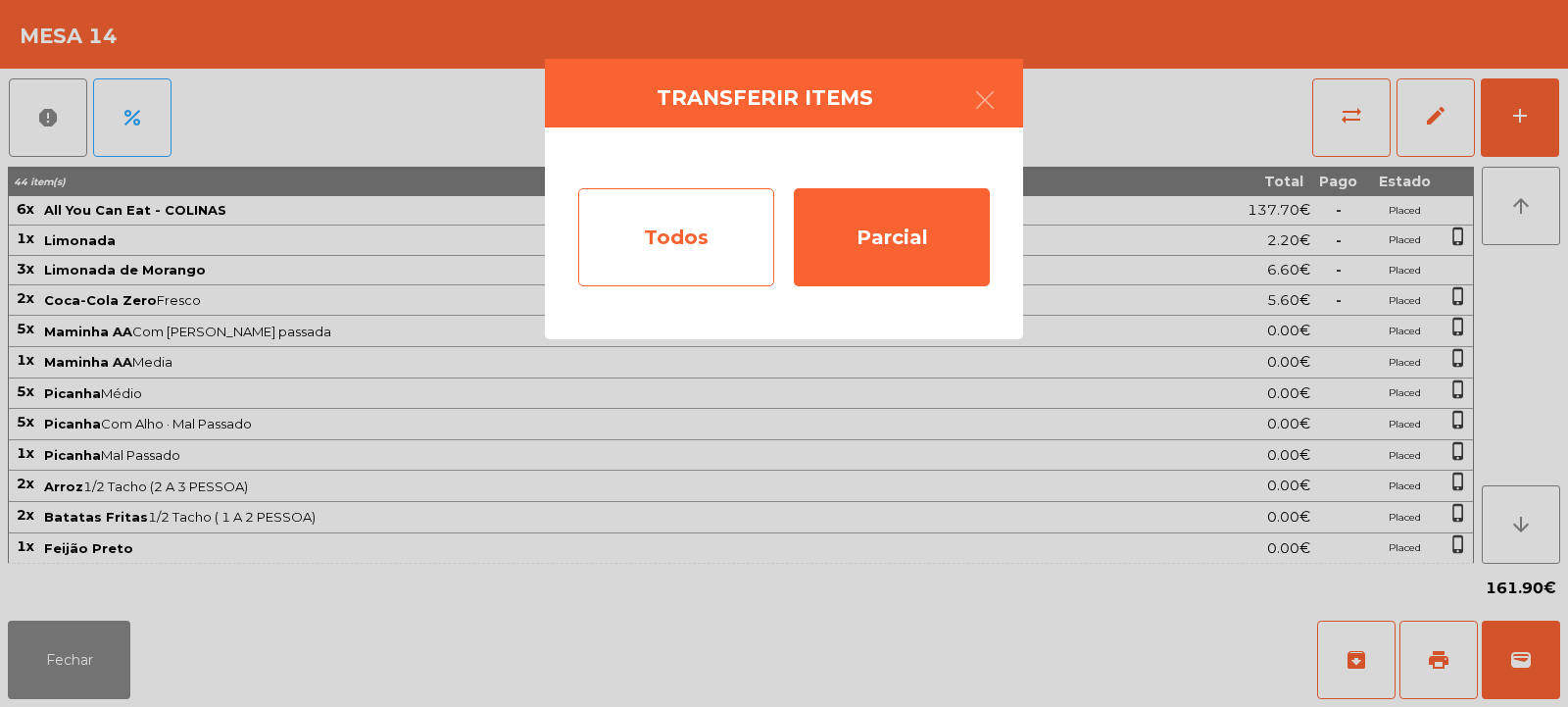
click at [678, 244] on div "Todos" at bounding box center [677, 237] width 196 height 98
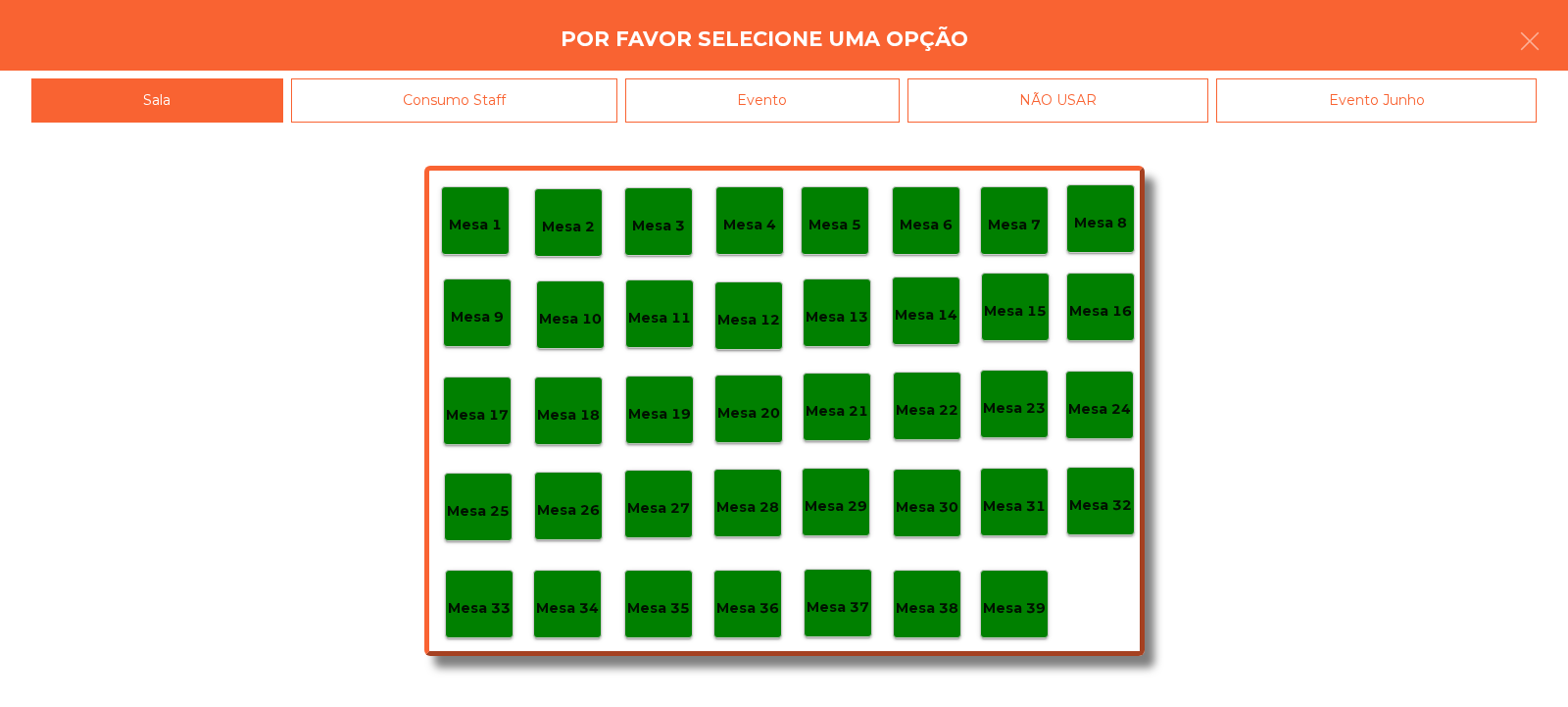
click at [850, 322] on p "Mesa 13" at bounding box center [837, 317] width 63 height 23
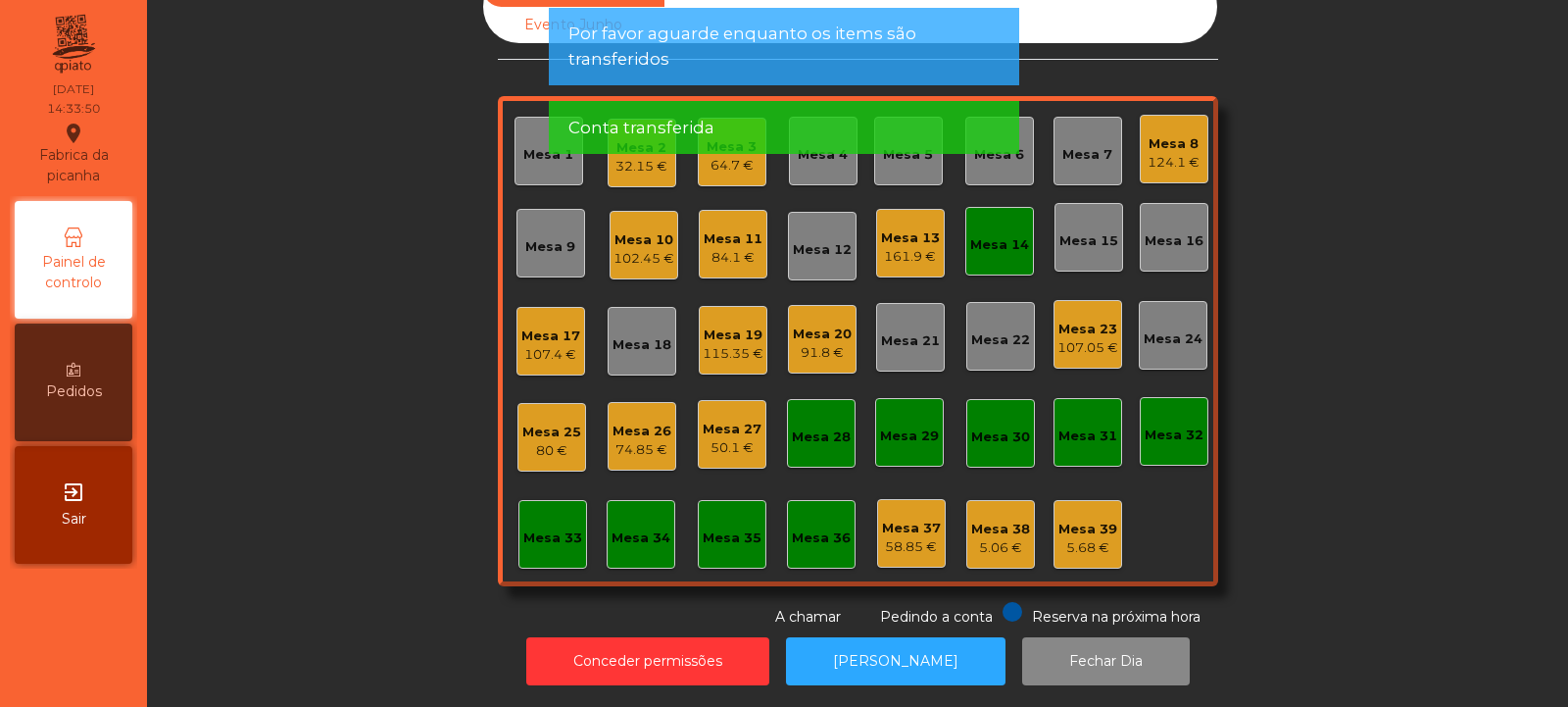
click at [998, 242] on div "Mesa 14" at bounding box center [1000, 241] width 69 height 69
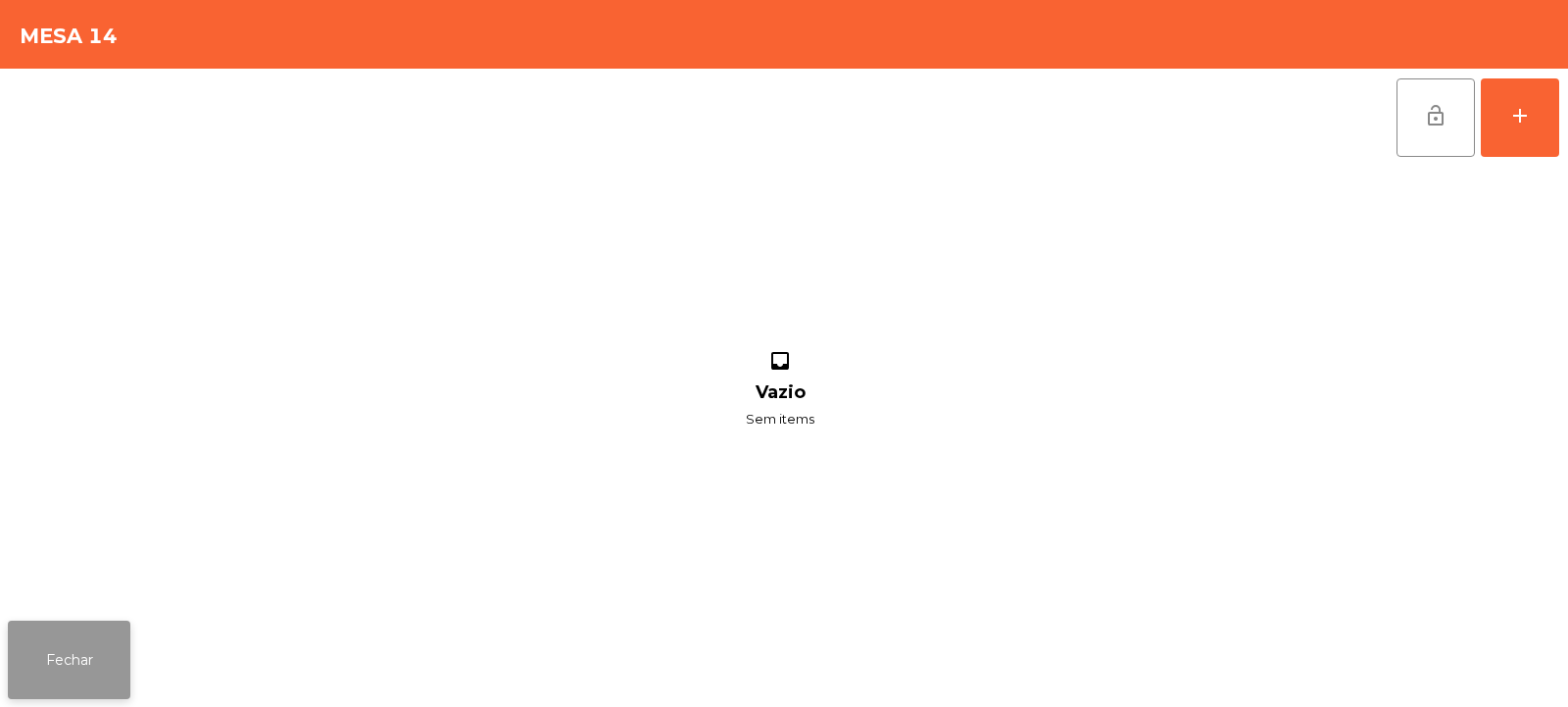
click at [125, 641] on button "Fechar" at bounding box center [69, 660] width 123 height 78
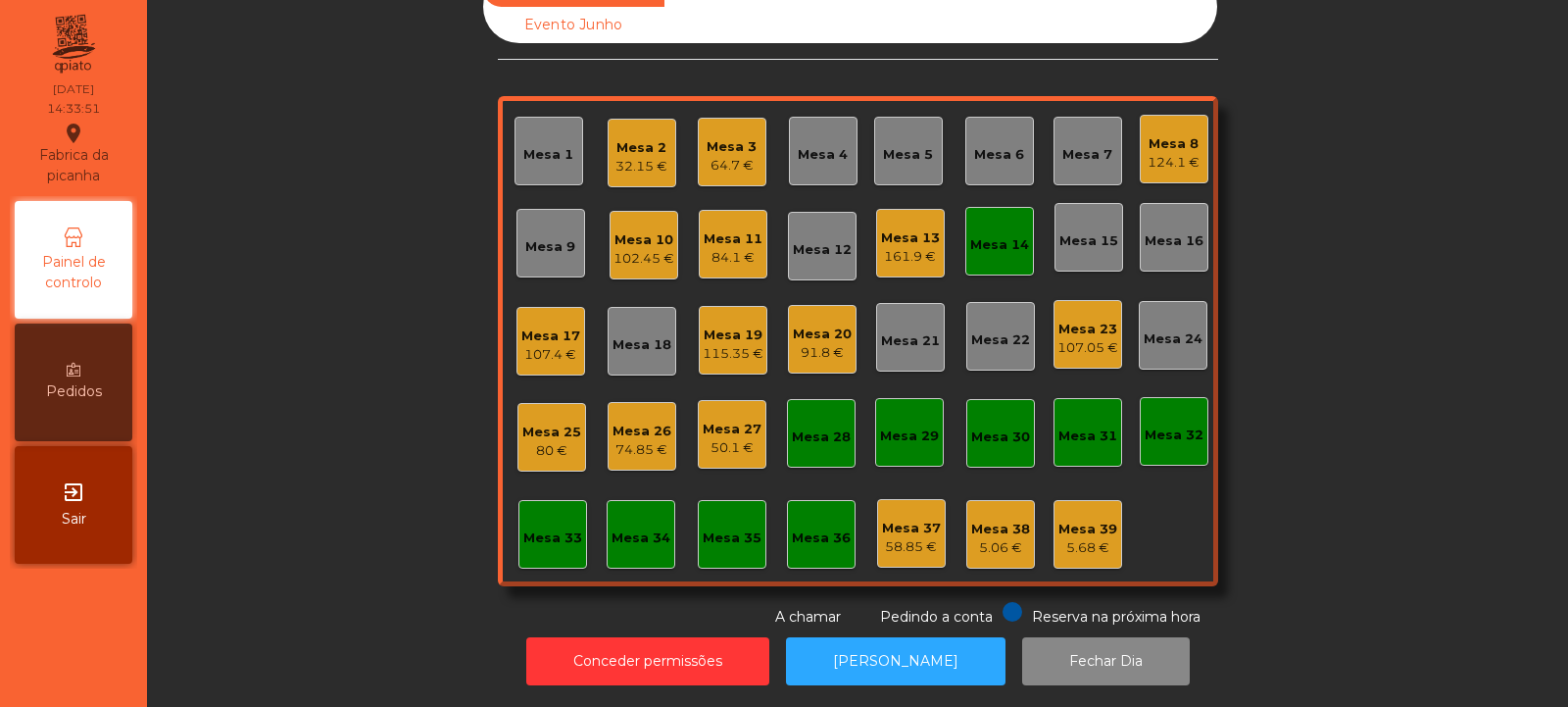
click at [827, 343] on div "91.8 €" at bounding box center [823, 353] width 59 height 20
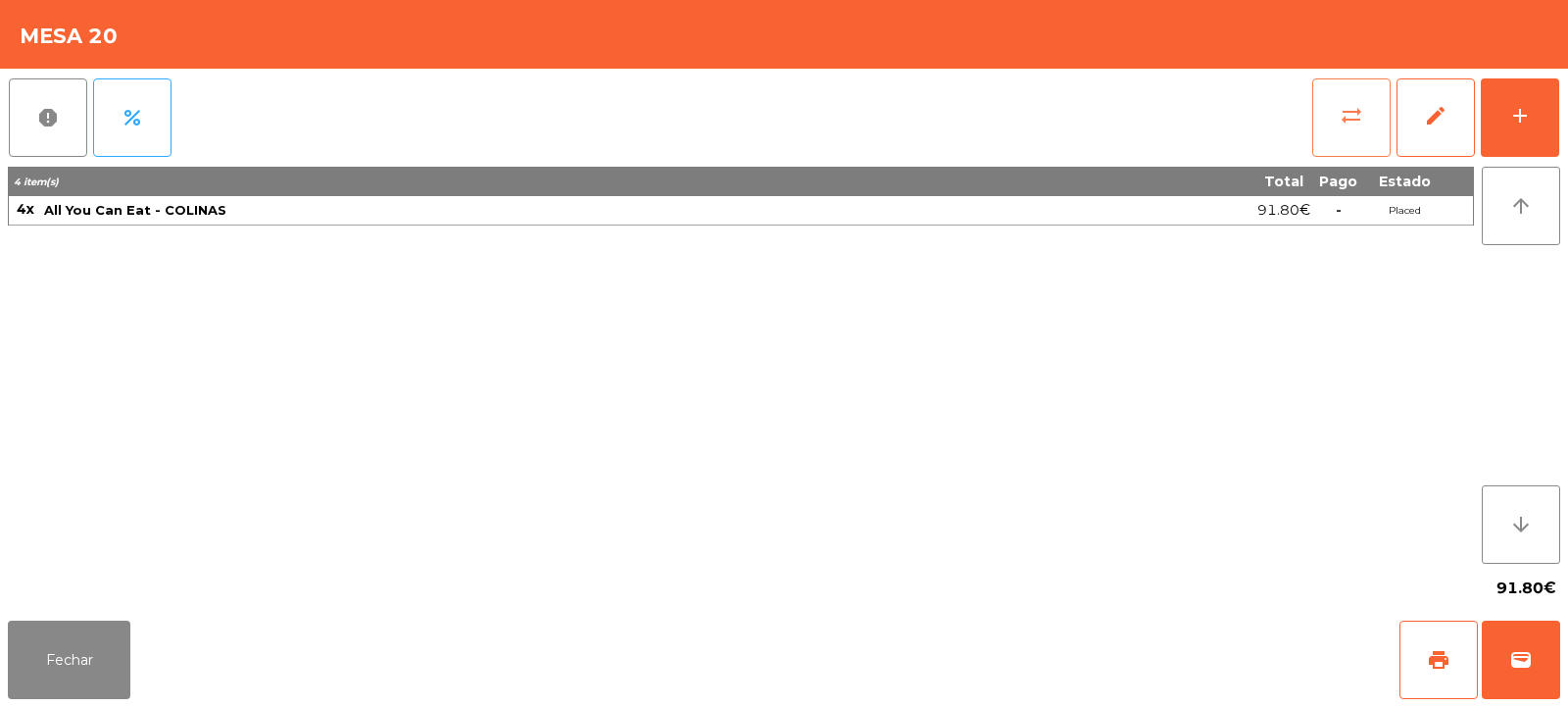
click at [1357, 120] on span "sync_alt" at bounding box center [1352, 116] width 24 height 24
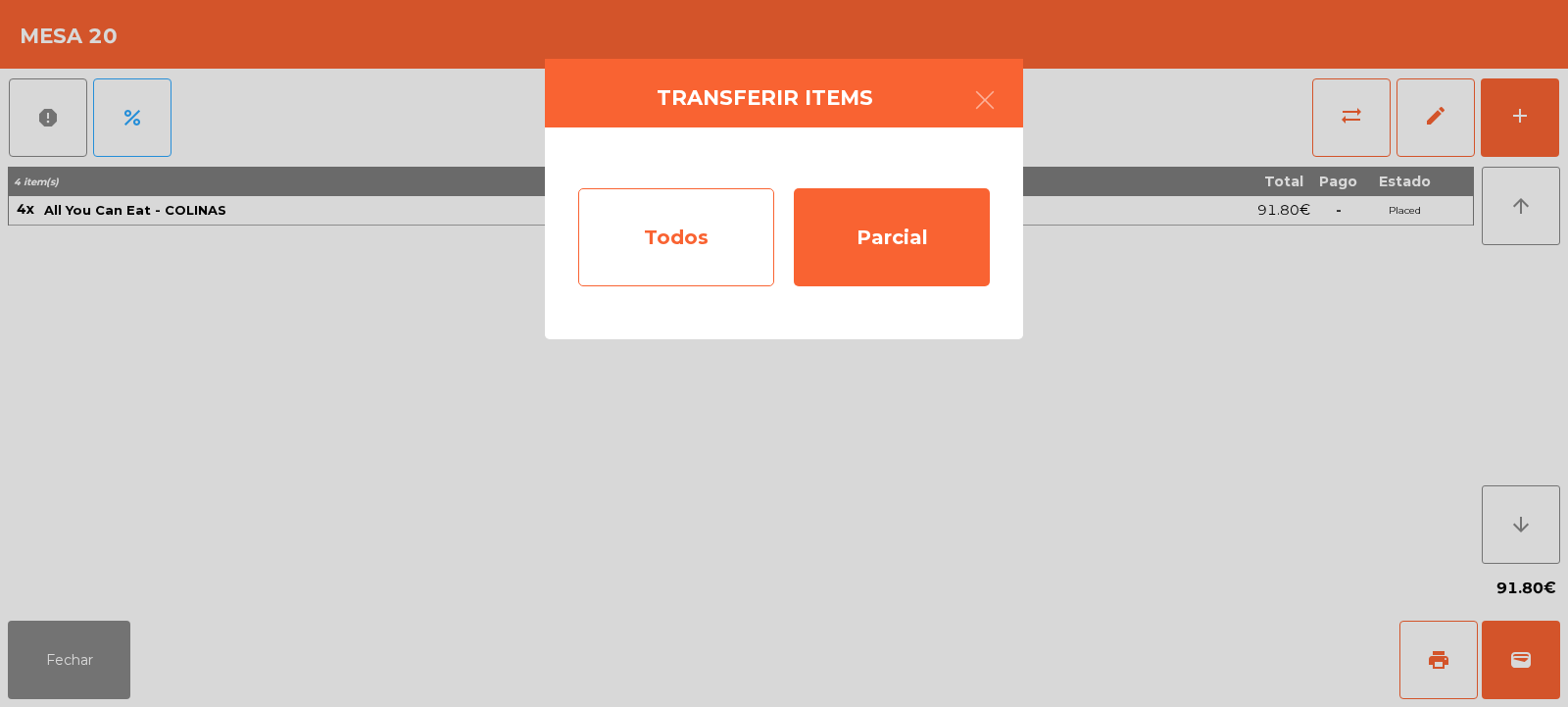
click at [732, 250] on div "Todos" at bounding box center [677, 237] width 196 height 98
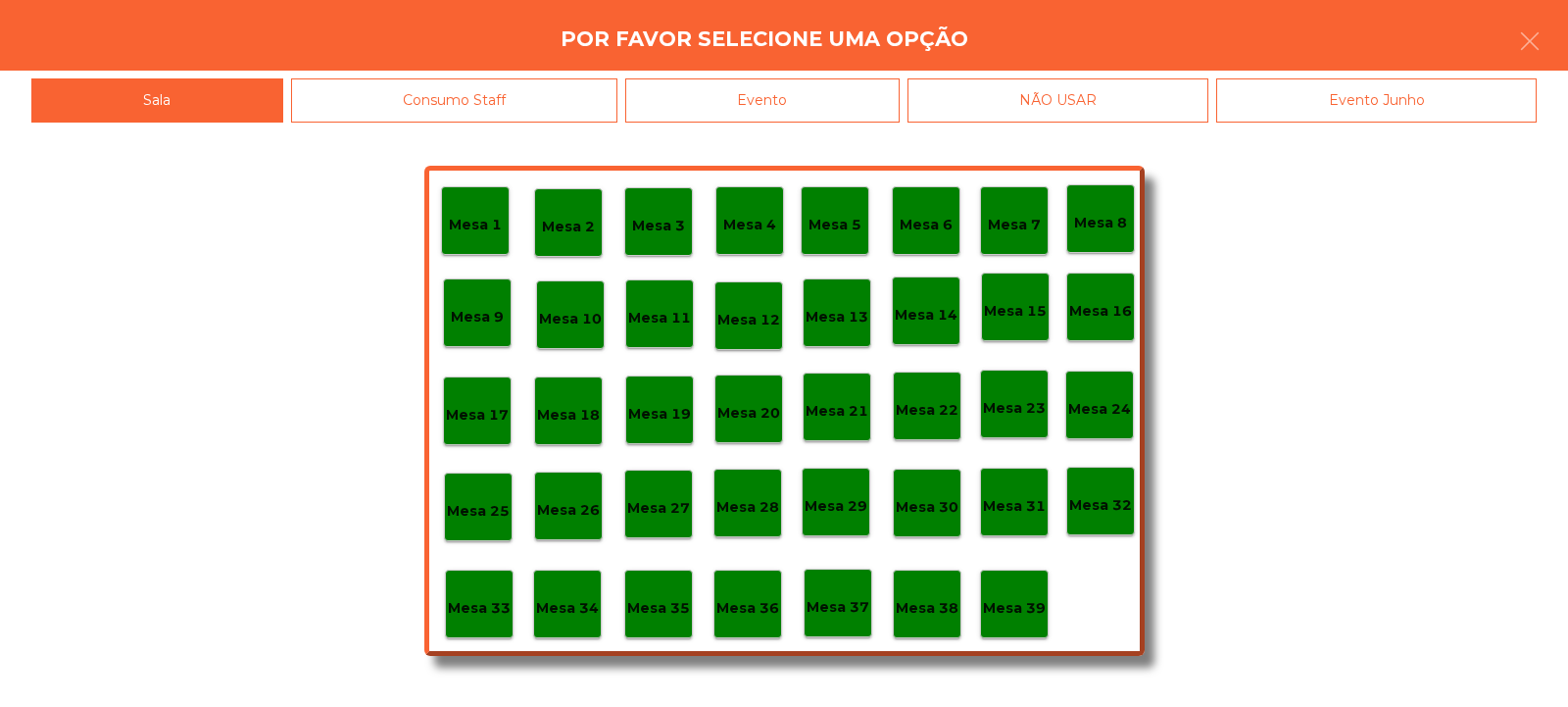
click at [936, 308] on p "Mesa 14" at bounding box center [927, 315] width 63 height 23
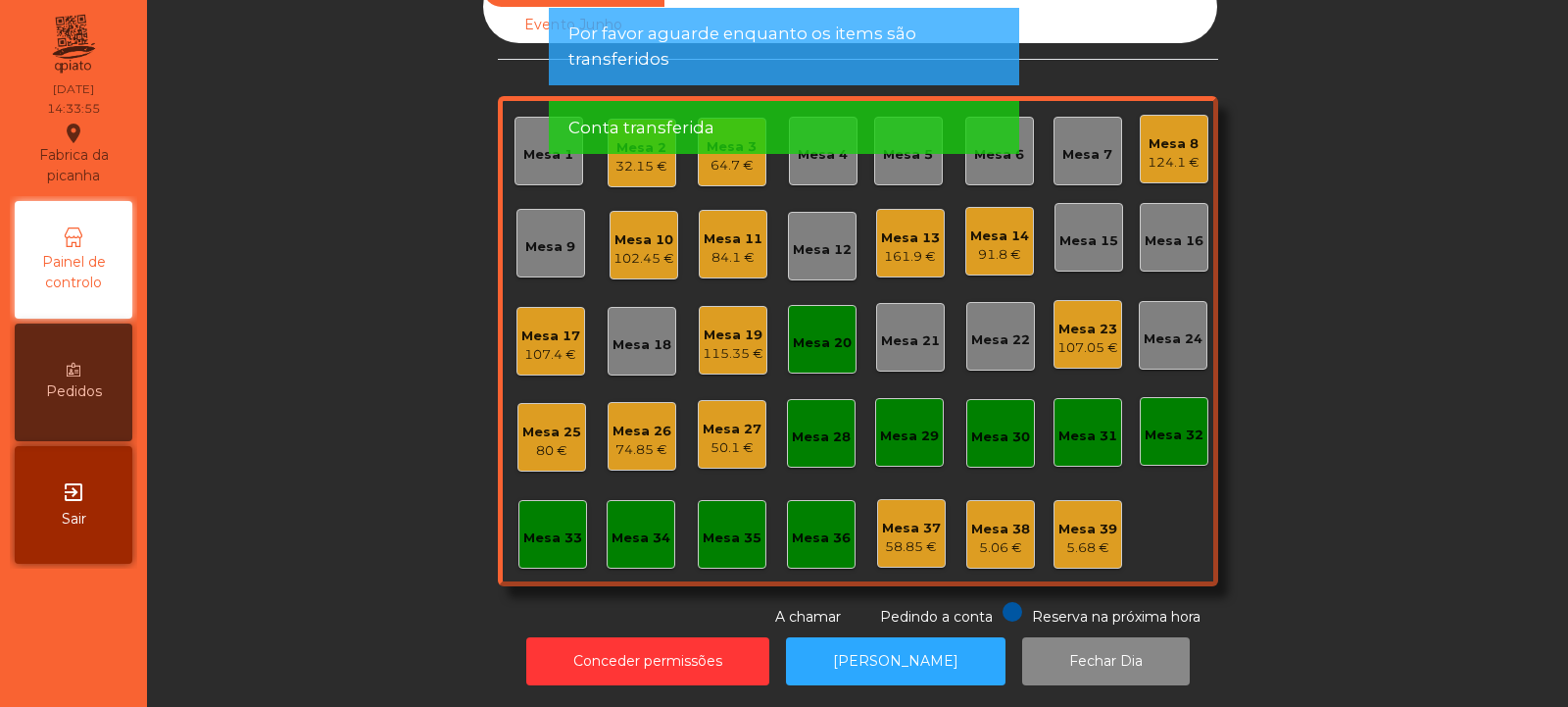
click at [822, 333] on div "Mesa 20" at bounding box center [823, 343] width 59 height 20
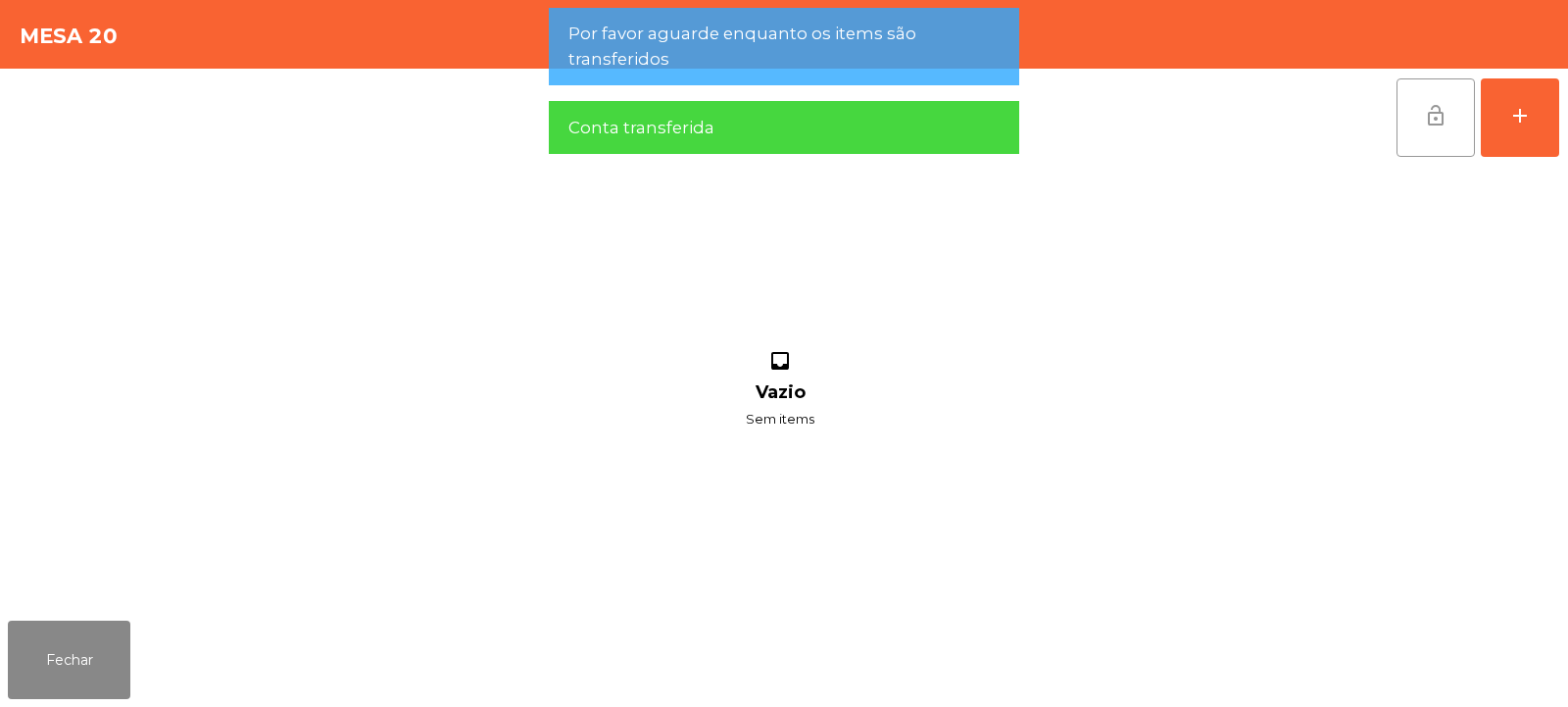
click at [1443, 105] on span "lock_open" at bounding box center [1437, 116] width 24 height 24
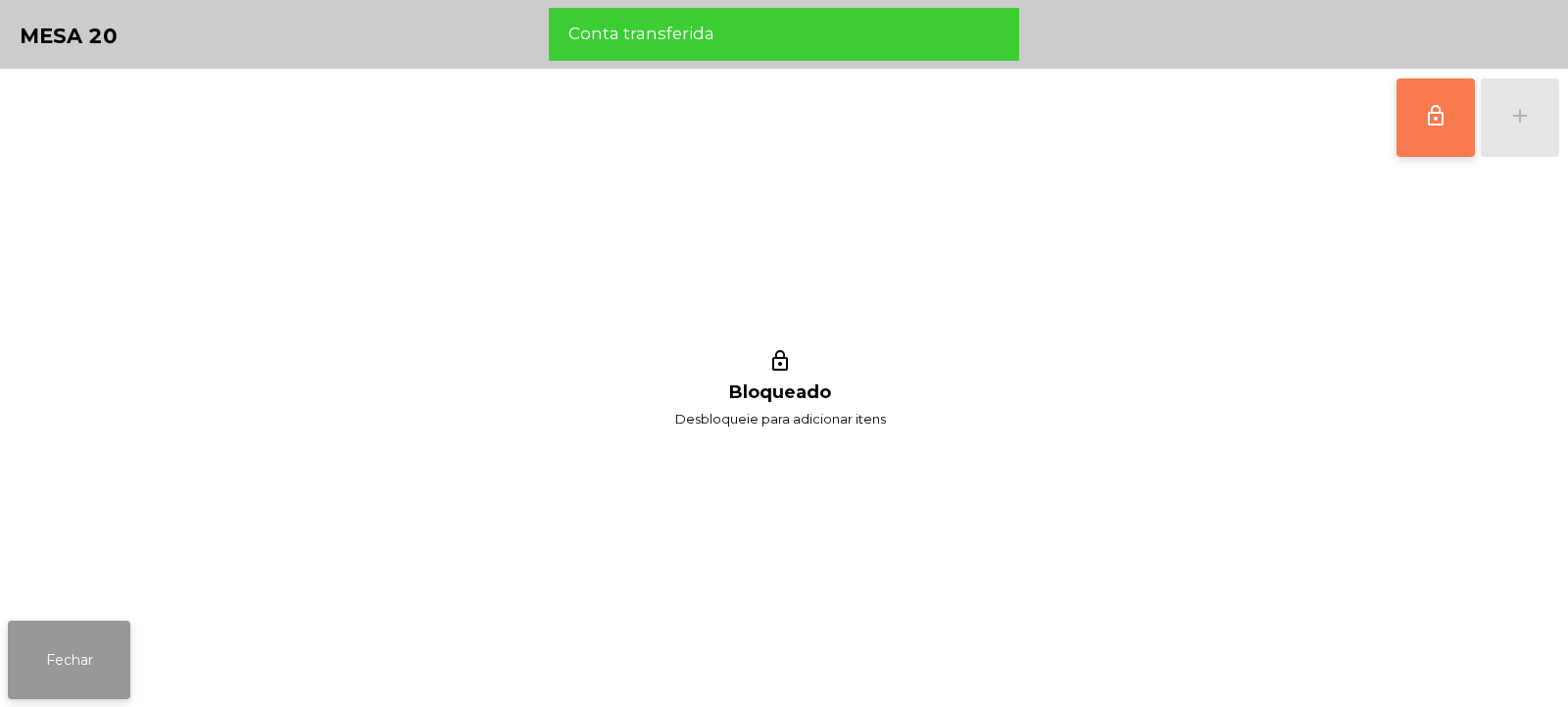
click at [91, 642] on button "Fechar" at bounding box center [69, 660] width 123 height 78
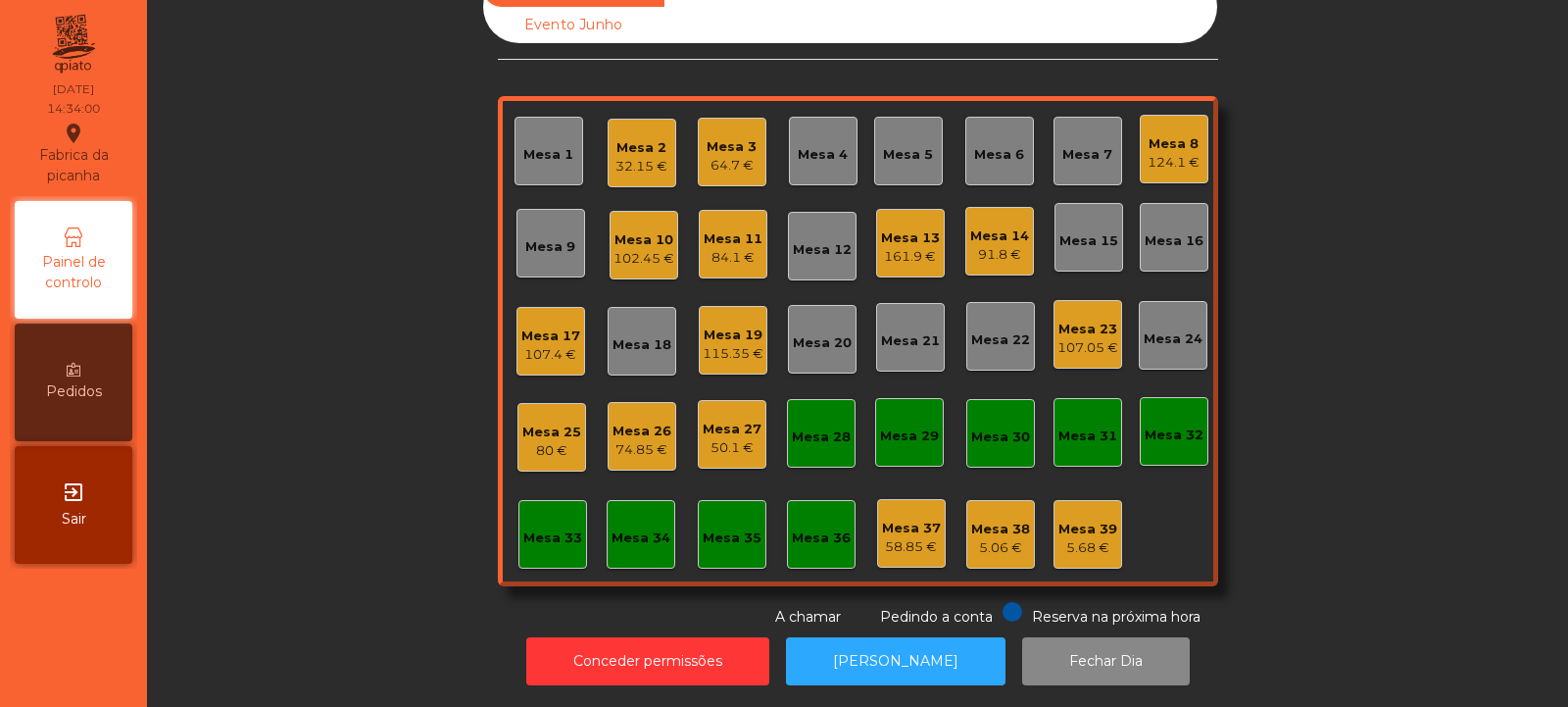
click at [896, 247] on div "161.9 €" at bounding box center [911, 257] width 59 height 20
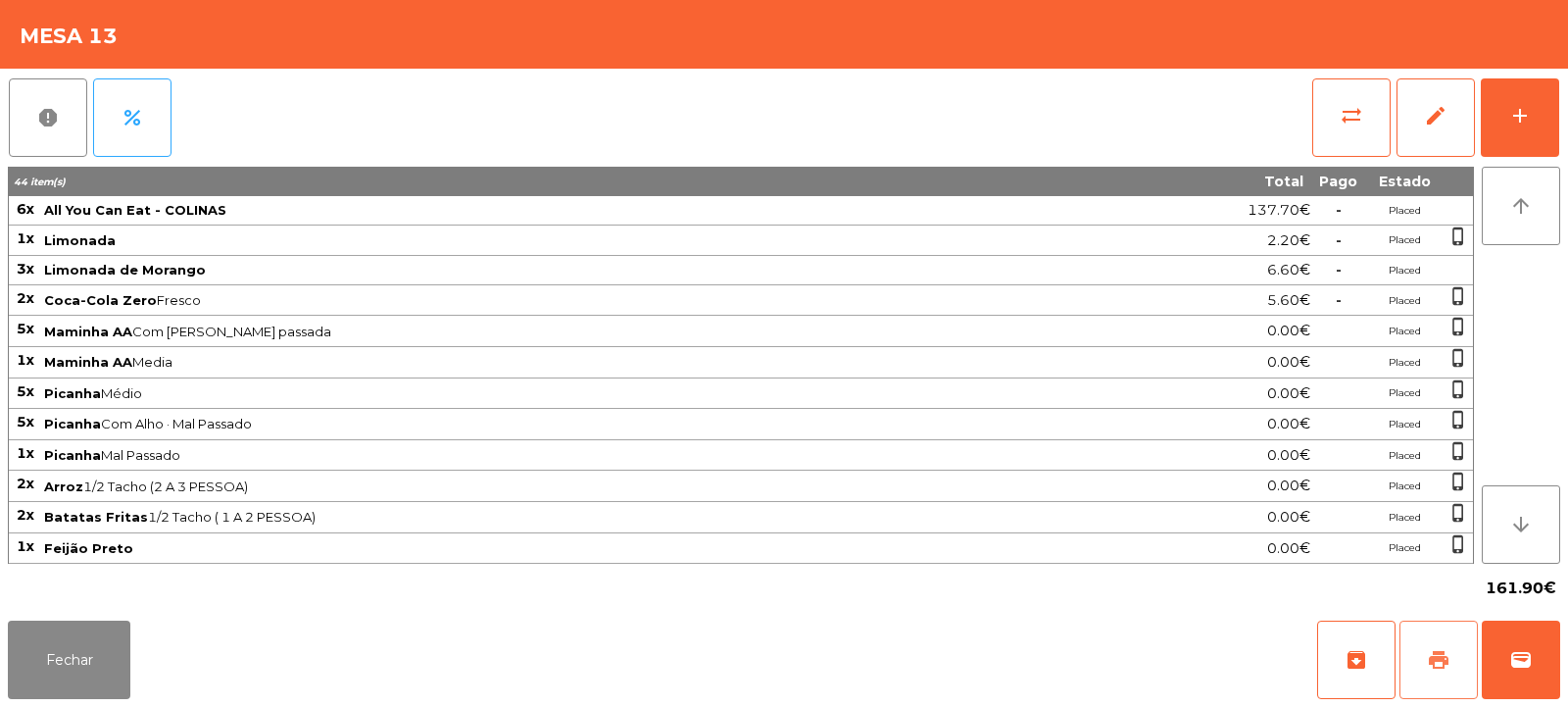
click at [1433, 657] on span "print" at bounding box center [1440, 660] width 24 height 24
click at [79, 673] on button "Fechar" at bounding box center [69, 660] width 123 height 78
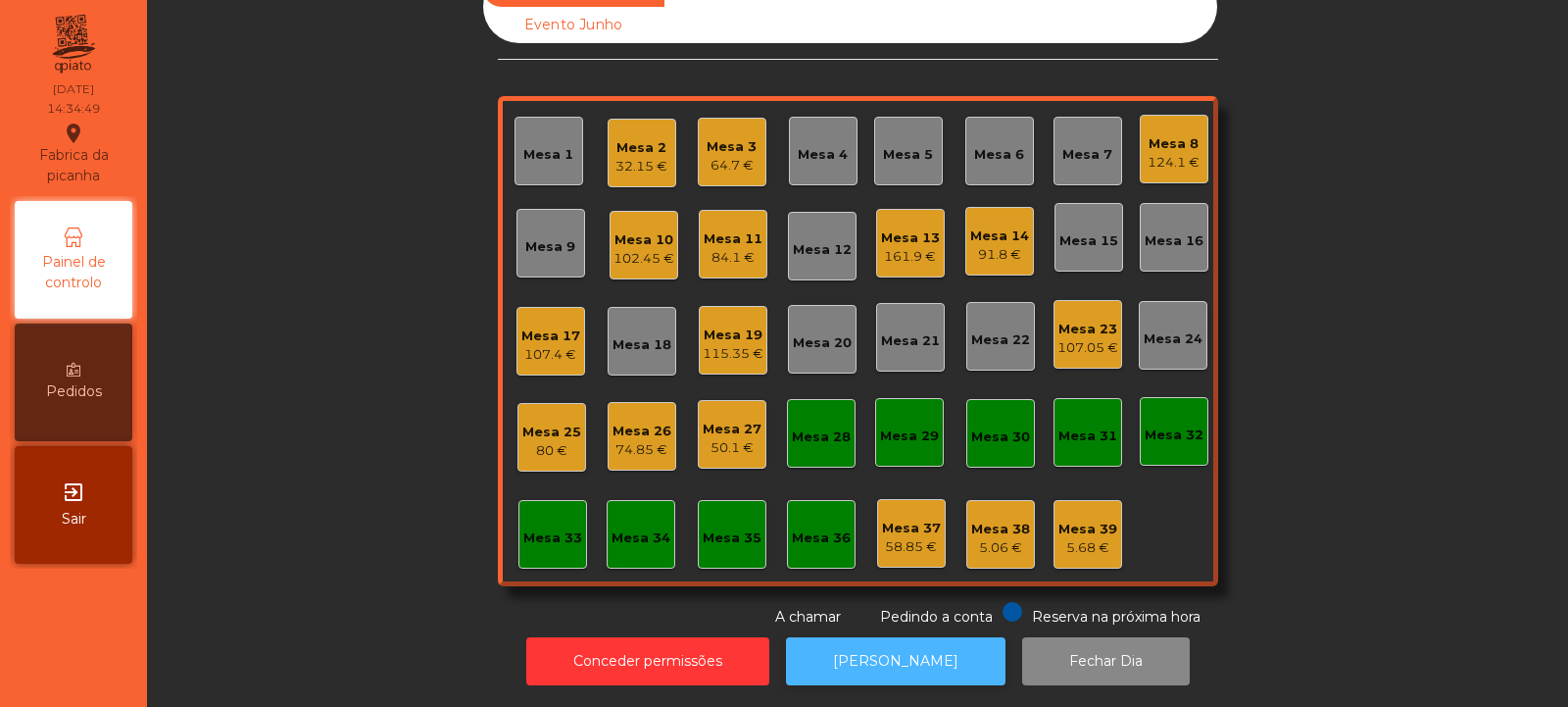
click at [850, 637] on button "[PERSON_NAME]" at bounding box center [896, 661] width 220 height 48
click at [903, 251] on div "161.9 €" at bounding box center [911, 257] width 59 height 20
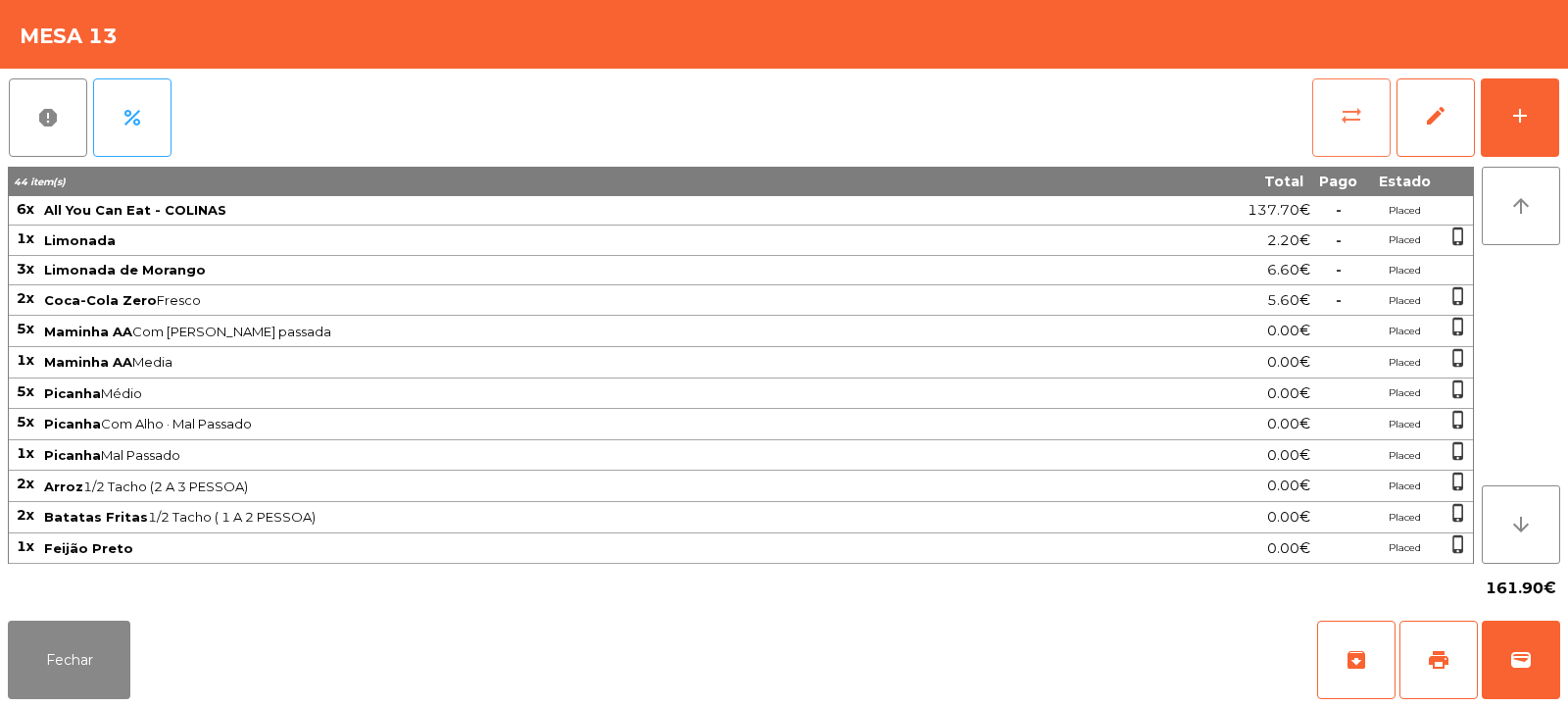
click at [1352, 138] on button "sync_alt" at bounding box center [1352, 118] width 78 height 78
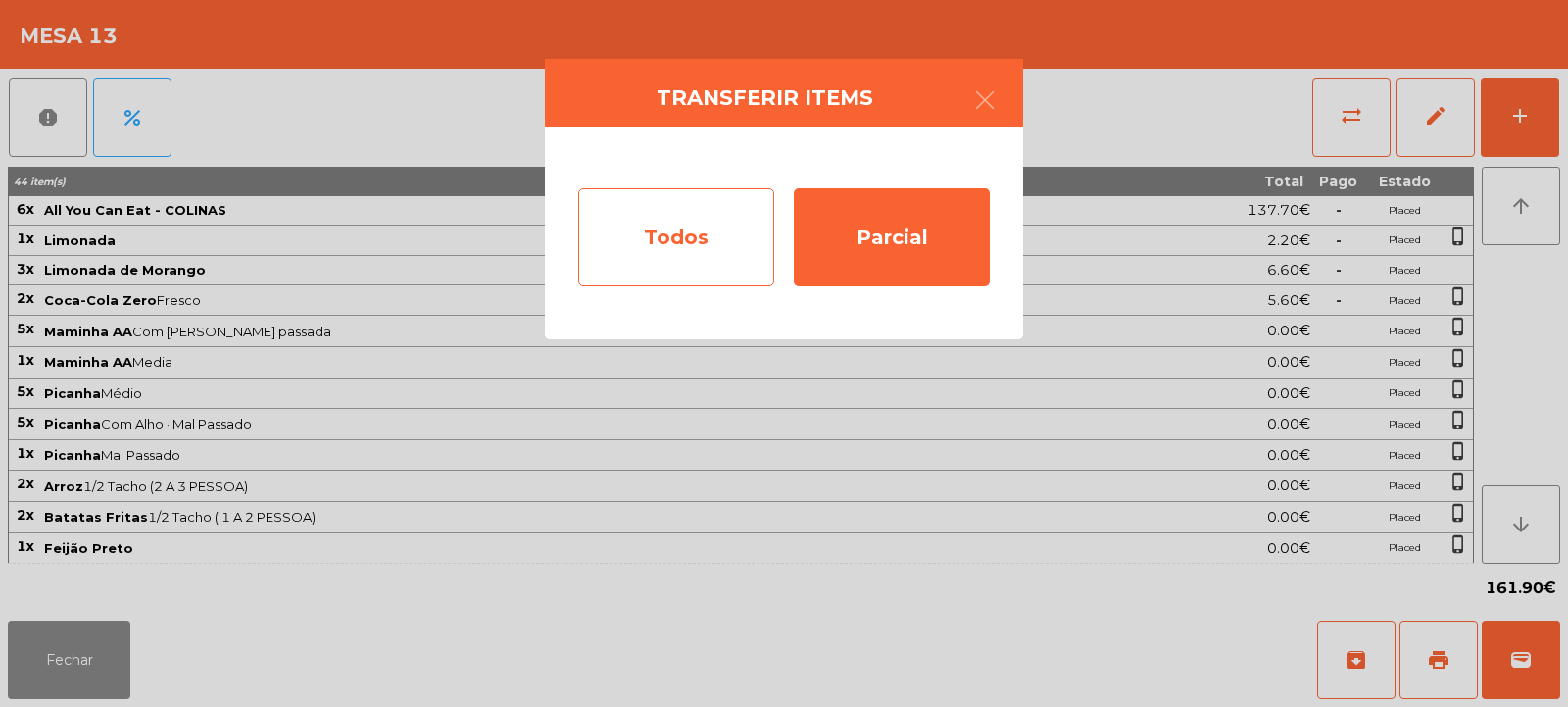
click at [733, 247] on div "Todos" at bounding box center [677, 237] width 196 height 98
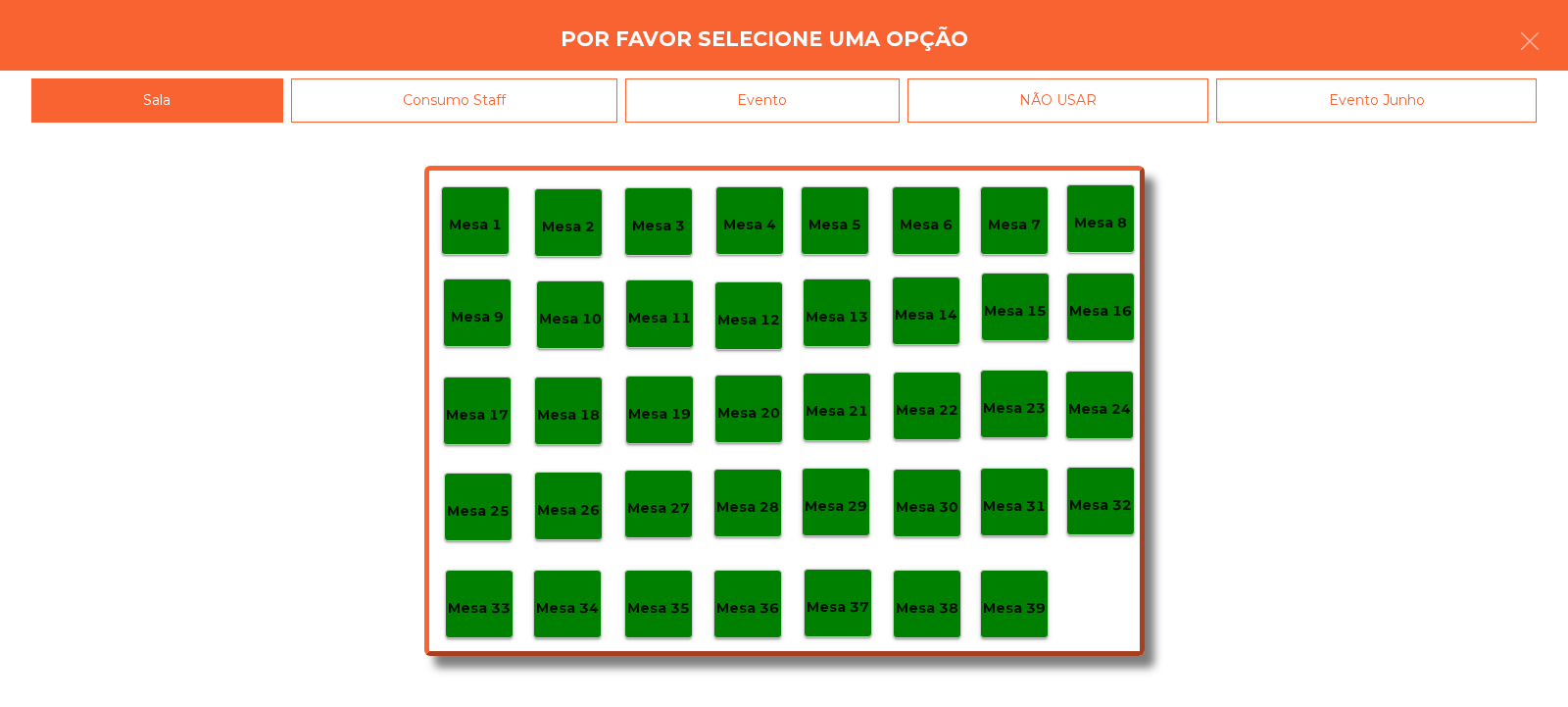
click at [879, 101] on div "Evento" at bounding box center [763, 100] width 275 height 44
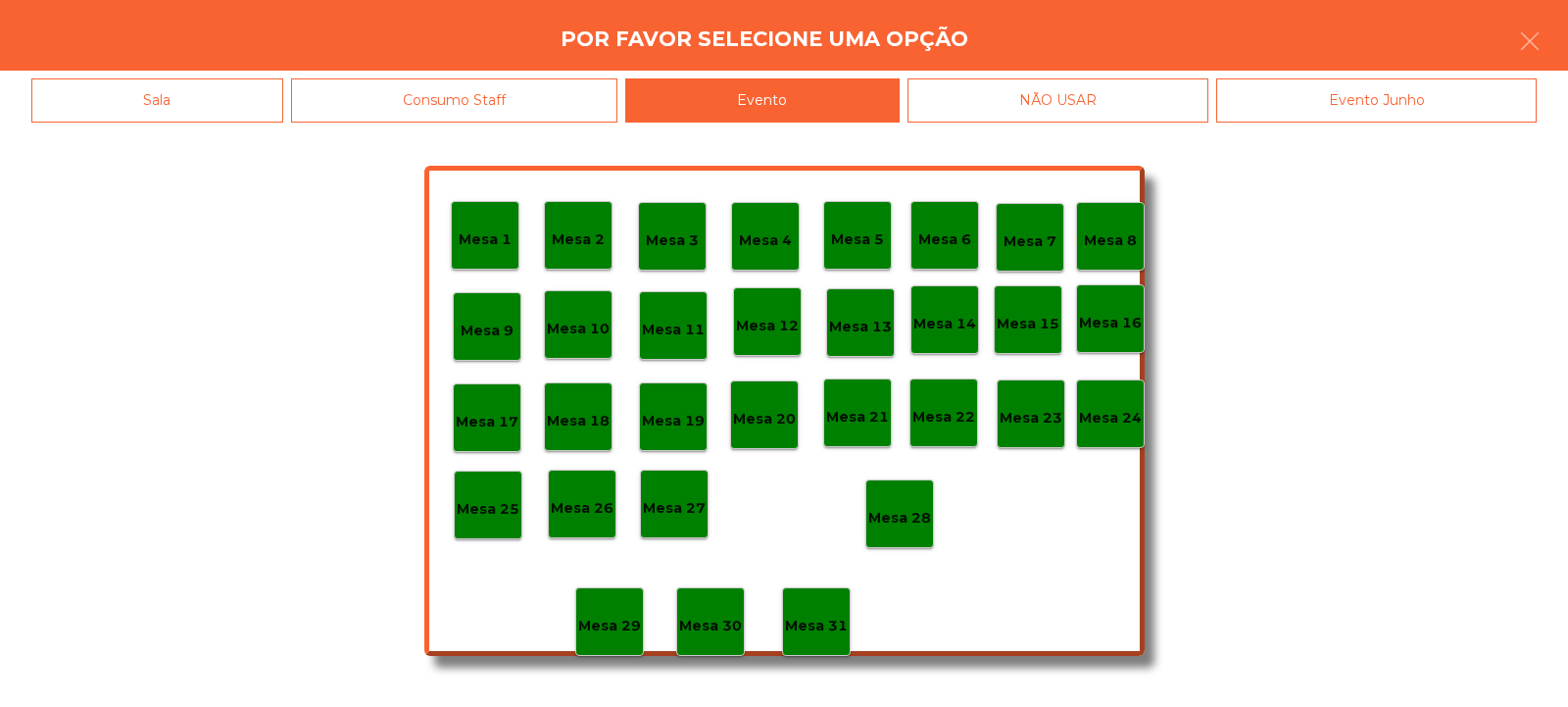
click at [930, 522] on p "Mesa 28" at bounding box center [900, 518] width 63 height 23
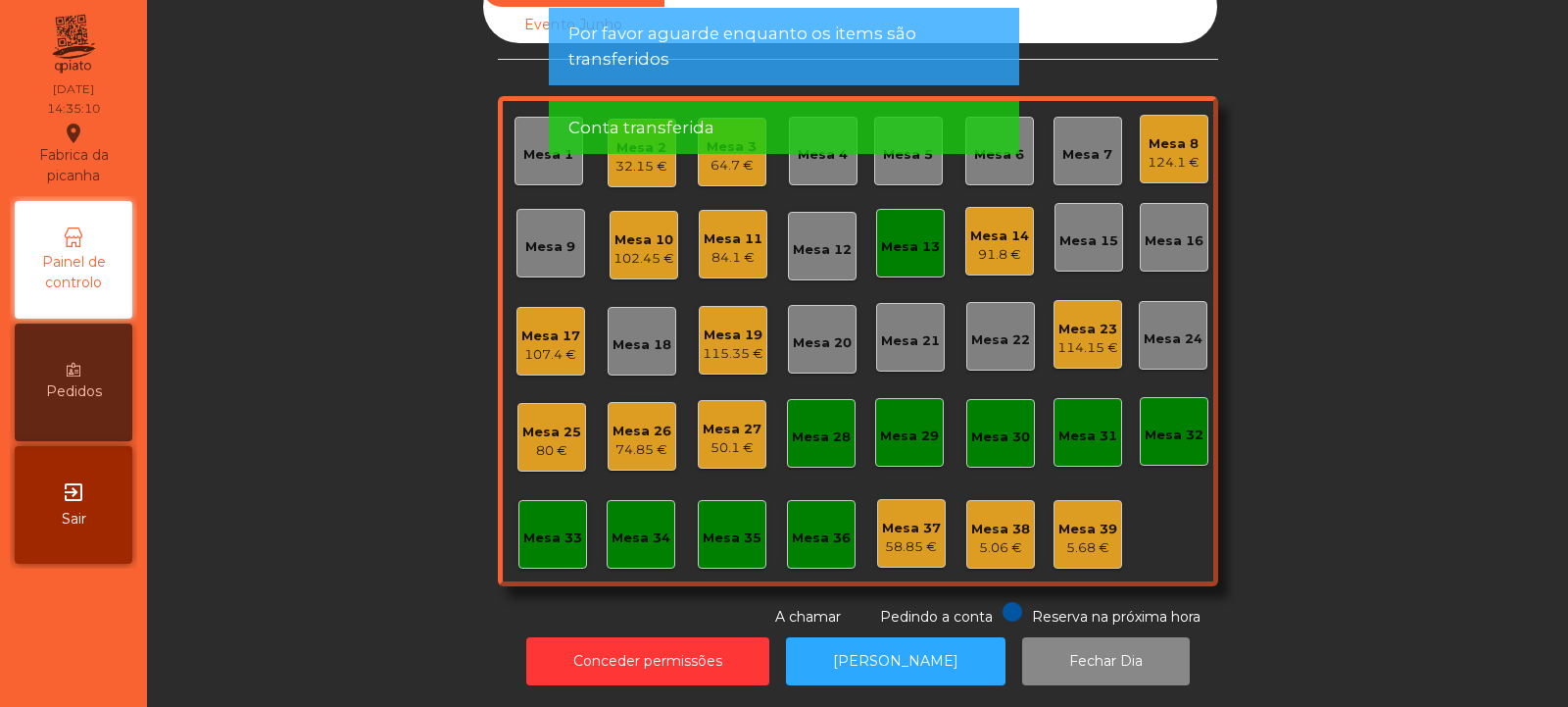
click at [967, 353] on div "Mesa 22" at bounding box center [1001, 336] width 69 height 69
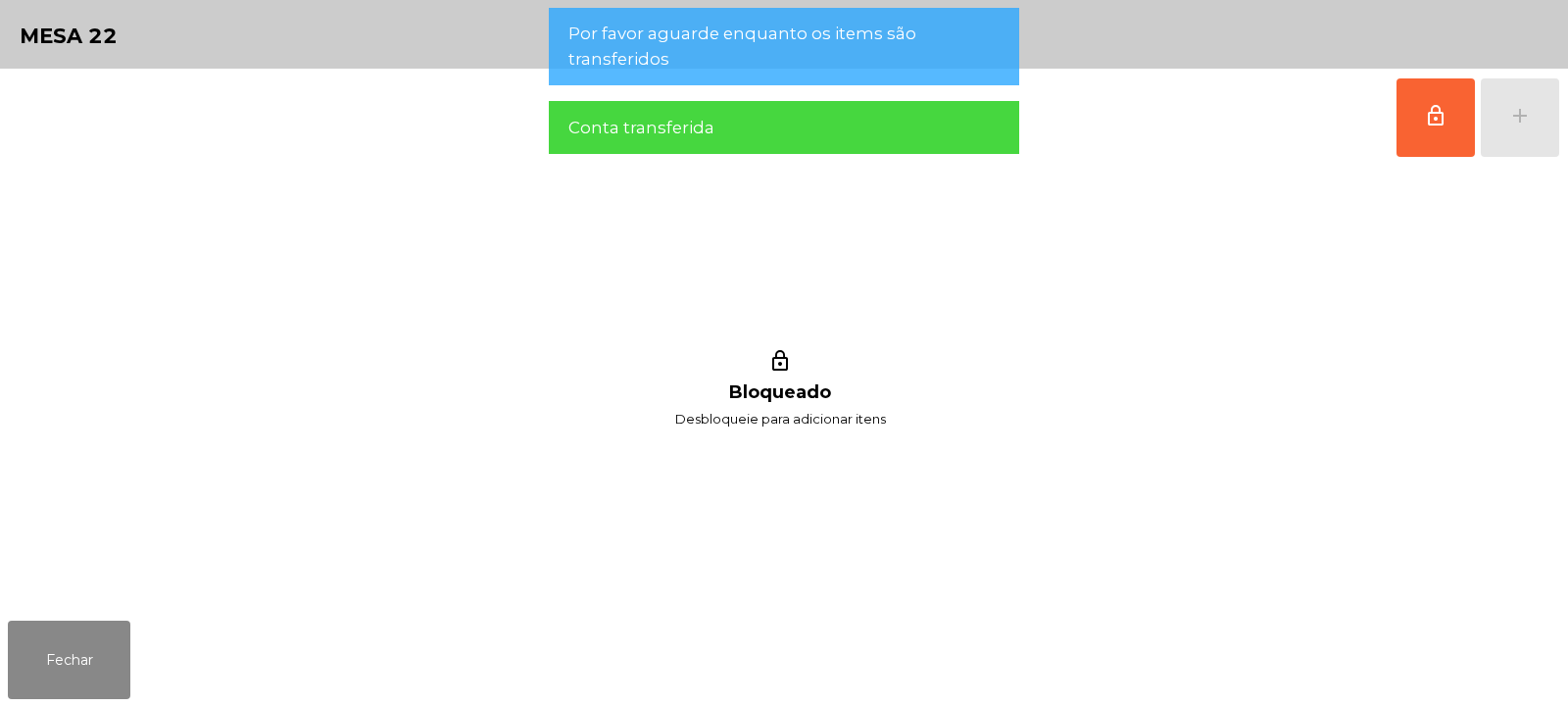
click at [917, 239] on div "lock_outline Bloqueado Desbloqueie para adicionar itens" at bounding box center [780, 389] width 1544 height 446
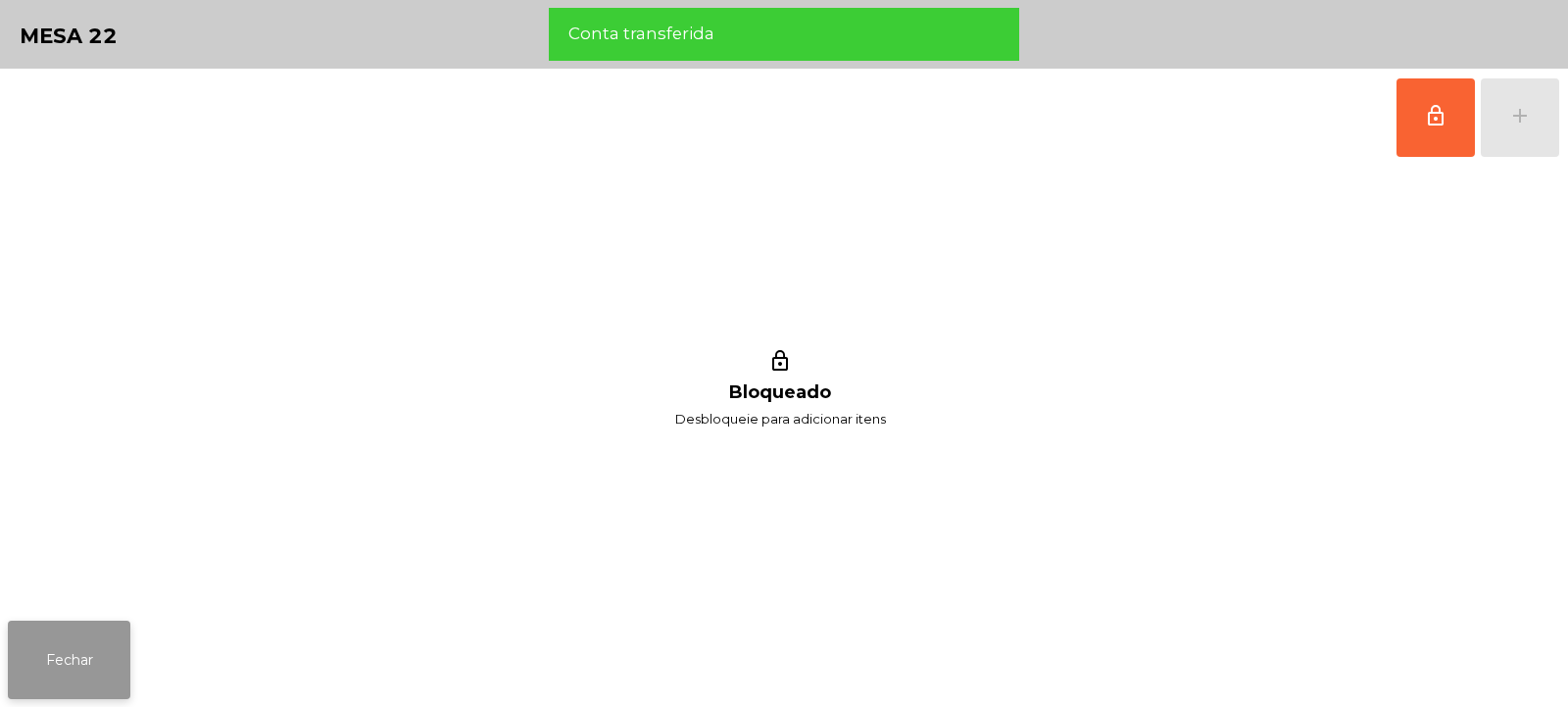
click at [124, 640] on button "Fechar" at bounding box center [69, 660] width 123 height 78
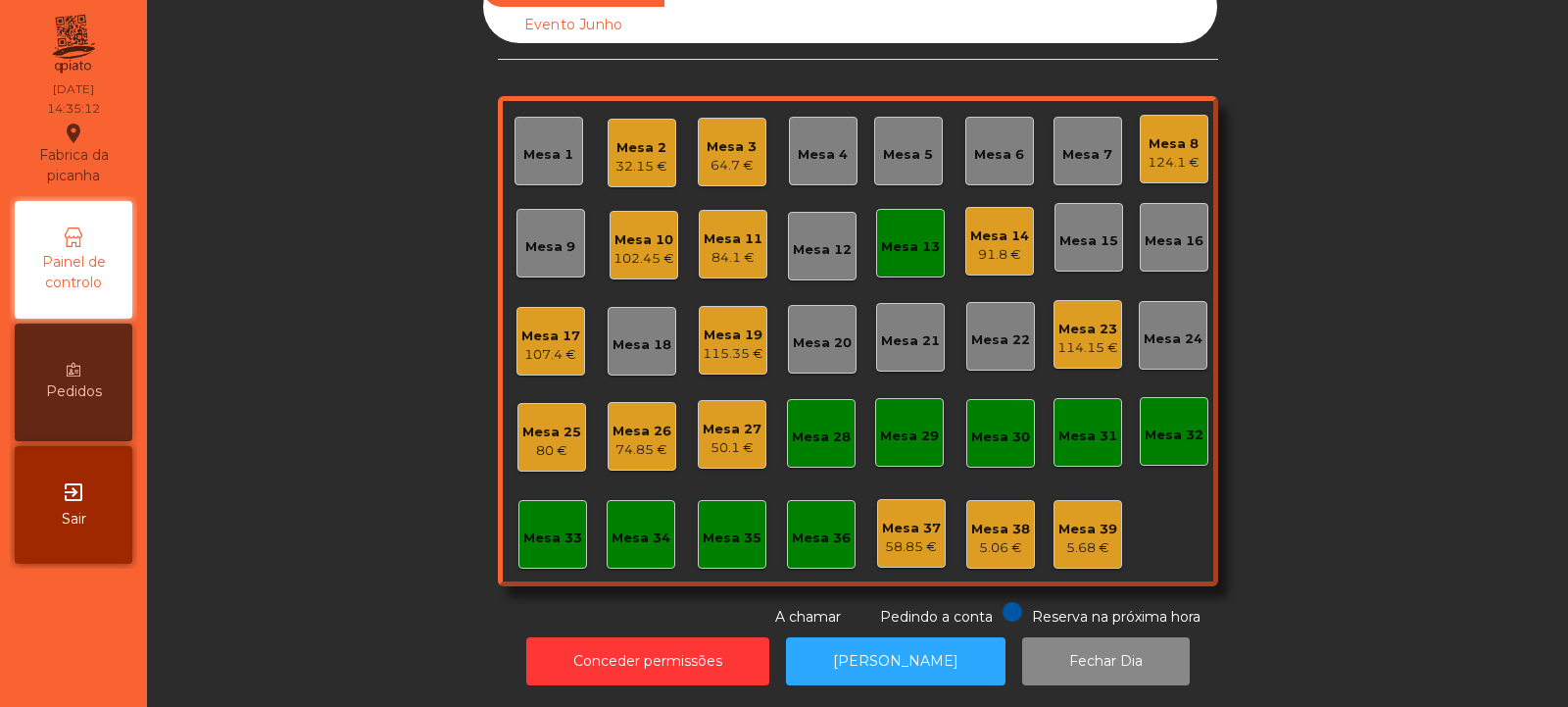
click at [926, 237] on div "Mesa 13" at bounding box center [911, 247] width 59 height 20
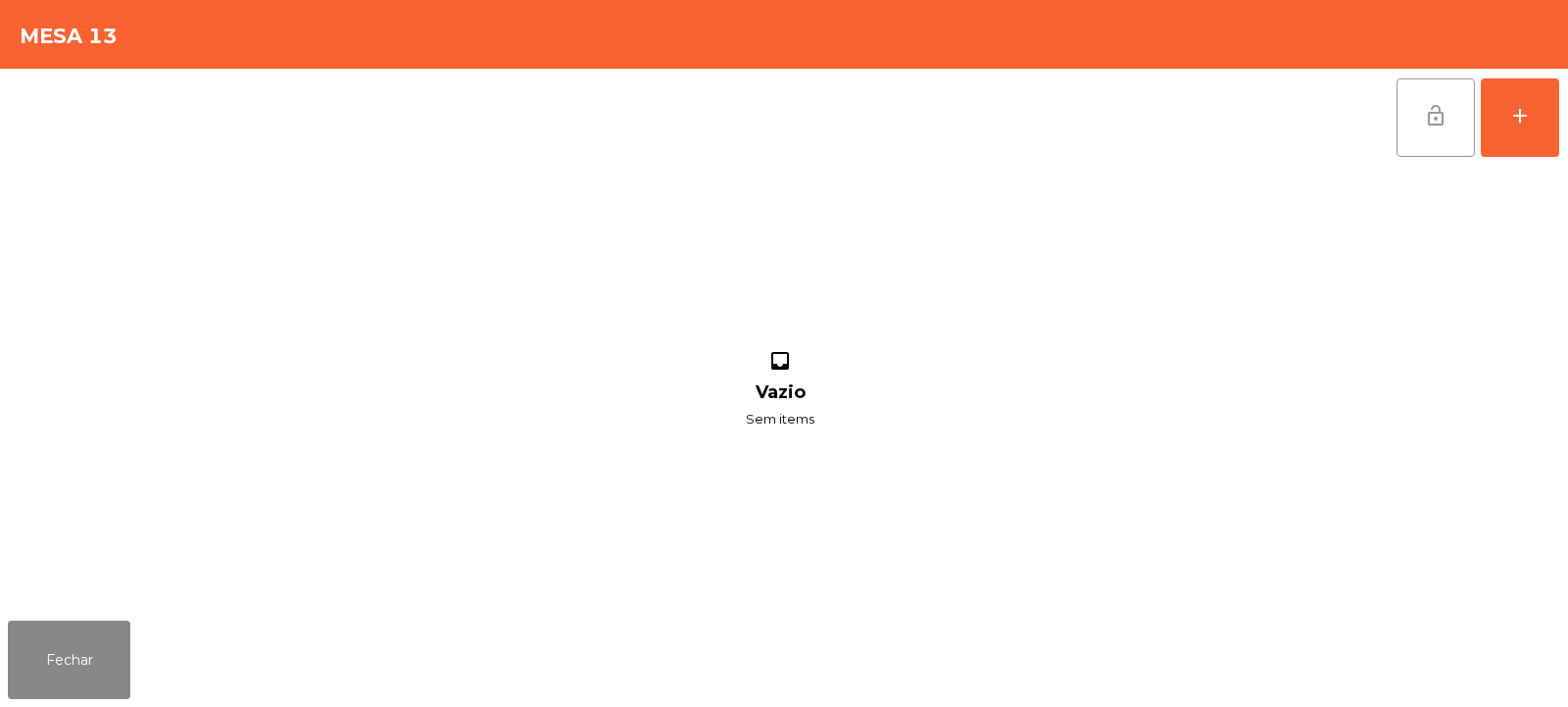
click at [1430, 122] on span "lock_open" at bounding box center [1437, 116] width 24 height 24
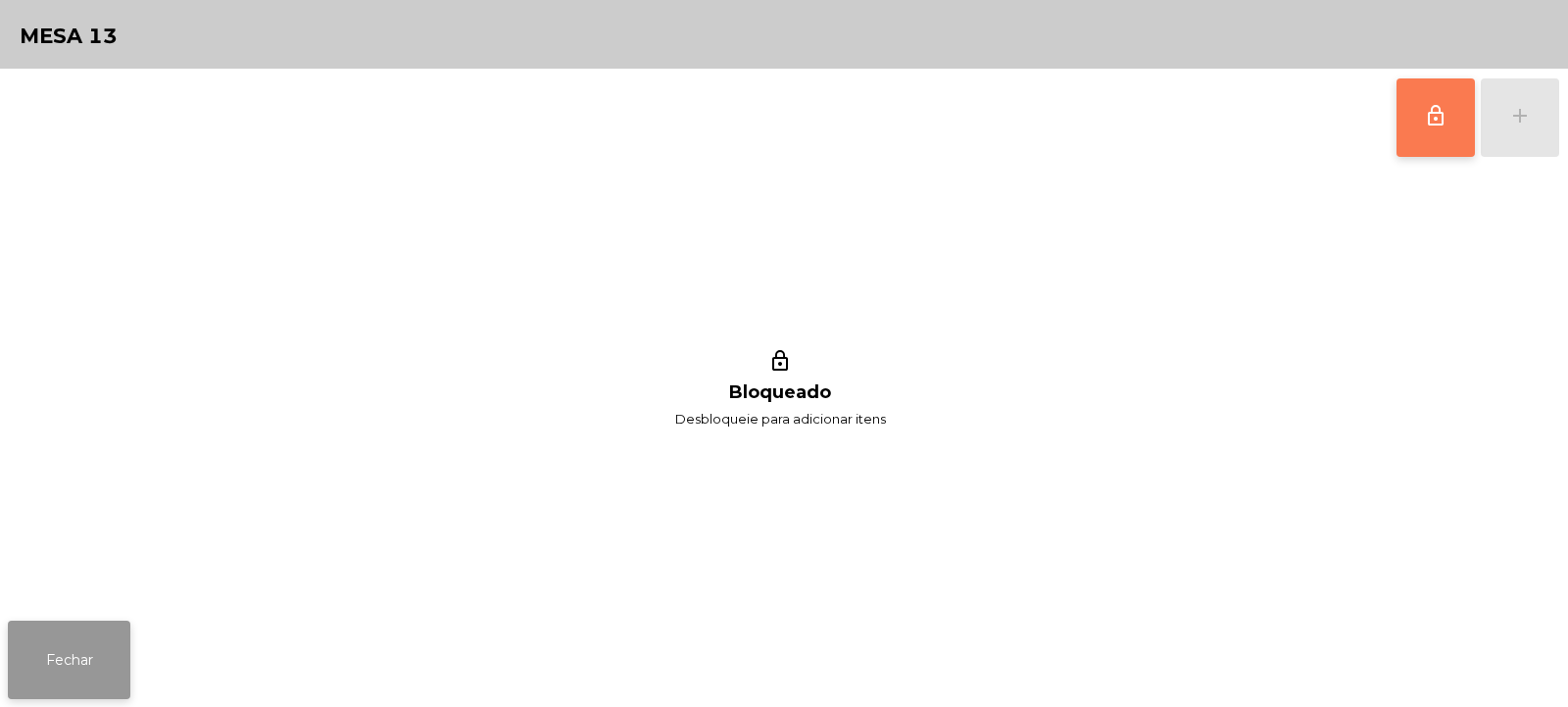
click at [85, 639] on button "Fechar" at bounding box center [69, 660] width 123 height 78
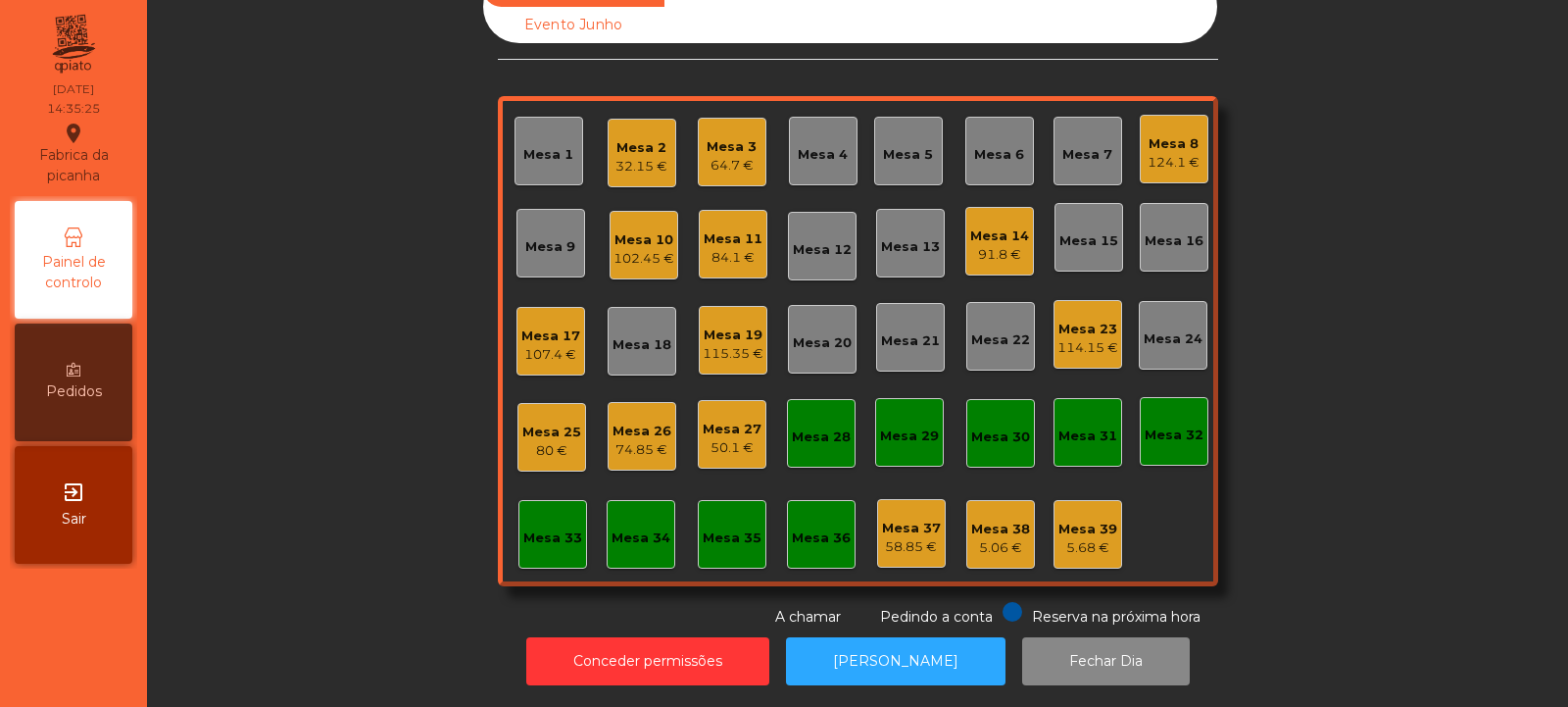
scroll to position [0, 0]
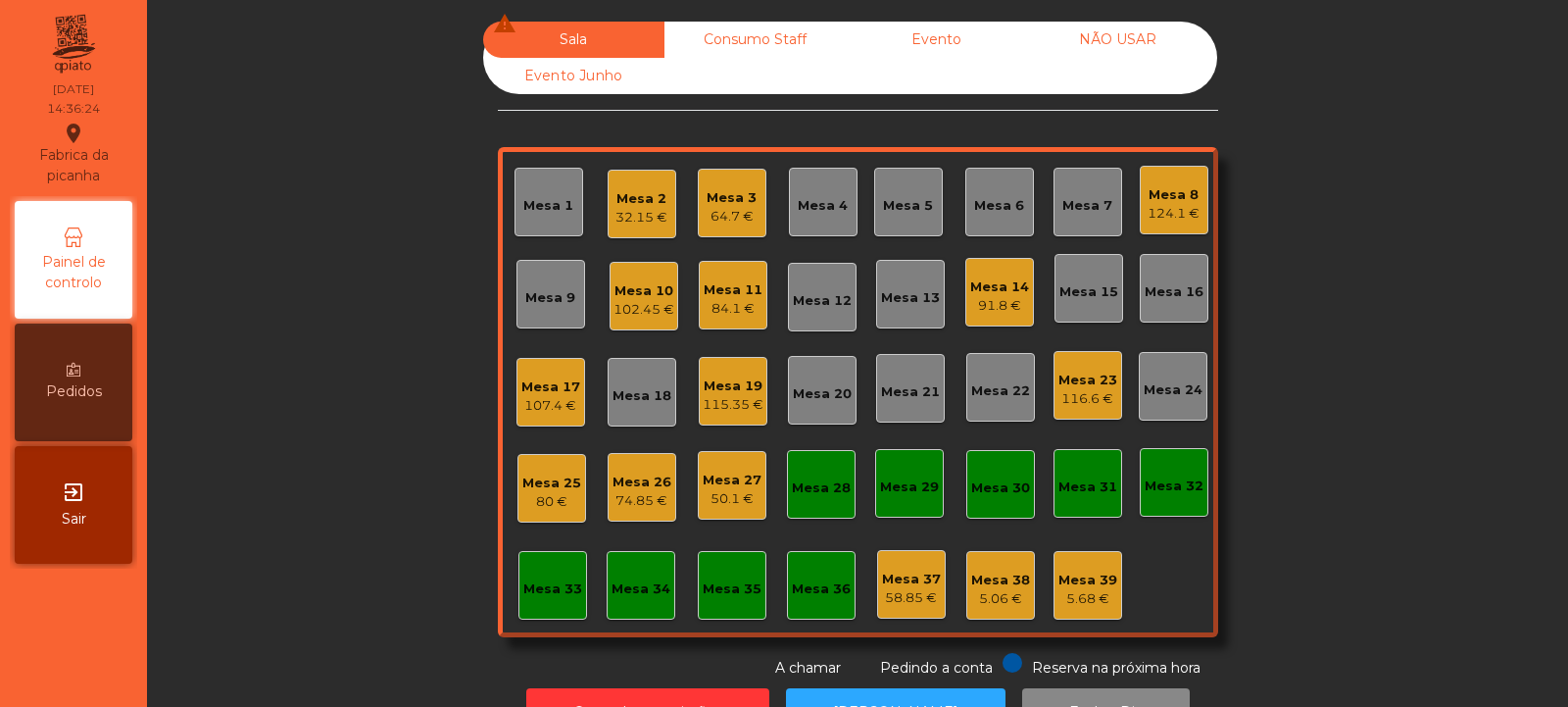
click at [635, 217] on div "32.15 €" at bounding box center [641, 218] width 52 height 20
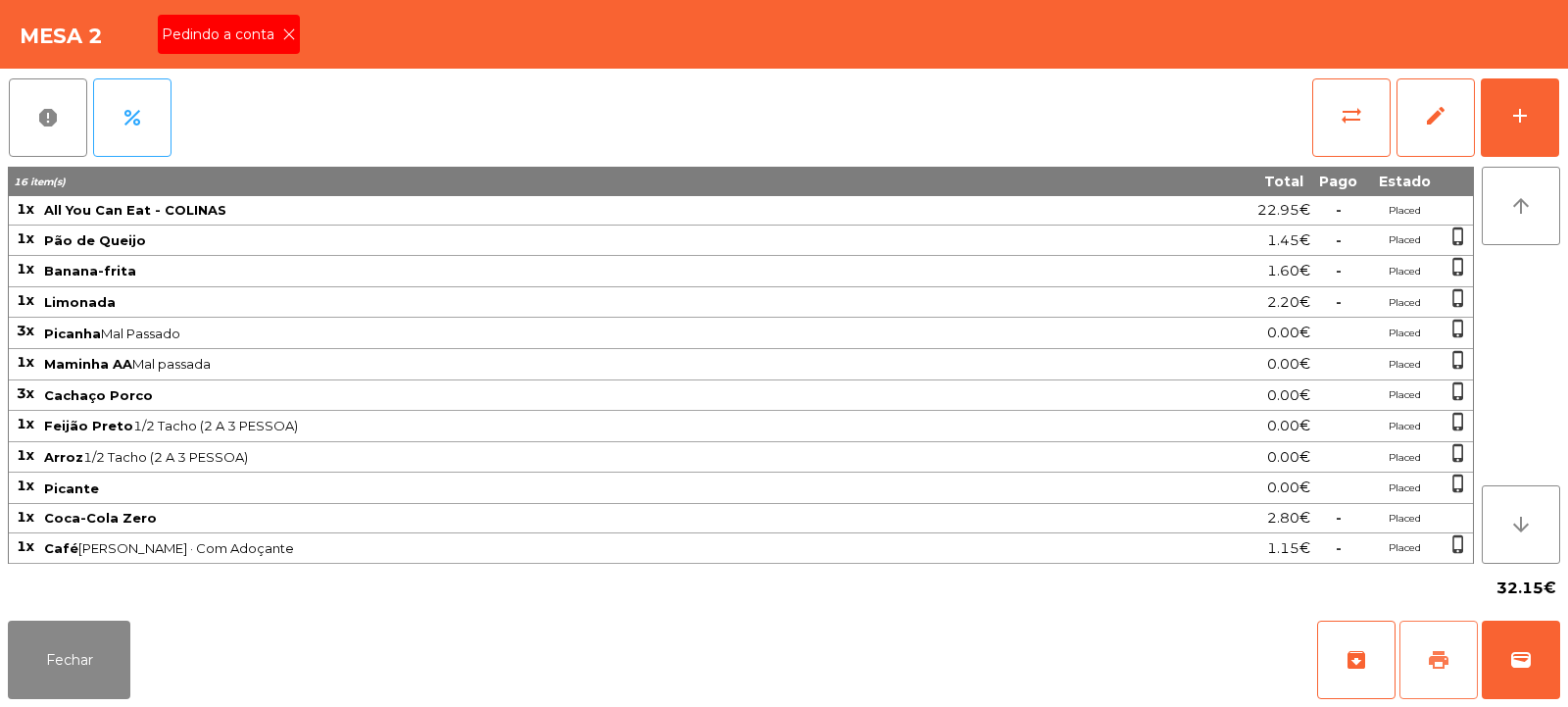
click at [1435, 646] on button "print" at bounding box center [1440, 660] width 78 height 78
click at [287, 33] on icon at bounding box center [289, 34] width 14 height 14
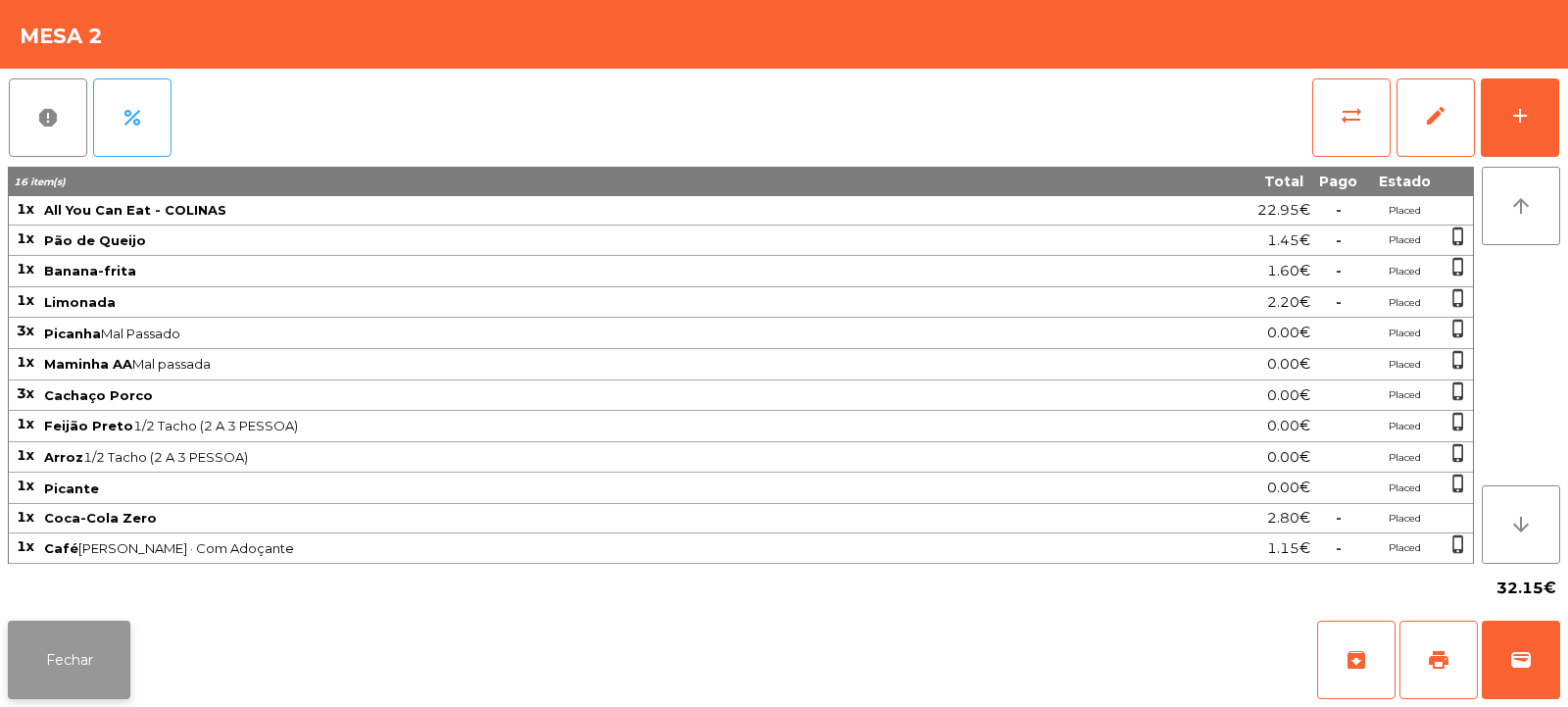
click at [87, 640] on button "Fechar" at bounding box center [69, 660] width 123 height 78
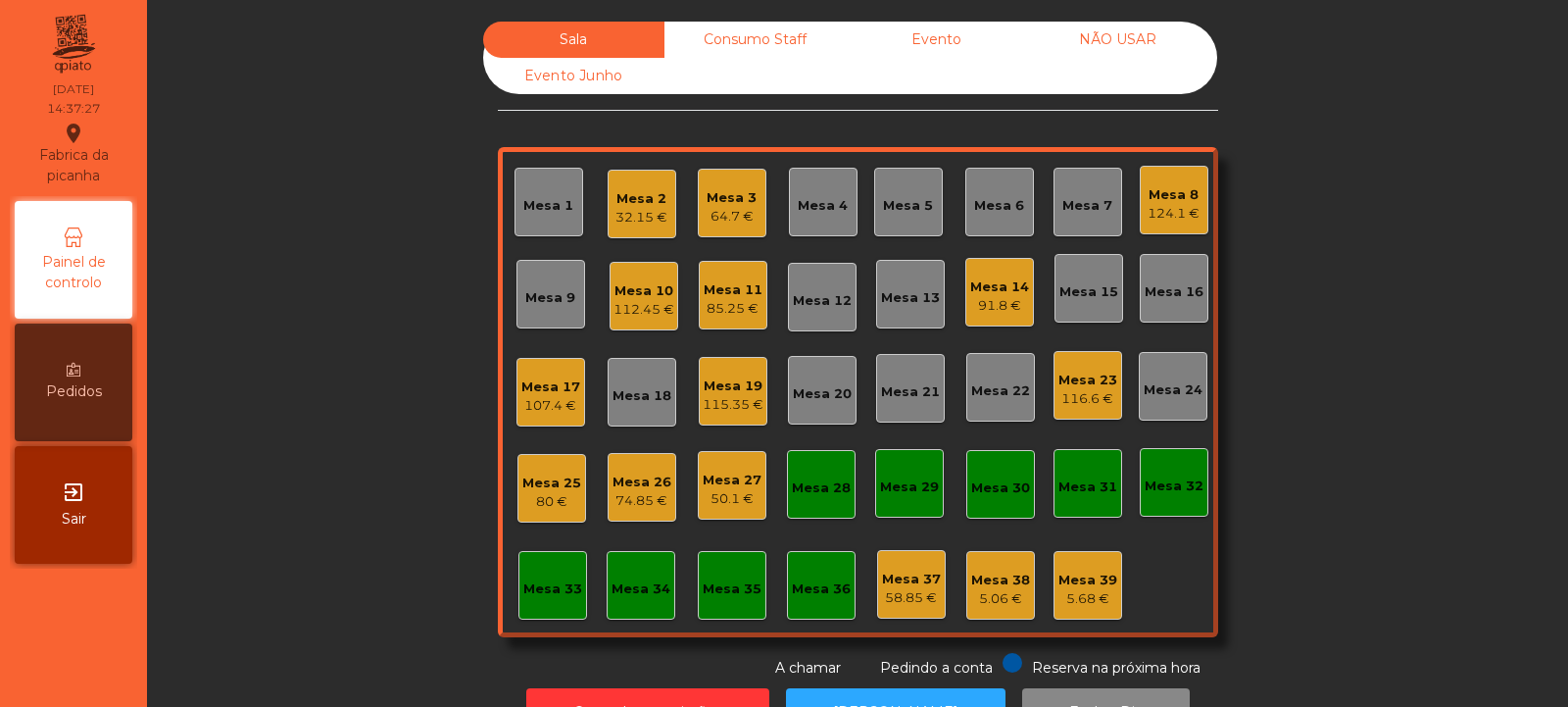
click at [1099, 575] on div "Mesa 39" at bounding box center [1088, 581] width 59 height 20
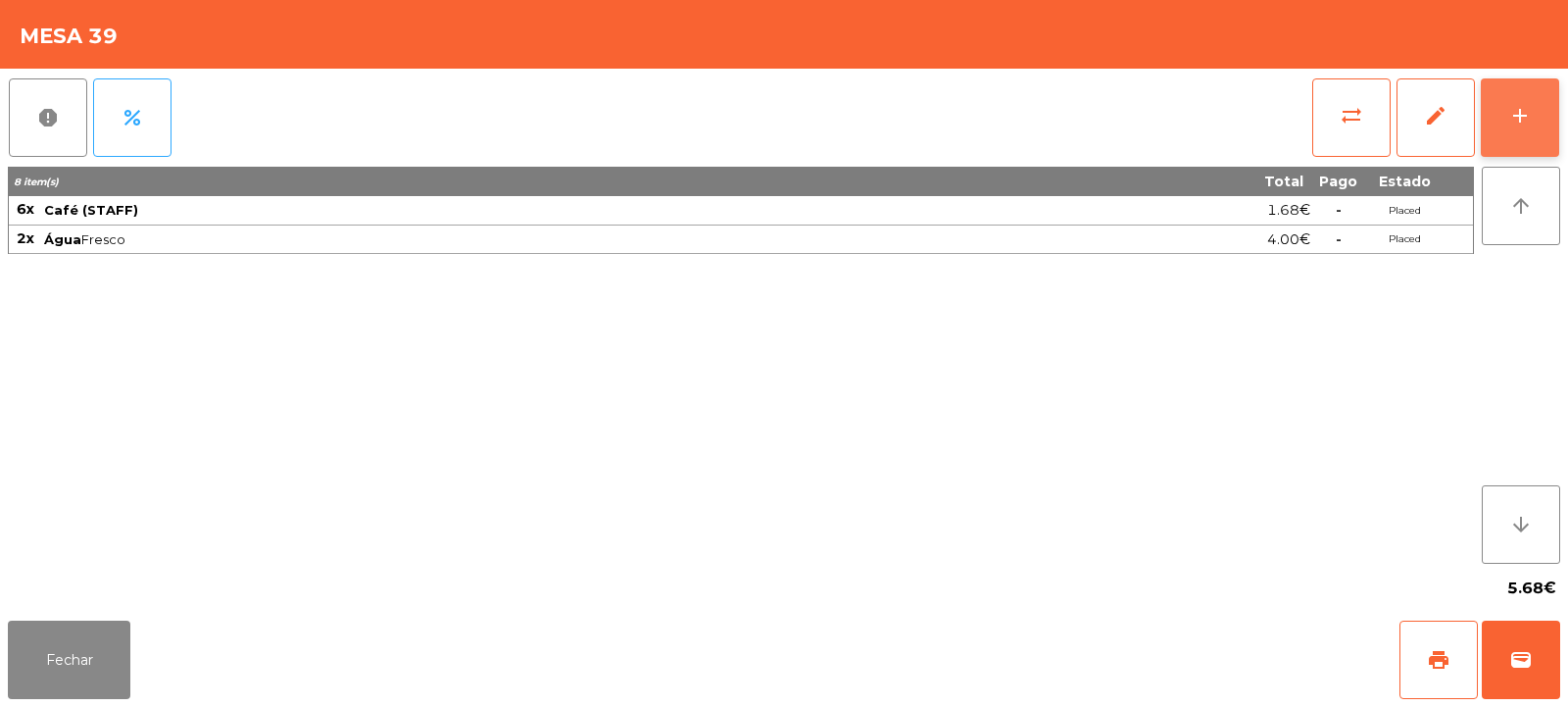
click at [1530, 105] on div "add" at bounding box center [1520, 116] width 24 height 24
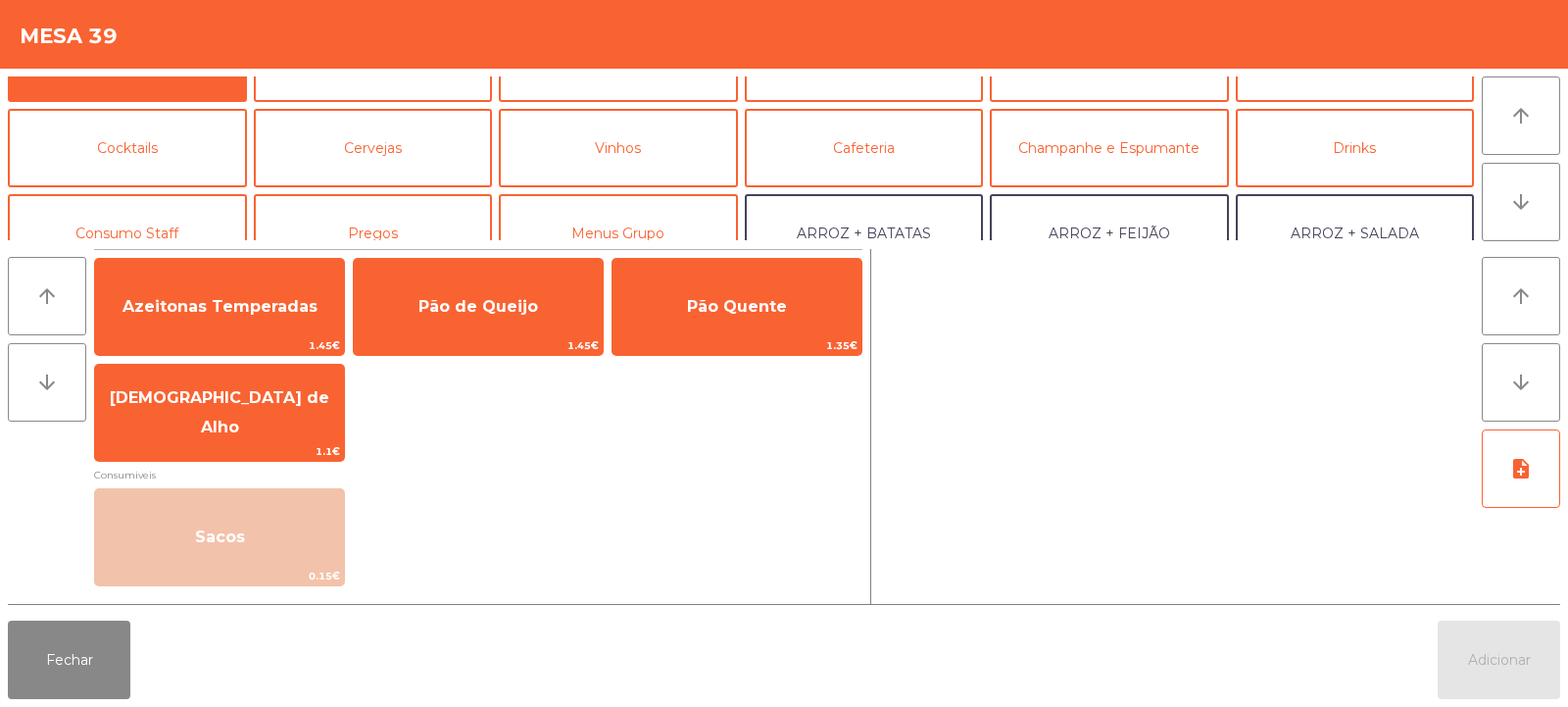
scroll to position [64, 0]
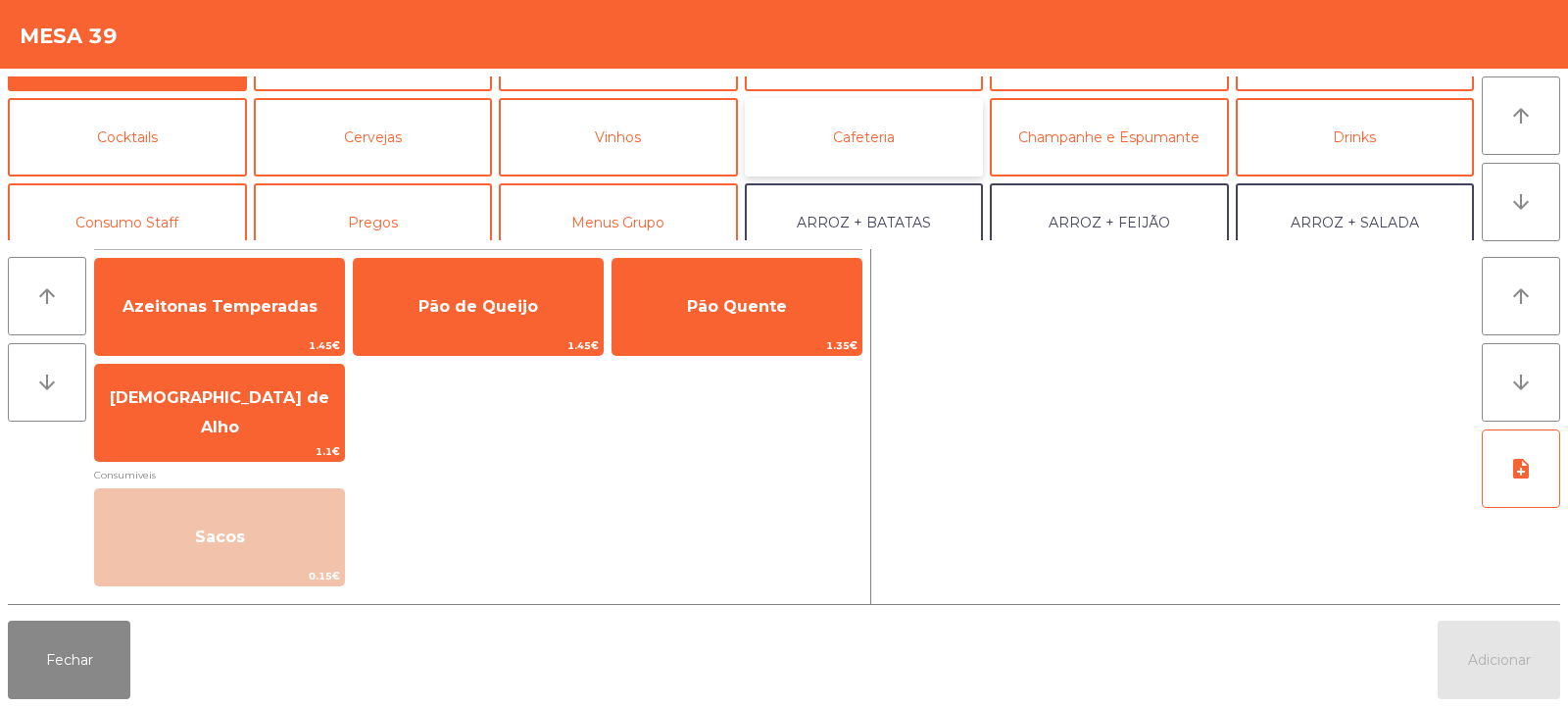
click at [912, 135] on button "Cafeteria" at bounding box center [865, 137] width 239 height 78
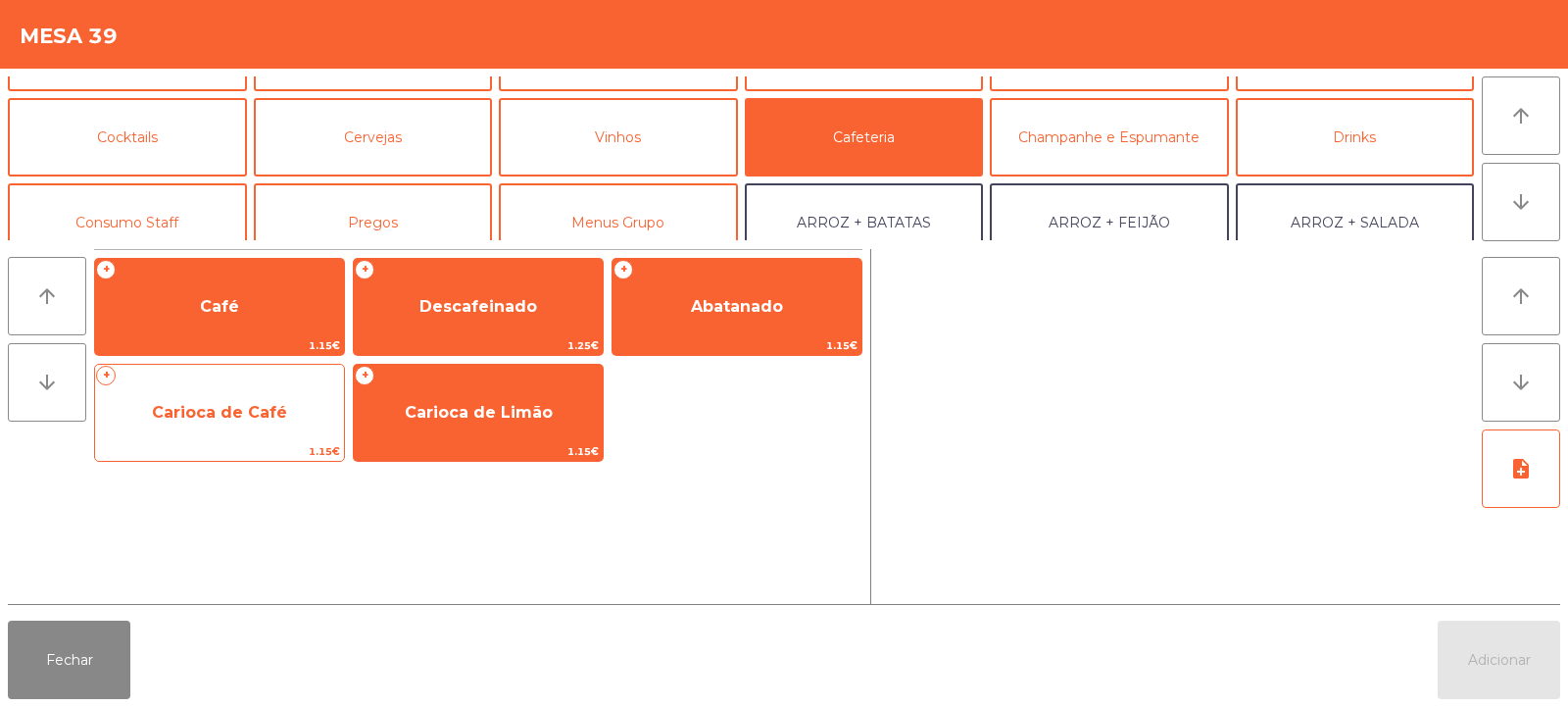
click at [261, 412] on span "Carioca de Café" at bounding box center [220, 412] width 135 height 19
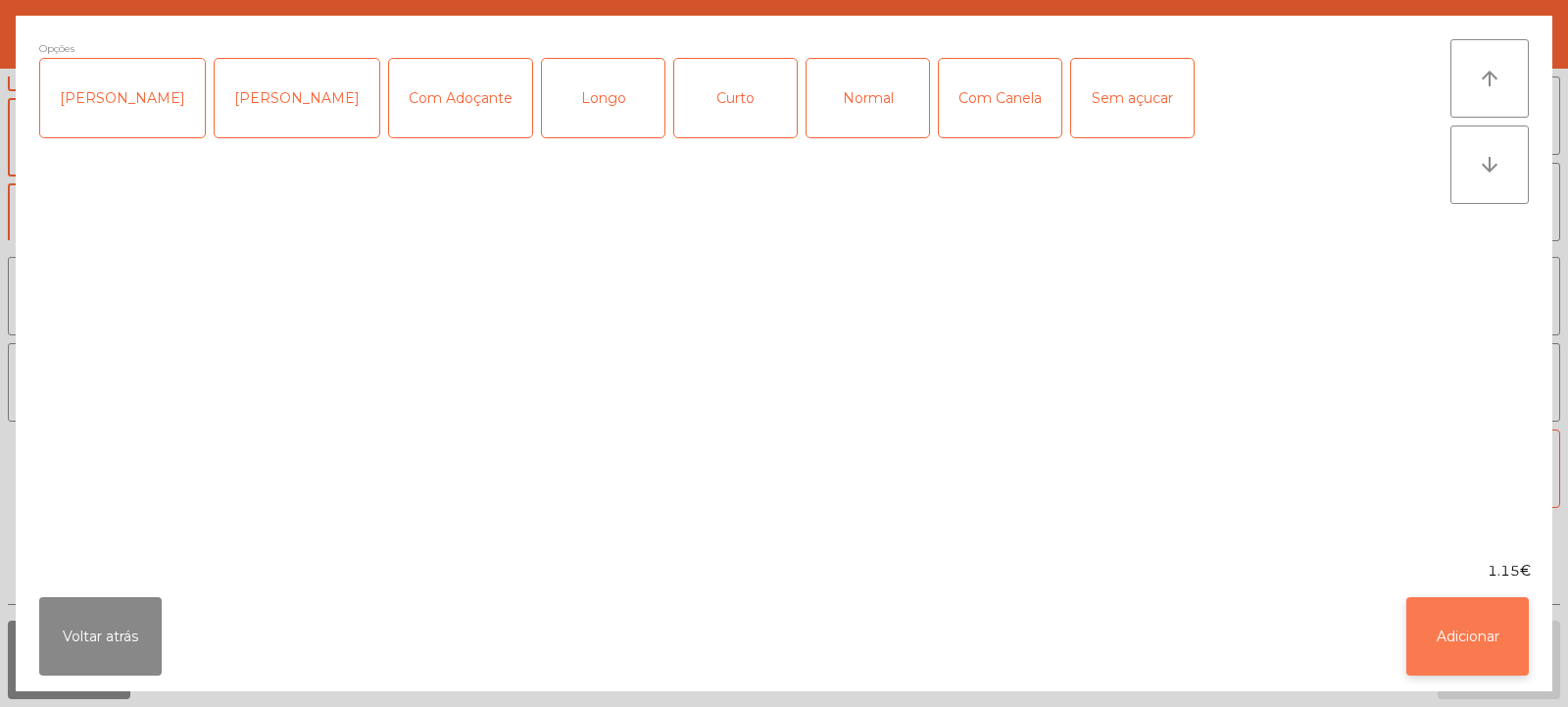
click at [1461, 657] on button "Adicionar" at bounding box center [1468, 636] width 123 height 78
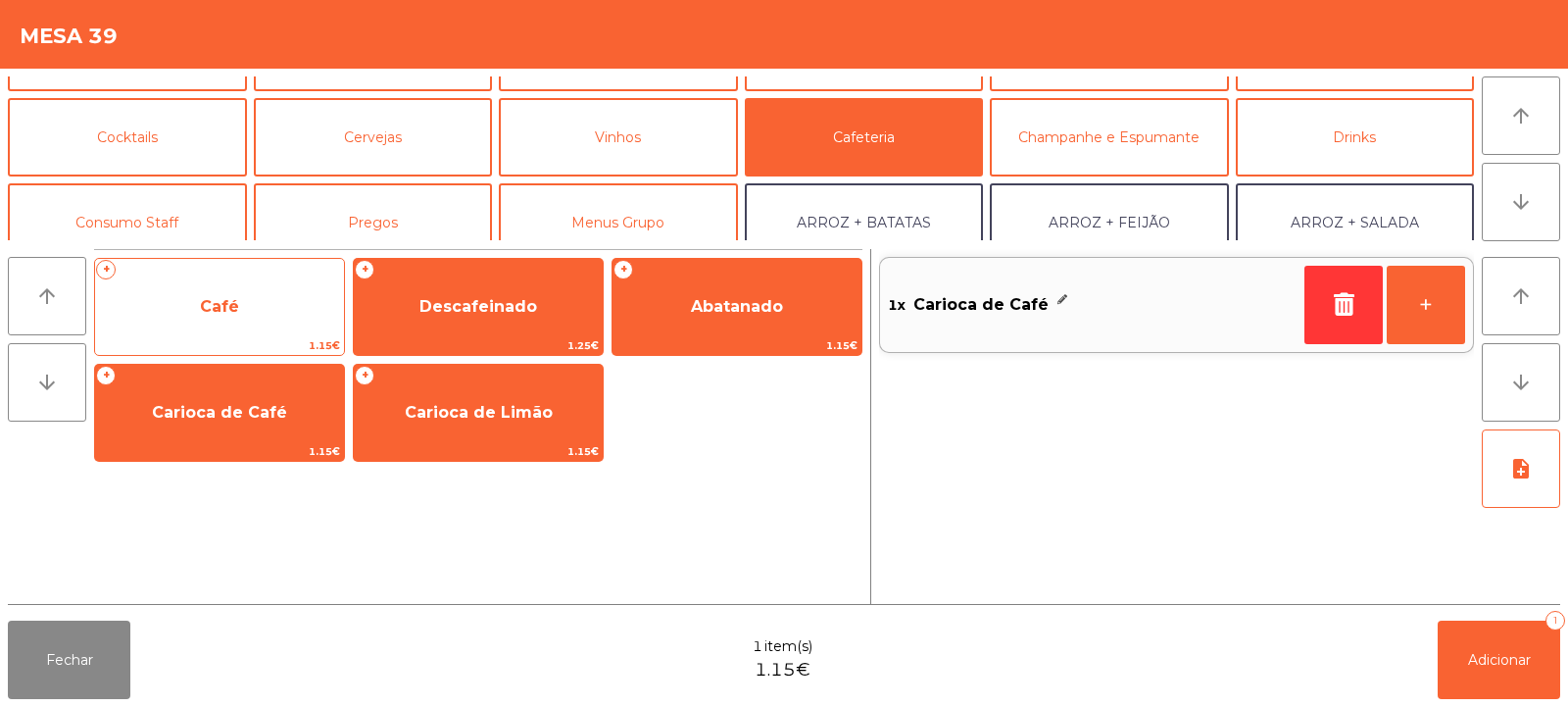
click at [251, 304] on span "Café" at bounding box center [220, 307] width 249 height 53
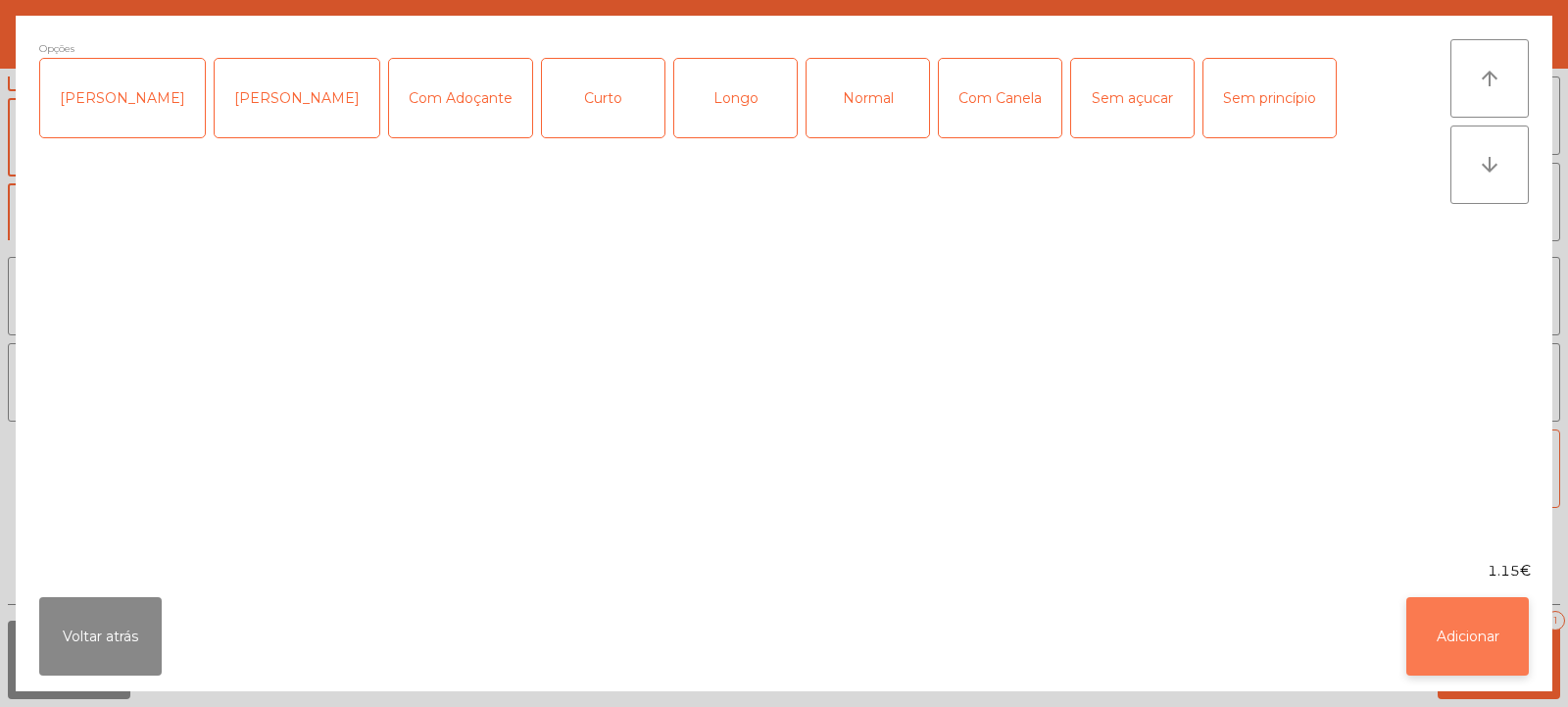
click at [1472, 642] on button "Adicionar" at bounding box center [1468, 636] width 123 height 78
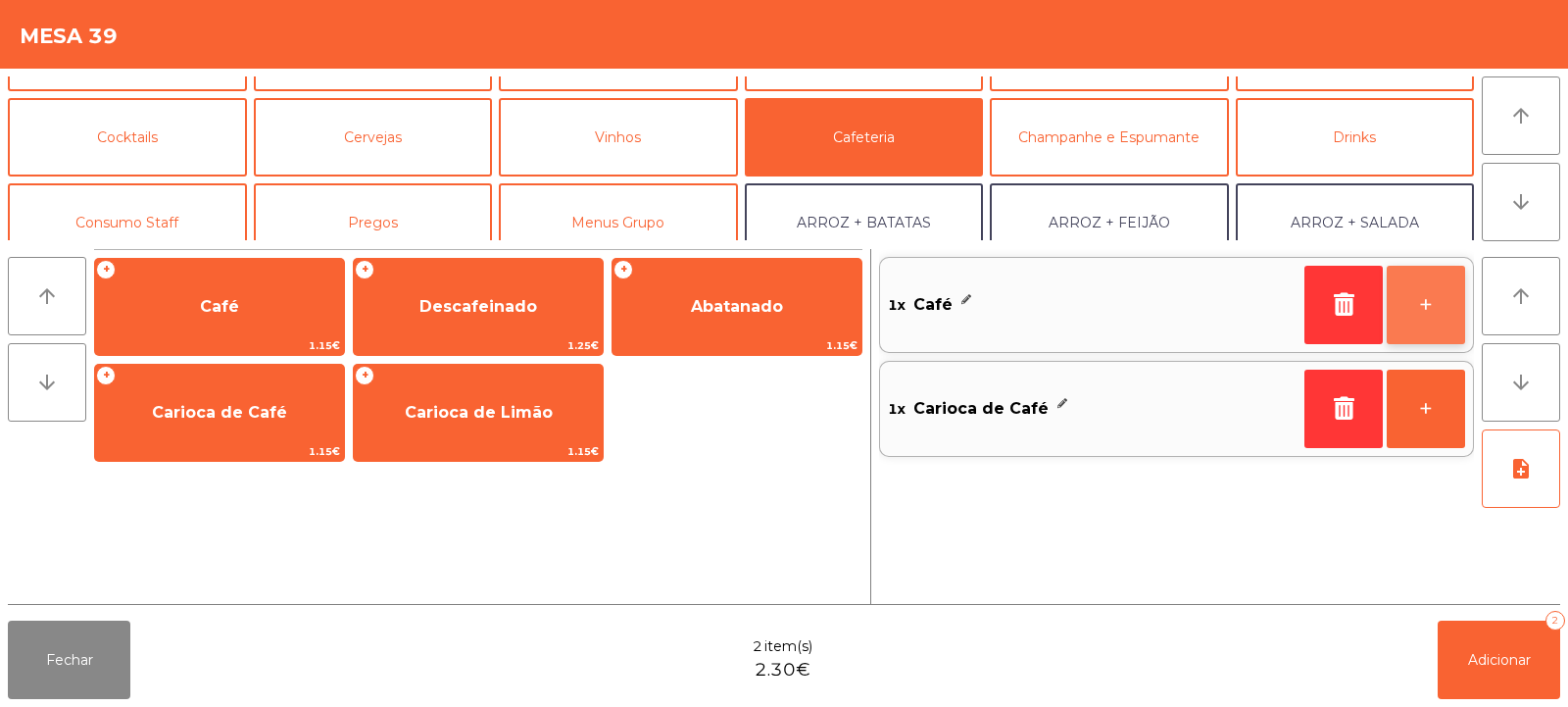
click at [1429, 305] on button "+" at bounding box center [1427, 305] width 78 height 78
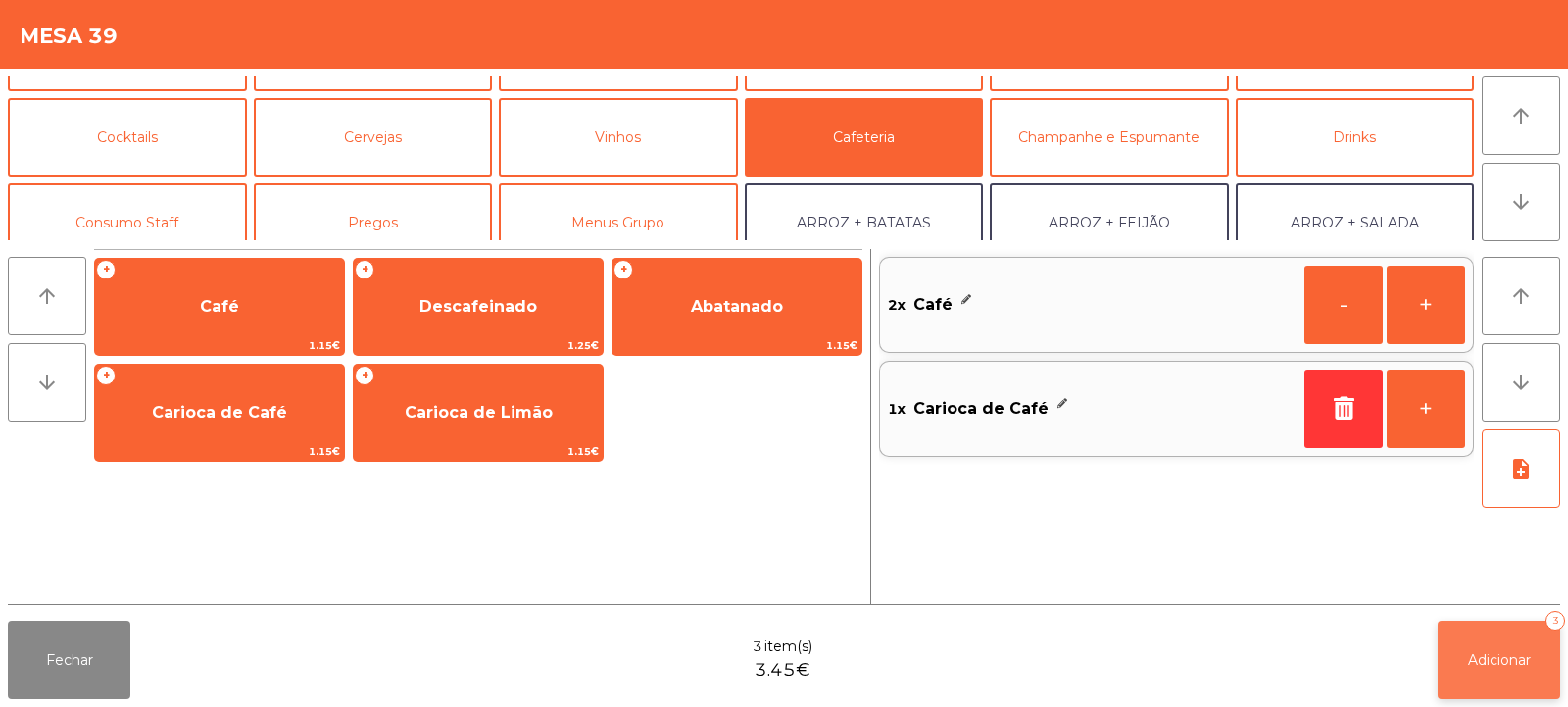
click at [1491, 665] on span "Adicionar" at bounding box center [1499, 660] width 63 height 18
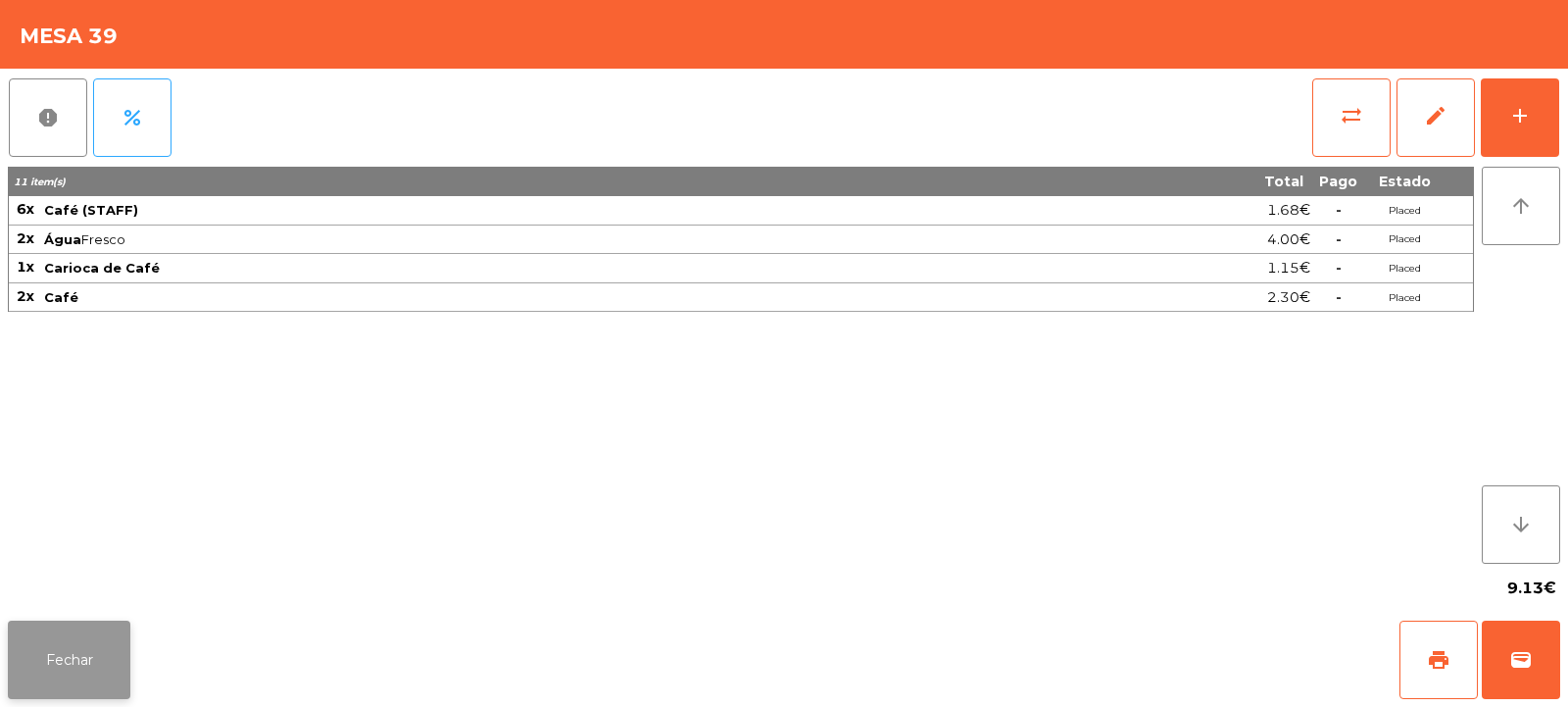
click at [77, 631] on button "Fechar" at bounding box center [69, 660] width 123 height 78
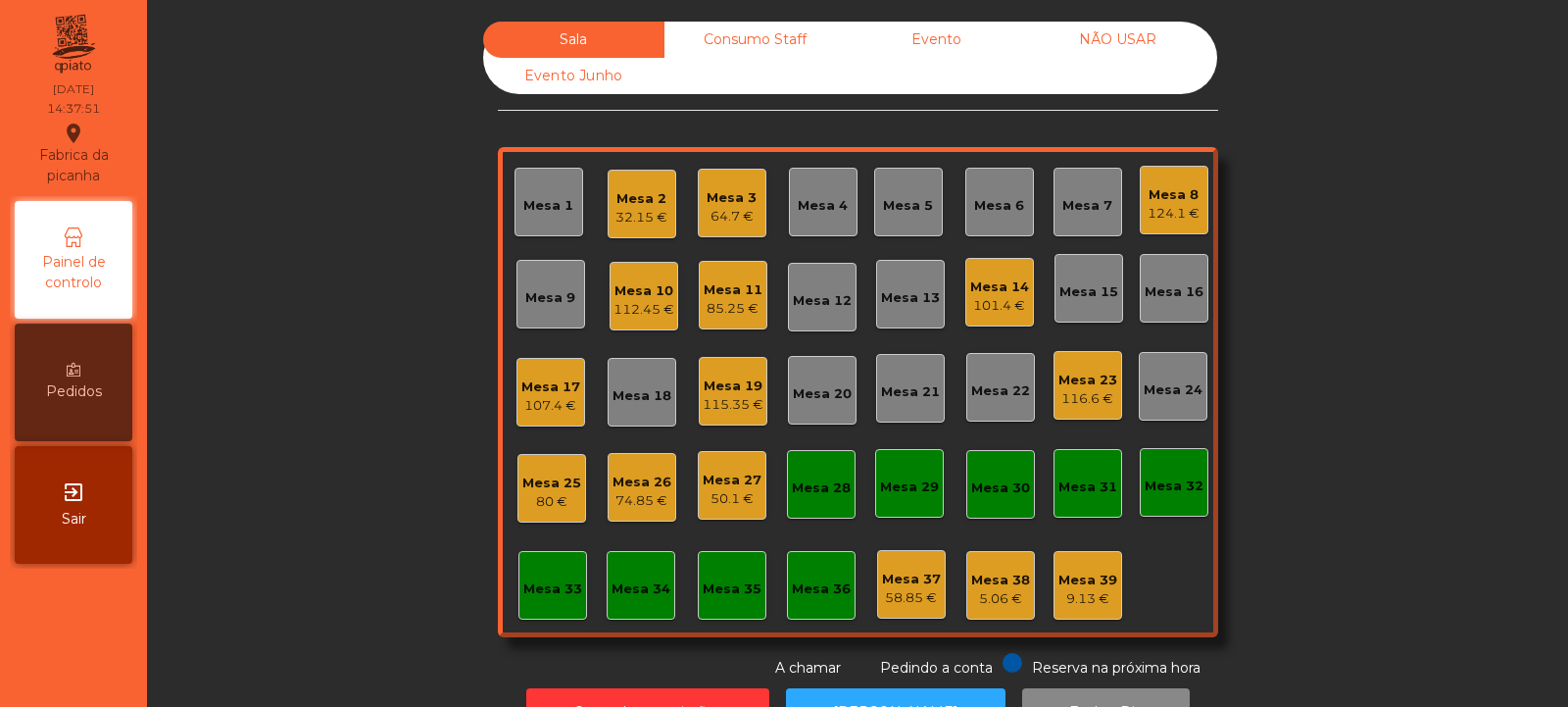
click at [1081, 369] on div "Mesa 23 116.6 €" at bounding box center [1088, 385] width 59 height 46
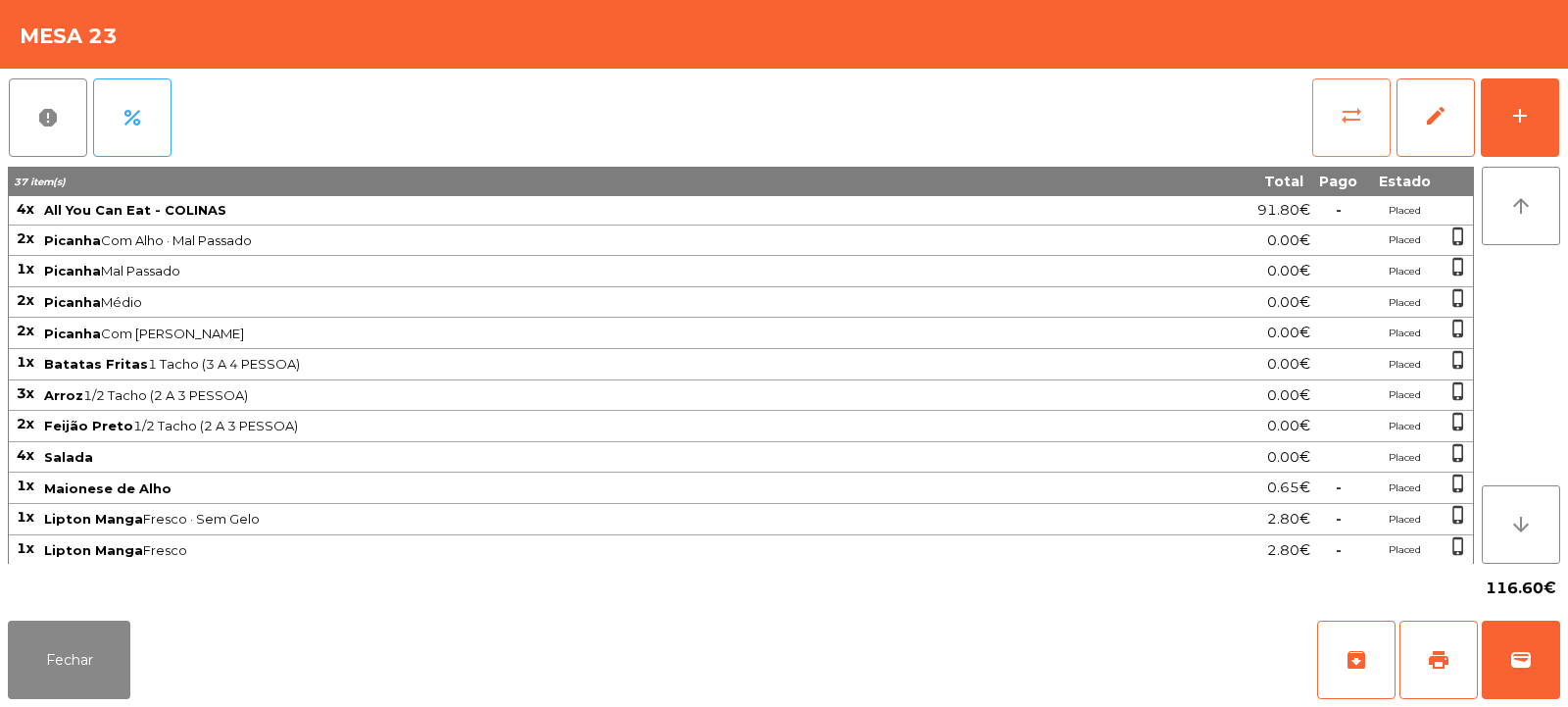
click at [1332, 98] on button "sync_alt" at bounding box center [1352, 118] width 78 height 78
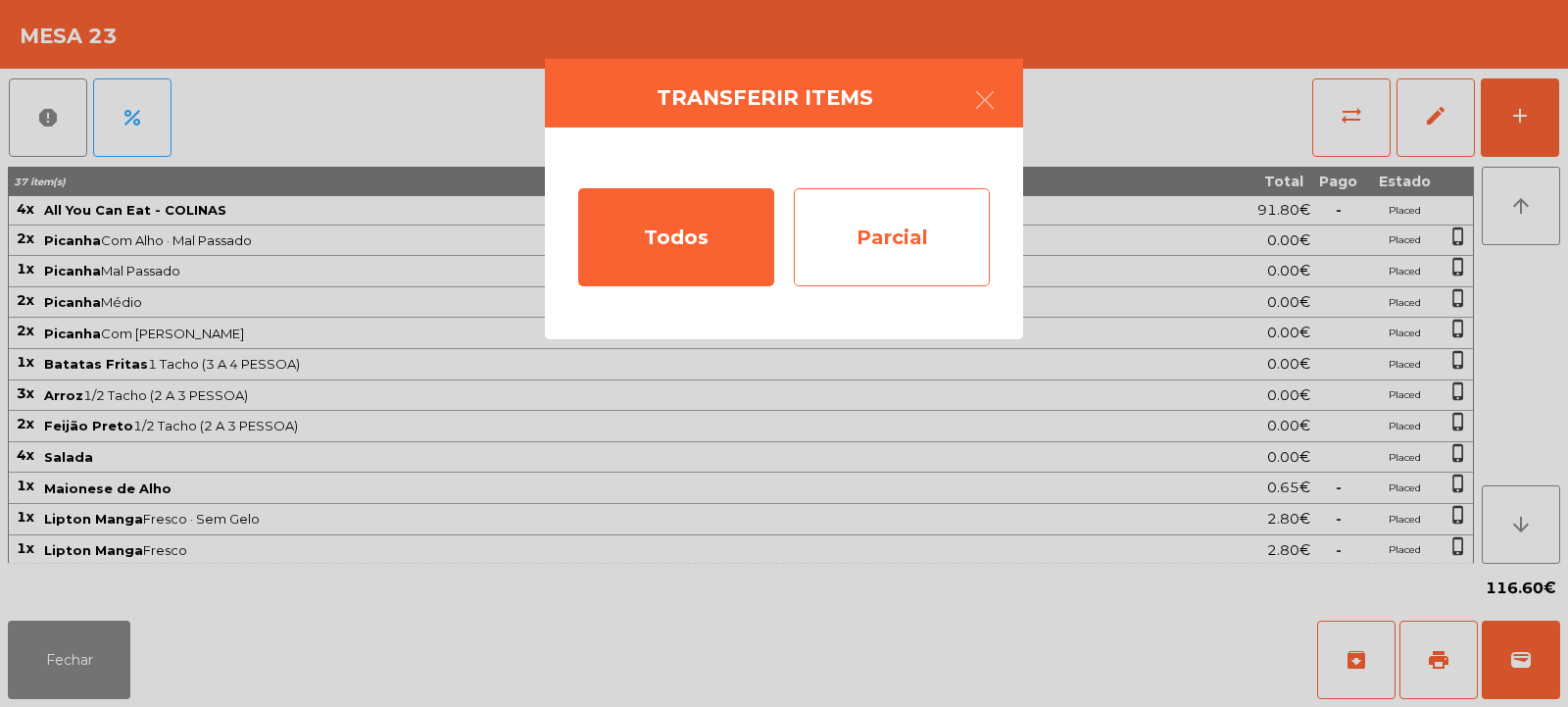
click at [926, 232] on div "Parcial" at bounding box center [892, 237] width 196 height 98
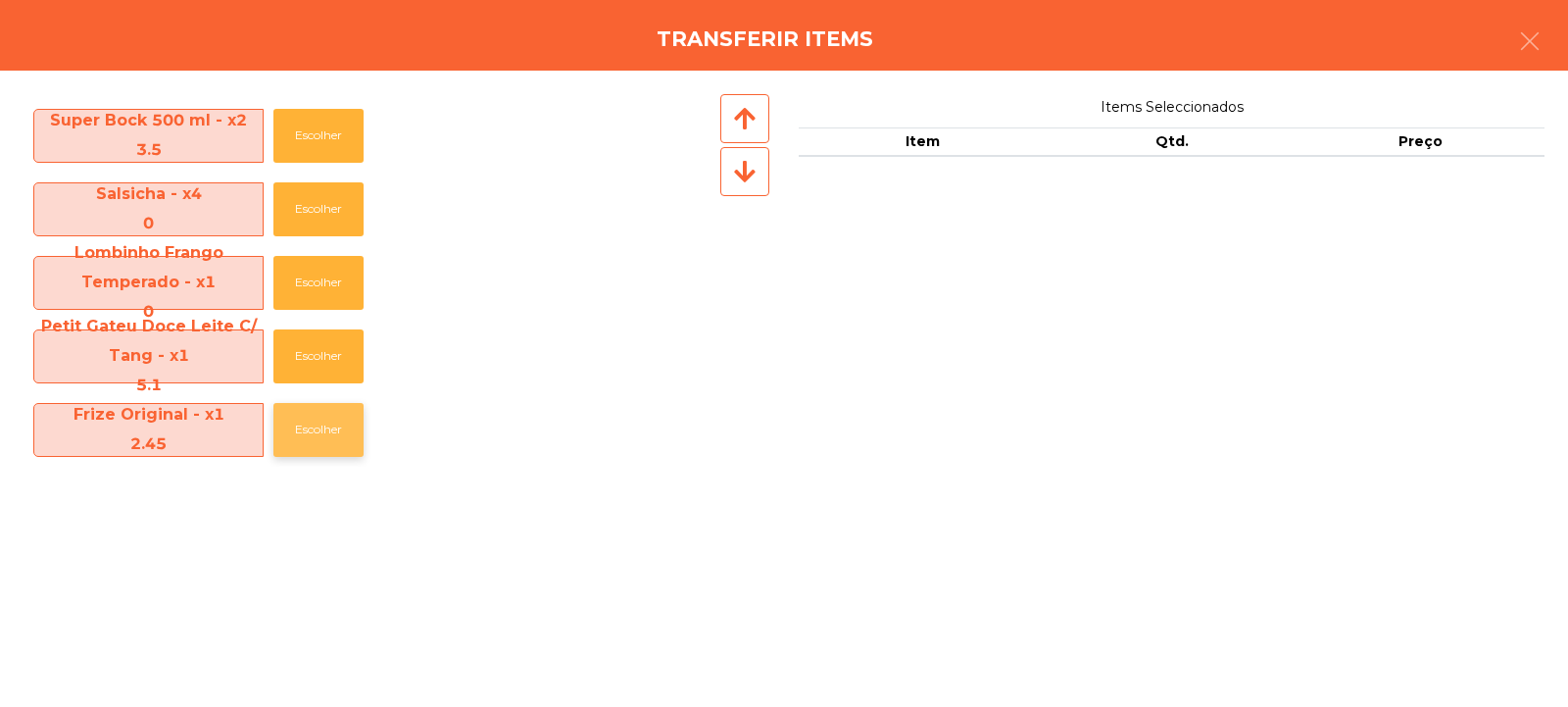
click at [324, 440] on button "Escolher" at bounding box center [319, 429] width 90 height 54
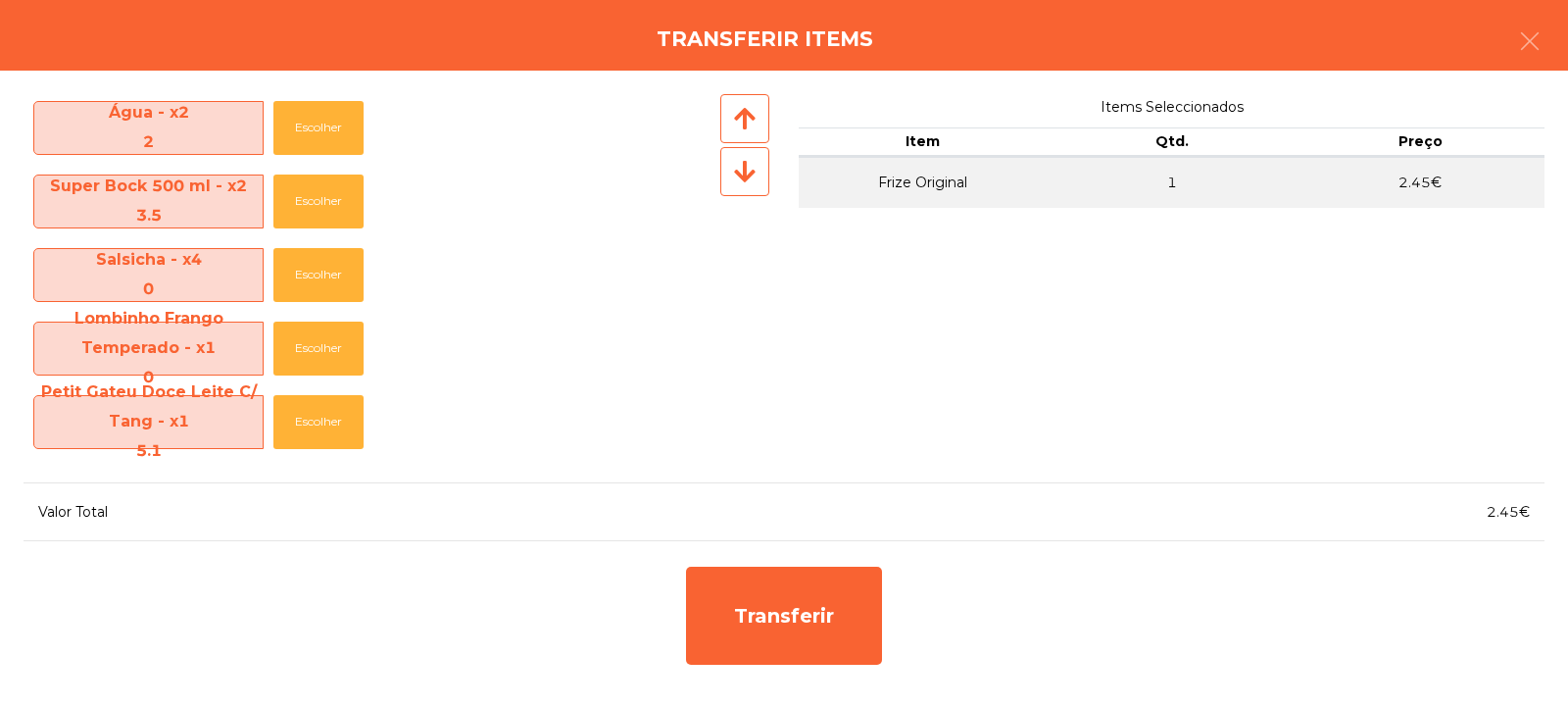
scroll to position [591, 0]
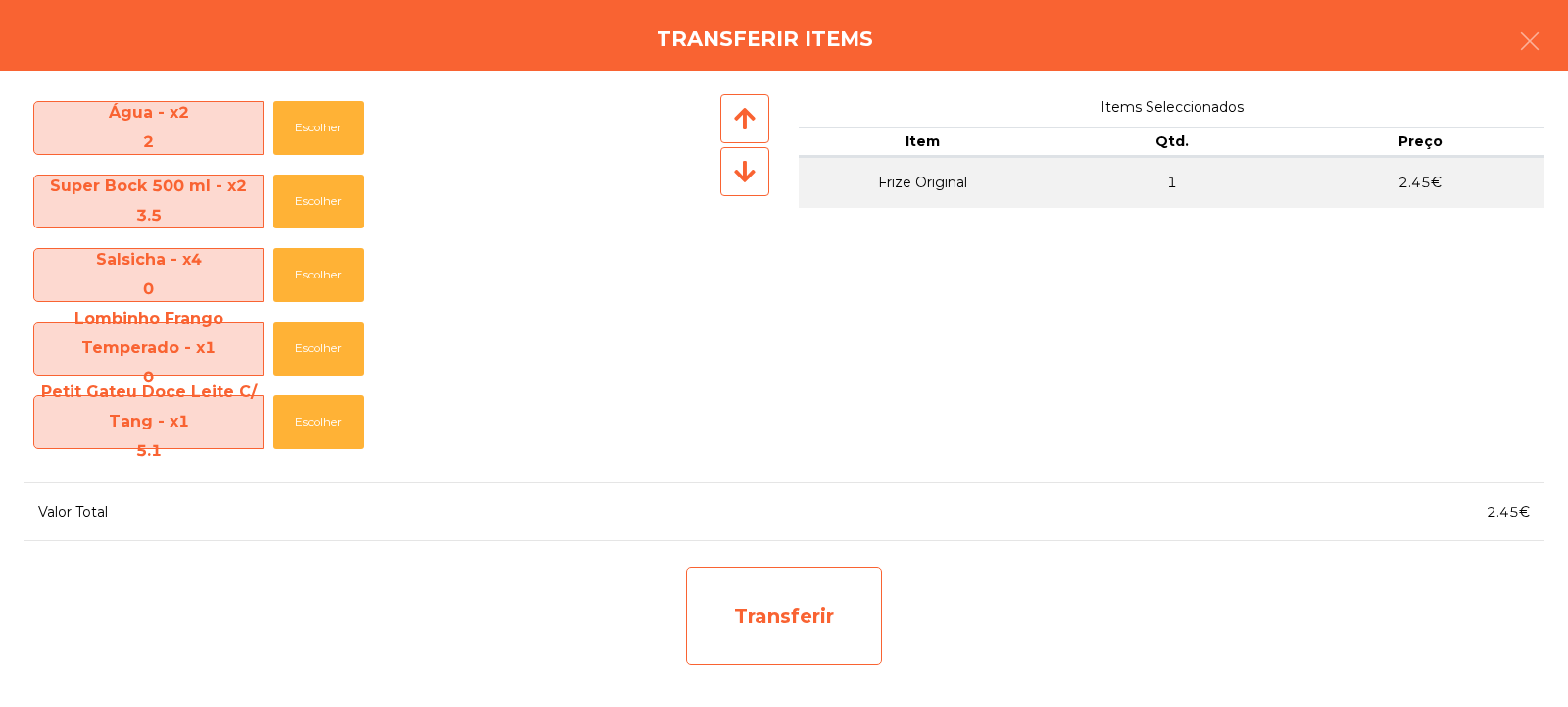
click at [790, 579] on div "Transferir" at bounding box center [784, 616] width 196 height 98
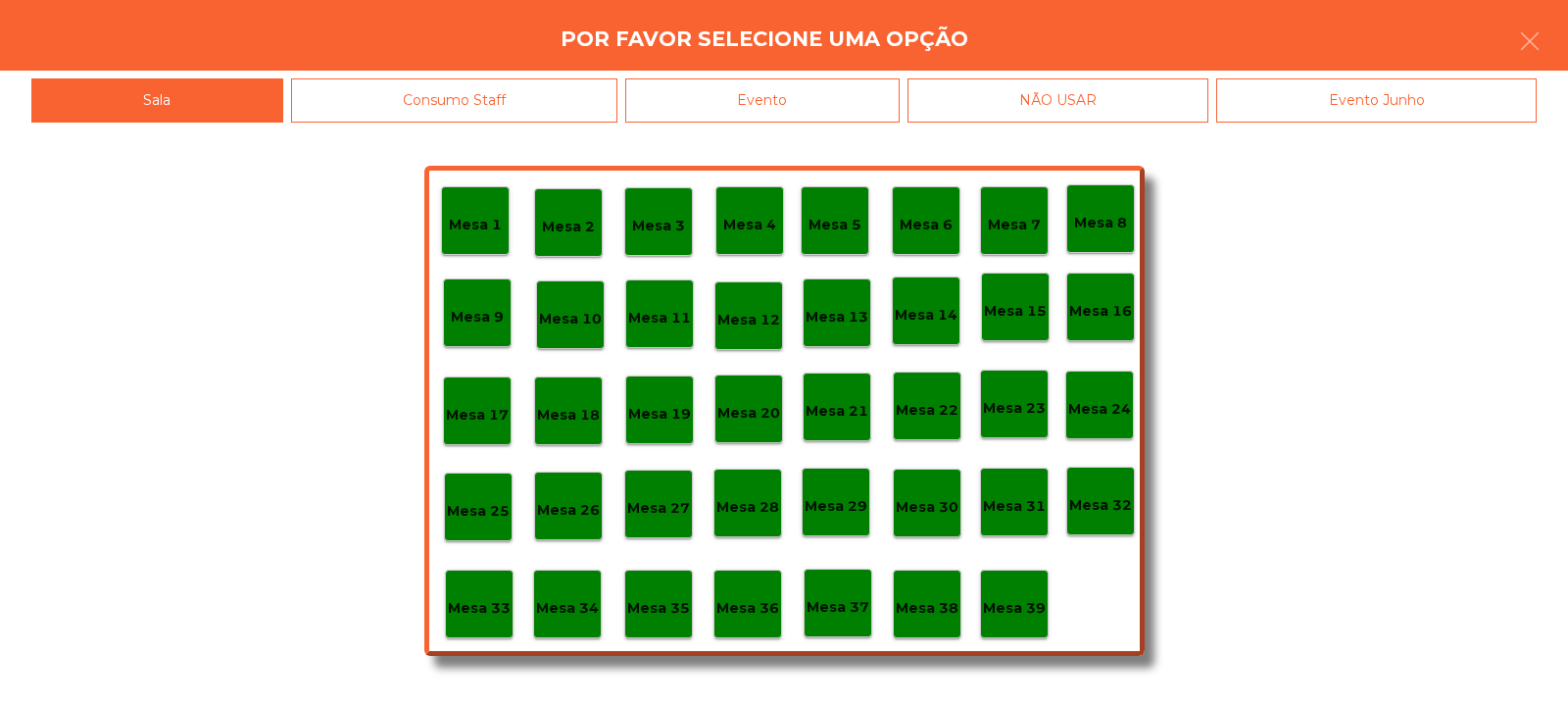
click at [847, 600] on p "Mesa 37" at bounding box center [838, 607] width 63 height 23
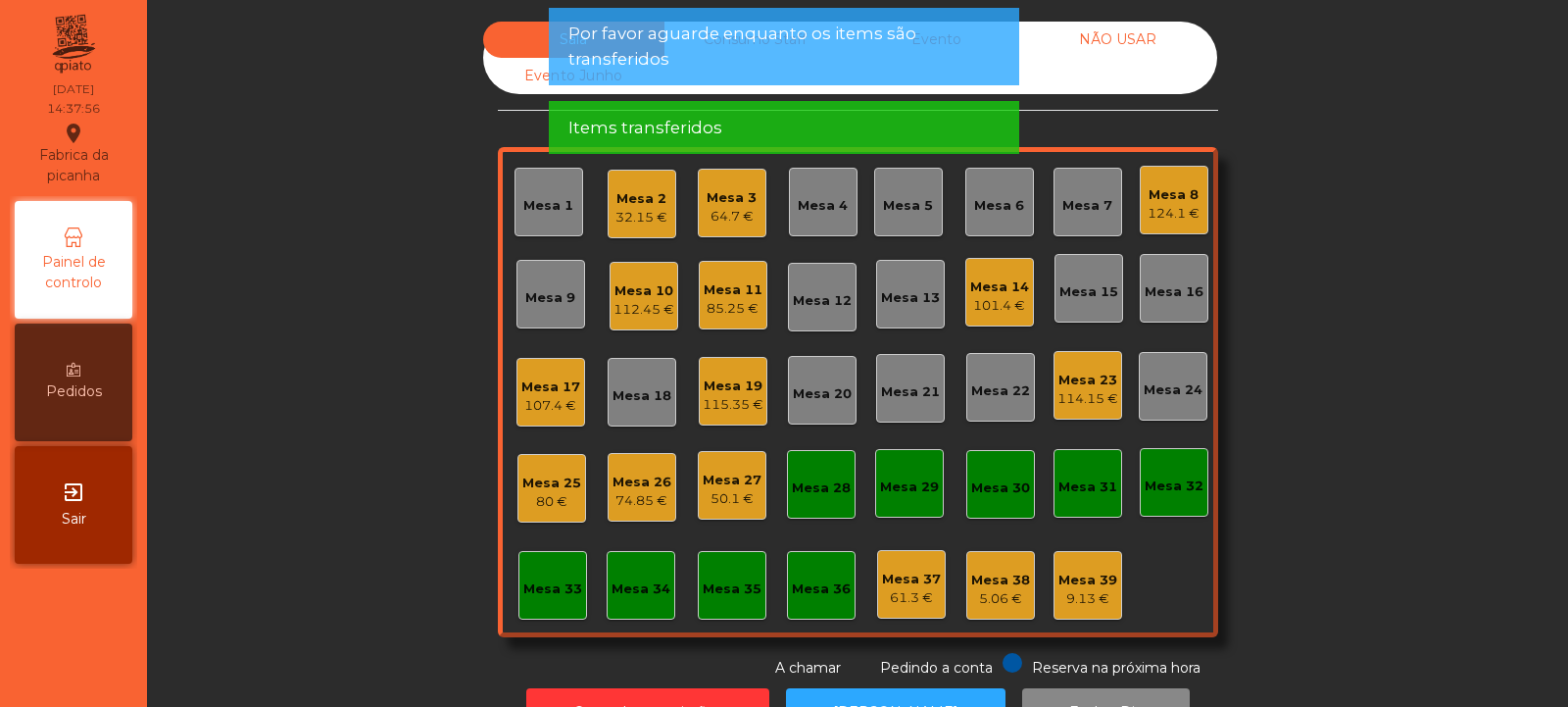
click at [1096, 389] on div "114.15 €" at bounding box center [1088, 399] width 61 height 20
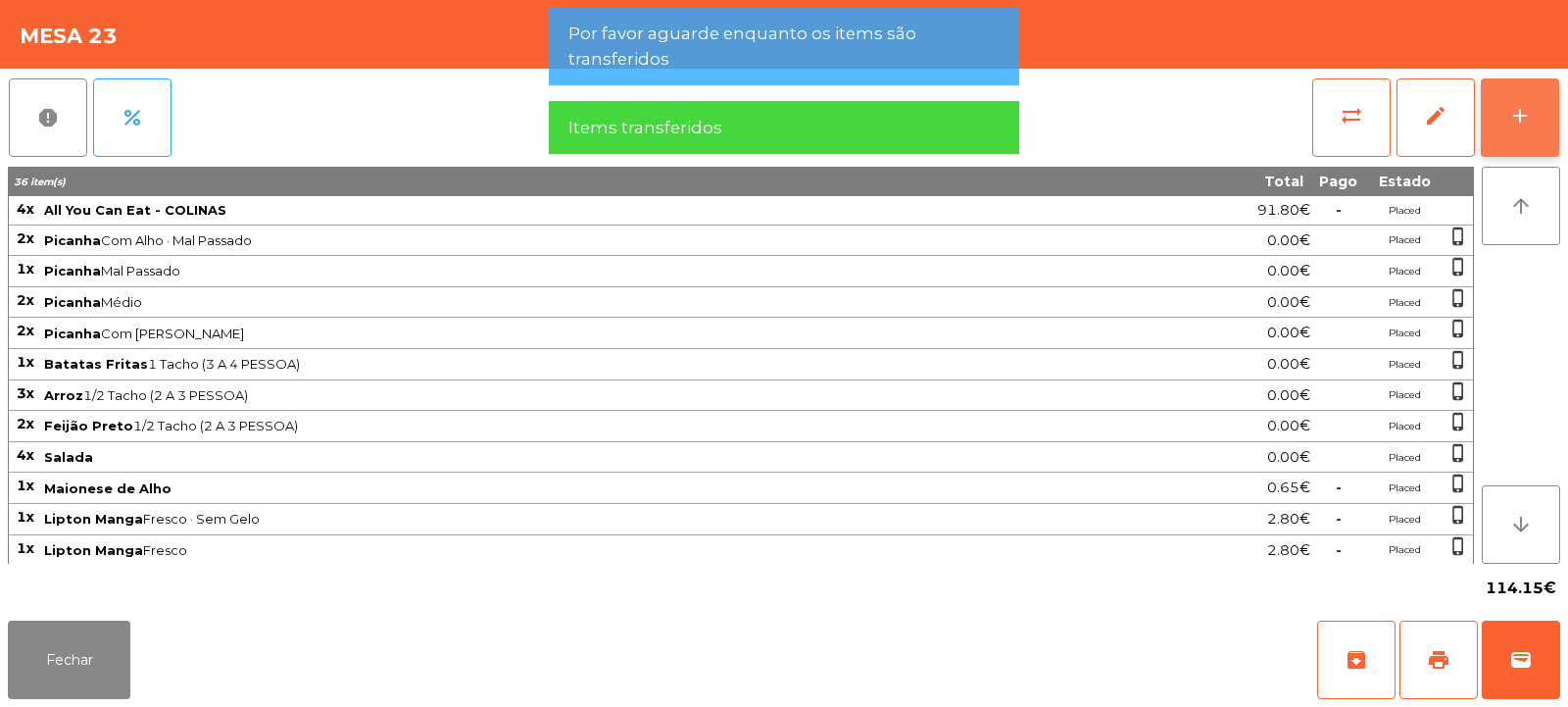
click at [1530, 117] on div "add" at bounding box center [1520, 116] width 24 height 24
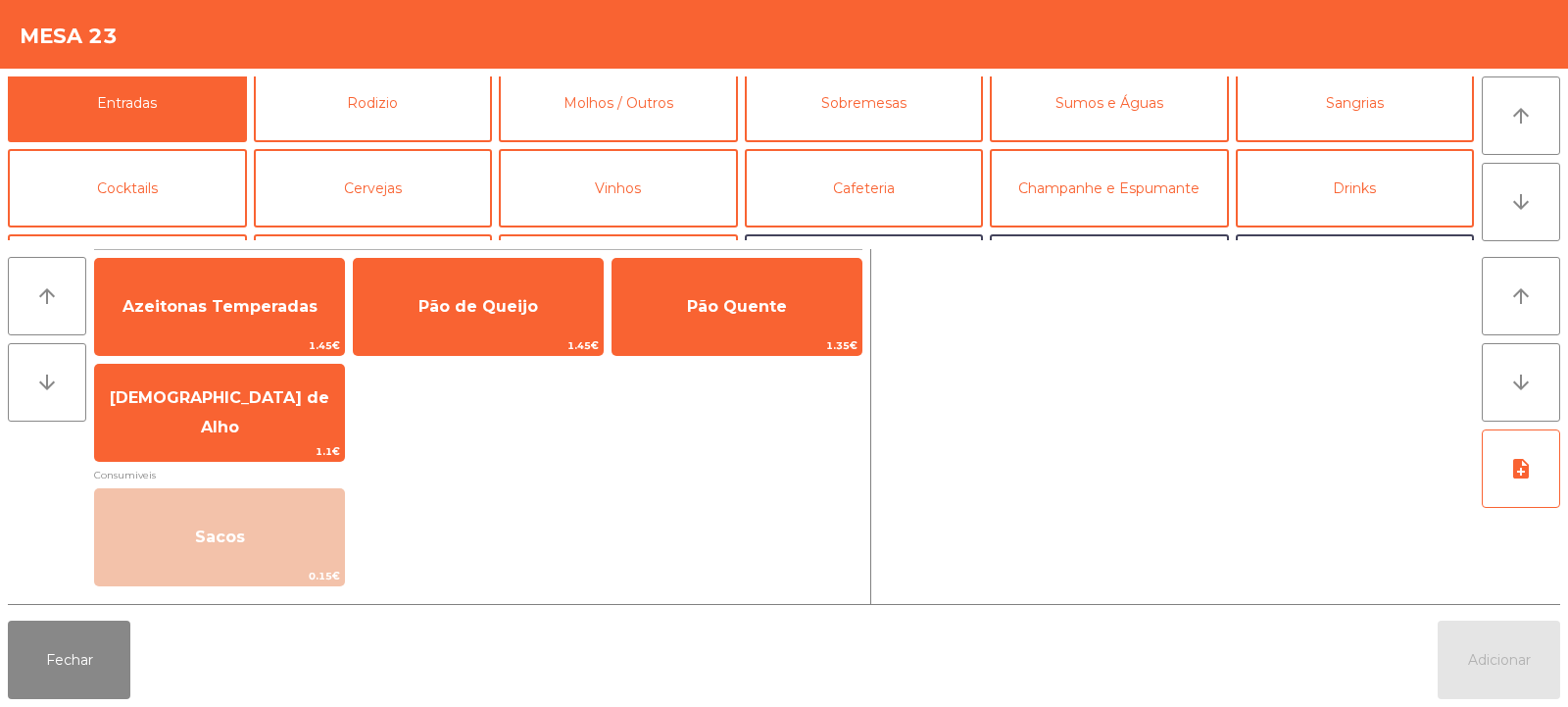
scroll to position [12, 0]
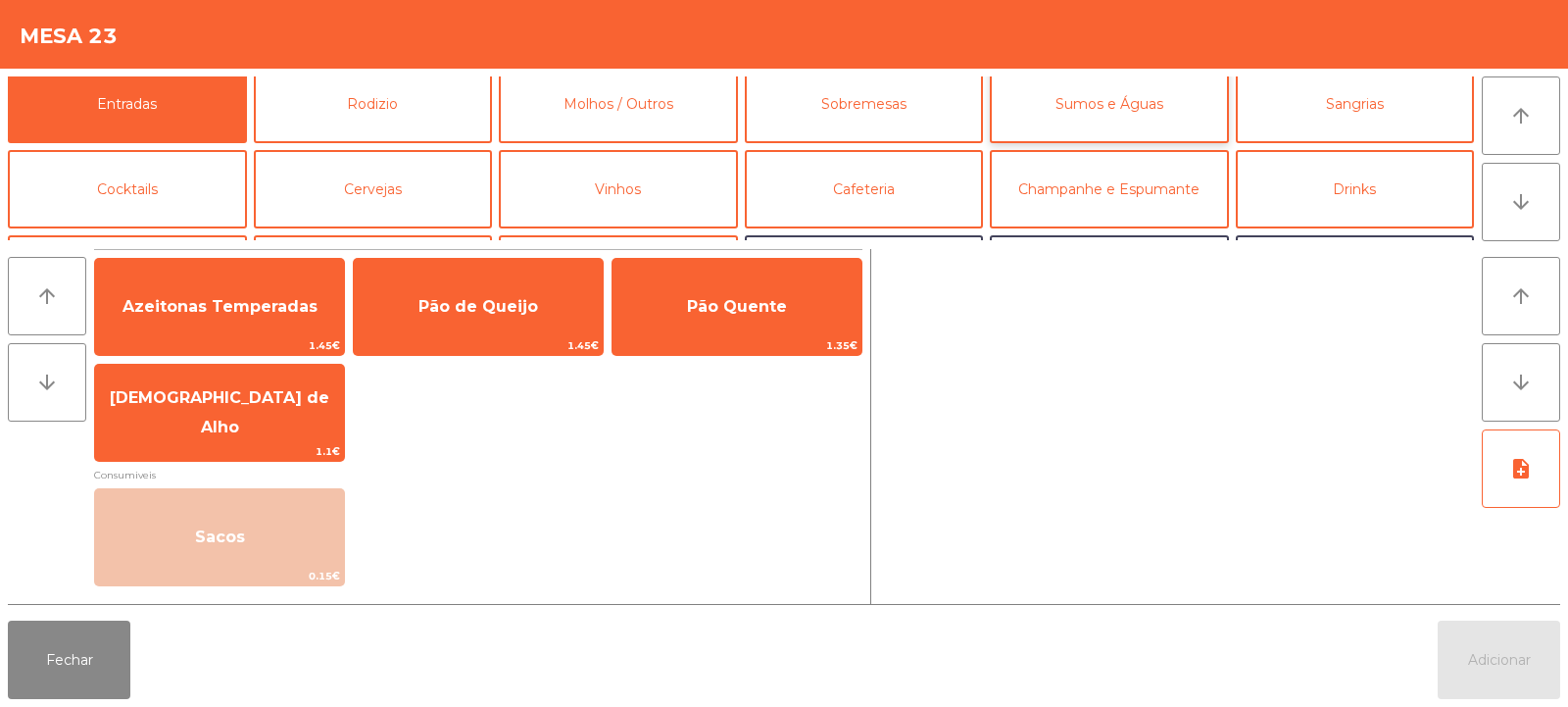
click at [1041, 103] on button "Sumos e Águas" at bounding box center [1110, 104] width 239 height 78
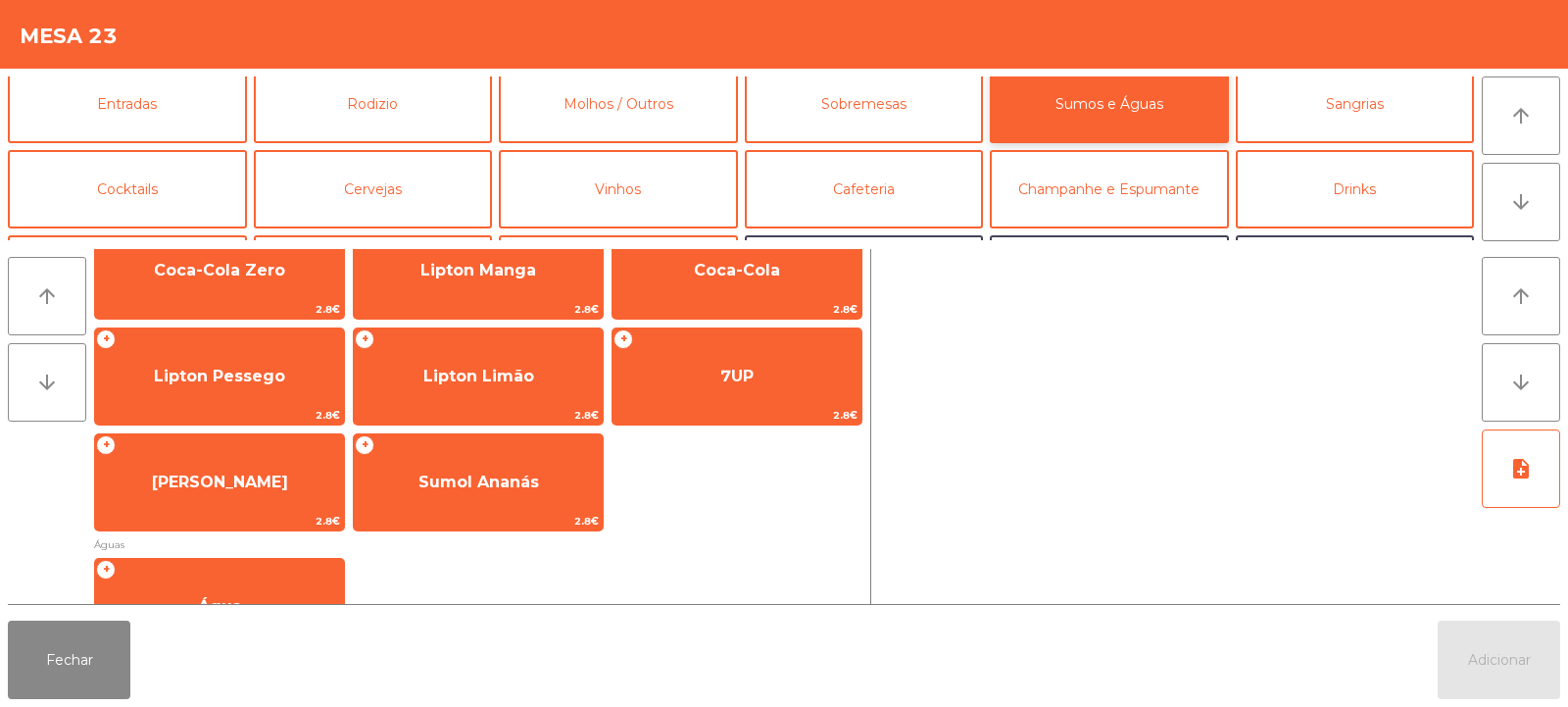
scroll to position [663, 0]
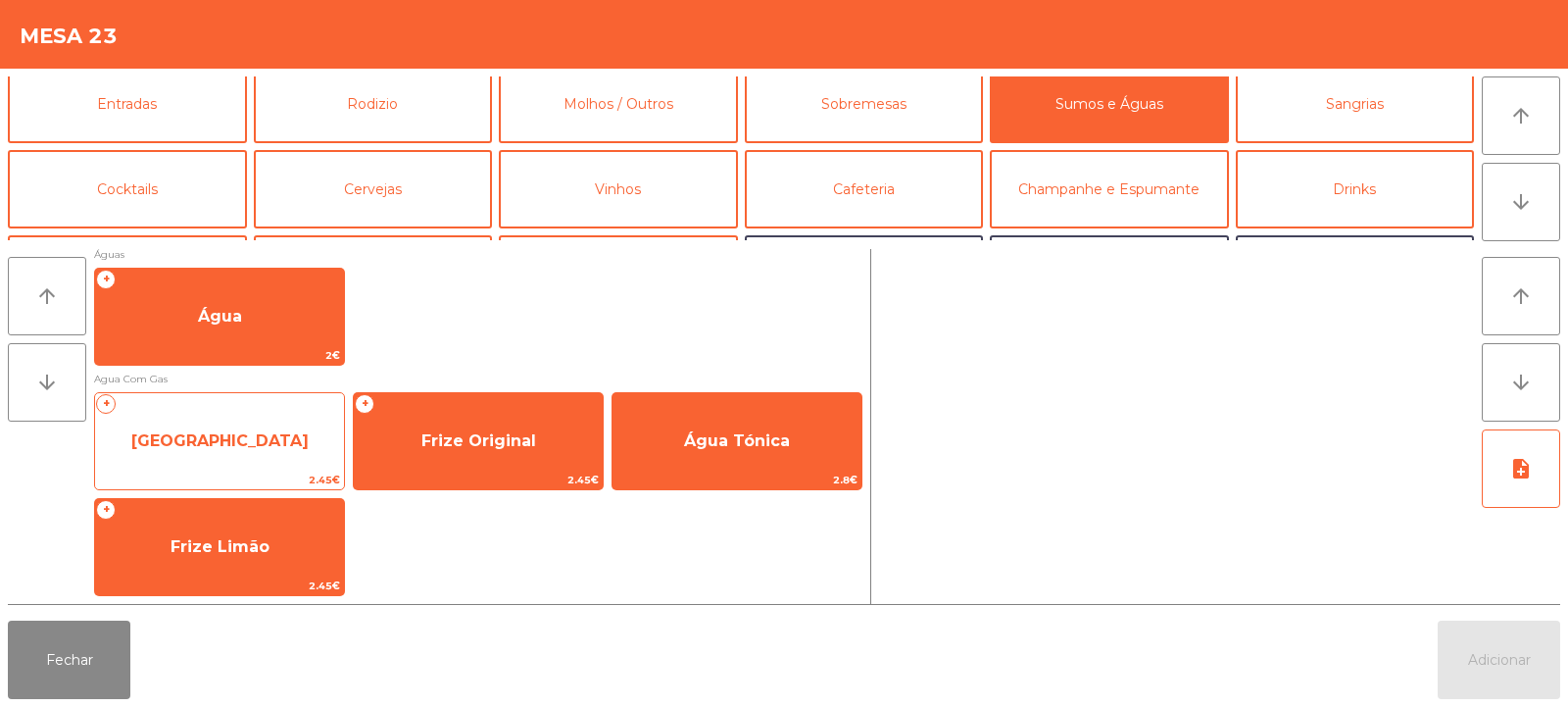
click at [291, 466] on span "[GEOGRAPHIC_DATA]" at bounding box center [220, 441] width 249 height 53
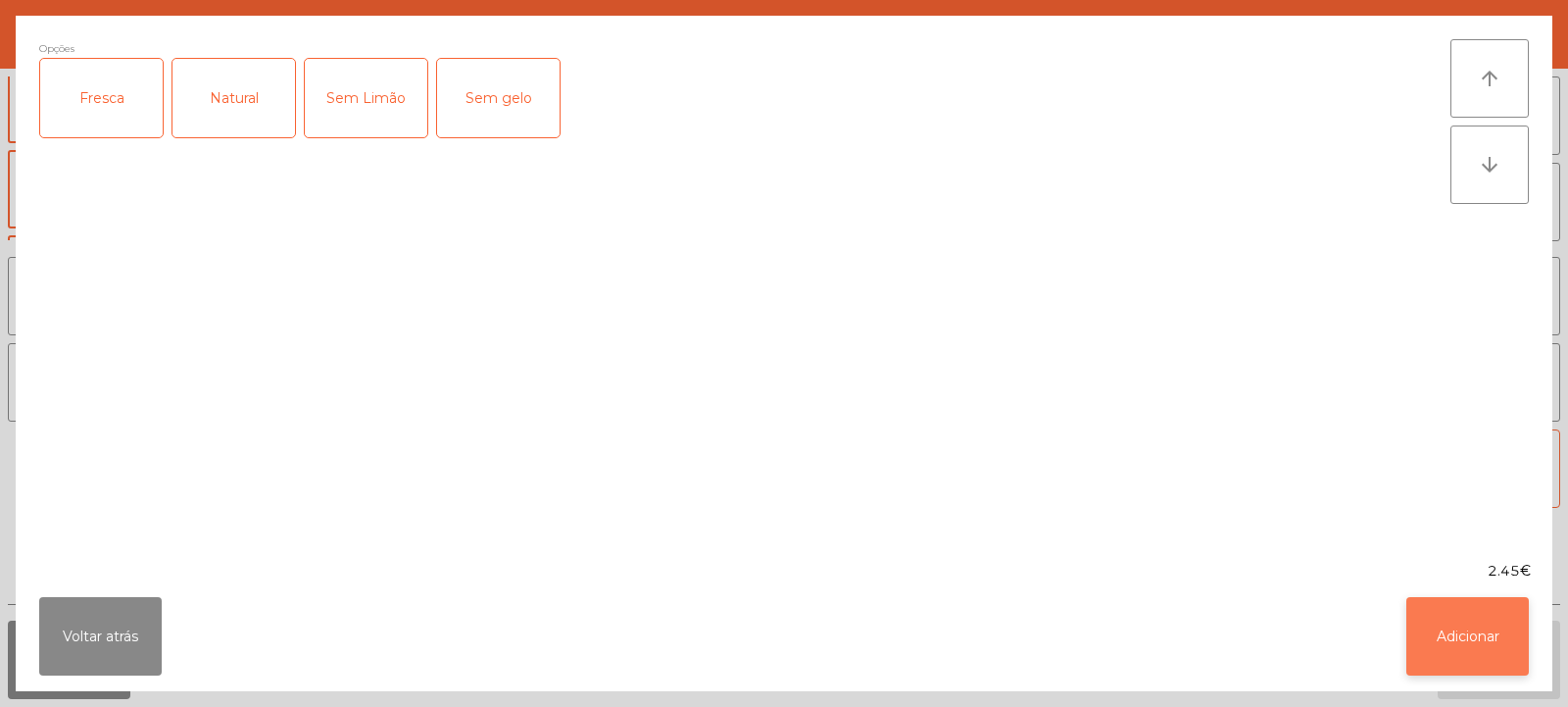
click at [1456, 638] on button "Adicionar" at bounding box center [1468, 636] width 123 height 78
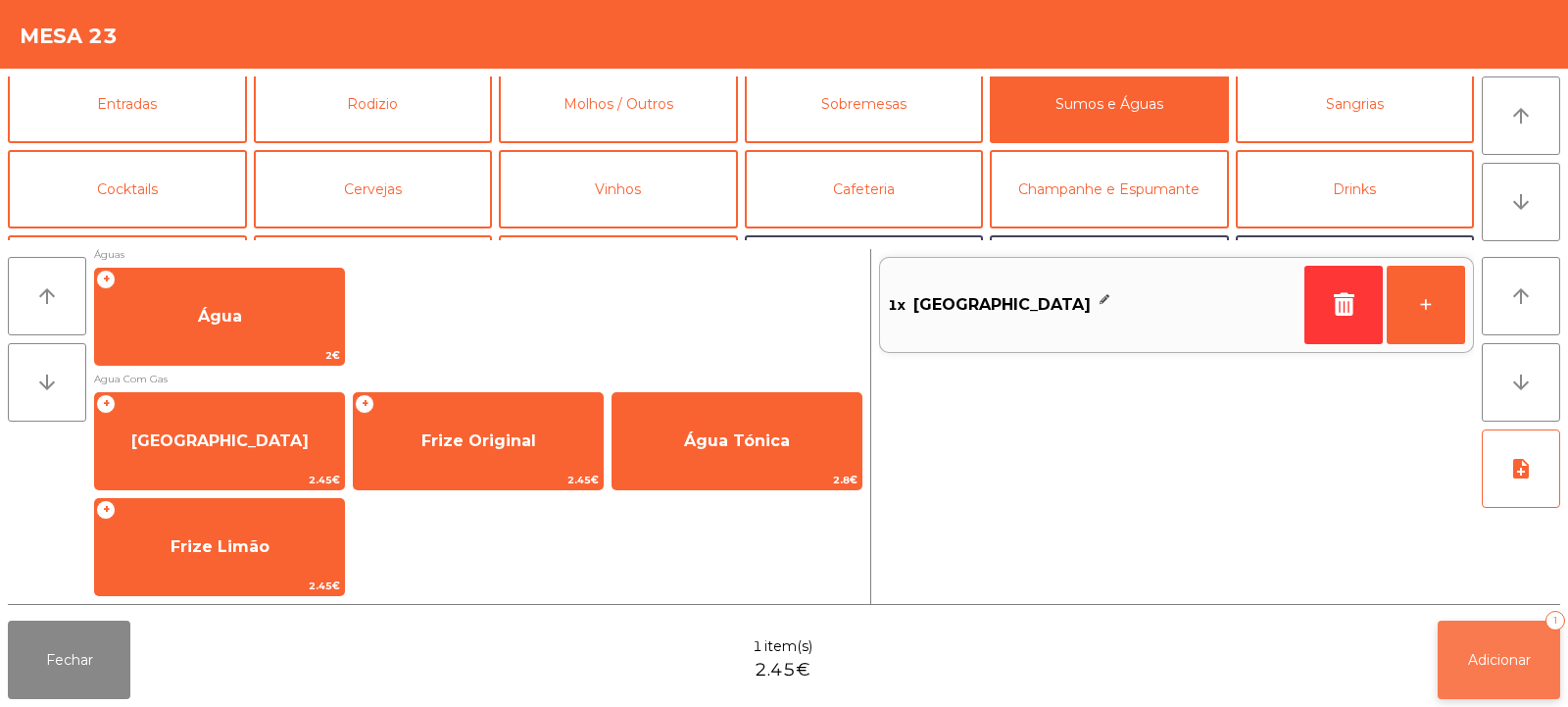
click at [1475, 658] on span "Adicionar" at bounding box center [1499, 660] width 63 height 18
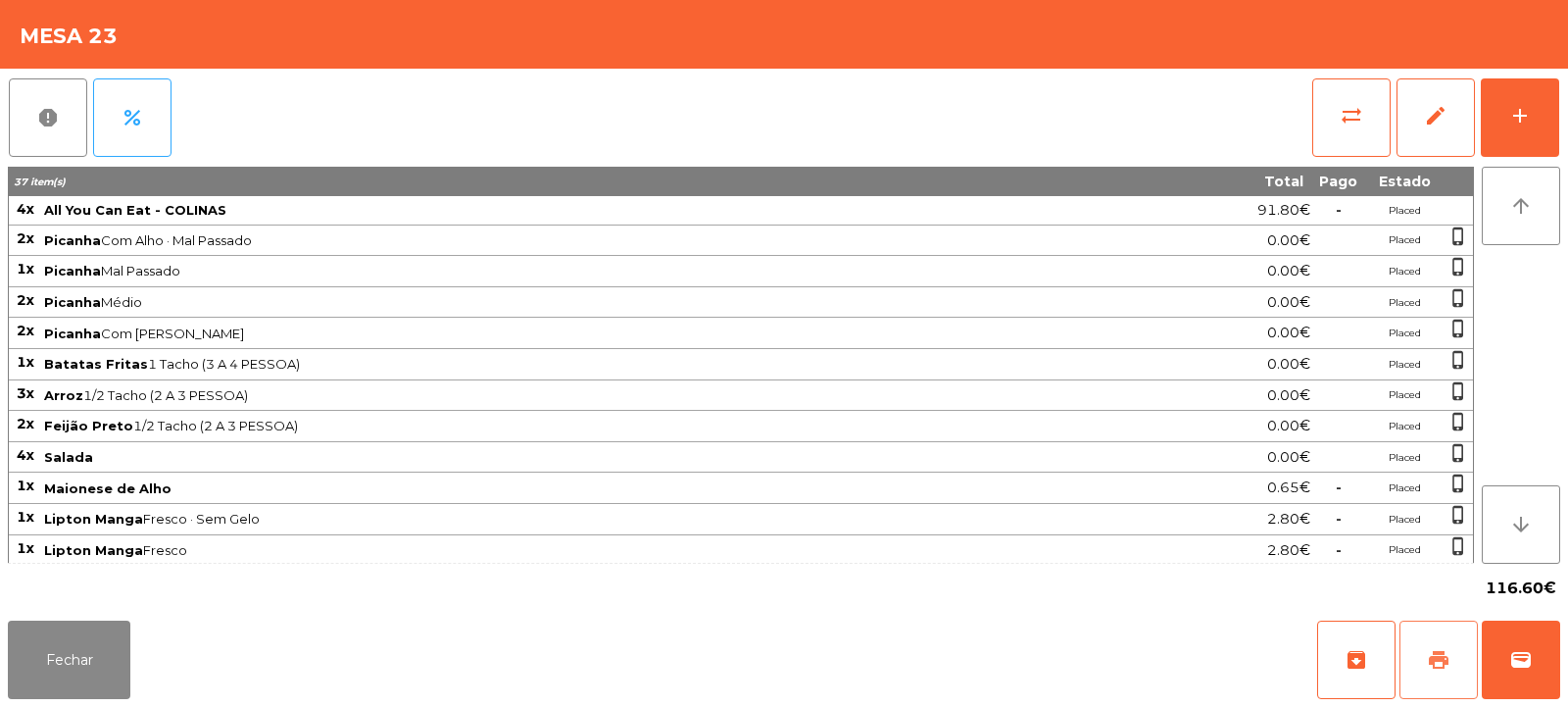
click at [1434, 642] on button "print" at bounding box center [1440, 660] width 78 height 78
click at [53, 658] on button "Fechar" at bounding box center [69, 660] width 123 height 78
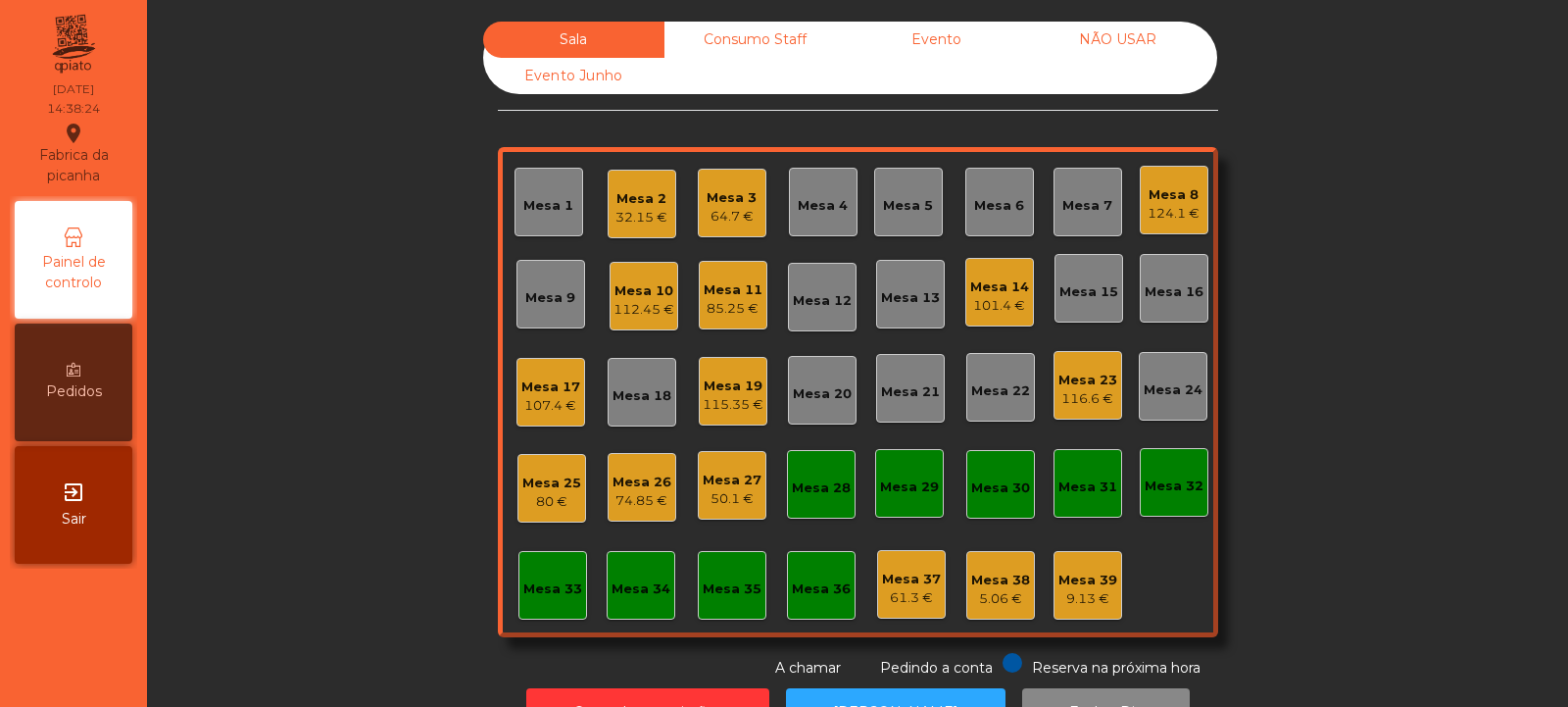
scroll to position [66, 0]
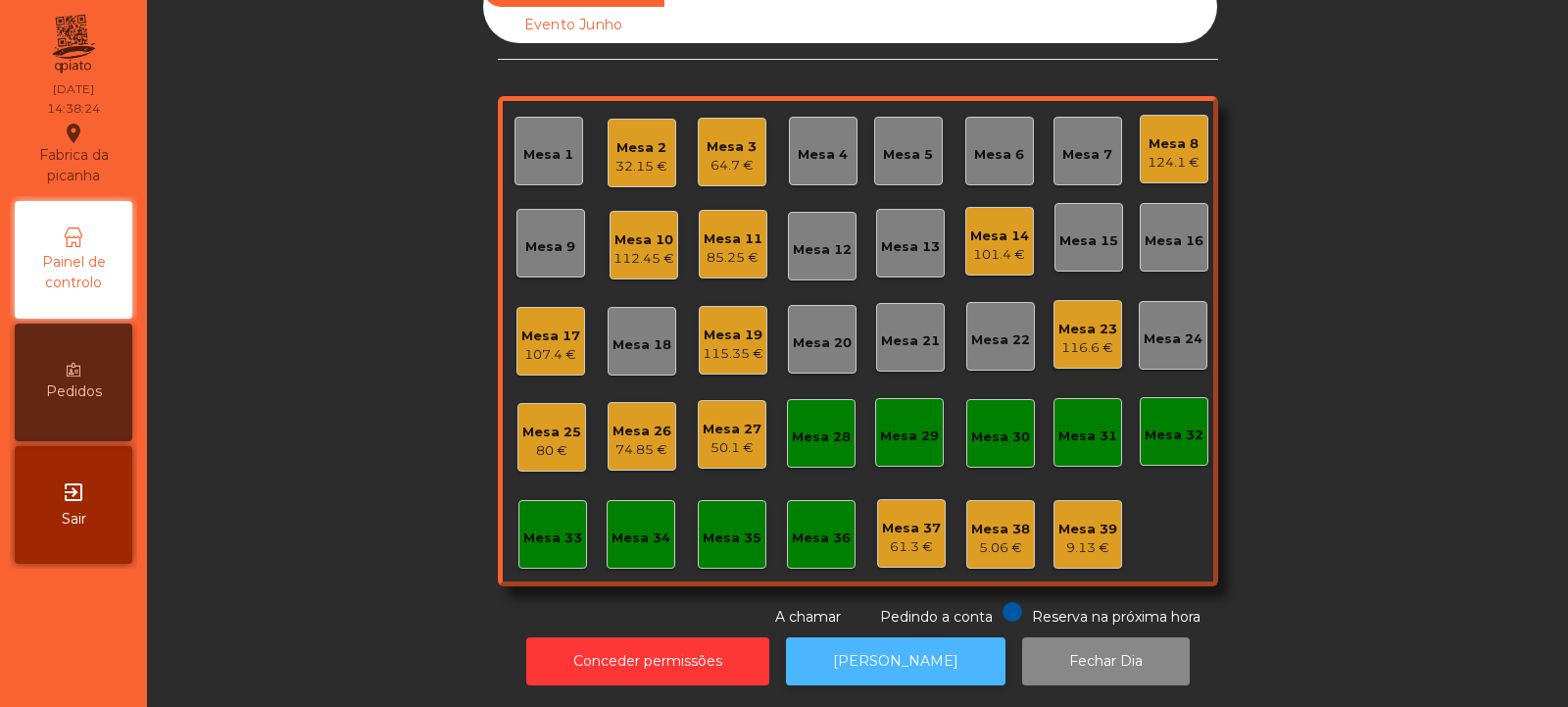
click at [919, 643] on button "[PERSON_NAME]" at bounding box center [896, 661] width 220 height 48
click at [929, 544] on div "Mesa 37 61.3 €" at bounding box center [912, 533] width 69 height 69
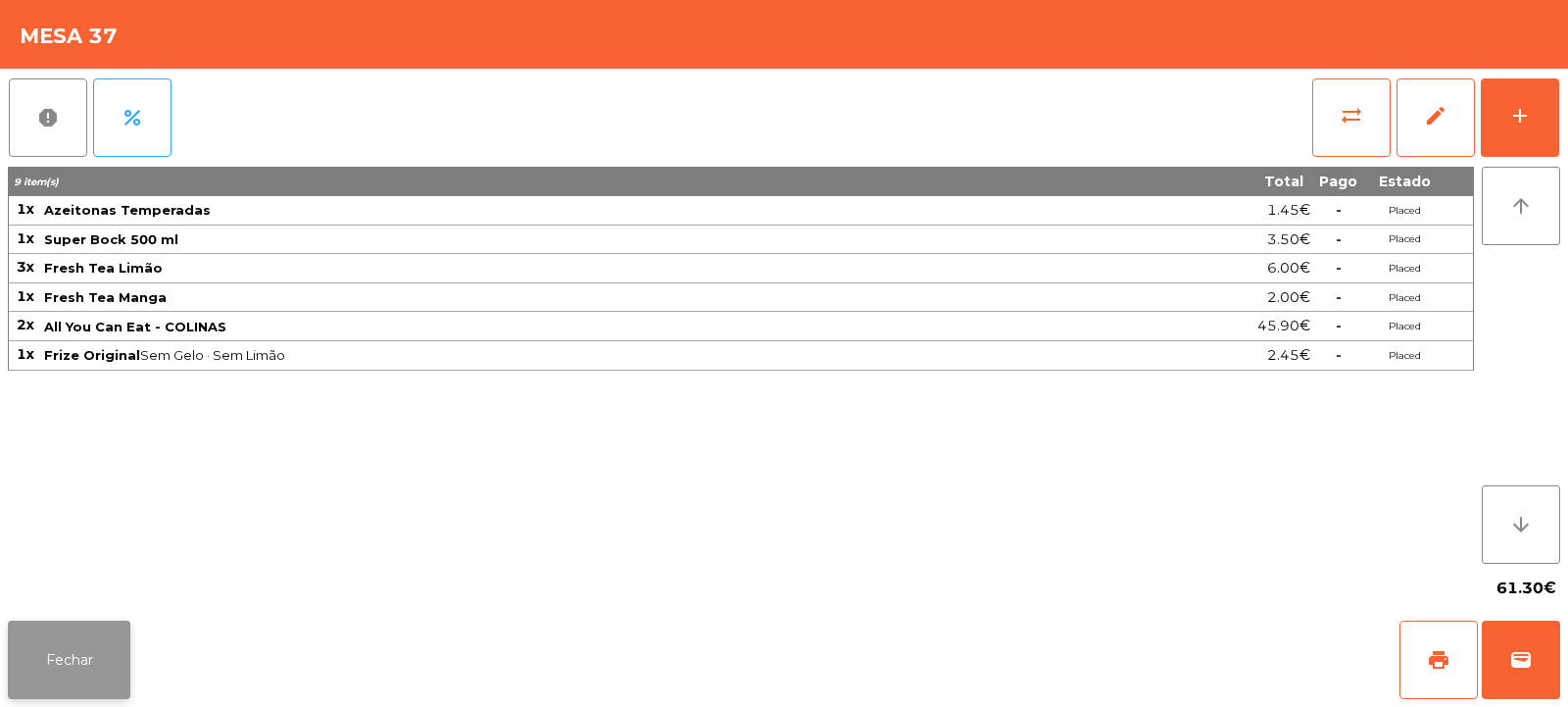
click at [80, 646] on button "Fechar" at bounding box center [69, 660] width 123 height 78
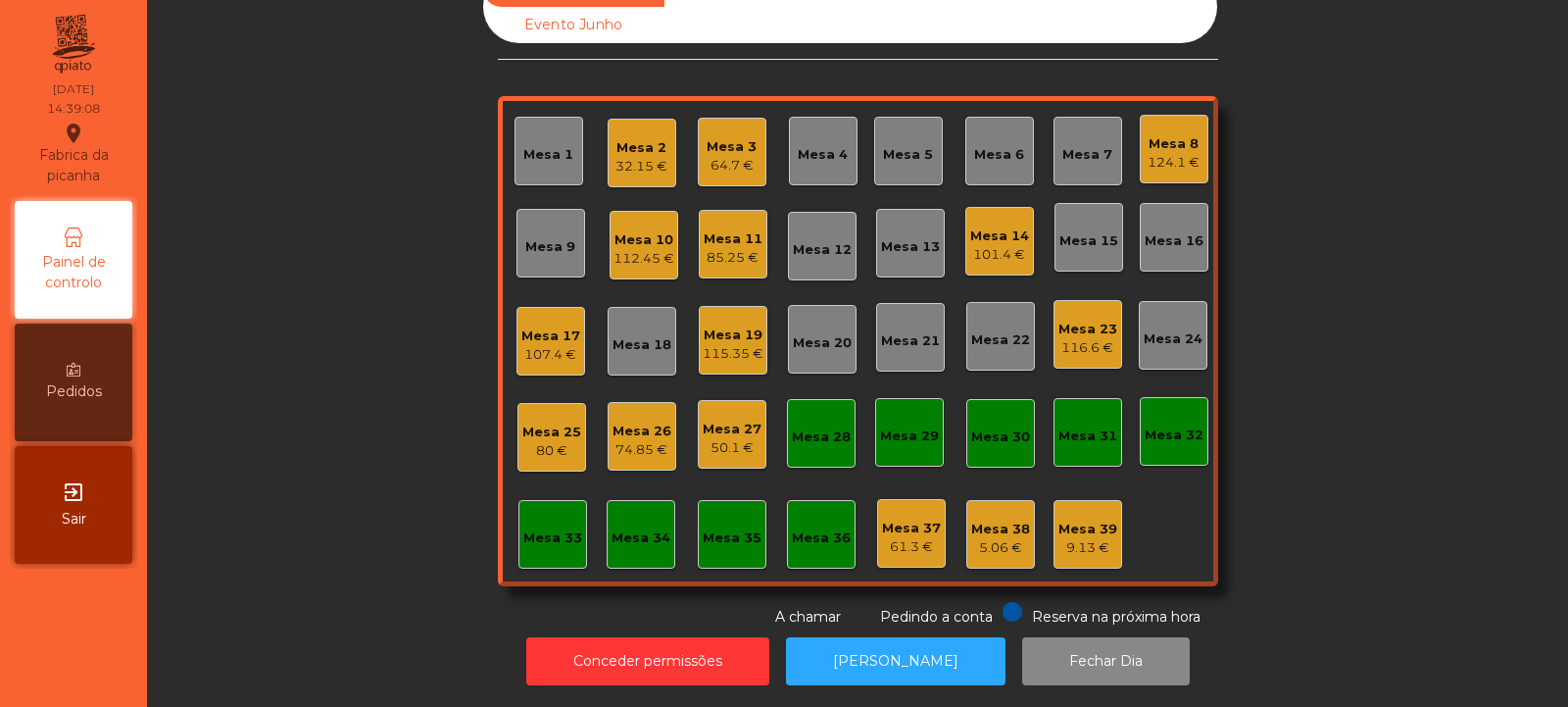
click at [651, 157] on div "32.15 €" at bounding box center [641, 167] width 52 height 20
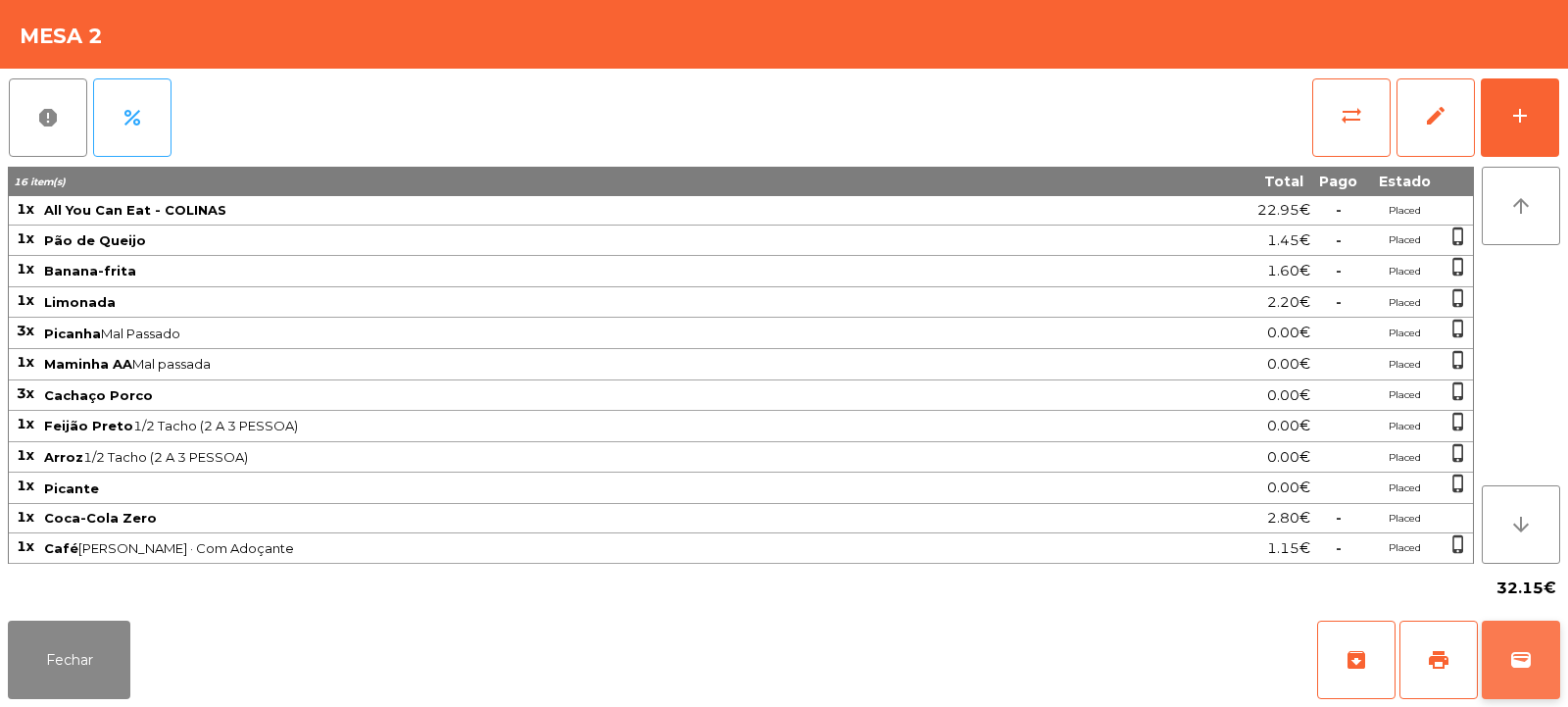
click at [1548, 648] on button "wallet" at bounding box center [1521, 660] width 78 height 78
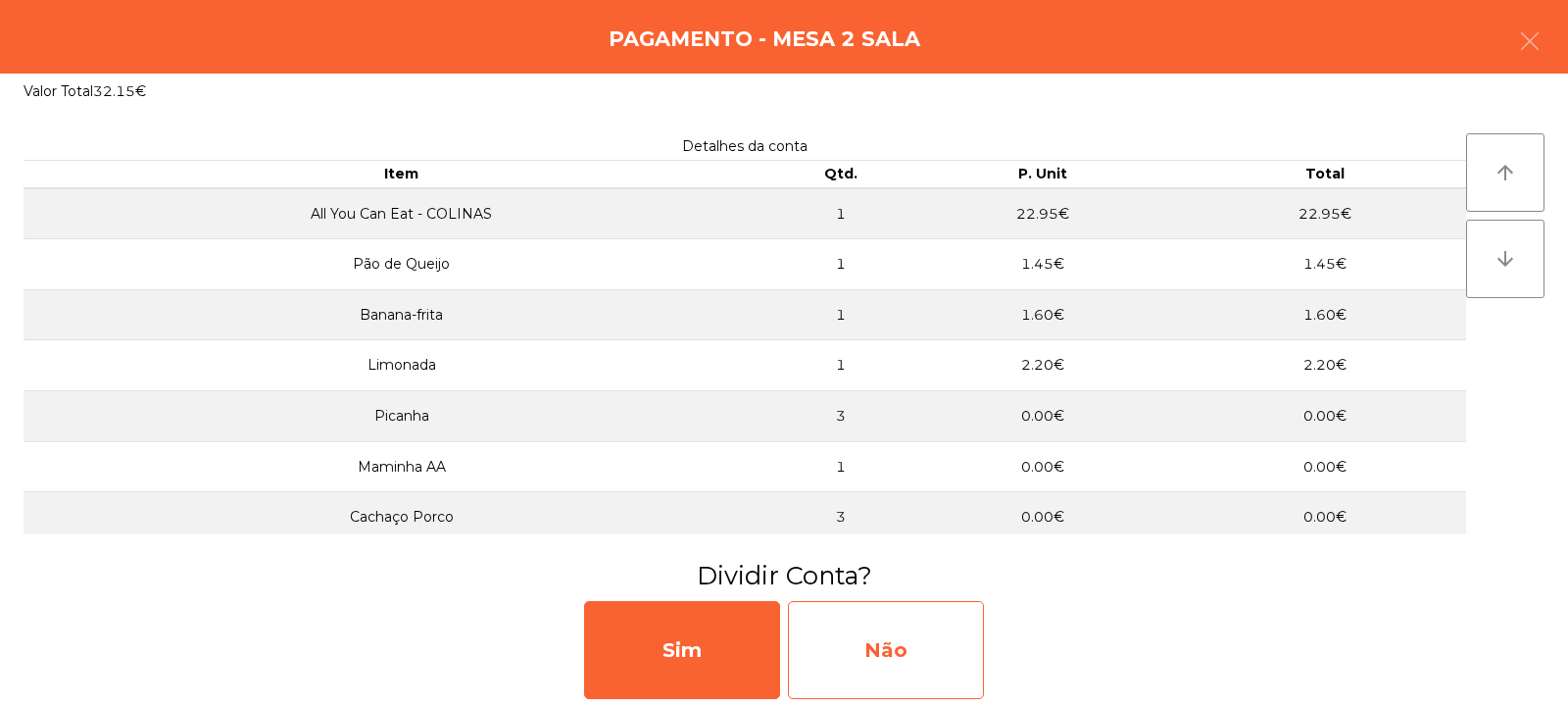
click at [899, 640] on div "Não" at bounding box center [886, 650] width 196 height 98
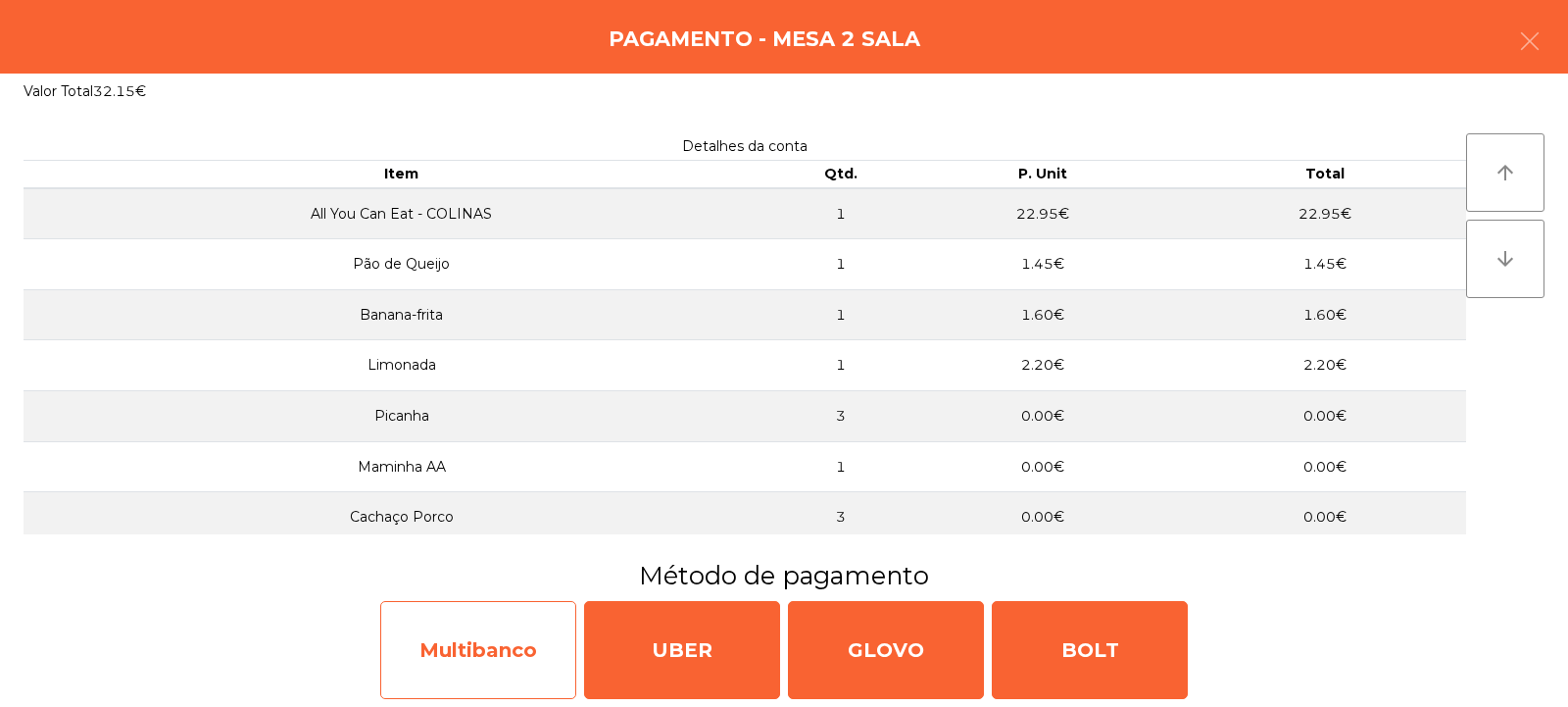
click at [477, 667] on div "Multibanco" at bounding box center [479, 650] width 196 height 98
select select "**"
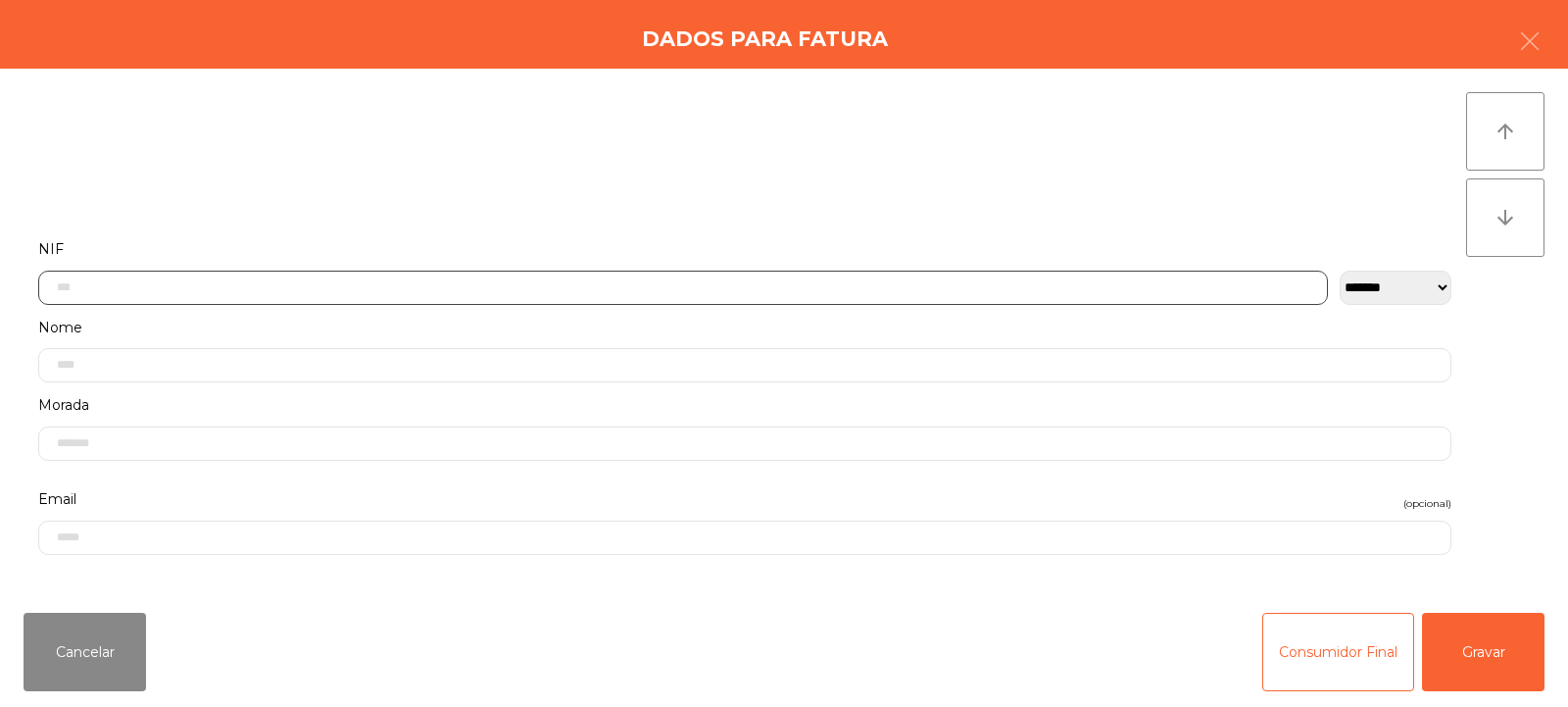
click at [541, 287] on input "text" at bounding box center [683, 287] width 1290 height 34
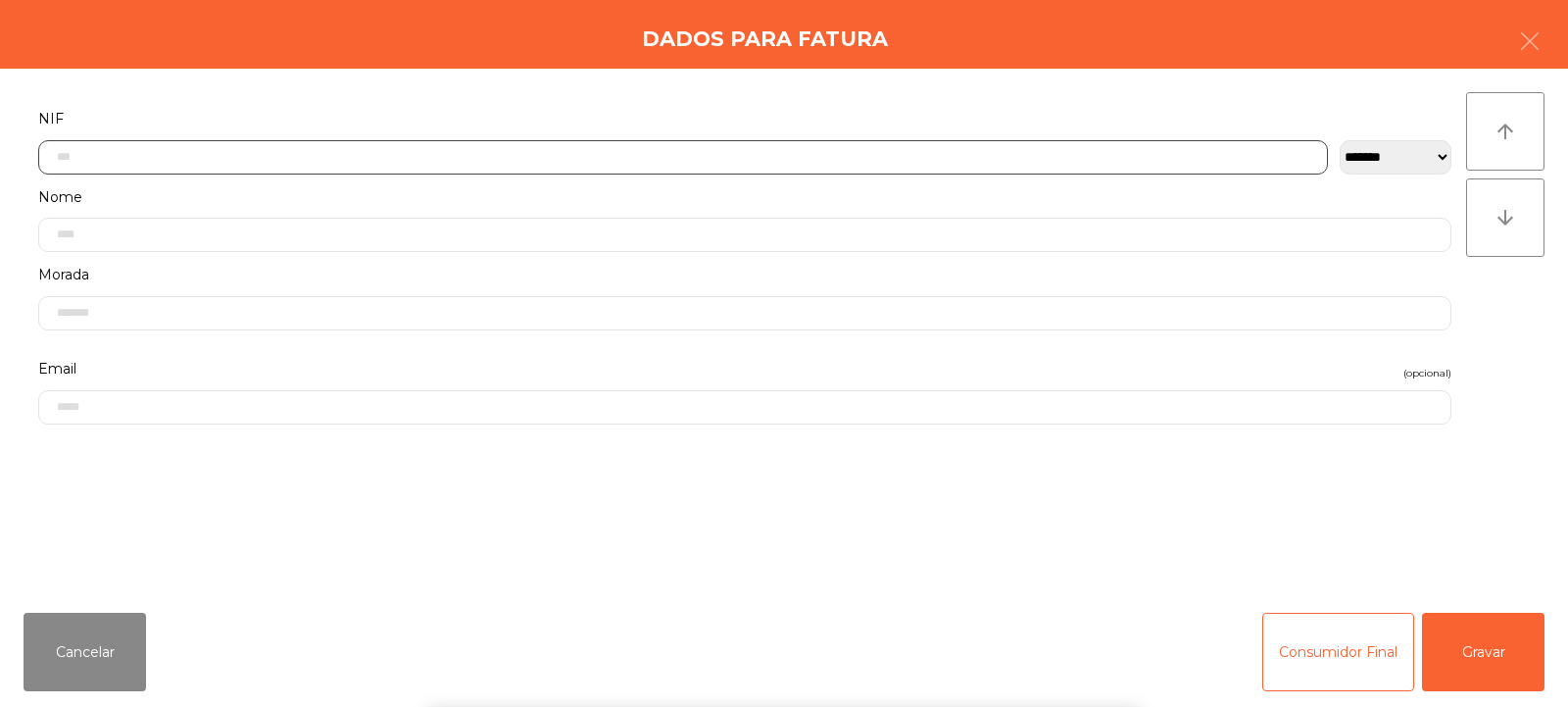
scroll to position [143, 0]
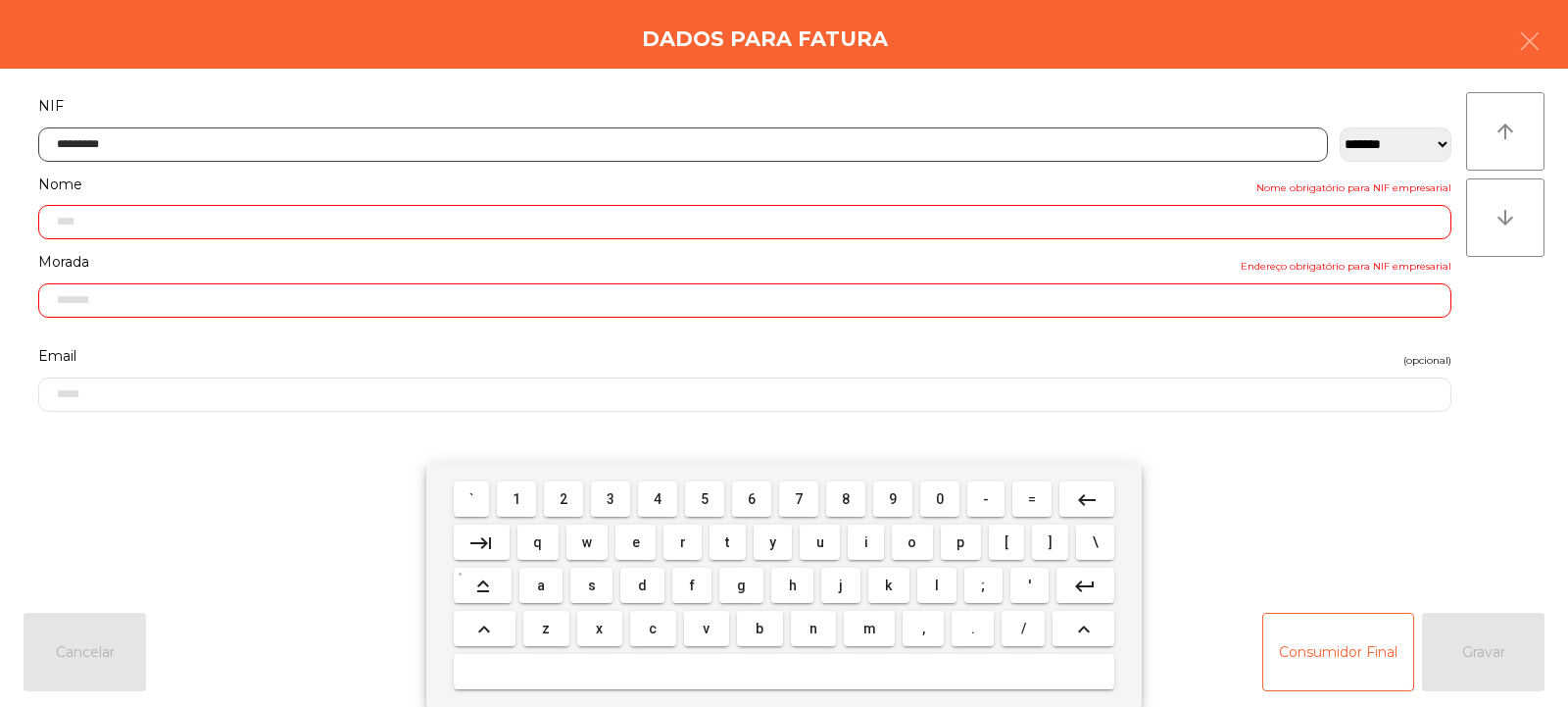
type input "*********"
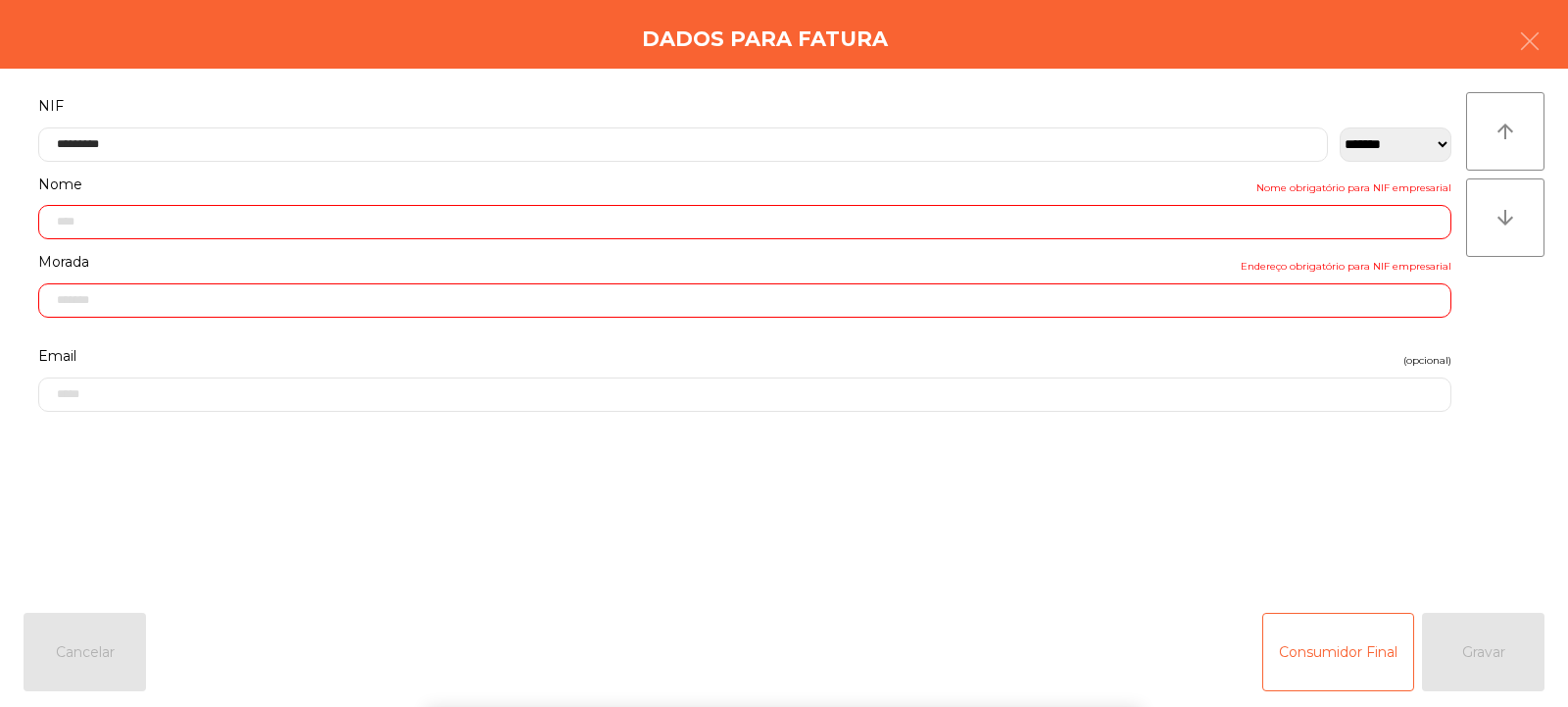
click at [1512, 333] on div "arrow_upward arrow_downward" at bounding box center [1505, 332] width 78 height 481
type input "**********"
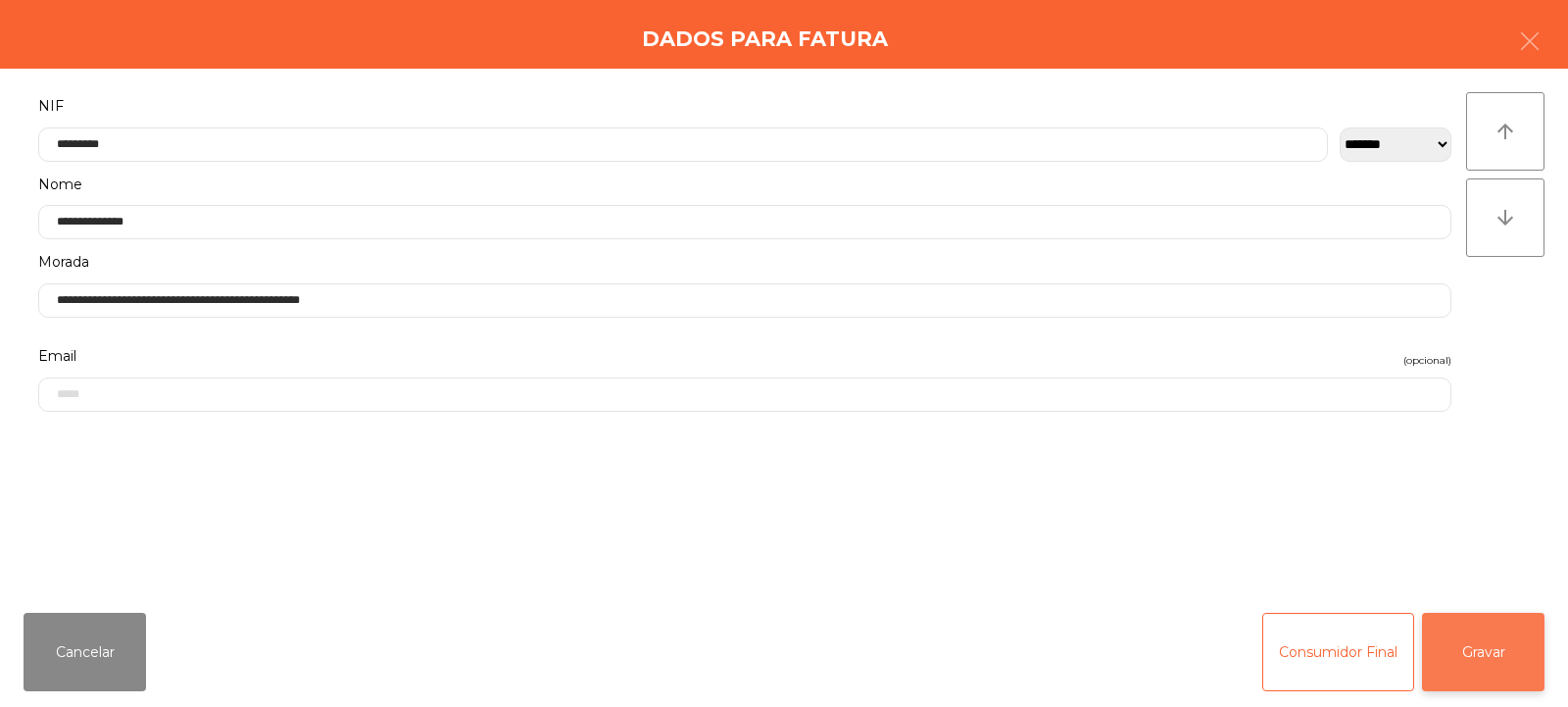
click at [1495, 645] on button "Gravar" at bounding box center [1484, 652] width 123 height 78
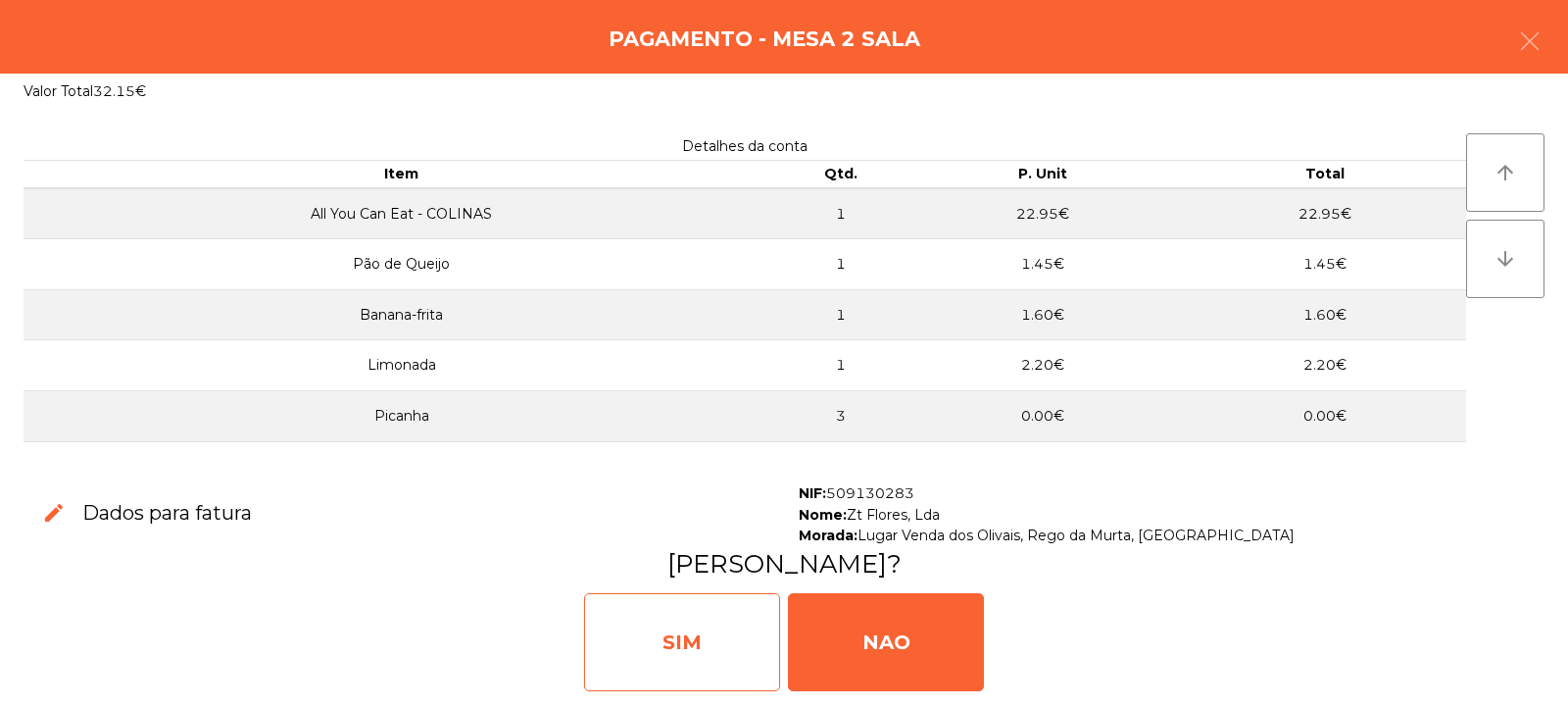
click at [669, 631] on div "SIM" at bounding box center [683, 642] width 196 height 98
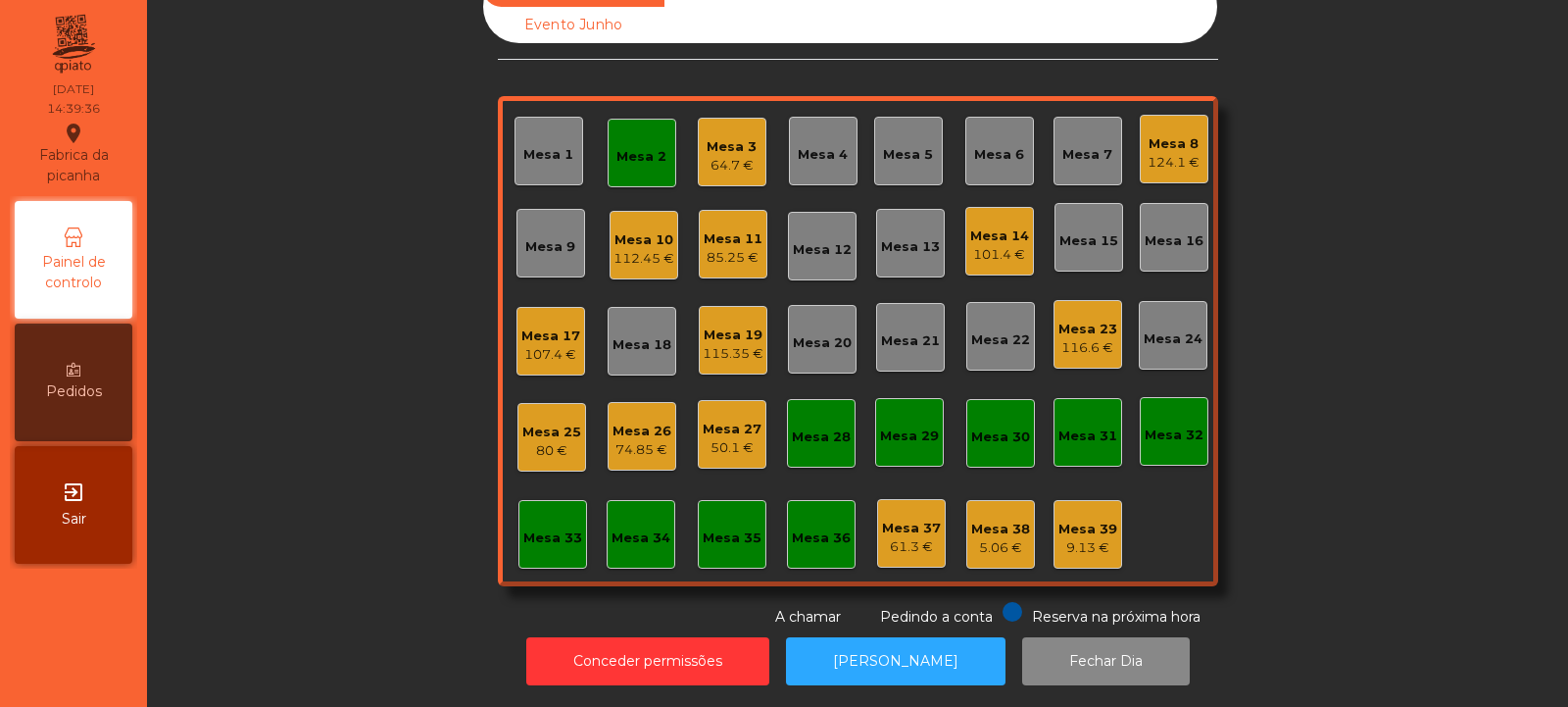
click at [641, 154] on div "Mesa 2" at bounding box center [642, 153] width 69 height 69
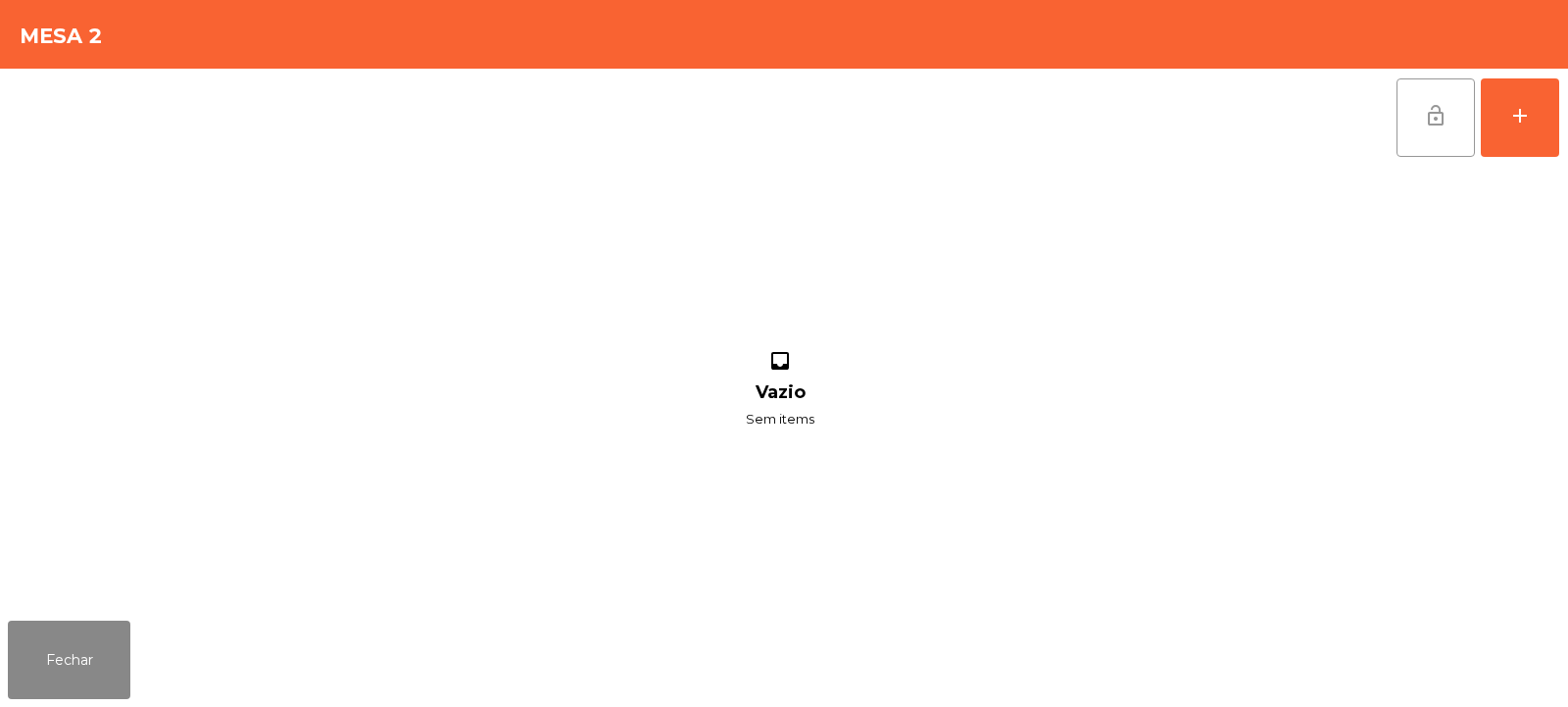
click at [1442, 139] on button "lock_open" at bounding box center [1437, 118] width 78 height 78
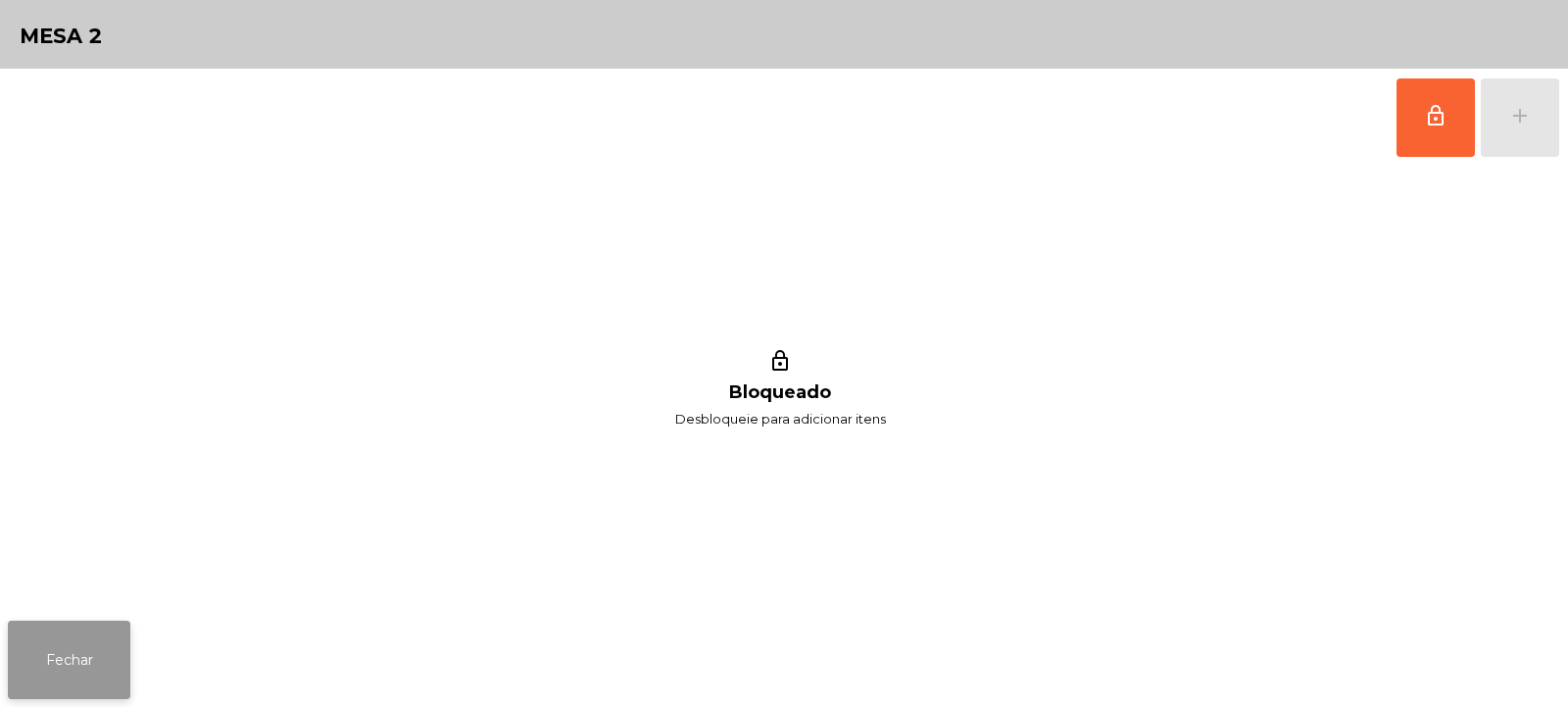
click at [111, 688] on button "Fechar" at bounding box center [69, 660] width 123 height 78
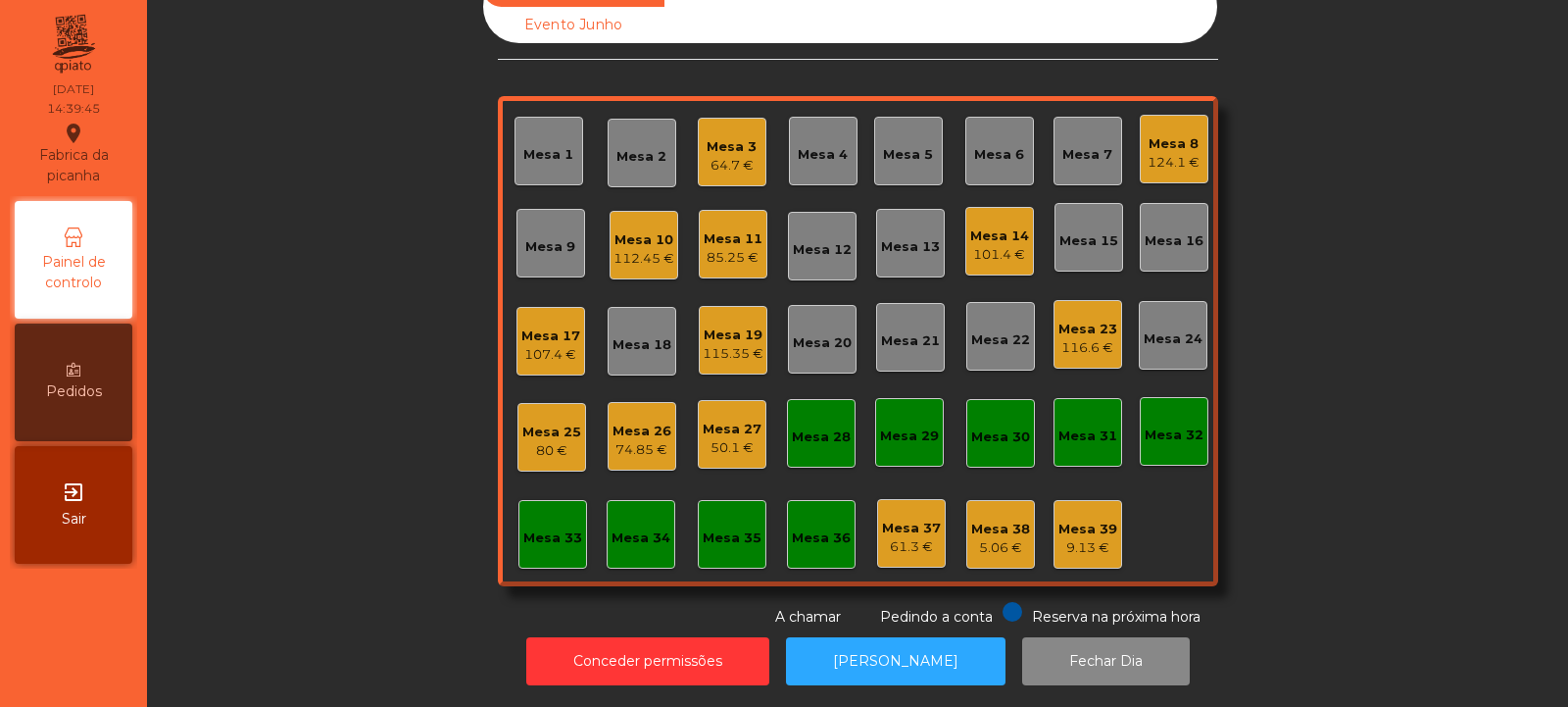
click at [556, 441] on div "80 €" at bounding box center [552, 451] width 59 height 20
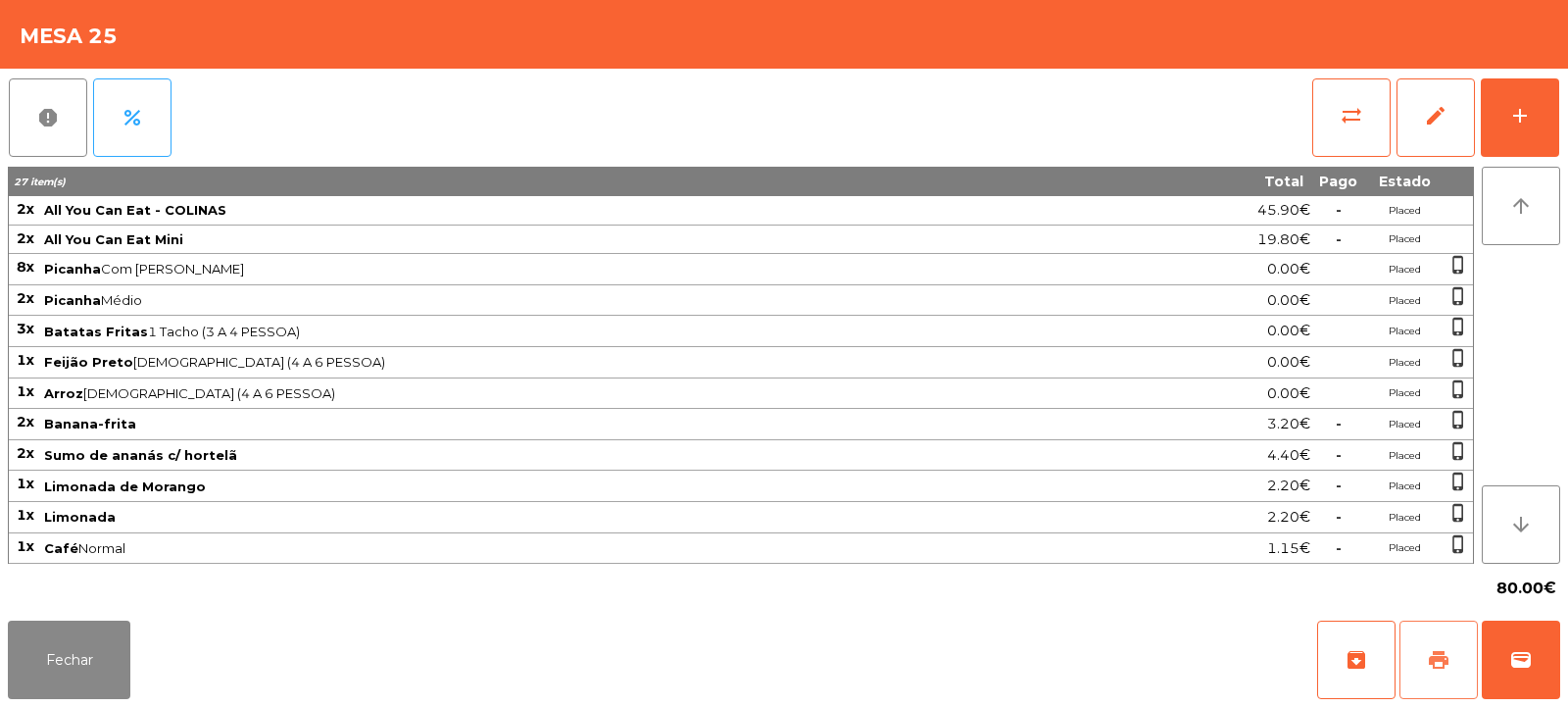
click at [1459, 673] on button "print" at bounding box center [1440, 660] width 78 height 78
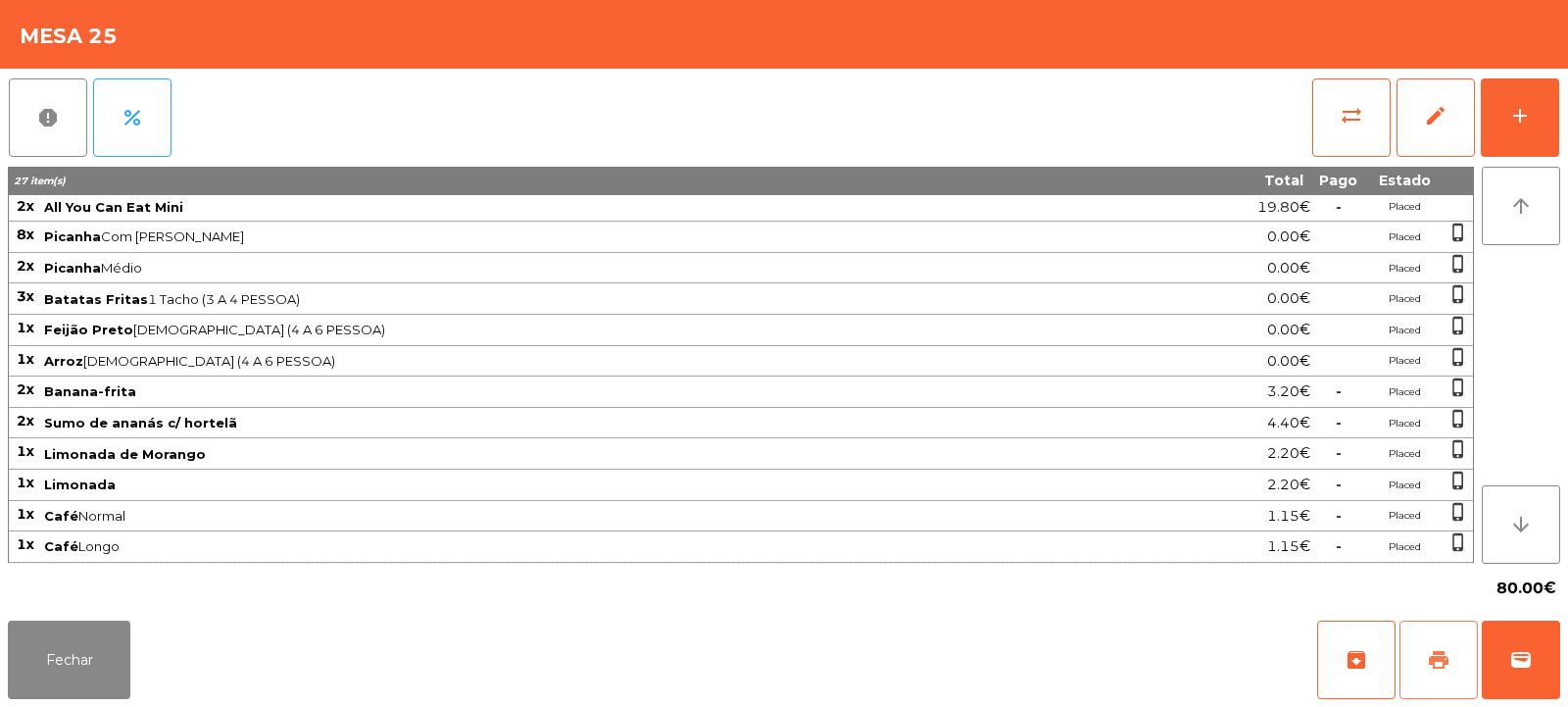
scroll to position [0, 0]
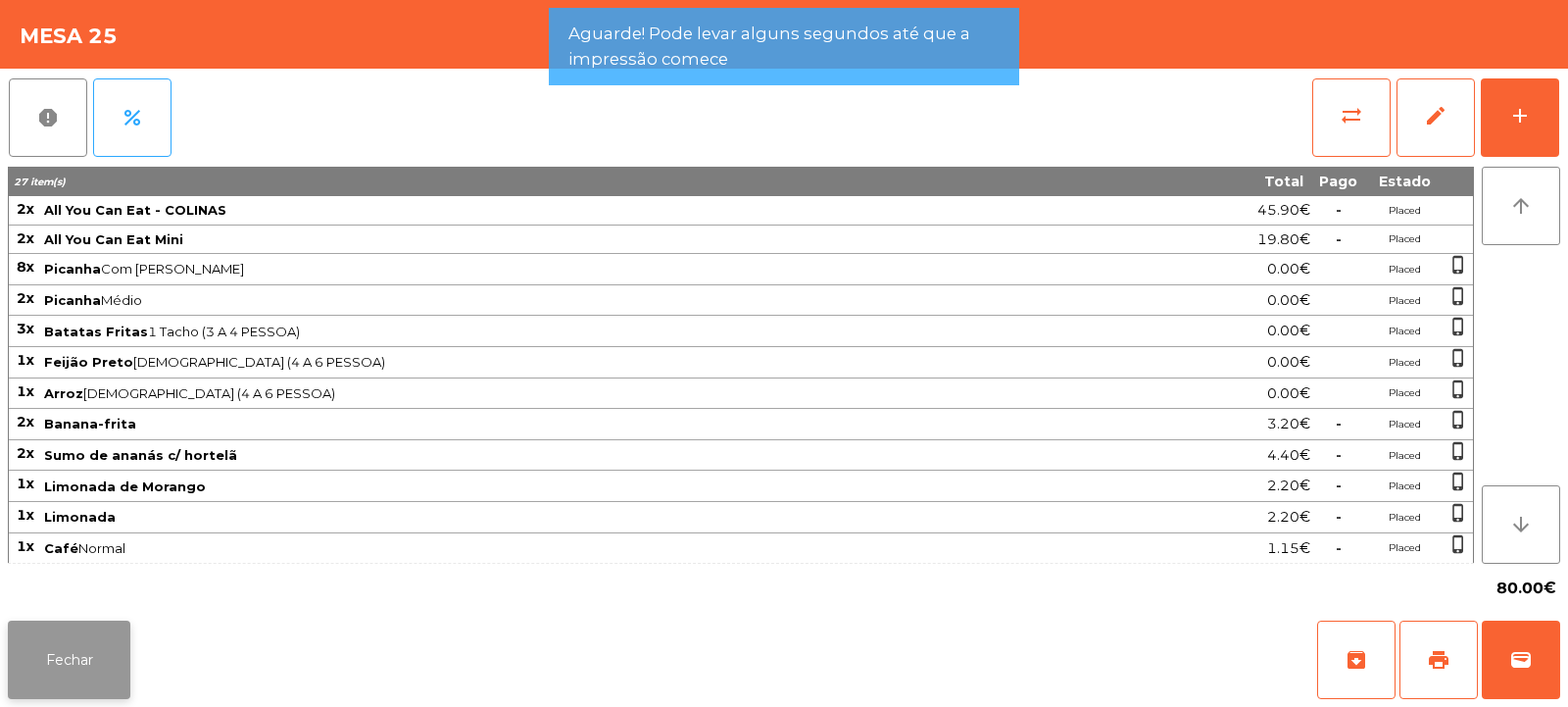
click at [58, 676] on button "Fechar" at bounding box center [69, 660] width 123 height 78
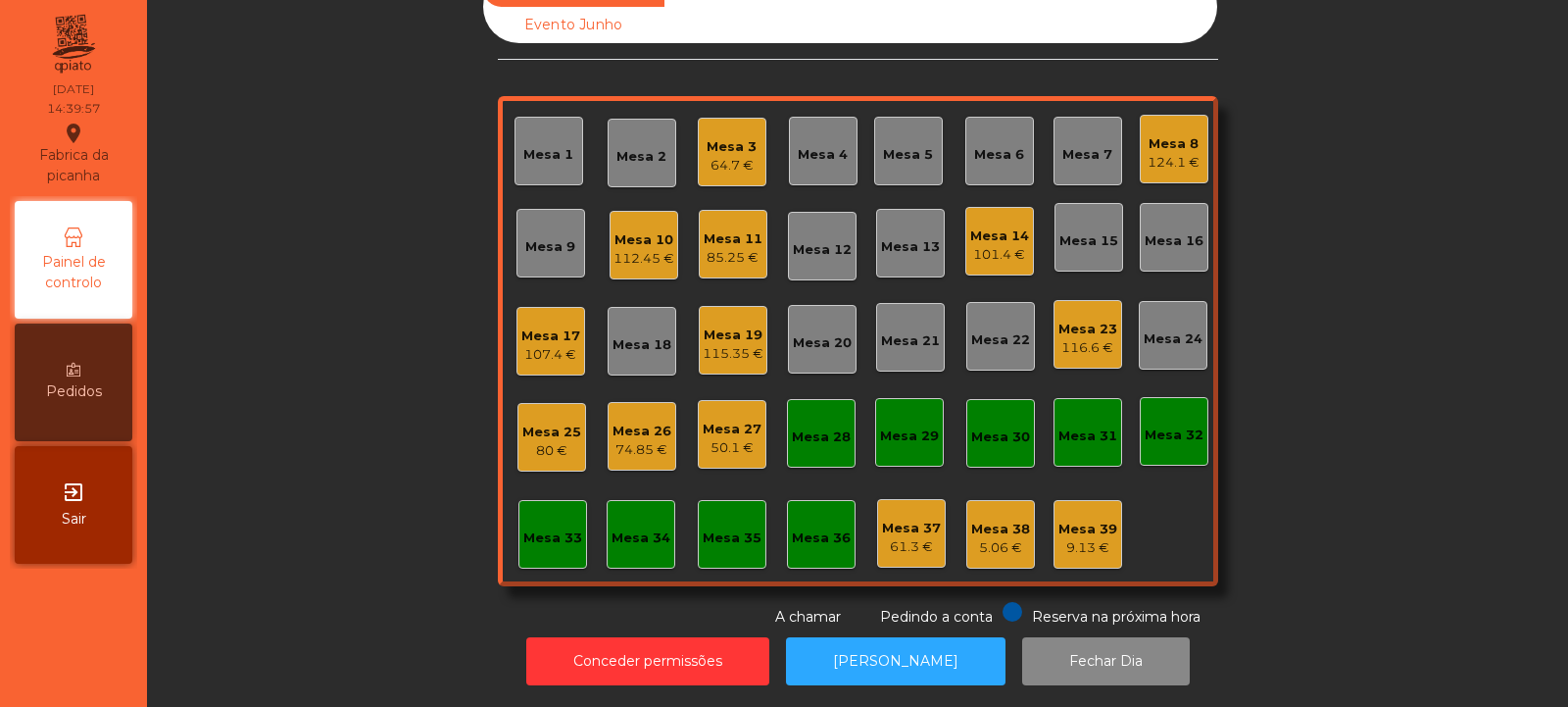
click at [562, 441] on div "80 €" at bounding box center [552, 451] width 59 height 20
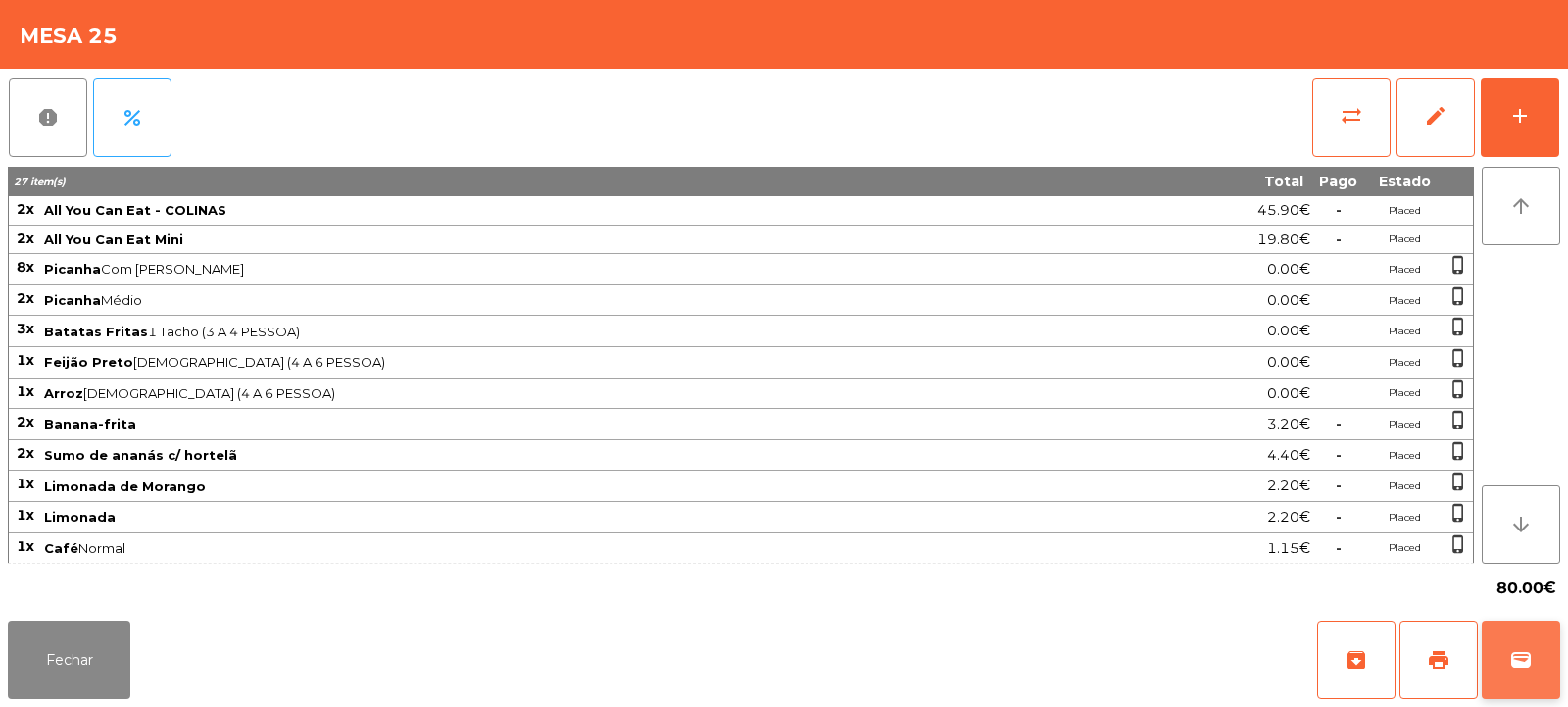
click at [1528, 676] on button "wallet" at bounding box center [1521, 660] width 78 height 78
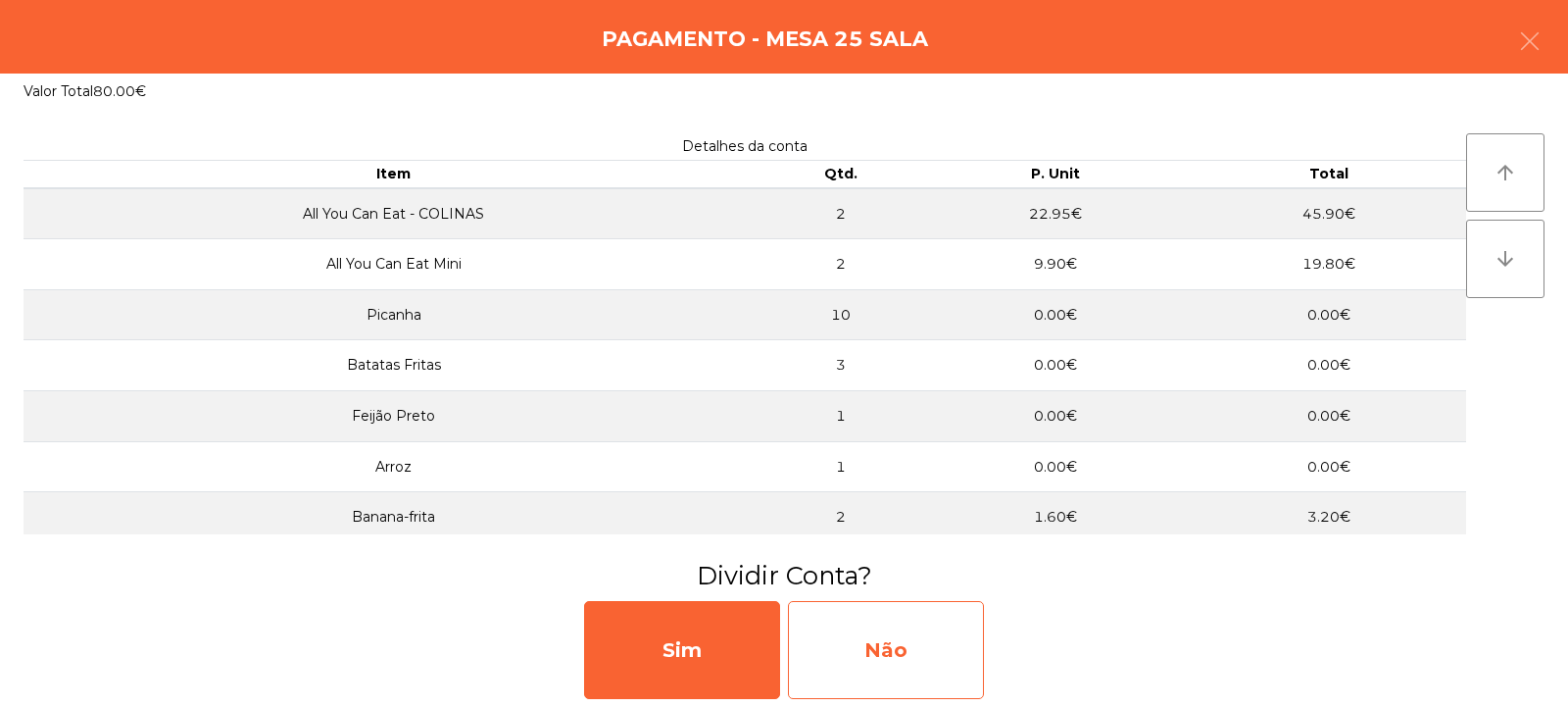
click at [942, 637] on div "Não" at bounding box center [886, 650] width 196 height 98
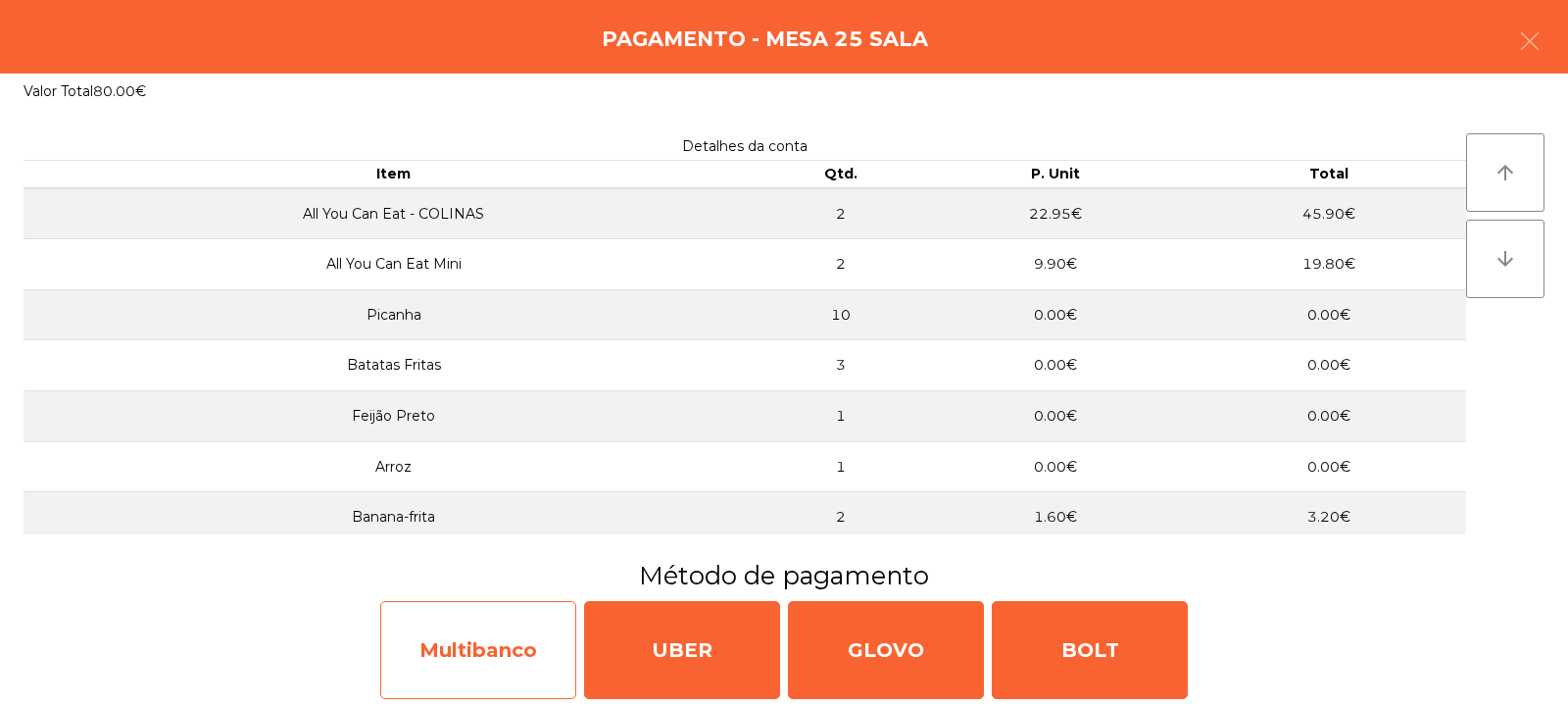
click at [524, 631] on div "Multibanco" at bounding box center [479, 650] width 196 height 98
select select "**"
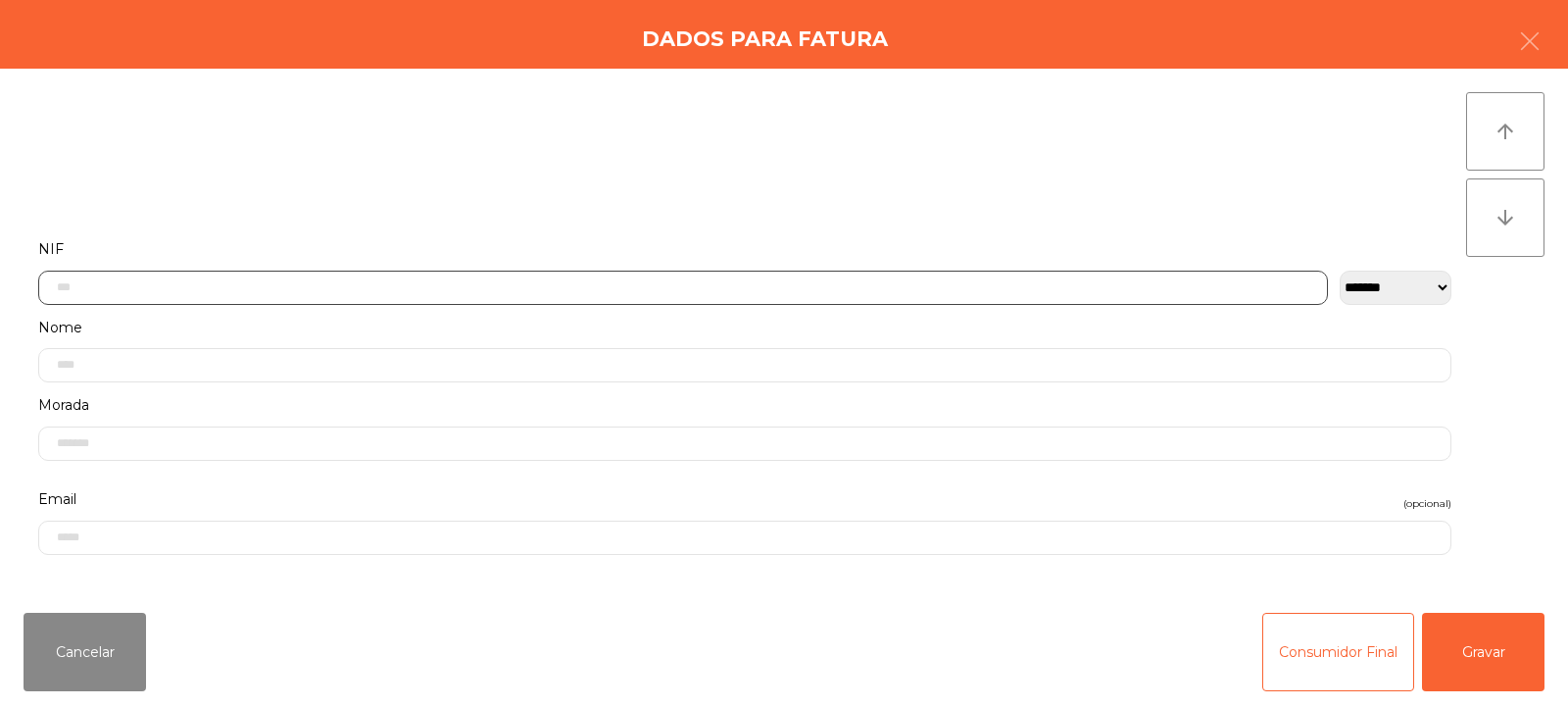
click at [1028, 280] on input "text" at bounding box center [683, 287] width 1290 height 34
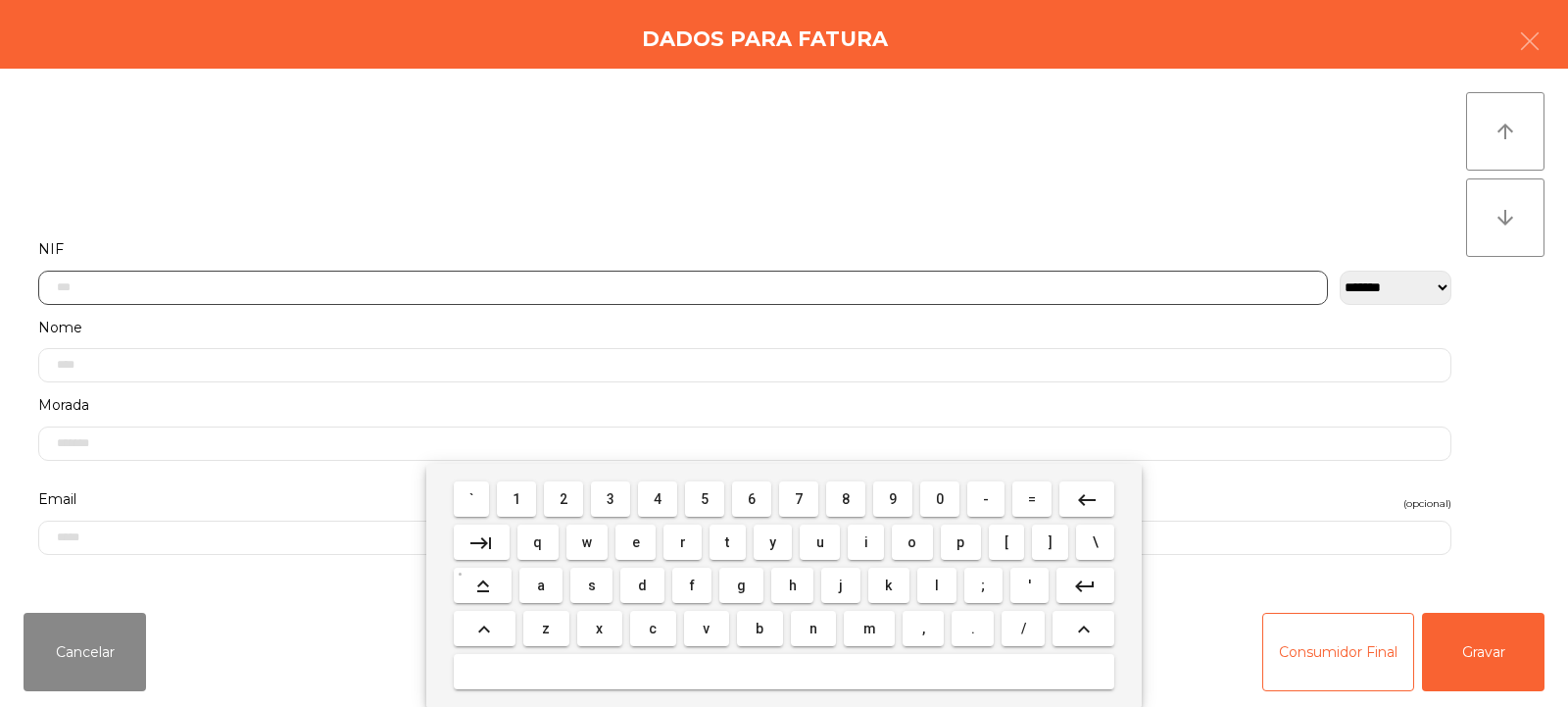
scroll to position [143, 0]
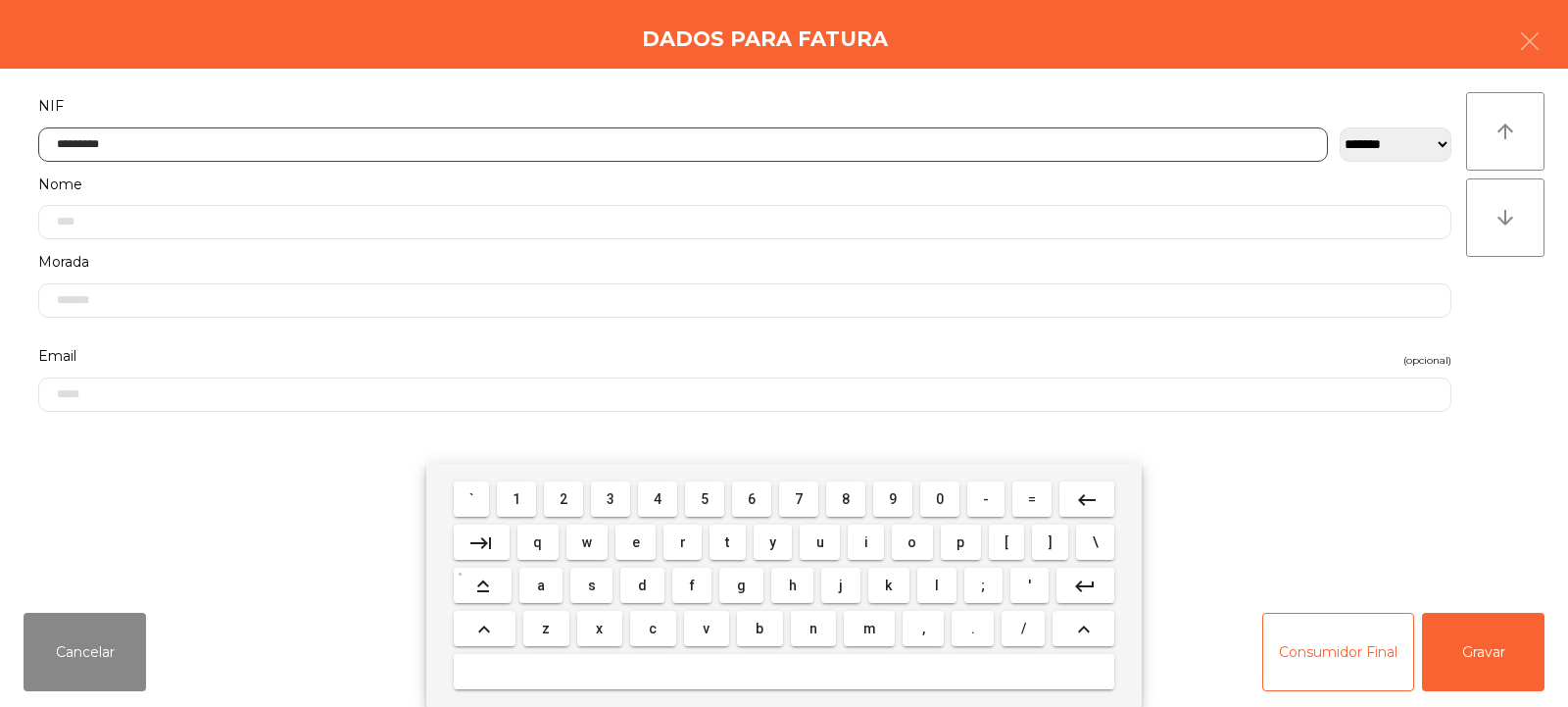
type input "*********"
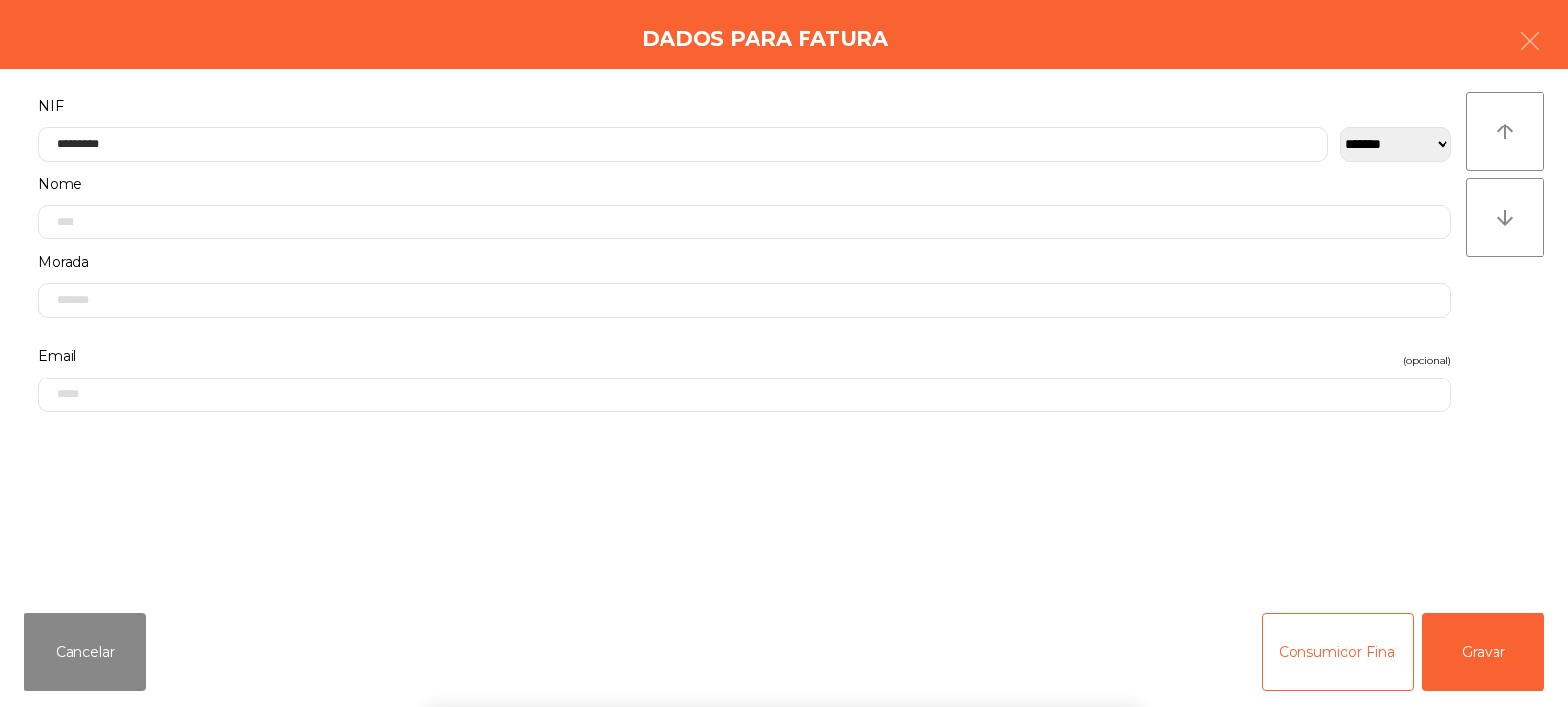
click at [1497, 648] on div "` 1 2 3 4 5 6 7 8 9 0 - = keyboard_backspace keyboard_tab q w e r t y u i o p […" at bounding box center [784, 585] width 1568 height 243
click at [1492, 642] on button "Gravar" at bounding box center [1484, 652] width 123 height 78
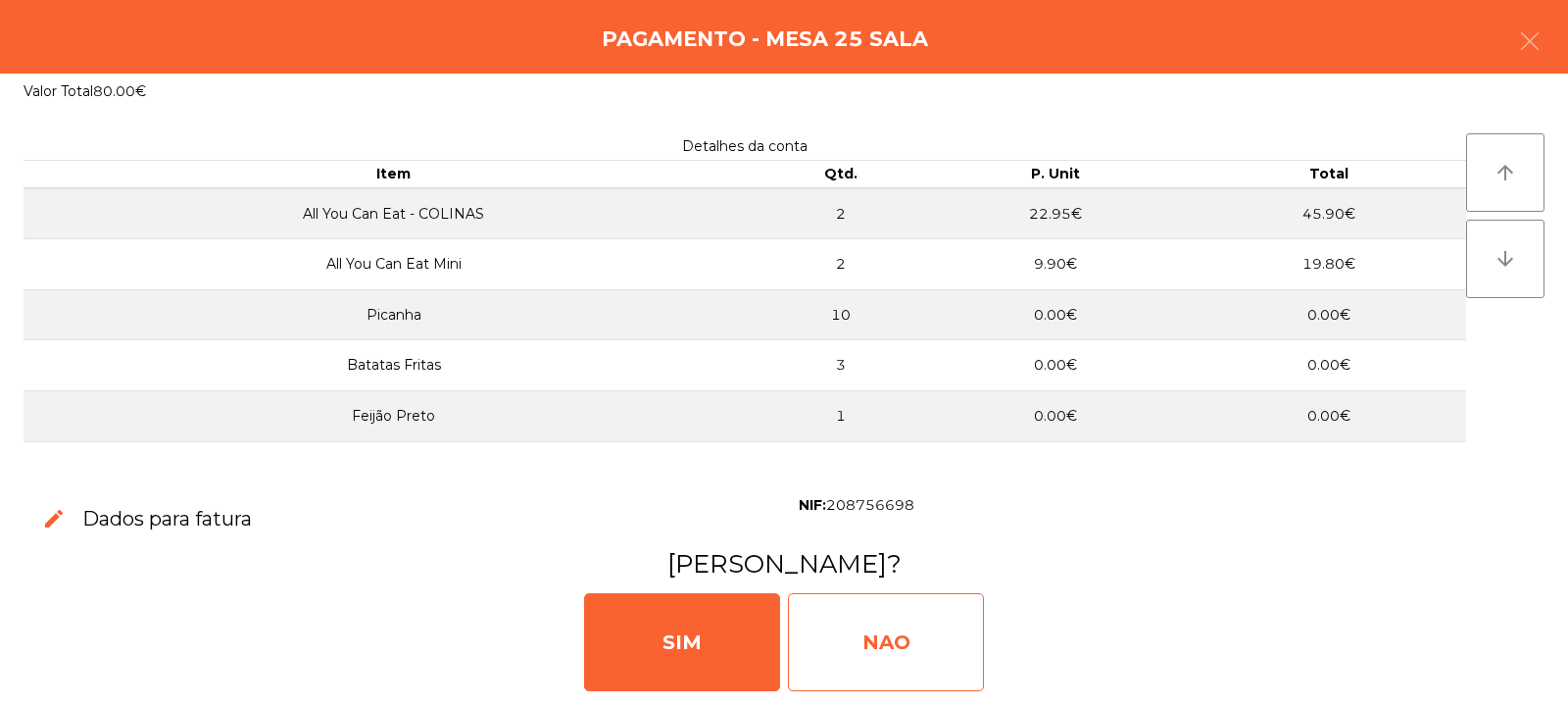
click at [938, 633] on div "NAO" at bounding box center [886, 642] width 196 height 98
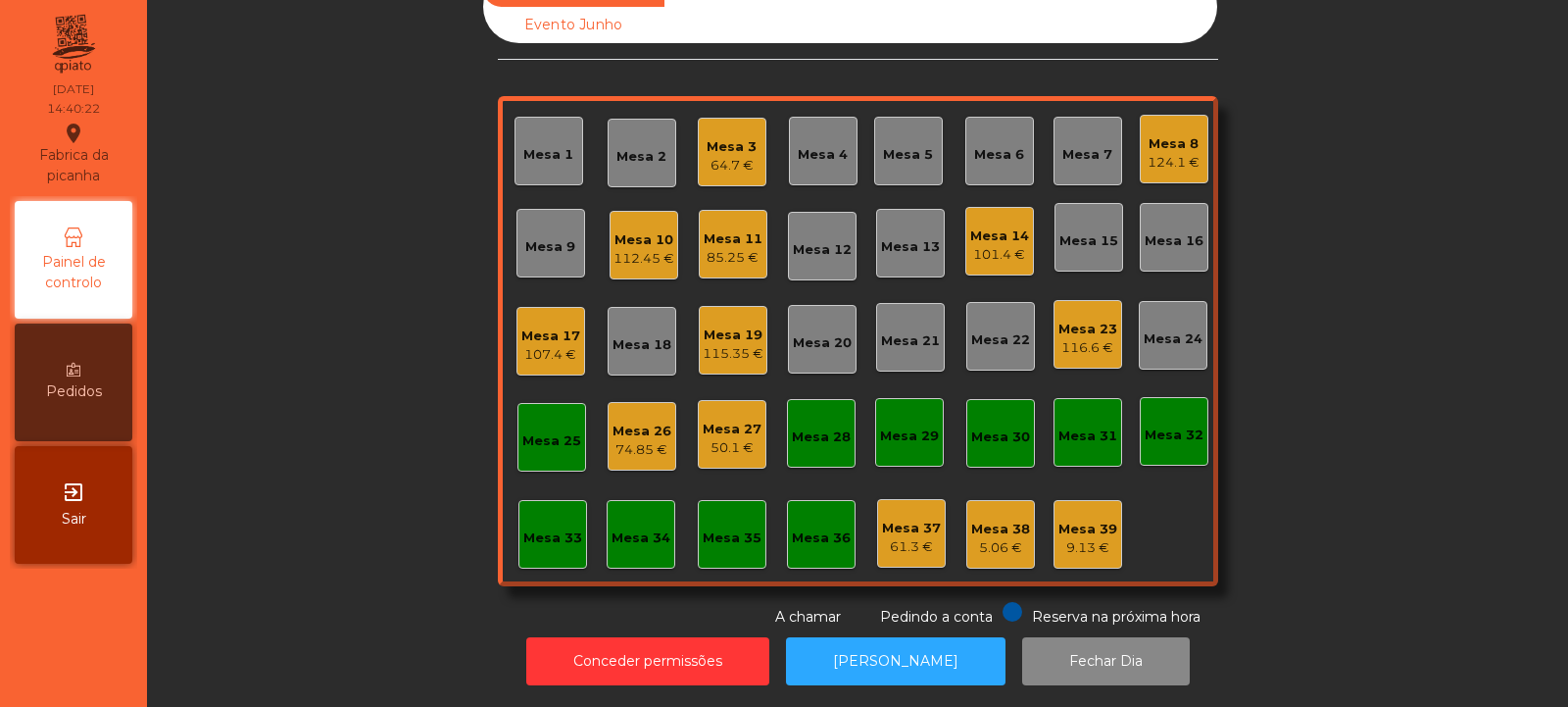
click at [537, 443] on div "Mesa 25" at bounding box center [552, 437] width 69 height 69
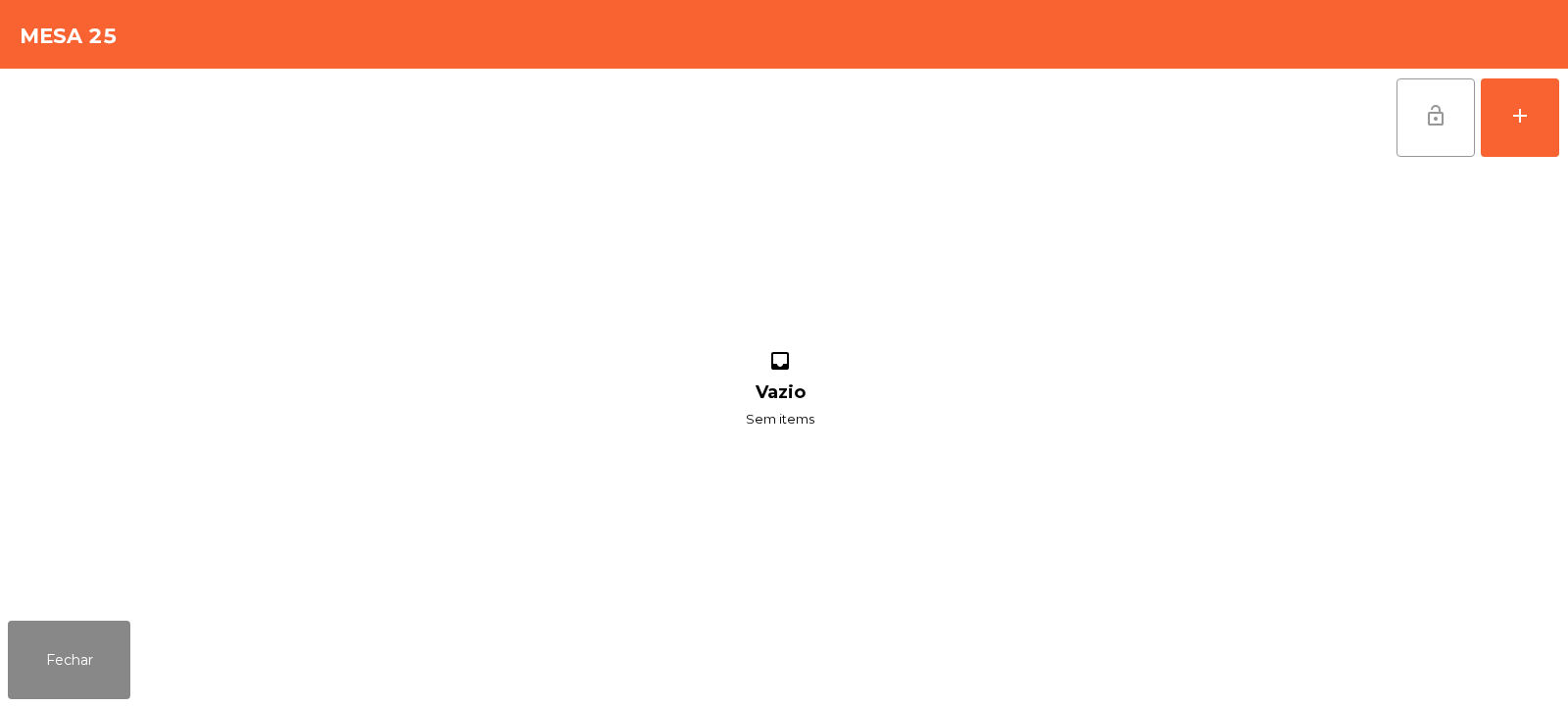
click at [1436, 126] on span "lock_open" at bounding box center [1437, 116] width 24 height 24
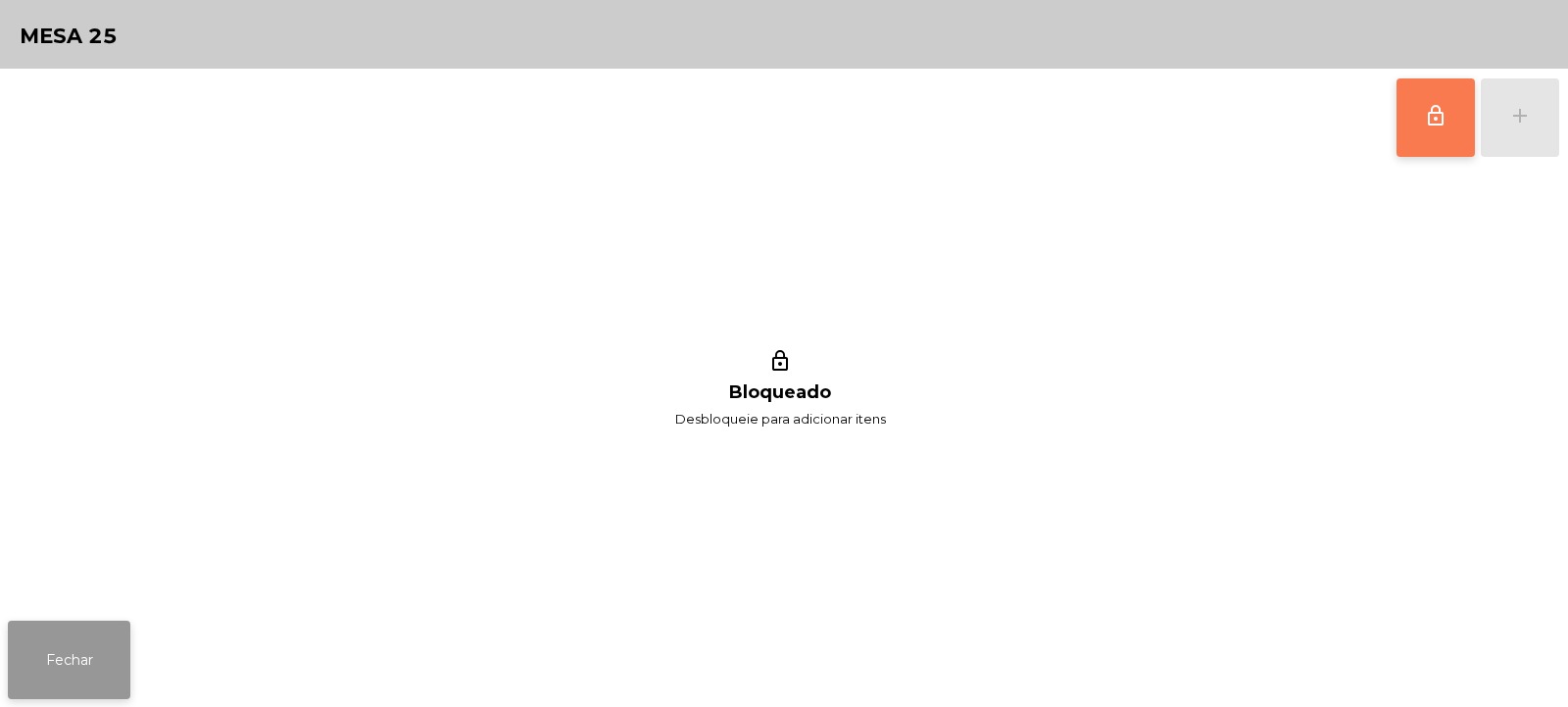
click at [32, 677] on button "Fechar" at bounding box center [69, 660] width 123 height 78
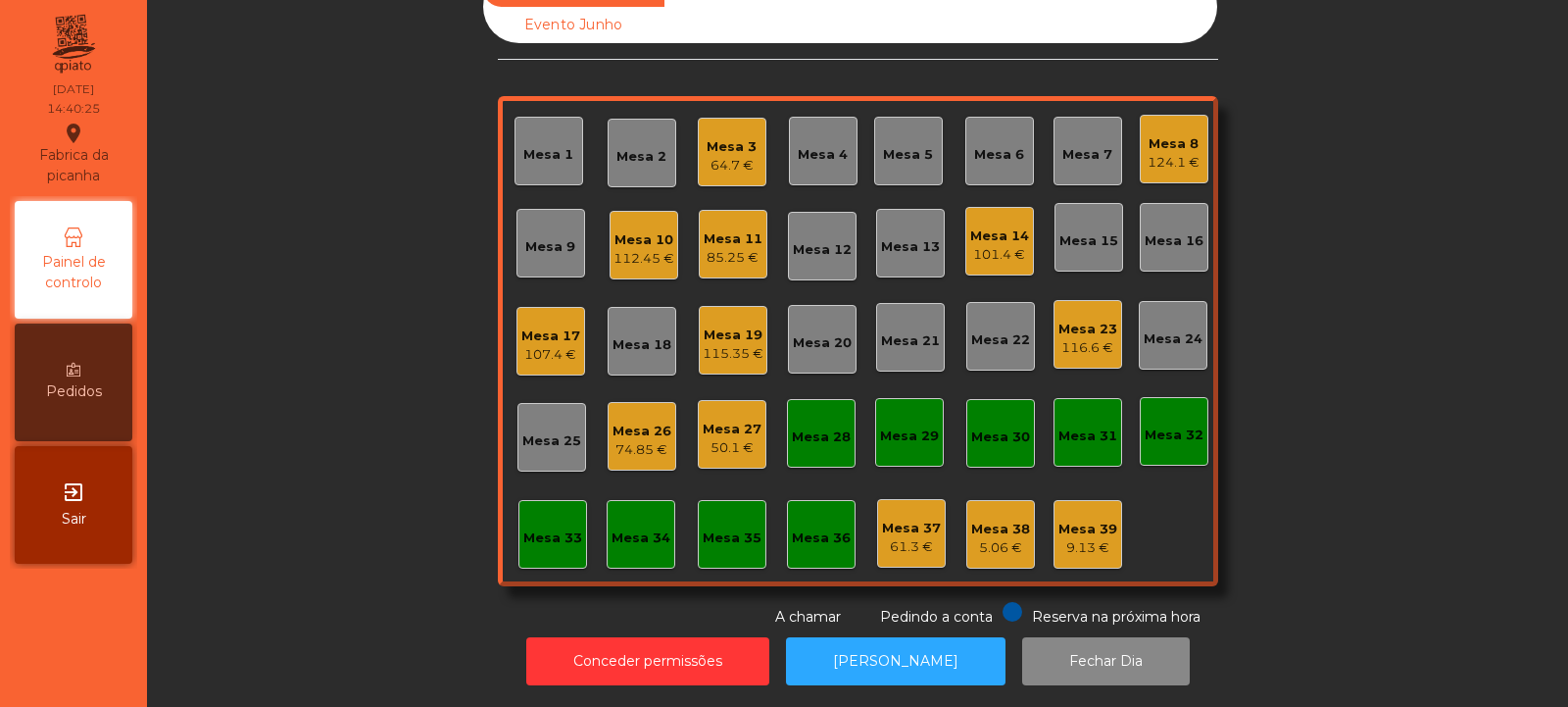
scroll to position [0, 0]
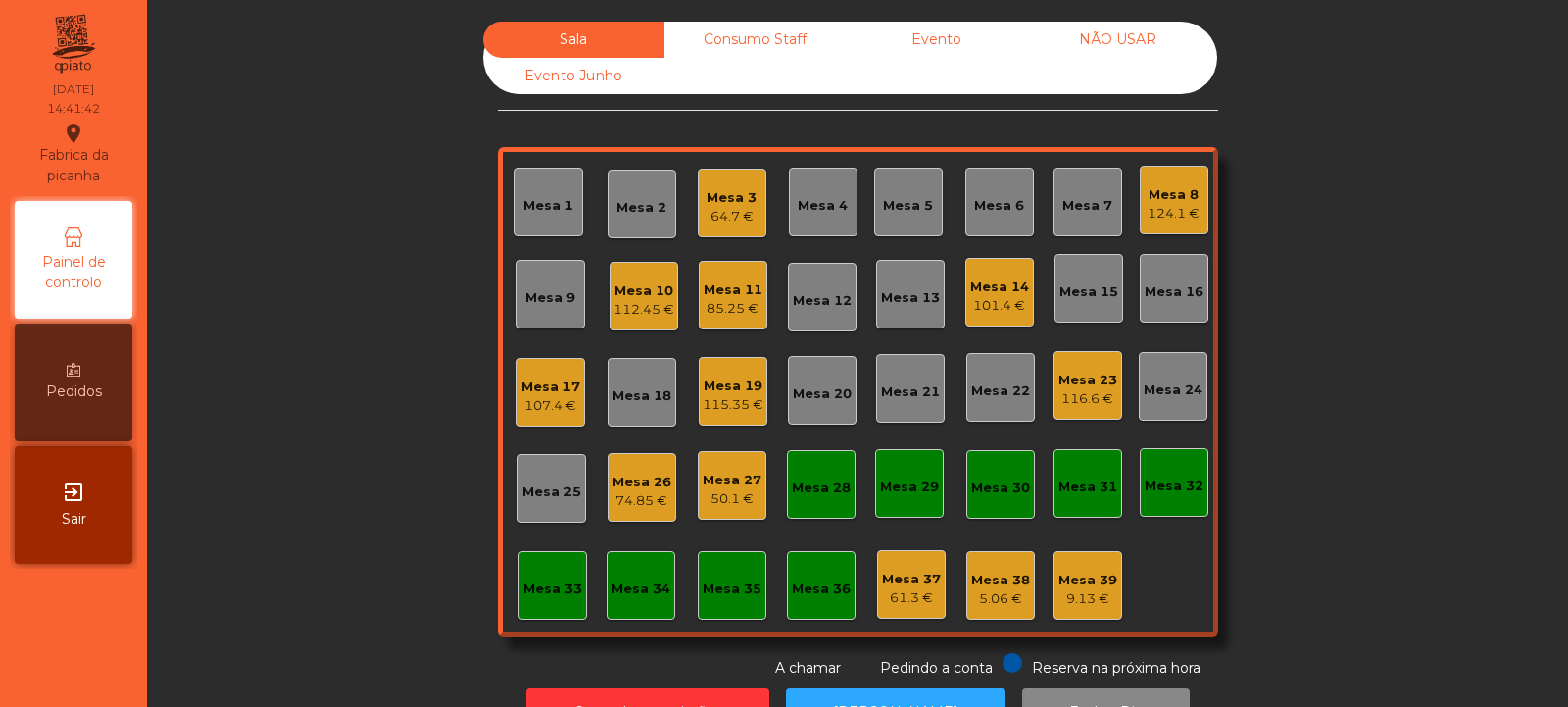
click at [989, 569] on div "Mesa 38 5.06 €" at bounding box center [1001, 585] width 59 height 46
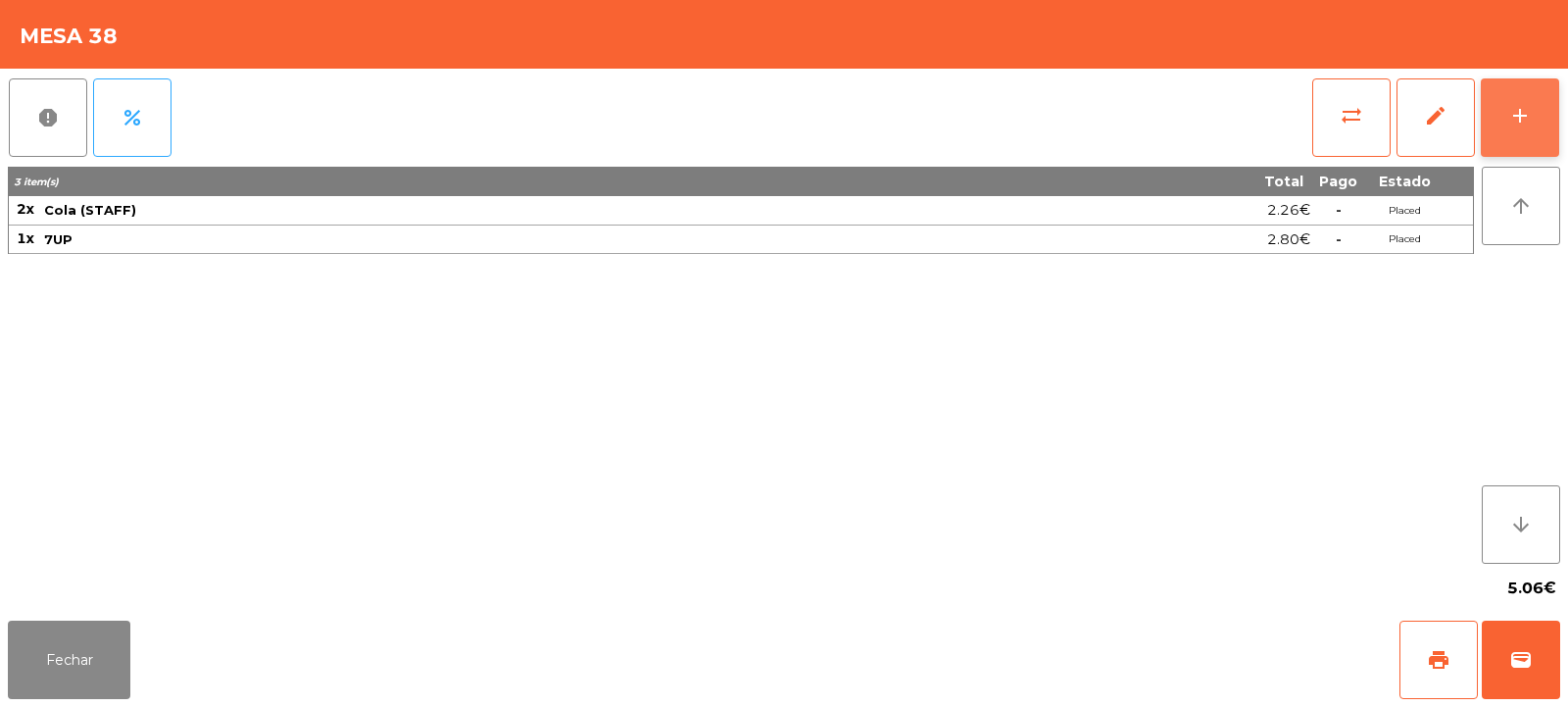
click at [1526, 115] on div "add" at bounding box center [1520, 116] width 24 height 24
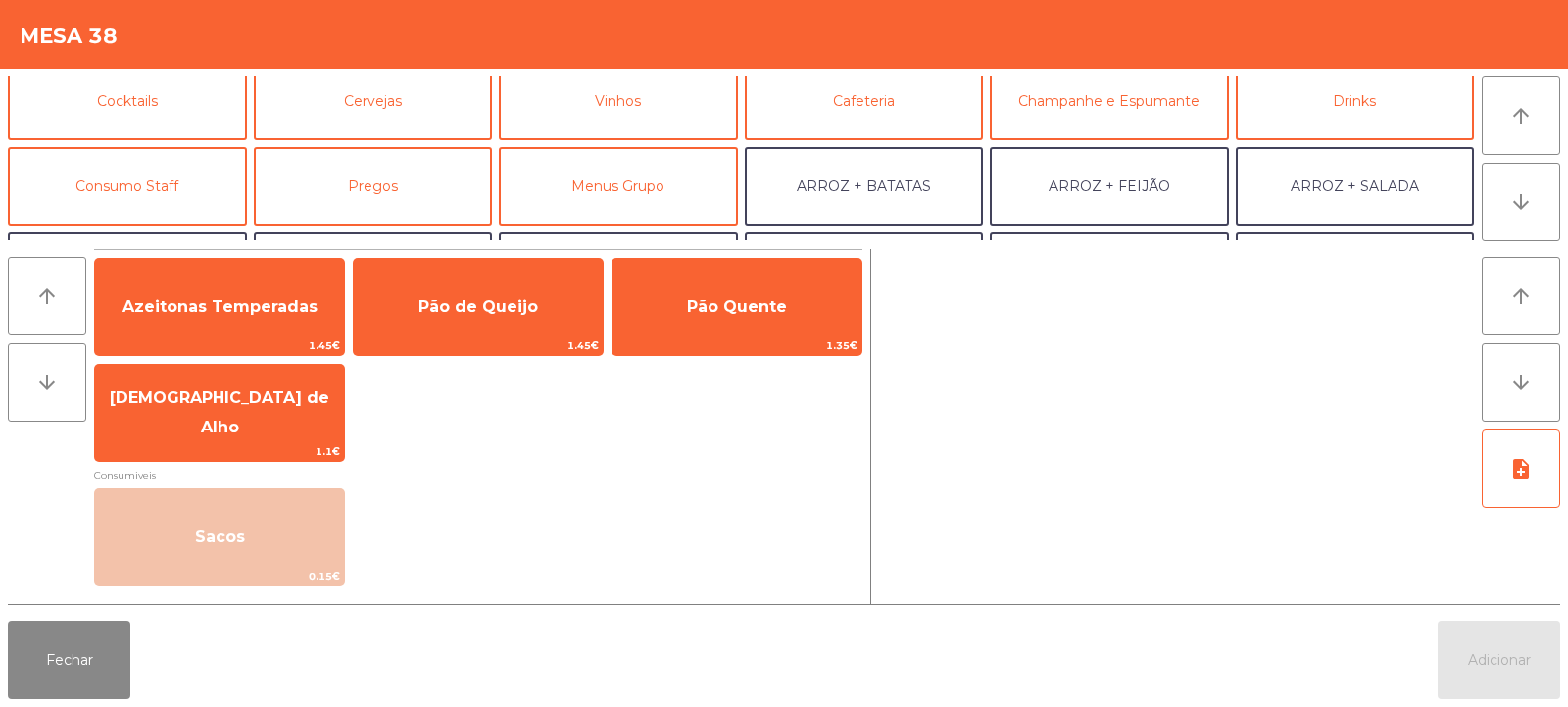
scroll to position [111, 0]
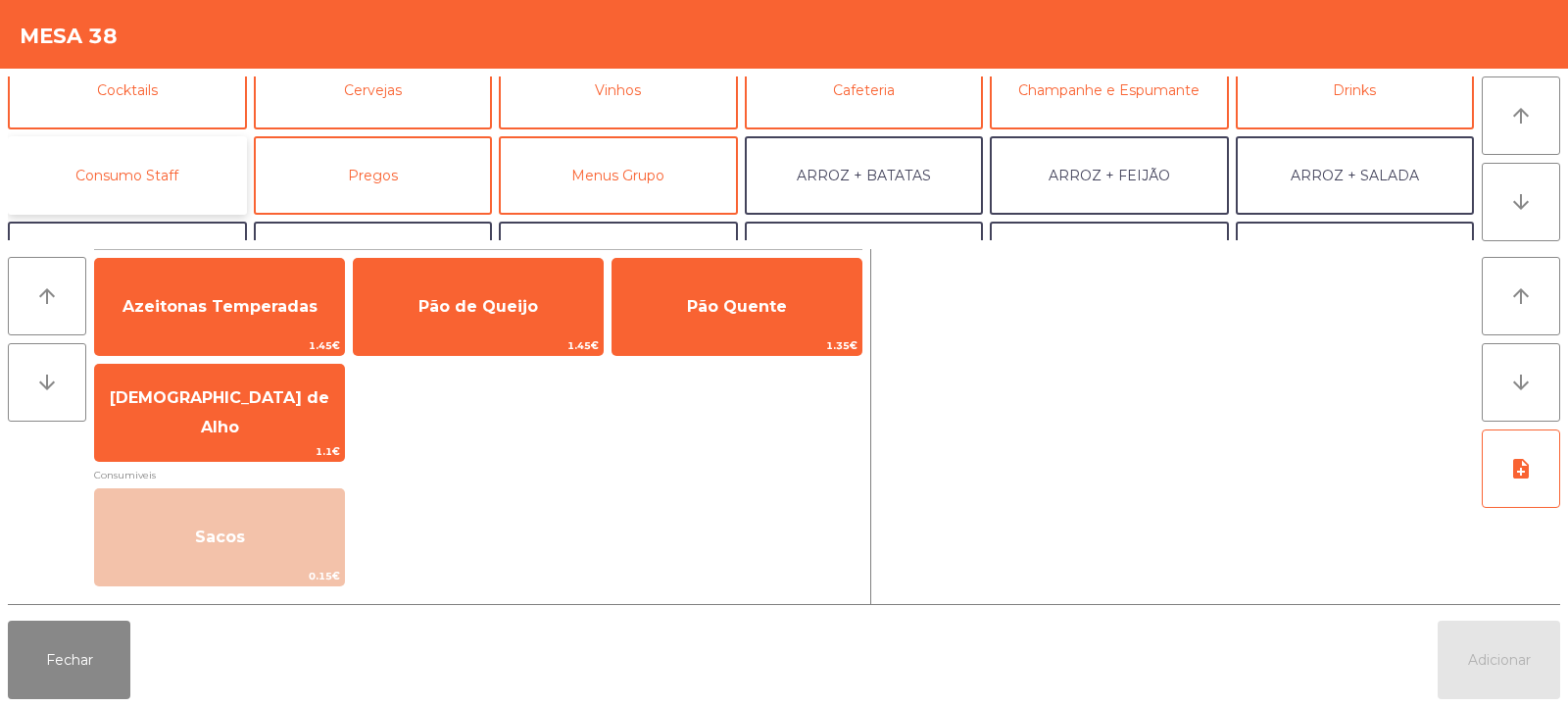
click at [180, 178] on button "Consumo Staff" at bounding box center [127, 176] width 239 height 78
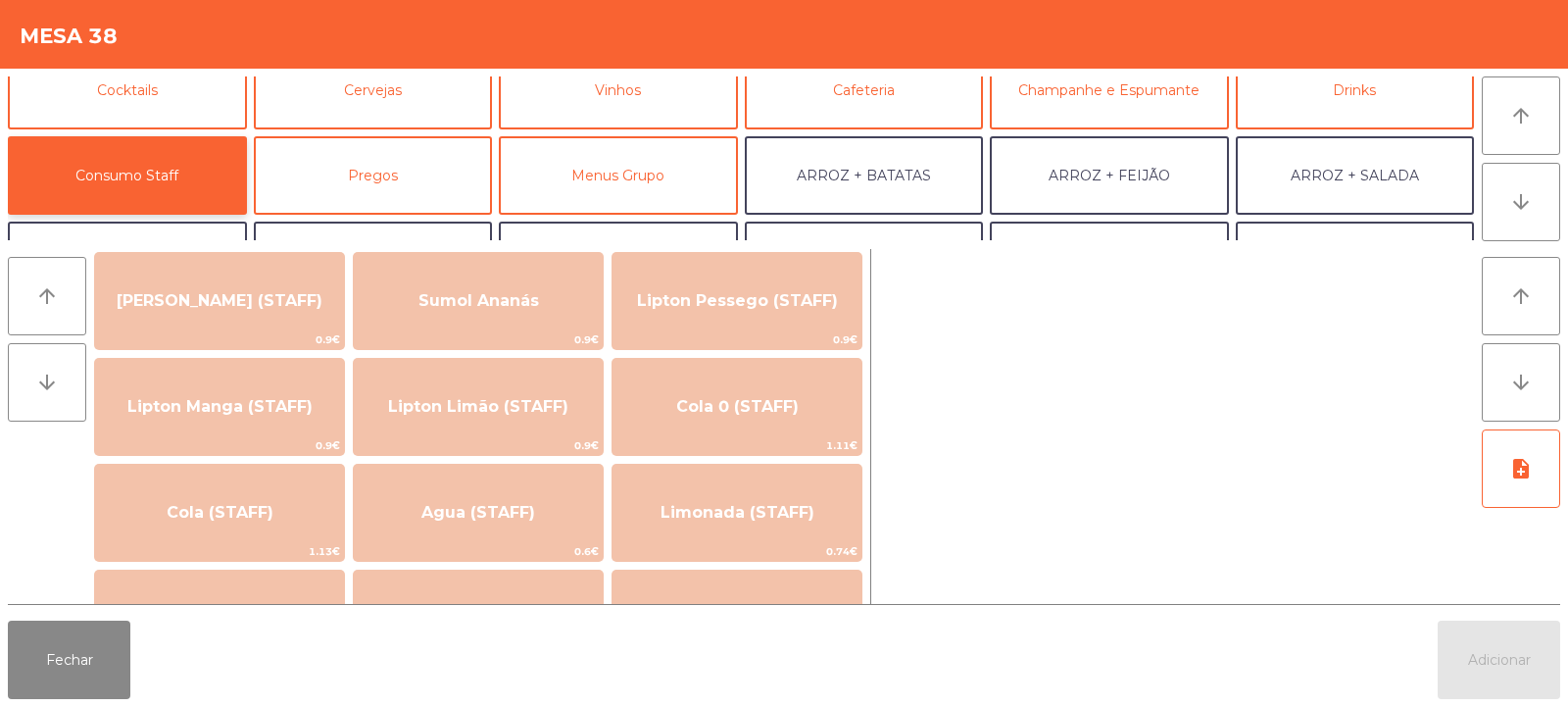
scroll to position [322, 0]
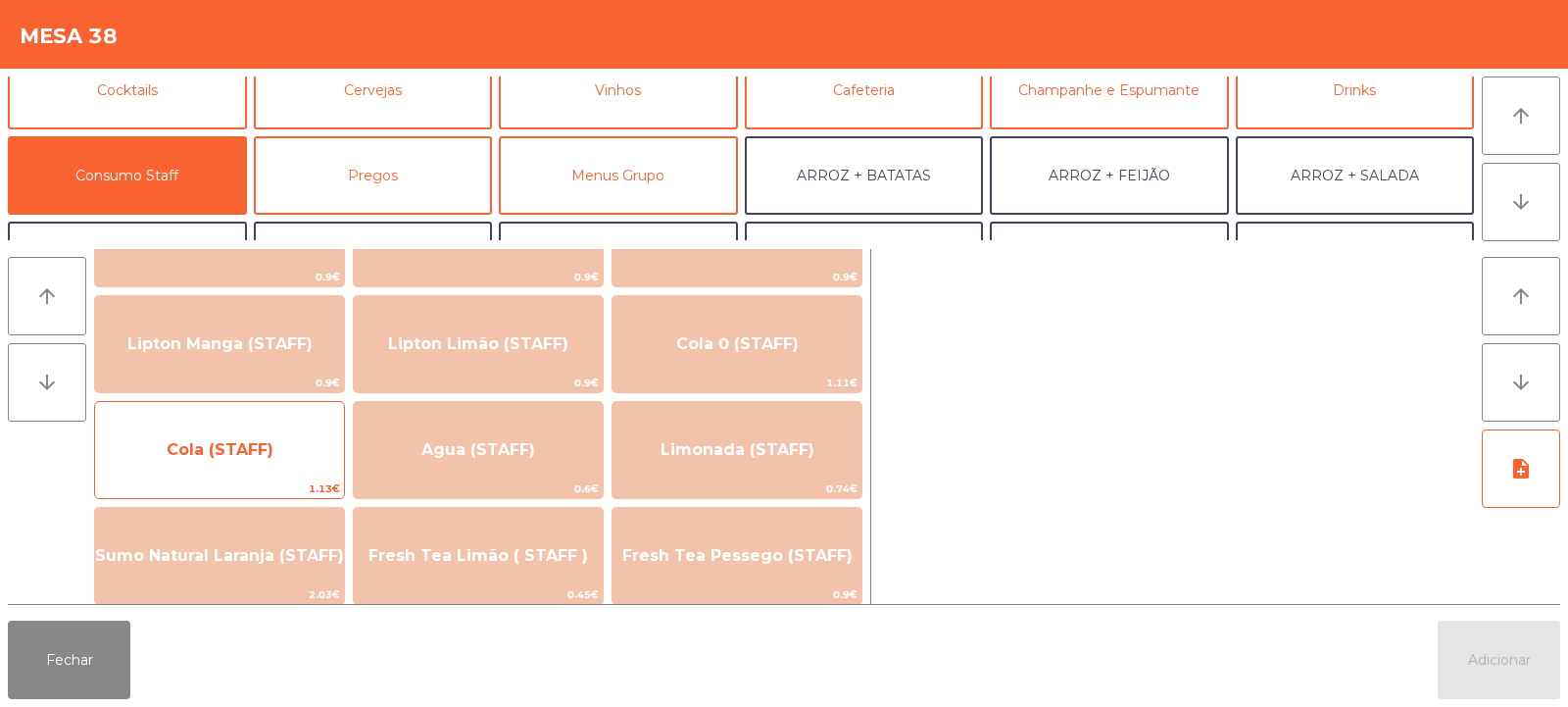
click at [283, 464] on span "Cola (STAFF)" at bounding box center [220, 450] width 249 height 53
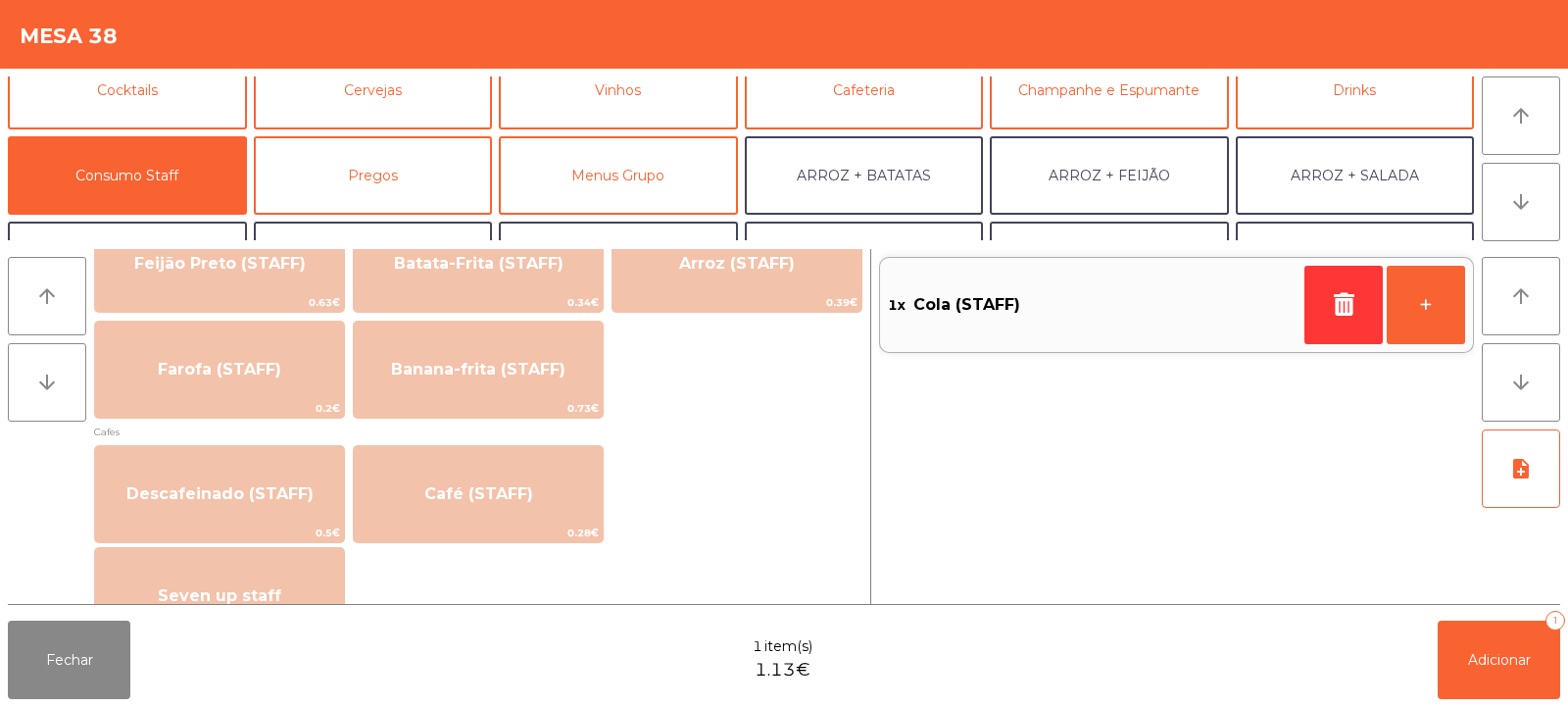
scroll to position [970, 0]
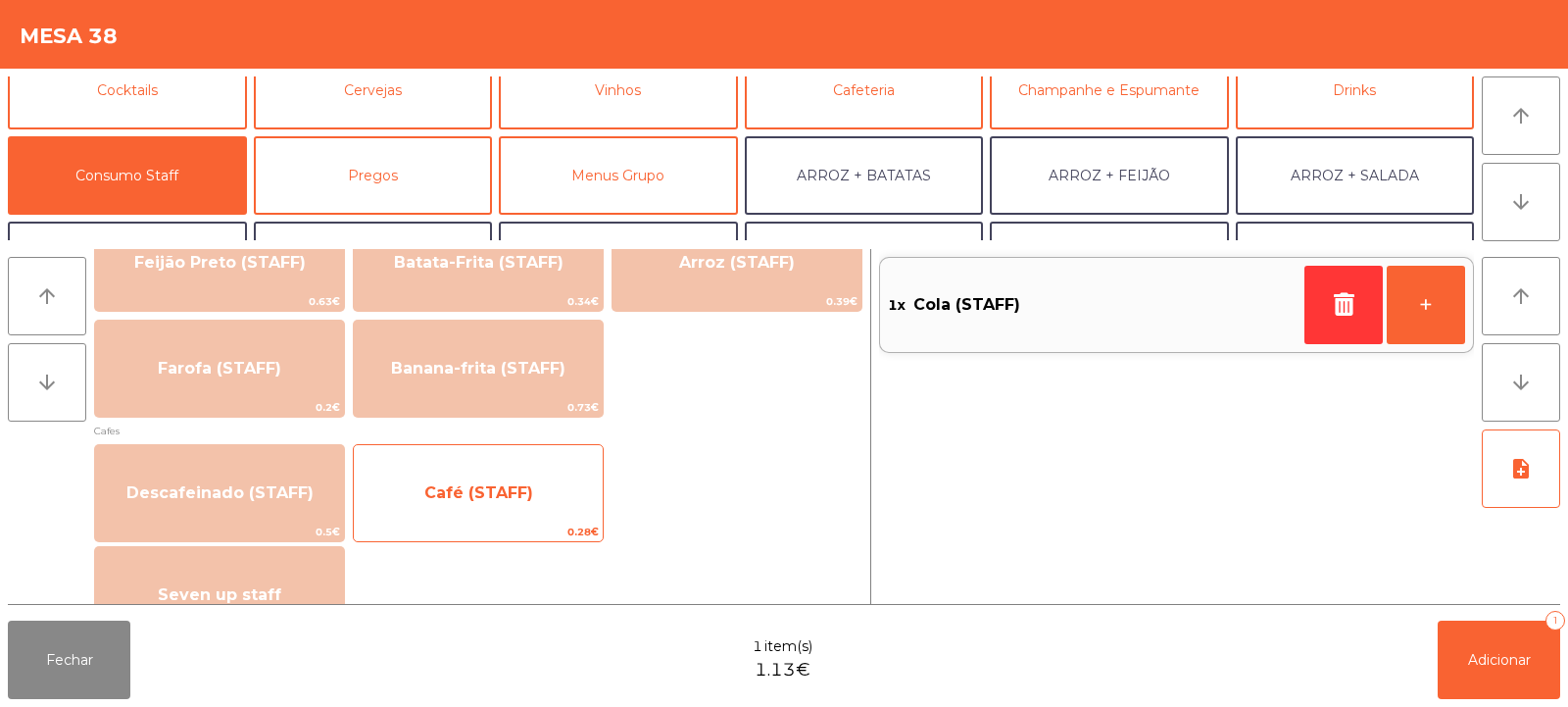
click at [573, 490] on span "Café (STAFF)" at bounding box center [479, 493] width 249 height 53
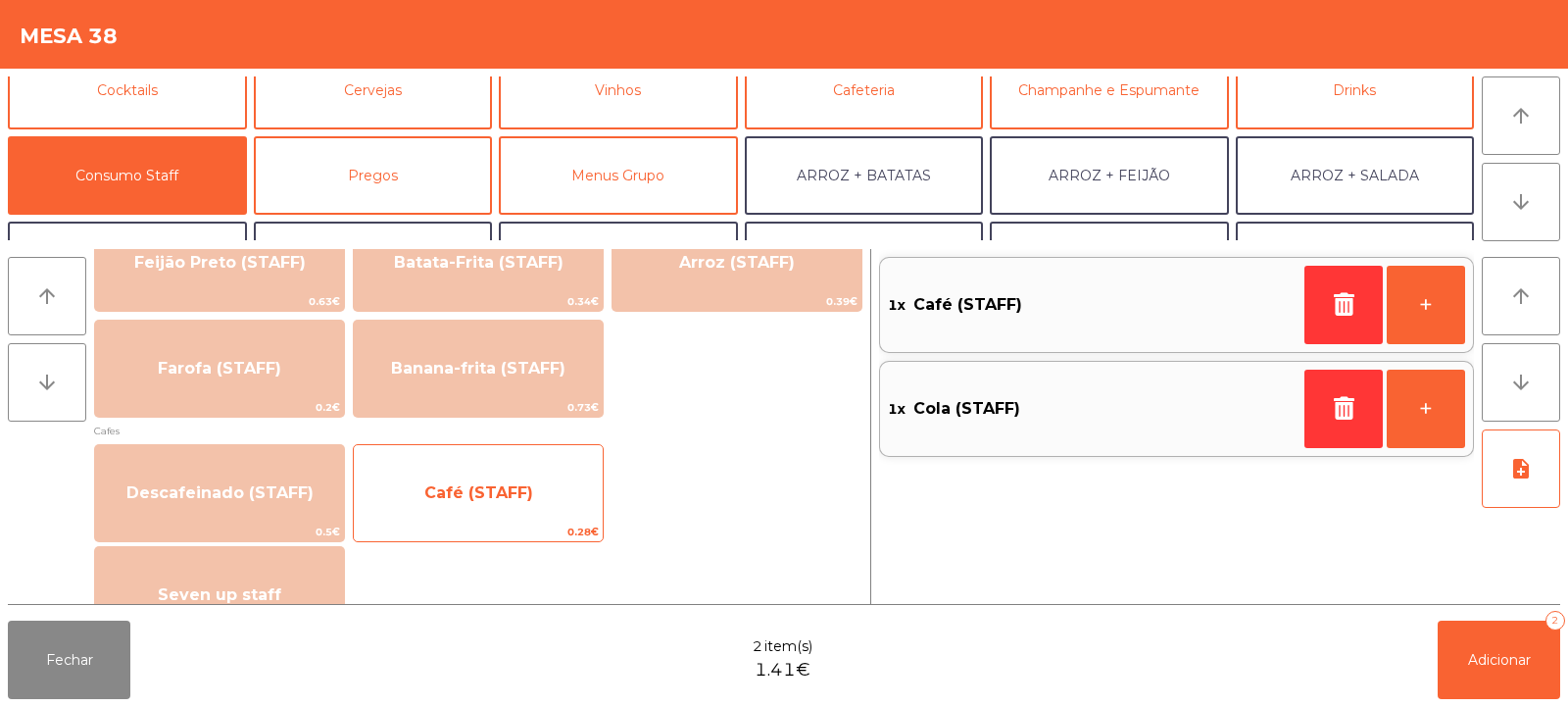
click at [564, 499] on span "Café (STAFF)" at bounding box center [479, 493] width 249 height 53
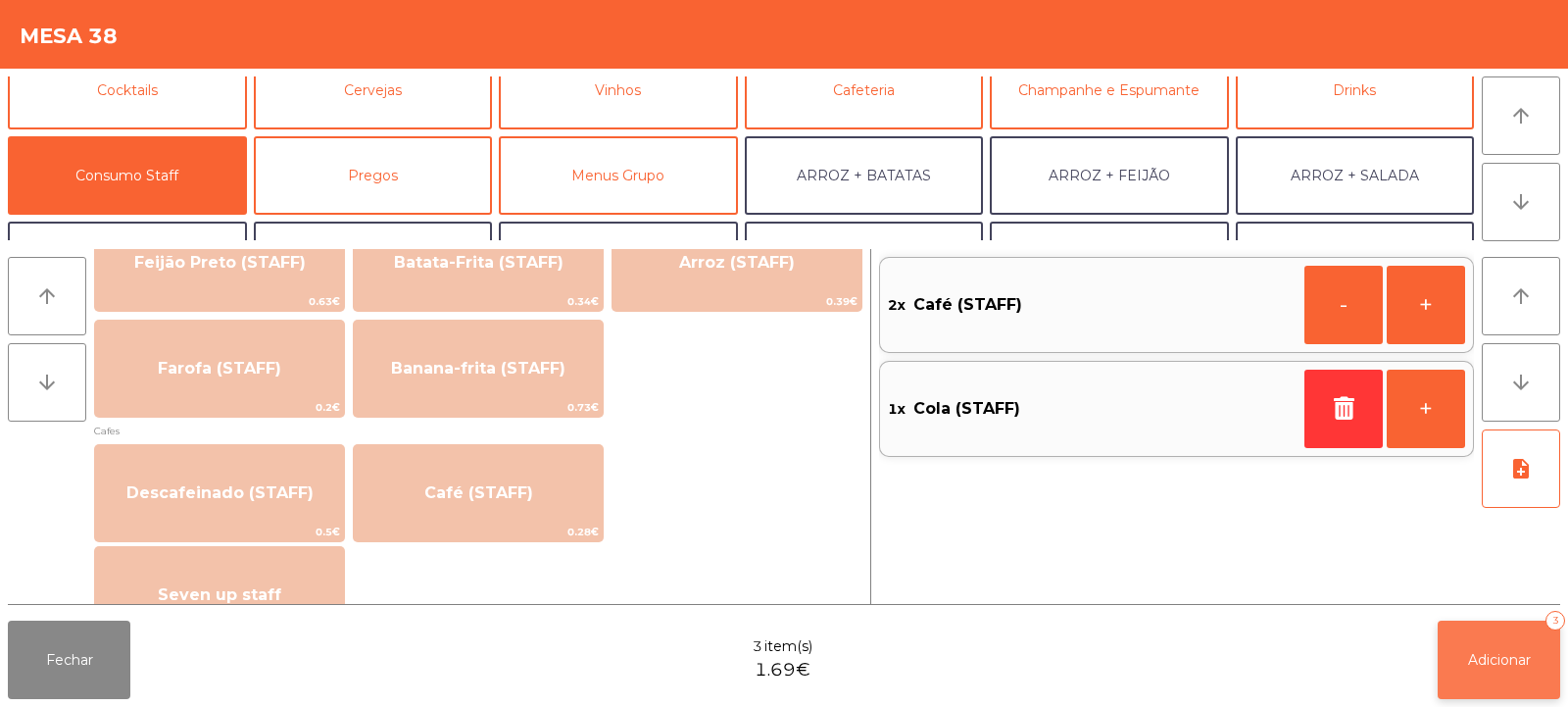
click at [1491, 653] on span "Adicionar" at bounding box center [1499, 660] width 63 height 18
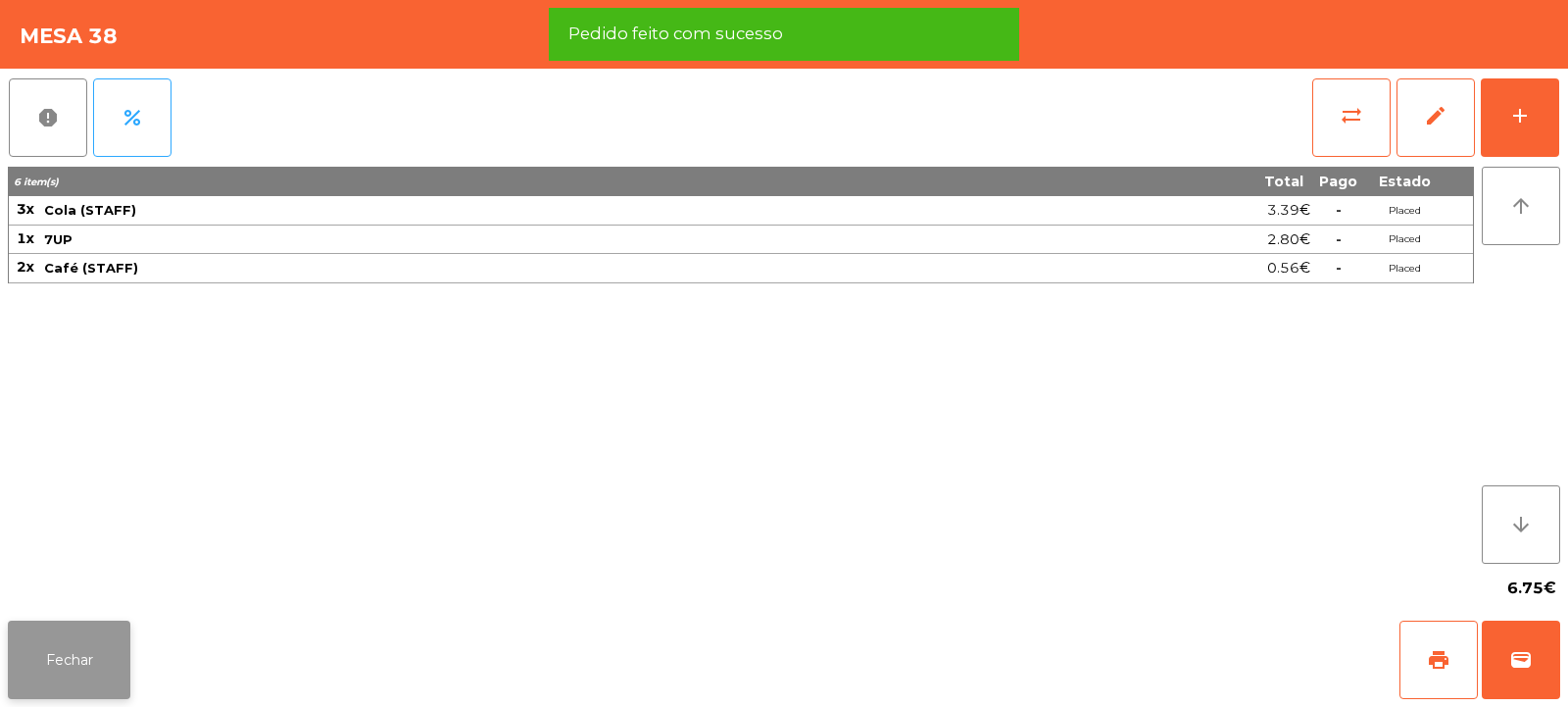
click at [72, 663] on button "Fechar" at bounding box center [69, 660] width 123 height 78
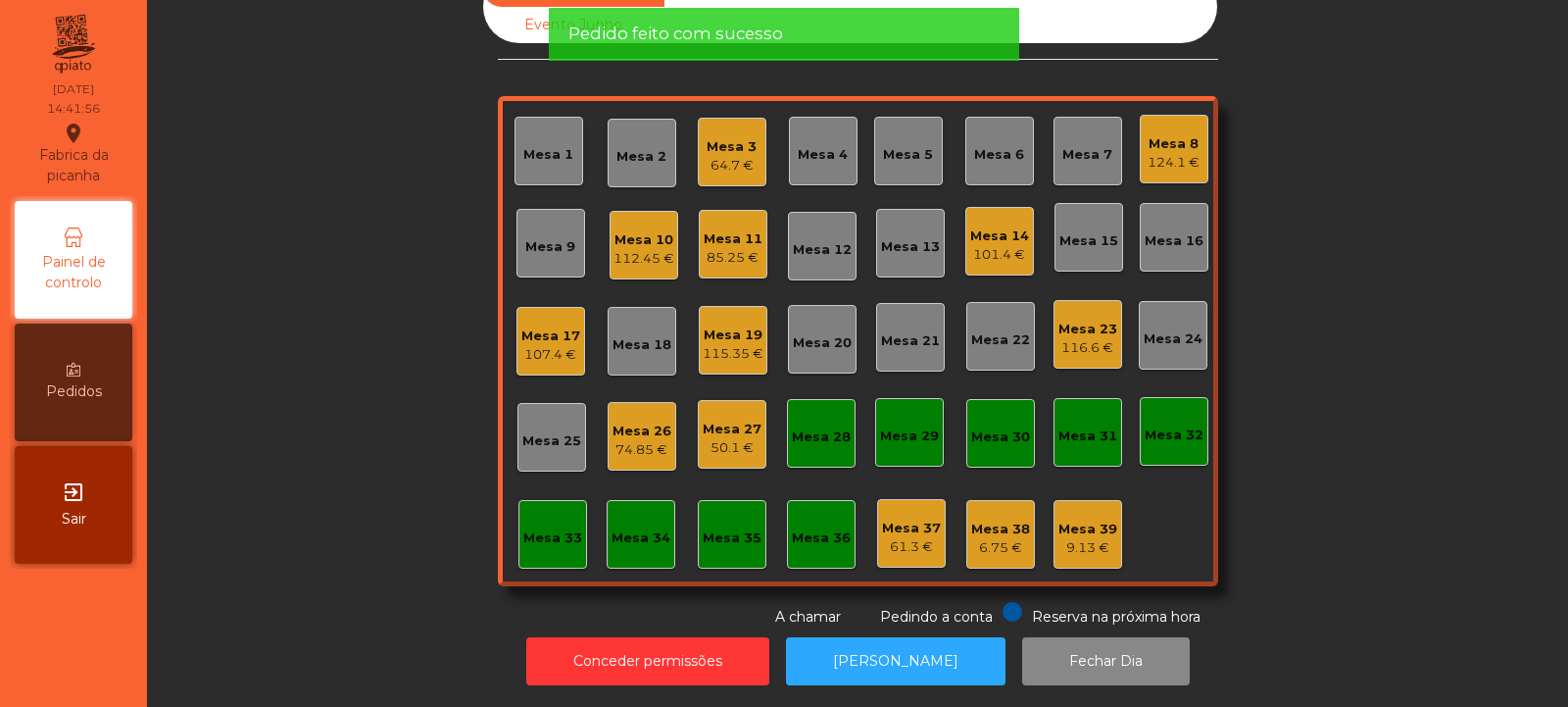
scroll to position [0, 0]
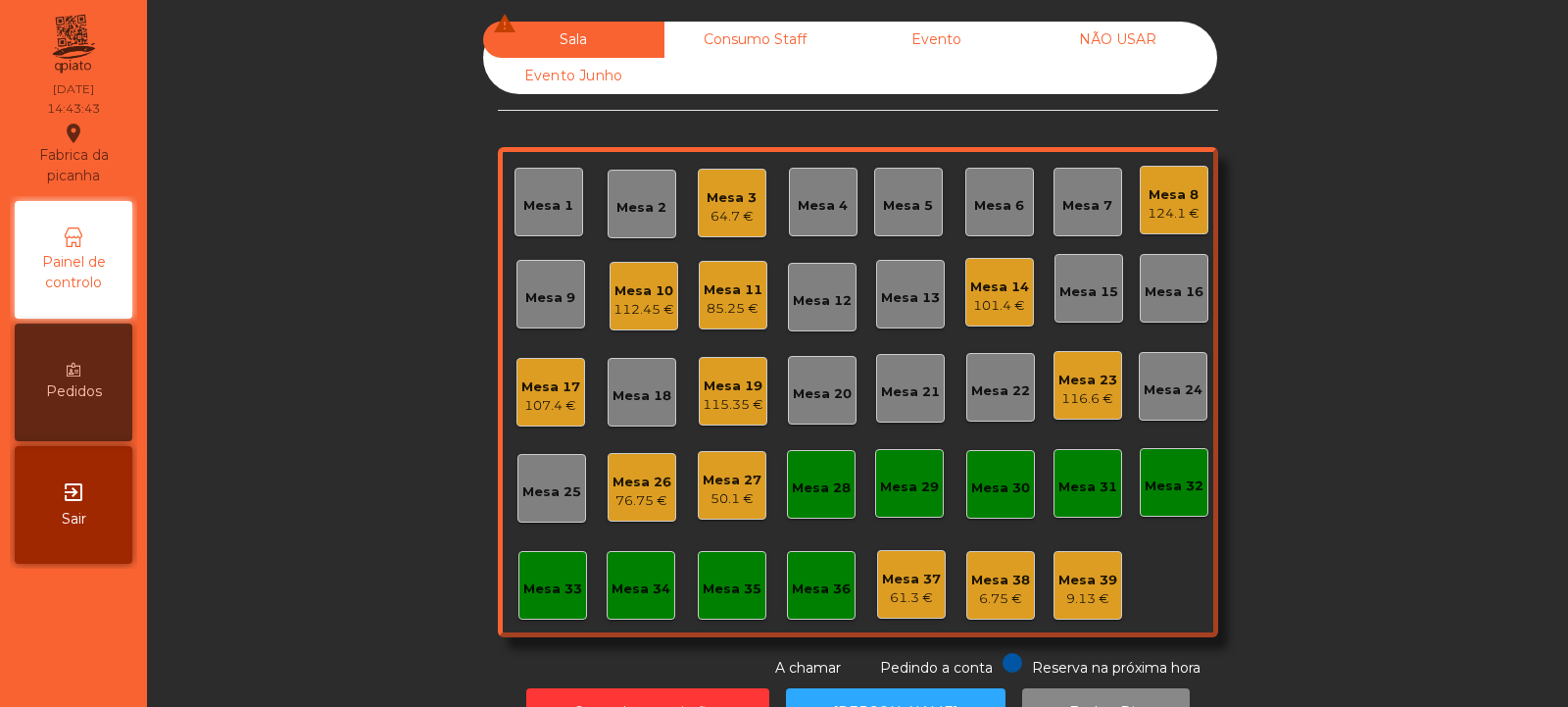
click at [1181, 178] on div "Mesa 8 124.1 €" at bounding box center [1174, 200] width 52 height 46
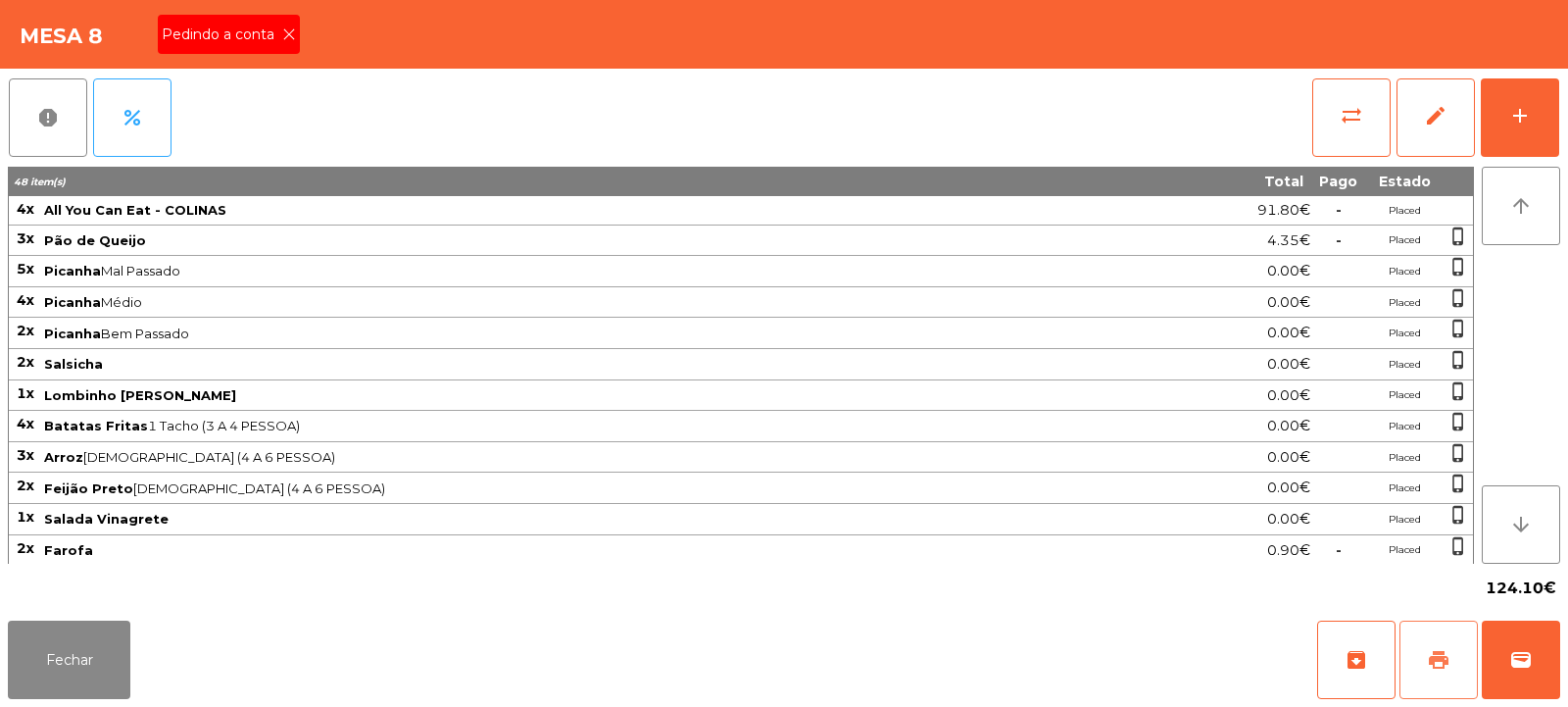
click at [1426, 659] on button "print" at bounding box center [1440, 660] width 78 height 78
click at [290, 34] on icon at bounding box center [289, 34] width 14 height 14
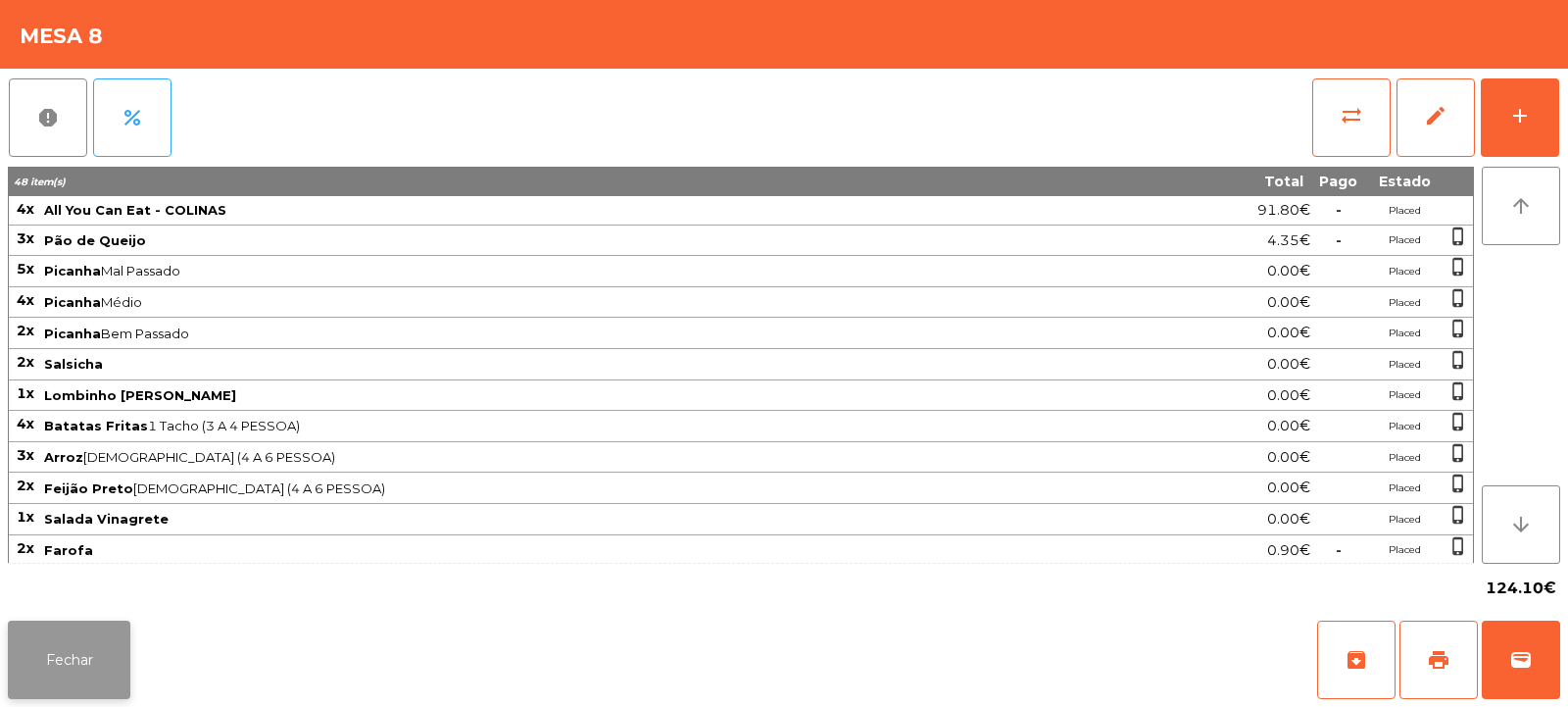
click at [103, 637] on button "Fechar" at bounding box center [69, 660] width 123 height 78
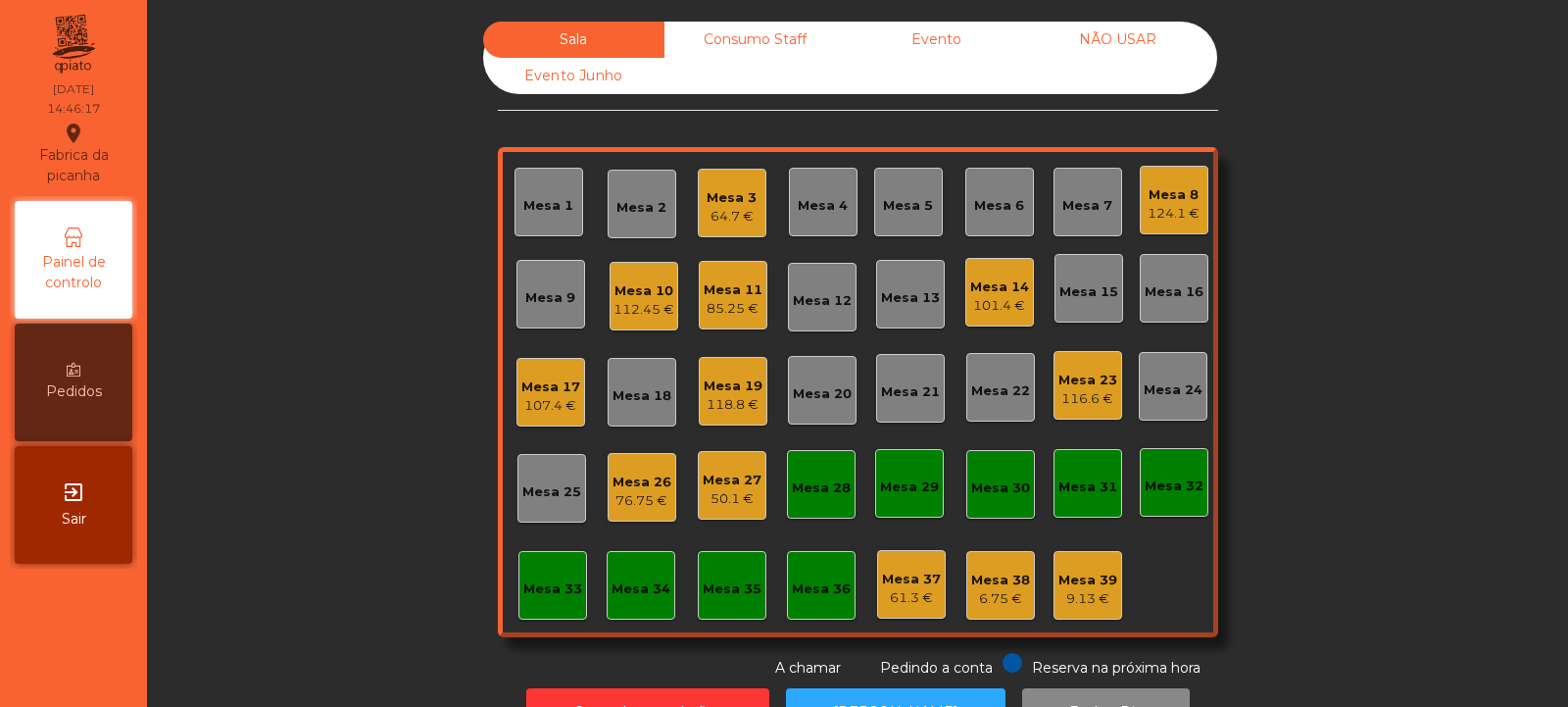
click at [540, 405] on div "107.4 €" at bounding box center [551, 406] width 59 height 20
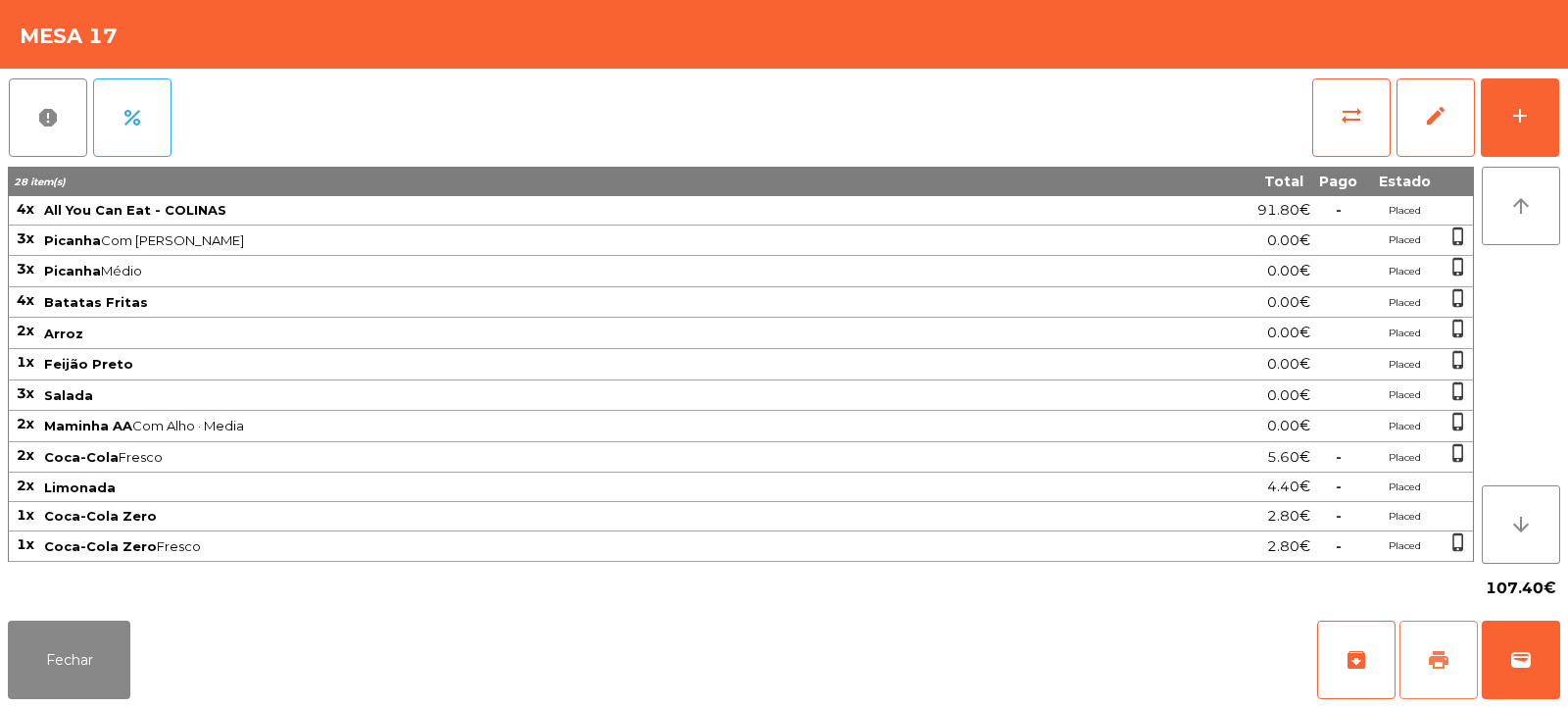
click at [1446, 680] on button "print" at bounding box center [1440, 660] width 78 height 78
click at [85, 682] on button "Fechar" at bounding box center [69, 660] width 123 height 78
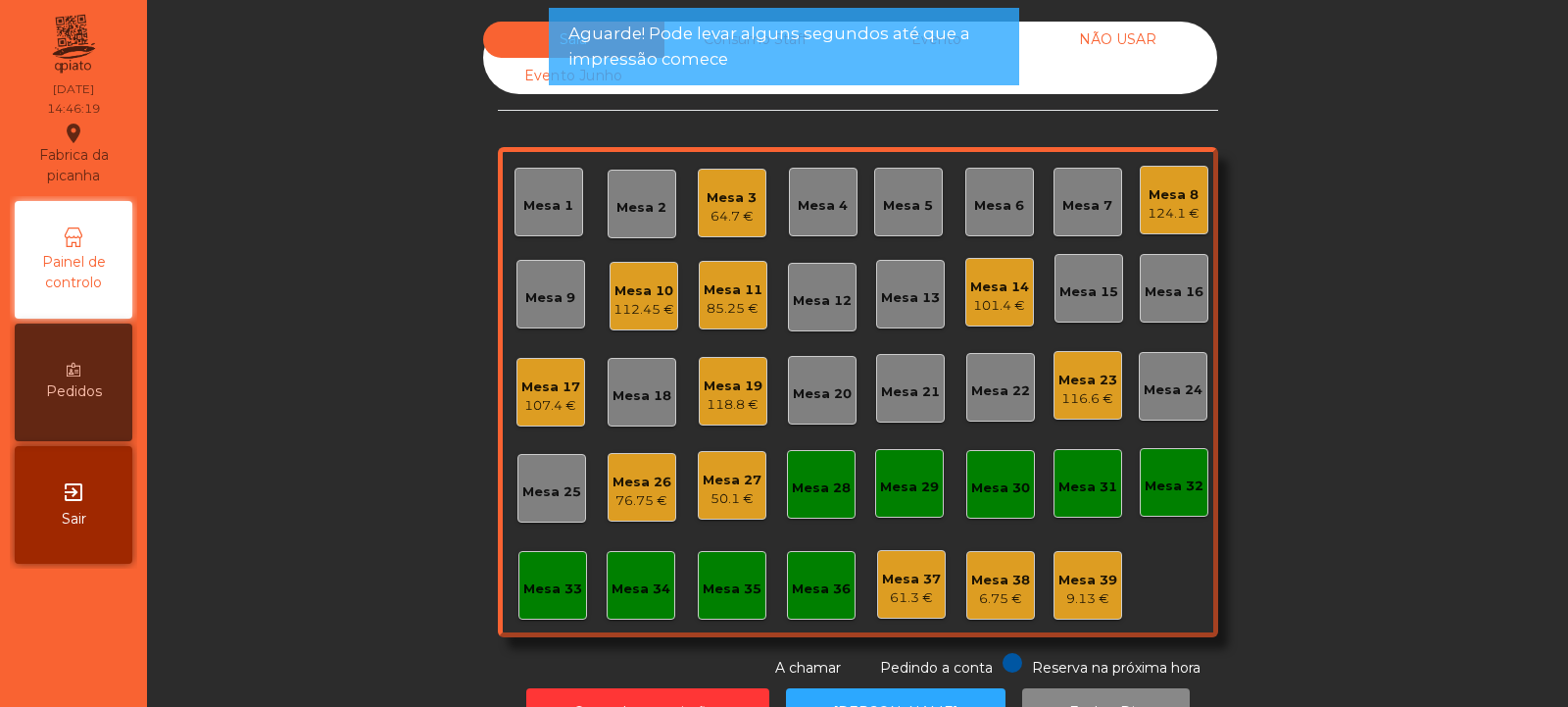
click at [1157, 216] on div "124.1 €" at bounding box center [1174, 214] width 52 height 20
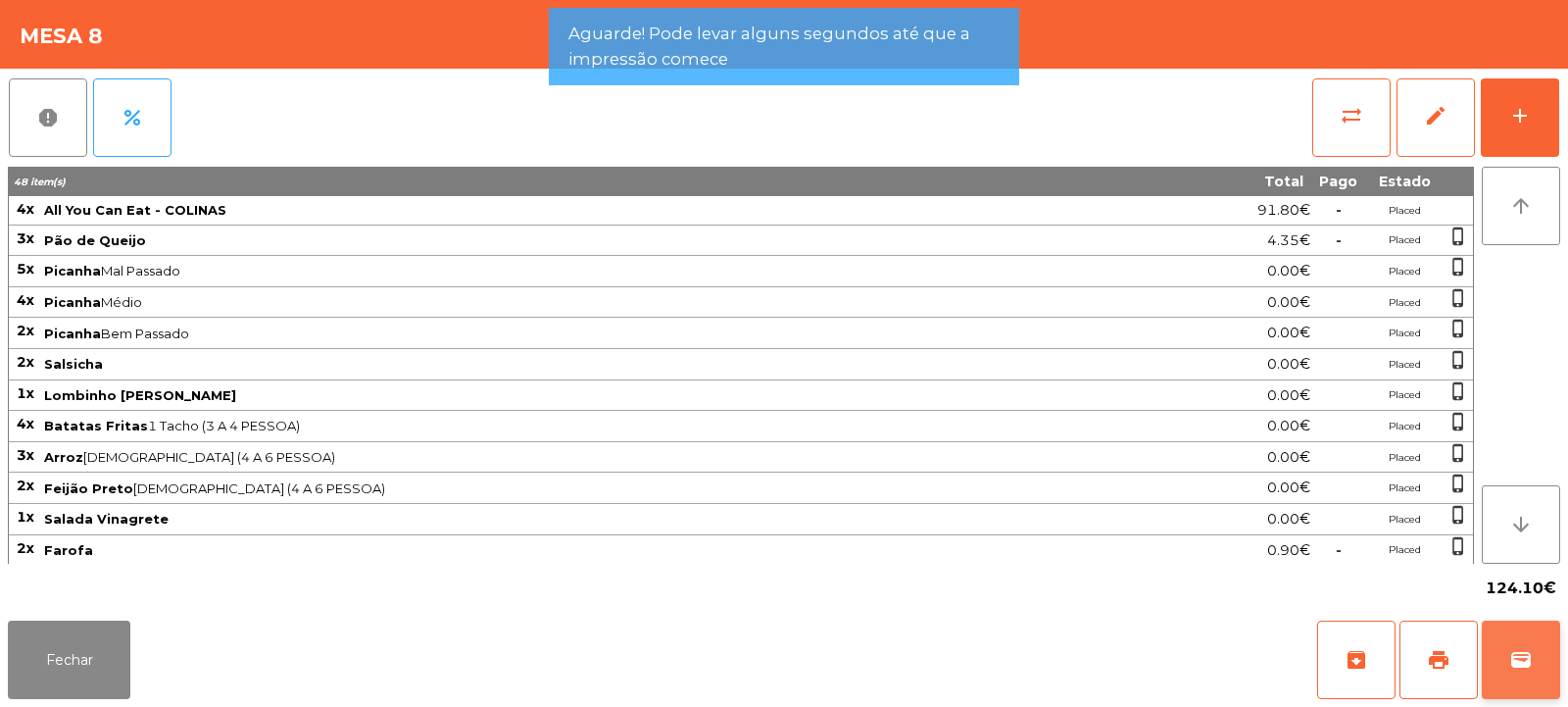
click at [1528, 674] on button "wallet" at bounding box center [1521, 660] width 78 height 78
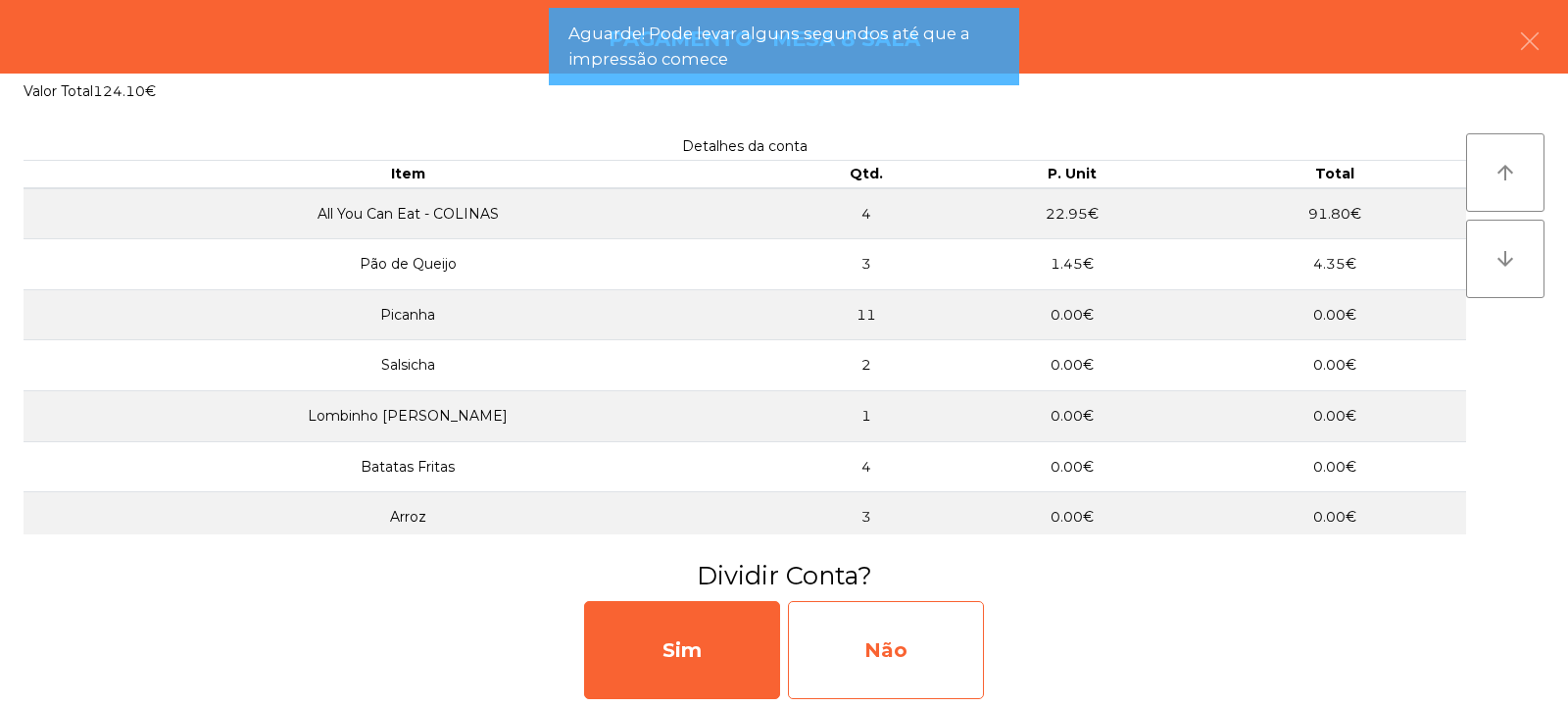
click at [893, 631] on div "Não" at bounding box center [886, 650] width 196 height 98
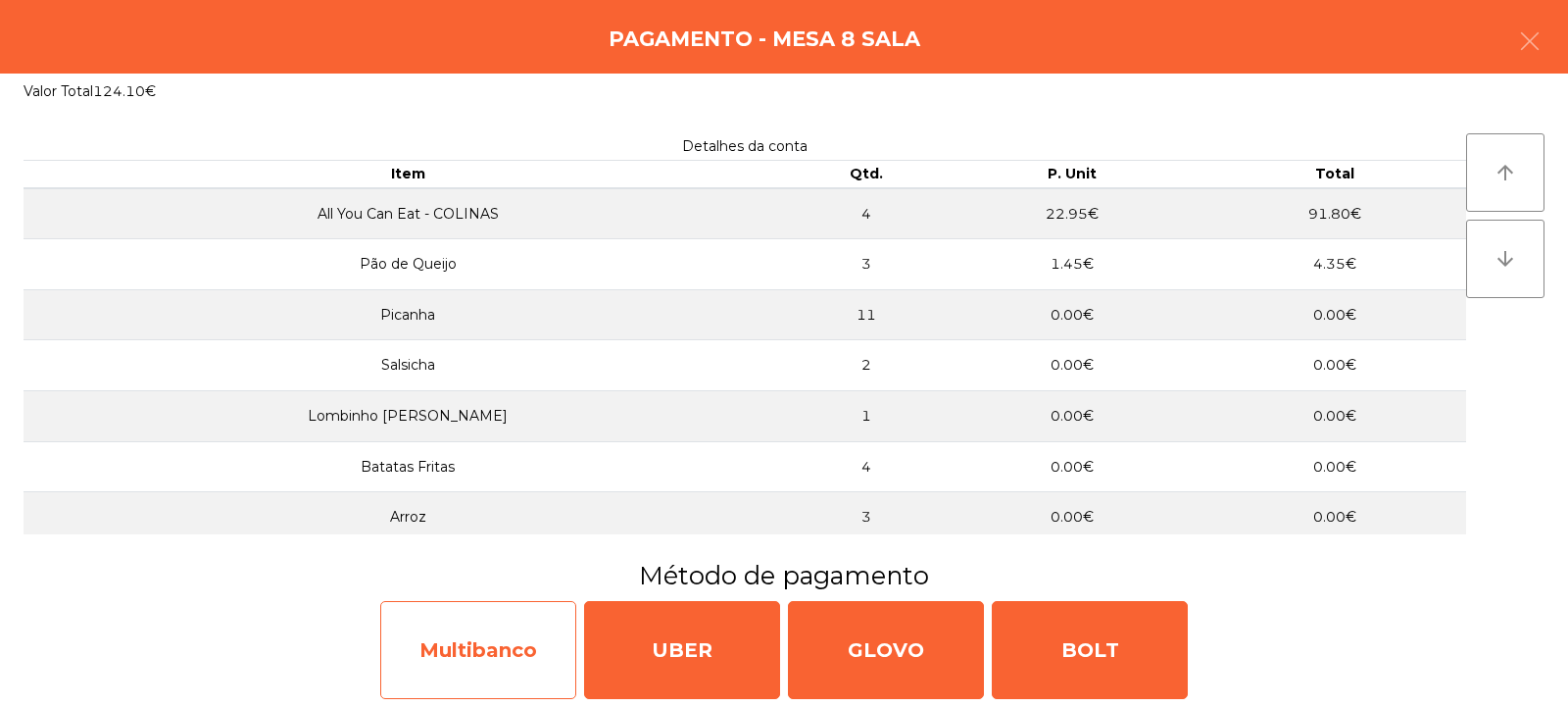
click at [485, 630] on div "Multibanco" at bounding box center [479, 650] width 196 height 98
select select "**"
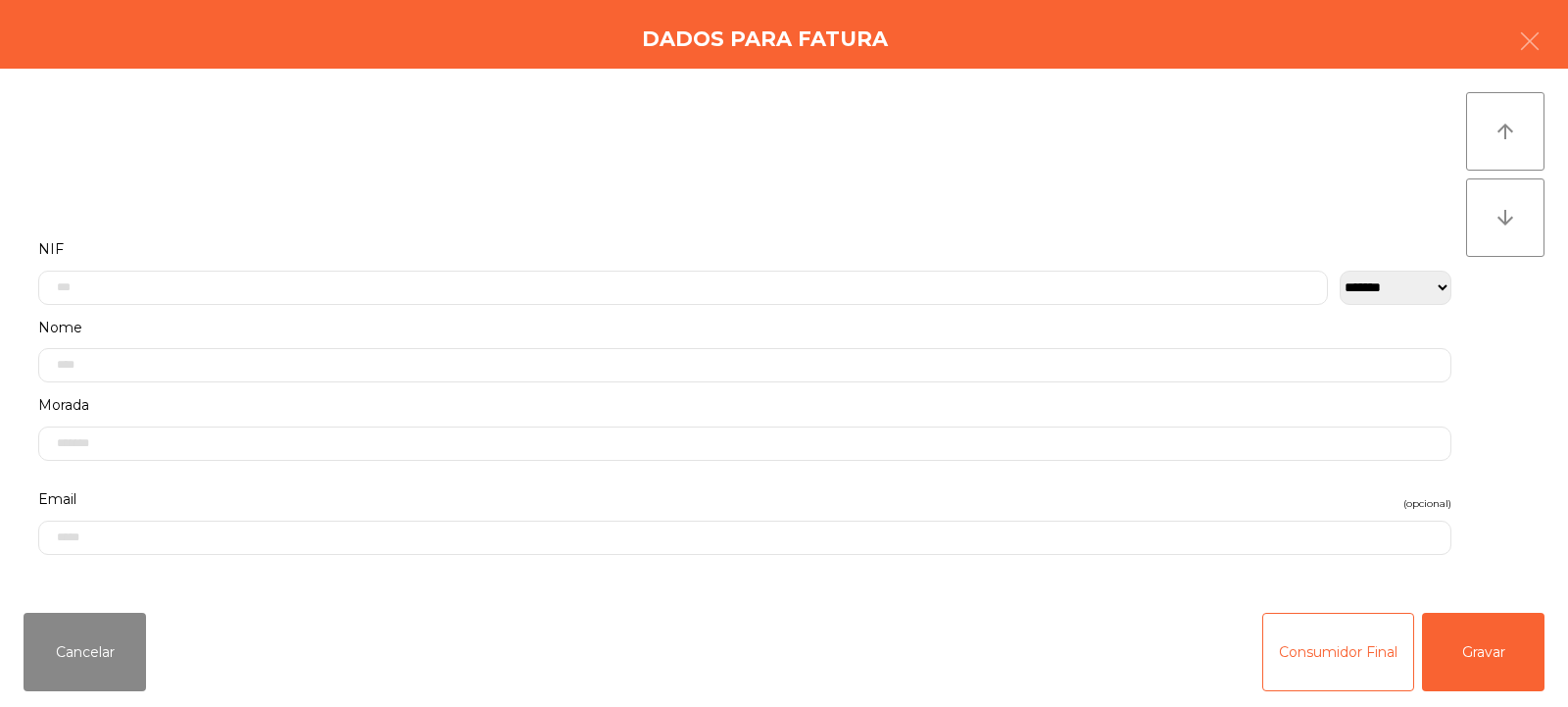
click at [520, 251] on label "NIF" at bounding box center [745, 249] width 1414 height 26
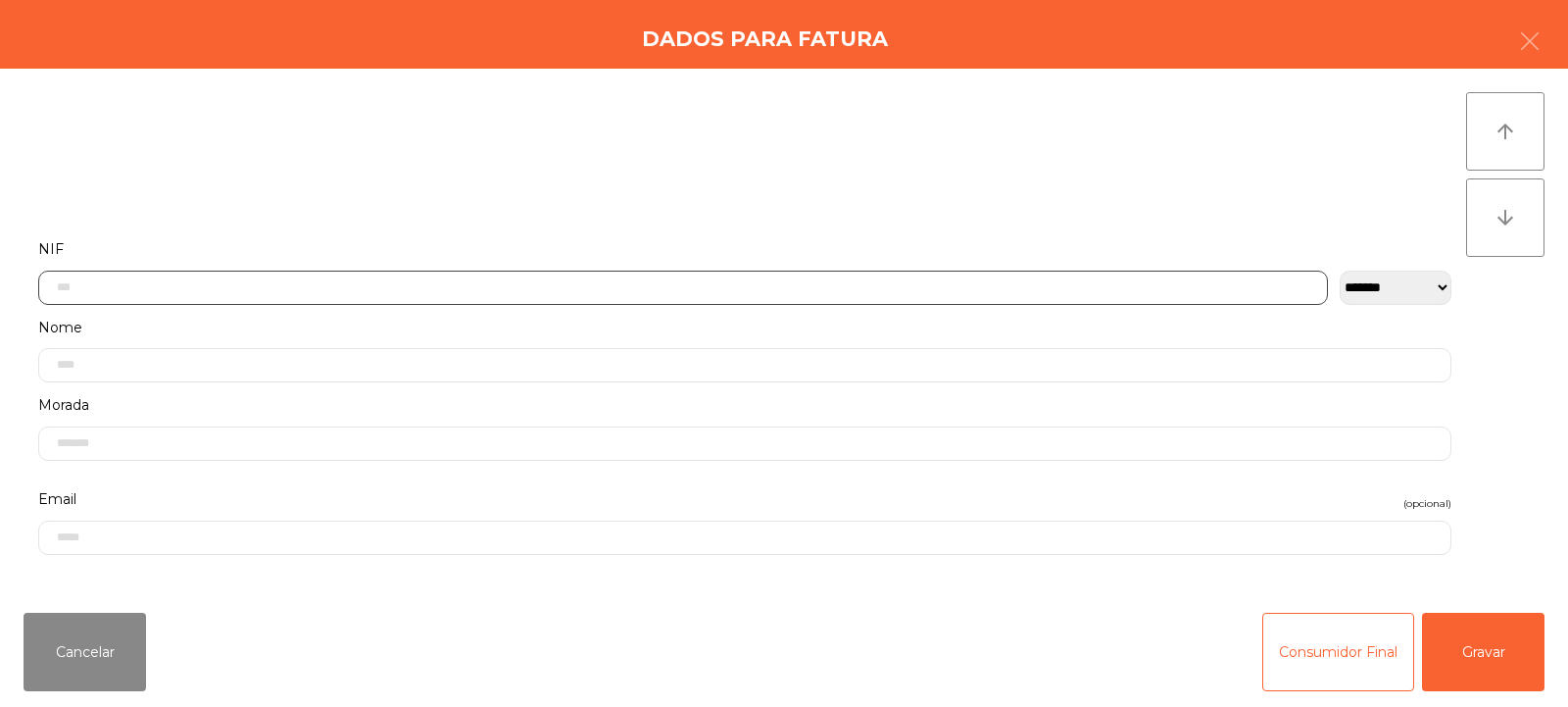
click at [472, 284] on input "text" at bounding box center [683, 287] width 1290 height 34
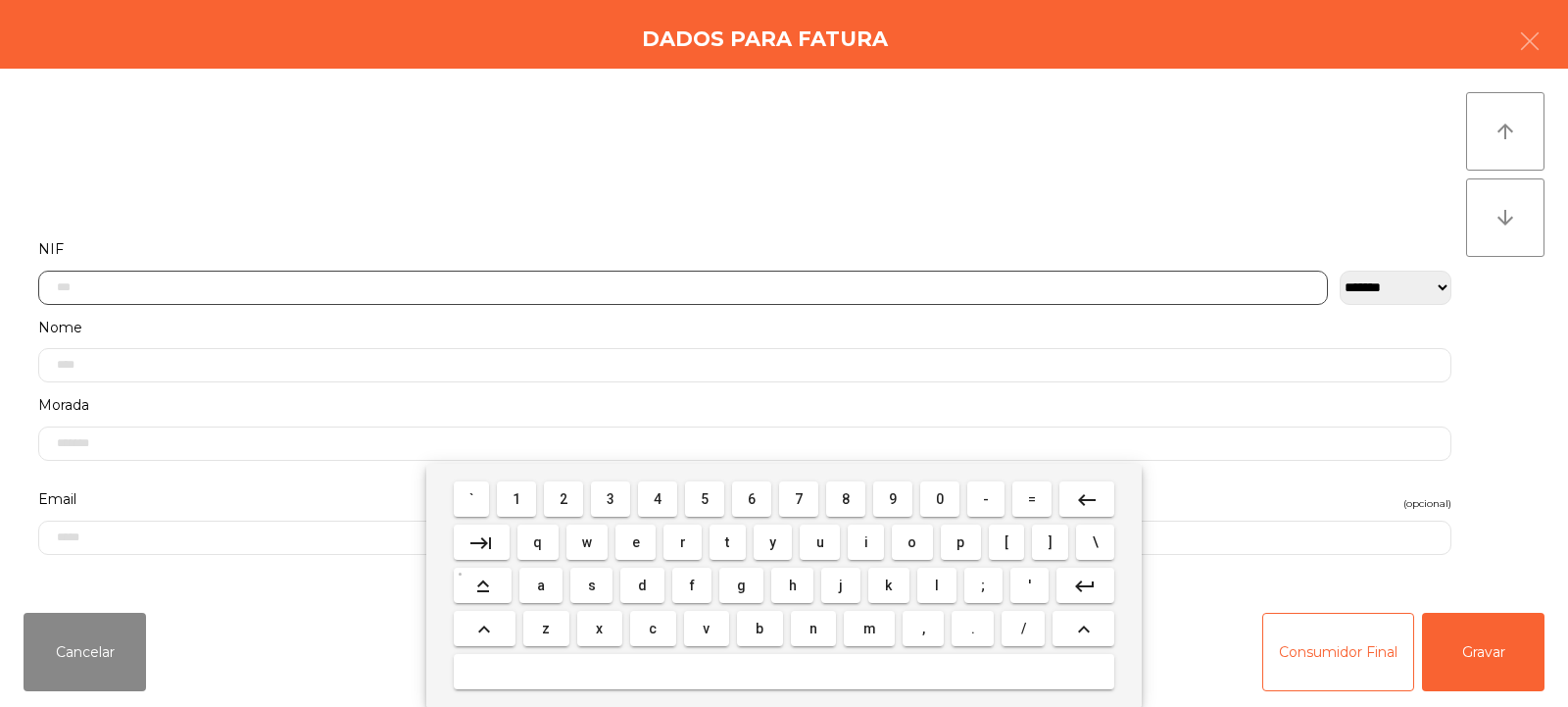
scroll to position [143, 0]
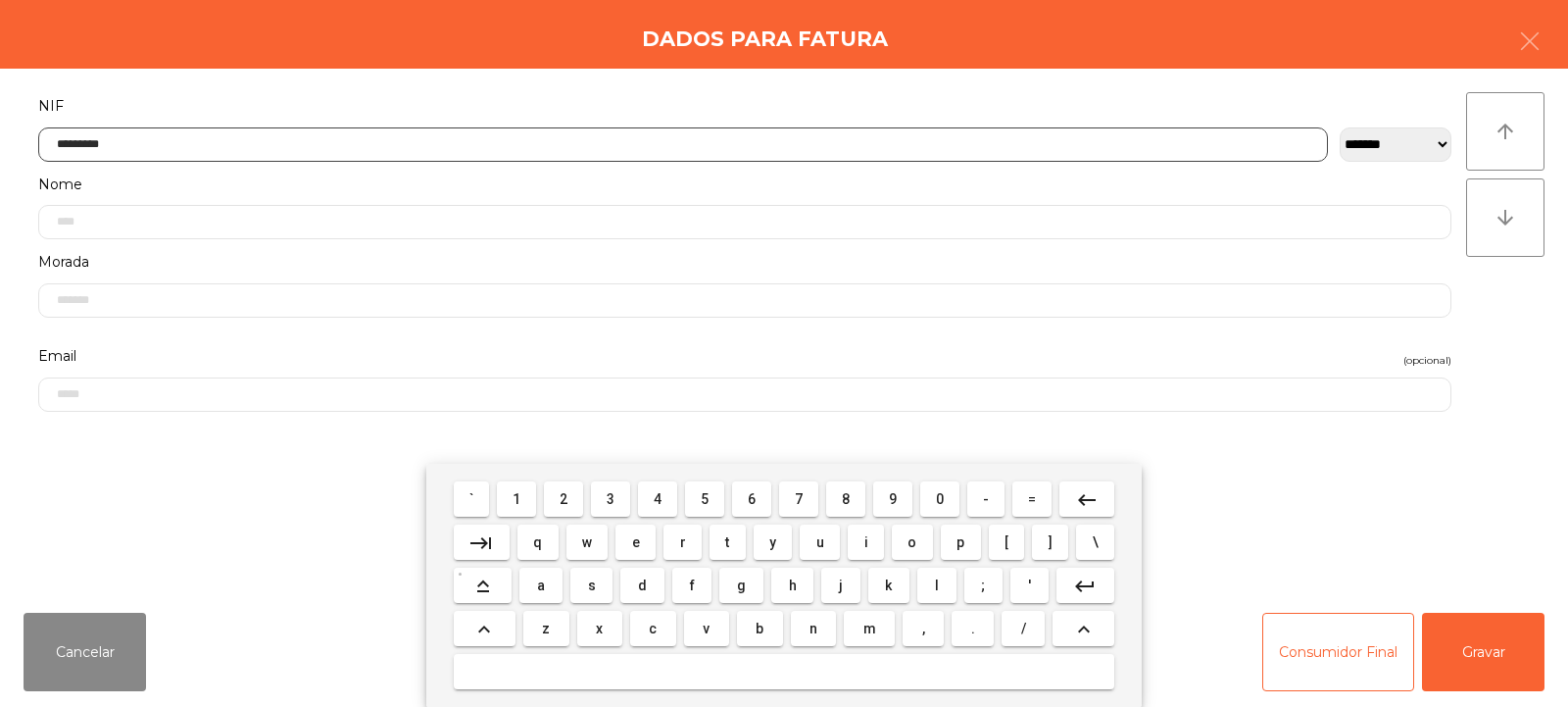
type input "*********"
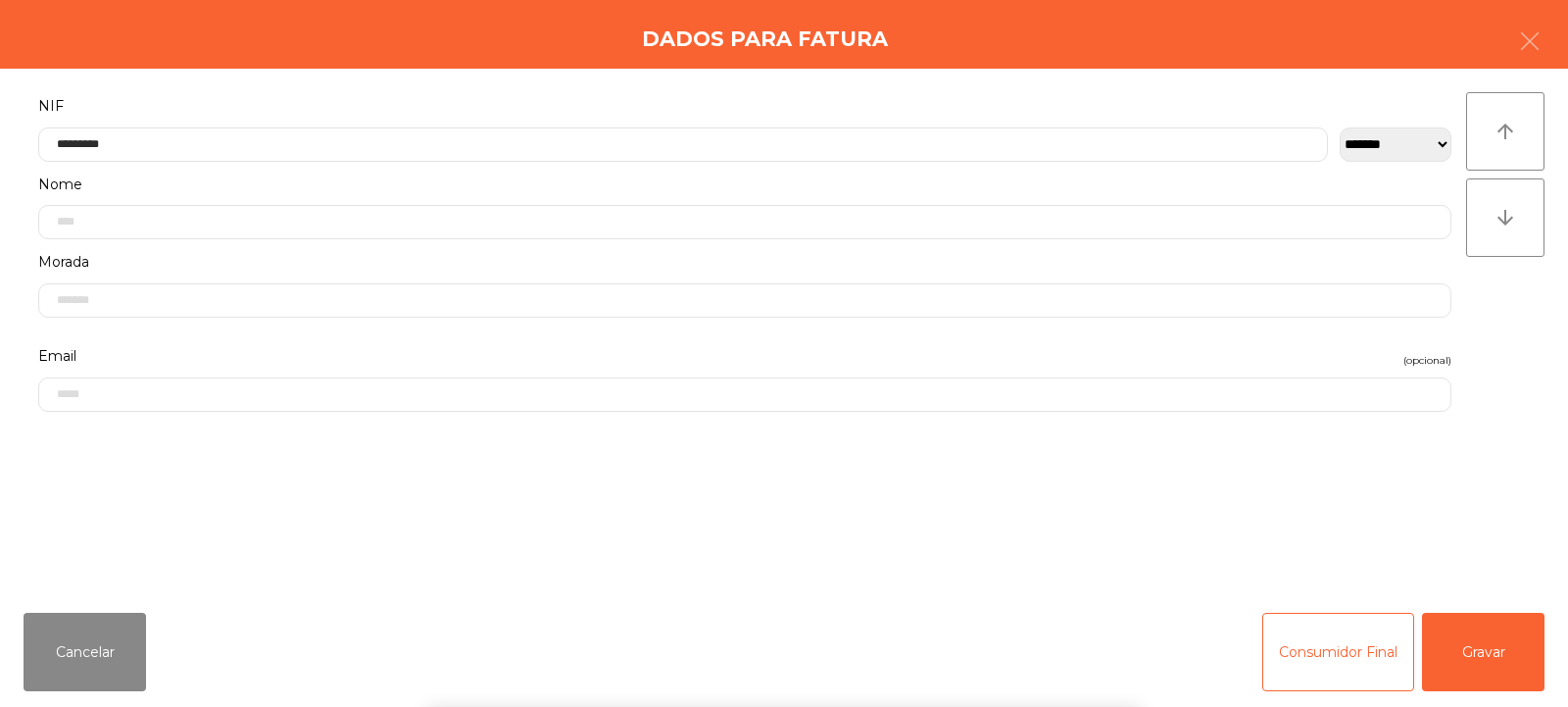
click at [1494, 652] on div "` 1 2 3 4 5 6 7 8 9 0 - = keyboard_backspace keyboard_tab q w e r t y u i o p […" at bounding box center [784, 585] width 1568 height 243
click at [1483, 660] on button "Gravar" at bounding box center [1484, 652] width 123 height 78
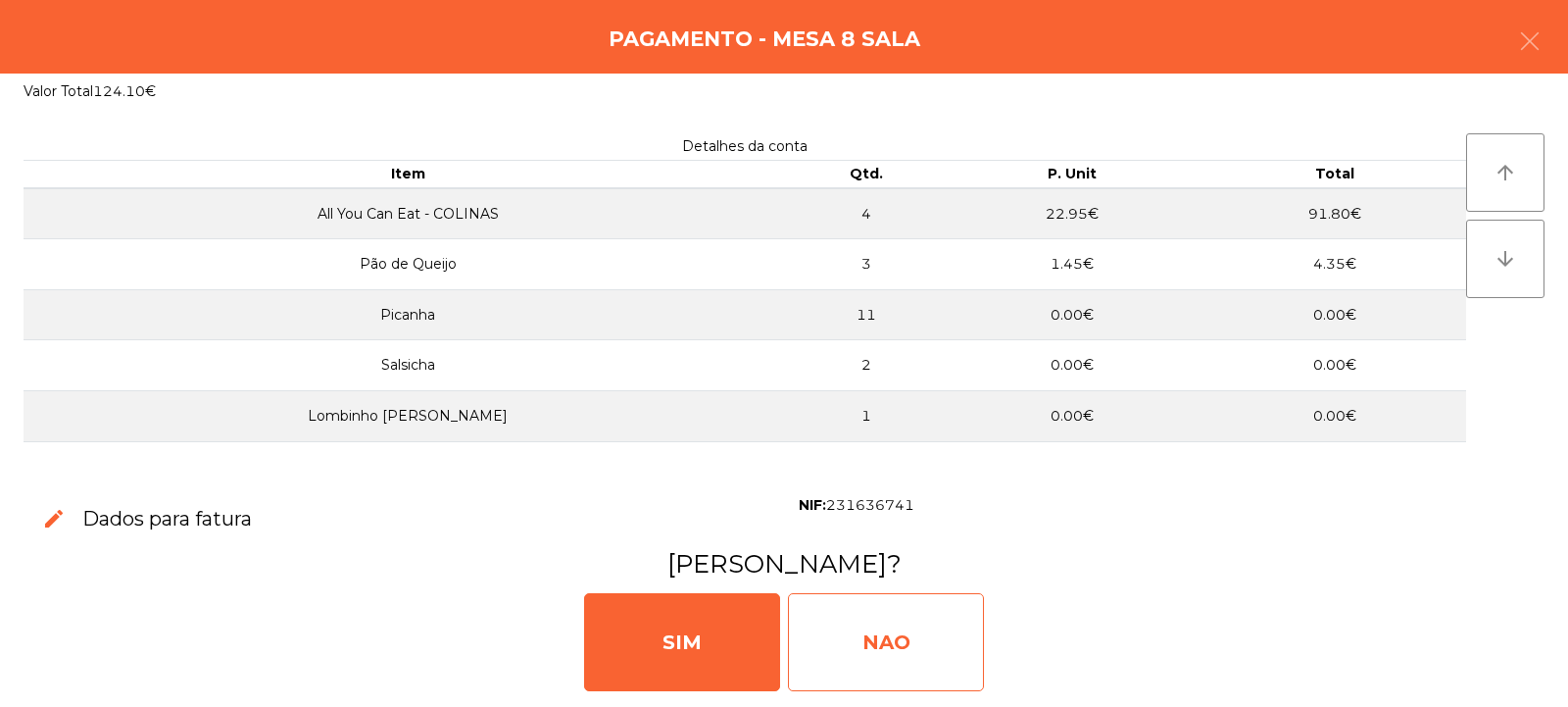
click at [917, 635] on div "NAO" at bounding box center [886, 642] width 196 height 98
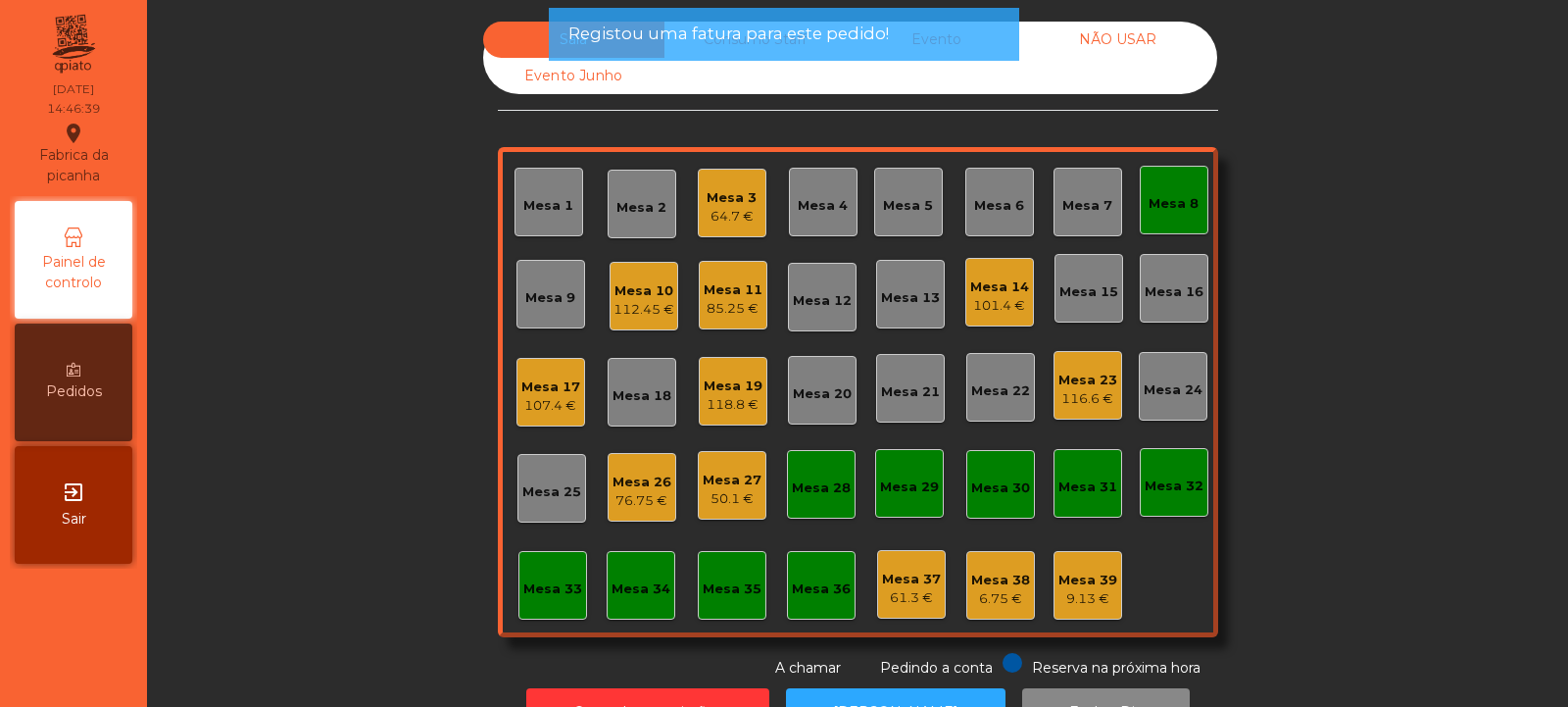
click at [1164, 205] on div "Mesa 8" at bounding box center [1174, 204] width 50 height 20
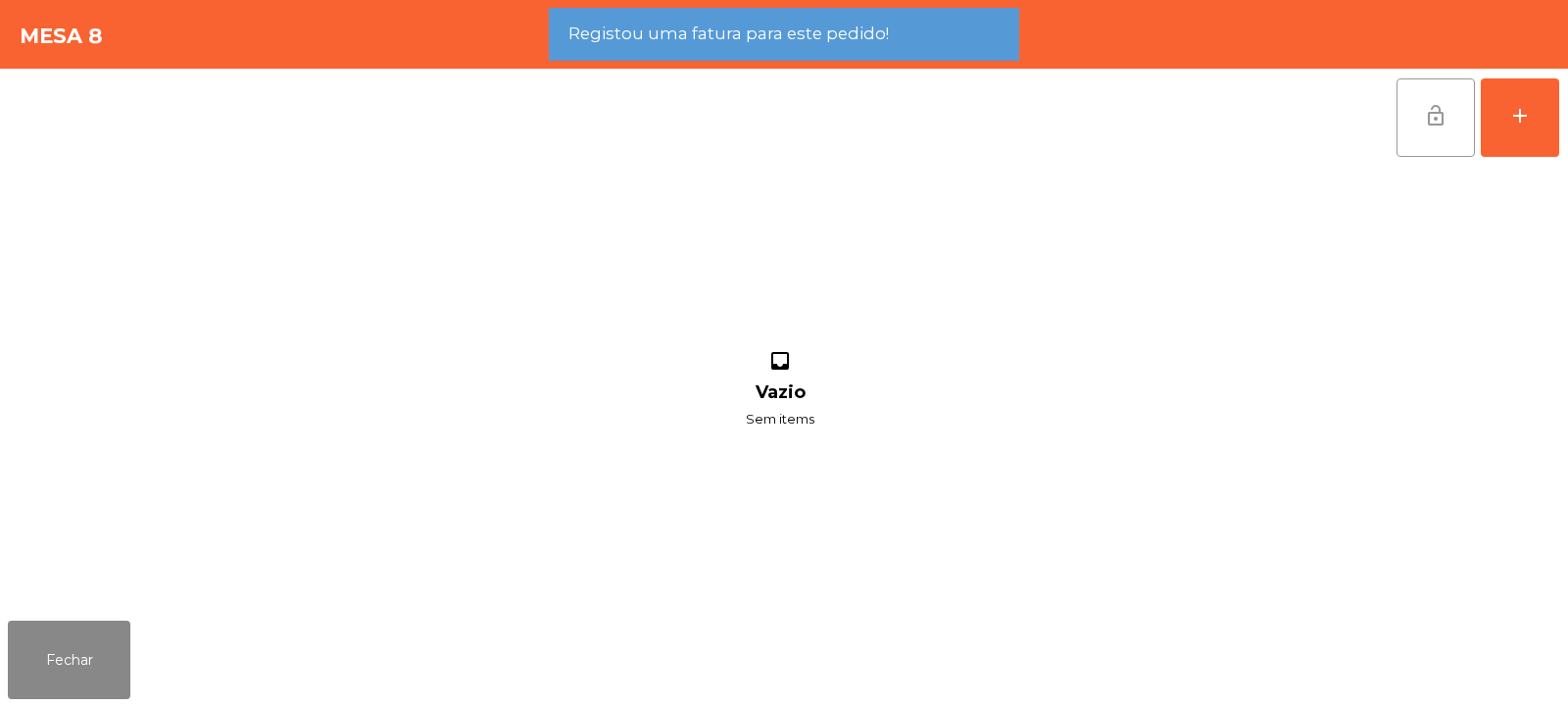
click at [1403, 124] on button "lock_open" at bounding box center [1437, 118] width 78 height 78
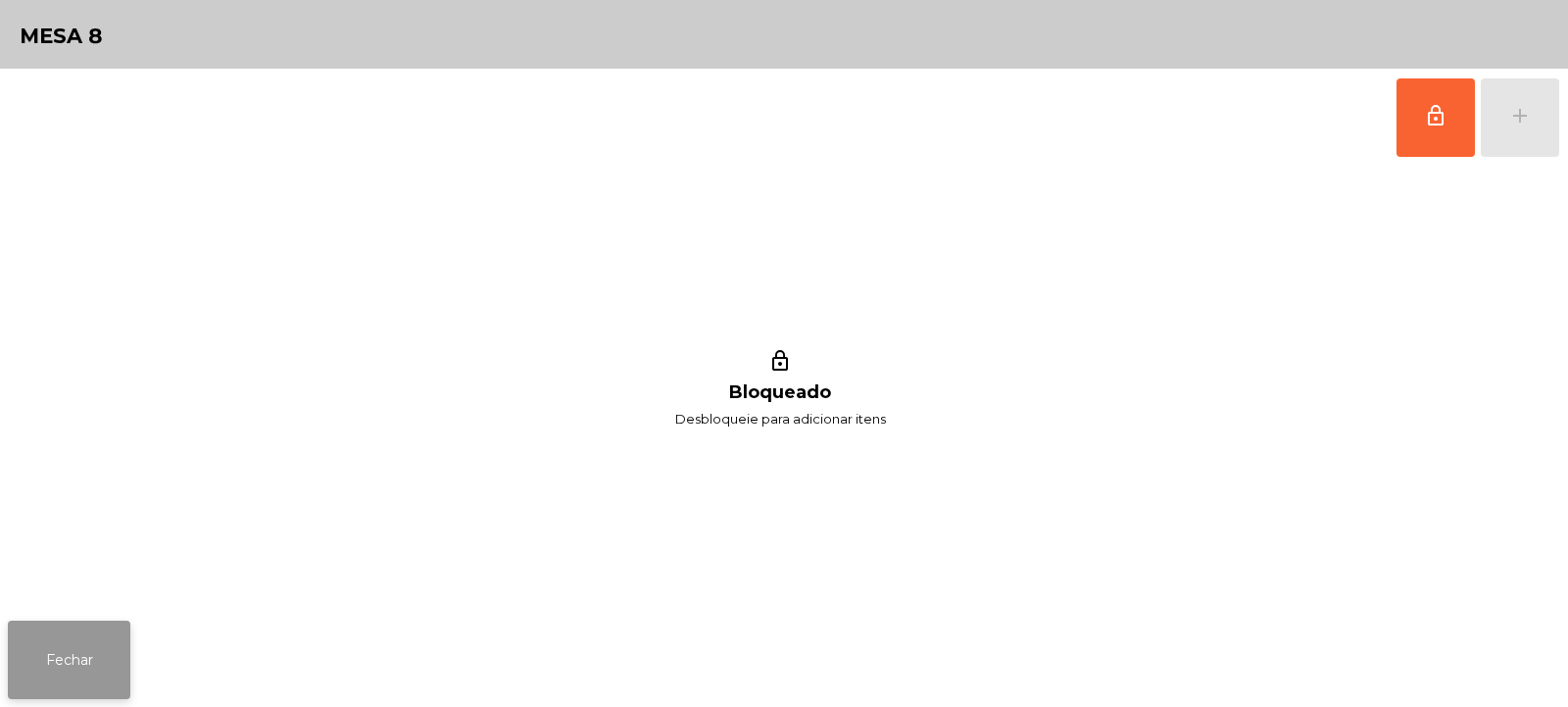
click at [99, 647] on button "Fechar" at bounding box center [69, 660] width 123 height 78
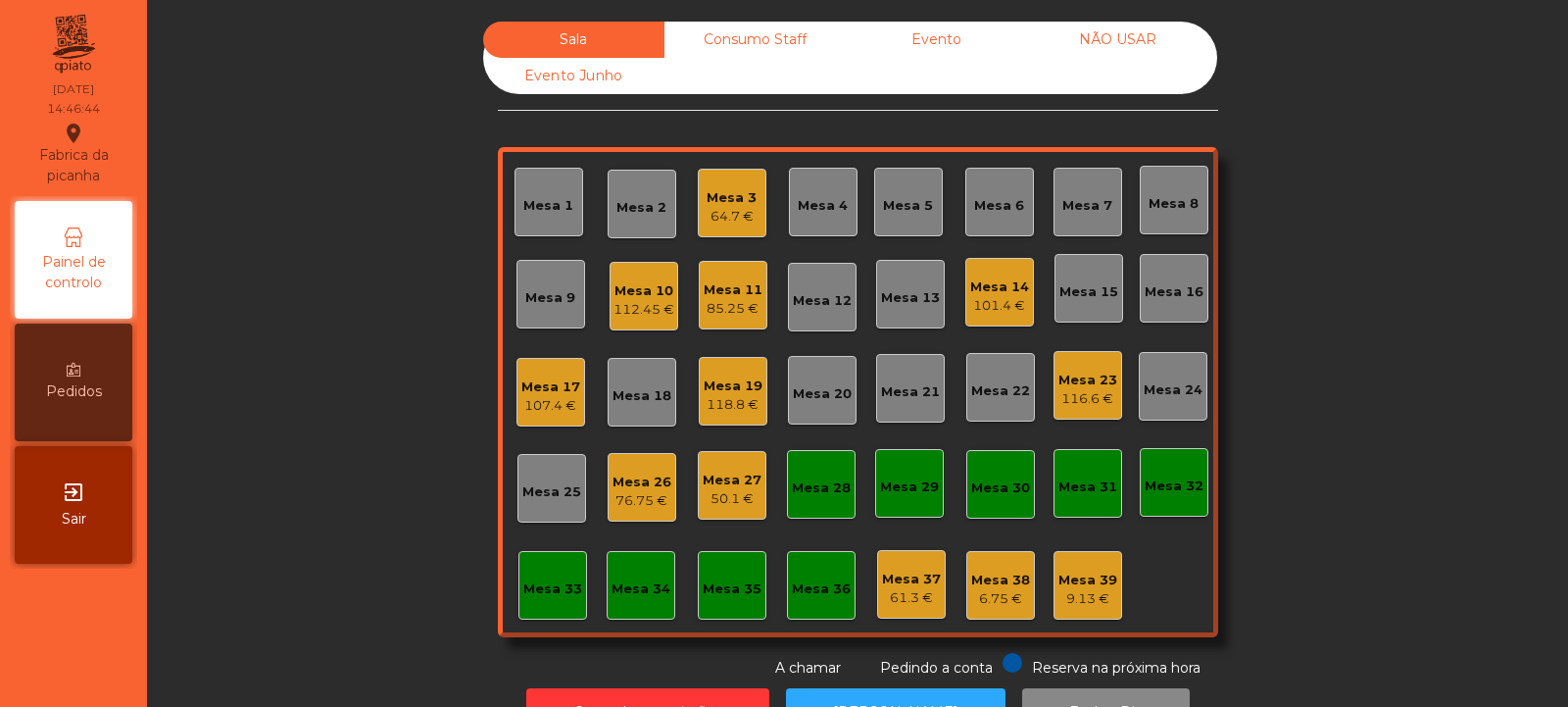
click at [538, 400] on div "107.4 €" at bounding box center [551, 406] width 59 height 20
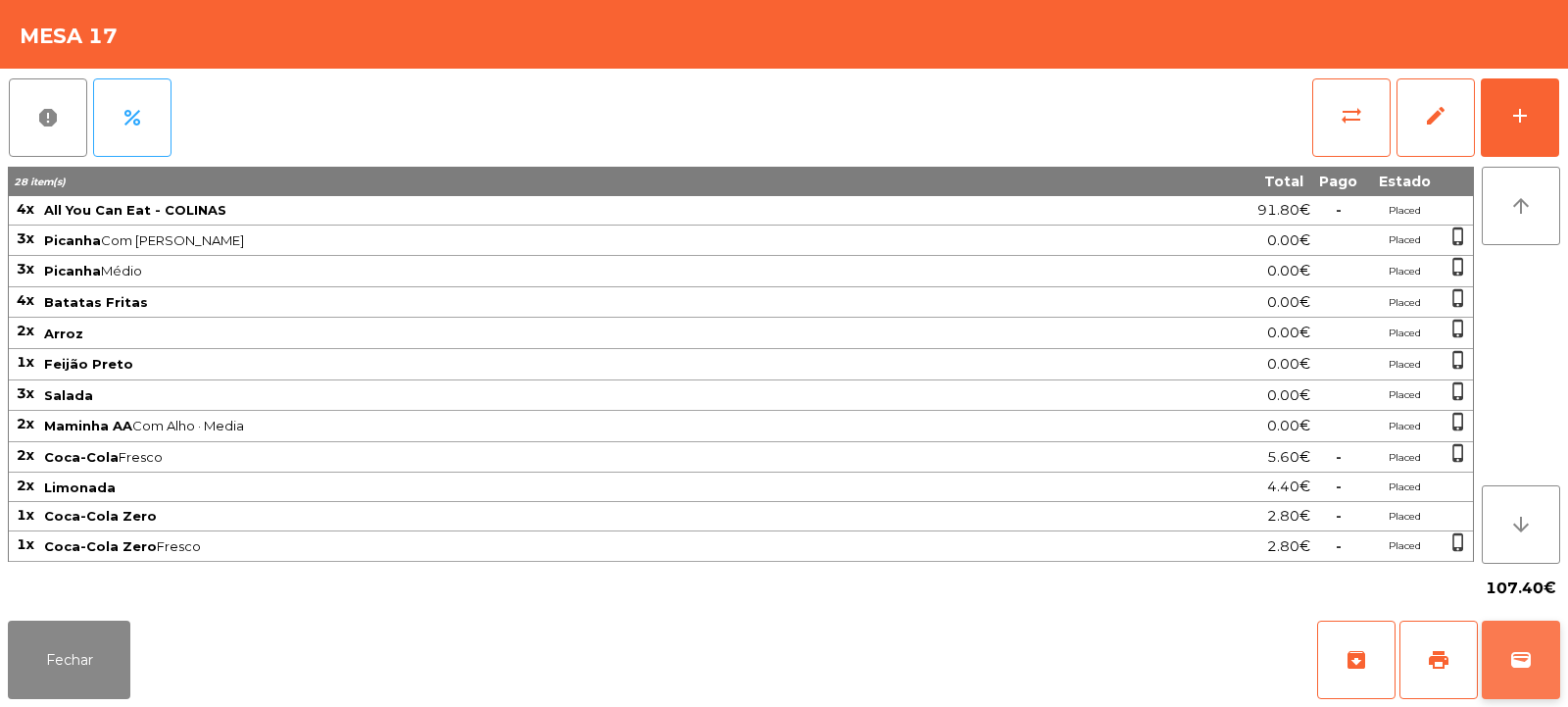
click at [1519, 667] on span "wallet" at bounding box center [1521, 660] width 24 height 24
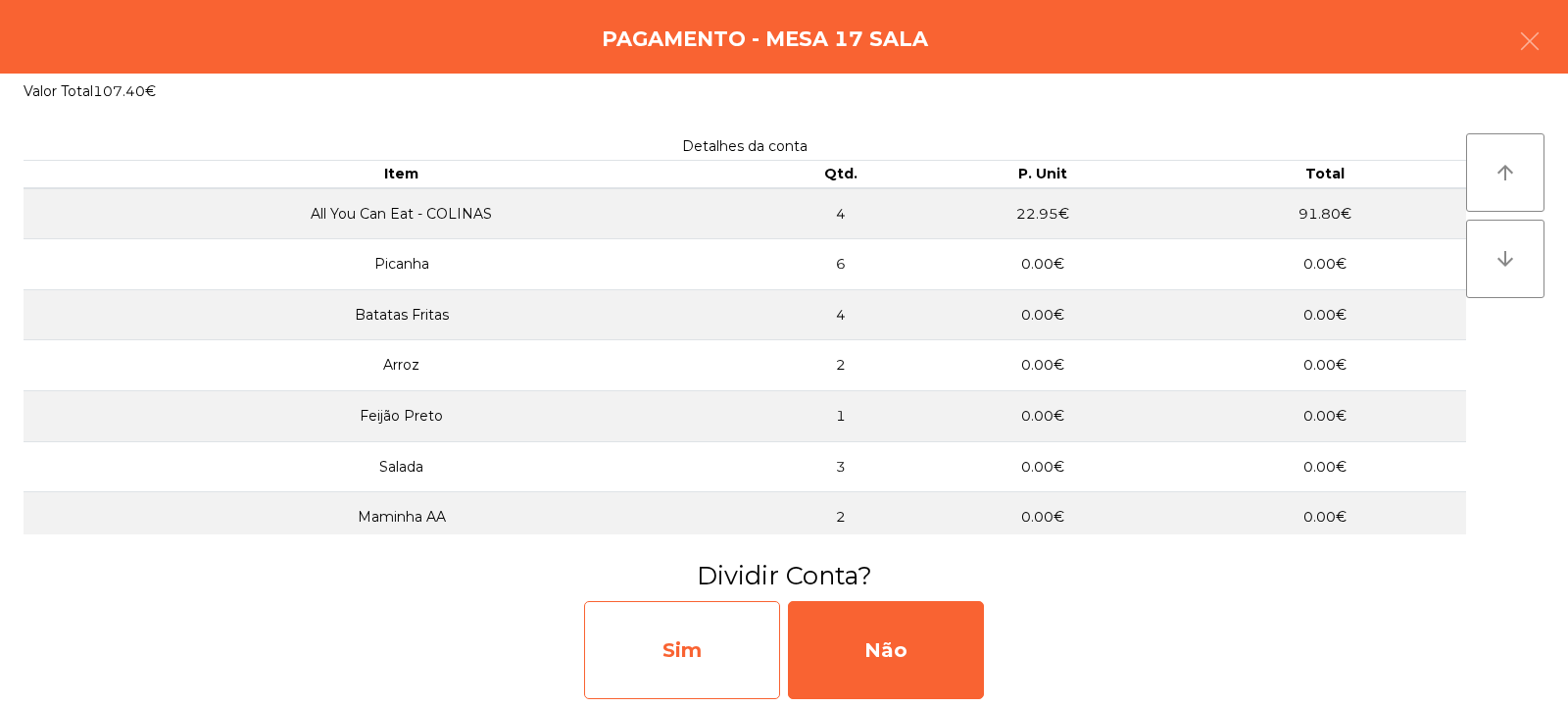
click at [712, 659] on div "Sim" at bounding box center [683, 650] width 196 height 98
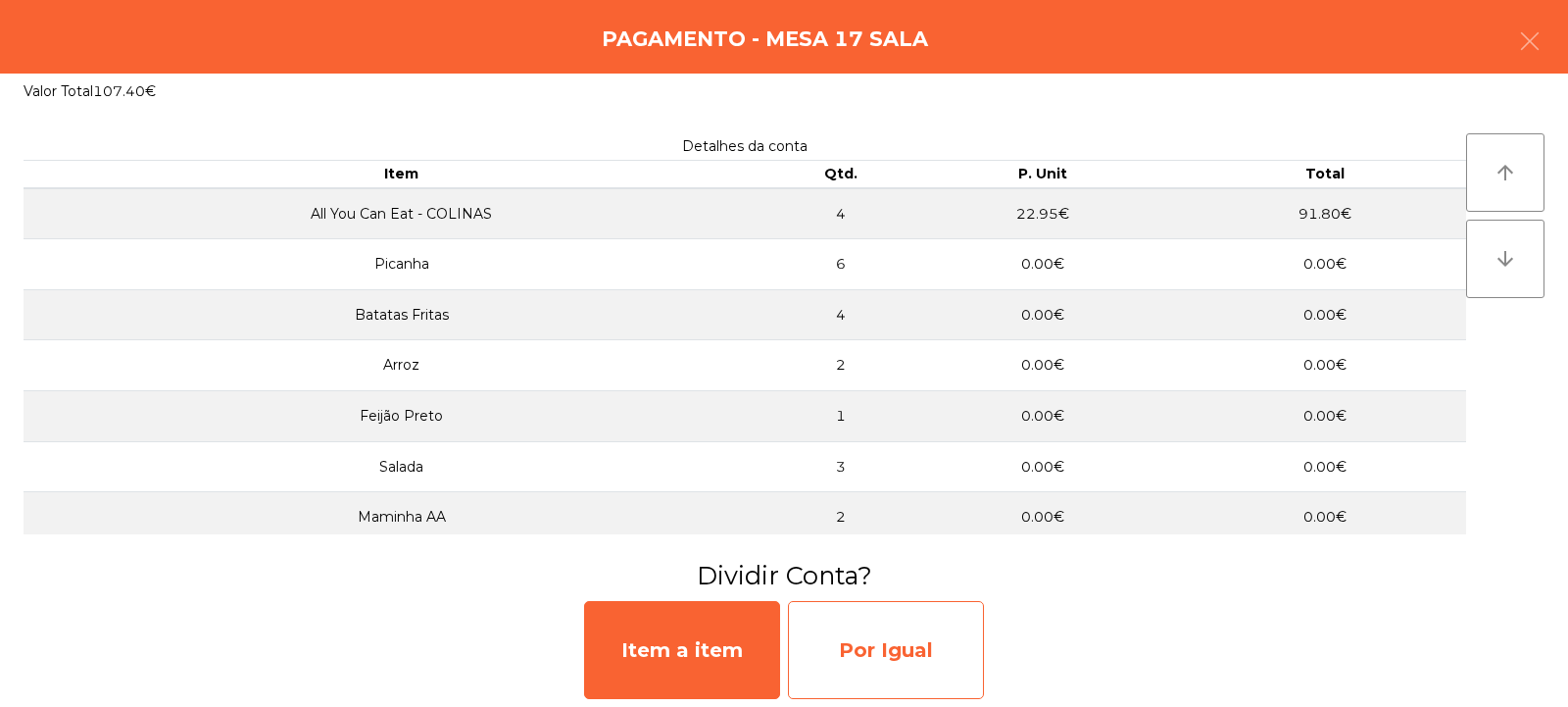
click at [869, 649] on div "Por Igual" at bounding box center [886, 650] width 196 height 98
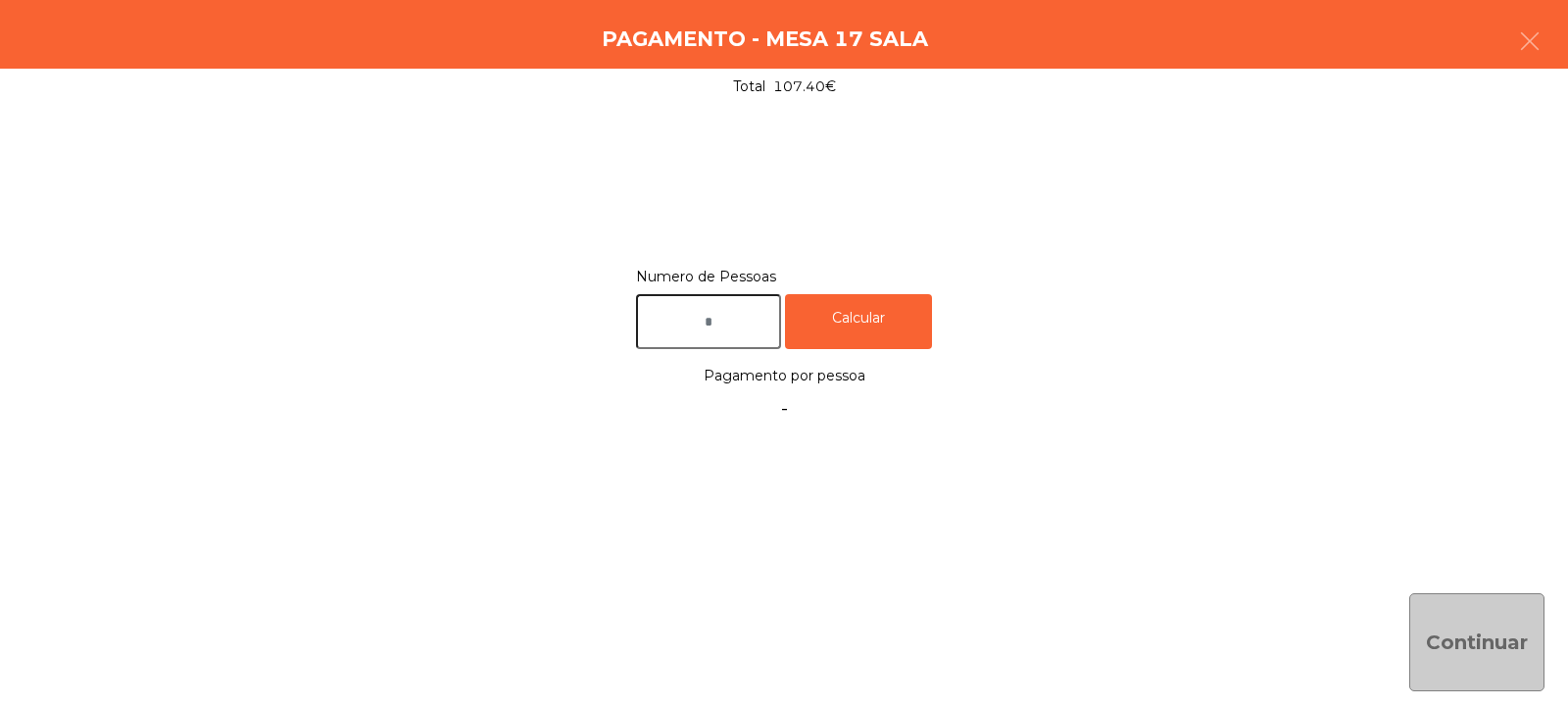
click at [731, 325] on input "text" at bounding box center [709, 322] width 145 height 56
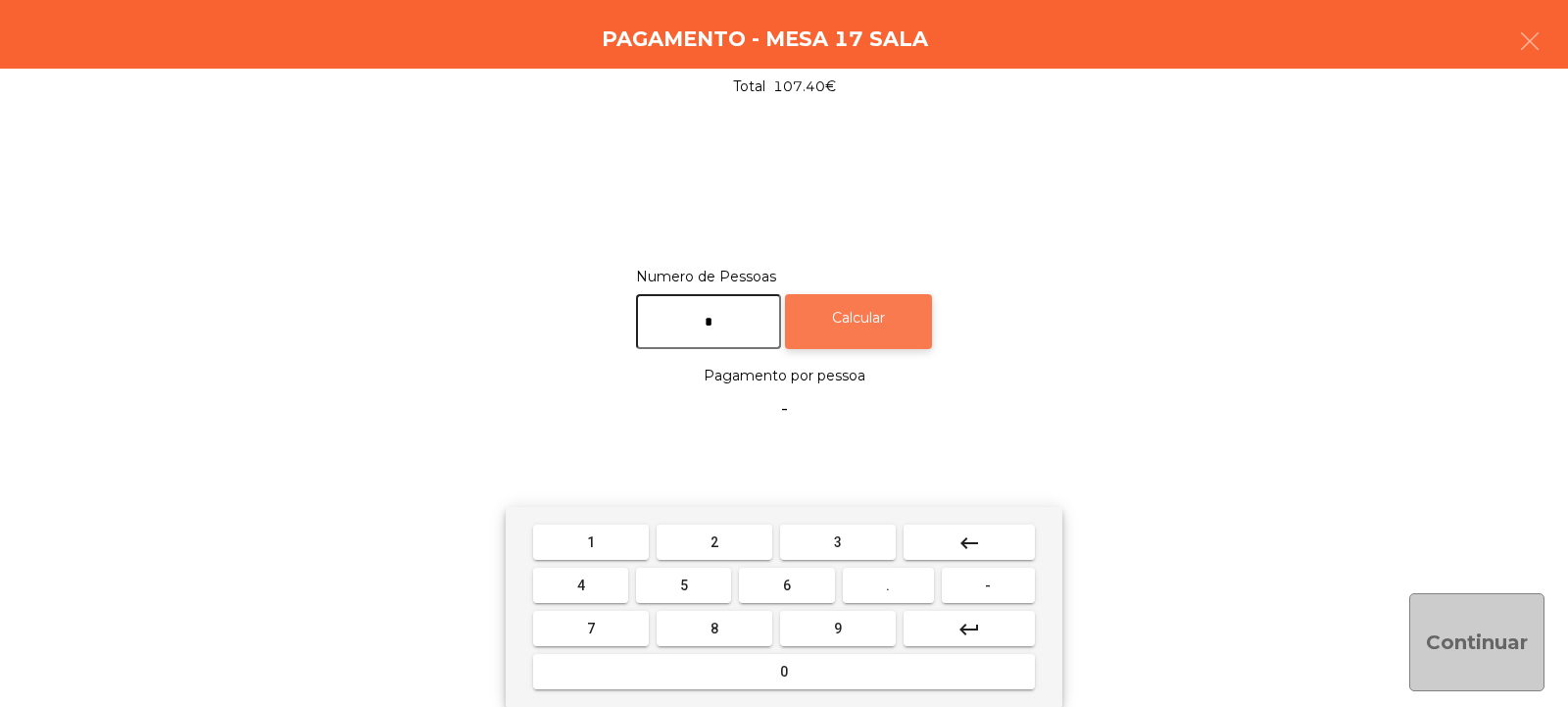
type input "*"
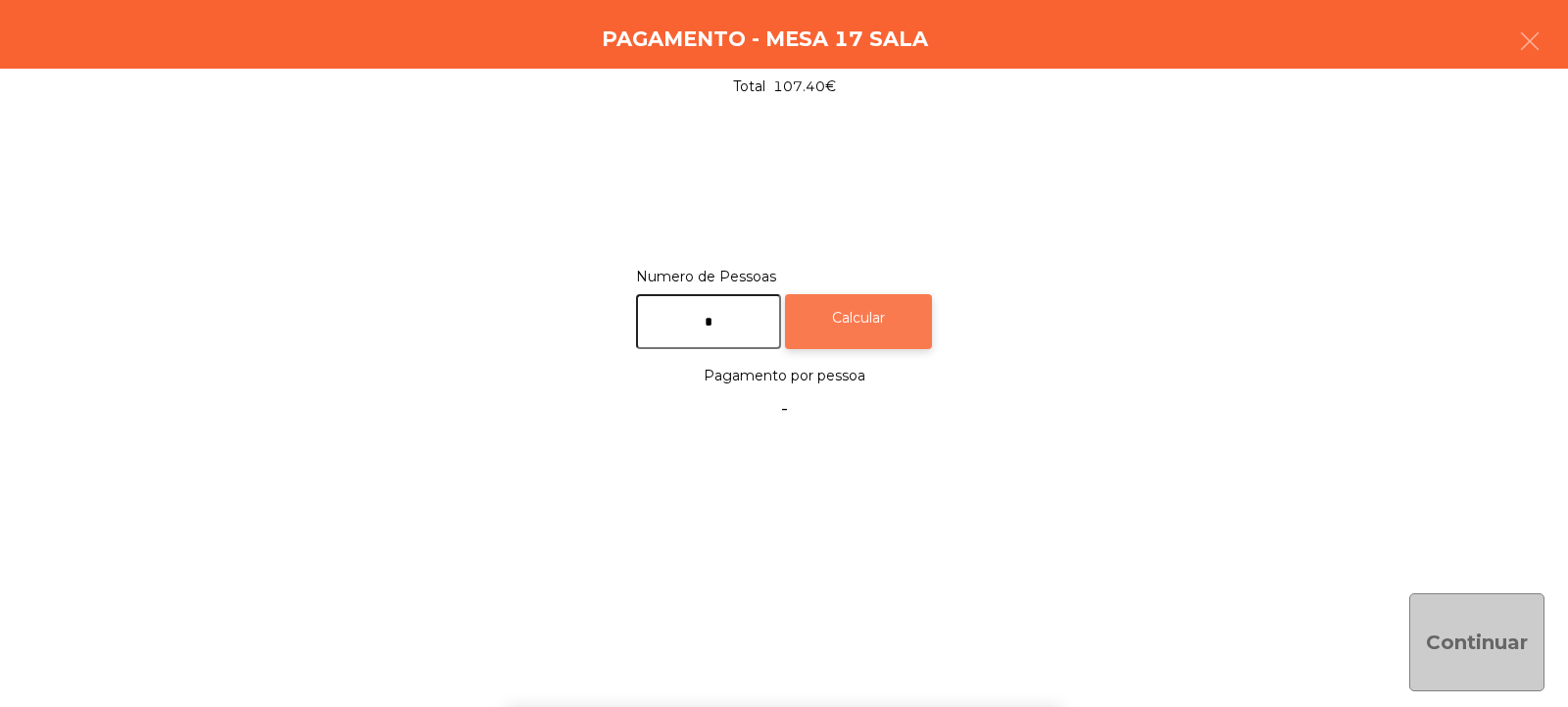
click at [898, 313] on div "Calcular" at bounding box center [859, 322] width 147 height 56
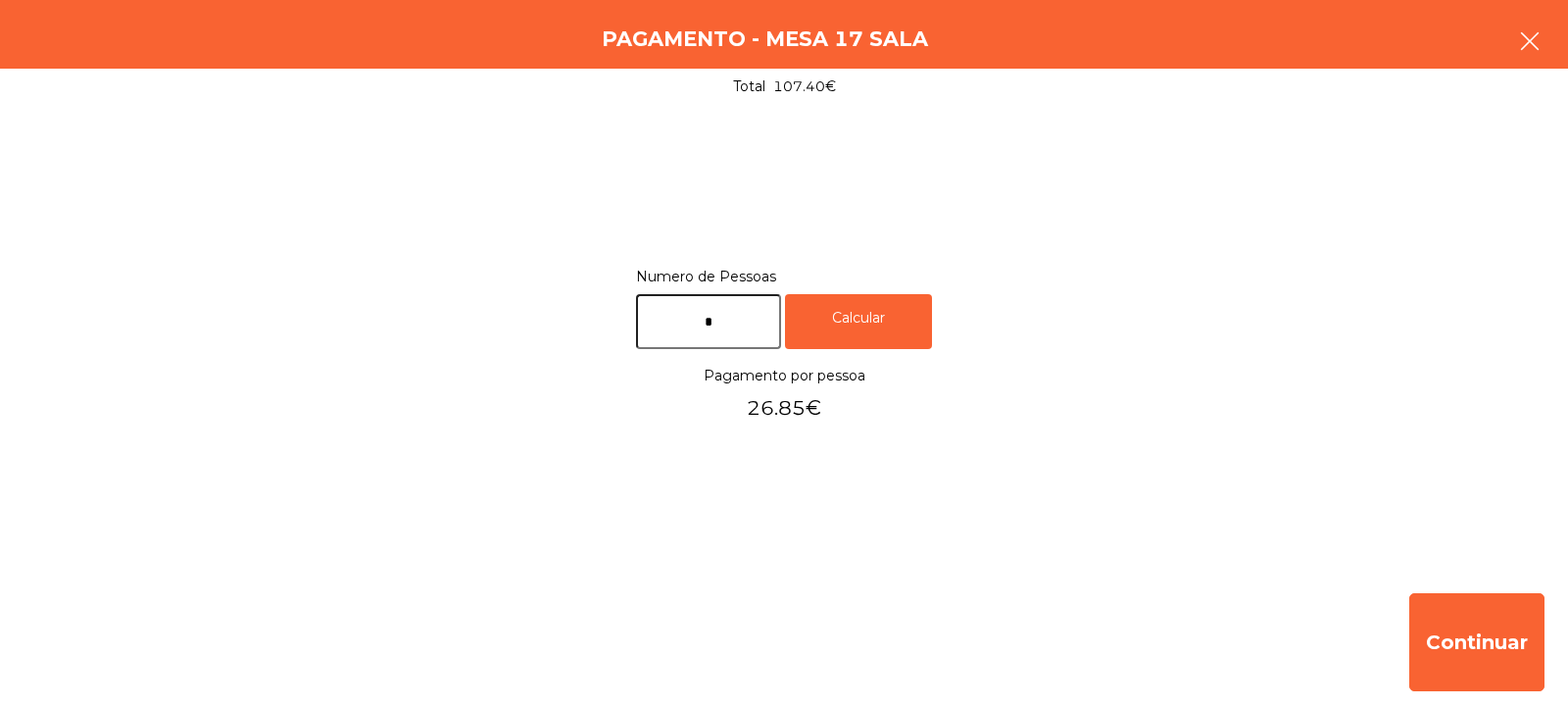
click at [1511, 29] on button "button" at bounding box center [1530, 43] width 55 height 59
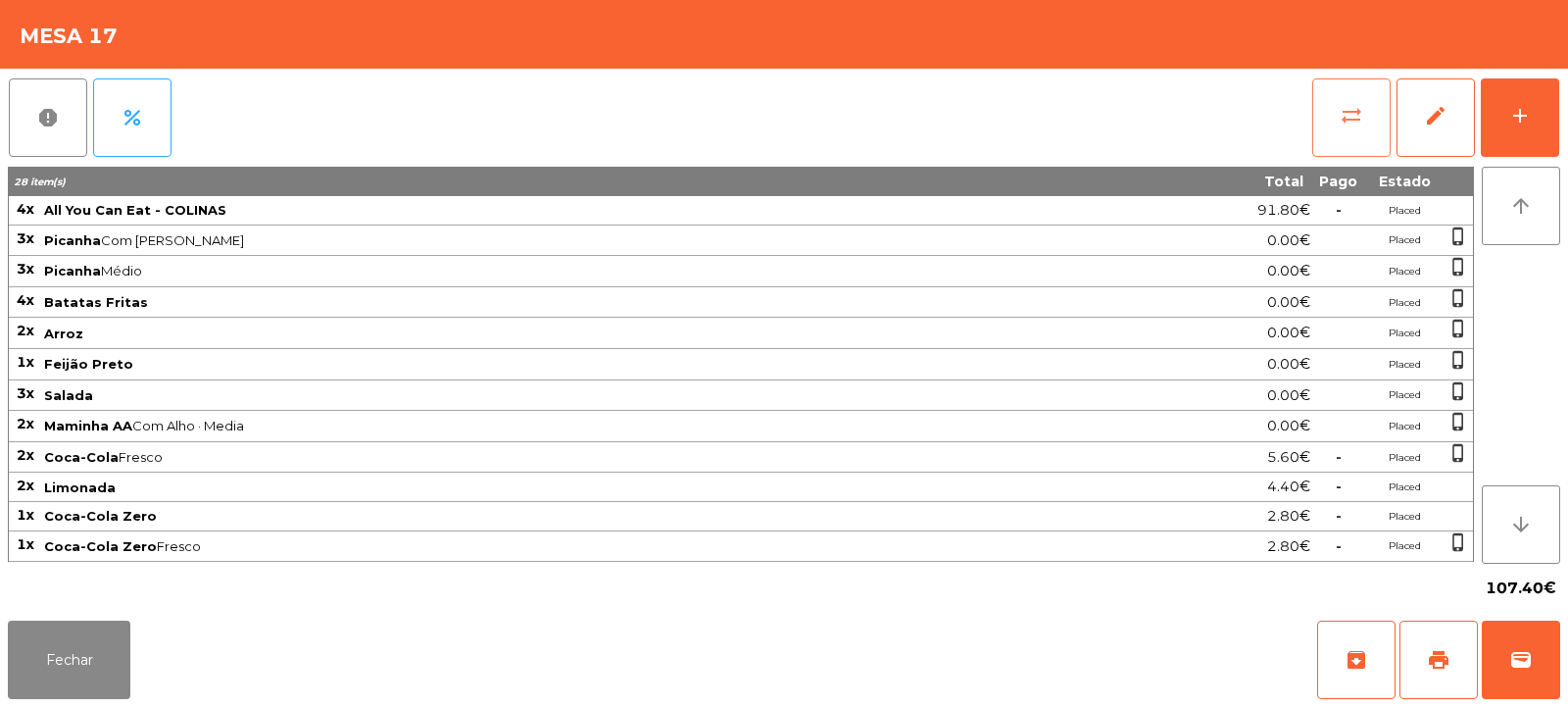
click at [1351, 129] on button "sync_alt" at bounding box center [1352, 118] width 78 height 78
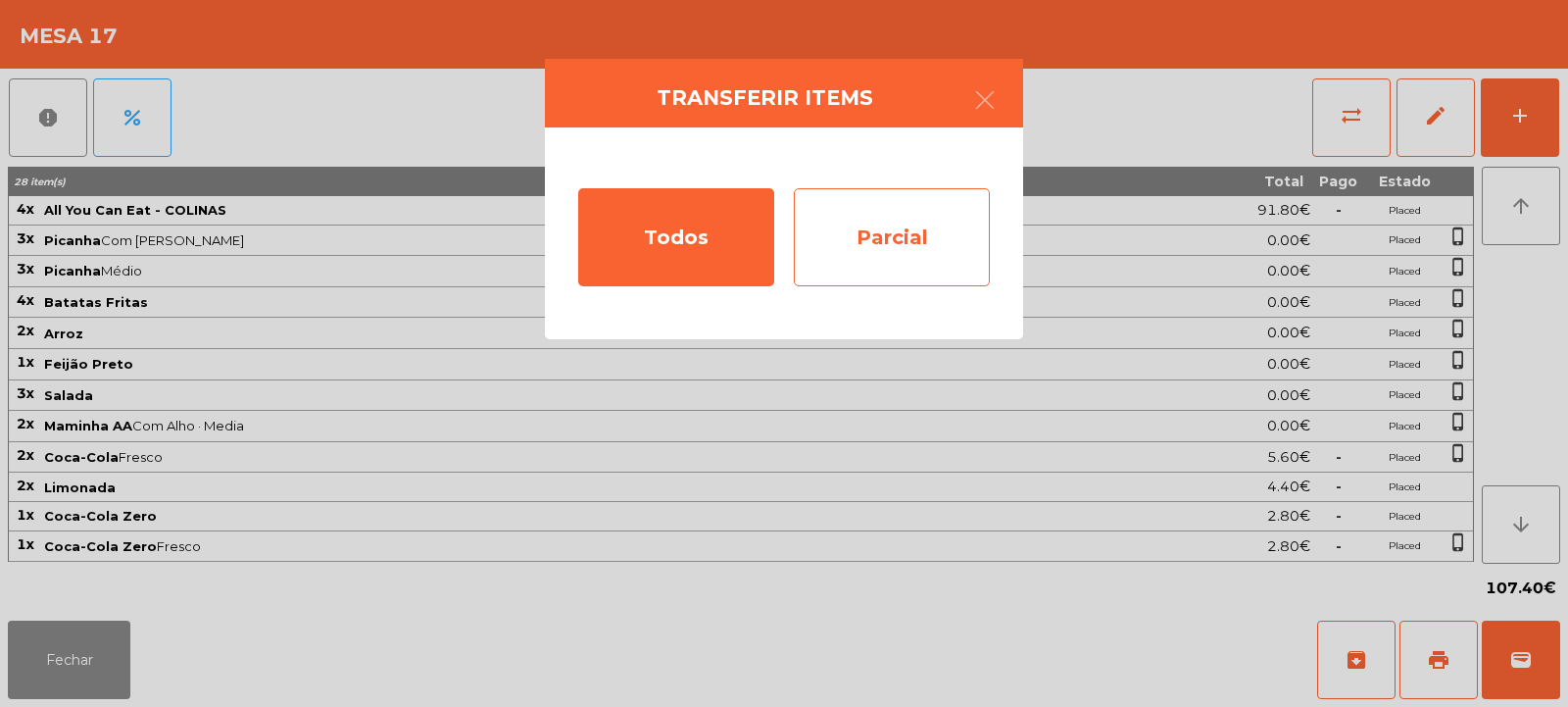
click at [965, 236] on div "Parcial" at bounding box center [892, 237] width 196 height 98
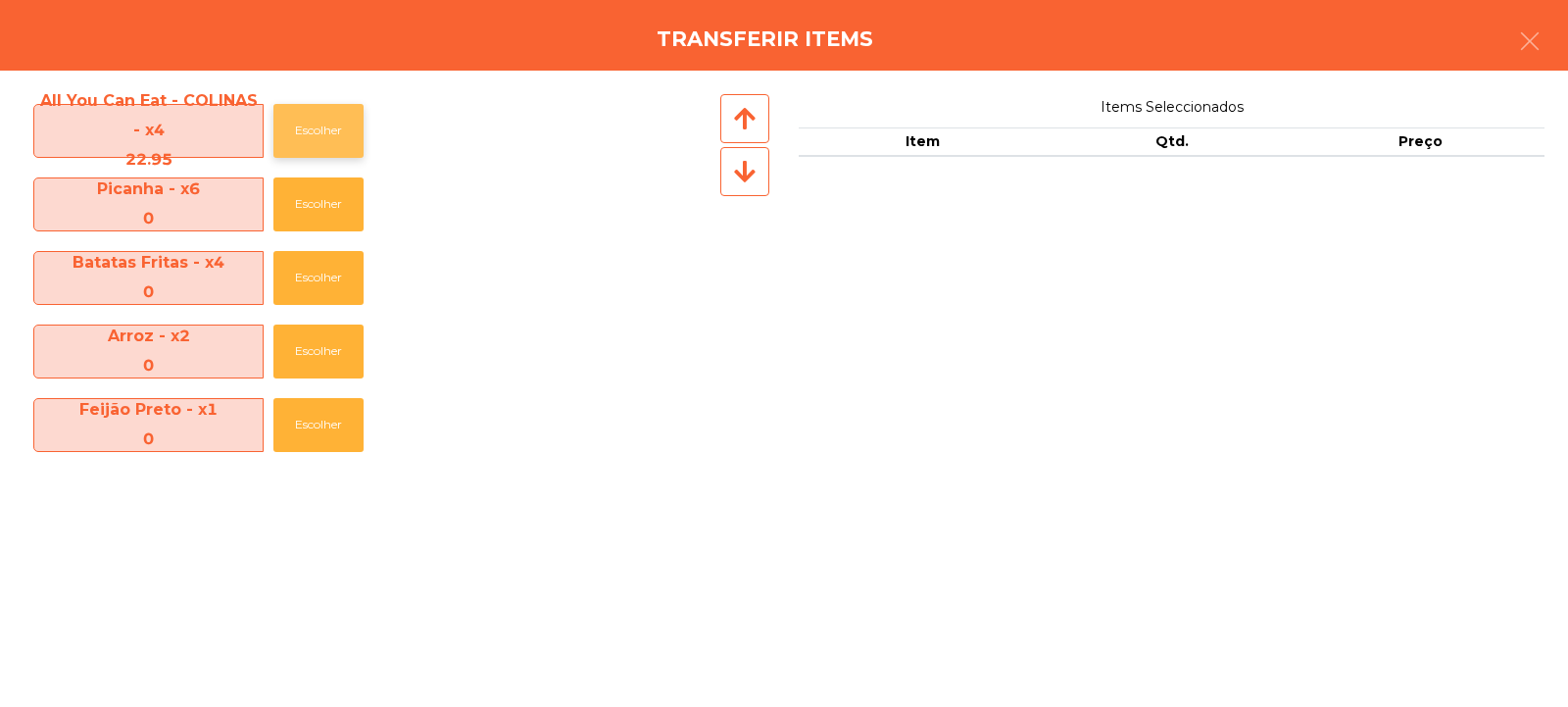
click at [322, 119] on button "Escolher" at bounding box center [319, 130] width 90 height 54
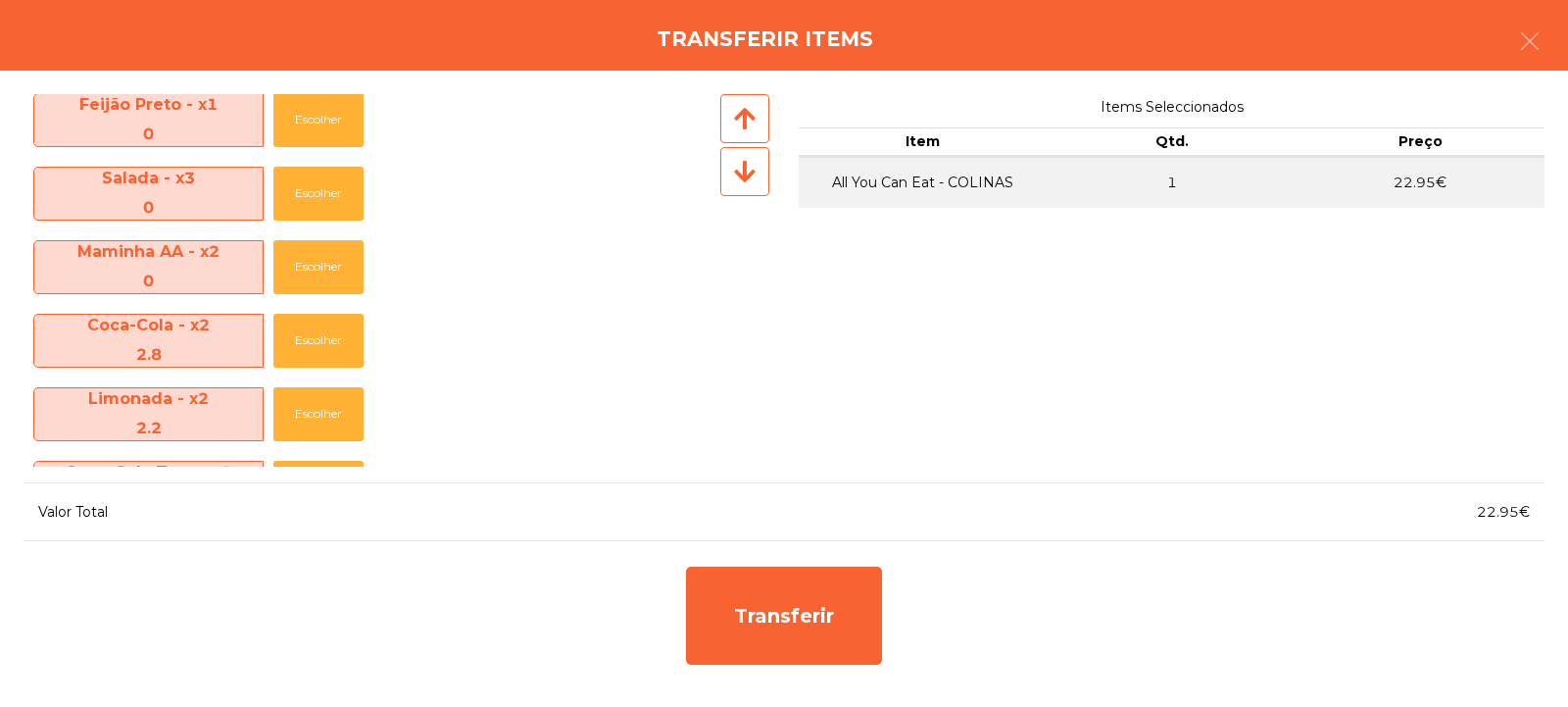
scroll to position [363, 0]
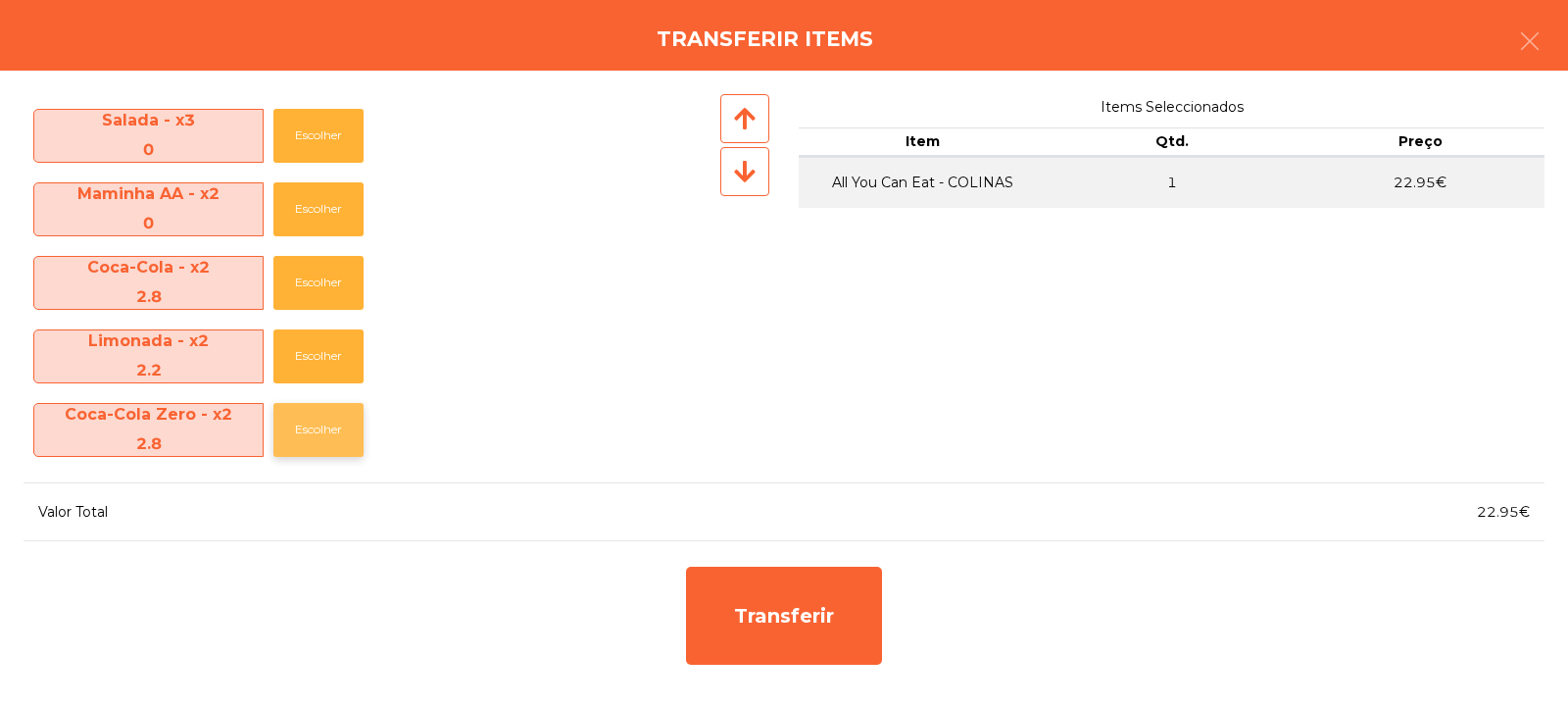
click at [346, 437] on button "Escolher" at bounding box center [319, 429] width 90 height 54
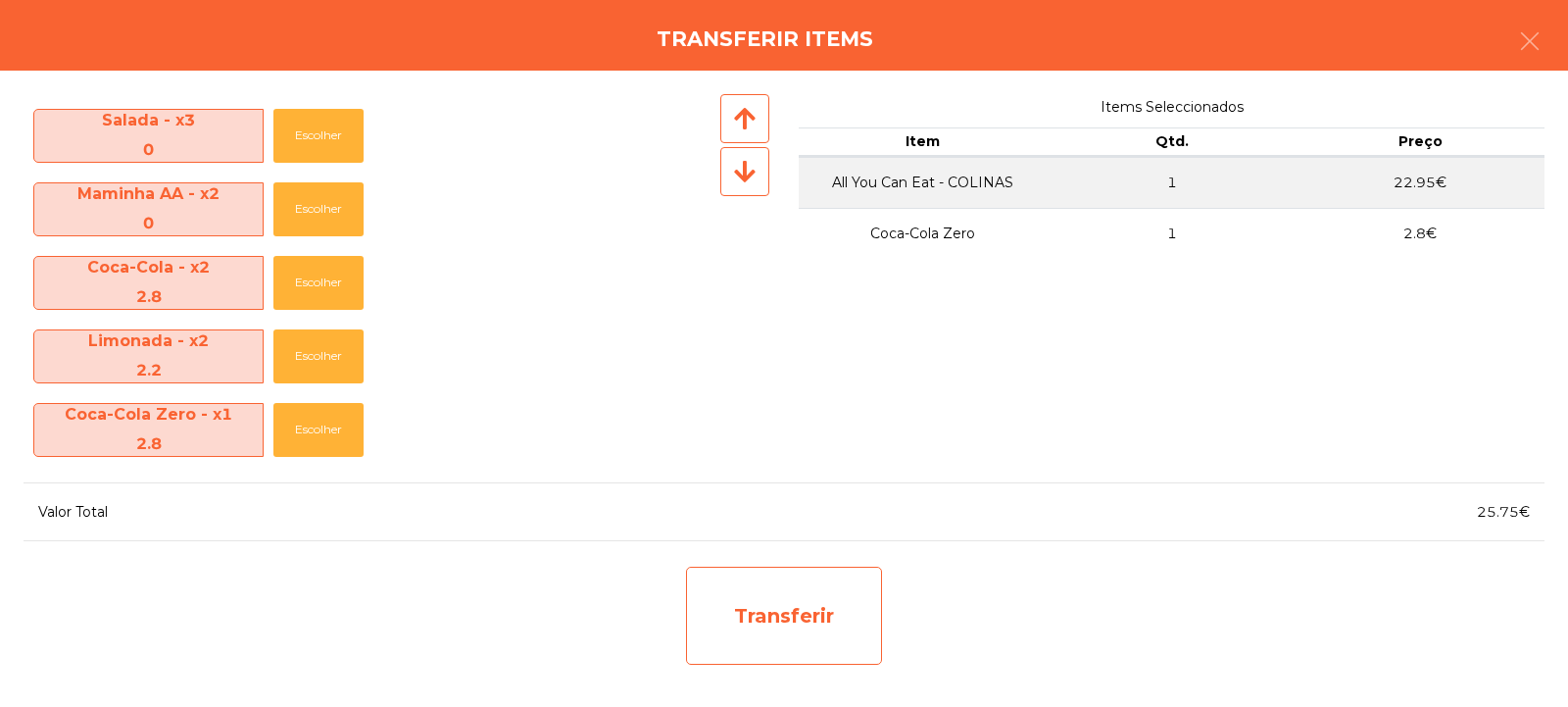
click at [778, 625] on div "Transferir" at bounding box center [784, 616] width 196 height 98
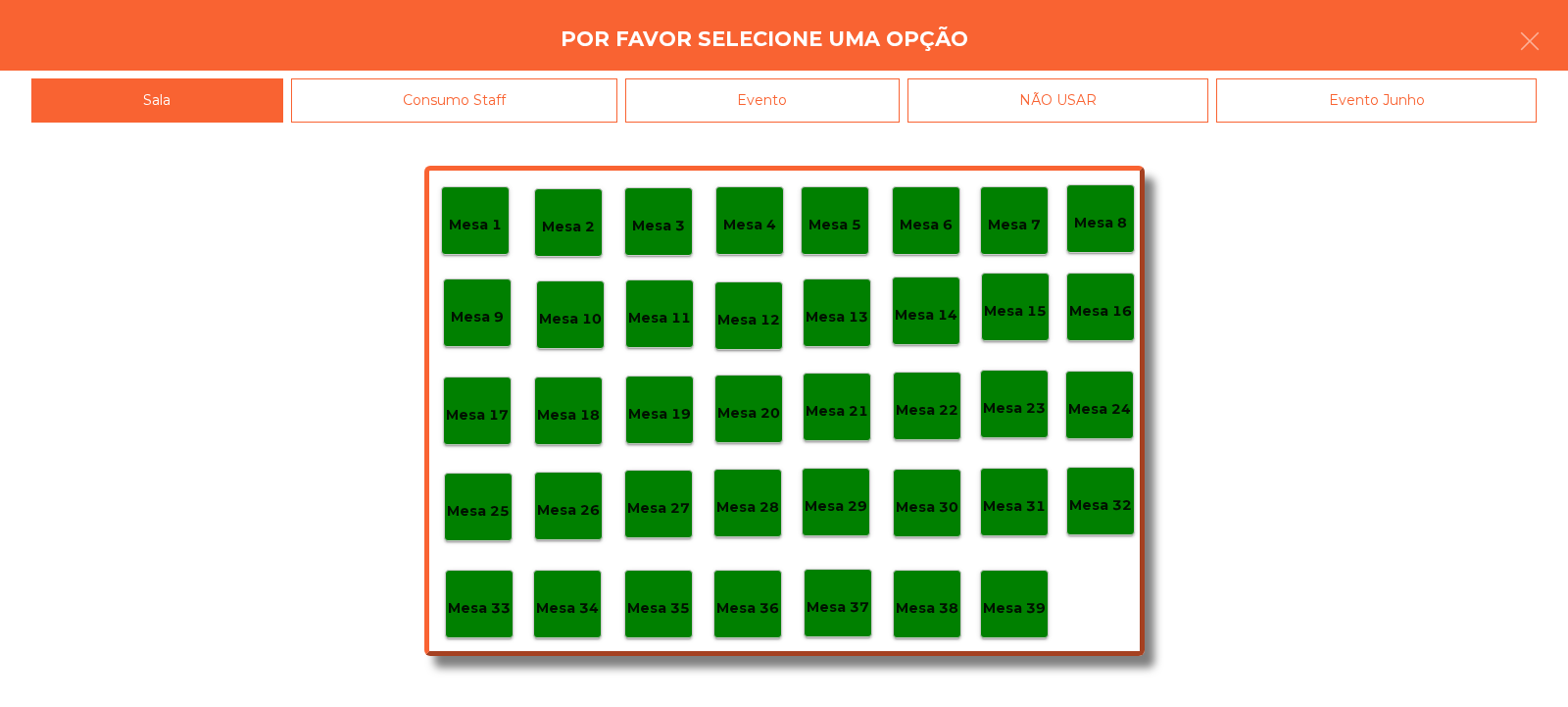
click at [466, 611] on p "Mesa 33" at bounding box center [480, 608] width 63 height 23
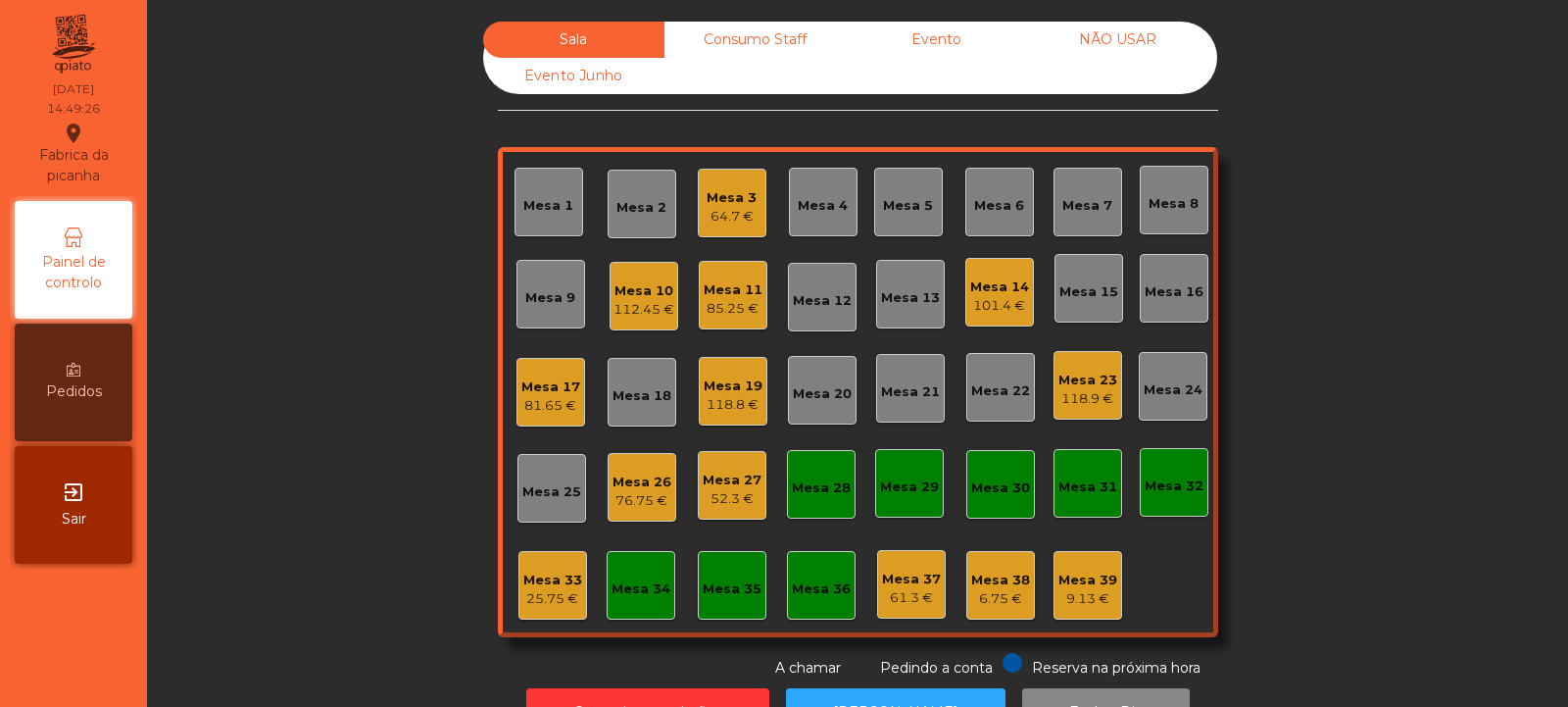
click at [550, 408] on div "81.65 €" at bounding box center [551, 406] width 59 height 20
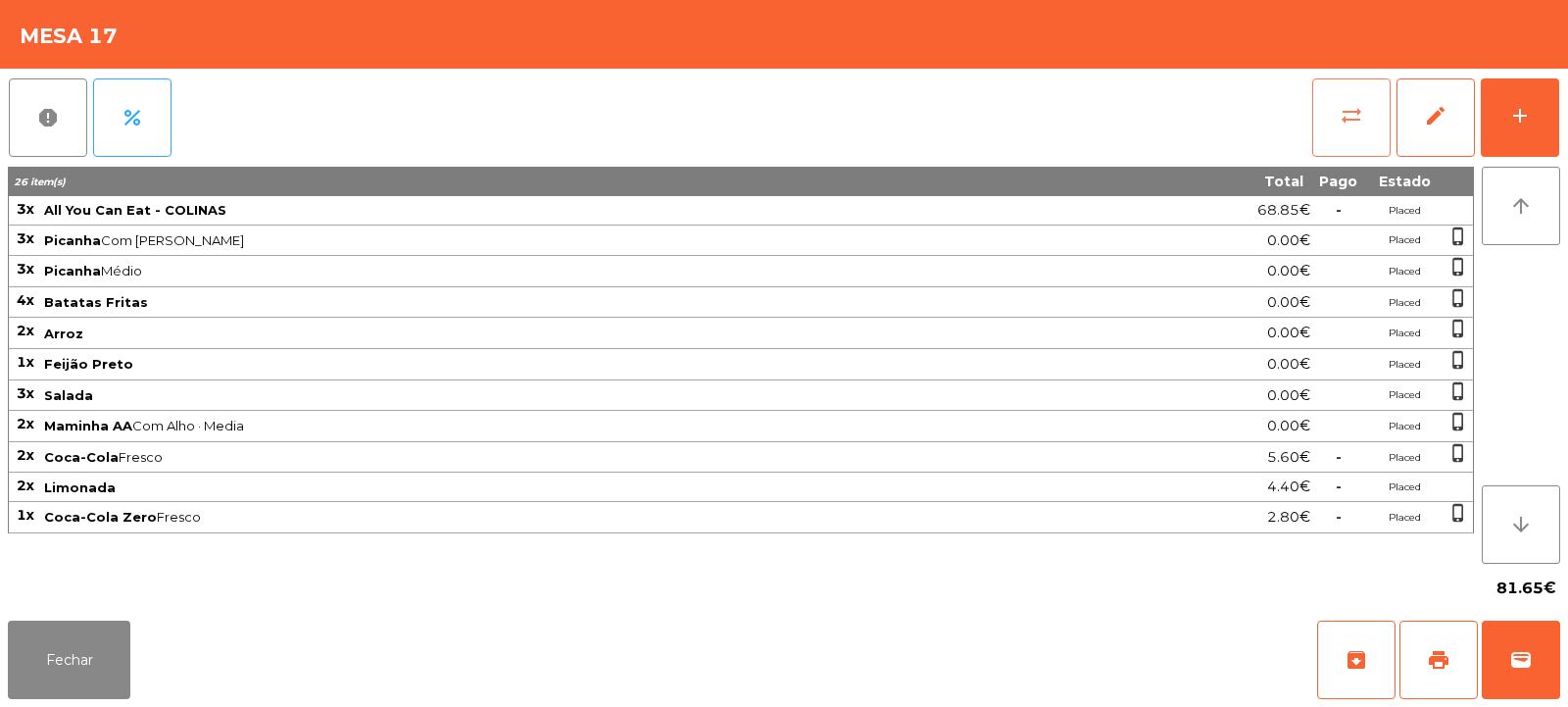
click at [1347, 125] on span "sync_alt" at bounding box center [1352, 116] width 24 height 24
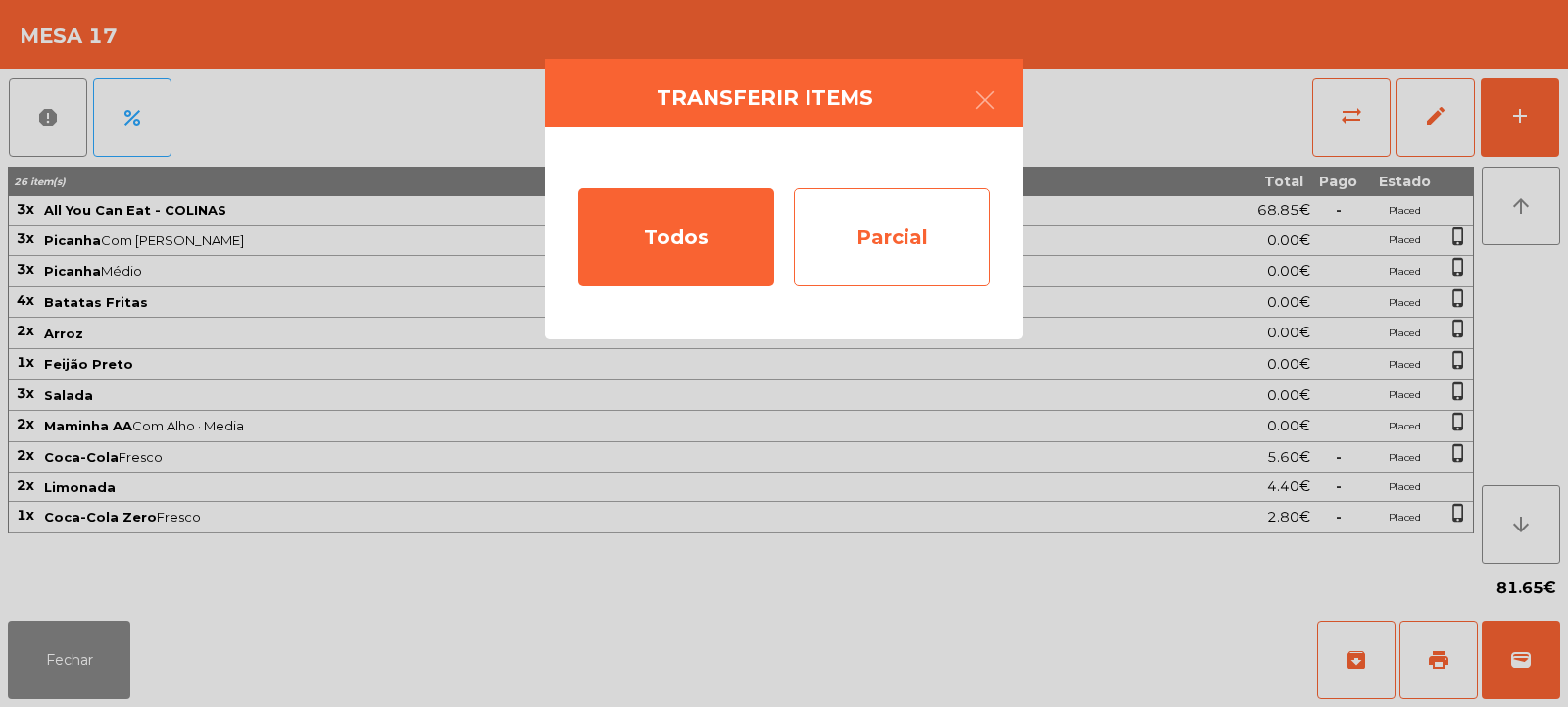
click at [903, 214] on div "Parcial" at bounding box center [892, 237] width 196 height 98
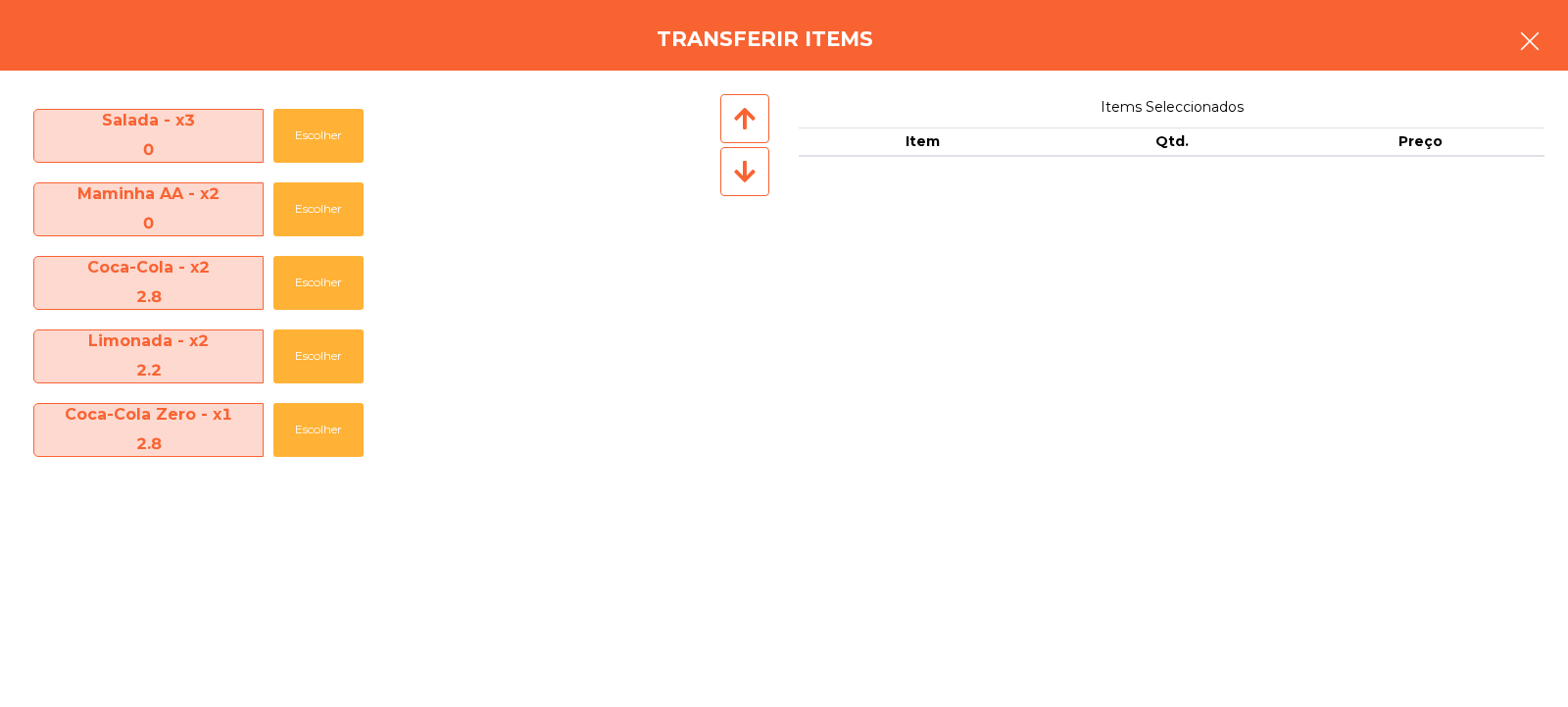
click at [1534, 48] on icon "button" at bounding box center [1530, 41] width 24 height 24
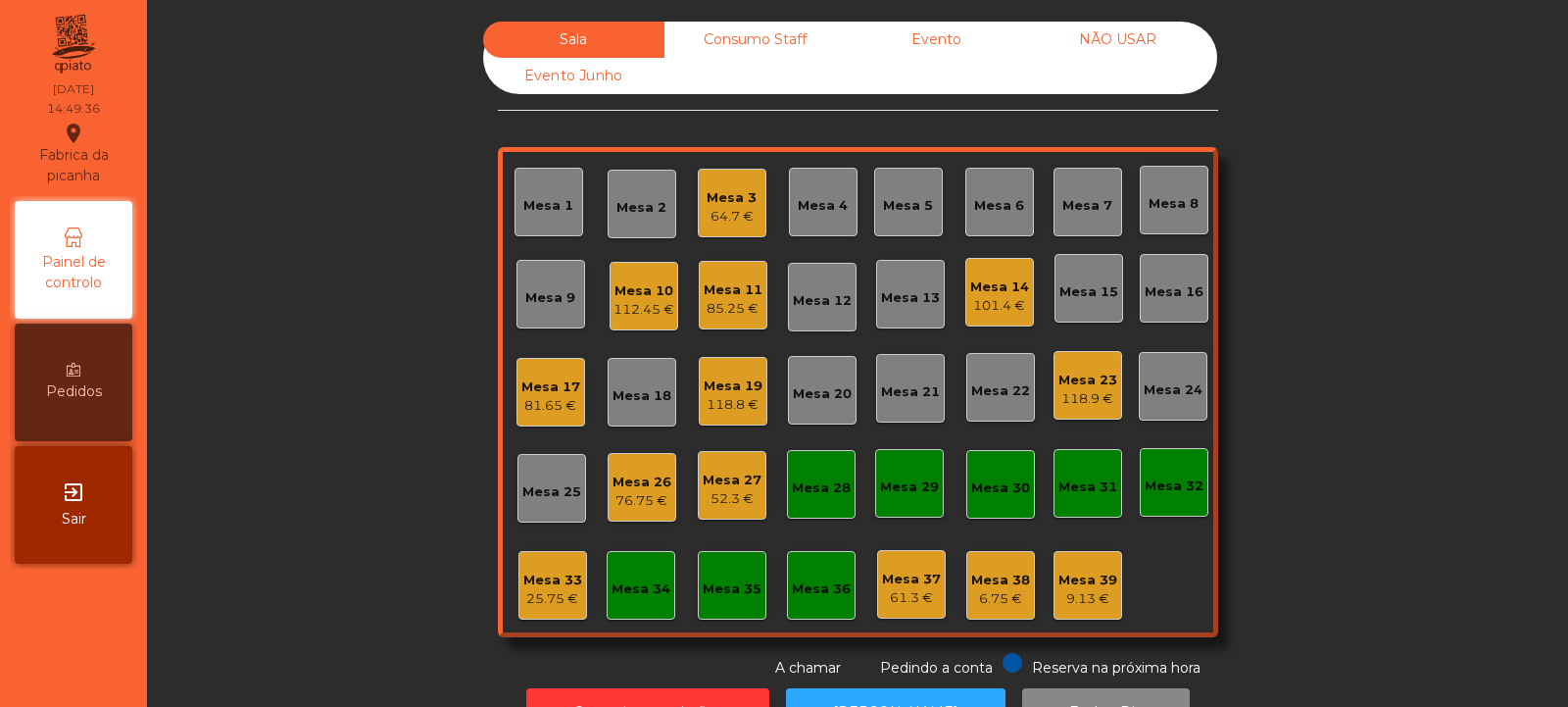
click at [547, 577] on div "Mesa 33" at bounding box center [553, 581] width 59 height 20
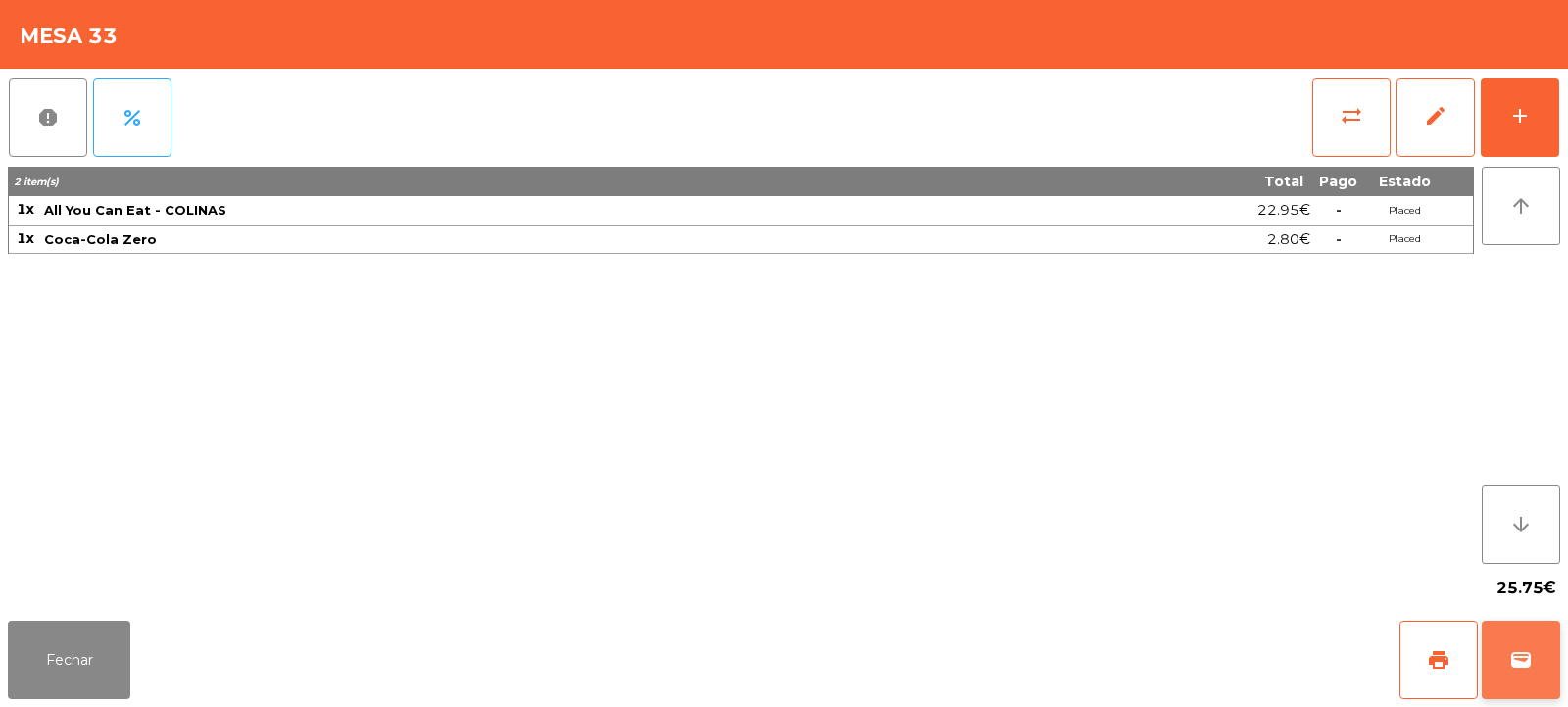
click at [1531, 683] on button "wallet" at bounding box center [1521, 660] width 78 height 78
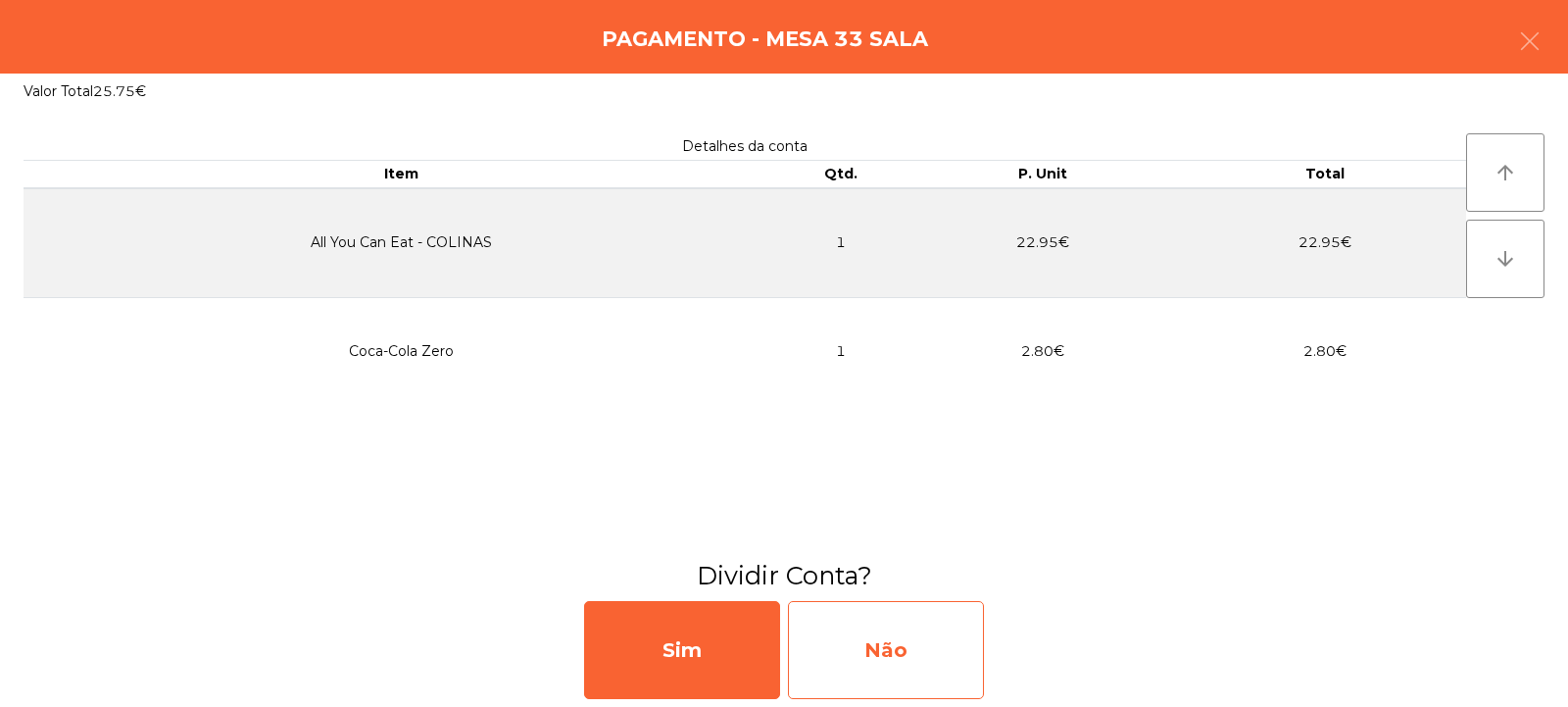
click at [921, 628] on div "Não" at bounding box center [886, 650] width 196 height 98
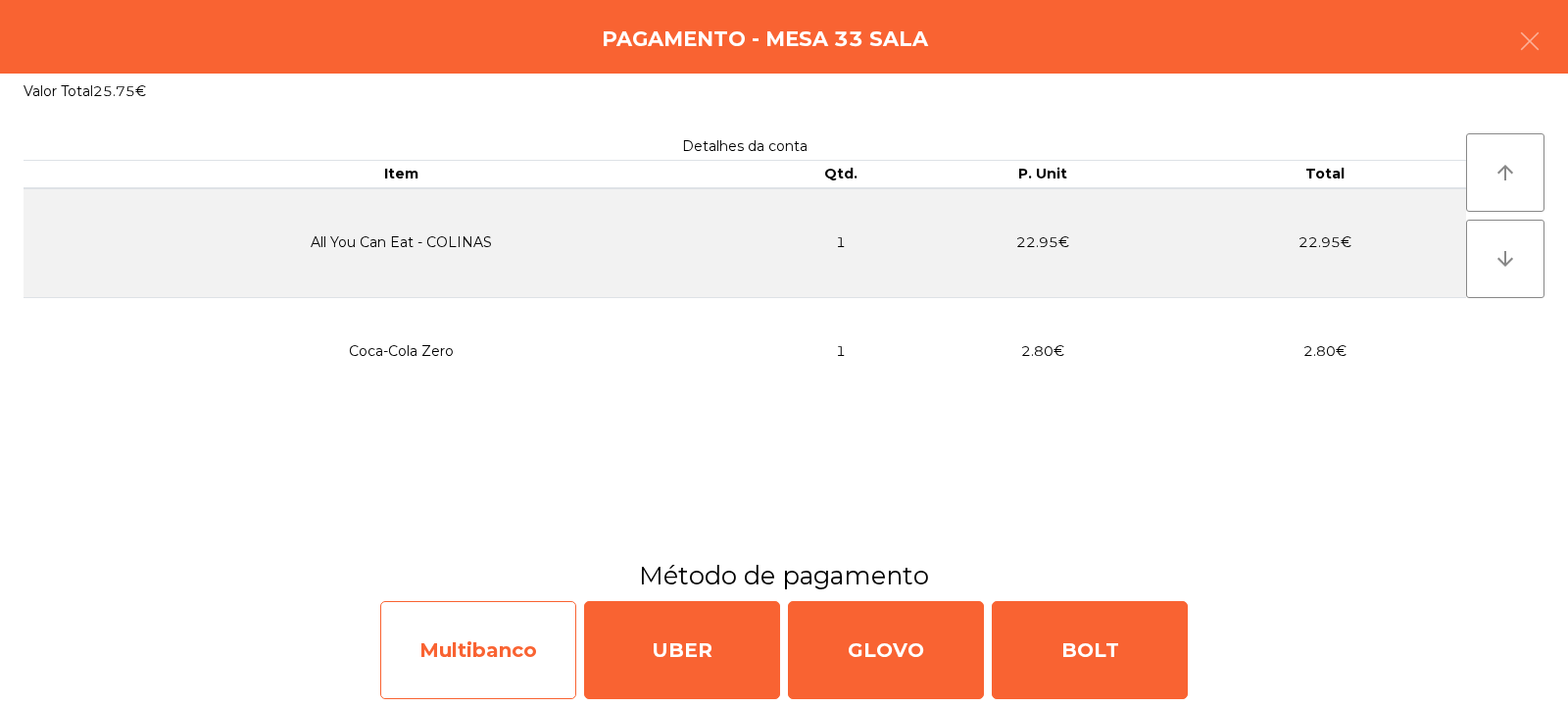
click at [531, 653] on div "Multibanco" at bounding box center [479, 650] width 196 height 98
select select "**"
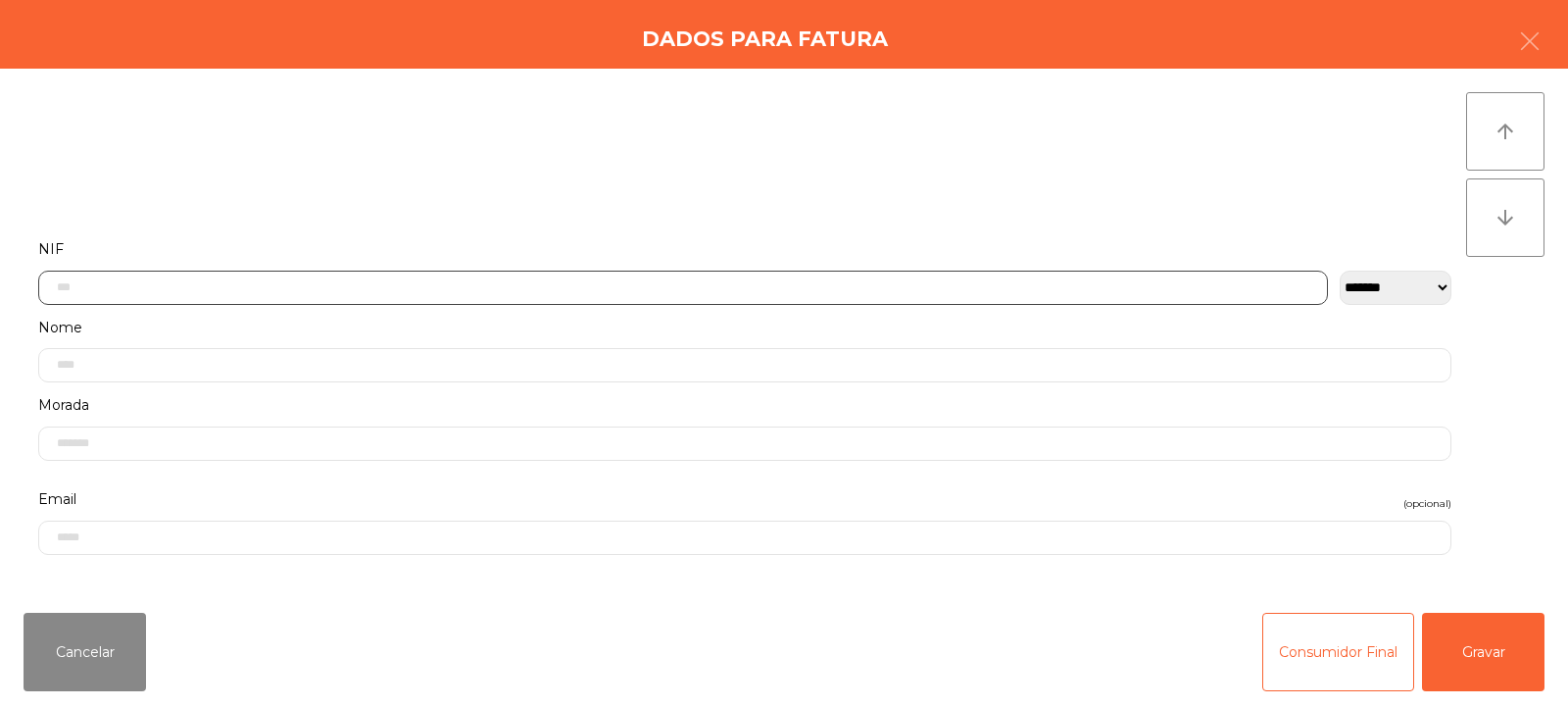
click at [743, 283] on input "text" at bounding box center [683, 287] width 1290 height 34
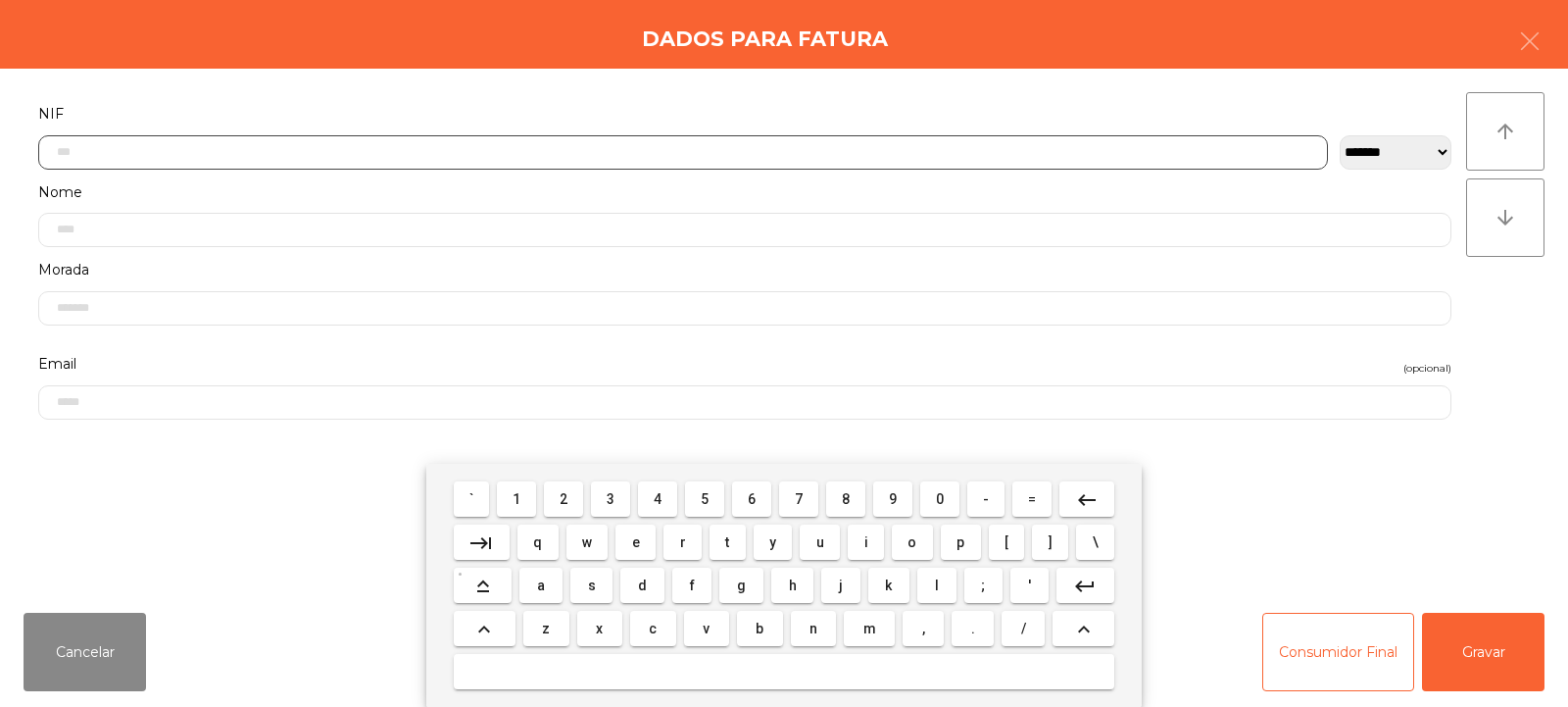
scroll to position [143, 0]
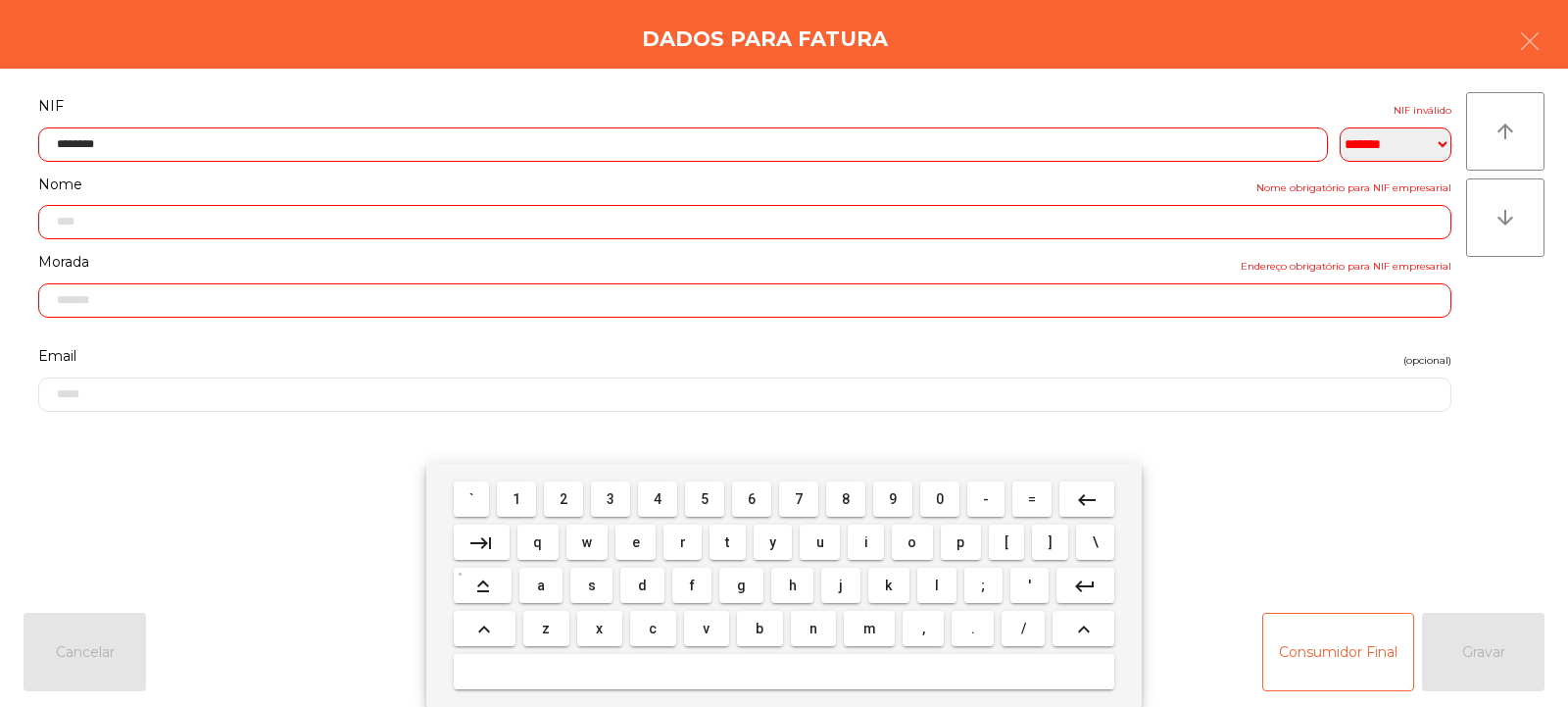
type input "*********"
type input "**********"
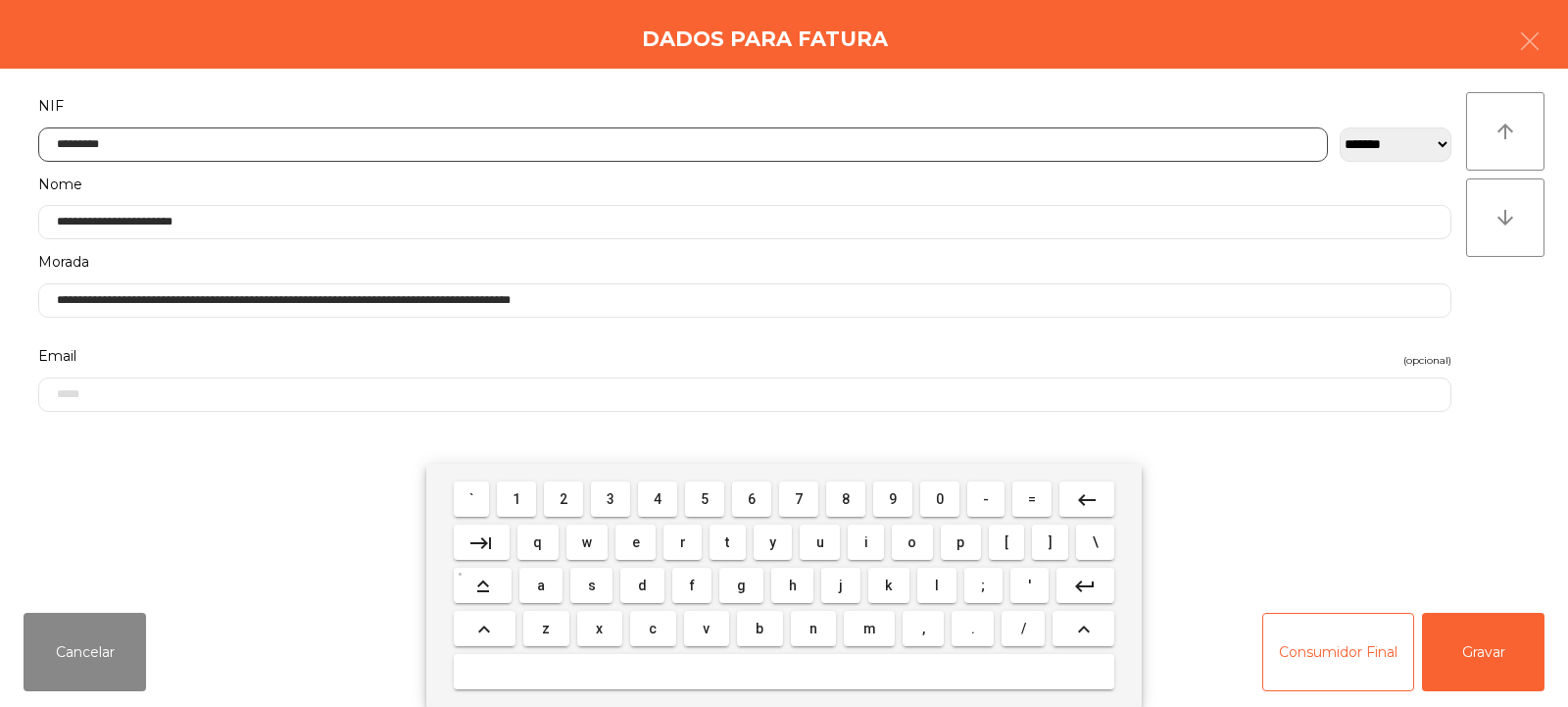
type input "*********"
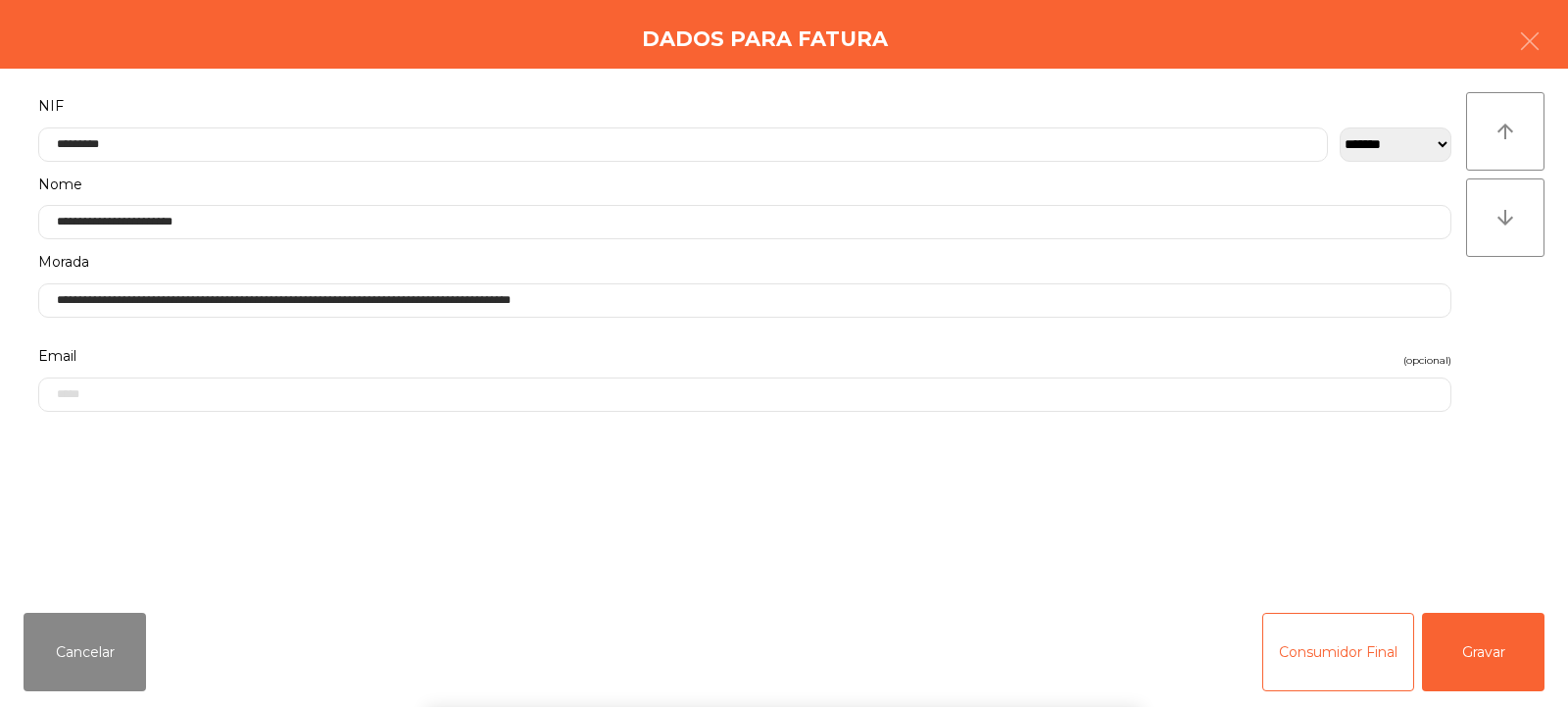
click at [1500, 645] on div "` 1 2 3 4 5 6 7 8 9 0 - = keyboard_backspace keyboard_tab q w e r t y u i o p […" at bounding box center [784, 585] width 1568 height 243
click at [1492, 653] on button "Gravar" at bounding box center [1484, 652] width 123 height 78
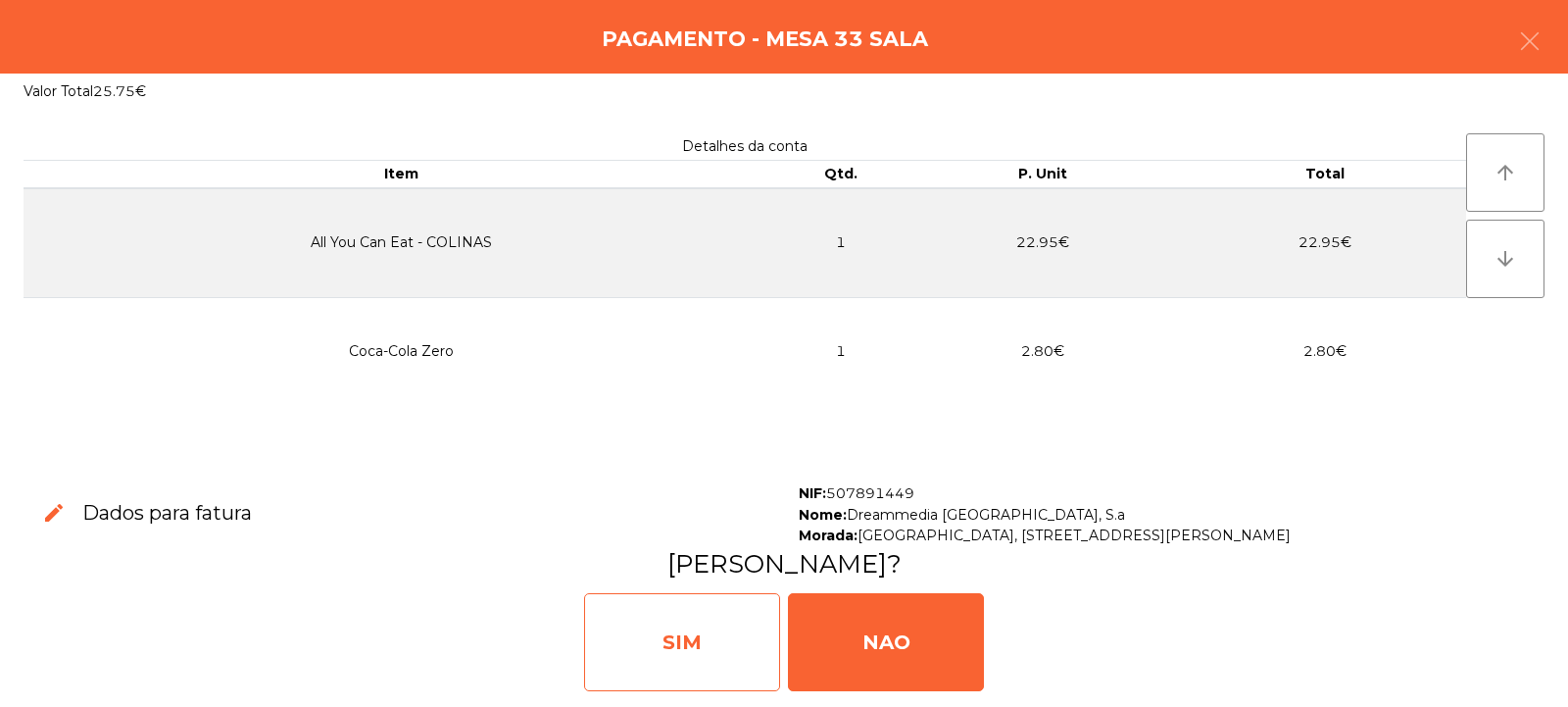
click at [680, 619] on div "SIM" at bounding box center [683, 642] width 196 height 98
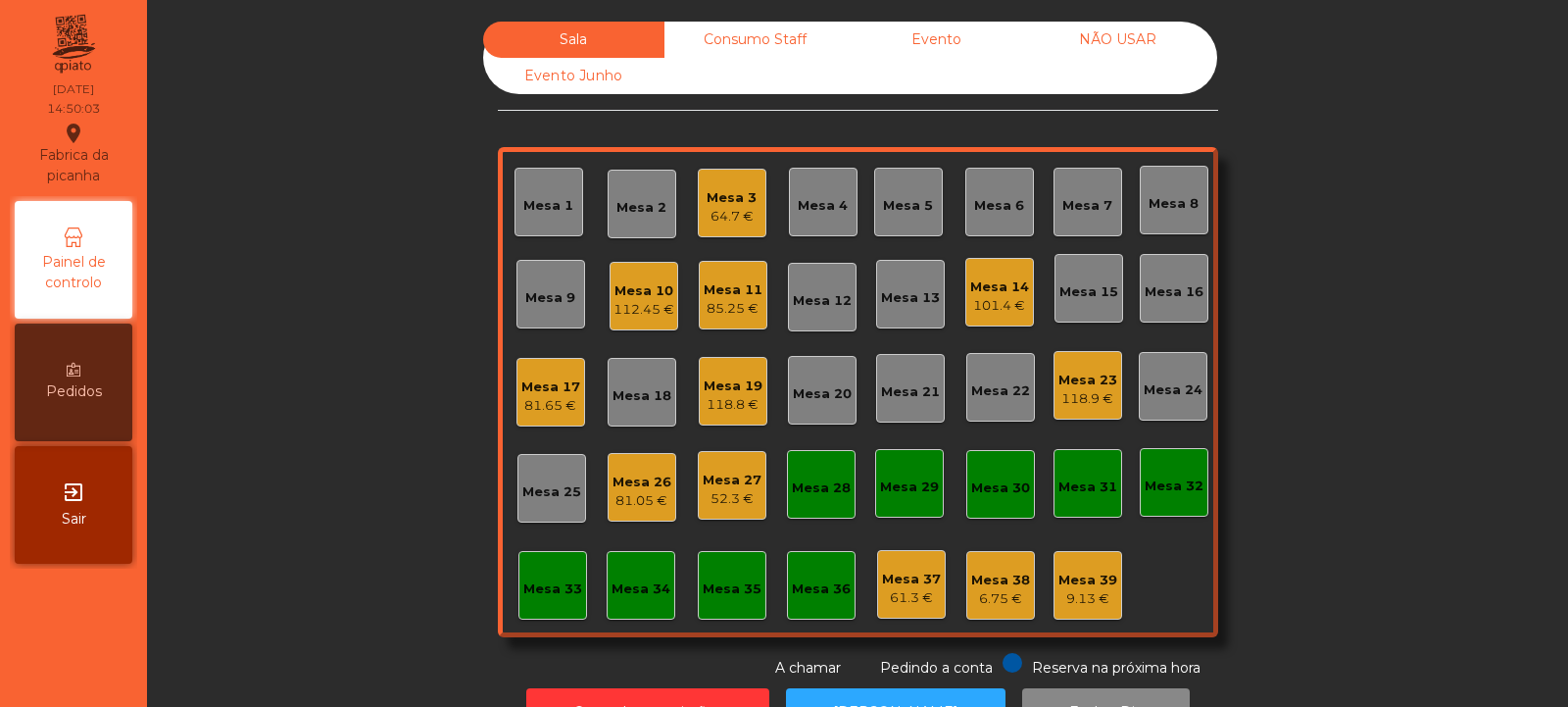
click at [550, 400] on div "81.65 €" at bounding box center [551, 406] width 59 height 20
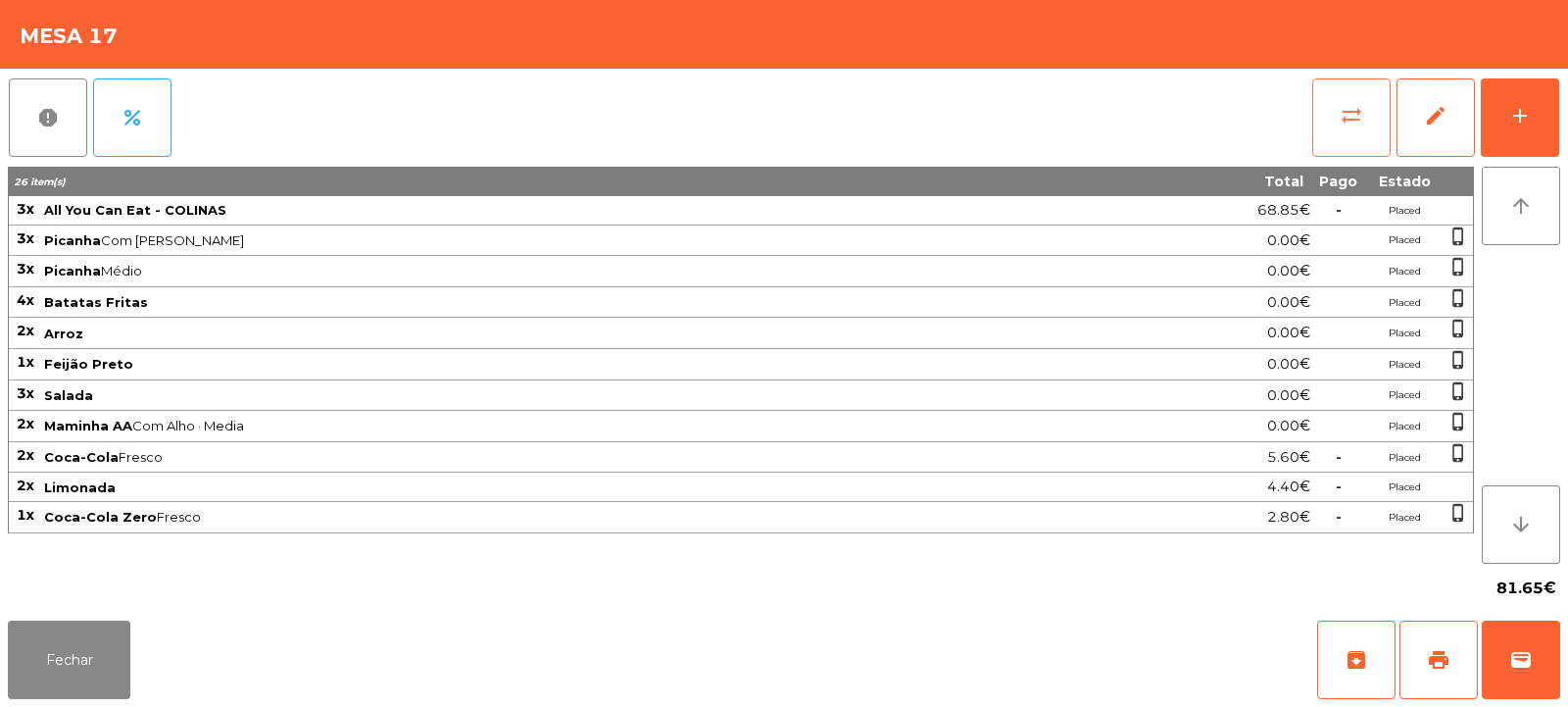
click at [1355, 128] on button "sync_alt" at bounding box center [1352, 118] width 78 height 78
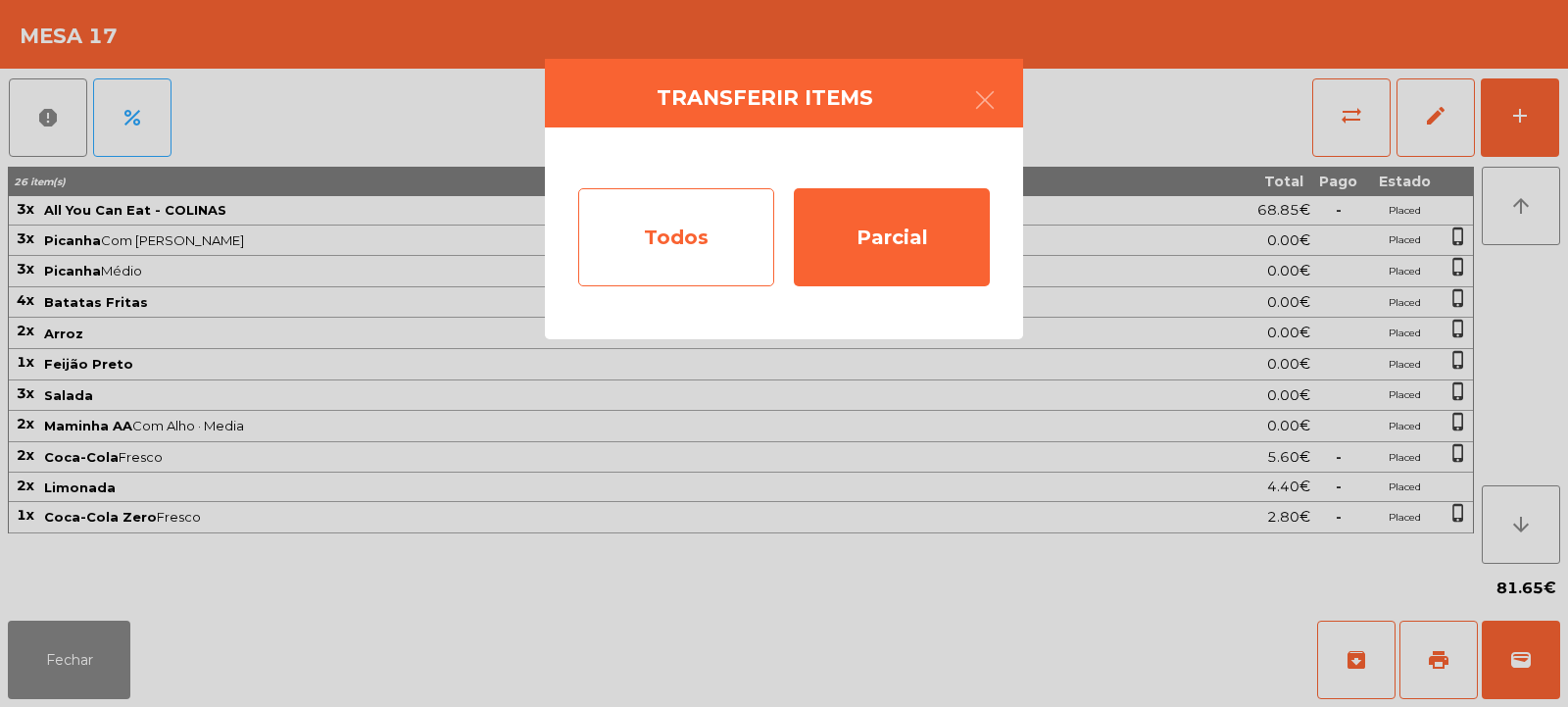
click at [640, 252] on div "Todos" at bounding box center [677, 237] width 196 height 98
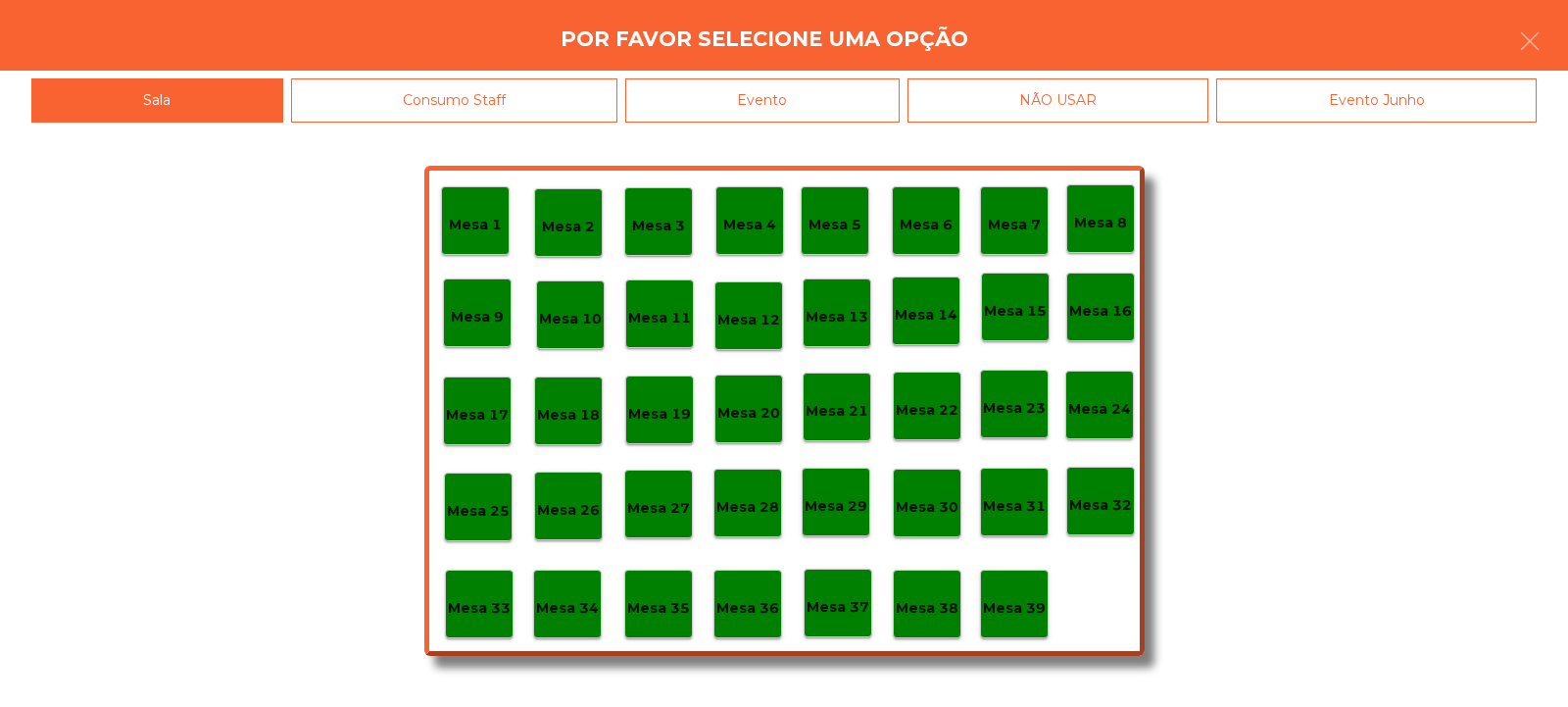
click at [843, 96] on div "Evento" at bounding box center [763, 100] width 275 height 44
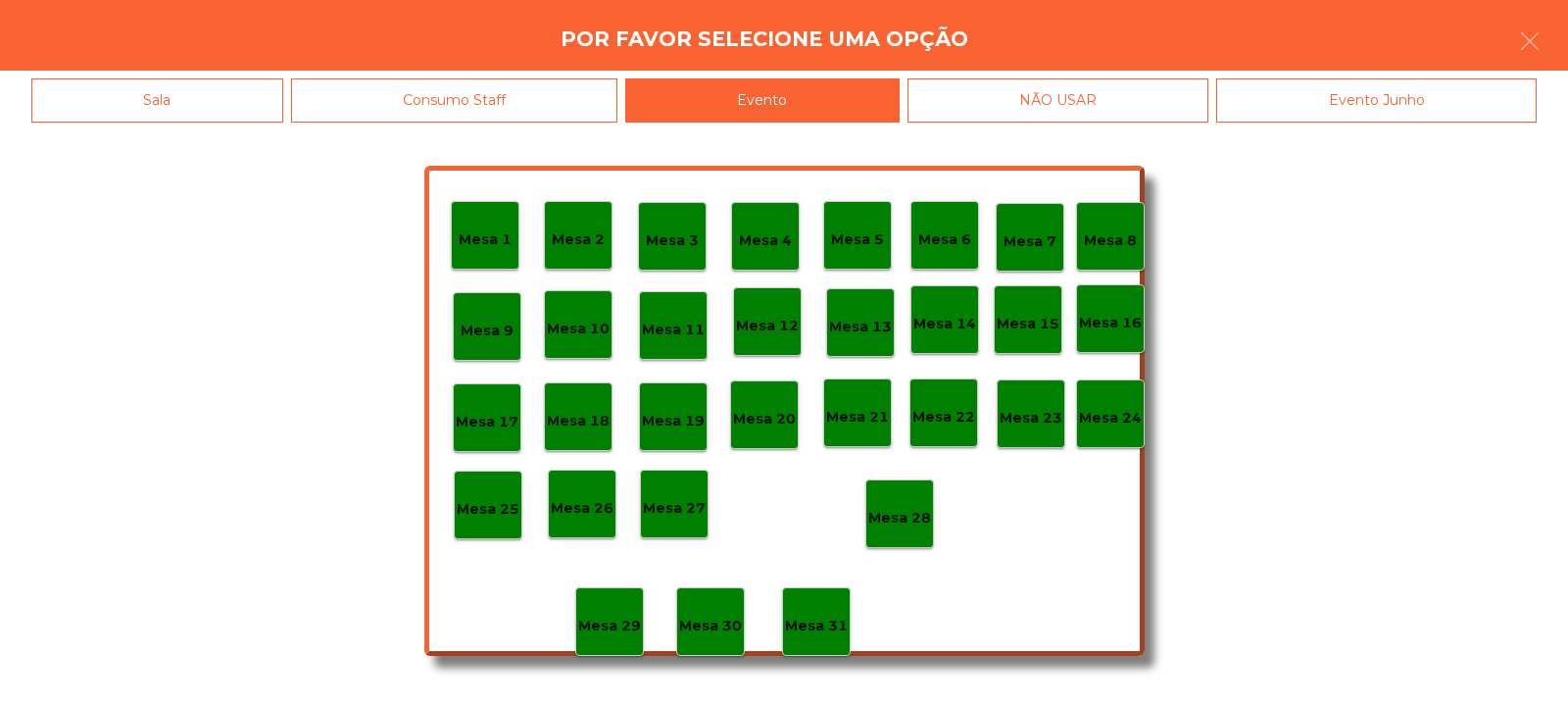
click at [909, 516] on p "Mesa 28" at bounding box center [900, 518] width 63 height 23
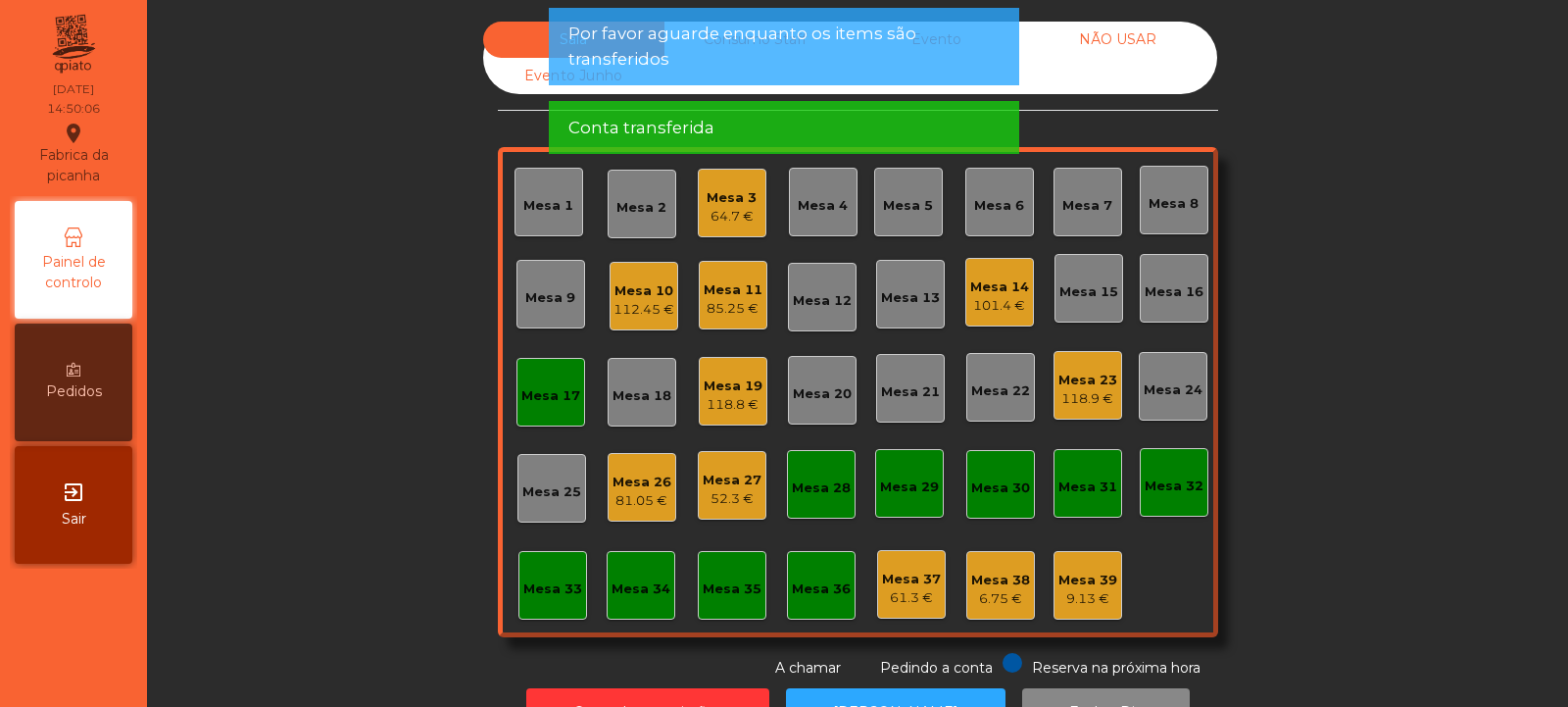
click at [538, 415] on div "Mesa 17" at bounding box center [551, 392] width 69 height 69
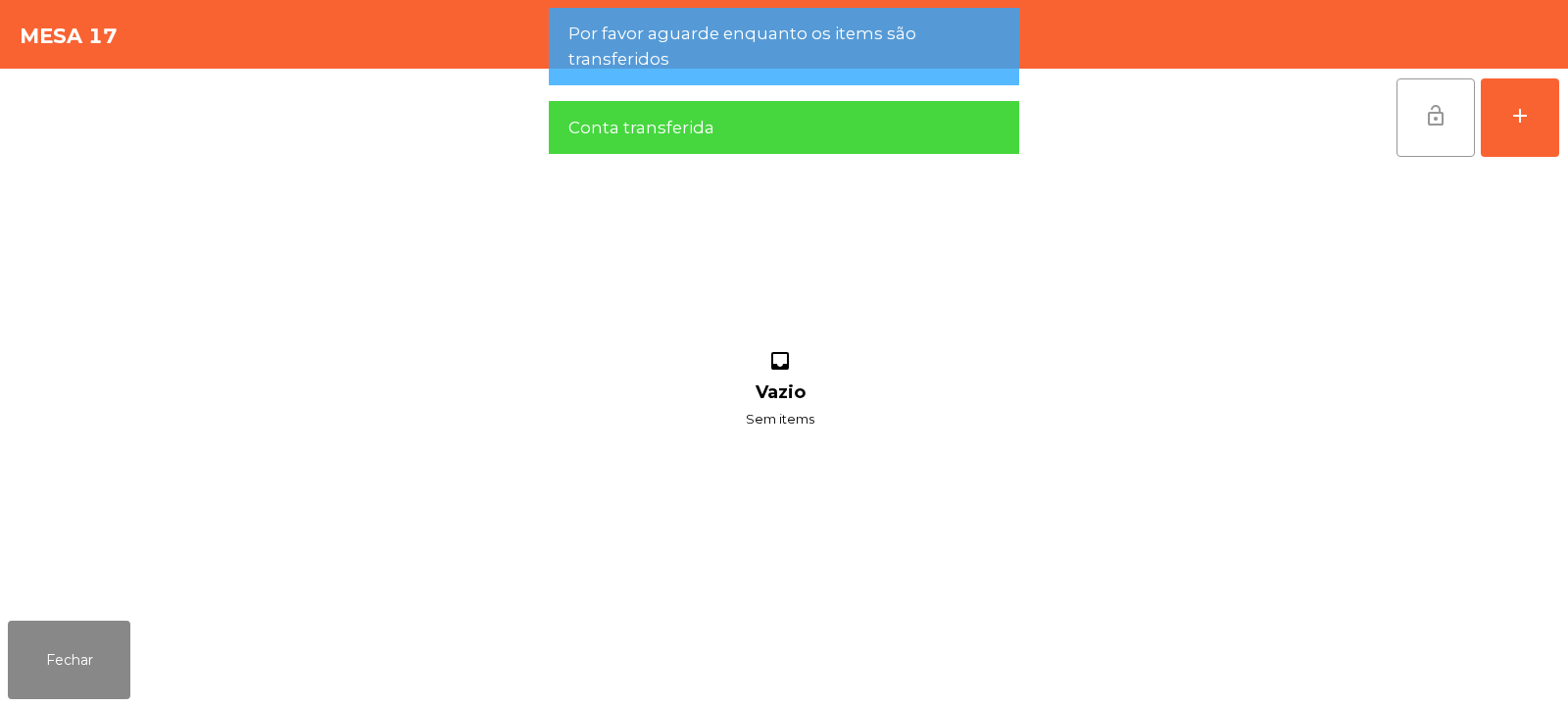
click at [1436, 124] on span "lock_open" at bounding box center [1437, 116] width 24 height 24
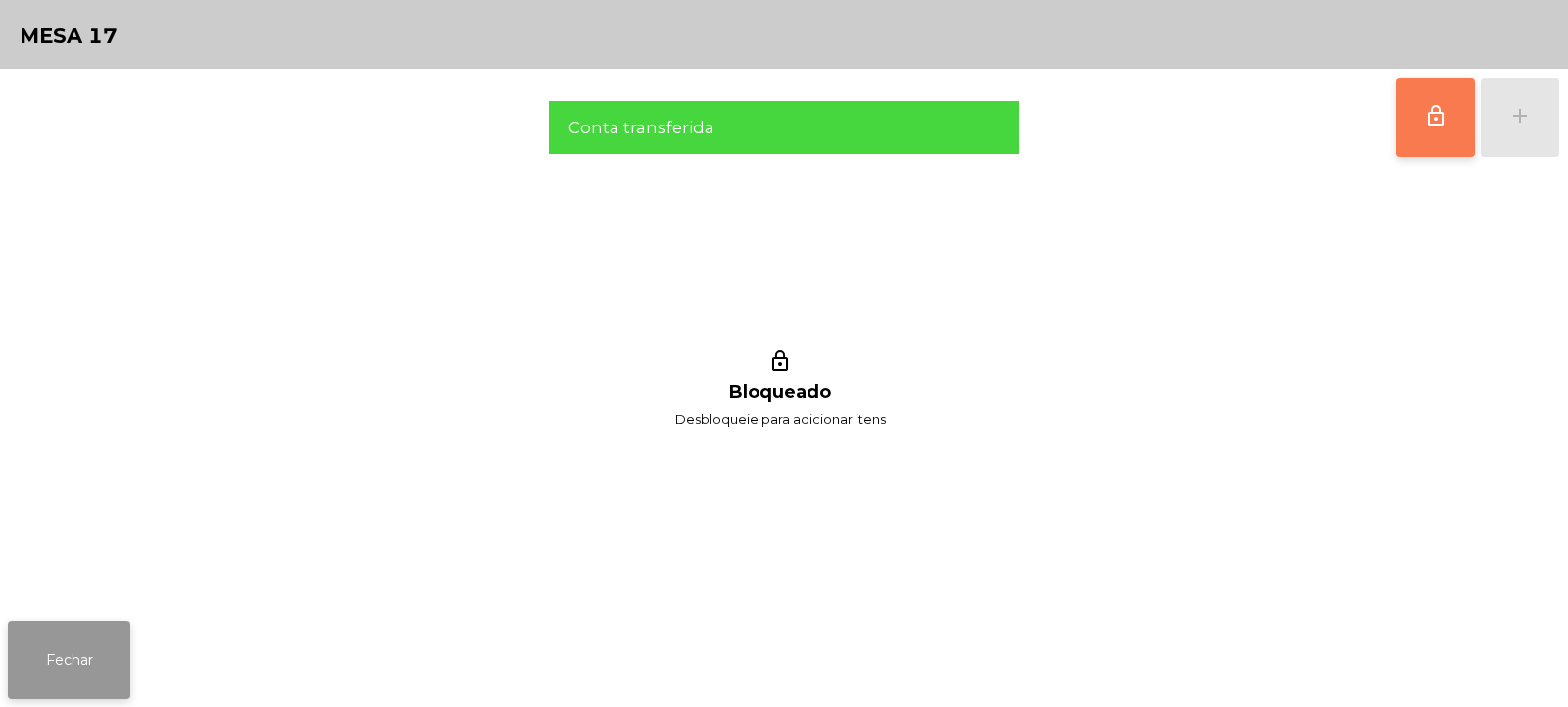
click at [119, 655] on button "Fechar" at bounding box center [69, 660] width 123 height 78
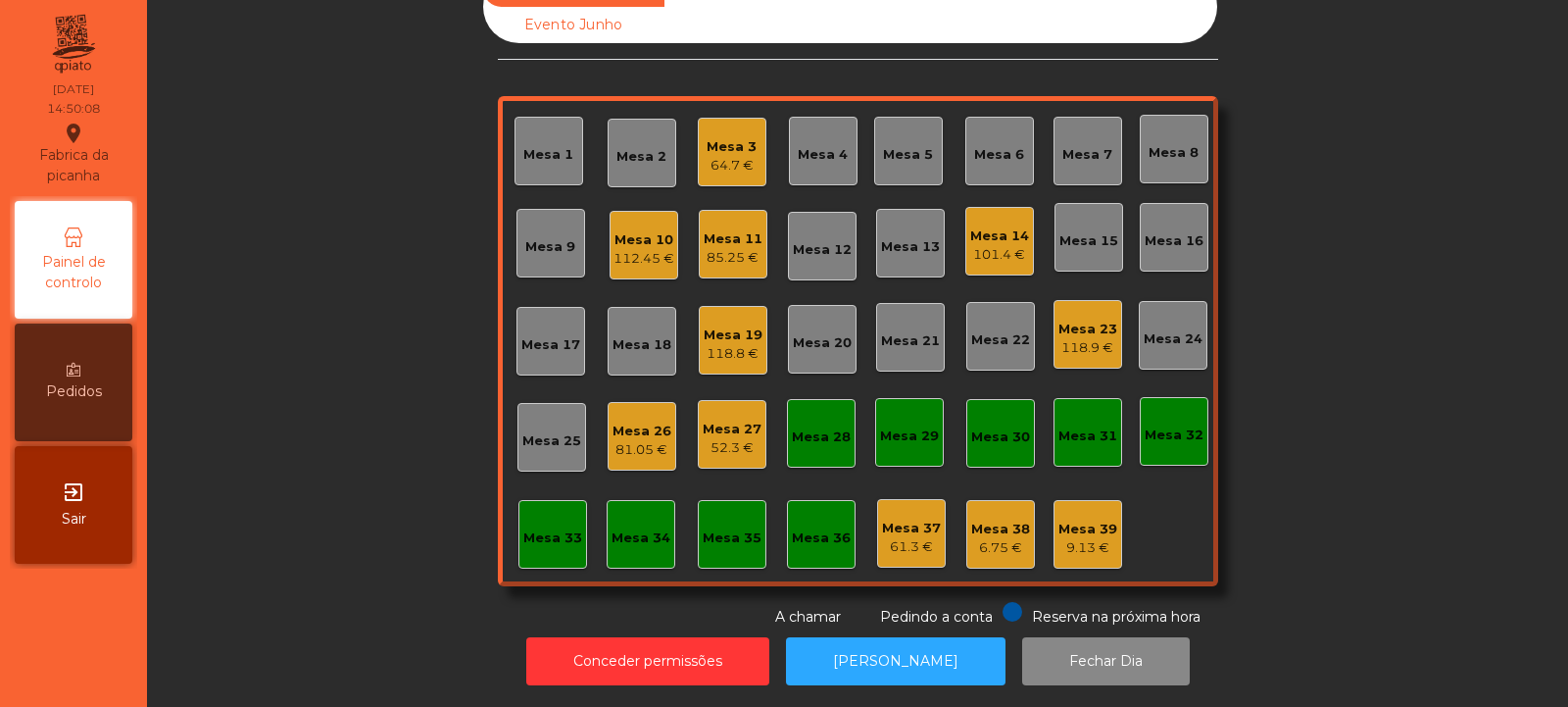
scroll to position [0, 0]
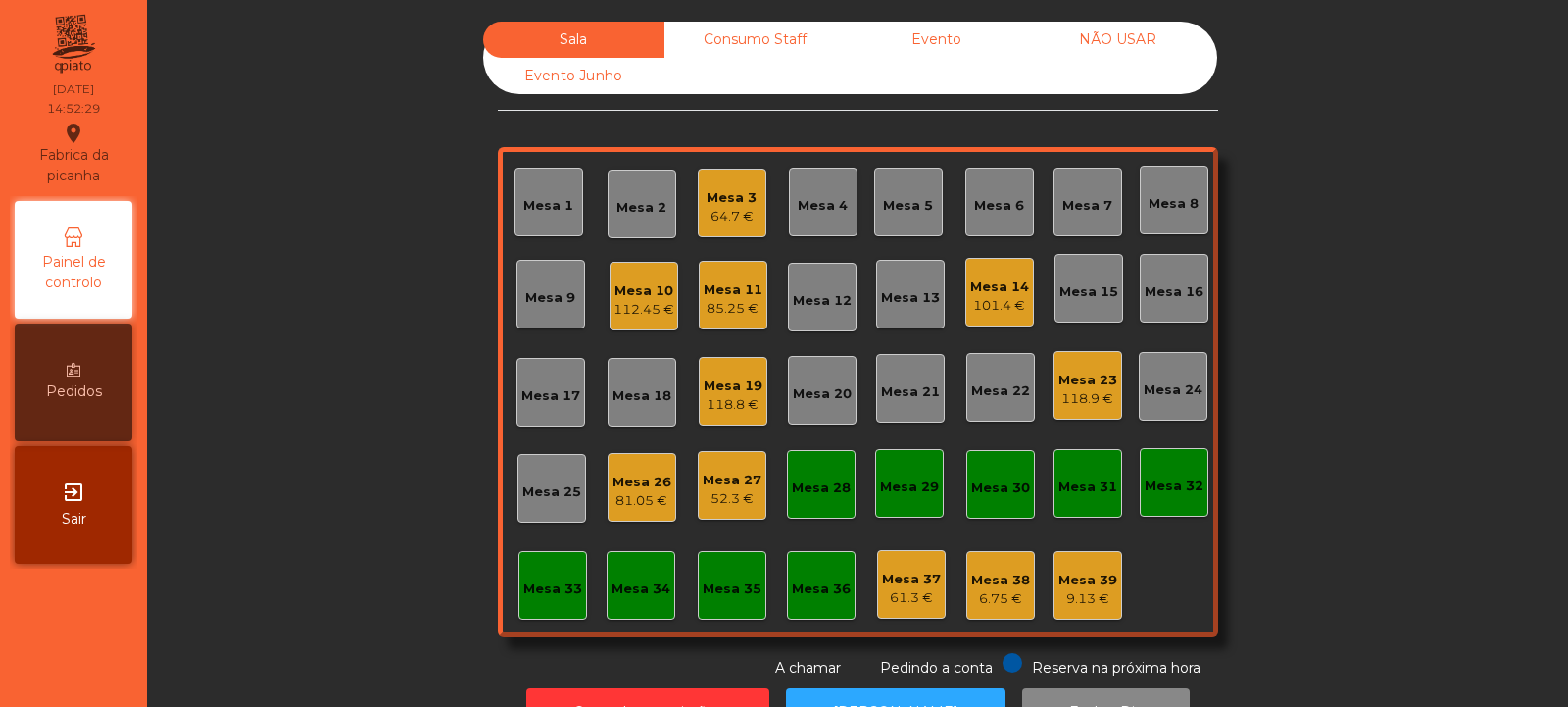
click at [1091, 602] on div "9.13 €" at bounding box center [1088, 599] width 59 height 20
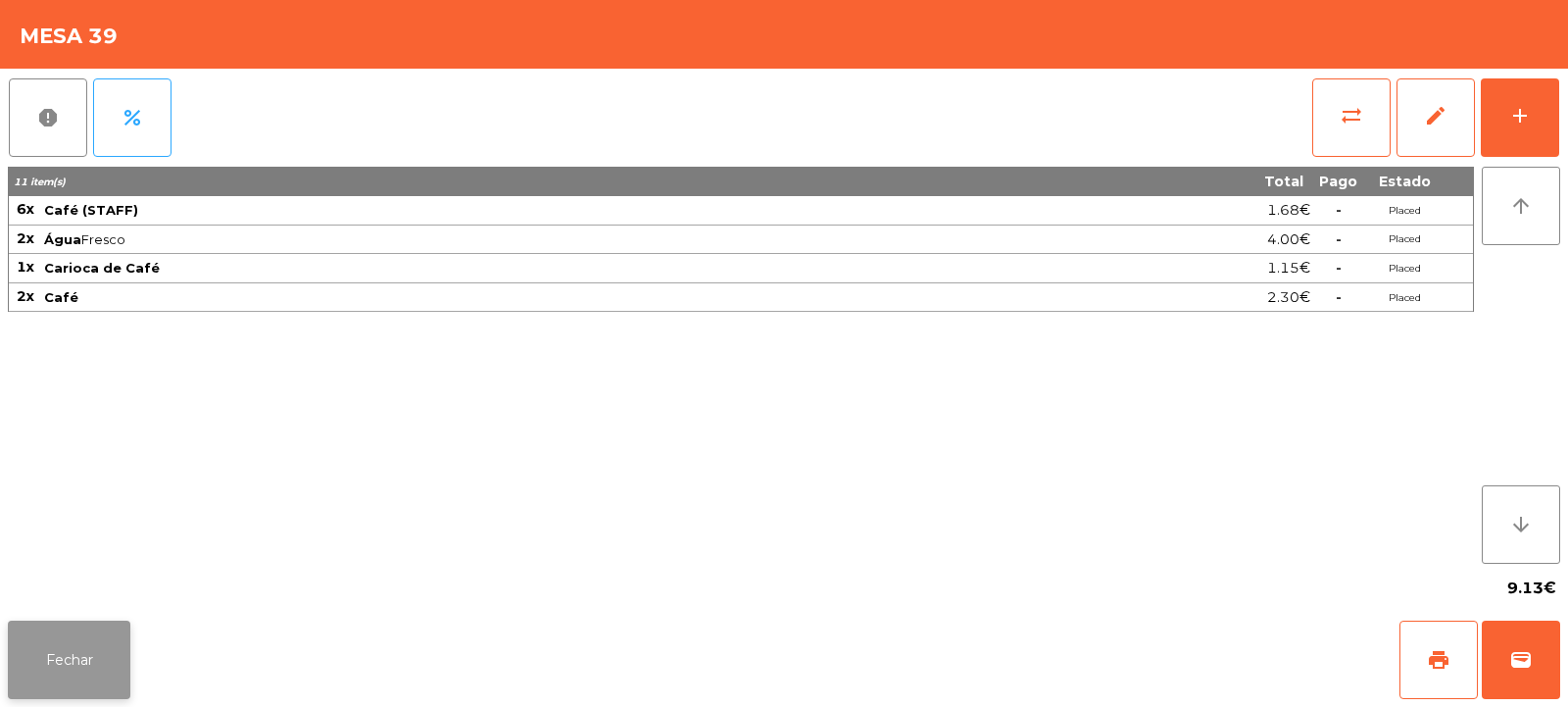
click at [100, 670] on button "Fechar" at bounding box center [69, 660] width 123 height 78
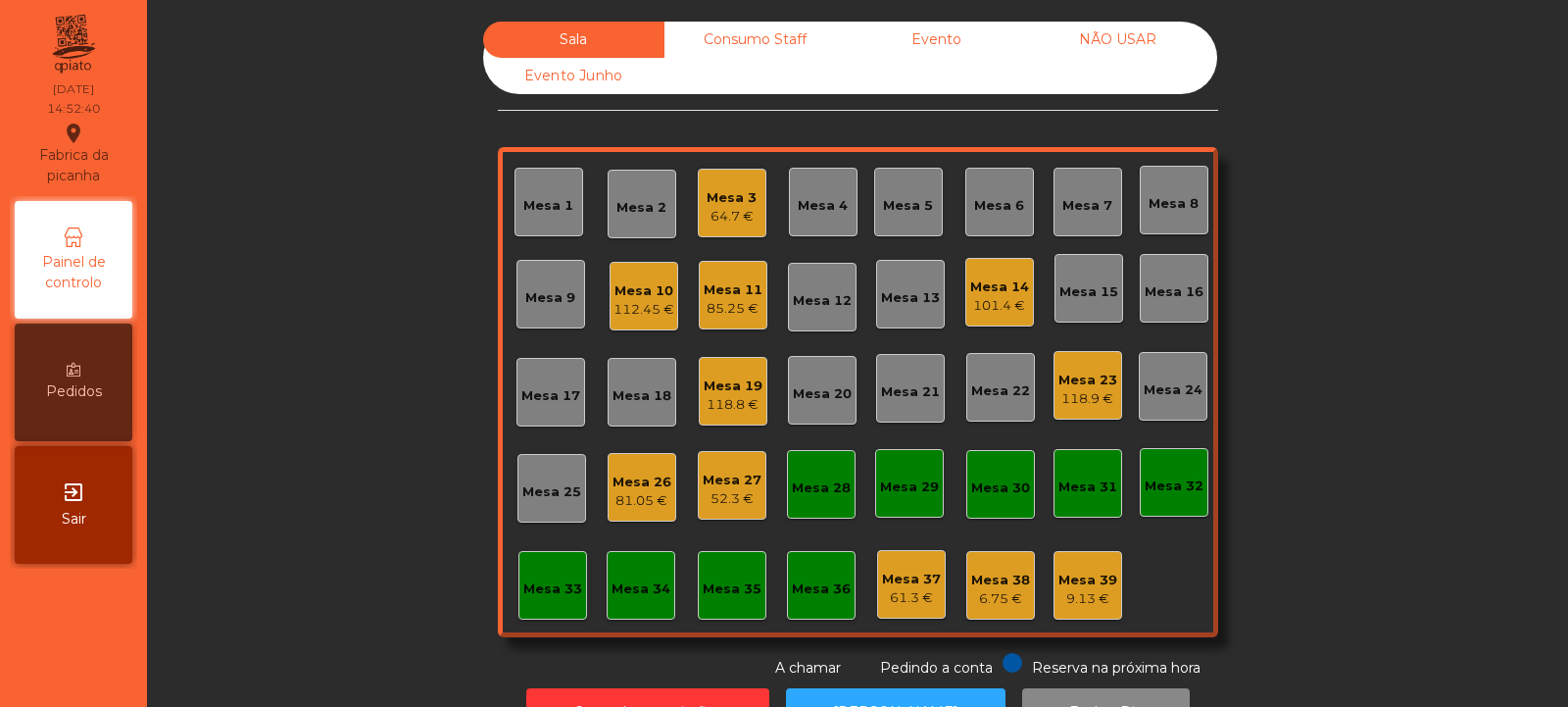
click at [613, 487] on div "Mesa 26" at bounding box center [642, 482] width 59 height 20
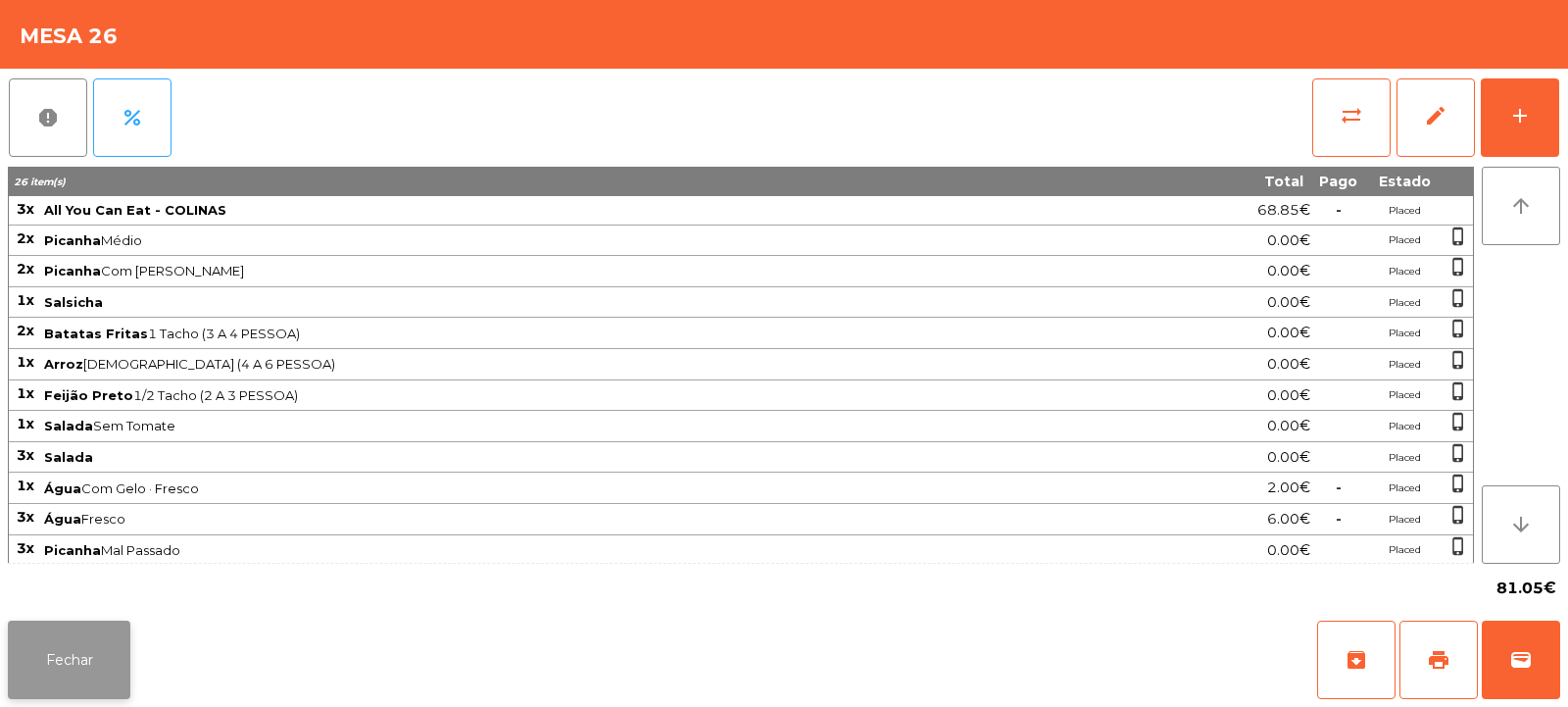
click at [97, 628] on button "Fechar" at bounding box center [69, 660] width 123 height 78
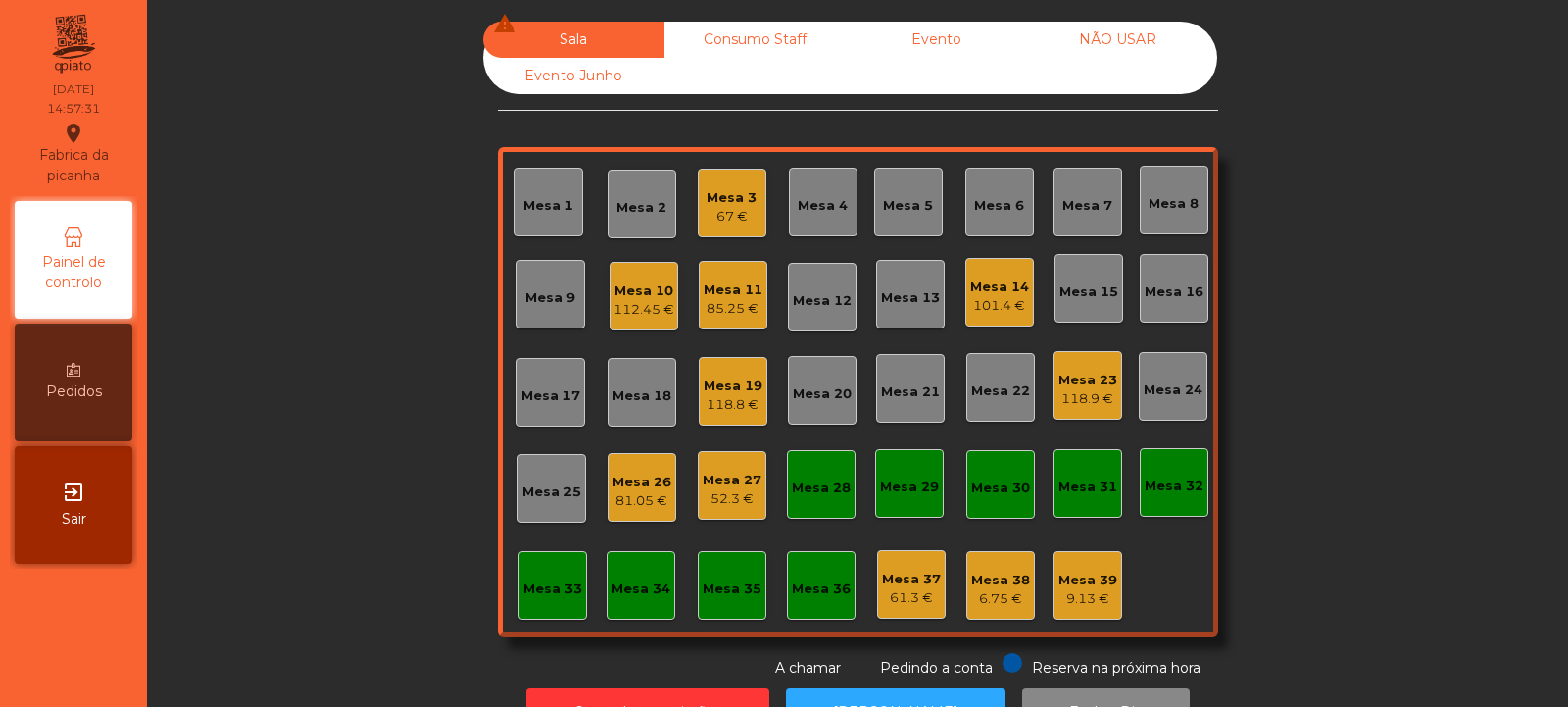
click at [739, 397] on div "118.8 €" at bounding box center [733, 405] width 59 height 20
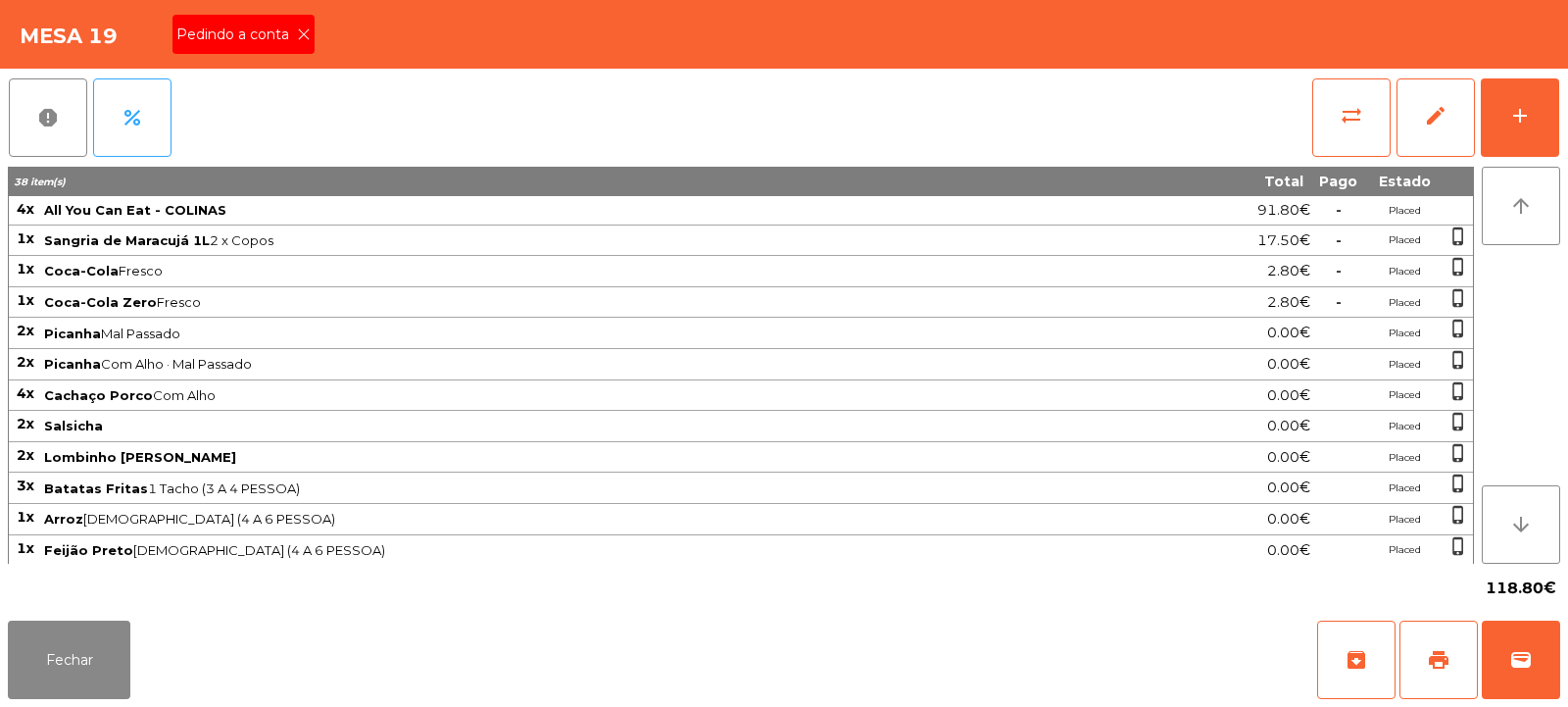
click at [306, 34] on icon at bounding box center [304, 34] width 14 height 14
click at [1442, 672] on button "print" at bounding box center [1440, 660] width 78 height 78
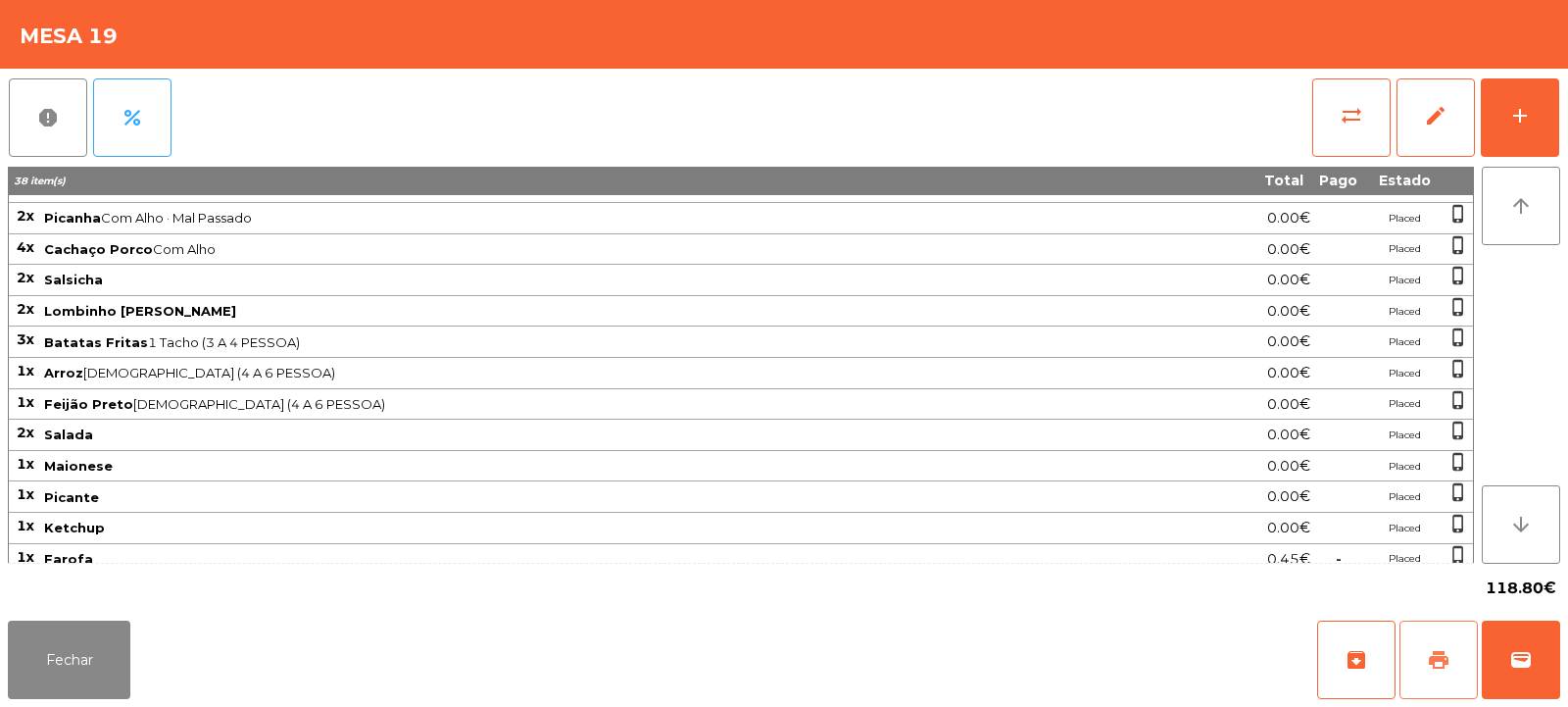
scroll to position [375, 0]
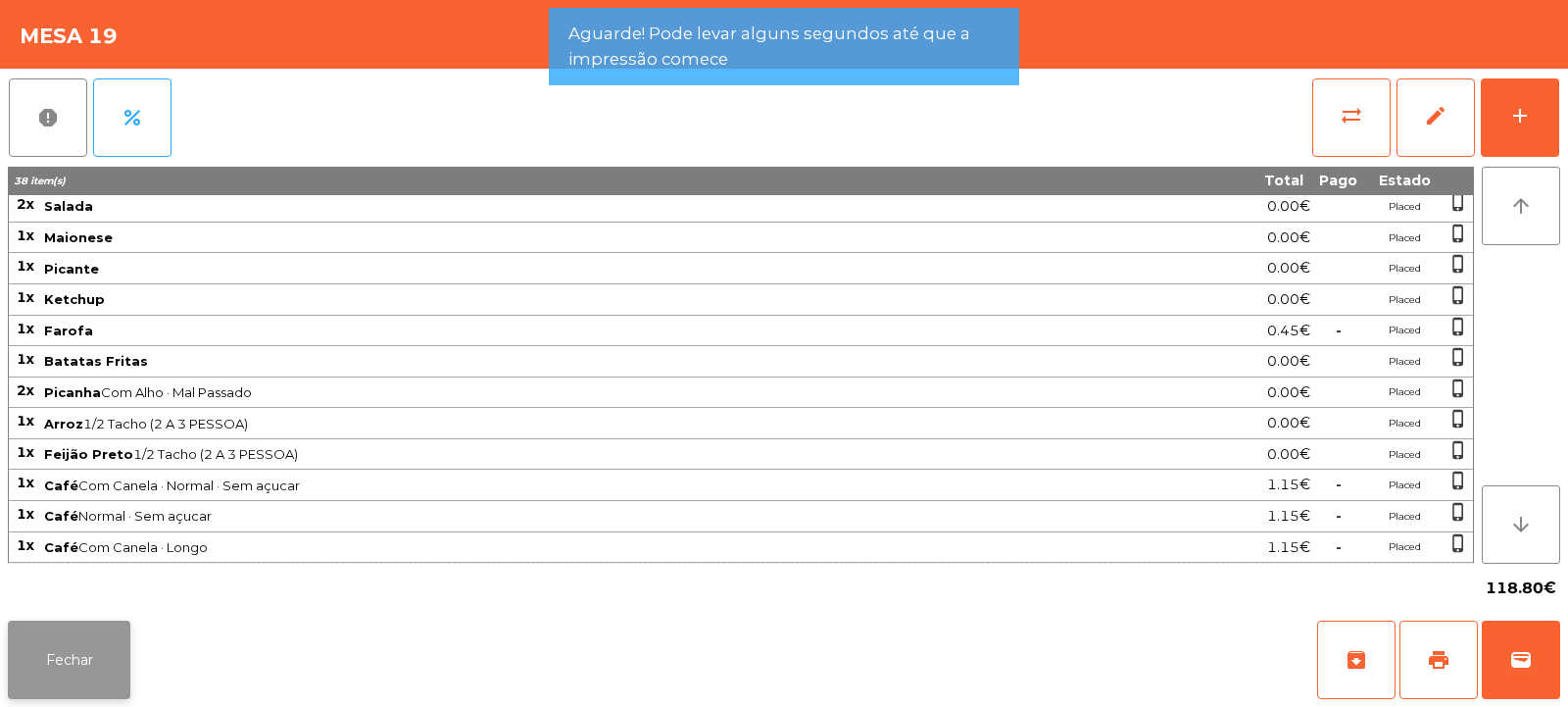
click at [93, 646] on button "Fechar" at bounding box center [69, 660] width 123 height 78
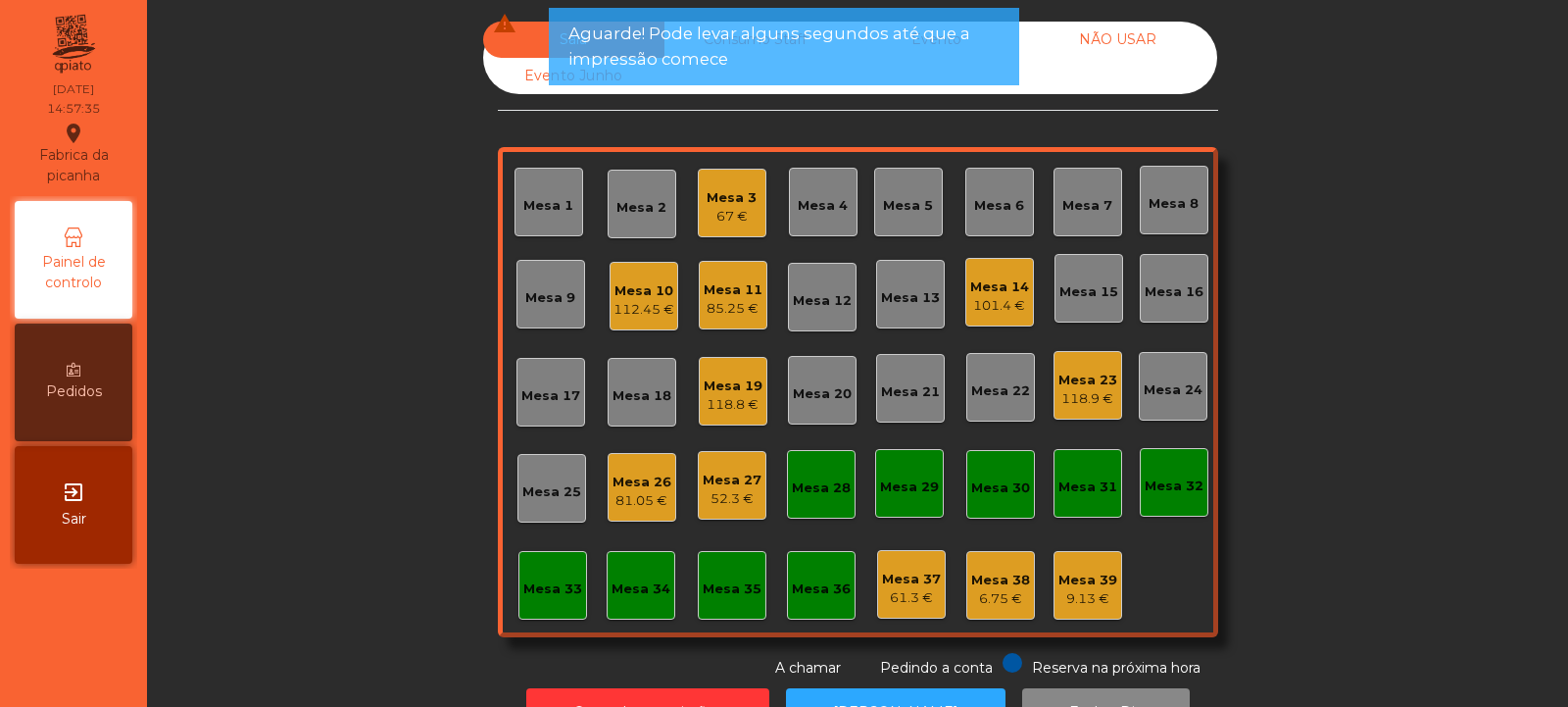
click at [637, 492] on div "81.05 €" at bounding box center [642, 501] width 59 height 20
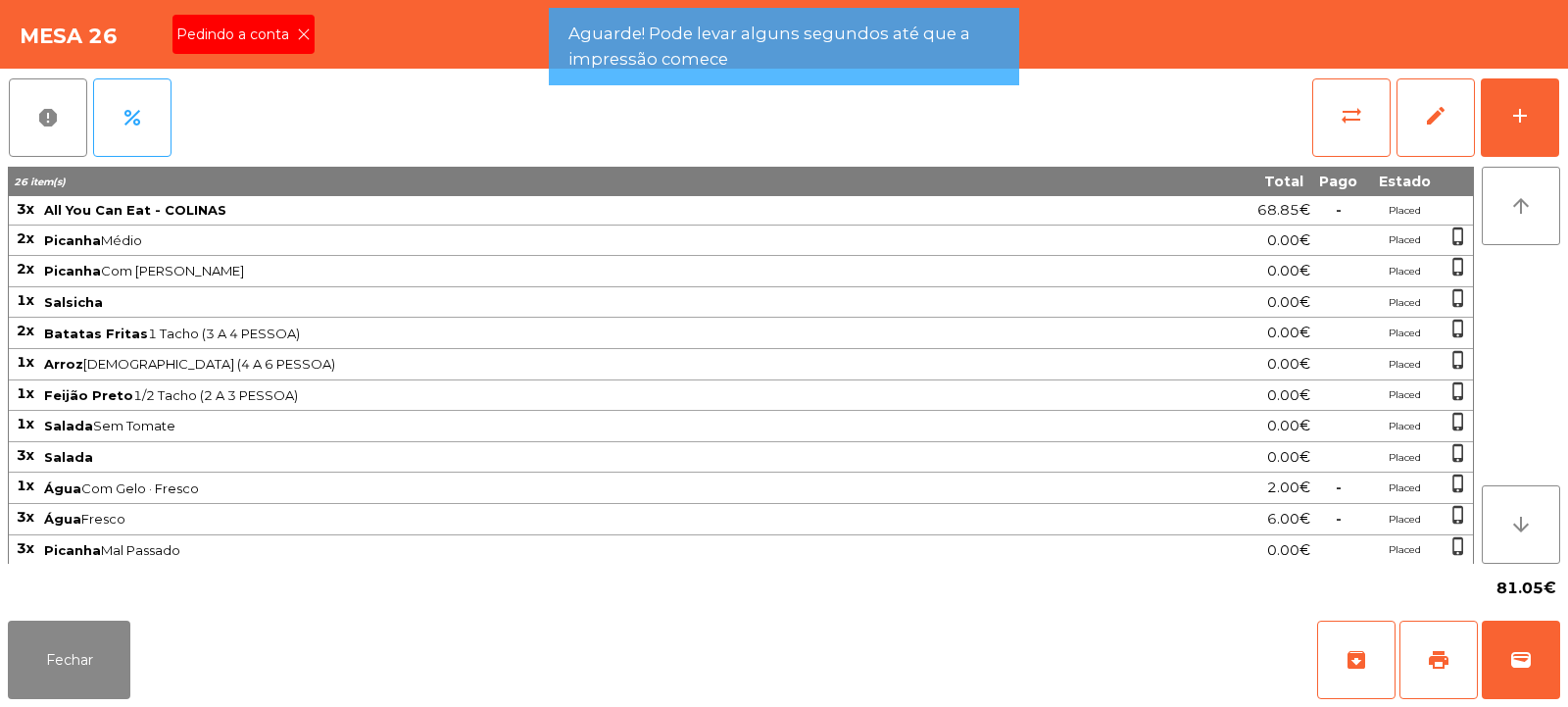
click at [301, 33] on icon at bounding box center [304, 34] width 14 height 14
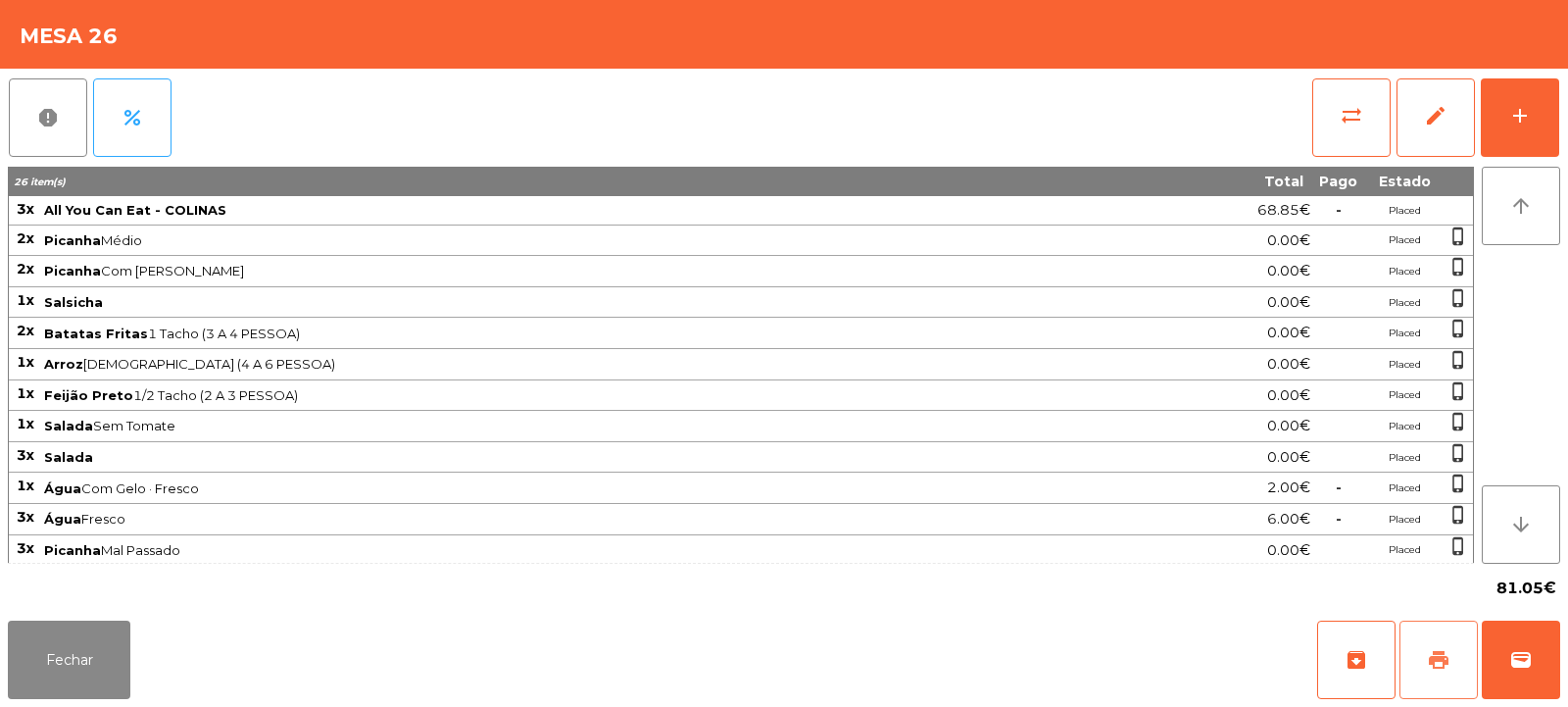
click at [1433, 660] on span "print" at bounding box center [1440, 660] width 24 height 24
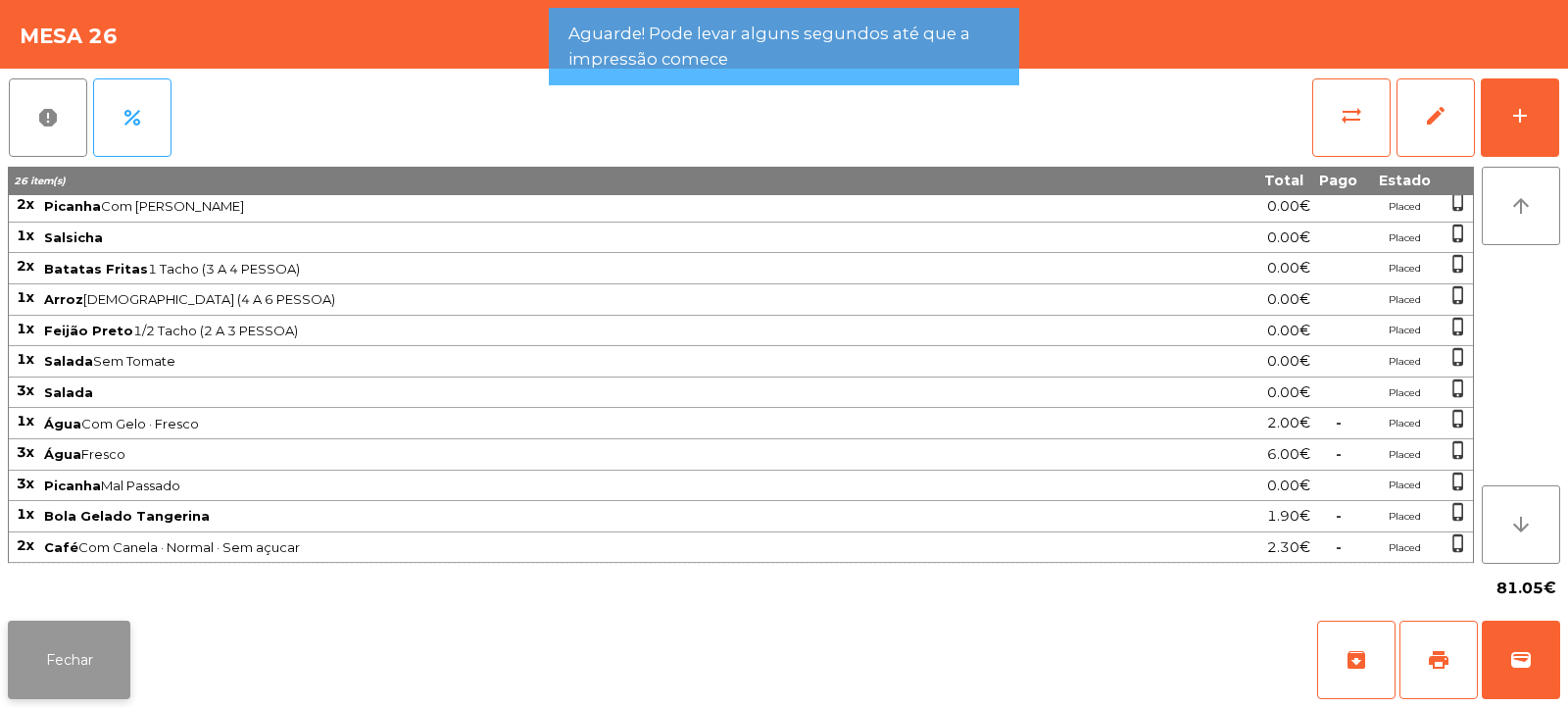
click at [111, 636] on button "Fechar" at bounding box center [69, 660] width 123 height 78
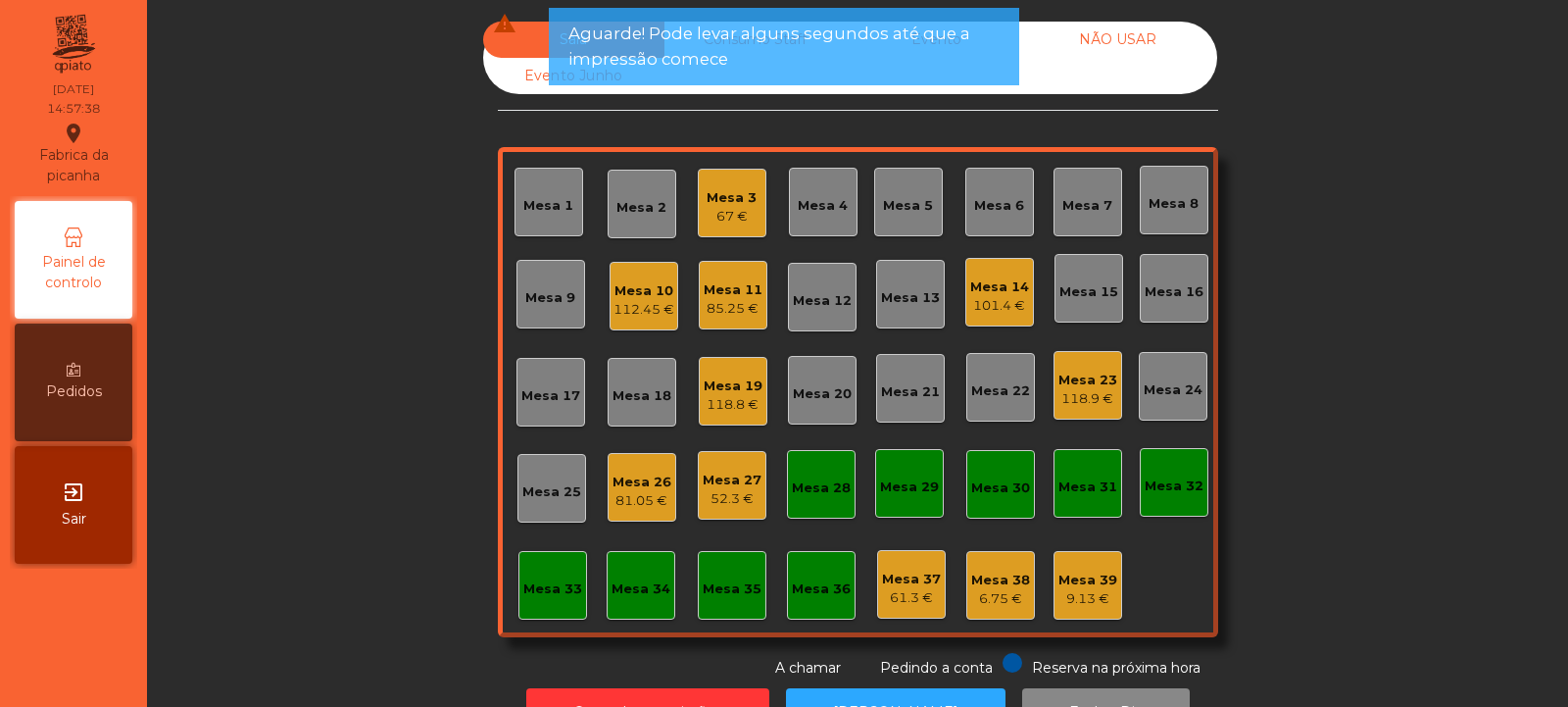
click at [1099, 401] on div "118.9 €" at bounding box center [1088, 399] width 59 height 20
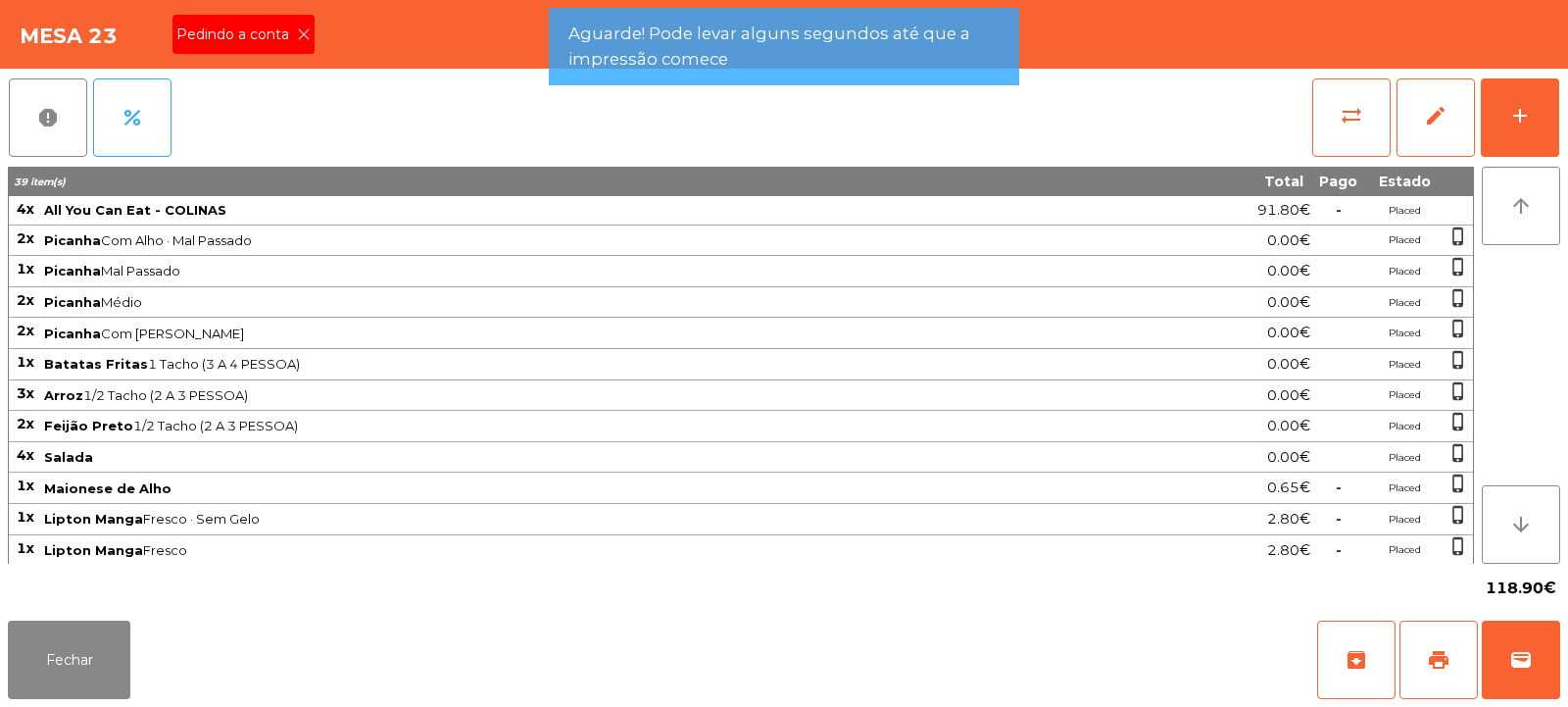
click at [310, 32] on div "Pedindo a conta" at bounding box center [243, 34] width 142 height 39
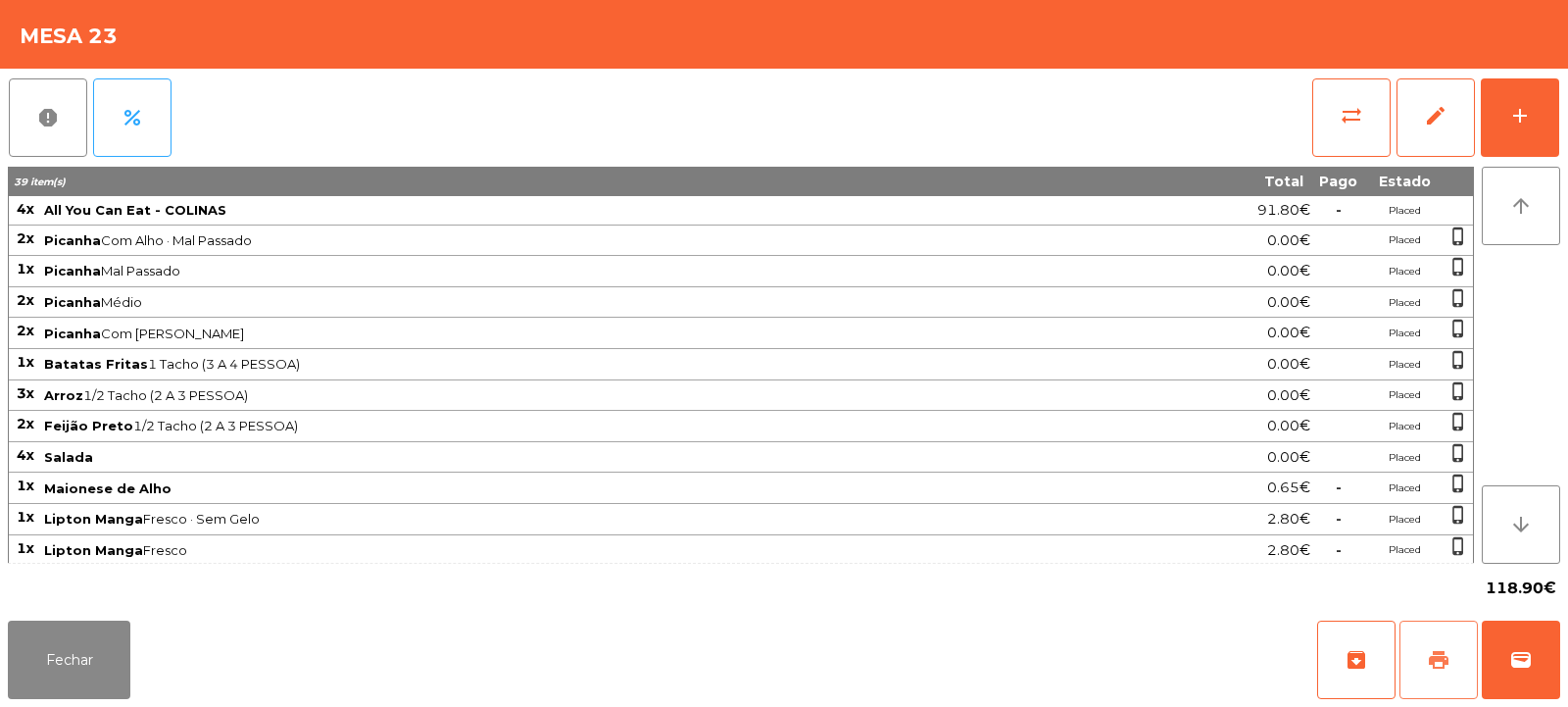
click at [1416, 657] on button "print" at bounding box center [1440, 660] width 78 height 78
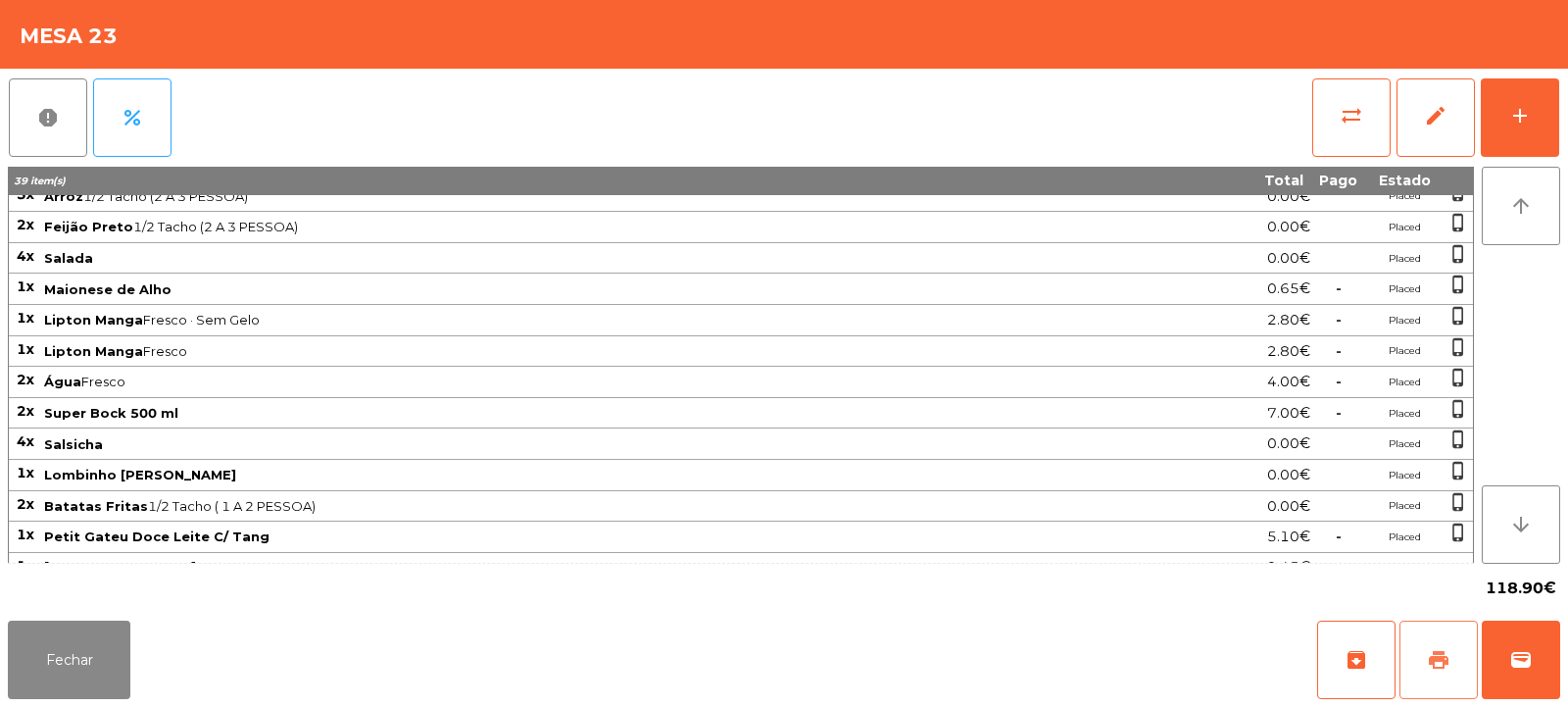
scroll to position [279, 0]
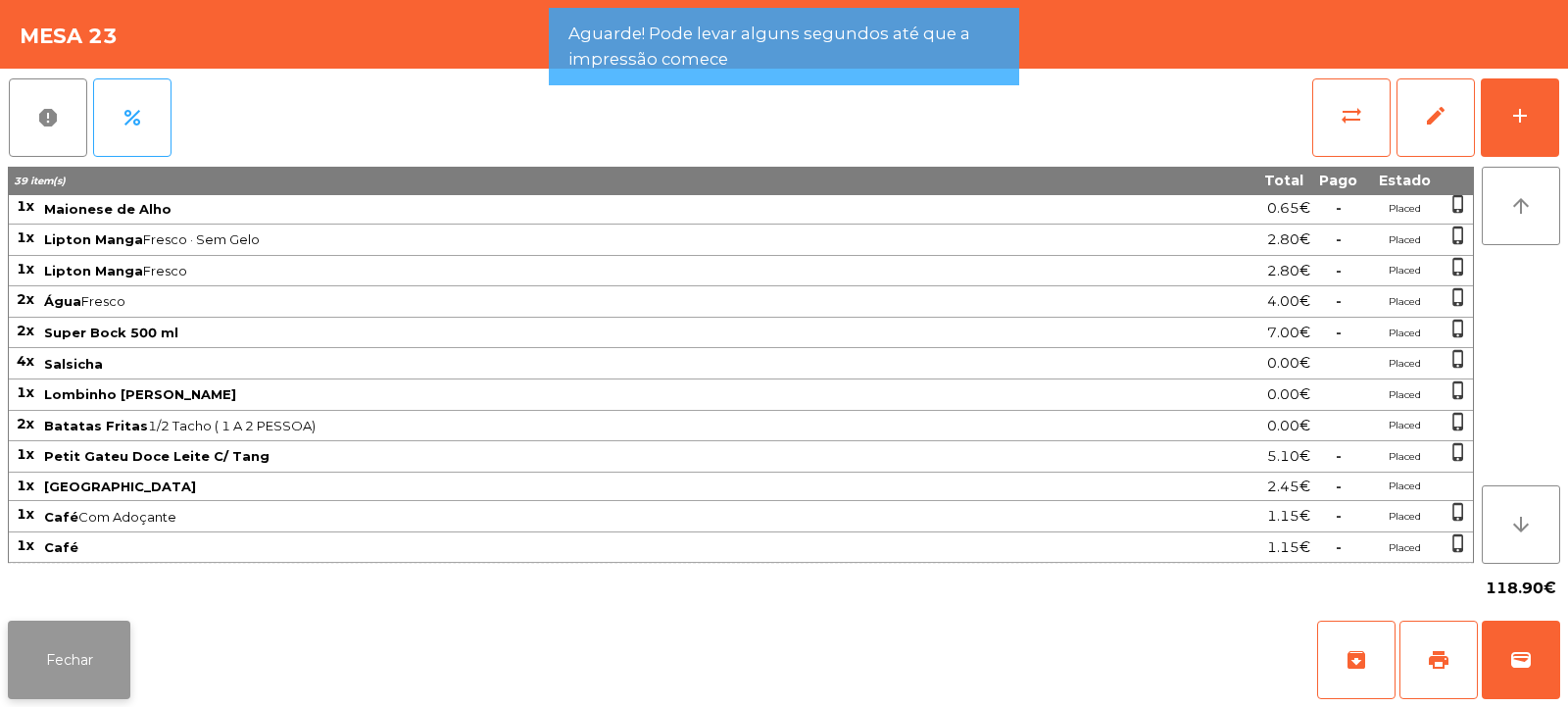
click at [98, 643] on button "Fechar" at bounding box center [69, 660] width 123 height 78
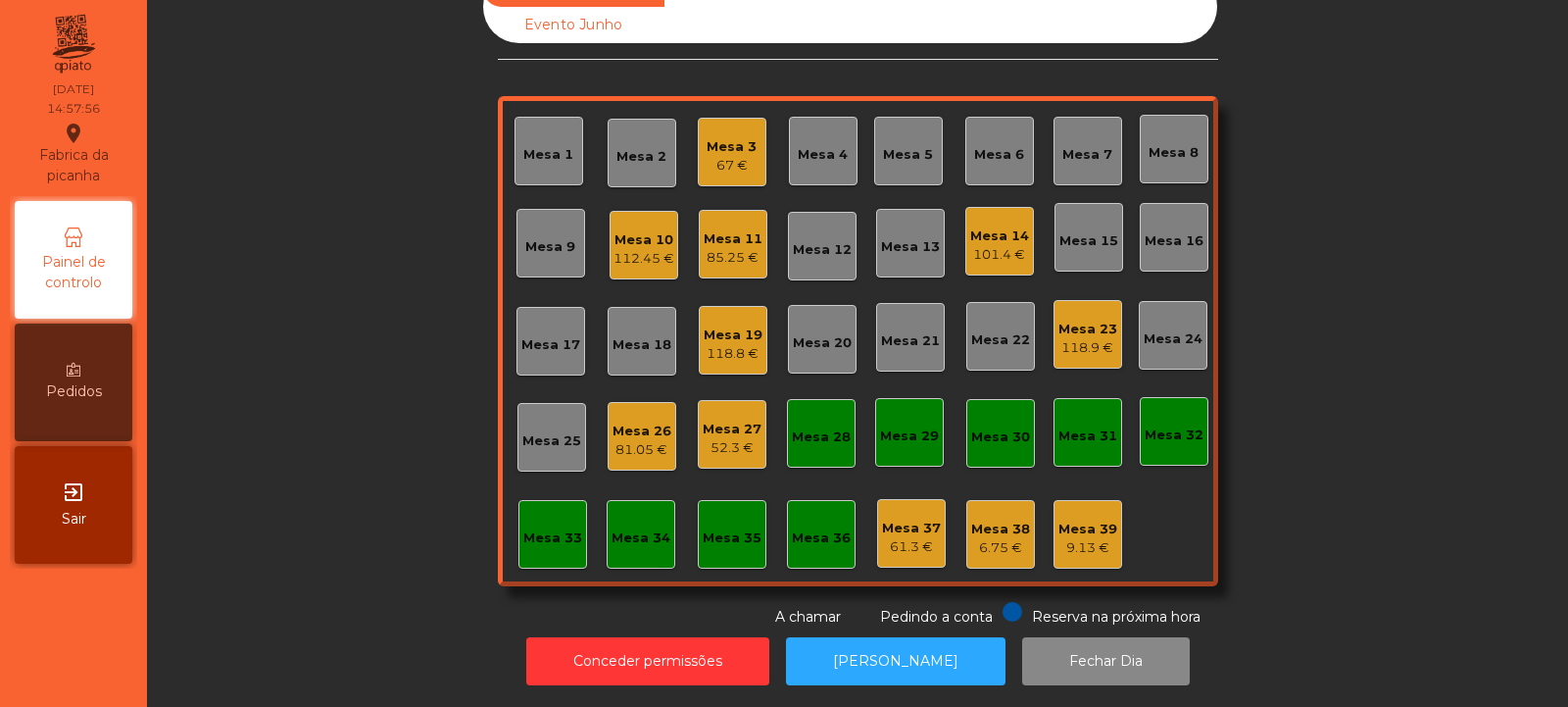
scroll to position [0, 0]
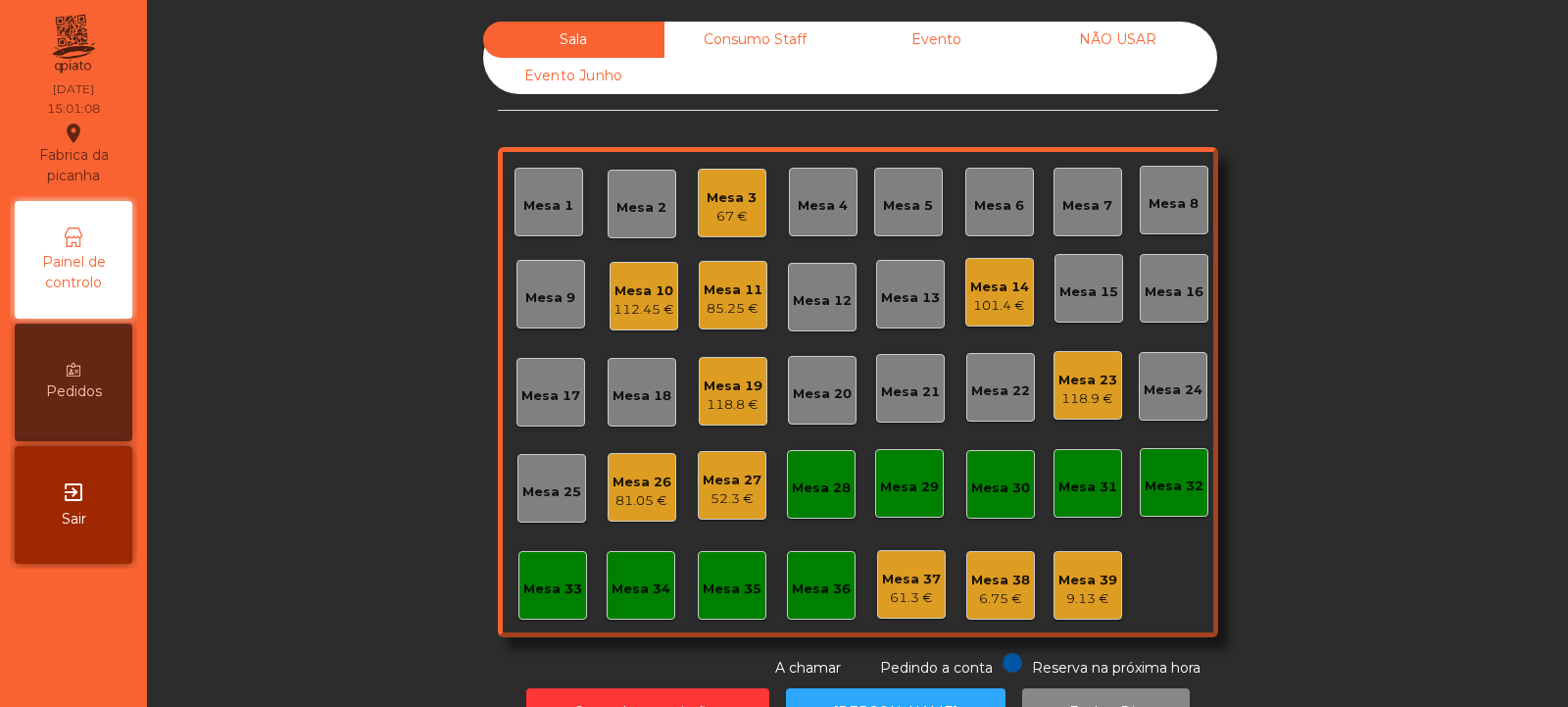
click at [733, 405] on div "118.8 €" at bounding box center [733, 405] width 59 height 20
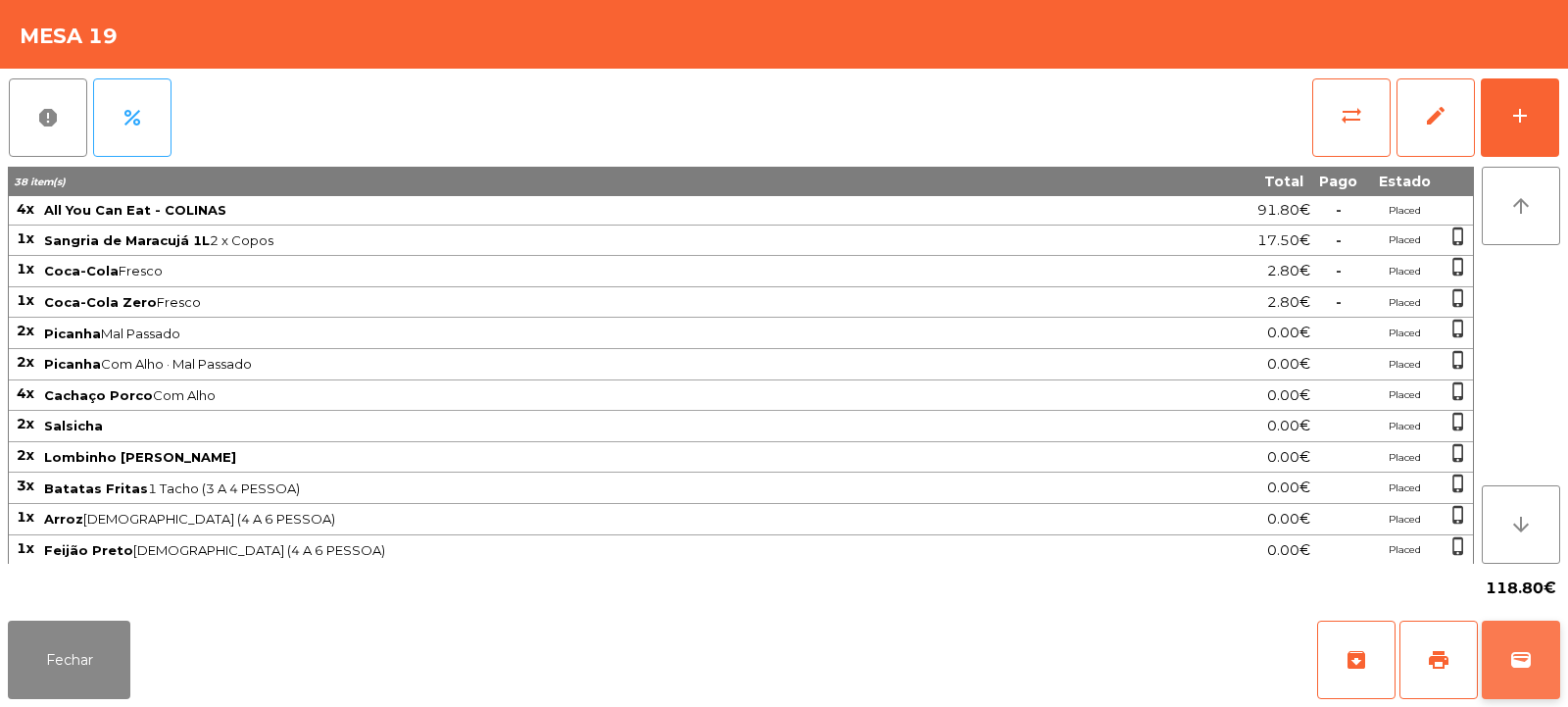
click at [1512, 656] on span "wallet" at bounding box center [1521, 660] width 24 height 24
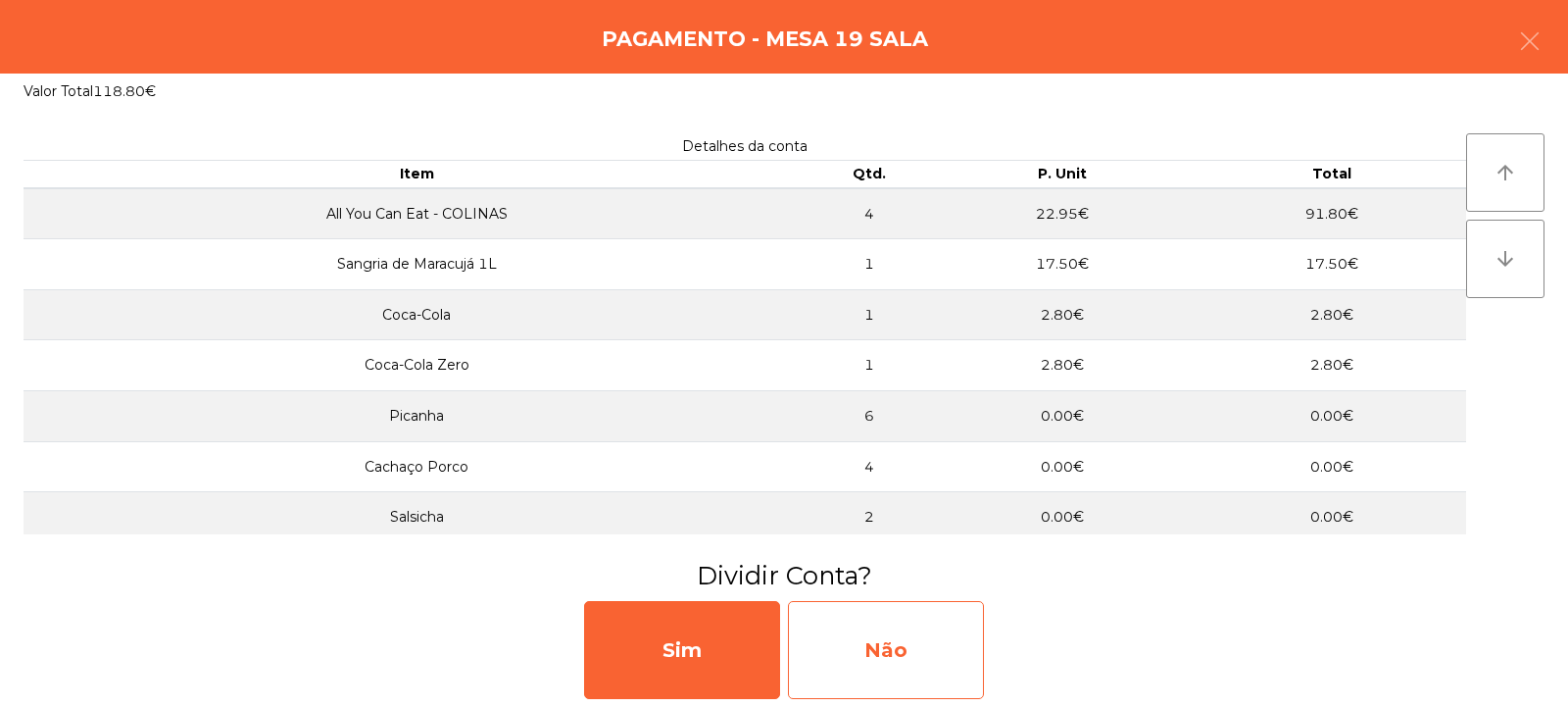
click at [894, 650] on div "Não" at bounding box center [886, 650] width 196 height 98
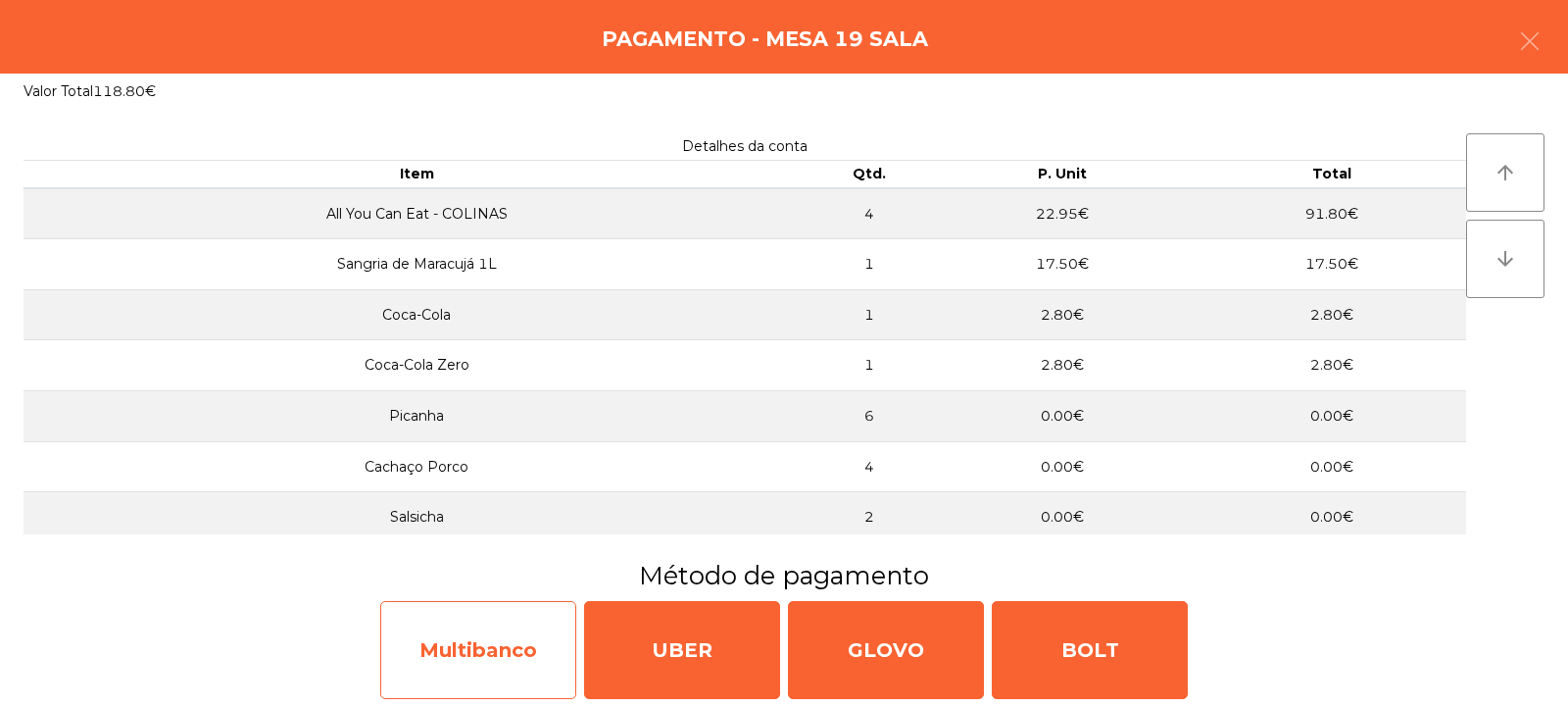
click at [533, 649] on div "Multibanco" at bounding box center [479, 650] width 196 height 98
select select "**"
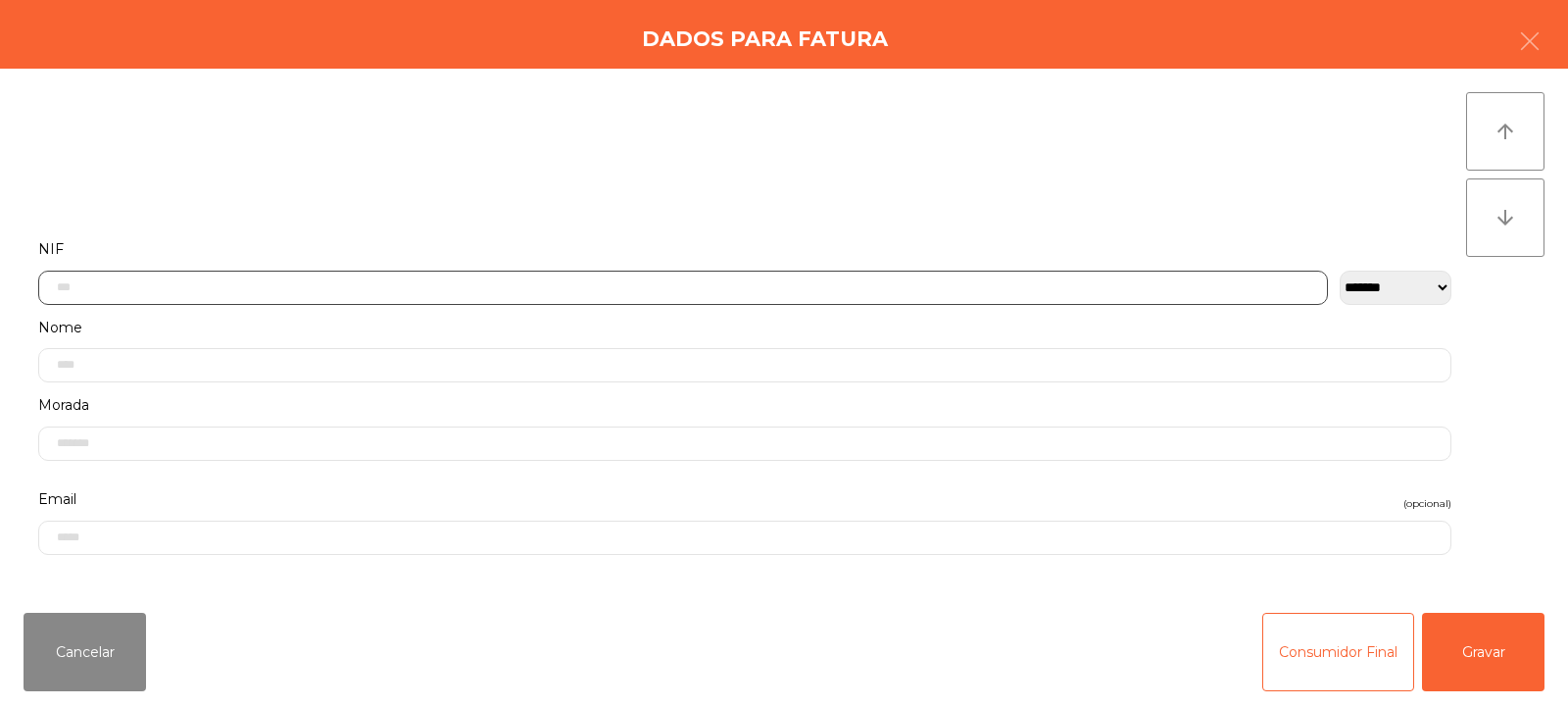
click at [805, 281] on input "text" at bounding box center [683, 287] width 1290 height 34
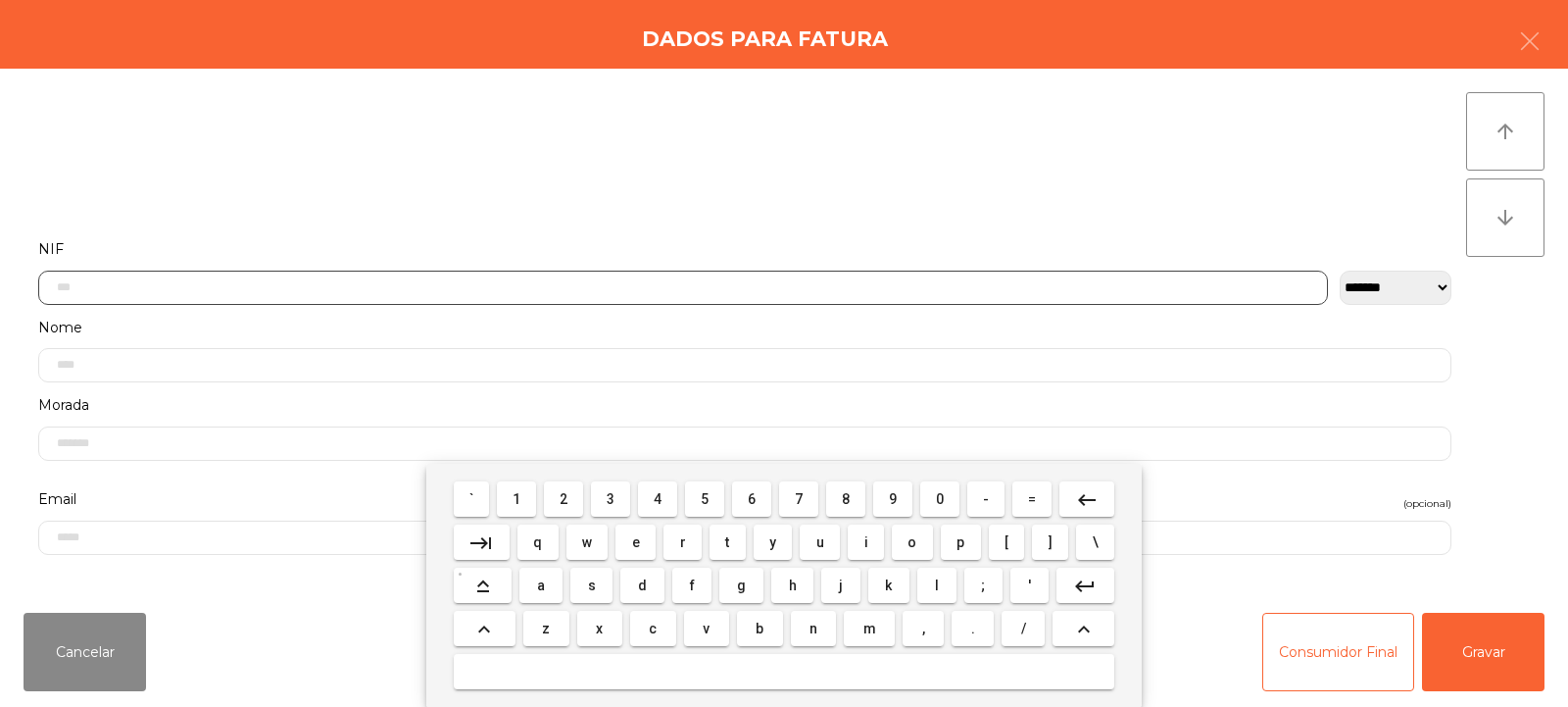
scroll to position [143, 0]
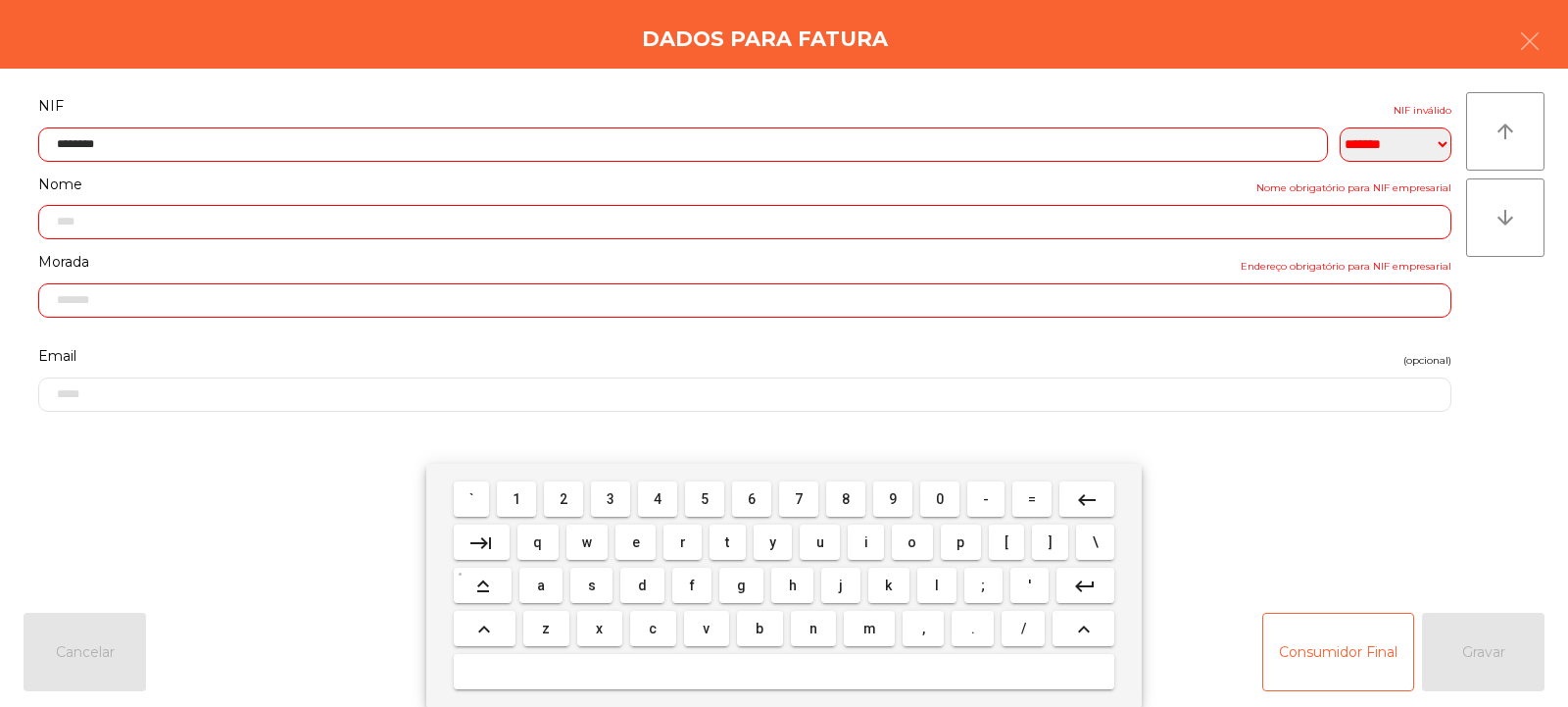
type input "*********"
type input "**********"
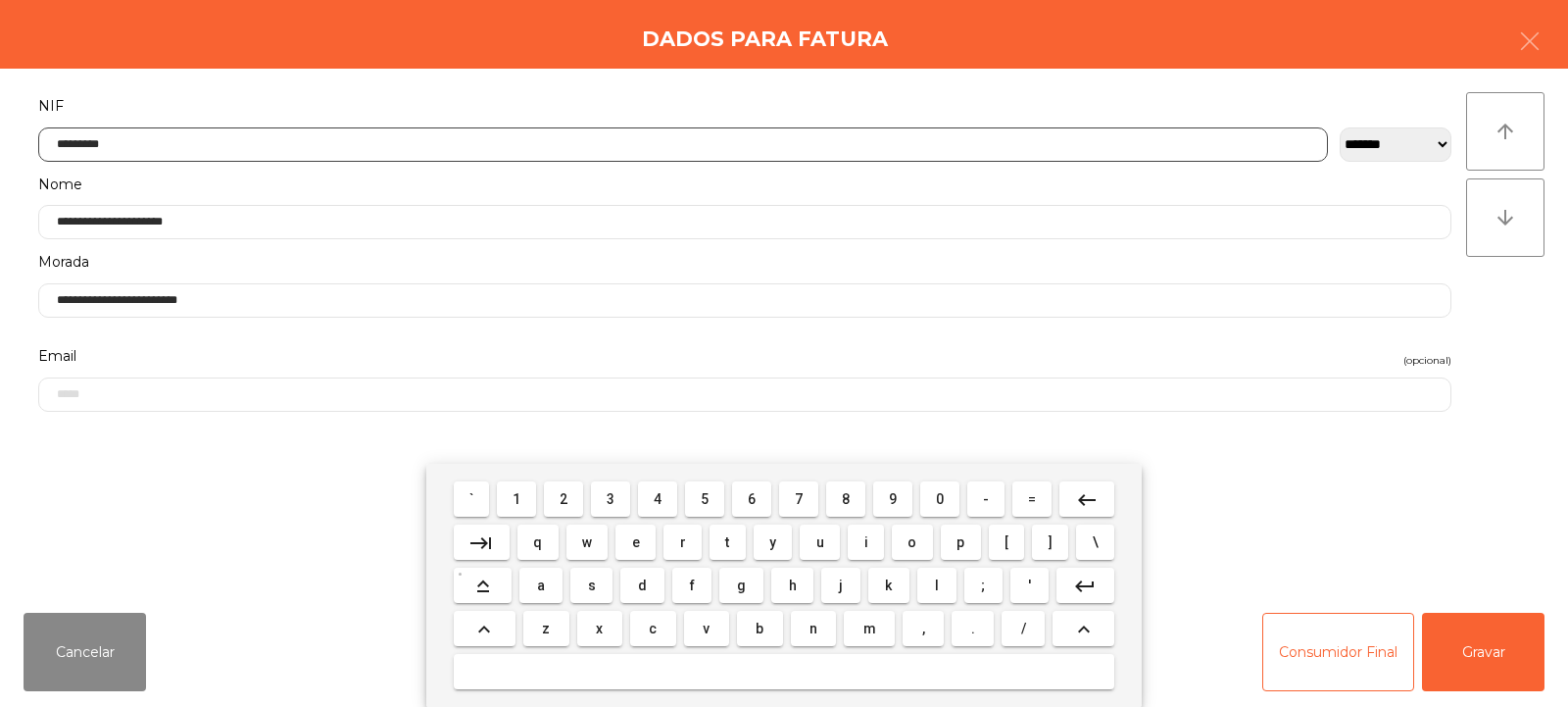
type input "*********"
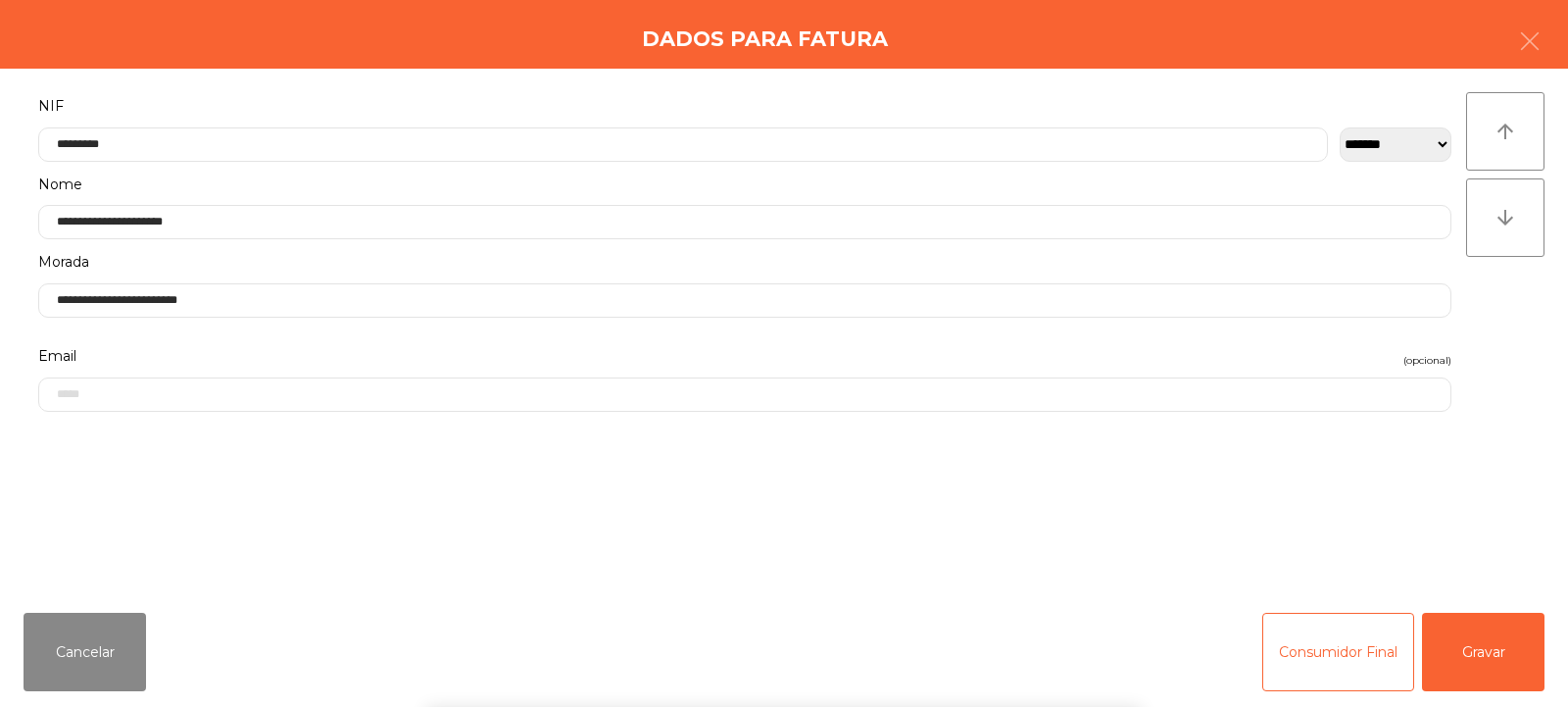
click at [1479, 640] on div "` 1 2 3 4 5 6 7 8 9 0 - = keyboard_backspace keyboard_tab q w e r t y u i o p […" at bounding box center [784, 585] width 1568 height 243
click at [1486, 646] on button "Gravar" at bounding box center [1484, 652] width 123 height 78
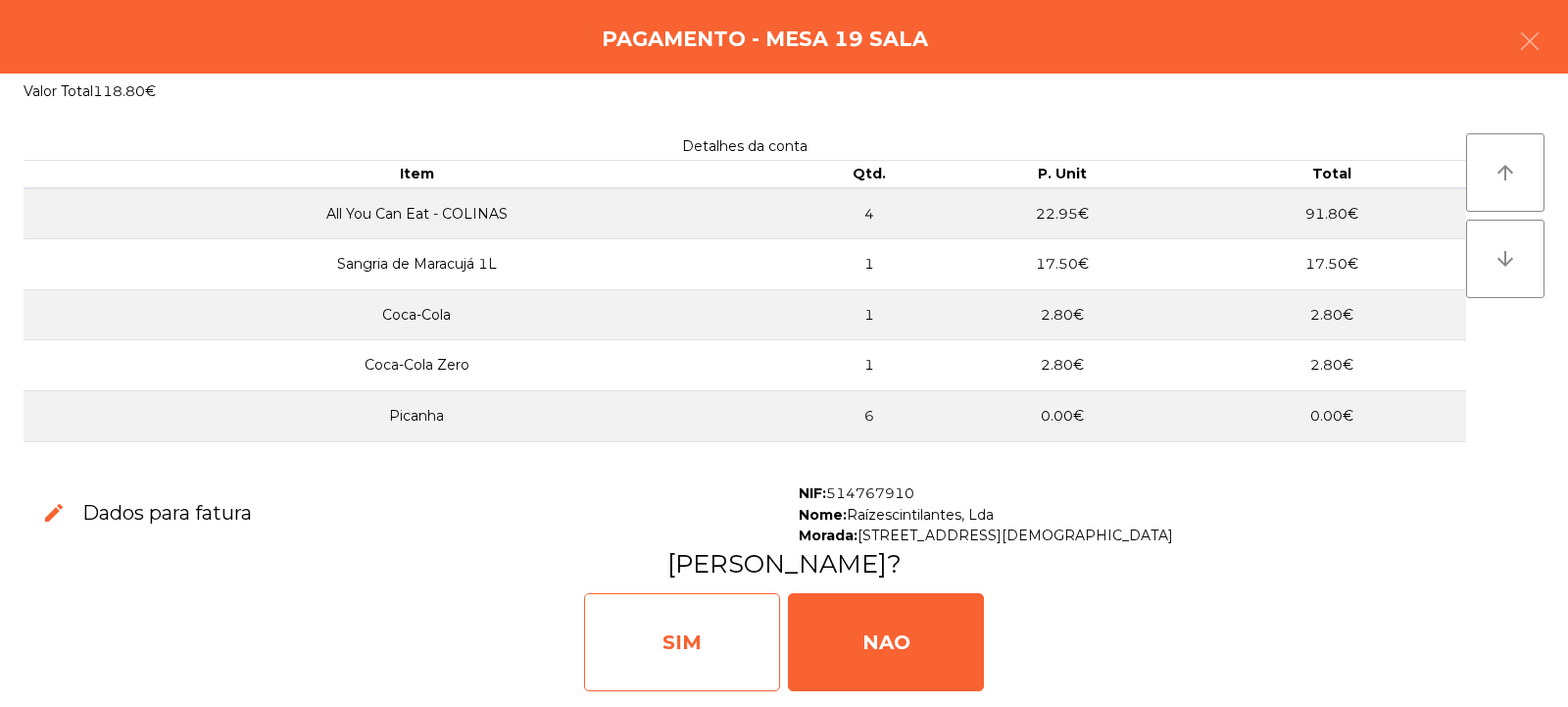
click at [746, 655] on div "SIM" at bounding box center [683, 642] width 196 height 98
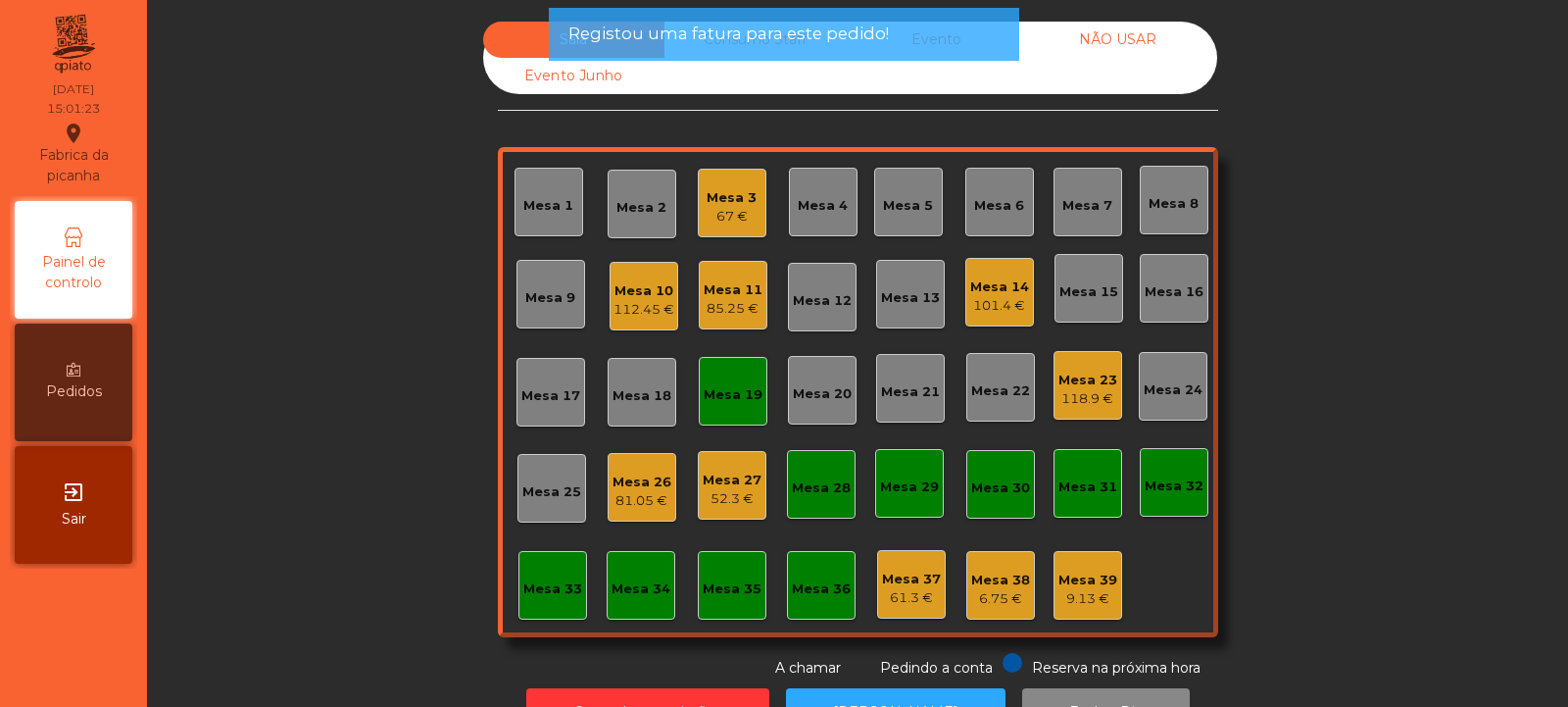
click at [731, 405] on div "Mesa 19" at bounding box center [733, 391] width 69 height 69
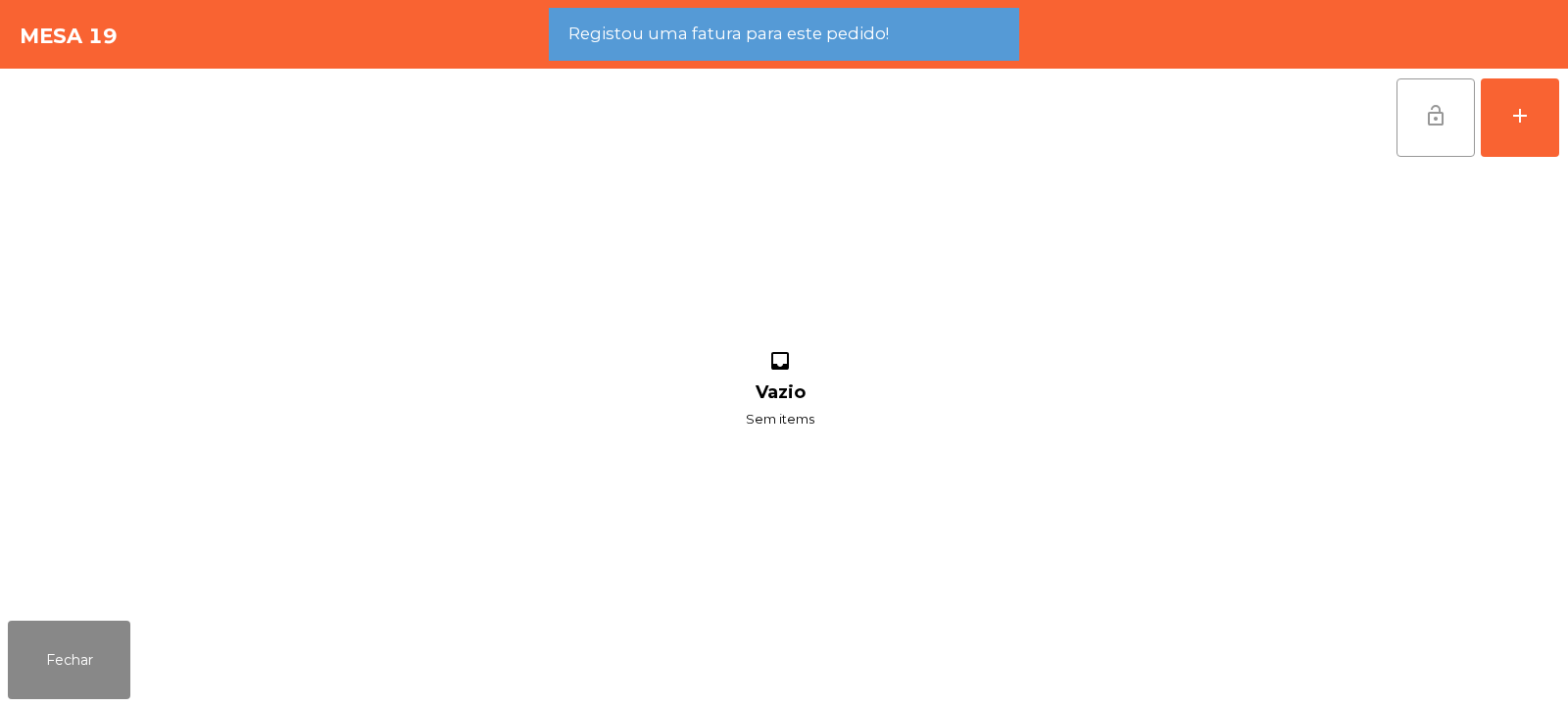
click at [1440, 122] on span "lock_open" at bounding box center [1437, 116] width 24 height 24
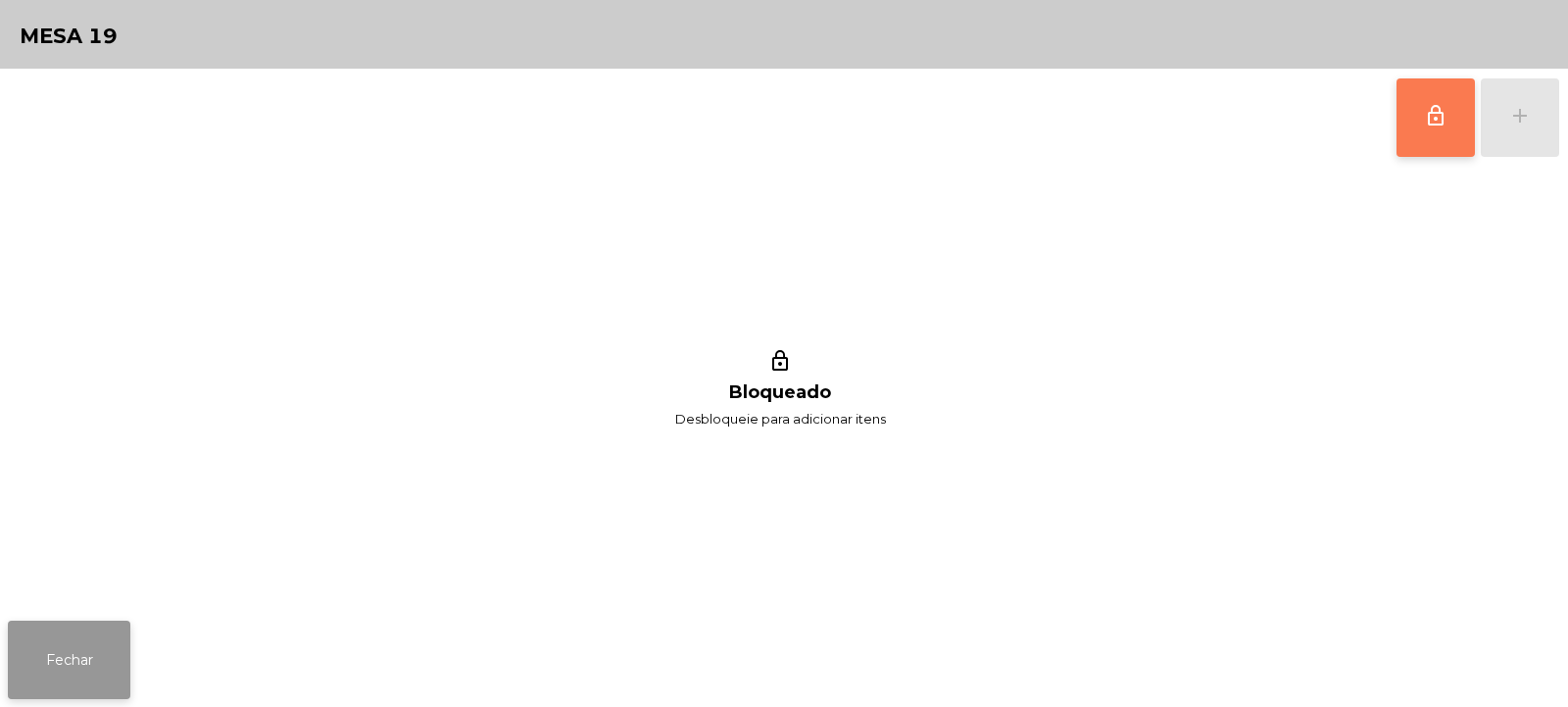
click at [108, 643] on button "Fechar" at bounding box center [69, 660] width 123 height 78
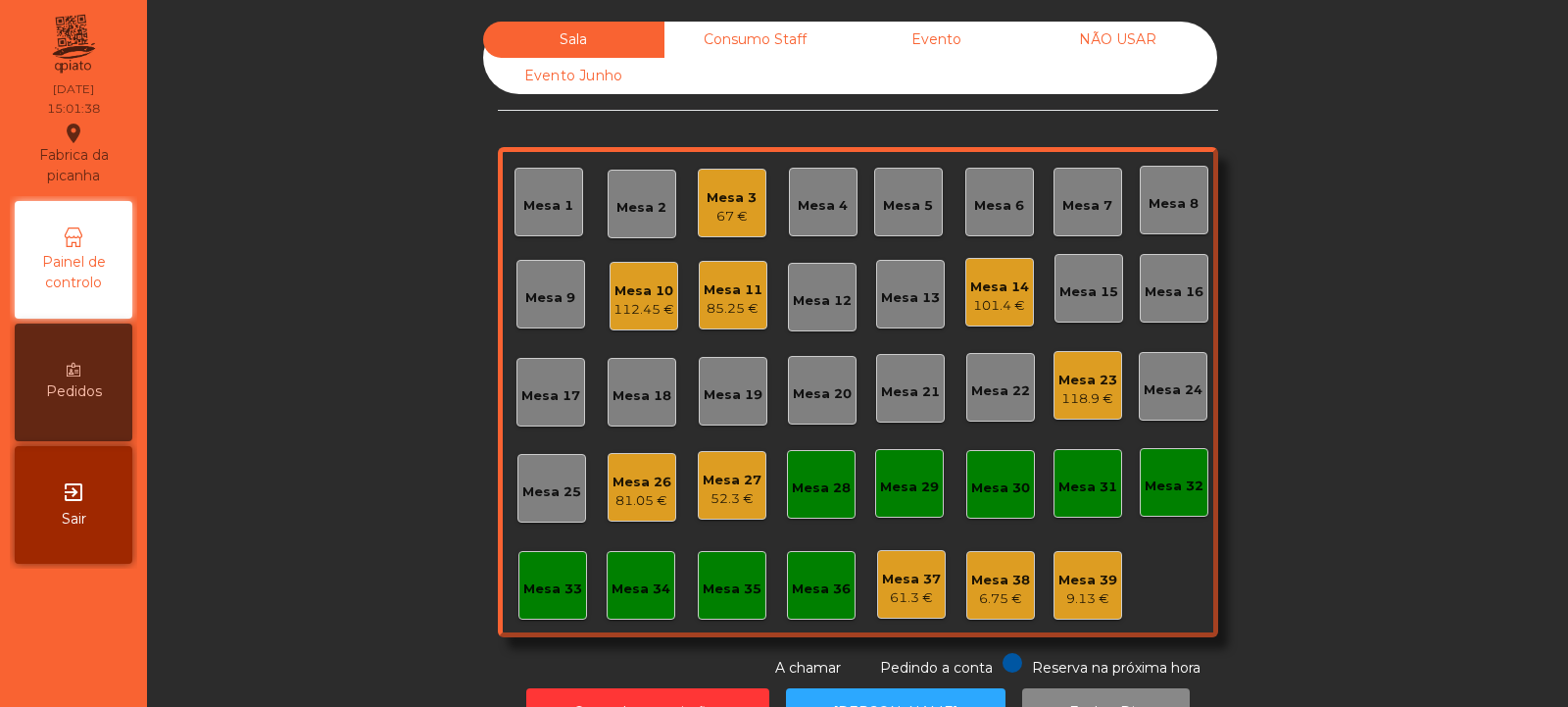
click at [642, 487] on div "Mesa 26" at bounding box center [642, 482] width 59 height 20
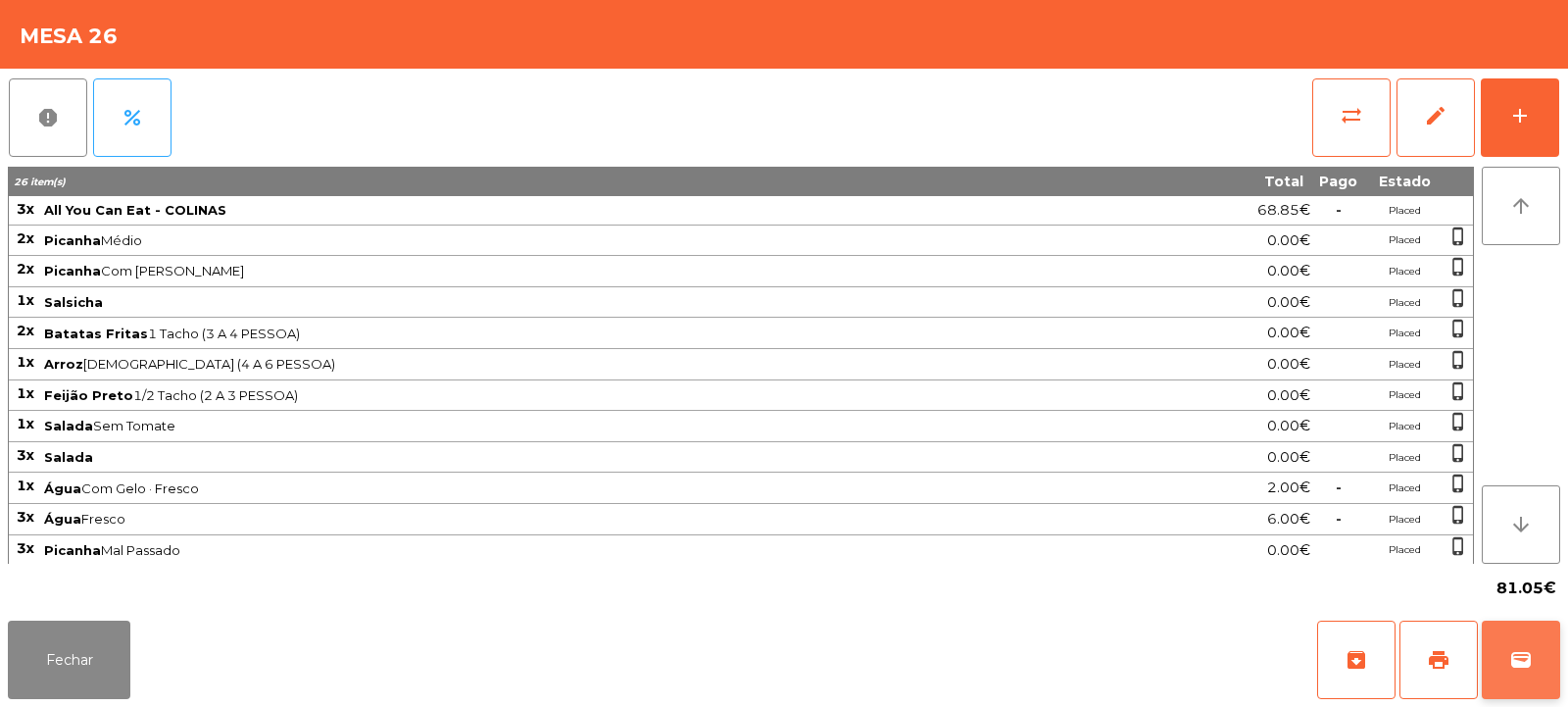
click at [1530, 649] on span "wallet" at bounding box center [1521, 660] width 24 height 24
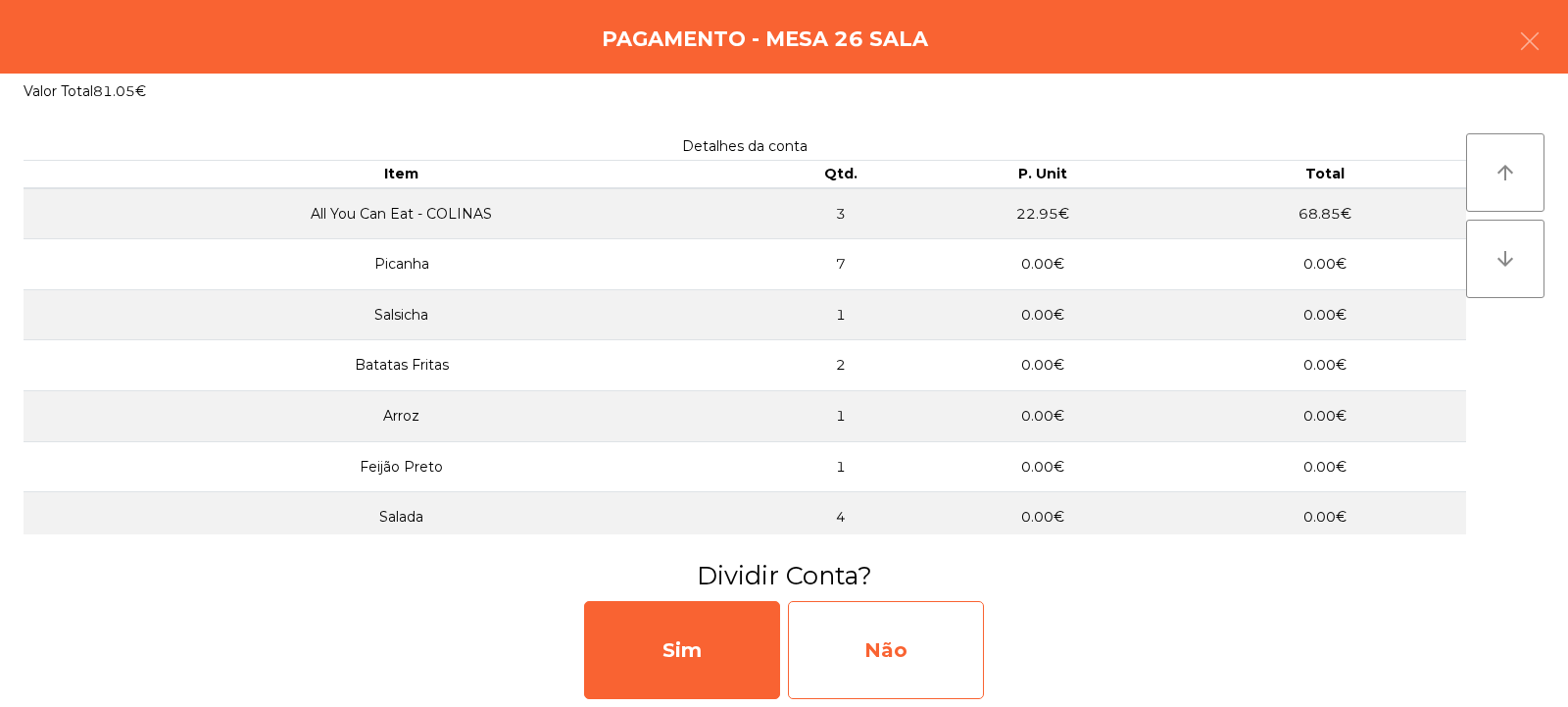
click at [919, 631] on div "Não" at bounding box center [886, 650] width 196 height 98
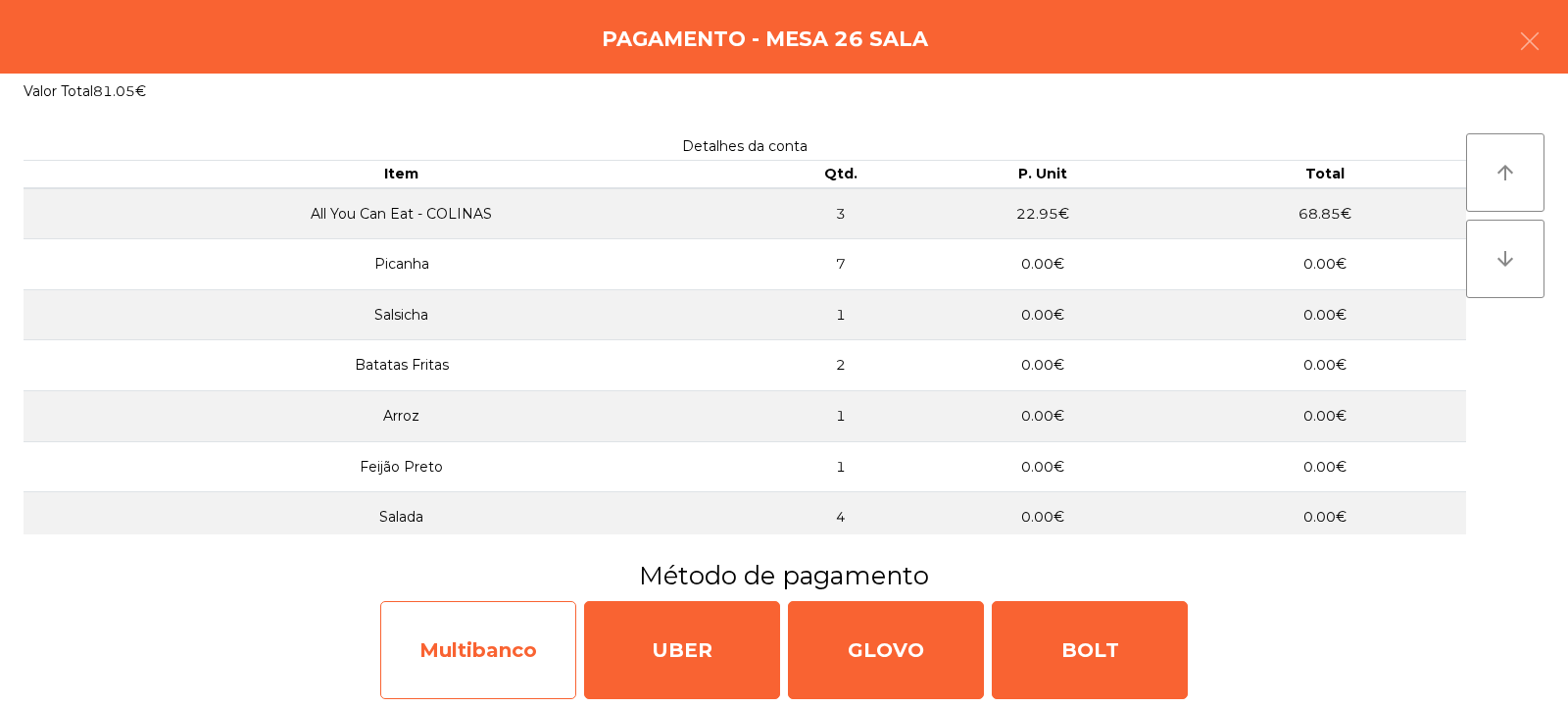
click at [528, 652] on div "Multibanco" at bounding box center [479, 650] width 196 height 98
select select "**"
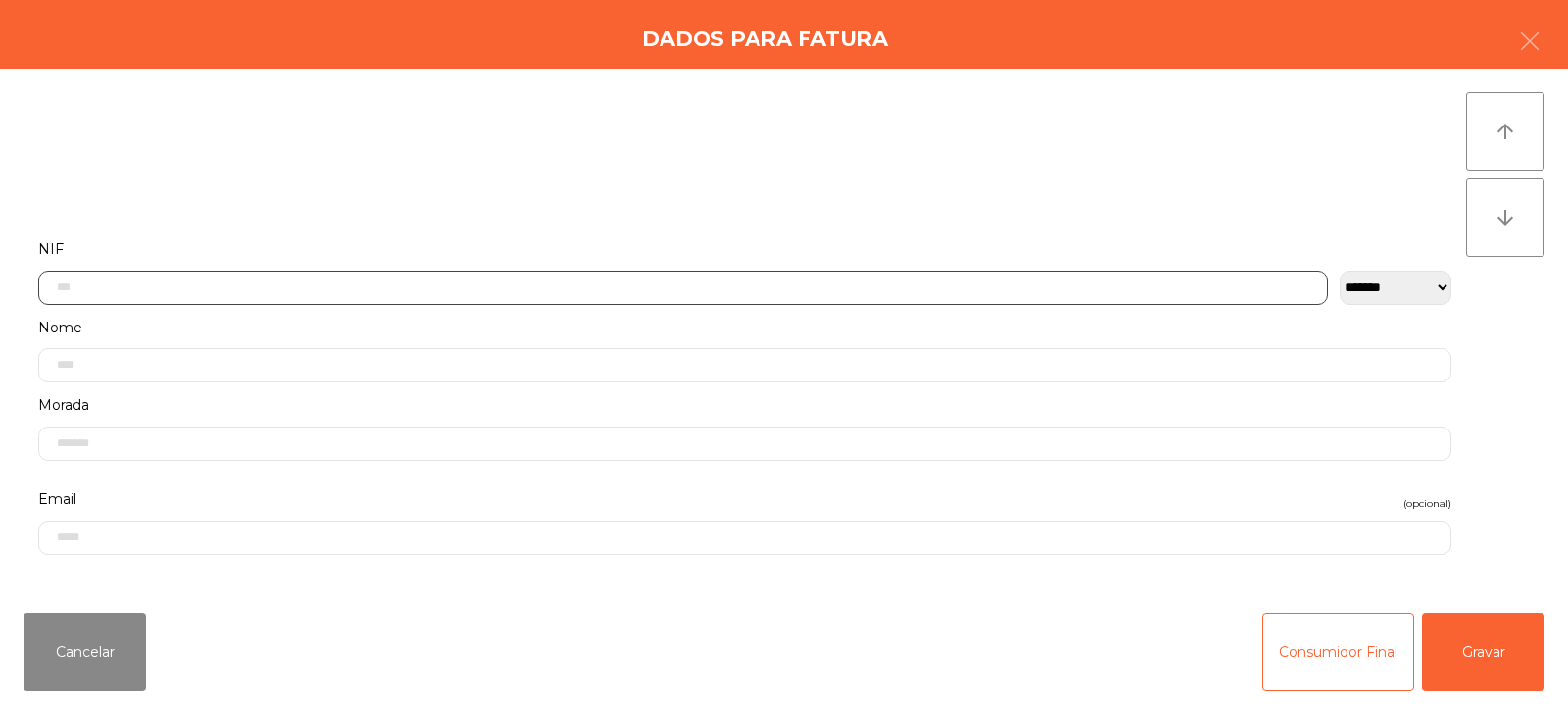
click at [824, 286] on input "text" at bounding box center [683, 287] width 1290 height 34
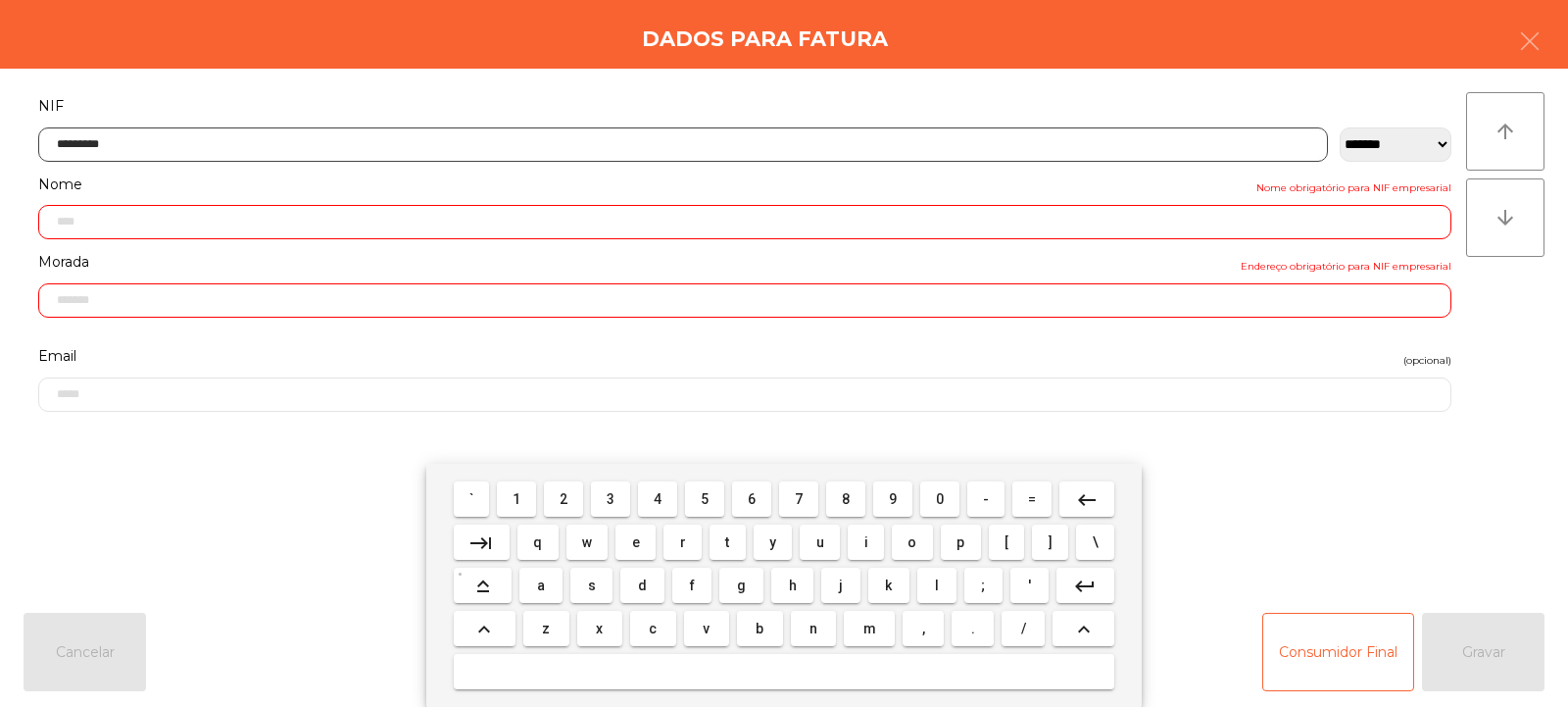
type input "*********"
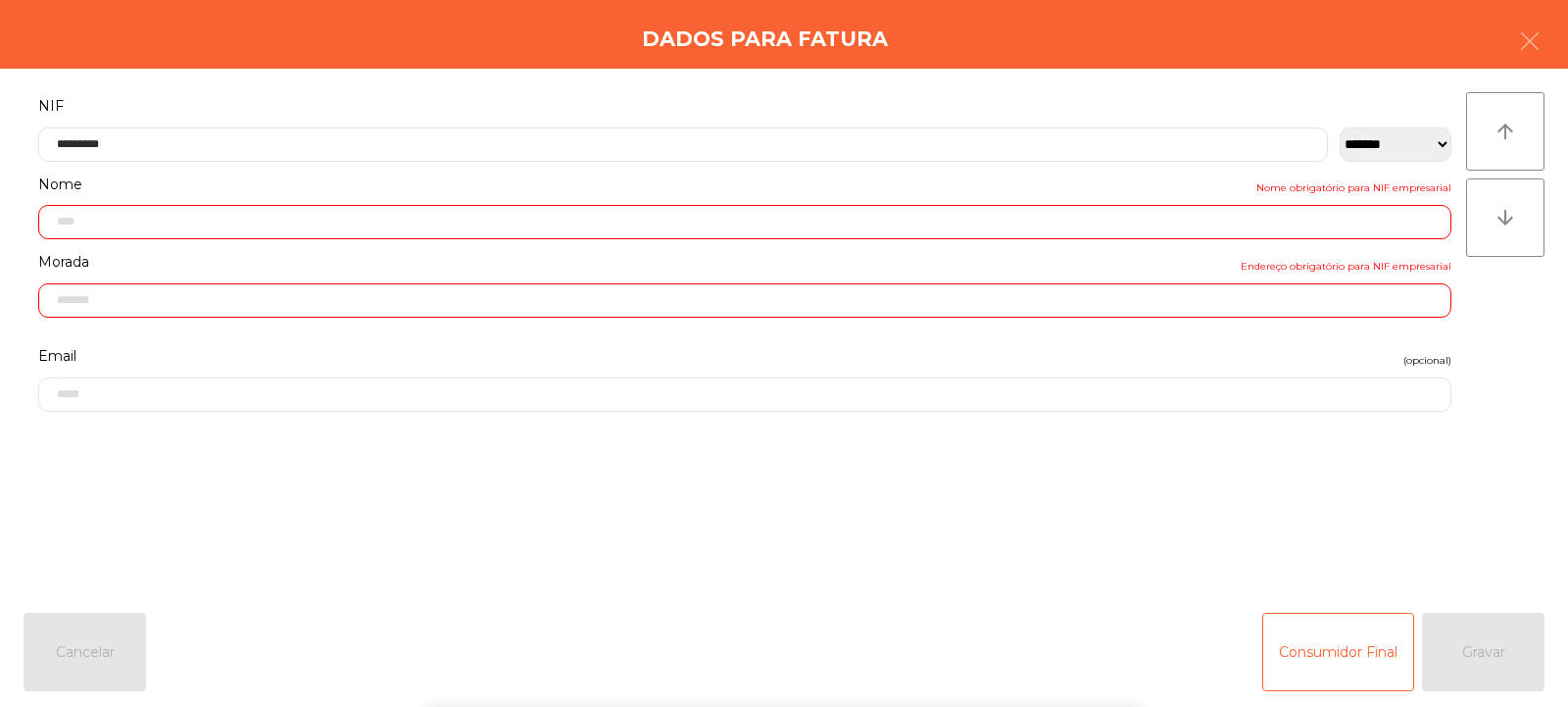
click at [1475, 662] on div "` 1 2 3 4 5 6 7 8 9 0 - = keyboard_backspace keyboard_tab q w e r t y u i o p […" at bounding box center [784, 585] width 1568 height 243
click at [1492, 650] on div "Consumidor Final Gravar" at bounding box center [1404, 652] width 282 height 78
click at [1449, 641] on div "Consumidor Final Gravar" at bounding box center [1404, 652] width 282 height 78
click at [962, 225] on input "text" at bounding box center [745, 222] width 1414 height 34
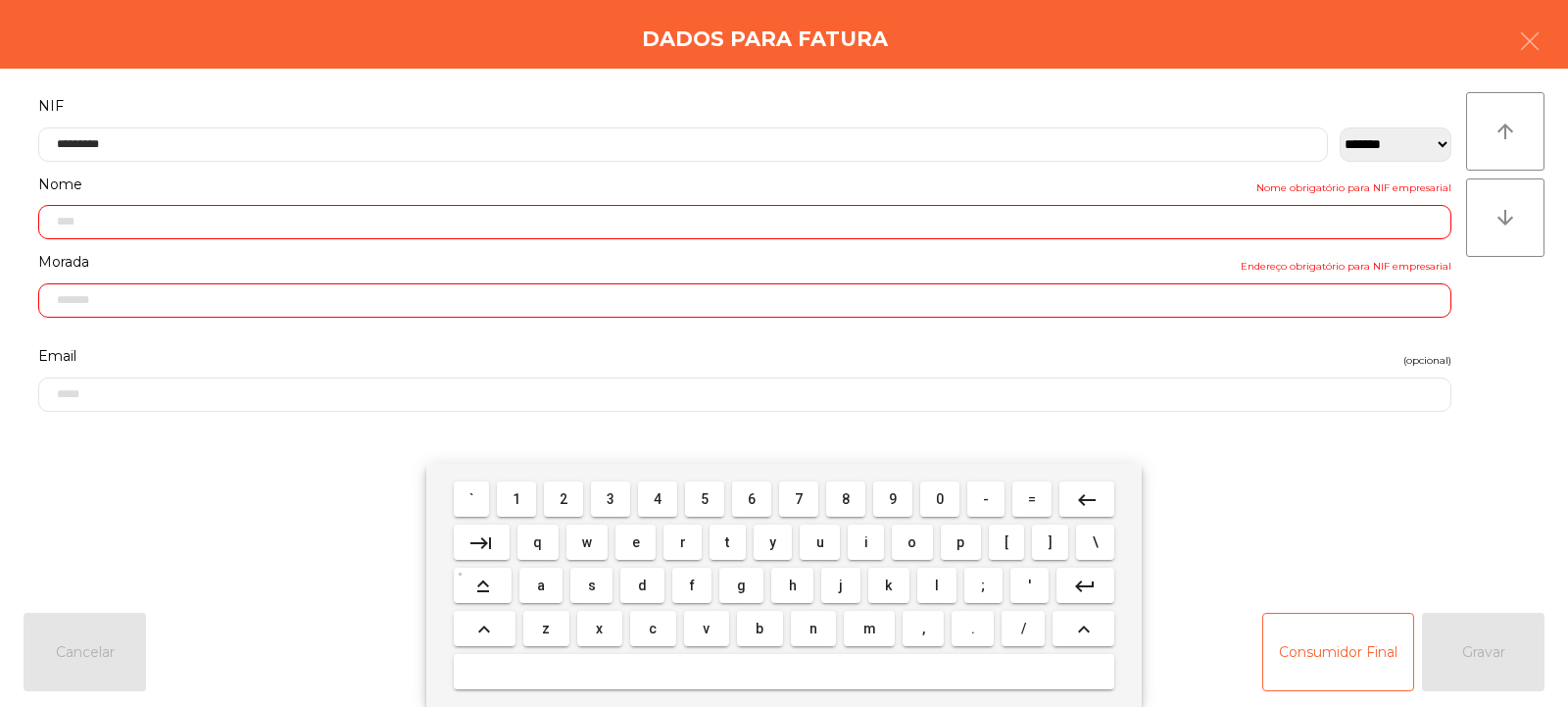
scroll to position [223, 0]
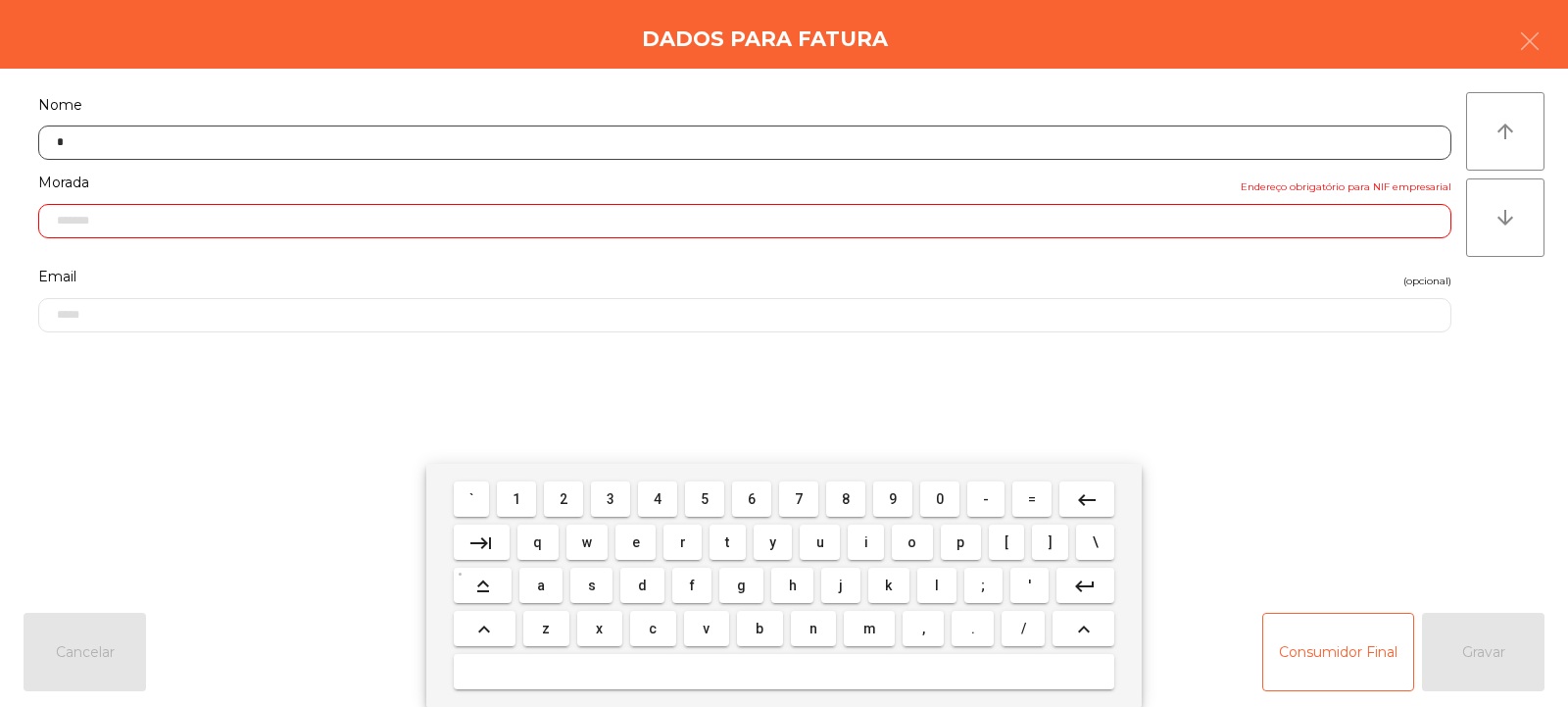
type input "*"
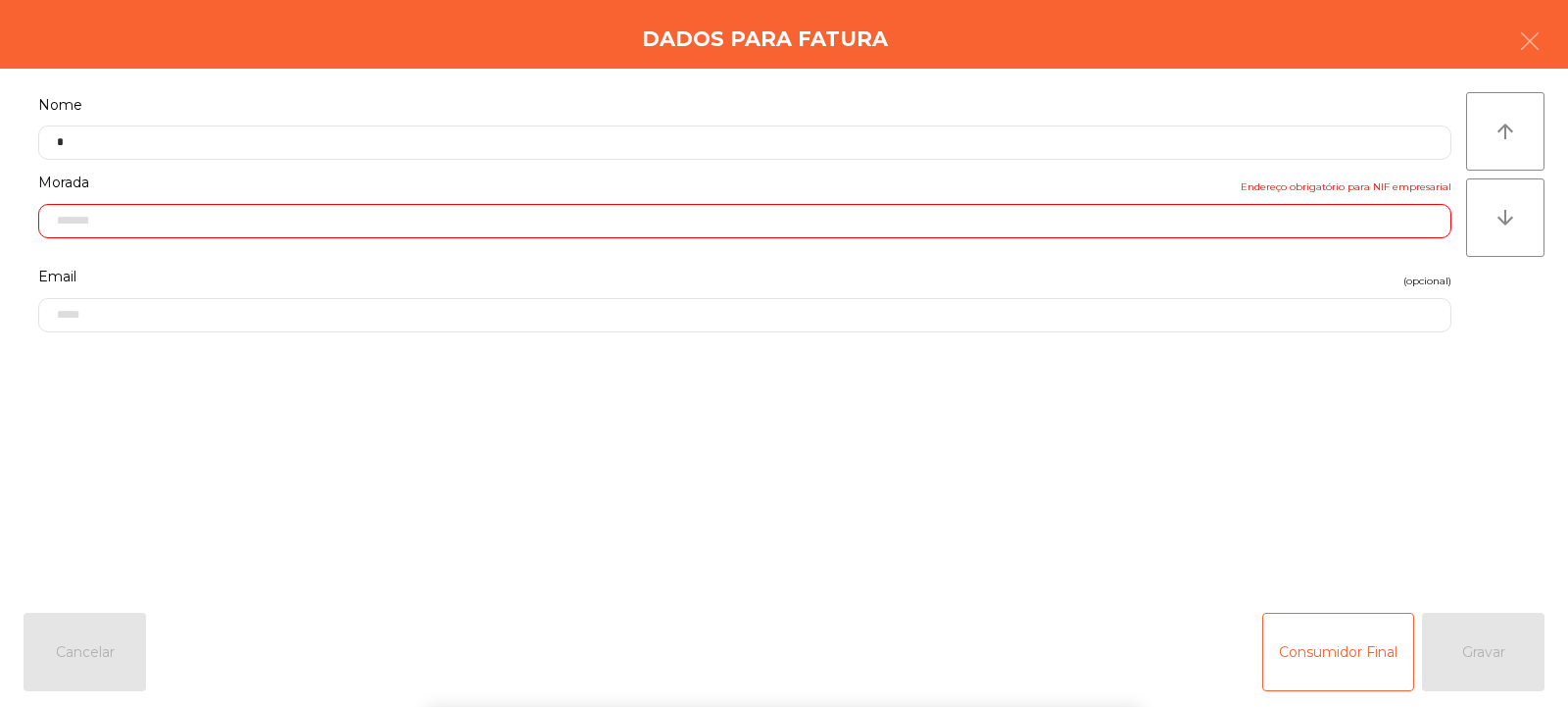
click at [1054, 225] on input "text" at bounding box center [745, 221] width 1414 height 34
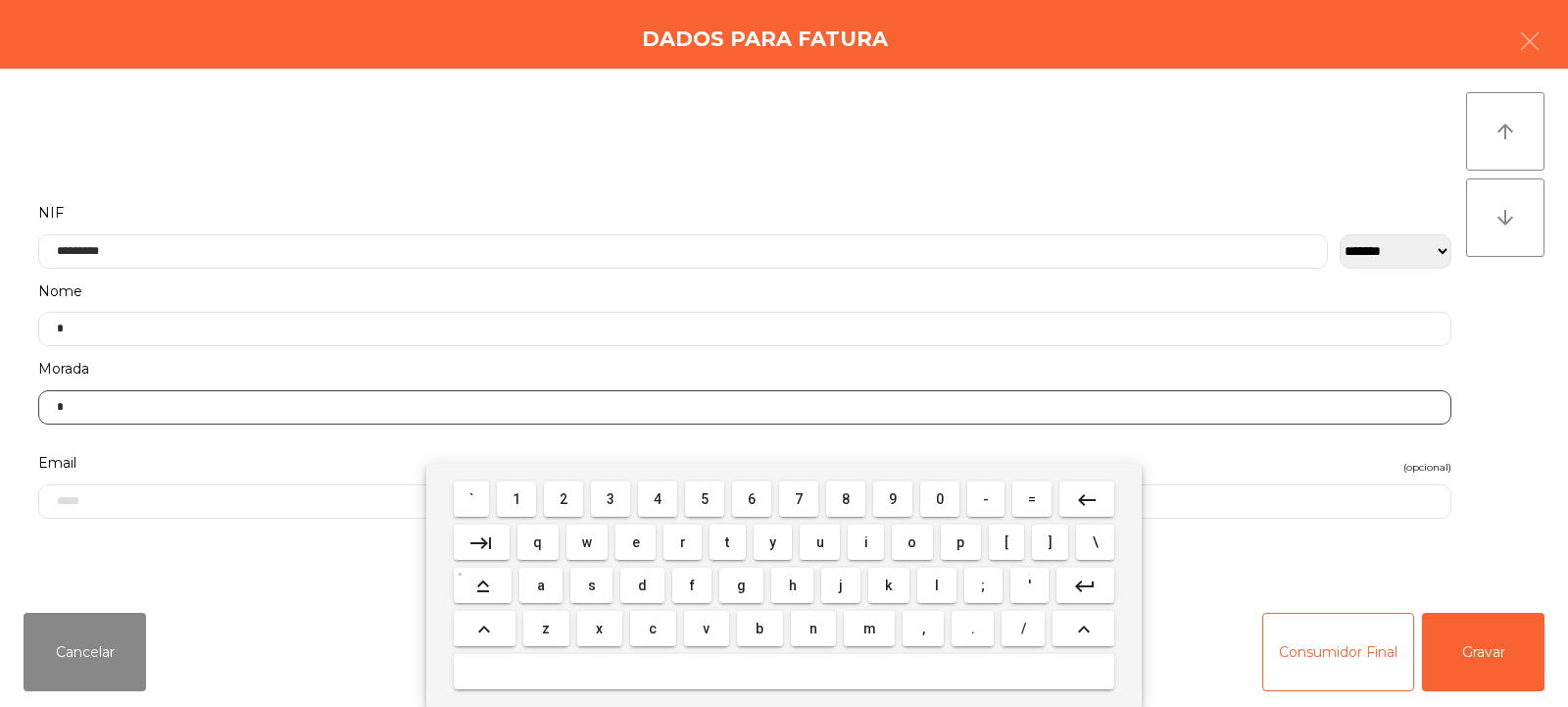
scroll to position [0, 0]
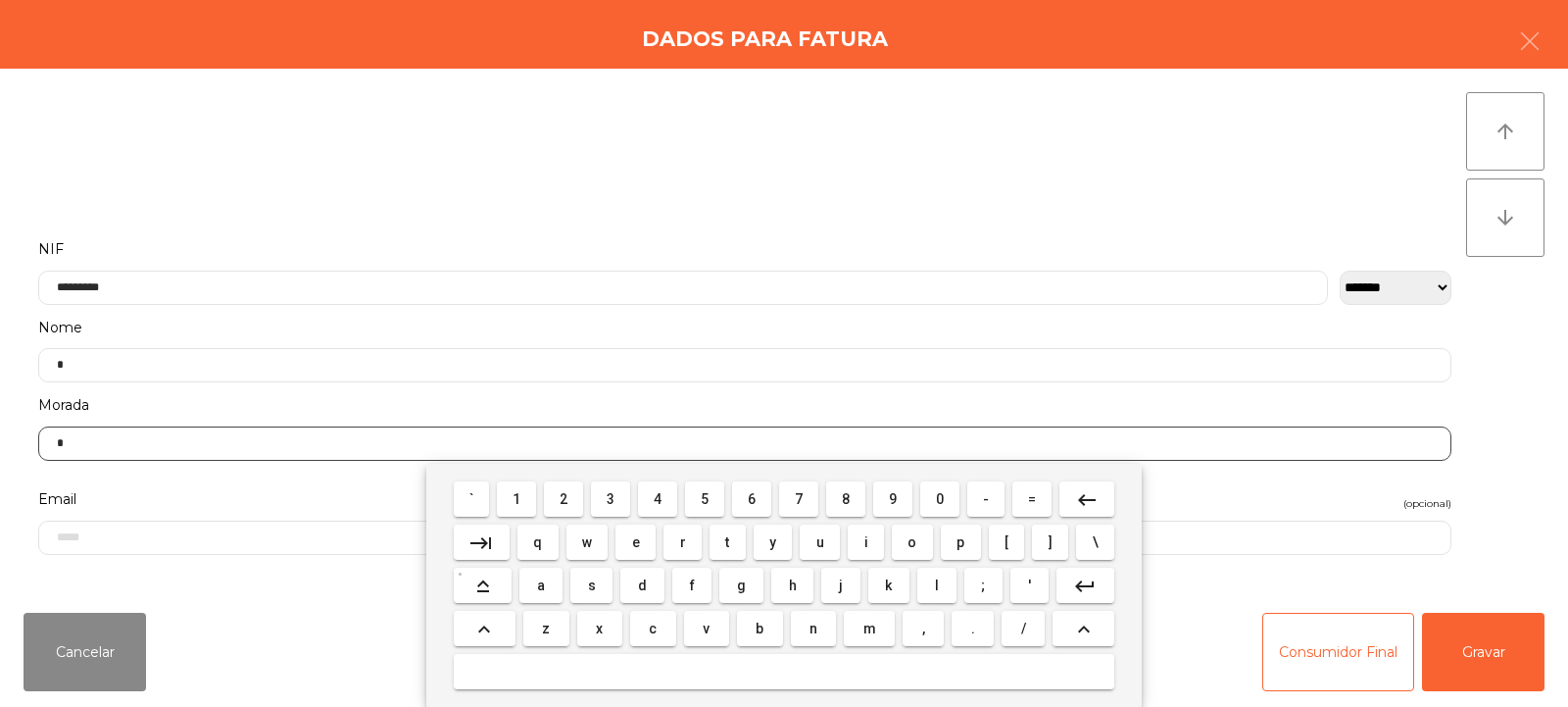
type input "*"
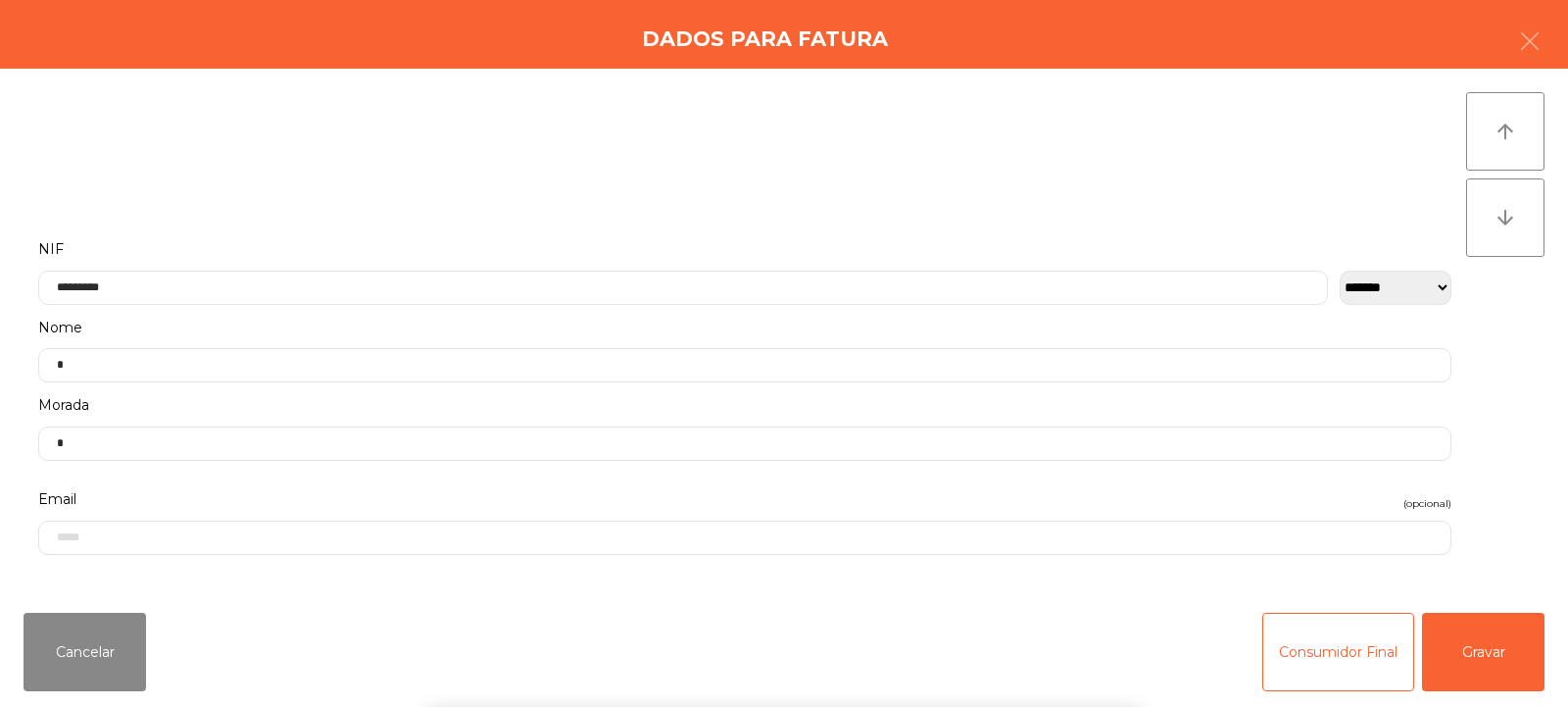
click at [1474, 673] on div "` 1 2 3 4 5 6 7 8 9 0 - = keyboard_backspace keyboard_tab q w e r t y u i o p […" at bounding box center [784, 585] width 1568 height 243
click at [1488, 672] on button "Gravar" at bounding box center [1484, 652] width 123 height 78
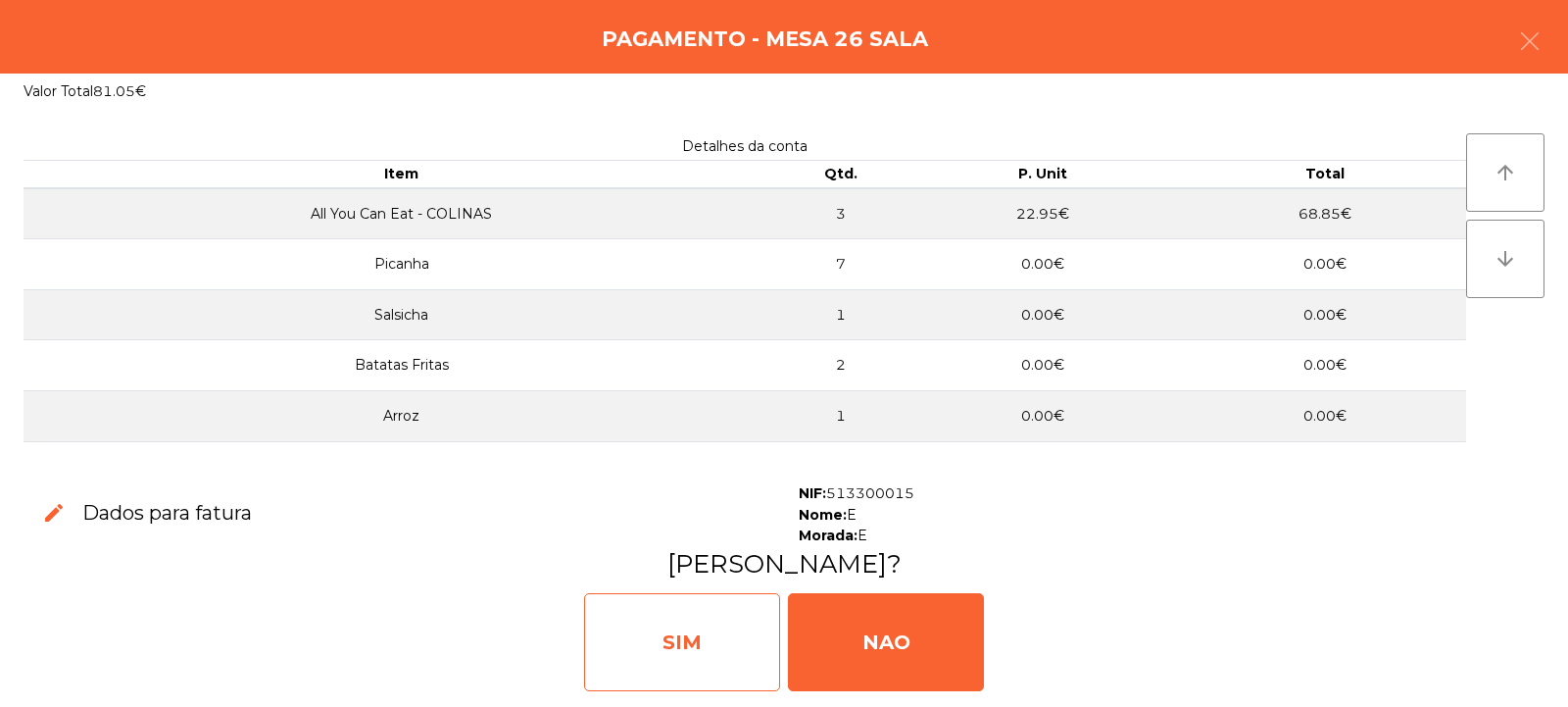
click at [730, 648] on div "SIM" at bounding box center [683, 642] width 196 height 98
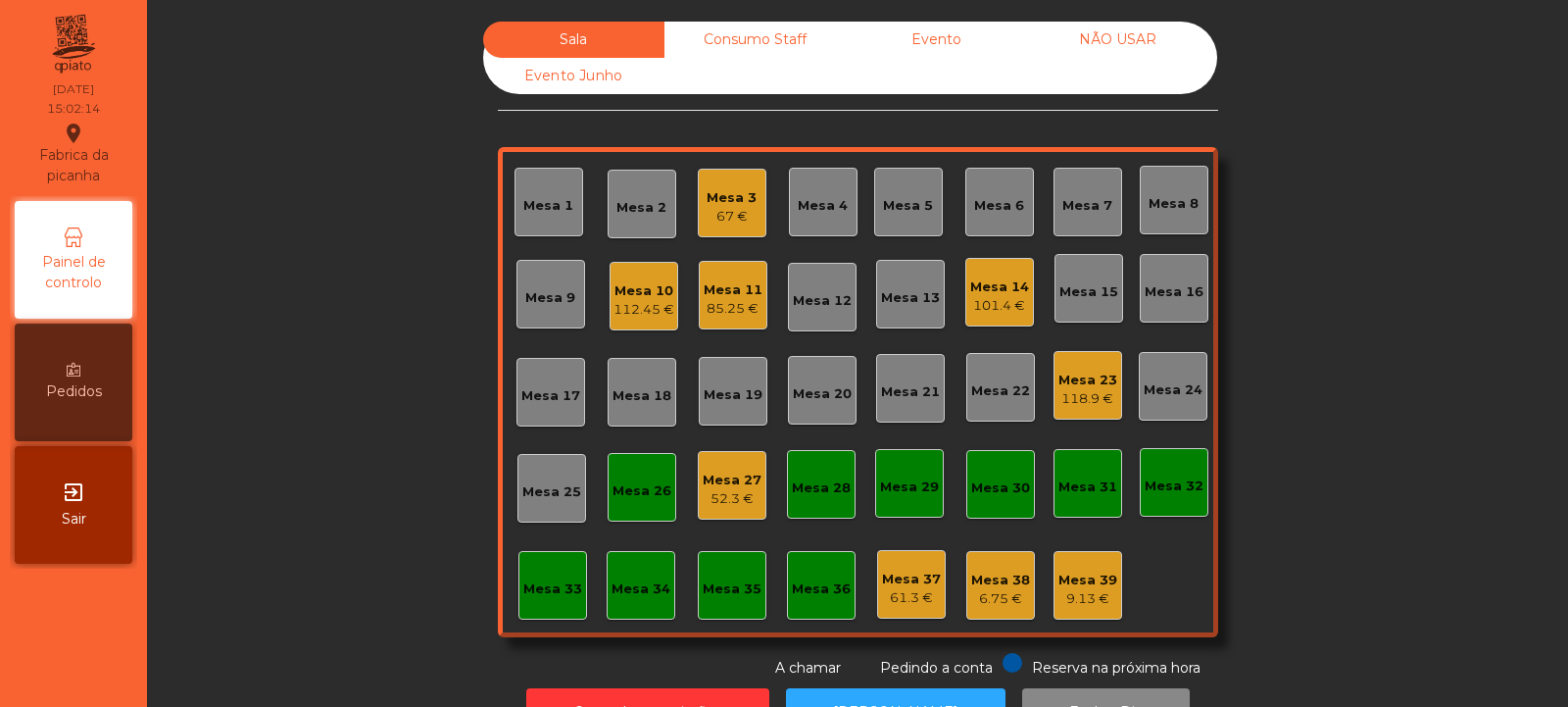
click at [643, 485] on div "Mesa 26" at bounding box center [642, 491] width 59 height 20
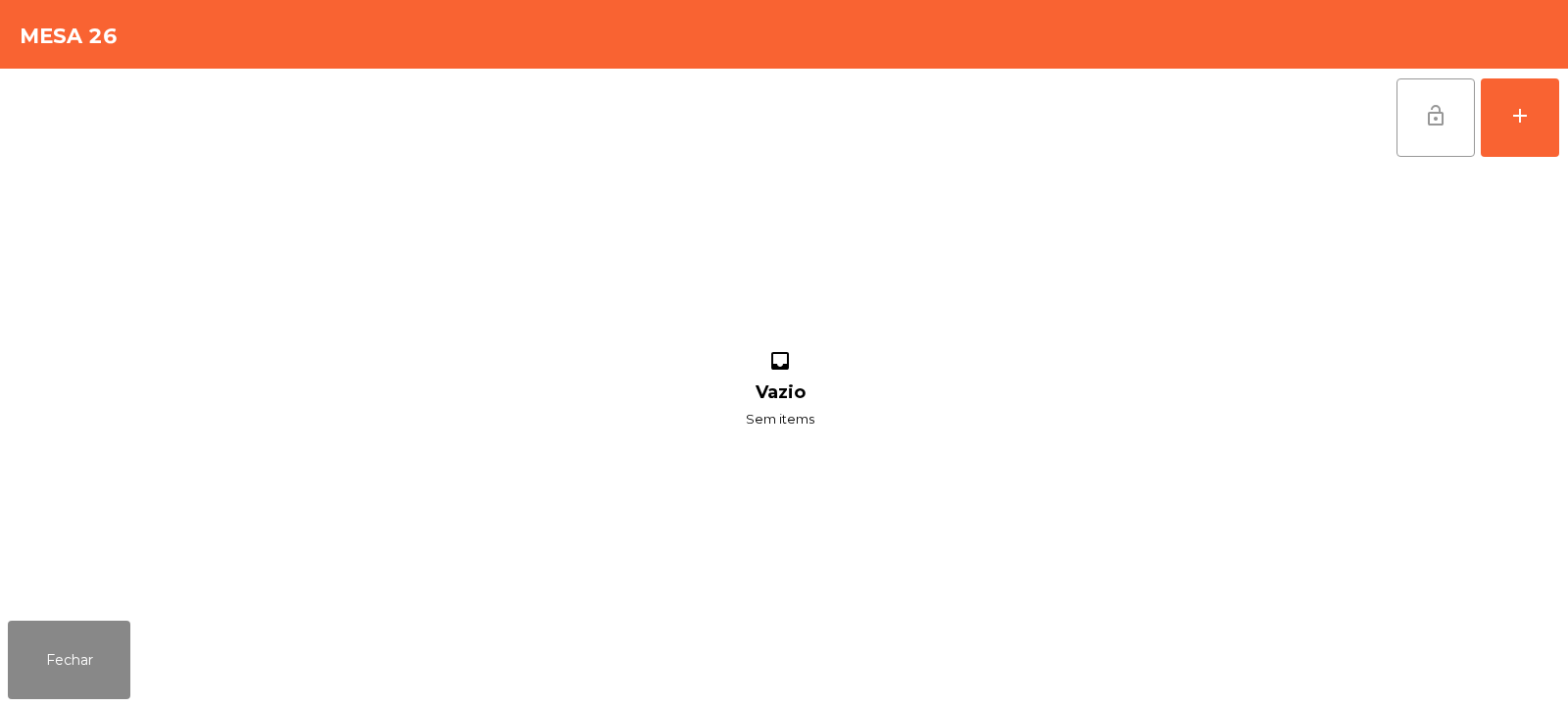
click at [1451, 119] on button "lock_open" at bounding box center [1437, 118] width 78 height 78
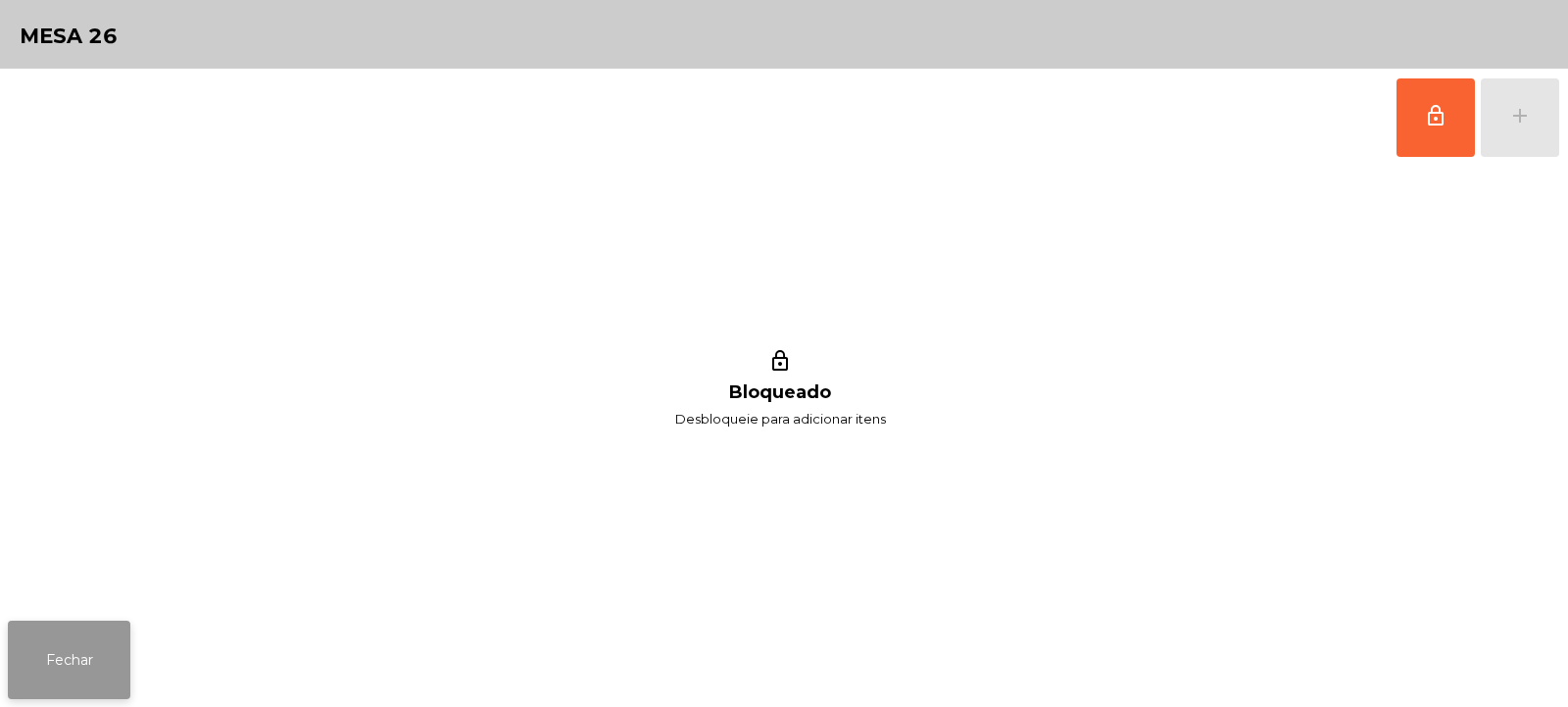
click at [119, 649] on button "Fechar" at bounding box center [69, 660] width 123 height 78
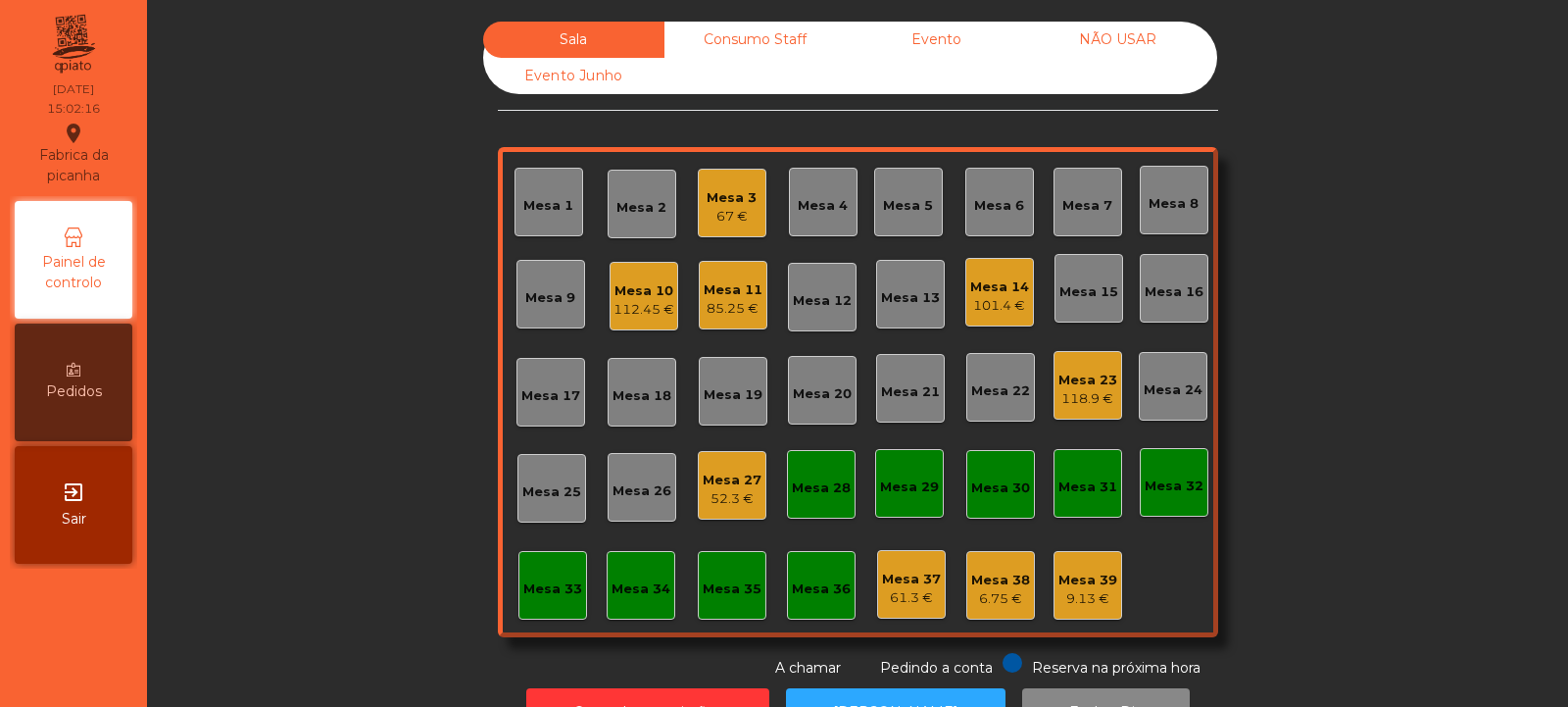
click at [1096, 387] on div "Mesa 23" at bounding box center [1088, 380] width 59 height 20
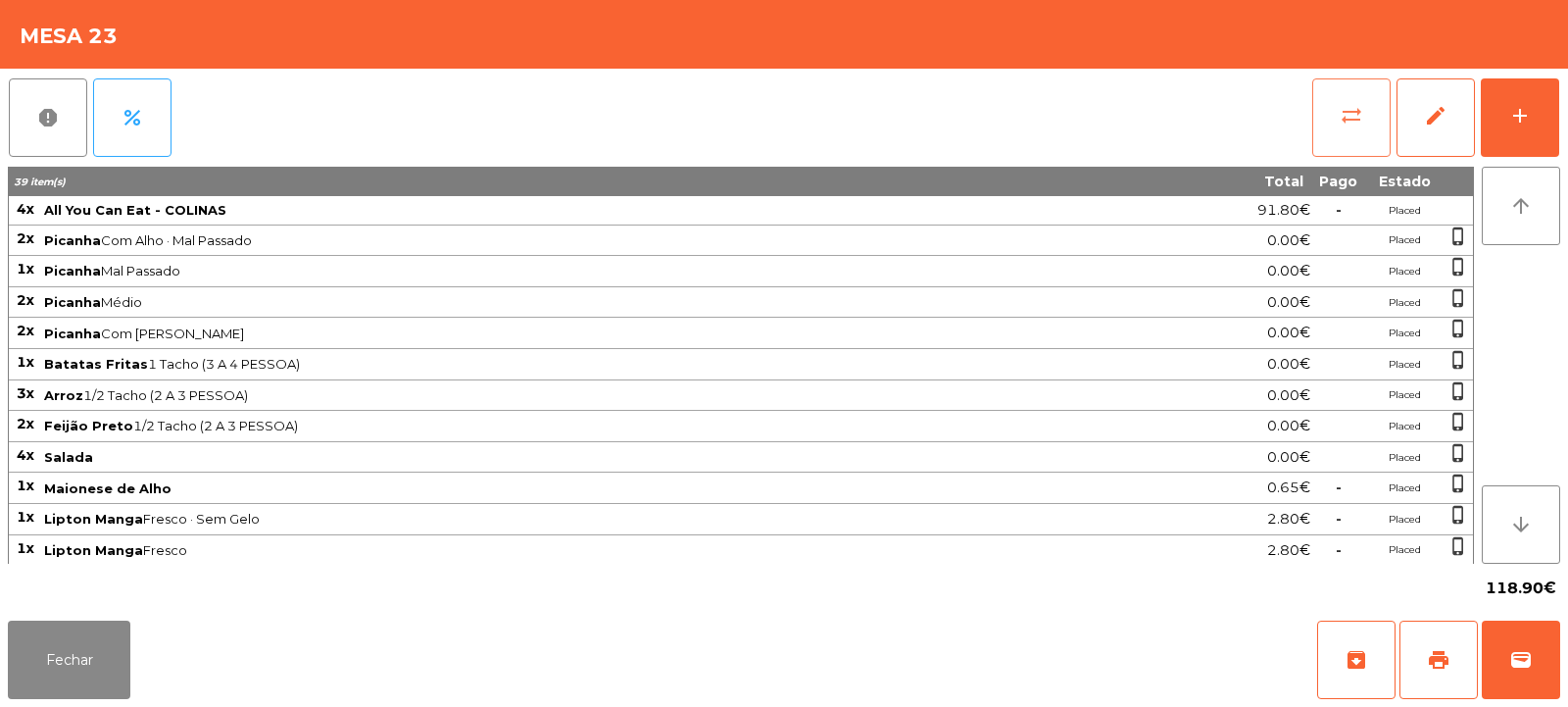
click at [1342, 126] on span "sync_alt" at bounding box center [1352, 116] width 24 height 24
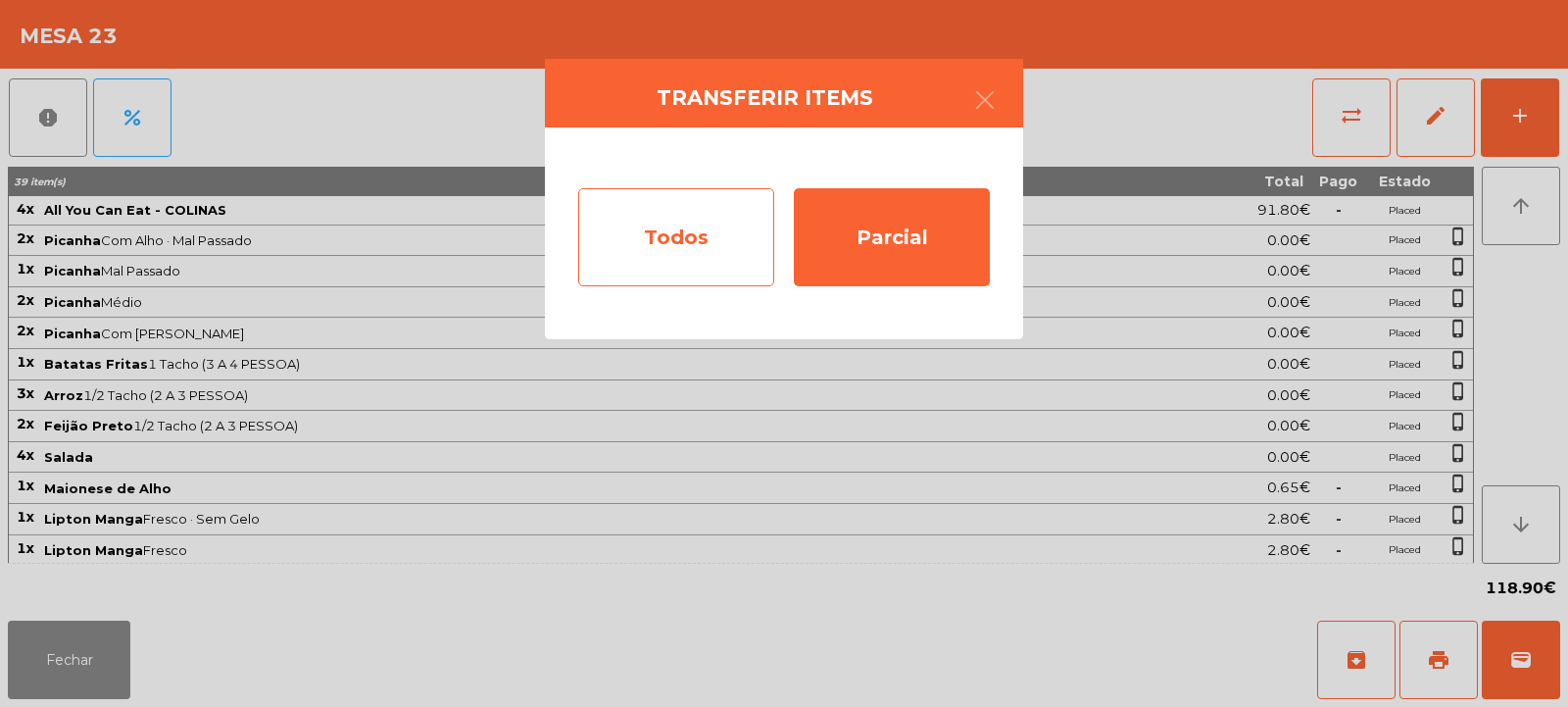
click at [697, 246] on div "Todos" at bounding box center [677, 237] width 196 height 98
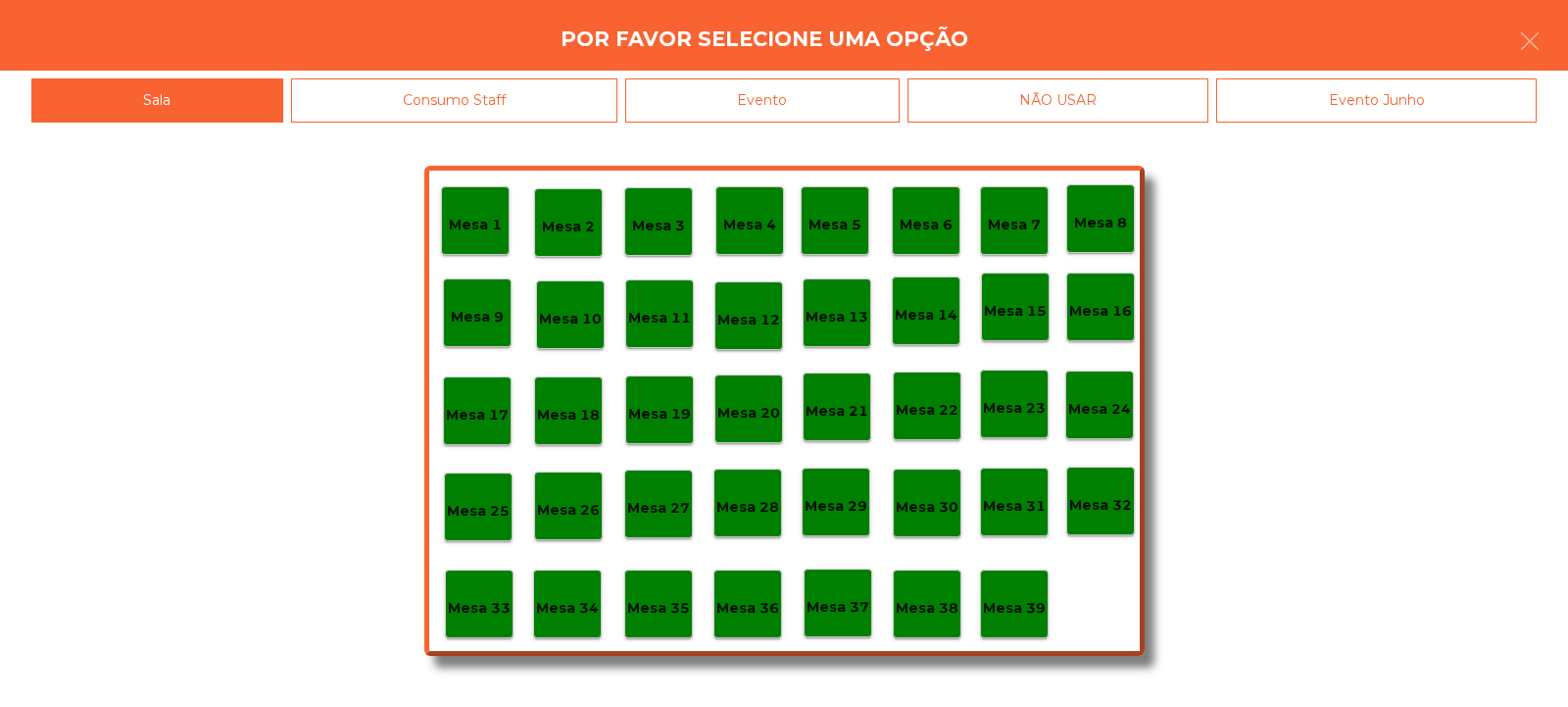
click at [799, 117] on div "Evento" at bounding box center [763, 100] width 275 height 44
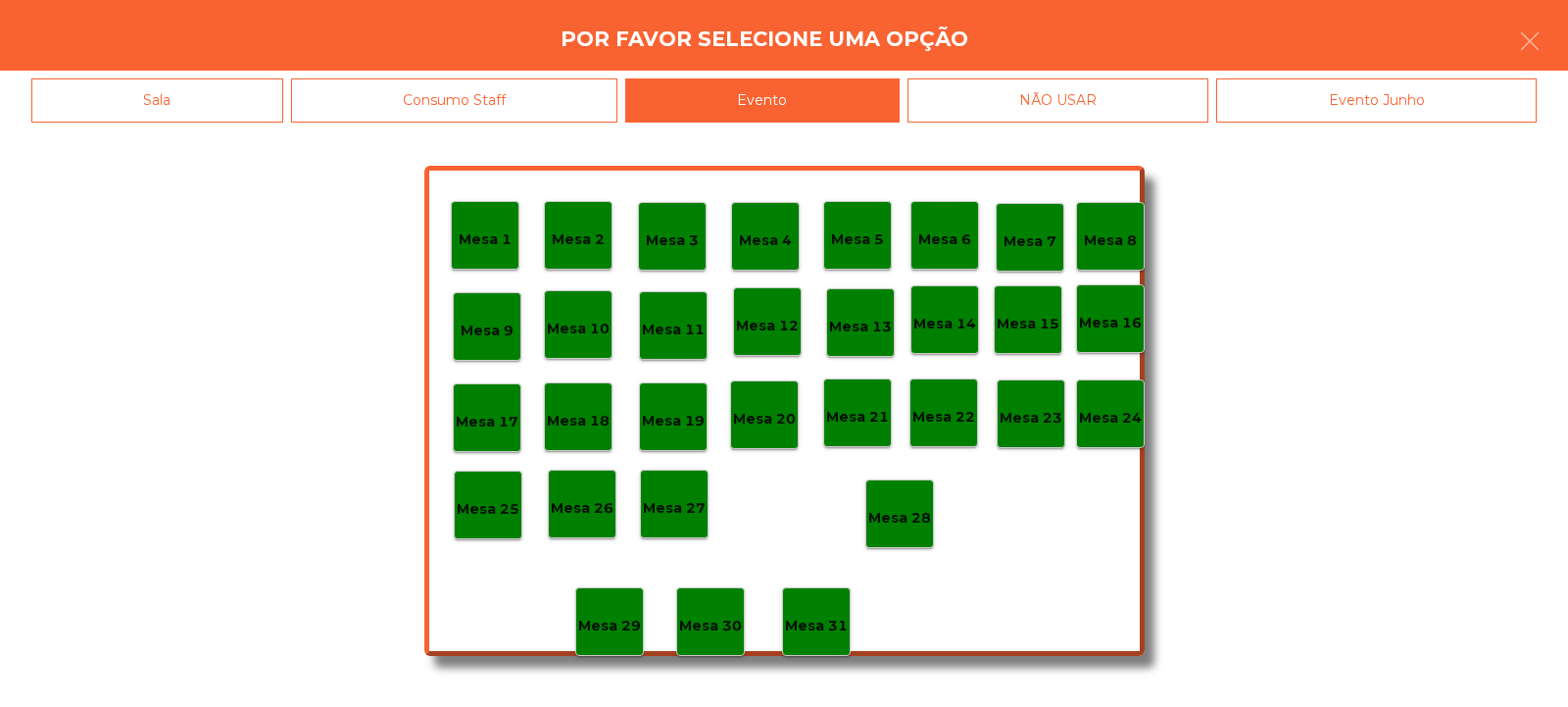
click at [900, 520] on p "Mesa 28" at bounding box center [900, 518] width 63 height 23
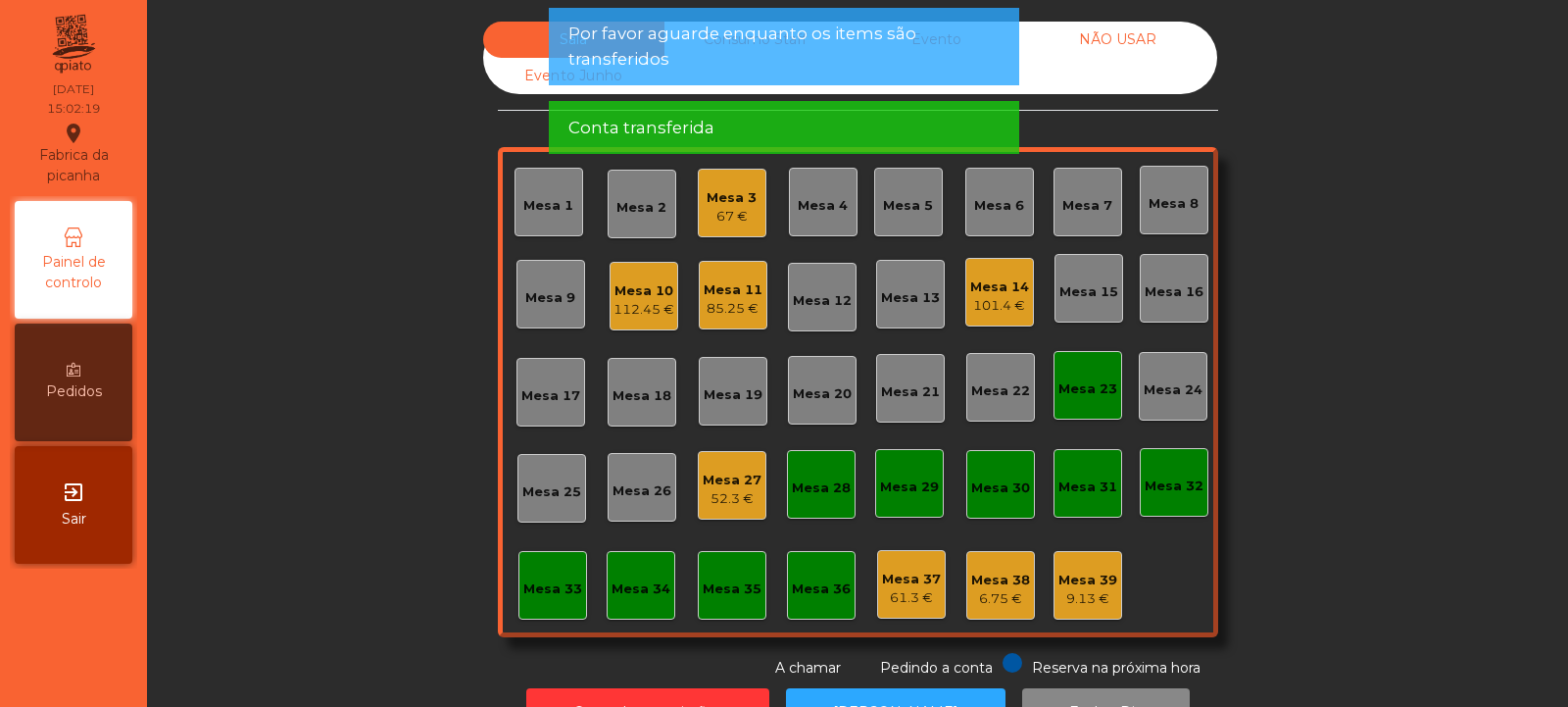
click at [1090, 392] on div "Mesa 23" at bounding box center [1088, 389] width 59 height 20
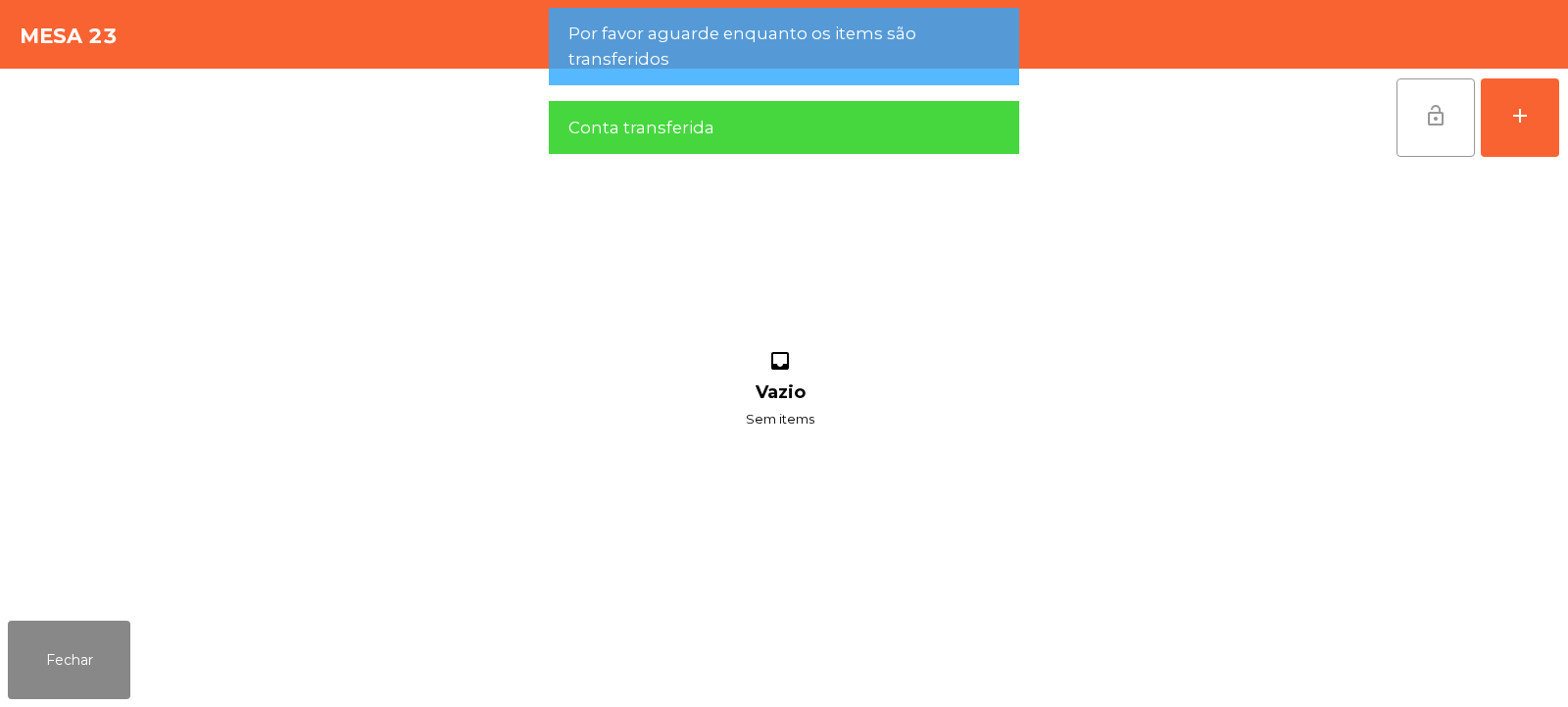
click at [1418, 122] on button "lock_open" at bounding box center [1437, 118] width 78 height 78
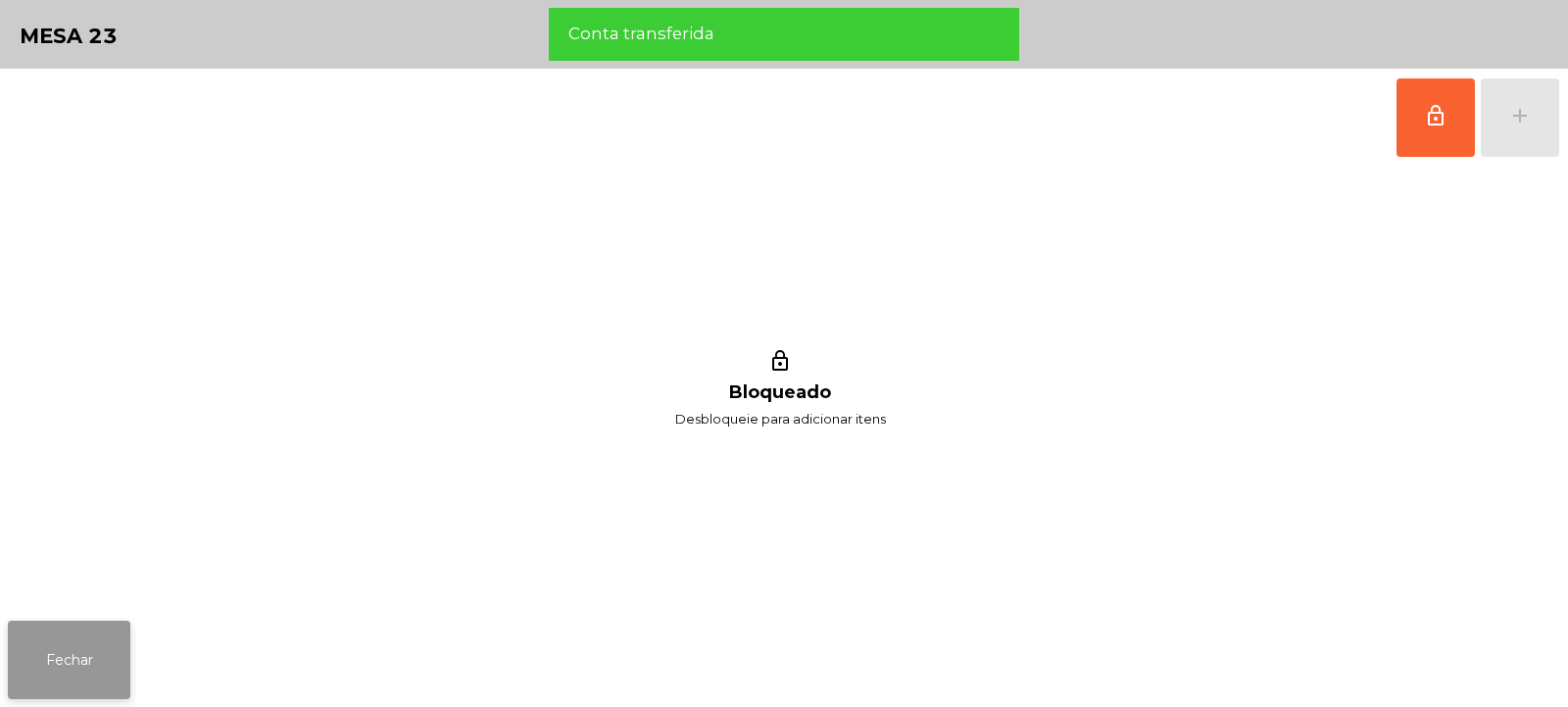
click at [101, 643] on button "Fechar" at bounding box center [69, 660] width 123 height 78
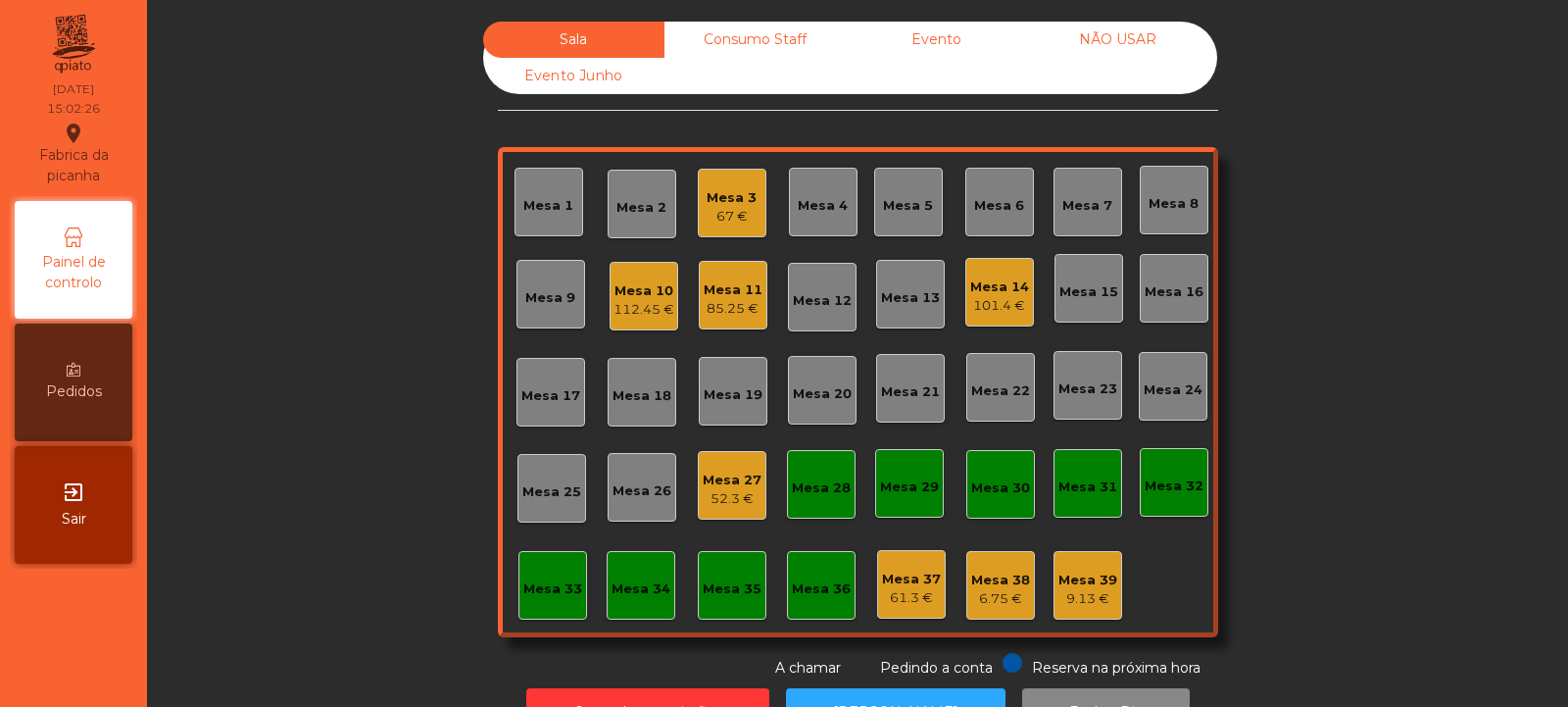
click at [731, 295] on div "Mesa 11" at bounding box center [733, 290] width 59 height 20
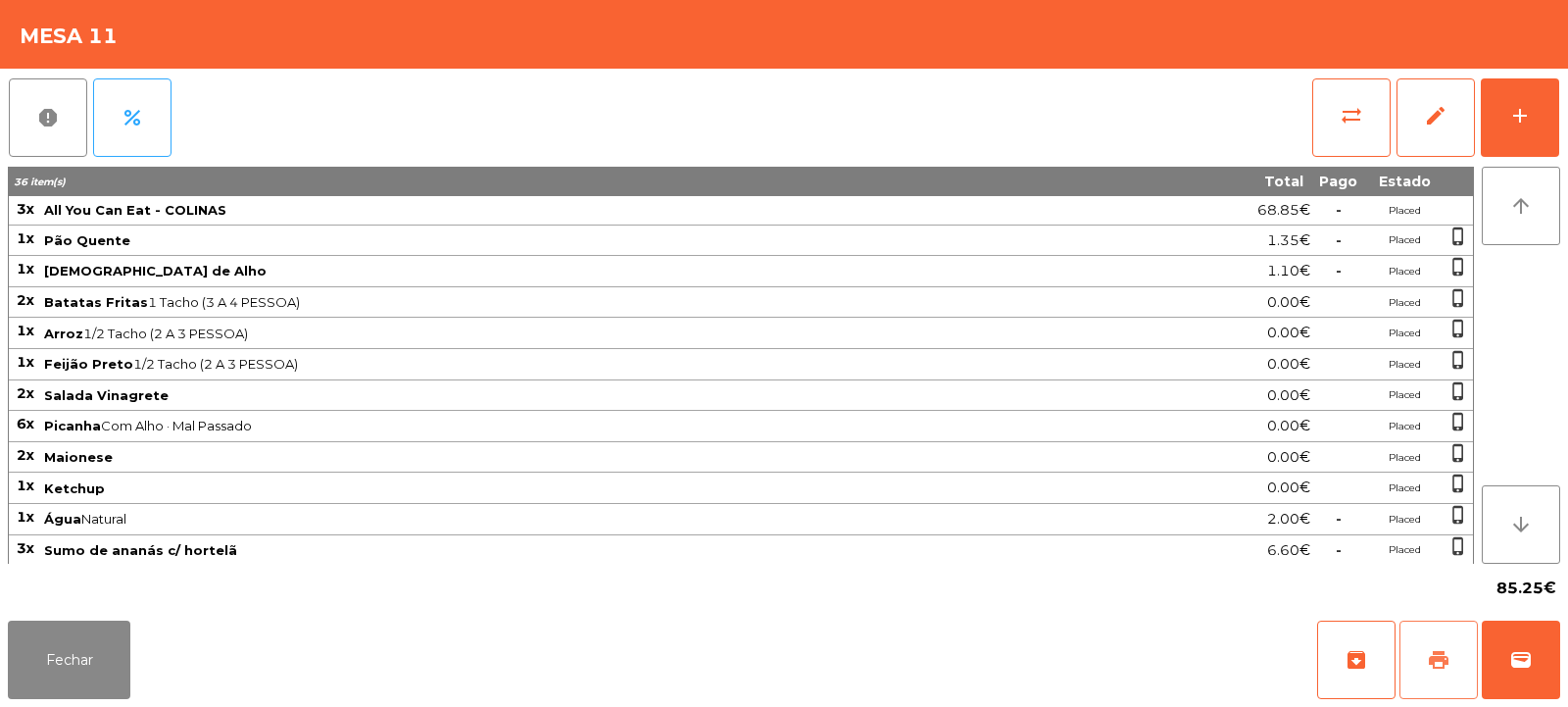
click at [1444, 673] on button "print" at bounding box center [1440, 660] width 78 height 78
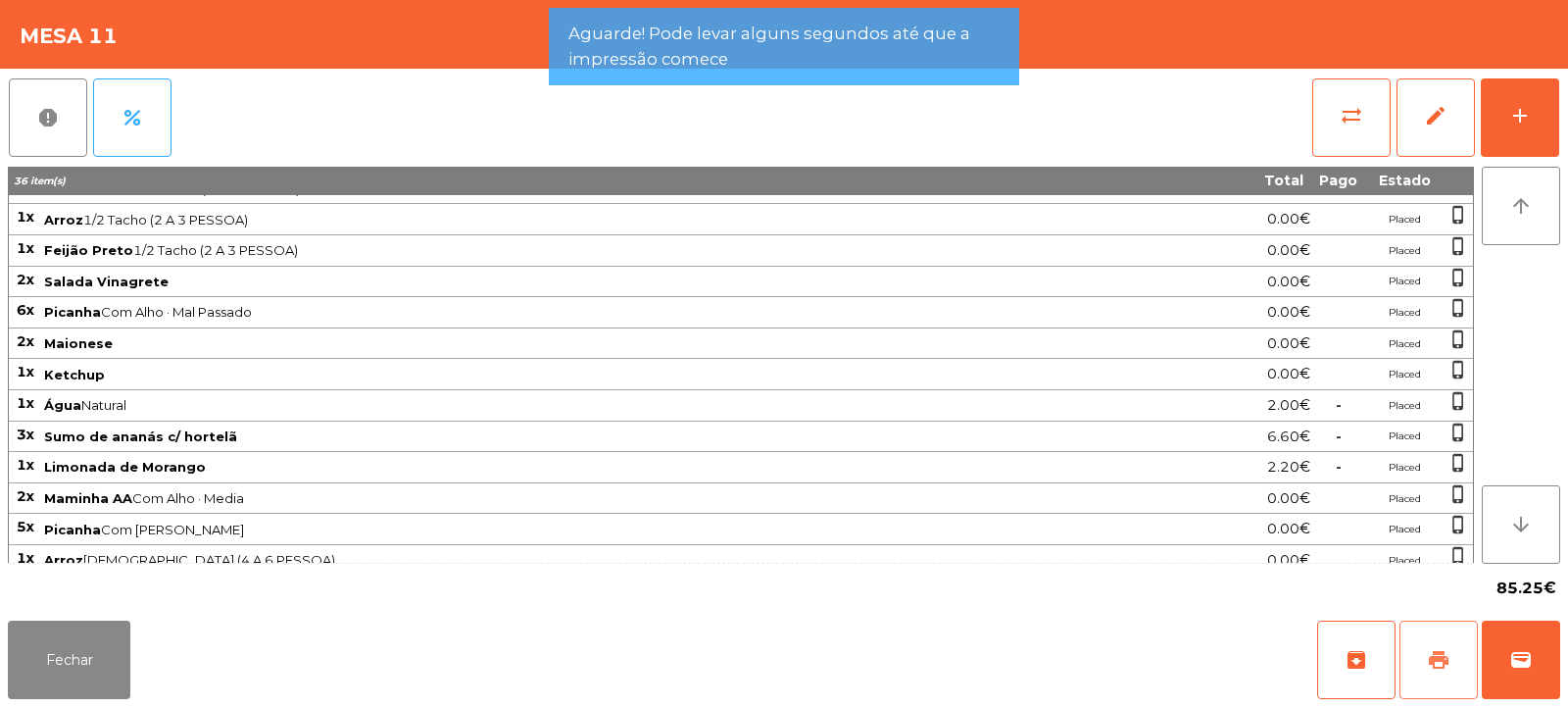
scroll to position [220, 0]
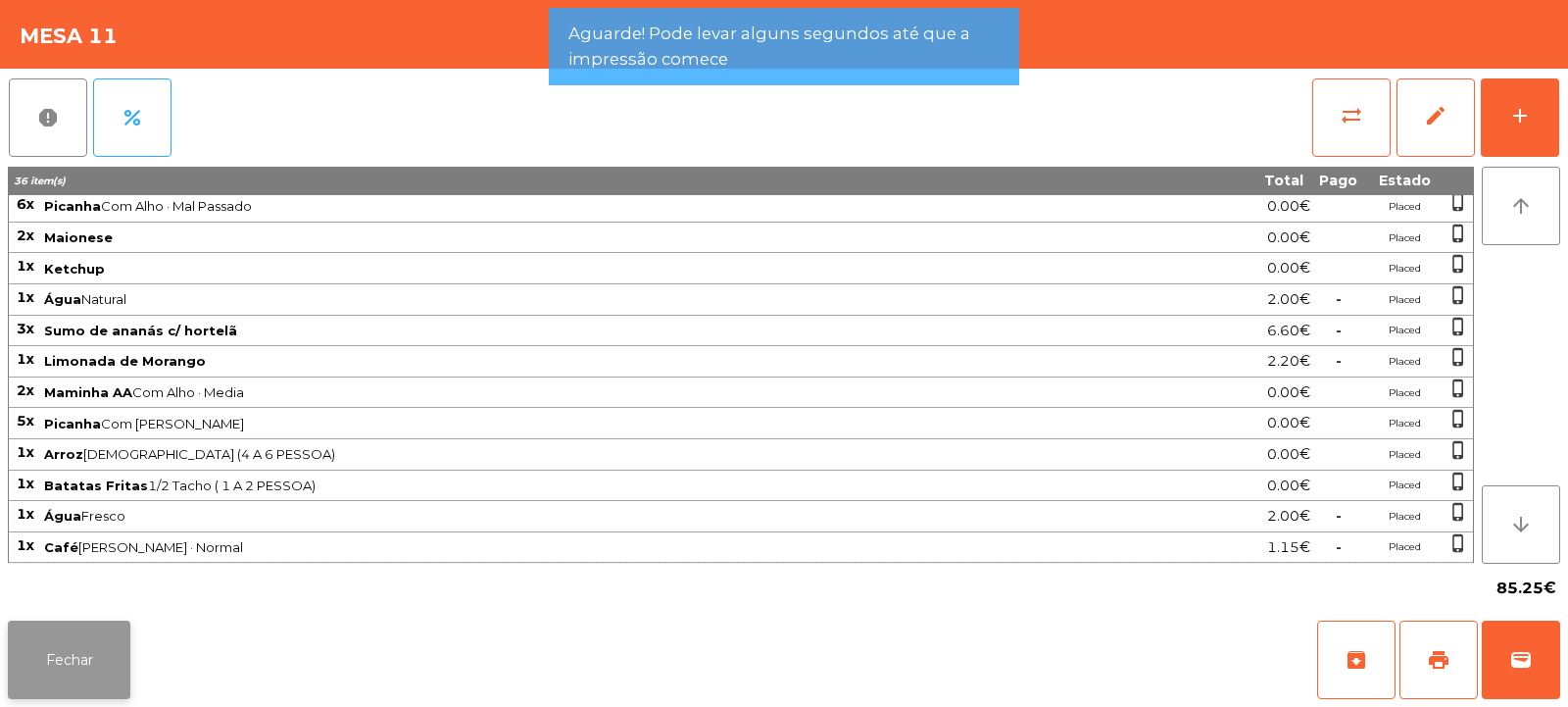
click at [110, 633] on button "Fechar" at bounding box center [69, 660] width 123 height 78
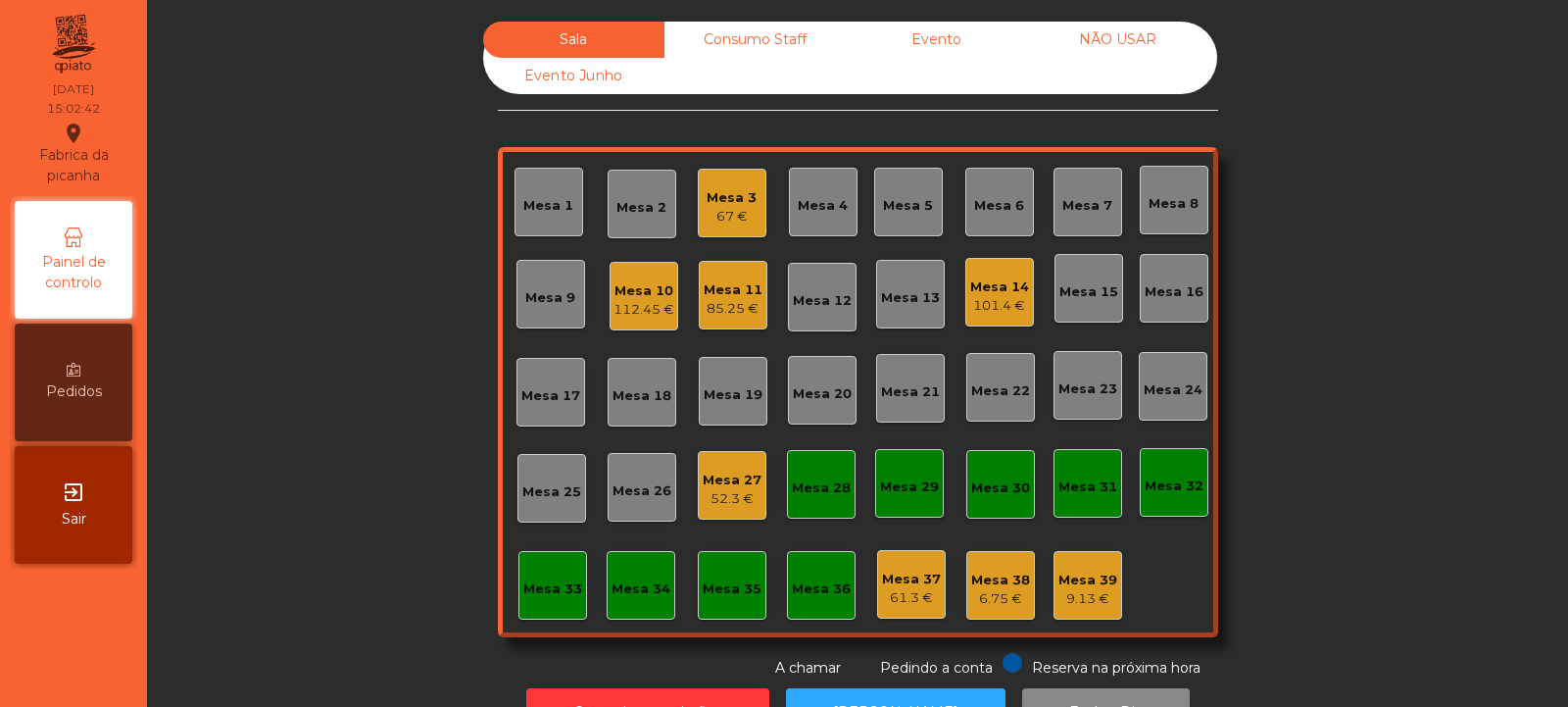
click at [737, 312] on div "85.25 €" at bounding box center [733, 309] width 59 height 20
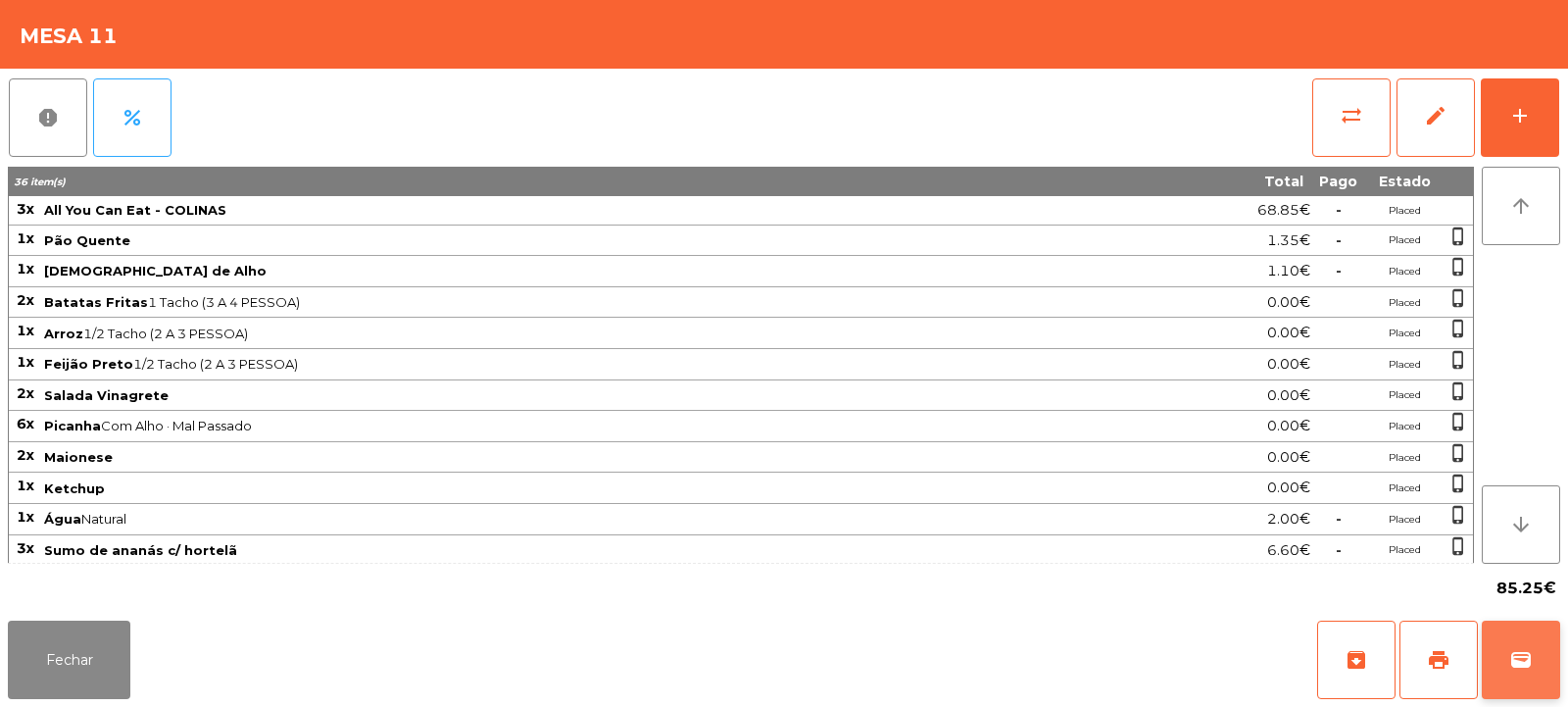
click at [1525, 660] on span "wallet" at bounding box center [1521, 660] width 24 height 24
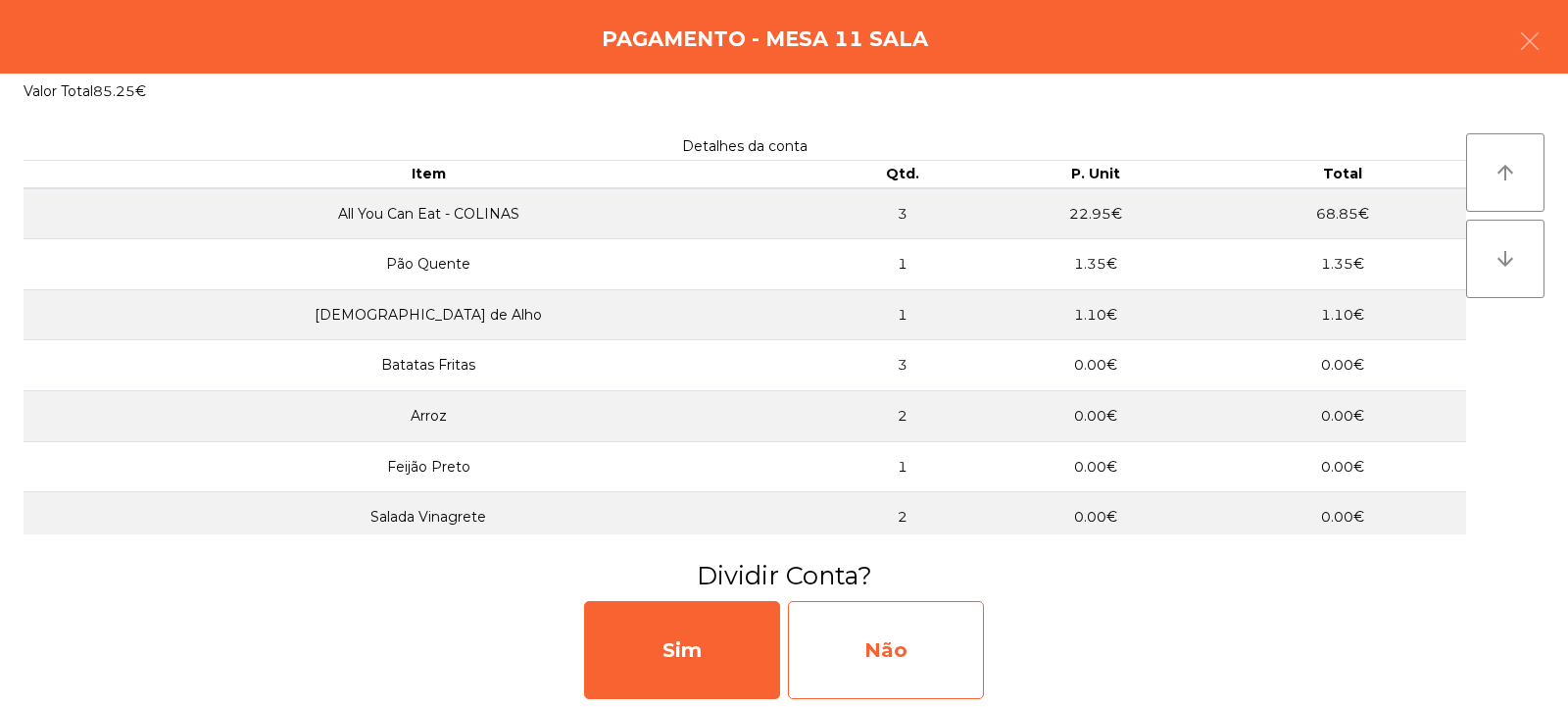
click at [935, 654] on div "Não" at bounding box center [886, 650] width 196 height 98
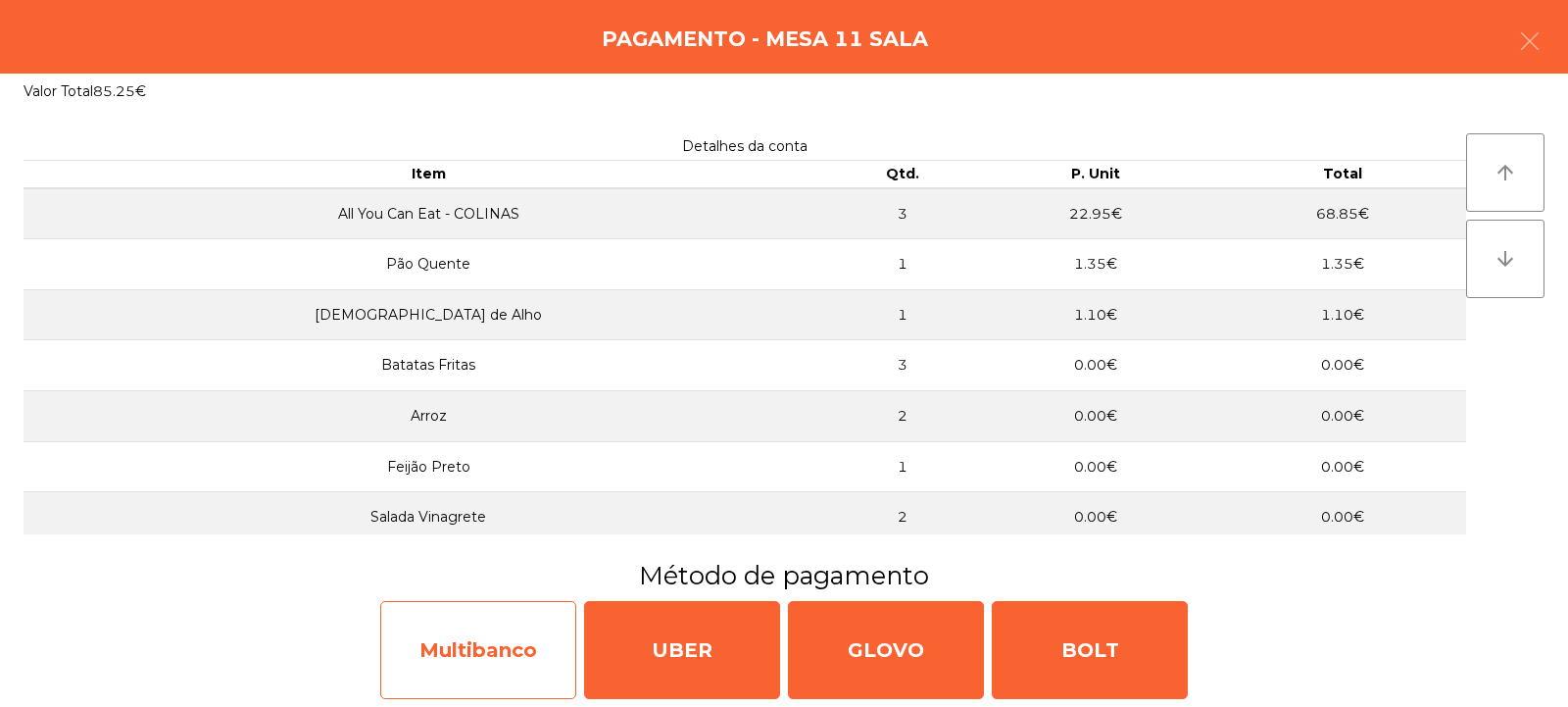
click at [516, 637] on div "Multibanco" at bounding box center [479, 650] width 196 height 98
select select "**"
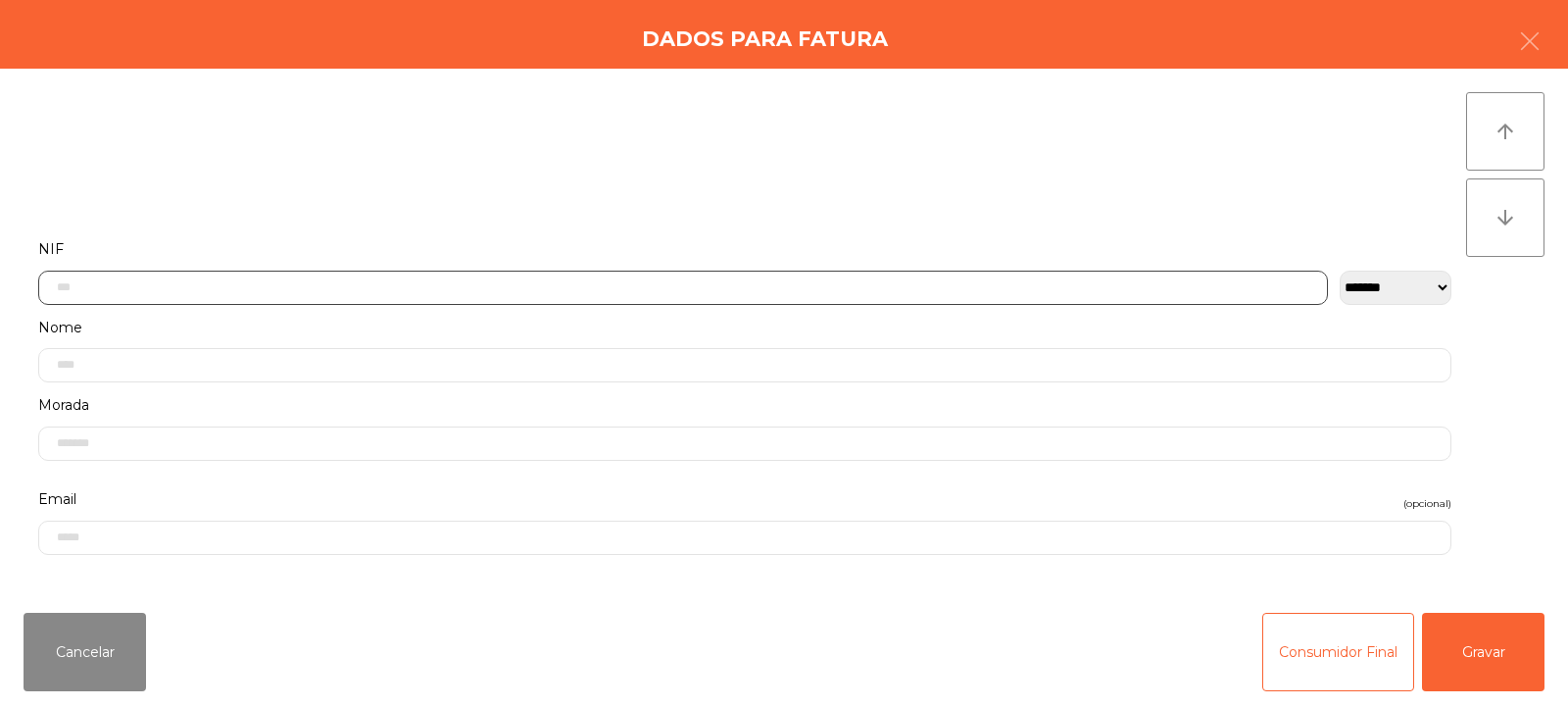
click at [856, 294] on input "text" at bounding box center [683, 287] width 1290 height 34
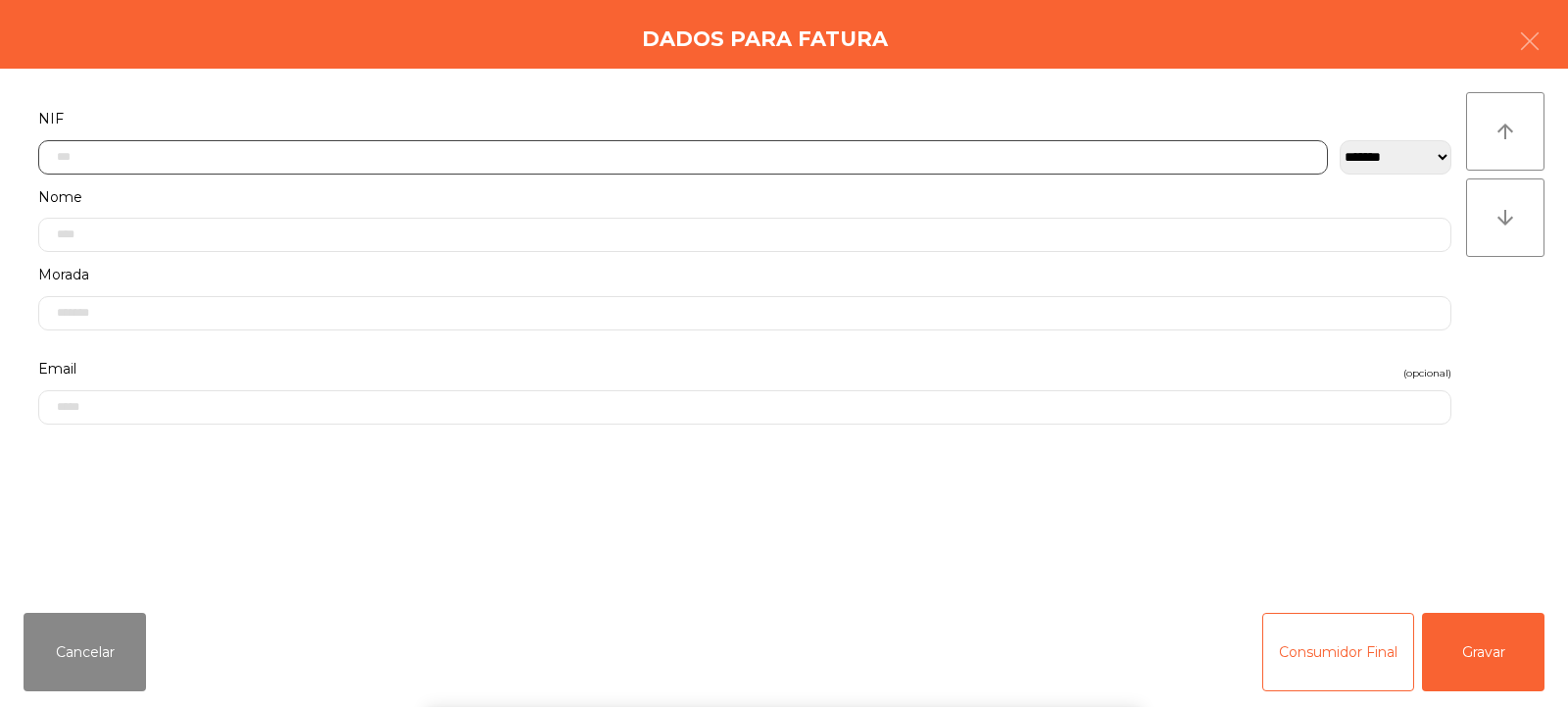
scroll to position [143, 0]
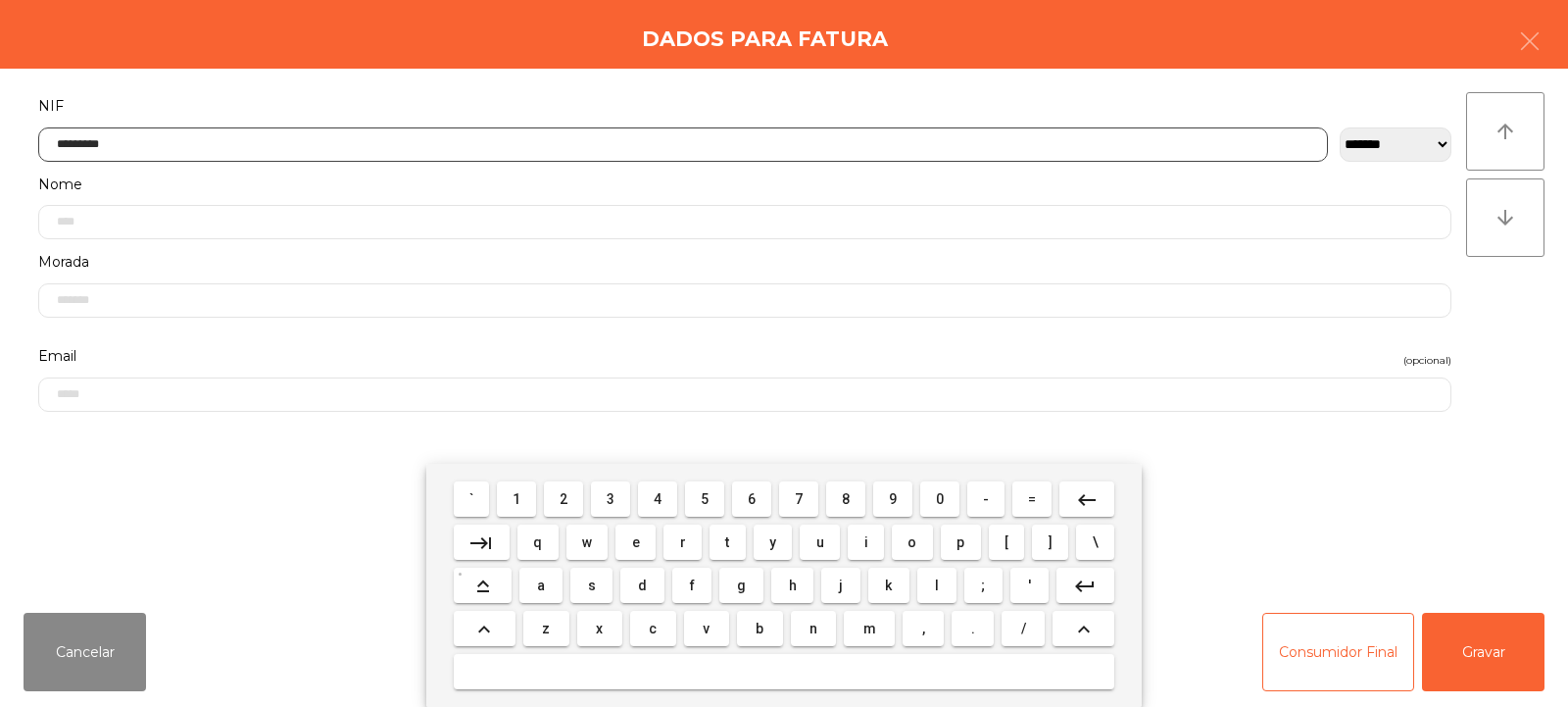
type input "*********"
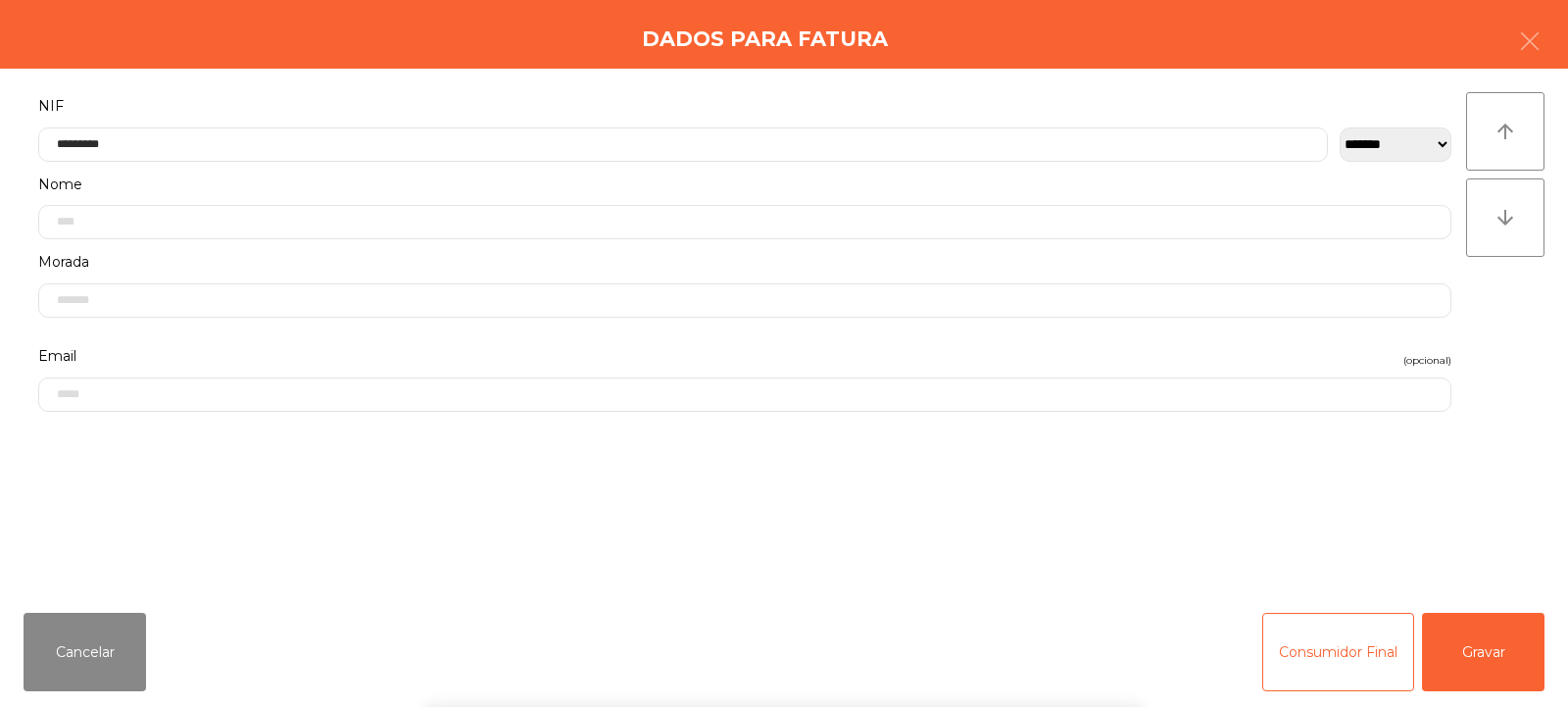
click at [1510, 644] on div "` 1 2 3 4 5 6 7 8 9 0 - = keyboard_backspace keyboard_tab q w e r t y u i o p […" at bounding box center [784, 585] width 1568 height 243
click at [1497, 658] on button "Gravar" at bounding box center [1484, 652] width 123 height 78
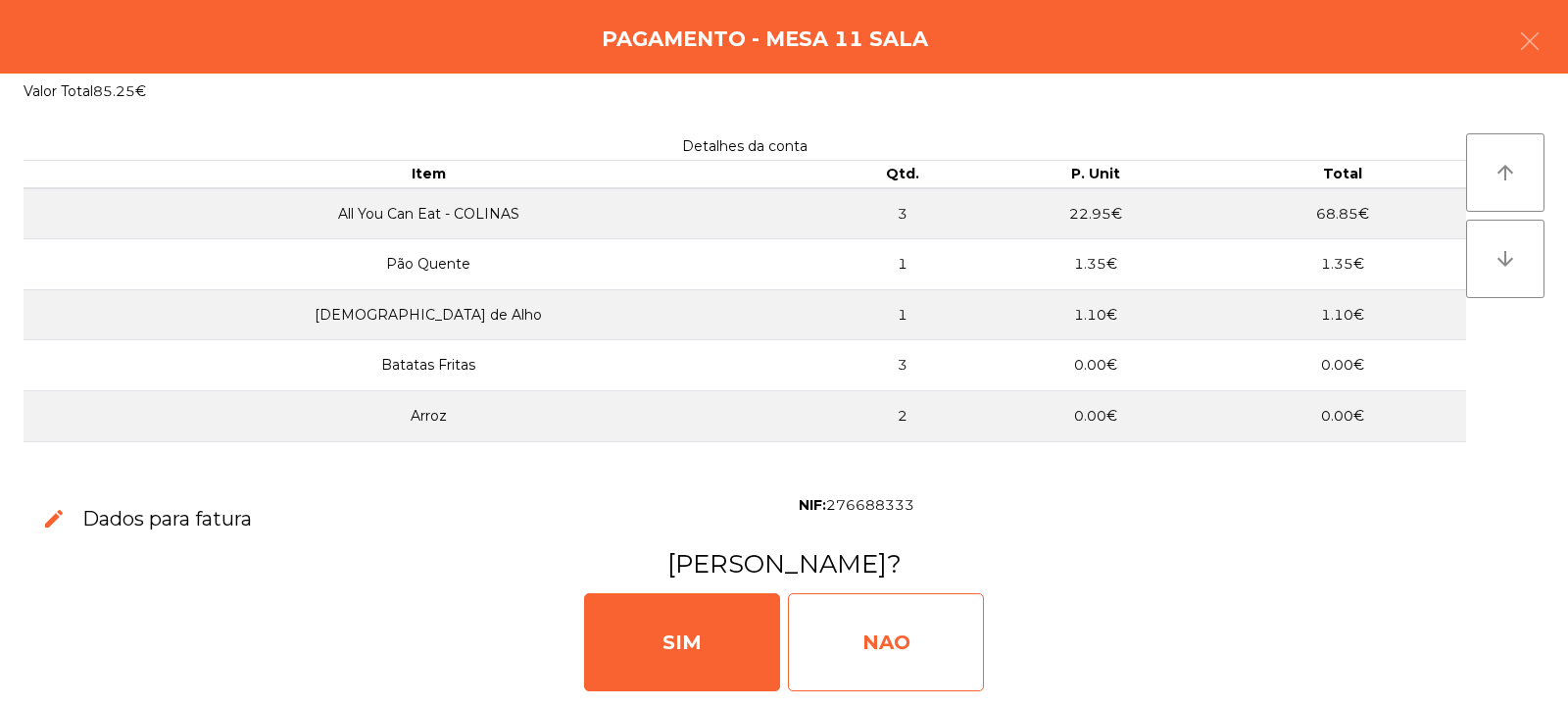
click at [914, 642] on div "NAO" at bounding box center [886, 642] width 196 height 98
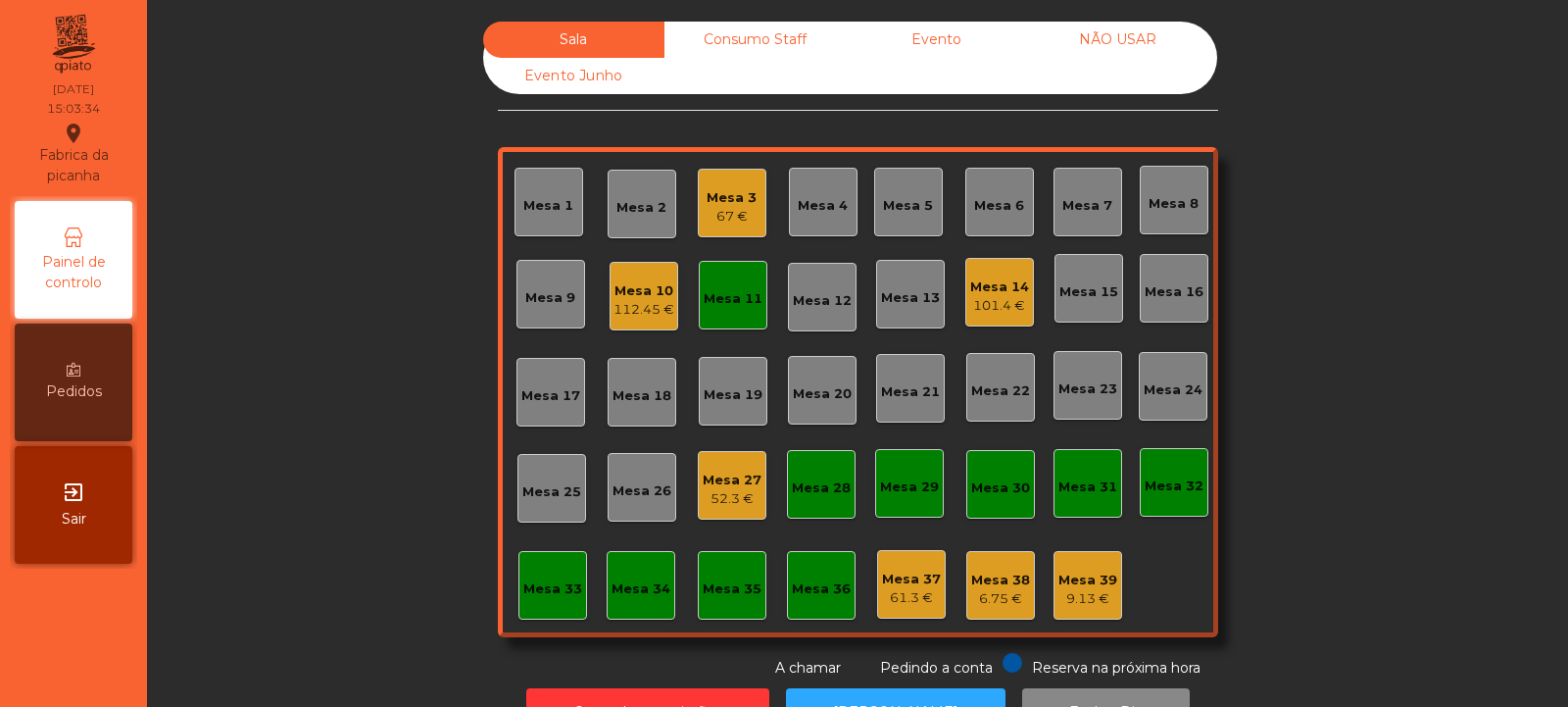
click at [722, 302] on div "Mesa 11" at bounding box center [733, 299] width 59 height 20
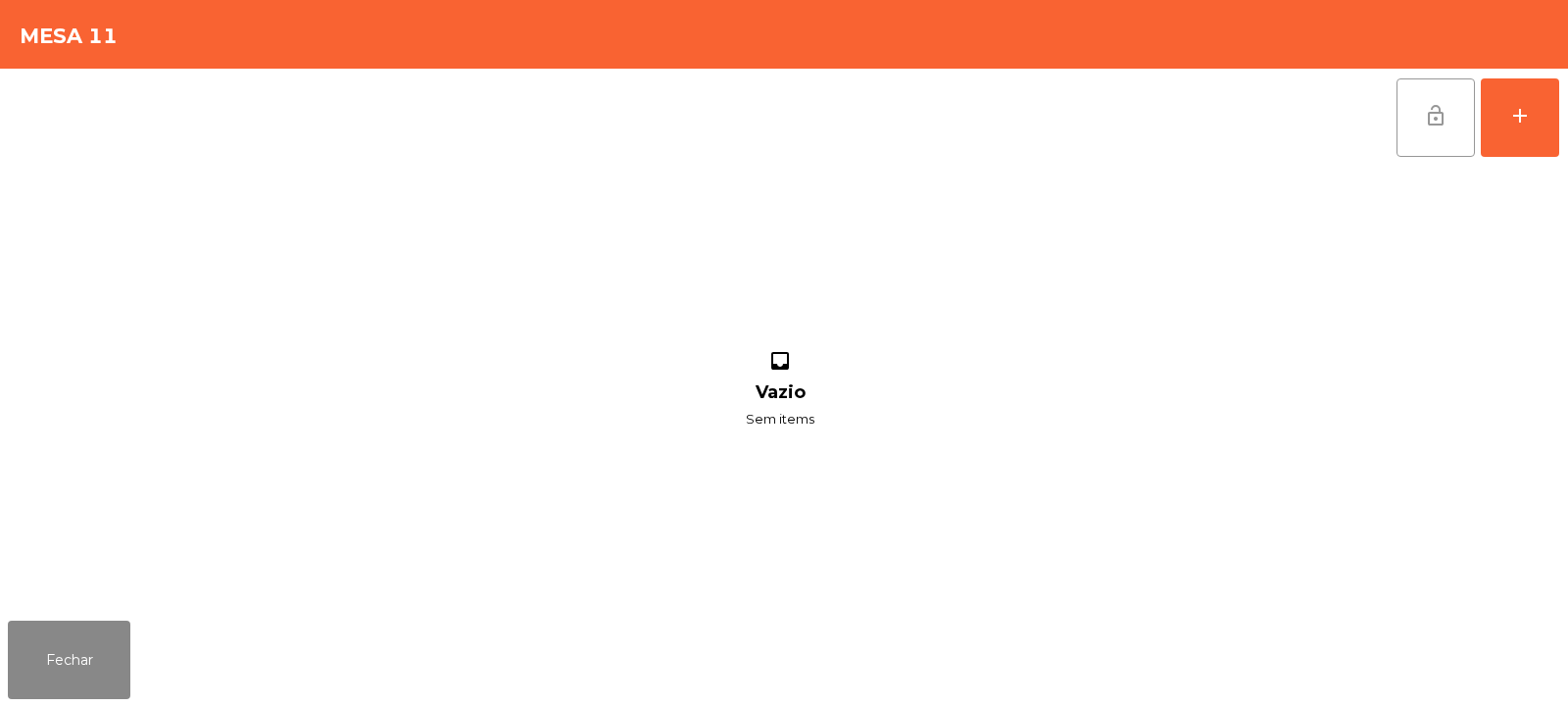
click at [1418, 116] on button "lock_open" at bounding box center [1437, 118] width 78 height 78
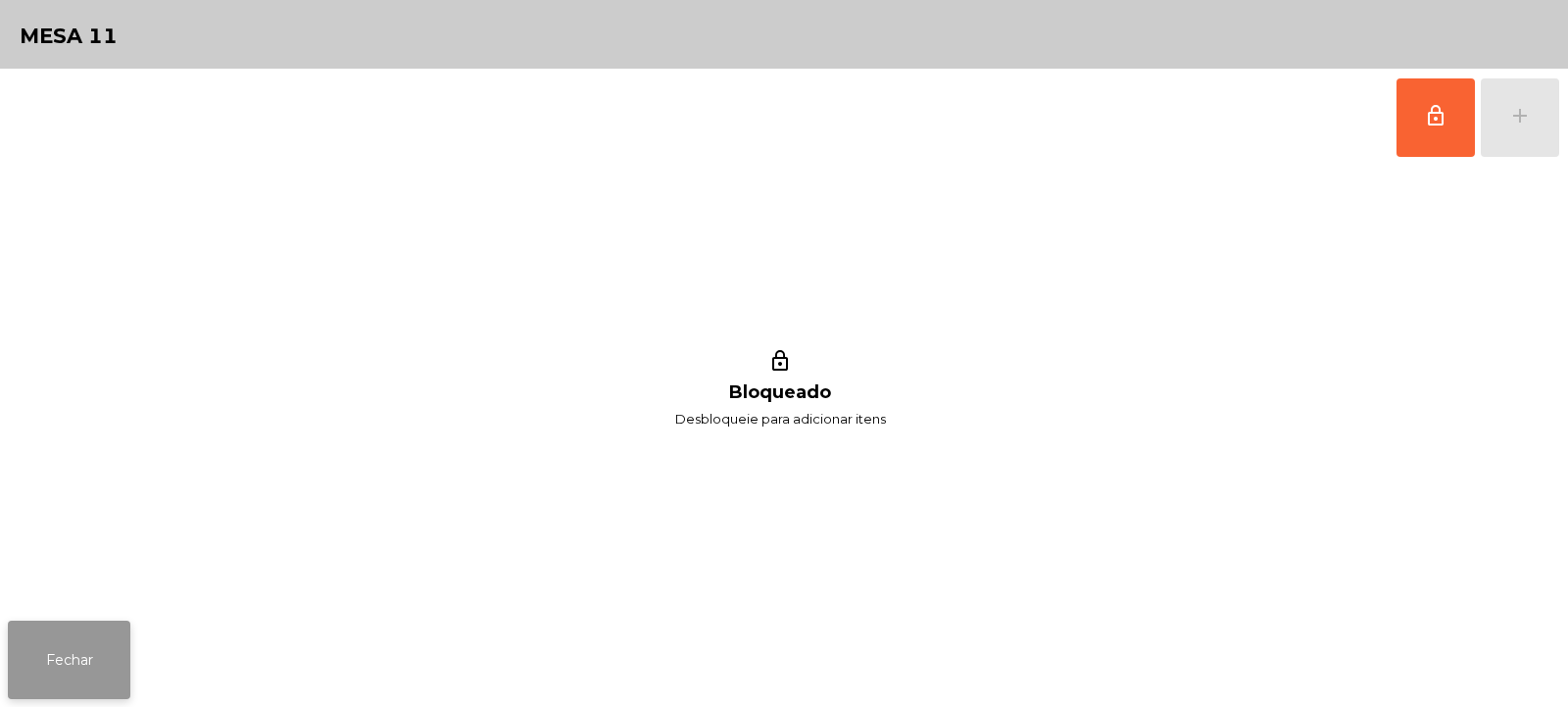
click at [58, 632] on button "Fechar" at bounding box center [69, 660] width 123 height 78
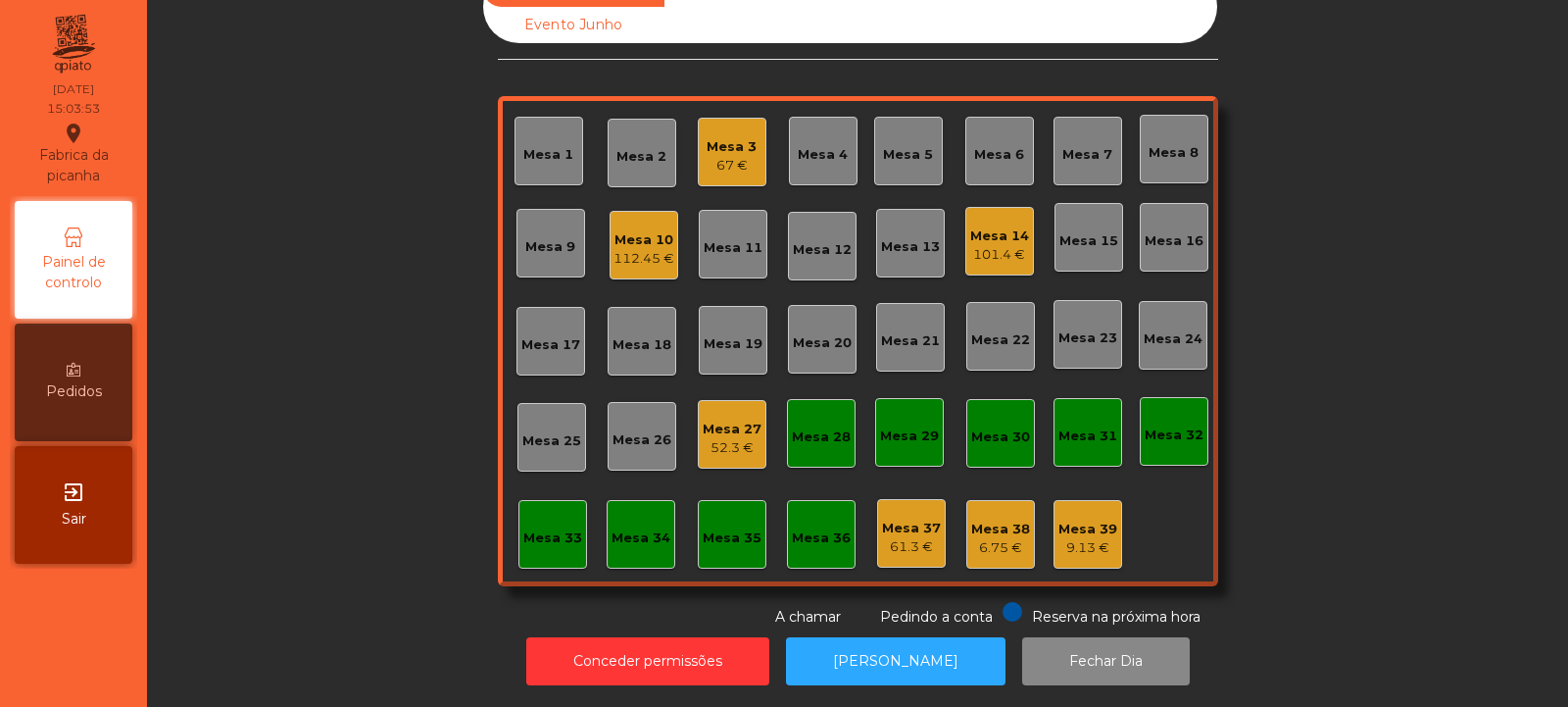
scroll to position [0, 0]
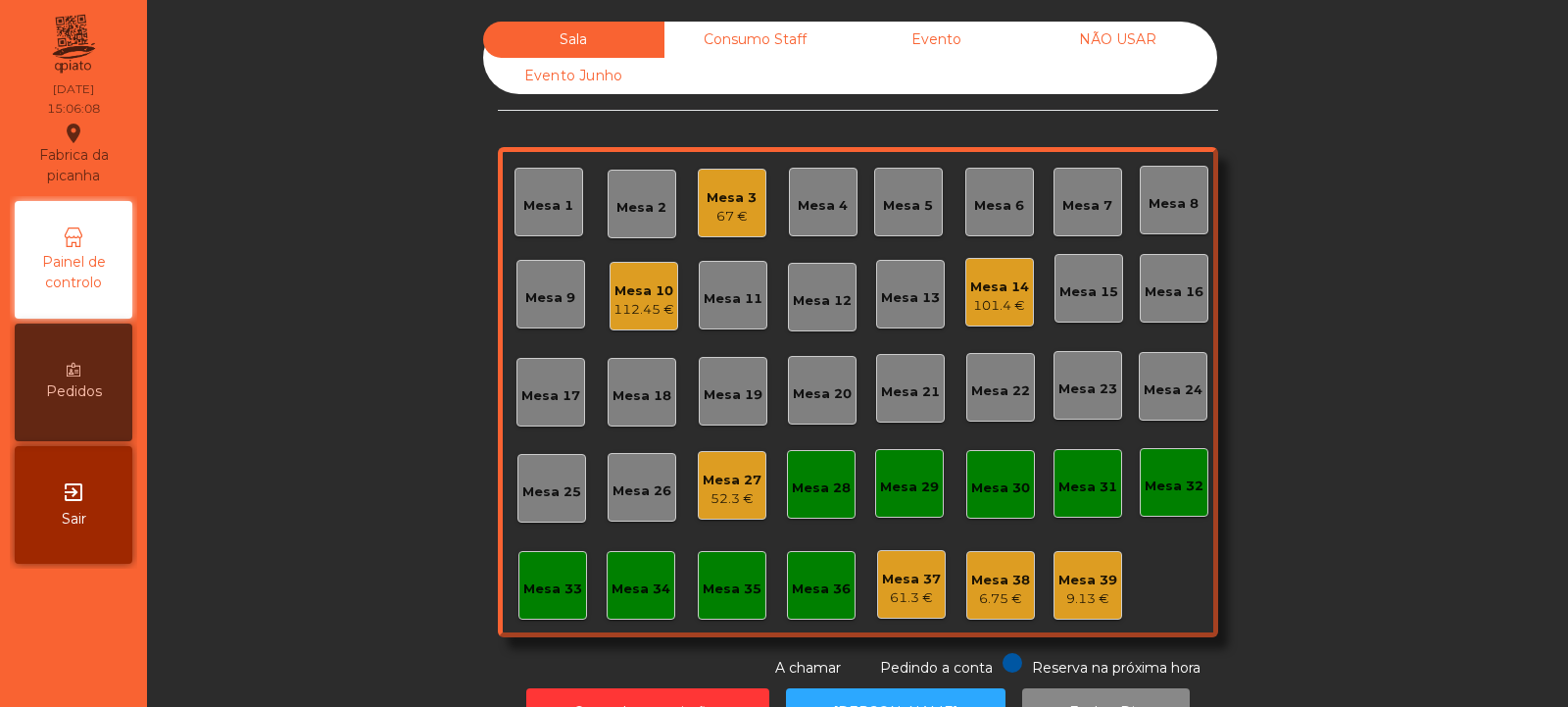
click at [732, 208] on div "67 €" at bounding box center [732, 217] width 50 height 20
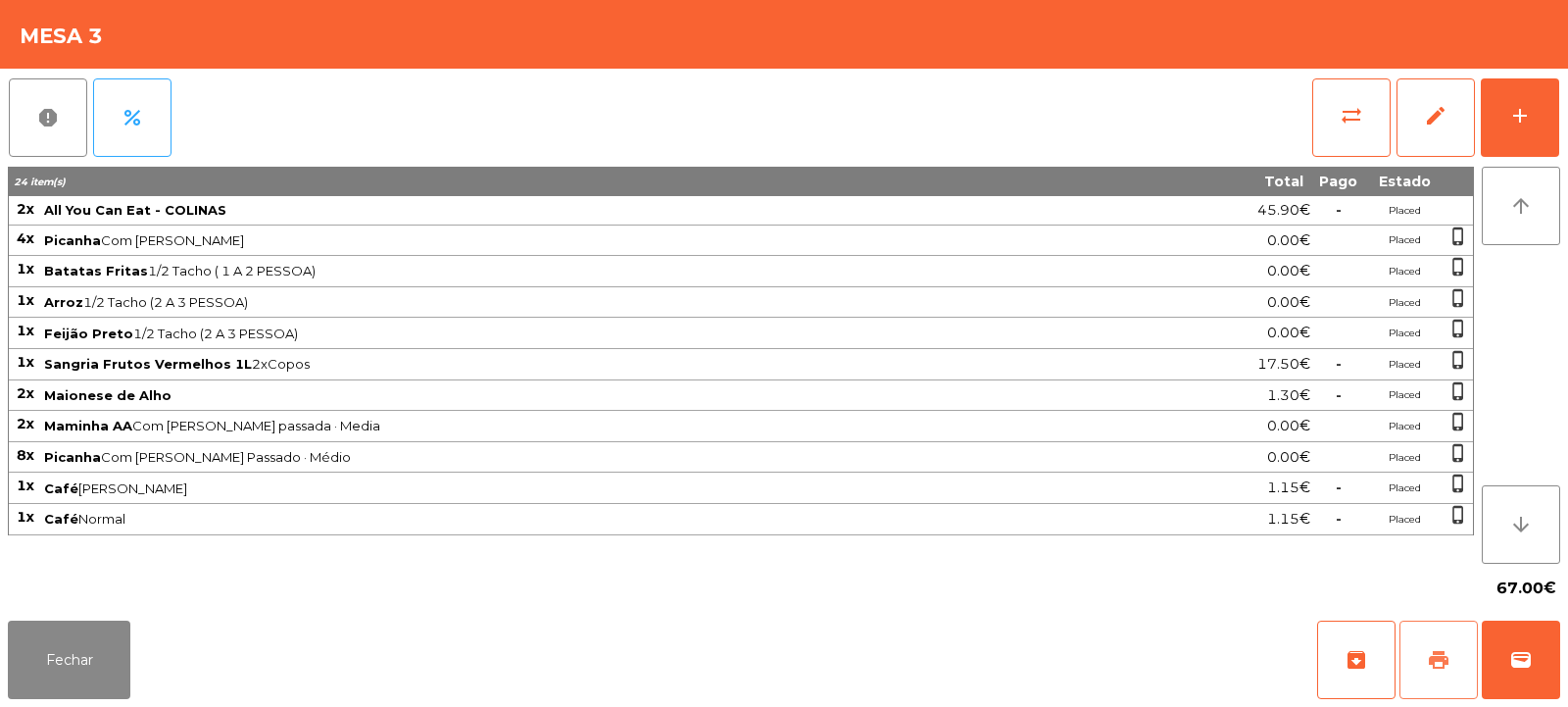
click at [1443, 653] on span "print" at bounding box center [1440, 660] width 24 height 24
click at [100, 645] on button "Fechar" at bounding box center [69, 660] width 123 height 78
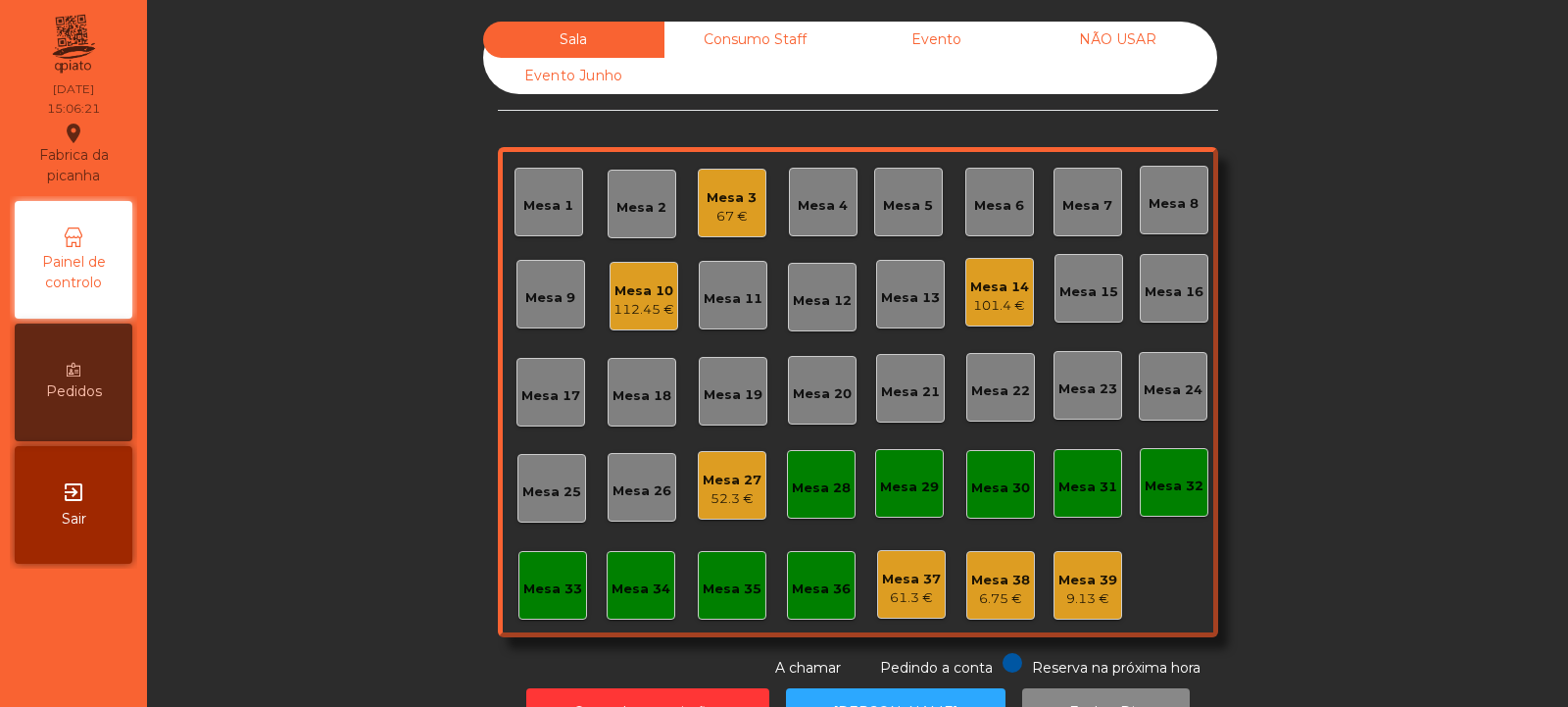
click at [742, 193] on div "Mesa 3" at bounding box center [732, 198] width 50 height 20
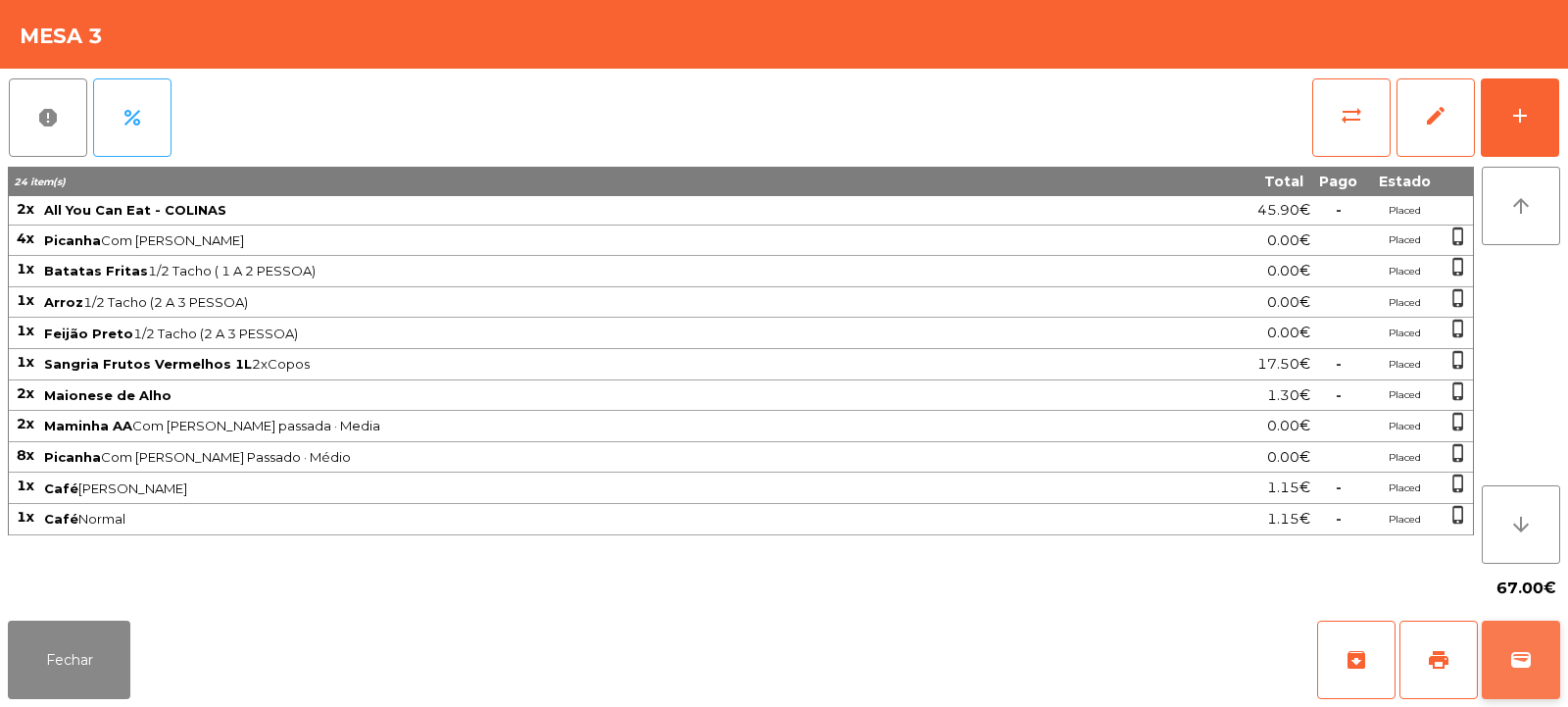
click at [1523, 680] on button "wallet" at bounding box center [1521, 660] width 78 height 78
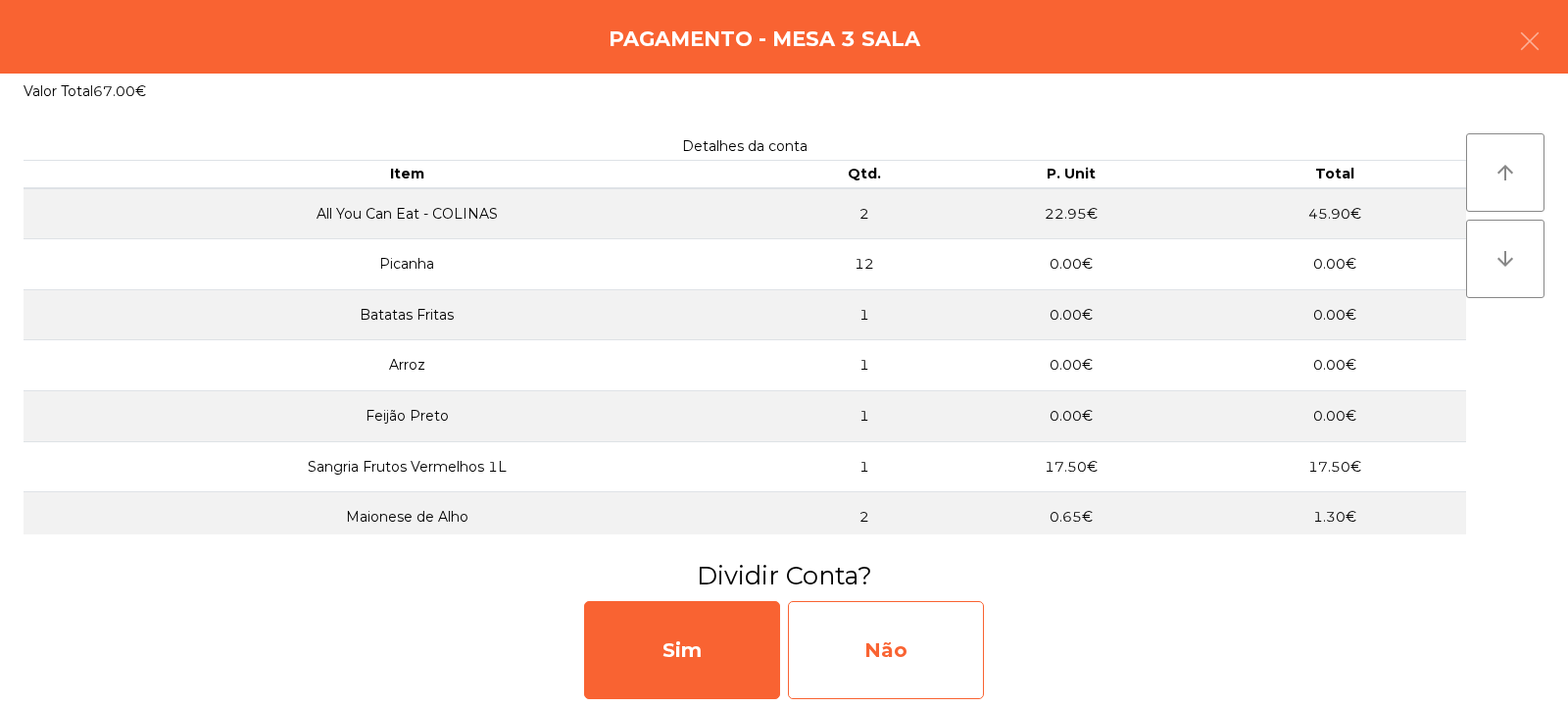
click at [911, 628] on div "Não" at bounding box center [886, 650] width 196 height 98
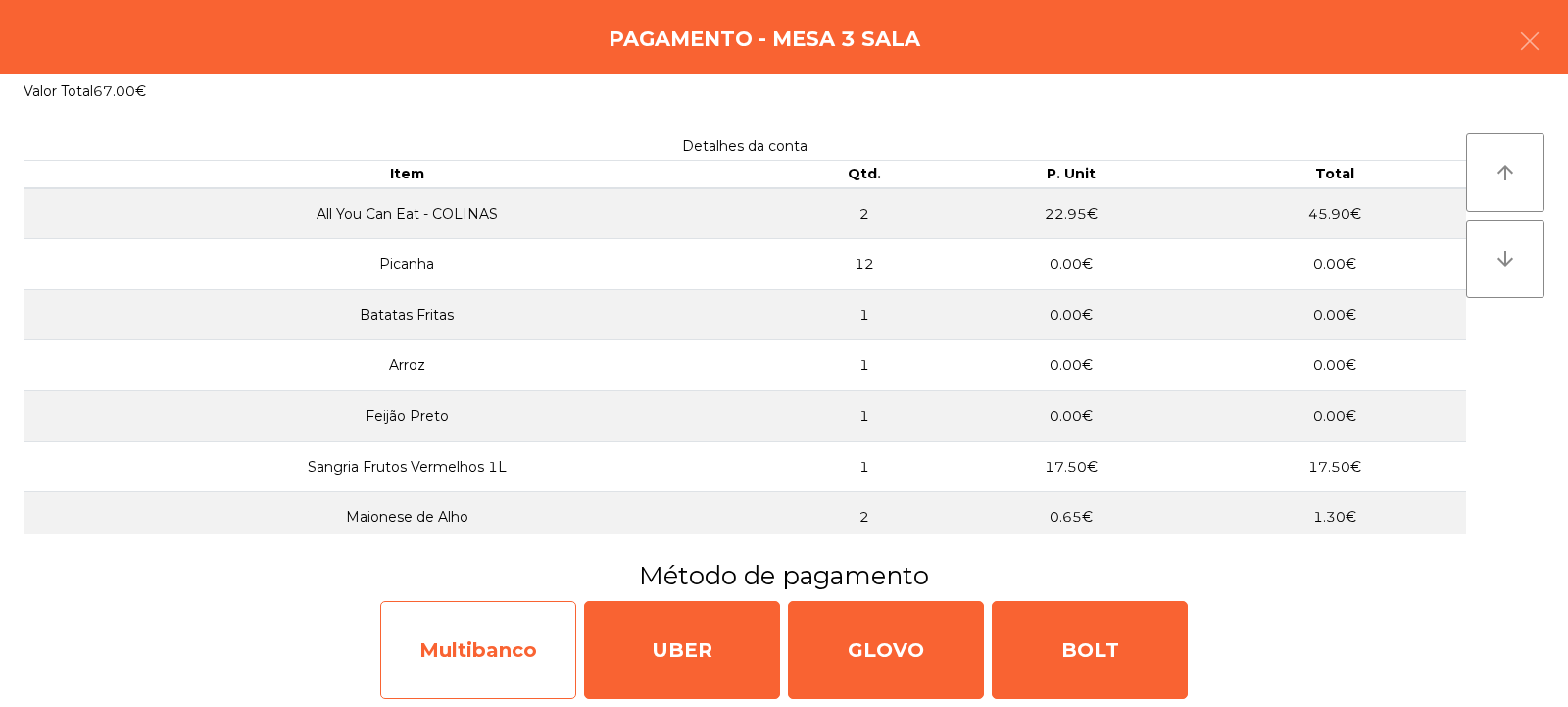
click at [529, 639] on div "Multibanco" at bounding box center [479, 650] width 196 height 98
select select "**"
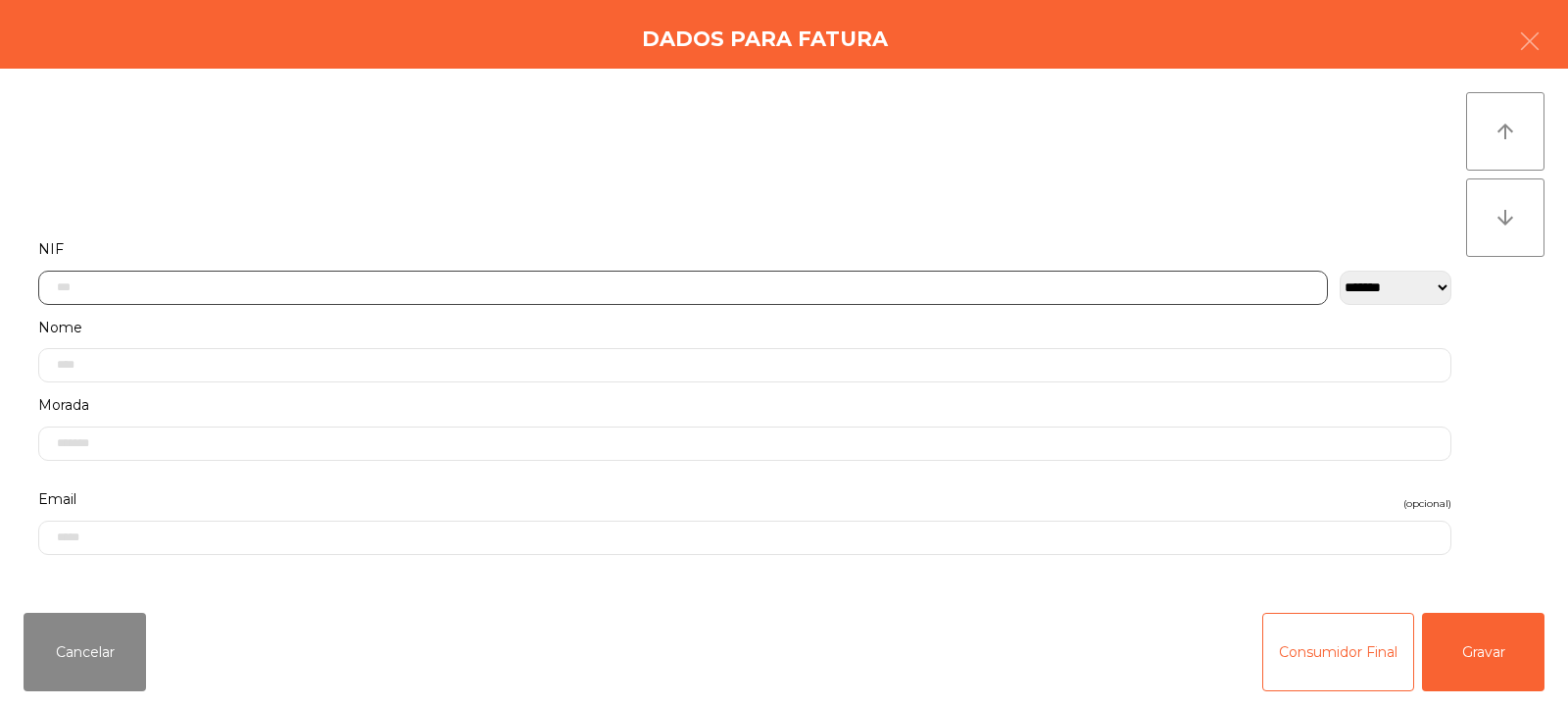
click at [751, 284] on input "text" at bounding box center [683, 287] width 1290 height 34
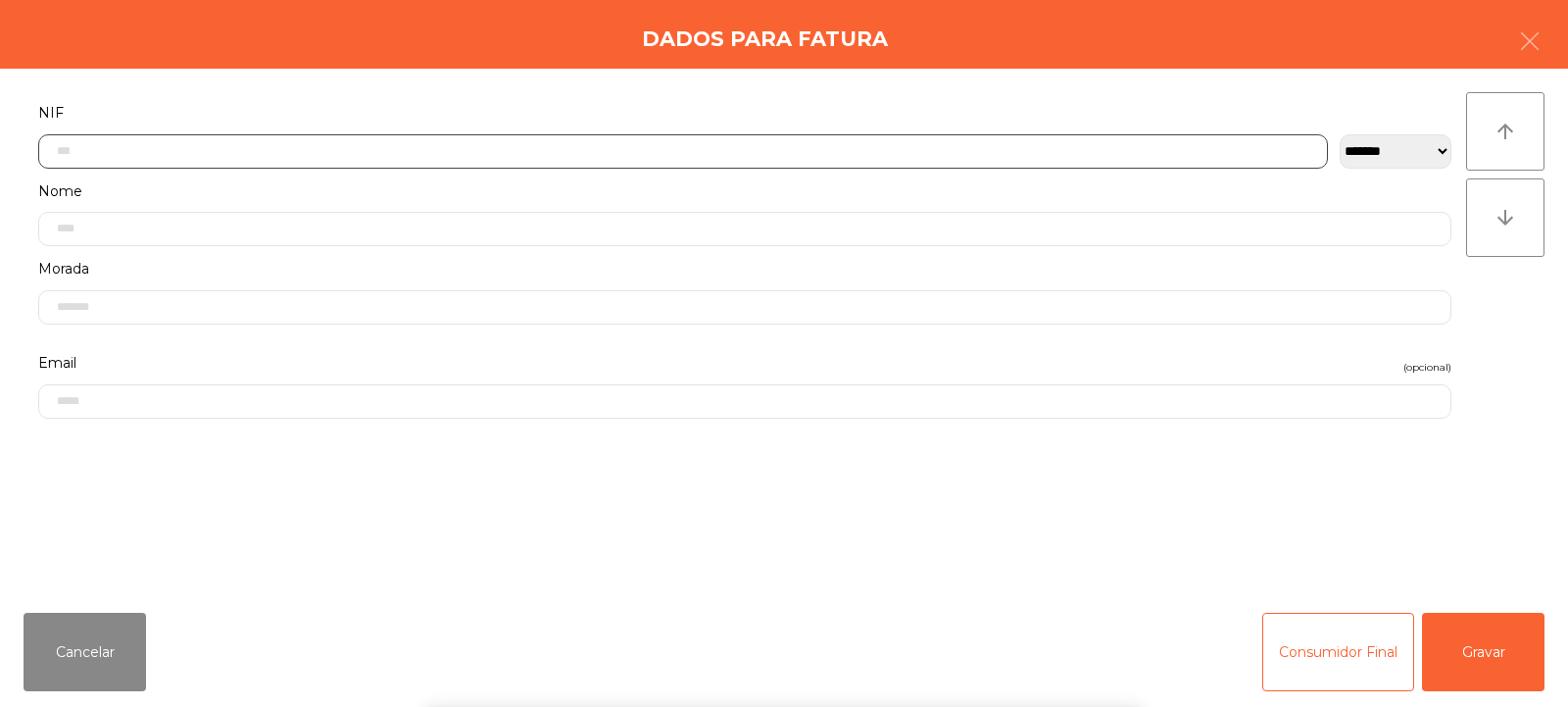
scroll to position [143, 0]
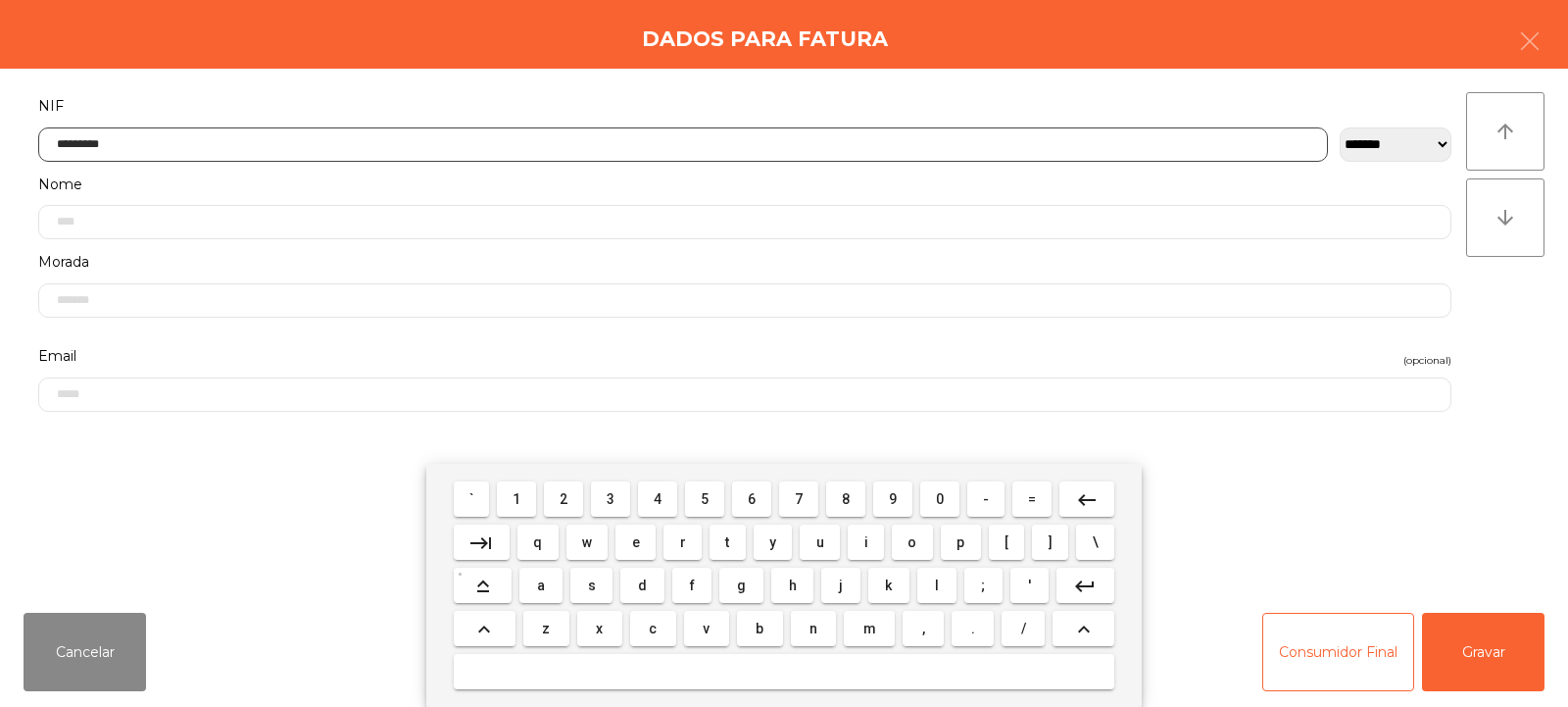
type input "*********"
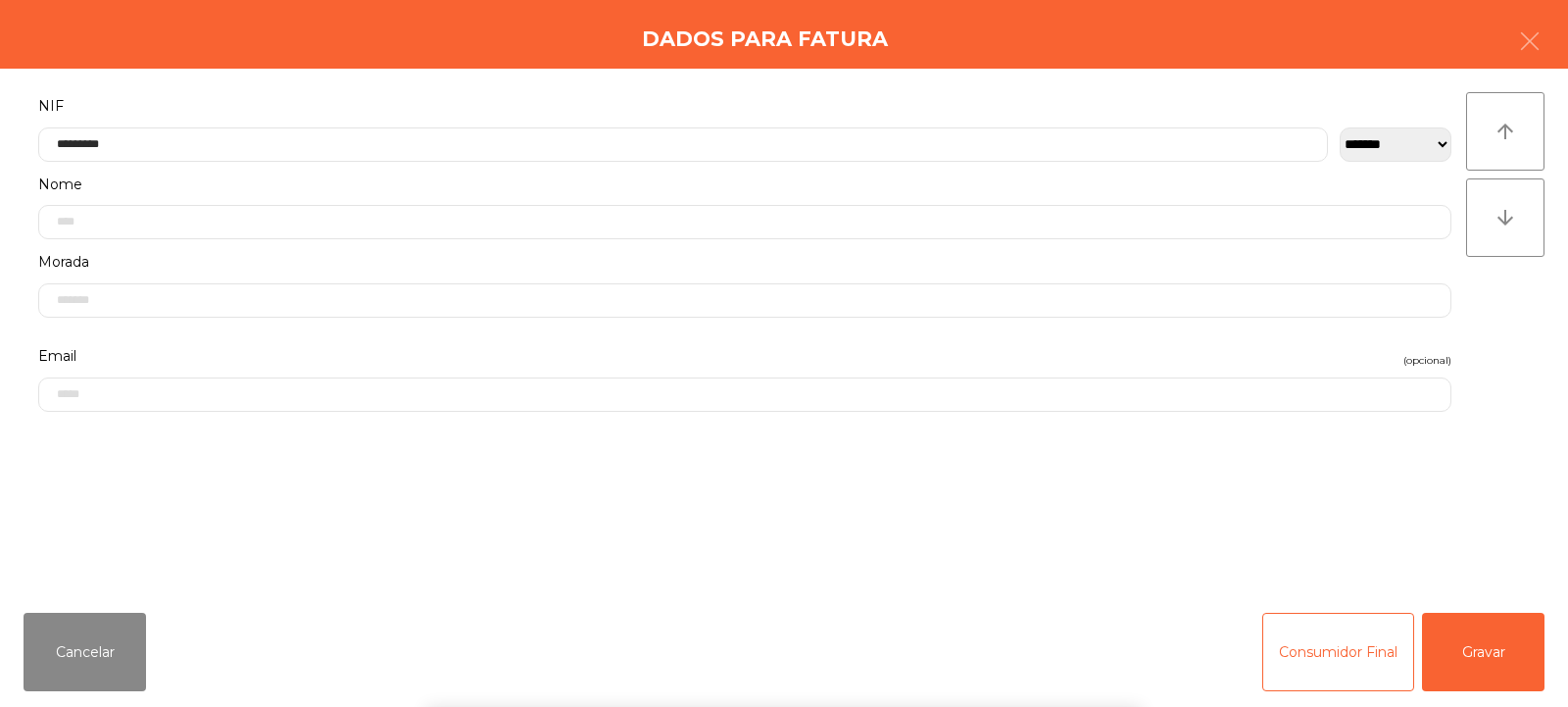
click at [1492, 650] on div "` 1 2 3 4 5 6 7 8 9 0 - = keyboard_backspace keyboard_tab q w e r t y u i o p […" at bounding box center [784, 585] width 1568 height 243
click at [1478, 647] on button "Gravar" at bounding box center [1484, 652] width 123 height 78
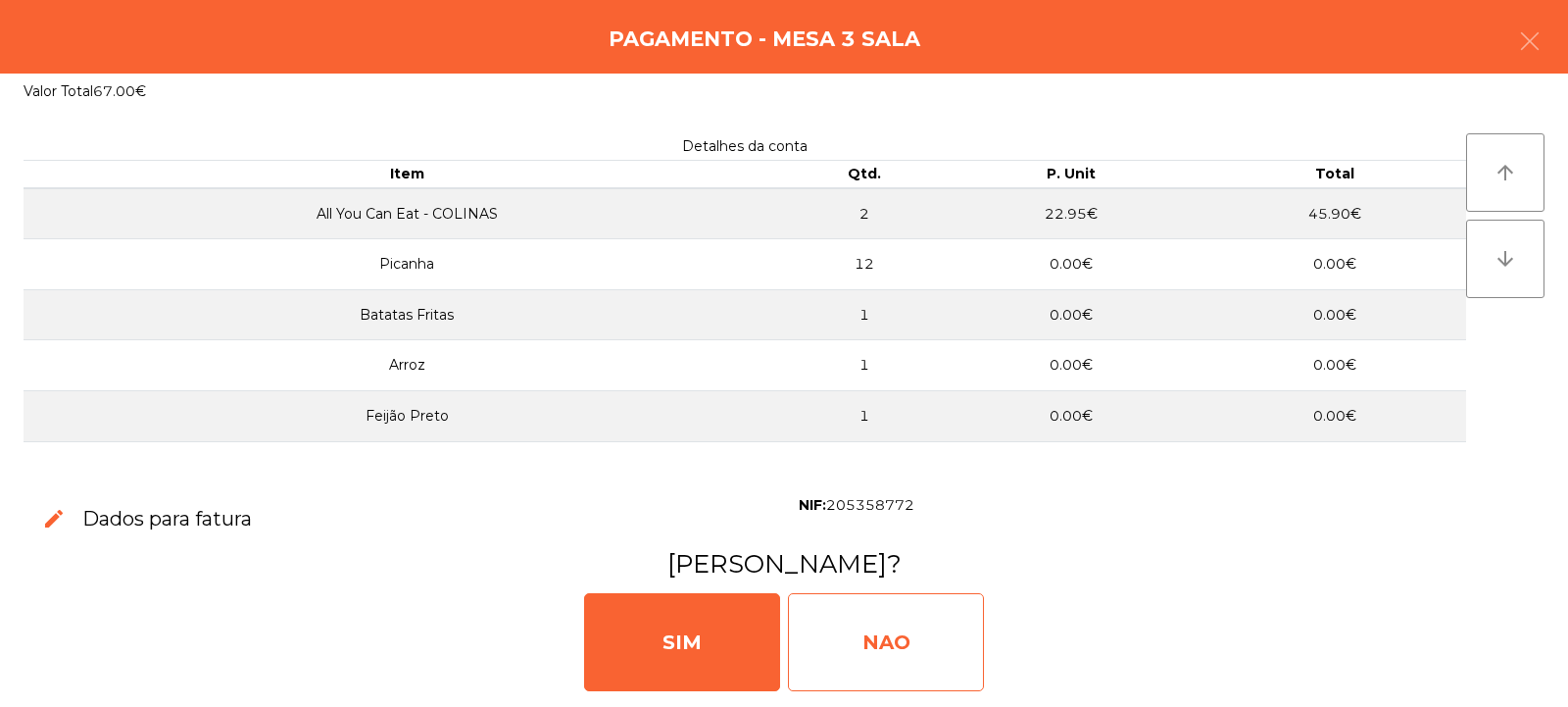
click at [885, 647] on div "NAO" at bounding box center [886, 642] width 196 height 98
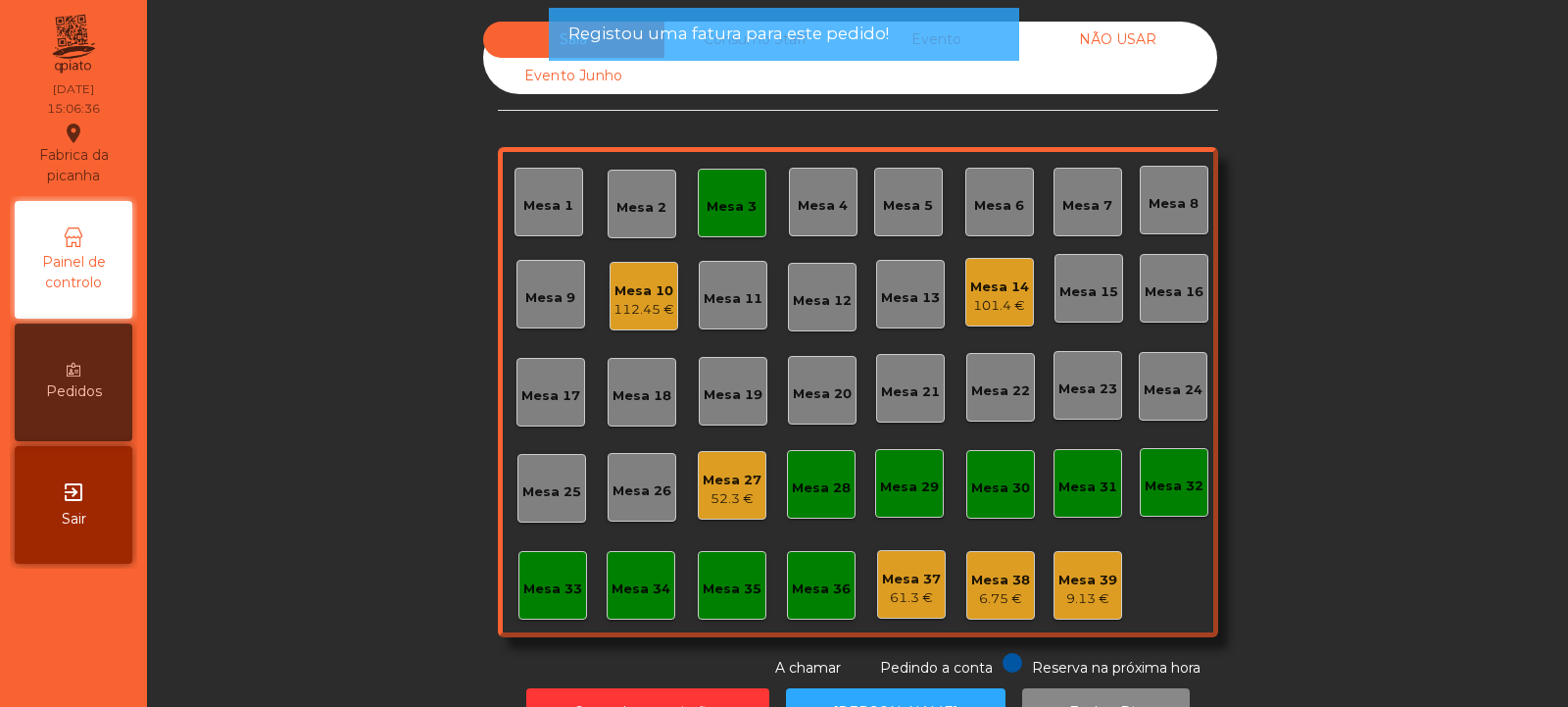
click at [724, 222] on div "Mesa 3" at bounding box center [733, 203] width 69 height 69
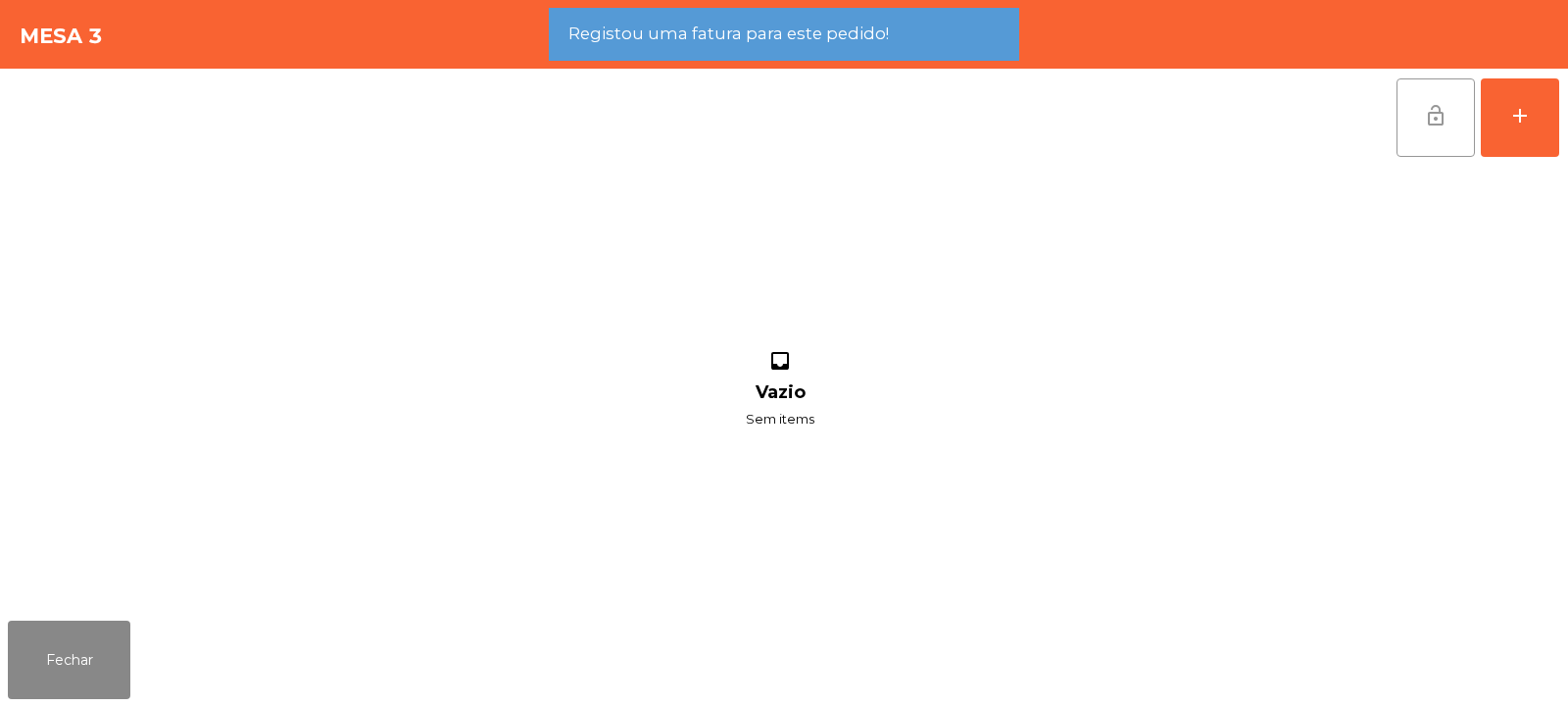
click at [1413, 117] on button "lock_open" at bounding box center [1437, 118] width 78 height 78
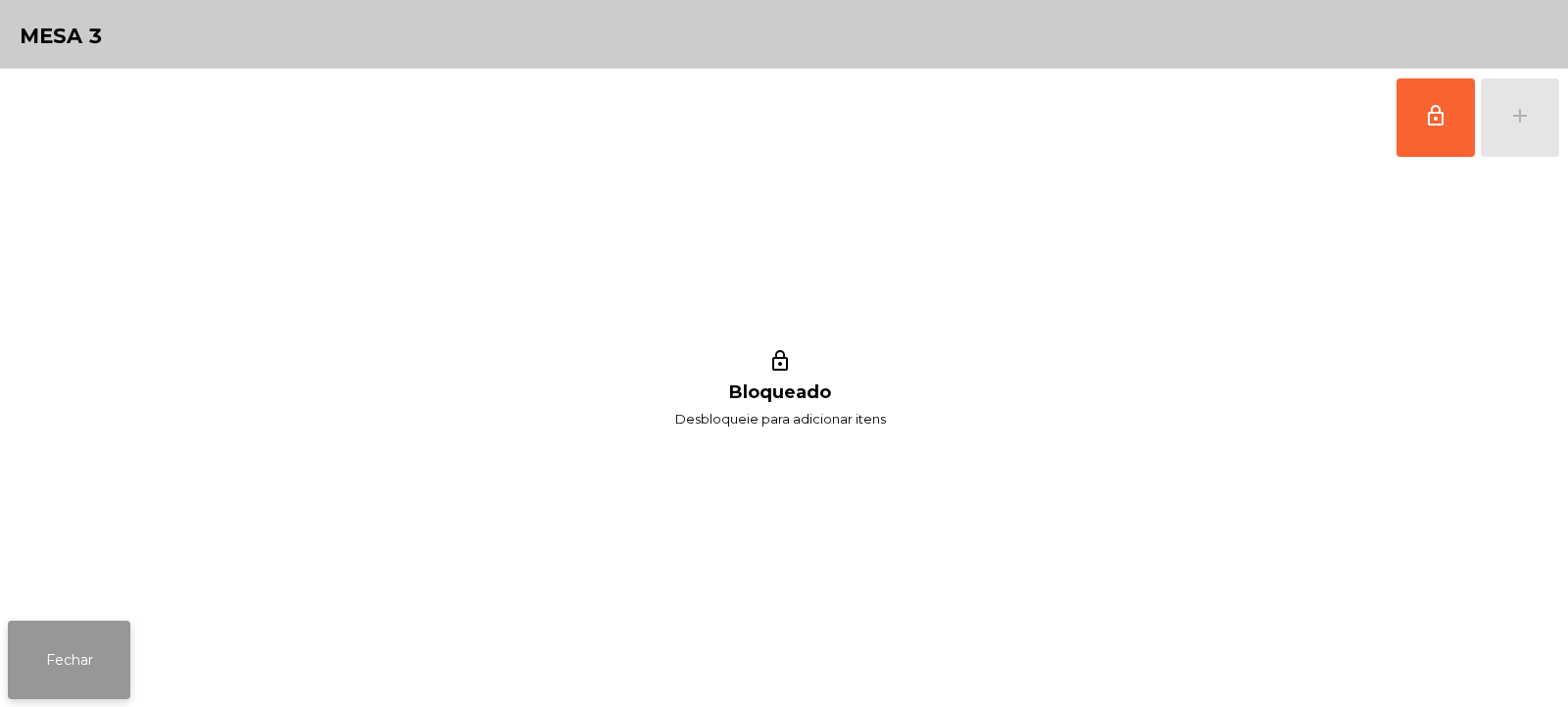
click at [110, 644] on button "Fechar" at bounding box center [69, 660] width 123 height 78
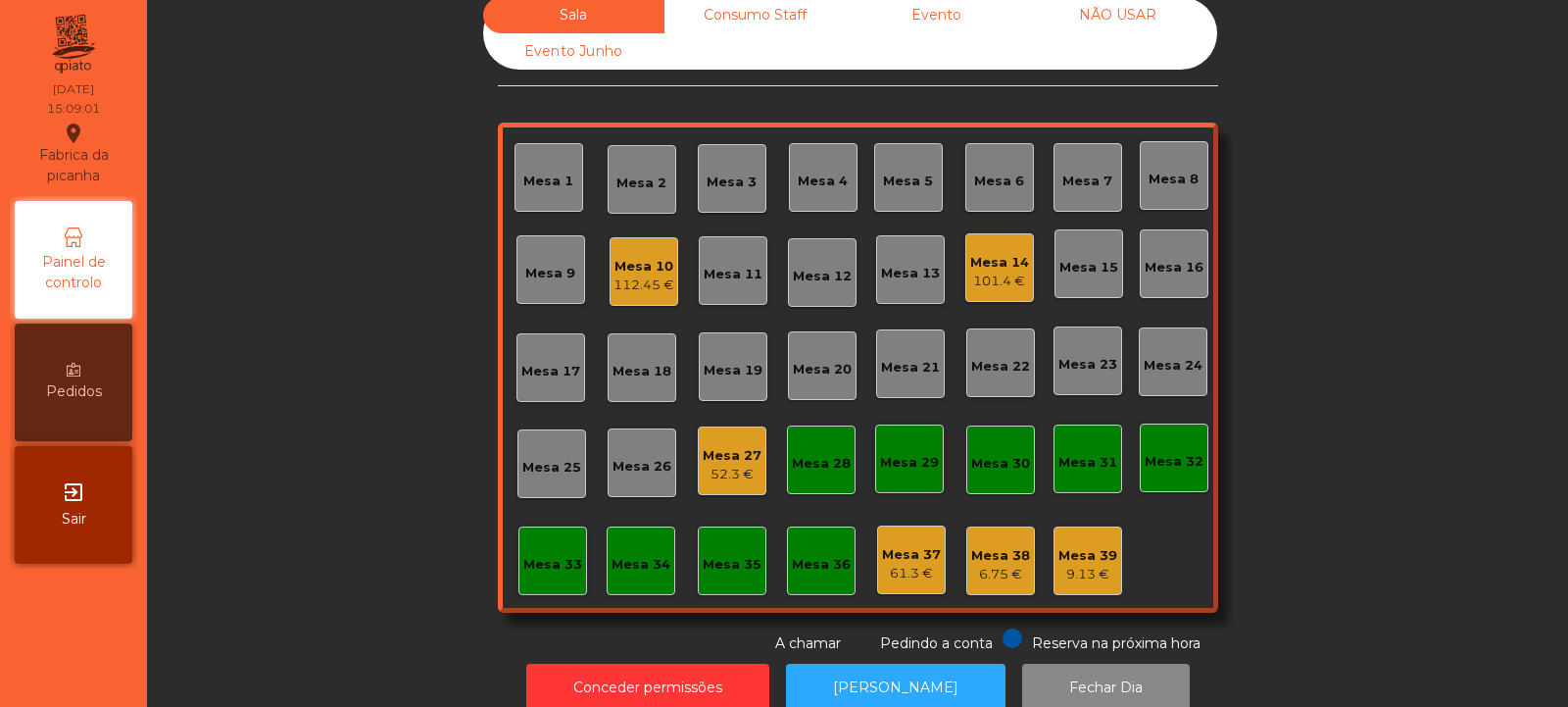
scroll to position [45, 0]
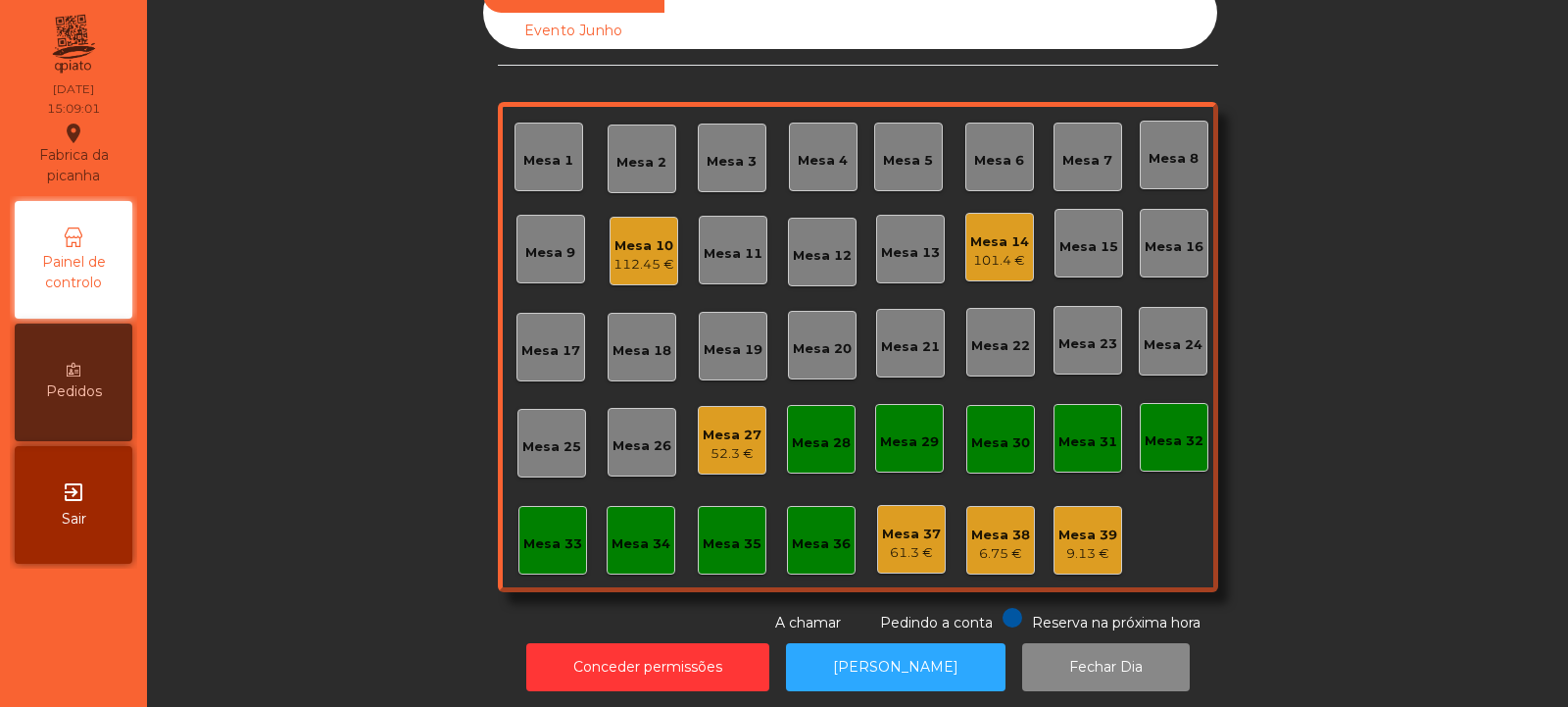
click at [1526, 98] on div "Sala Consumo Staff Evento NÃO USAR Evento Junho Mesa 1 Mesa 2 Mesa 3 Mesa 4 Mes…" at bounding box center [858, 305] width 1369 height 657
click at [1184, 369] on div "Mesa 24" at bounding box center [1174, 341] width 69 height 69
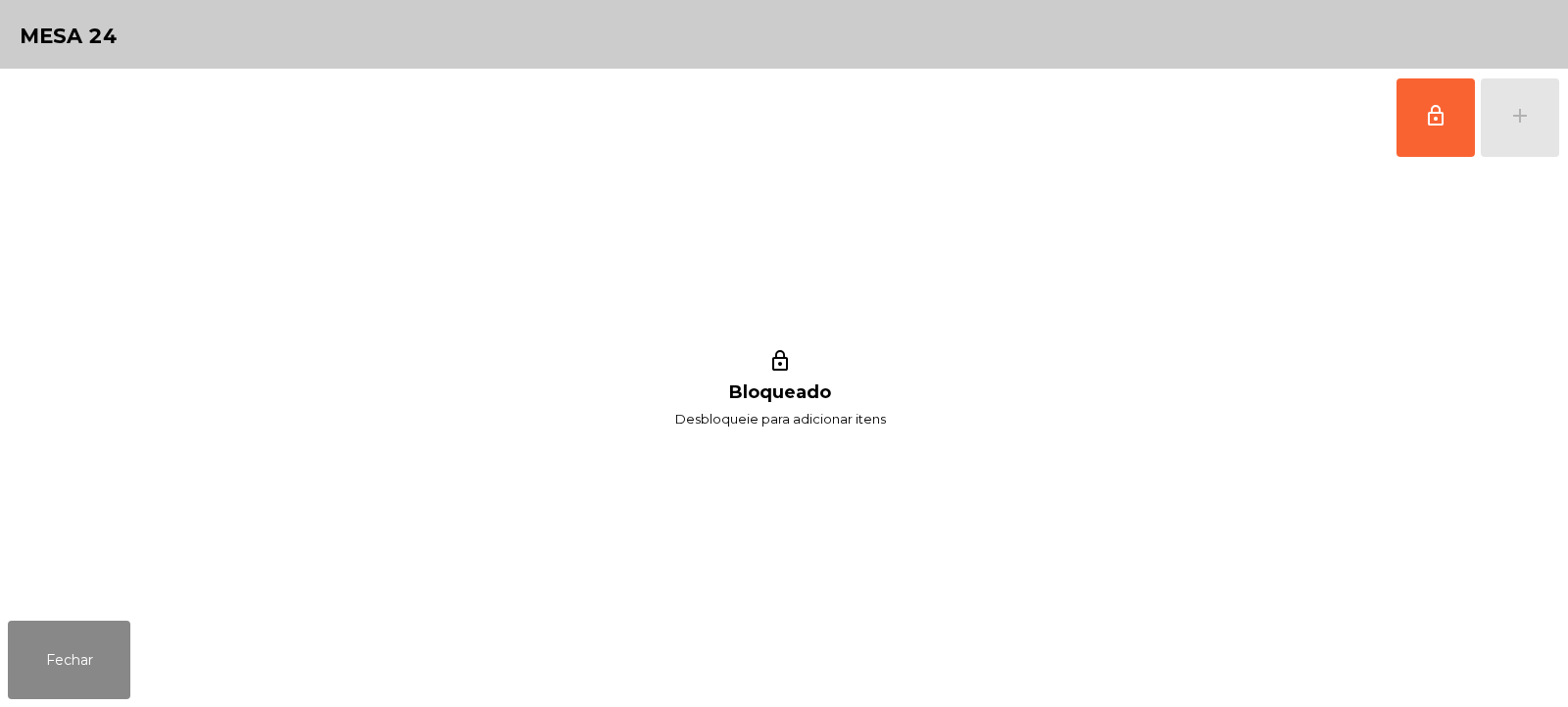
click at [104, 593] on div "lock_outline Bloqueado Desbloqueie para adicionar itens" at bounding box center [780, 389] width 1544 height 446
click at [119, 643] on button "Fechar" at bounding box center [69, 660] width 123 height 78
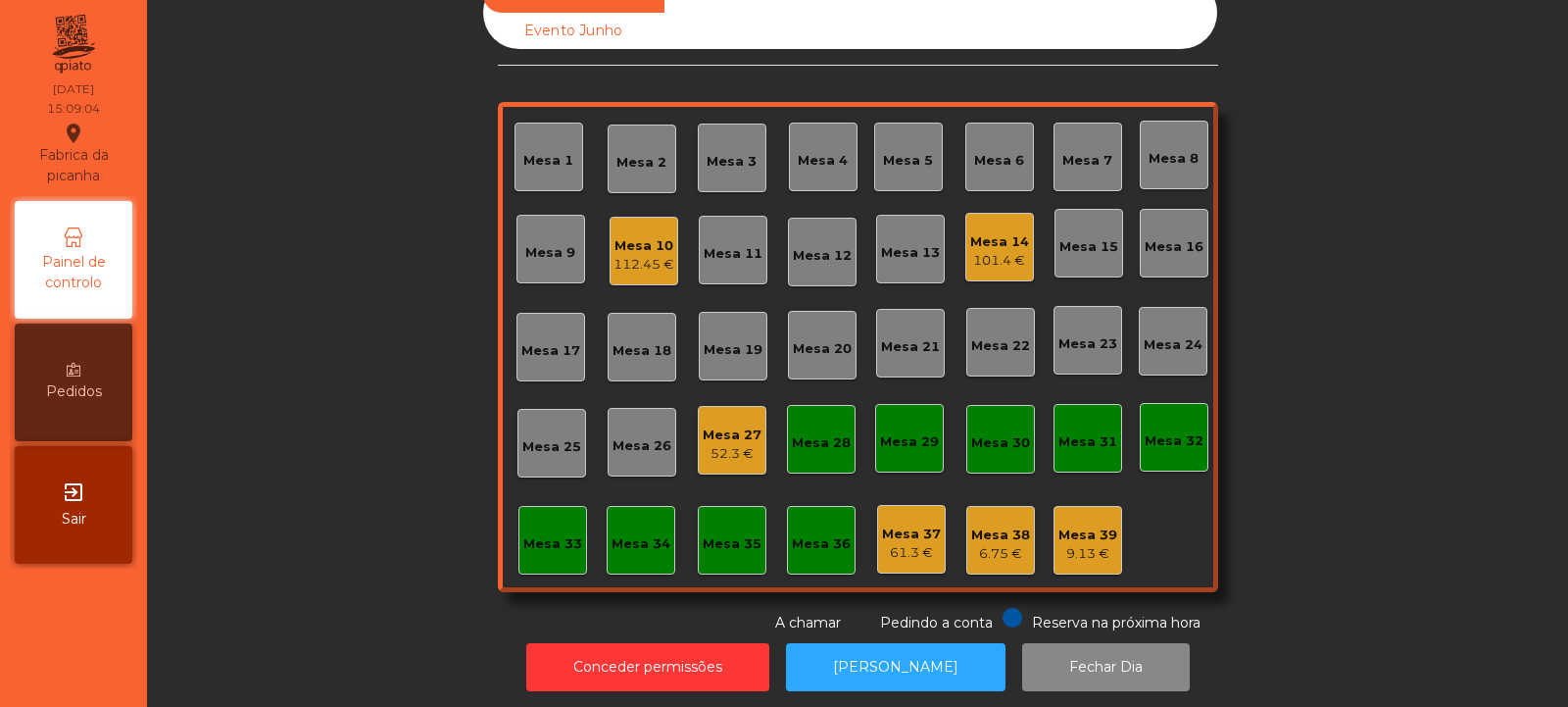
click at [1164, 427] on div "Mesa 32" at bounding box center [1175, 437] width 59 height 27
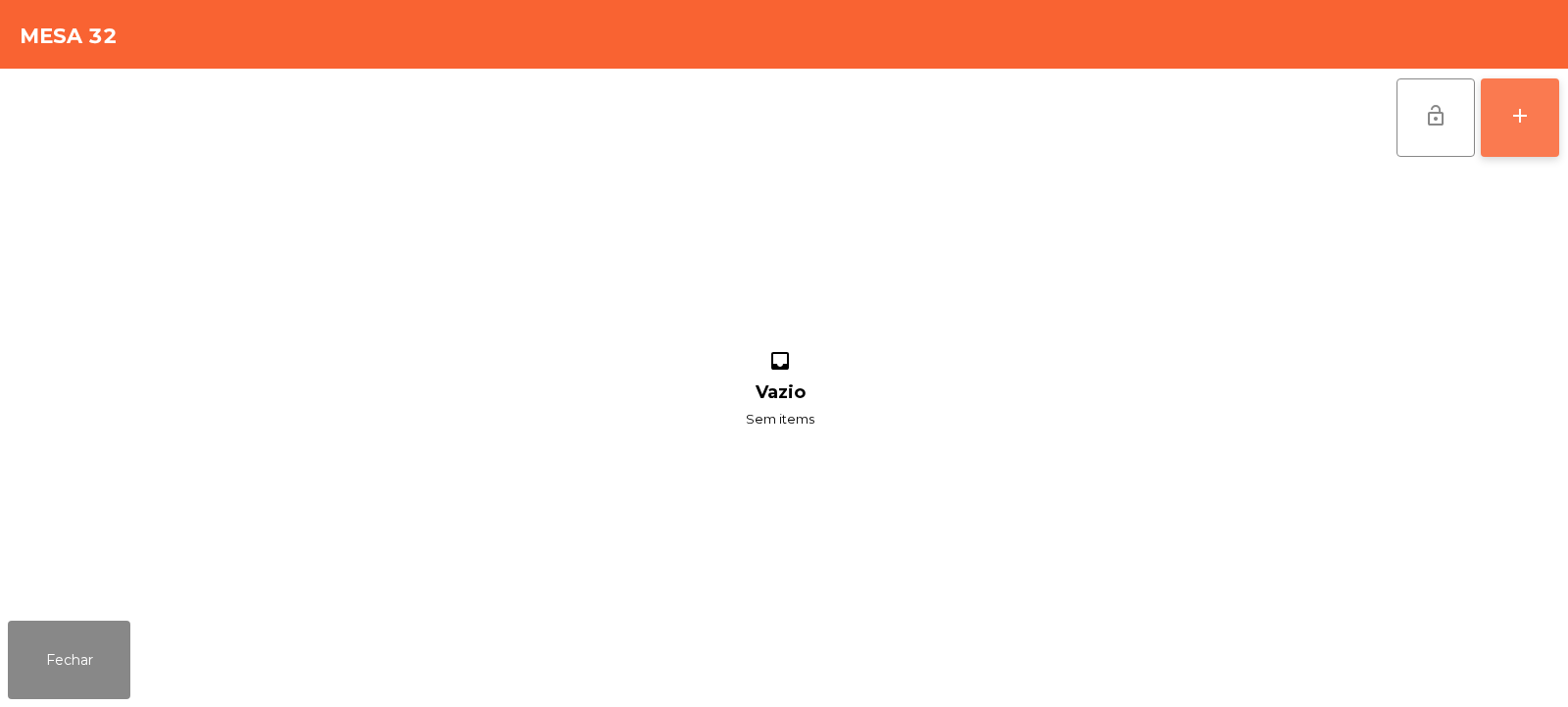
click at [1523, 141] on button "add" at bounding box center [1520, 118] width 78 height 78
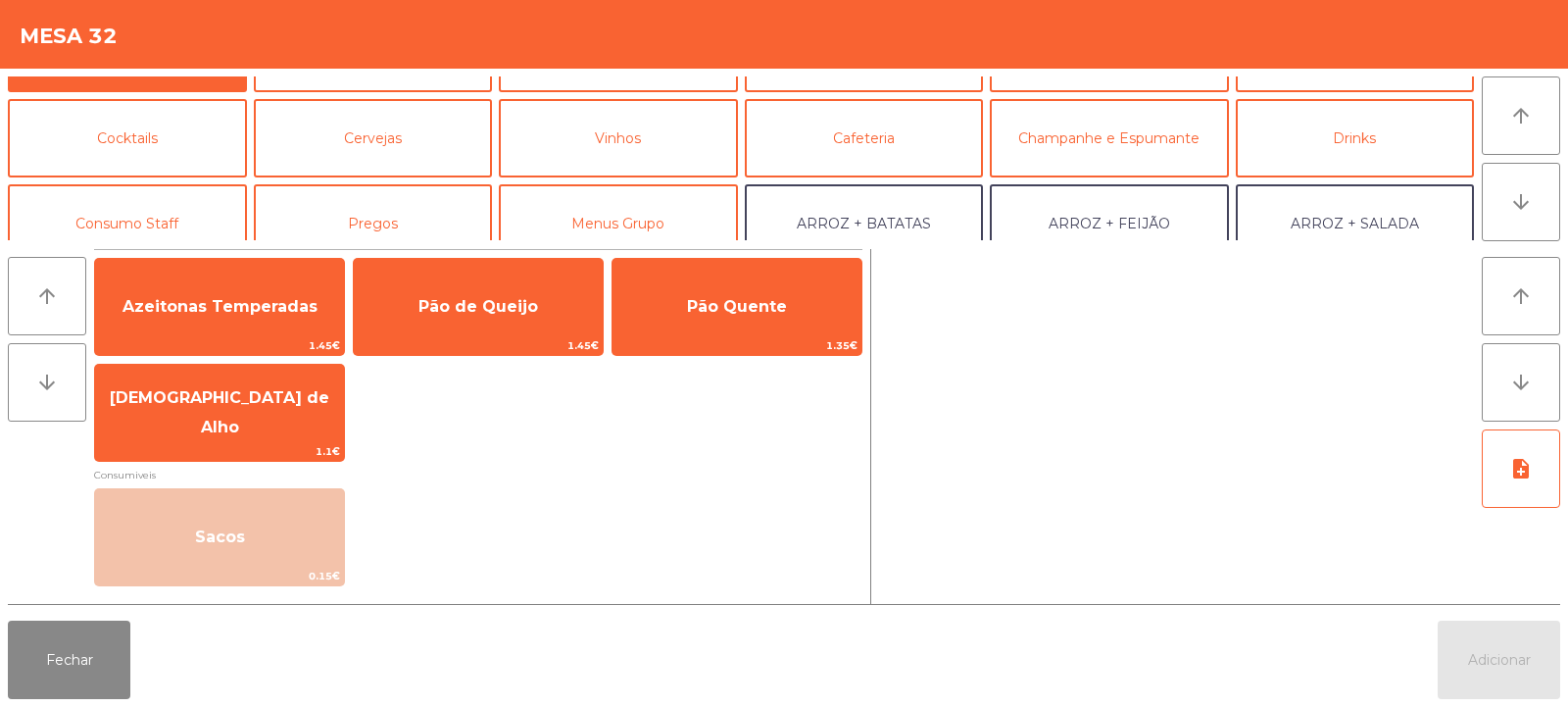
scroll to position [116, 0]
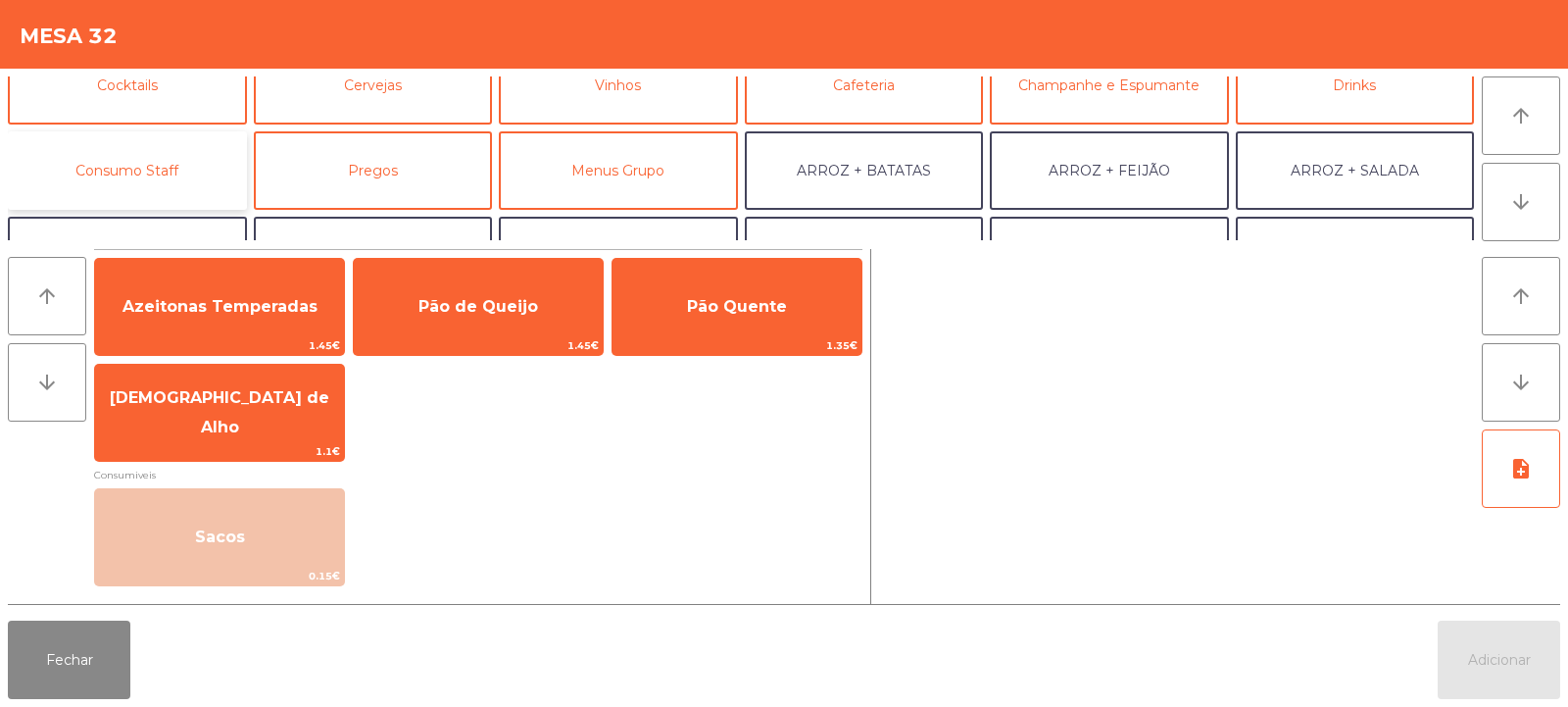
click at [179, 180] on button "Consumo Staff" at bounding box center [127, 171] width 239 height 78
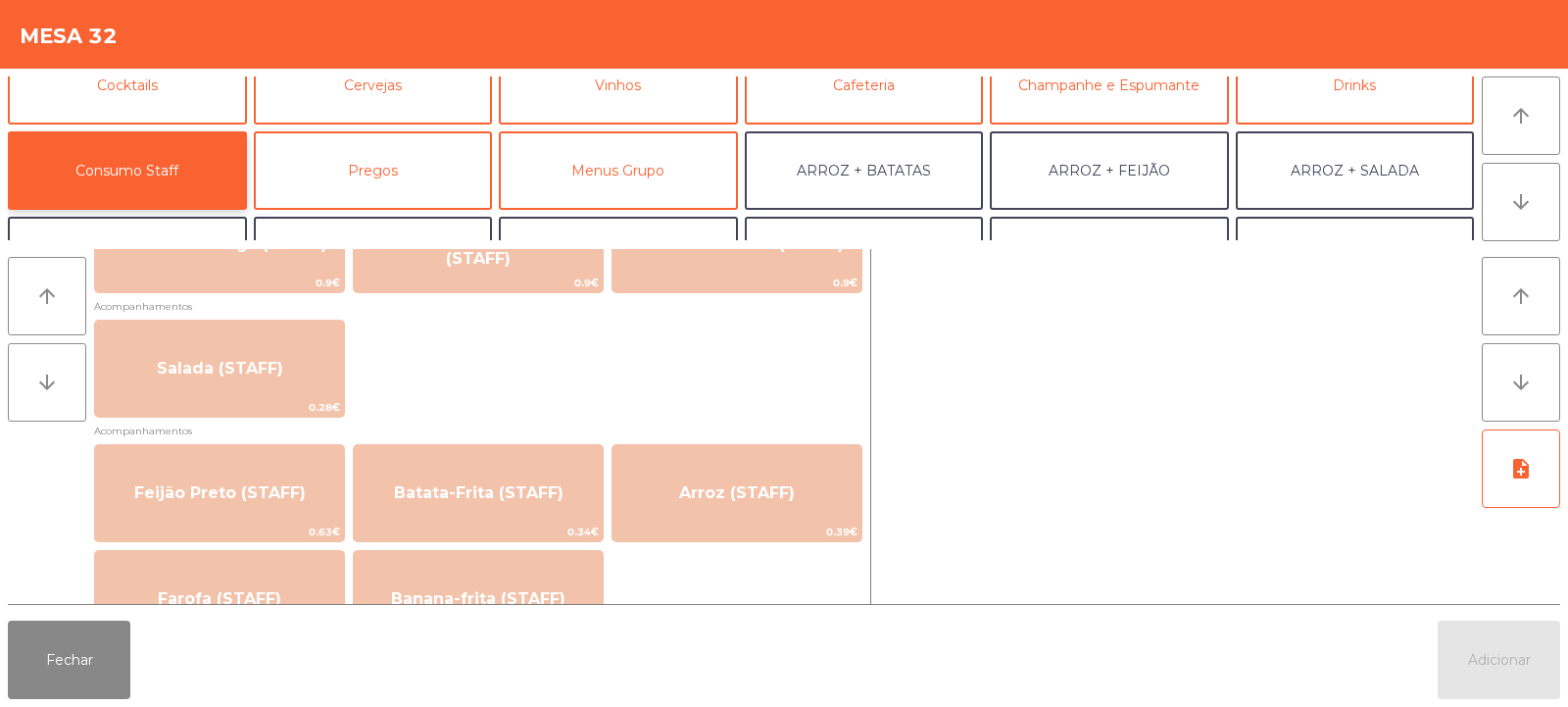
scroll to position [757, 0]
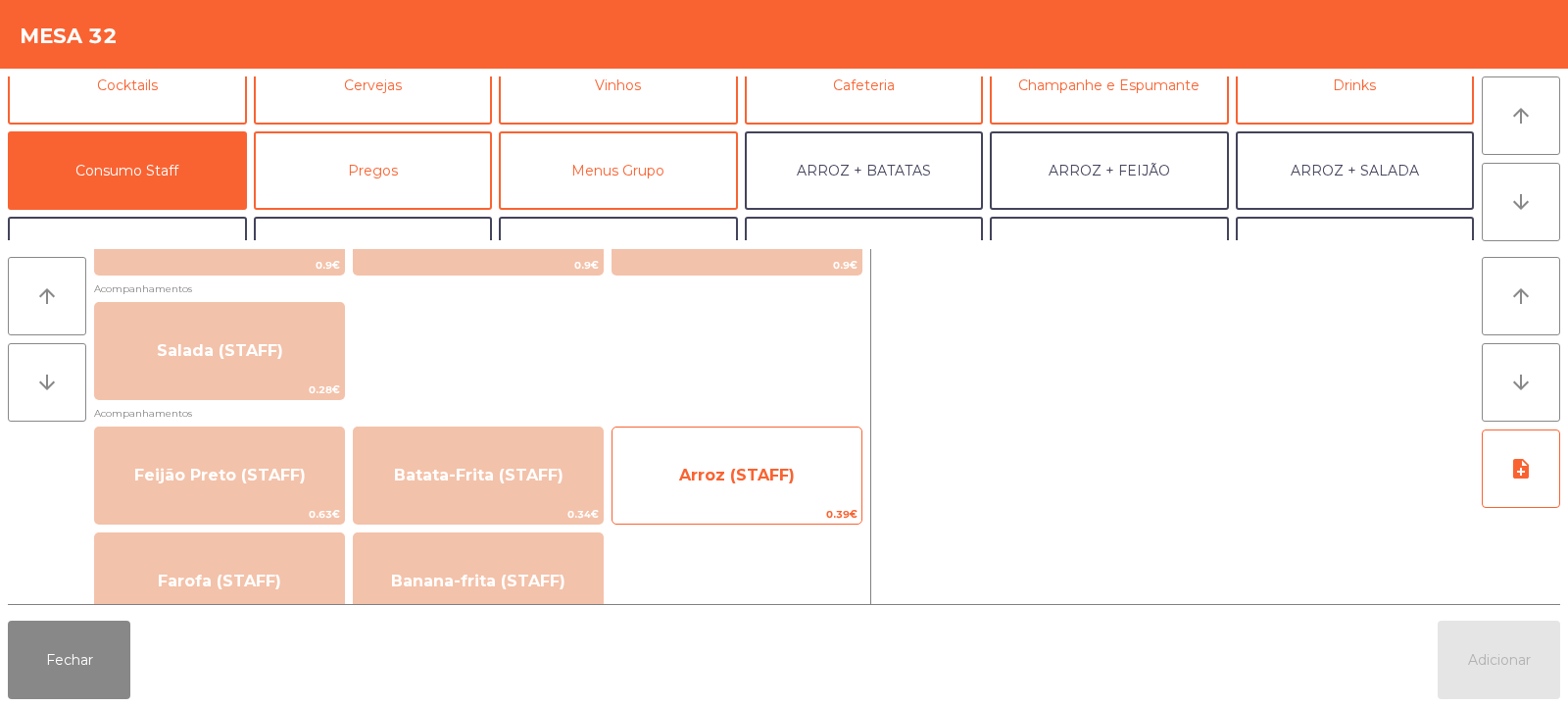
click at [769, 469] on span "Arroz (STAFF)" at bounding box center [737, 475] width 116 height 19
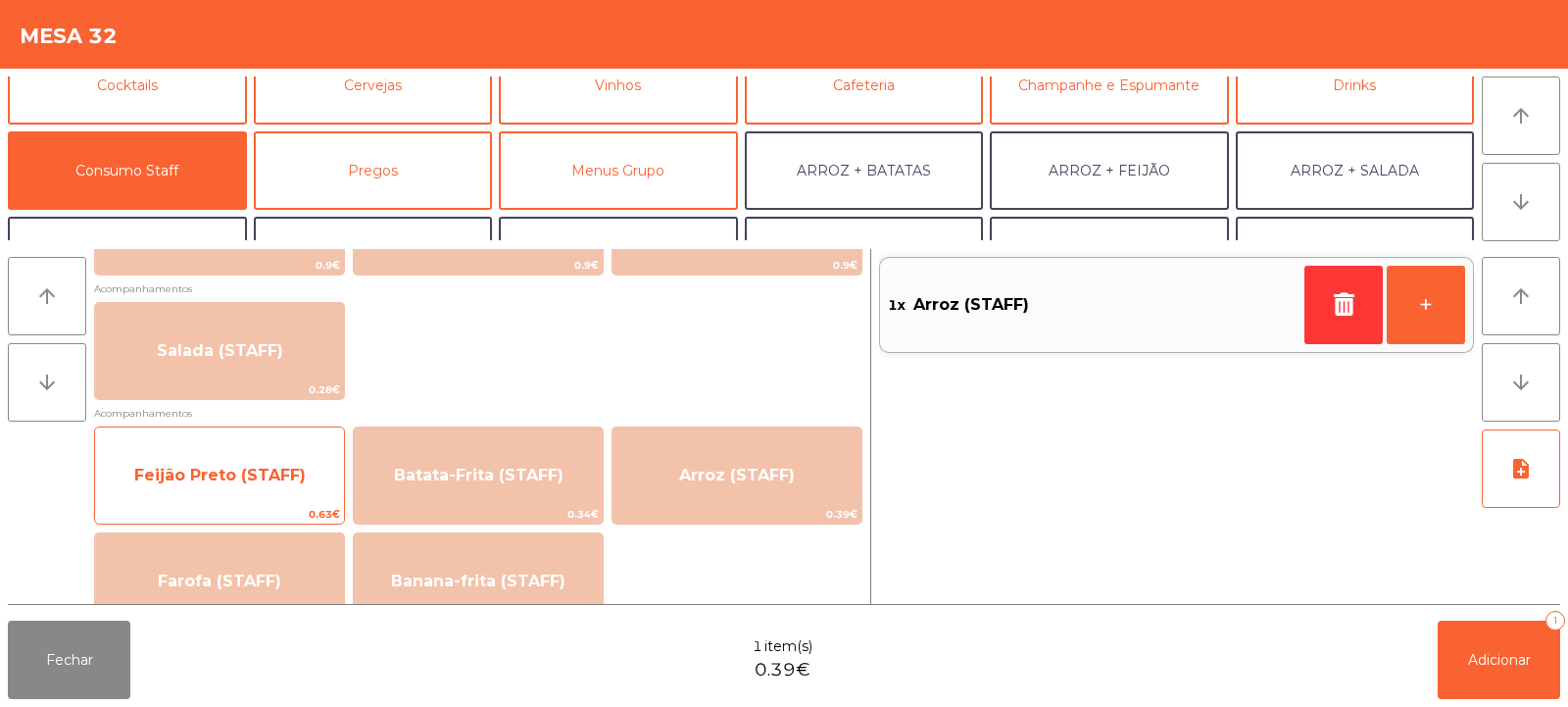
click at [280, 497] on span "Feijão Preto (STAFF)" at bounding box center [220, 476] width 249 height 53
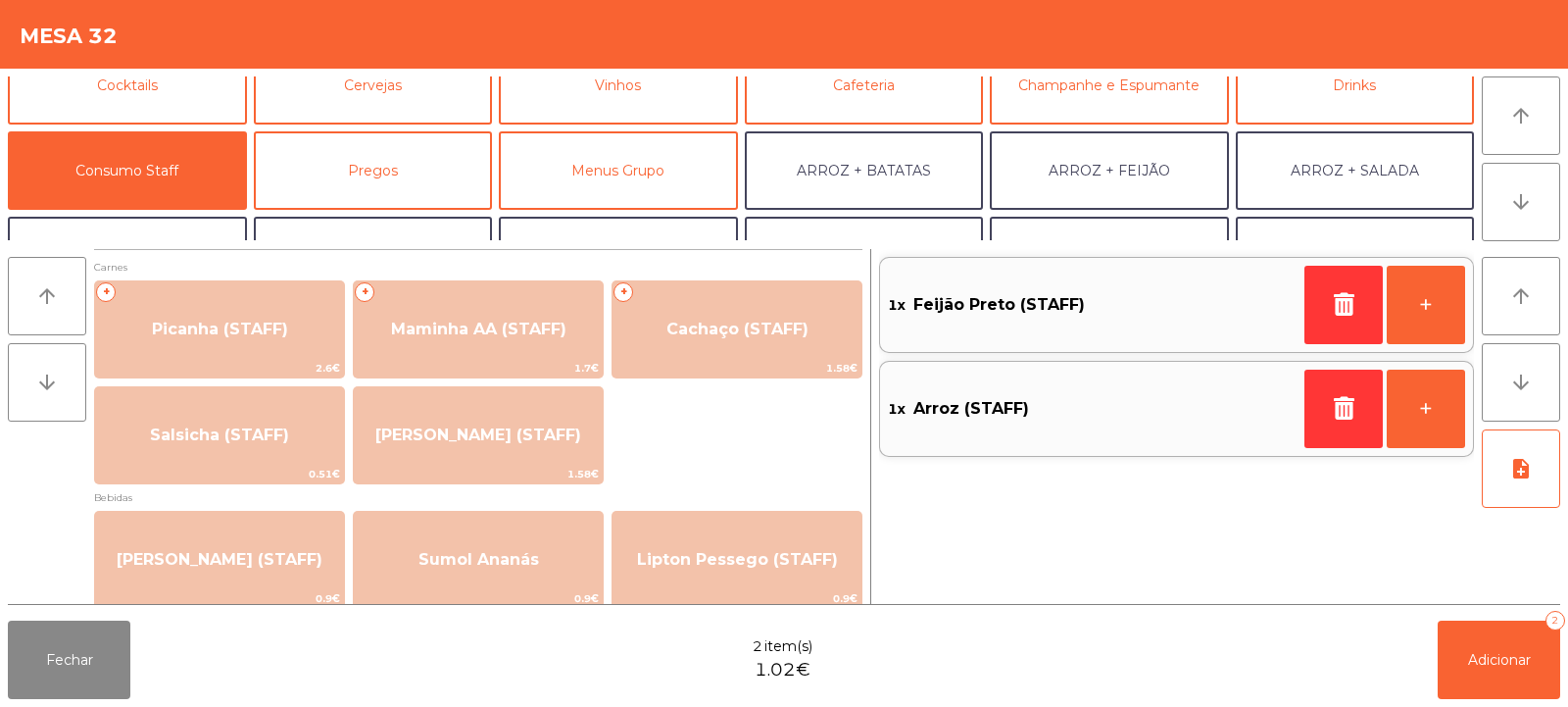
scroll to position [0, 0]
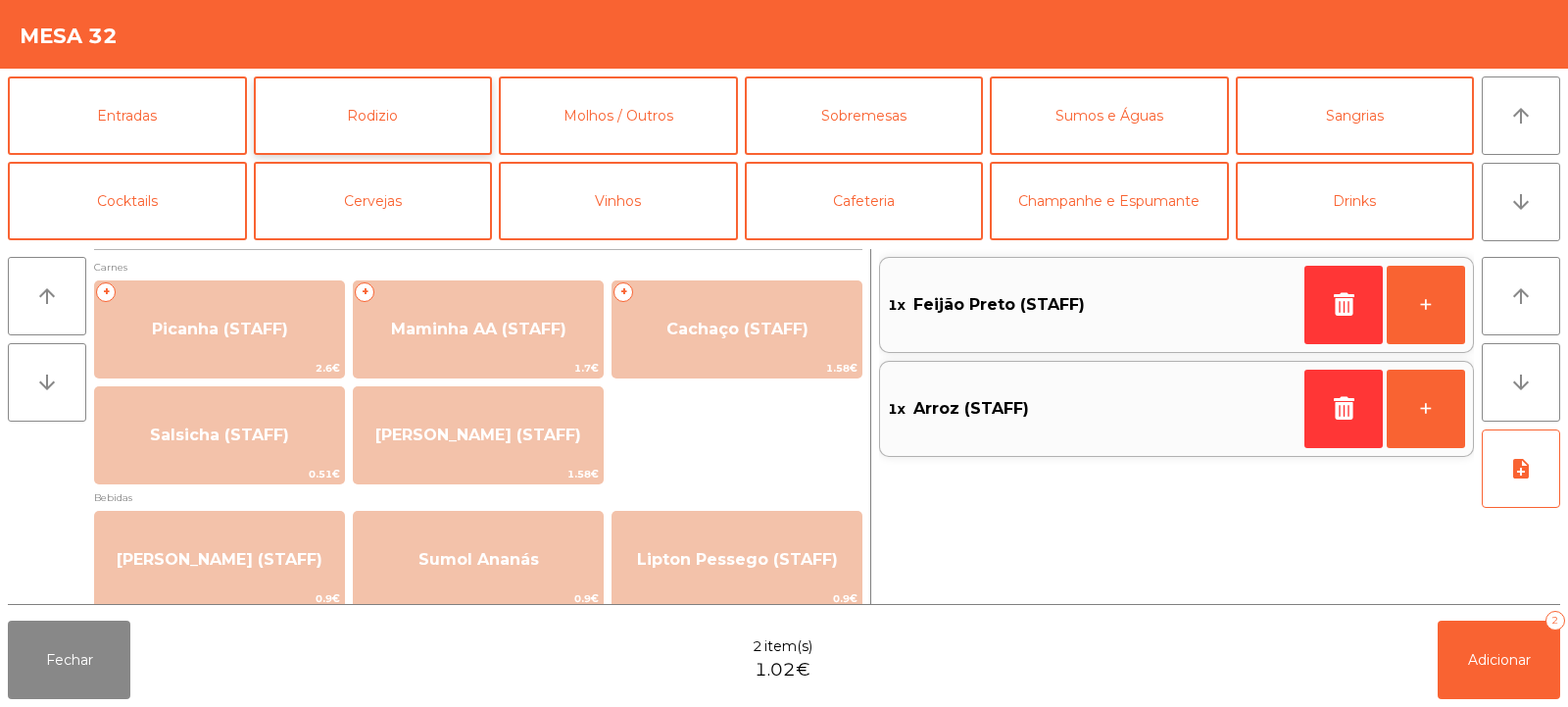
click at [450, 122] on button "Rodizio" at bounding box center [374, 116] width 239 height 78
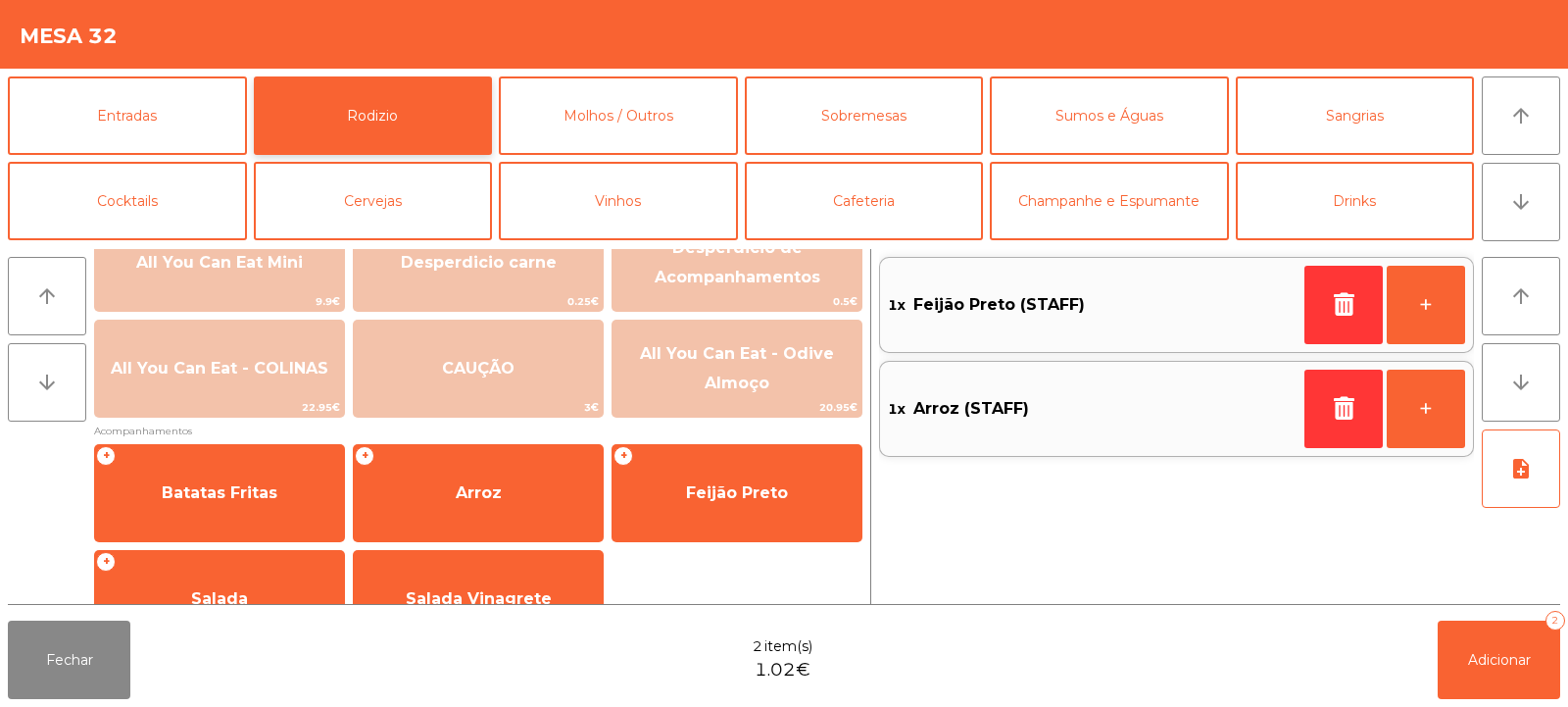
scroll to position [327, 0]
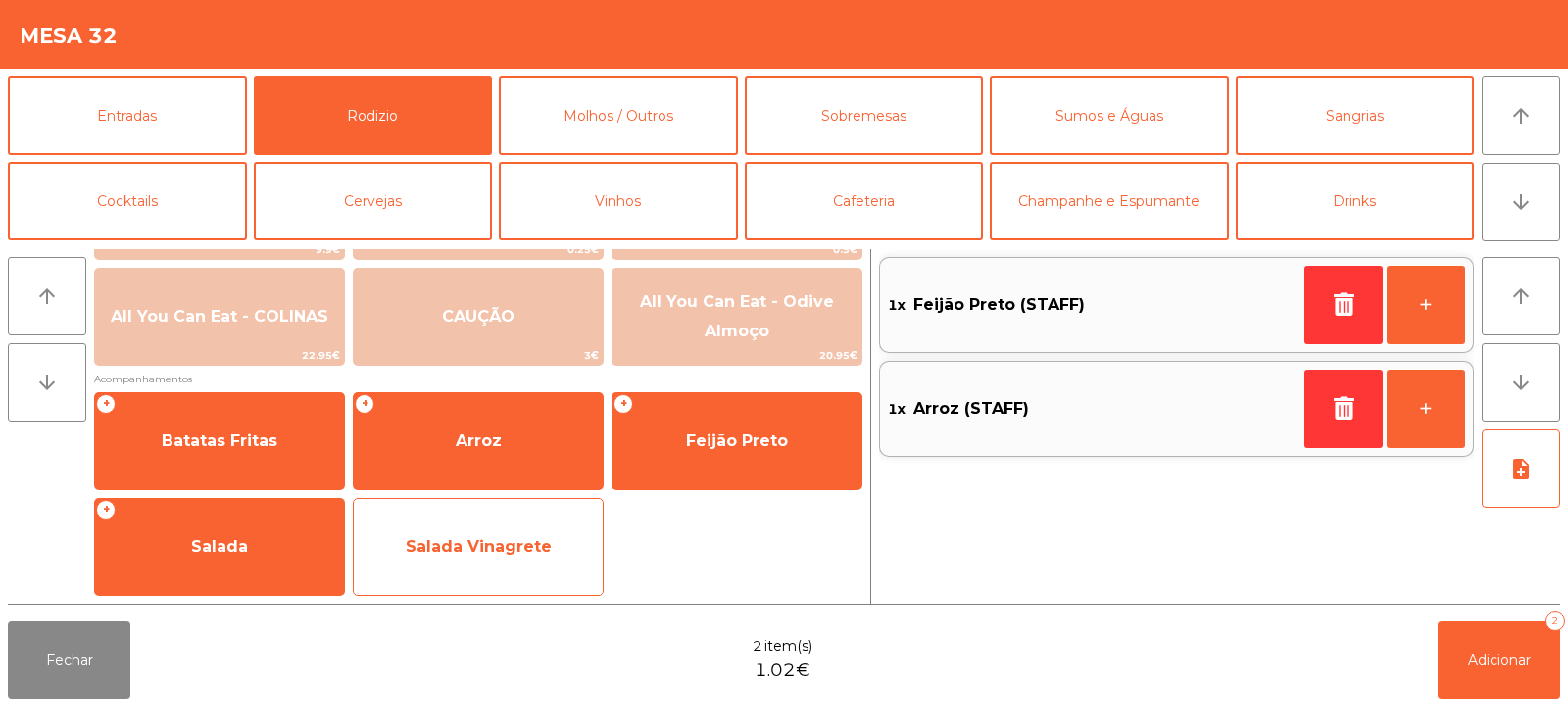
click at [557, 540] on span "Salada Vinagrete" at bounding box center [479, 547] width 249 height 53
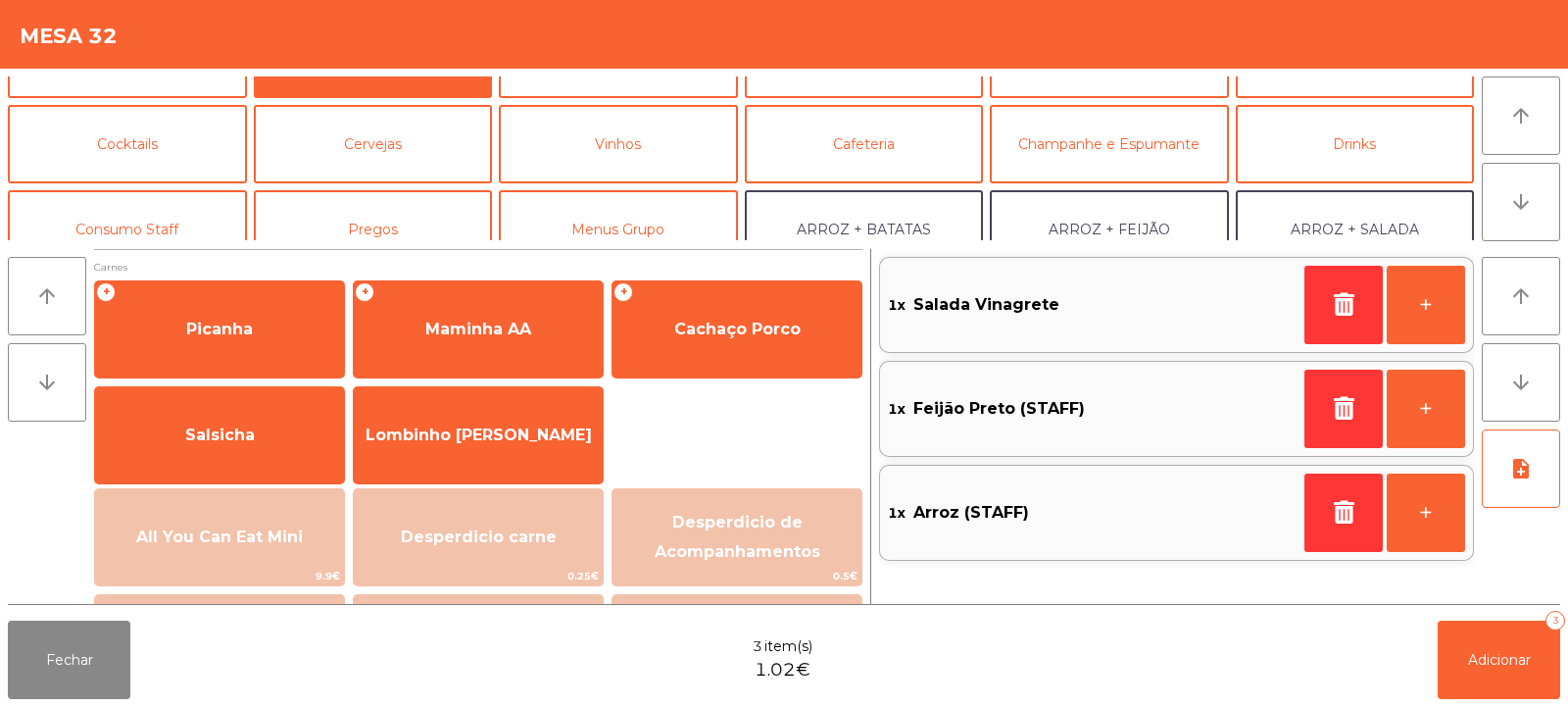
scroll to position [83, 0]
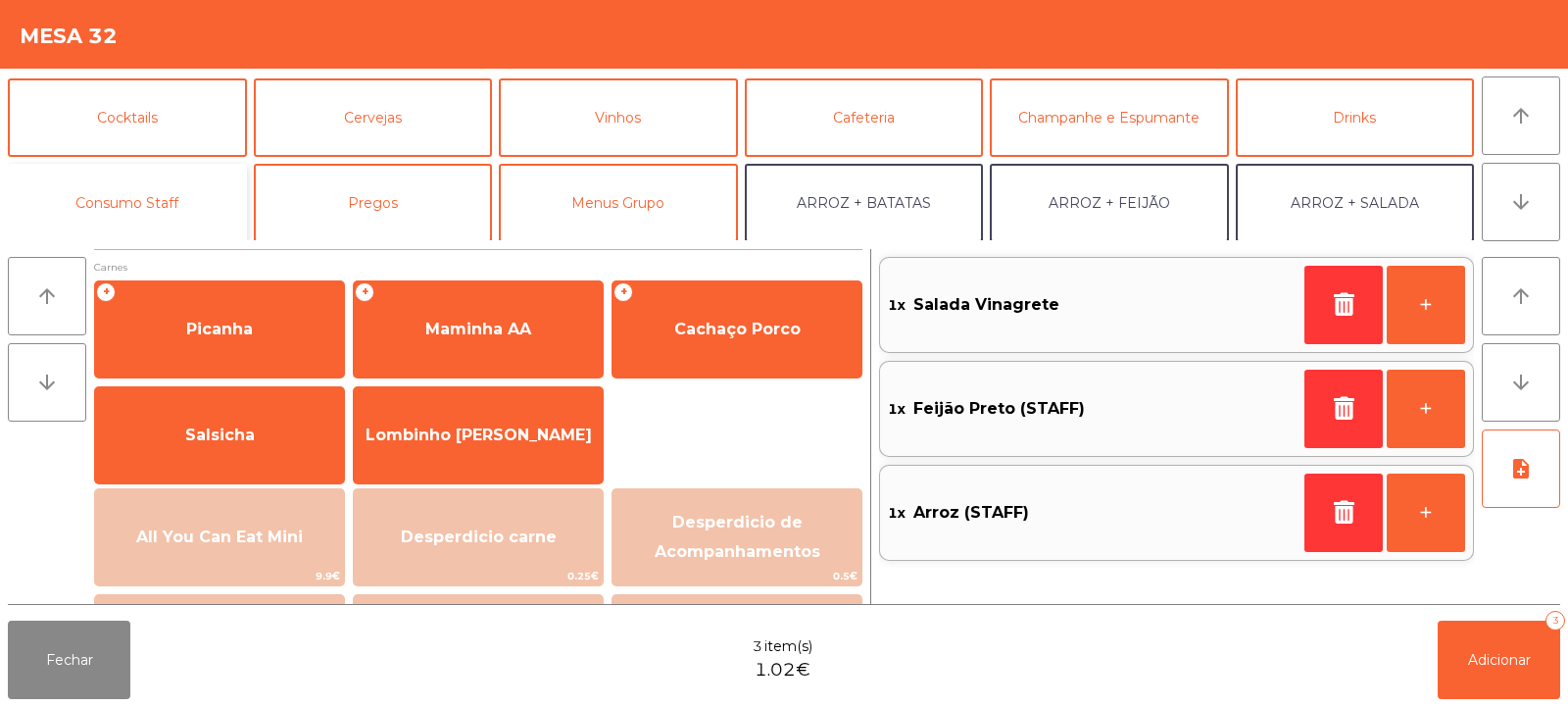
click at [192, 186] on button "Consumo Staff" at bounding box center [127, 203] width 239 height 78
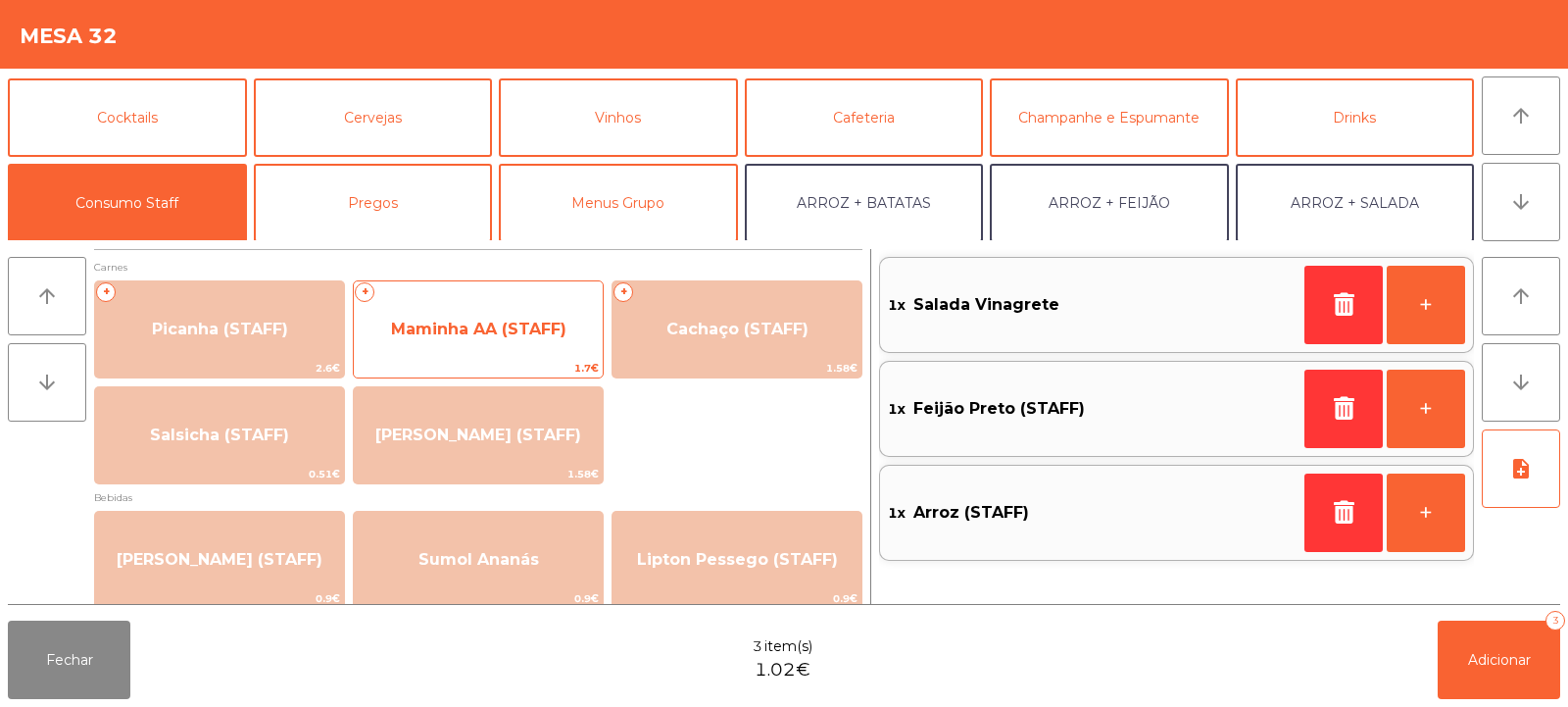
click at [538, 337] on span "Maminha AA (STAFF)" at bounding box center [479, 328] width 176 height 19
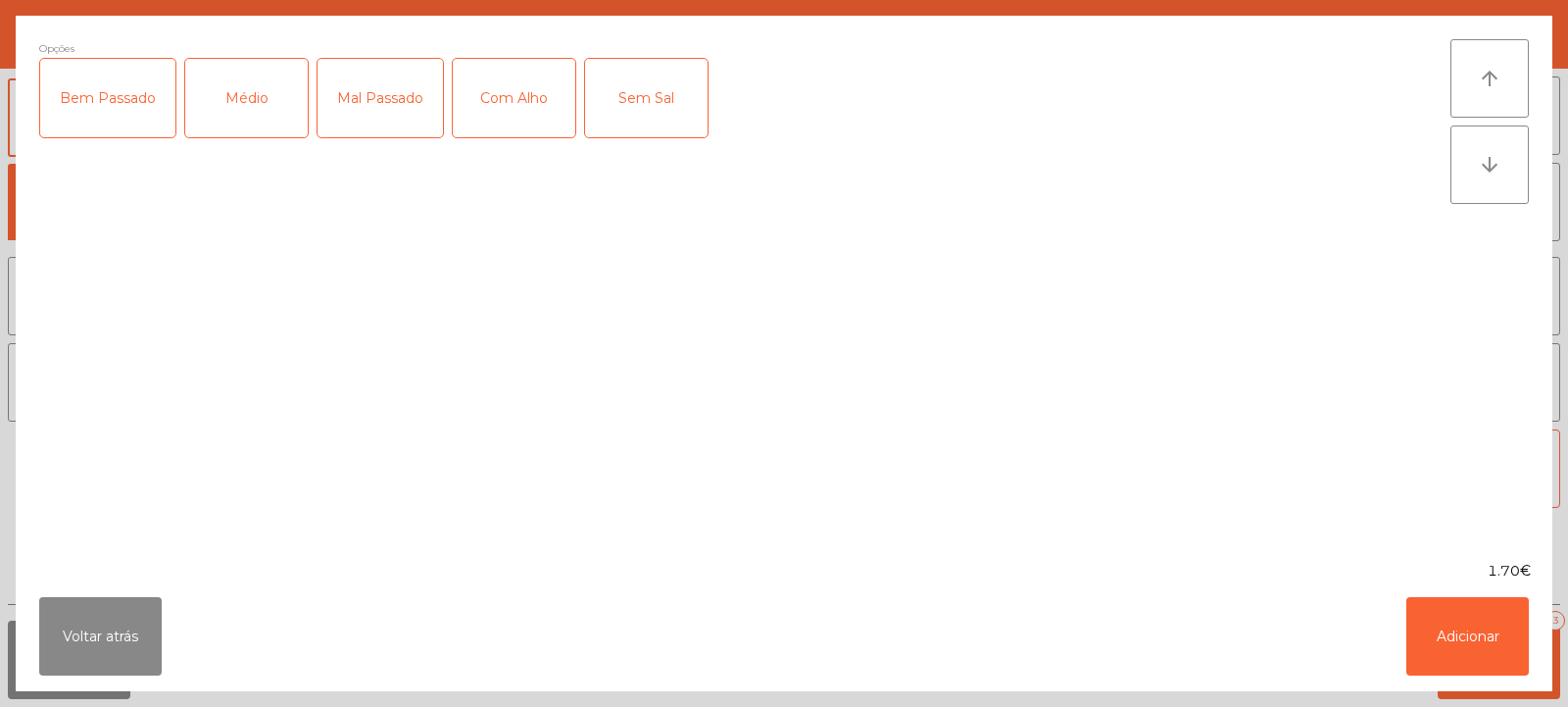
click at [241, 98] on div "Médio" at bounding box center [246, 98] width 123 height 78
click at [508, 94] on div "Com Alho" at bounding box center [514, 98] width 123 height 78
click at [1497, 635] on button "Adicionar" at bounding box center [1468, 636] width 123 height 78
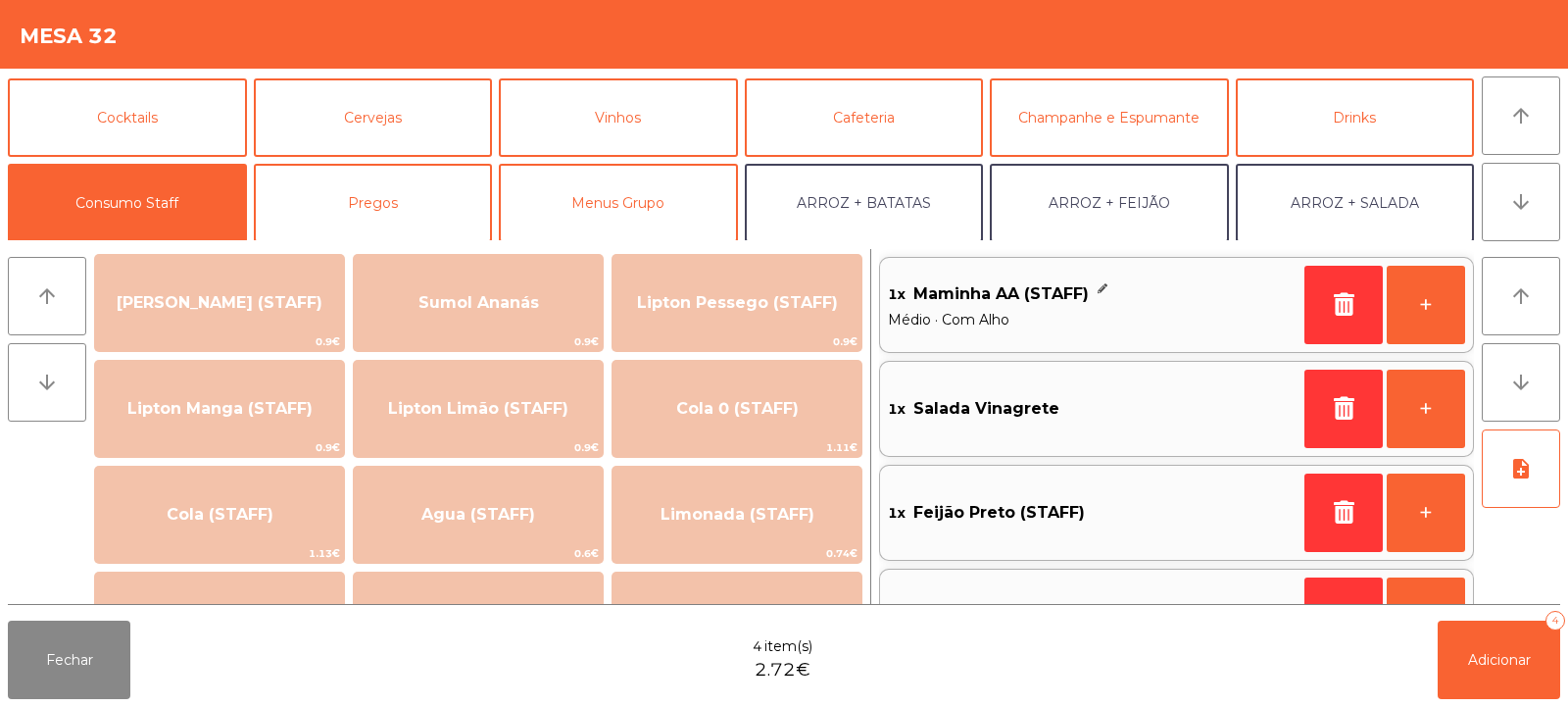
scroll to position [252, 0]
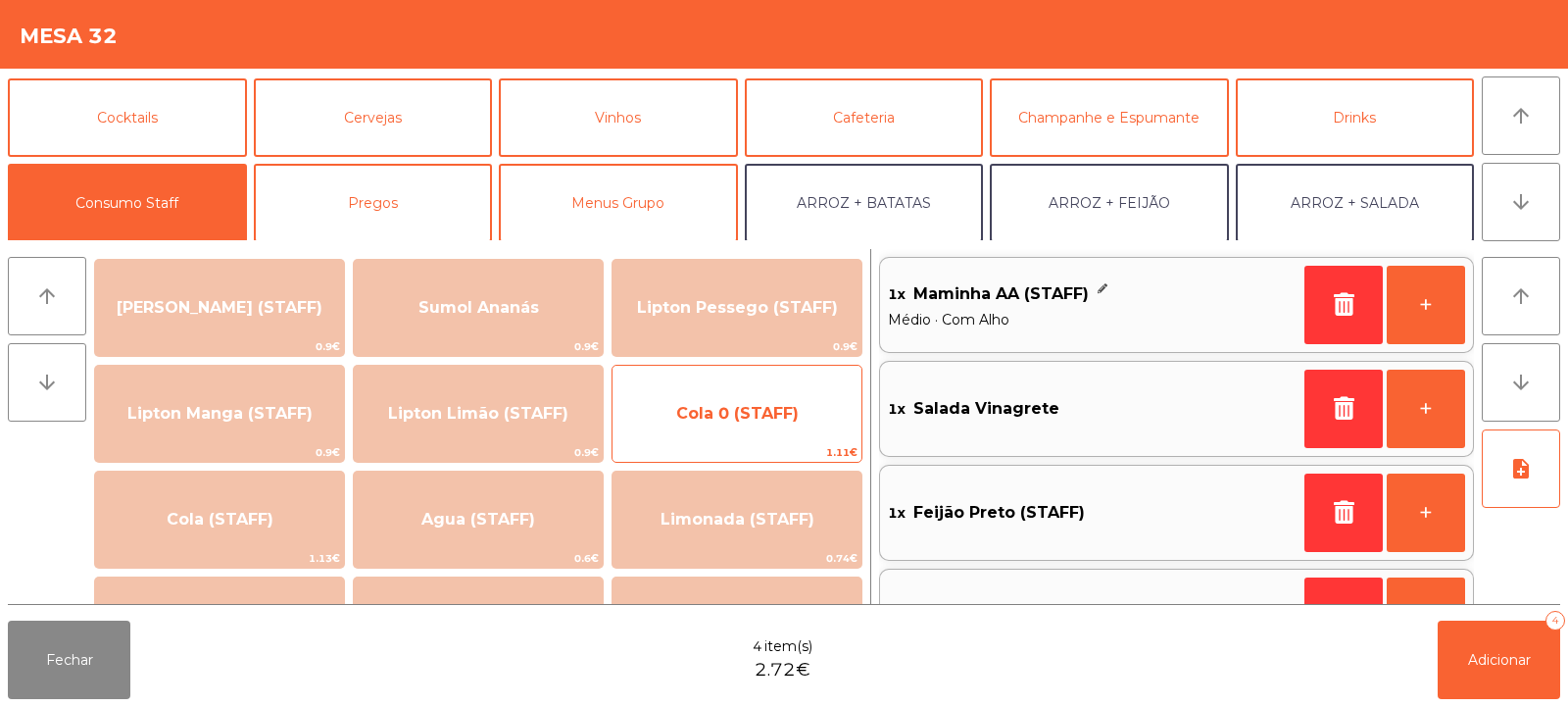
click at [753, 417] on span "Cola 0 (STAFF)" at bounding box center [737, 413] width 123 height 19
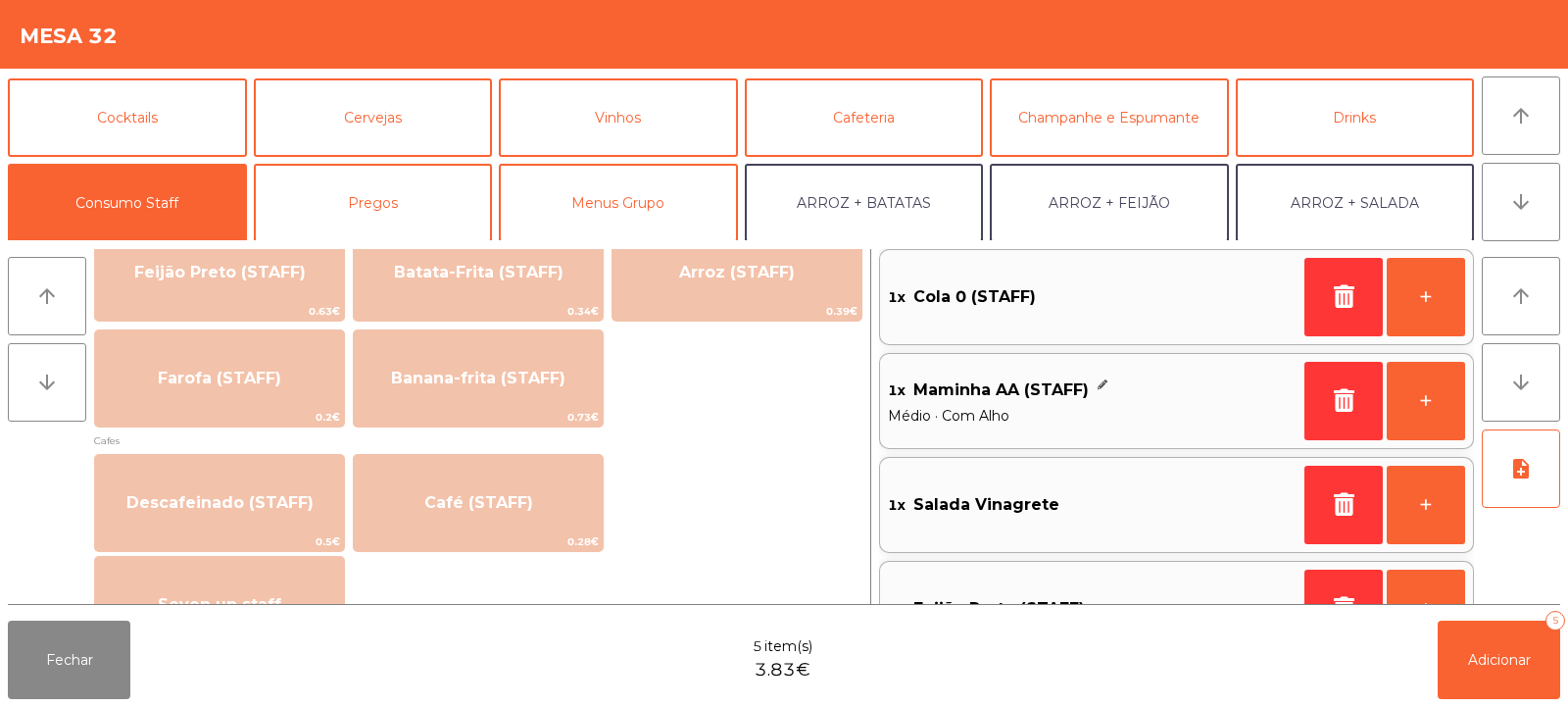
scroll to position [978, 0]
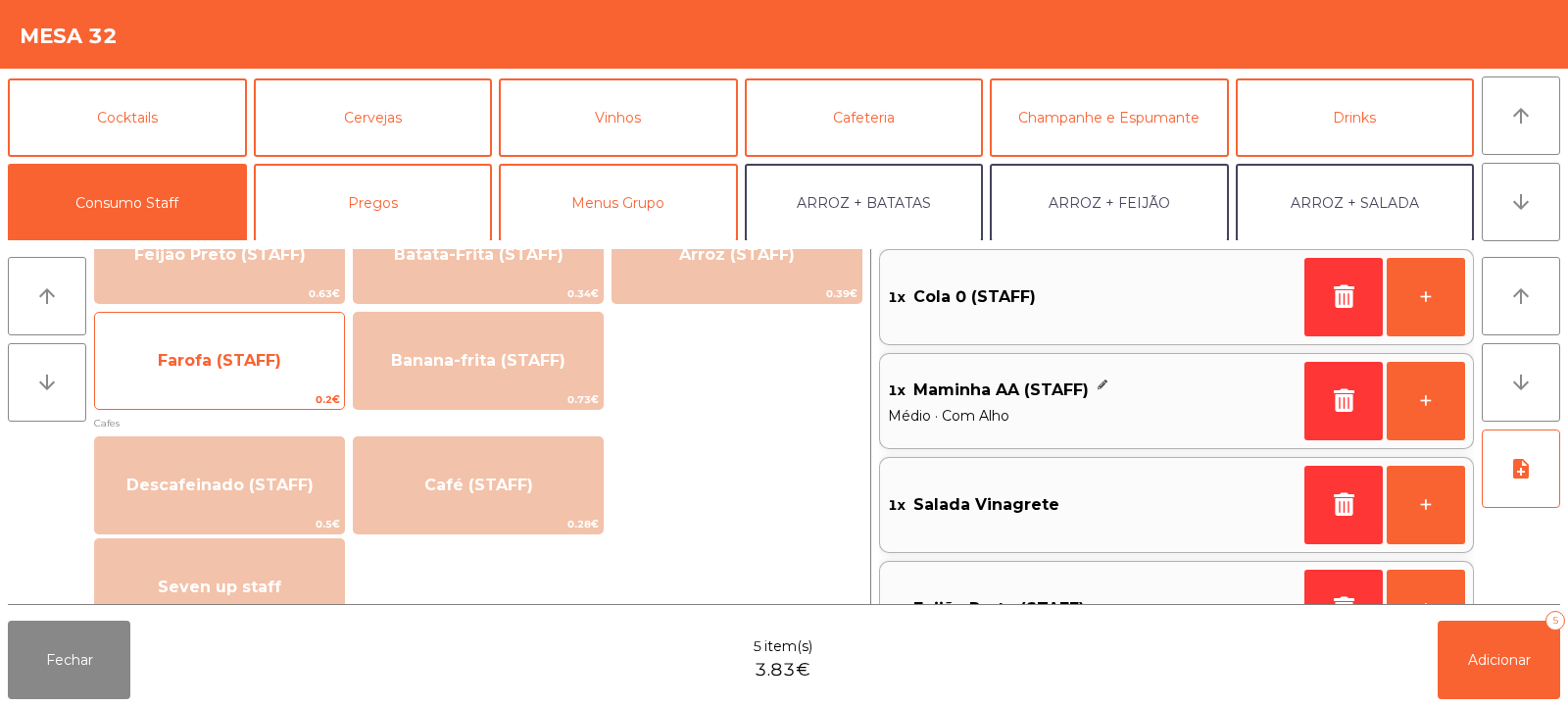
click at [293, 377] on span "Farofa (STAFF)" at bounding box center [220, 361] width 249 height 53
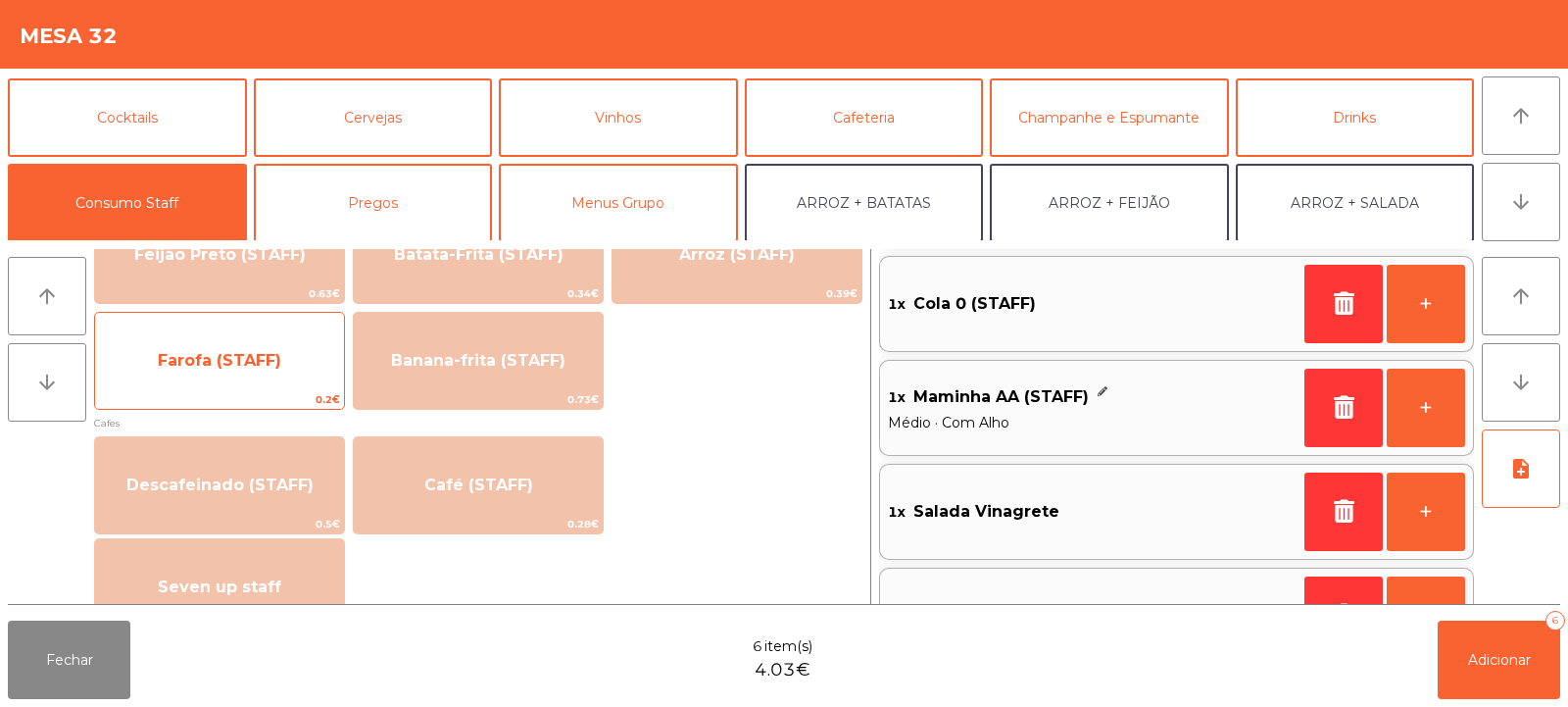
scroll to position [277, 0]
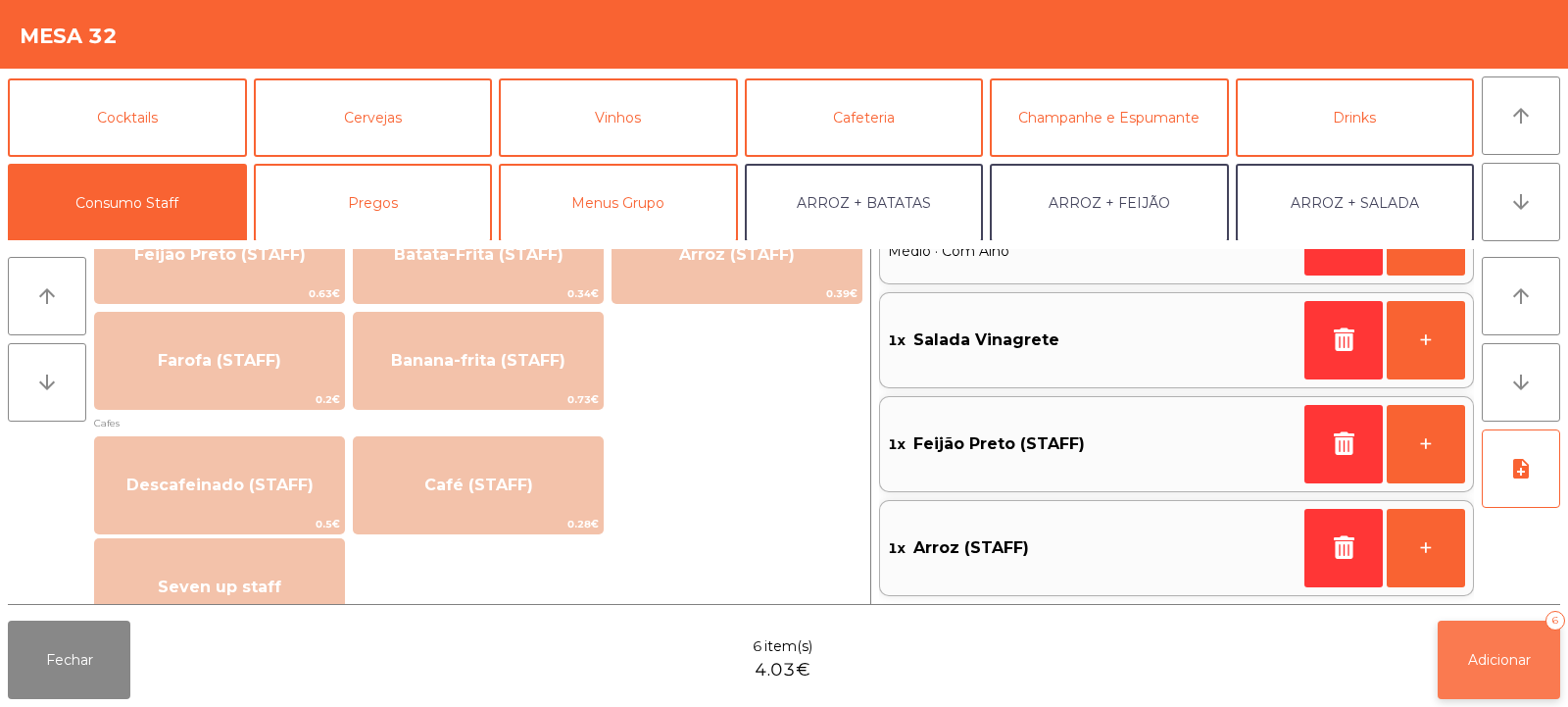
click at [1499, 673] on button "Adicionar 6" at bounding box center [1499, 660] width 123 height 78
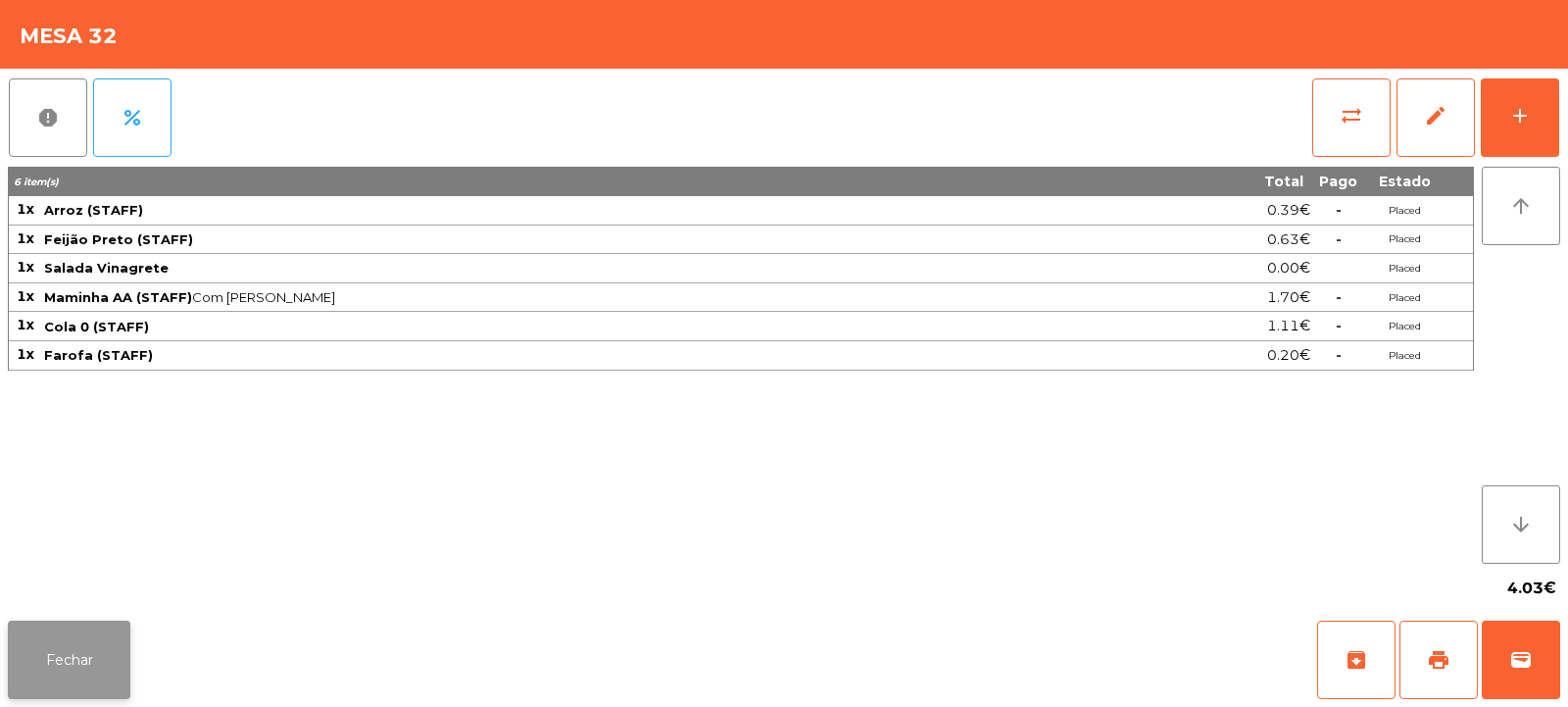
click at [103, 661] on button "Fechar" at bounding box center [69, 660] width 123 height 78
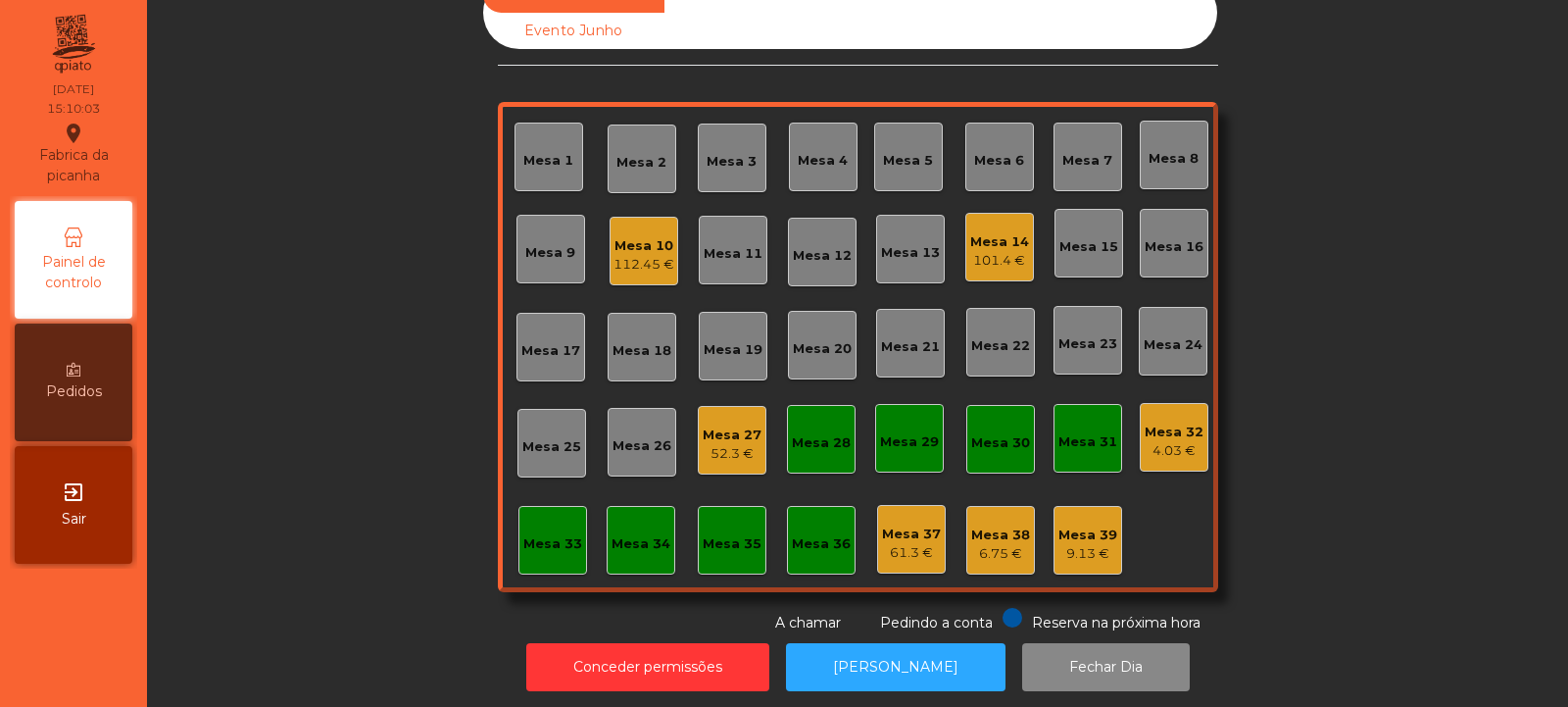
click at [1059, 450] on div "Mesa 31" at bounding box center [1088, 442] width 59 height 20
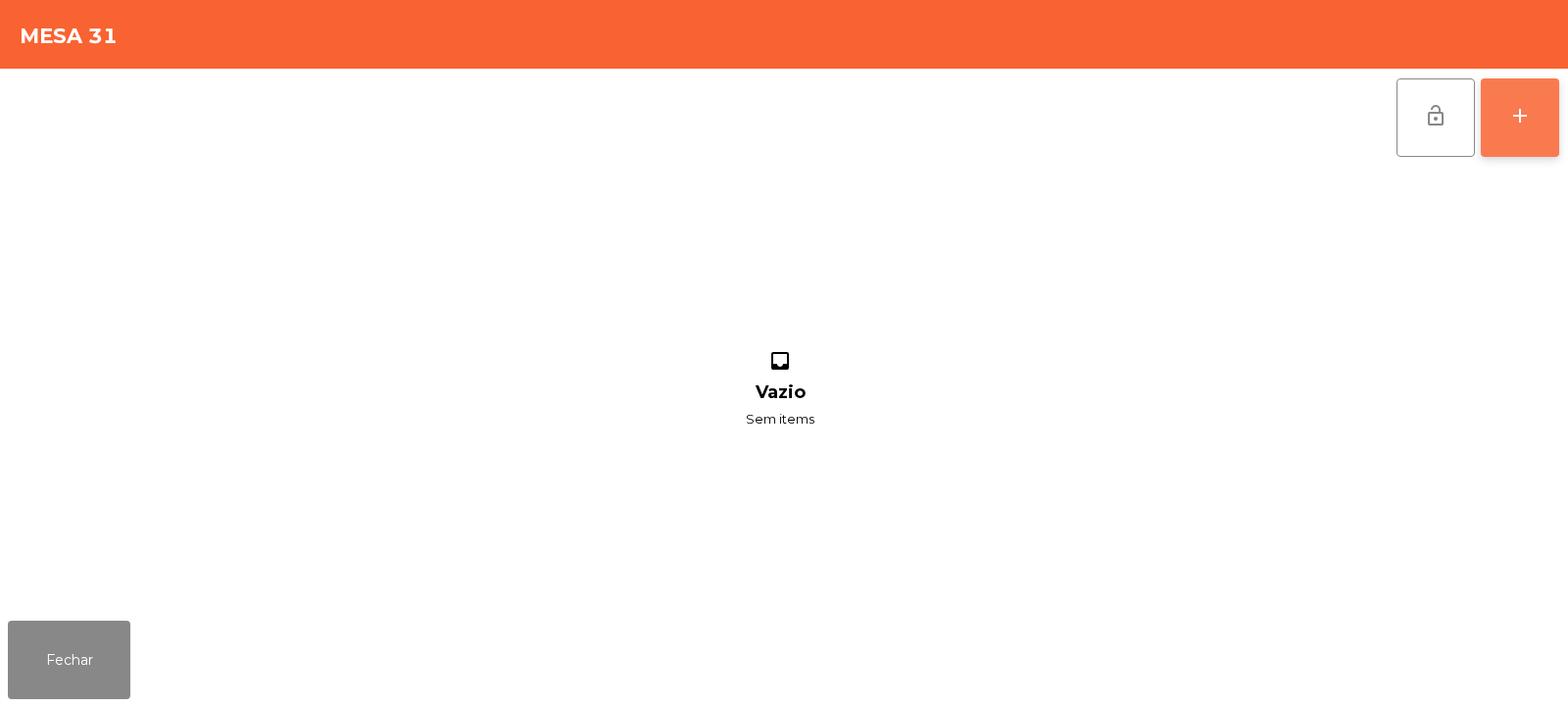
click at [1524, 139] on button "add" at bounding box center [1520, 118] width 78 height 78
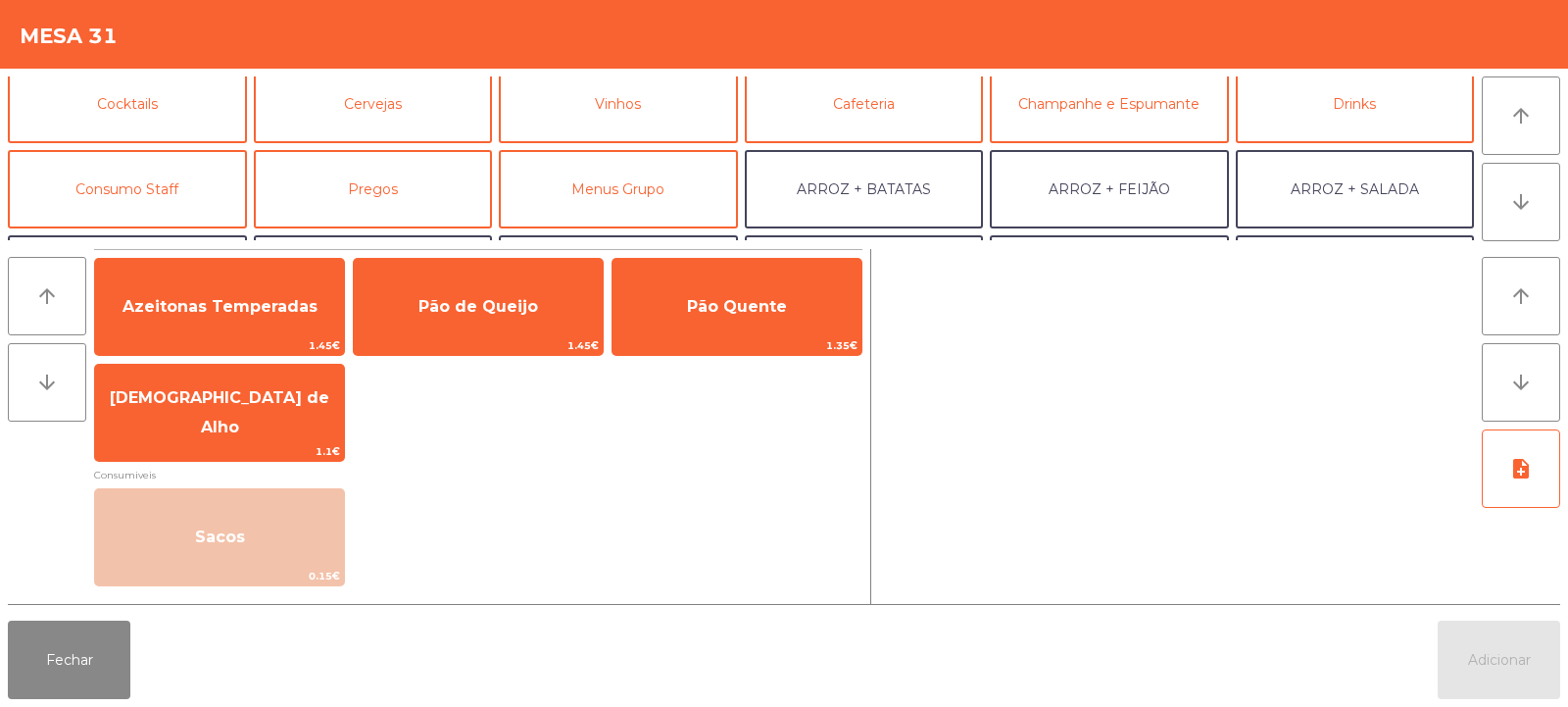
scroll to position [100, 0]
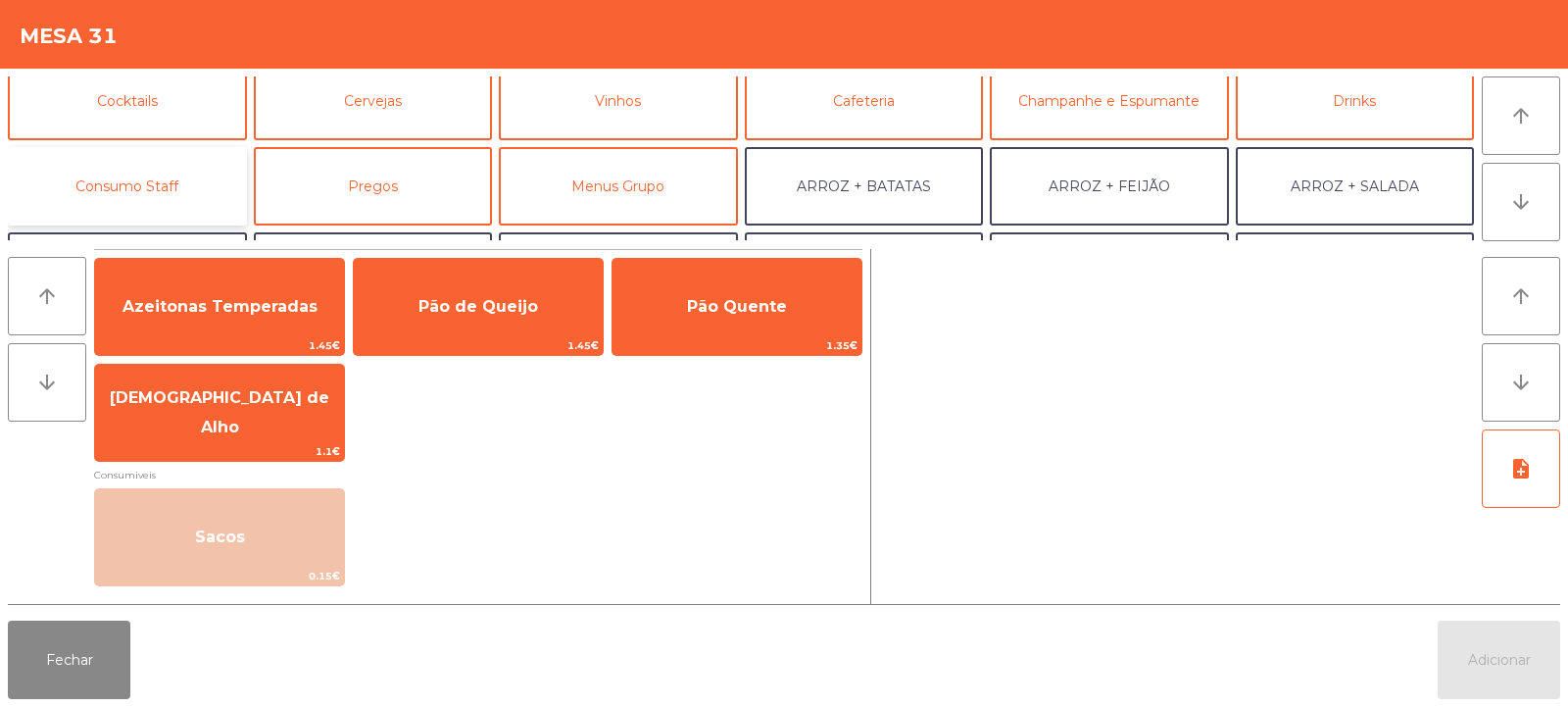
click at [176, 168] on button "Consumo Staff" at bounding box center [127, 186] width 239 height 78
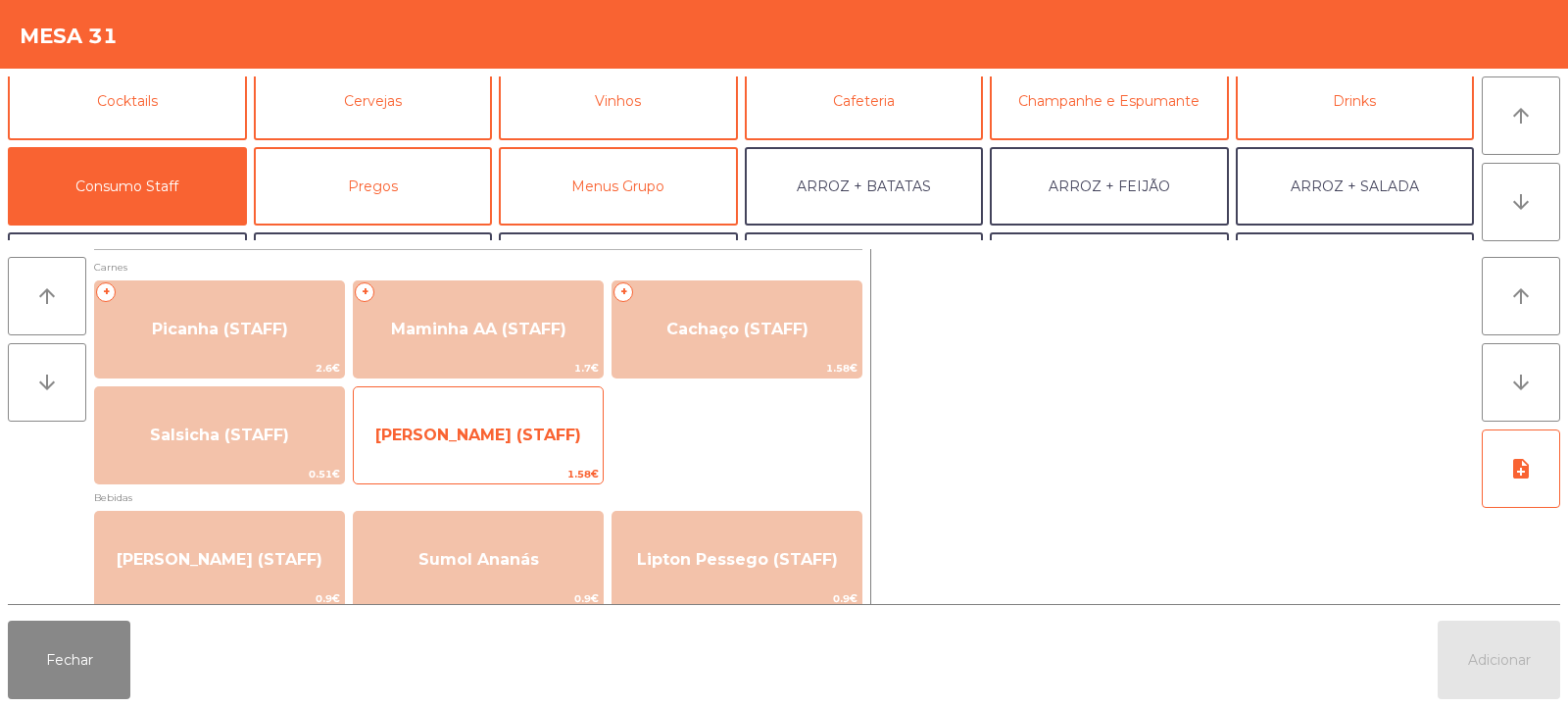
click at [501, 431] on span "[PERSON_NAME] (STAFF)" at bounding box center [479, 434] width 206 height 19
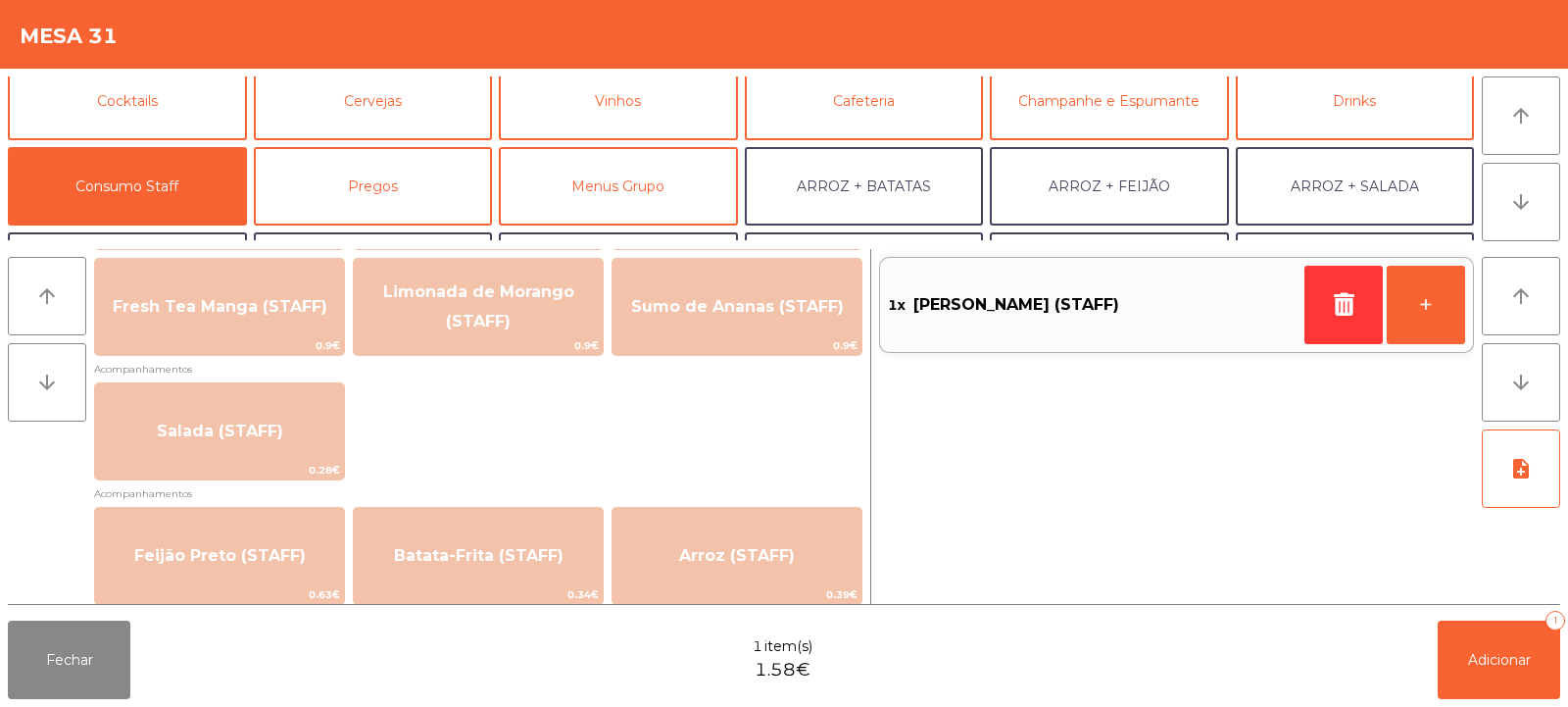
scroll to position [712, 0]
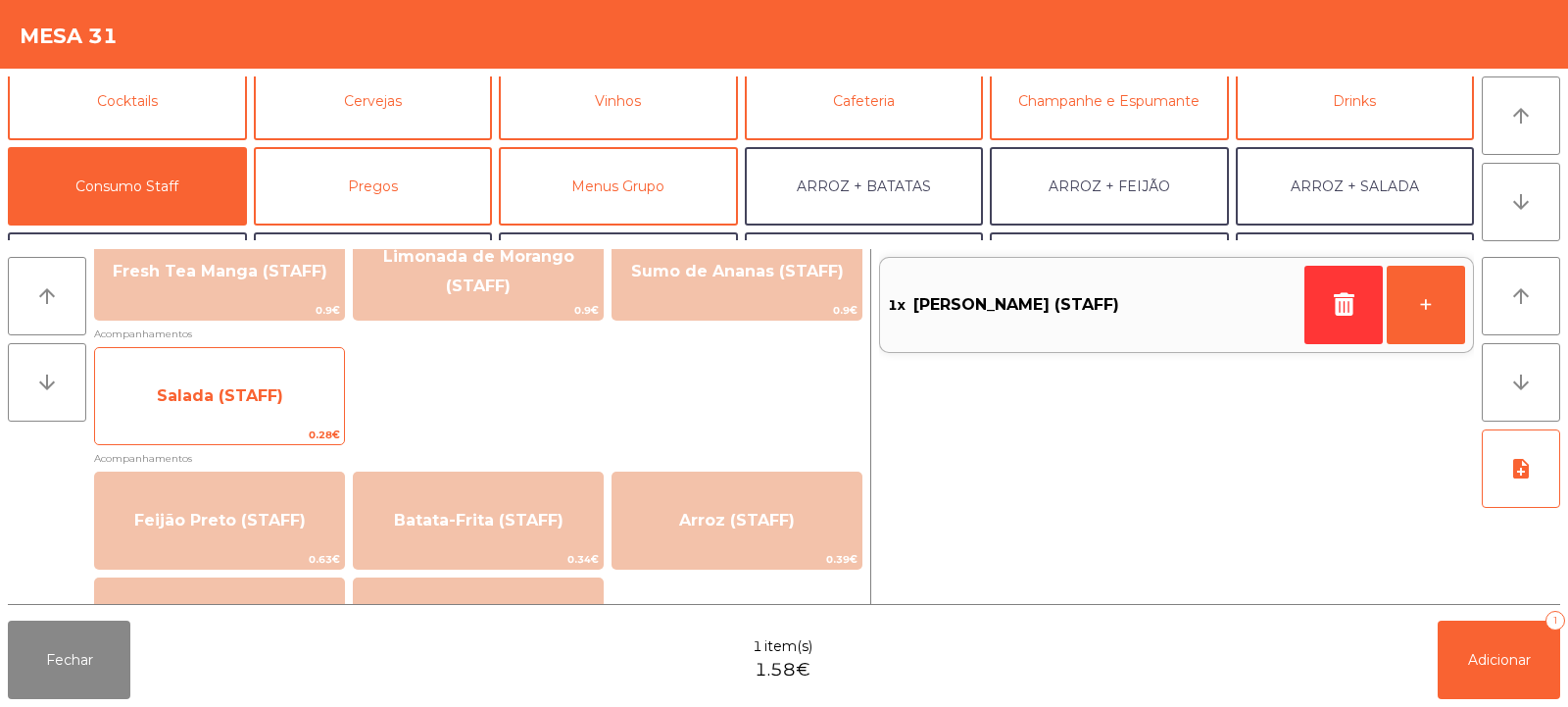
click at [300, 424] on div "Salada (STAFF) 0.28€" at bounding box center [220, 396] width 251 height 98
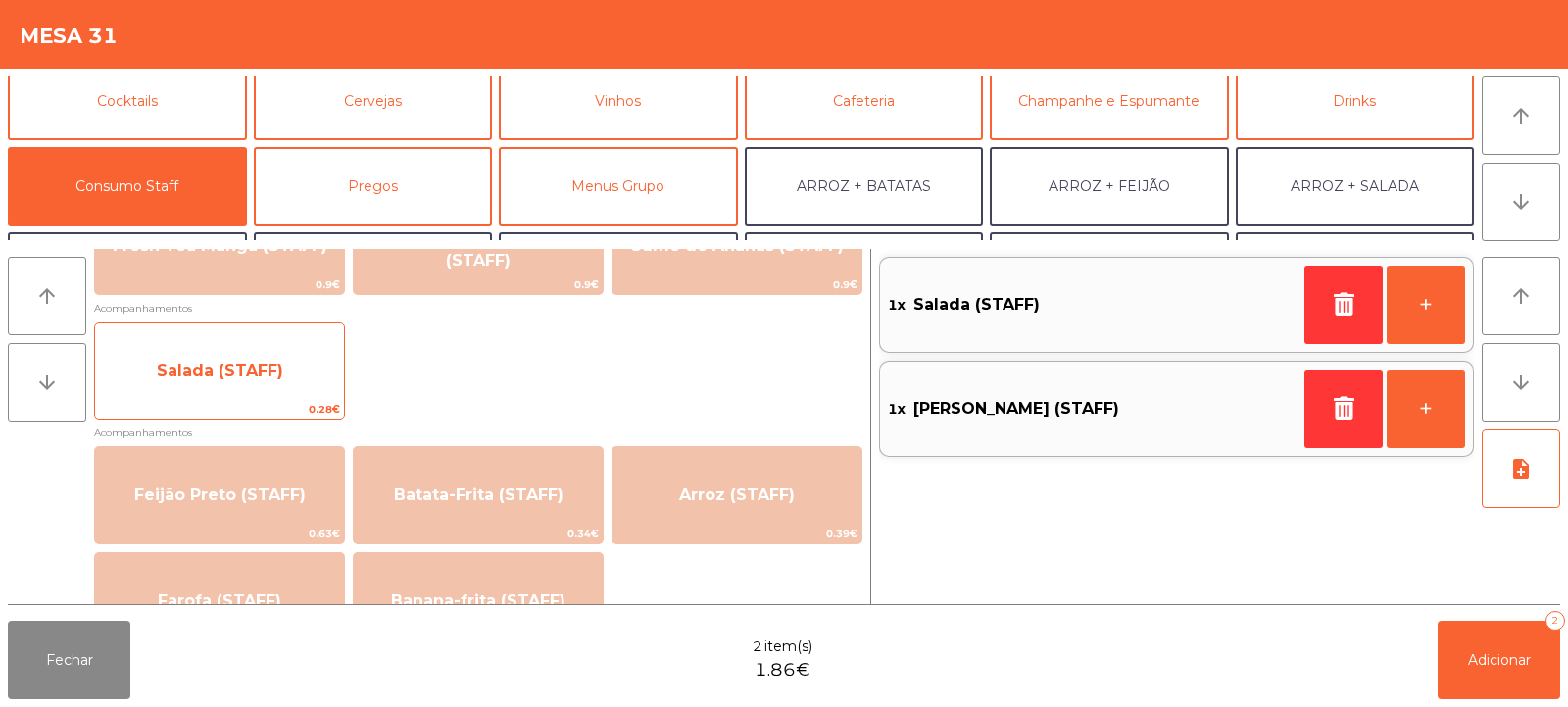
scroll to position [803, 0]
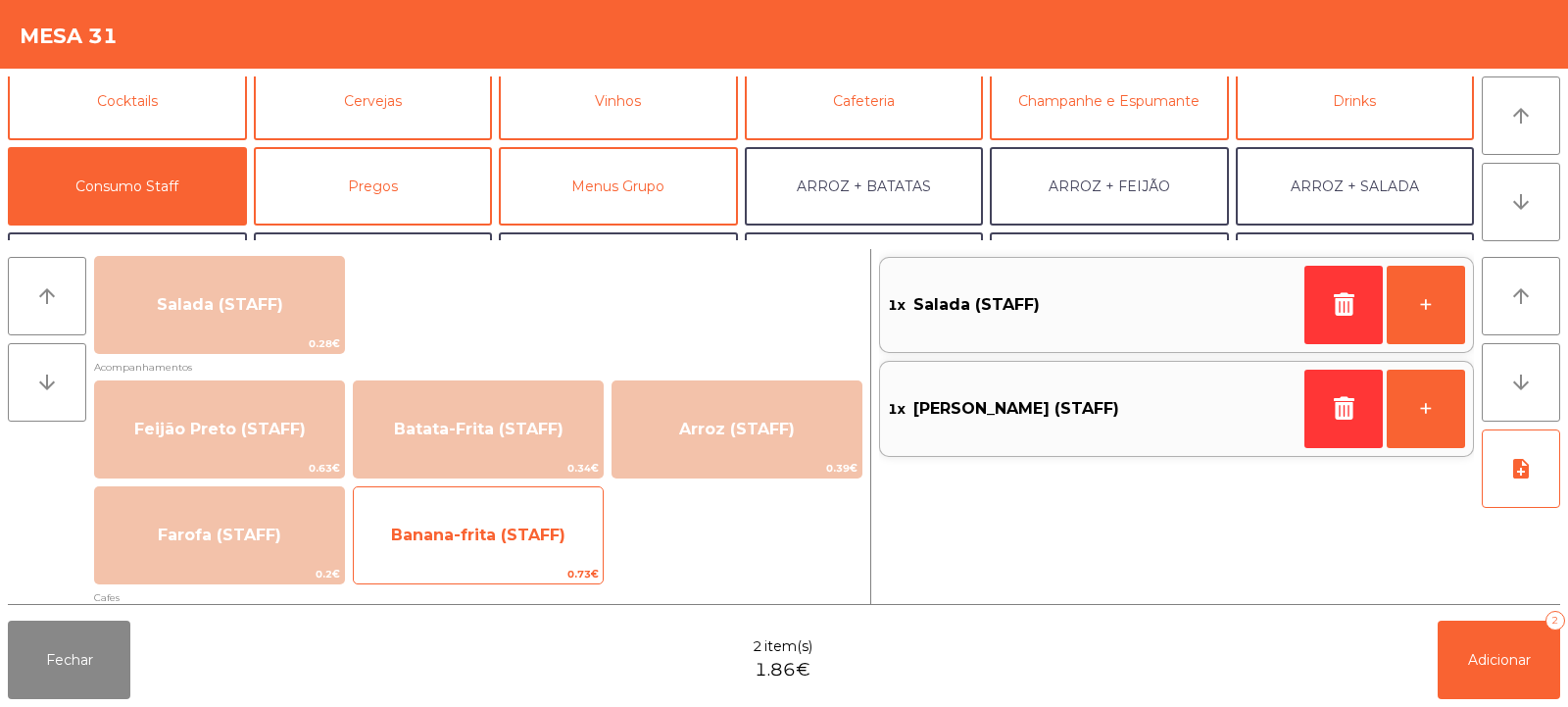
click at [532, 546] on span "Banana-frita (STAFF)" at bounding box center [479, 535] width 249 height 53
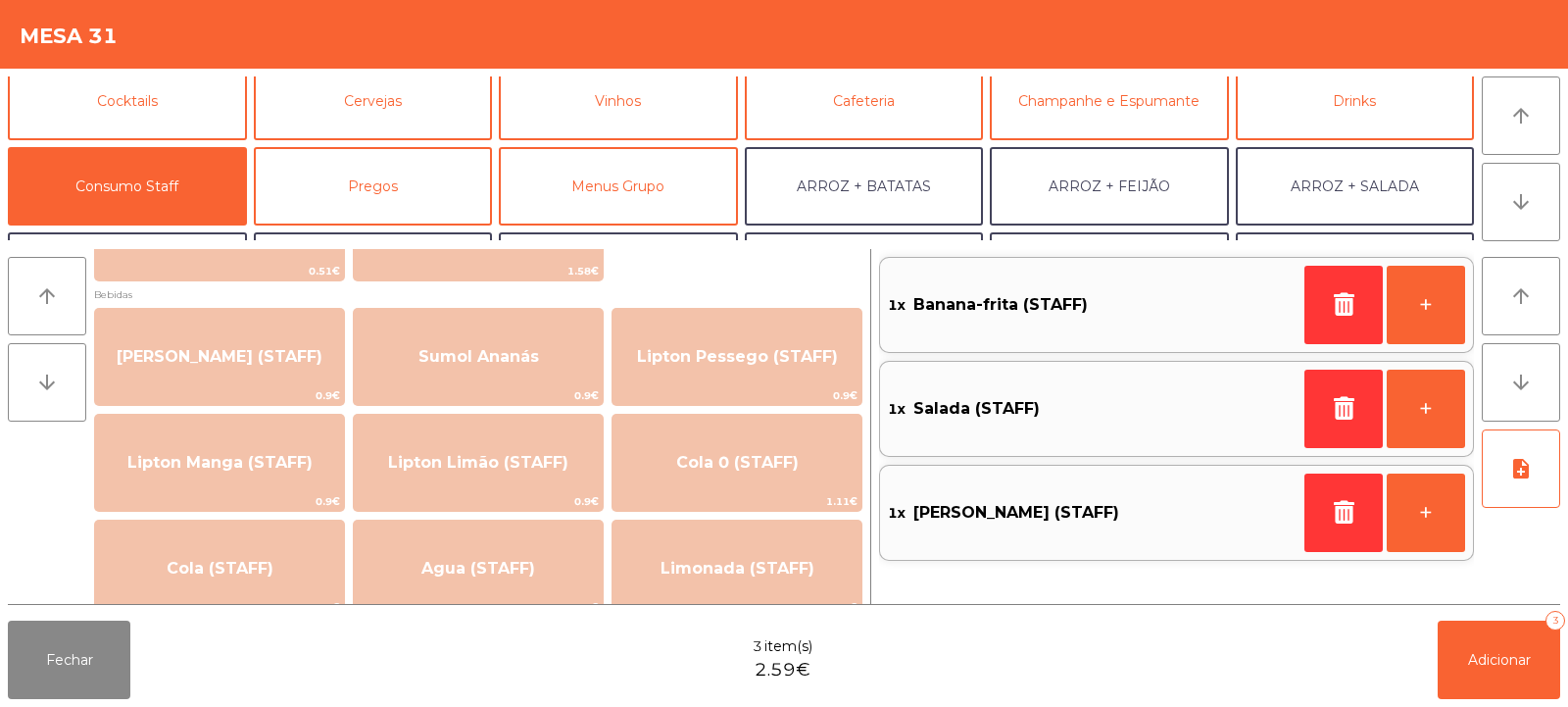
scroll to position [0, 0]
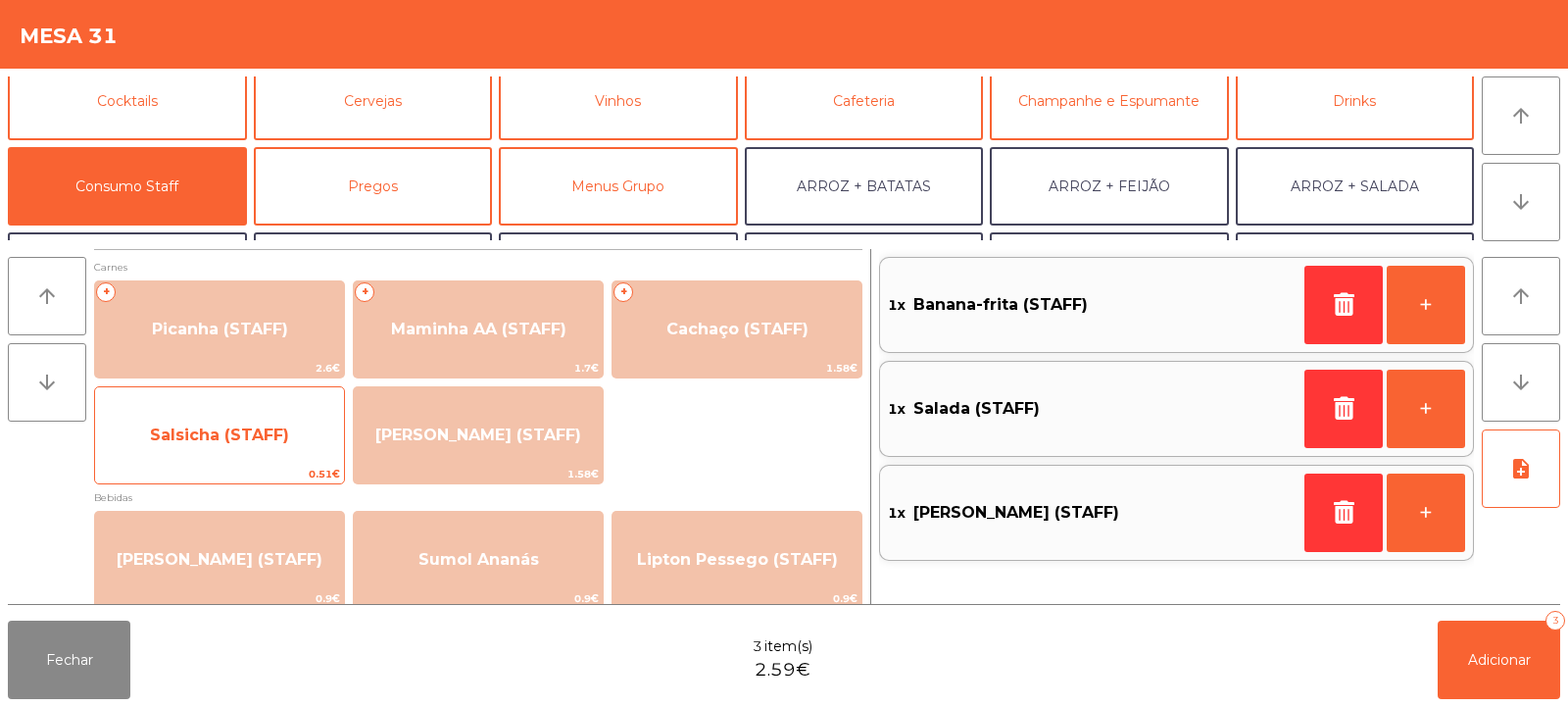
click at [309, 450] on span "Salsicha (STAFF)" at bounding box center [220, 435] width 249 height 53
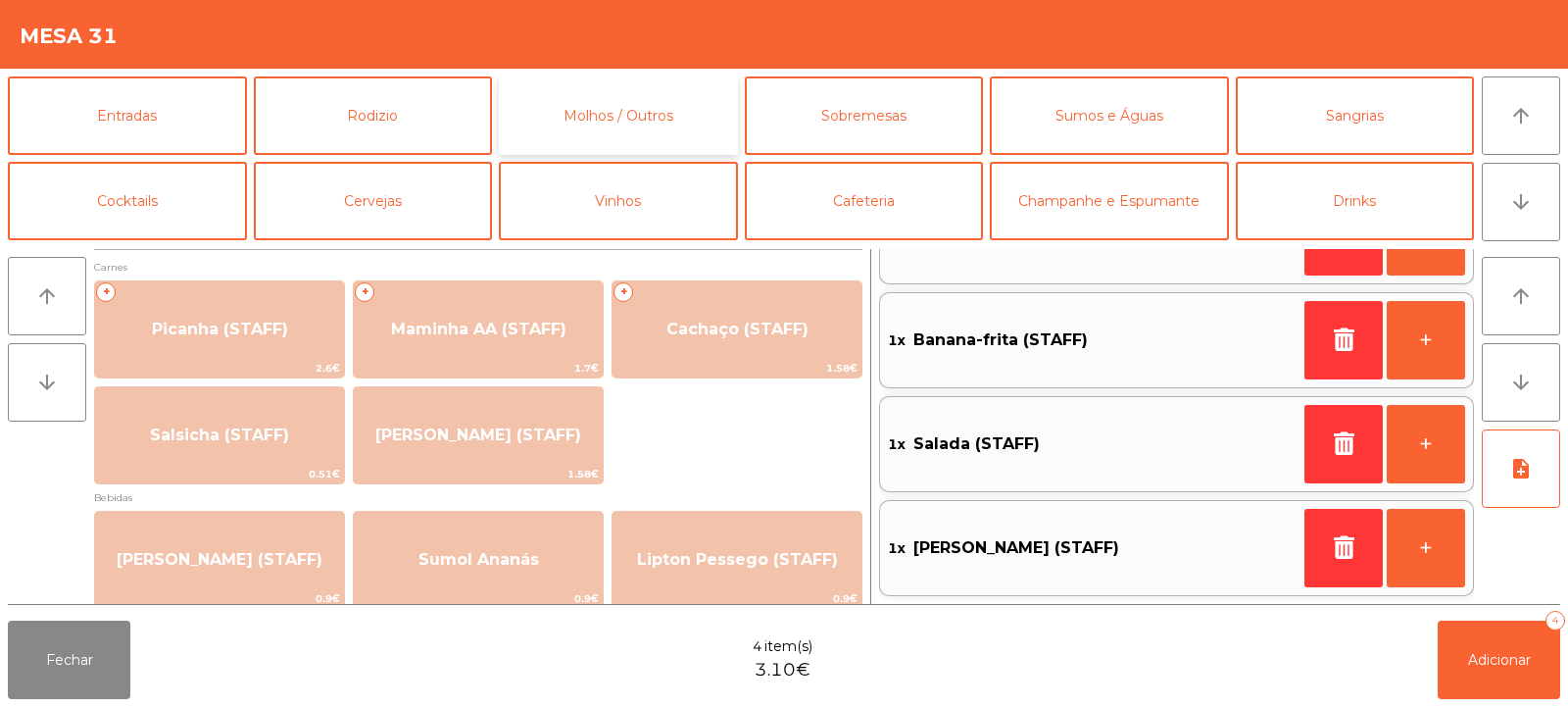
click at [617, 114] on button "Molhos / Outros" at bounding box center [619, 116] width 239 height 78
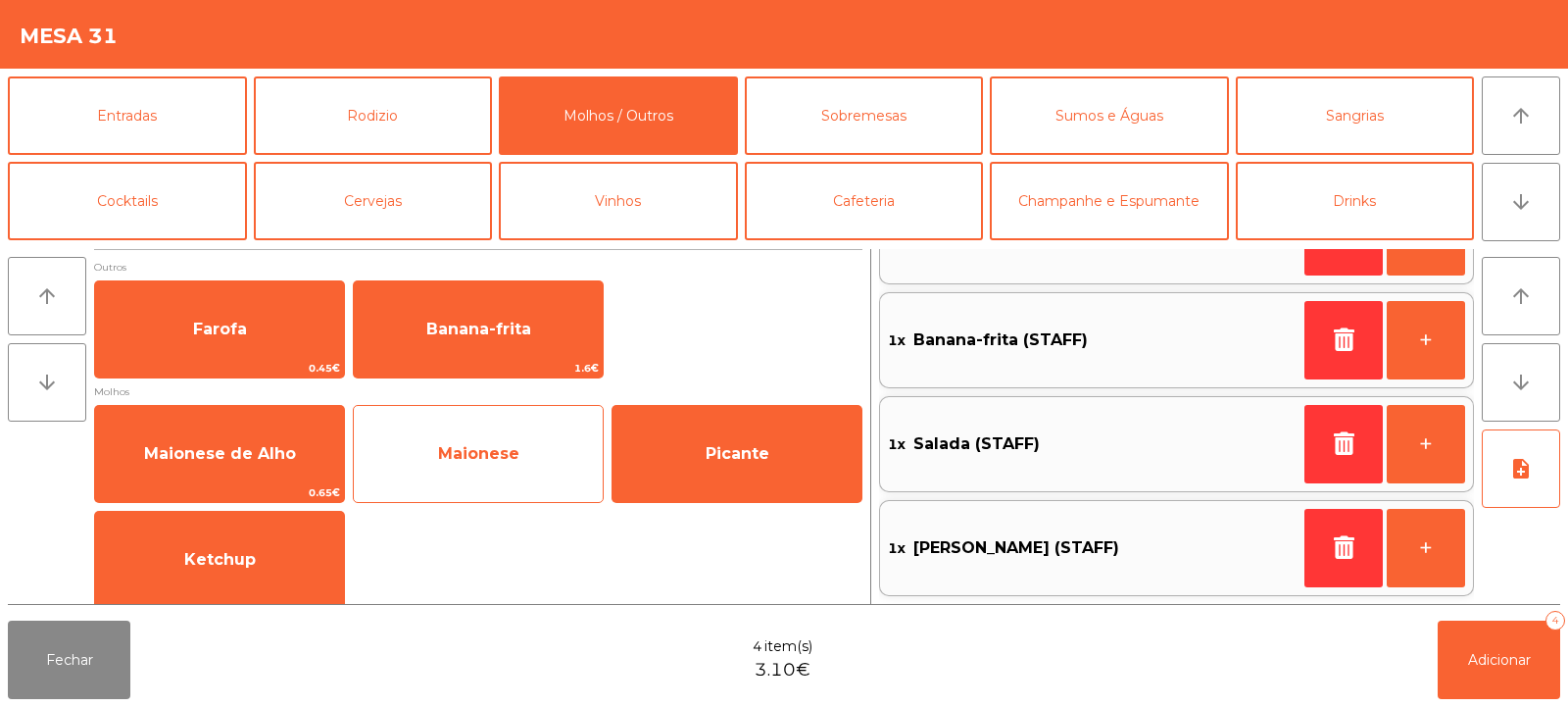
click at [534, 464] on span "Maionese" at bounding box center [479, 454] width 249 height 53
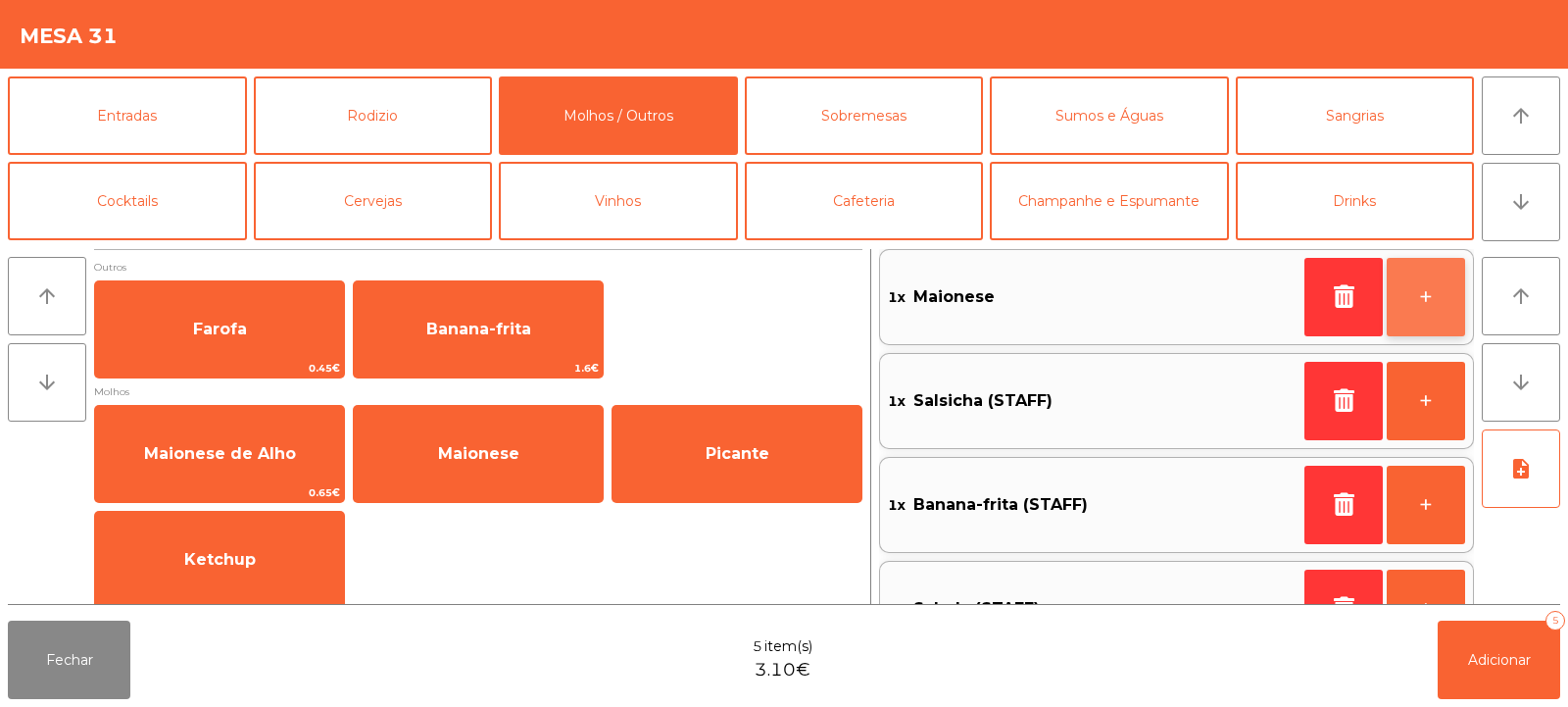
click at [1430, 319] on button "+" at bounding box center [1427, 297] width 78 height 78
click at [1420, 308] on button "+" at bounding box center [1427, 297] width 78 height 78
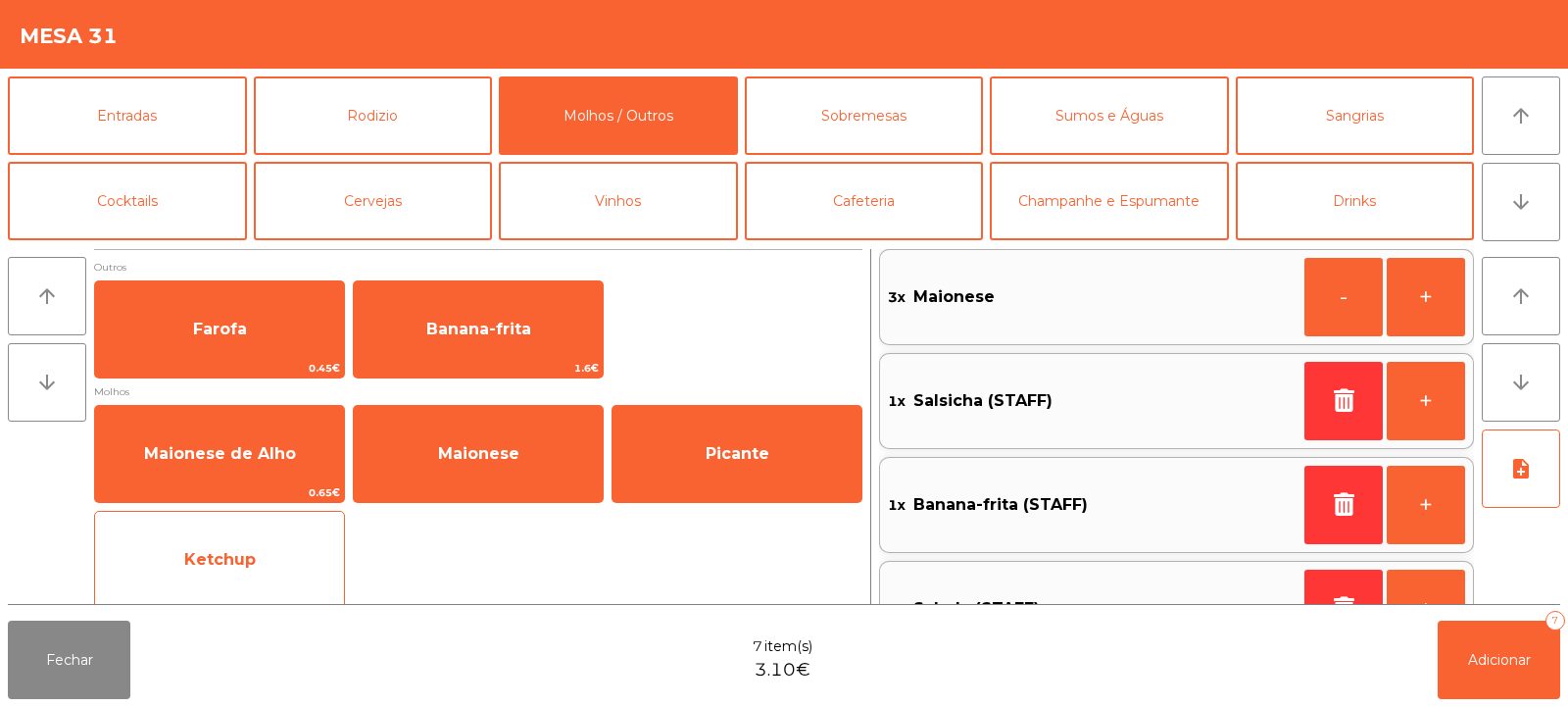
click at [277, 545] on span "Ketchup" at bounding box center [220, 560] width 249 height 53
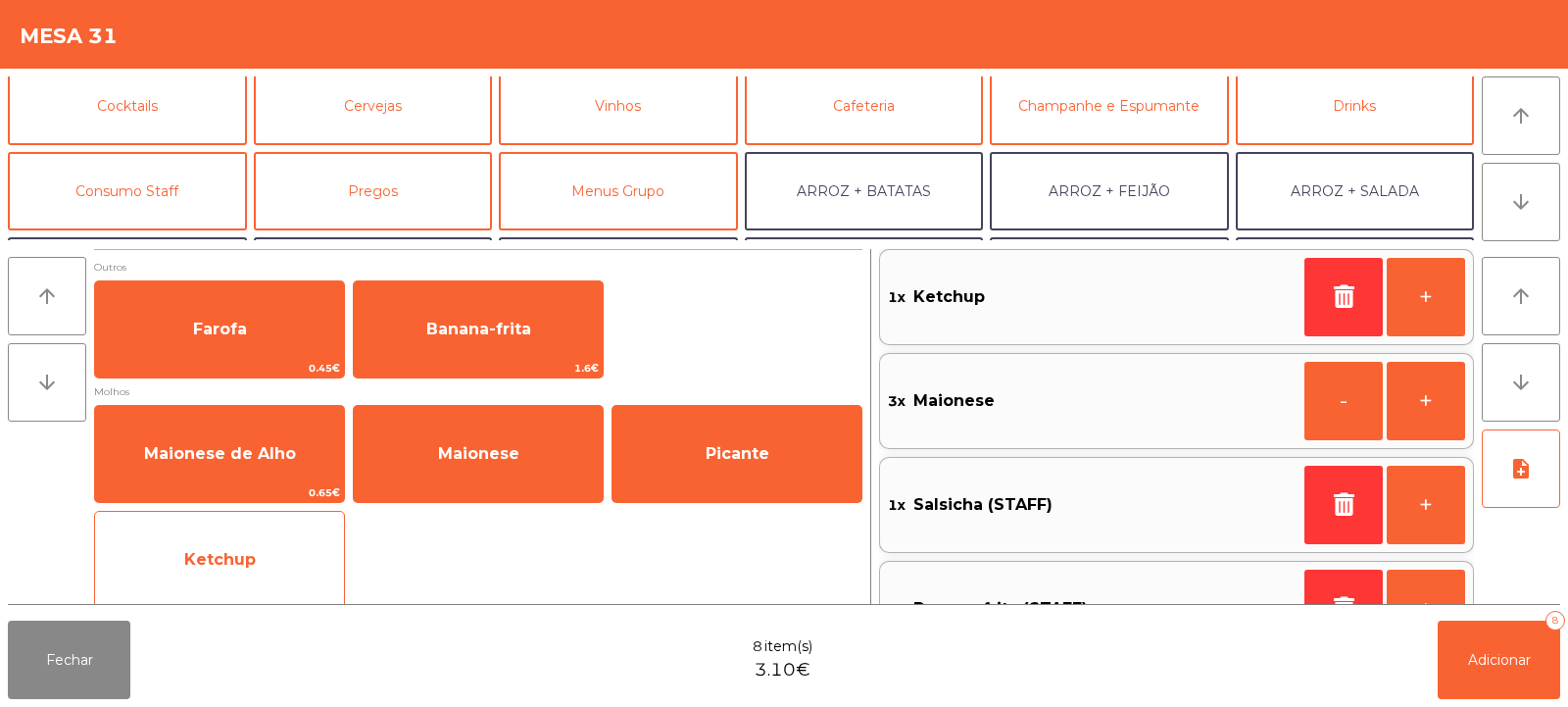
scroll to position [96, 0]
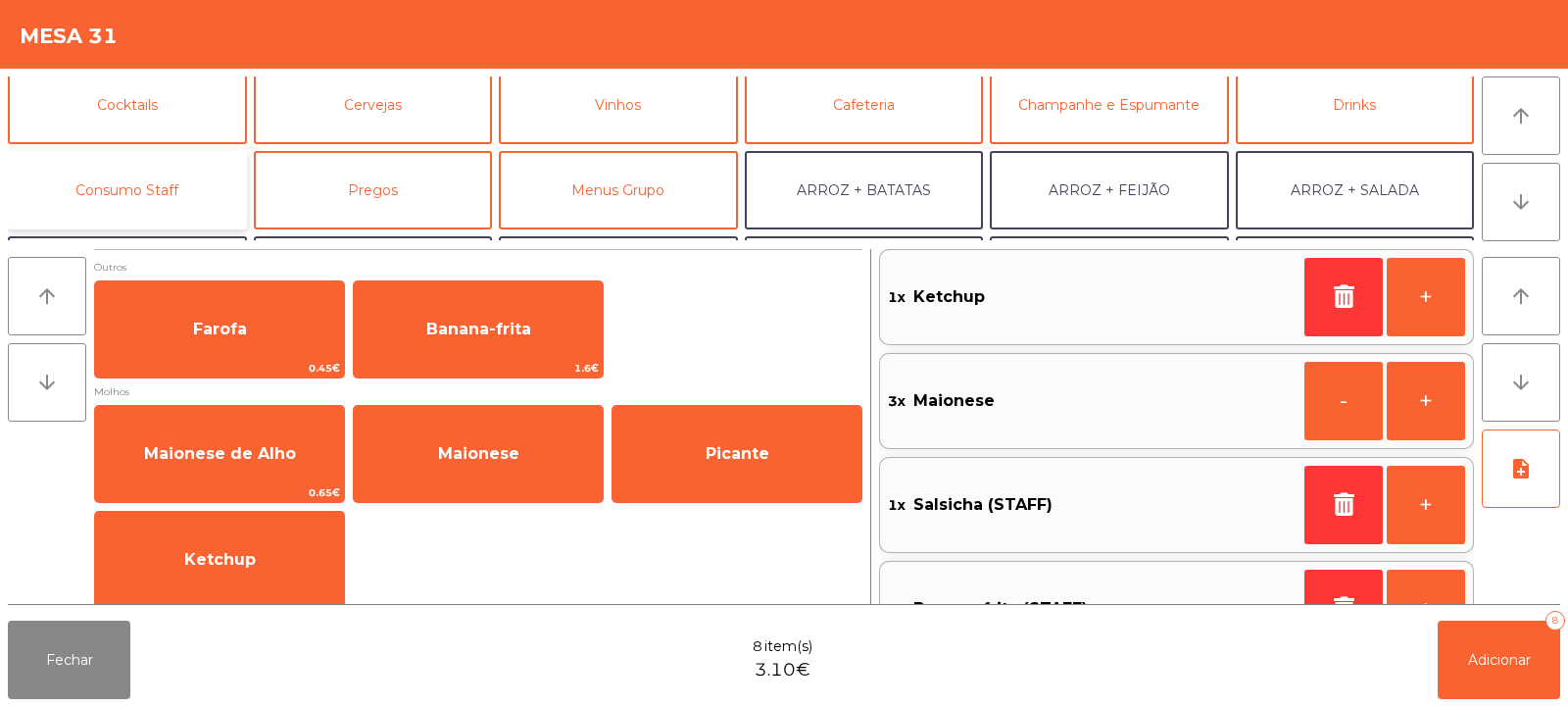
click at [216, 186] on button "Consumo Staff" at bounding box center [127, 190] width 239 height 78
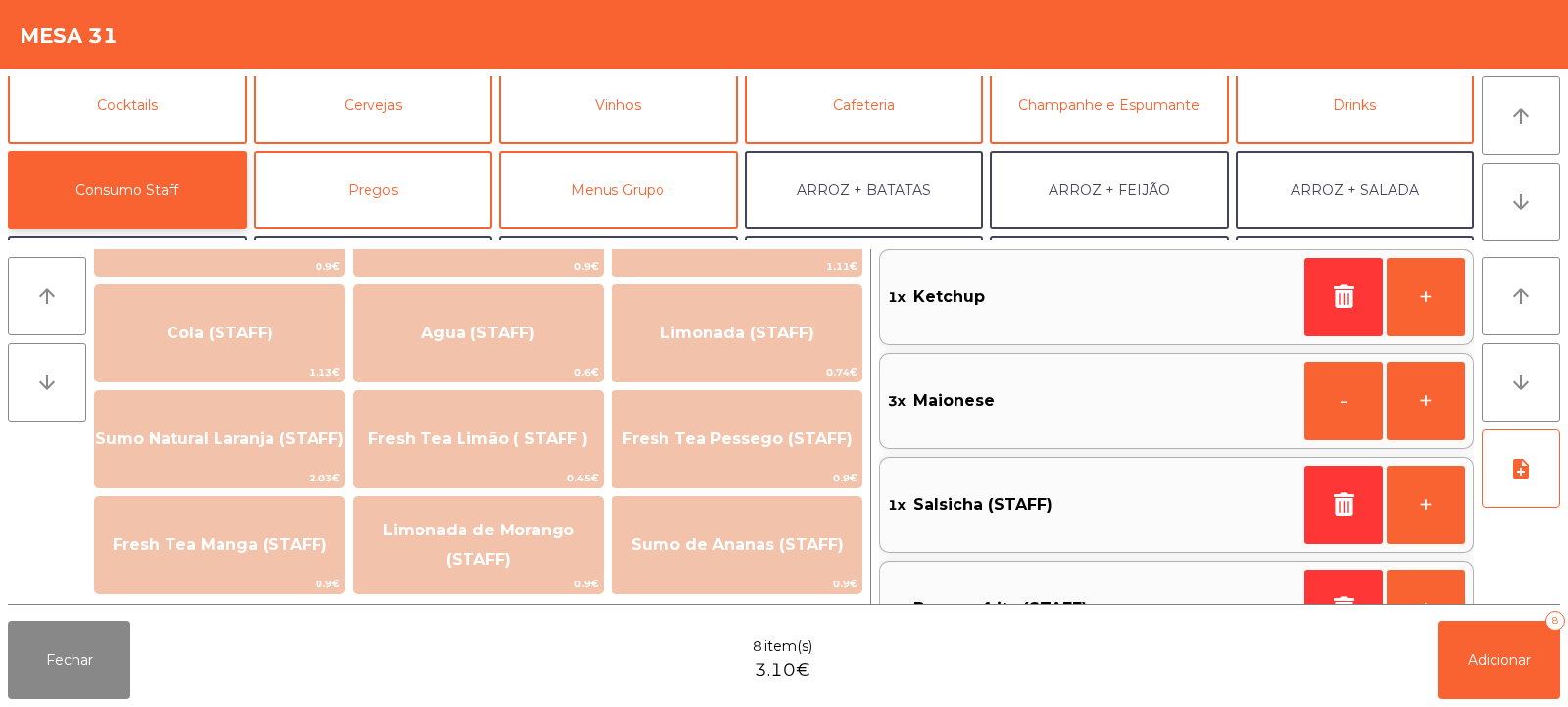
scroll to position [452, 0]
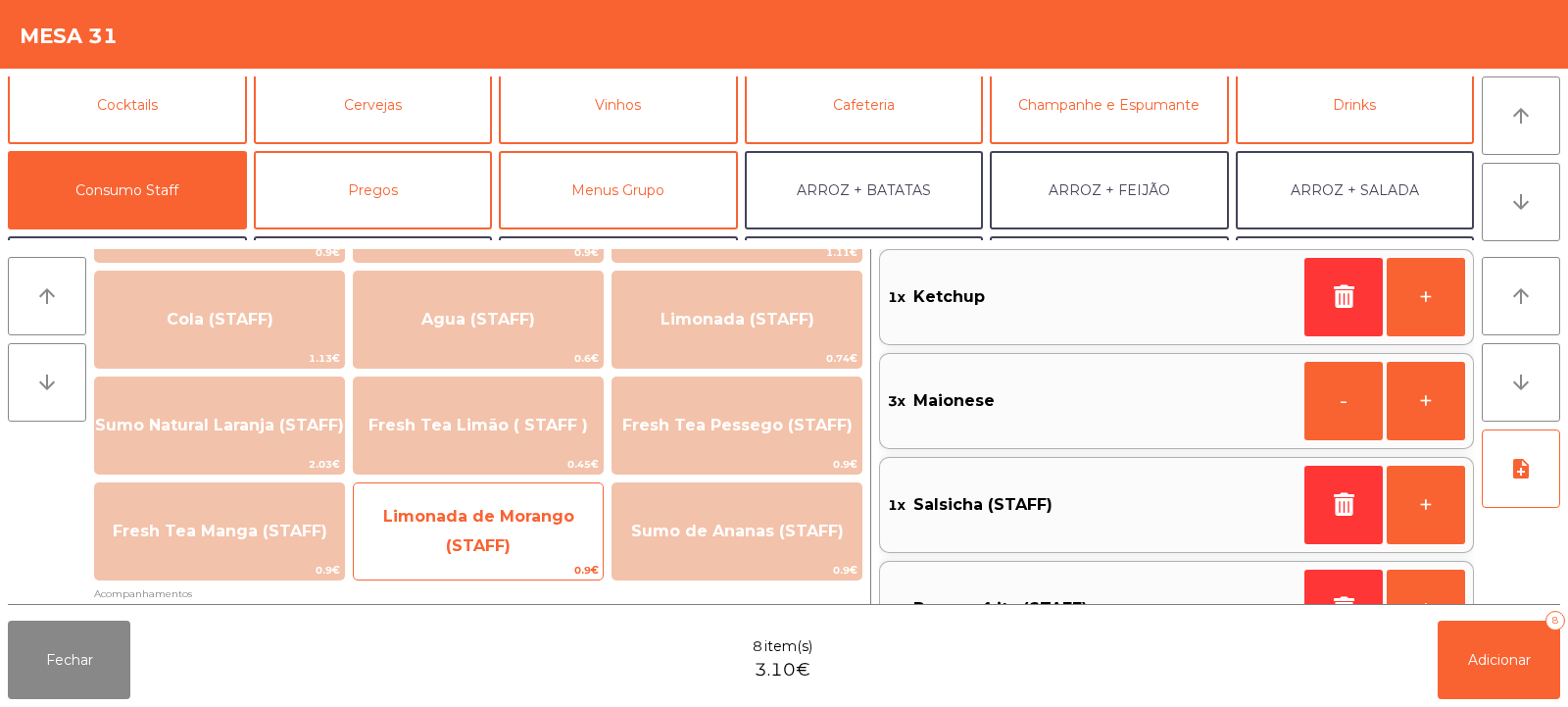
click at [550, 556] on span "Limonada de Morango (STAFF)" at bounding box center [479, 531] width 249 height 83
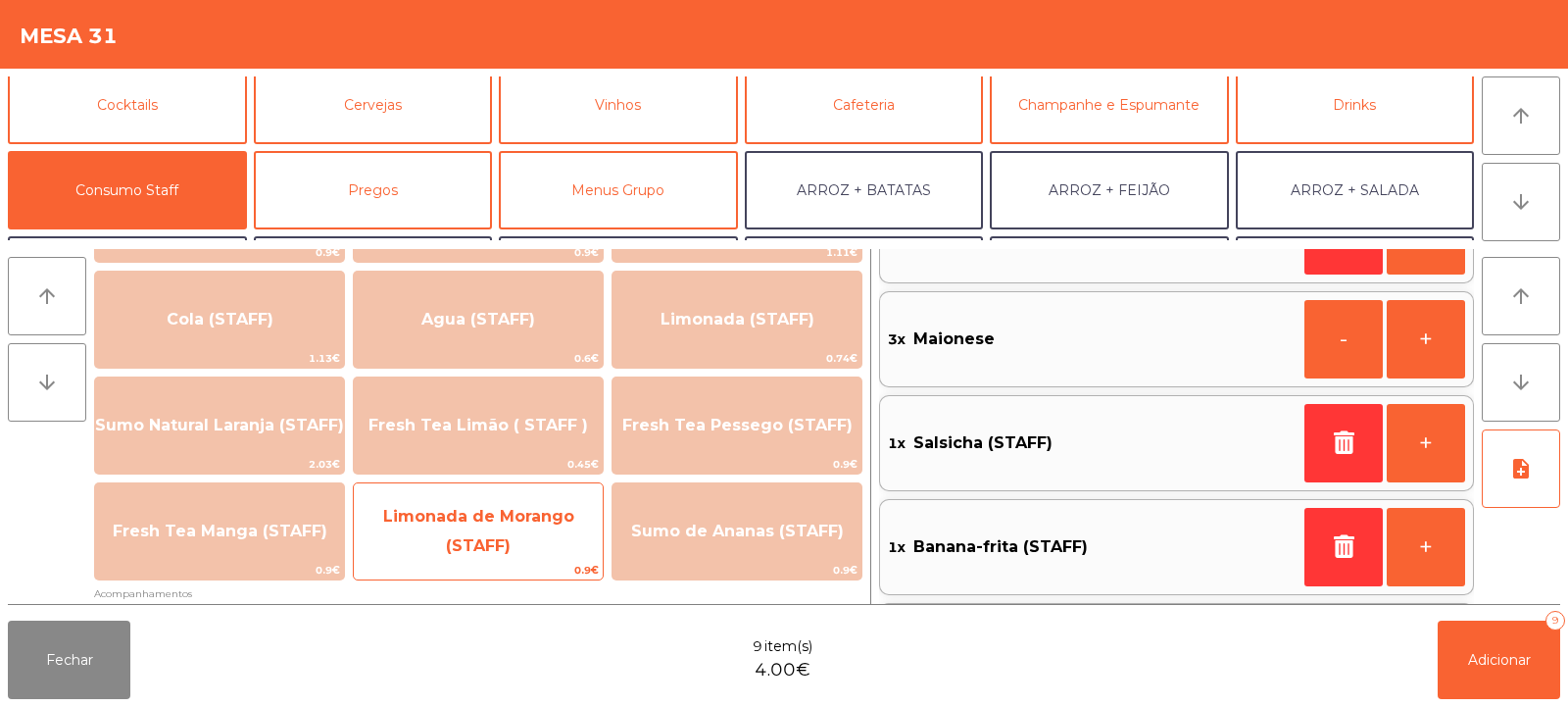
scroll to position [380, 0]
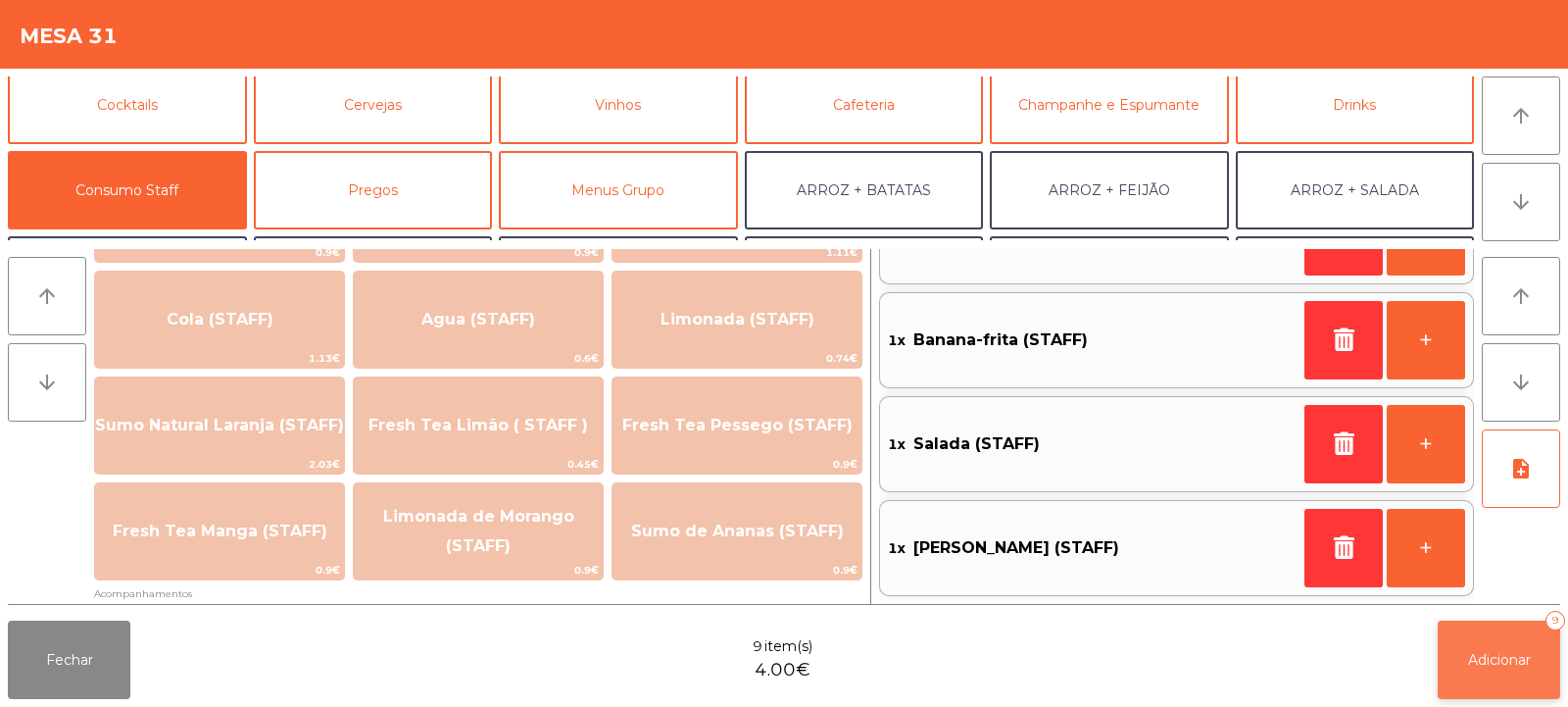
click at [1484, 657] on span "Adicionar" at bounding box center [1499, 660] width 63 height 18
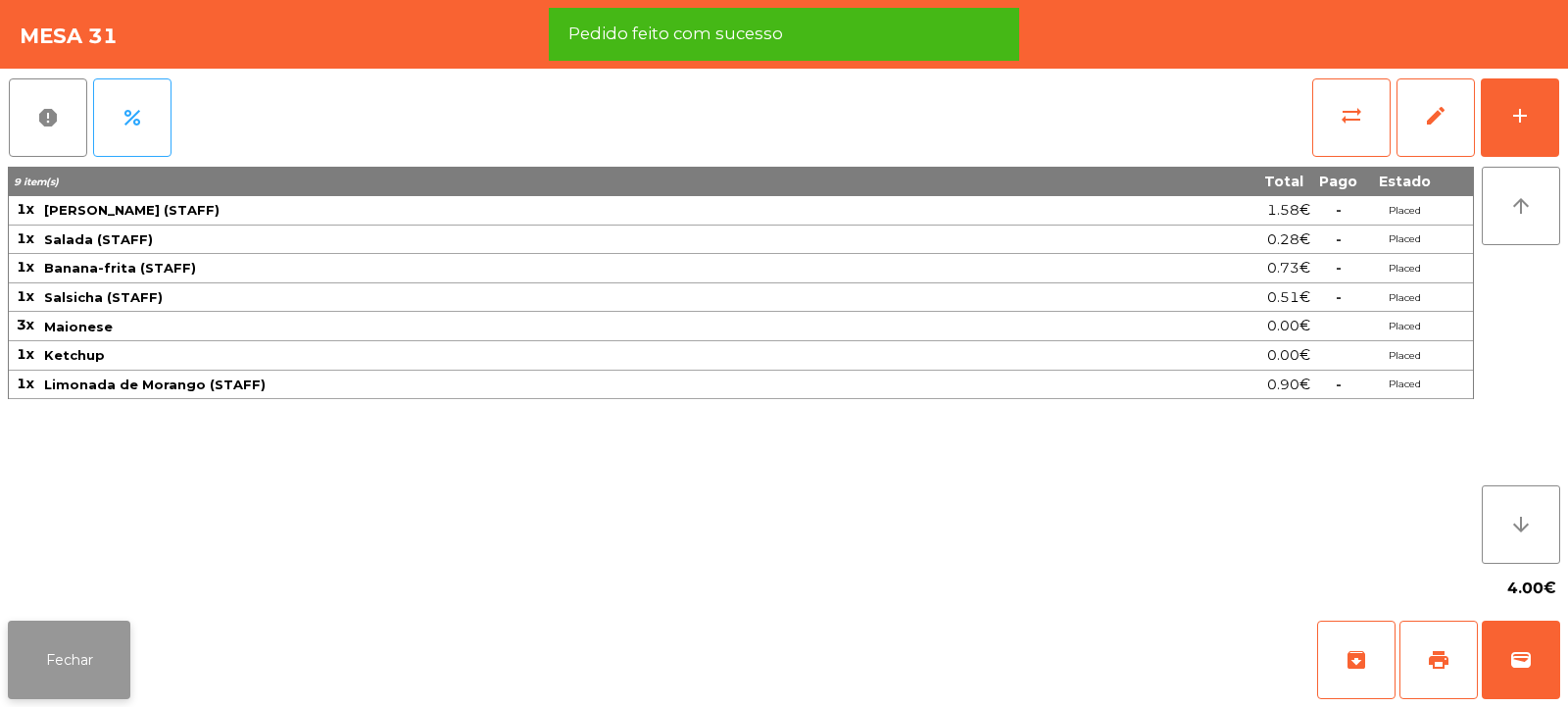
click at [71, 647] on button "Fechar" at bounding box center [69, 660] width 123 height 78
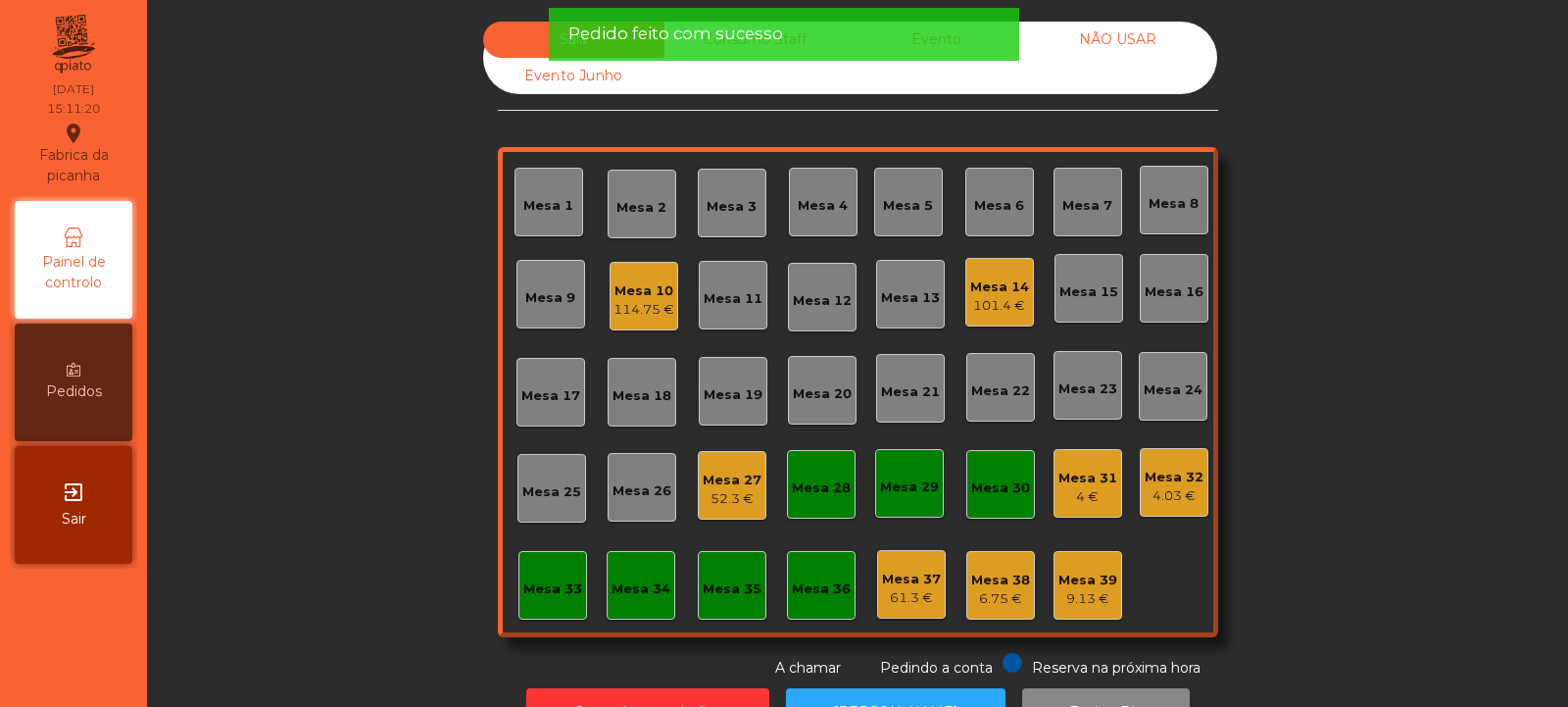
scroll to position [66, 0]
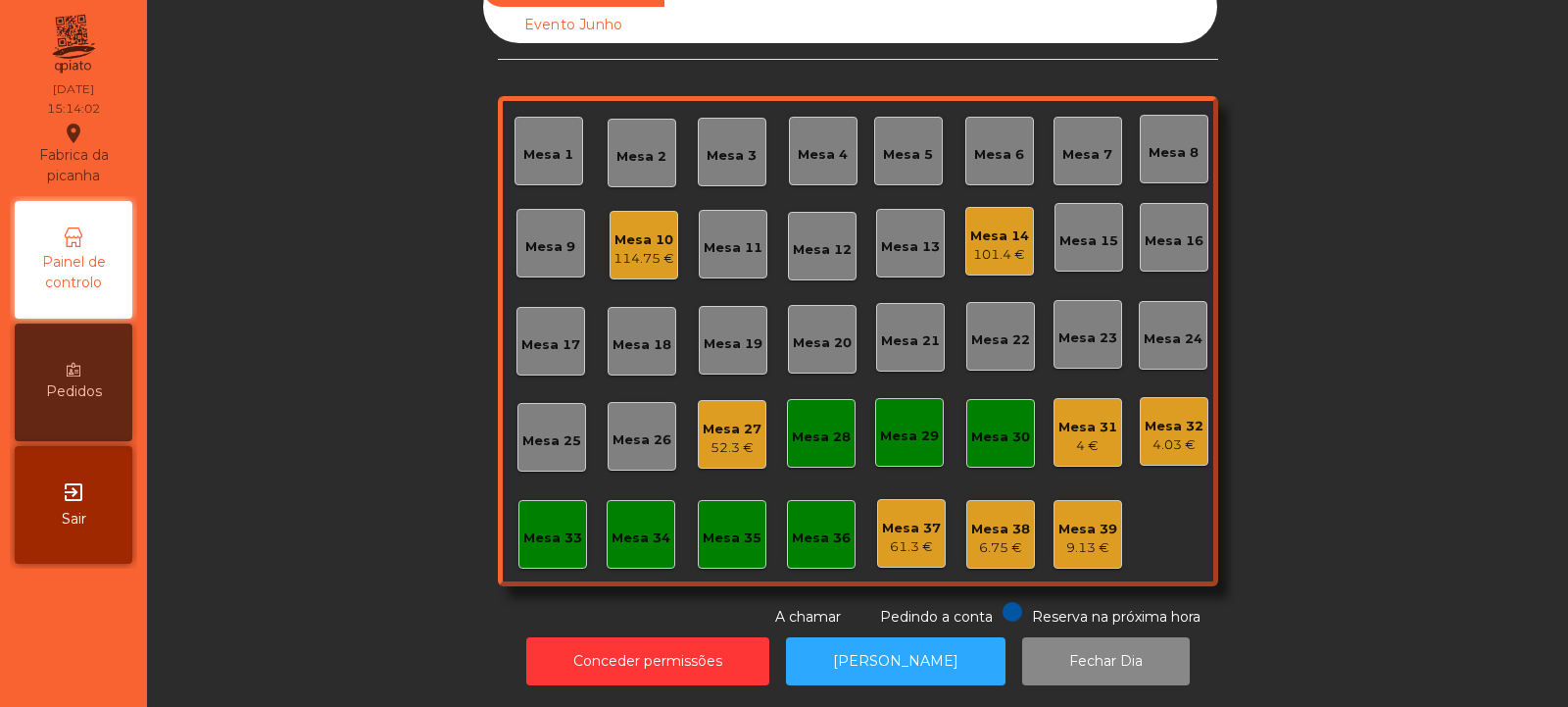
click at [1059, 418] on div "Mesa 31" at bounding box center [1088, 428] width 59 height 20
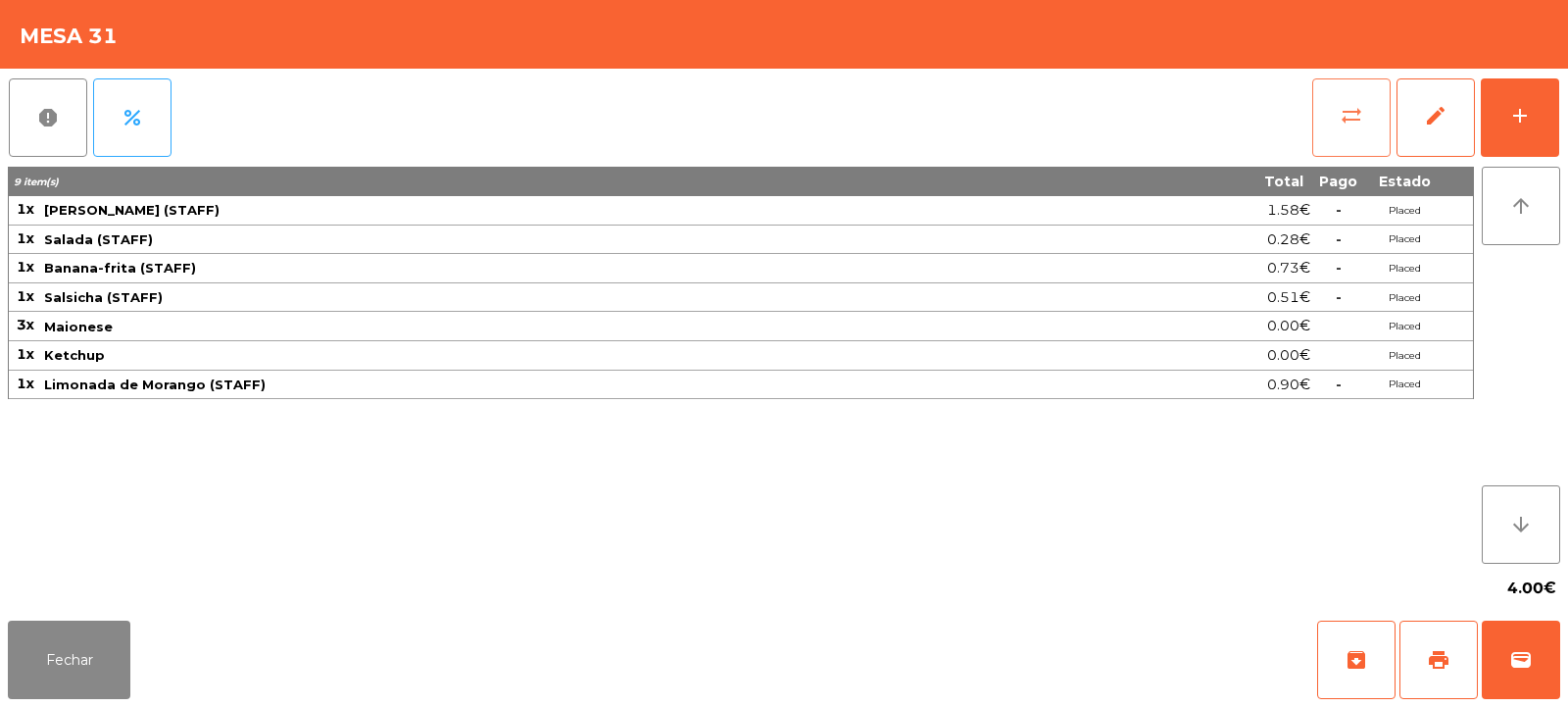
click at [1352, 111] on span "sync_alt" at bounding box center [1352, 116] width 24 height 24
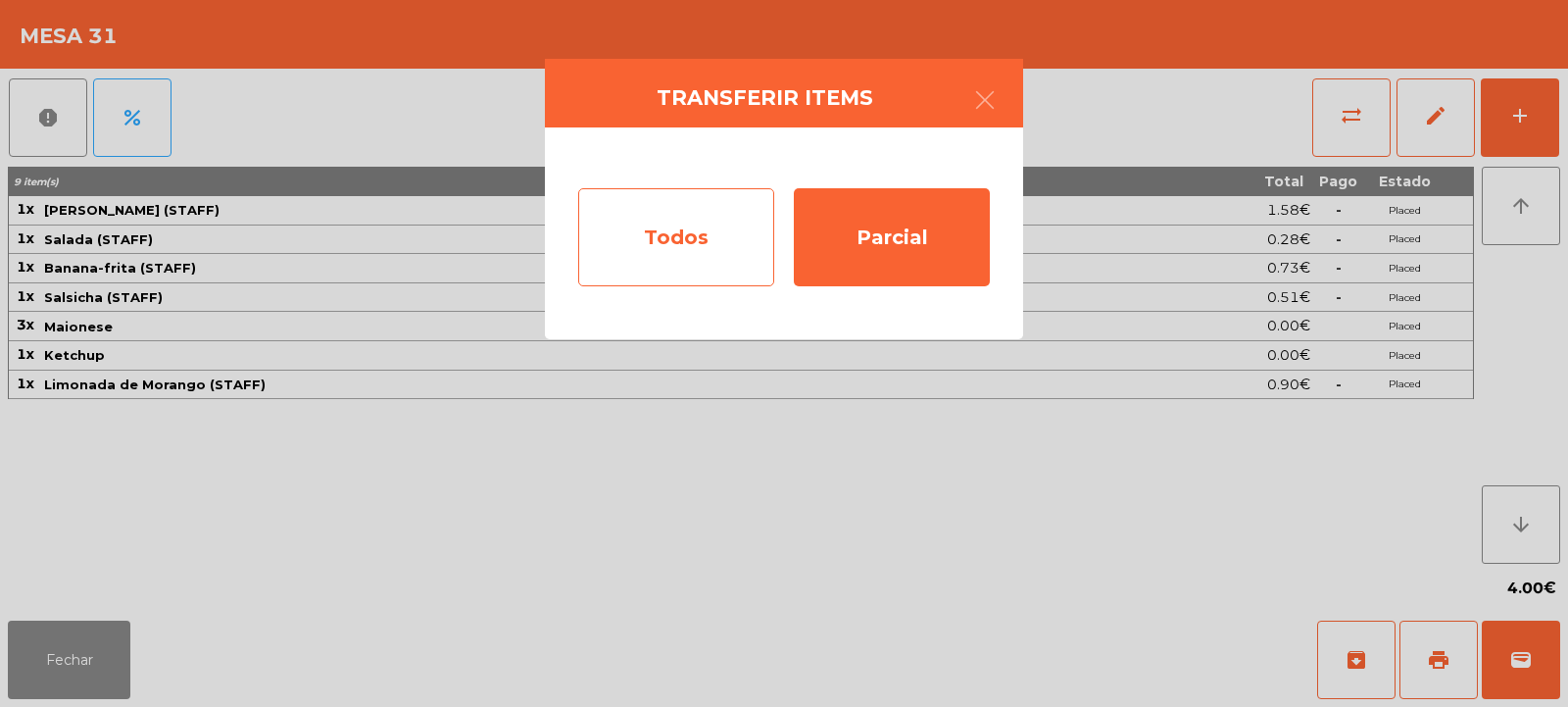
click at [733, 223] on div "Todos" at bounding box center [677, 237] width 196 height 98
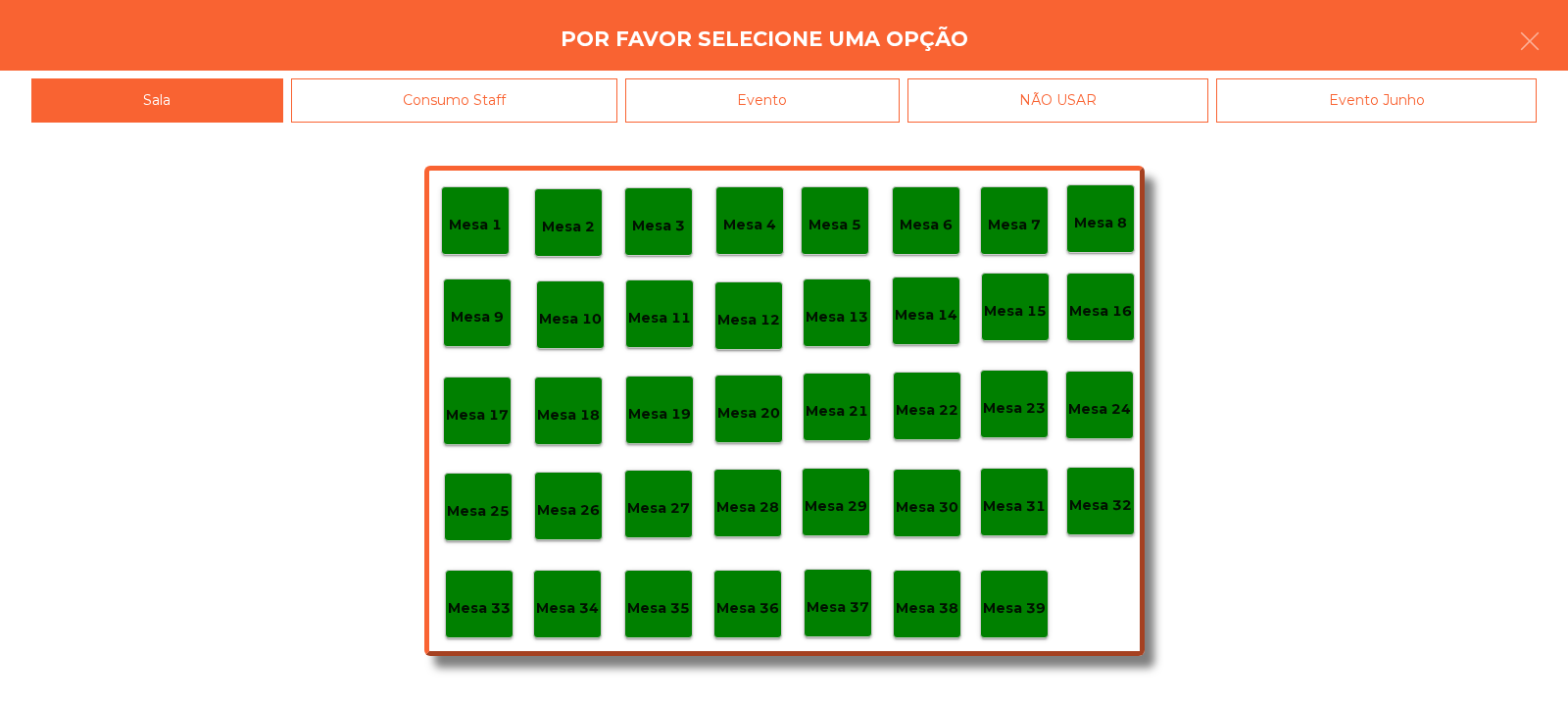
click at [1043, 593] on div "Mesa 39" at bounding box center [1015, 604] width 63 height 30
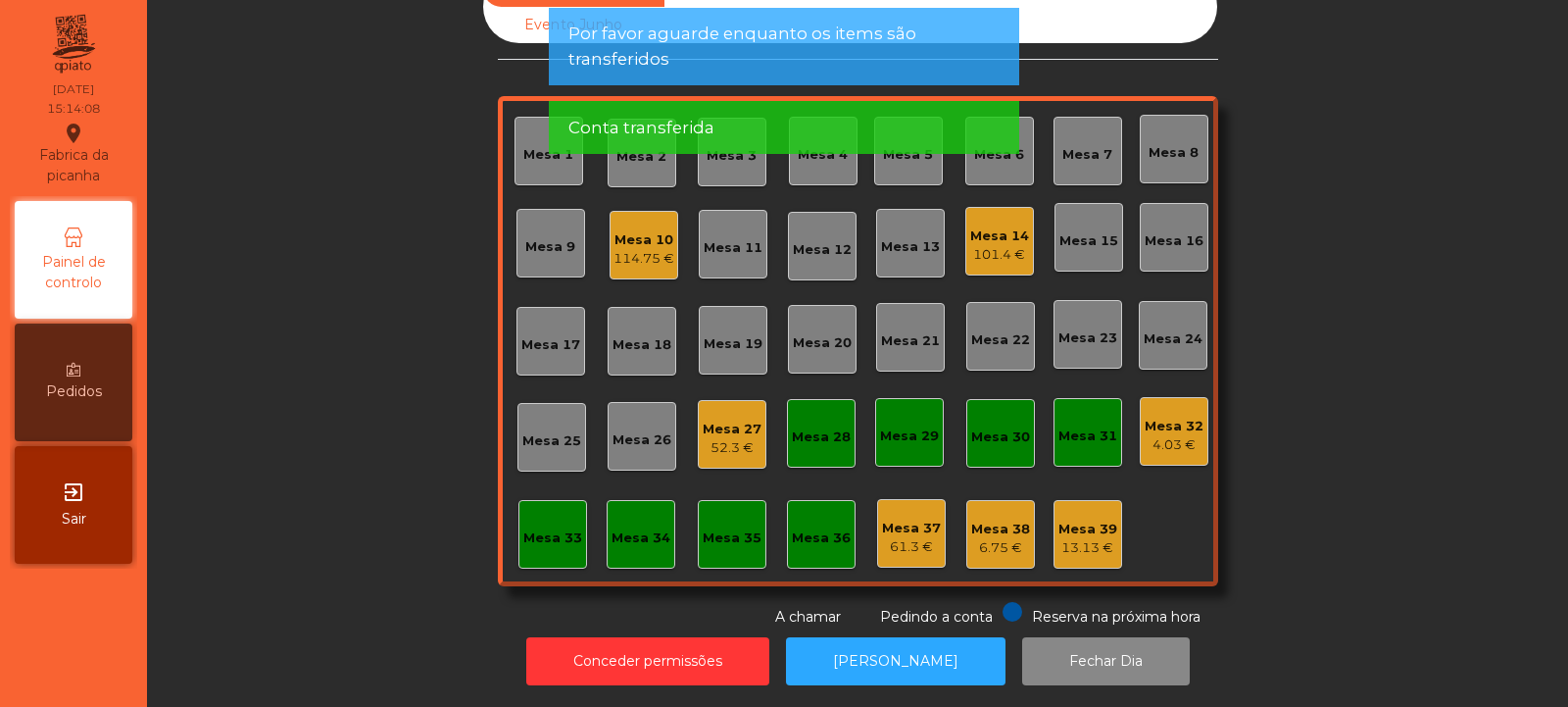
click at [1170, 435] on div "4.03 €" at bounding box center [1175, 445] width 59 height 20
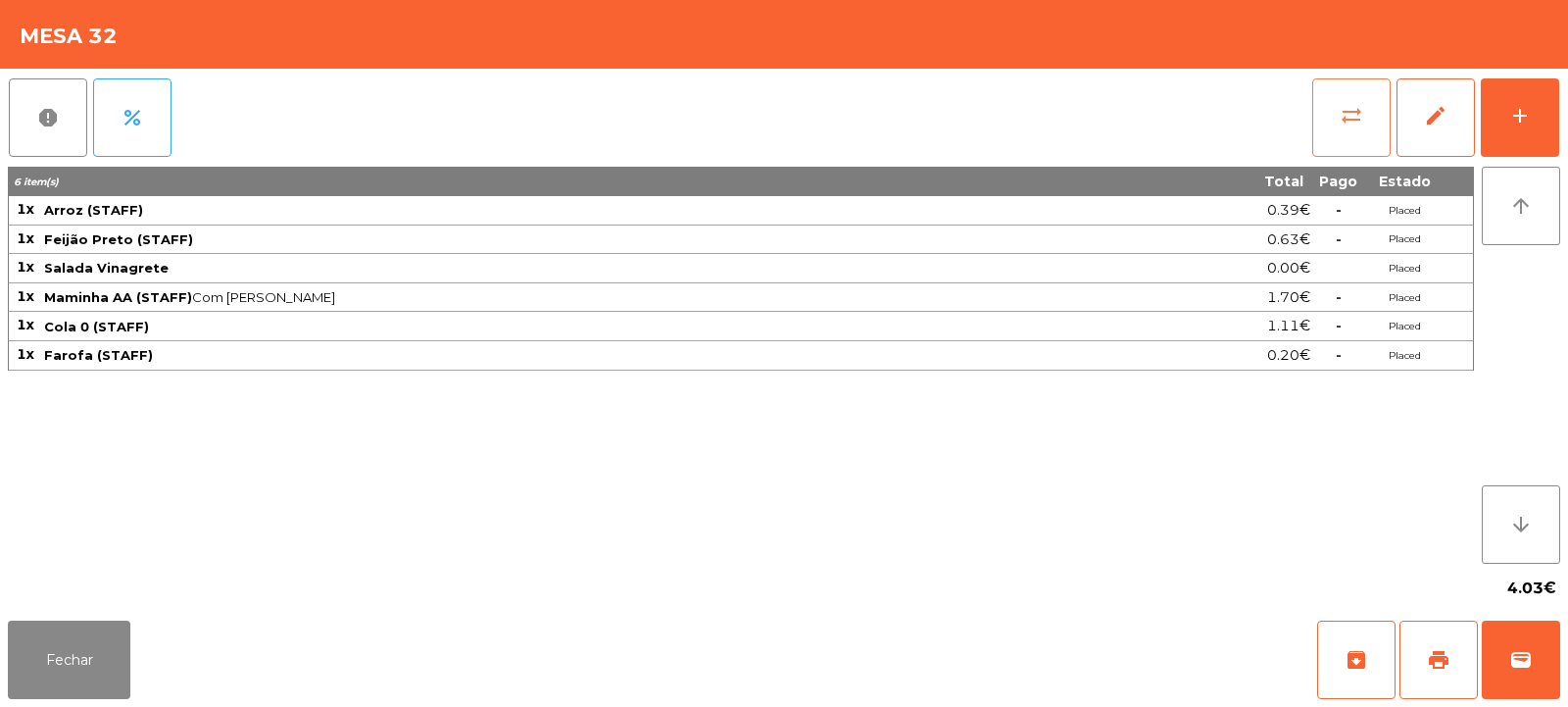
click at [1359, 113] on span "sync_alt" at bounding box center [1352, 116] width 24 height 24
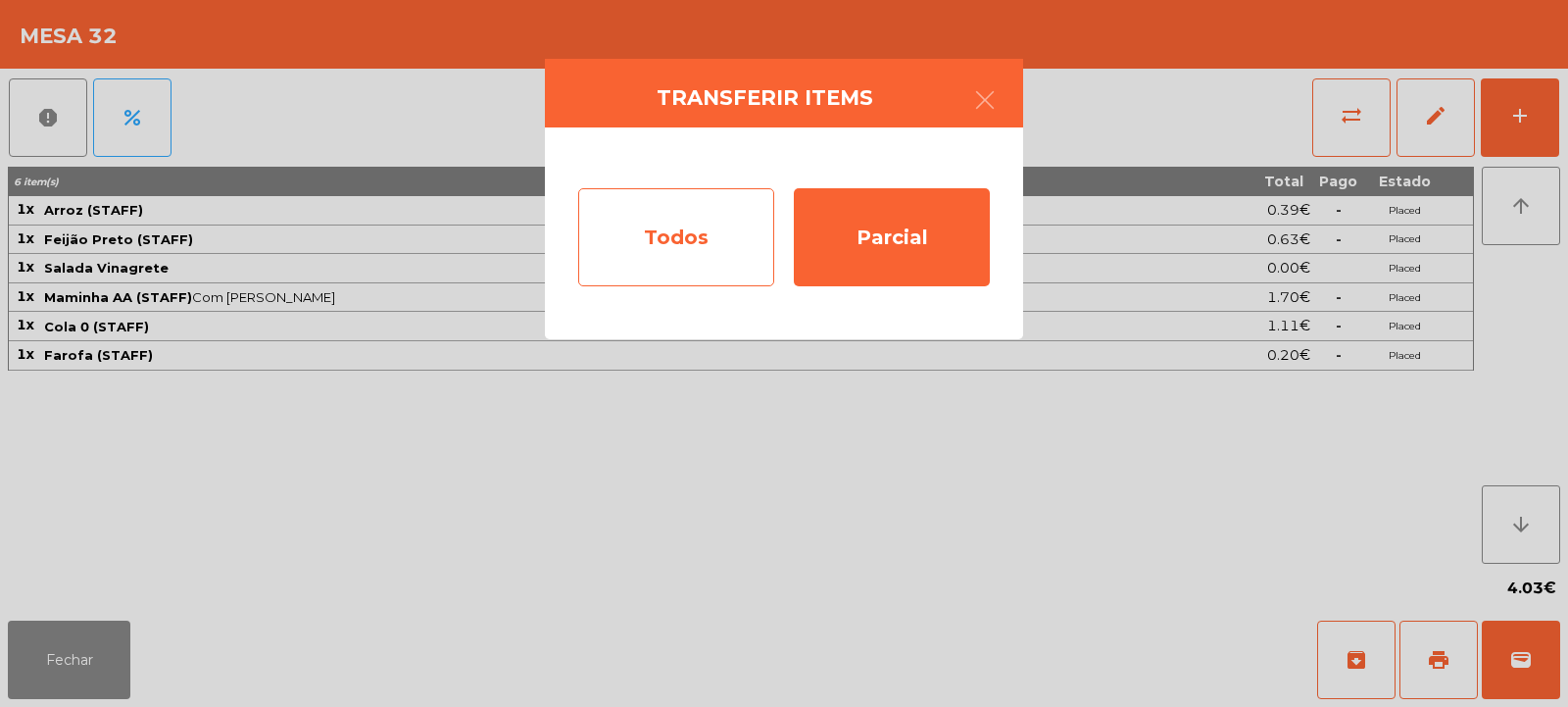
click at [741, 223] on div "Todos" at bounding box center [677, 237] width 196 height 98
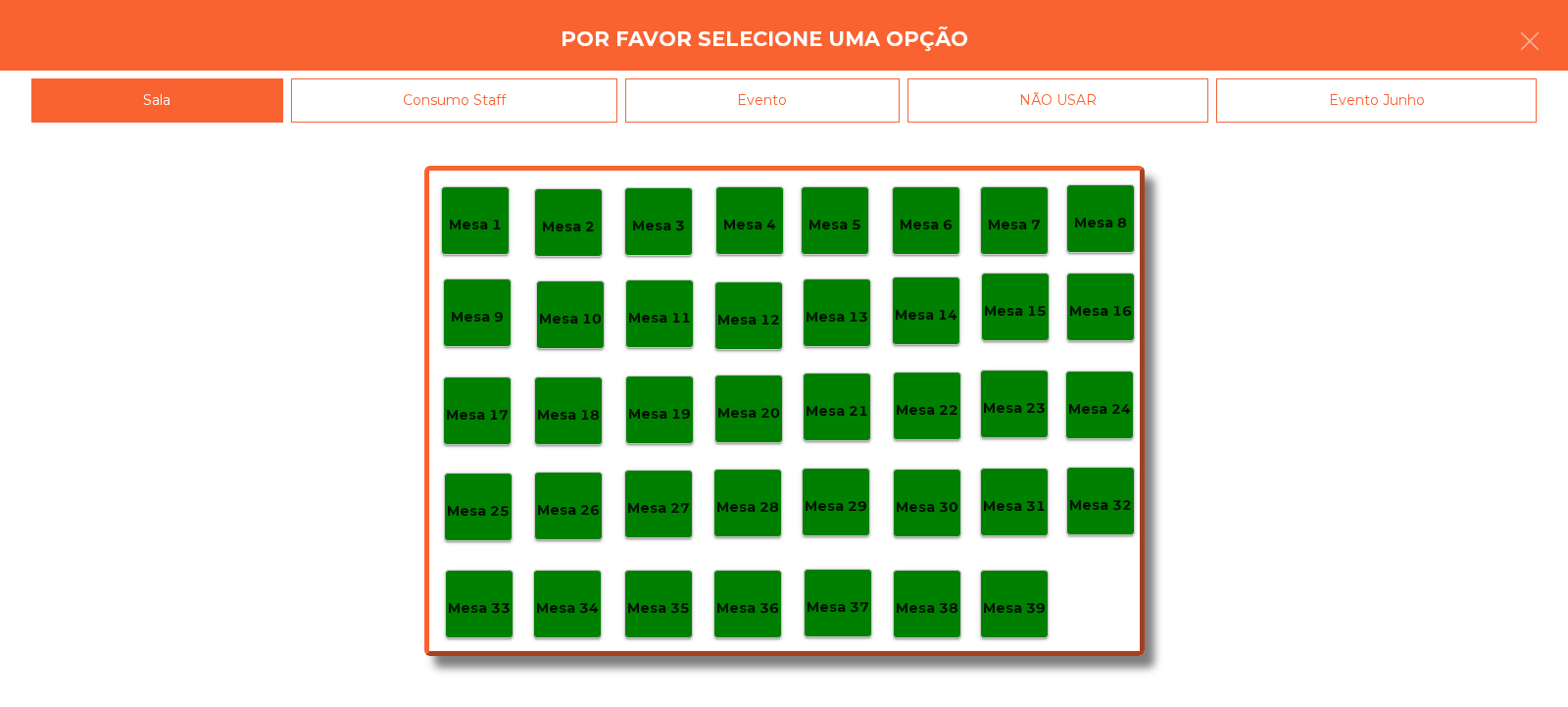
click at [884, 94] on div "Evento" at bounding box center [763, 100] width 275 height 44
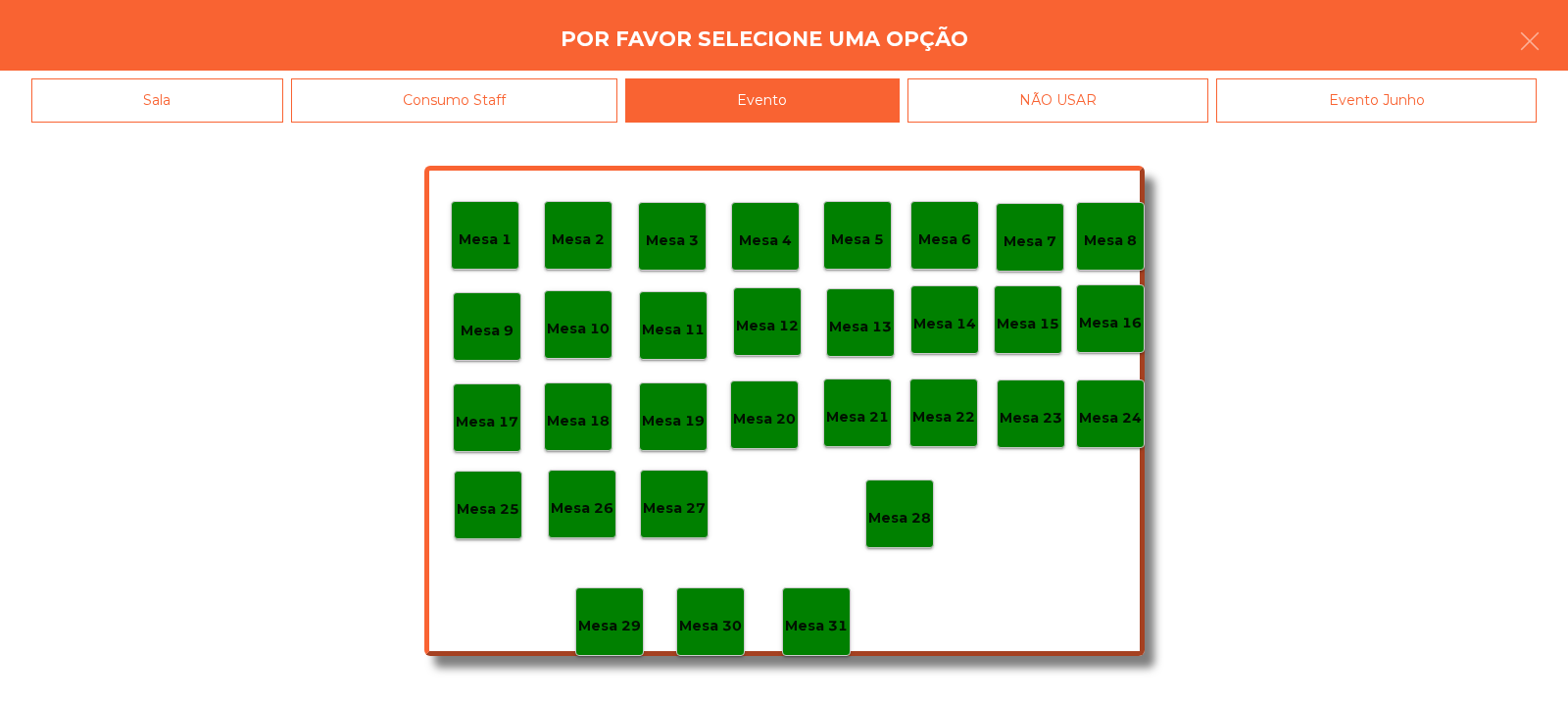
click at [914, 522] on p "Mesa 28" at bounding box center [900, 518] width 63 height 23
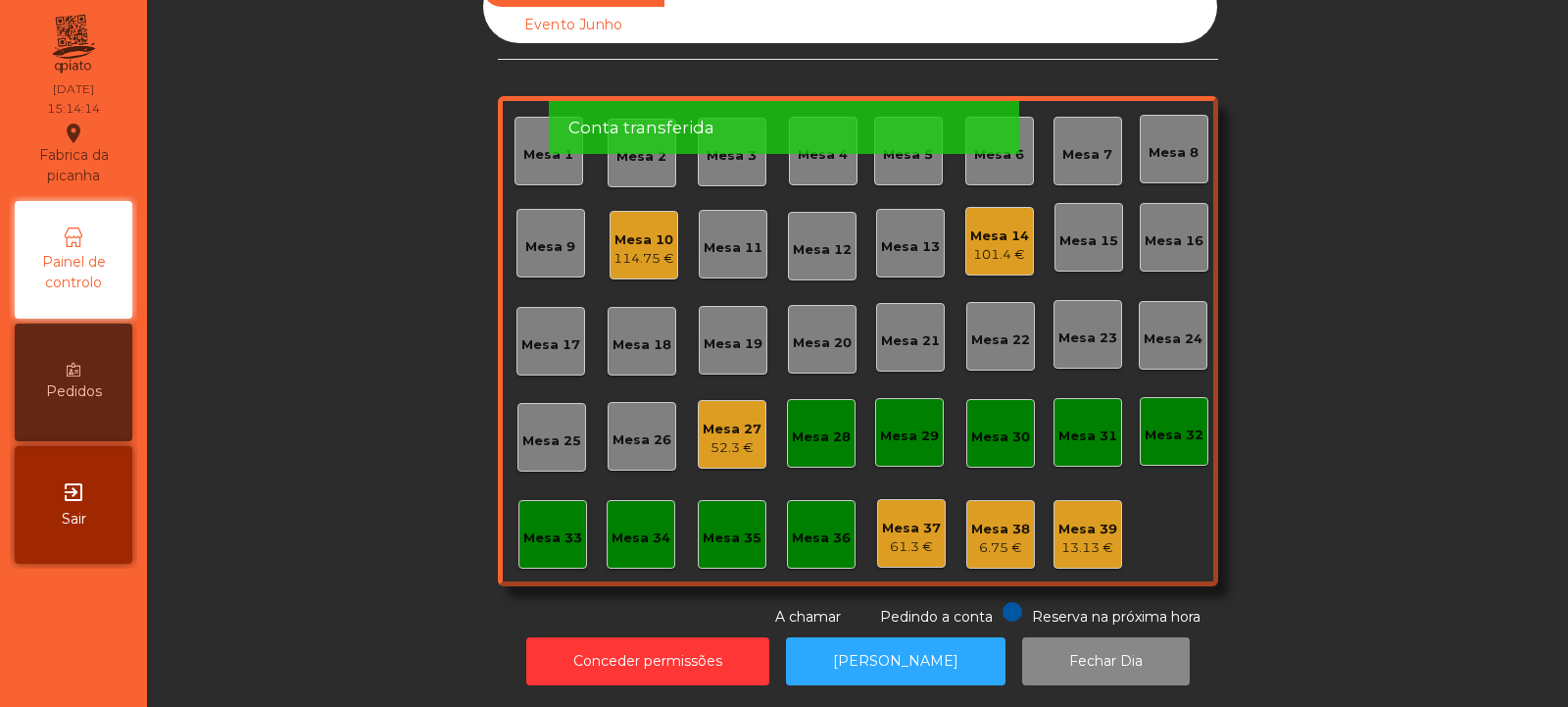
scroll to position [0, 0]
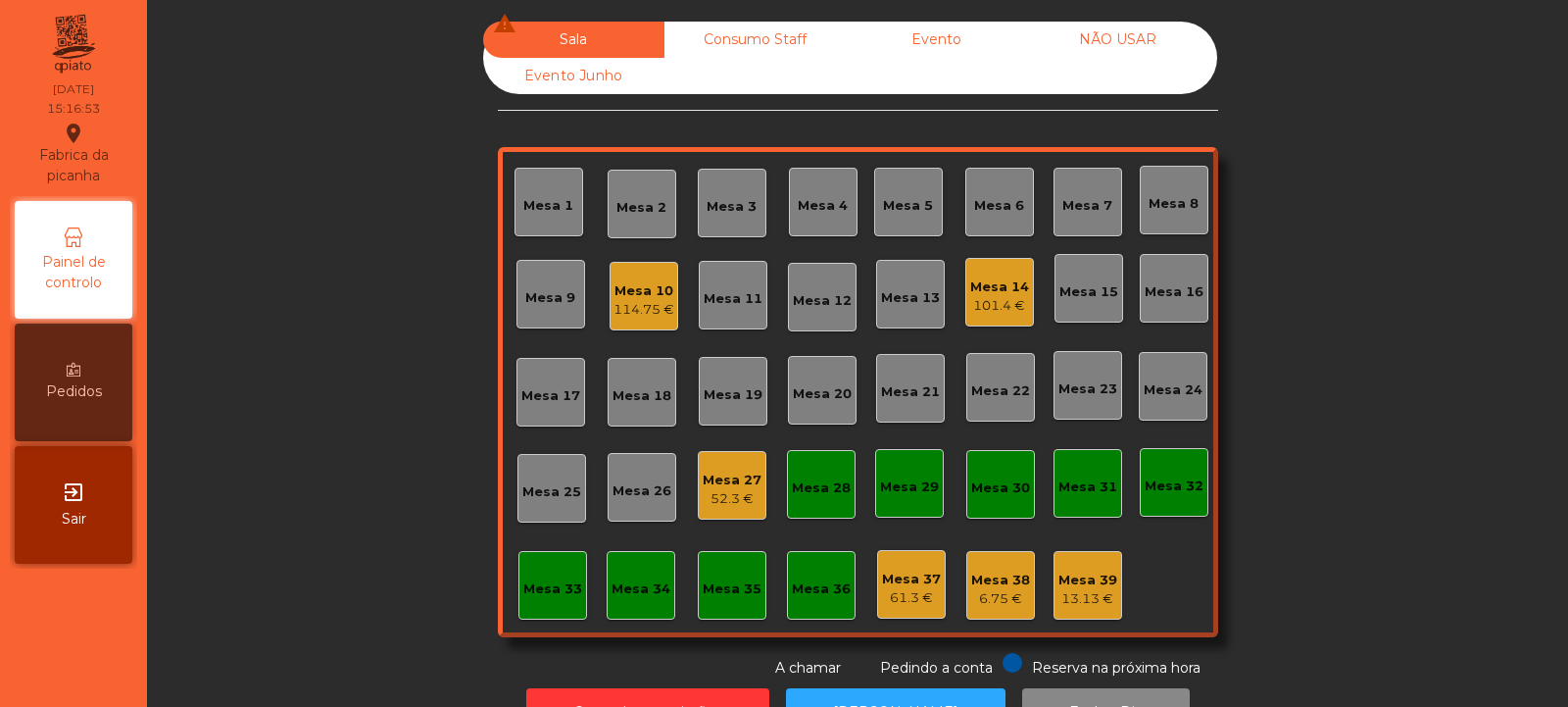
click at [640, 274] on div "Mesa 10 114.75 €" at bounding box center [644, 296] width 61 height 46
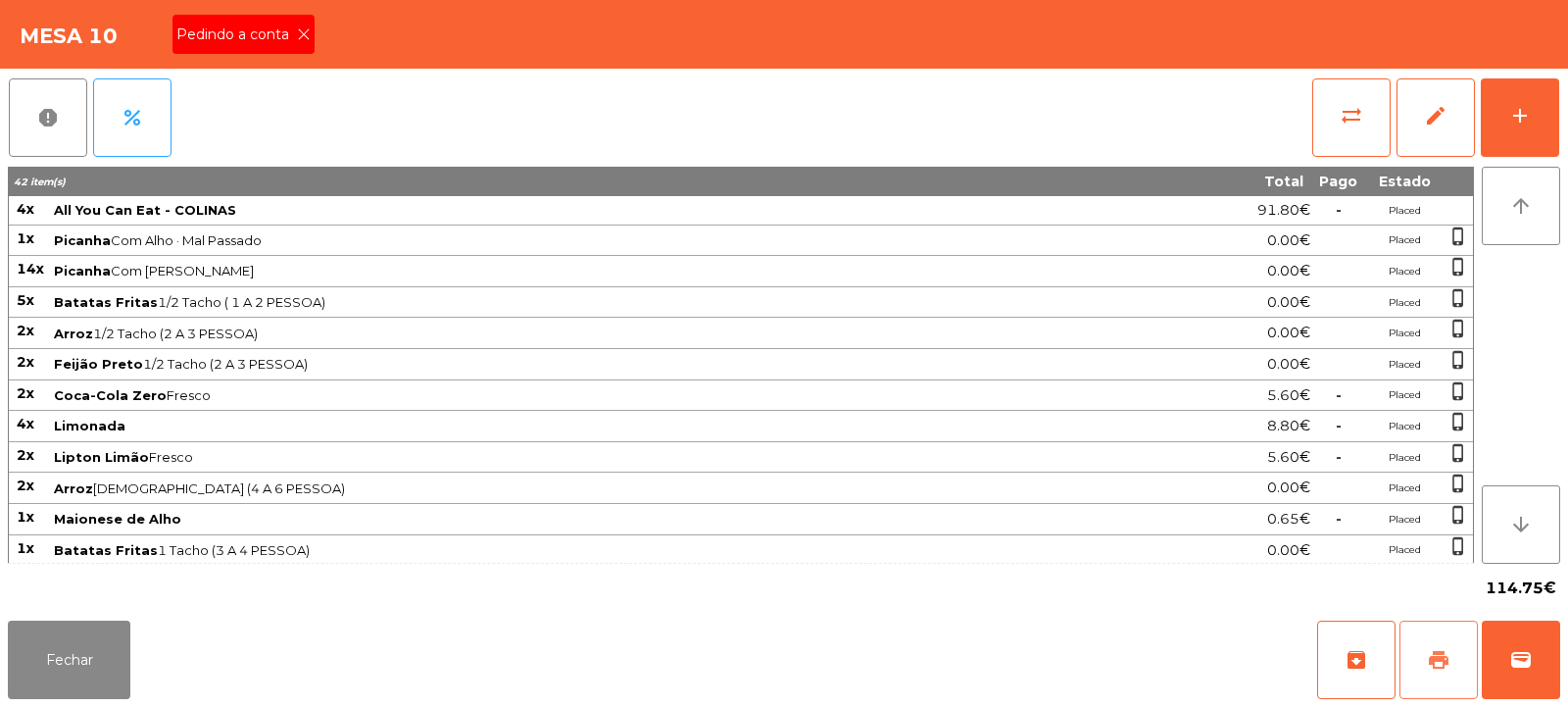
click at [1433, 654] on span "print" at bounding box center [1440, 660] width 24 height 24
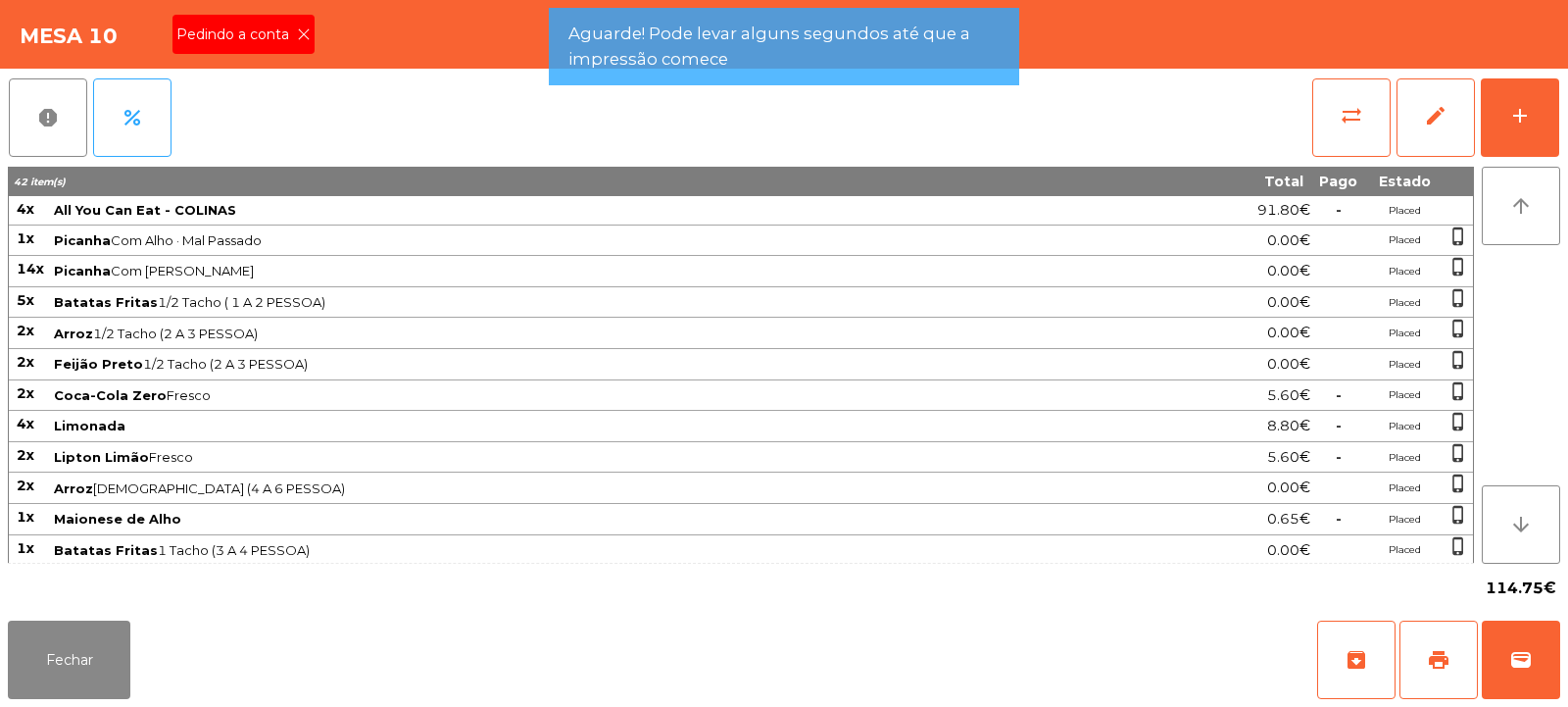
click at [250, 39] on span "Pedindo a conta" at bounding box center [236, 34] width 121 height 21
click at [306, 26] on div "Mesa 10 Pedindo a conta" at bounding box center [784, 34] width 1568 height 69
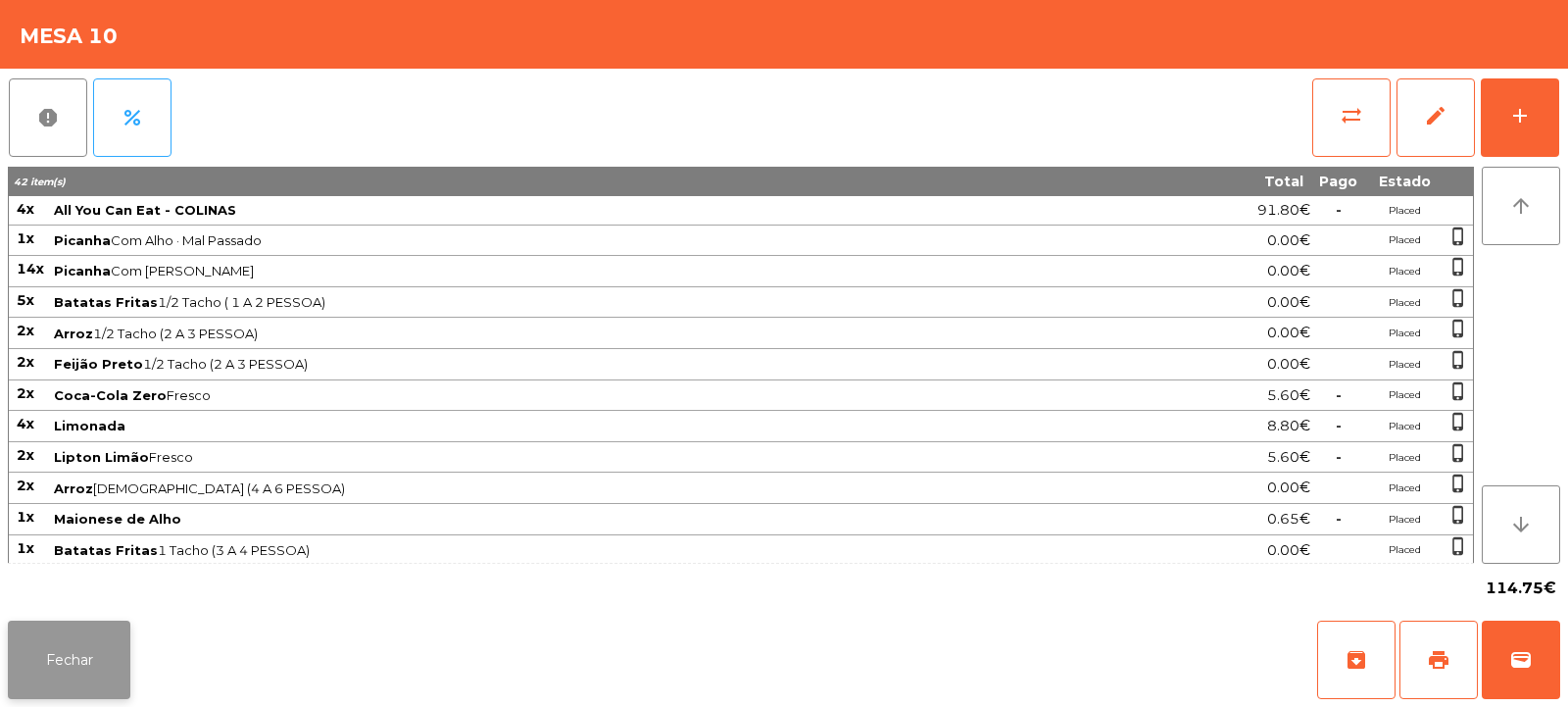
click at [77, 656] on button "Fechar" at bounding box center [69, 660] width 123 height 78
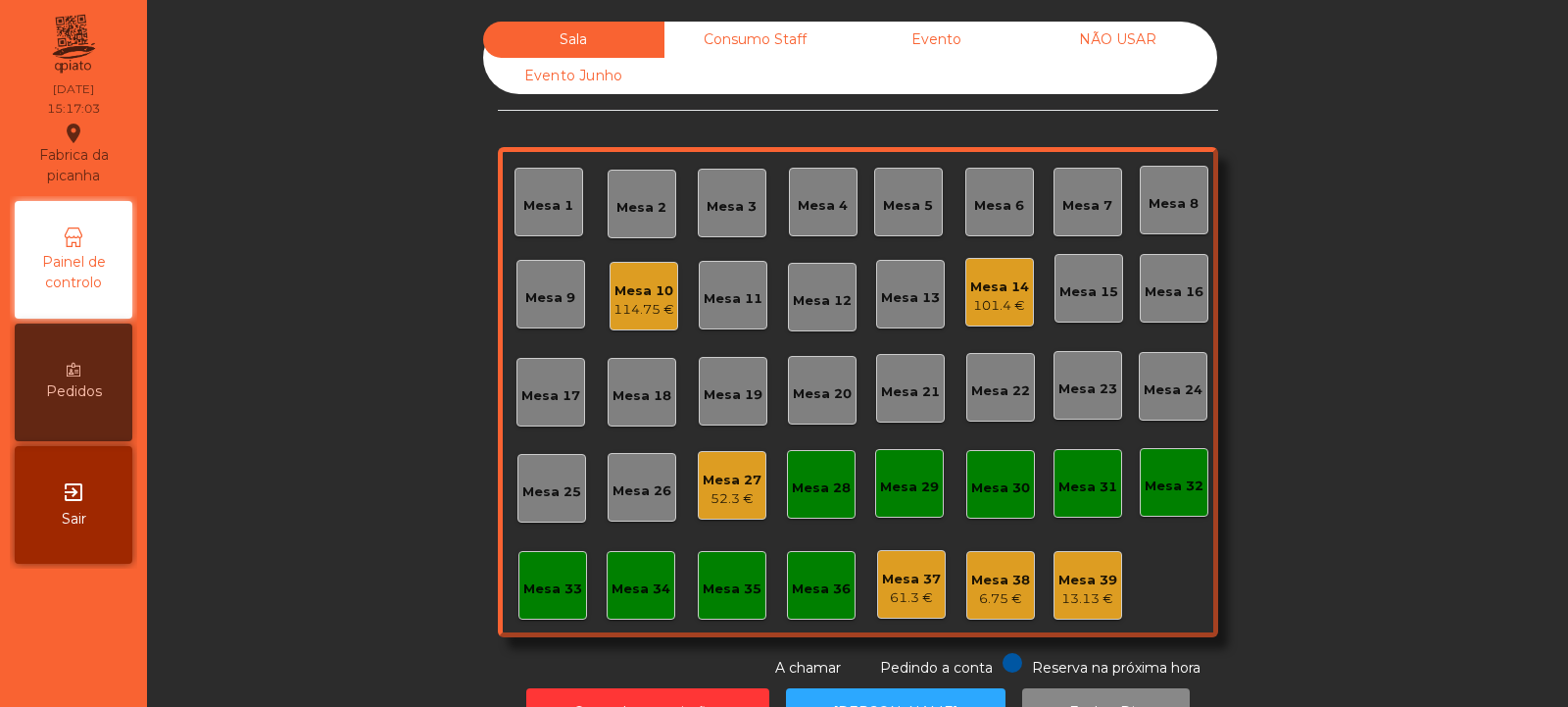
click at [746, 491] on div "52.3 €" at bounding box center [733, 499] width 59 height 20
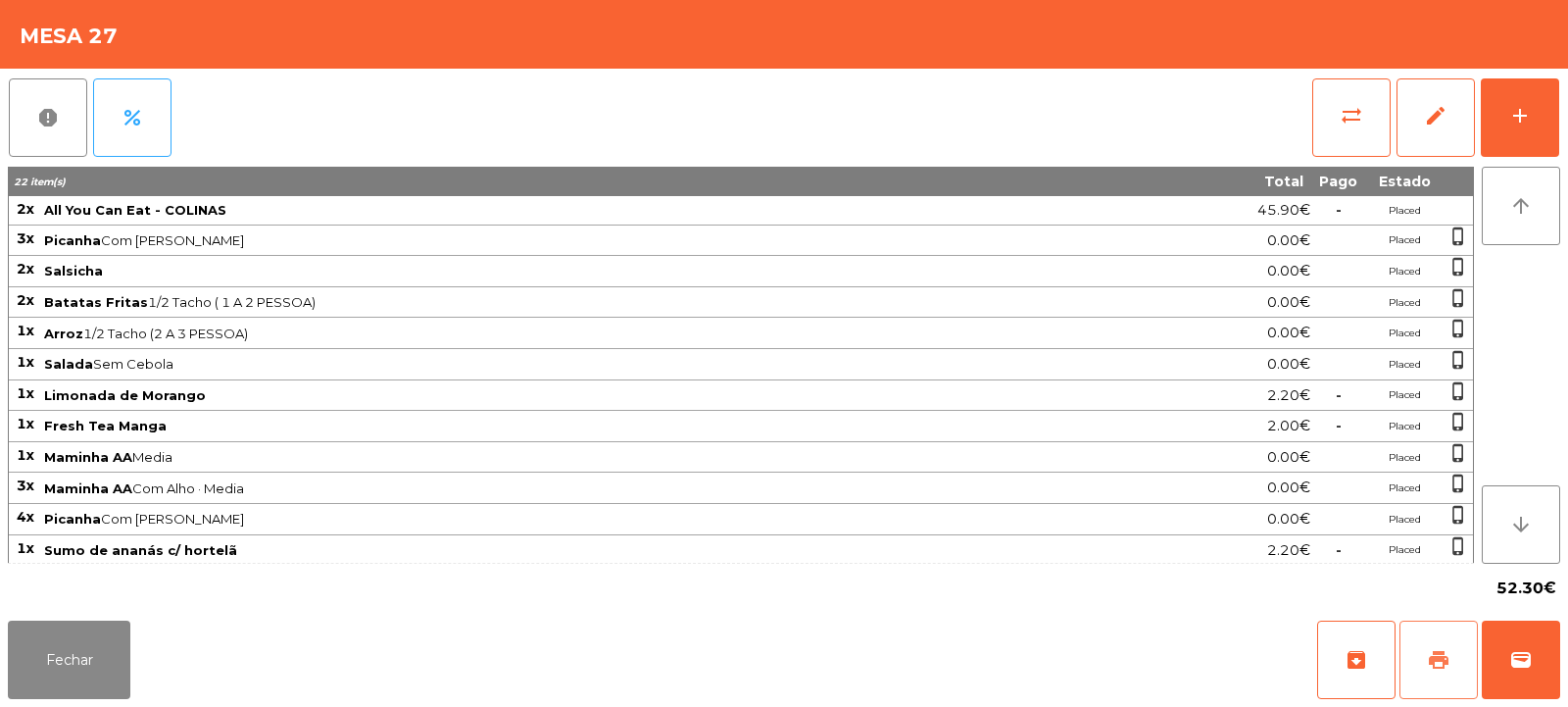
click at [1442, 663] on span "print" at bounding box center [1440, 660] width 24 height 24
click at [91, 638] on button "Fechar" at bounding box center [69, 660] width 123 height 78
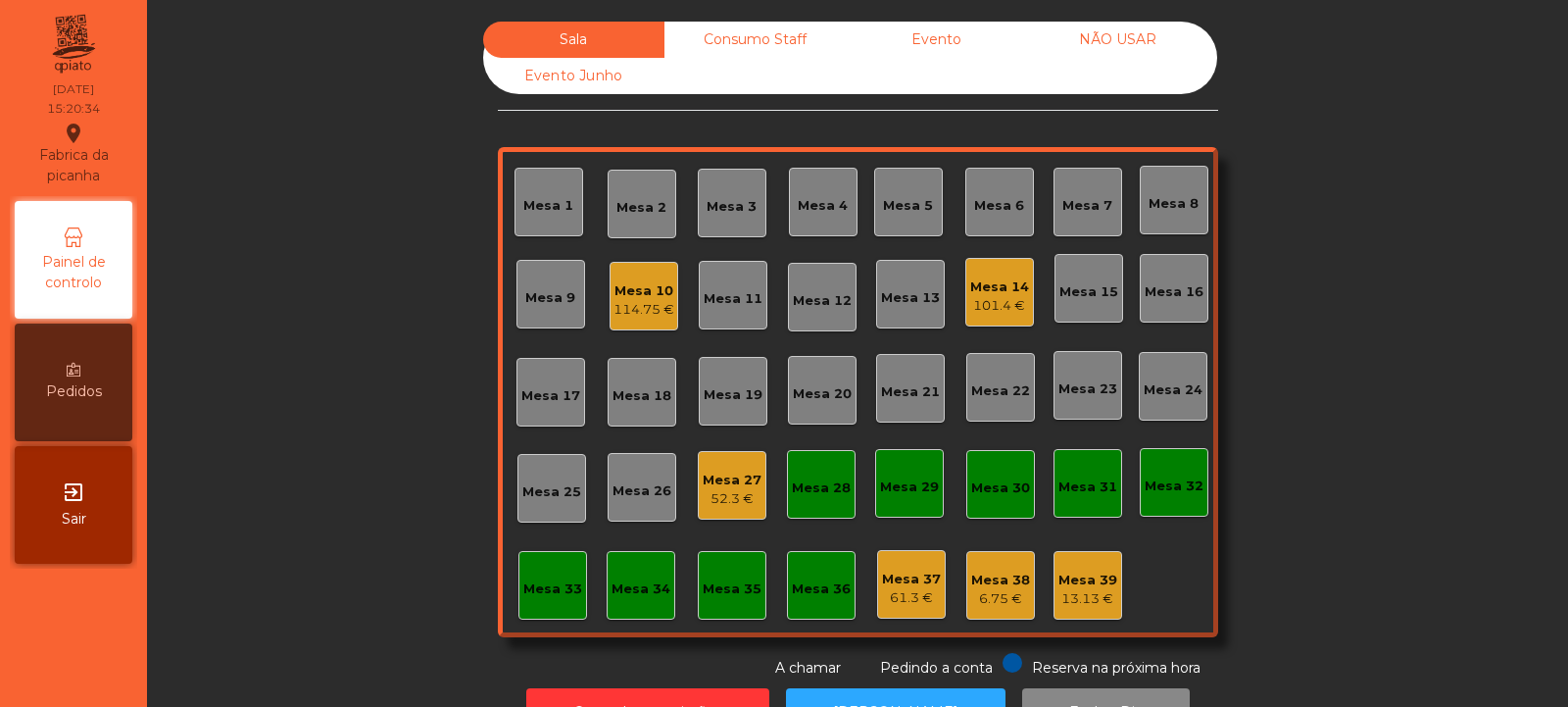
click at [728, 490] on div "52.3 €" at bounding box center [733, 499] width 59 height 20
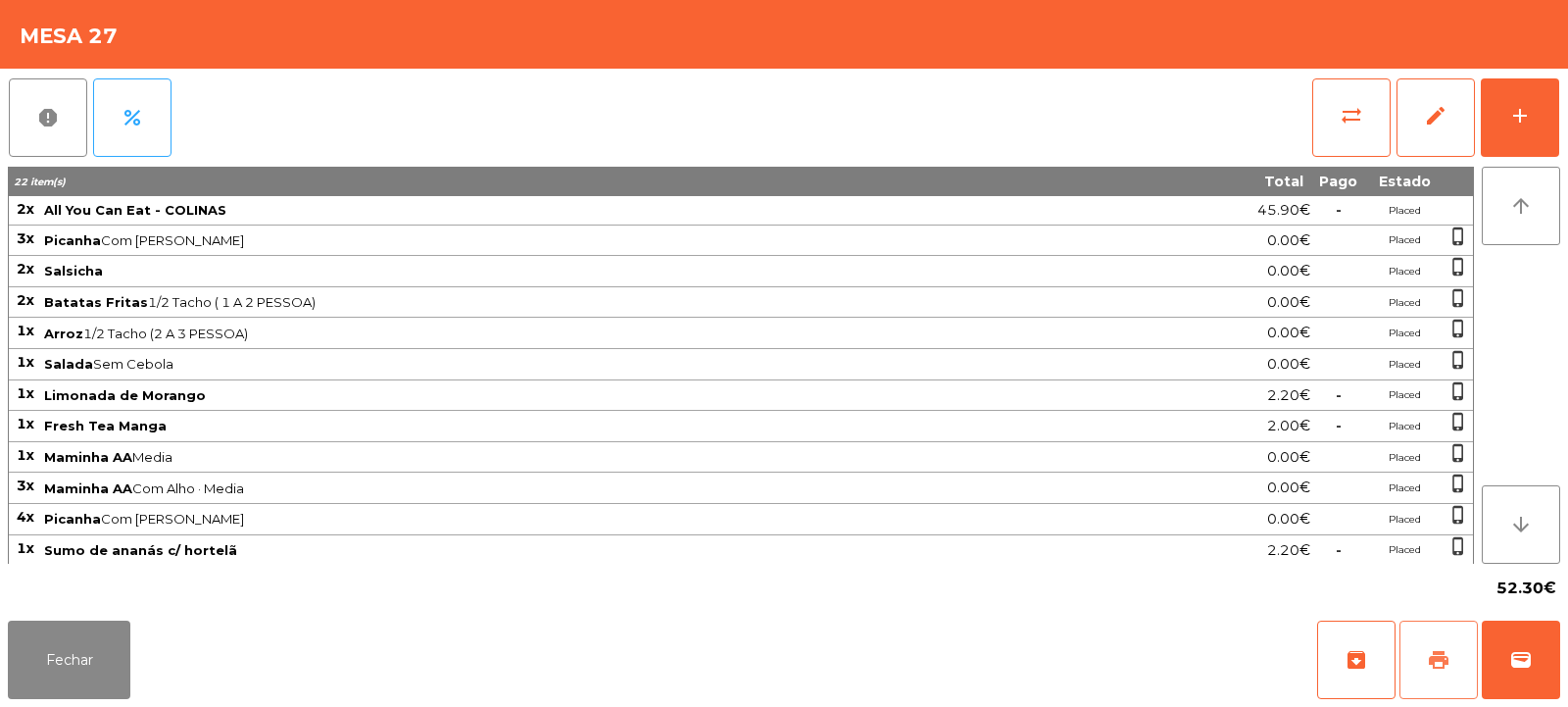
click at [1442, 658] on span "print" at bounding box center [1440, 660] width 24 height 24
click at [1519, 665] on span "wallet" at bounding box center [1521, 660] width 24 height 24
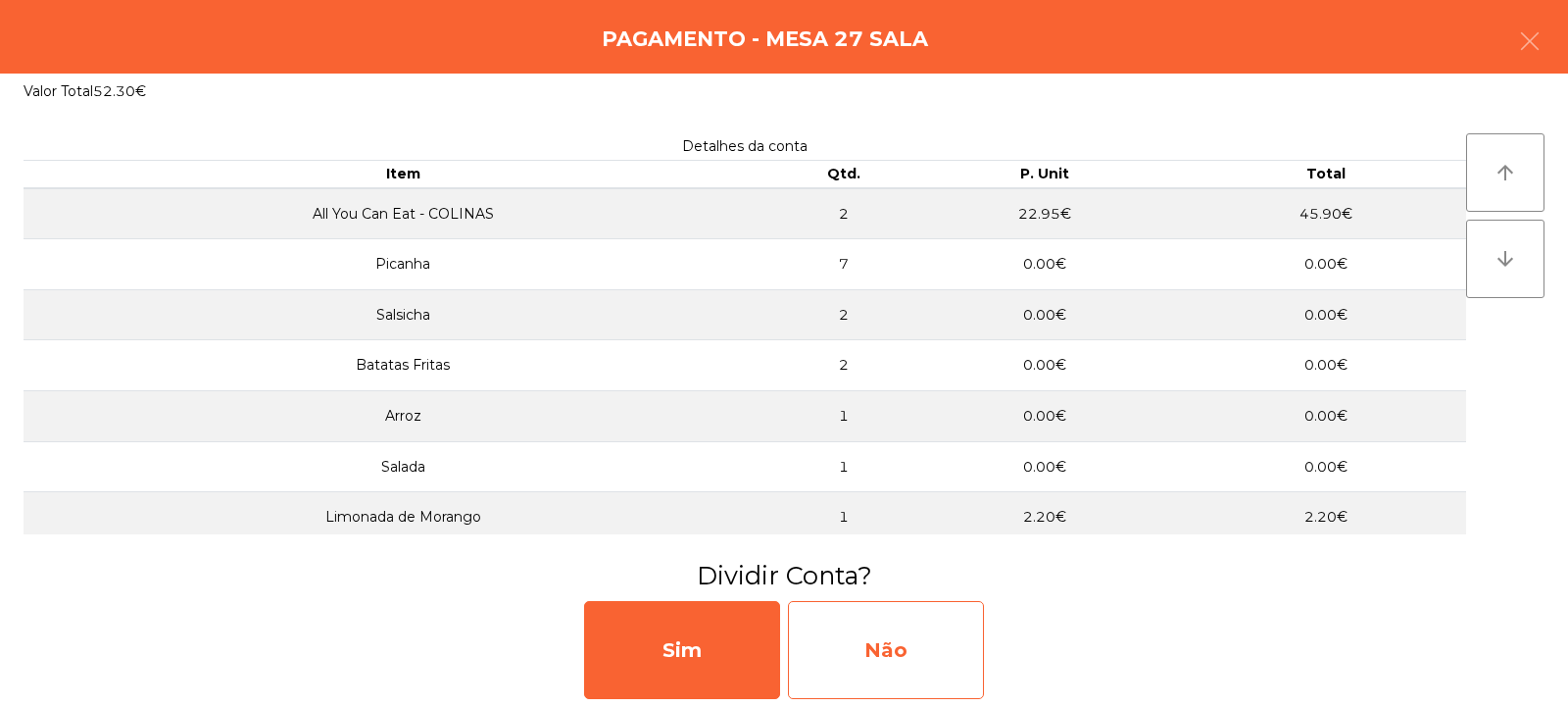
click at [949, 647] on div "Não" at bounding box center [886, 650] width 196 height 98
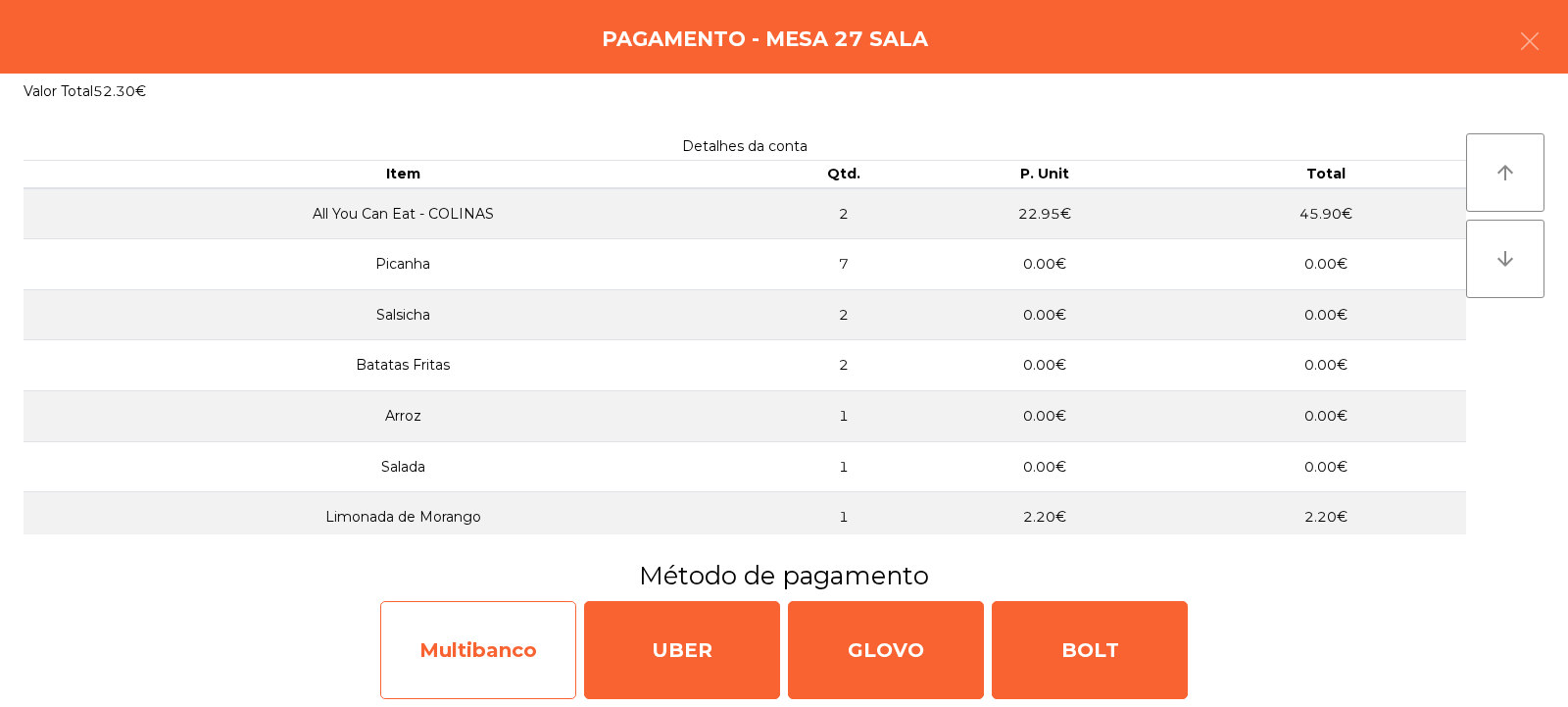
click at [544, 655] on div "Multibanco" at bounding box center [479, 650] width 196 height 98
select select "**"
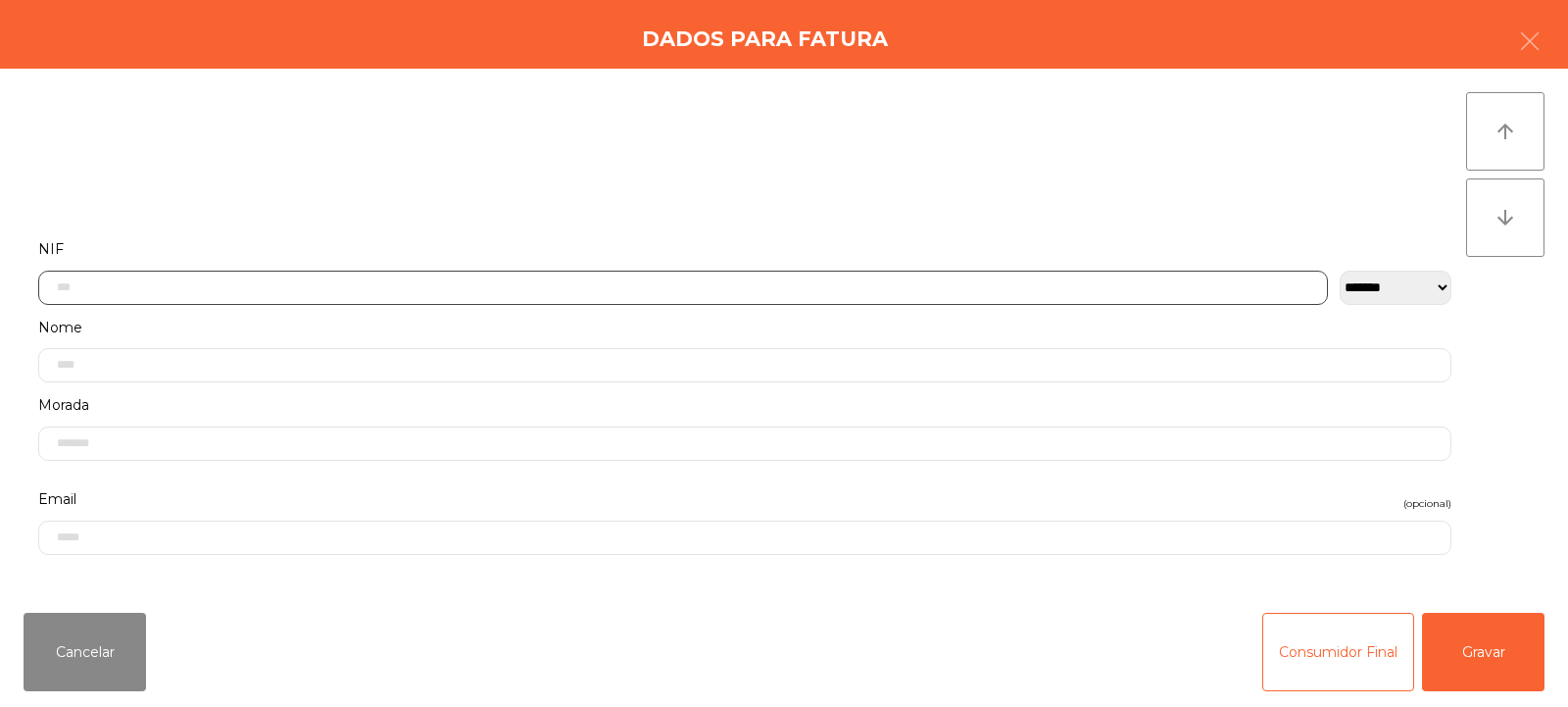
click at [787, 281] on input "text" at bounding box center [683, 287] width 1290 height 34
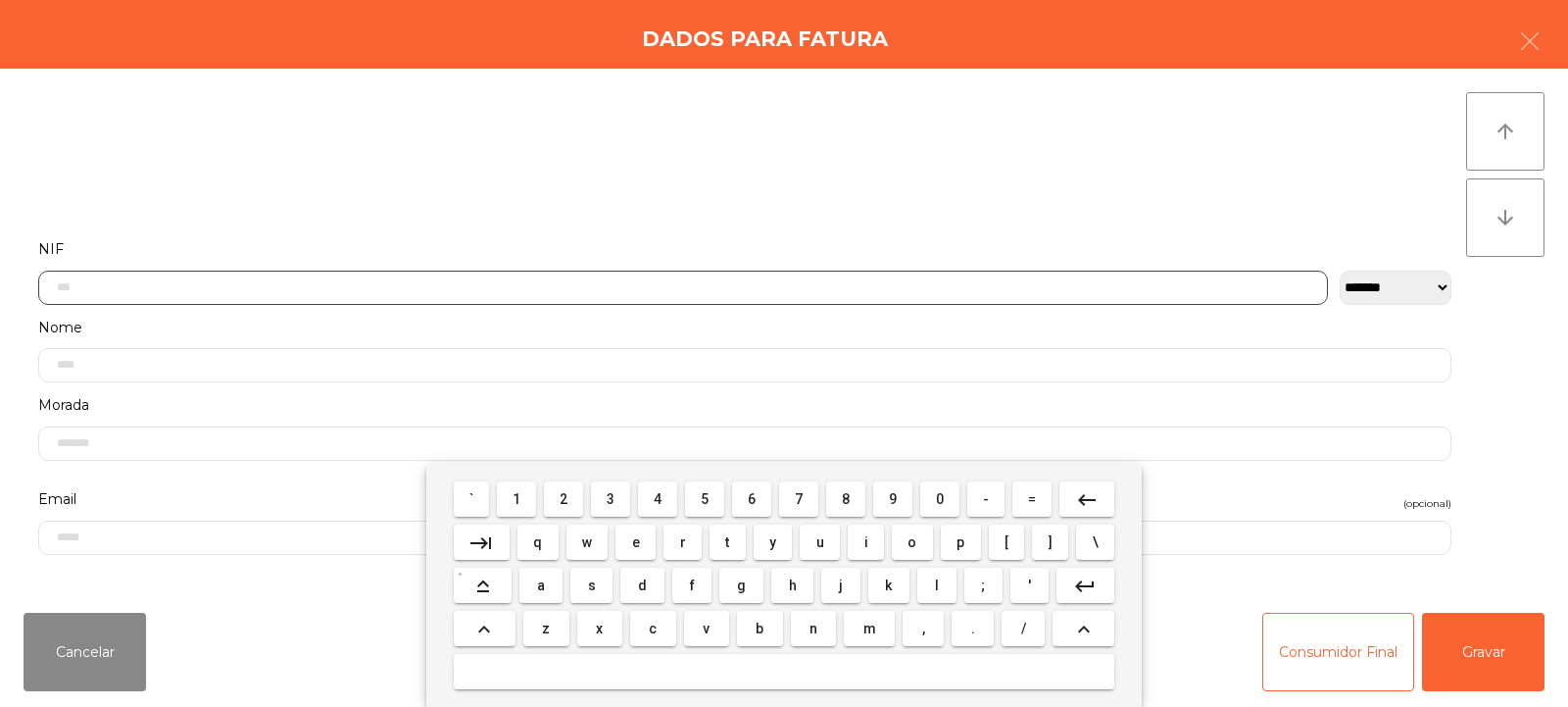
scroll to position [143, 0]
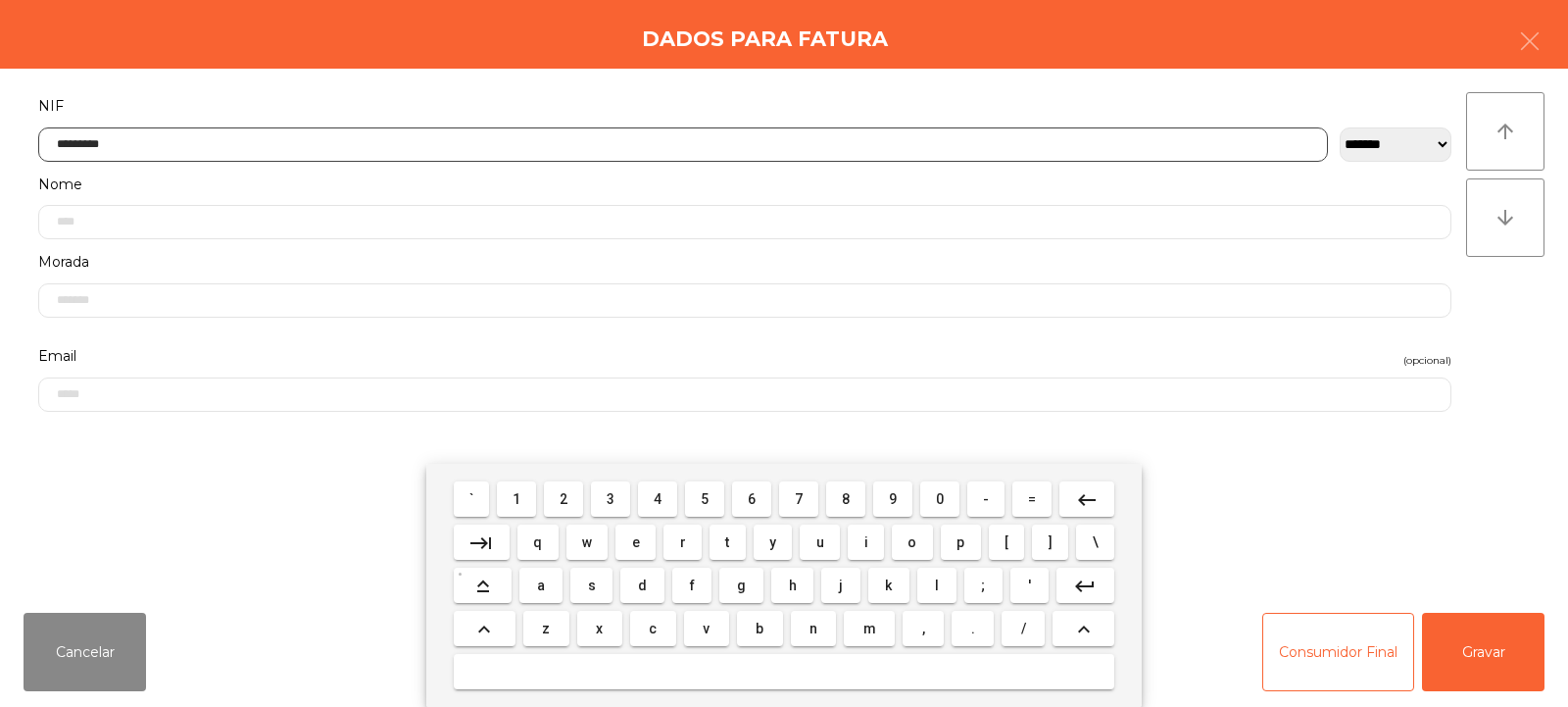
type input "*********"
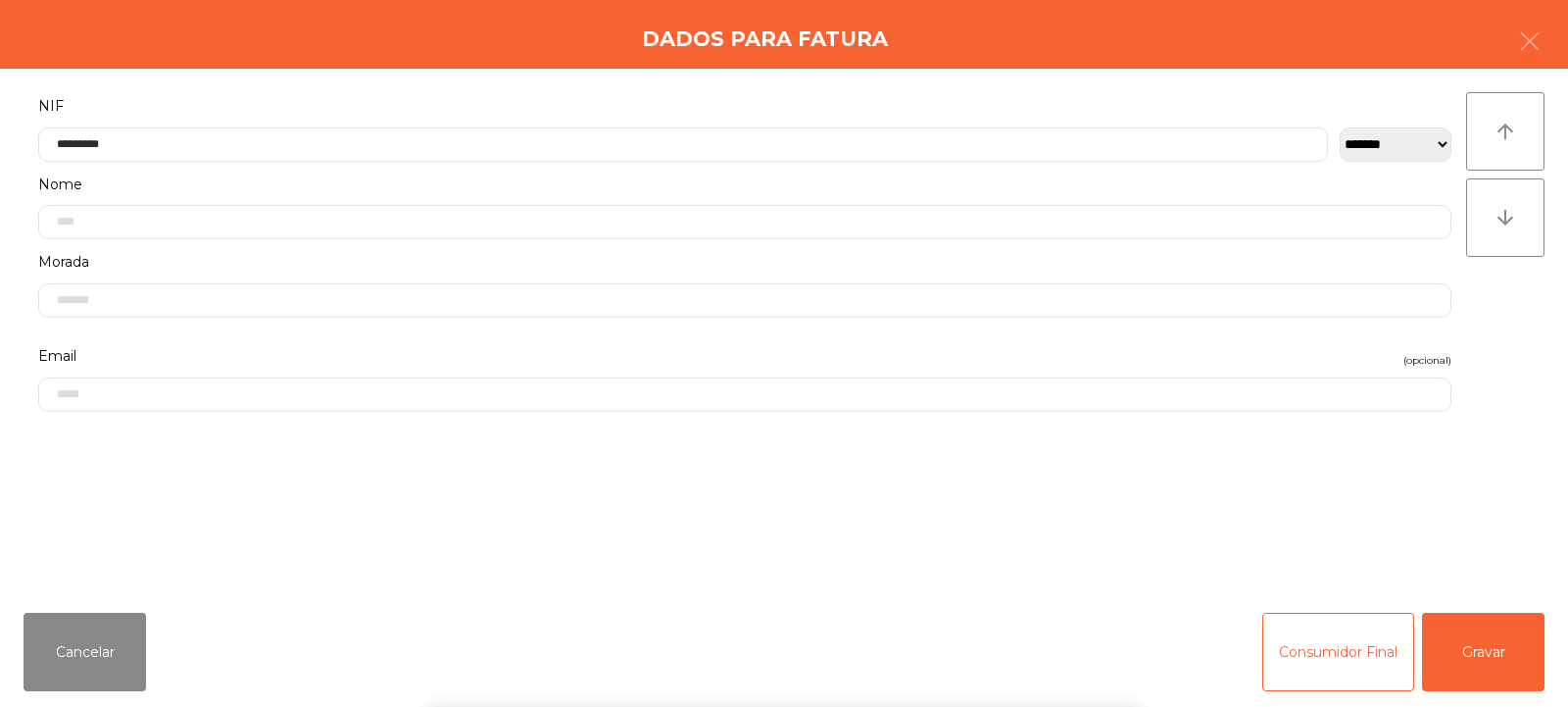
click at [1480, 654] on div "` 1 2 3 4 5 6 7 8 9 0 - = keyboard_backspace keyboard_tab q w e r t y u i o p […" at bounding box center [784, 585] width 1568 height 243
click at [1492, 667] on button "Gravar" at bounding box center [1484, 652] width 123 height 78
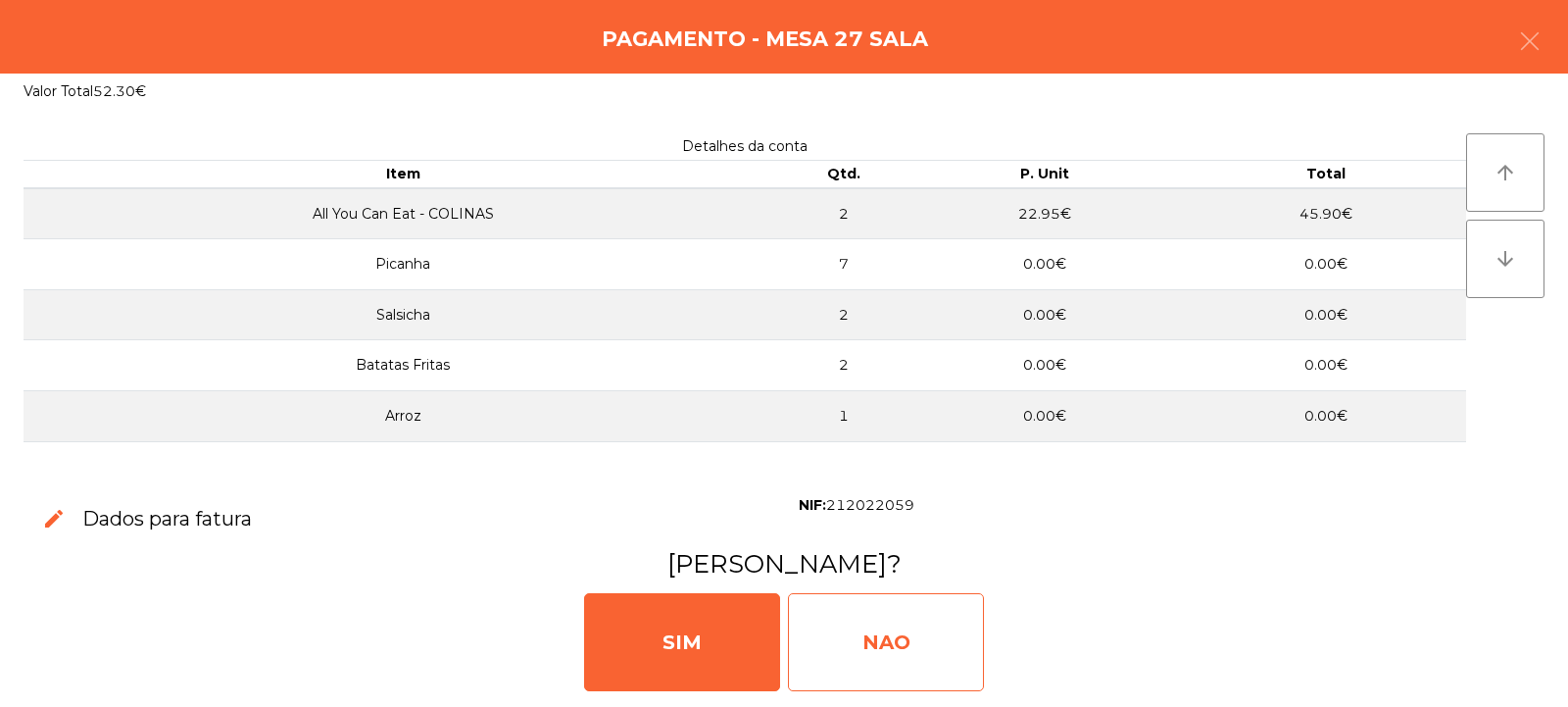
click at [877, 627] on div "NAO" at bounding box center [886, 642] width 196 height 98
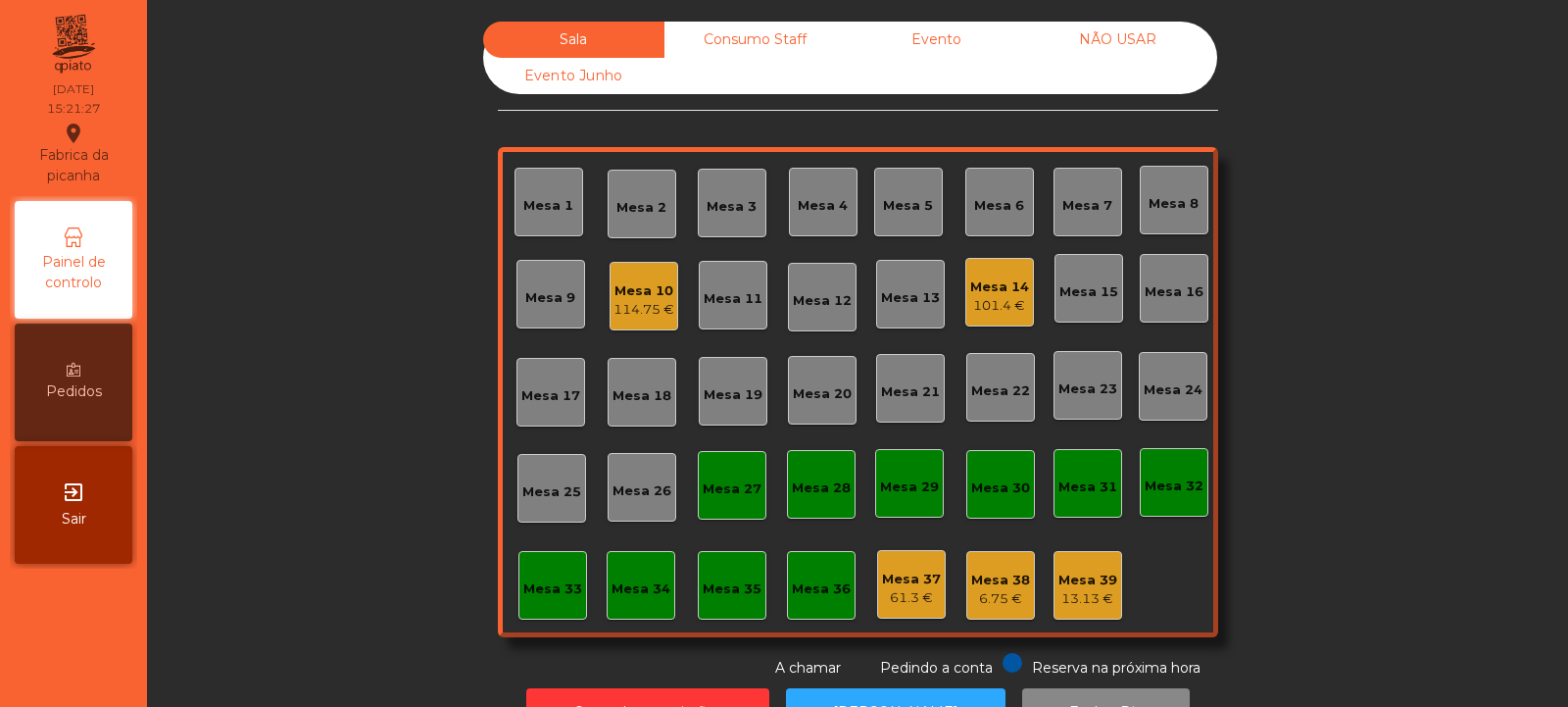
click at [654, 287] on div "Mesa 10" at bounding box center [644, 291] width 61 height 20
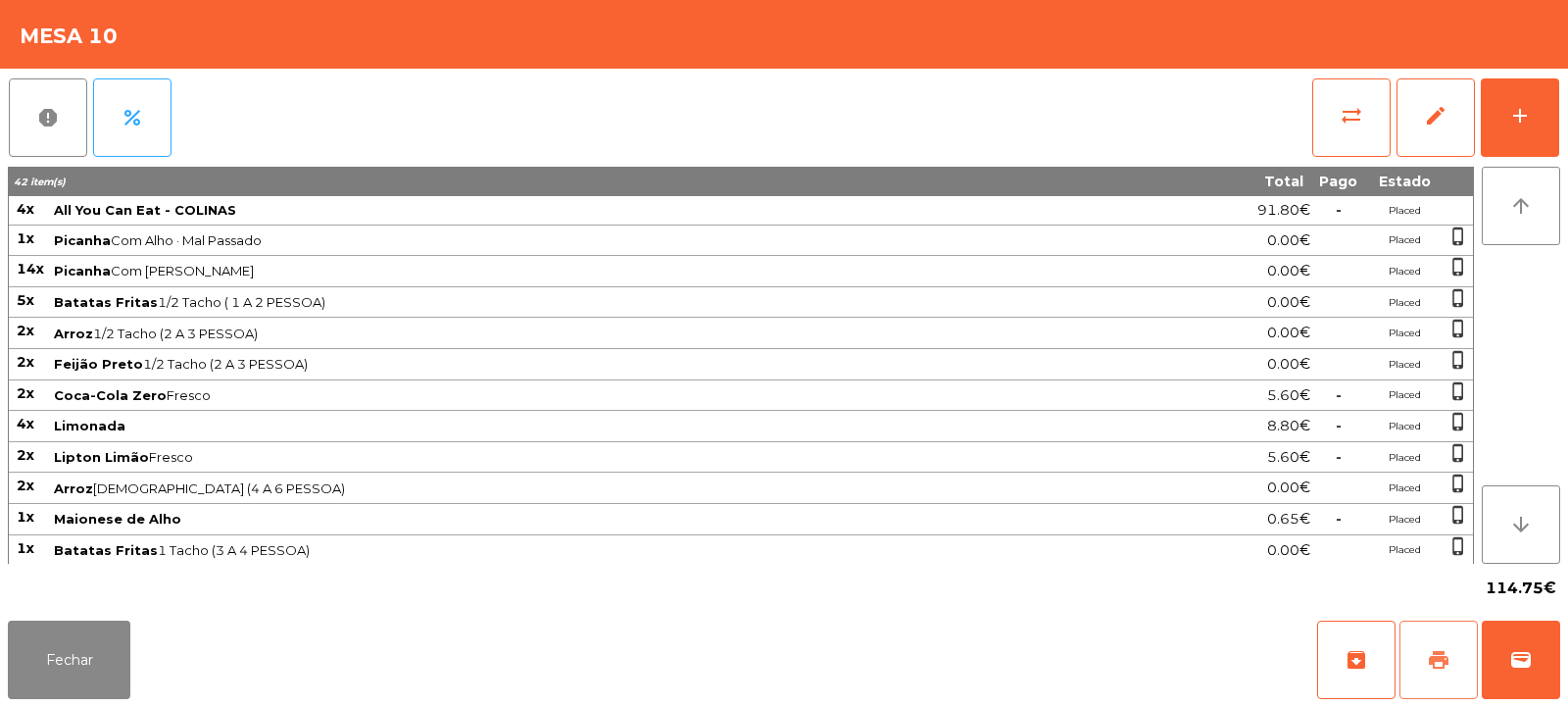
click at [1441, 651] on span "print" at bounding box center [1440, 660] width 24 height 24
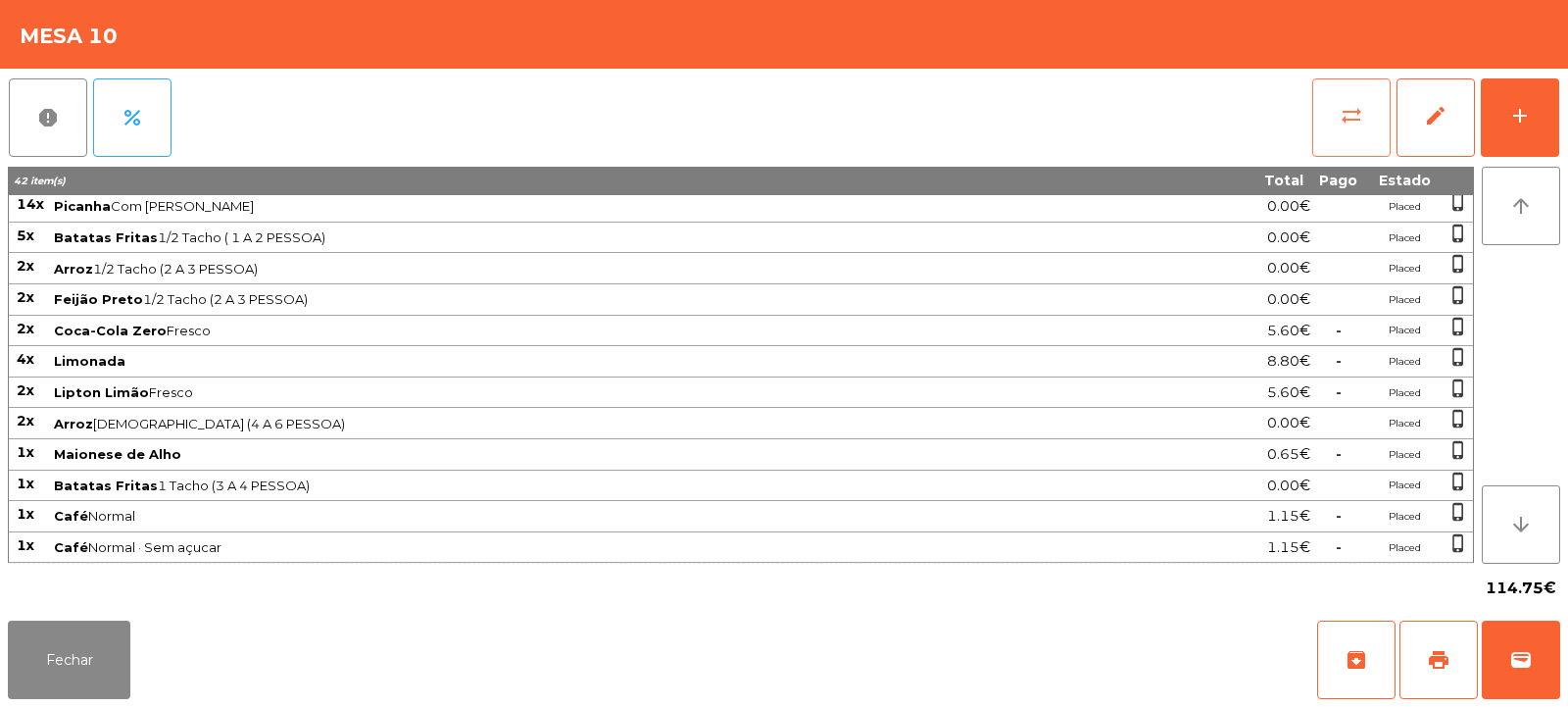
click at [1350, 138] on button "sync_alt" at bounding box center [1352, 118] width 78 height 78
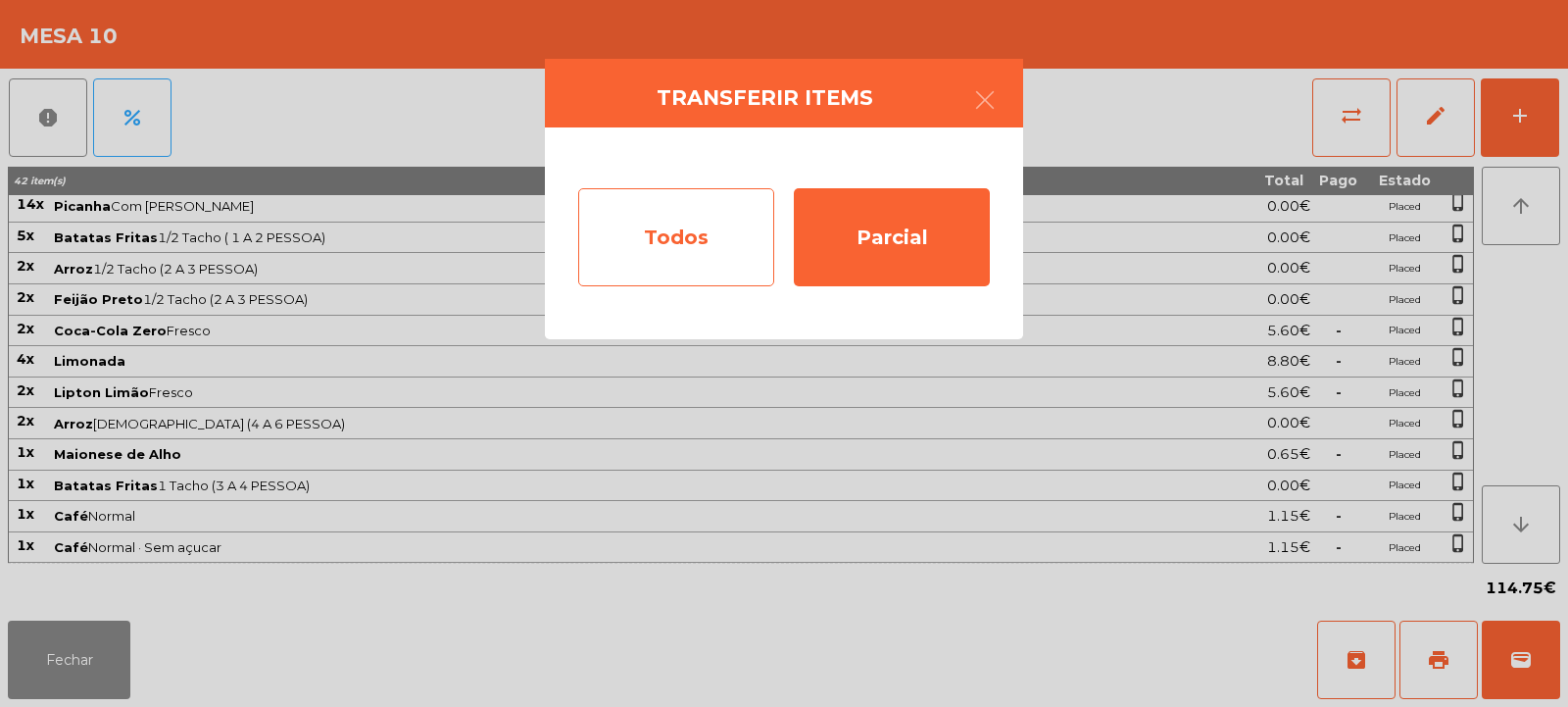
click at [722, 234] on div "Todos" at bounding box center [677, 237] width 196 height 98
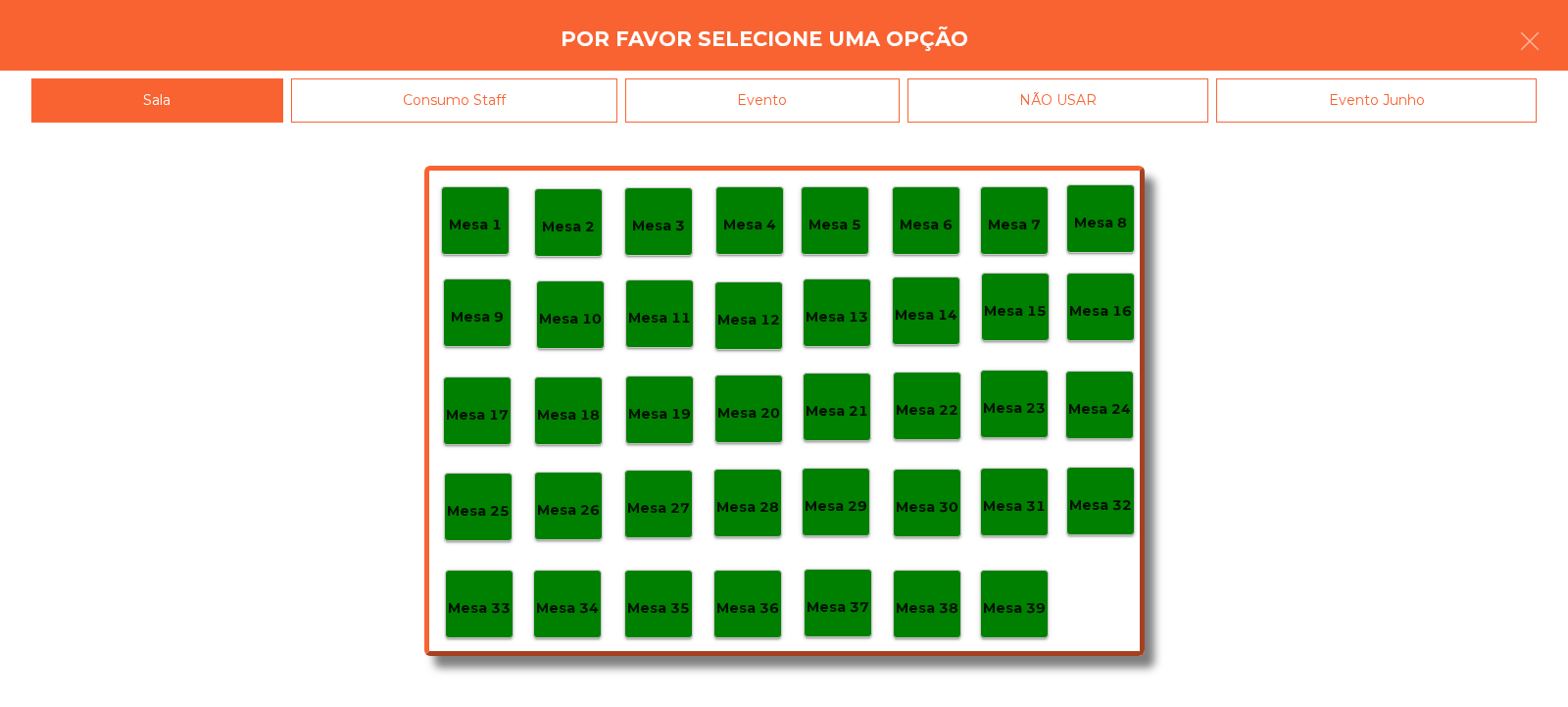
click at [835, 114] on div "Evento" at bounding box center [763, 100] width 275 height 44
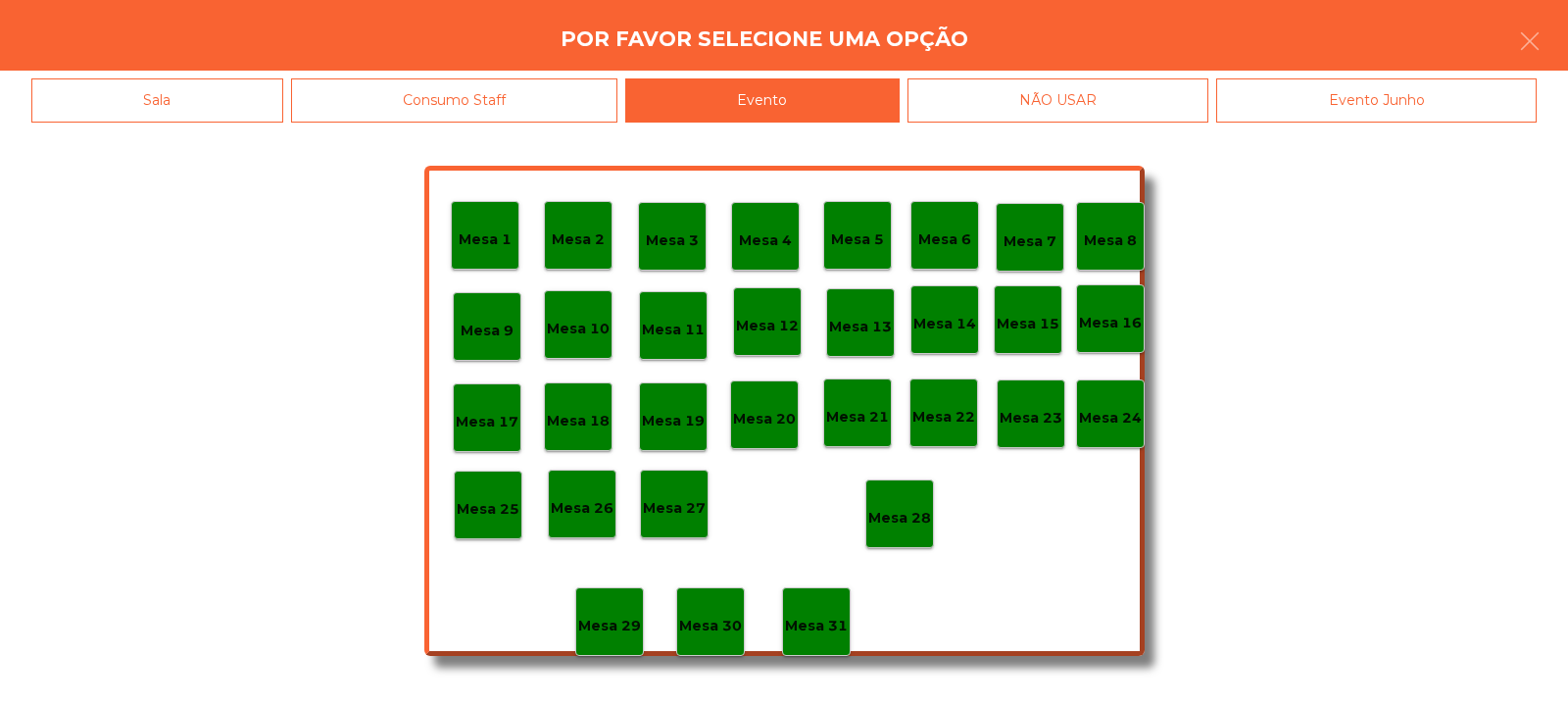
click at [918, 488] on div "Mesa 28" at bounding box center [900, 514] width 69 height 69
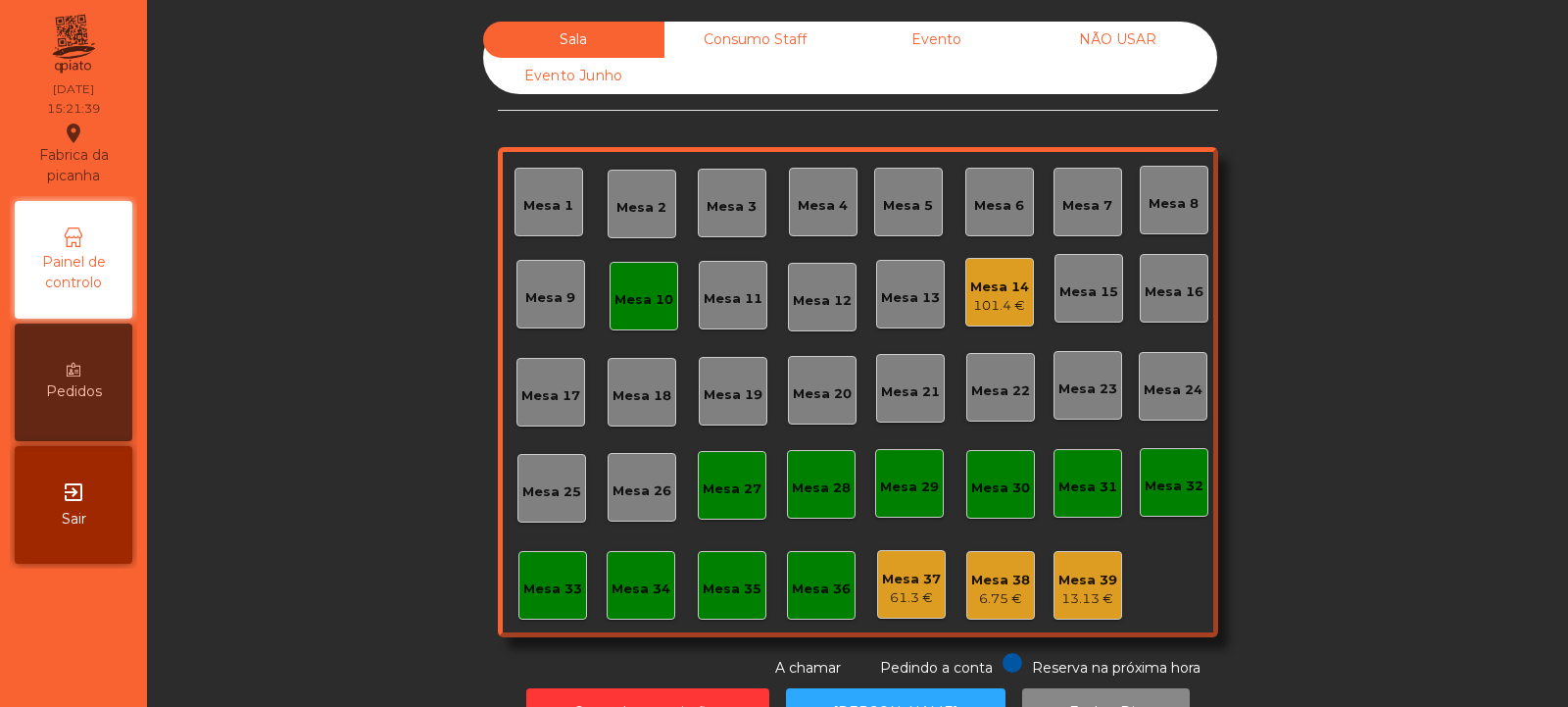
click at [642, 303] on div "Mesa 10" at bounding box center [644, 300] width 59 height 20
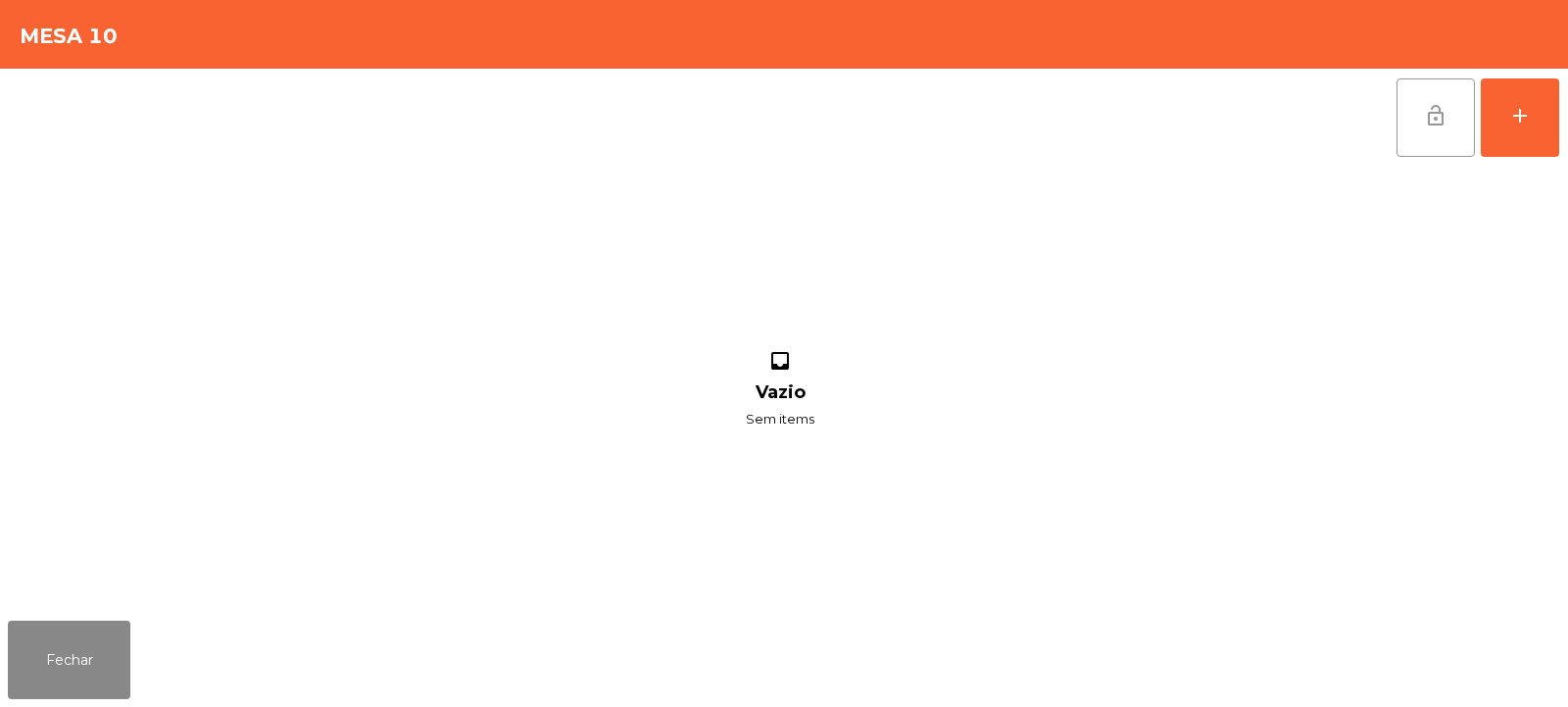
click at [1421, 119] on button "lock_open" at bounding box center [1437, 118] width 78 height 78
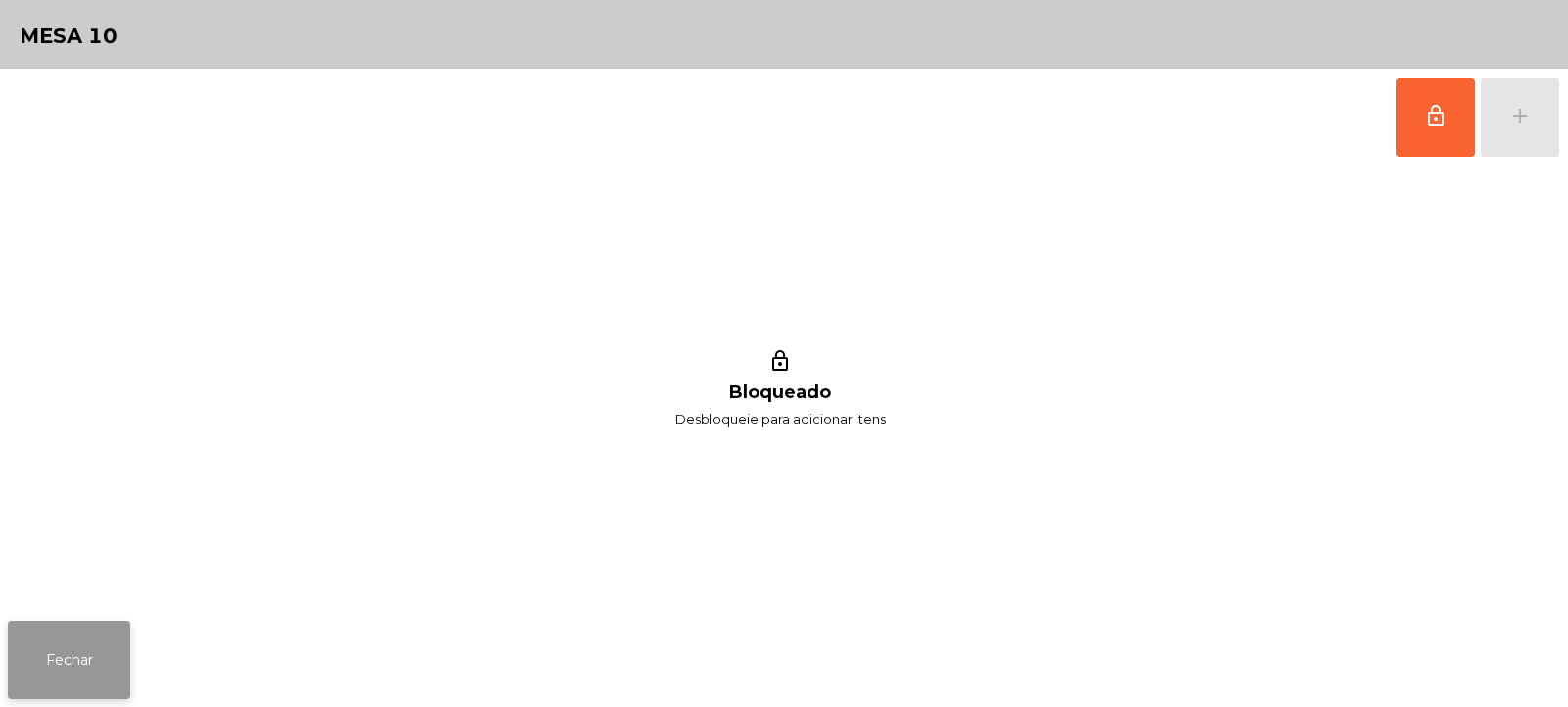
click at [97, 664] on button "Fechar" at bounding box center [69, 660] width 123 height 78
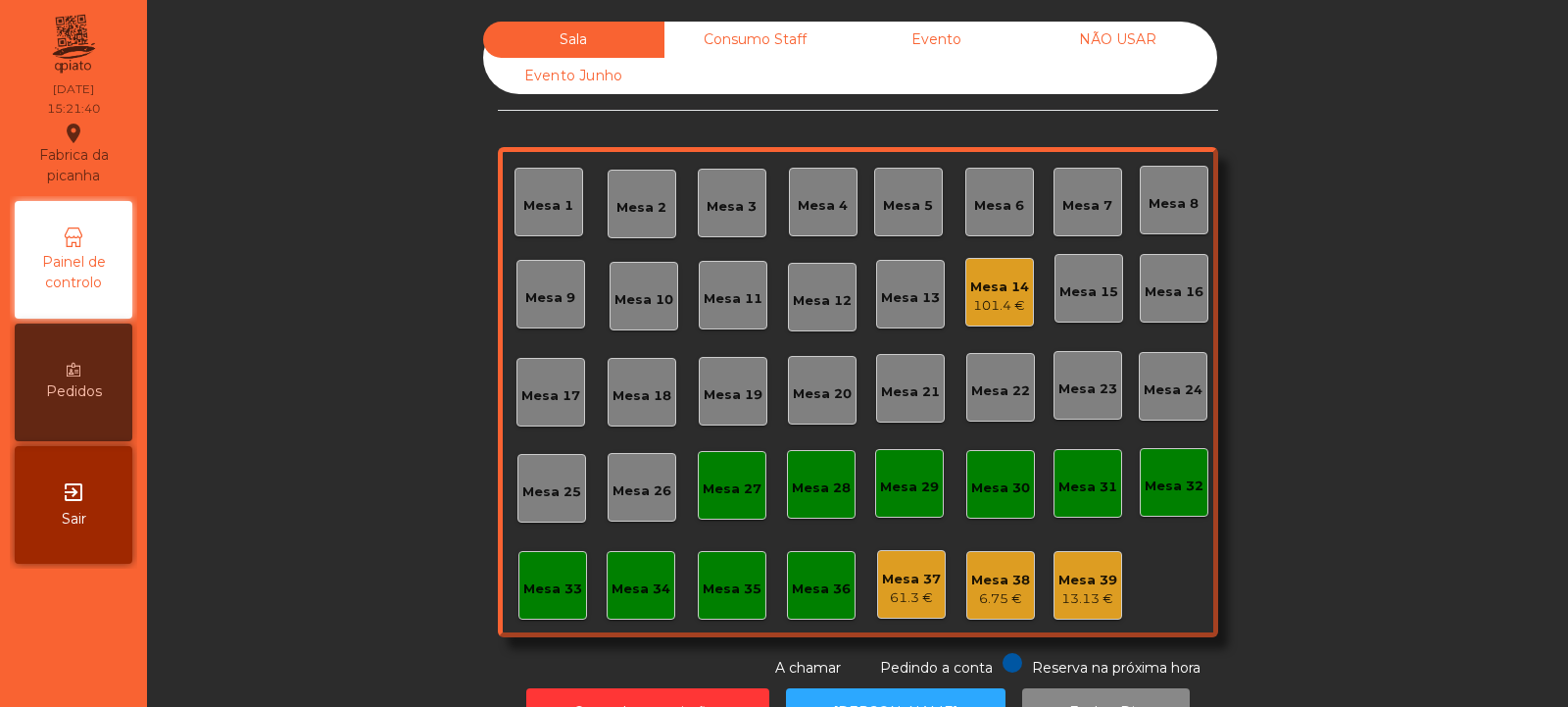
scroll to position [66, 0]
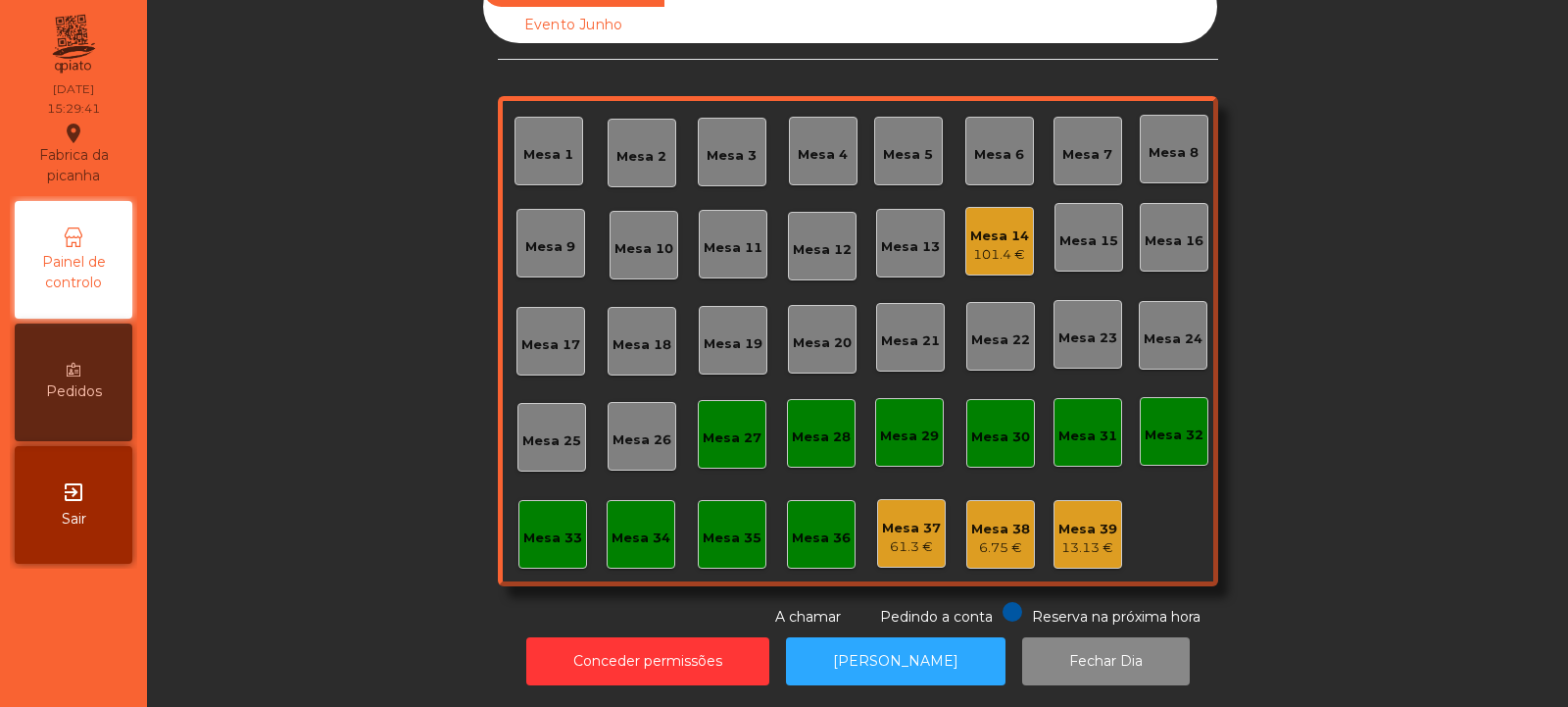
click at [1055, 243] on div "Mesa 15" at bounding box center [1089, 237] width 69 height 69
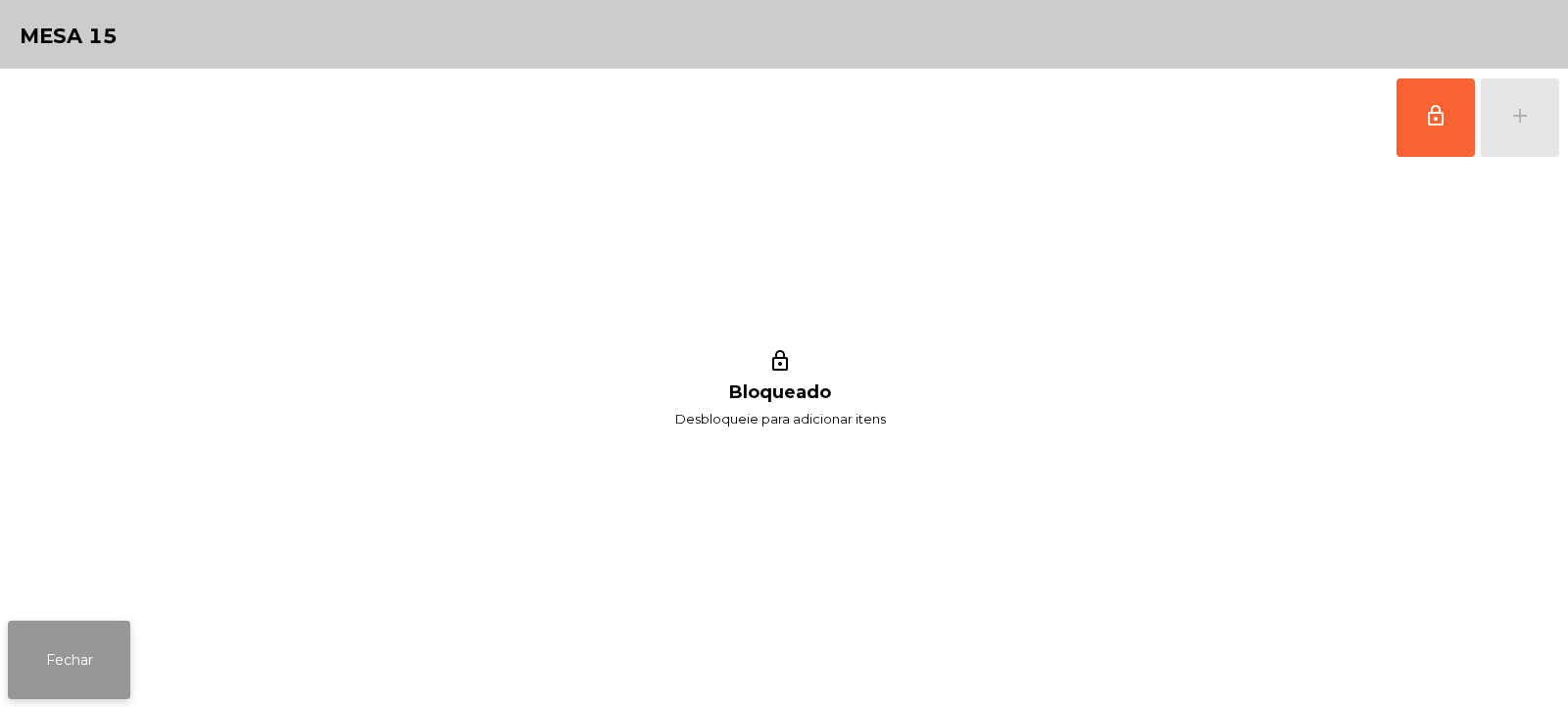
click at [30, 654] on button "Fechar" at bounding box center [69, 660] width 123 height 78
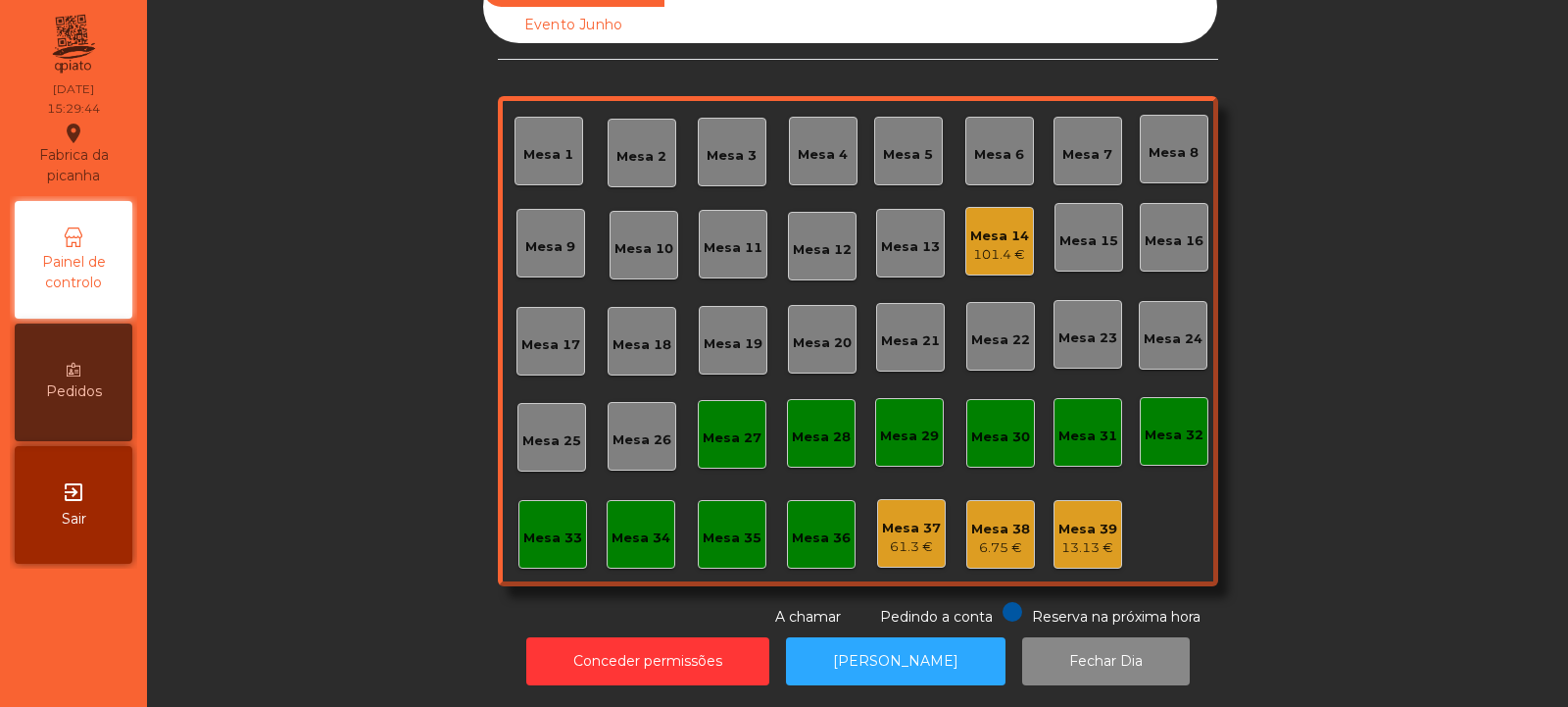
click at [996, 245] on div "101.4 €" at bounding box center [1000, 255] width 59 height 20
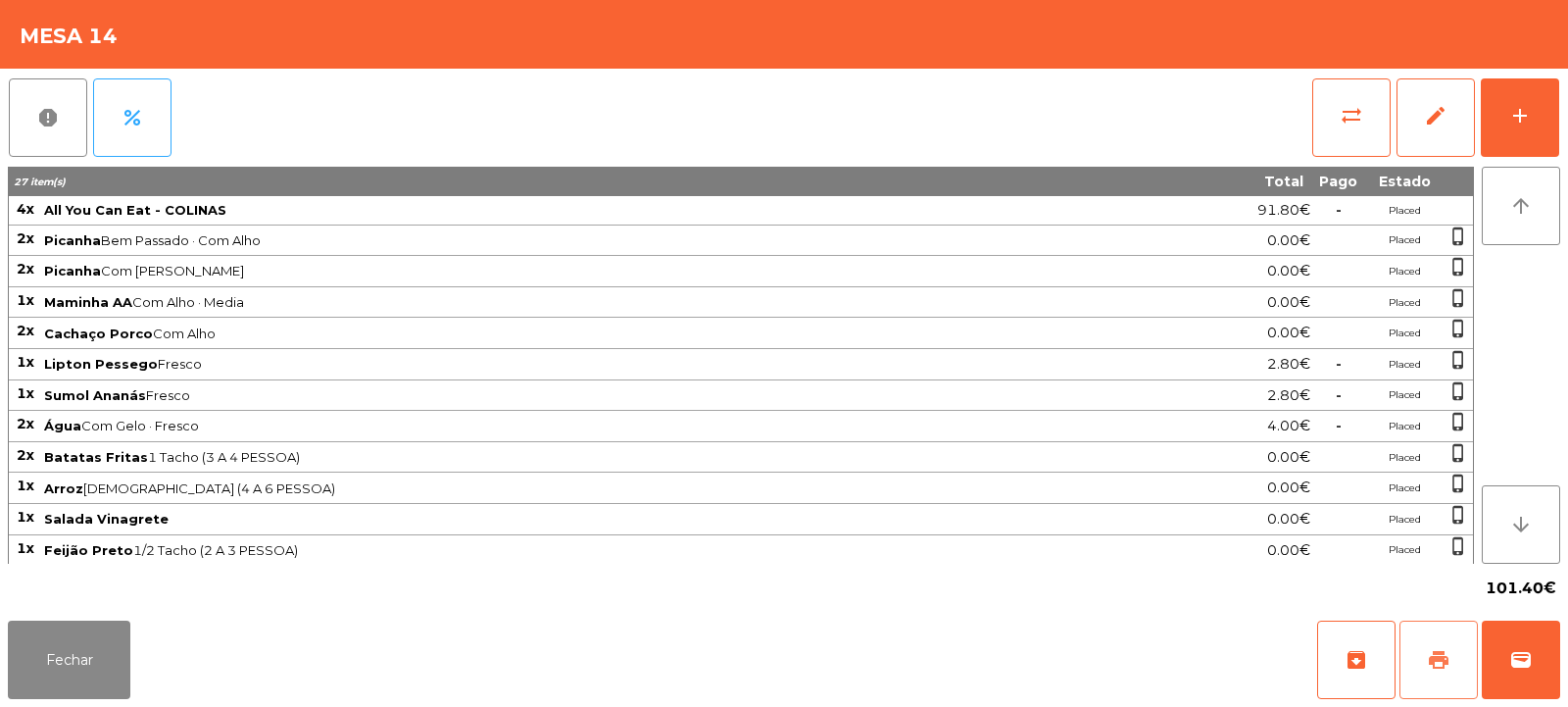
click at [1428, 656] on span "print" at bounding box center [1440, 660] width 24 height 24
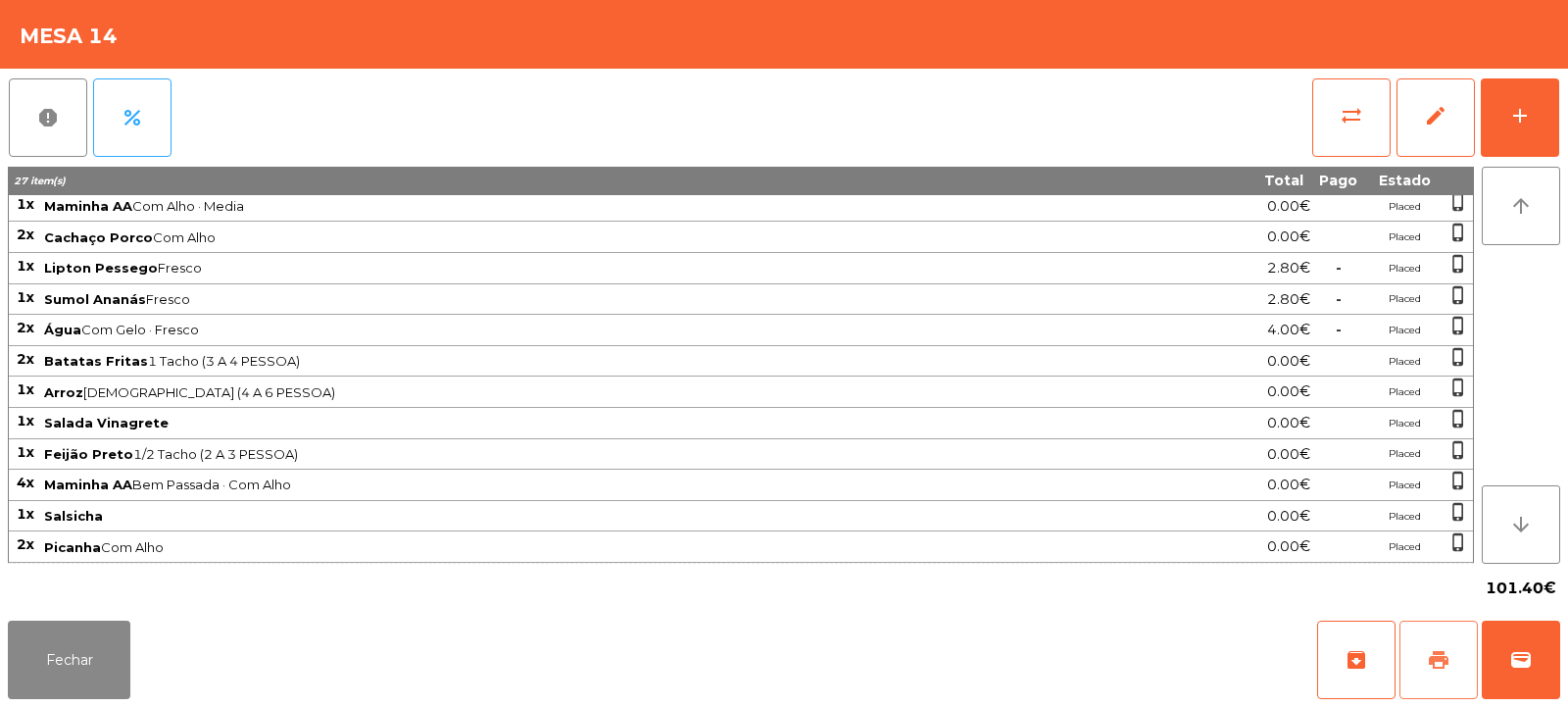
scroll to position [0, 0]
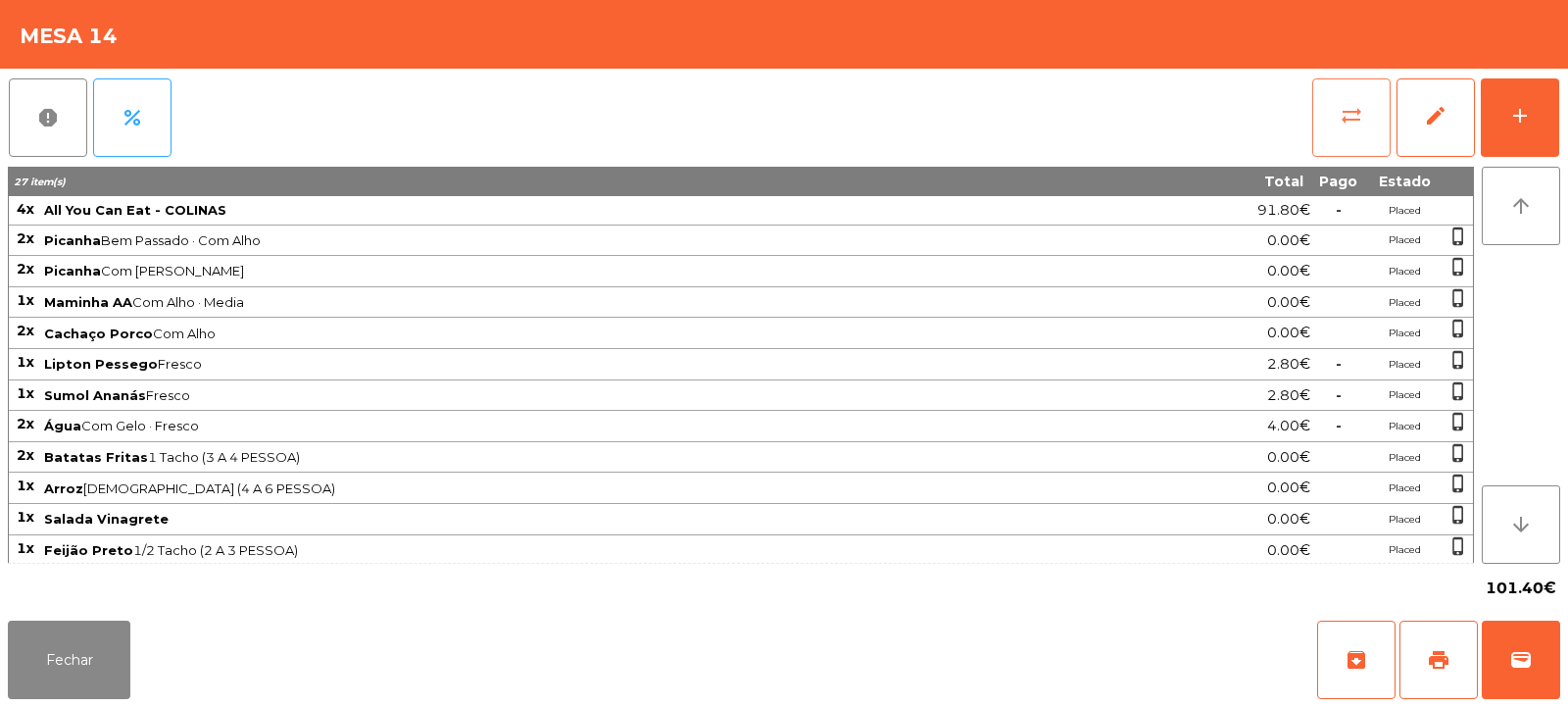
click at [1365, 122] on button "sync_alt" at bounding box center [1352, 118] width 78 height 78
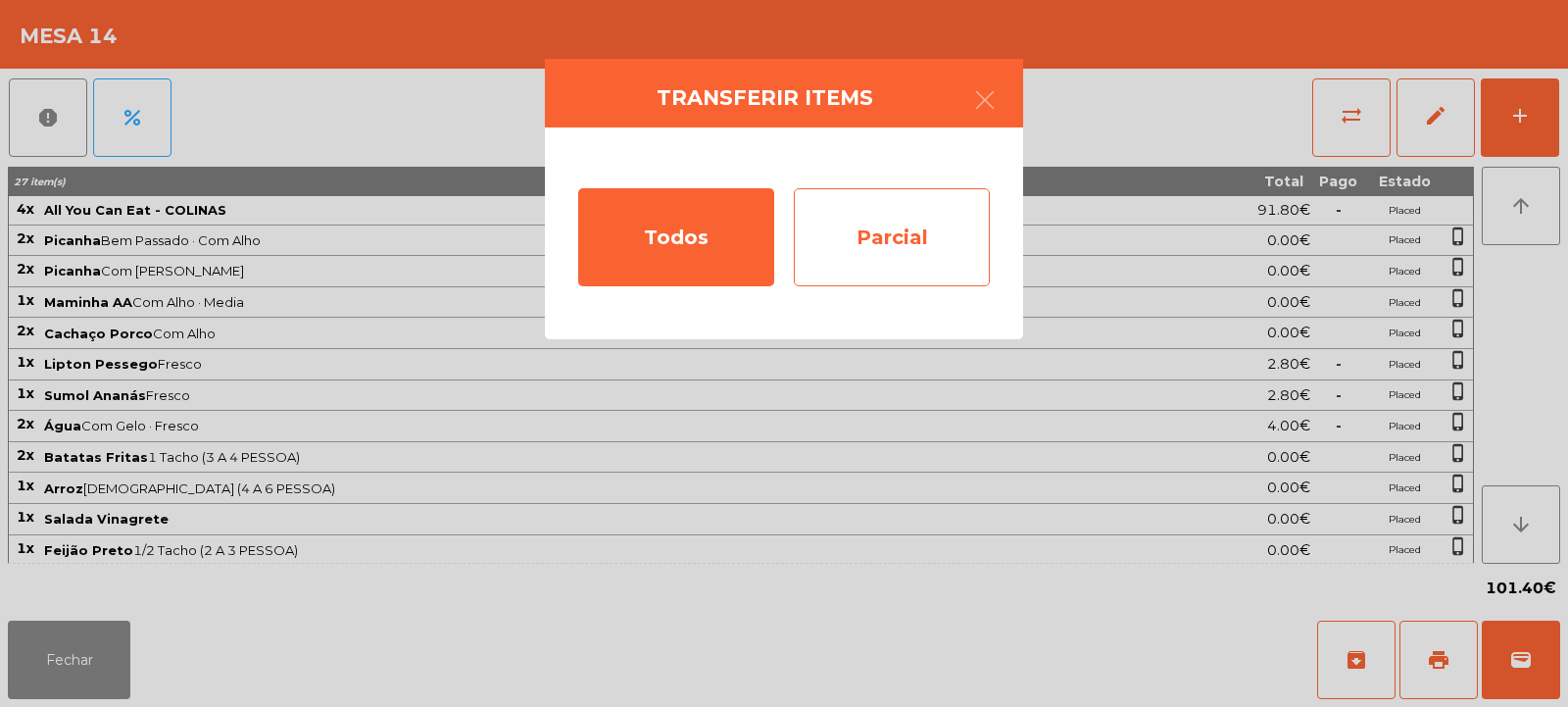
click at [946, 237] on div "Parcial" at bounding box center [892, 237] width 196 height 98
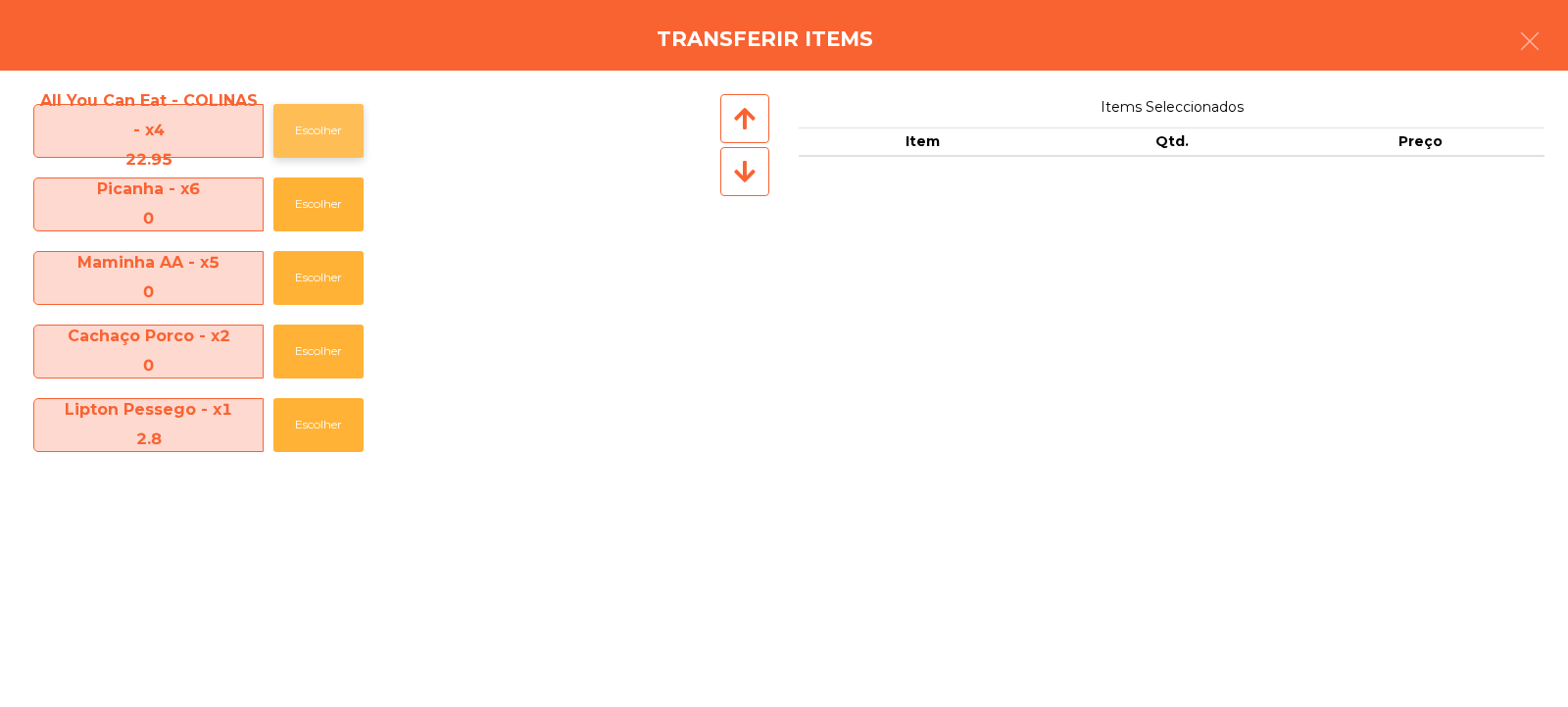
click at [318, 136] on button "Escolher" at bounding box center [319, 130] width 90 height 54
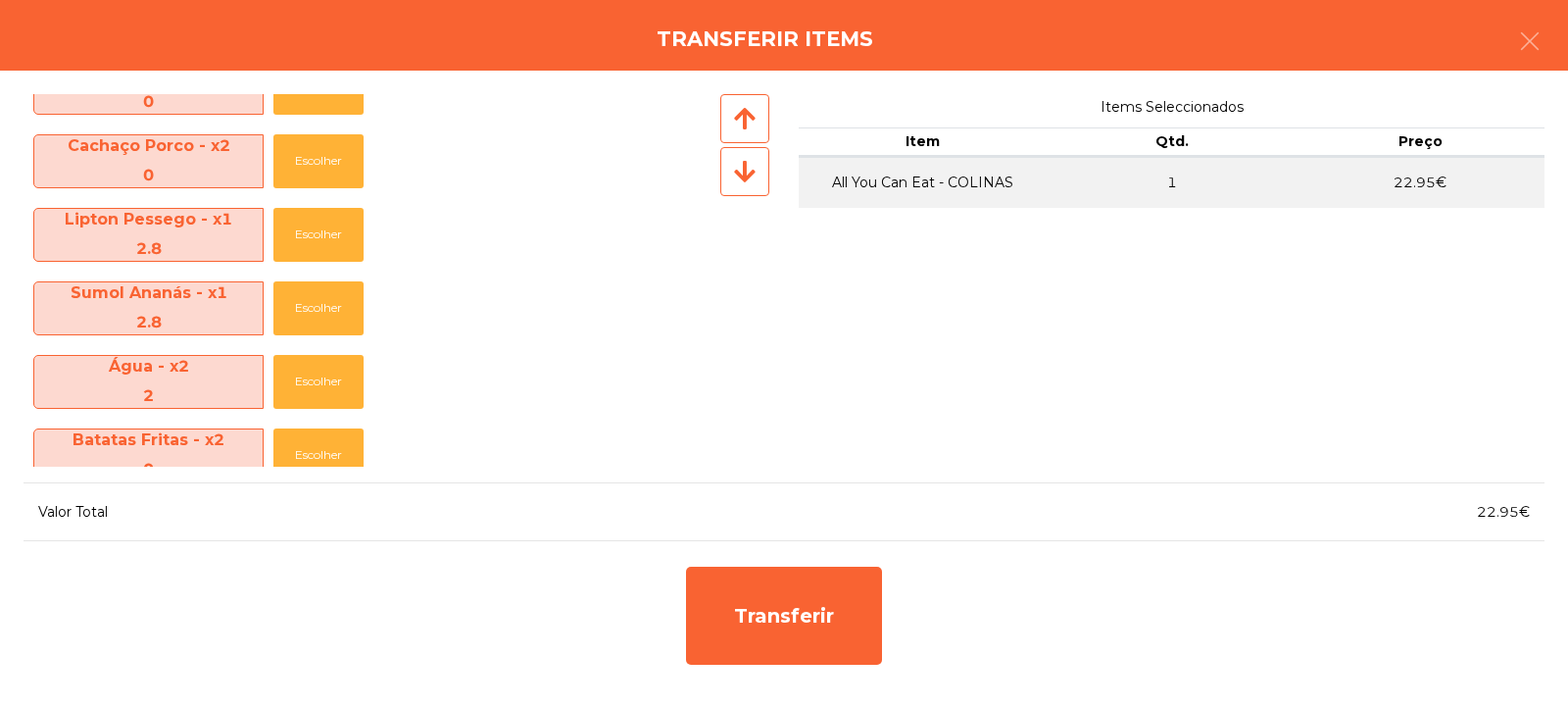
scroll to position [193, 0]
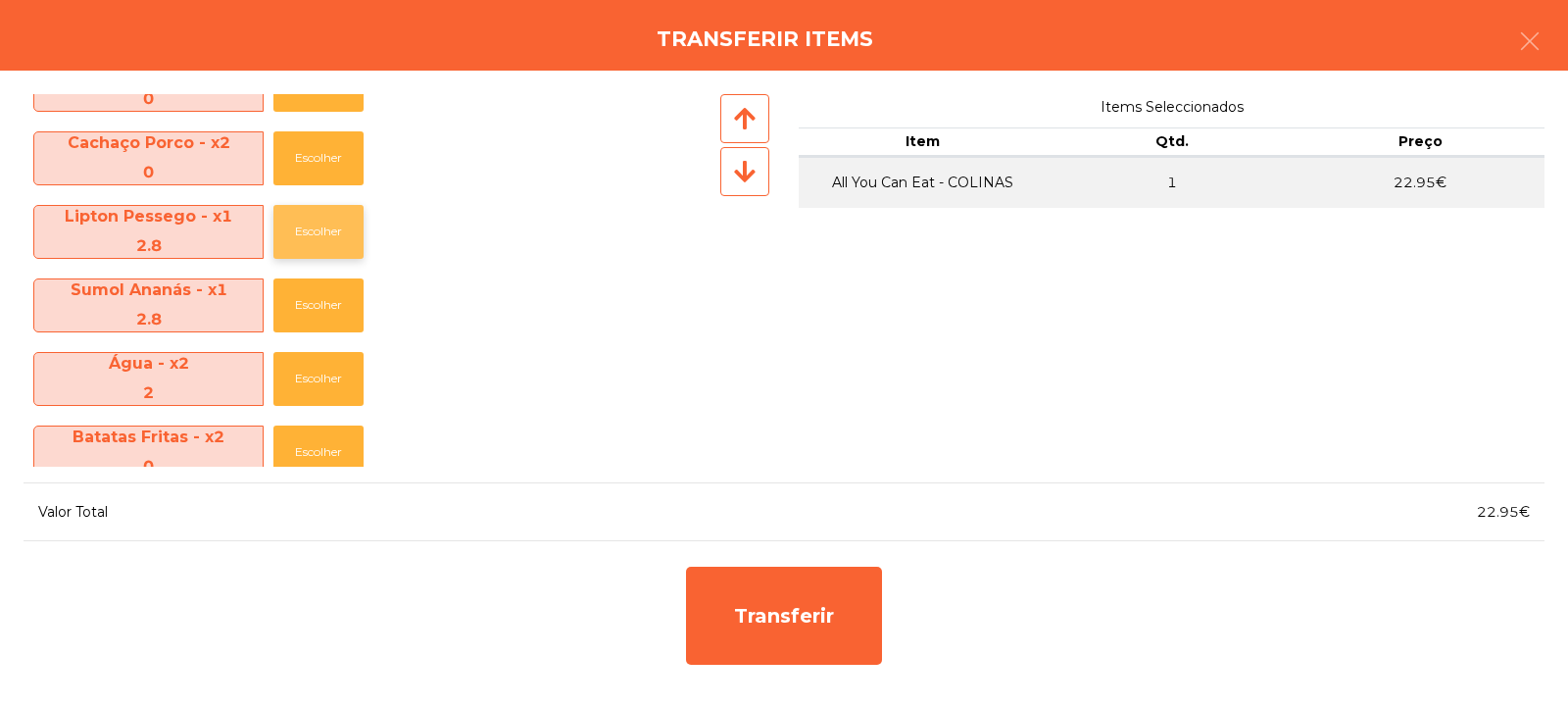
click at [318, 230] on button "Escolher" at bounding box center [319, 231] width 90 height 54
click at [323, 243] on button "Escolher" at bounding box center [319, 231] width 90 height 54
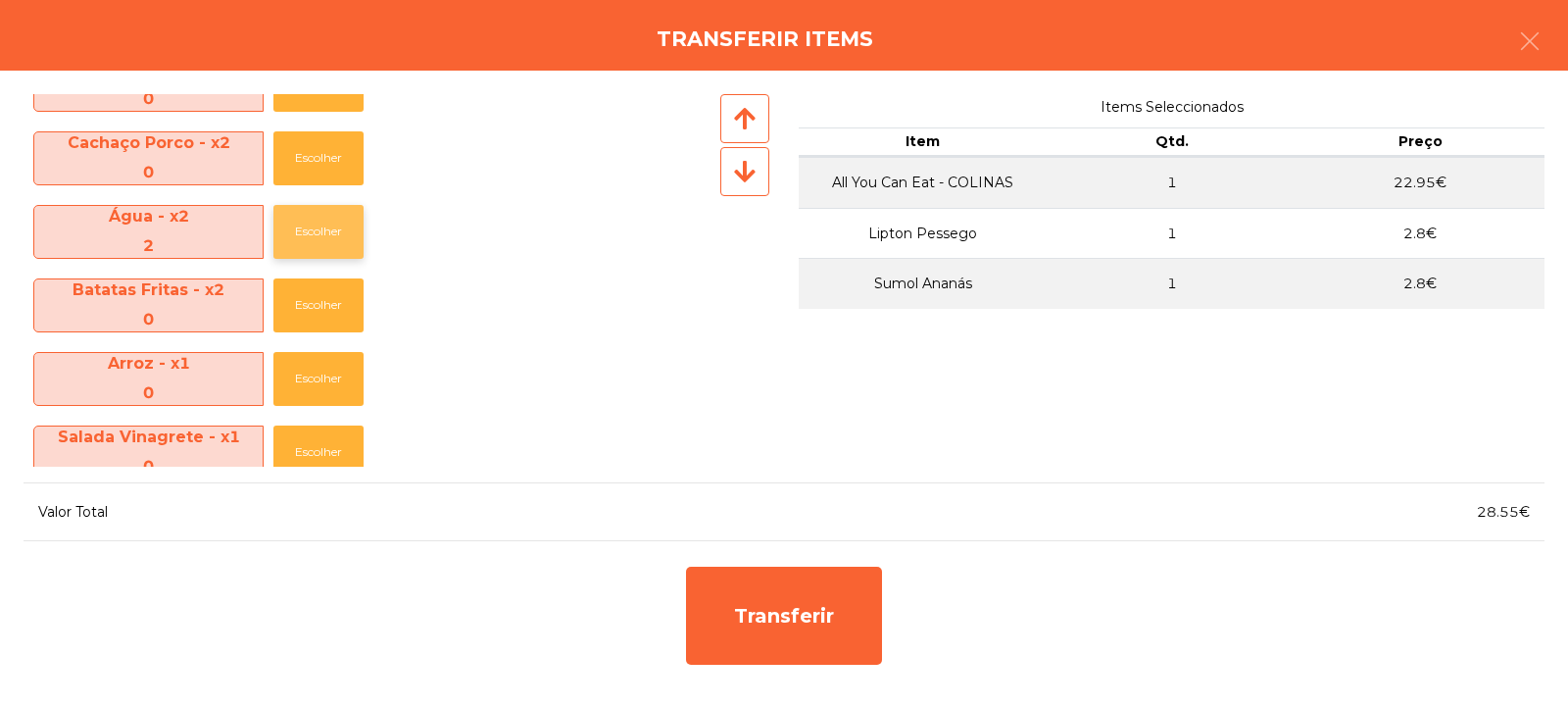
click at [325, 251] on button "Escolher" at bounding box center [319, 231] width 90 height 54
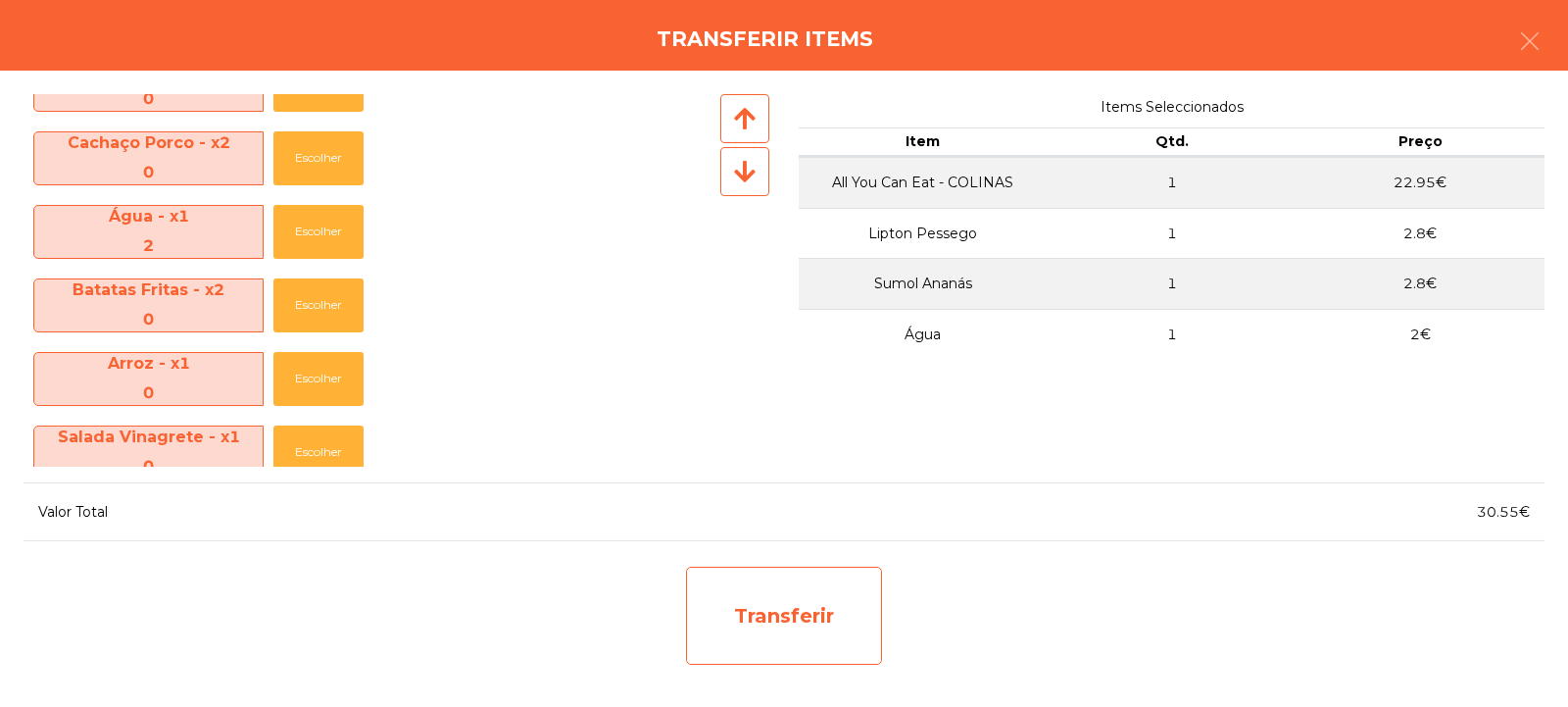
click at [780, 628] on div "Transferir" at bounding box center [784, 616] width 196 height 98
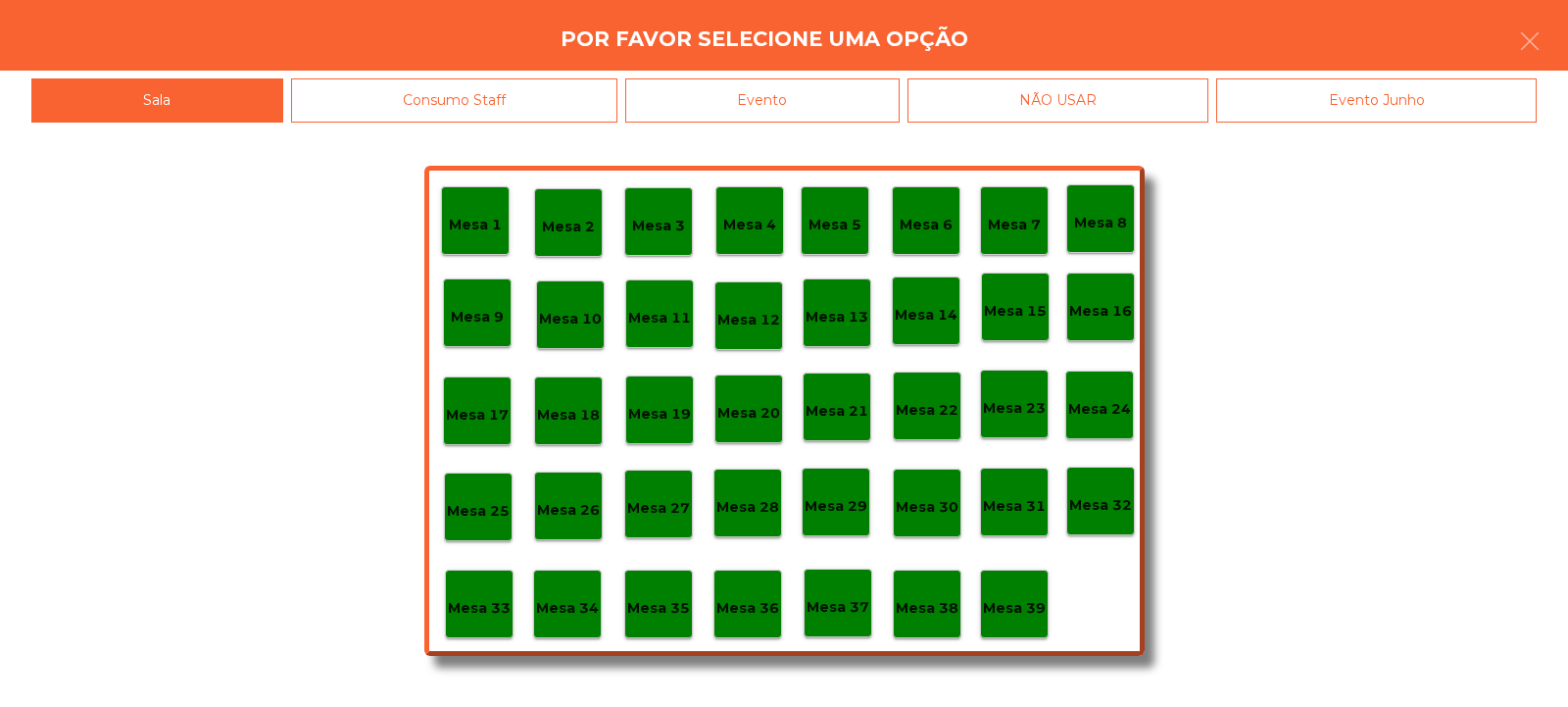
click at [481, 590] on div "Mesa 33" at bounding box center [480, 604] width 63 height 30
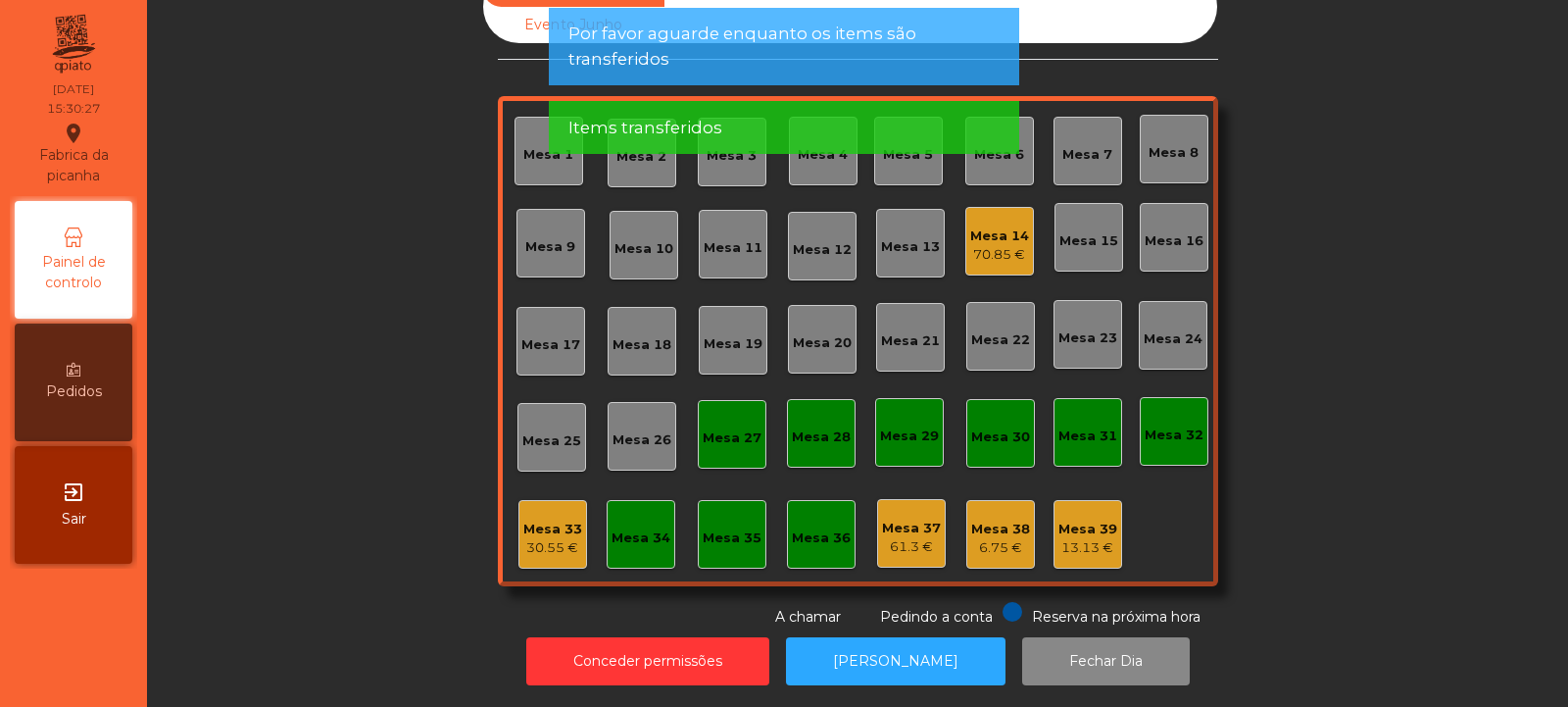
click at [978, 252] on div "Mesa 14 70.85 €" at bounding box center [1000, 241] width 69 height 69
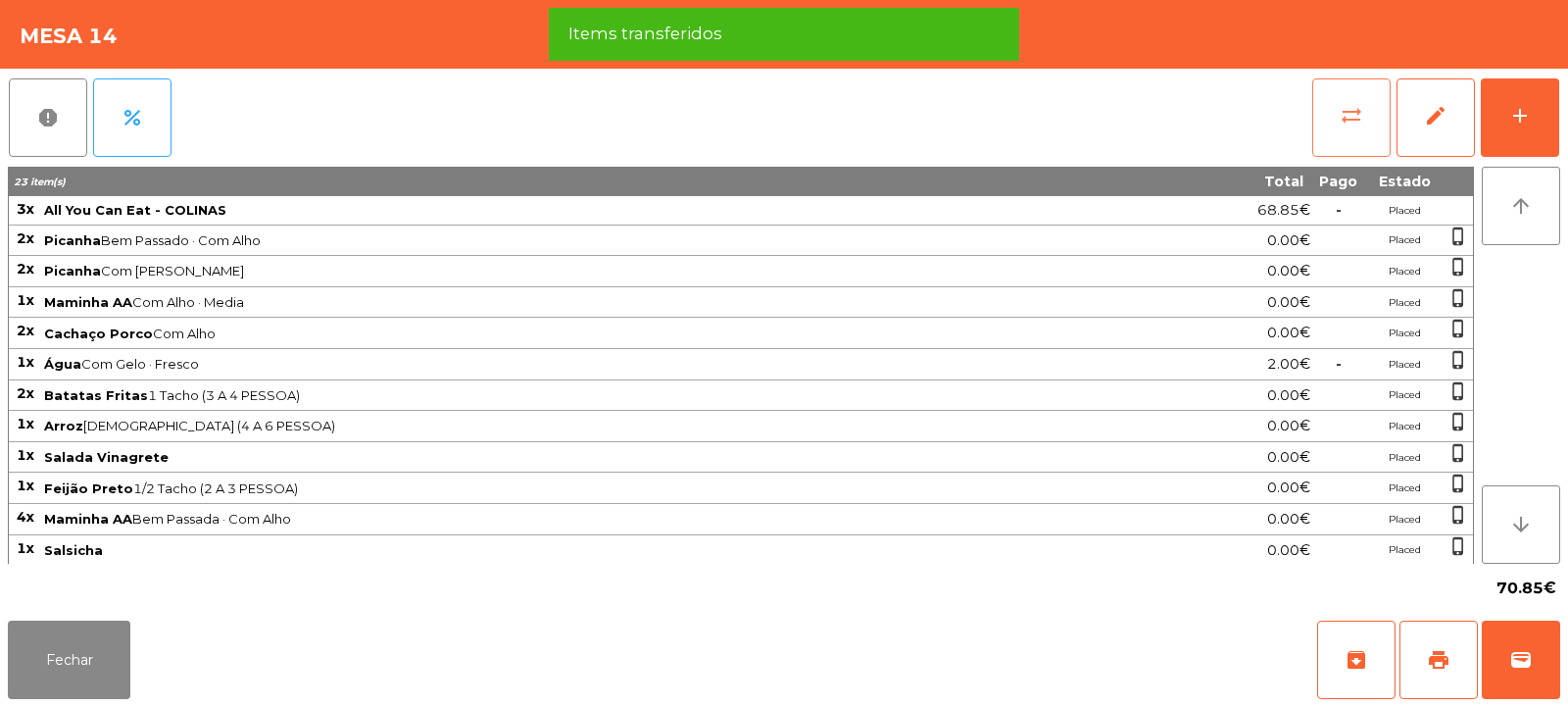
click at [1349, 123] on span "sync_alt" at bounding box center [1352, 116] width 24 height 24
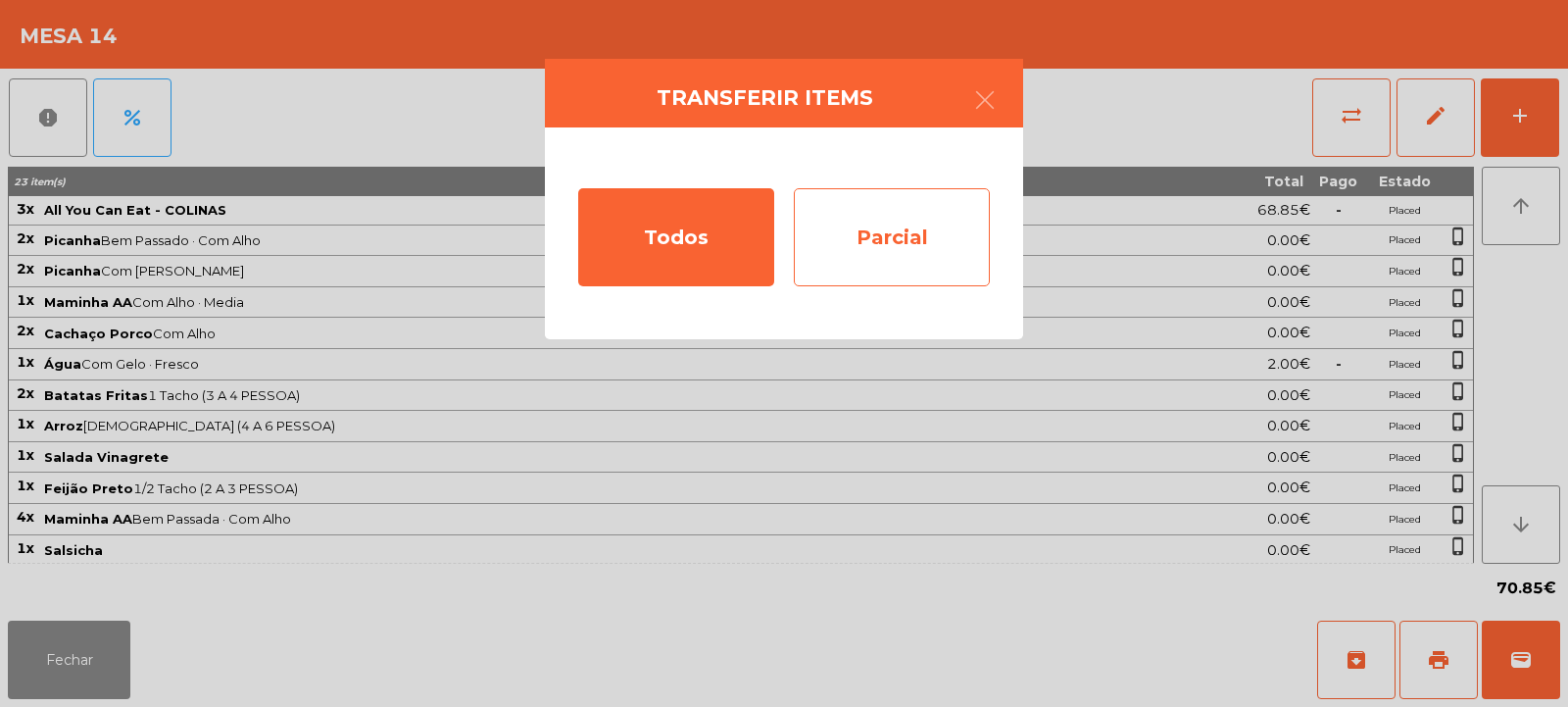
click at [908, 220] on div "Parcial" at bounding box center [892, 237] width 196 height 98
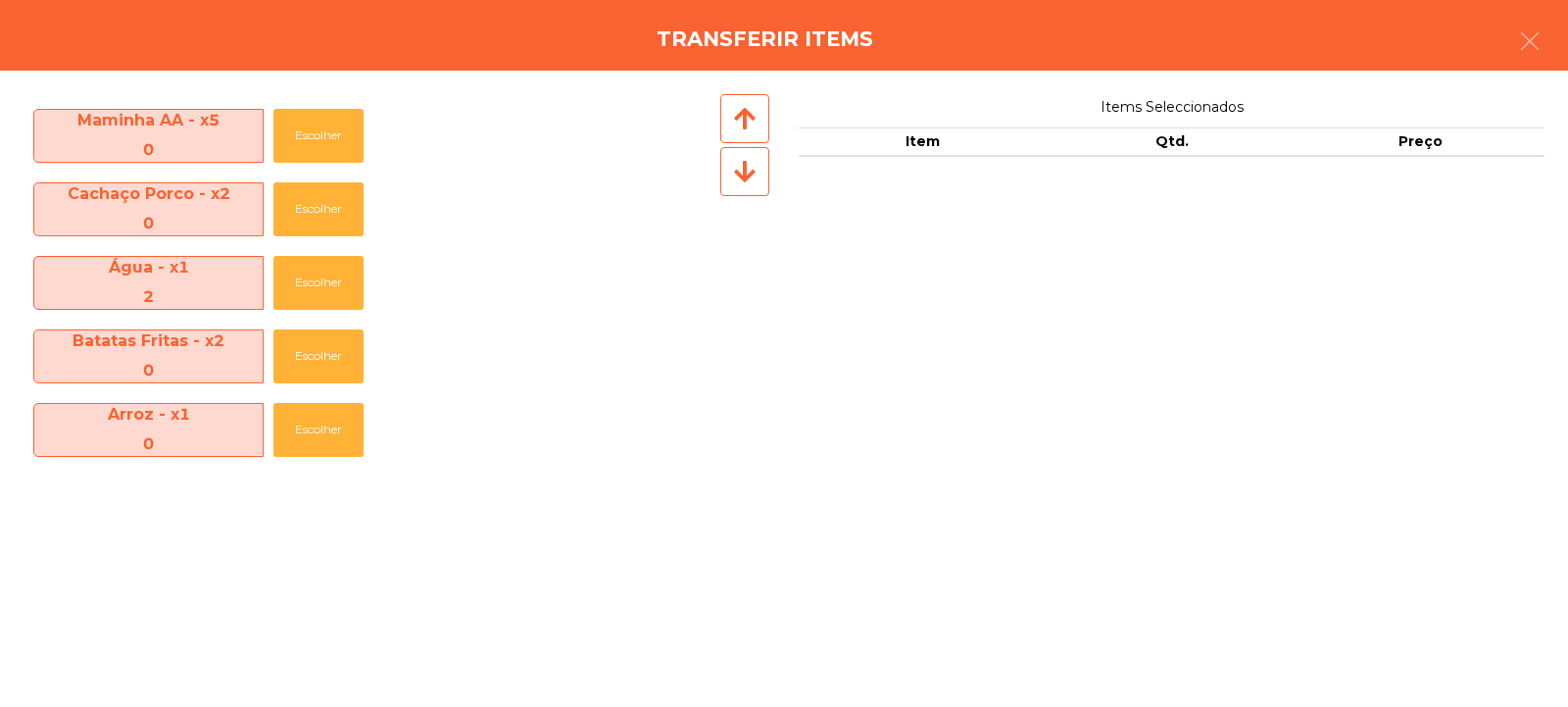
scroll to position [138, 0]
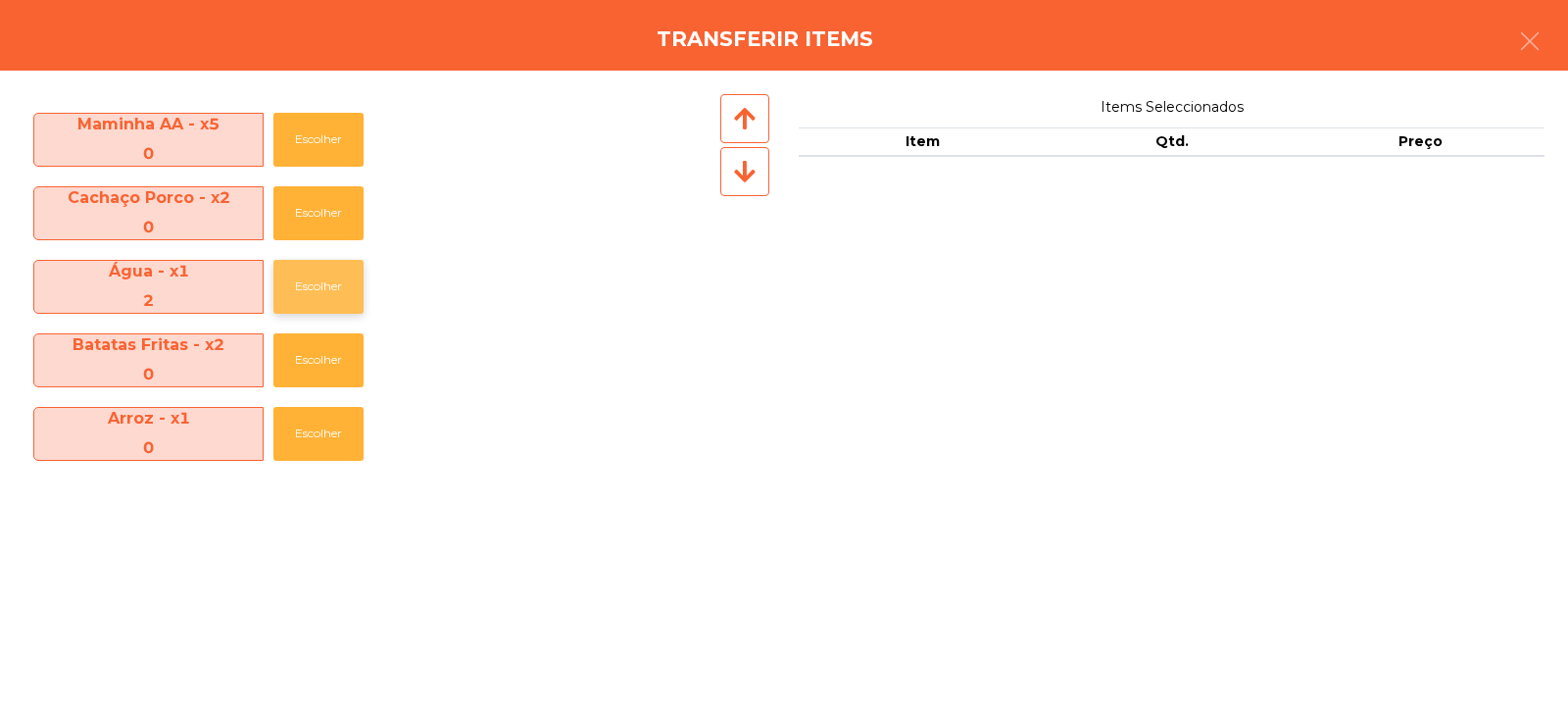
click at [334, 286] on button "Escolher" at bounding box center [319, 286] width 90 height 54
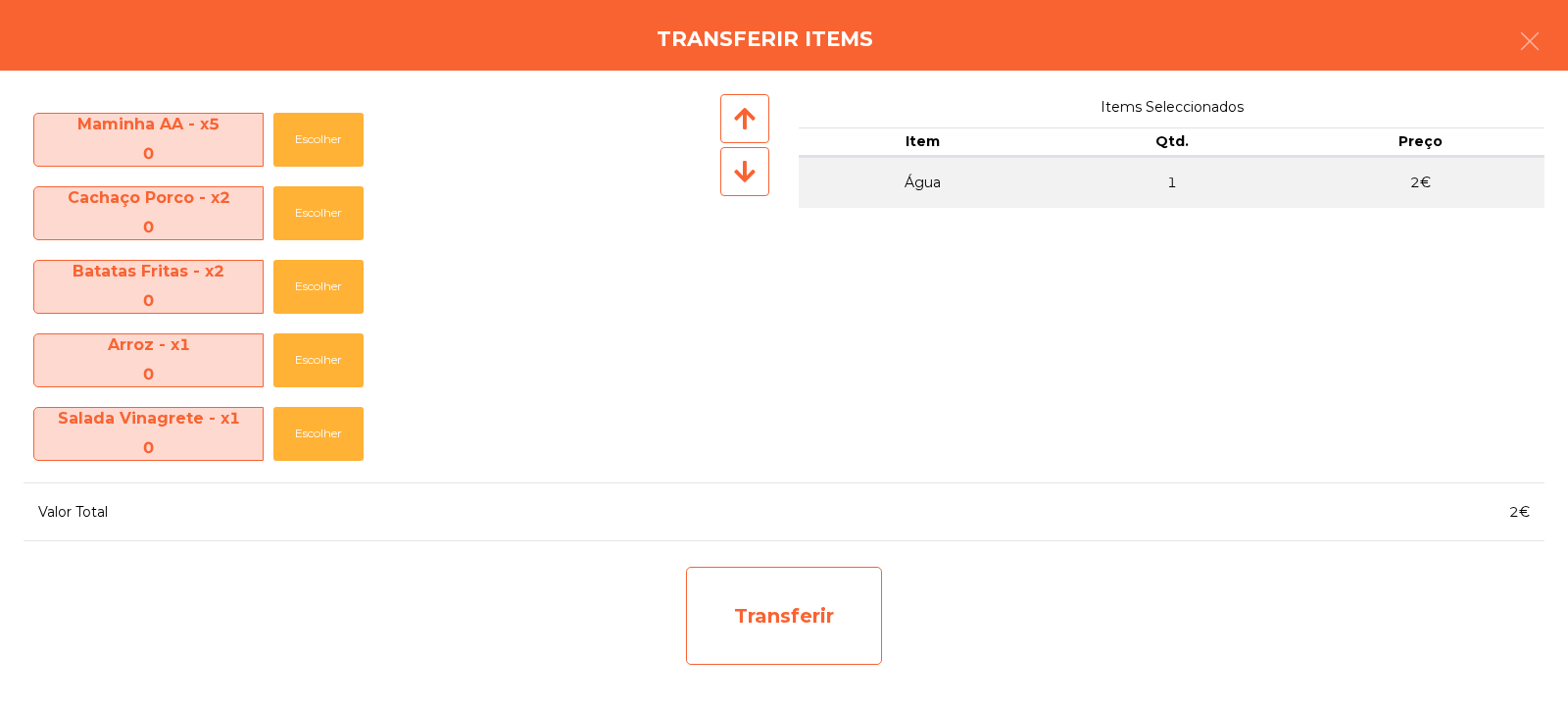
click at [773, 624] on div "Transferir" at bounding box center [784, 616] width 196 height 98
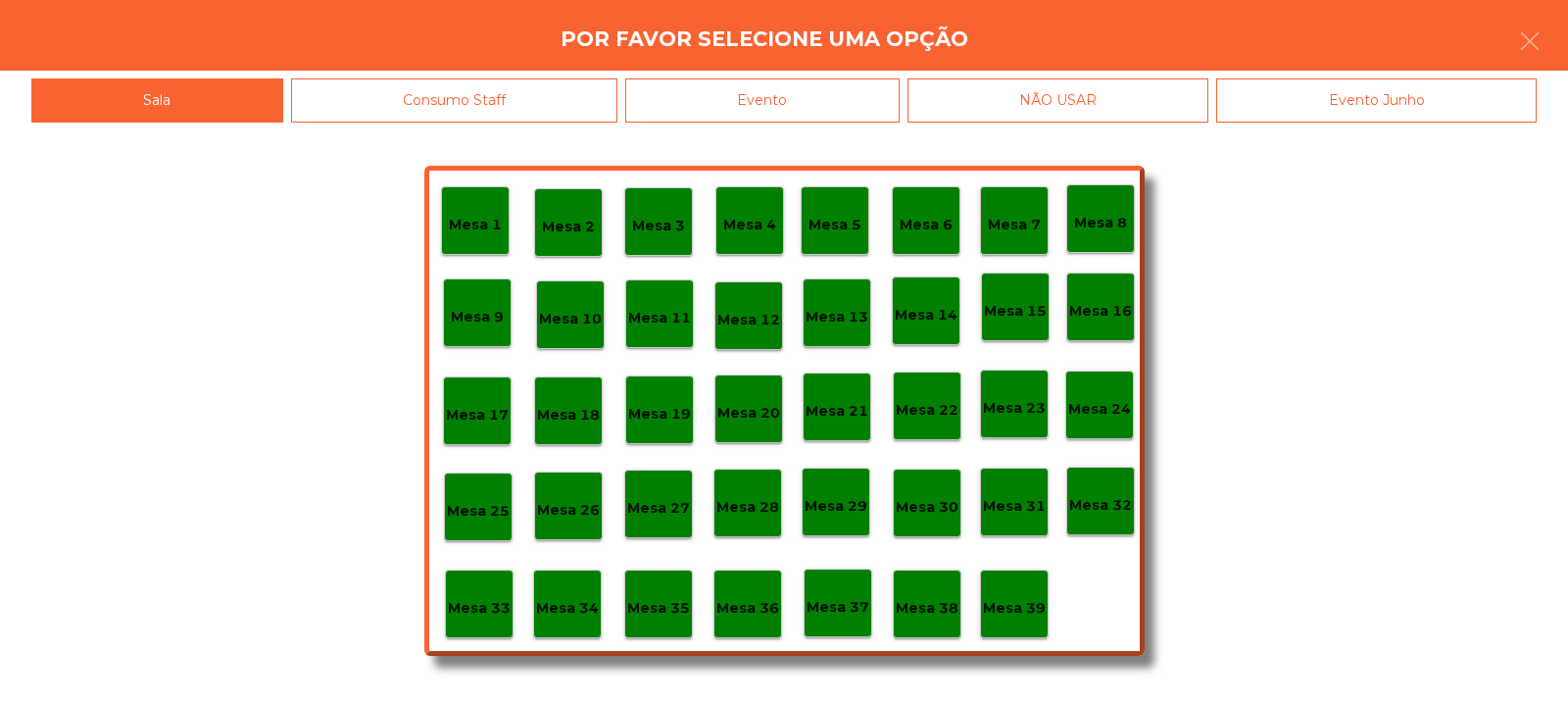
click at [498, 590] on div "Mesa 33" at bounding box center [480, 604] width 63 height 30
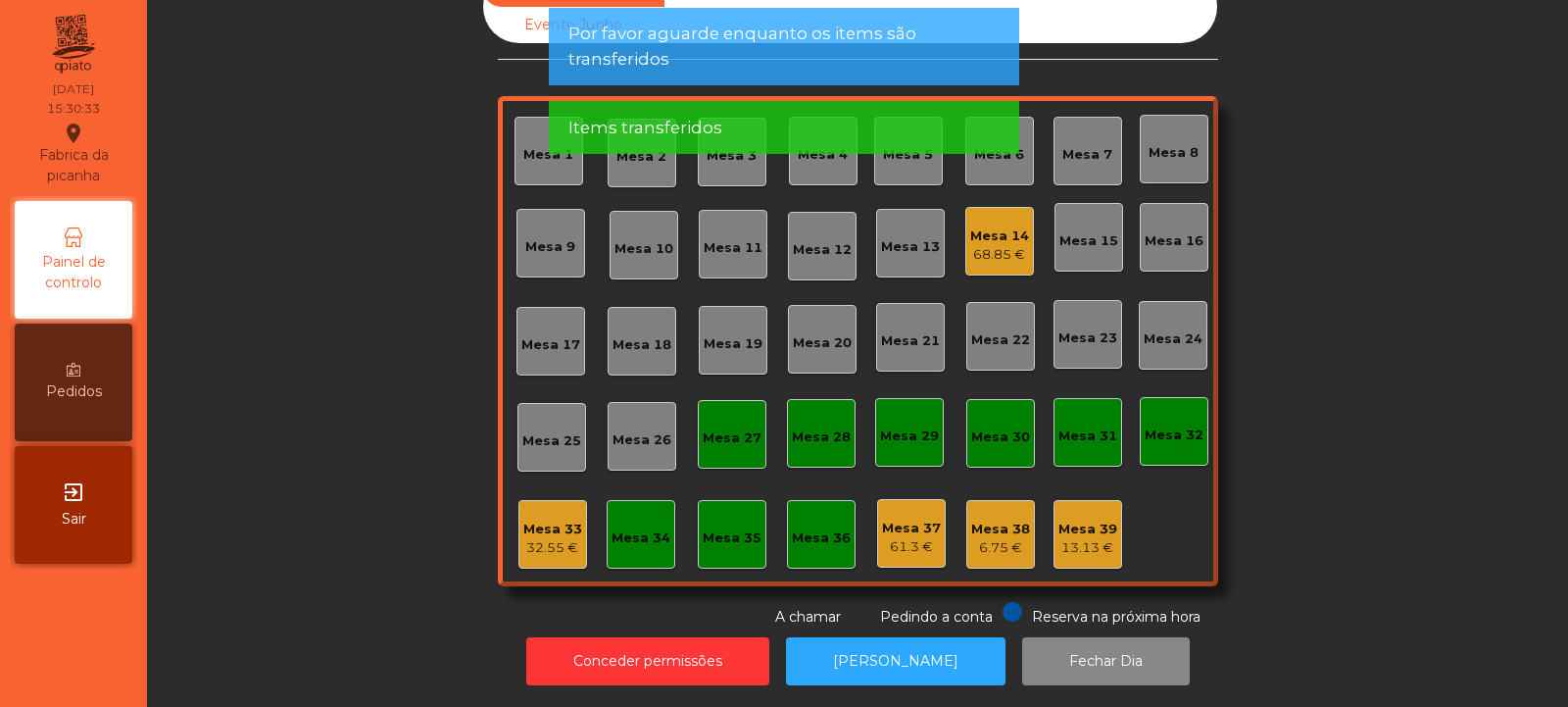
click at [547, 520] on div "Mesa 33" at bounding box center [553, 530] width 59 height 20
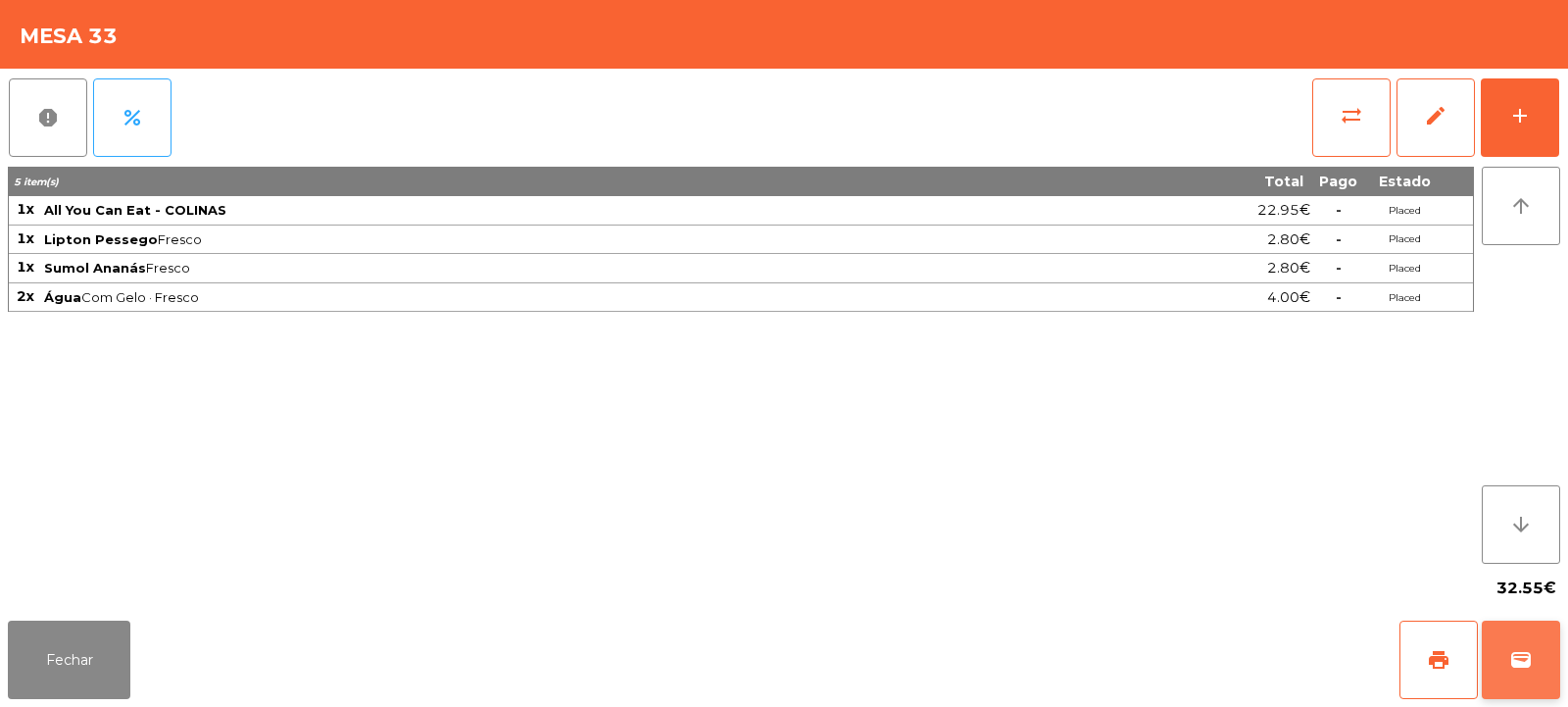
click at [1509, 656] on span "wallet" at bounding box center [1521, 660] width 24 height 24
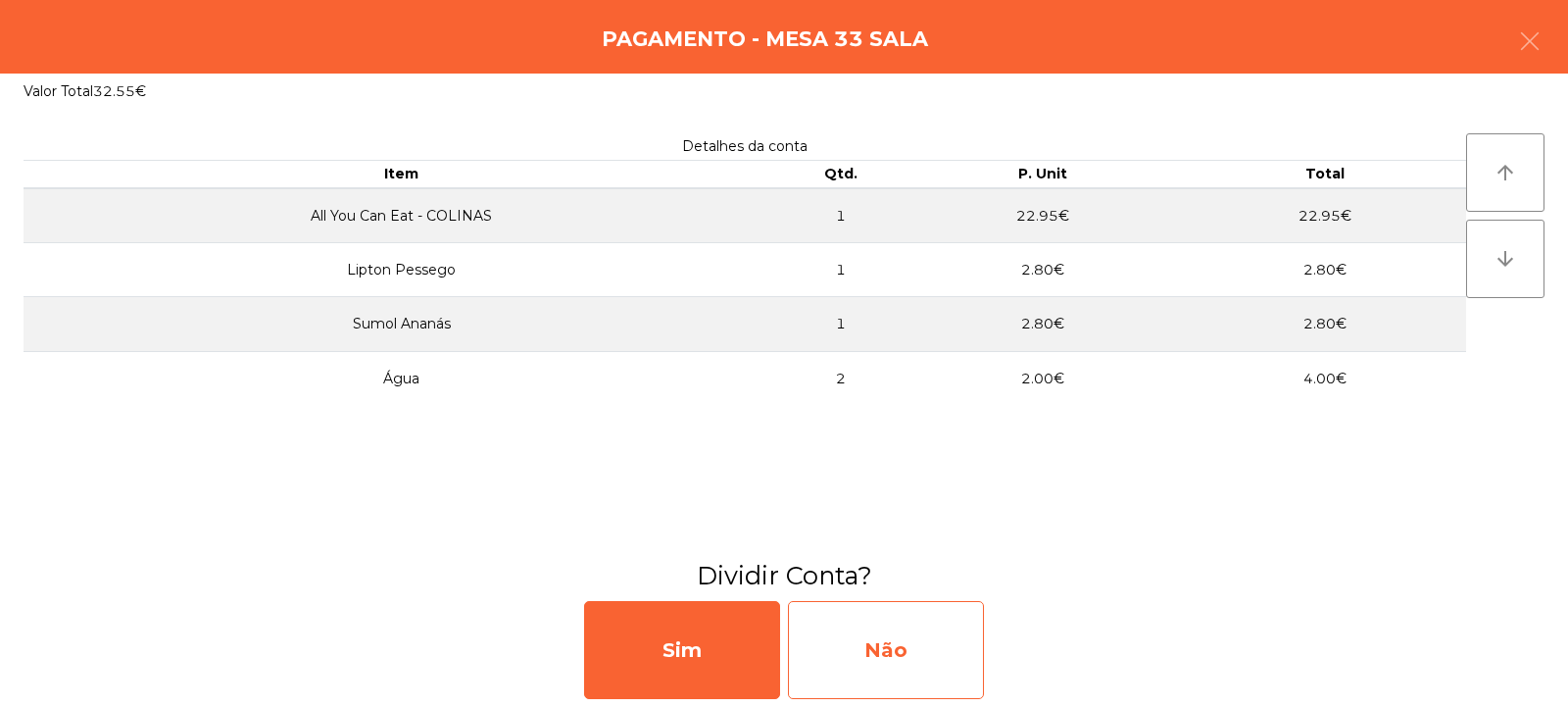
click at [923, 648] on div "Não" at bounding box center [886, 650] width 196 height 98
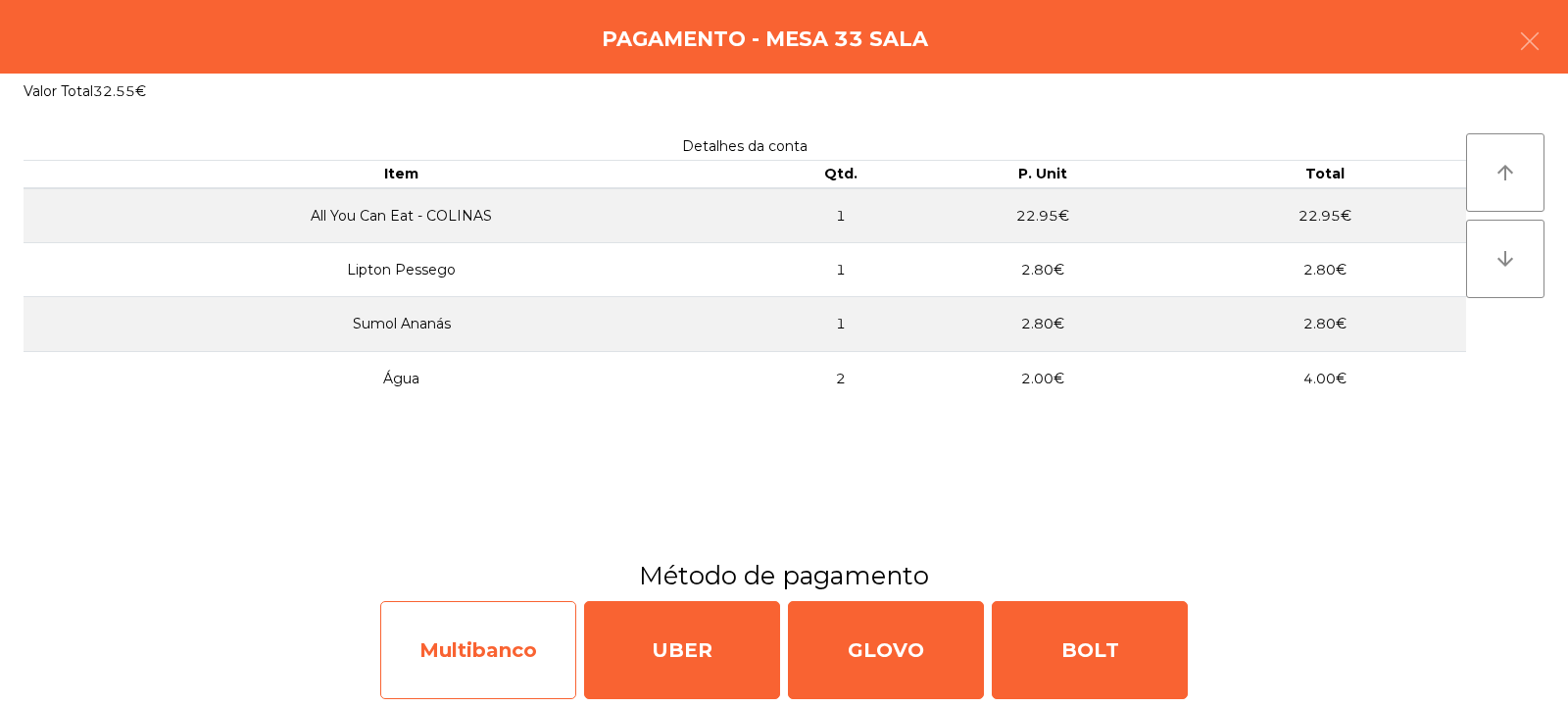
click at [434, 670] on div "Multibanco" at bounding box center [479, 650] width 196 height 98
select select "**"
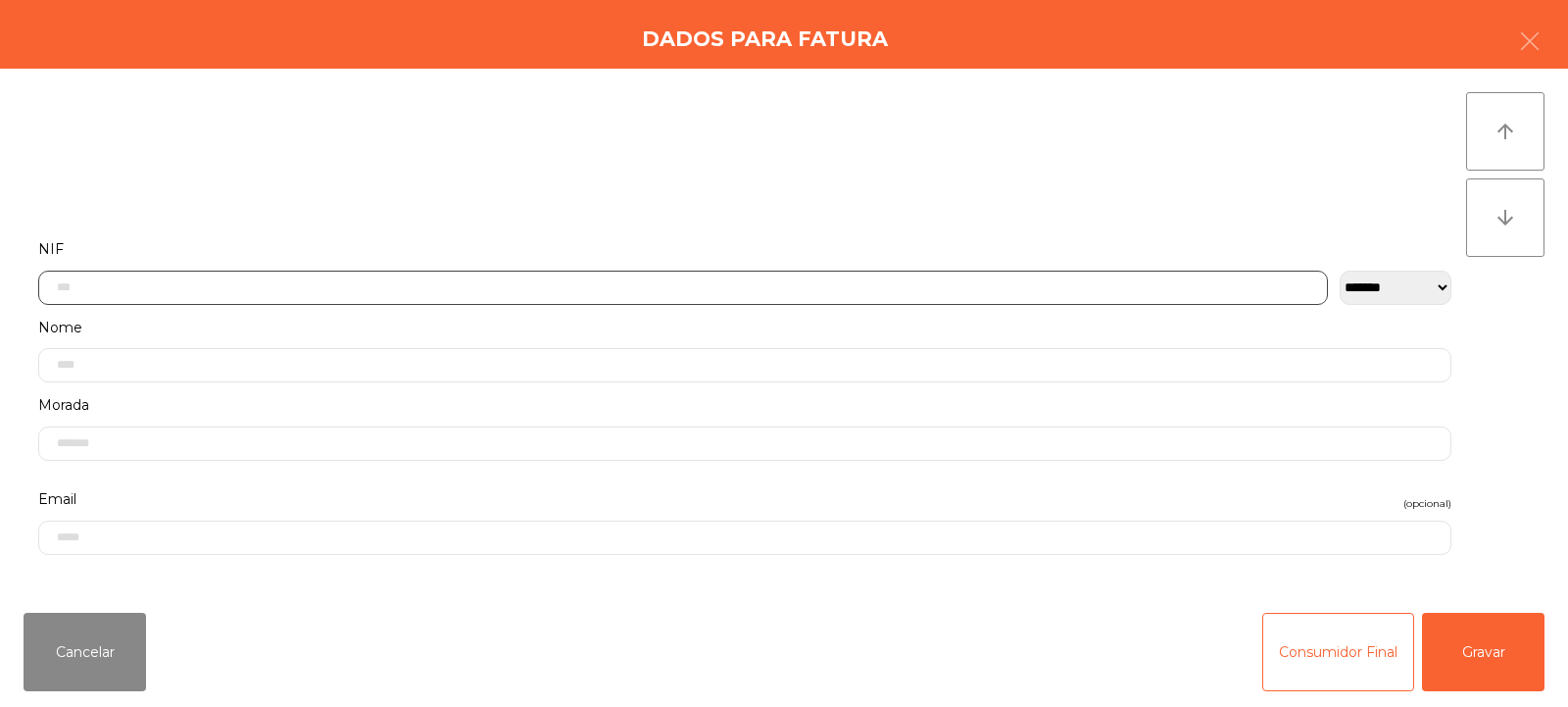
click at [932, 286] on input "text" at bounding box center [683, 287] width 1290 height 34
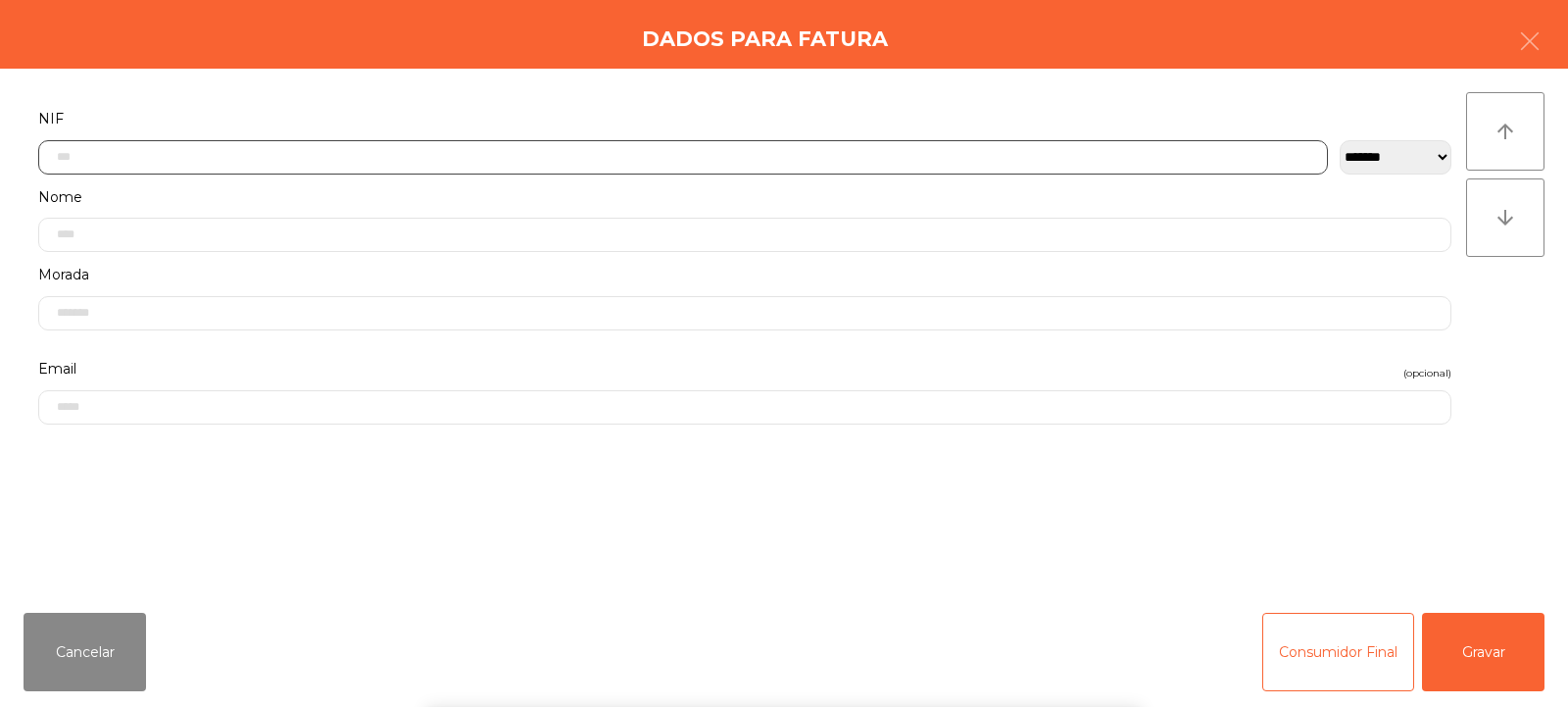
scroll to position [143, 0]
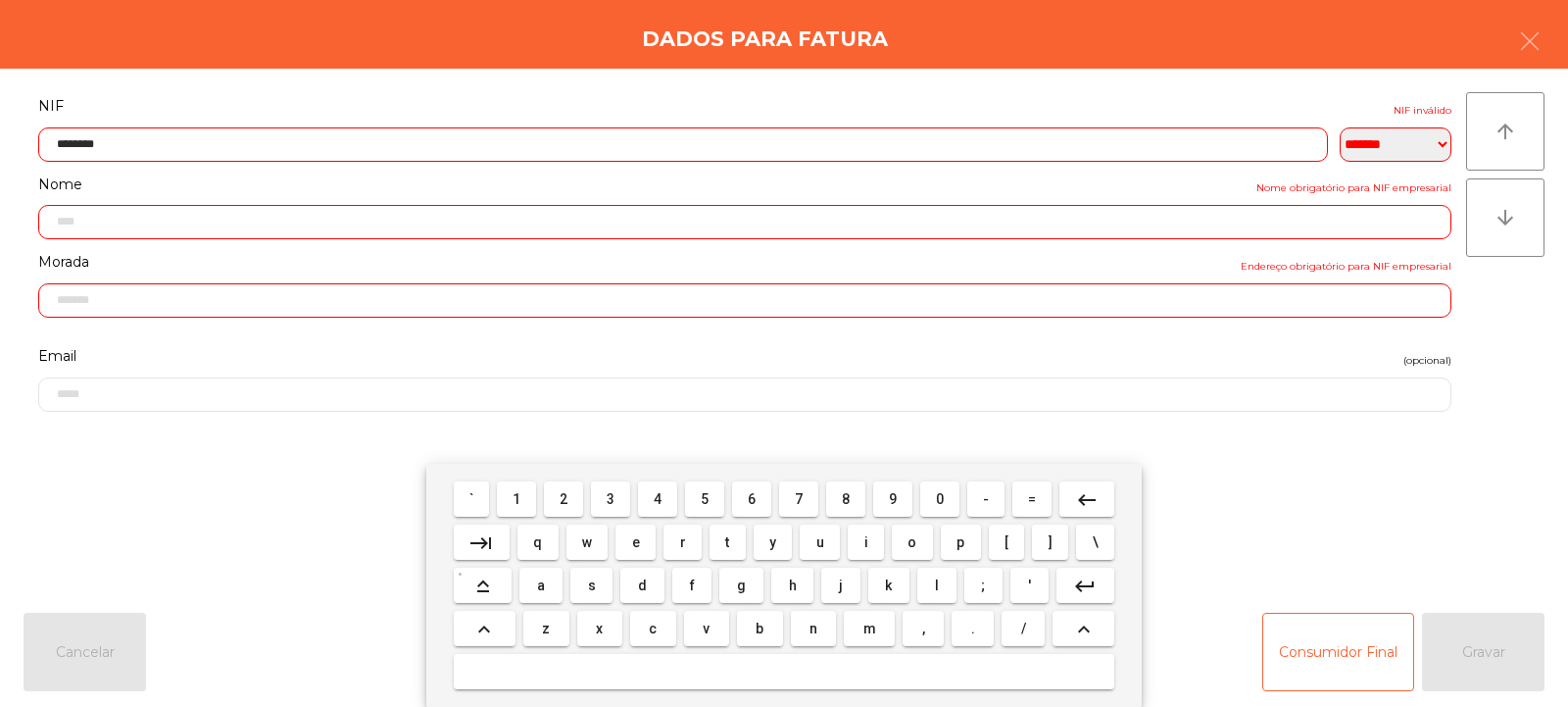
type input "*********"
type input "**********"
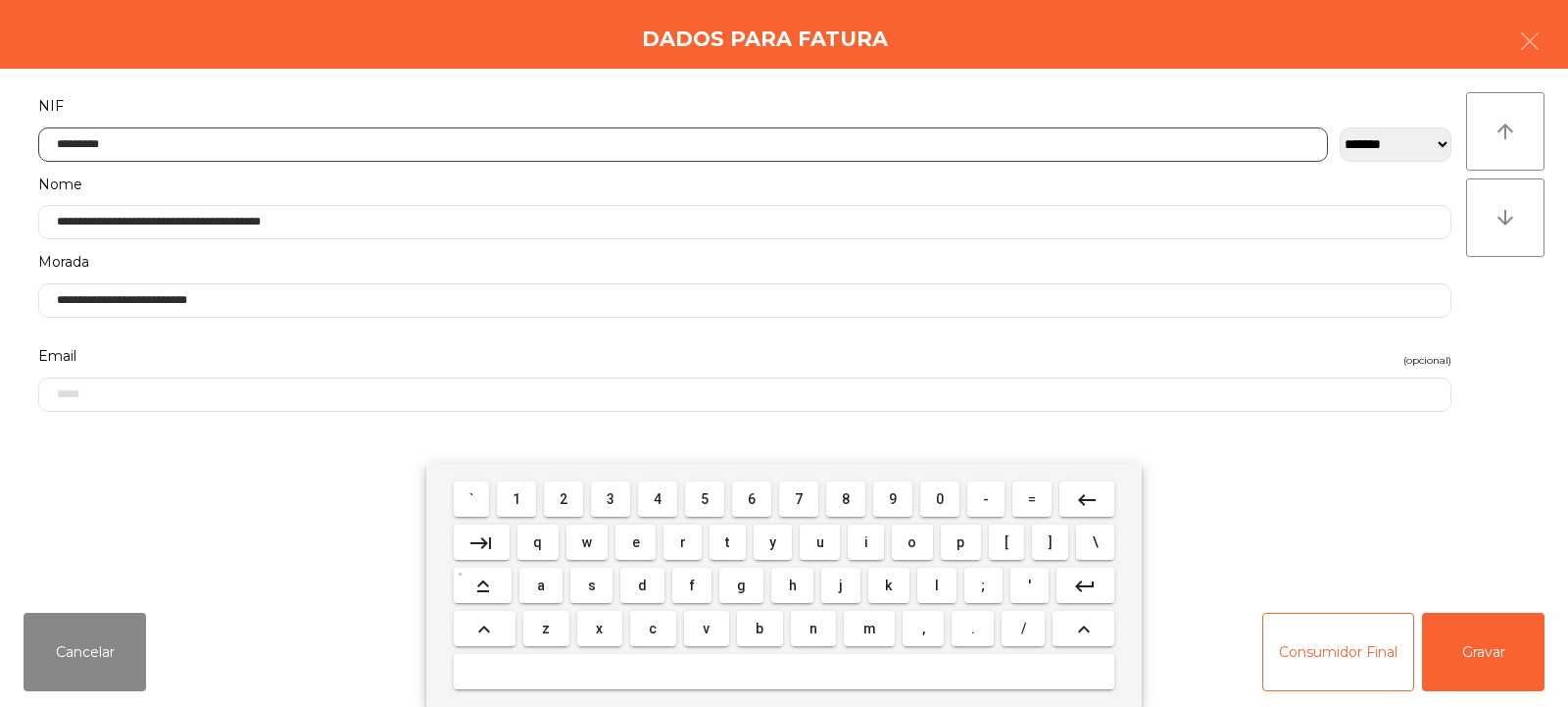
type input "*********"
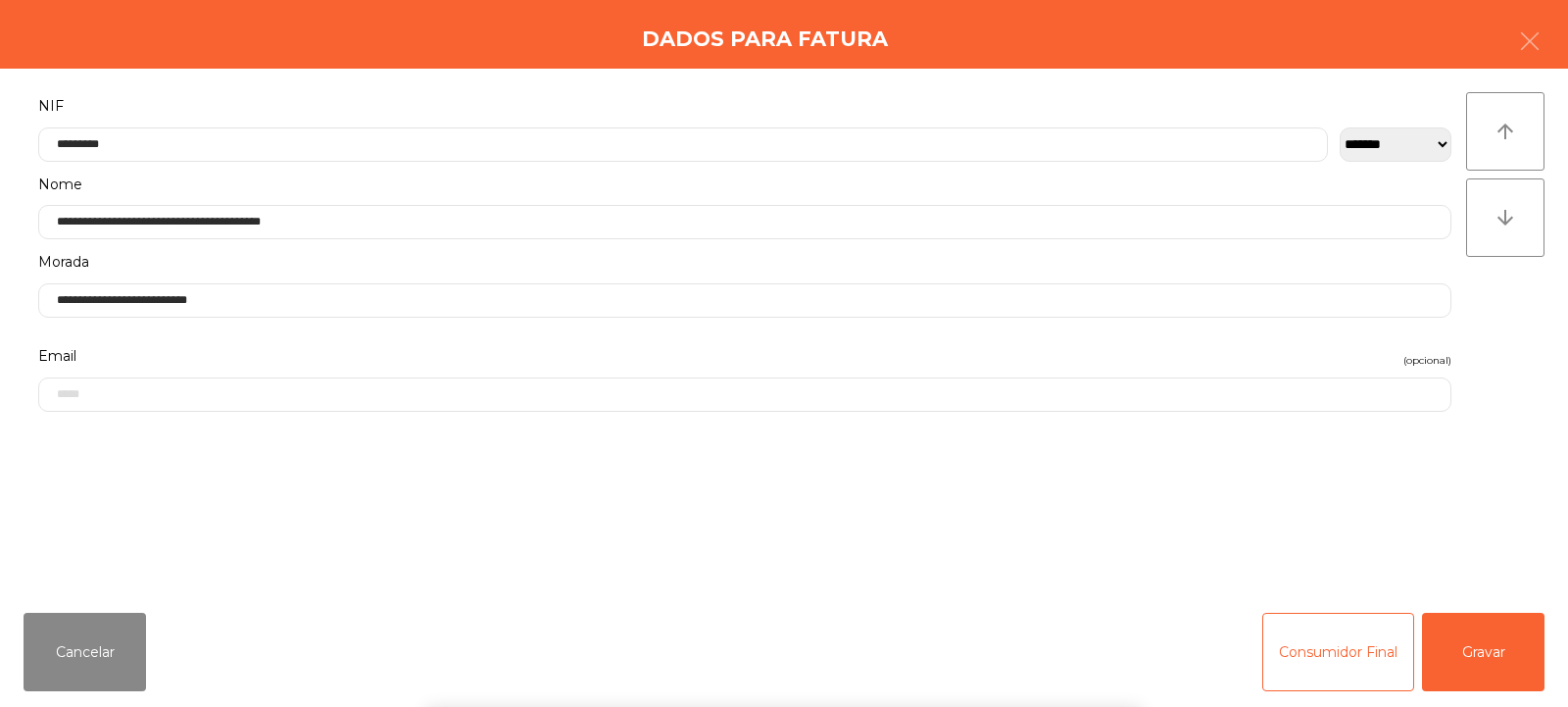
click at [1492, 641] on div "` 1 2 3 4 5 6 7 8 9 0 - = keyboard_backspace keyboard_tab q w e r t y u i o p […" at bounding box center [784, 585] width 1568 height 243
click at [1488, 650] on button "Gravar" at bounding box center [1484, 652] width 123 height 78
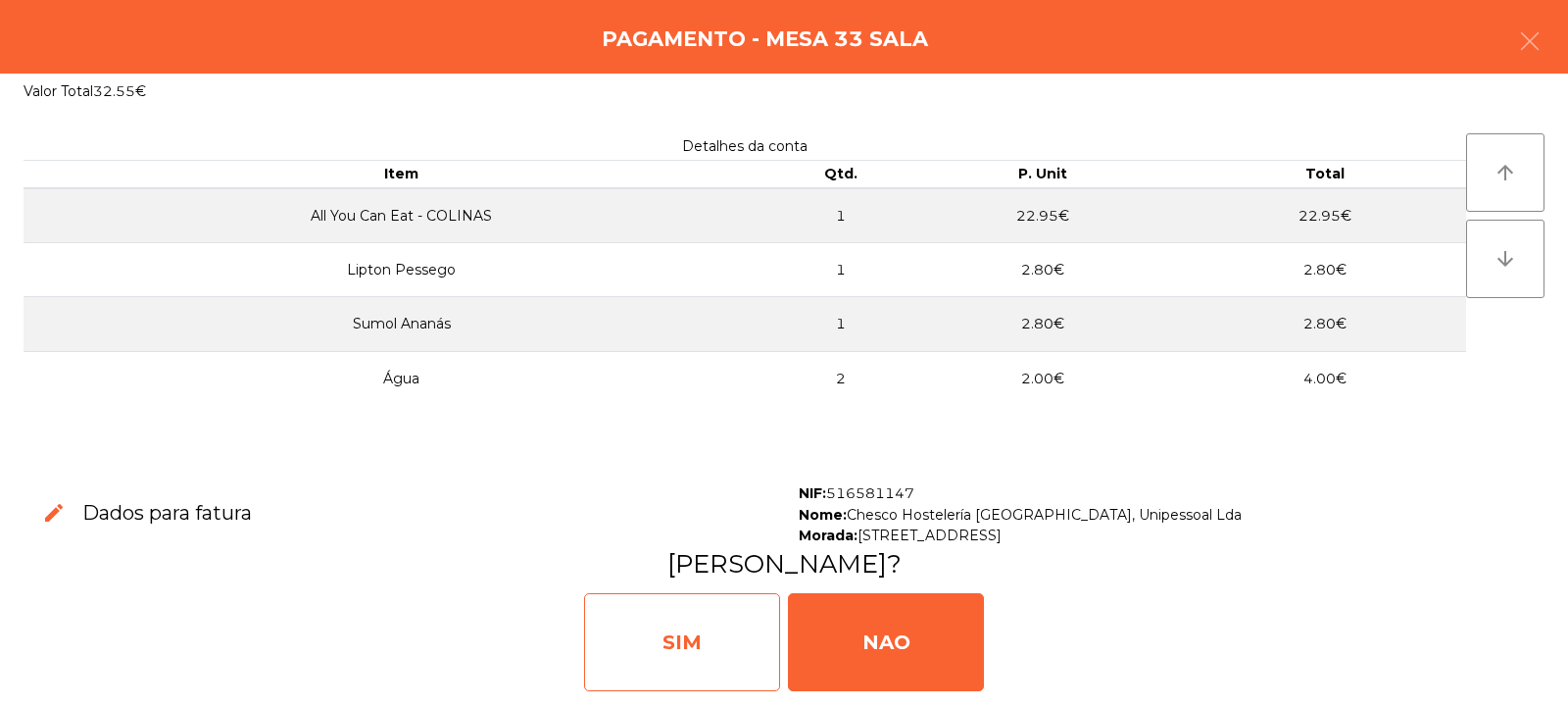
click at [733, 643] on div "SIM" at bounding box center [683, 642] width 196 height 98
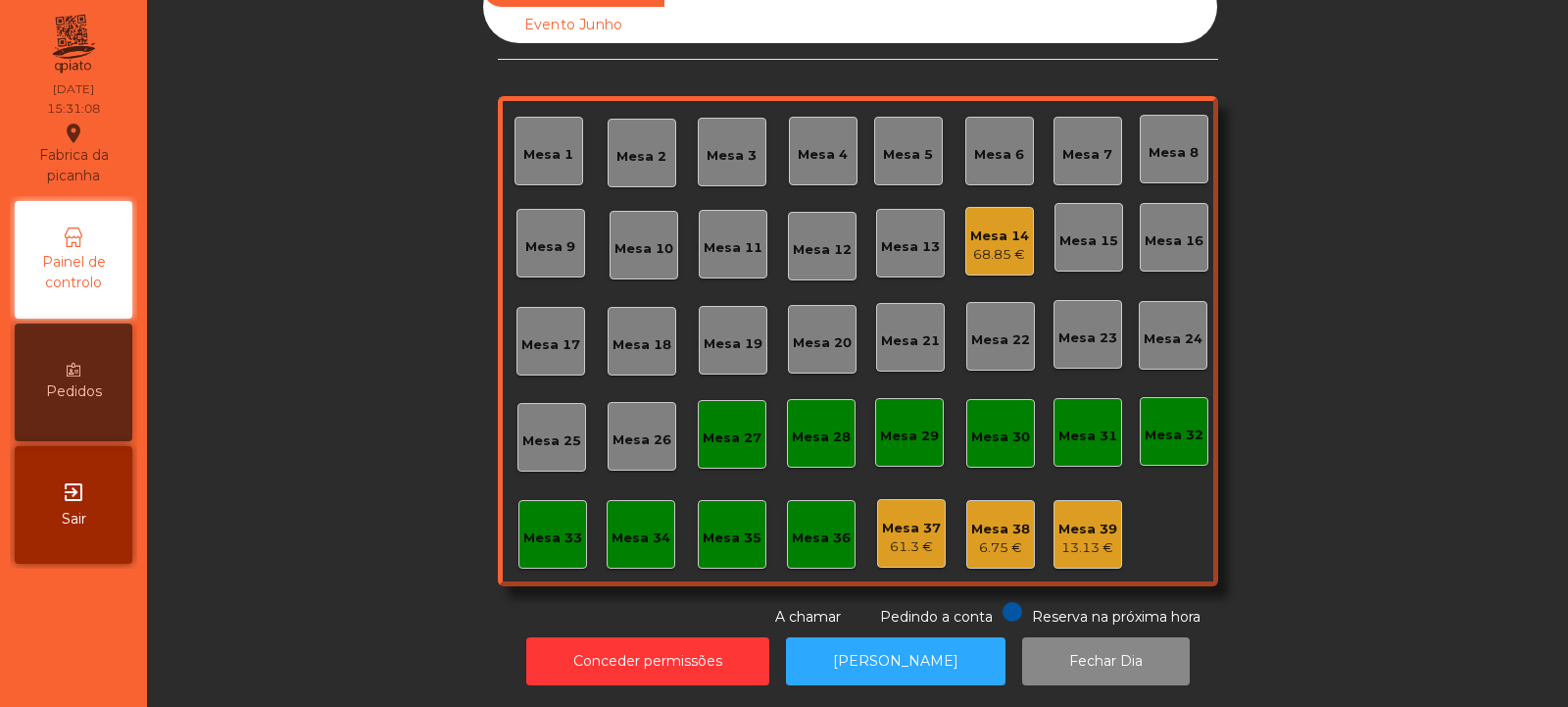
click at [1002, 227] on div "Mesa 14" at bounding box center [1000, 236] width 59 height 20
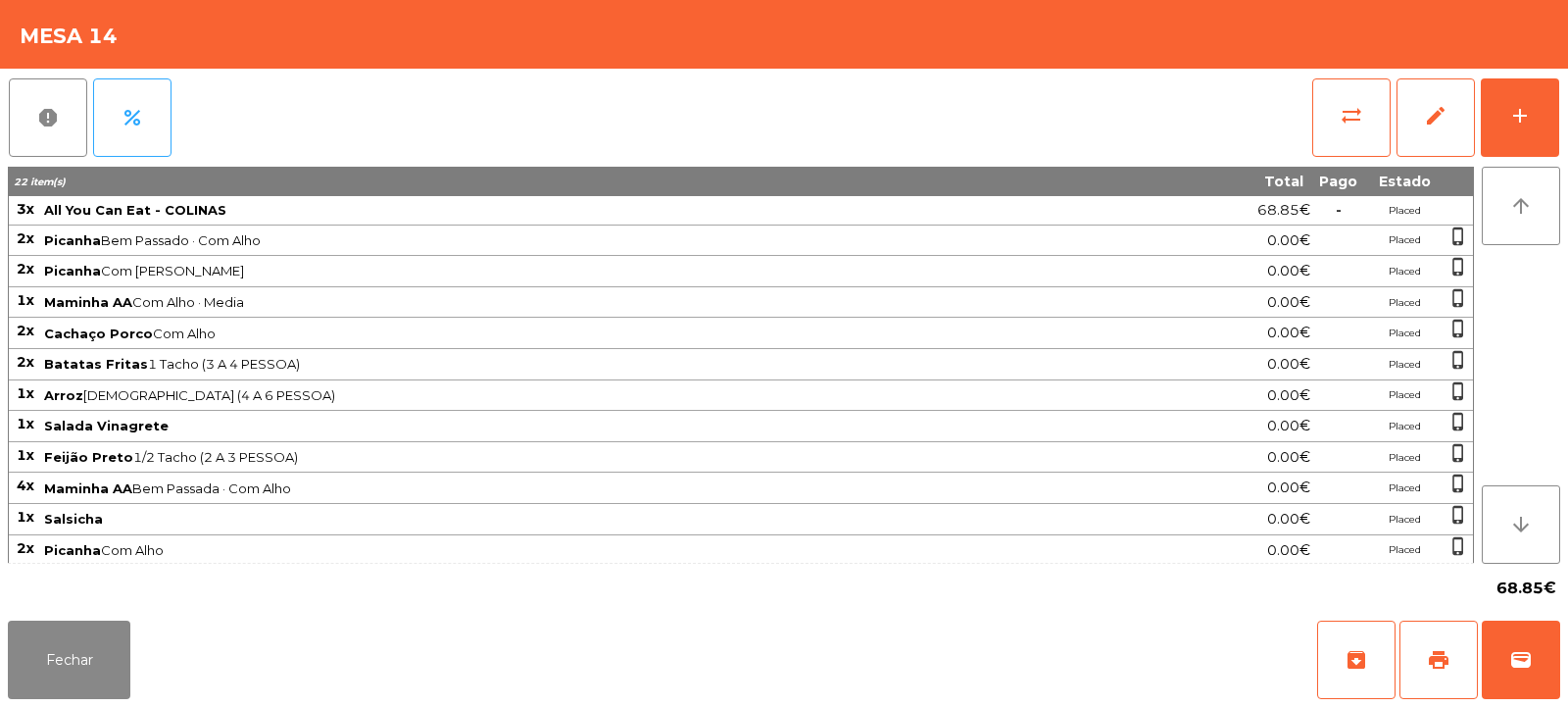
scroll to position [66, 0]
click at [1343, 122] on span "sync_alt" at bounding box center [1352, 116] width 24 height 24
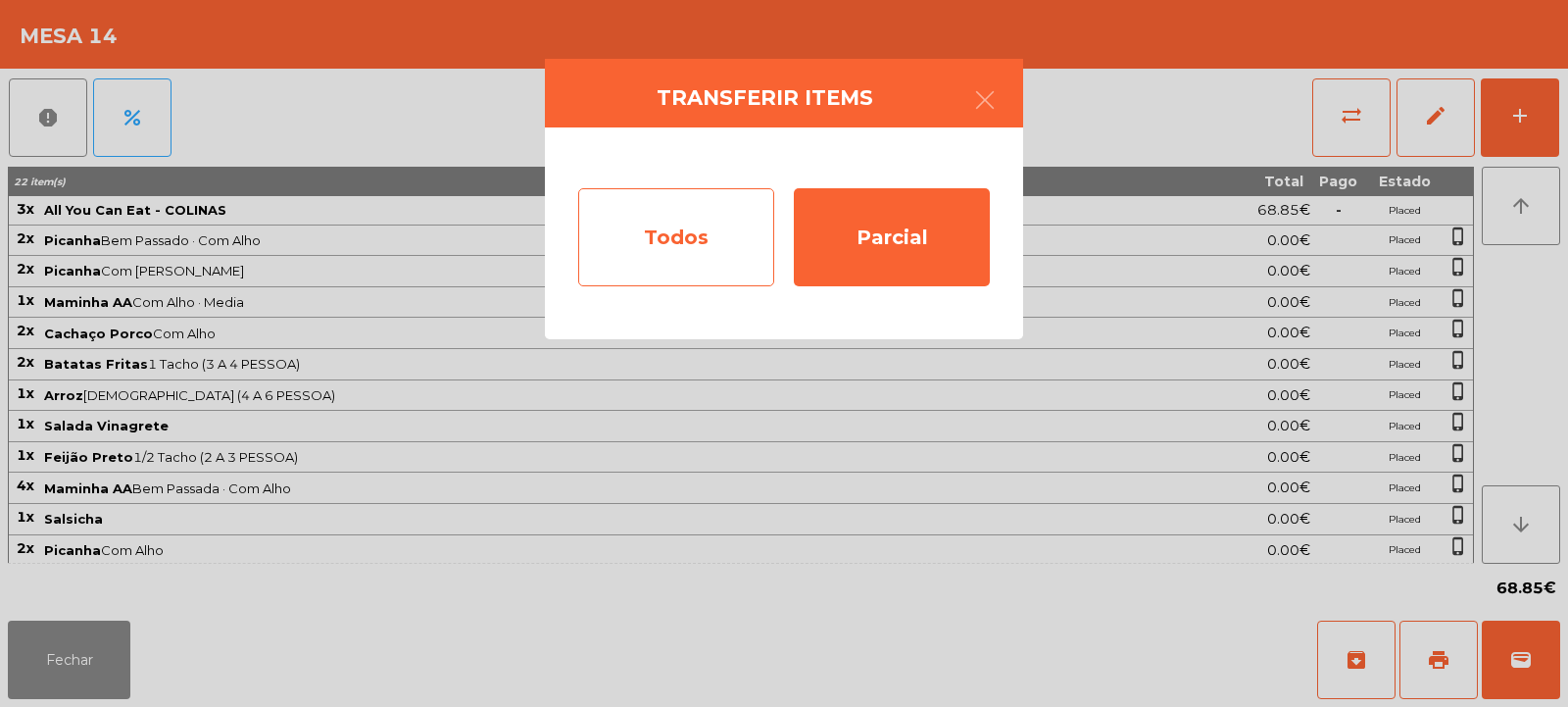
click at [624, 206] on div "Todos" at bounding box center [677, 237] width 196 height 98
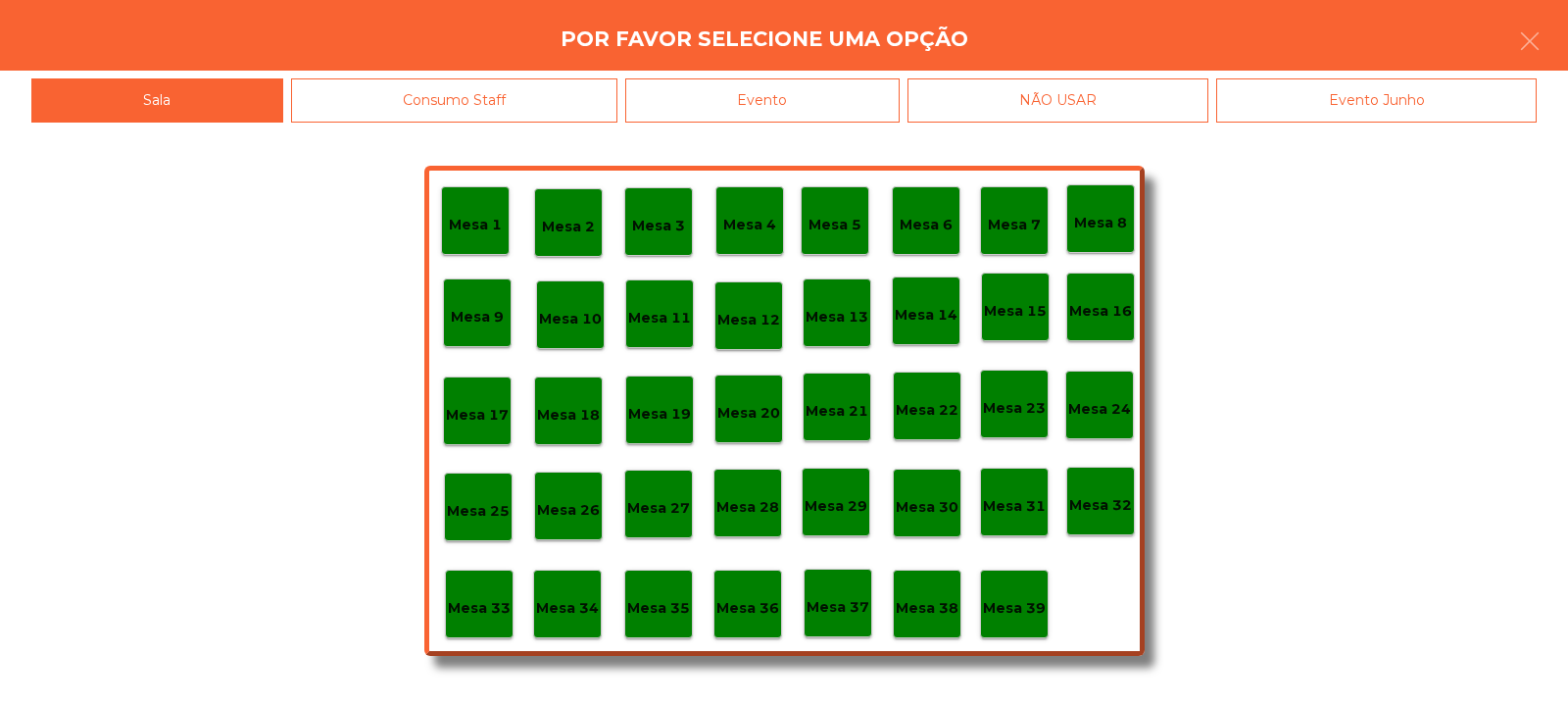
click at [710, 88] on div "Evento" at bounding box center [763, 100] width 275 height 44
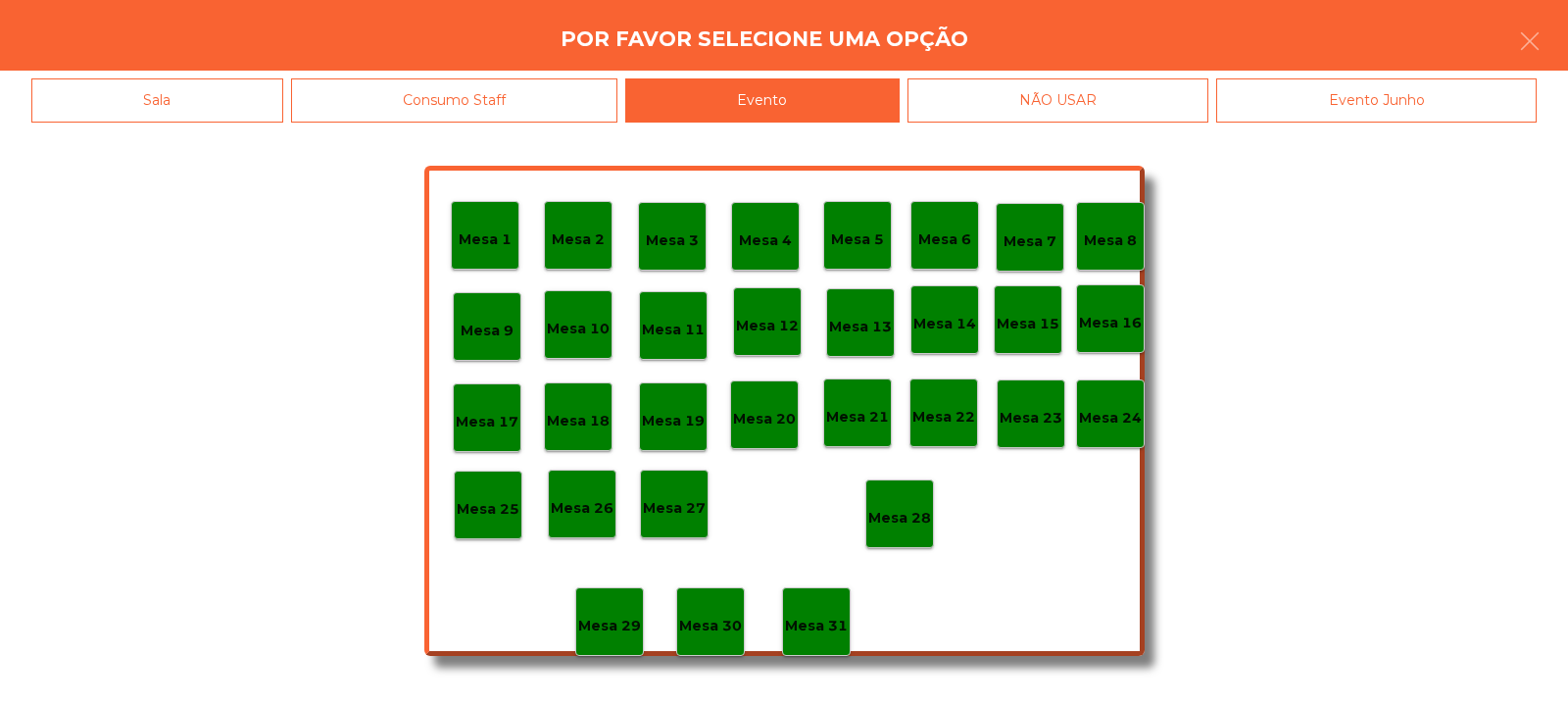
click at [897, 515] on p "Mesa 28" at bounding box center [900, 518] width 63 height 23
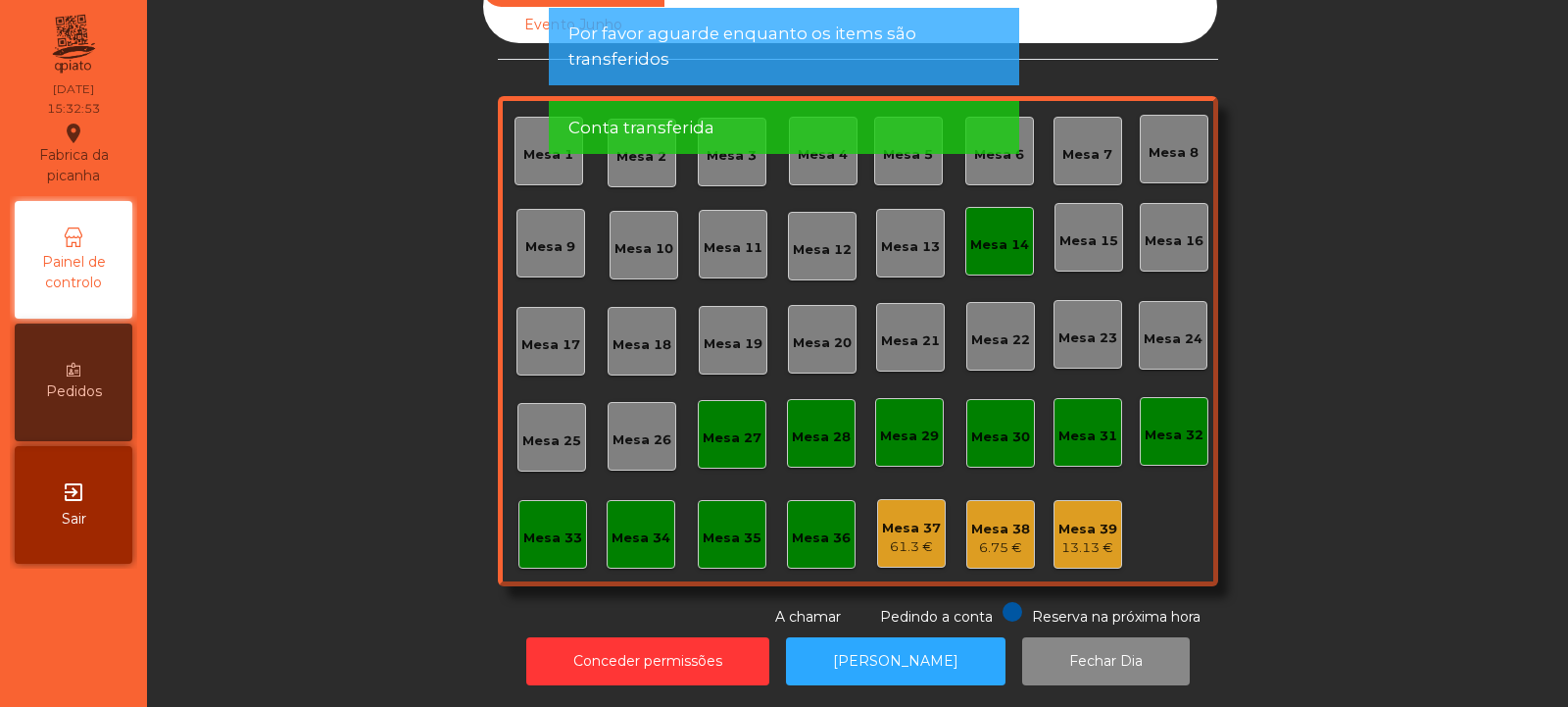
click at [966, 235] on div "Mesa 14" at bounding box center [1000, 241] width 69 height 69
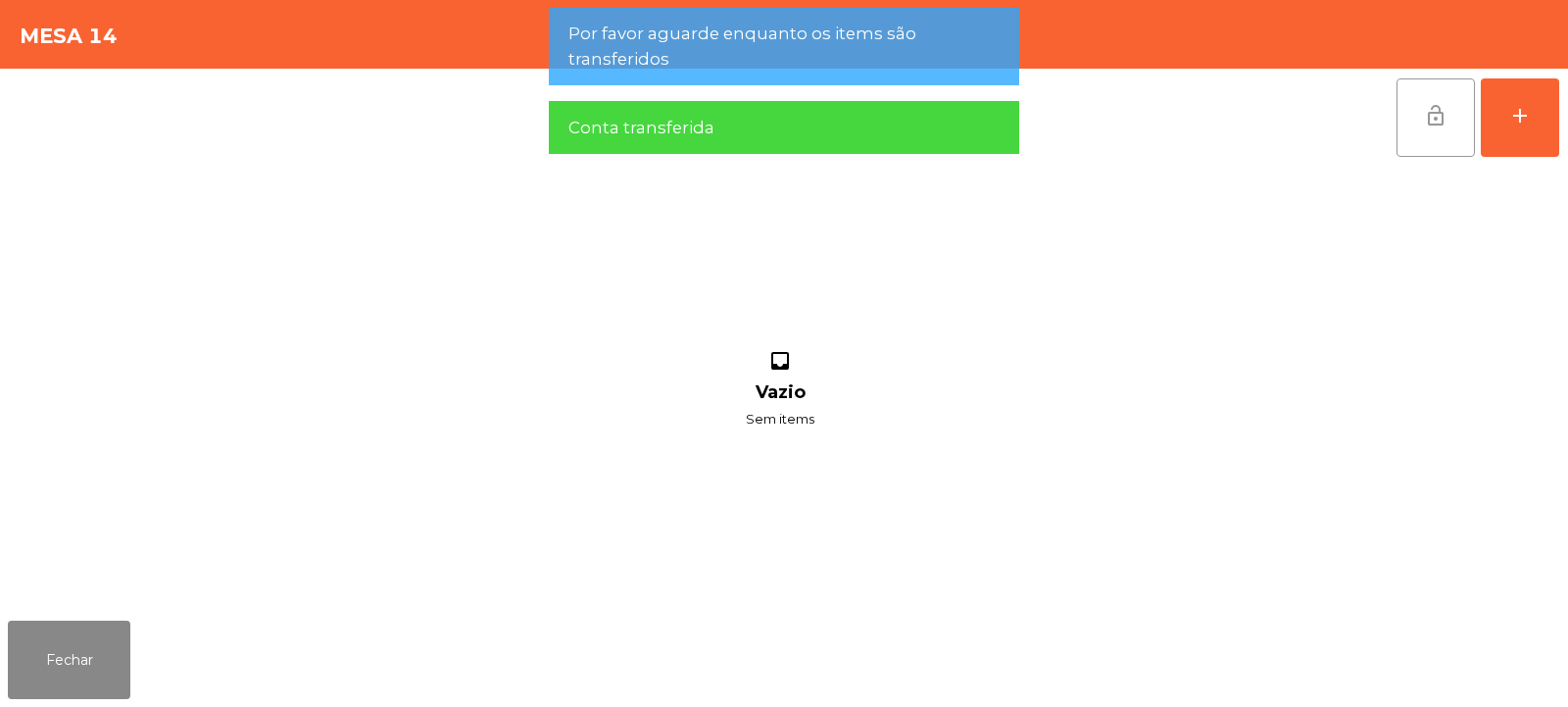
click at [1444, 123] on span "lock_open" at bounding box center [1437, 116] width 24 height 24
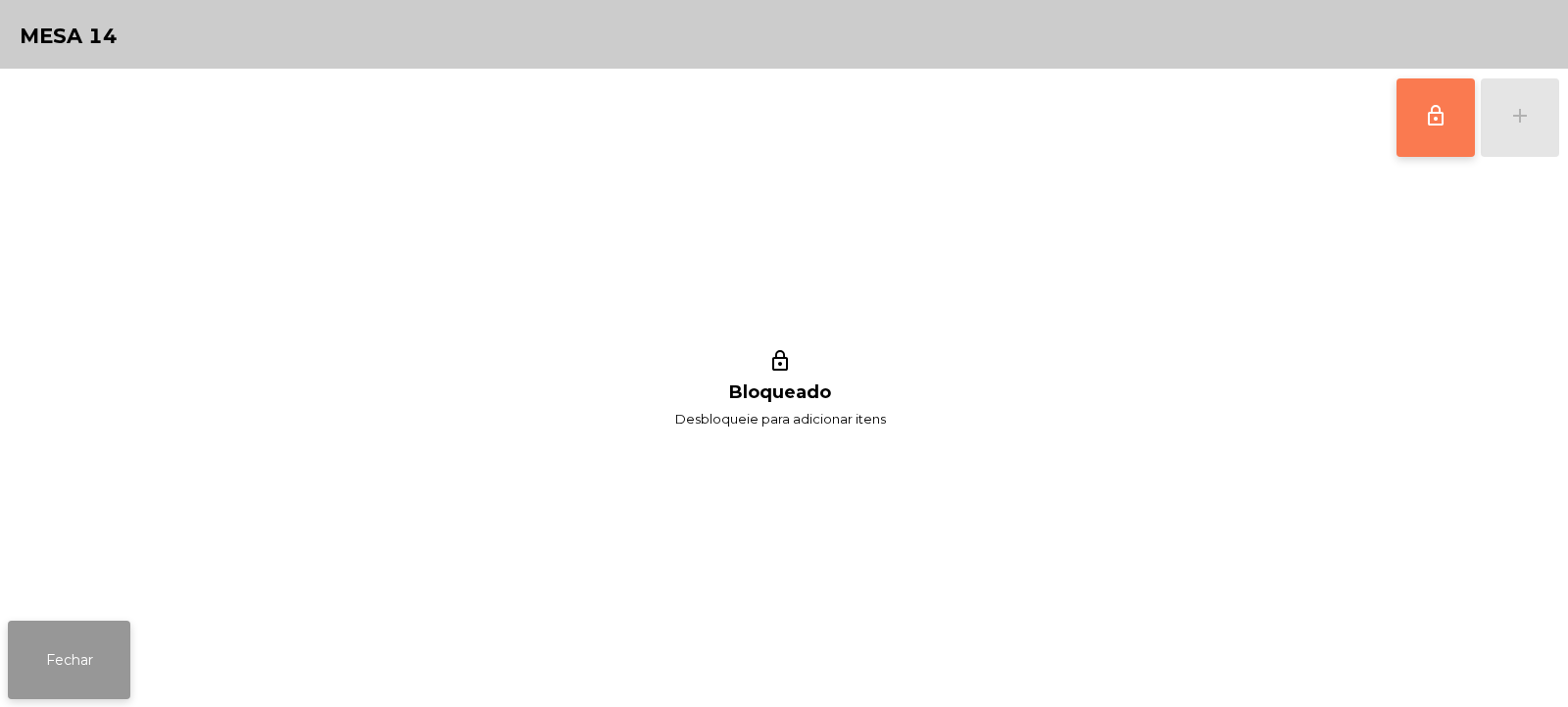
click at [14, 665] on button "Fechar" at bounding box center [69, 660] width 123 height 78
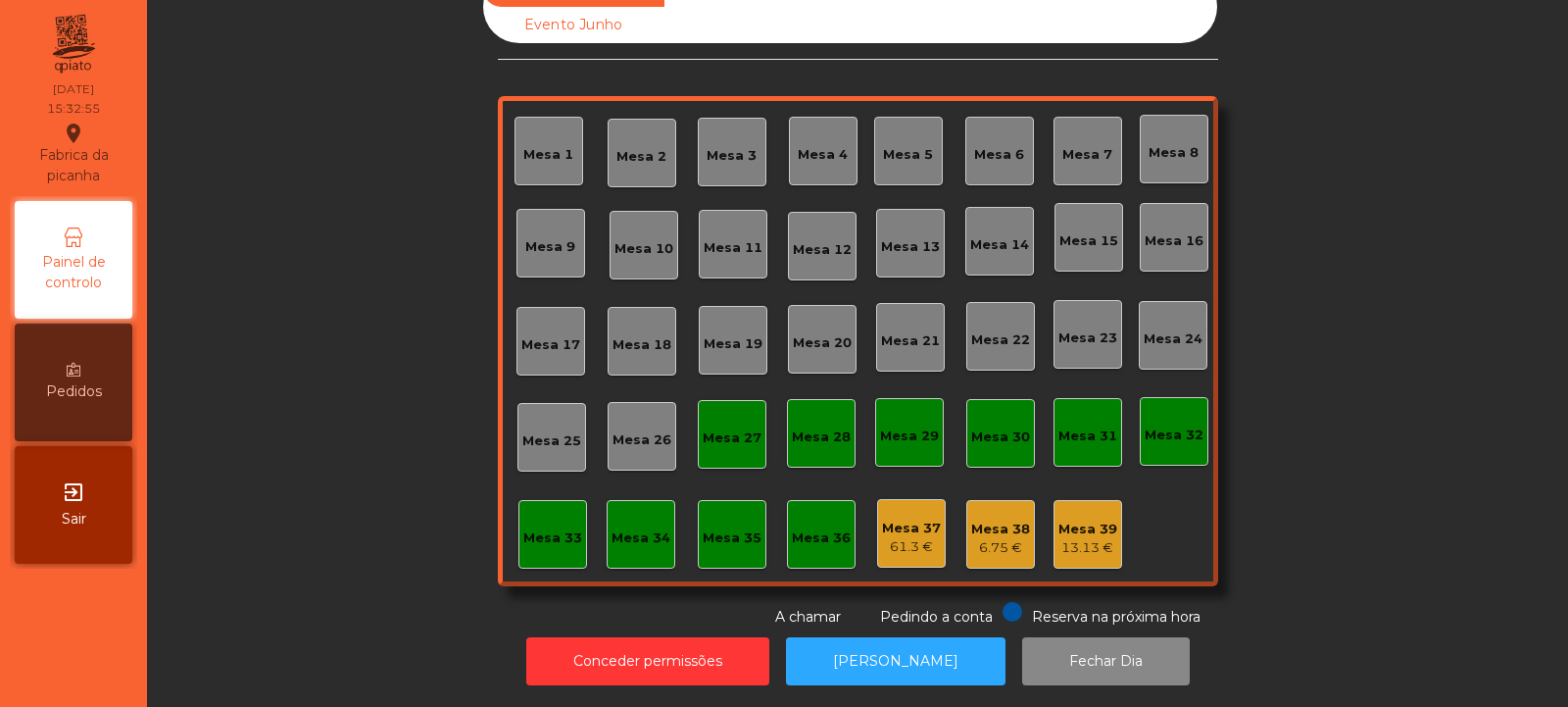
scroll to position [0, 0]
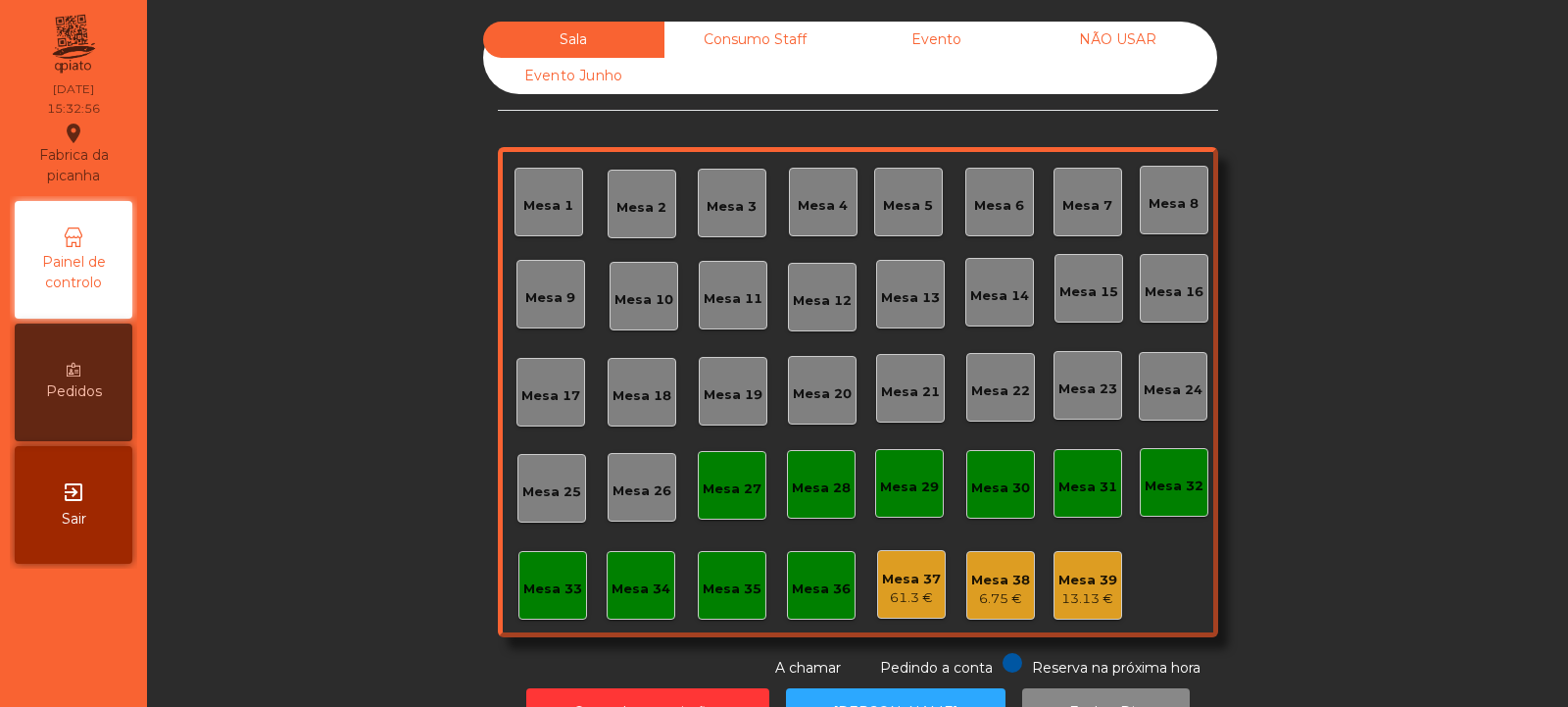
click at [722, 51] on div "Consumo Staff" at bounding box center [755, 39] width 181 height 36
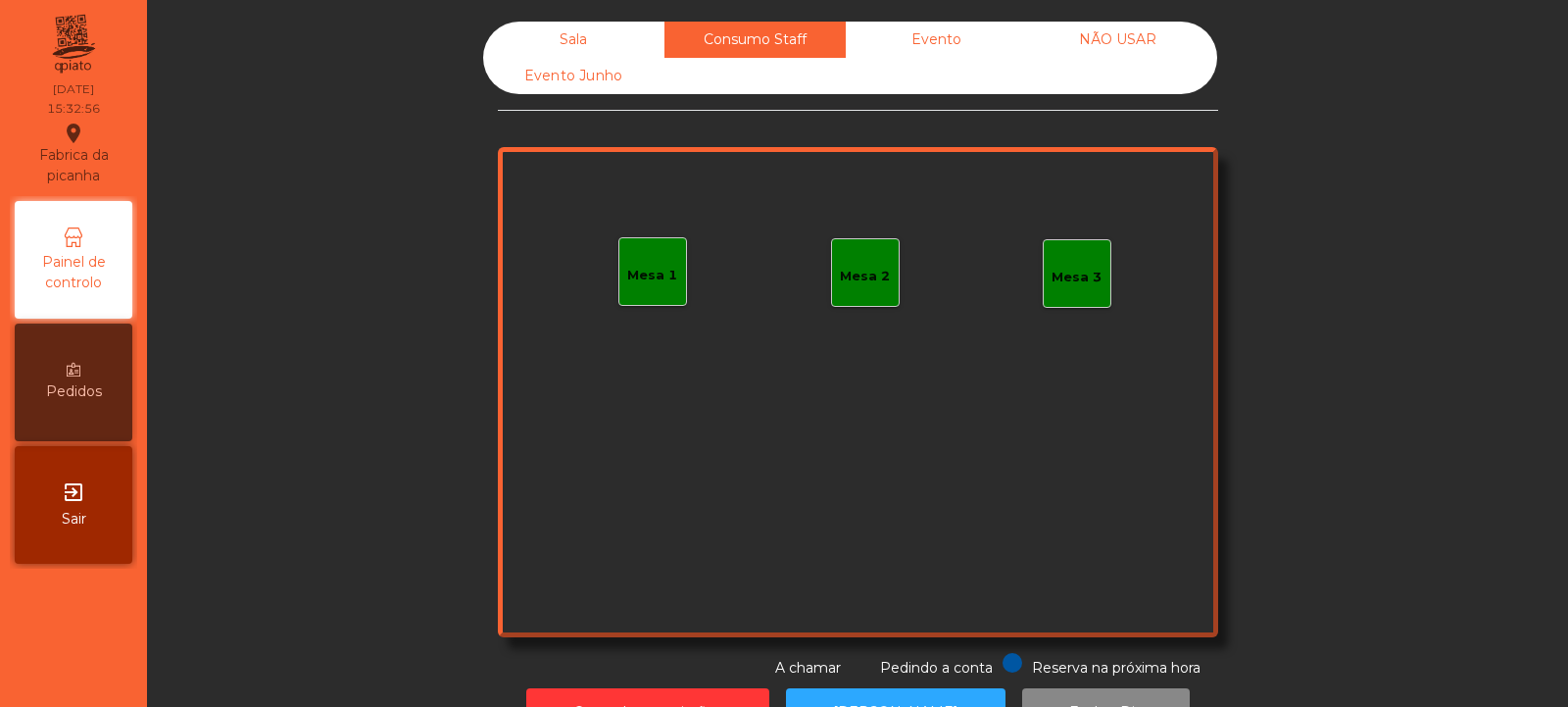
click at [902, 44] on div "Evento" at bounding box center [936, 39] width 181 height 36
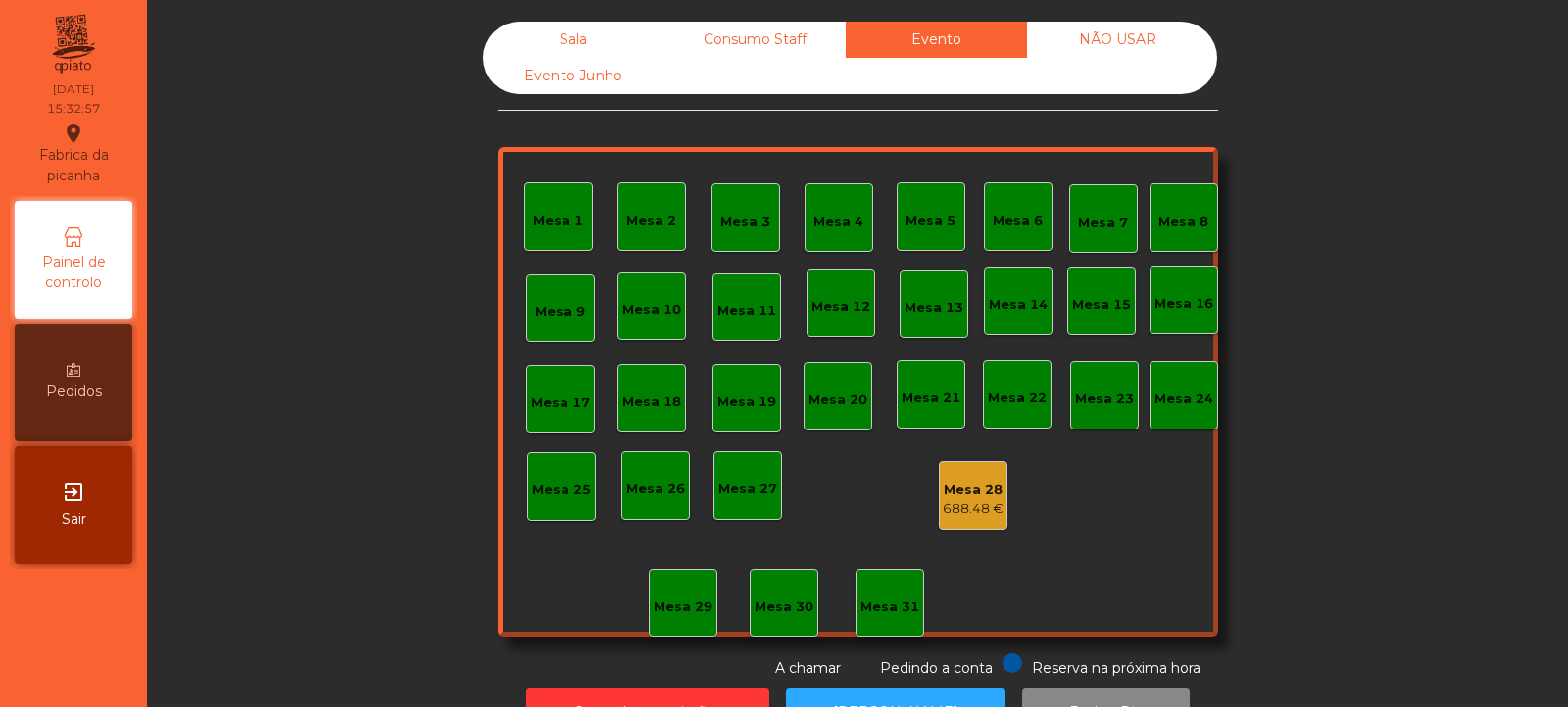
click at [1102, 27] on div "NÃO USAR" at bounding box center [1118, 39] width 181 height 36
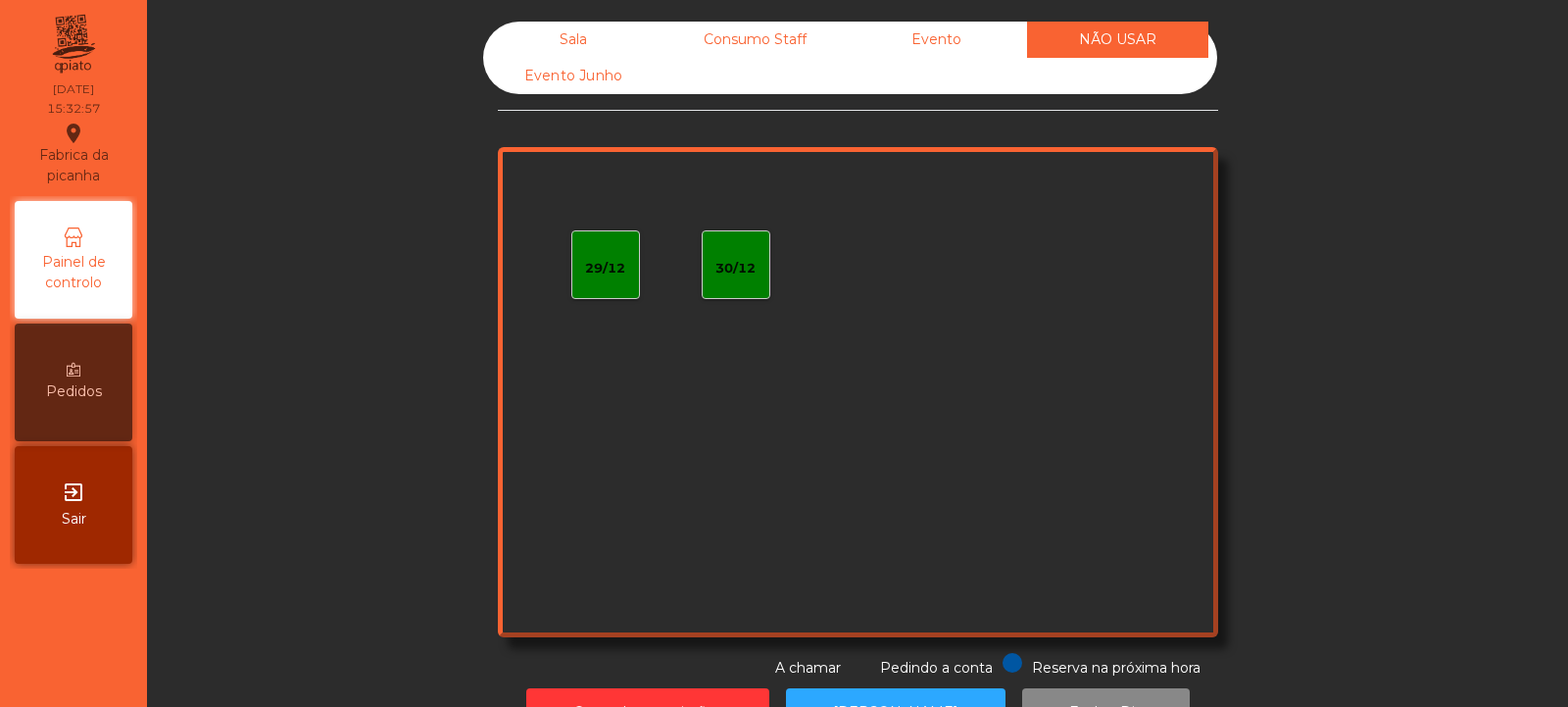
click at [602, 86] on div "Evento Junho" at bounding box center [574, 76] width 181 height 36
click at [575, 35] on div "Sala" at bounding box center [574, 39] width 181 height 36
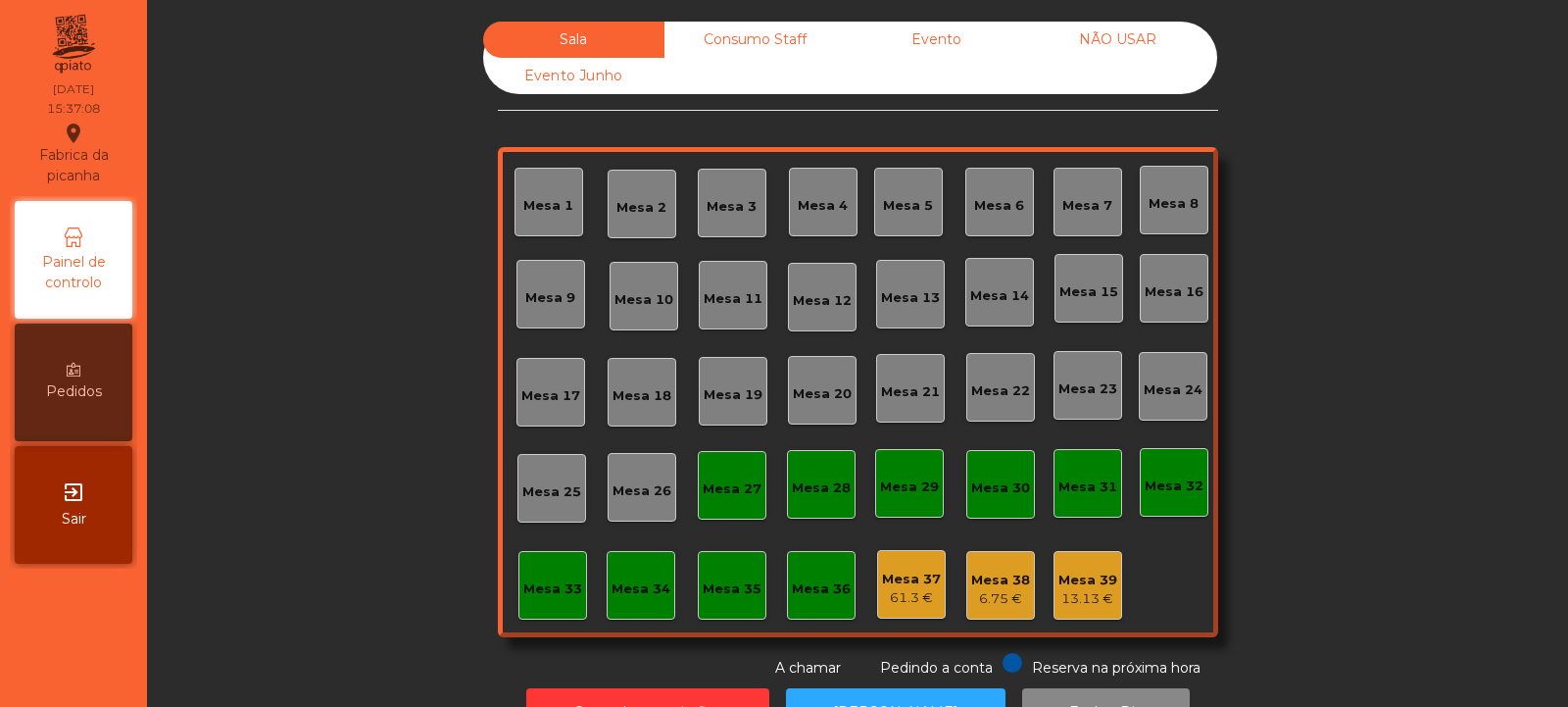
click at [953, 40] on div "Evento" at bounding box center [936, 39] width 181 height 36
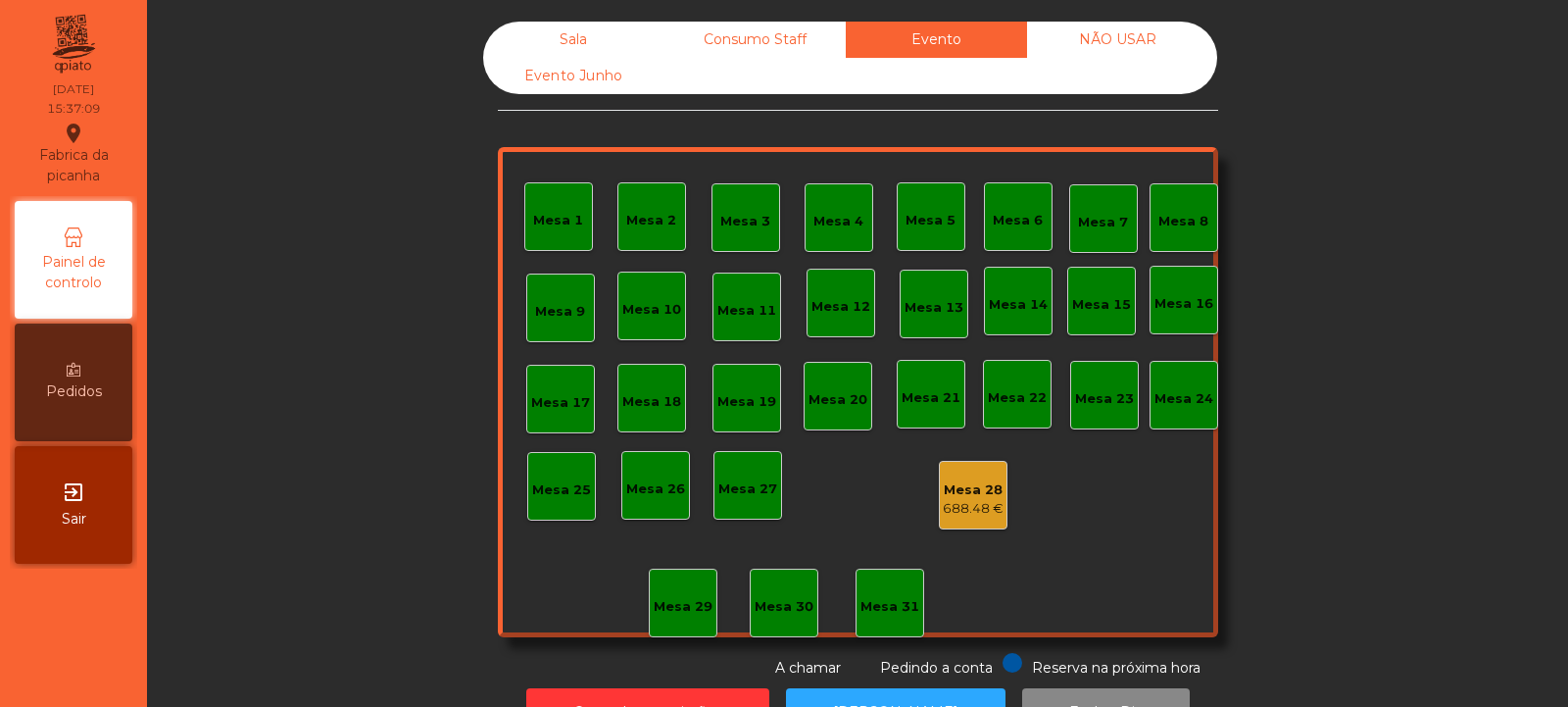
click at [975, 515] on div "688.48 €" at bounding box center [974, 509] width 61 height 20
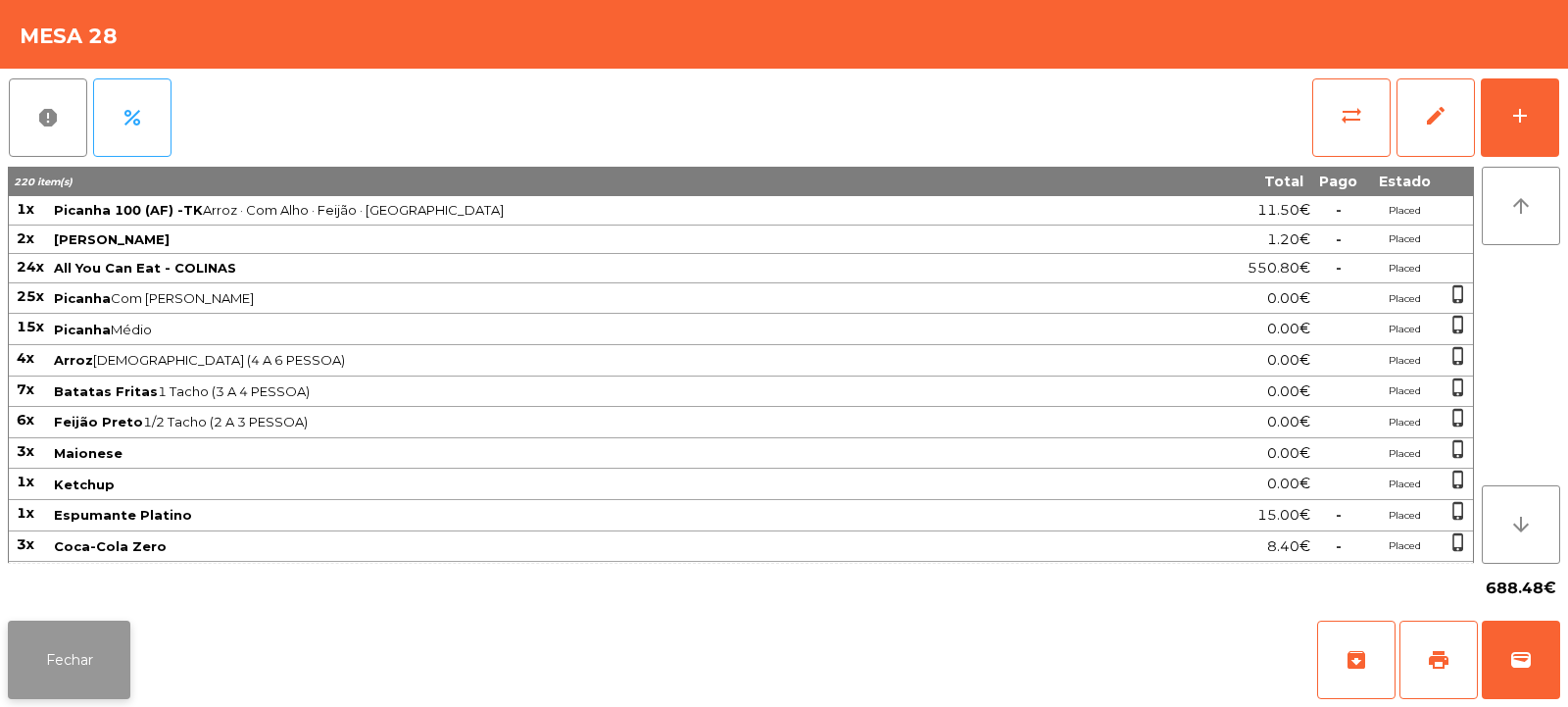
click at [106, 646] on button "Fechar" at bounding box center [69, 660] width 123 height 78
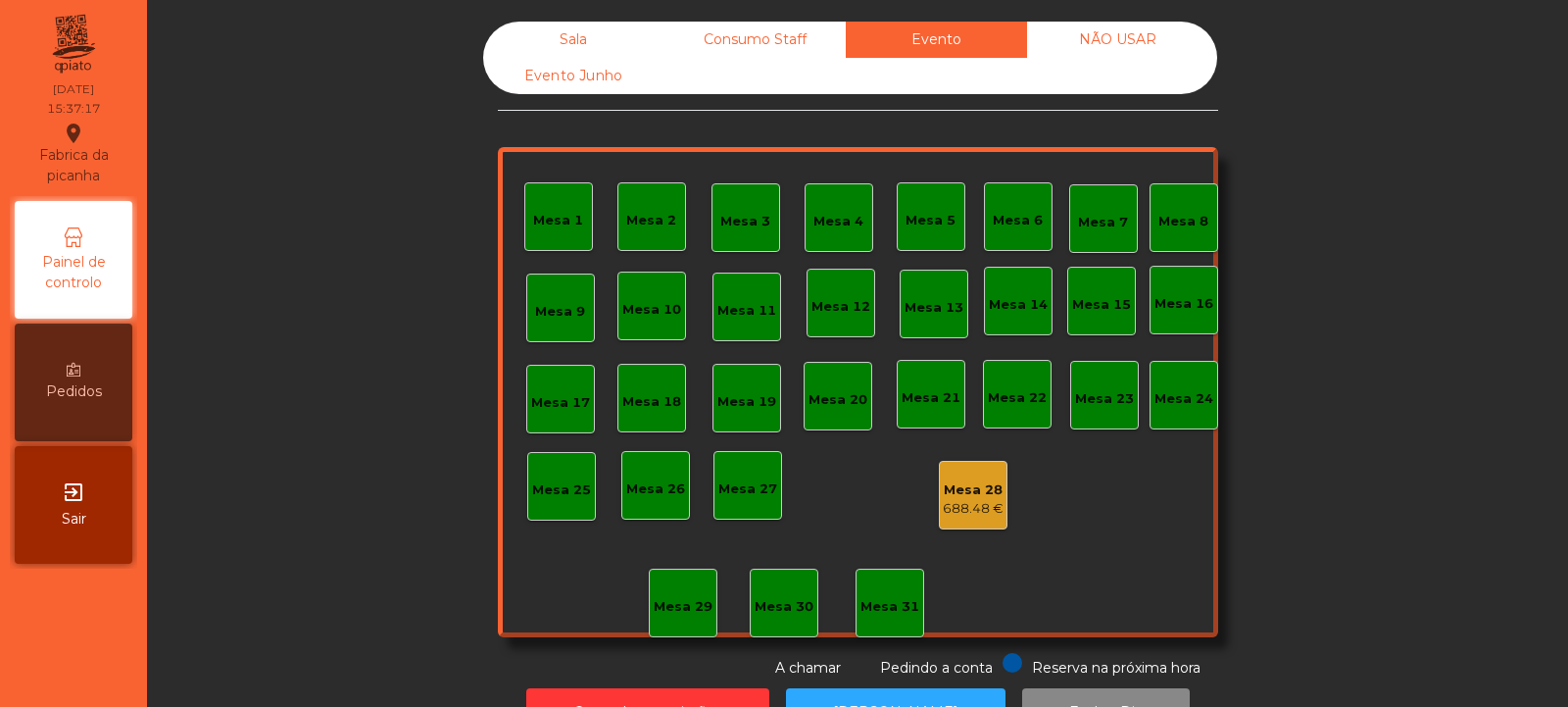
scroll to position [66, 0]
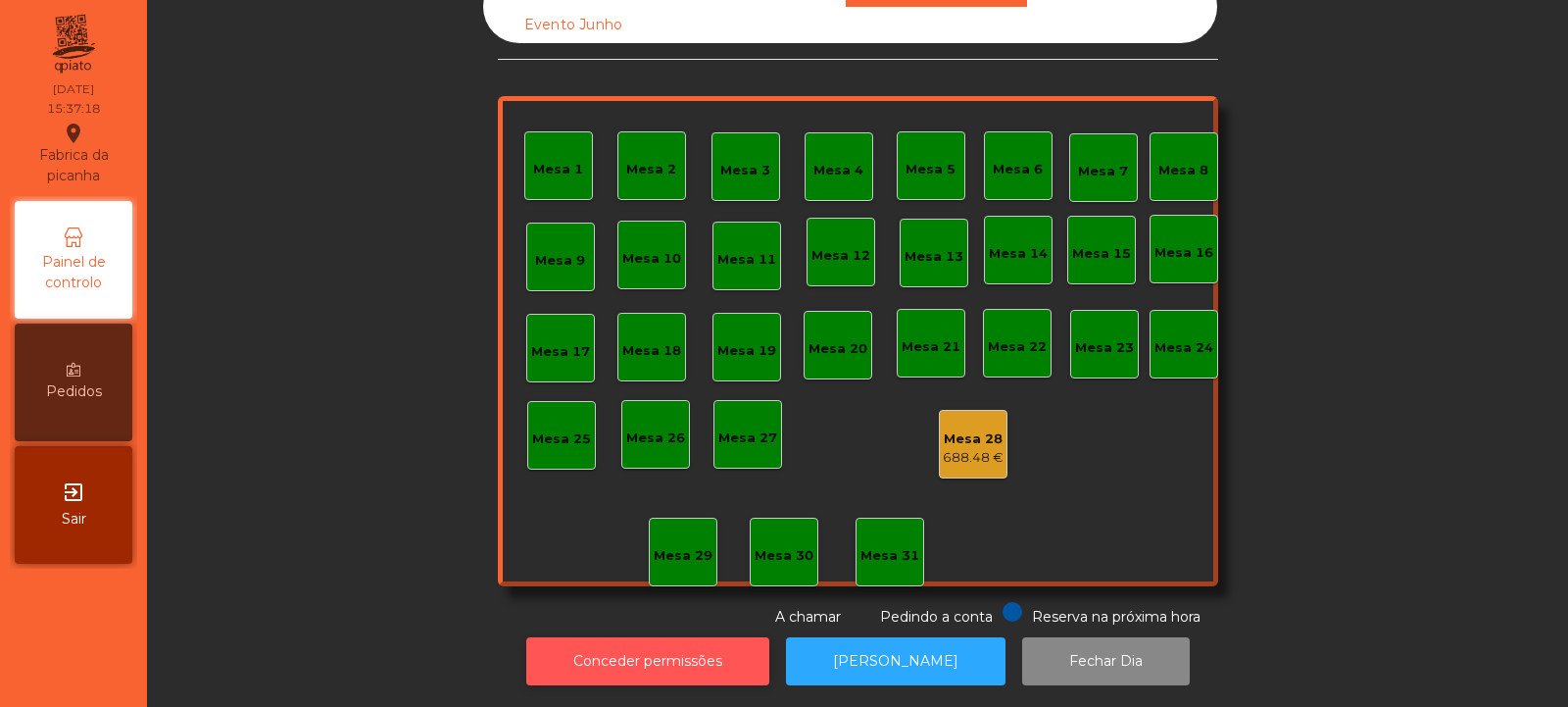
click at [641, 662] on button "Conceder permissões" at bounding box center [648, 661] width 243 height 48
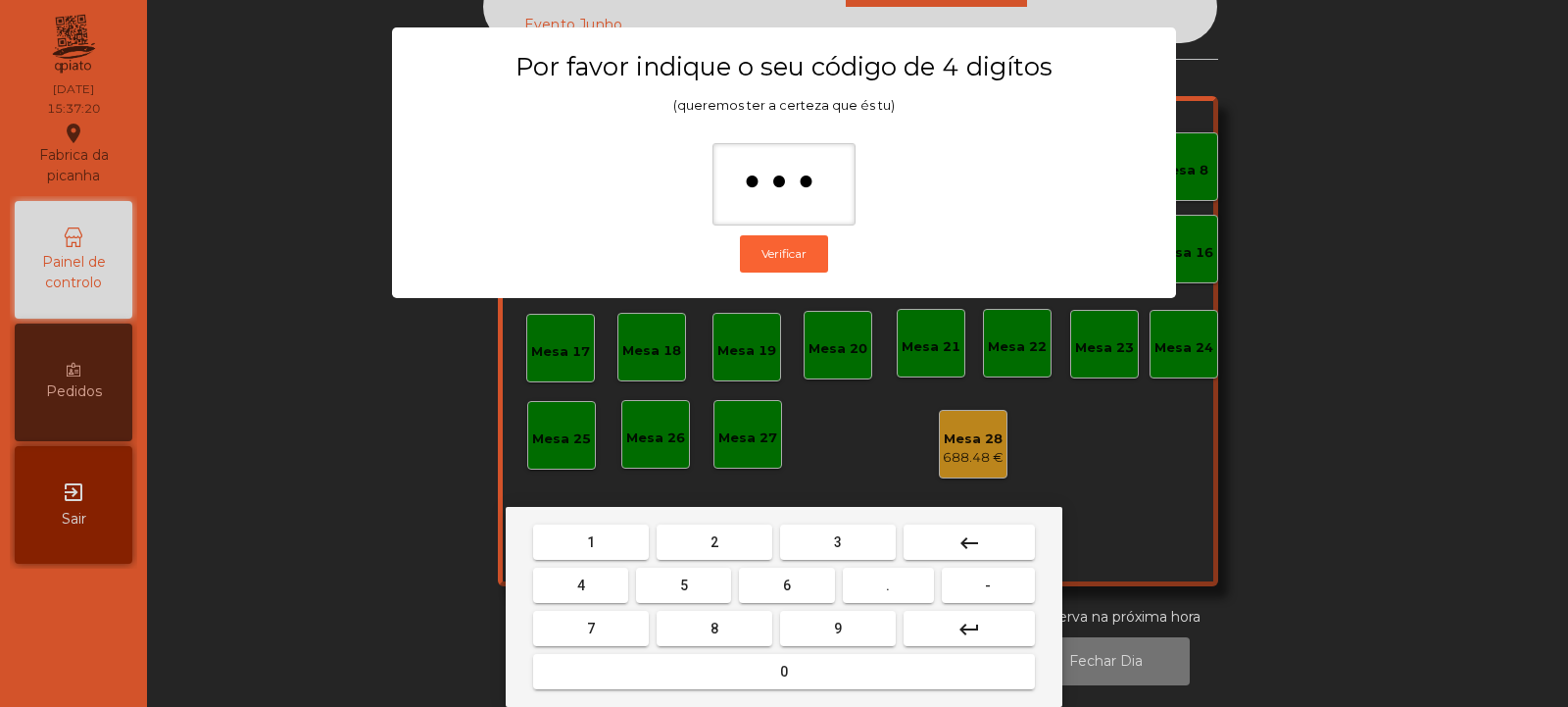
type input "****"
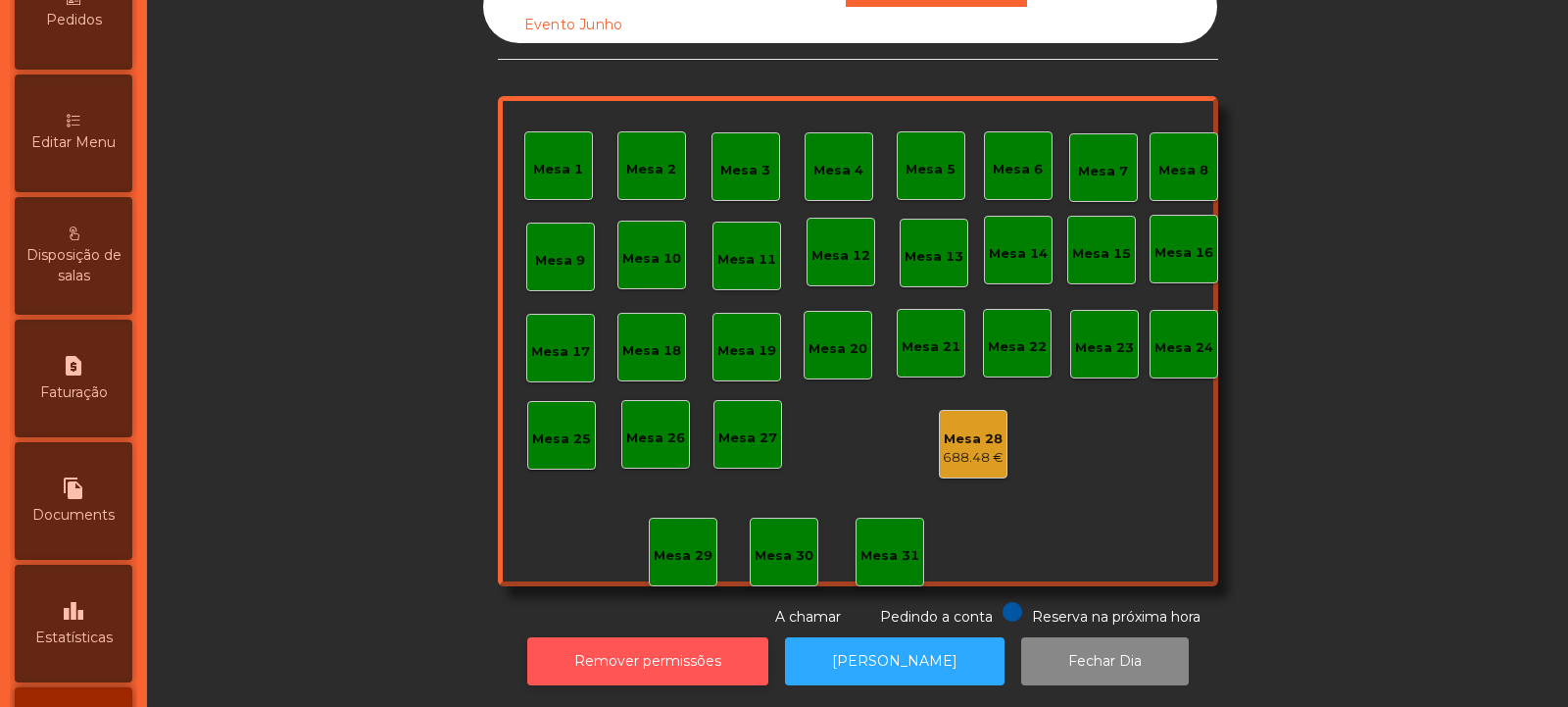
scroll to position [397, 0]
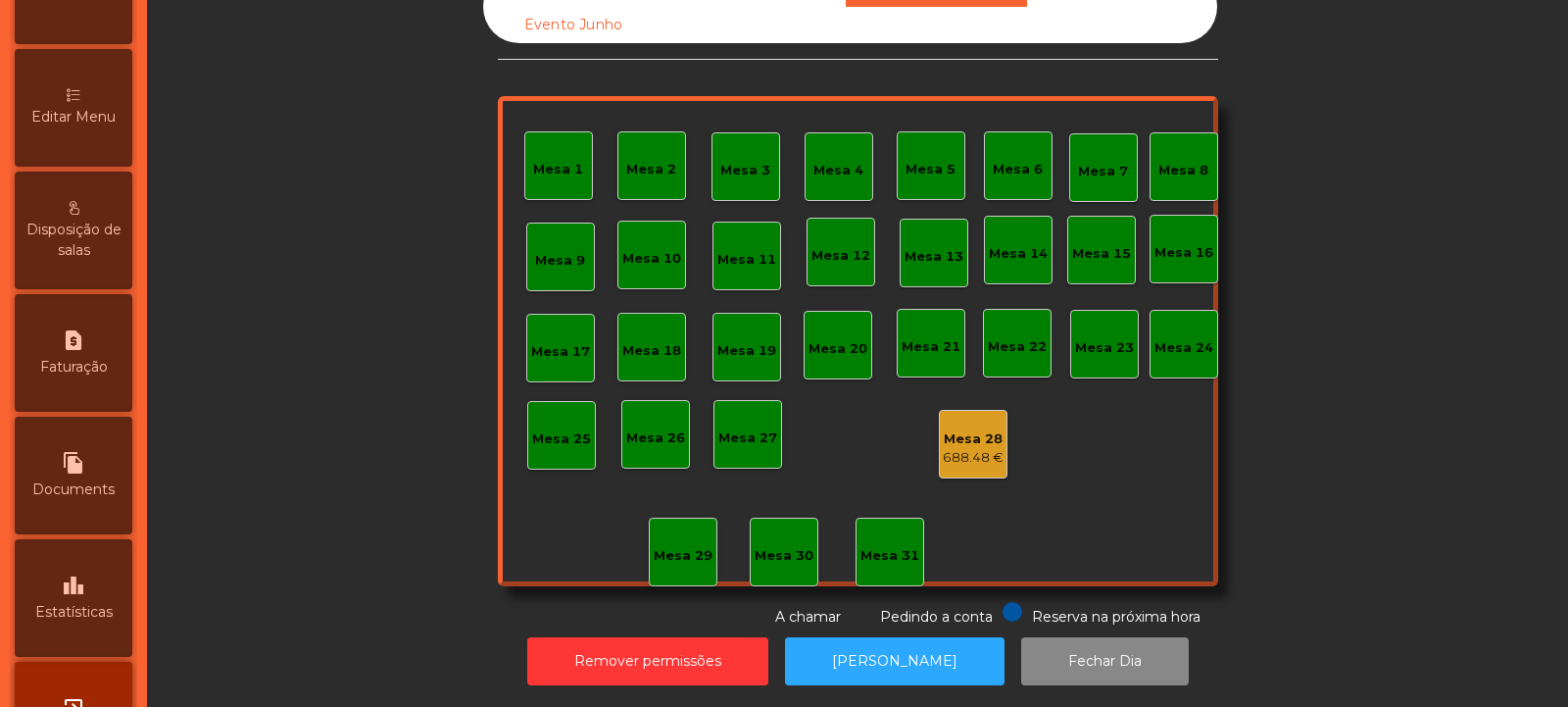
click at [92, 604] on span "Estatísticas" at bounding box center [74, 612] width 77 height 21
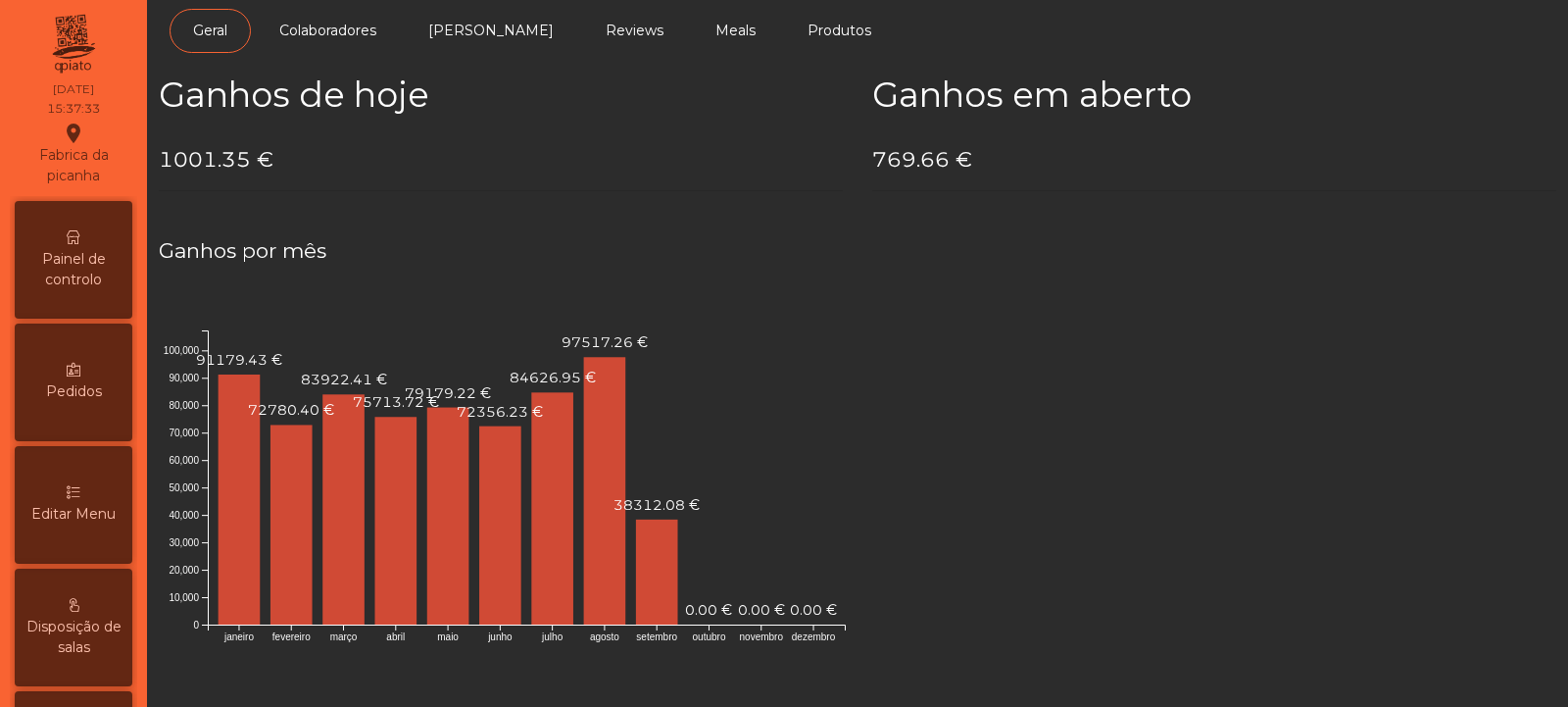
click at [107, 262] on span "Painel de controlo" at bounding box center [74, 270] width 108 height 41
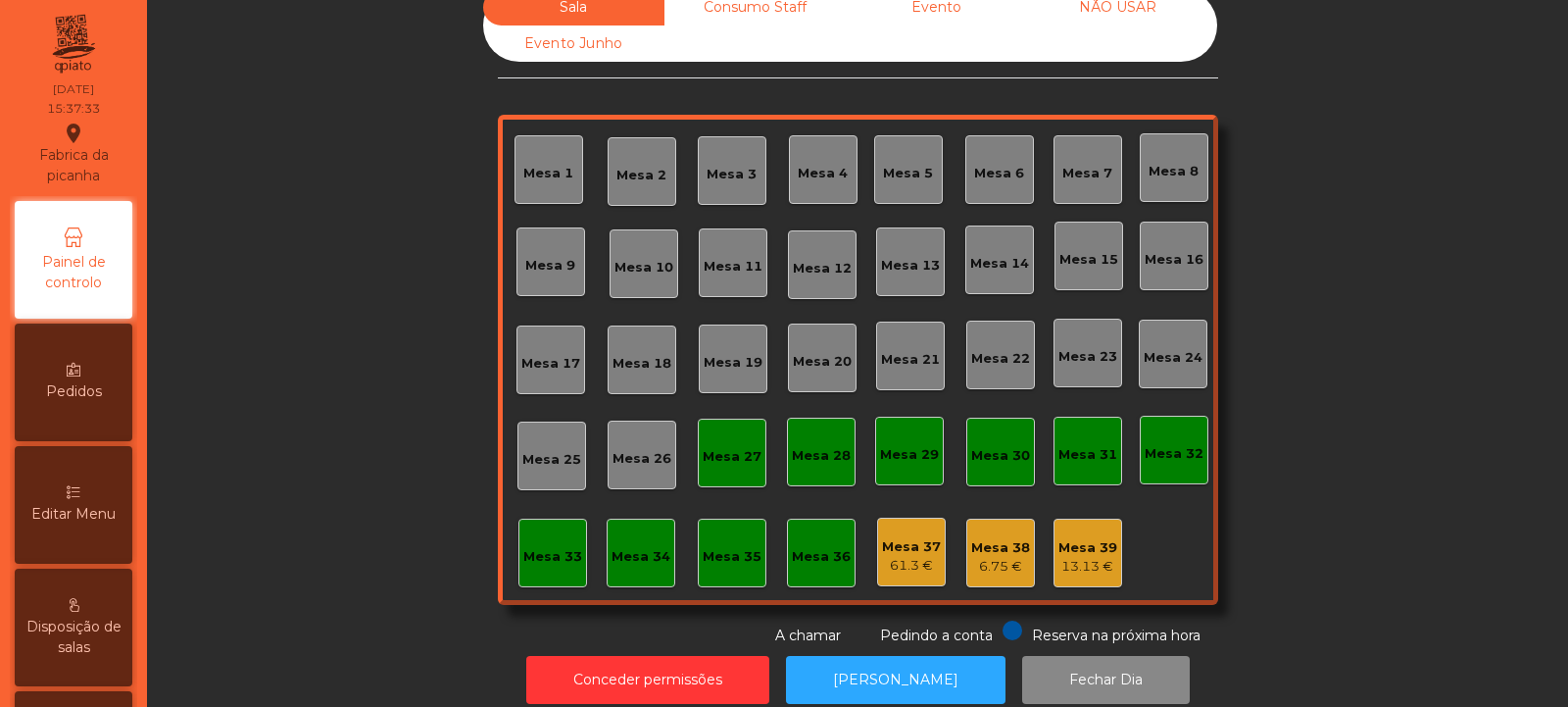
scroll to position [66, 0]
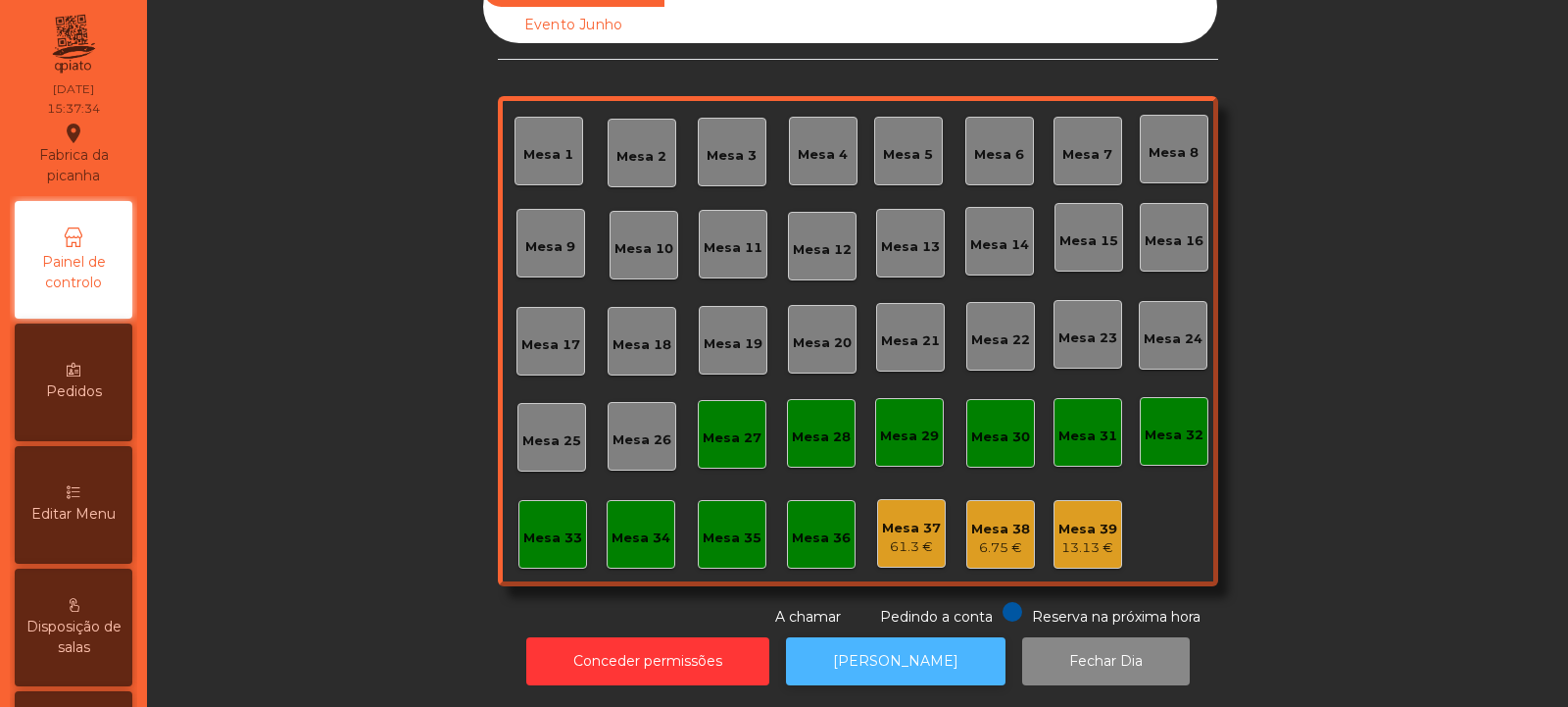
click at [909, 653] on button "[PERSON_NAME]" at bounding box center [896, 661] width 220 height 48
click at [854, 637] on button "[PERSON_NAME]" at bounding box center [896, 661] width 220 height 48
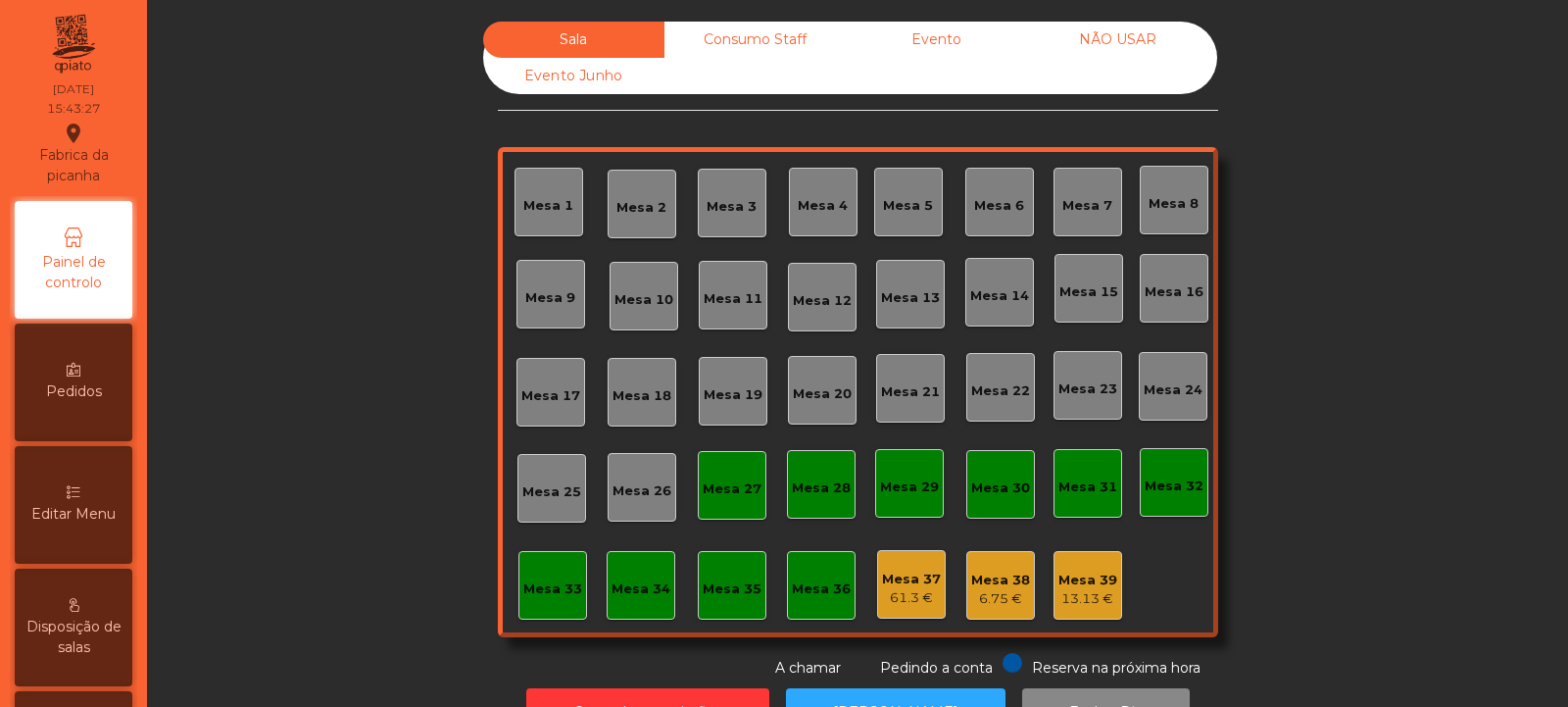
click at [1074, 596] on div "13.13 €" at bounding box center [1088, 599] width 59 height 20
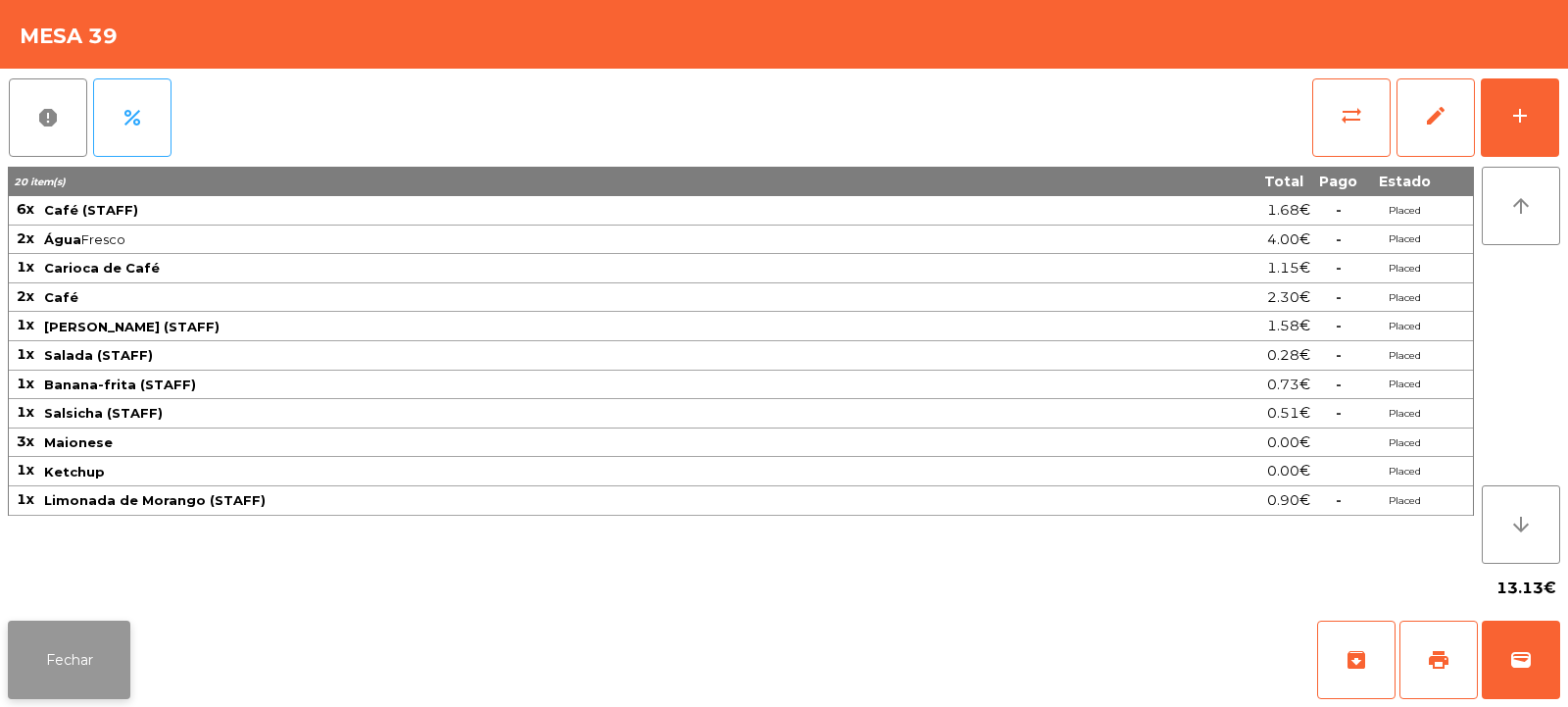
click at [69, 687] on button "Fechar" at bounding box center [69, 660] width 123 height 78
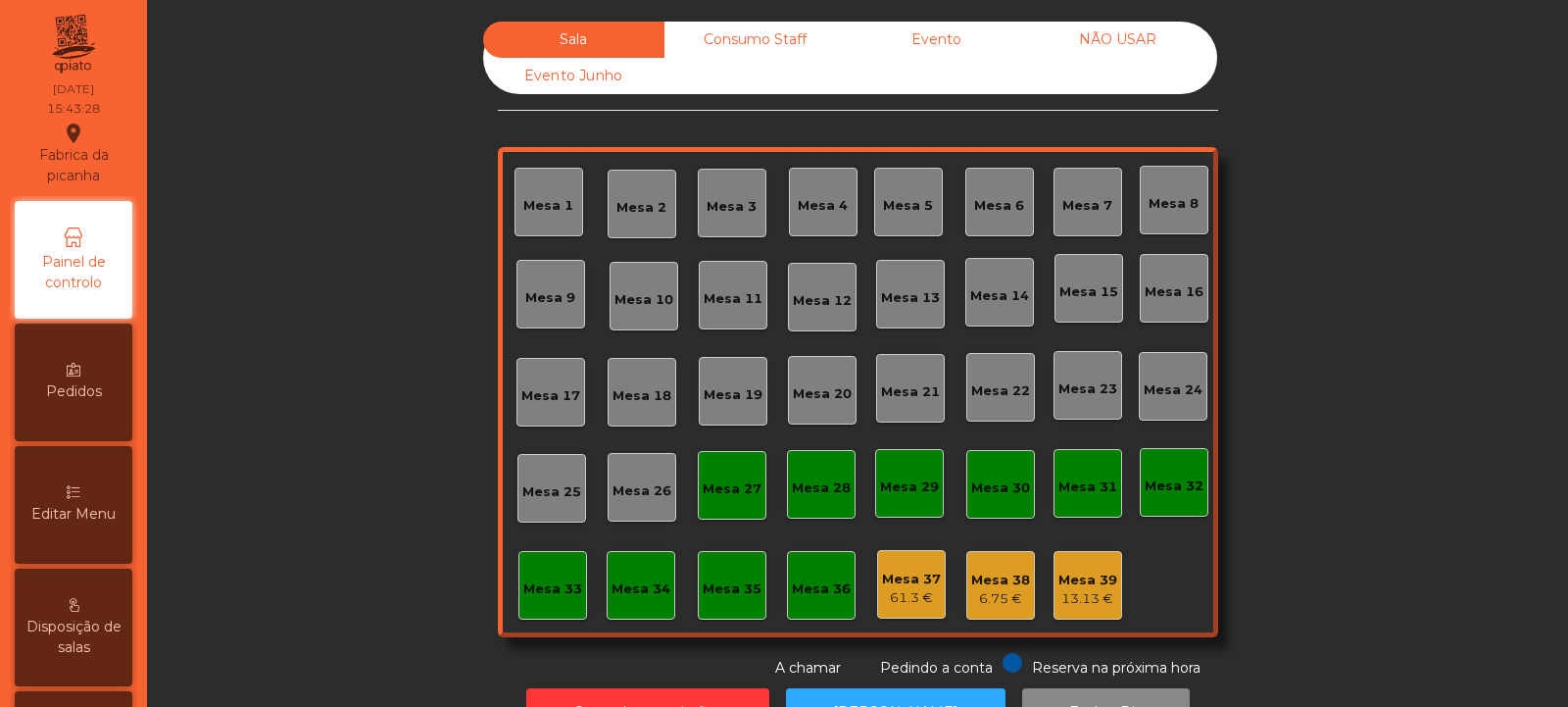
click at [938, 33] on div "Evento" at bounding box center [936, 39] width 181 height 36
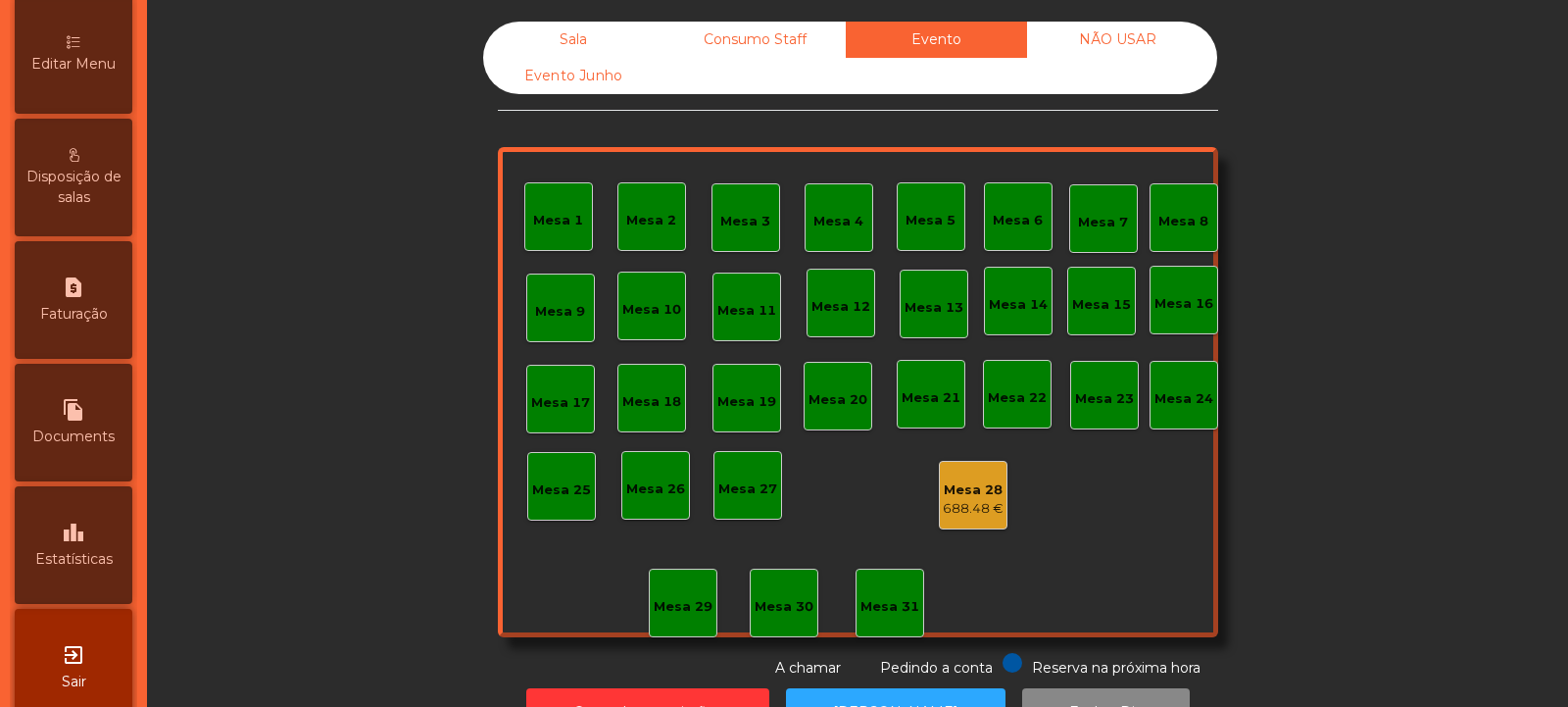
click at [80, 562] on span "Estatísticas" at bounding box center [74, 559] width 77 height 21
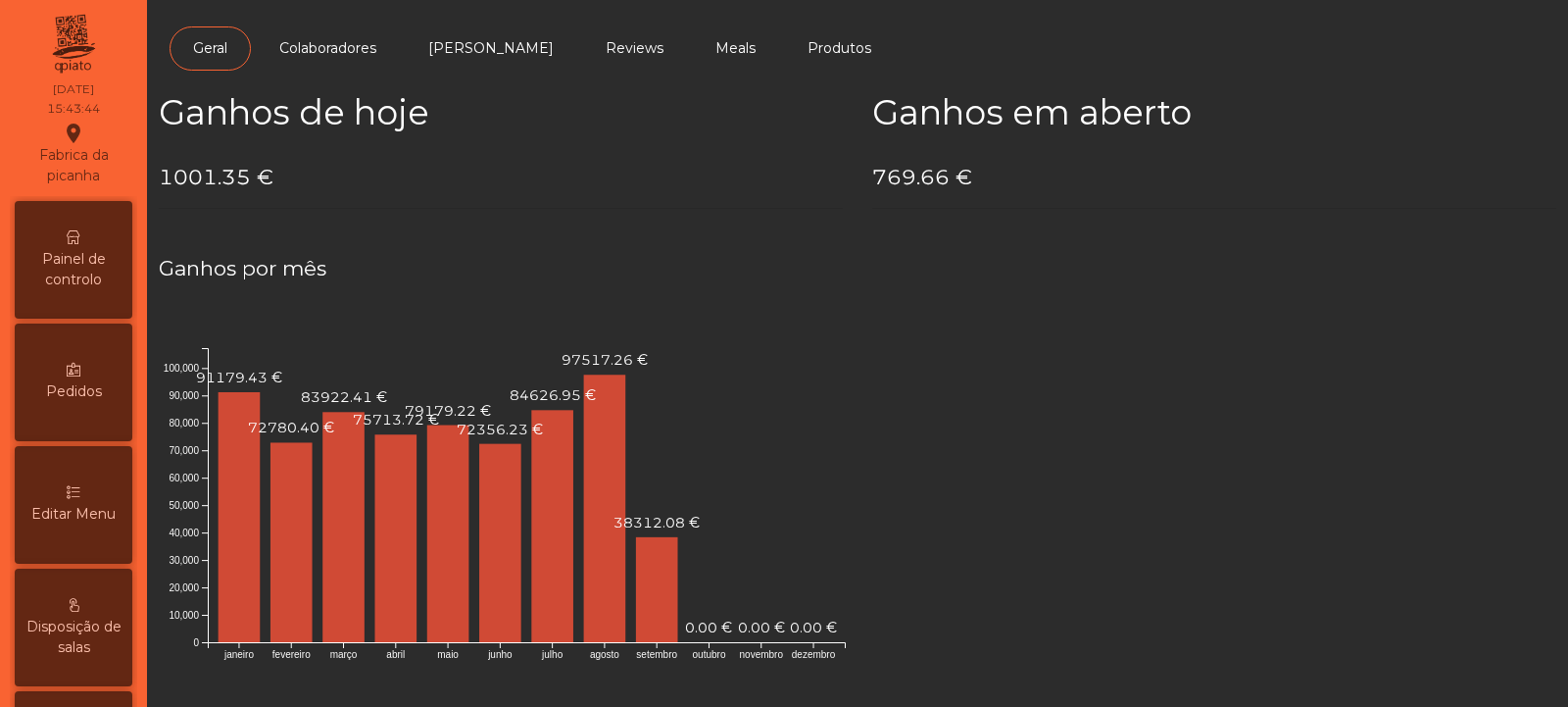
click at [78, 259] on span "Painel de controlo" at bounding box center [74, 270] width 108 height 41
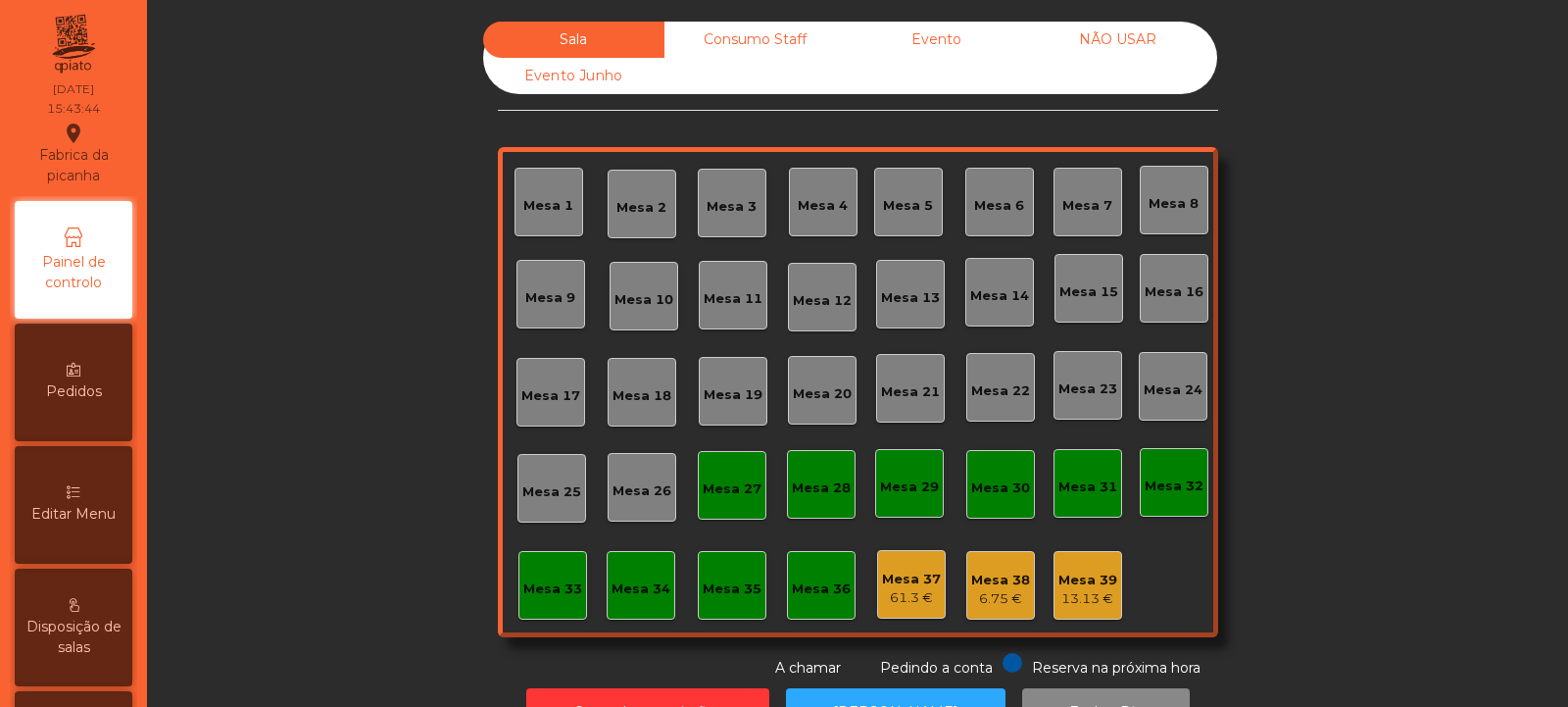
click at [912, 590] on div "61.3 €" at bounding box center [912, 598] width 59 height 20
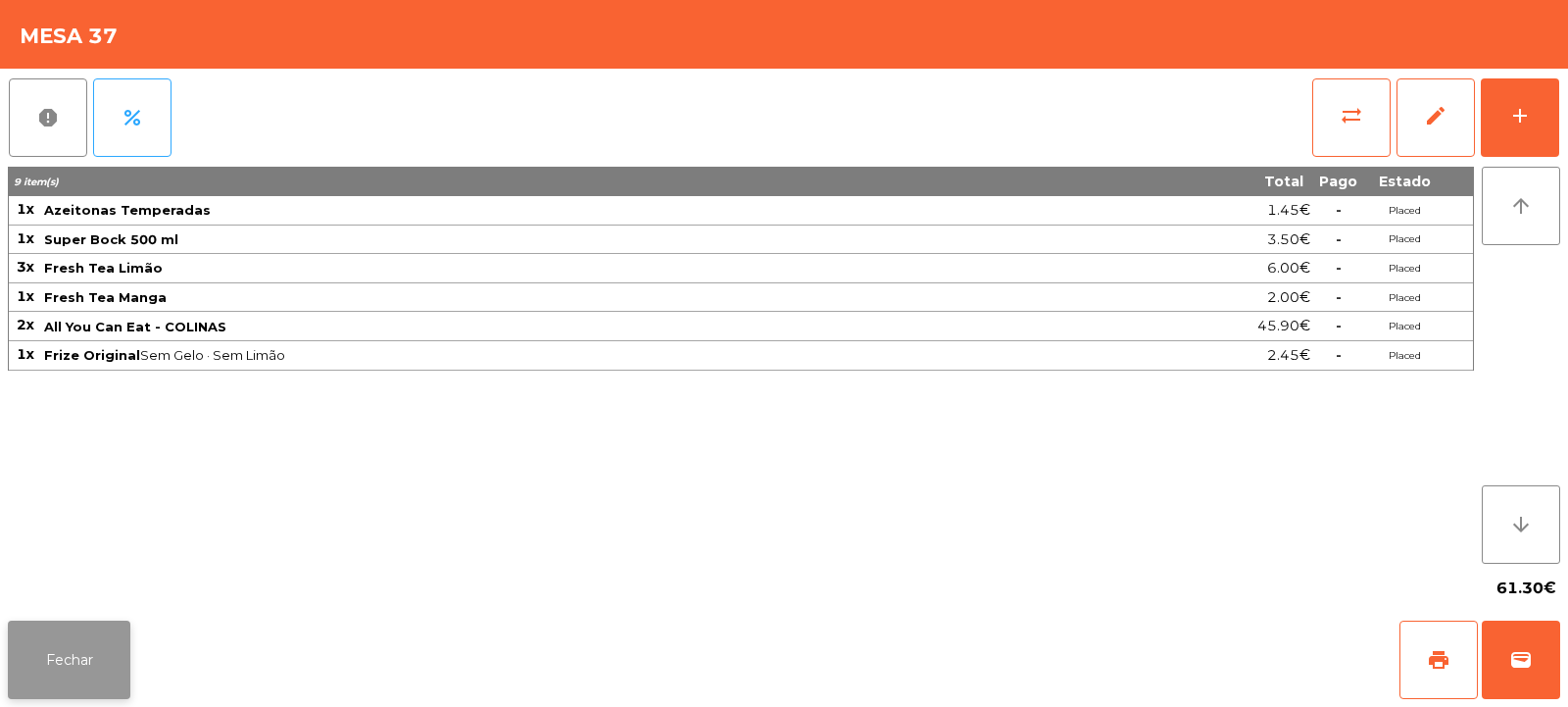
click at [62, 657] on button "Fechar" at bounding box center [69, 660] width 123 height 78
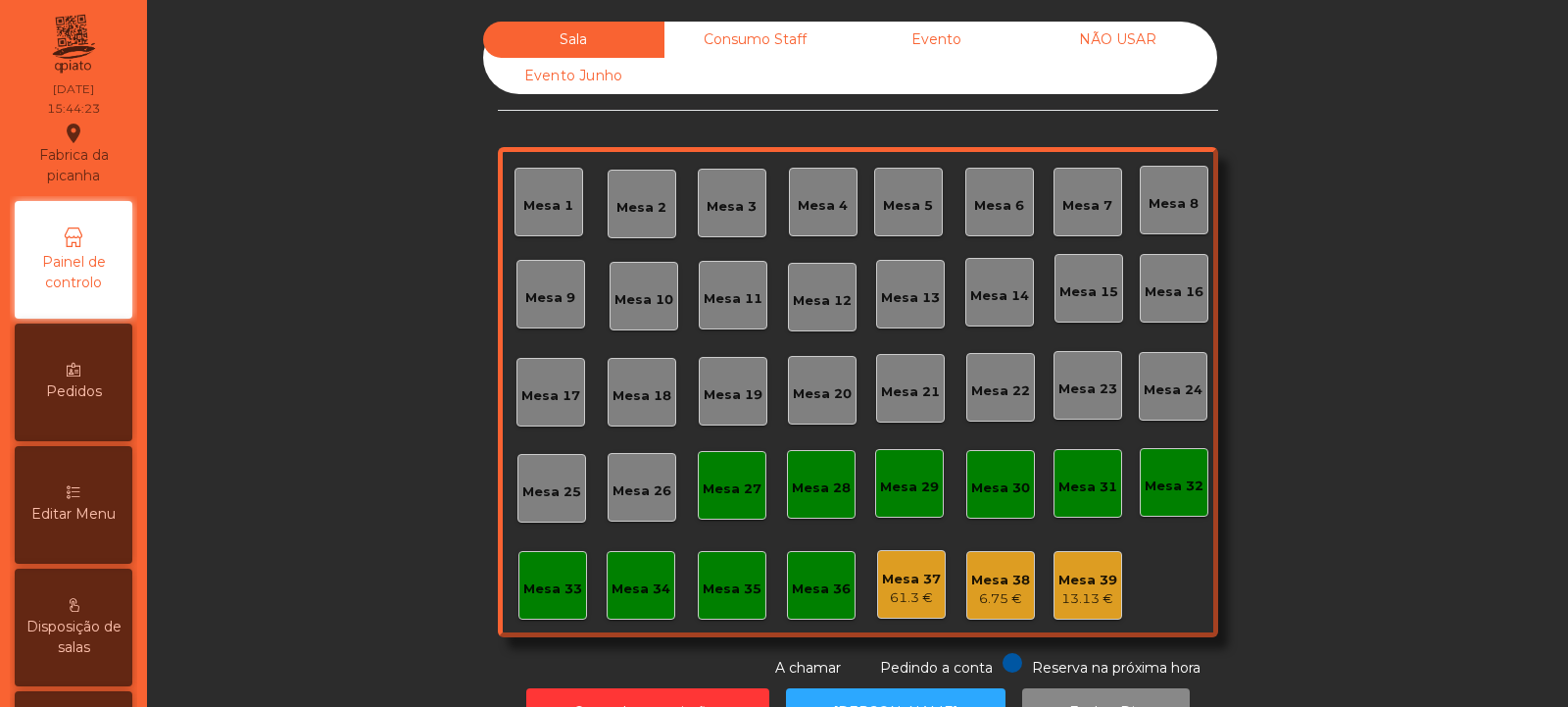
click at [959, 30] on div "Evento" at bounding box center [936, 39] width 181 height 36
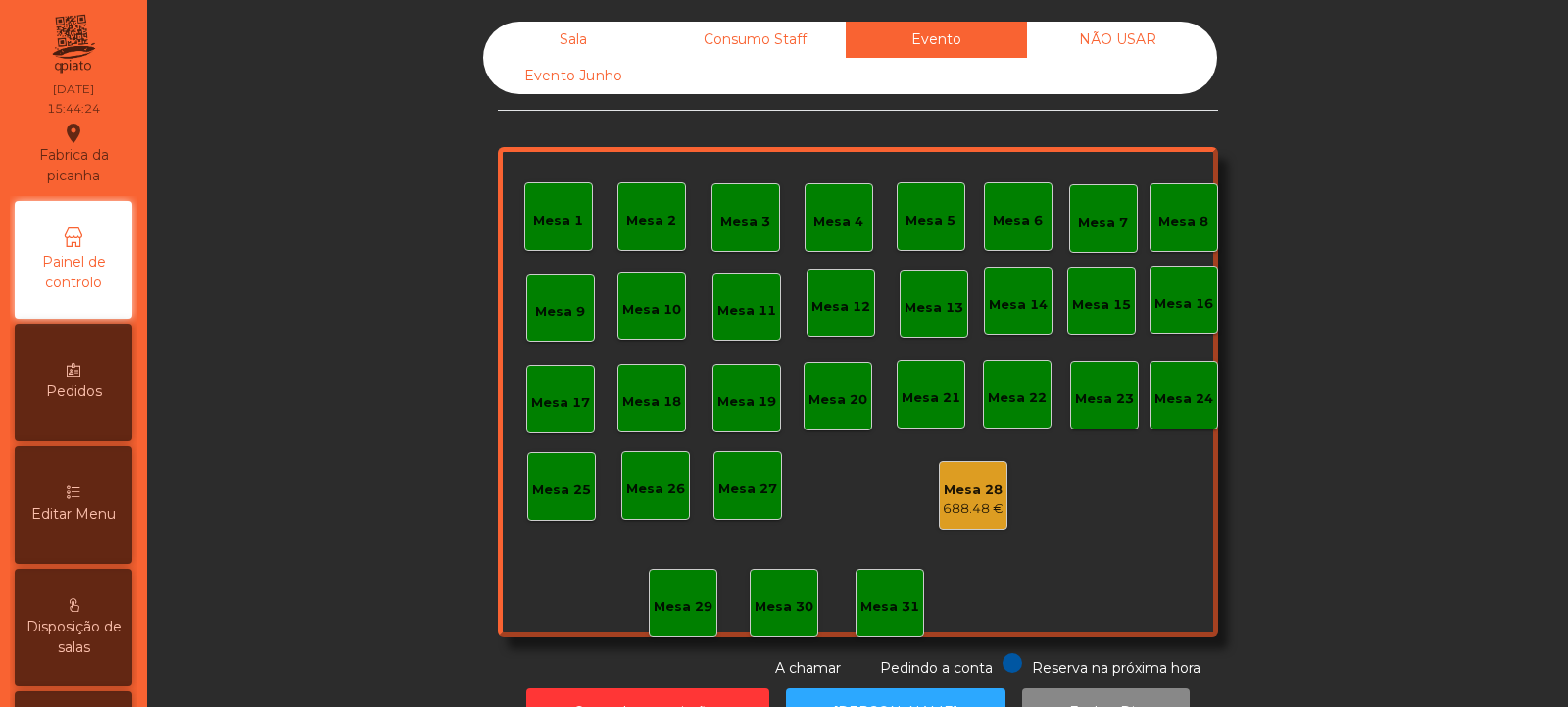
click at [967, 488] on div "Mesa 28" at bounding box center [974, 490] width 61 height 20
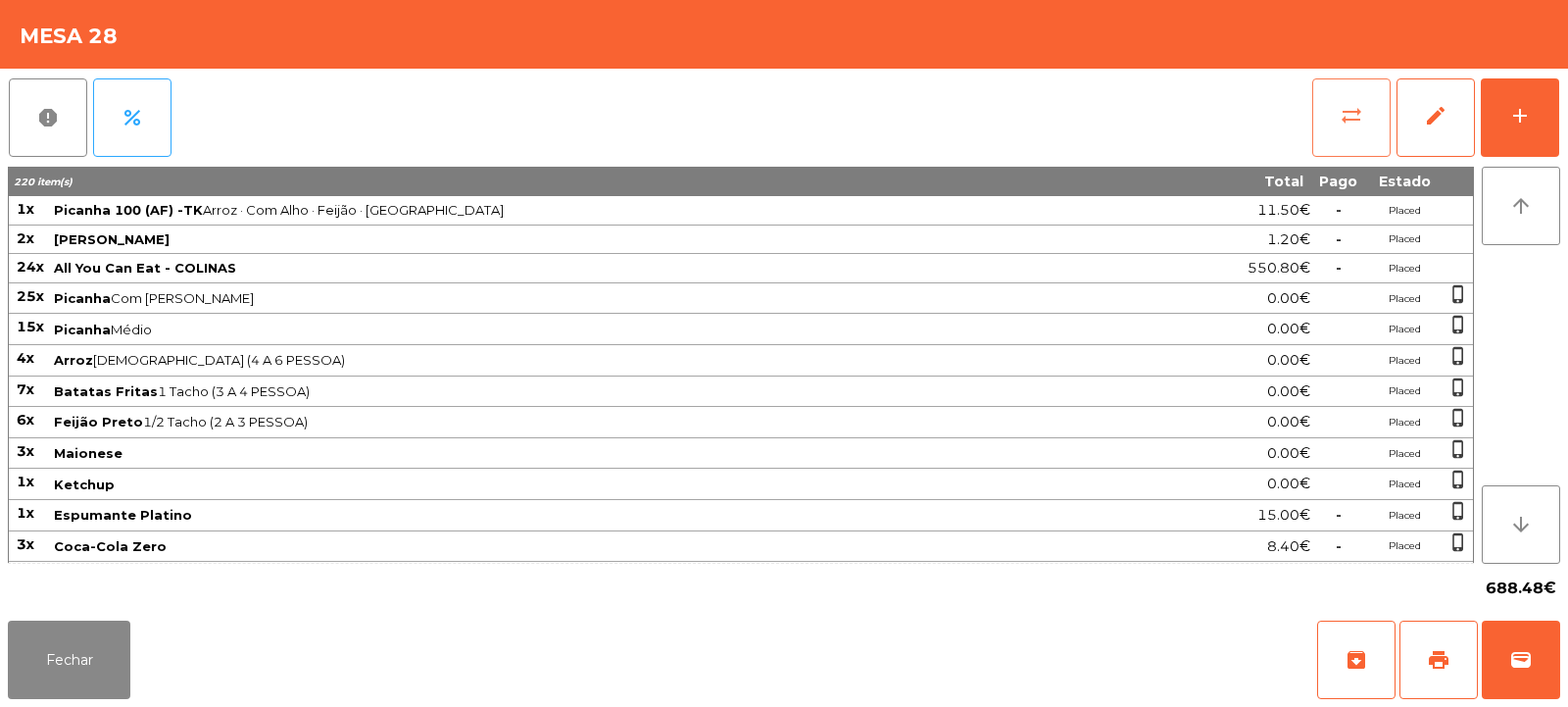
click at [1364, 143] on button "sync_alt" at bounding box center [1352, 118] width 78 height 78
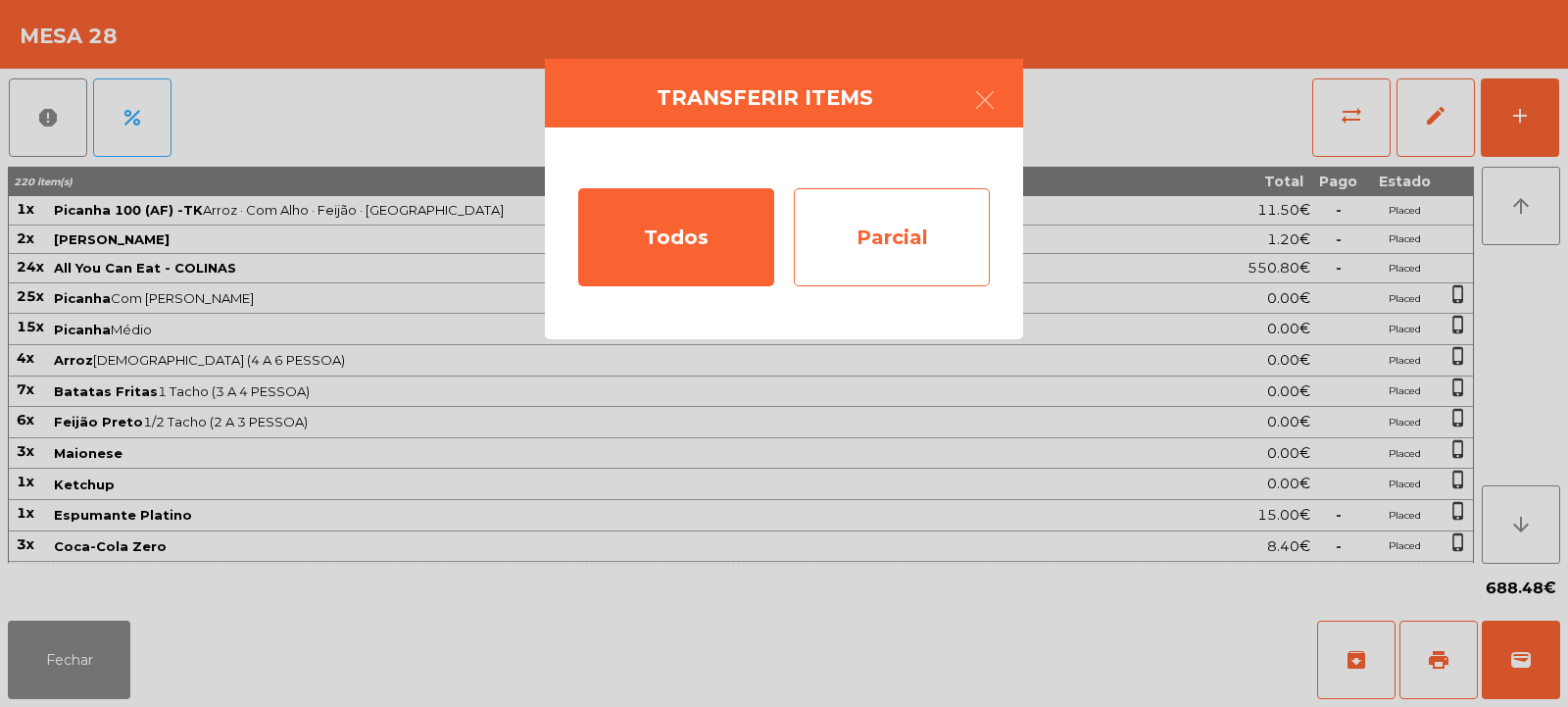
click at [969, 220] on div "Parcial" at bounding box center [892, 237] width 196 height 98
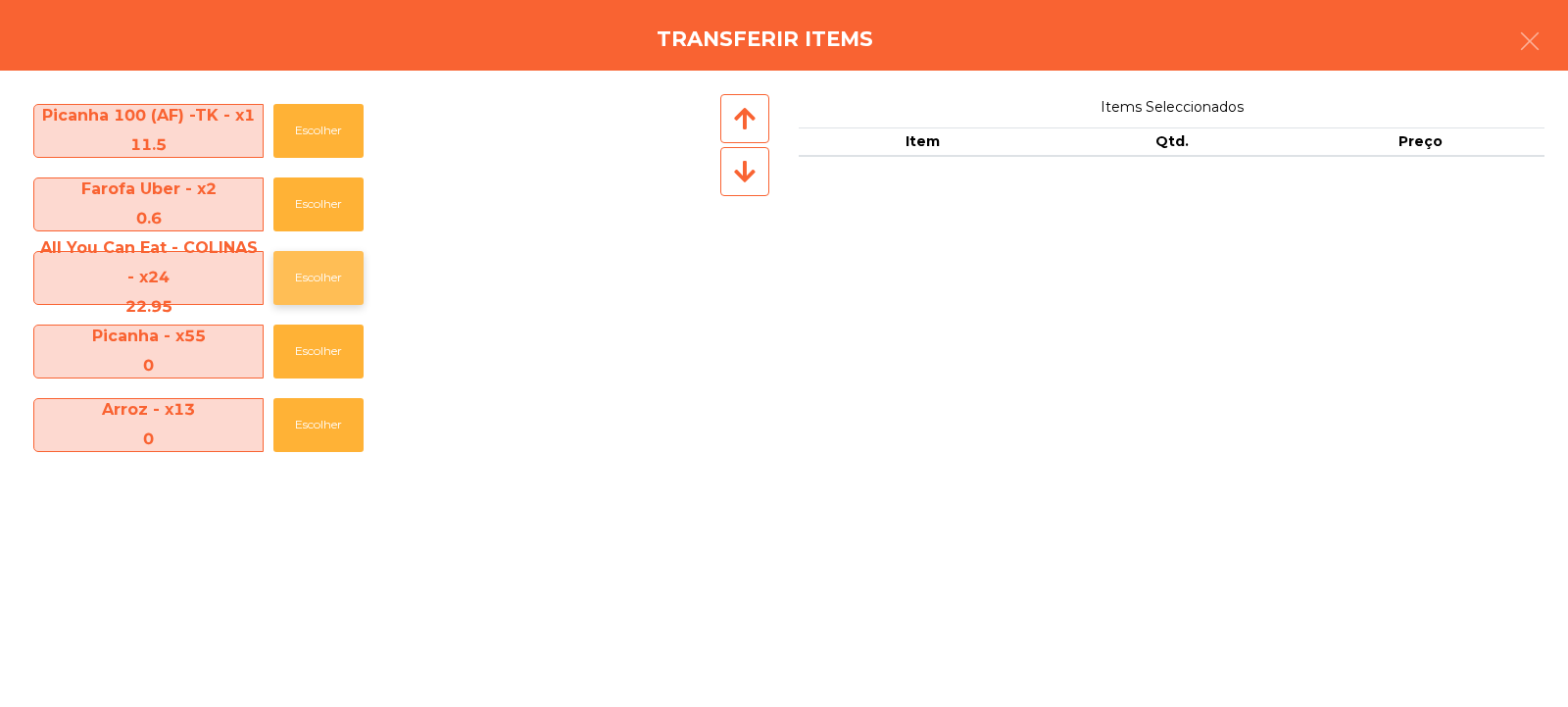
click at [317, 272] on button "Escolher" at bounding box center [319, 278] width 90 height 54
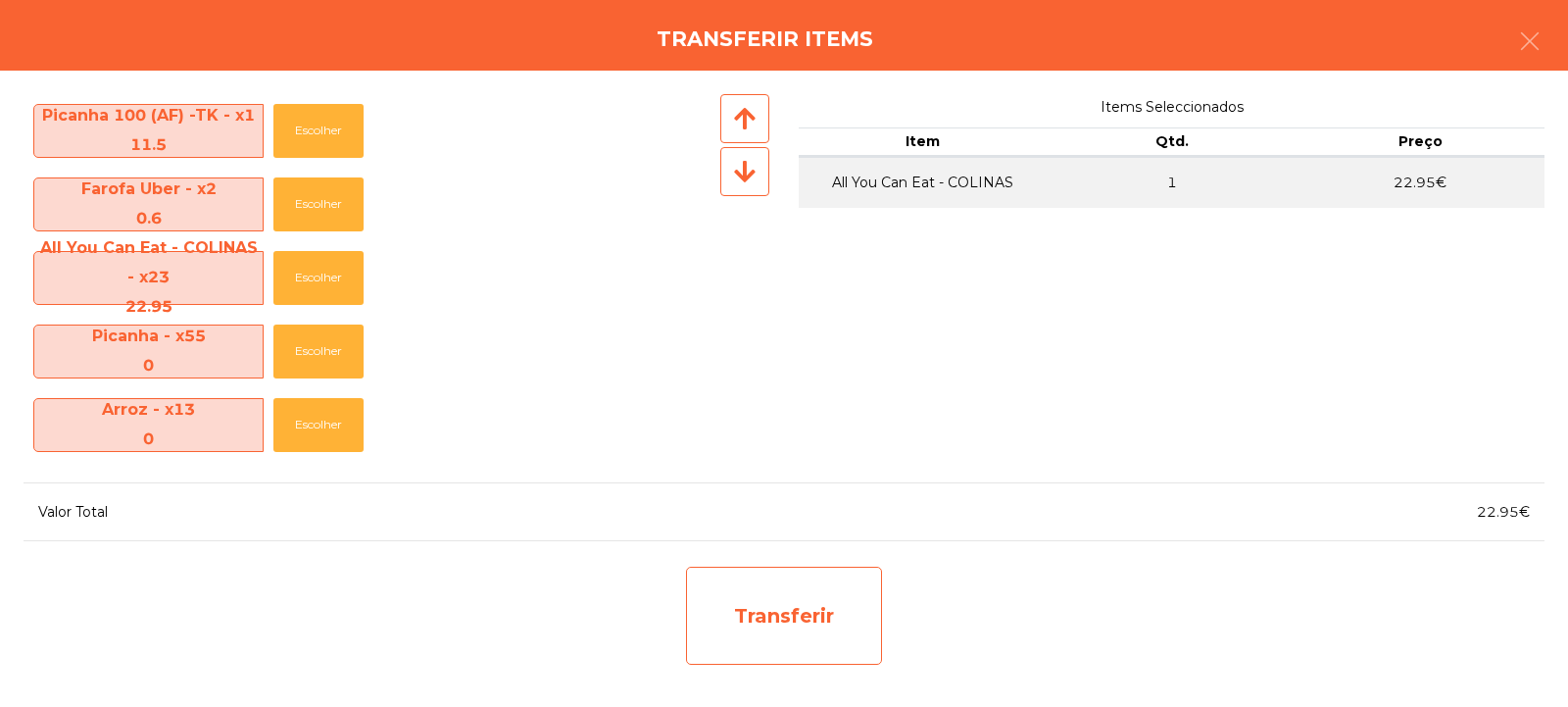
click at [760, 599] on div "Transferir" at bounding box center [784, 616] width 196 height 98
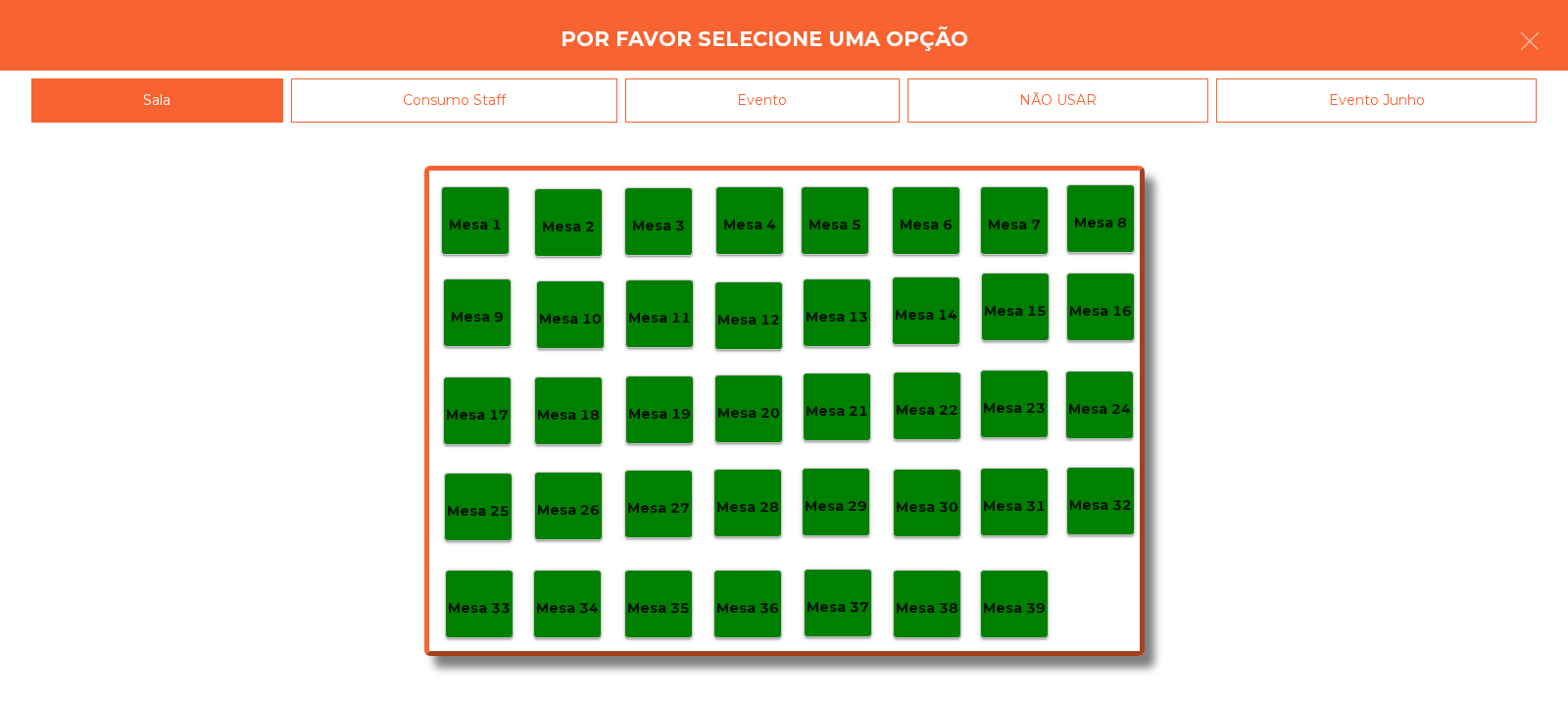
click at [832, 602] on p "Mesa 37" at bounding box center [838, 607] width 63 height 23
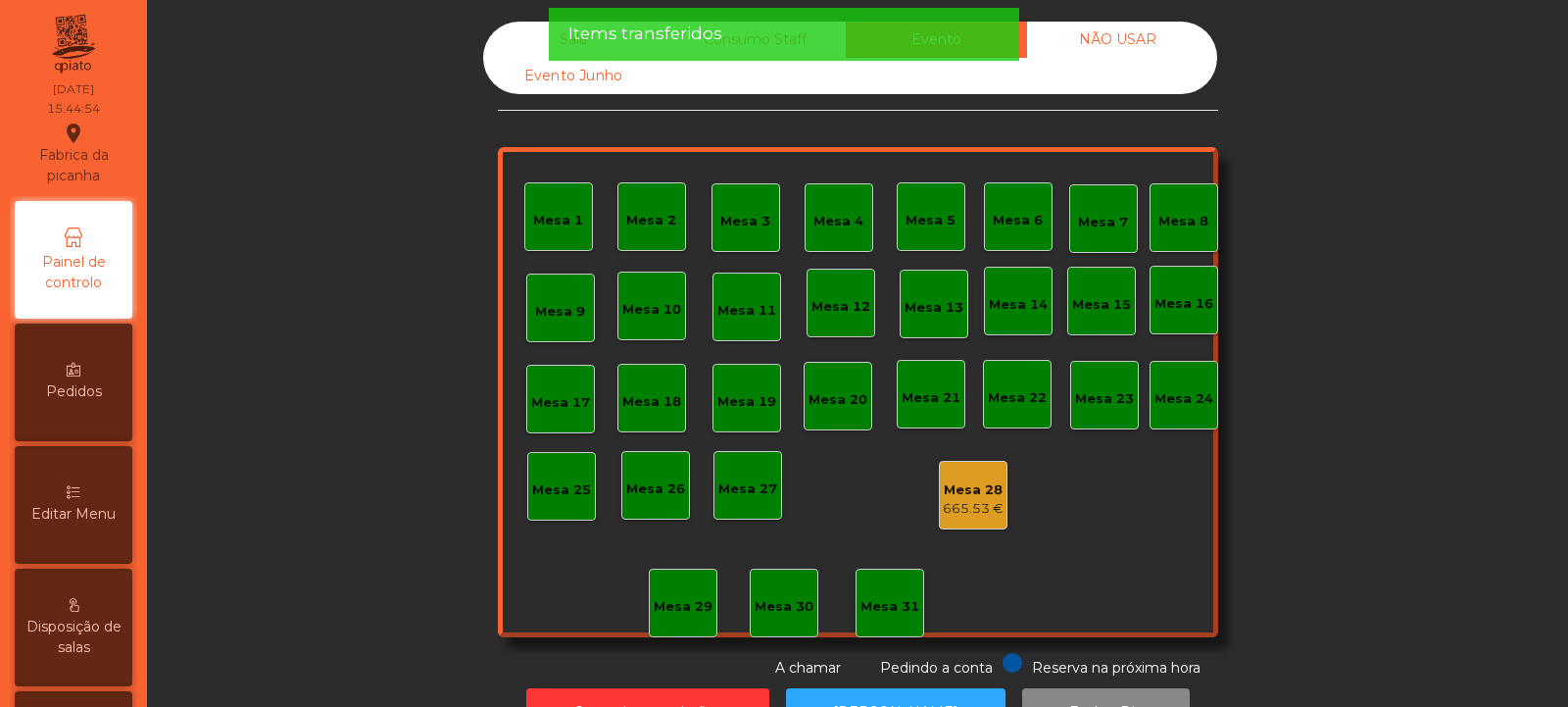
click at [553, 36] on div "Items transferidos" at bounding box center [784, 34] width 471 height 53
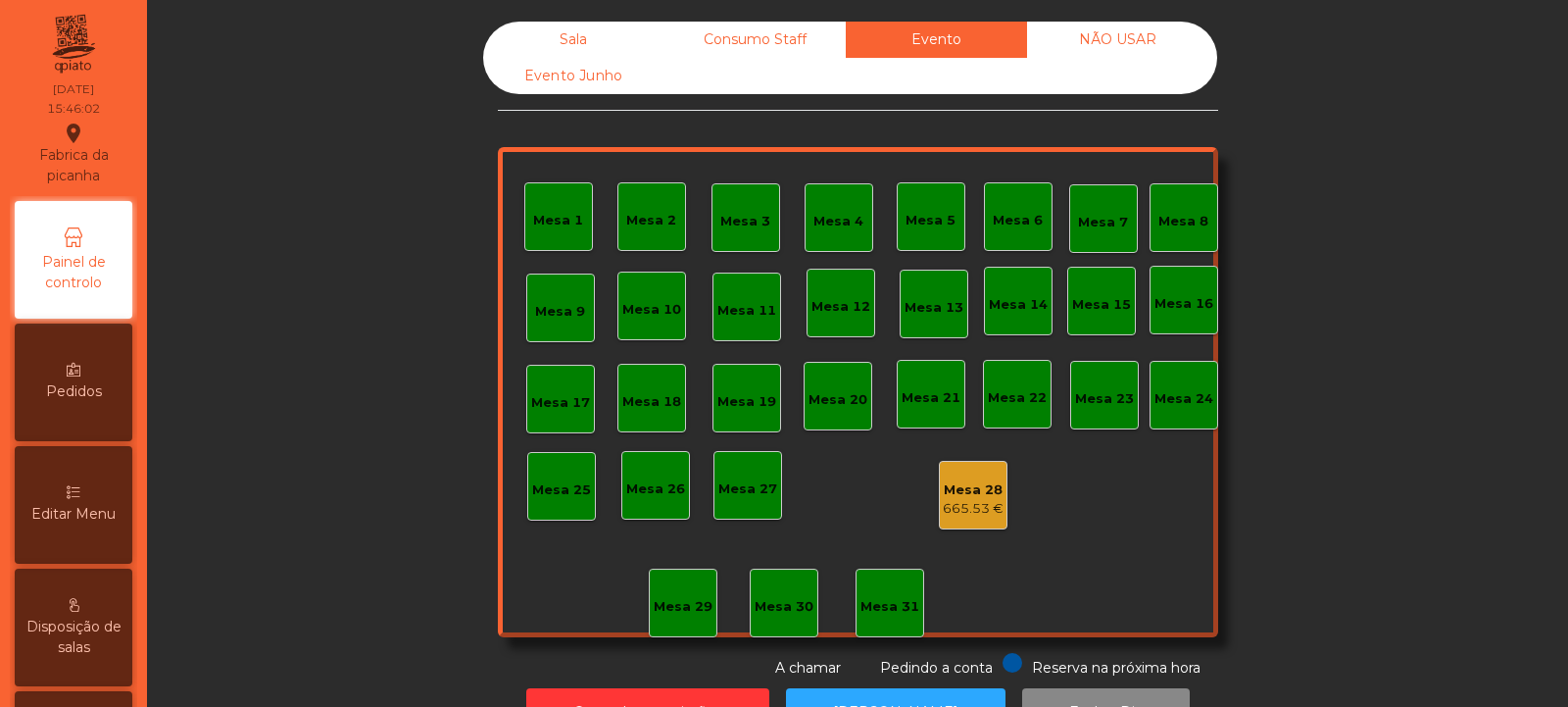
scroll to position [66, 0]
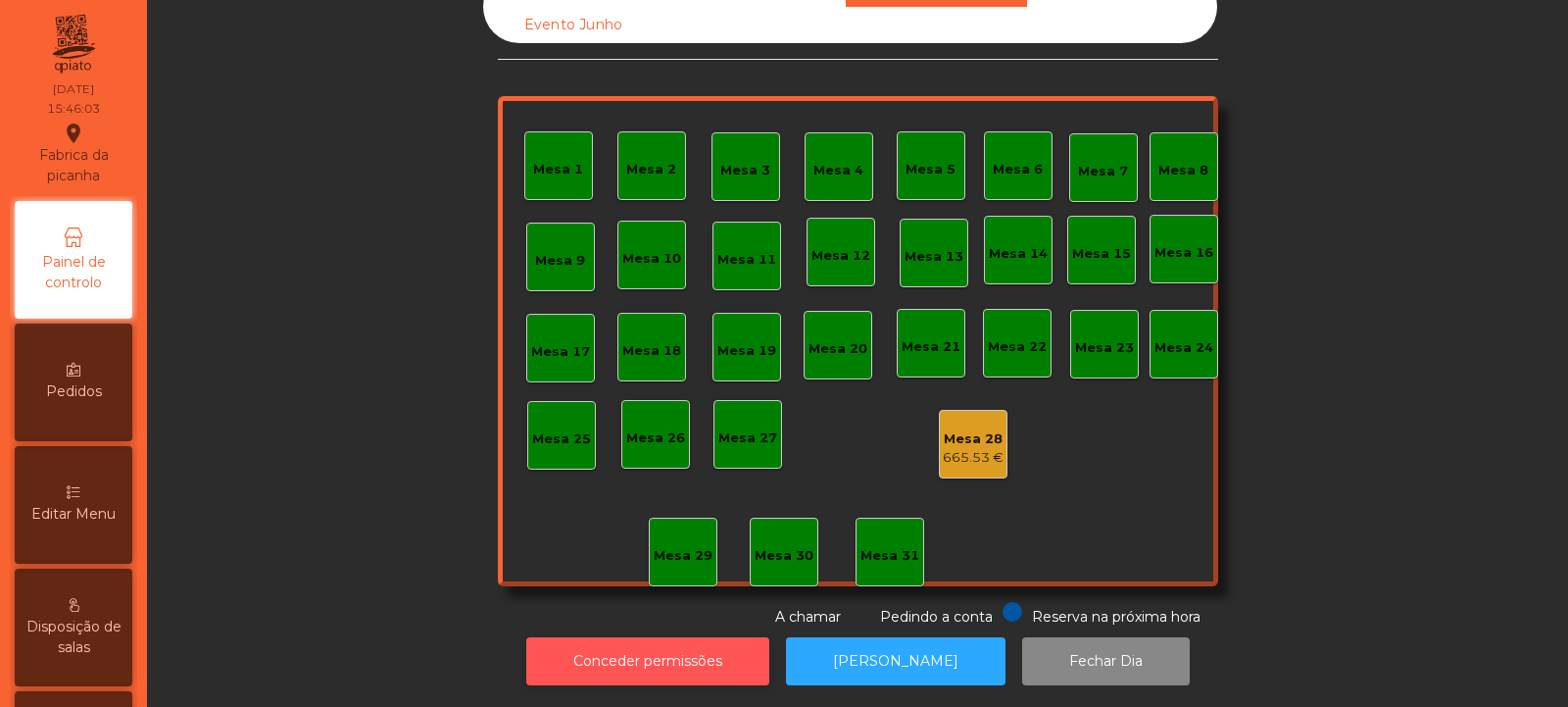
click at [618, 655] on button "Conceder permissões" at bounding box center [648, 661] width 243 height 48
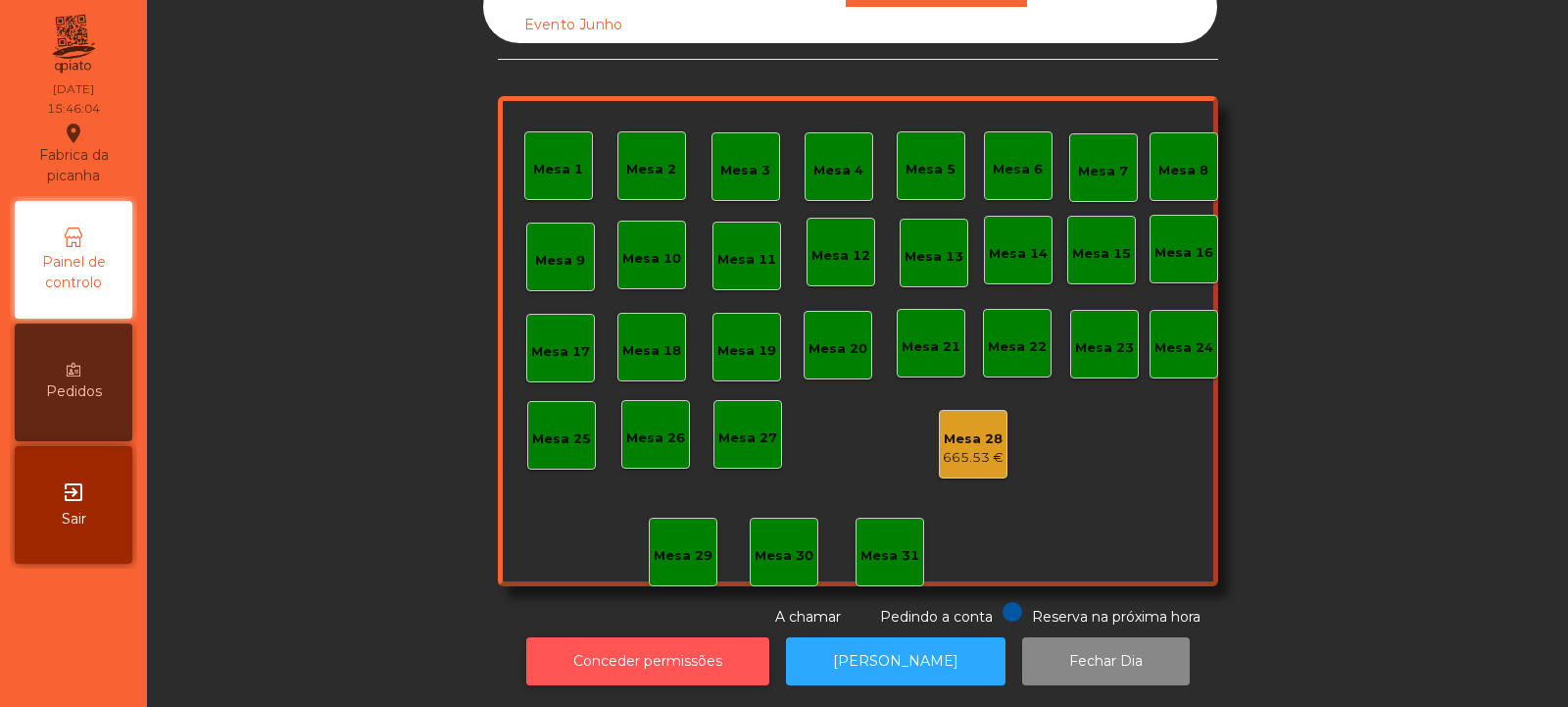
click at [625, 647] on button "Conceder permissões" at bounding box center [648, 661] width 243 height 48
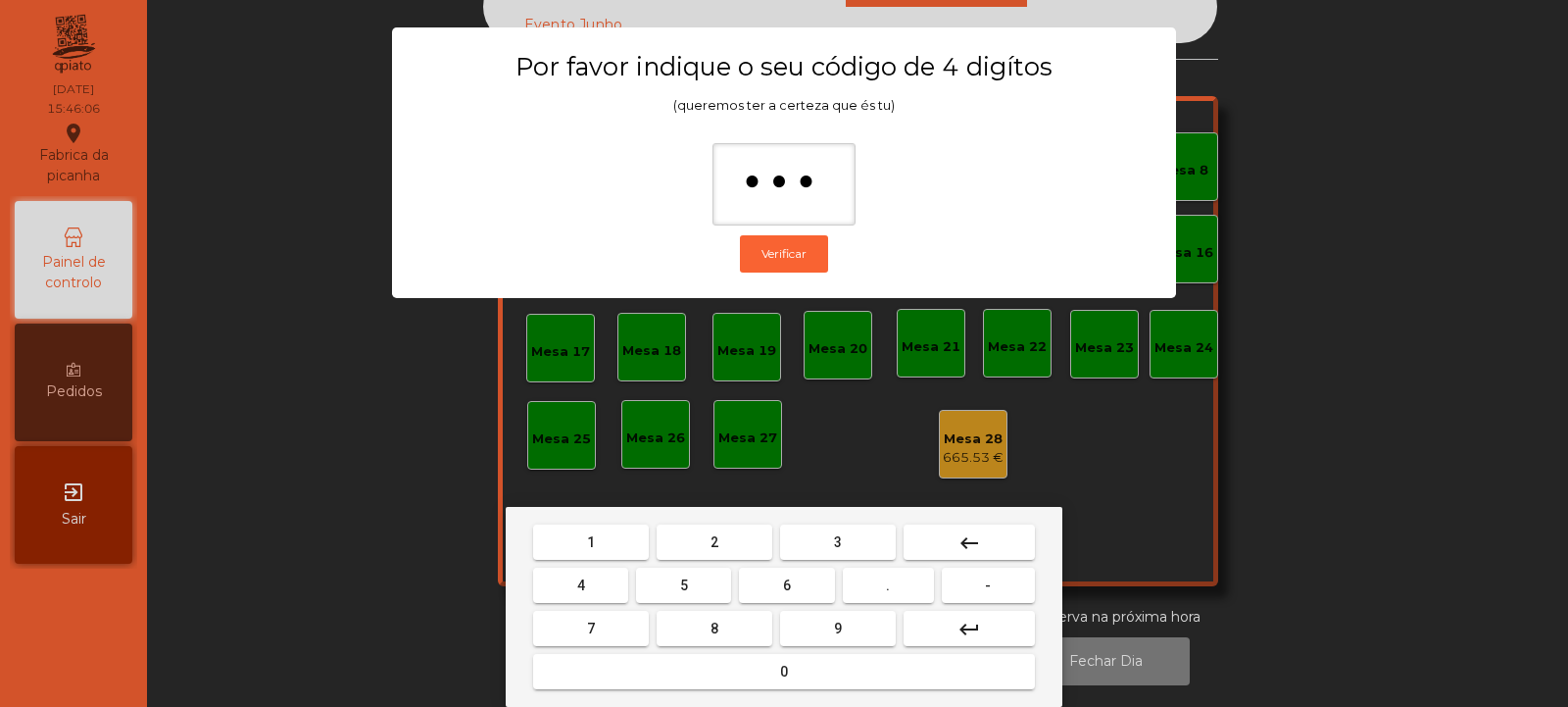
type input "****"
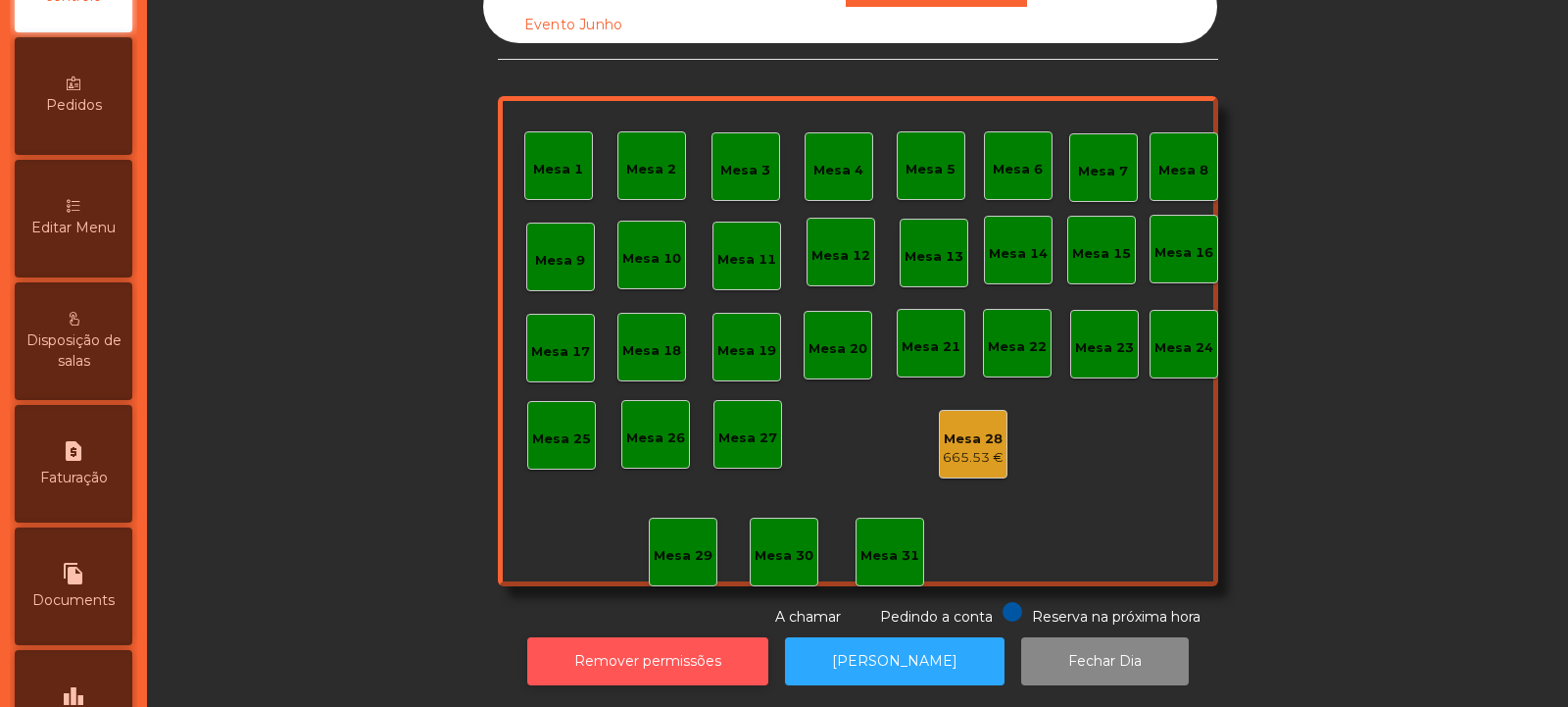
scroll to position [341, 0]
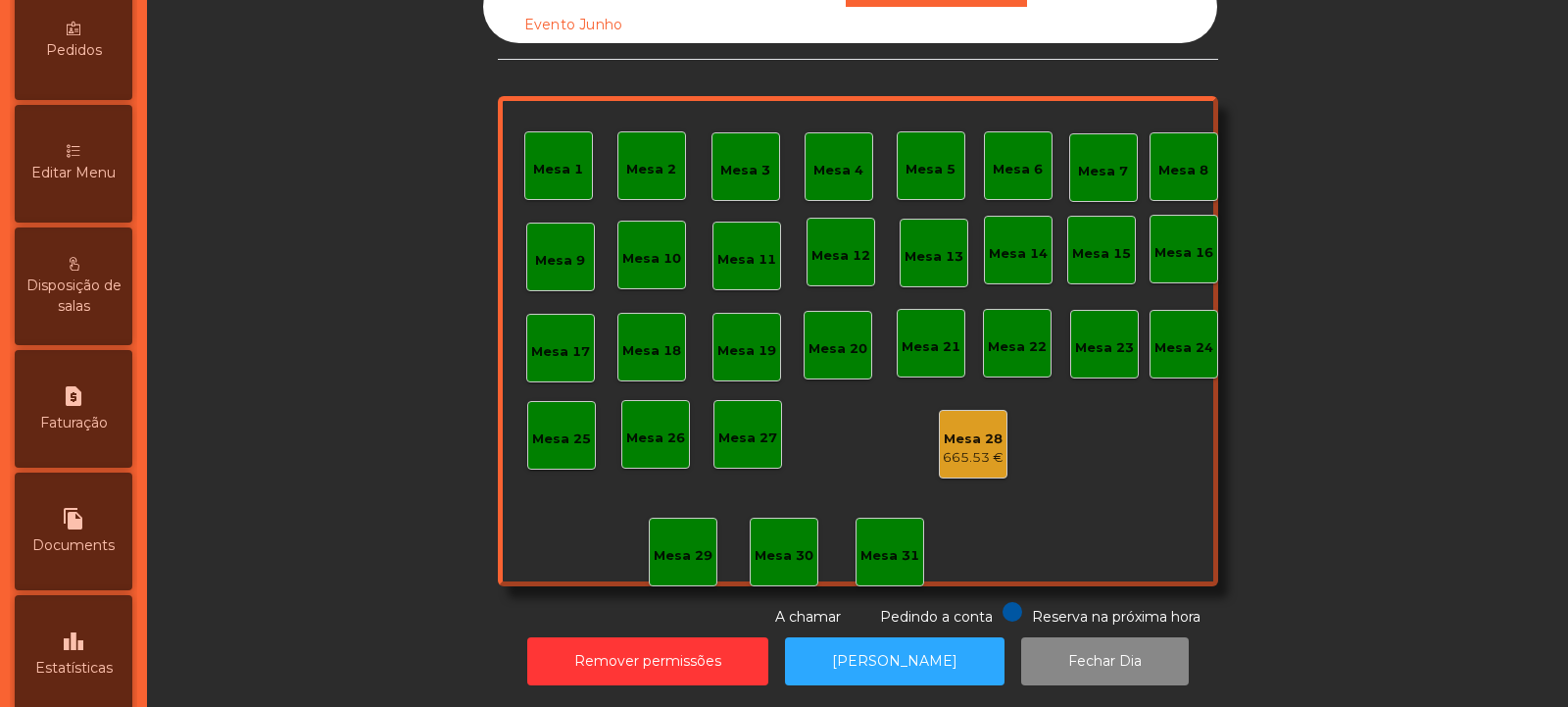
click at [98, 434] on div "request_page Faturação" at bounding box center [74, 409] width 118 height 118
select select "*"
select select "****"
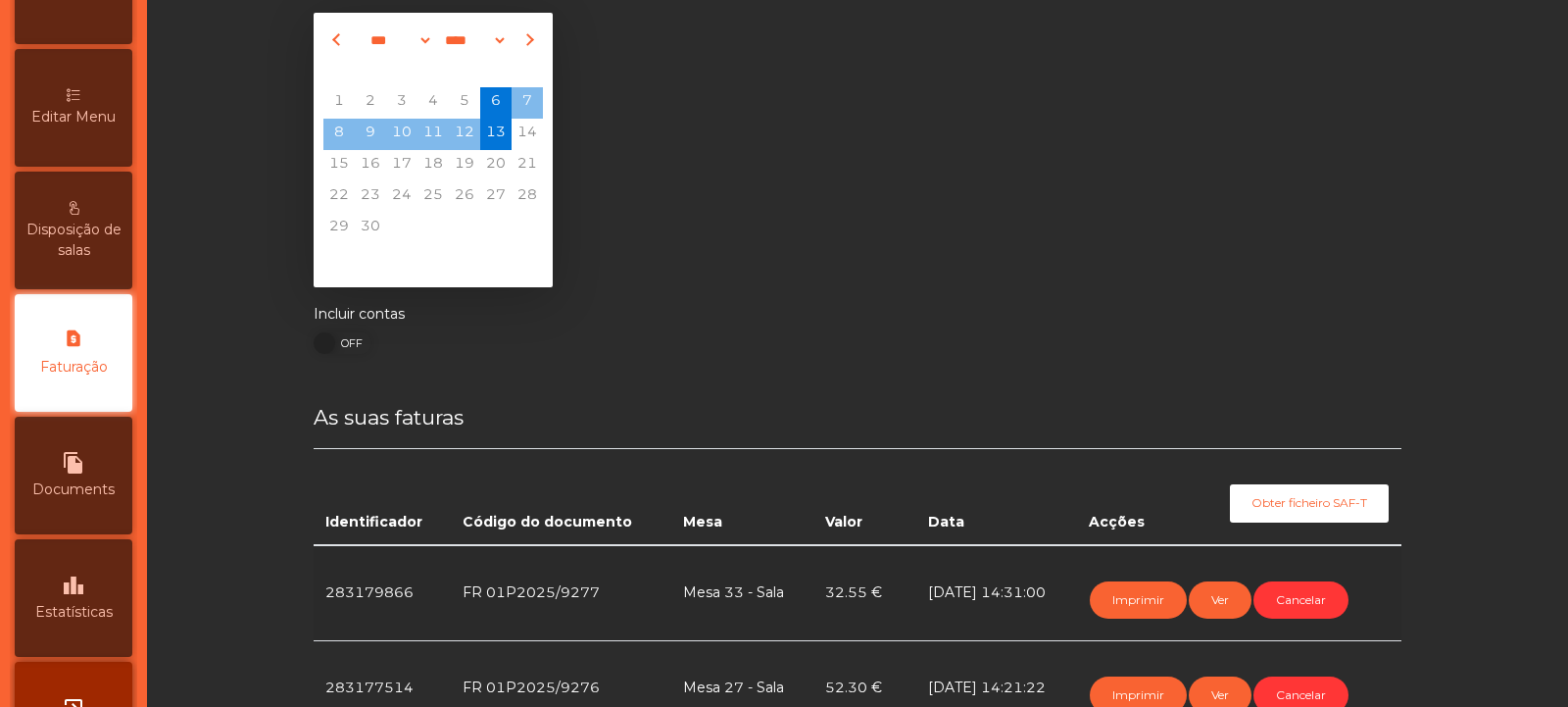
scroll to position [66, 0]
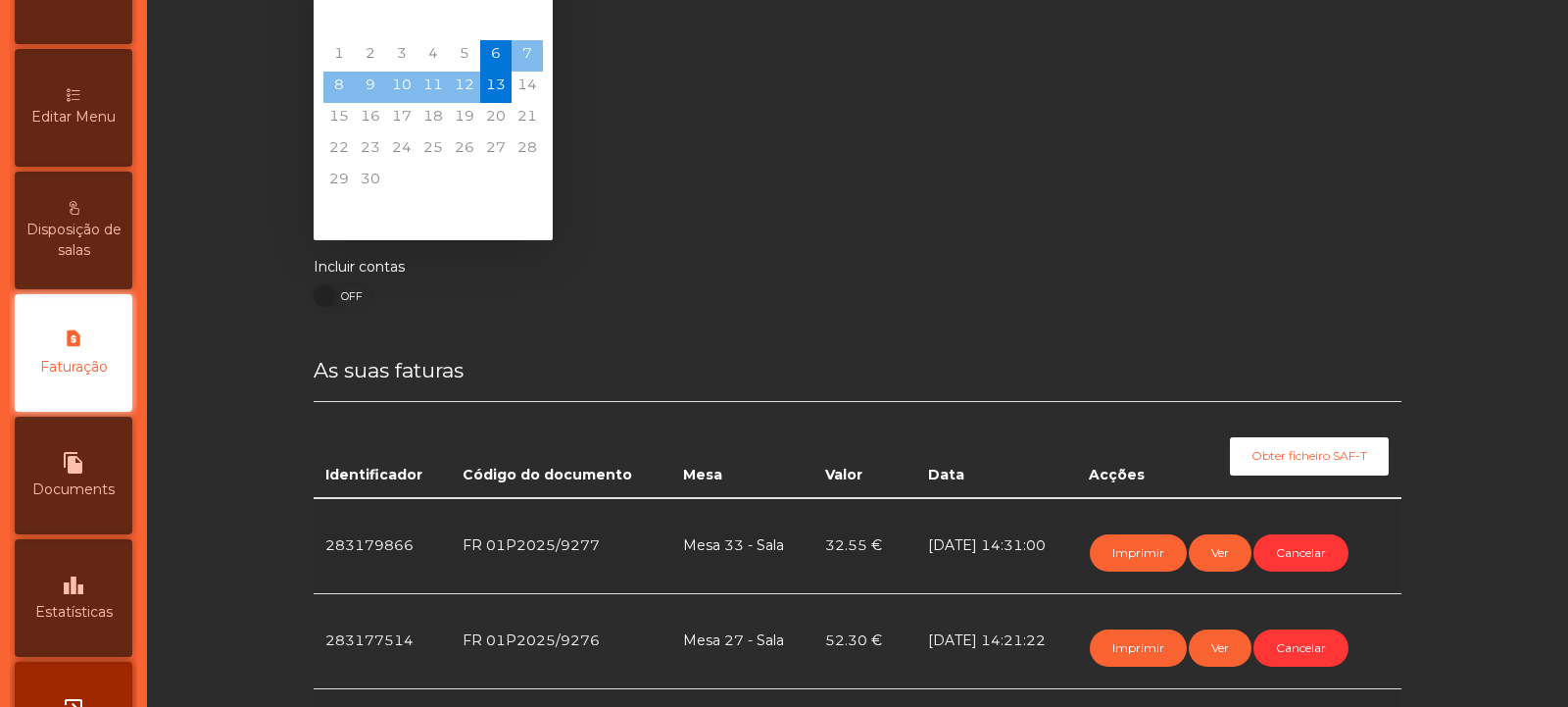
click at [92, 620] on span "Estatísticas" at bounding box center [74, 612] width 77 height 21
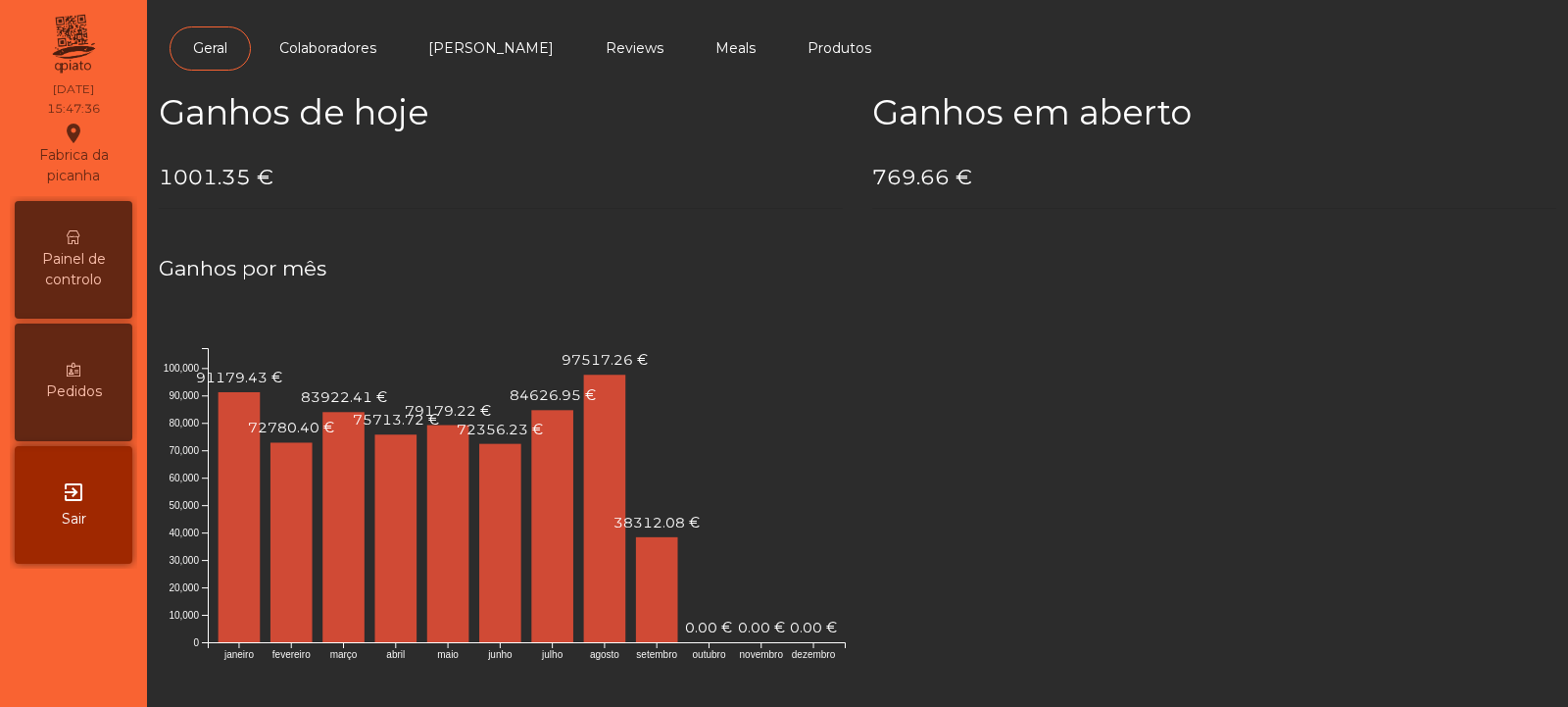
click at [76, 285] on span "Painel de controlo" at bounding box center [74, 270] width 108 height 41
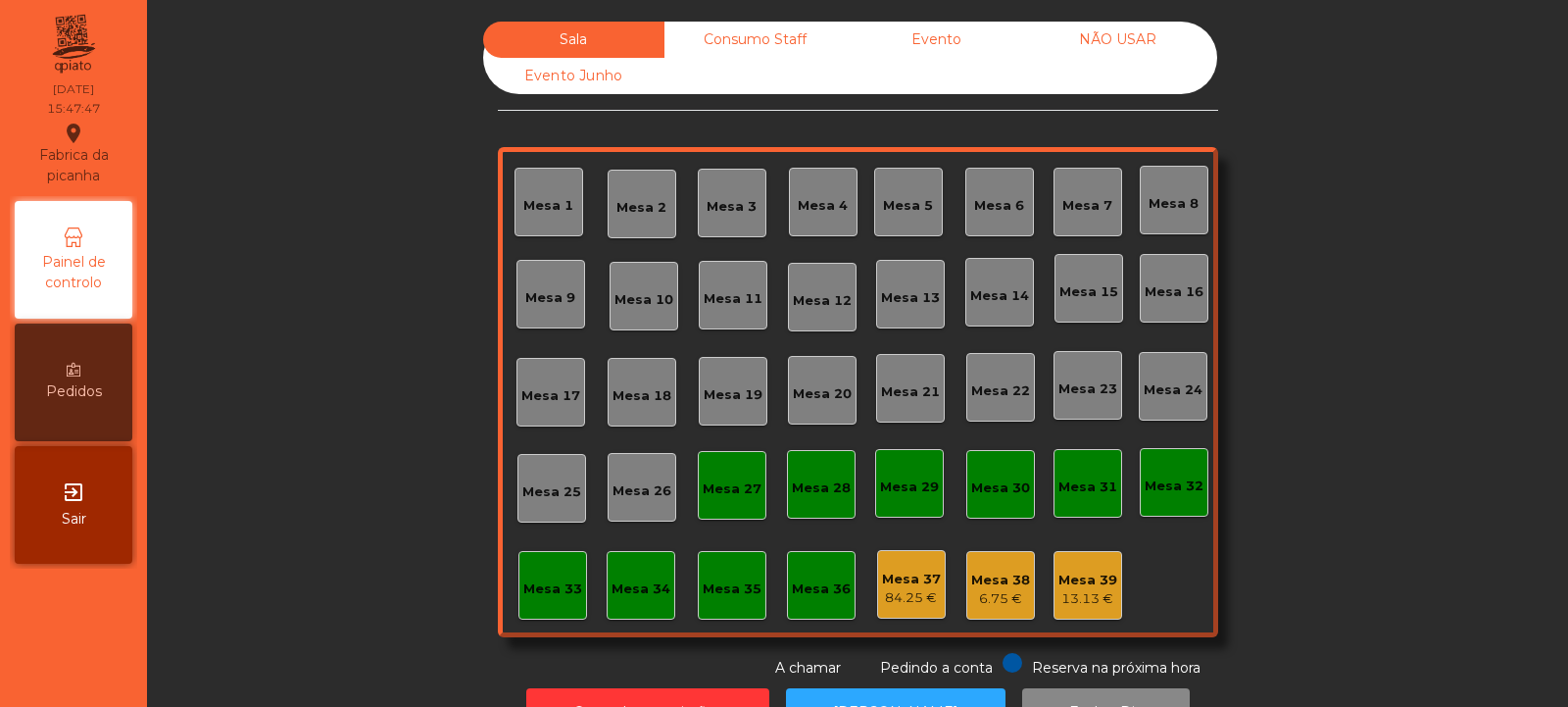
click at [939, 38] on div "Evento" at bounding box center [936, 39] width 181 height 36
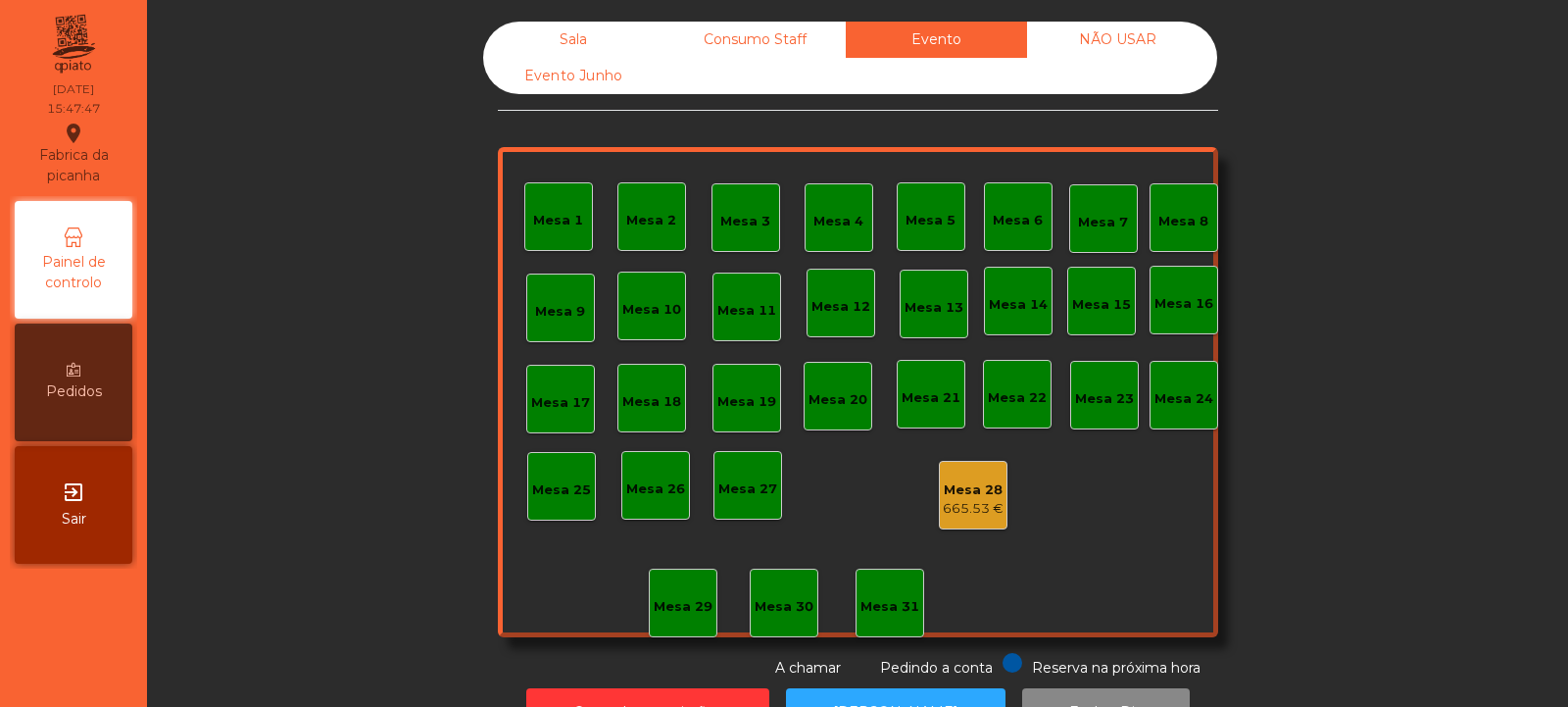
scroll to position [66, 0]
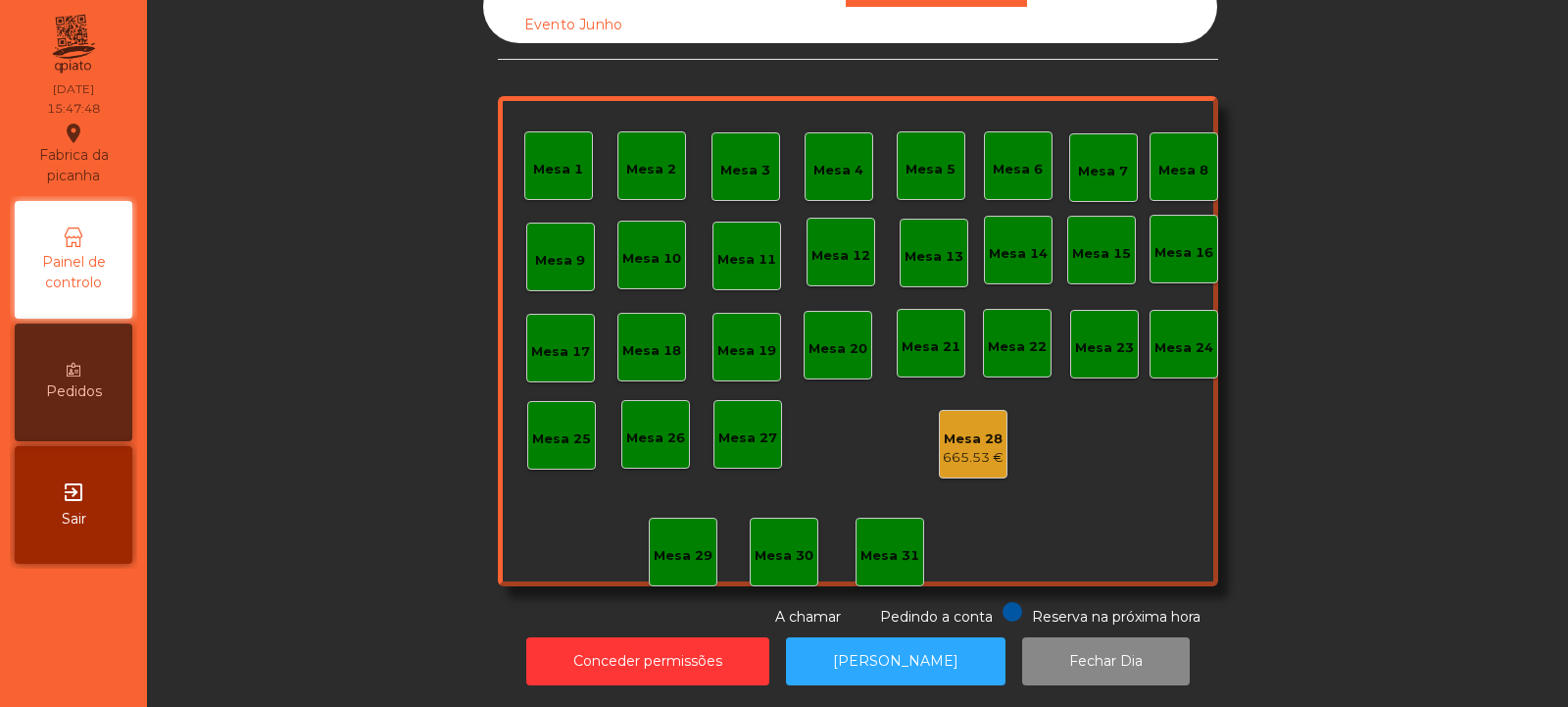
click at [968, 448] on div "665.53 €" at bounding box center [974, 458] width 61 height 20
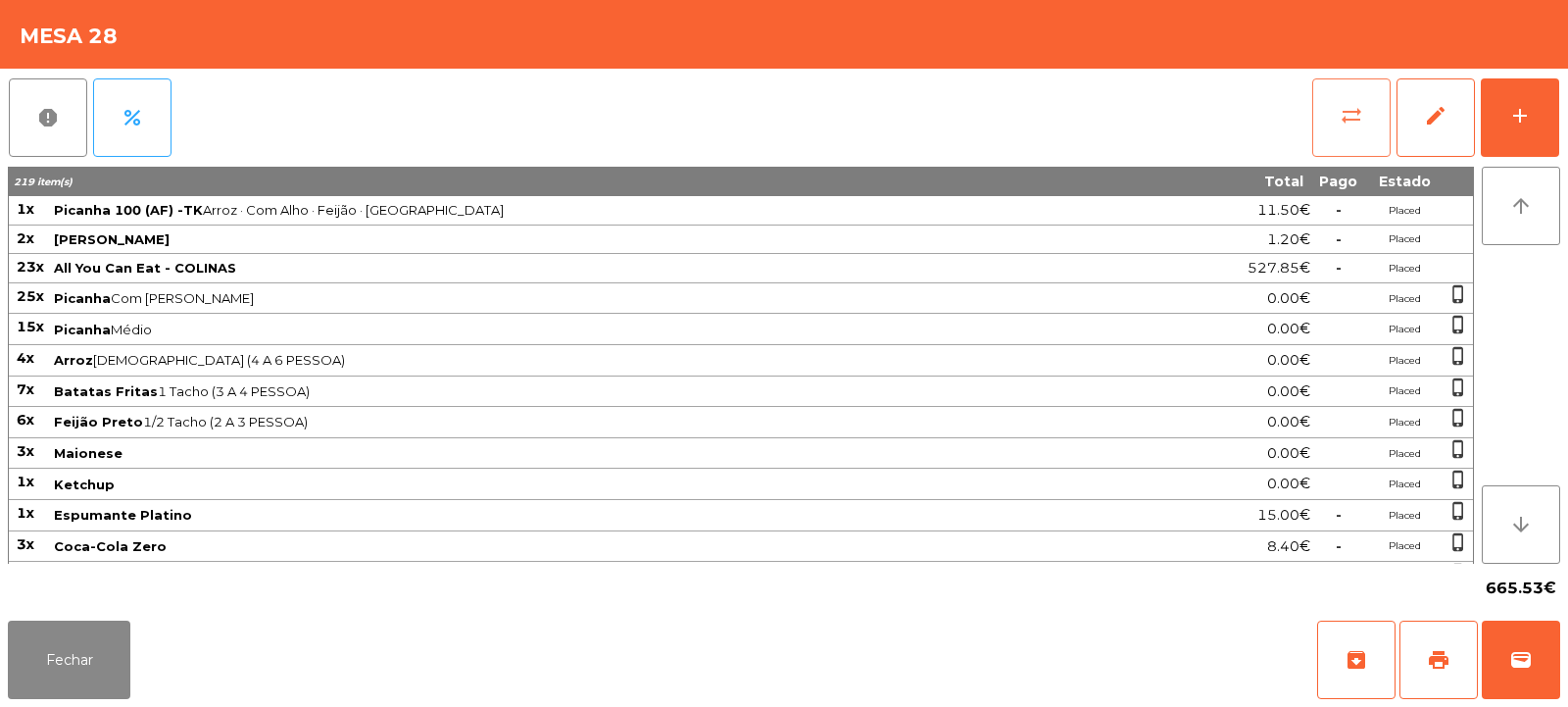
click at [1355, 125] on span "sync_alt" at bounding box center [1352, 116] width 24 height 24
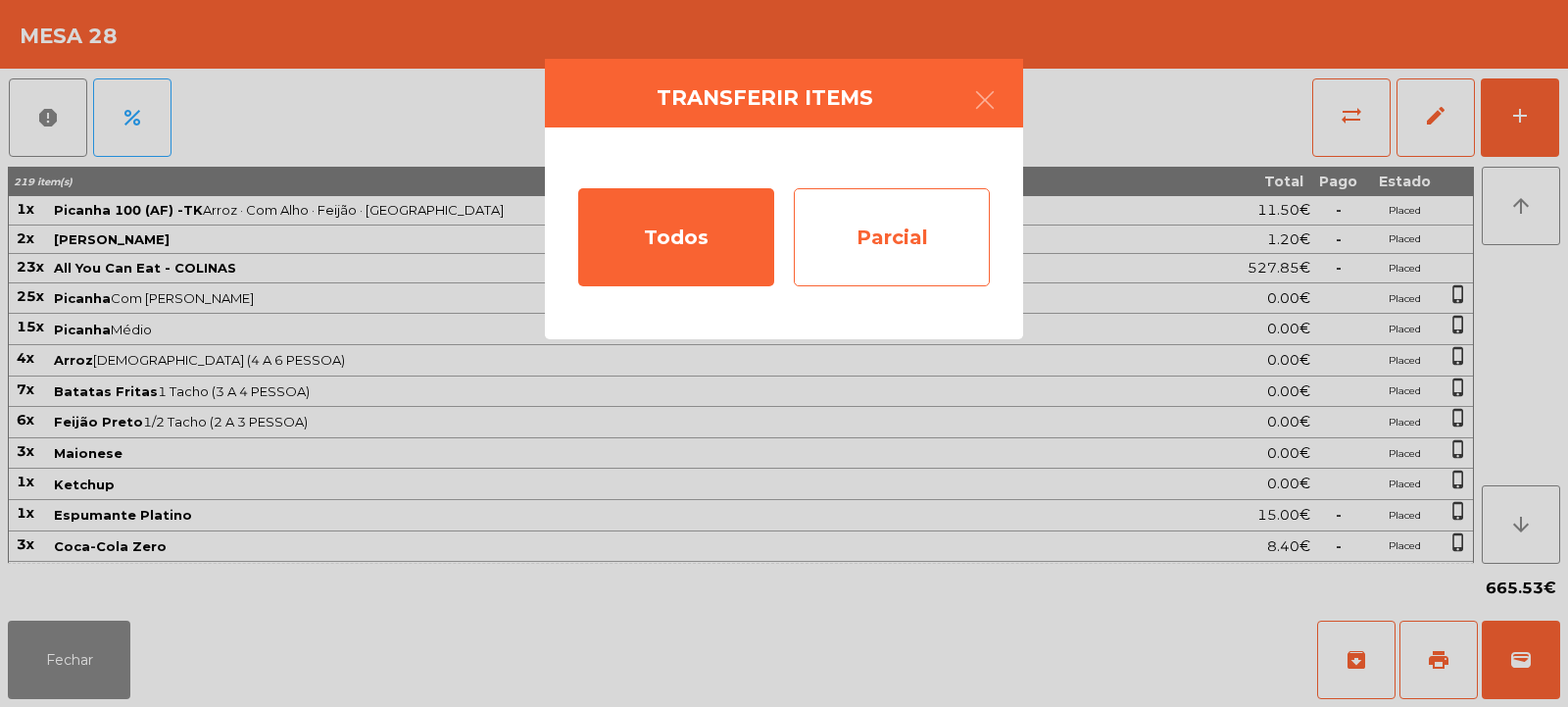
click at [918, 255] on div "Parcial" at bounding box center [892, 237] width 196 height 98
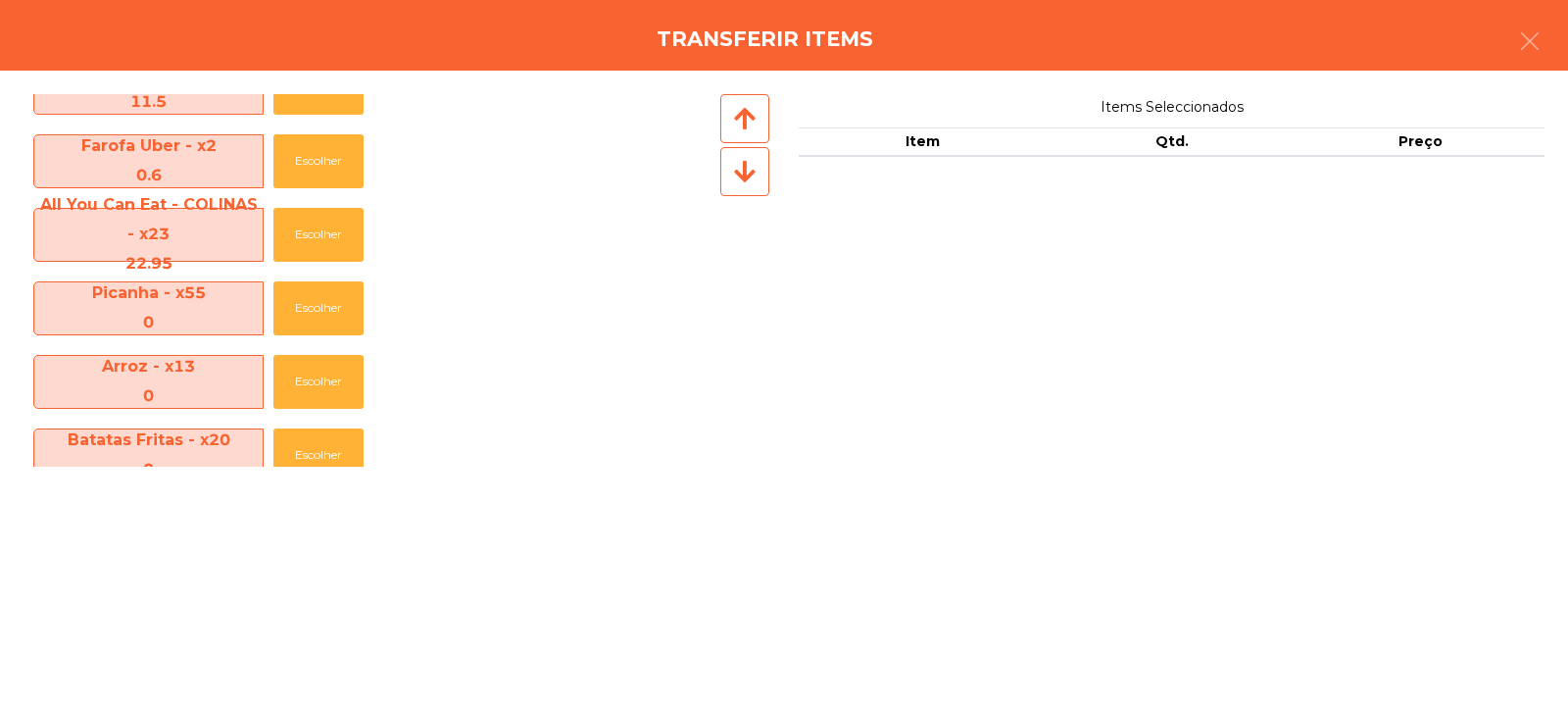
scroll to position [0, 0]
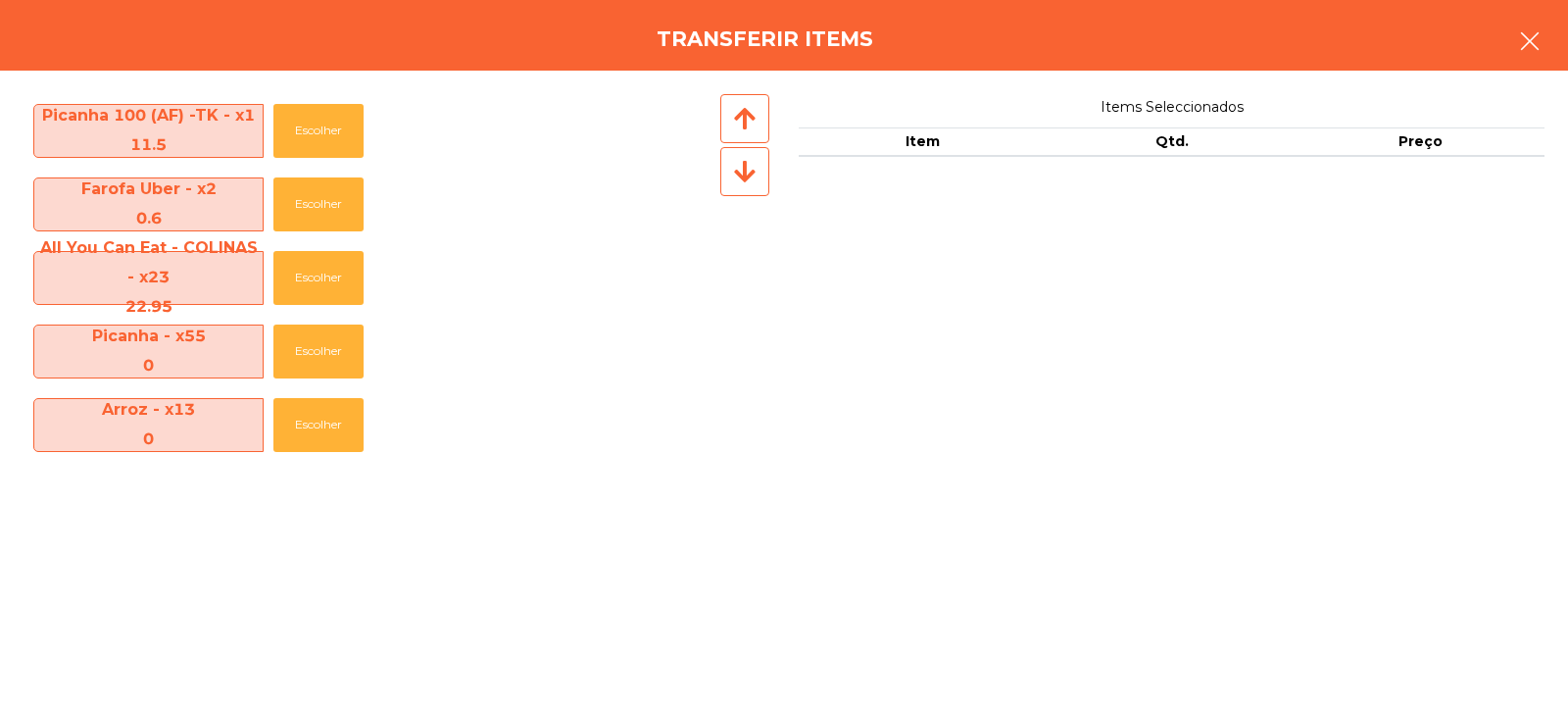
click at [1533, 37] on icon "button" at bounding box center [1530, 41] width 24 height 24
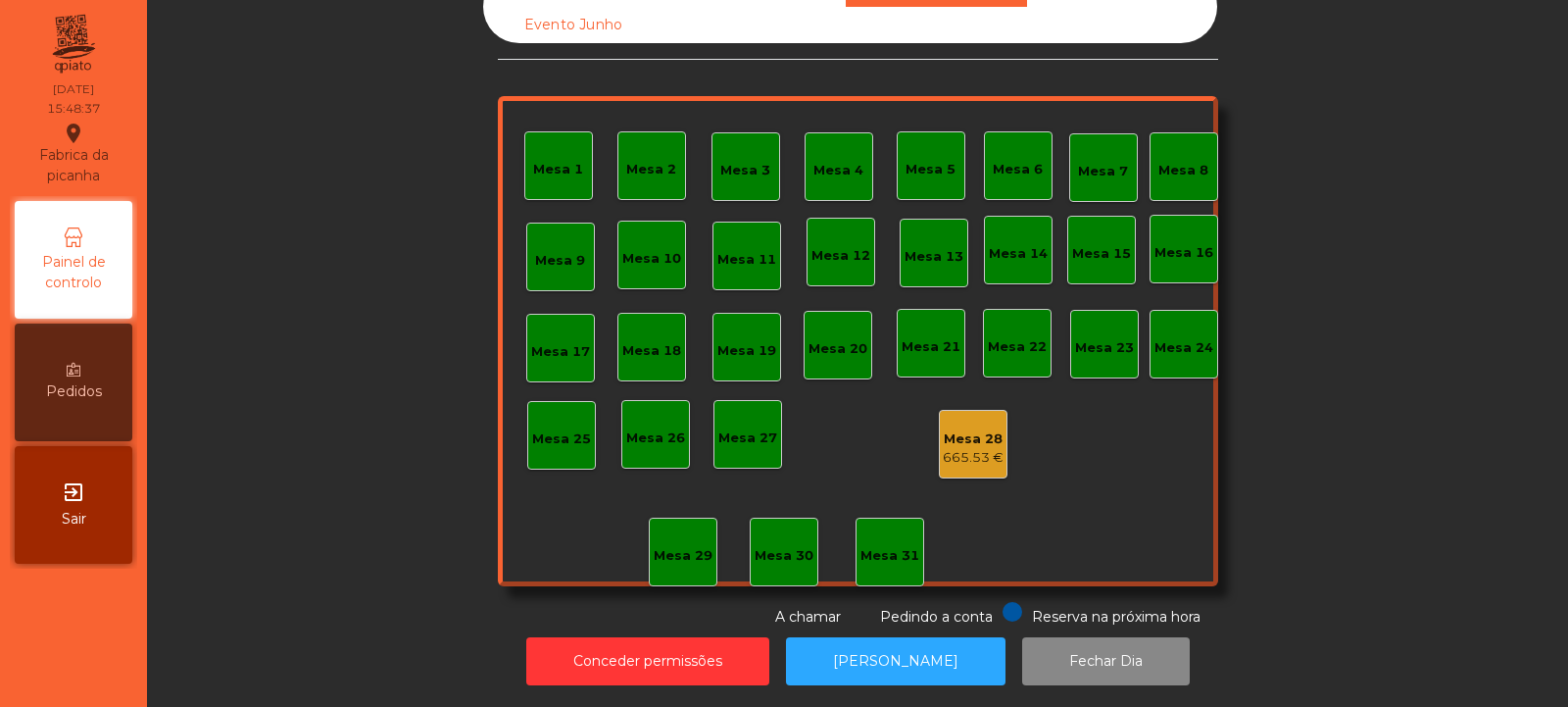
click at [976, 448] on div "665.53 €" at bounding box center [974, 458] width 61 height 20
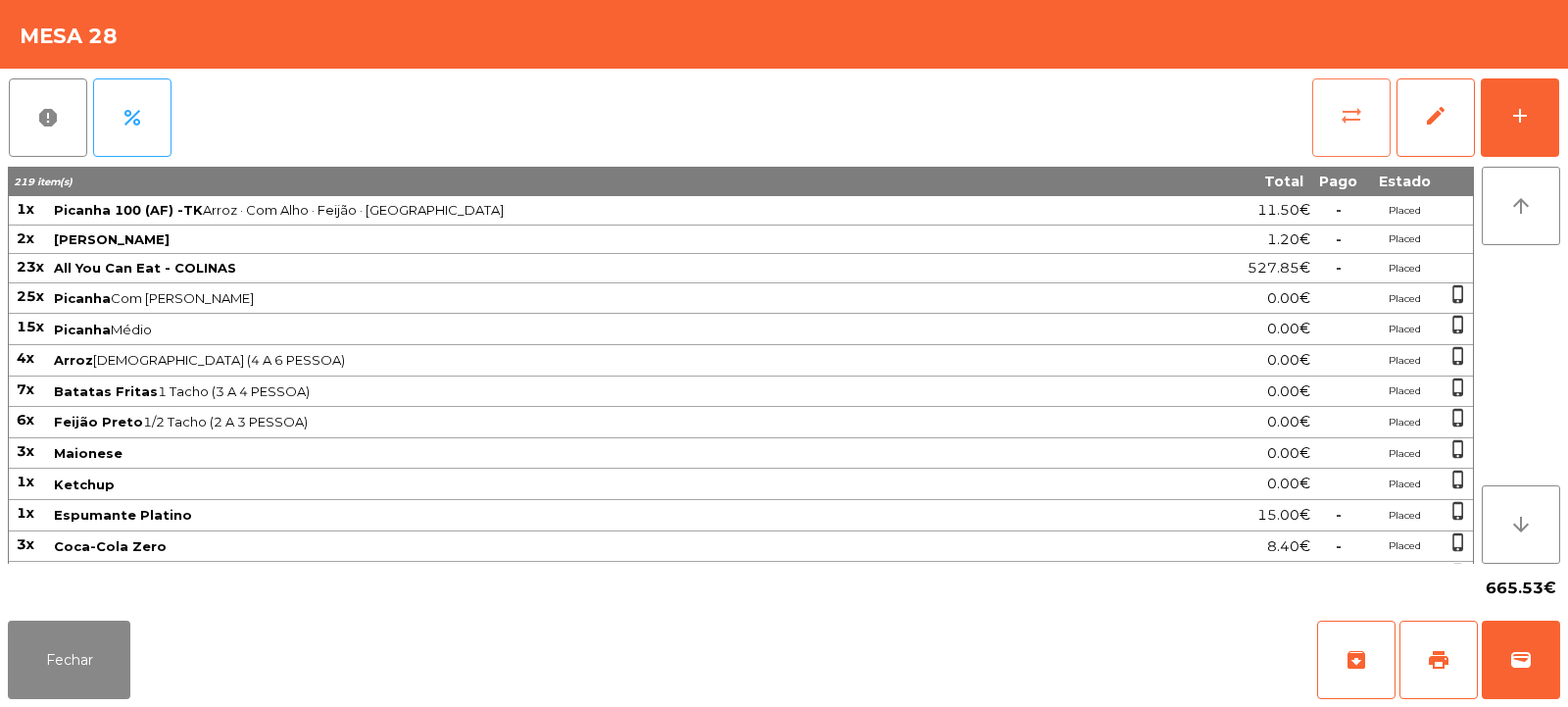
click at [1346, 101] on button "sync_alt" at bounding box center [1352, 118] width 78 height 78
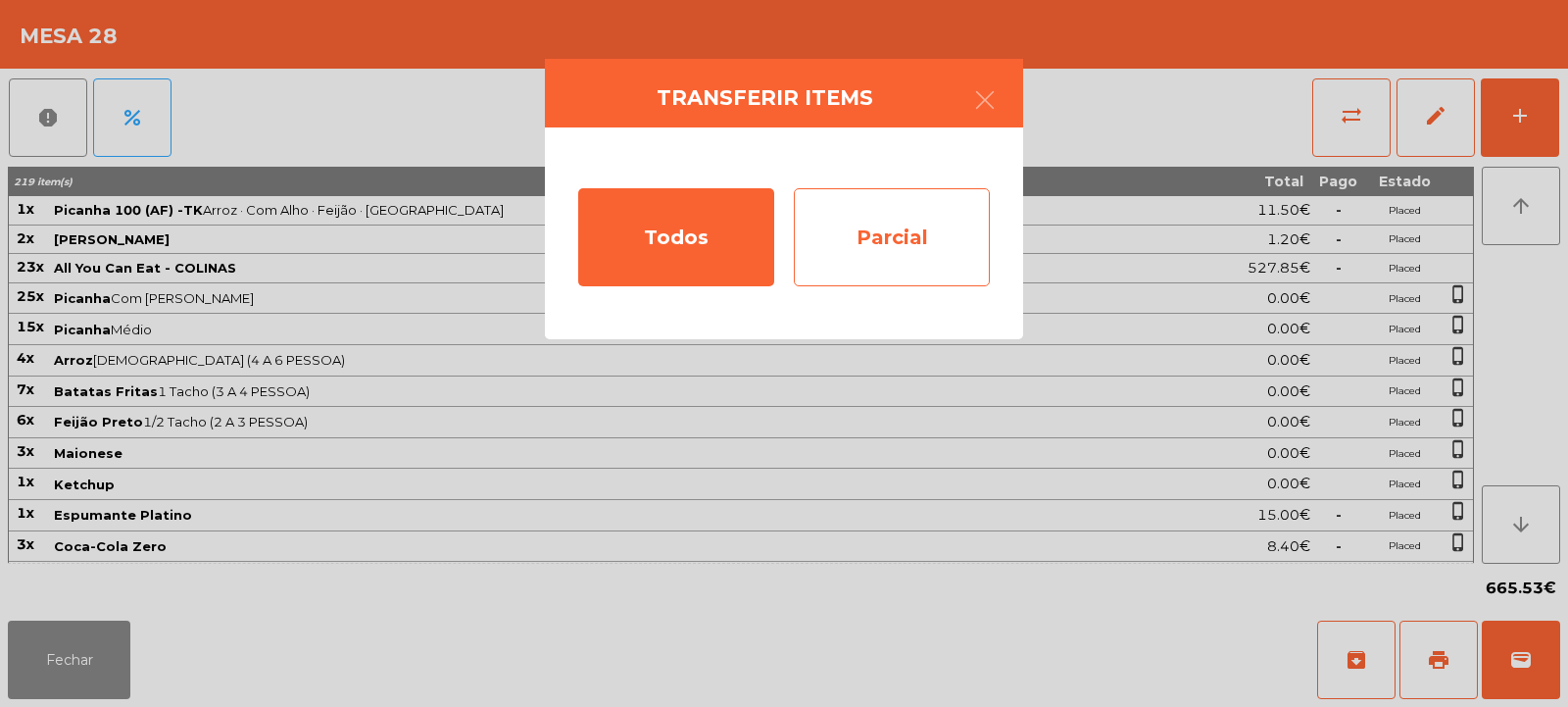
click at [885, 222] on div "Parcial" at bounding box center [892, 237] width 196 height 98
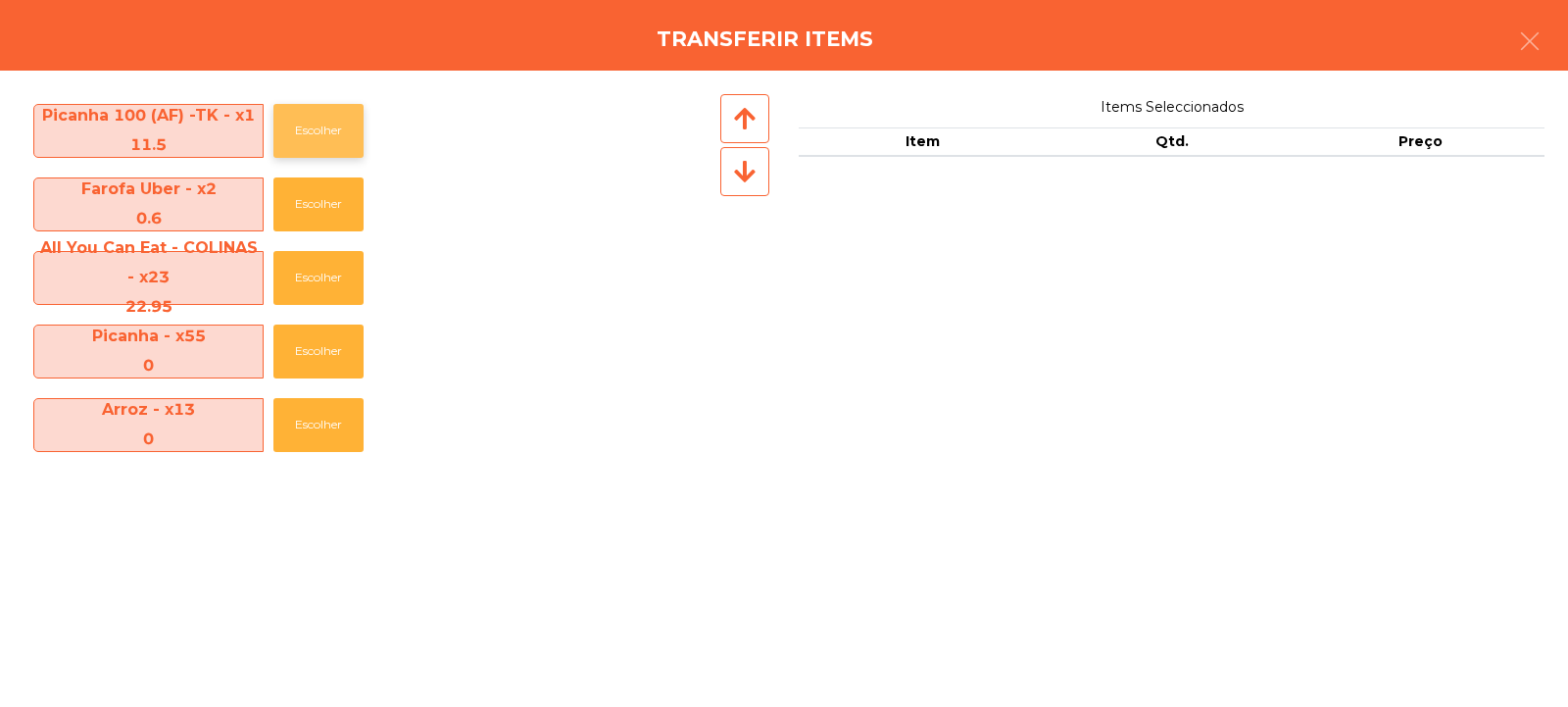
click at [329, 140] on button "Escolher" at bounding box center [319, 130] width 90 height 54
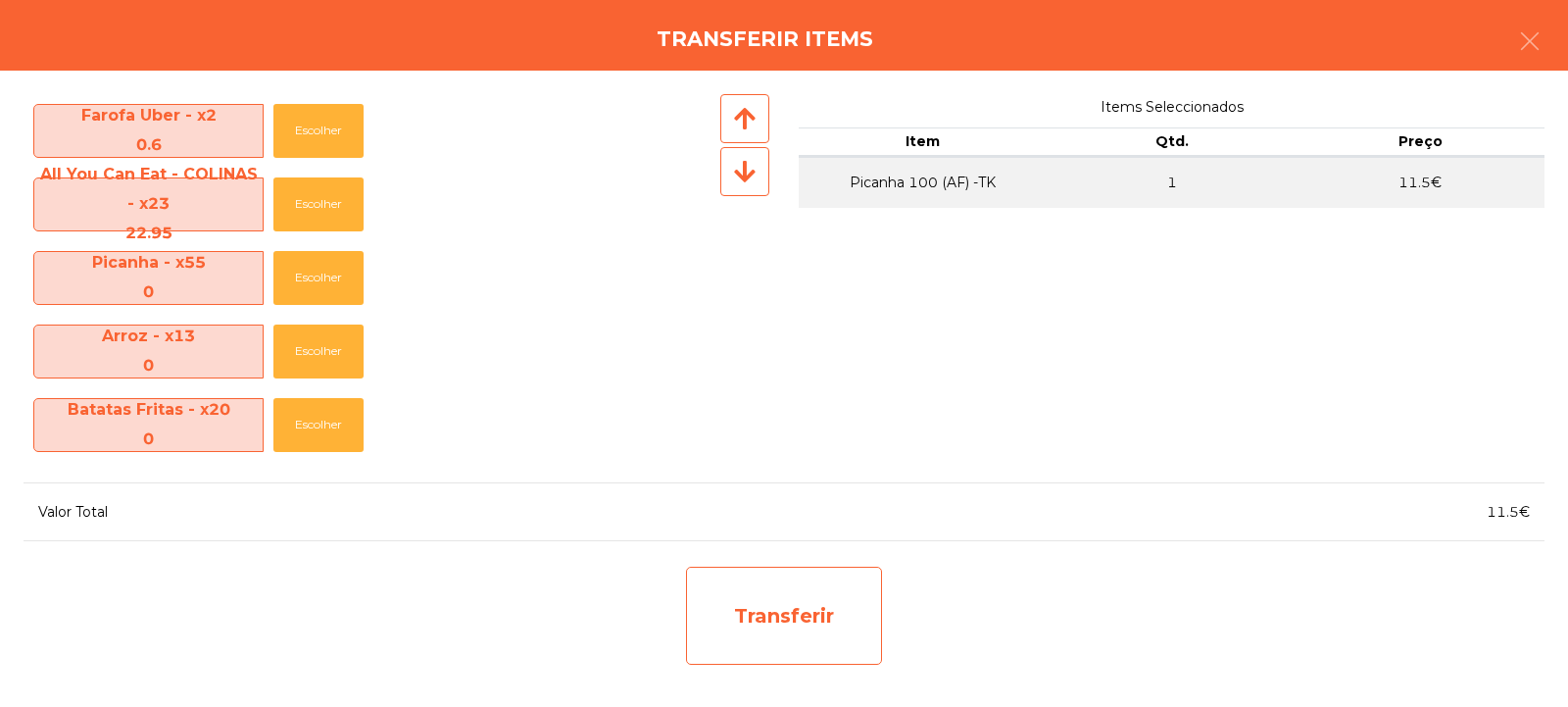
click at [808, 606] on div "Transferir" at bounding box center [784, 616] width 196 height 98
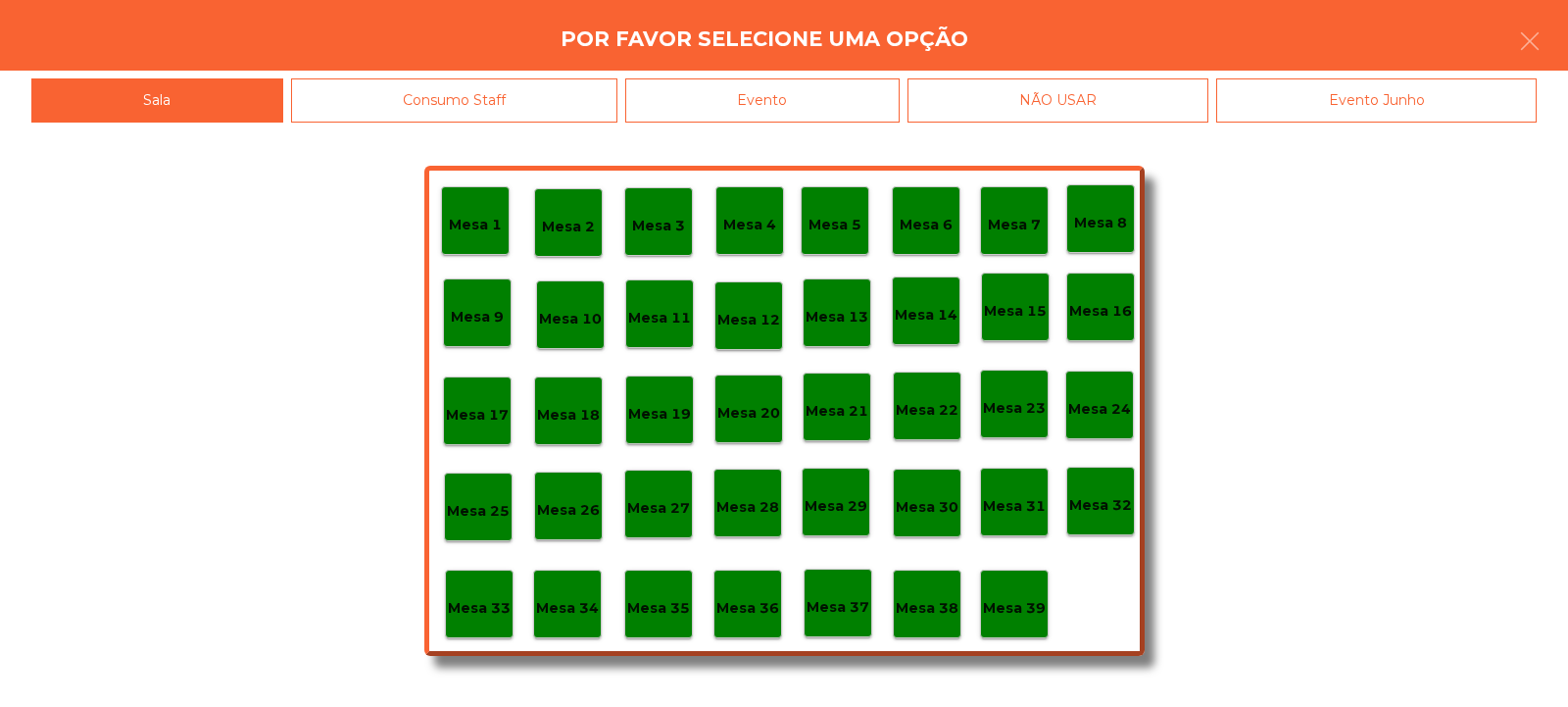
click at [1009, 582] on div "Mesa 39" at bounding box center [1015, 604] width 69 height 69
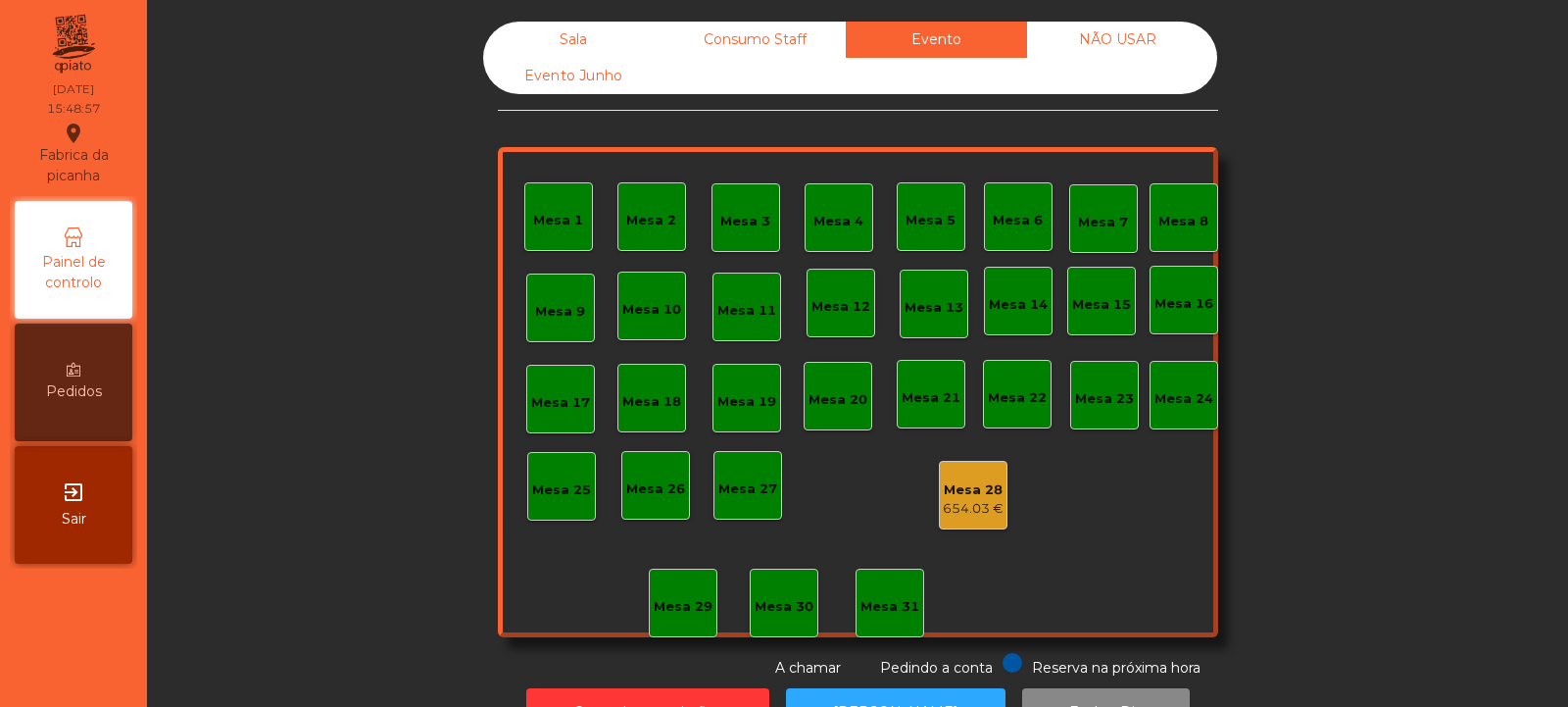
click at [531, 35] on div "Sala" at bounding box center [574, 39] width 181 height 36
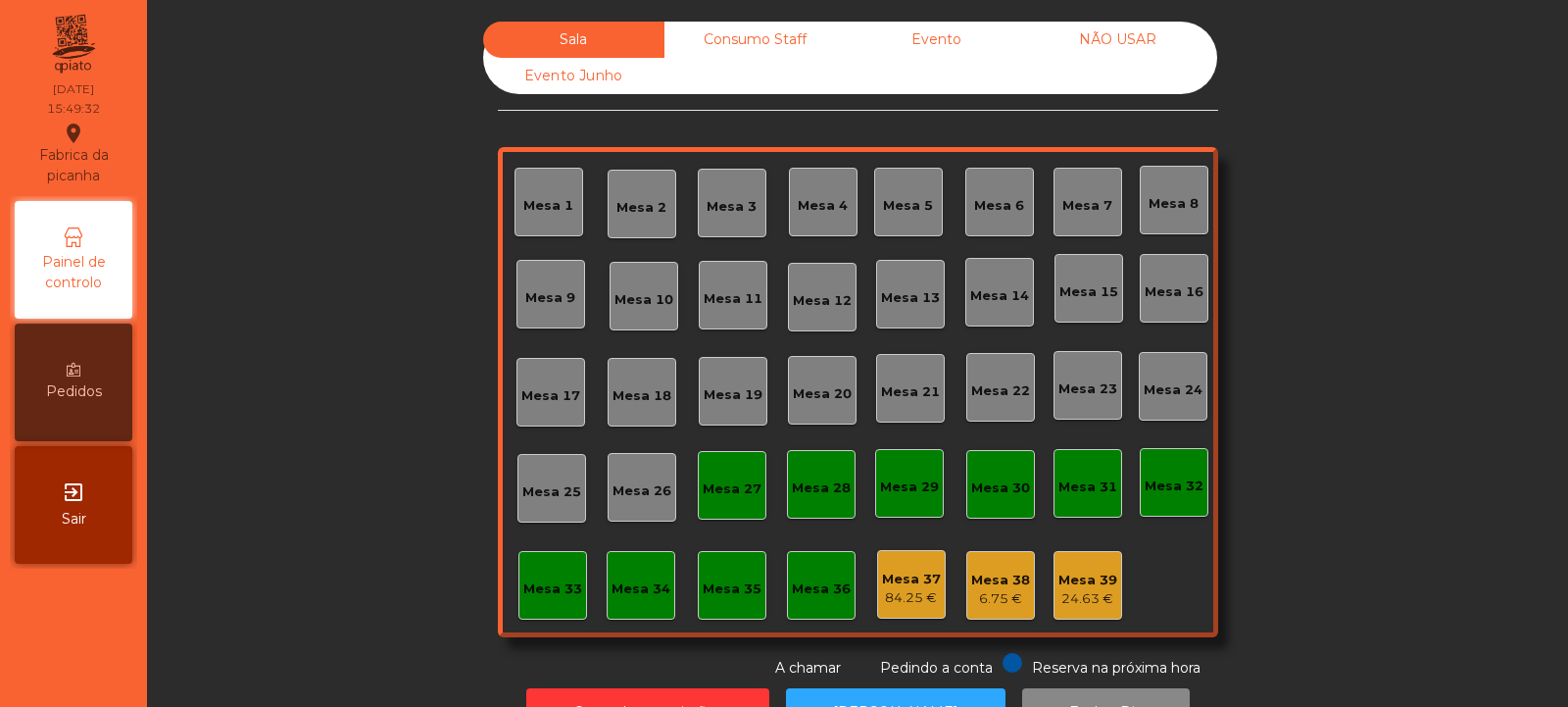
scroll to position [66, 0]
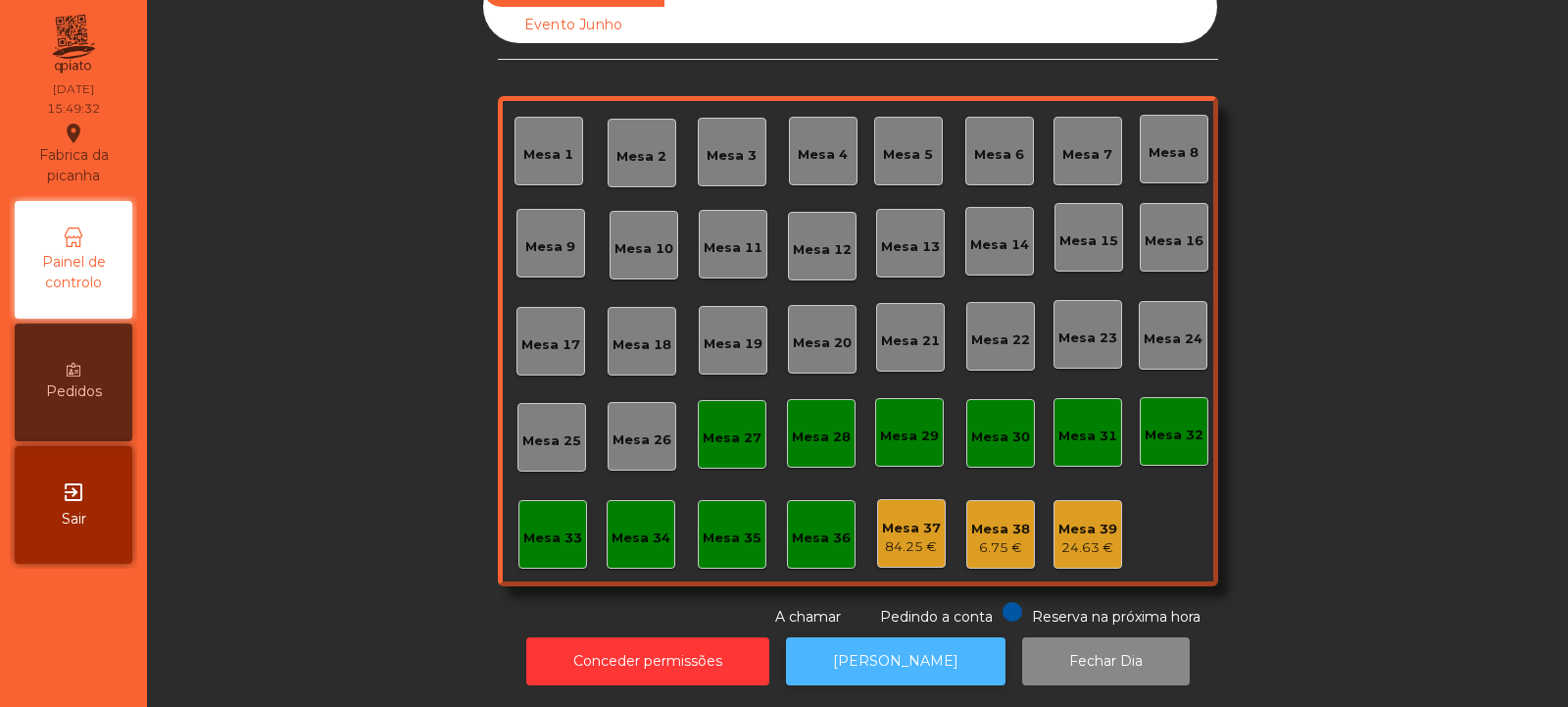
click at [845, 637] on button "[PERSON_NAME]" at bounding box center [896, 661] width 220 height 48
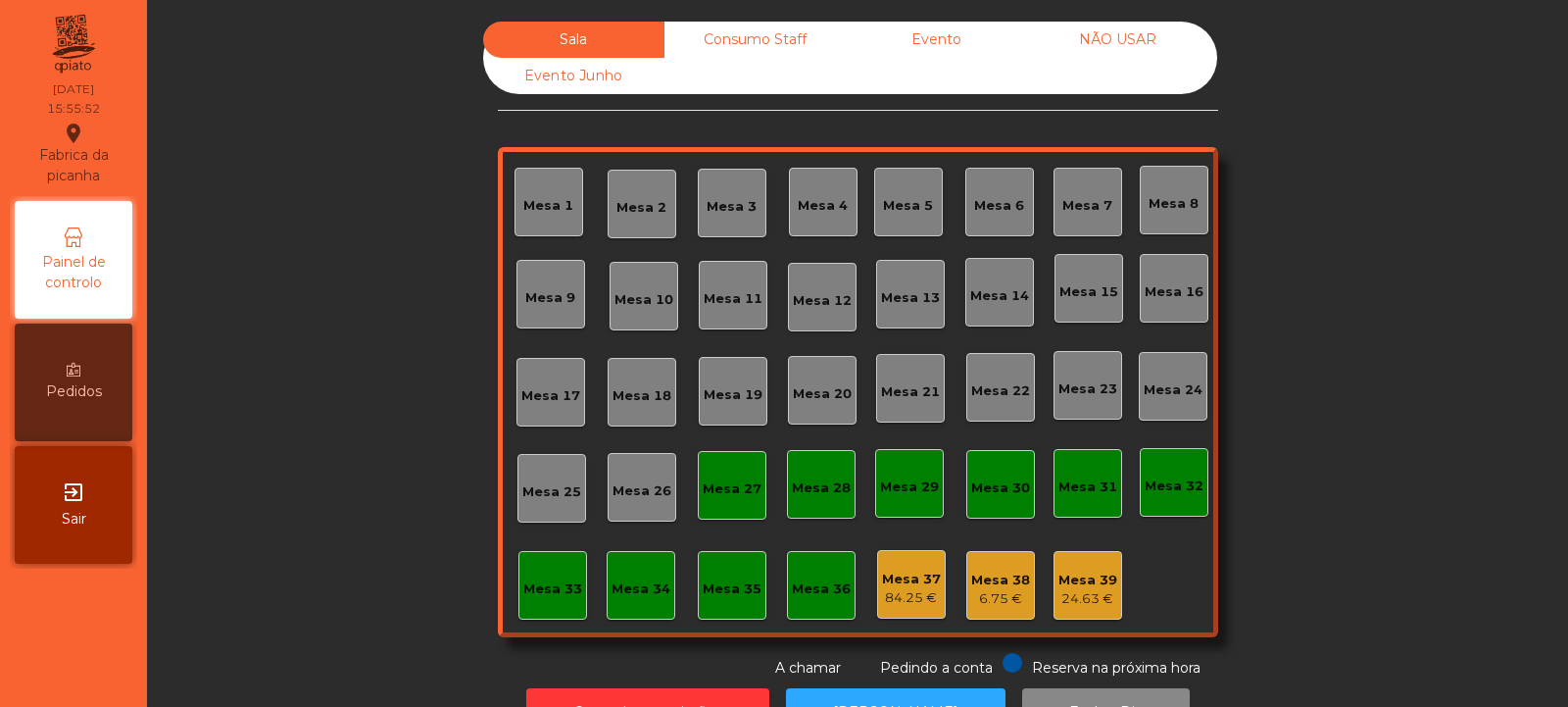
click at [970, 47] on div "Evento" at bounding box center [936, 39] width 181 height 36
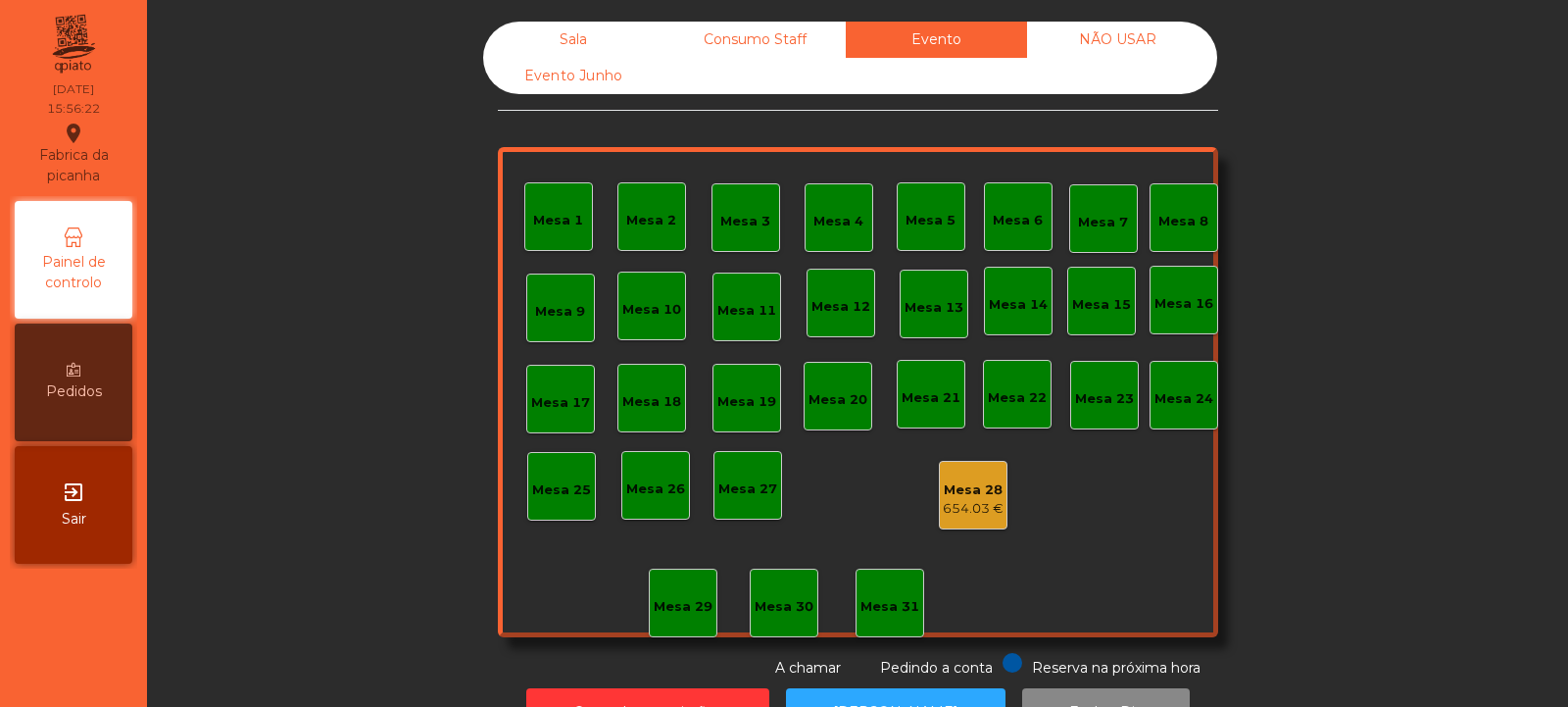
click at [598, 31] on div "Sala" at bounding box center [574, 39] width 181 height 36
